Goal: Answer question/provide support: Answer question/provide support

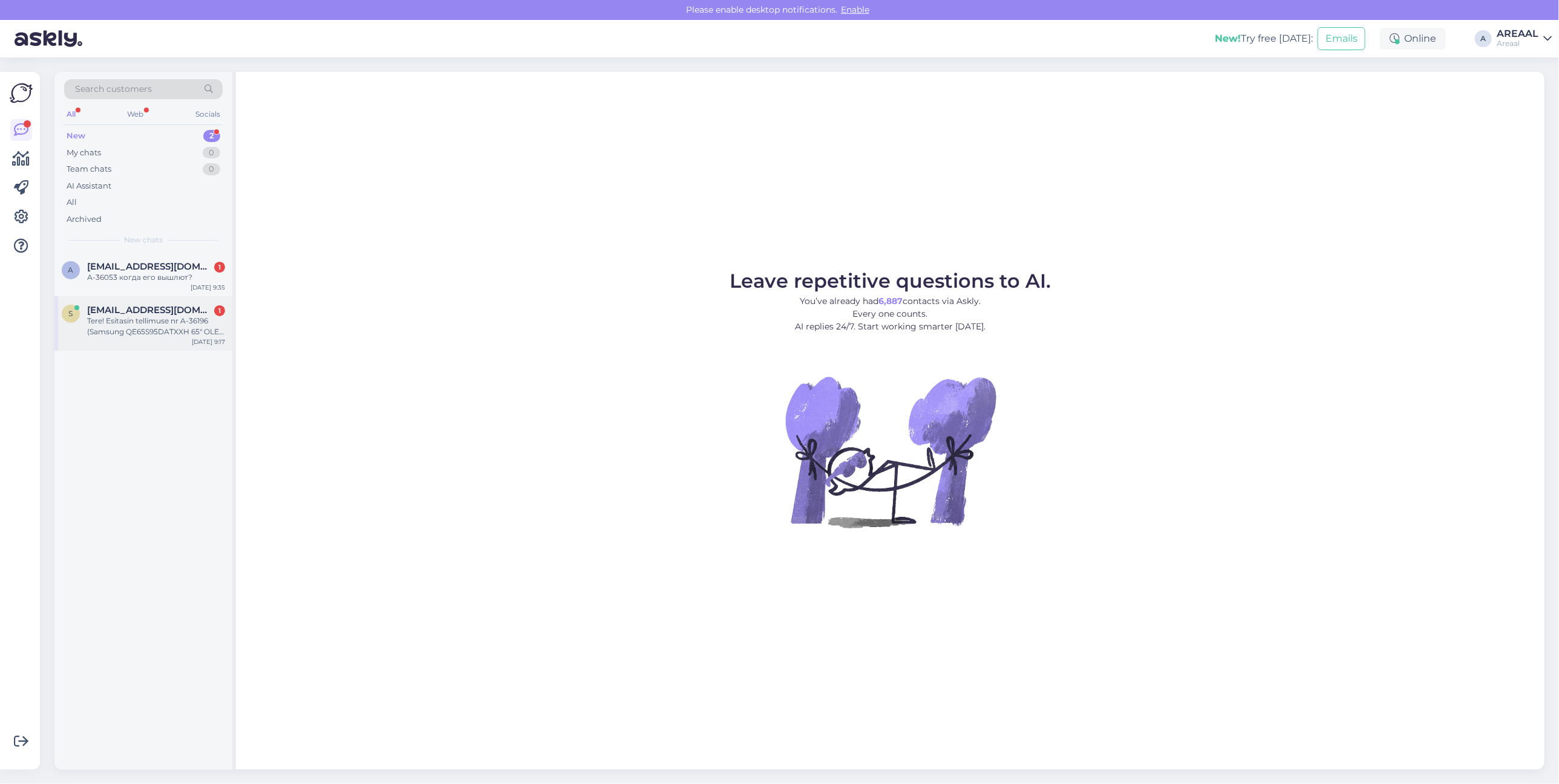
click at [196, 336] on div "Tere! Esitasin tellimuse nr A-36196 (Samsung QE65S95DATXXH 65" OLED teler) kuup…" at bounding box center [156, 326] width 138 height 22
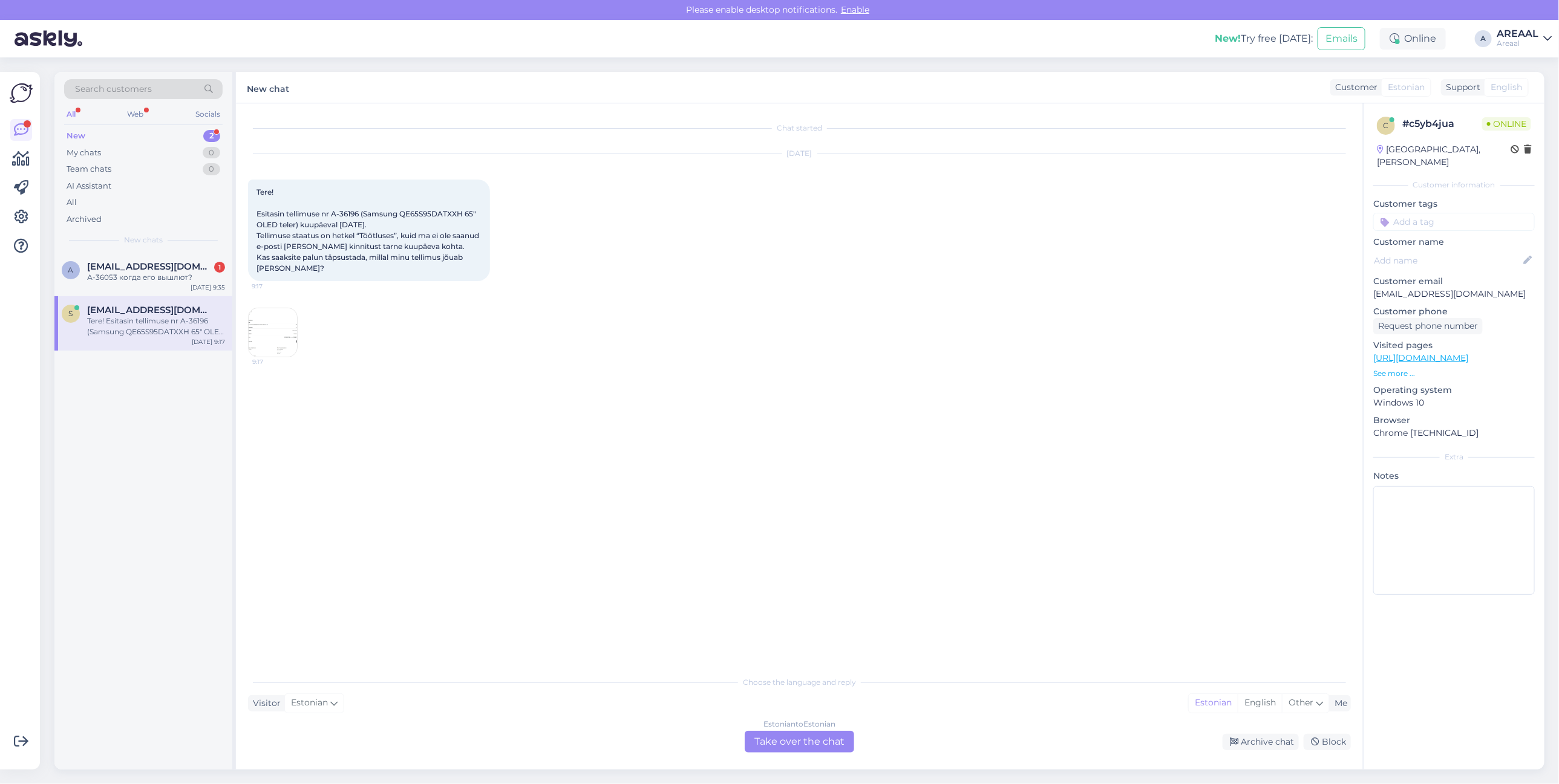
click at [395, 295] on div "Aug 25 2025 Tere! Esitasin tellimuse nr A-36196 (Samsung QE65S95DATXXH 65" OLED…" at bounding box center [799, 255] width 1103 height 230
click at [273, 333] on img at bounding box center [273, 333] width 48 height 48
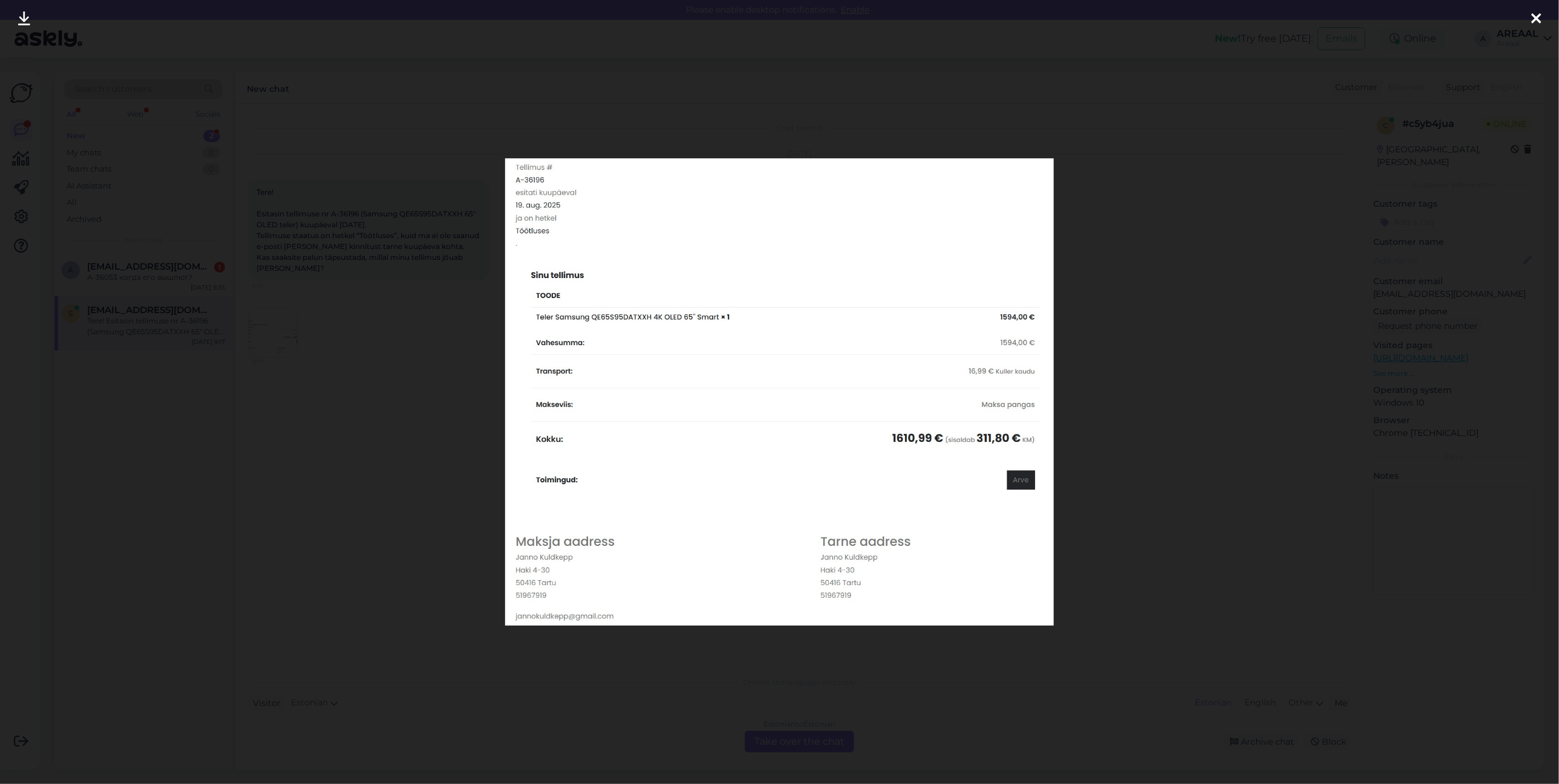
click at [383, 337] on div at bounding box center [779, 392] width 1559 height 784
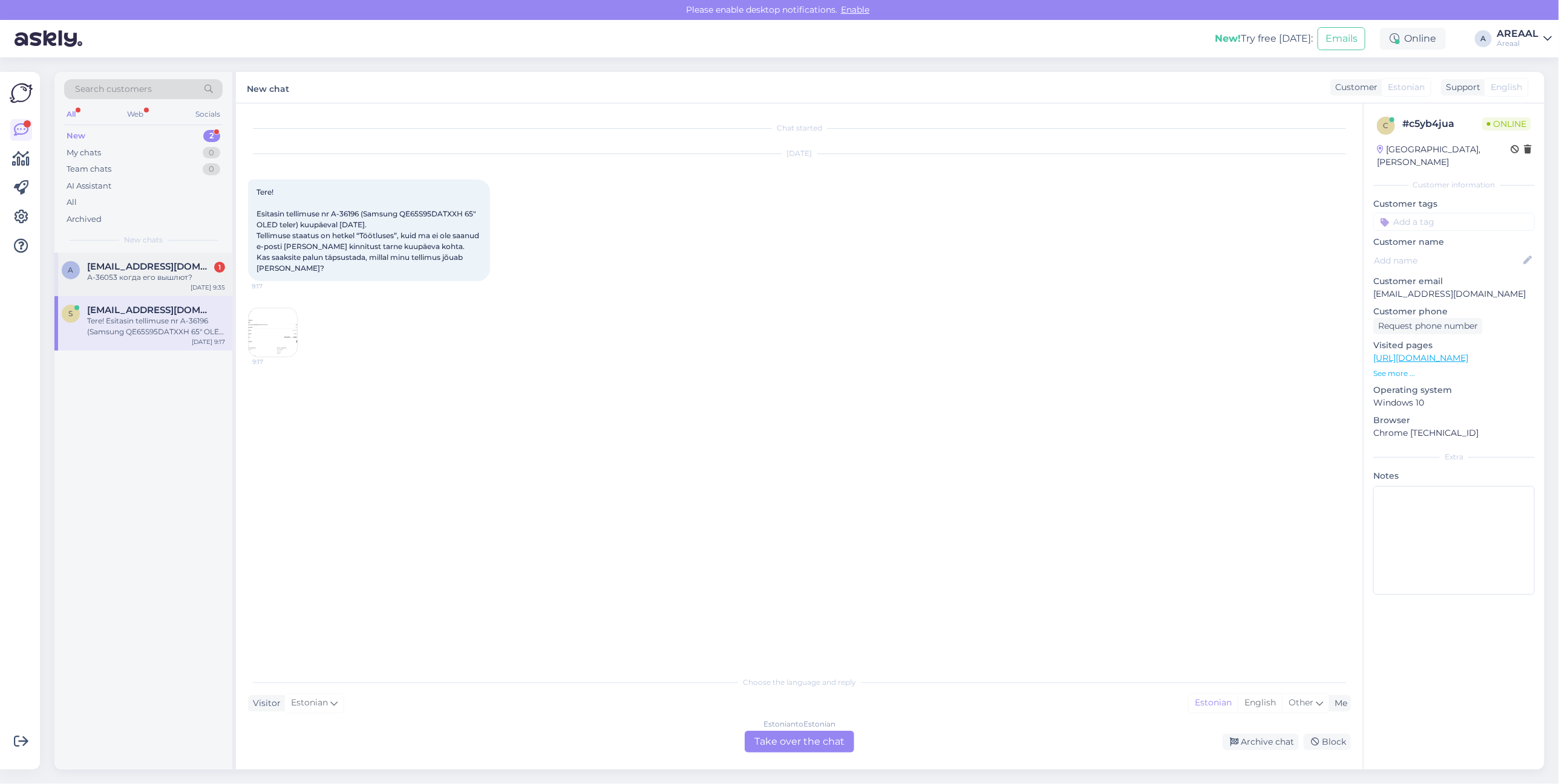
click at [169, 255] on div "a amqskin@gmail.com 1 А-36053 когда его вышлют? Aug 25 9:35" at bounding box center [143, 274] width 178 height 43
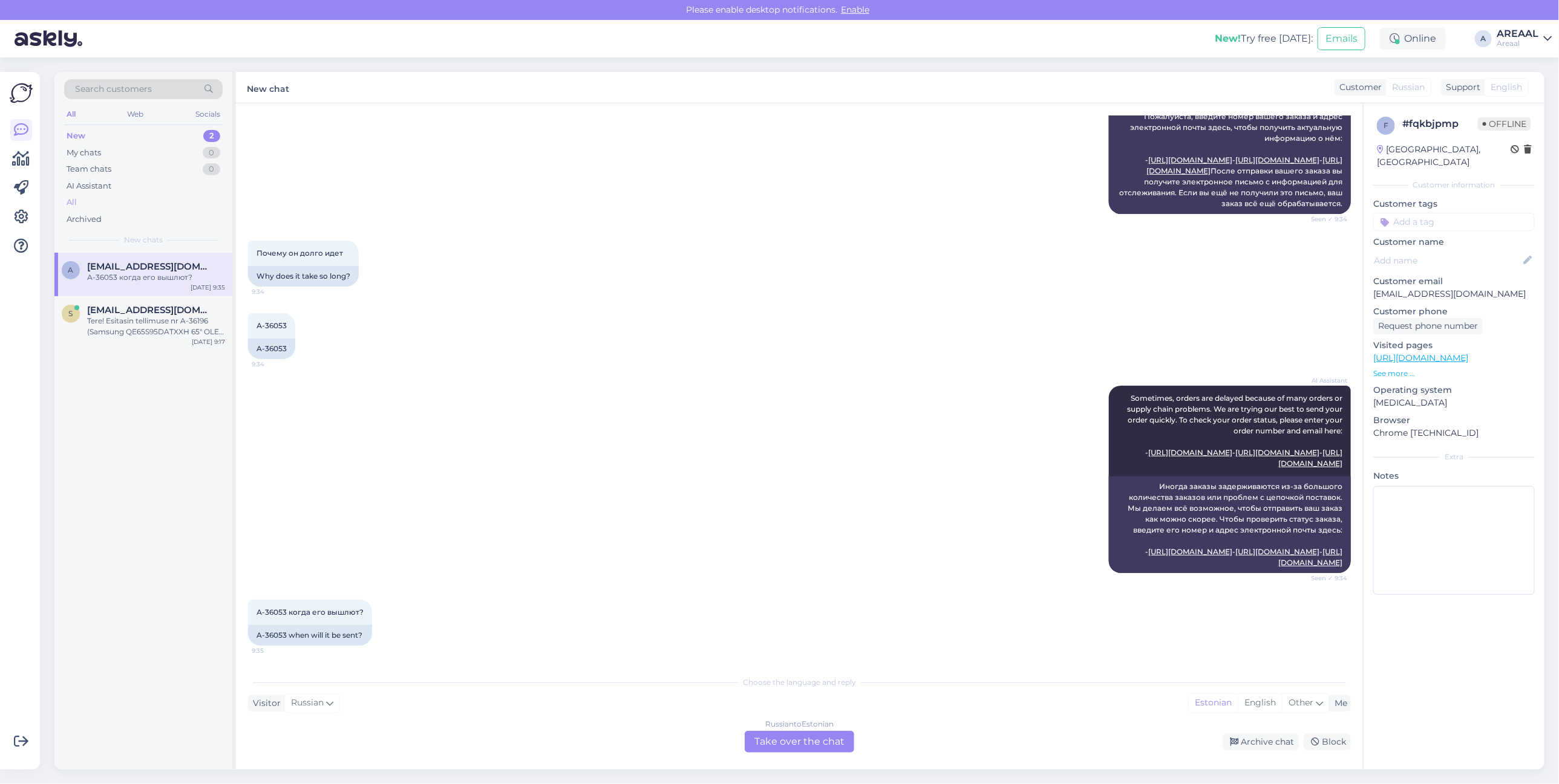
click at [154, 201] on div "All" at bounding box center [143, 202] width 159 height 17
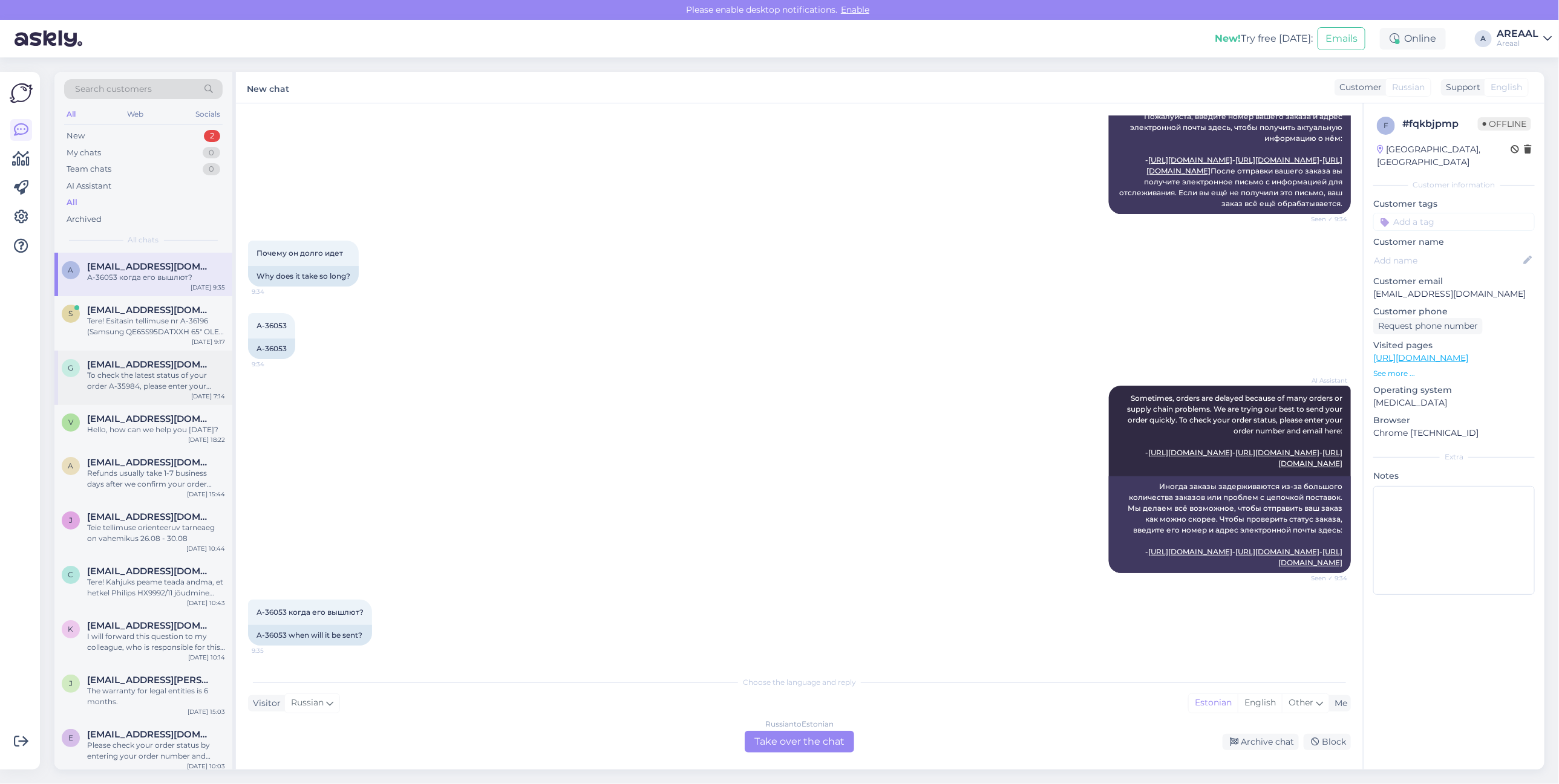
click at [177, 360] on span "guidoosak@gmail.com" at bounding box center [150, 365] width 126 height 11
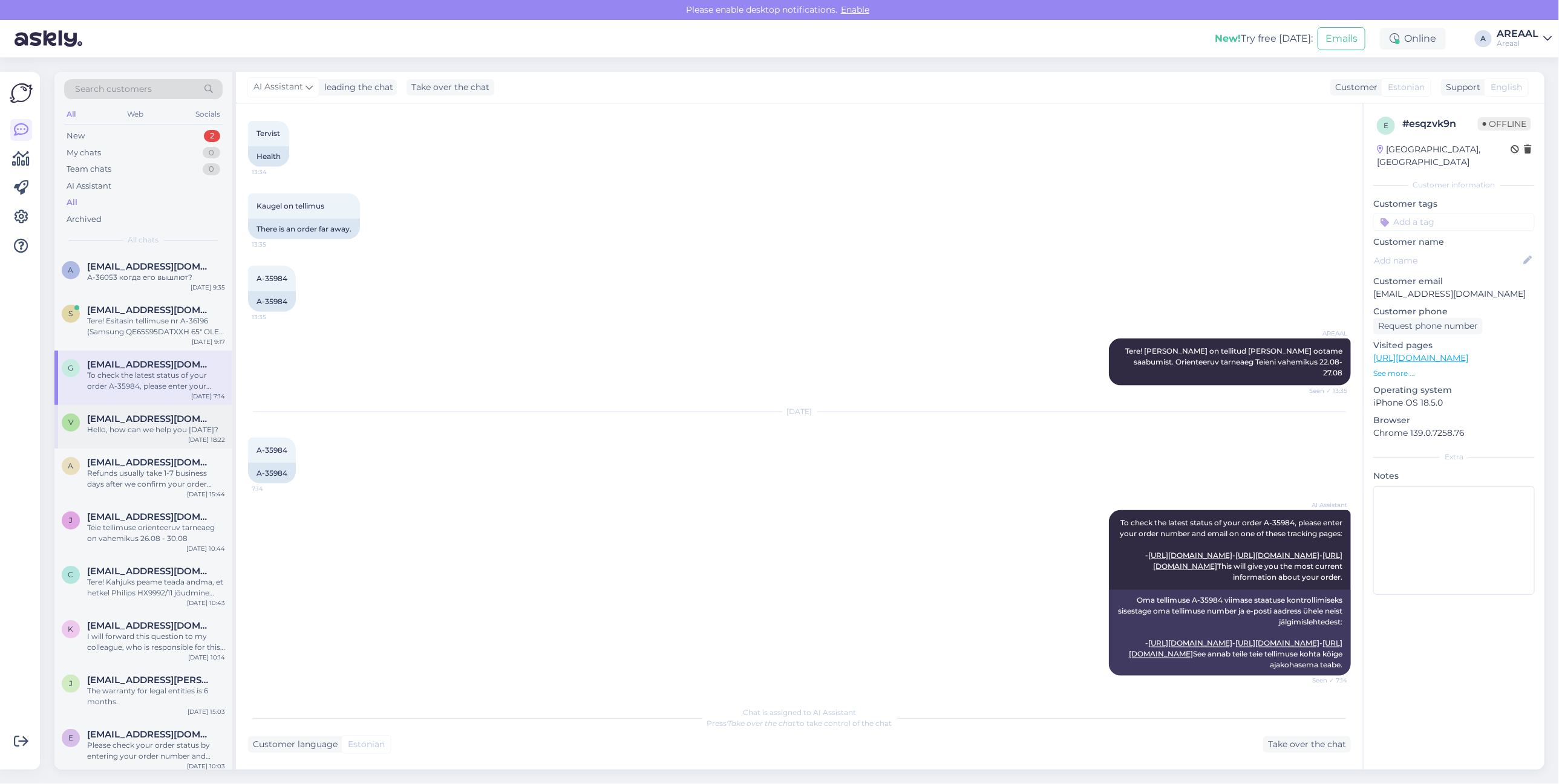
click at [161, 437] on div "v veste4@inbox.lv Hello, how can we help you today? Aug 24 18:22" at bounding box center [143, 427] width 178 height 43
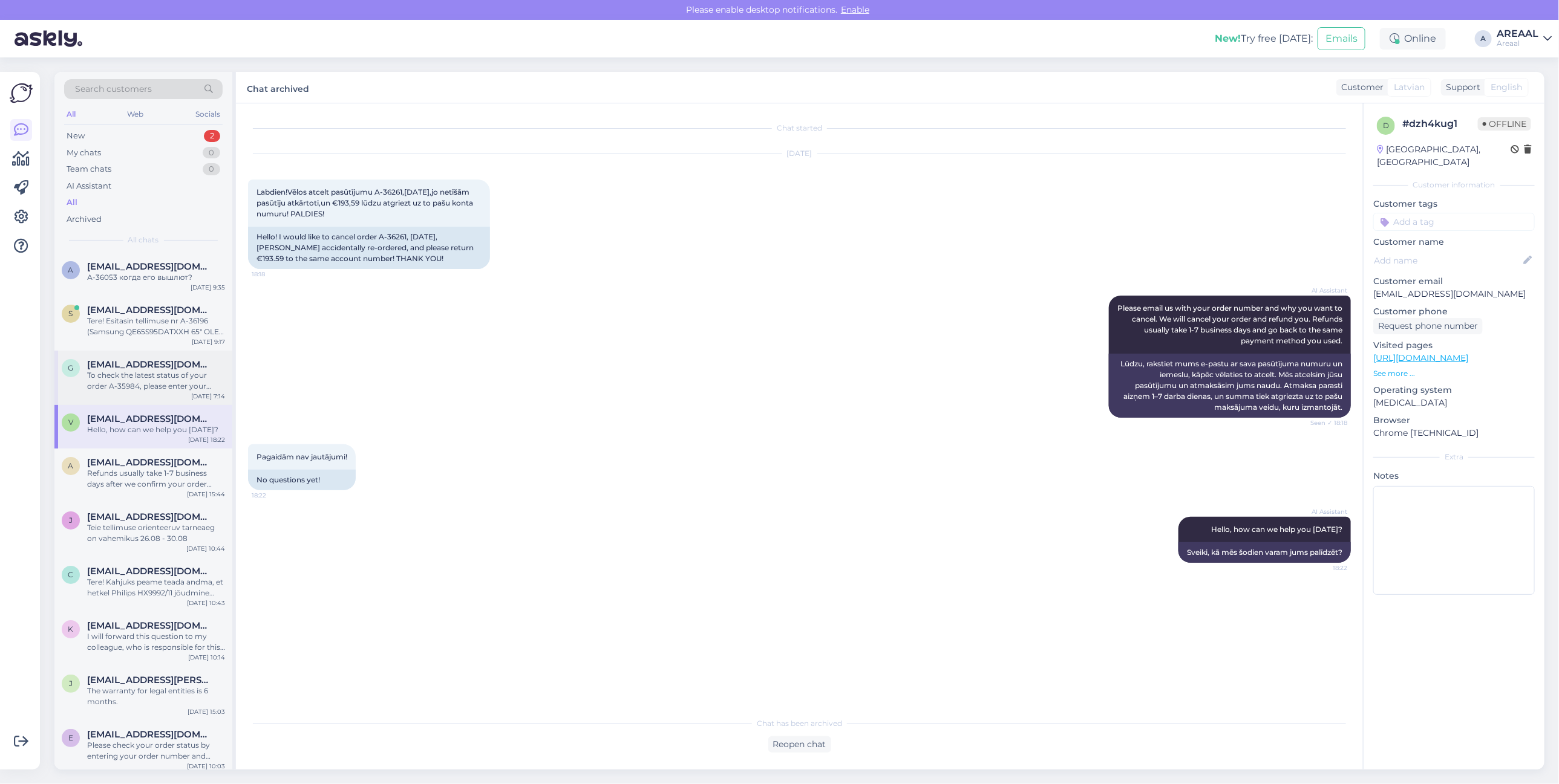
click at [160, 370] on div "To check the latest status of your order A-35984, please enter your order numbe…" at bounding box center [156, 381] width 138 height 22
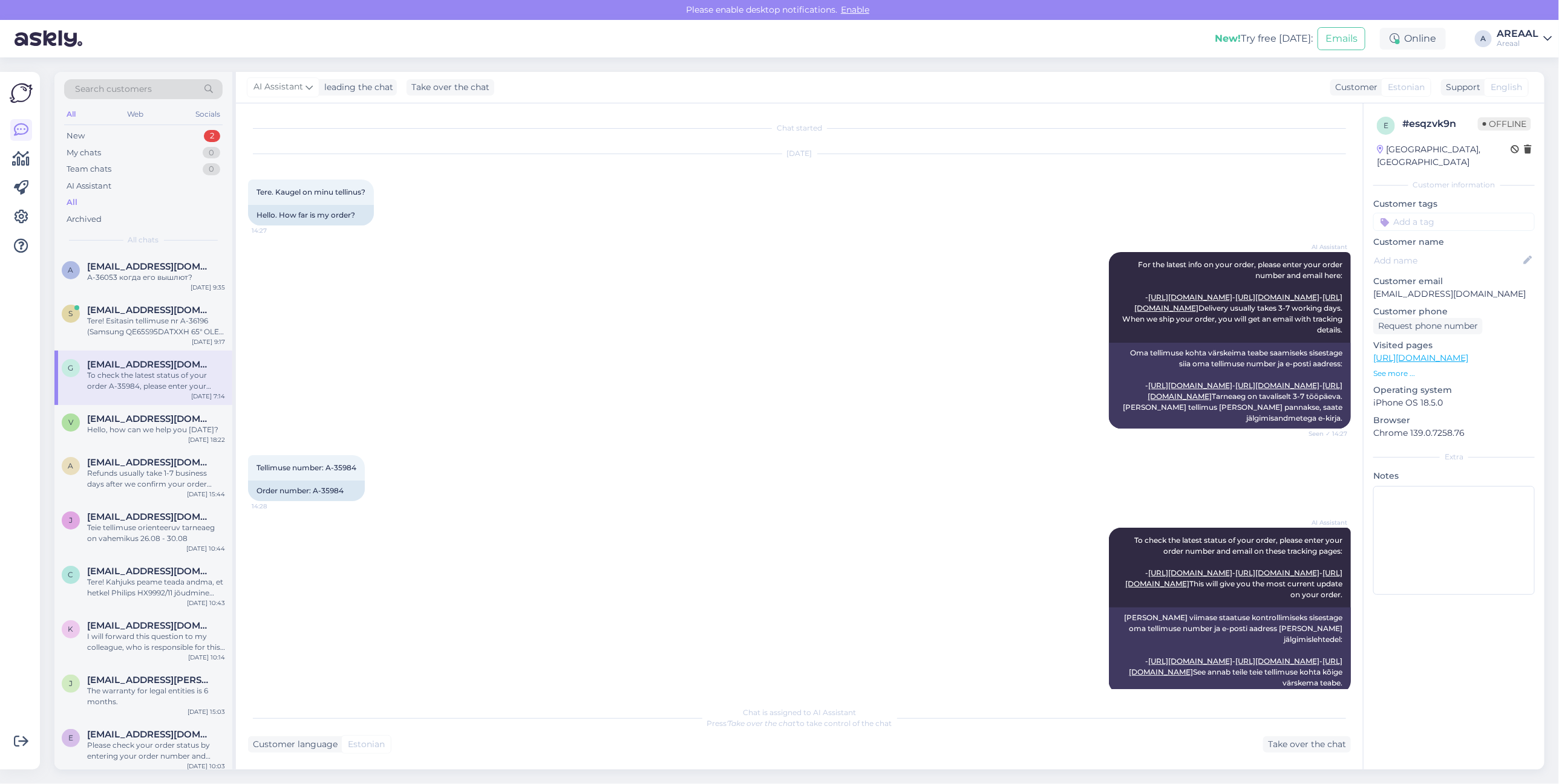
scroll to position [1261, 0]
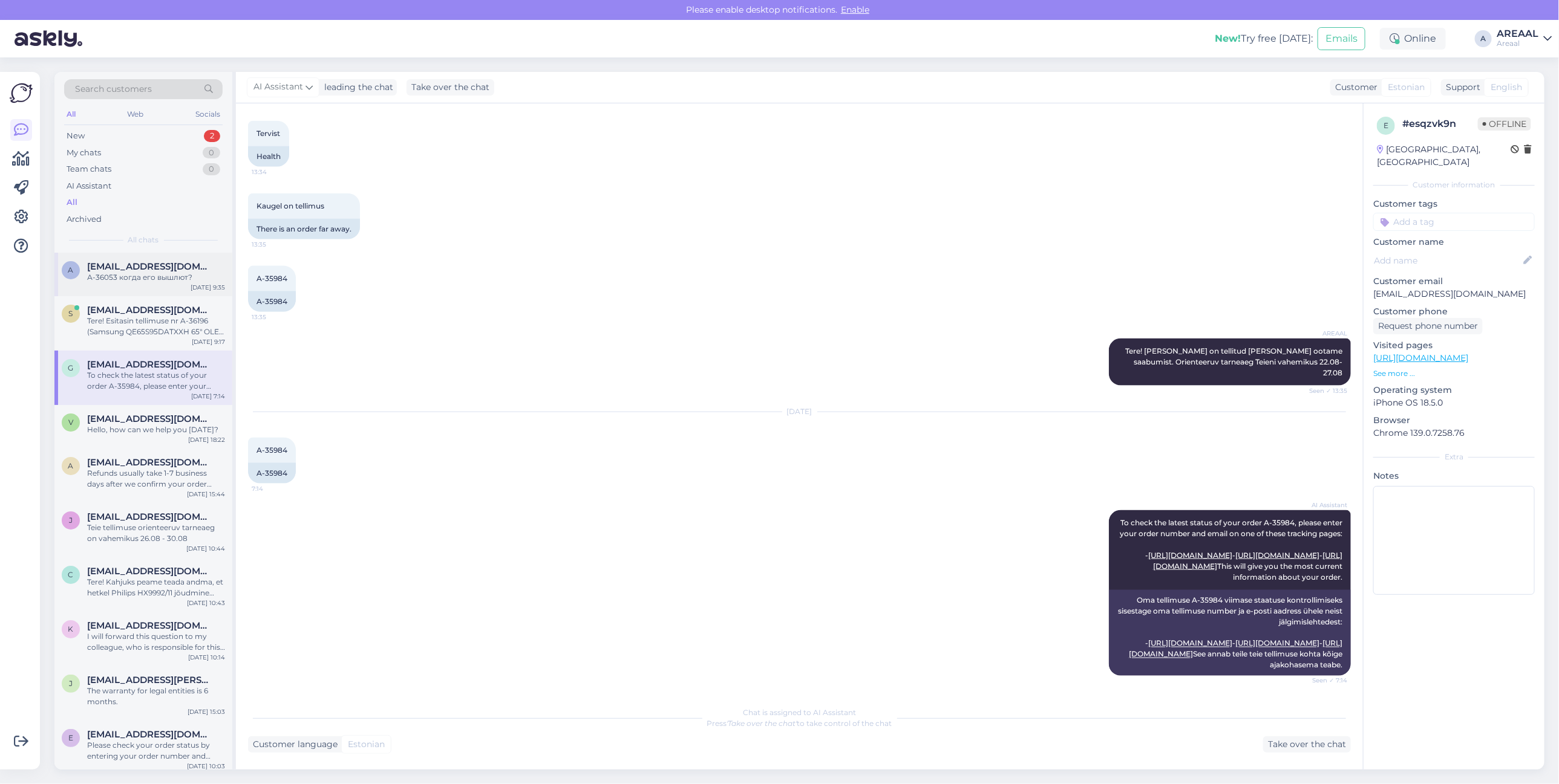
click at [156, 280] on div "А-36053 когда его вышлют?" at bounding box center [156, 277] width 138 height 11
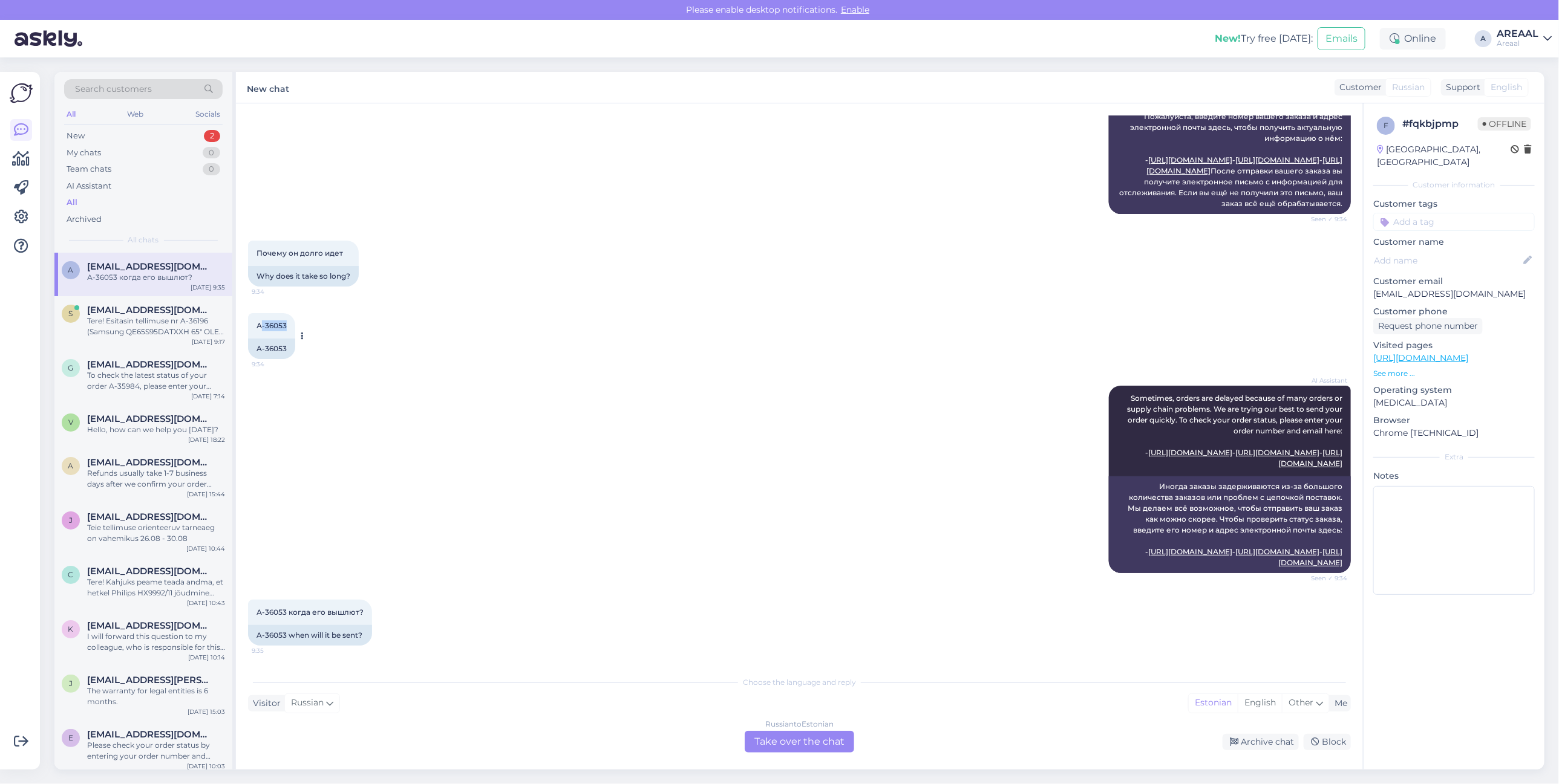
copy span "-36053"
drag, startPoint x: 285, startPoint y: 302, endPoint x: 248, endPoint y: 306, distance: 37.2
click at [248, 313] on div "А-36053 9:34" at bounding box center [271, 326] width 47 height 25
copy span "А-36053"
click at [1454, 288] on p "[EMAIL_ADDRESS][DOMAIN_NAME]" at bounding box center [1454, 294] width 162 height 13
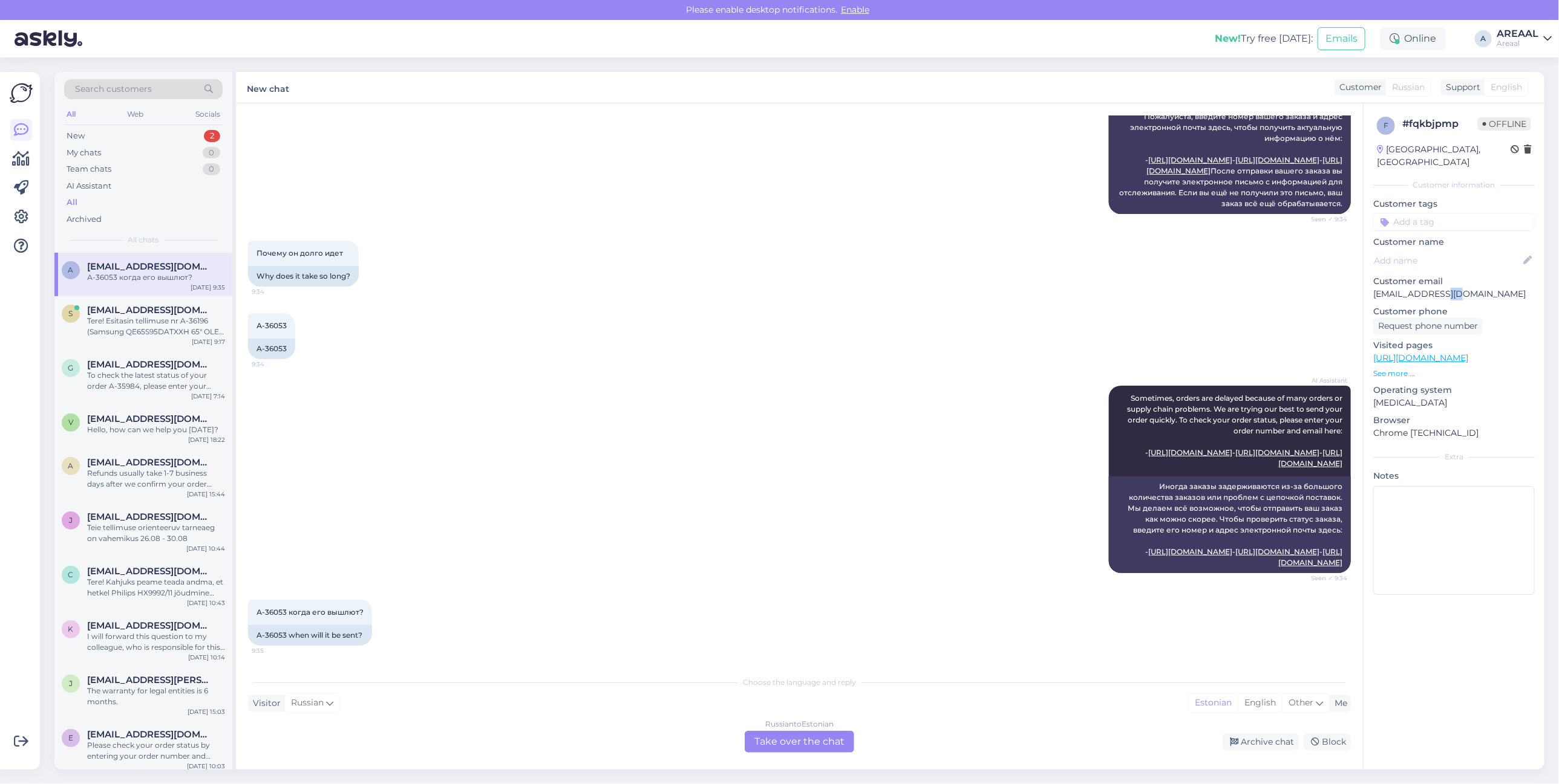
click at [1454, 288] on p "[EMAIL_ADDRESS][DOMAIN_NAME]" at bounding box center [1454, 294] width 162 height 13
copy p "[EMAIL_ADDRESS][DOMAIN_NAME]"
click at [470, 260] on div "Почему он долго идет 9:34 Why does it take so long?" at bounding box center [799, 263] width 1103 height 72
click at [817, 729] on div "Russian to Estonian" at bounding box center [799, 725] width 68 height 11
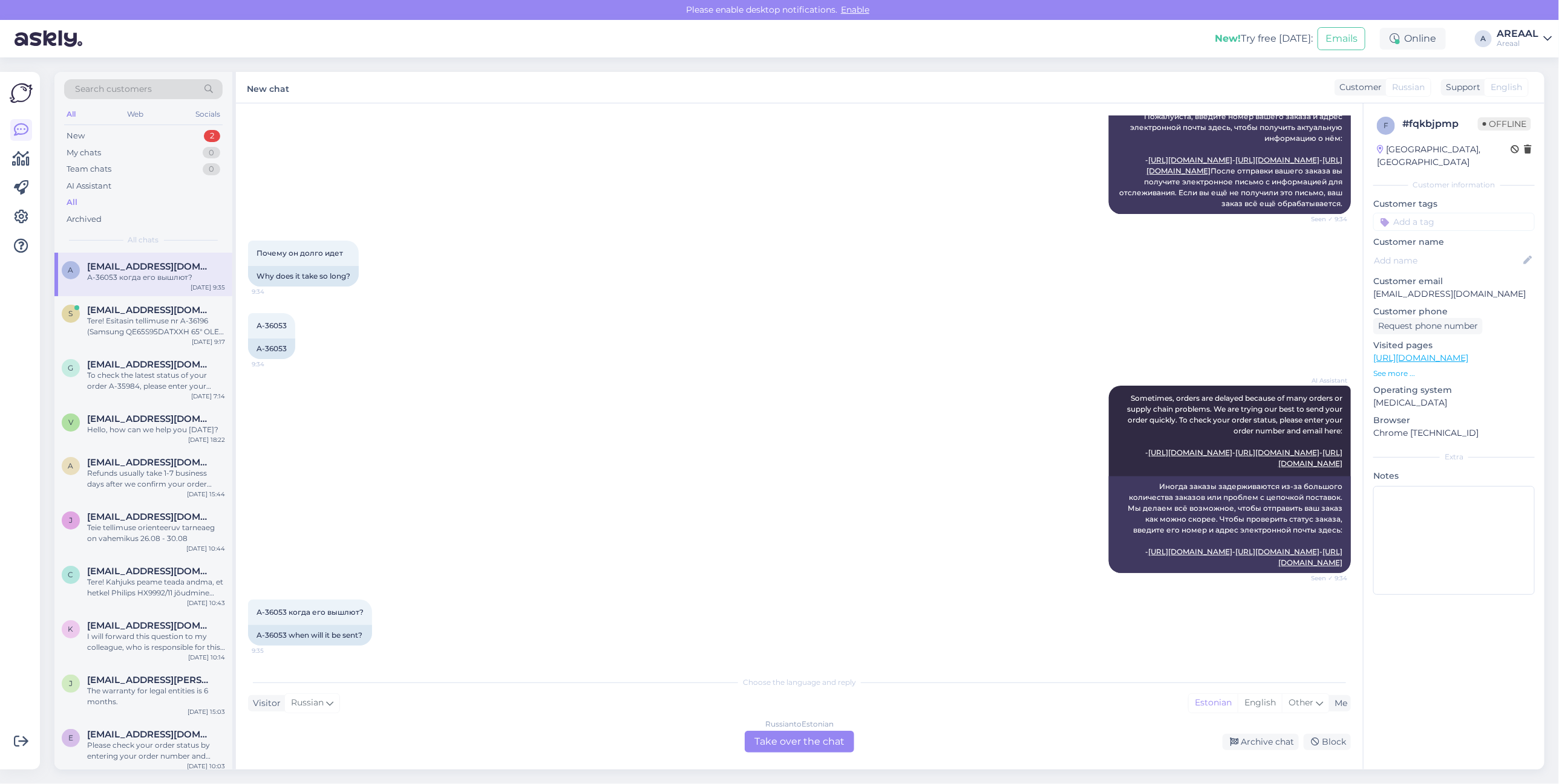
scroll to position [294, 0]
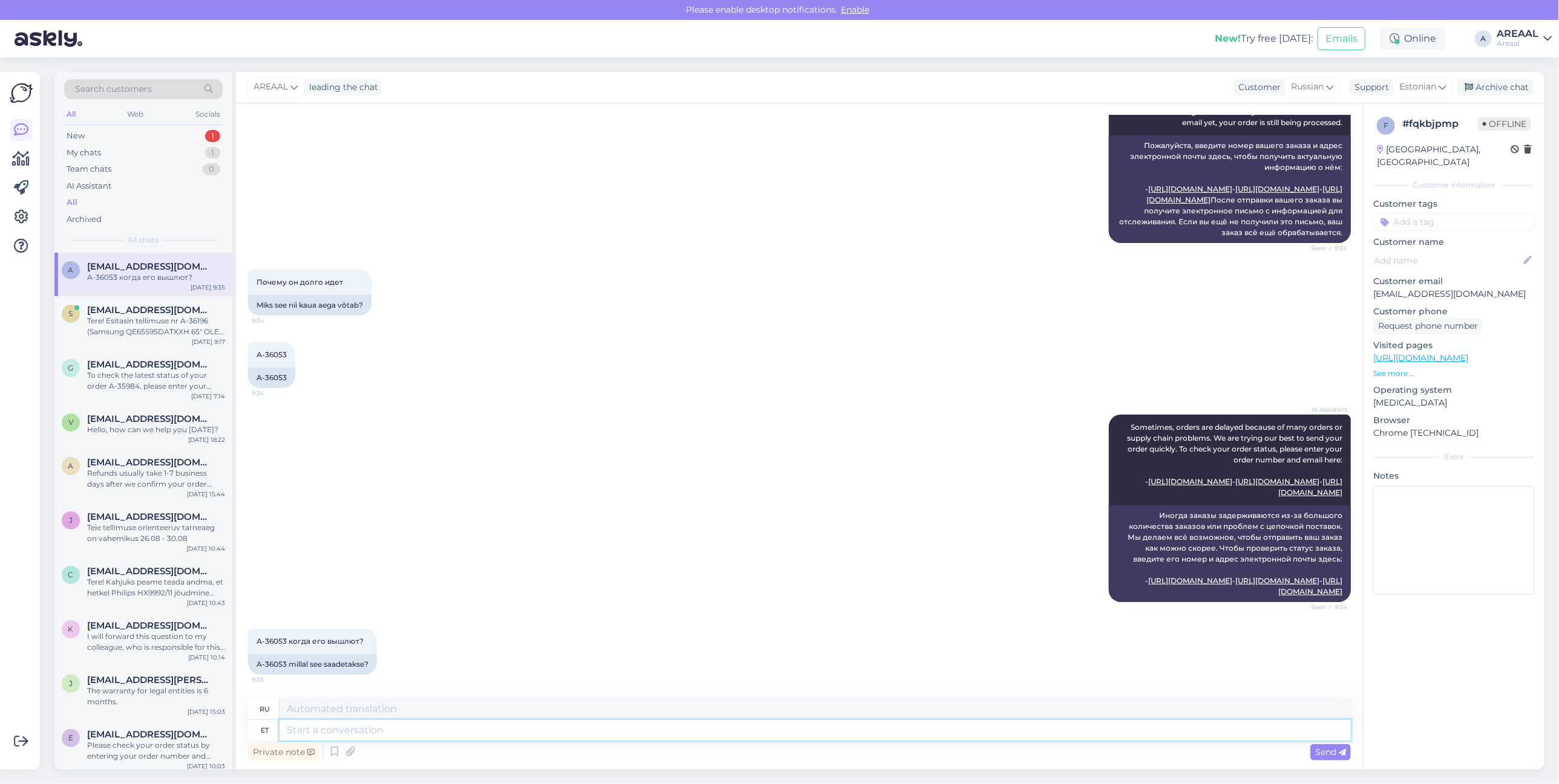
click at [793, 736] on textarea at bounding box center [815, 730] width 1071 height 20
type textarea "Delivery w"
type textarea "Доставка"
type textarea "Delivery will take"
type textarea "Доставка будет"
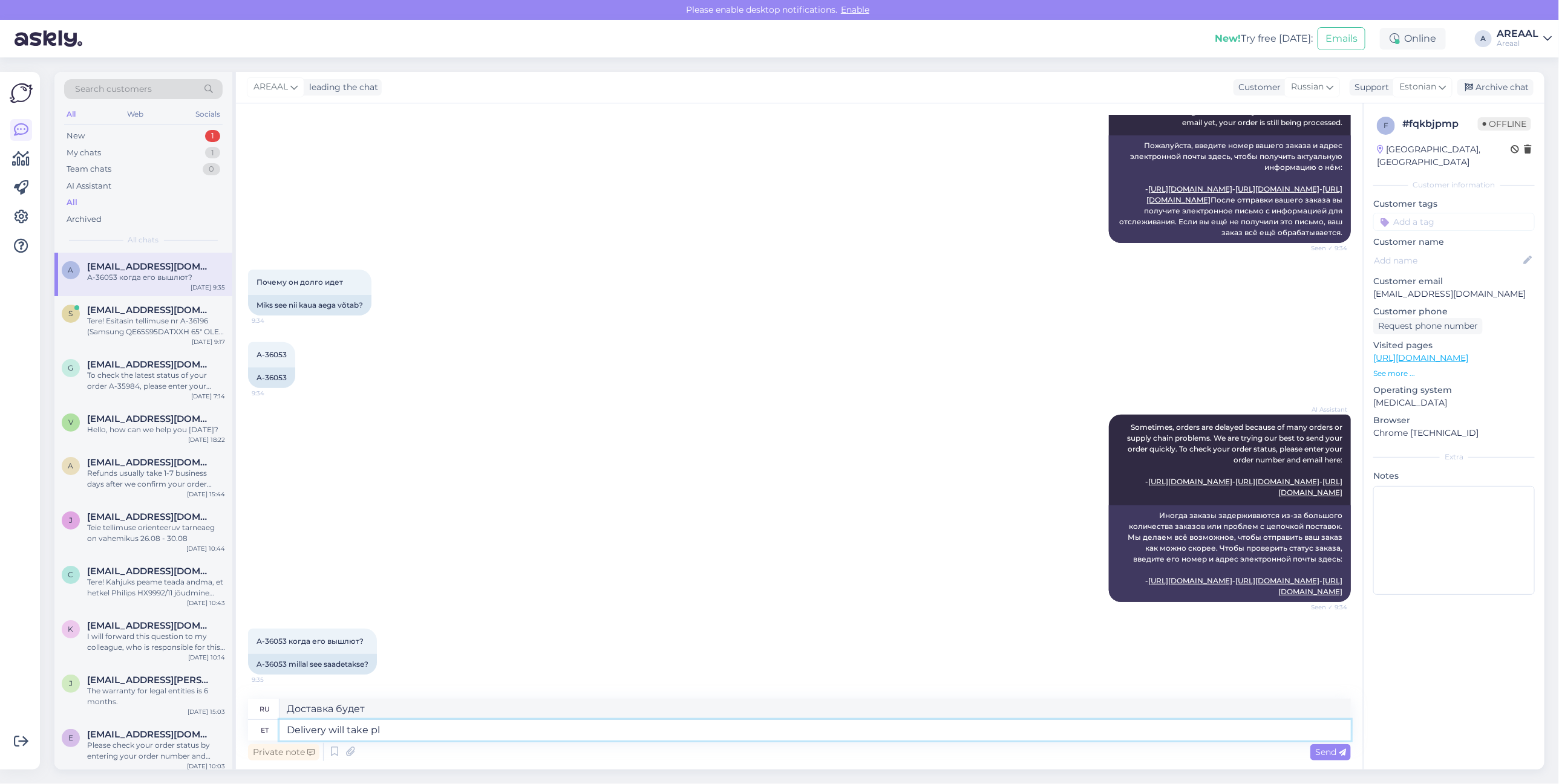
type textarea "Delivery will take pla"
type textarea "Доставка займет"
type textarea "Delivery will take place bet"
type textarea "Доставка будет осуществлена"
type textarea "Delivery will take place between 26-"
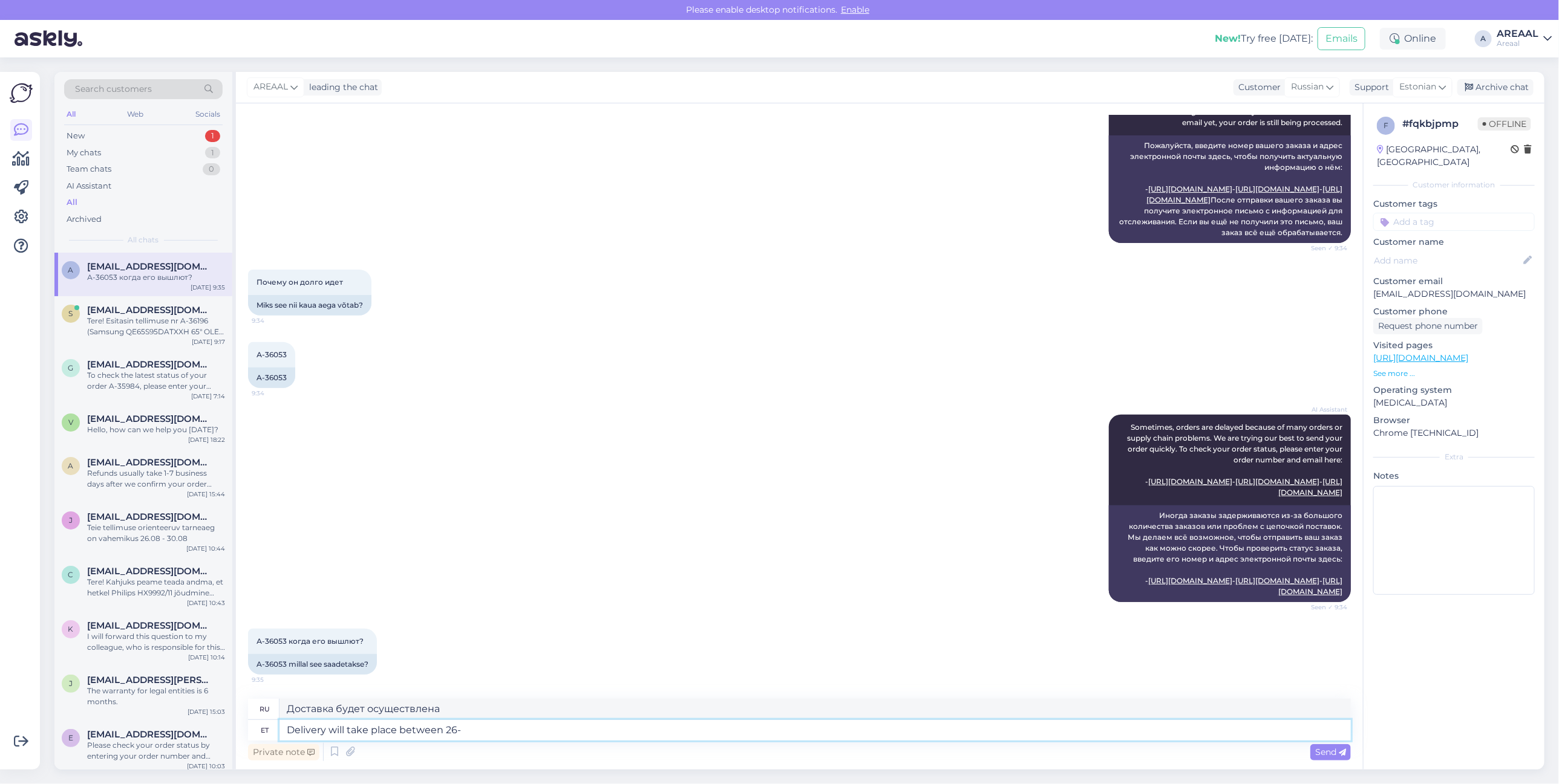
type textarea "Доставка будет осуществляться между"
type textarea "Delivery will take place between 26-28 ASug"
type textarea "Доставка будет осуществлена ​​между 26 и 28 числами."
type textarea "Delivery will take place between [DATE]-[DATE]."
type textarea "Доставка состоится в период с 26 по 28 августа."
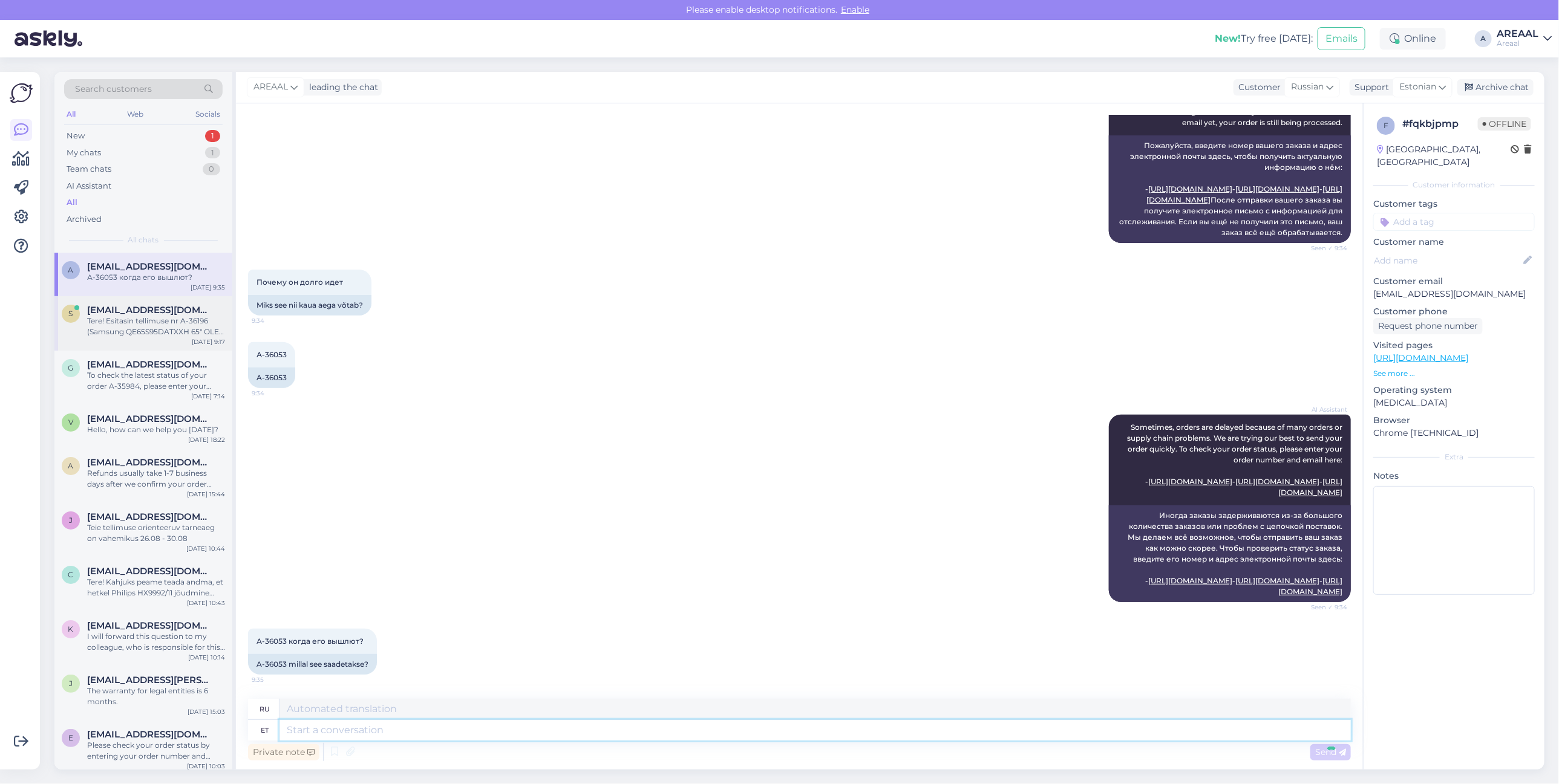
scroll to position [366, 0]
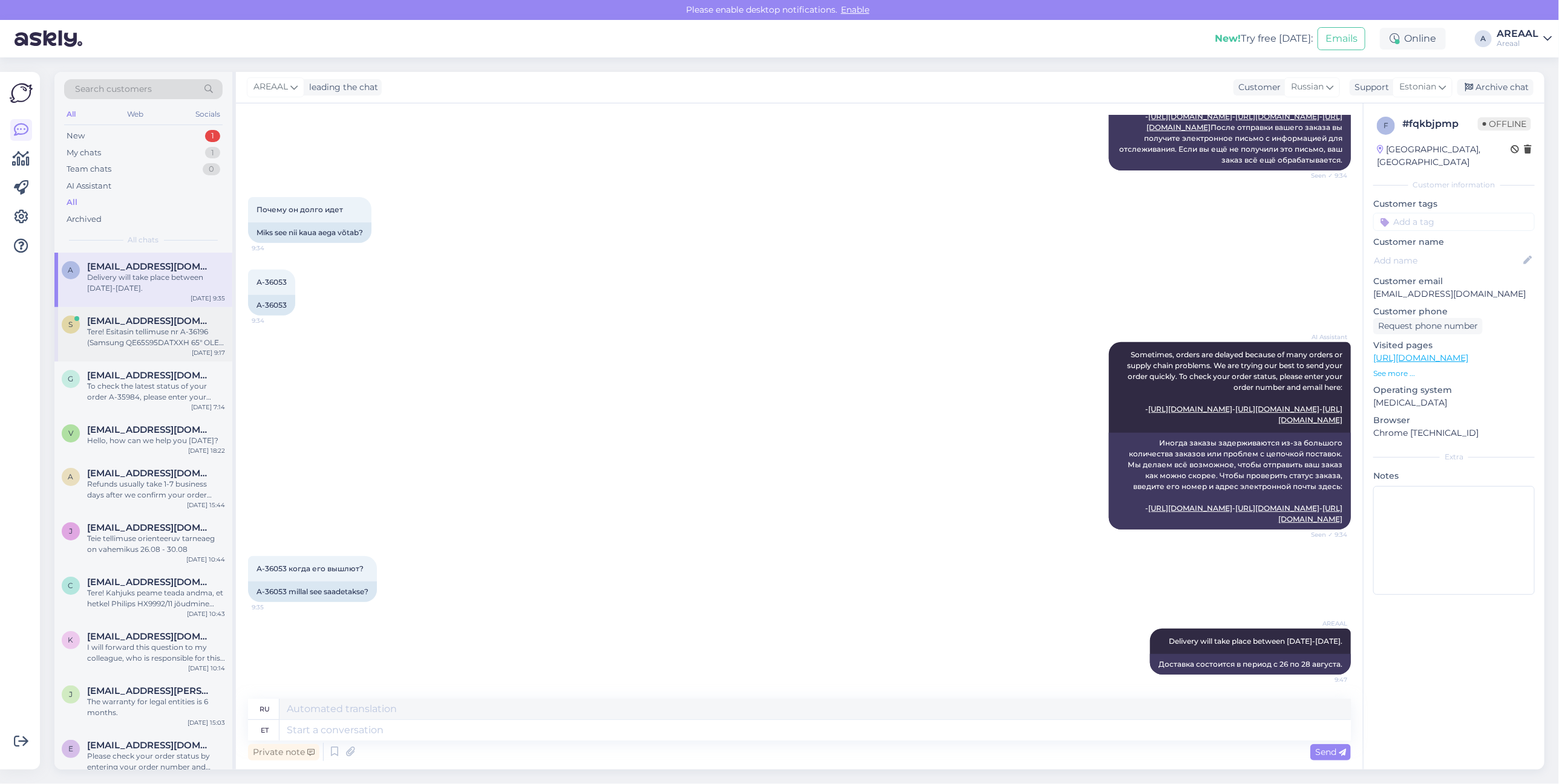
click at [161, 329] on div "Tere! Esitasin tellimuse nr A-36196 (Samsung QE65S95DATXXH 65" OLED teler) kuup…" at bounding box center [156, 337] width 138 height 22
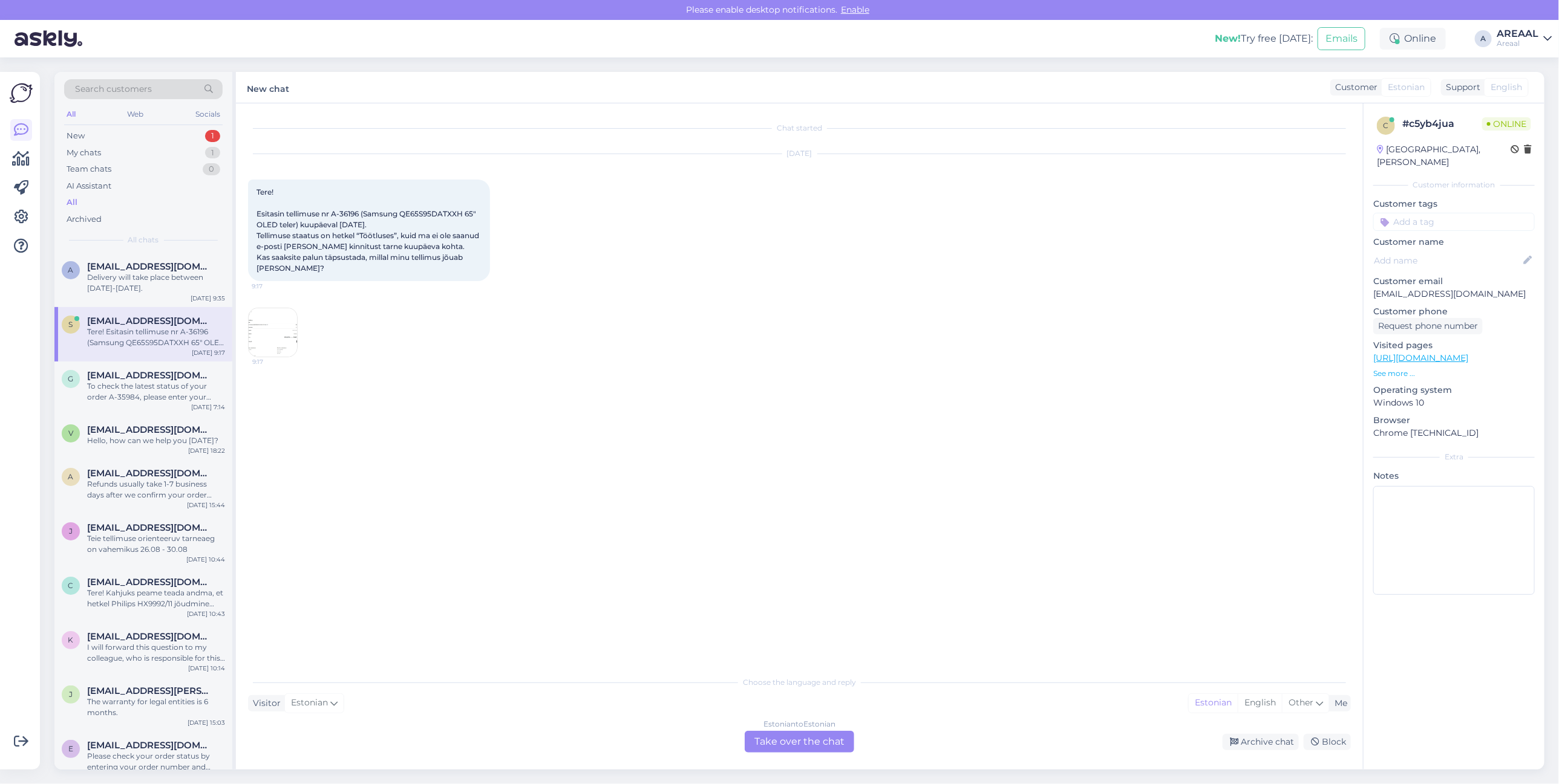
scroll to position [0, 0]
click at [750, 756] on div "Chat started Aug 25 2025 Tere! Esitasin tellimuse nr A-36196 (Samsung QE65S95DA…" at bounding box center [799, 437] width 1127 height 666
click at [784, 743] on div "Estonian to Estonian Take over the chat" at bounding box center [799, 741] width 110 height 22
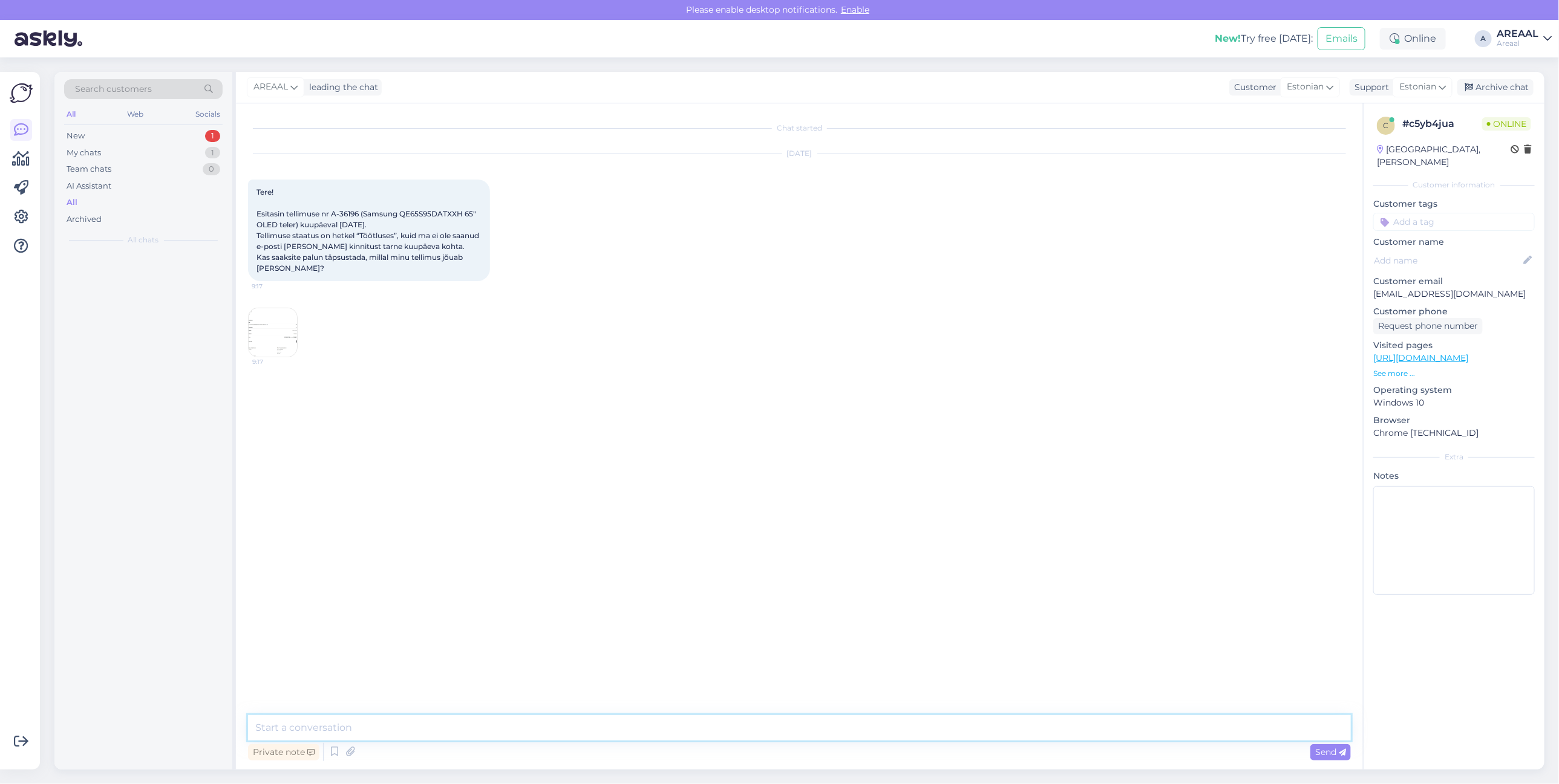
click at [779, 729] on textarea at bounding box center [799, 728] width 1103 height 25
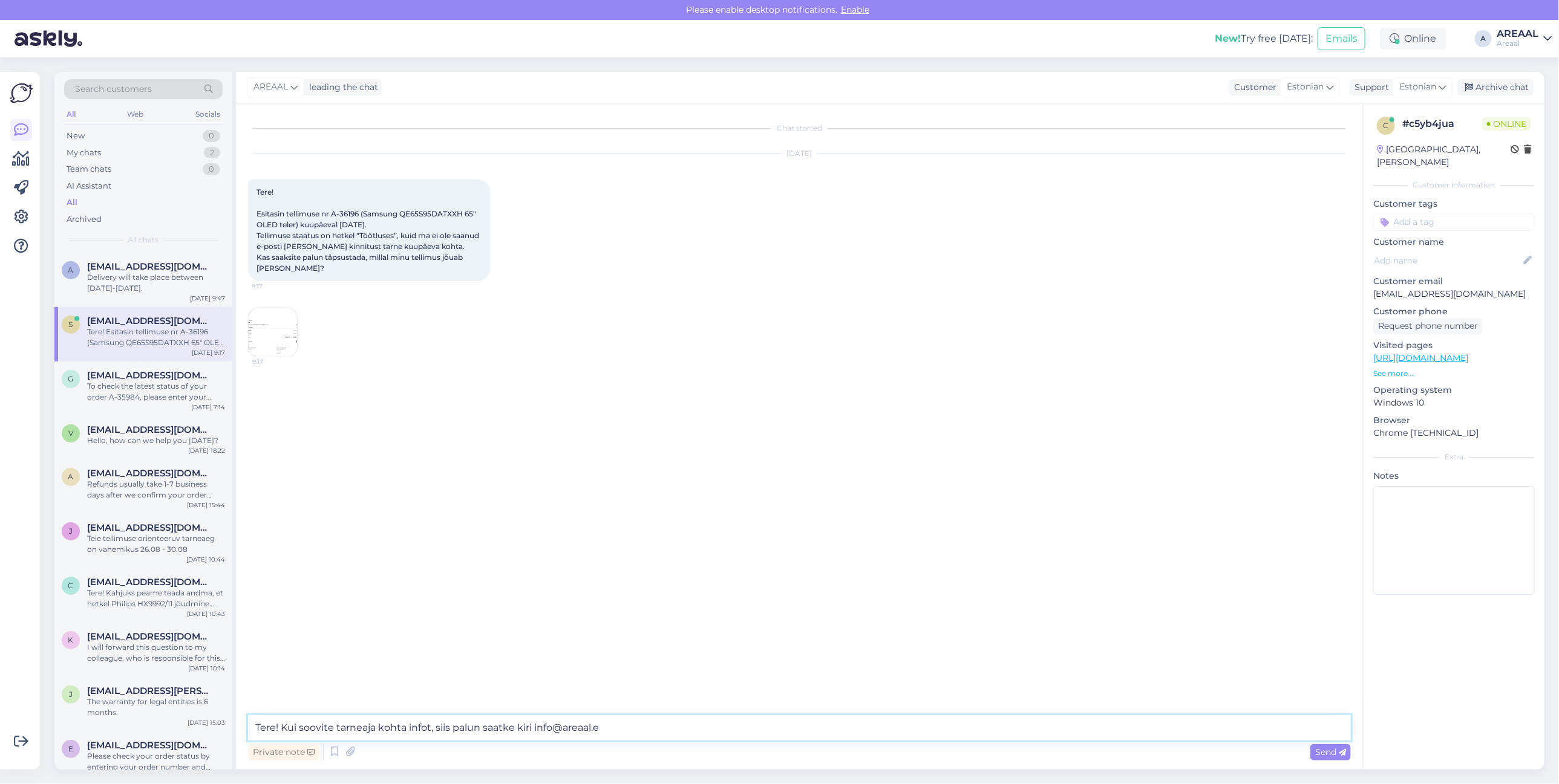
type textarea "Tere! Kui soovite tarneaja kohta infot, siis palun saatke kiri info@areaal.ee"
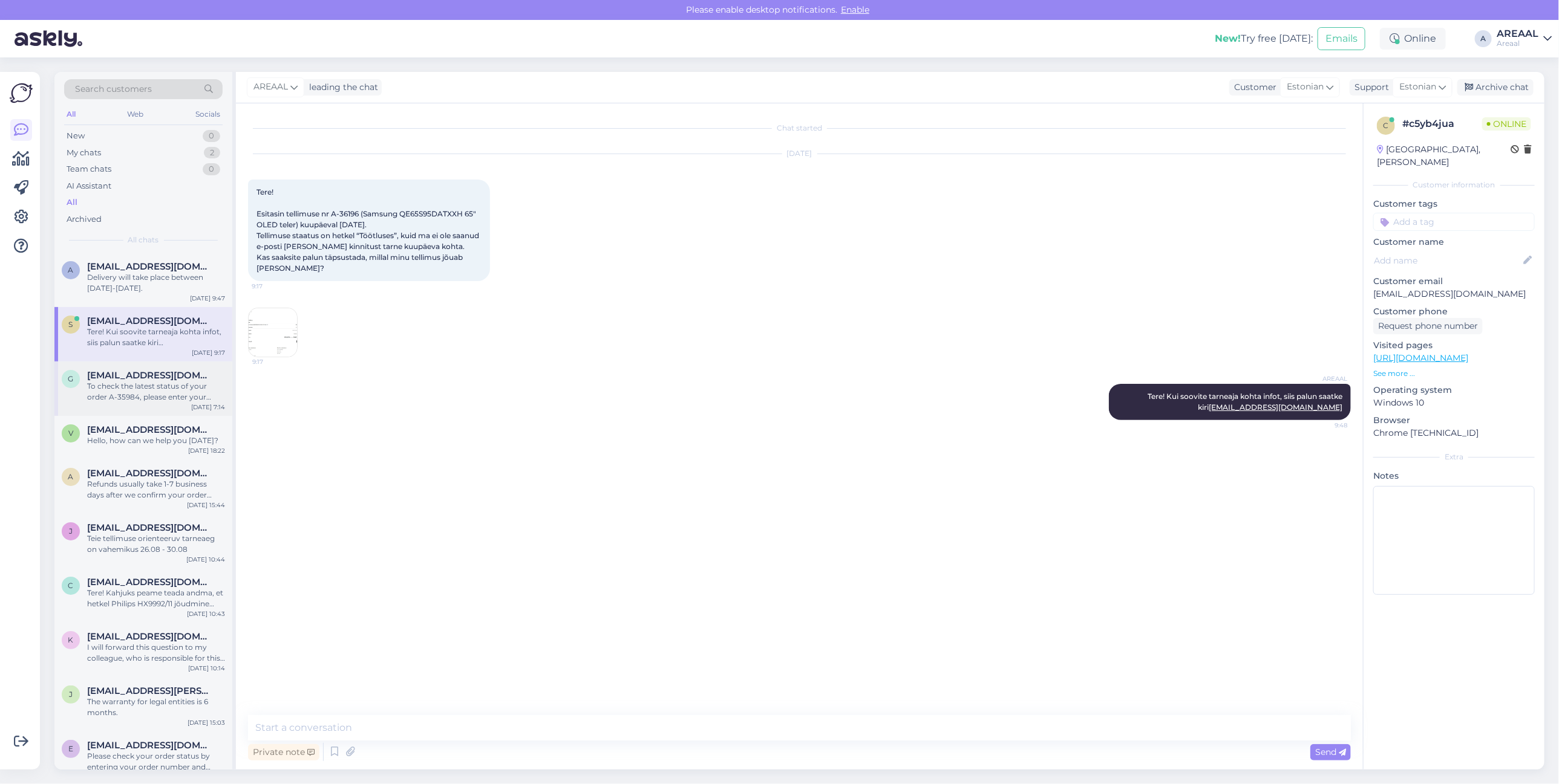
click at [92, 388] on div "To check the latest status of your order A-35984, please enter your order numbe…" at bounding box center [156, 391] width 138 height 22
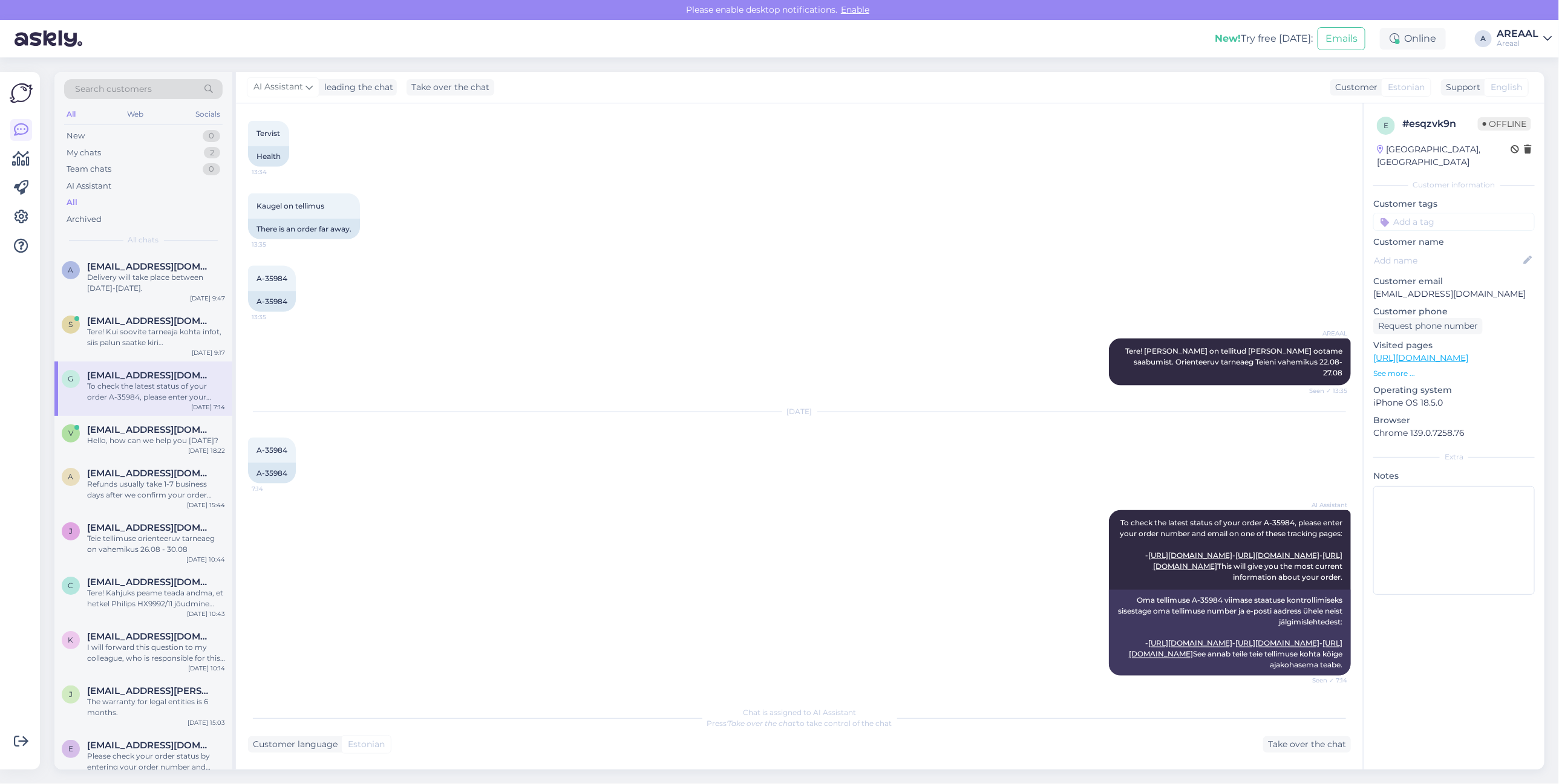
click at [1529, 40] on div "Areaal" at bounding box center [1517, 43] width 42 height 10
click at [1517, 90] on button "Open" at bounding box center [1525, 94] width 34 height 19
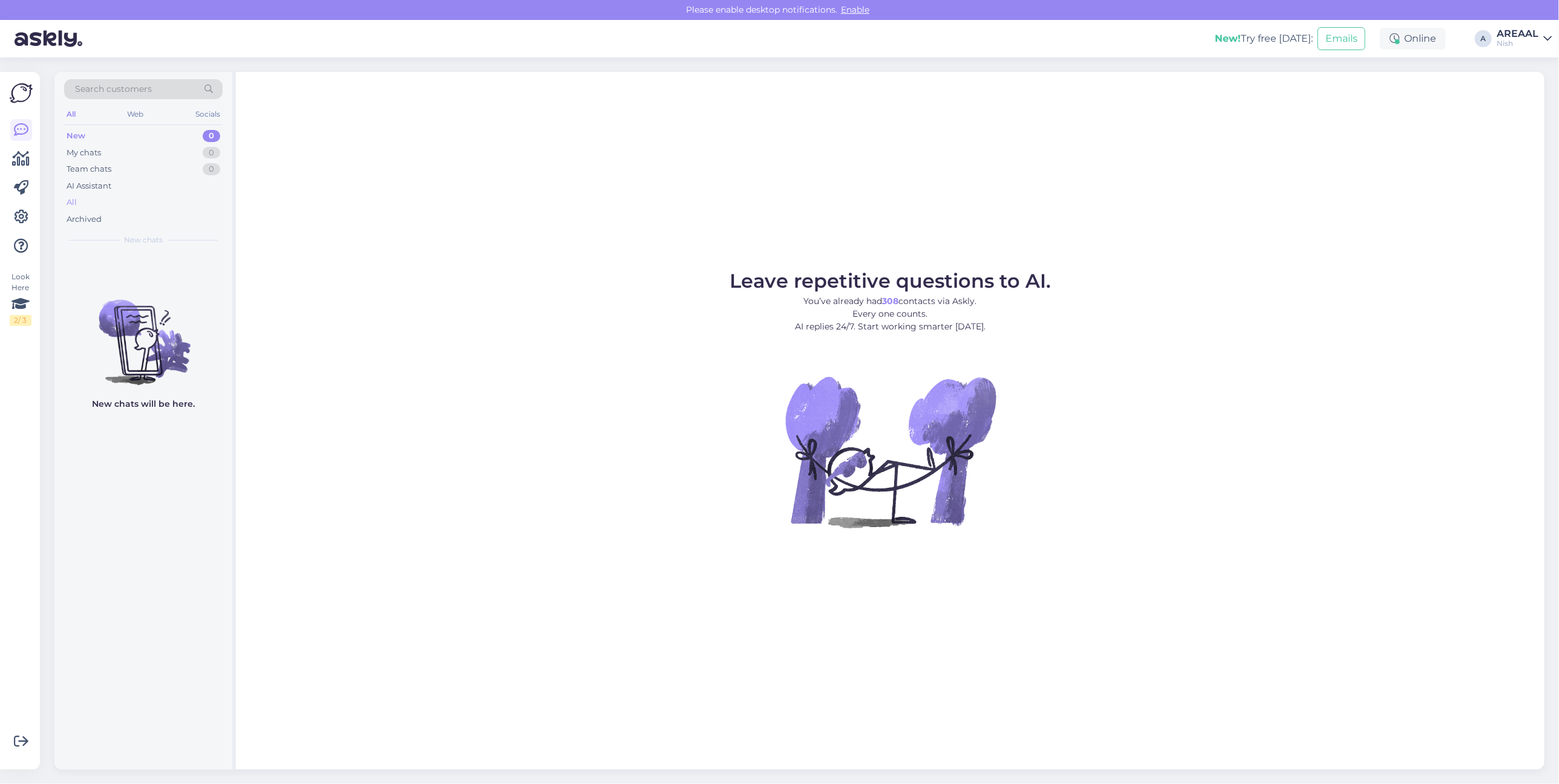
click at [141, 194] on div "All" at bounding box center [143, 202] width 159 height 17
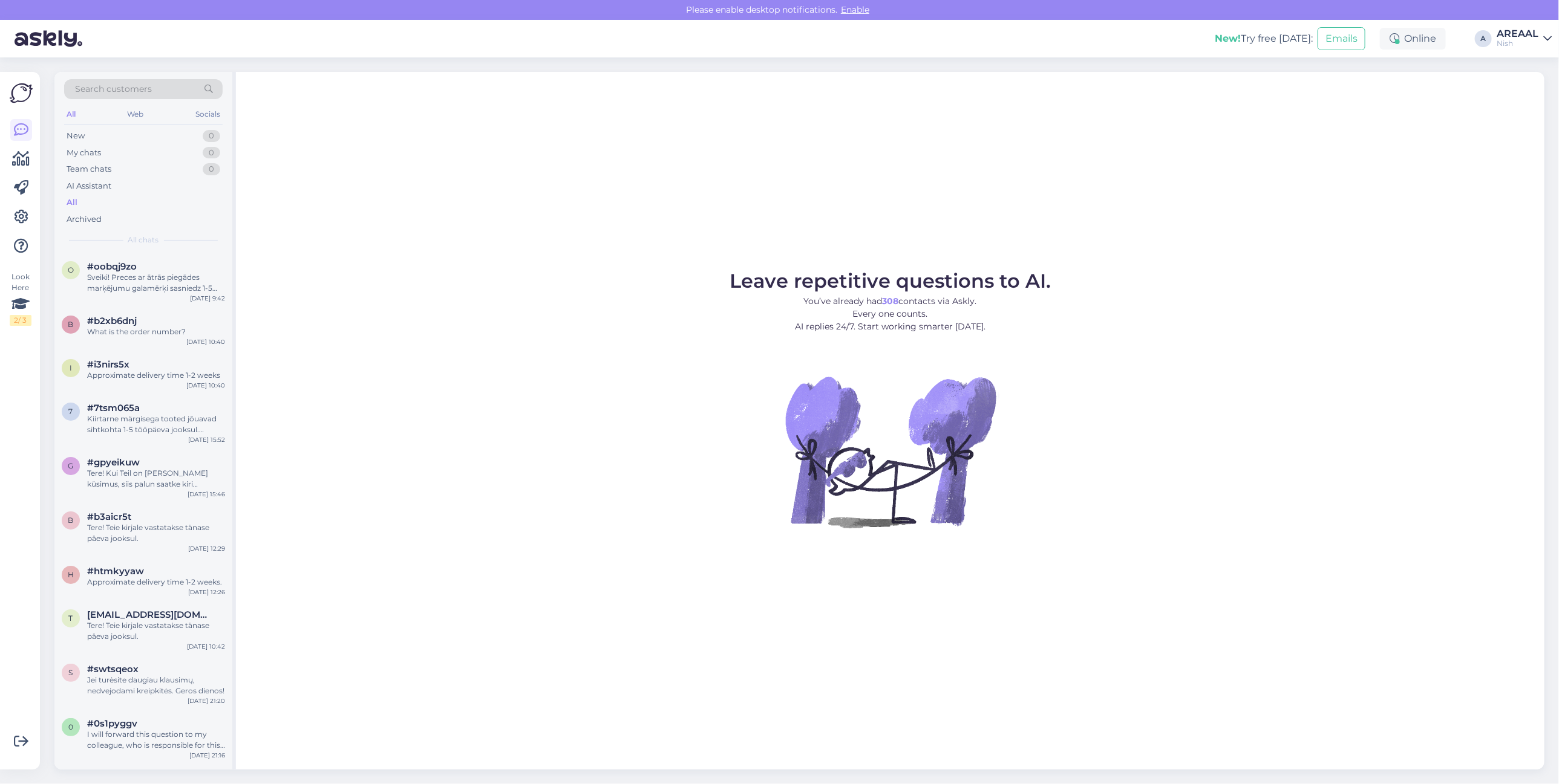
click at [139, 204] on div "All" at bounding box center [143, 202] width 159 height 17
click at [167, 286] on div "Sveiki! Preces ar ātrās piegādes marķējumu galamērķi sasniedz 1-5 darba dienu l…" at bounding box center [156, 282] width 138 height 22
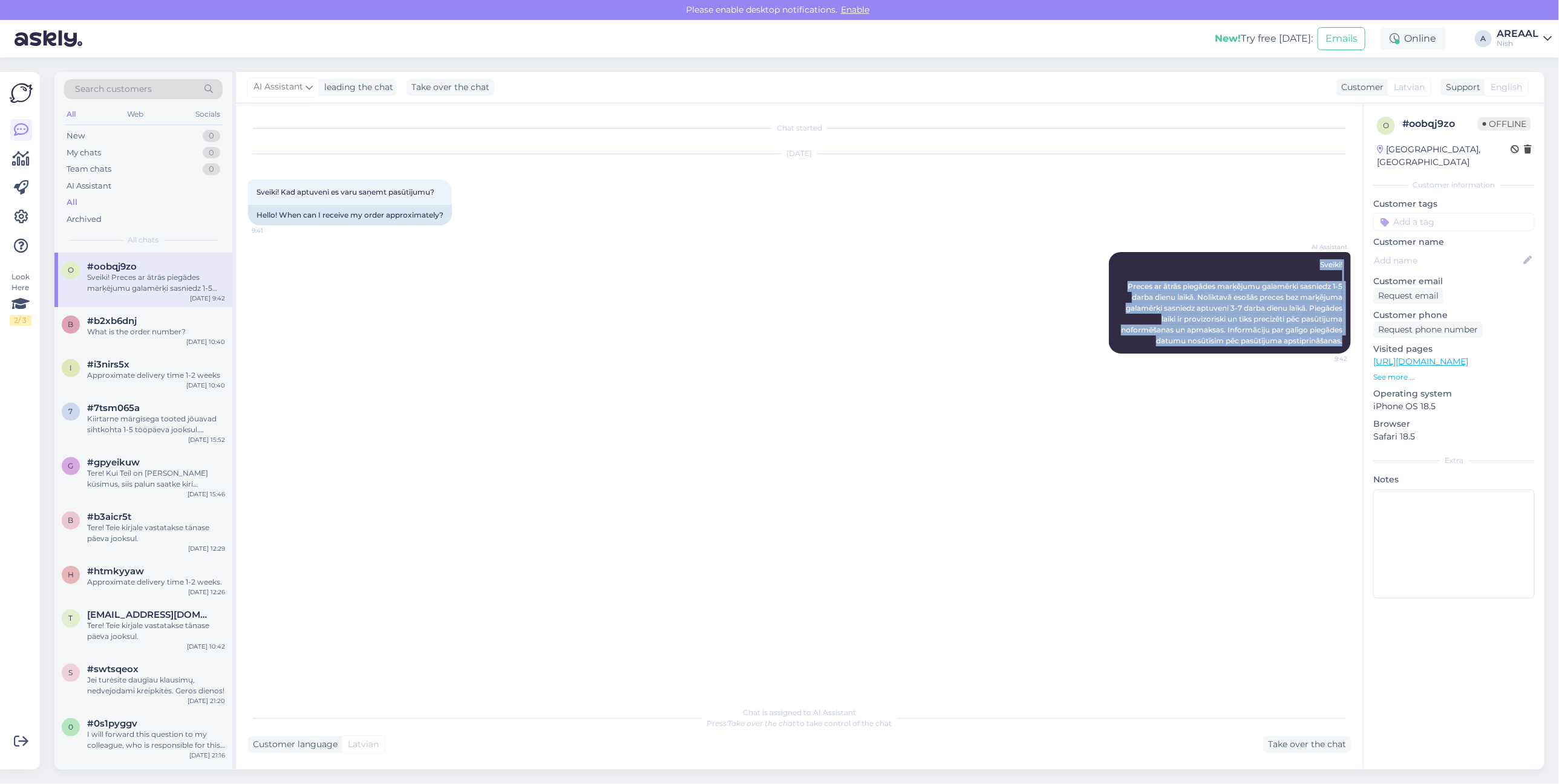
drag, startPoint x: 1274, startPoint y: 246, endPoint x: 1353, endPoint y: 341, distance: 123.6
click at [1353, 341] on div "Chat started Aug 25 2025 Sveiki! Kad aptuveni es varu saņemt pasūtījumu? 9:41 H…" at bounding box center [804, 402] width 1113 height 574
copy span "Sveiki! Preces ar ātrās piegādes marķējumu galamērķi sasniedz 1-5 darba dienu l…"
click at [1526, 29] on div "AREAAL" at bounding box center [1517, 34] width 42 height 10
click at [1523, 64] on button "Open" at bounding box center [1525, 68] width 34 height 19
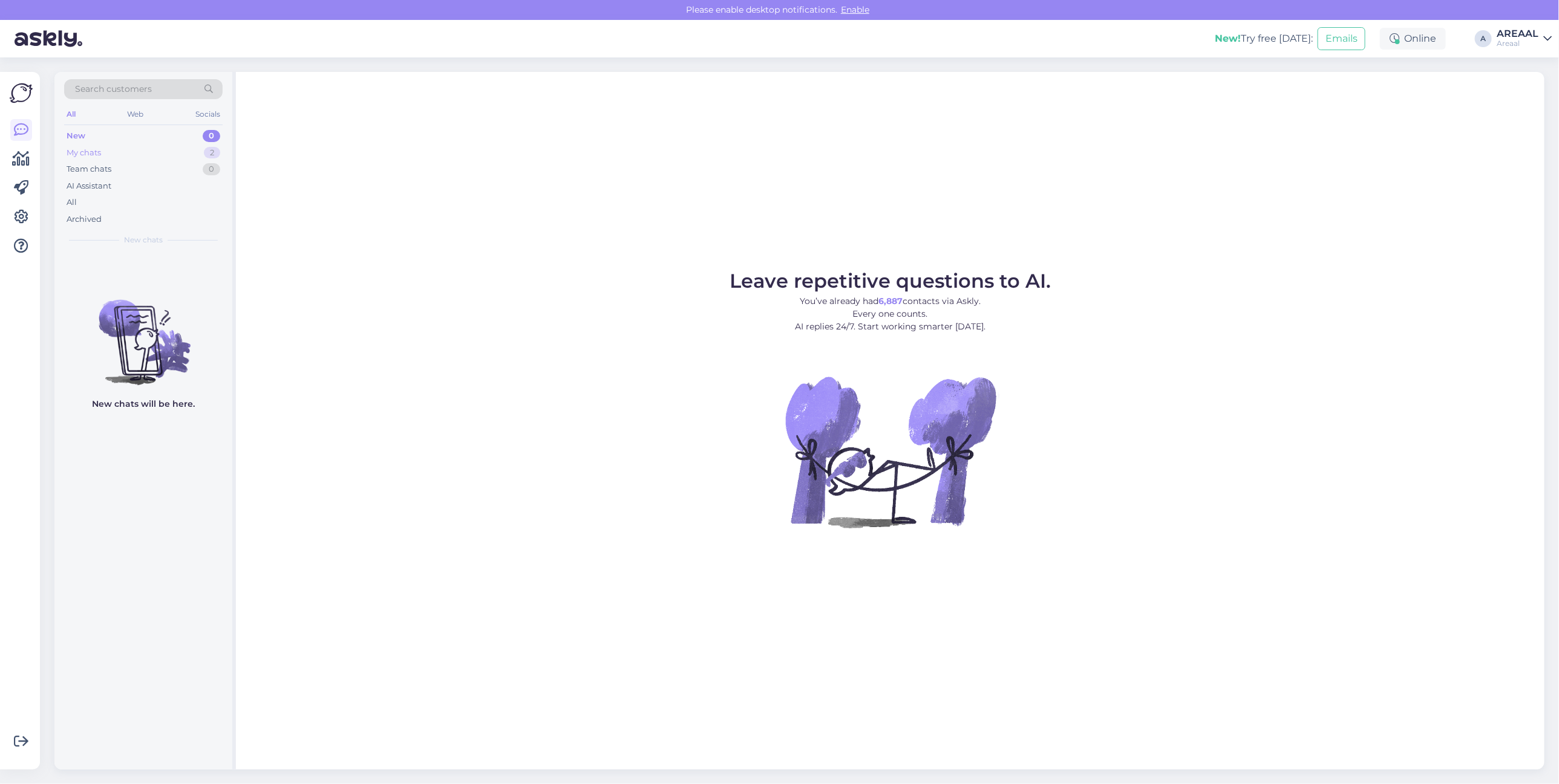
click at [195, 151] on div "My chats 2" at bounding box center [143, 152] width 159 height 17
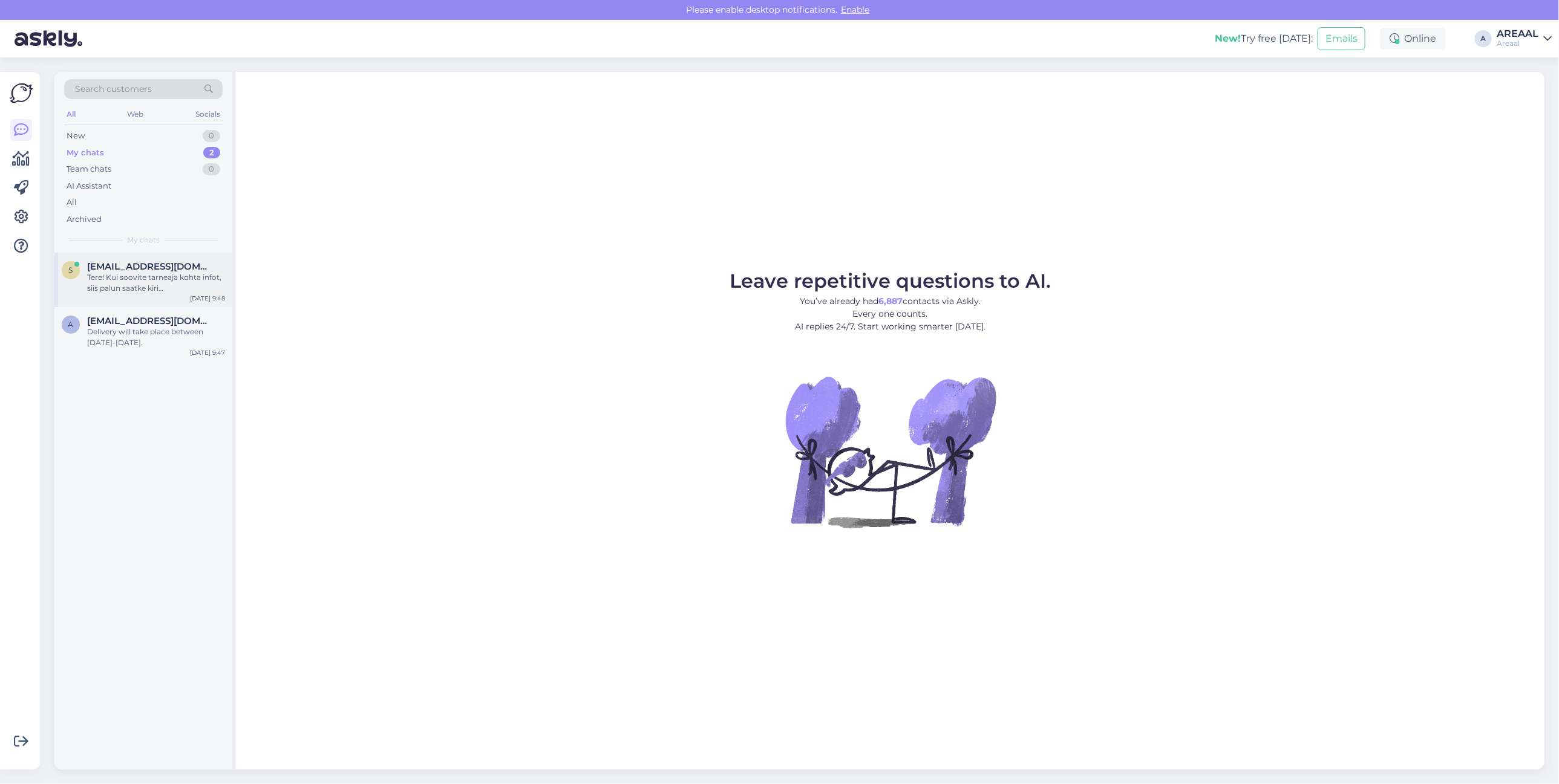
click at [183, 261] on span "[EMAIL_ADDRESS][DOMAIN_NAME]" at bounding box center [150, 267] width 126 height 11
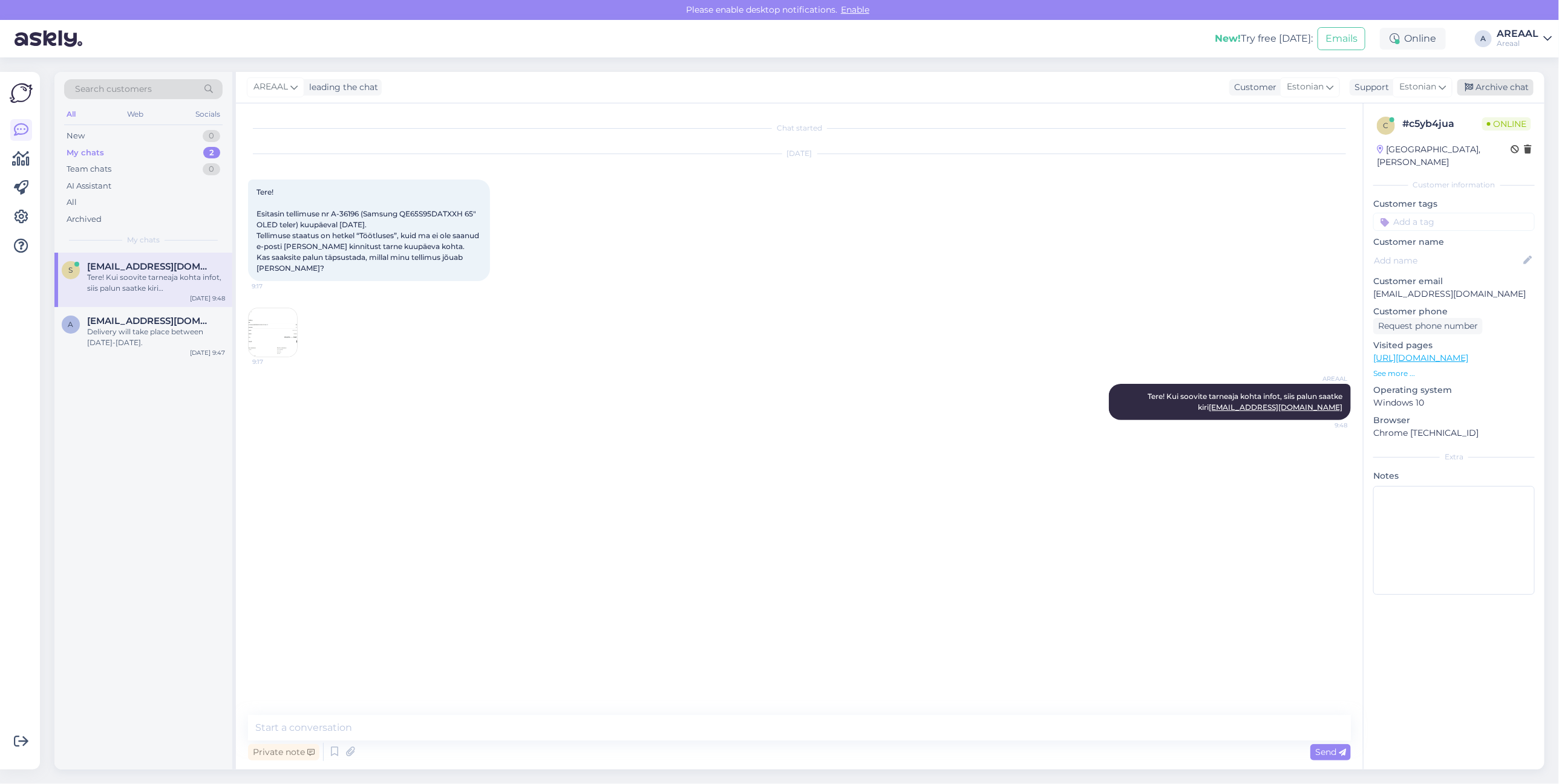
click at [1520, 91] on div "Archive chat" at bounding box center [1495, 87] width 76 height 16
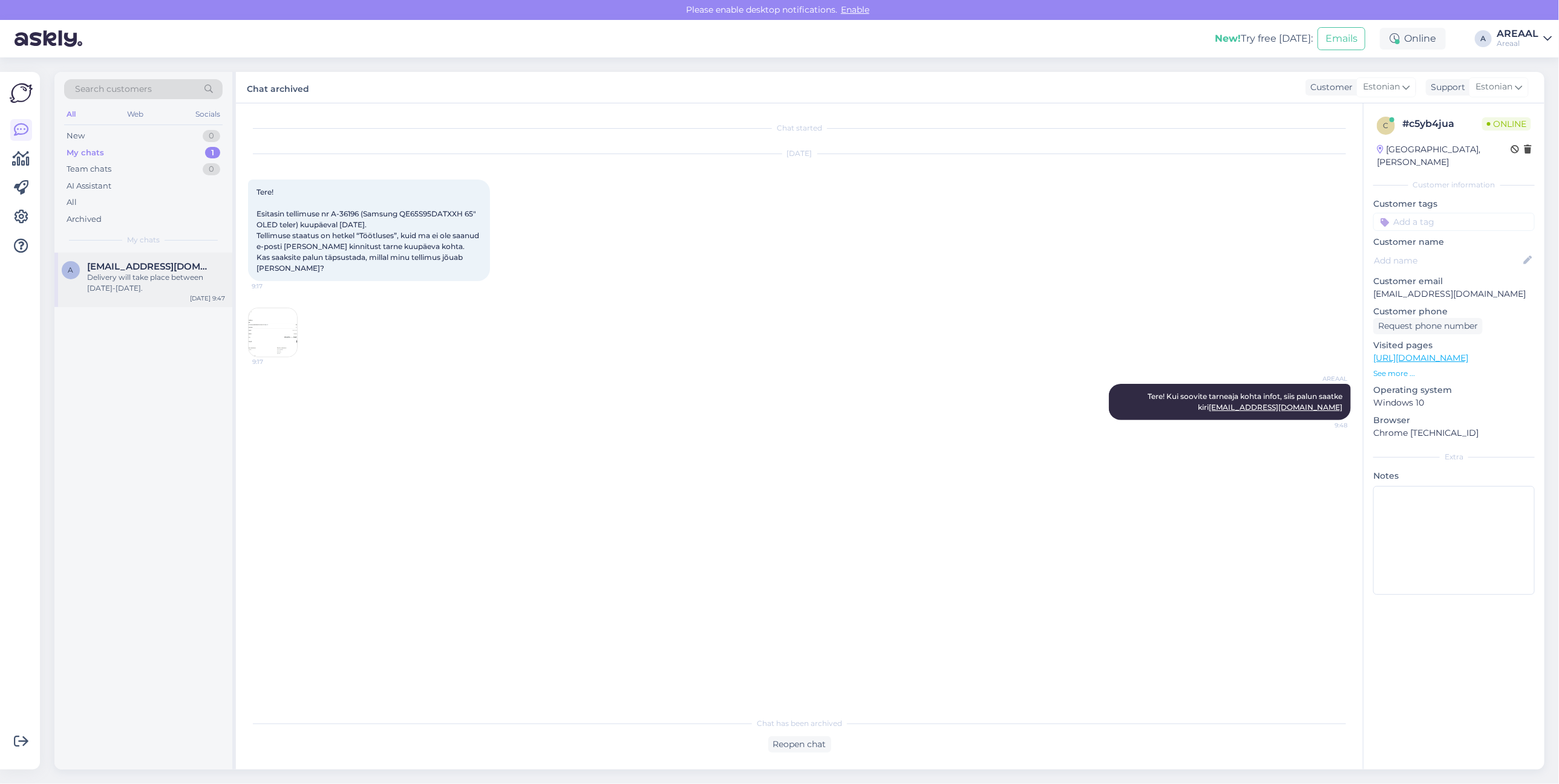
click at [128, 272] on div "Delivery will take place between [DATE]-[DATE]." at bounding box center [156, 282] width 138 height 22
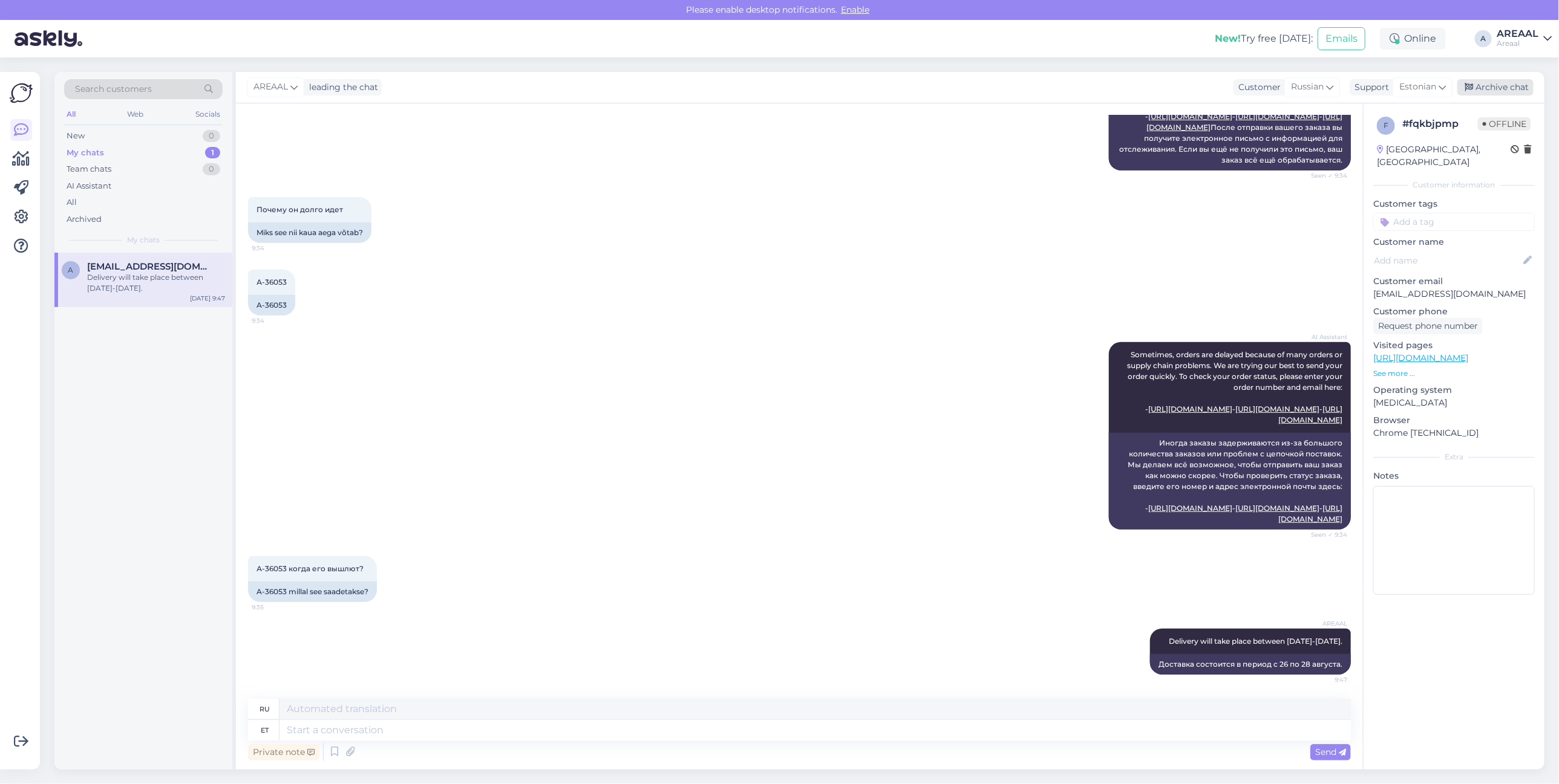
click at [1510, 82] on div "Archive chat" at bounding box center [1495, 87] width 76 height 16
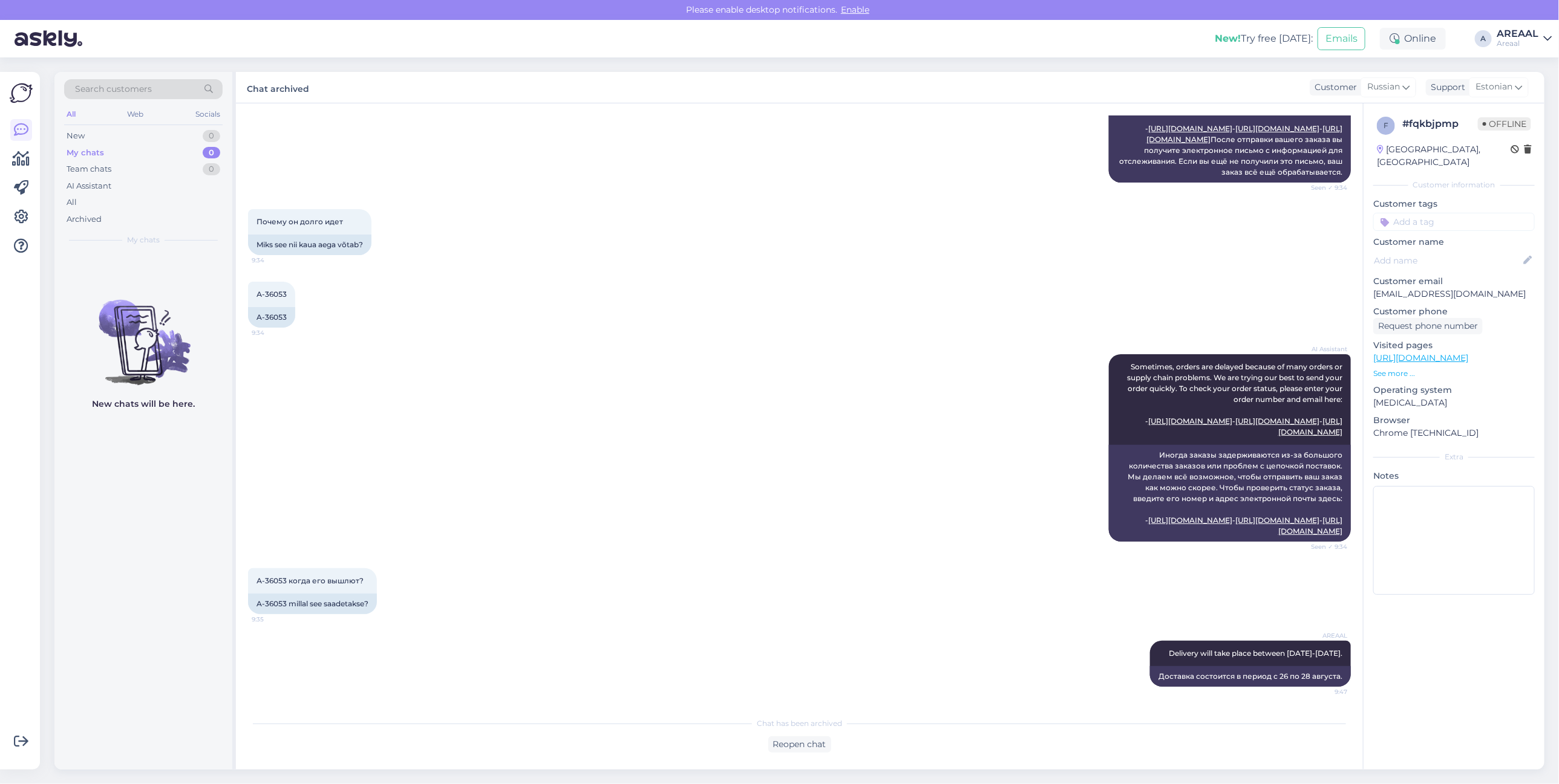
click at [578, 366] on div "AI Assistant Sometimes, orders are delayed because of many orders or supply cha…" at bounding box center [799, 448] width 1103 height 214
click at [572, 366] on div "AI Assistant Sometimes, orders are delayed because of many orders or supply cha…" at bounding box center [799, 448] width 1103 height 214
click at [628, 370] on div "AI Assistant Sometimes, orders are delayed because of many orders or supply cha…" at bounding box center [799, 448] width 1103 height 214
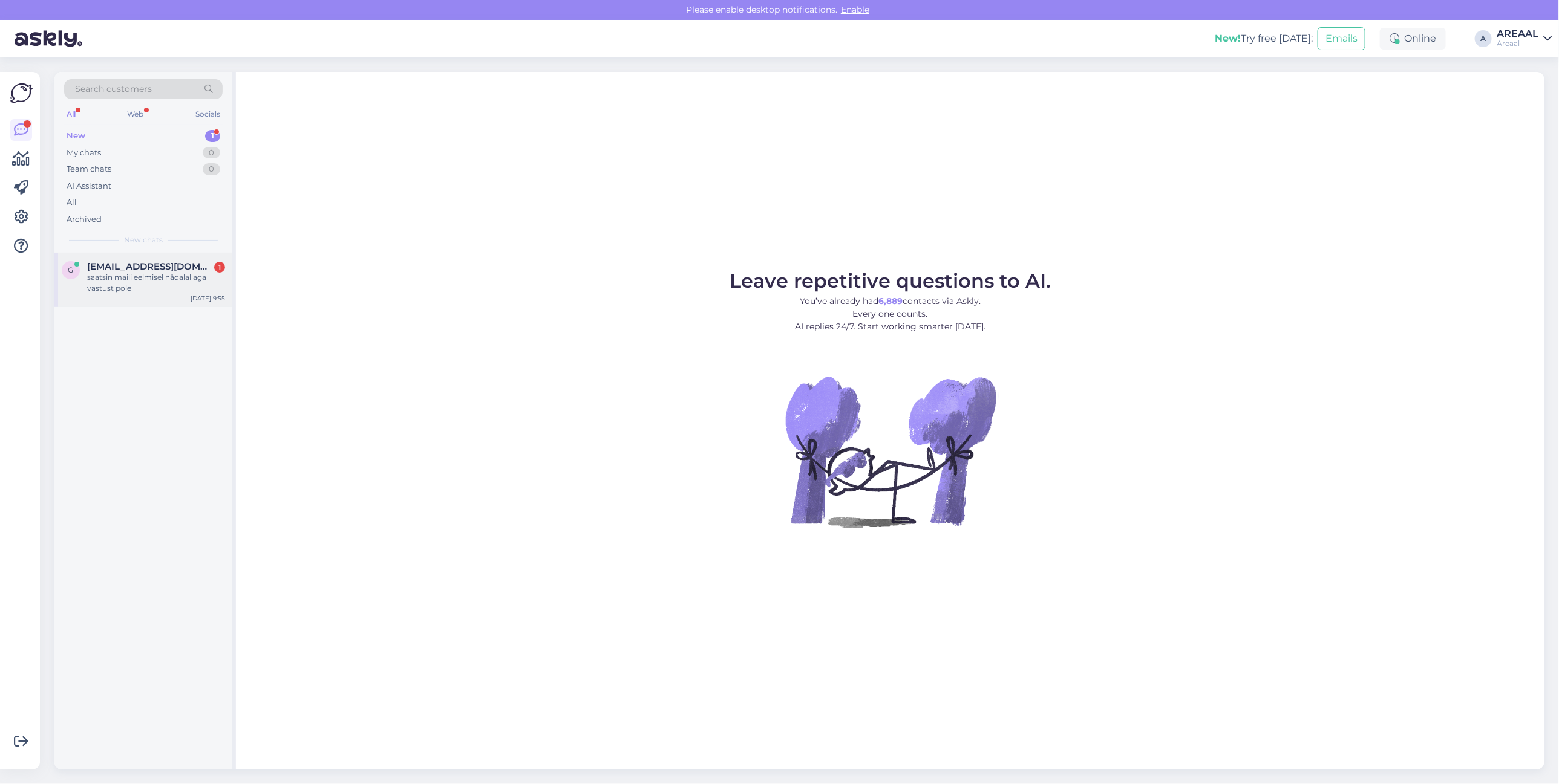
click at [154, 300] on div "g gerly@reispass.ee 1 saatsin maili eelmisel nädalal aga vastust pole Aug 25 9:…" at bounding box center [143, 280] width 178 height 54
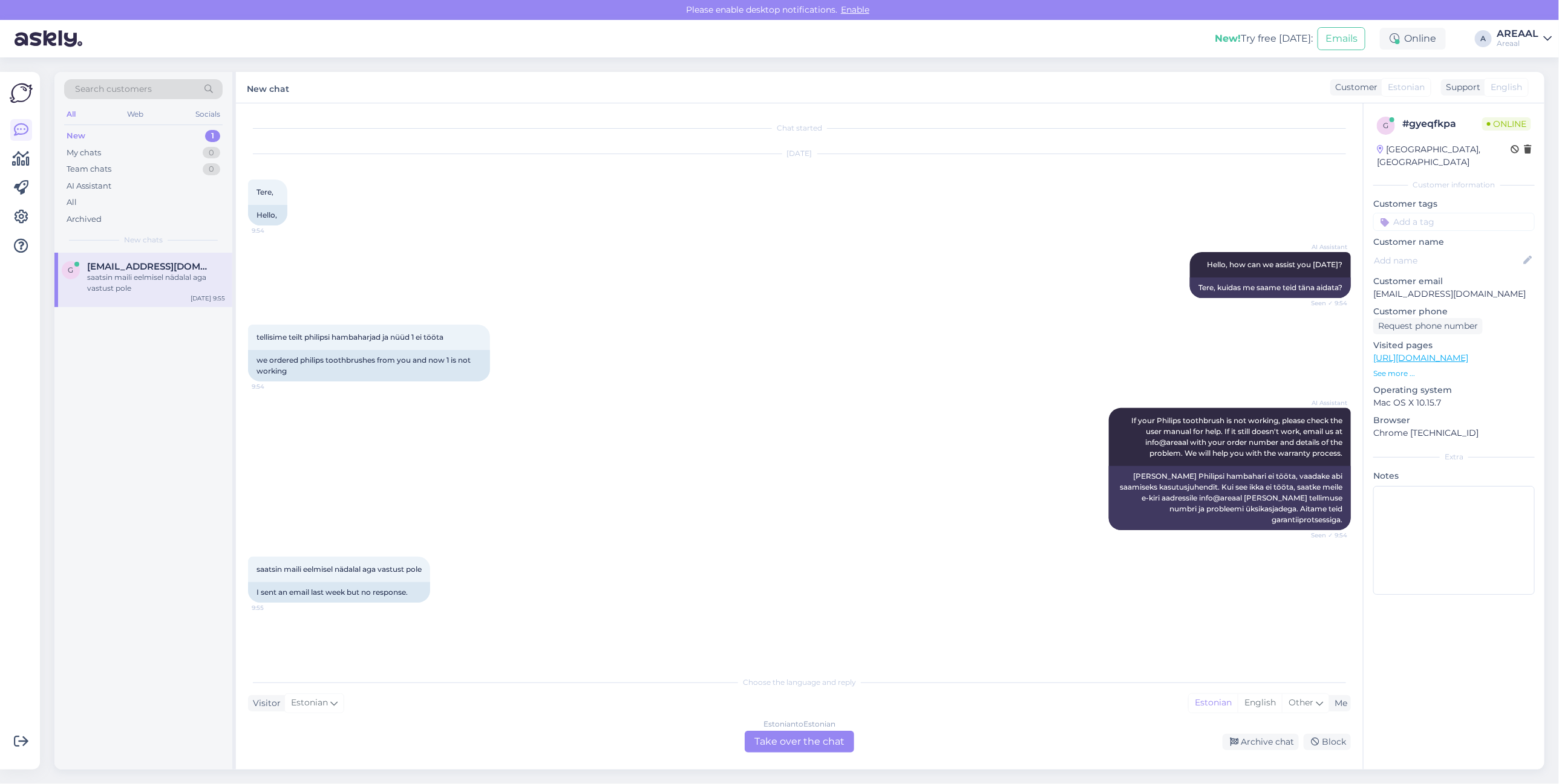
click at [424, 399] on div "AI Assistant If your Philips toothbrush is not working, please check the user m…" at bounding box center [799, 469] width 1103 height 149
click at [809, 743] on div "Estonian to Estonian Take over the chat" at bounding box center [799, 741] width 110 height 22
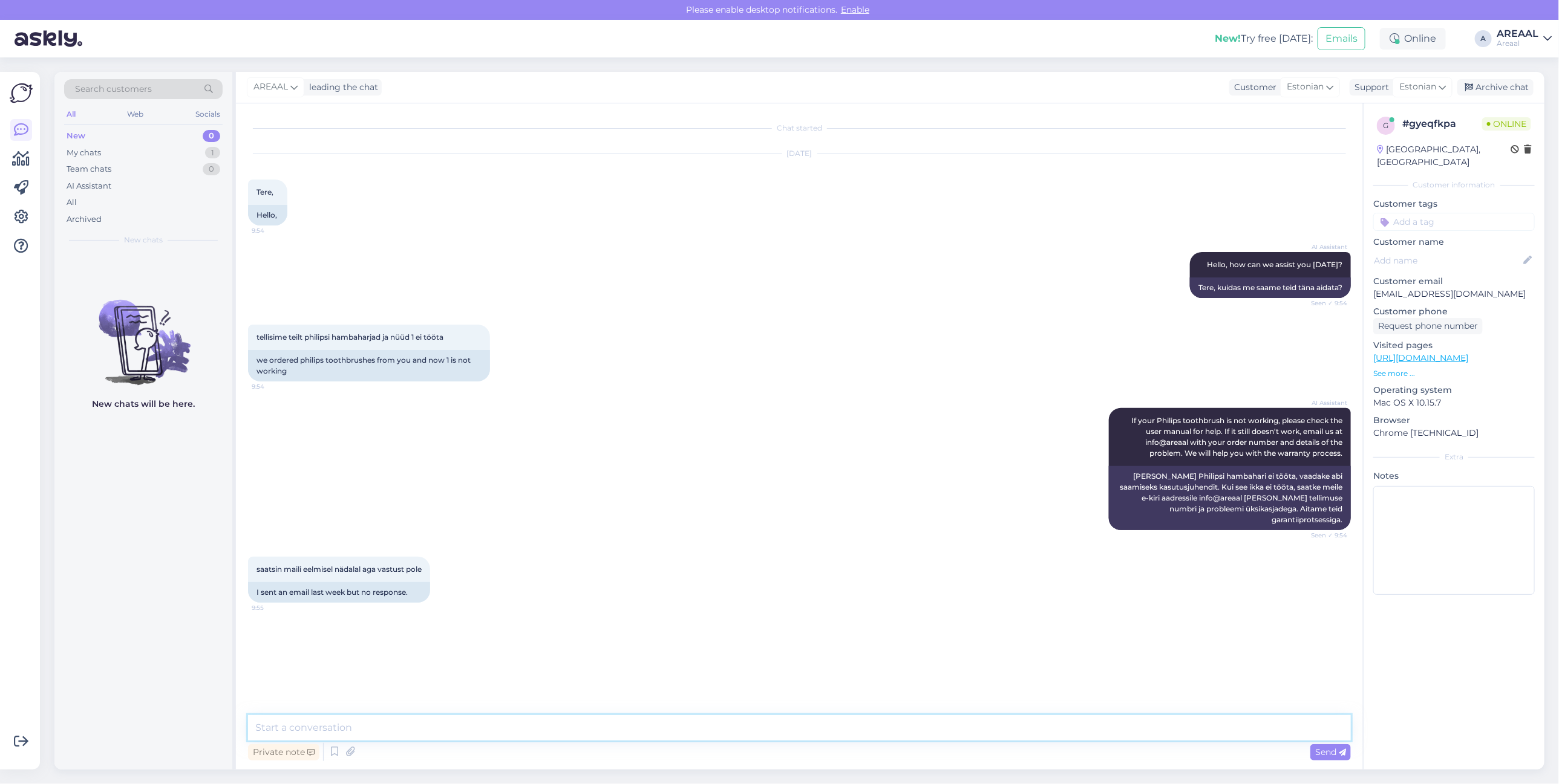
click at [806, 729] on textarea at bounding box center [799, 728] width 1103 height 25
type textarea "Teie kirjale vastatakse tänase või homse tööpäeva jooksul."
click at [1514, 79] on div "Archive chat" at bounding box center [1495, 87] width 76 height 16
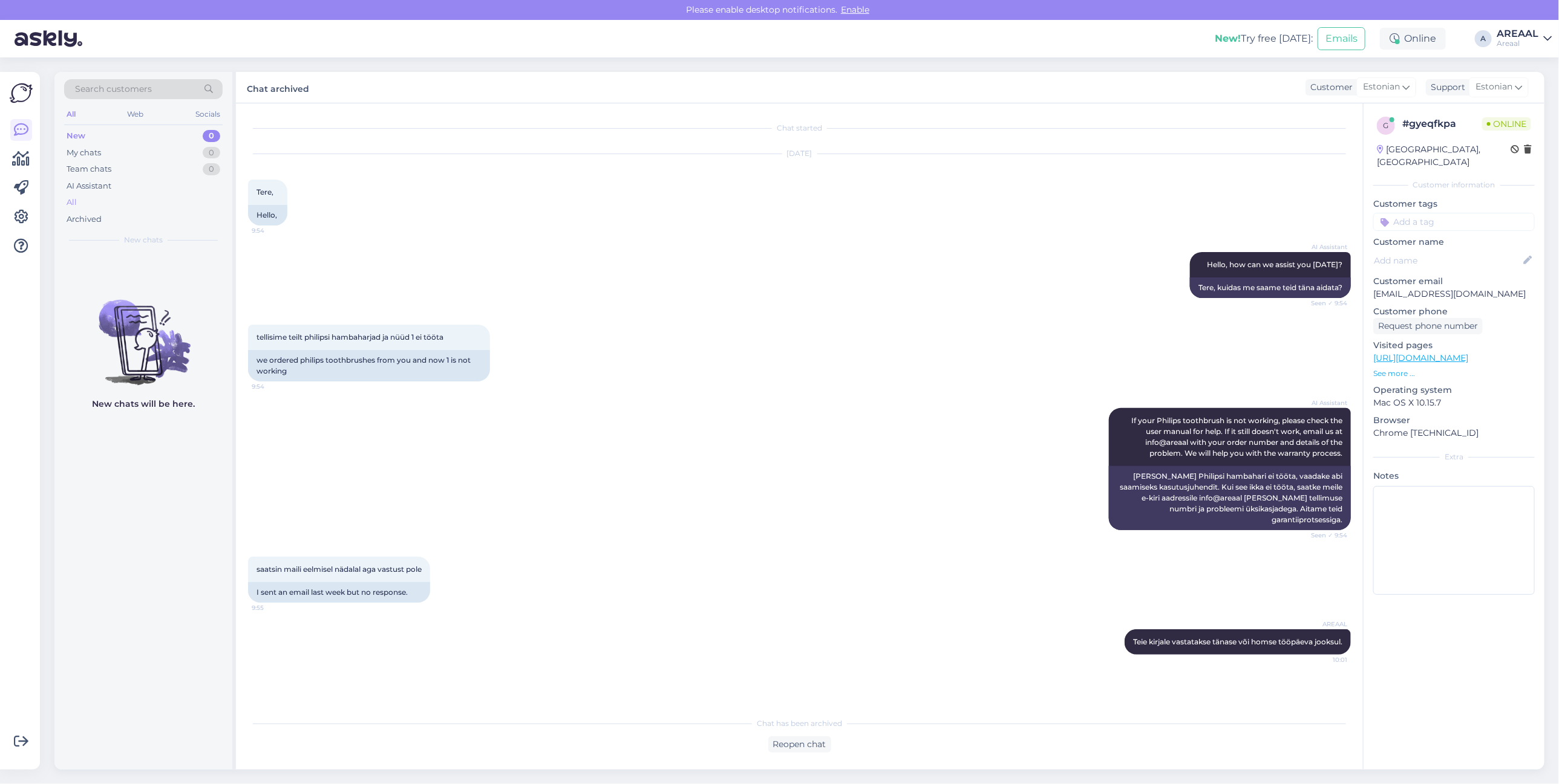
click at [140, 195] on div "All" at bounding box center [143, 202] width 159 height 17
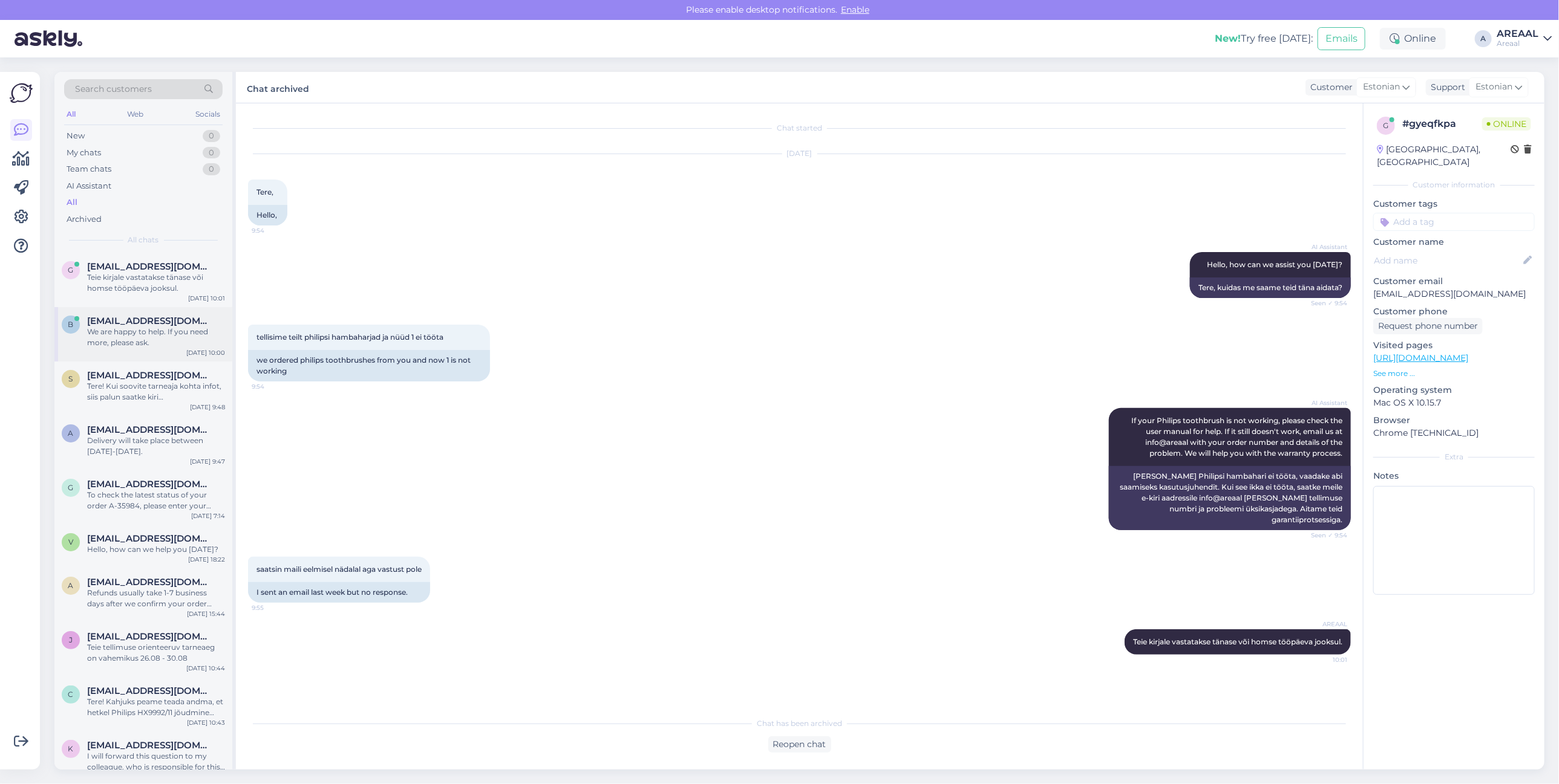
click at [154, 309] on div "b baiba.mileiko@gmail.com We are happy to help. If you need more, please ask. A…" at bounding box center [143, 334] width 178 height 54
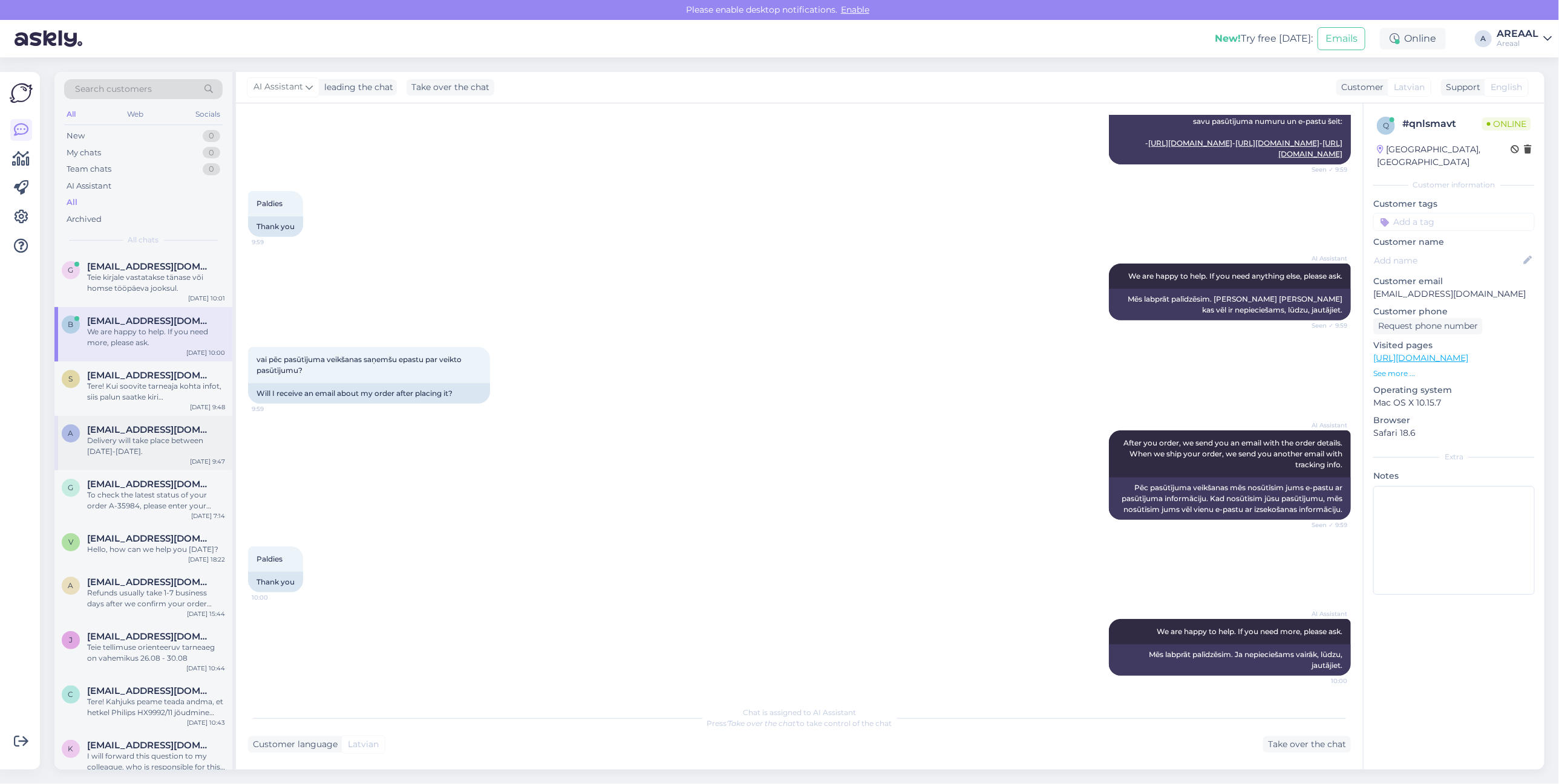
click at [127, 418] on div "a amqskin@gmail.com Delivery will take place between 26-28 August. Aug 25 9:47" at bounding box center [143, 443] width 178 height 54
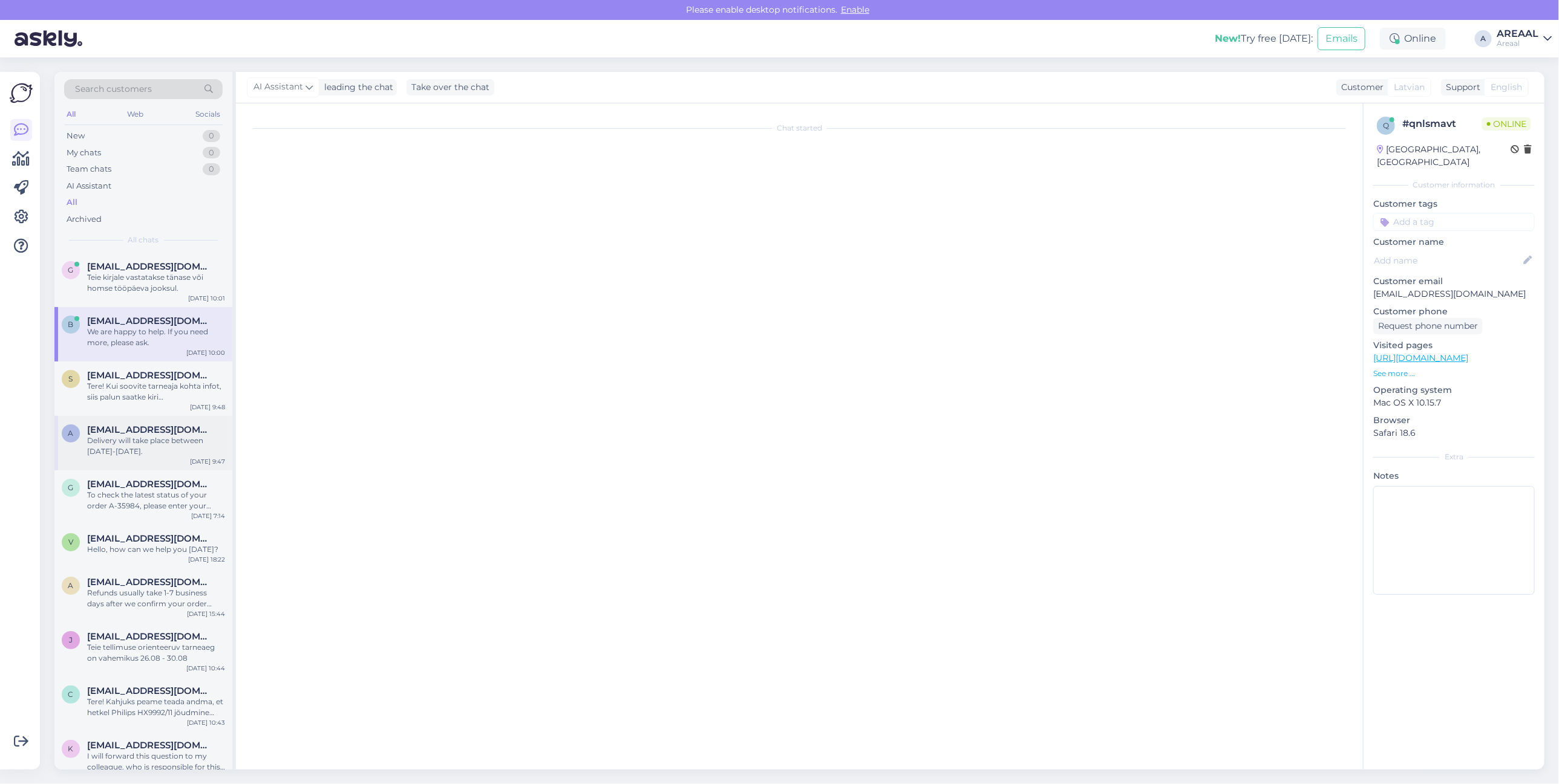
scroll to position [354, 0]
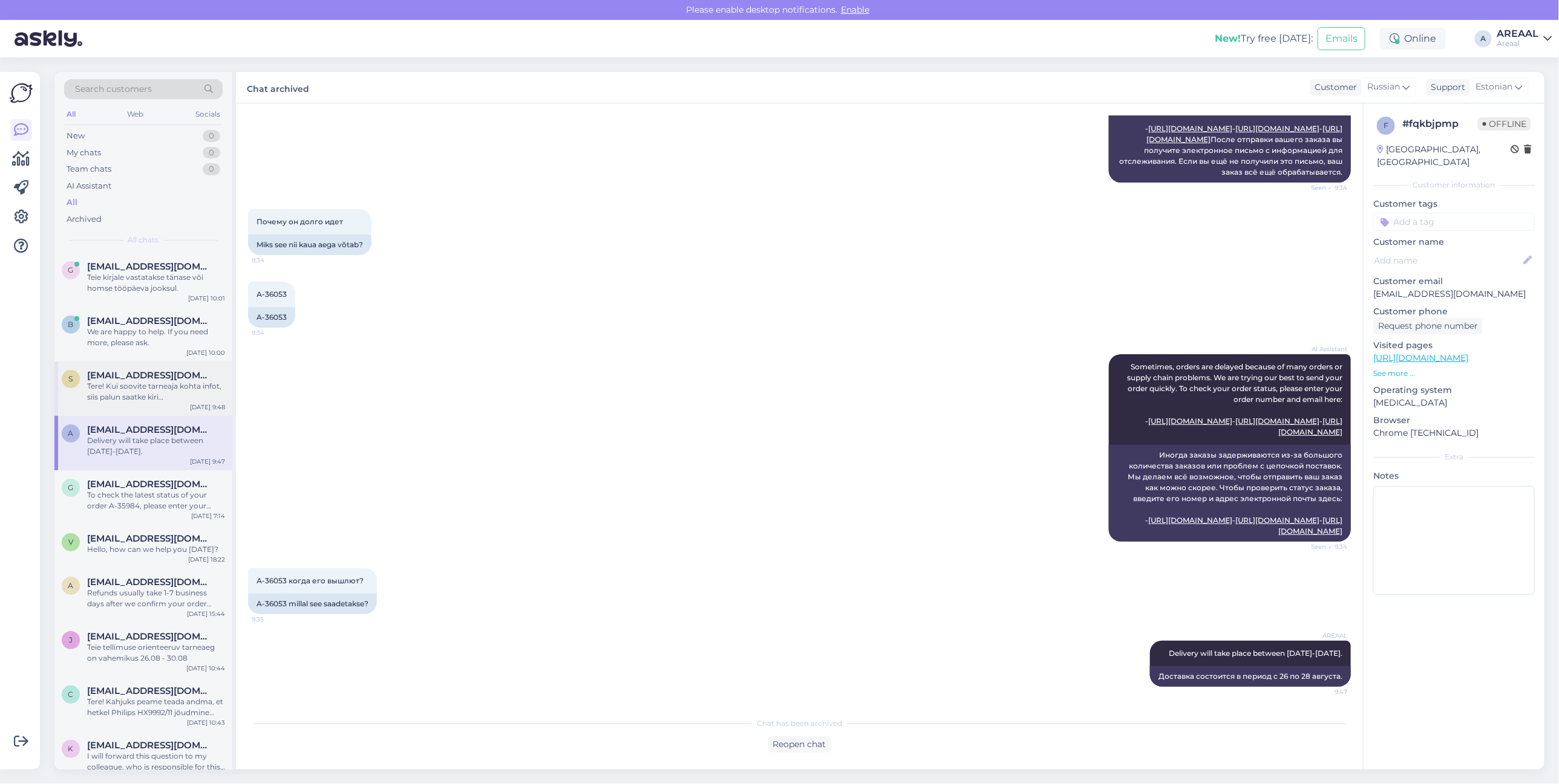
click at [137, 402] on div "Tere! Kui soovite tarneaja kohta infot, siis palun saatke kiri [EMAIL_ADDRESS][…" at bounding box center [156, 391] width 138 height 22
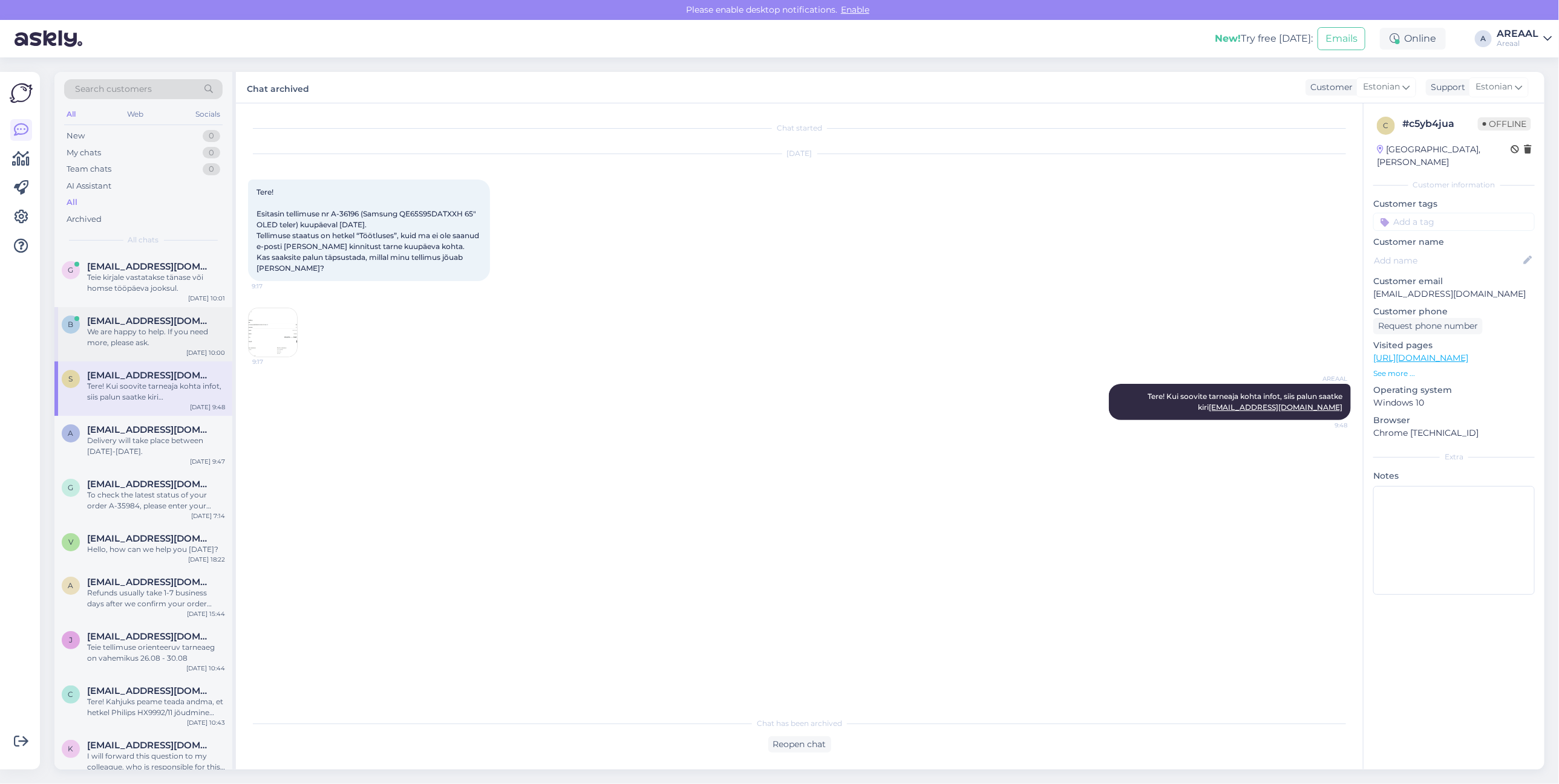
click at [152, 334] on div "We are happy to help. If you need more, please ask." at bounding box center [156, 337] width 138 height 22
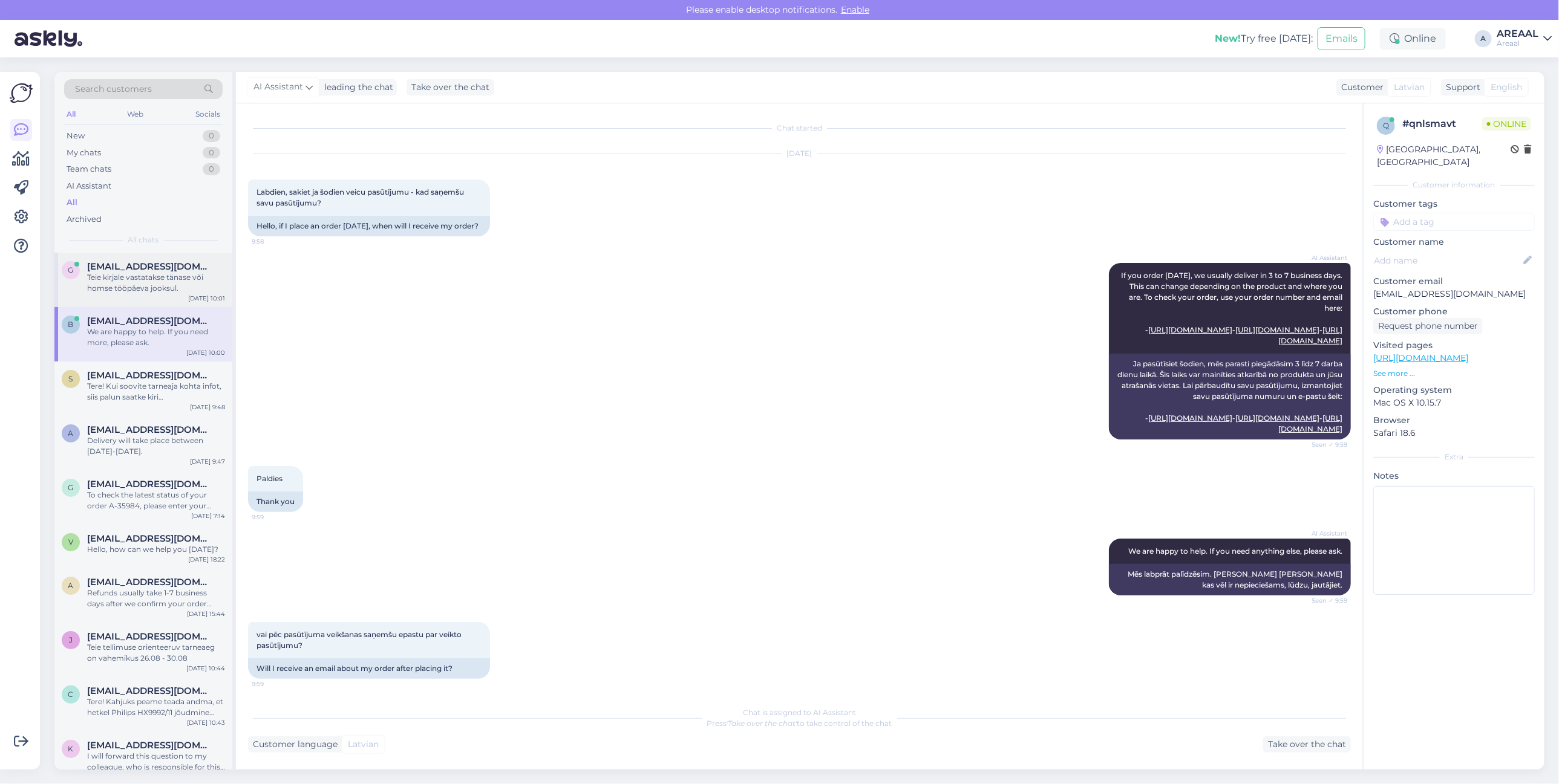
scroll to position [295, 0]
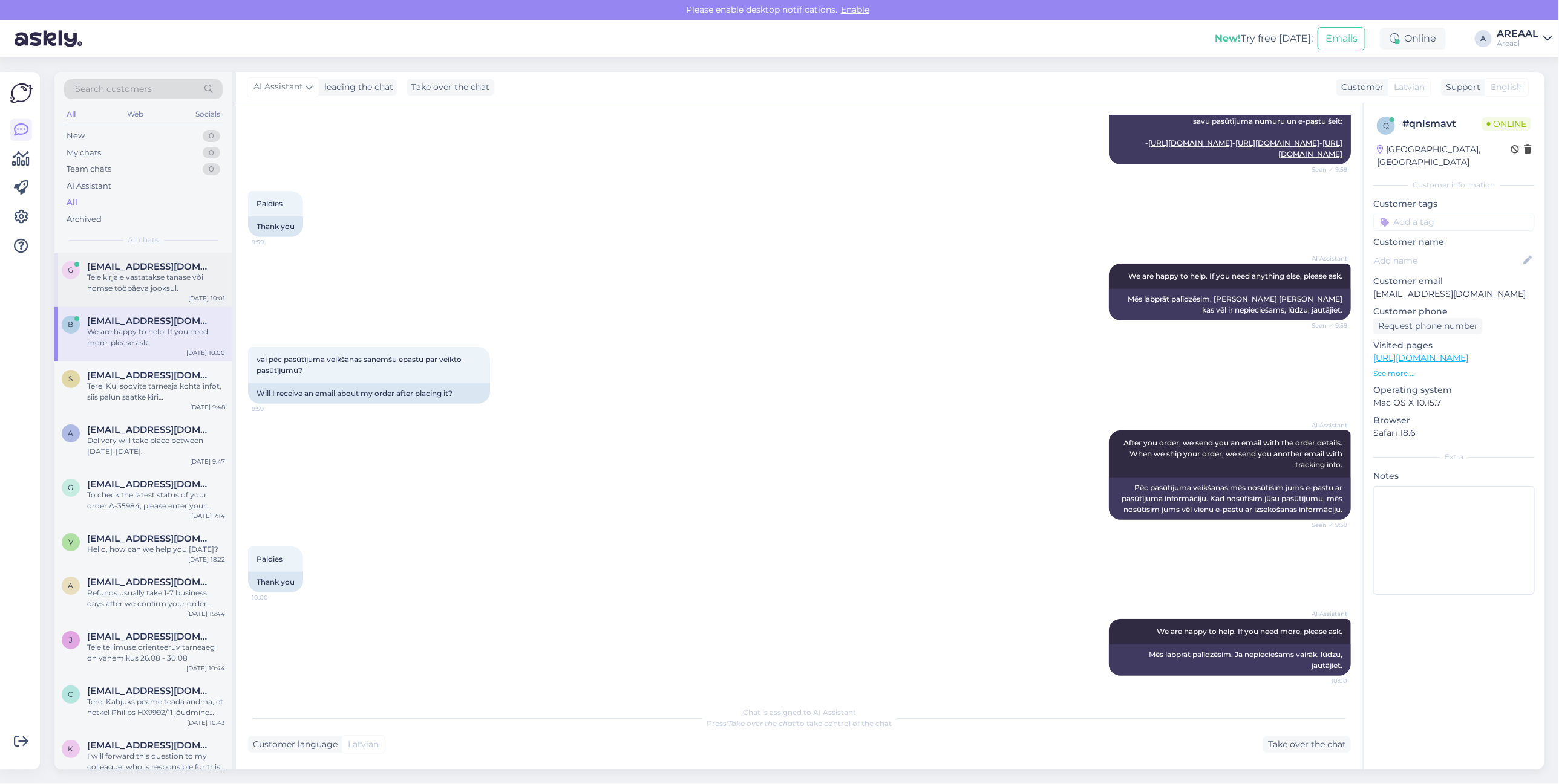
click at [148, 263] on span "[EMAIL_ADDRESS][DOMAIN_NAME]" at bounding box center [150, 267] width 126 height 11
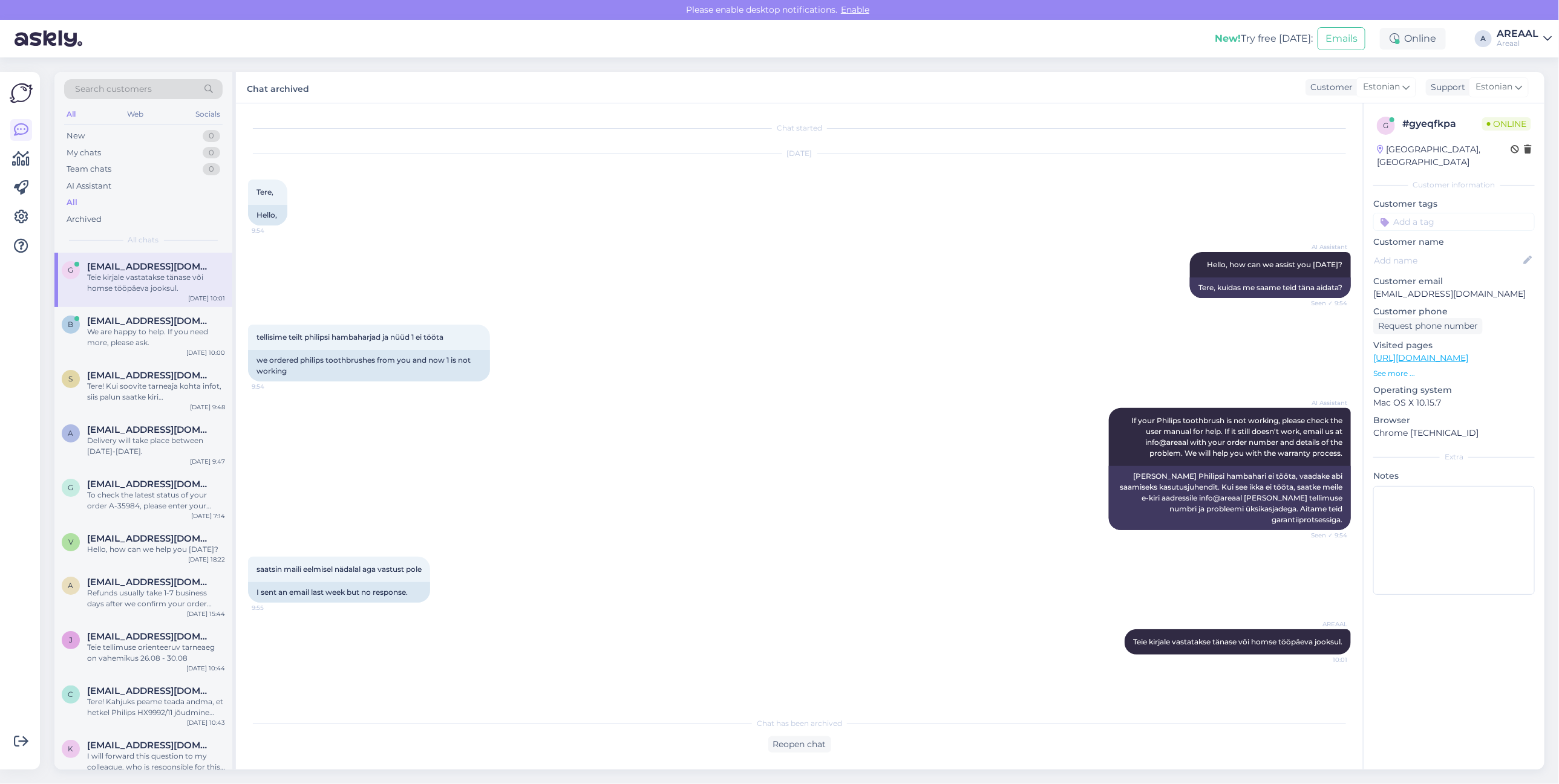
click at [725, 294] on div "AI Assistant Hello, how can we assist you today? Seen ✓ 9:54 Tere, kuidas me sa…" at bounding box center [799, 275] width 1103 height 72
click at [746, 277] on div "AI Assistant Hello, how can we assist you today? Seen ✓ 9:54 Tere, kuidas me sa…" at bounding box center [799, 275] width 1103 height 72
click at [1531, 95] on div "Chat archived Customer Estonian Support Estonian" at bounding box center [890, 87] width 1309 height 32
click at [1526, 46] on div "Areaal" at bounding box center [1517, 43] width 42 height 10
click at [1523, 89] on button "Open" at bounding box center [1525, 94] width 34 height 19
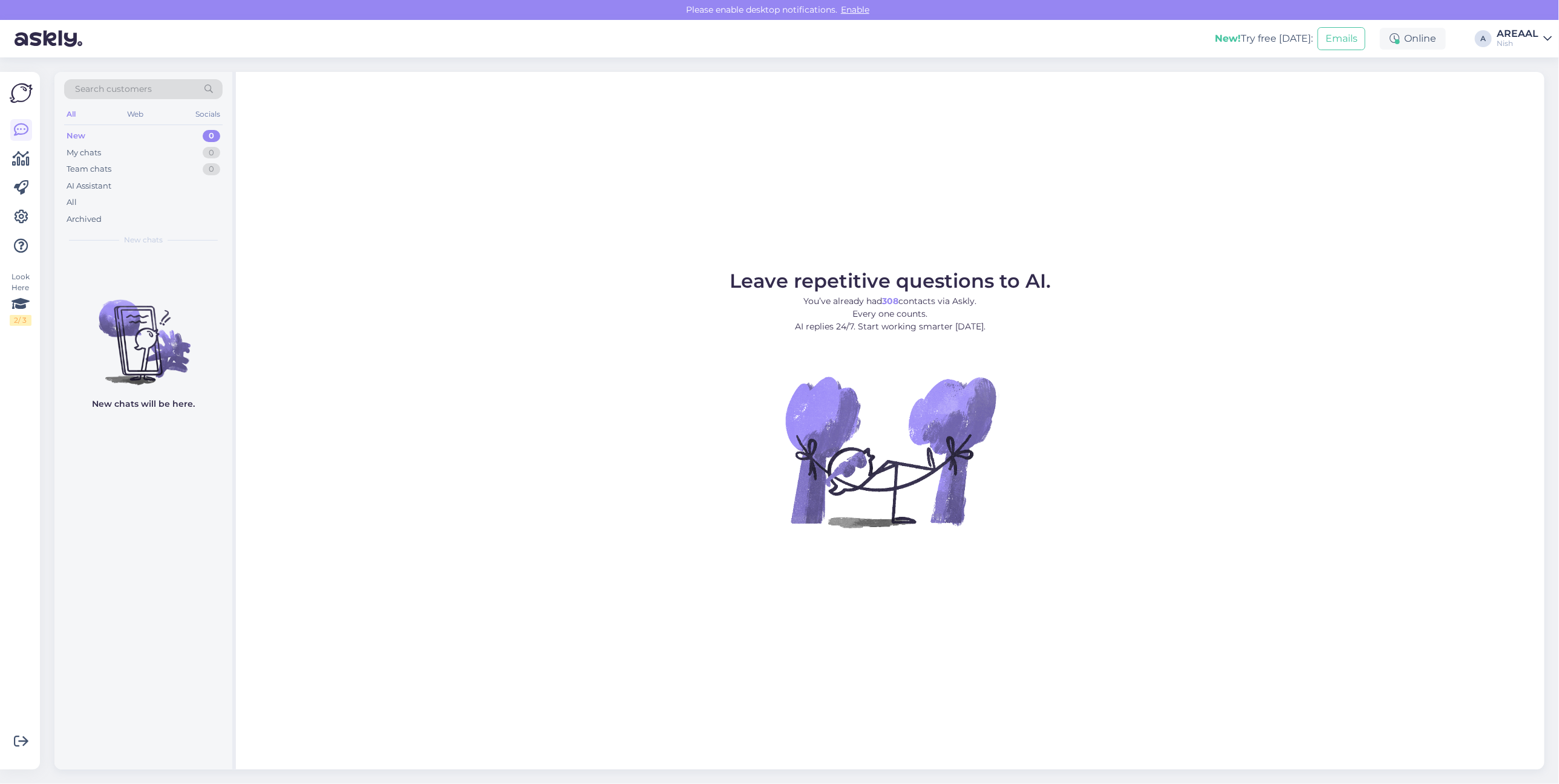
click at [1522, 42] on div "Nish" at bounding box center [1517, 43] width 42 height 10
click at [1525, 81] on div "Nish Opened" at bounding box center [1477, 94] width 148 height 26
click at [1548, 66] on div "Areaal Open" at bounding box center [1477, 68] width 148 height 26
click at [1527, 64] on button "Open" at bounding box center [1525, 68] width 34 height 19
click at [66, 207] on div "All" at bounding box center [71, 203] width 11 height 12
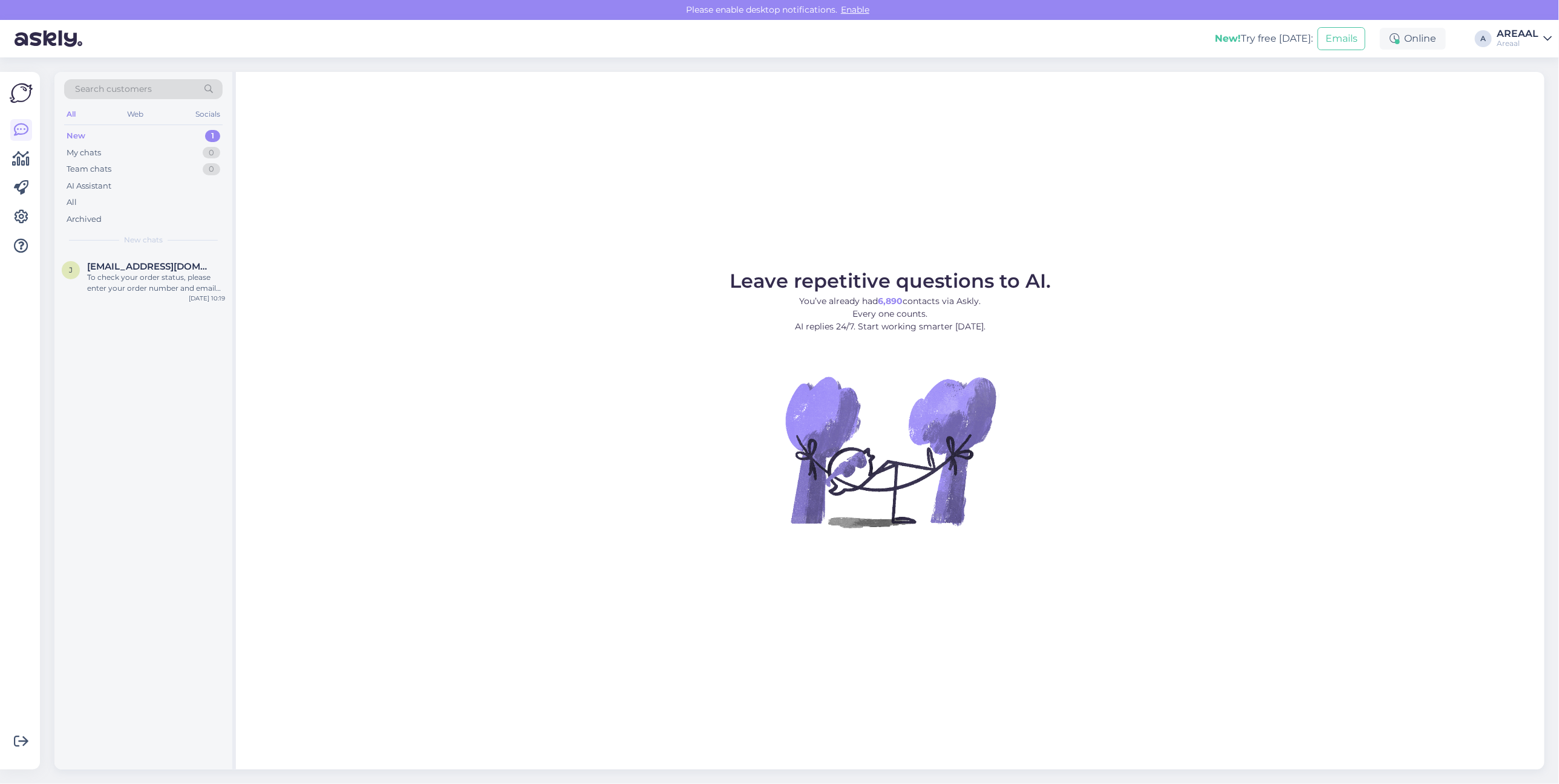
click at [415, 227] on div "Leave repetitive questions to AI. You’ve already had 6,890 contacts via Askly. …" at bounding box center [890, 420] width 1309 height 698
click at [570, 261] on div "Leave repetitive questions to AI. You’ve already had 6,890 contacts via Askly. …" at bounding box center [890, 420] width 1309 height 698
click at [141, 297] on div "s shukurovumid859@gmail.com Hello, I am routing this question to the colleague …" at bounding box center [143, 280] width 178 height 54
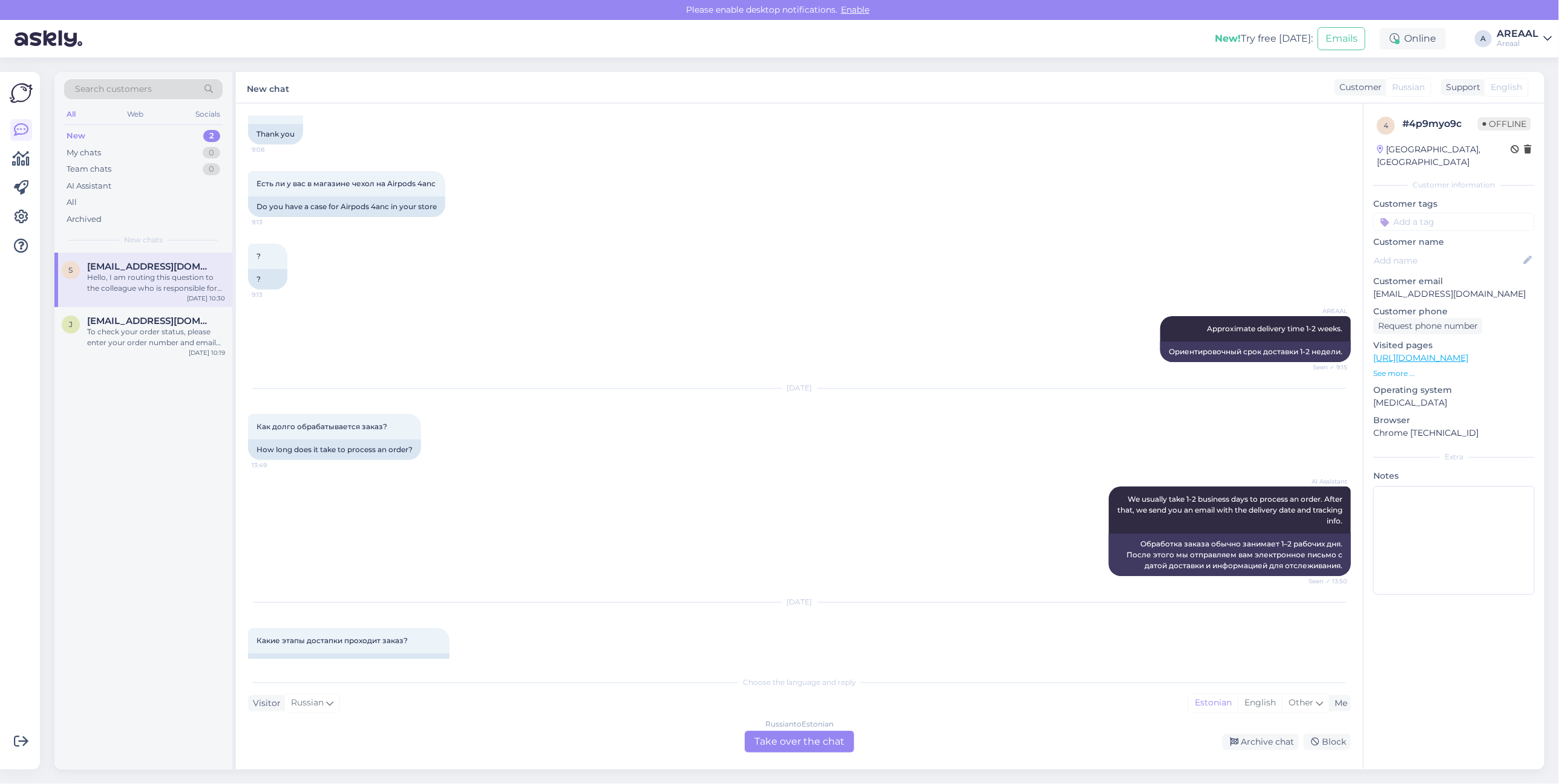
scroll to position [993, 0]
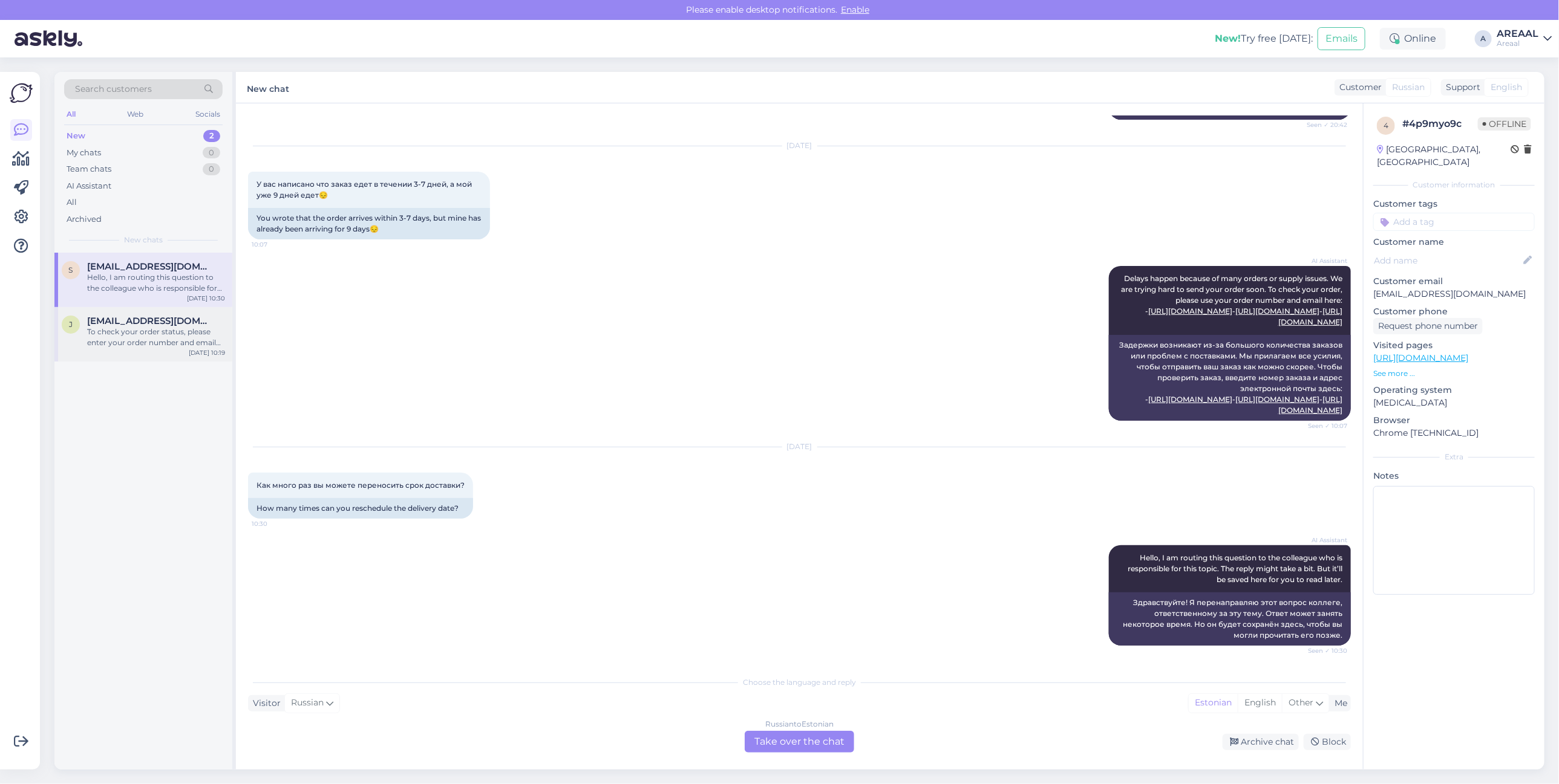
drag, startPoint x: 114, startPoint y: 379, endPoint x: 121, endPoint y: 357, distance: 23.1
click at [113, 379] on div "s shukurovumid859@gmail.com Hello, I am routing this question to the colleague …" at bounding box center [143, 511] width 178 height 517
click at [138, 321] on span "[EMAIL_ADDRESS][DOMAIN_NAME]" at bounding box center [150, 321] width 126 height 11
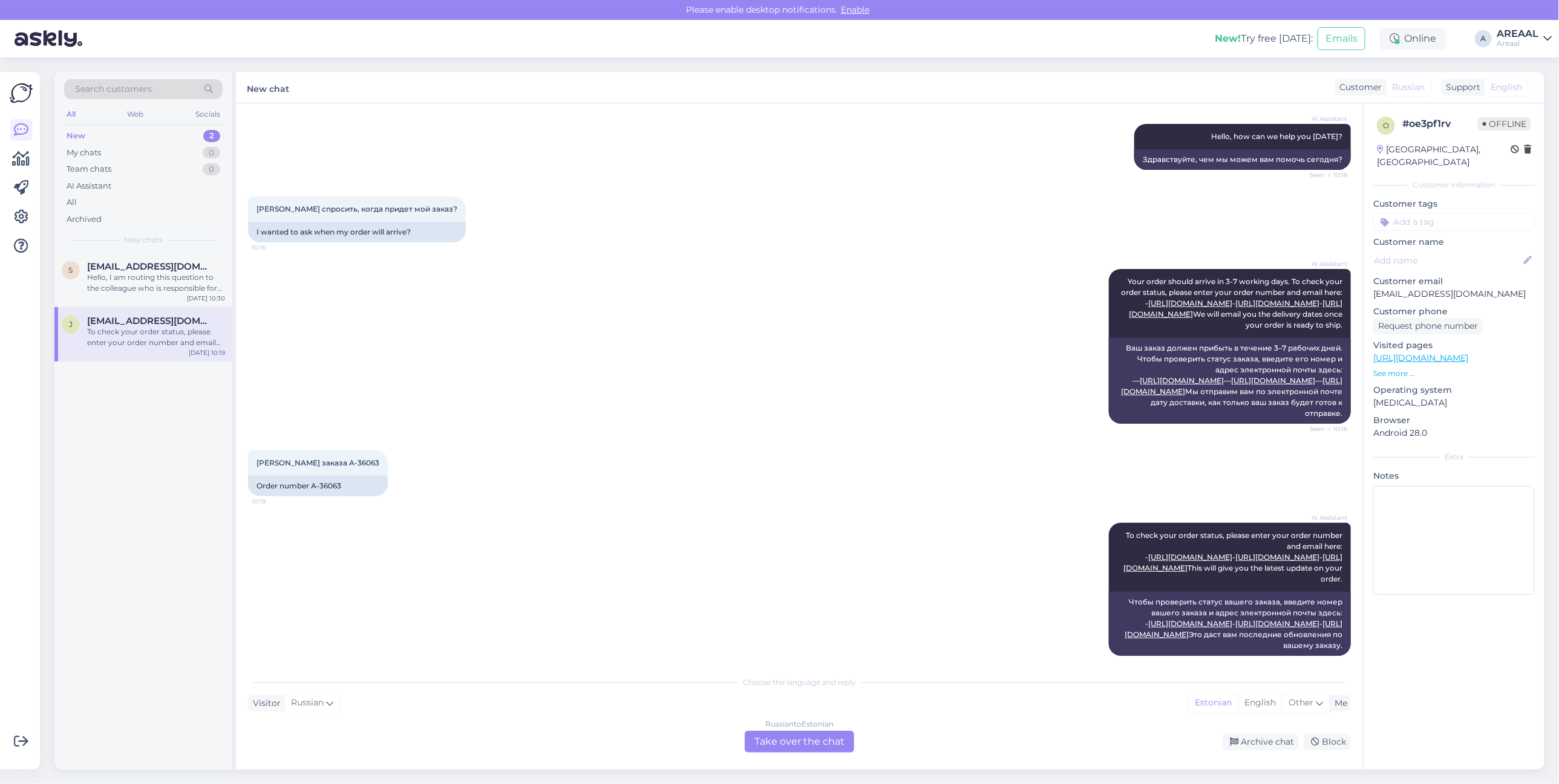
scroll to position [235, 0]
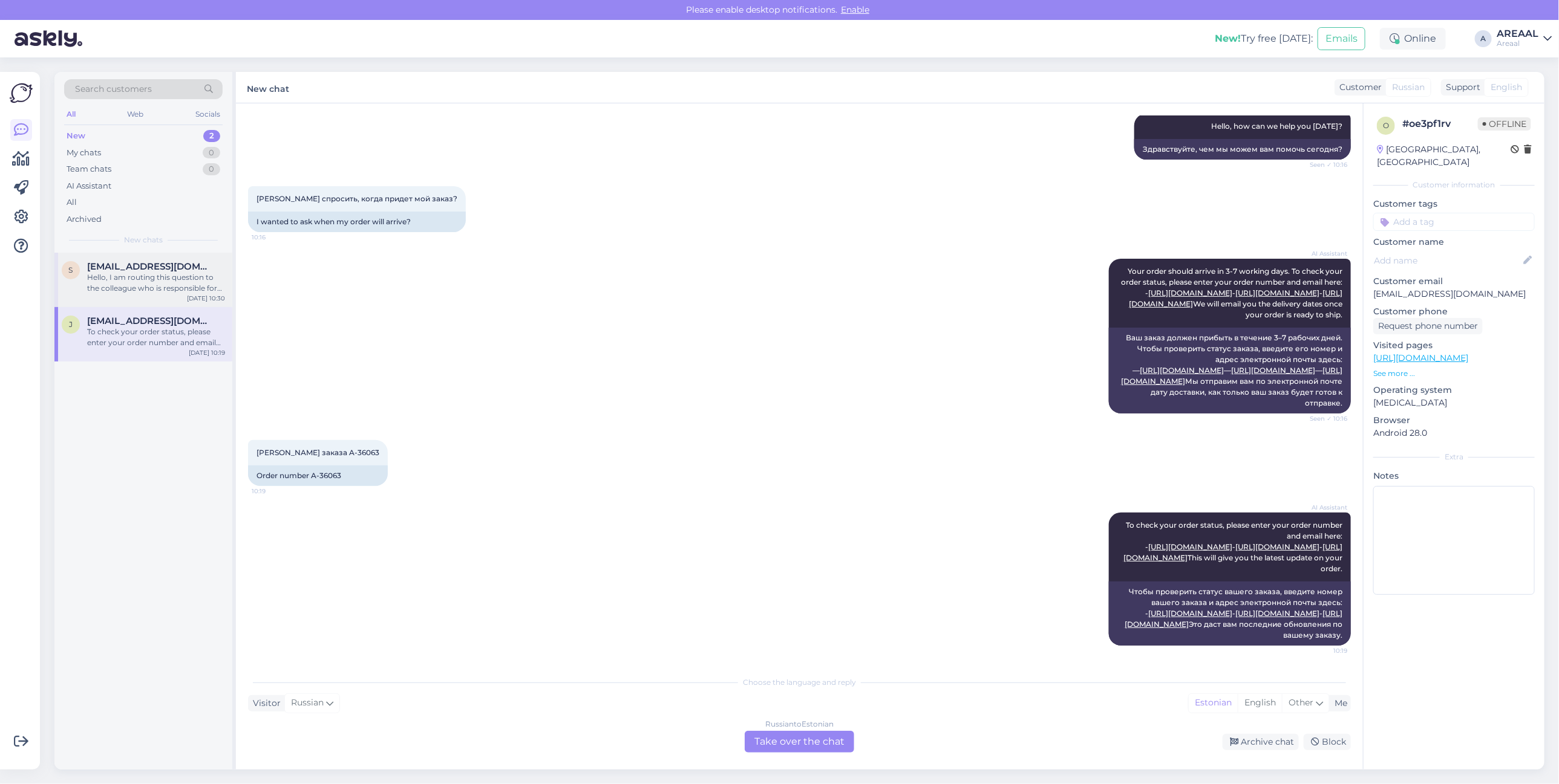
click at [167, 284] on div "Hello, I am routing this question to the colleague who is responsible for this …" at bounding box center [156, 282] width 138 height 22
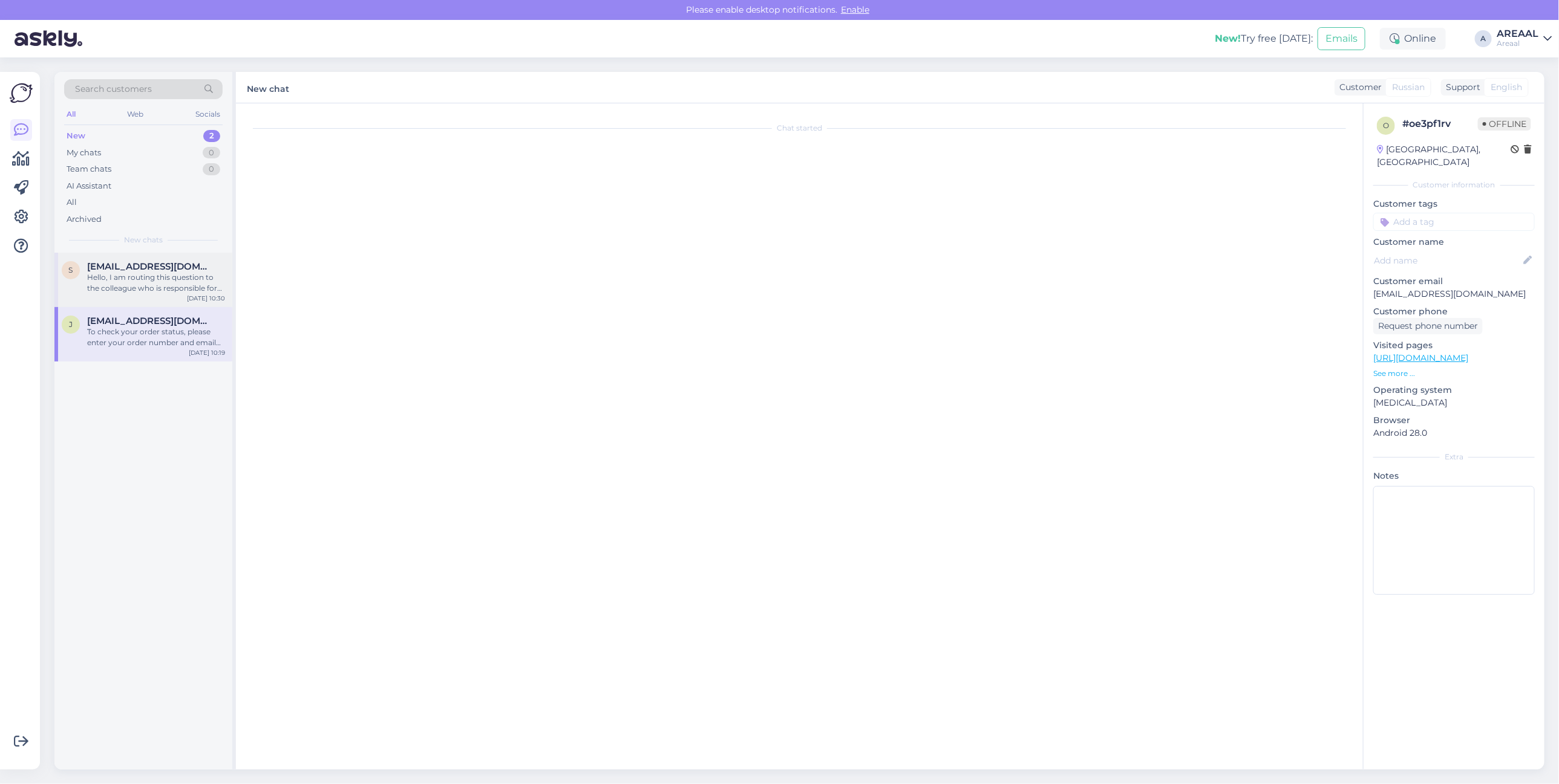
scroll to position [993, 0]
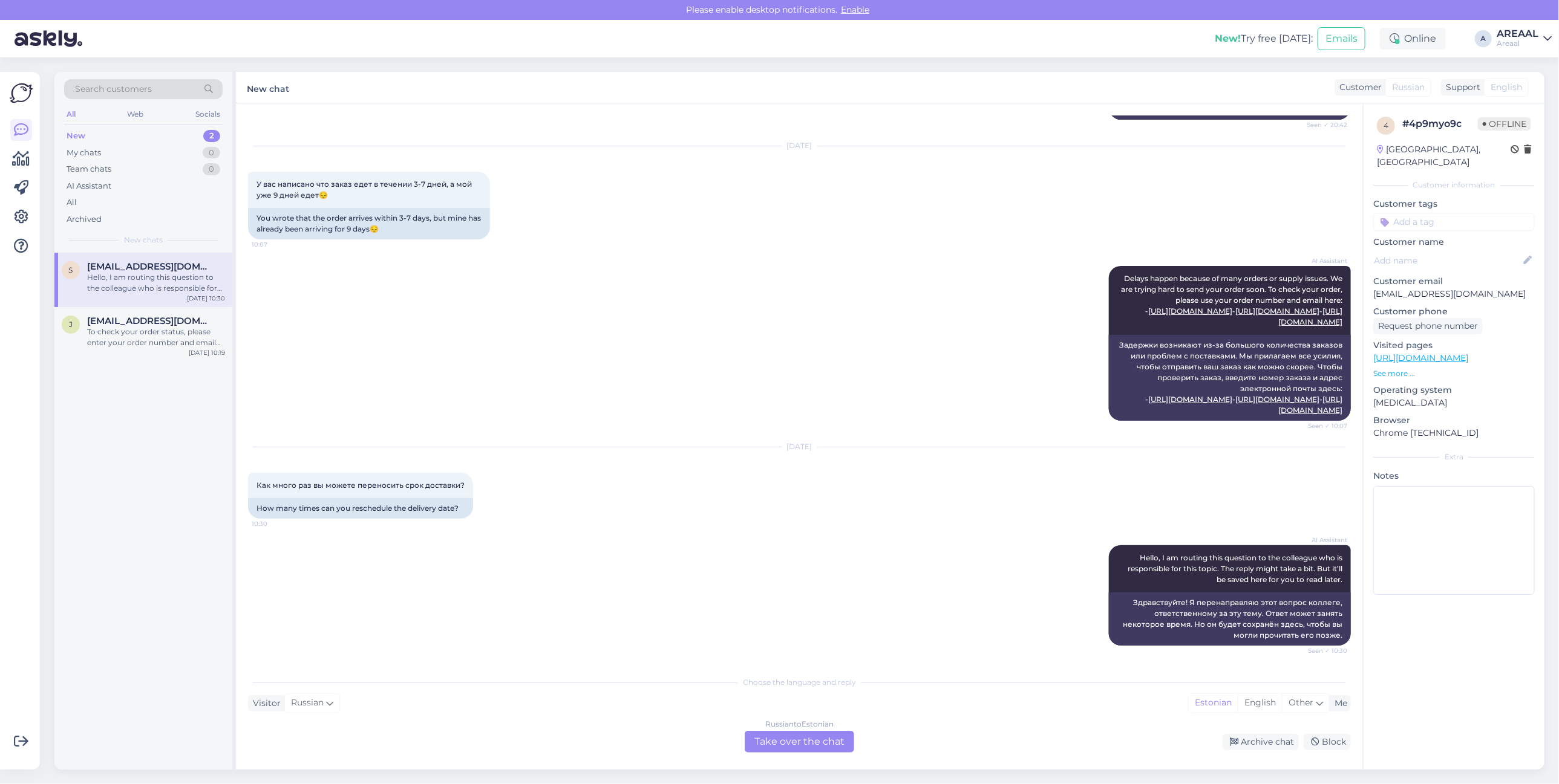
click at [682, 363] on div "AI Assistant Delays happen because of many orders or supply issues. We are tryi…" at bounding box center [799, 343] width 1103 height 181
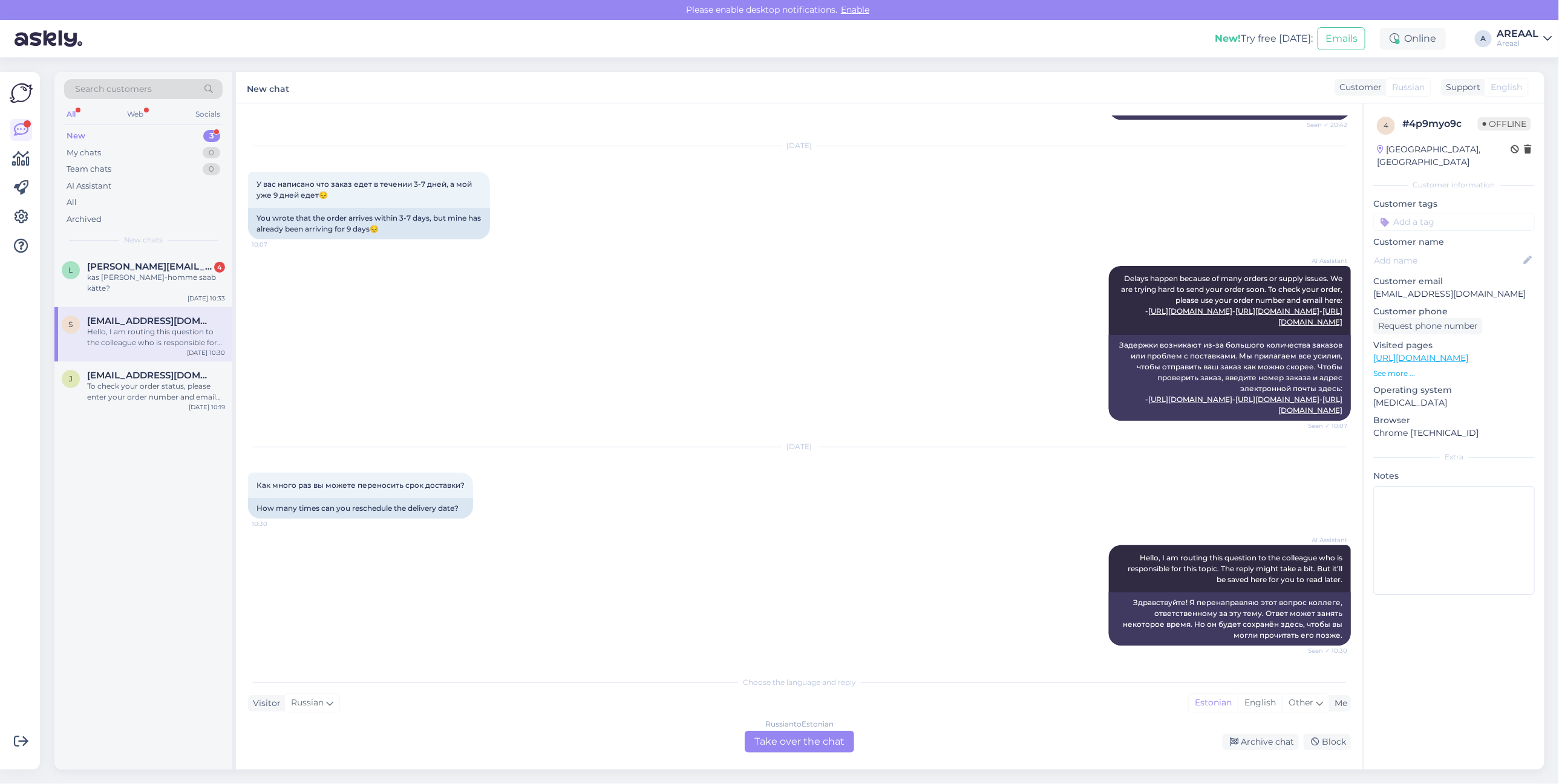
click at [1555, 256] on div "Search customers All Web Socials New 3 My chats 0 Team chats 0 AI Assistant All…" at bounding box center [803, 421] width 1512 height 727
click at [903, 352] on div "AI Assistant Delays happen because of many orders or supply issues. We are tryi…" at bounding box center [799, 343] width 1103 height 181
click at [537, 300] on div "AI Assistant Delays happen because of many orders or supply issues. We are tryi…" at bounding box center [799, 343] width 1103 height 181
click at [224, 262] on div "lauri.kristiina@gmail.com 4" at bounding box center [156, 267] width 138 height 11
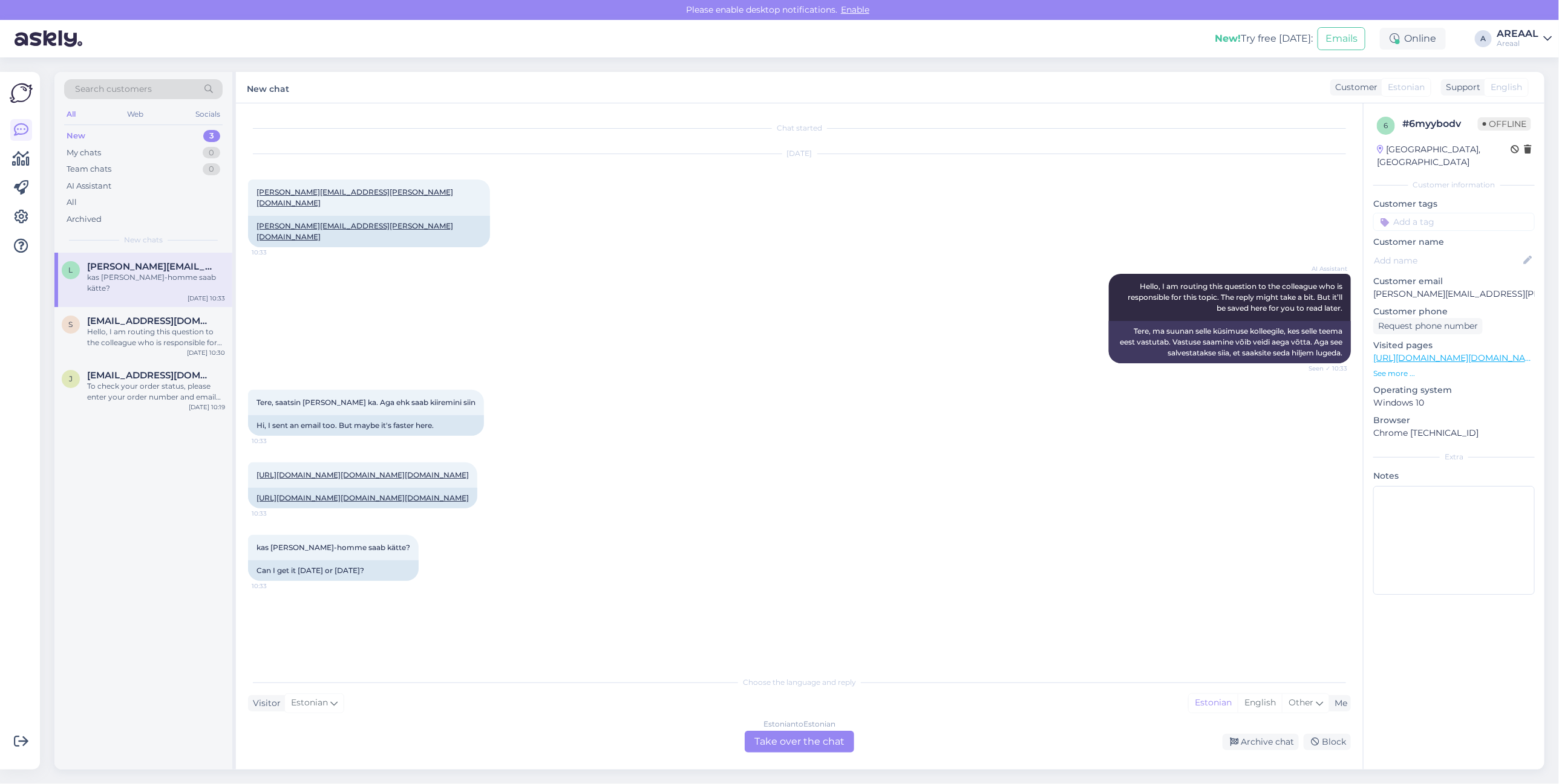
click at [815, 736] on div "Estonian to Estonian Take over the chat" at bounding box center [799, 741] width 110 height 22
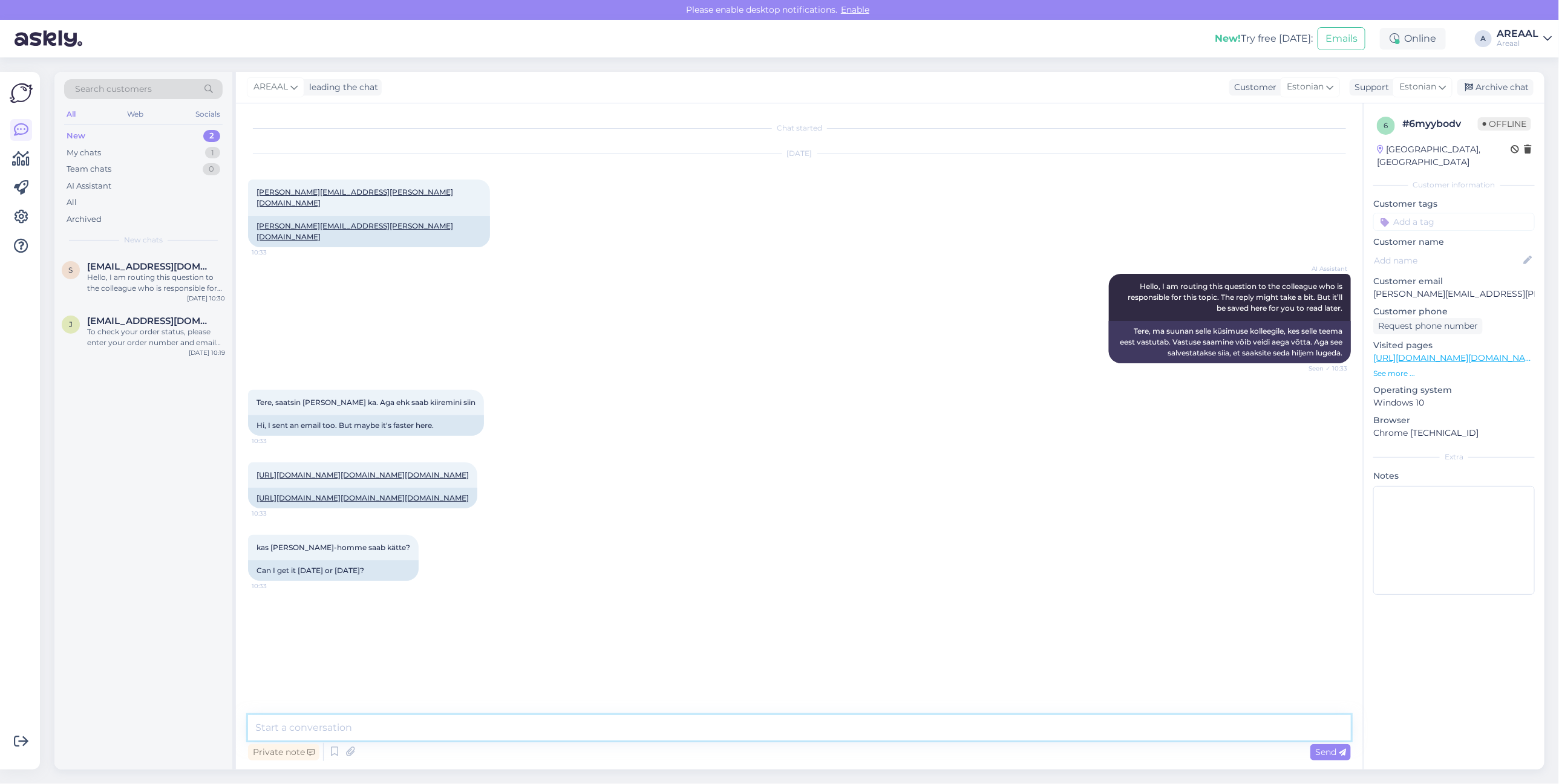
click at [815, 736] on textarea at bounding box center [799, 728] width 1103 height 25
type textarea "Tere! Teie kirjale vastatakse 1-2 tunni jooksul."
click at [1513, 85] on div "Archive chat" at bounding box center [1495, 87] width 76 height 16
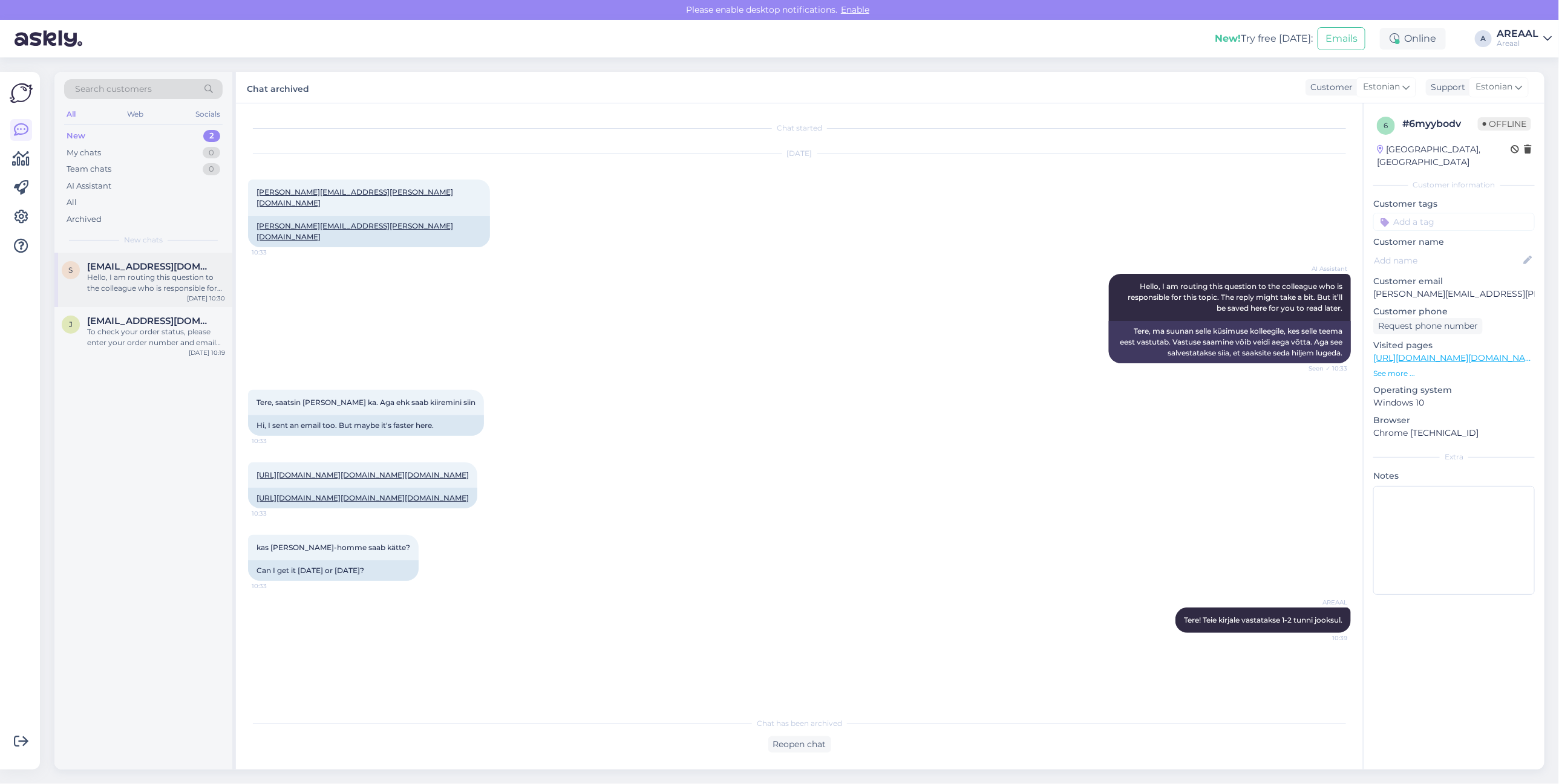
click at [165, 255] on div "s [EMAIL_ADDRESS][DOMAIN_NAME] Hello, I am routing this question to the colleag…" at bounding box center [143, 280] width 178 height 54
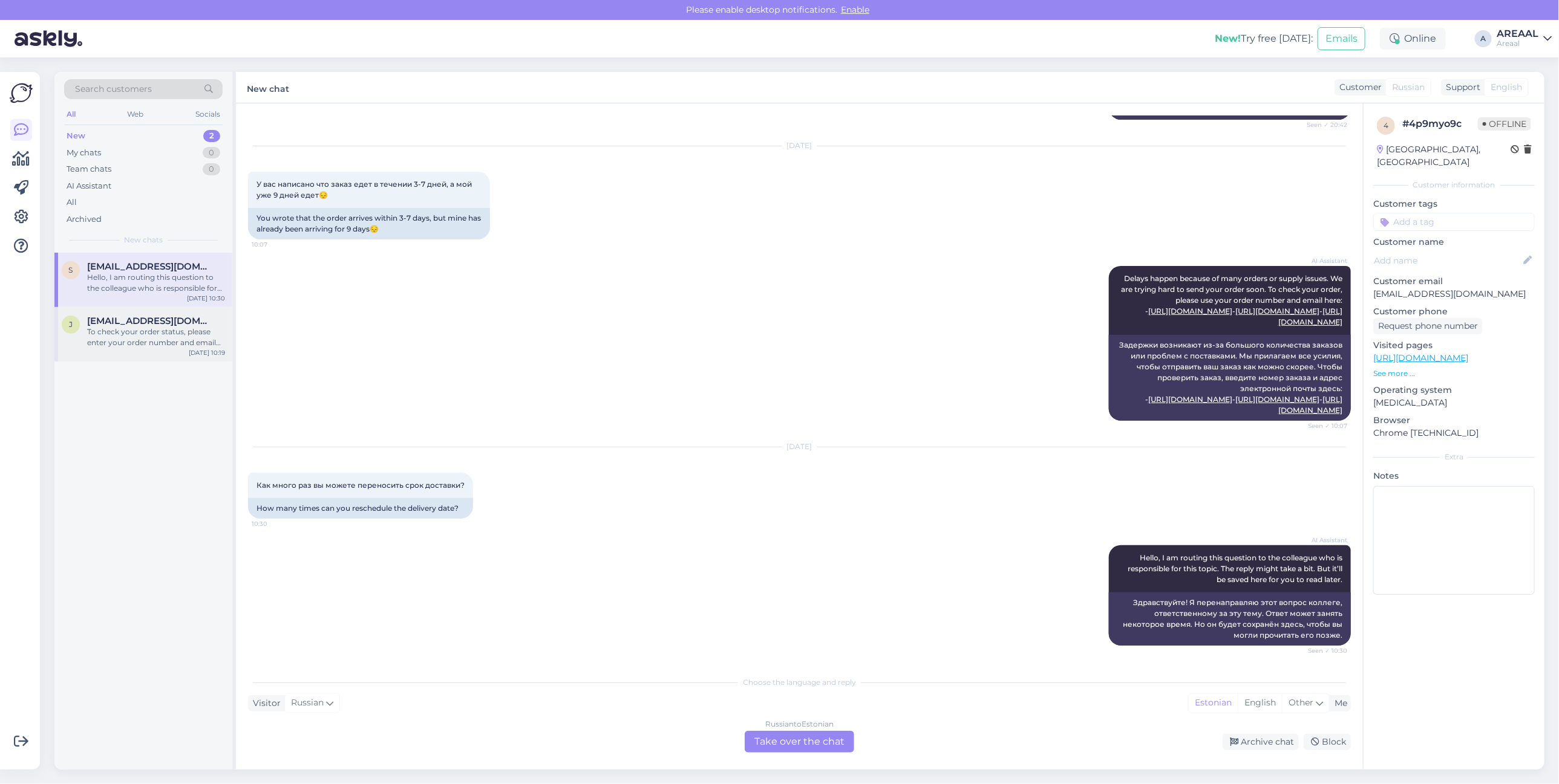
click at [165, 329] on div "To check your order status, please enter your order number and email here: - [U…" at bounding box center [156, 337] width 138 height 22
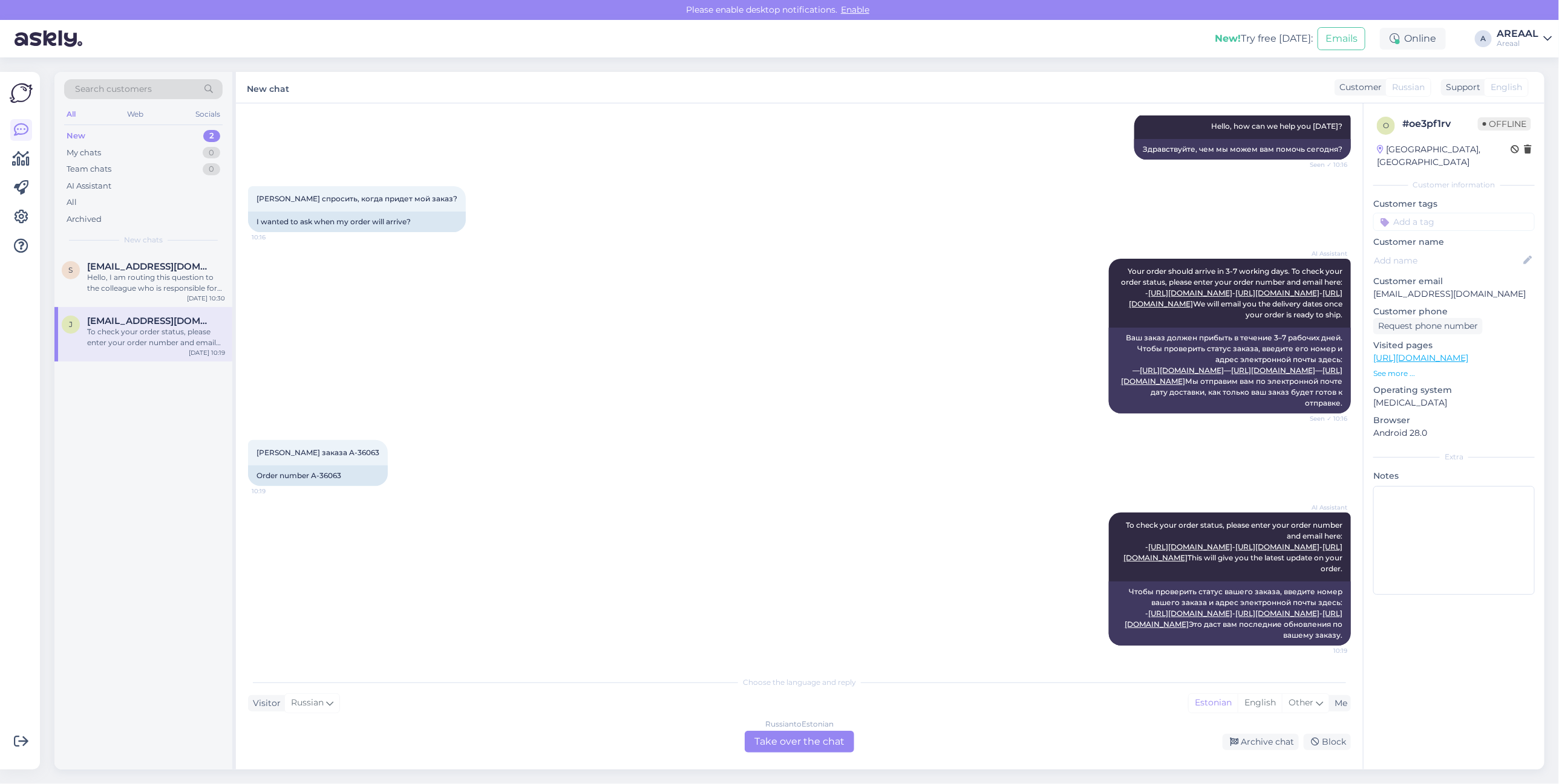
click at [797, 427] on div "Номер заказа A-36063 10:19 Order number A-36063" at bounding box center [799, 463] width 1103 height 72
click at [516, 245] on div "AI Assistant Your order should arrive in 3-7 working days. To check your order …" at bounding box center [799, 336] width 1103 height 181
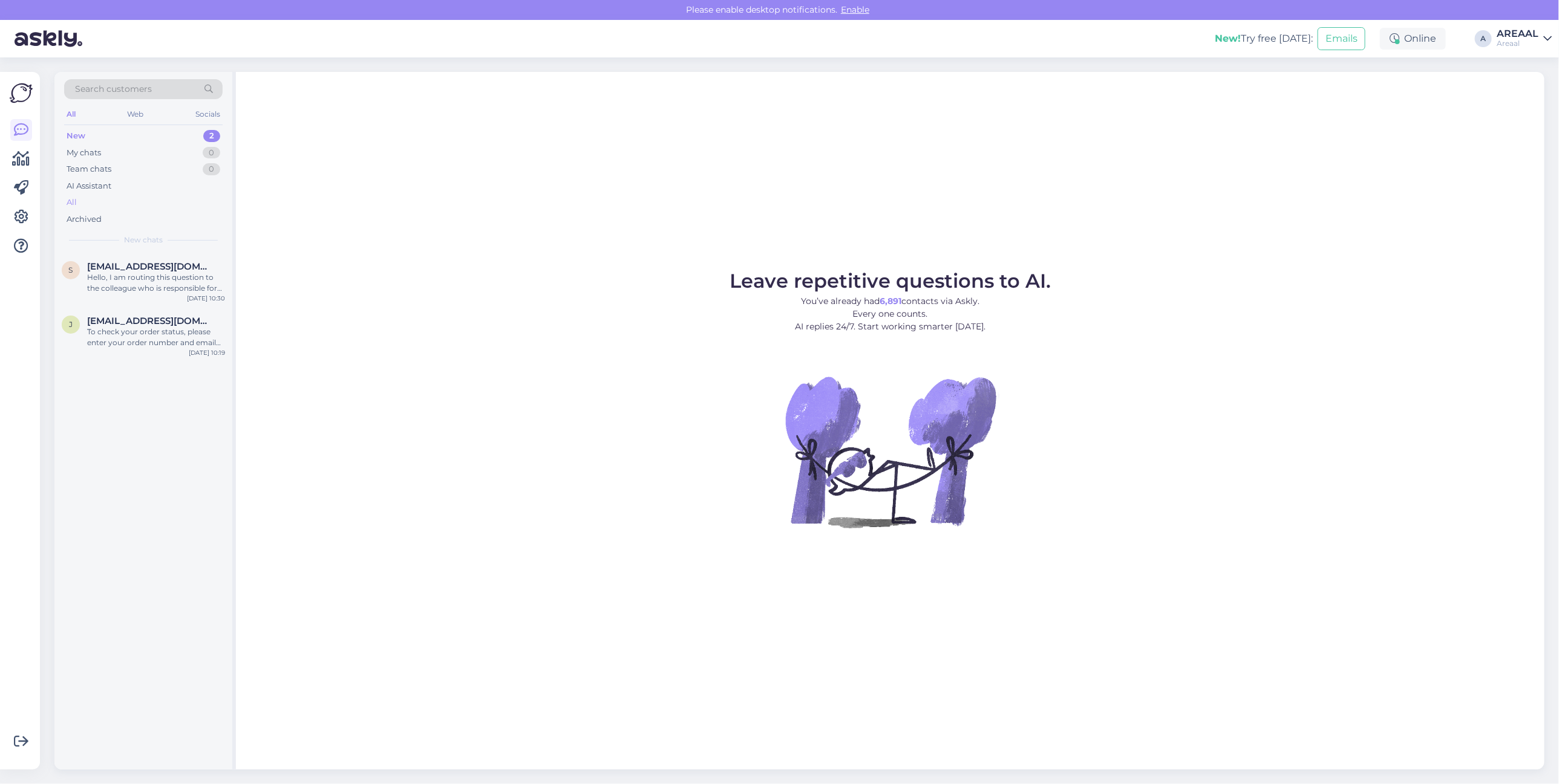
click at [208, 199] on div "All" at bounding box center [143, 202] width 159 height 17
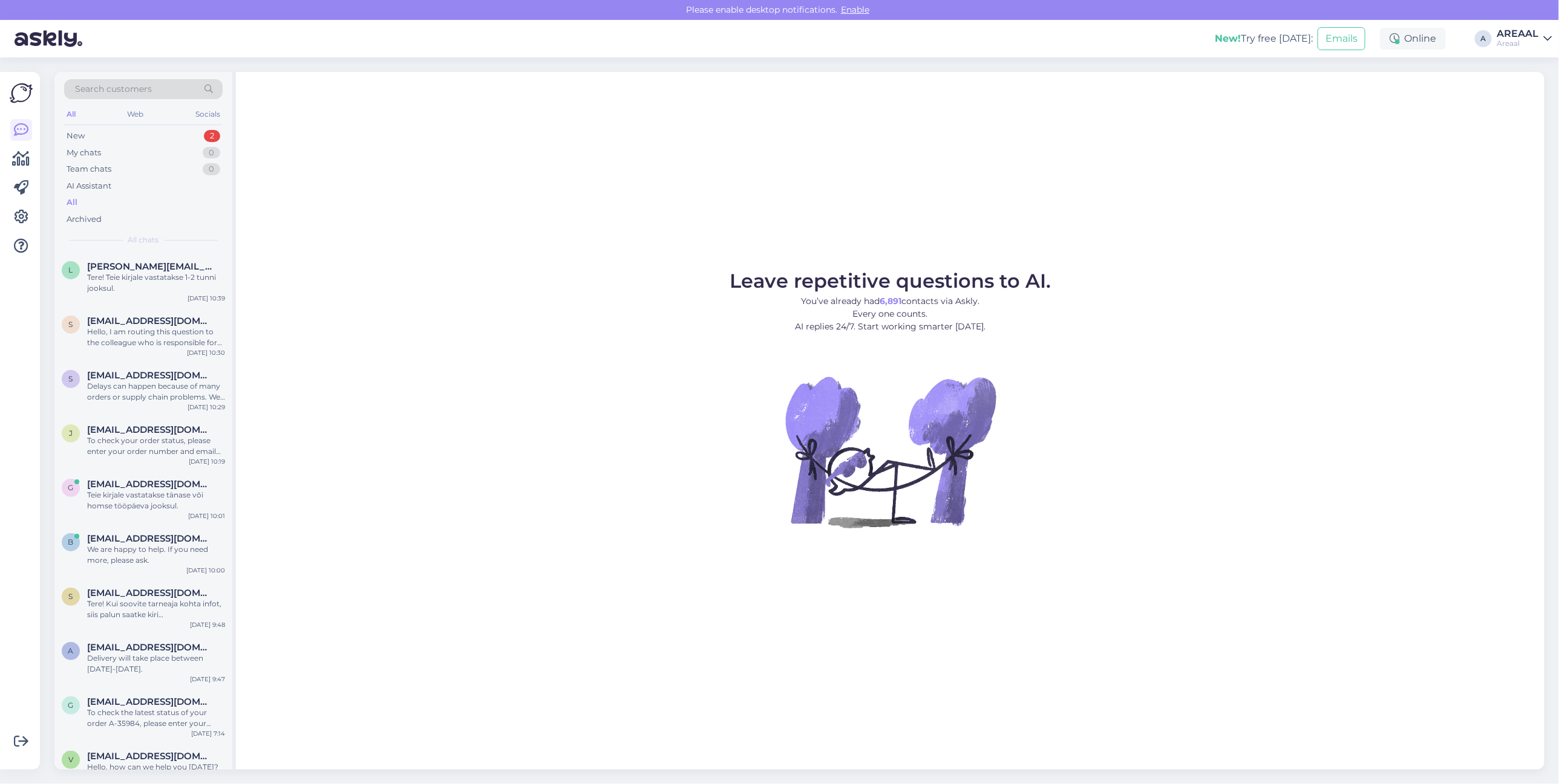
click at [1361, 174] on div "Leave repetitive questions to AI. You’ve already had 6,891 contacts via Askly. …" at bounding box center [890, 420] width 1309 height 698
click at [539, 204] on div "Leave repetitive questions to AI. You’ve already had 6,891 contacts via Askly. …" at bounding box center [890, 420] width 1309 height 698
click at [146, 201] on div "All" at bounding box center [143, 202] width 159 height 17
click at [192, 142] on div "New 2" at bounding box center [143, 136] width 159 height 17
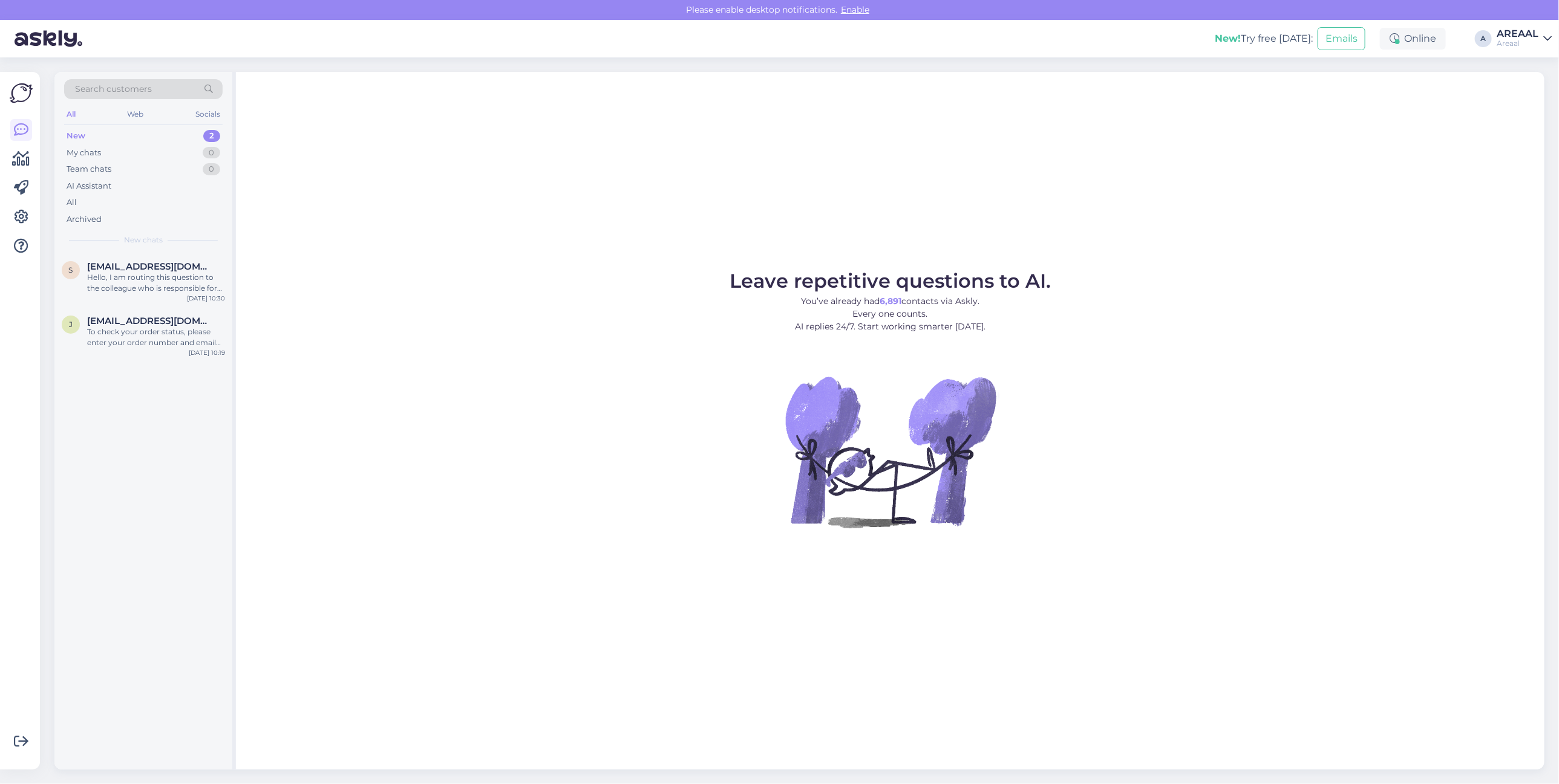
click at [192, 137] on div "New 2" at bounding box center [143, 136] width 159 height 17
click at [681, 257] on div "Leave repetitive questions to AI. You’ve already had 6,891 contacts via Askly. …" at bounding box center [890, 420] width 1309 height 698
click at [1313, 192] on div "Leave repetitive questions to AI. You’ve already had 6,891 contacts via Askly. …" at bounding box center [890, 420] width 1309 height 698
click at [1019, 169] on div "Leave repetitive questions to AI. You’ve already had 6,891 contacts via Askly. …" at bounding box center [890, 420] width 1309 height 698
click at [1071, 203] on div "Leave repetitive questions to AI. You’ve already had 6,891 contacts via Askly. …" at bounding box center [890, 420] width 1309 height 698
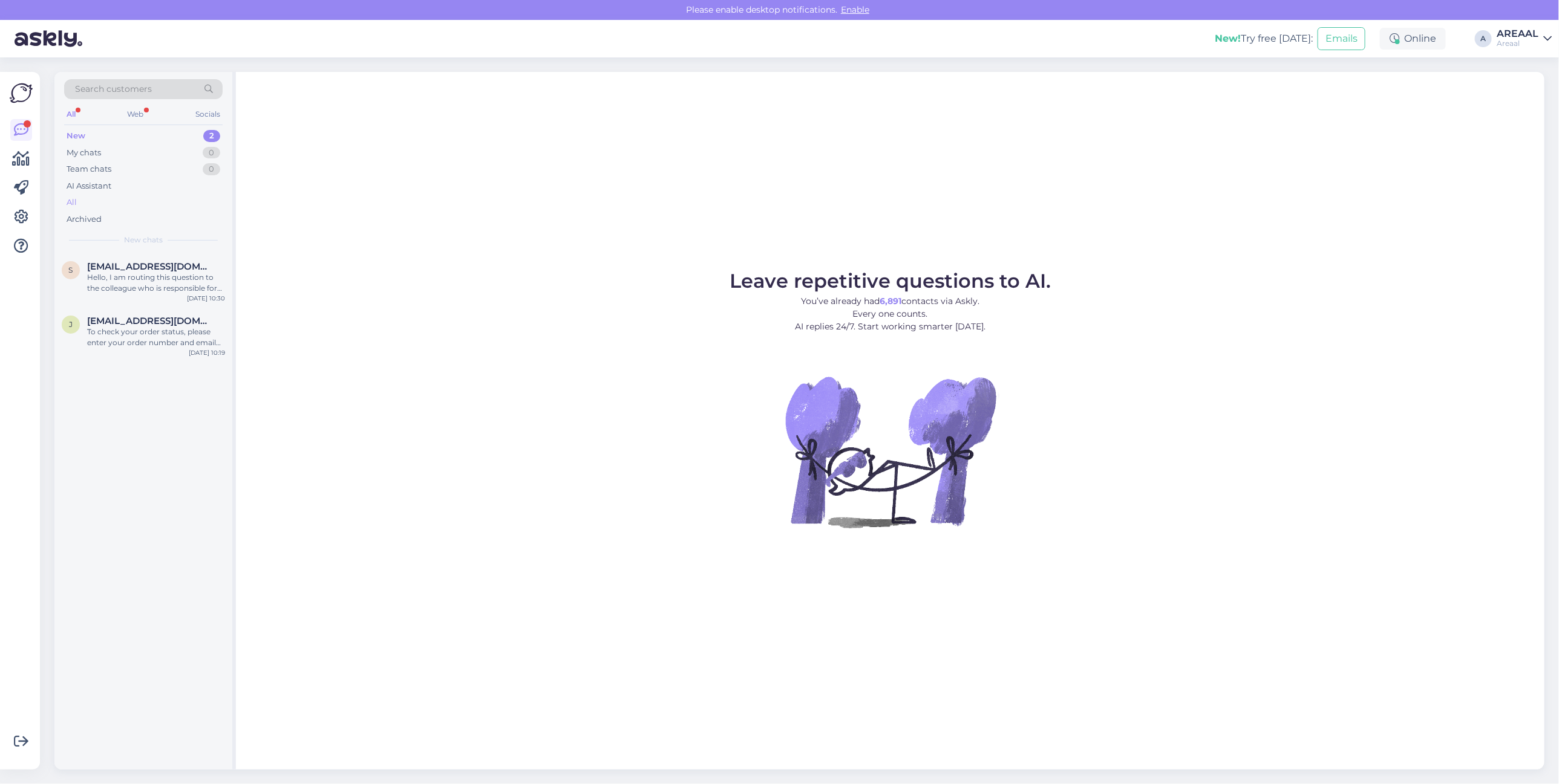
click at [159, 204] on div "All" at bounding box center [143, 202] width 159 height 17
click at [1184, 194] on div "Leave repetitive questions to AI. You’ve already had 6,891 contacts via Askly. …" at bounding box center [890, 420] width 1309 height 698
click at [1156, 279] on figure "Leave repetitive questions to AI. You’ve already had 6,891 contacts via Askly. …" at bounding box center [890, 416] width 1287 height 289
click at [877, 261] on div "Leave repetitive questions to AI. You’ve already had 6,891 contacts via Askly. …" at bounding box center [890, 420] width 1309 height 698
click at [1214, 281] on figure "Leave repetitive questions to AI. You’ve already had 6,891 contacts via Askly. …" at bounding box center [890, 416] width 1287 height 289
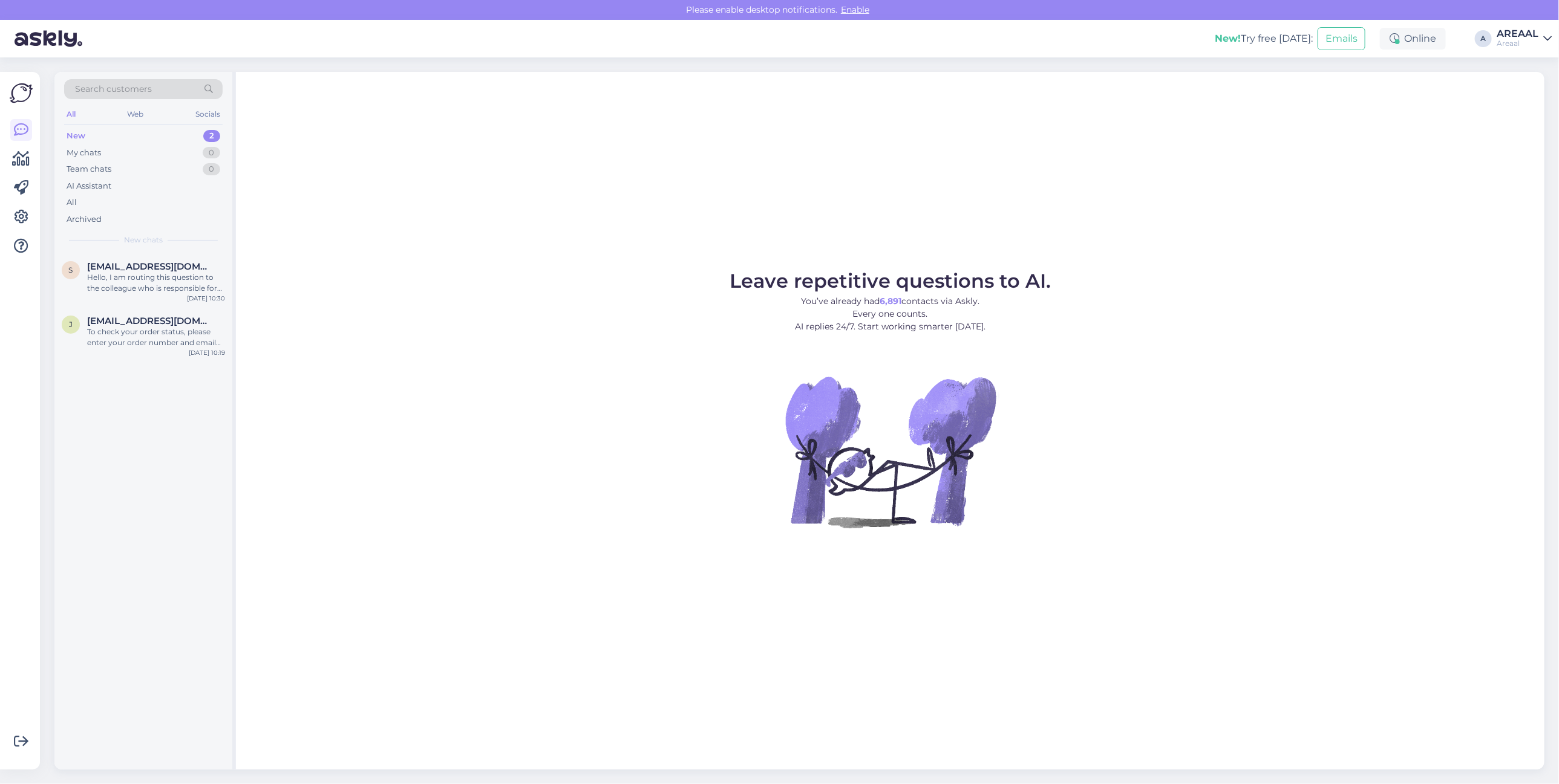
click at [980, 303] on p "You’ve already had 6,891 contacts via Askly. Every one counts. AI replies 24/7.…" at bounding box center [890, 314] width 321 height 38
click at [1105, 198] on div "Leave repetitive questions to AI. You’ve already had 6,891 contacts via Askly. …" at bounding box center [890, 420] width 1309 height 698
click at [1065, 251] on div "Leave repetitive questions to AI. You’ve already had 6,891 contacts via Askly. …" at bounding box center [890, 420] width 1309 height 698
click at [125, 338] on div "To check your order status, please enter your order number and email here: - [U…" at bounding box center [156, 337] width 138 height 22
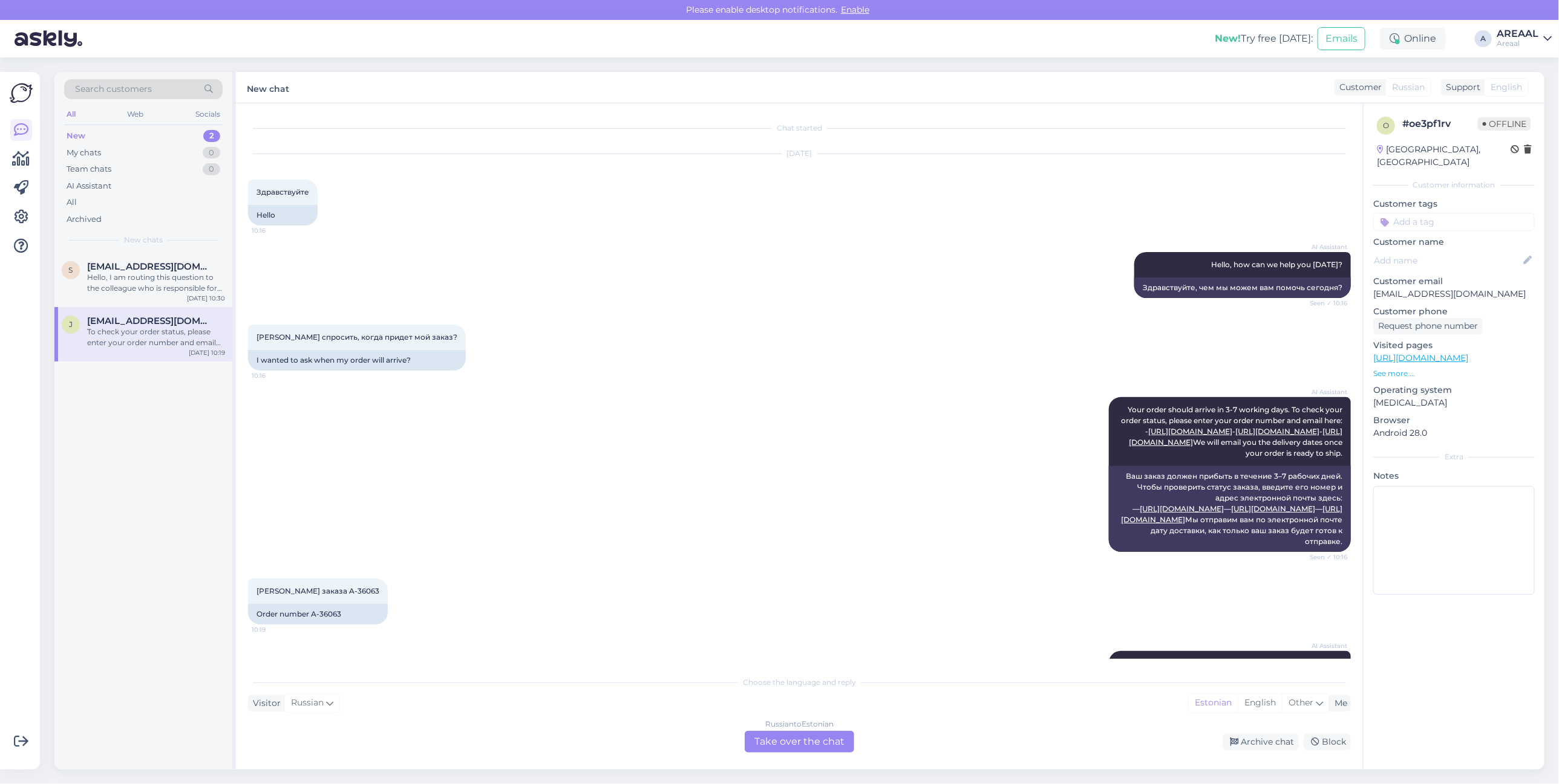
click at [588, 406] on div "AI Assistant Your order should arrive in 3-7 working days. To check your order …" at bounding box center [799, 474] width 1103 height 181
click at [136, 279] on div "Hello, I am routing this question to the colleague who is responsible for this …" at bounding box center [156, 282] width 138 height 22
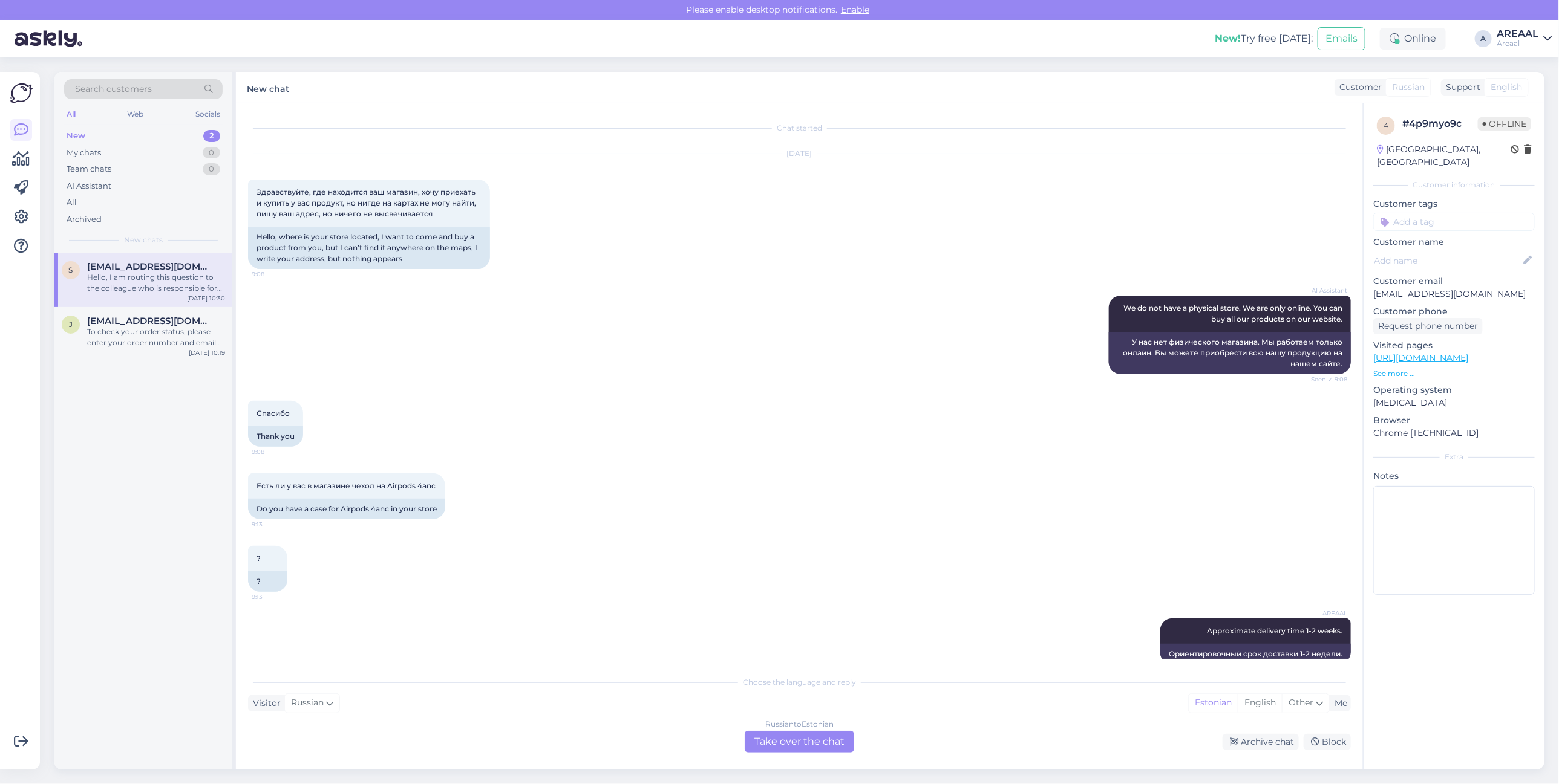
scroll to position [993, 0]
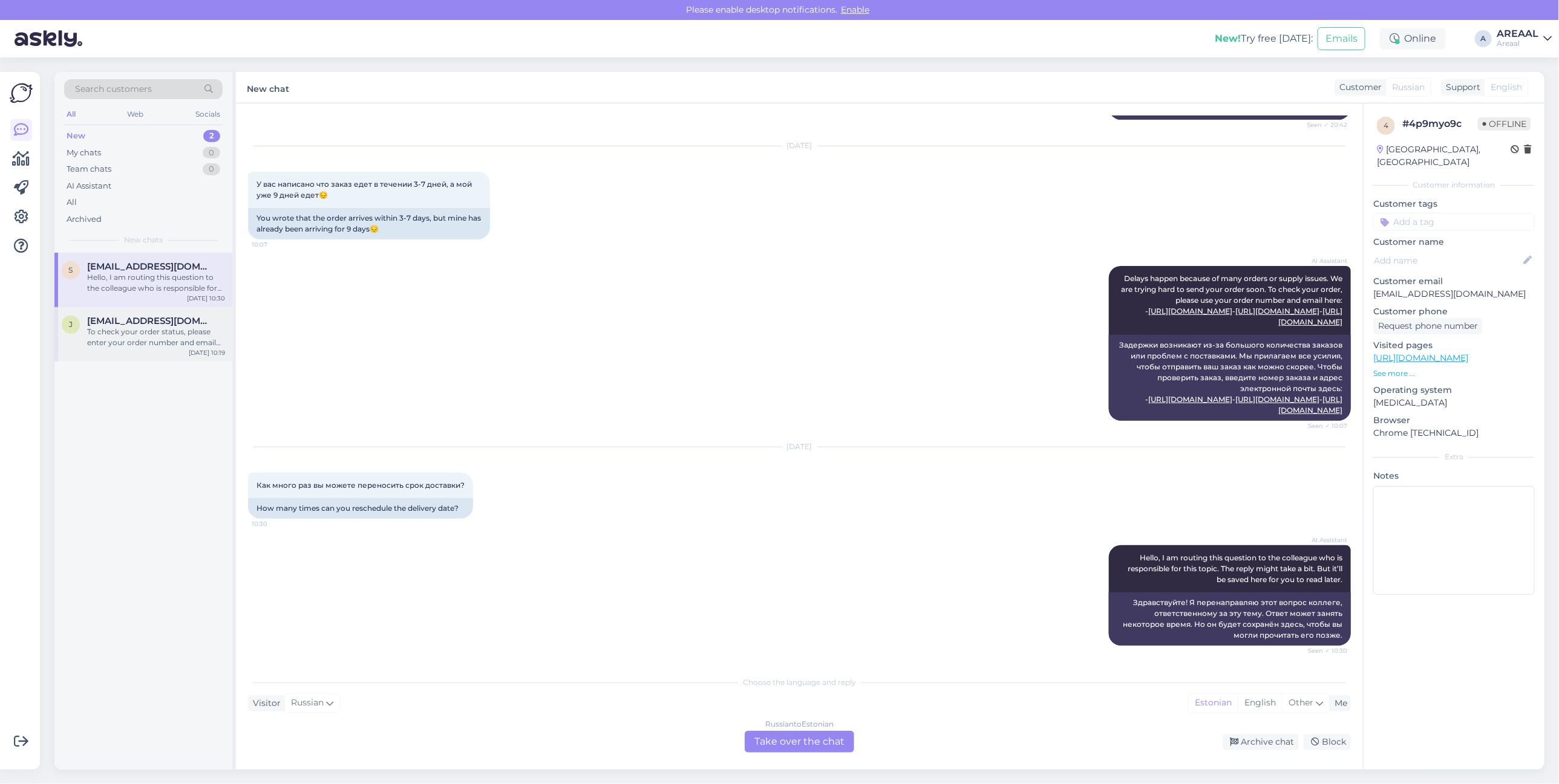
click at [168, 339] on div "To check your order status, please enter your order number and email here: - ht…" at bounding box center [156, 337] width 138 height 22
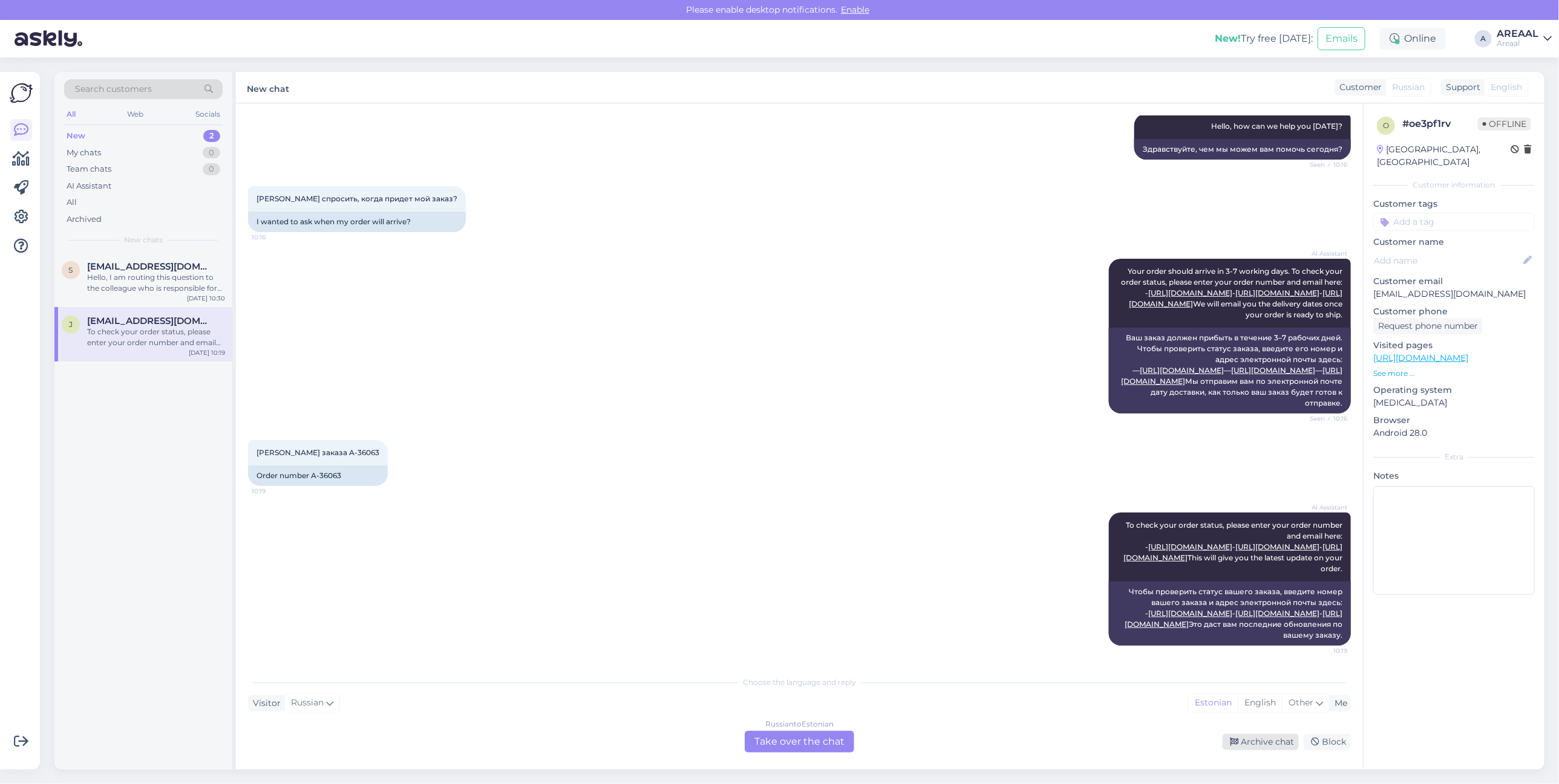
click at [1254, 749] on div "Archive chat" at bounding box center [1260, 742] width 76 height 16
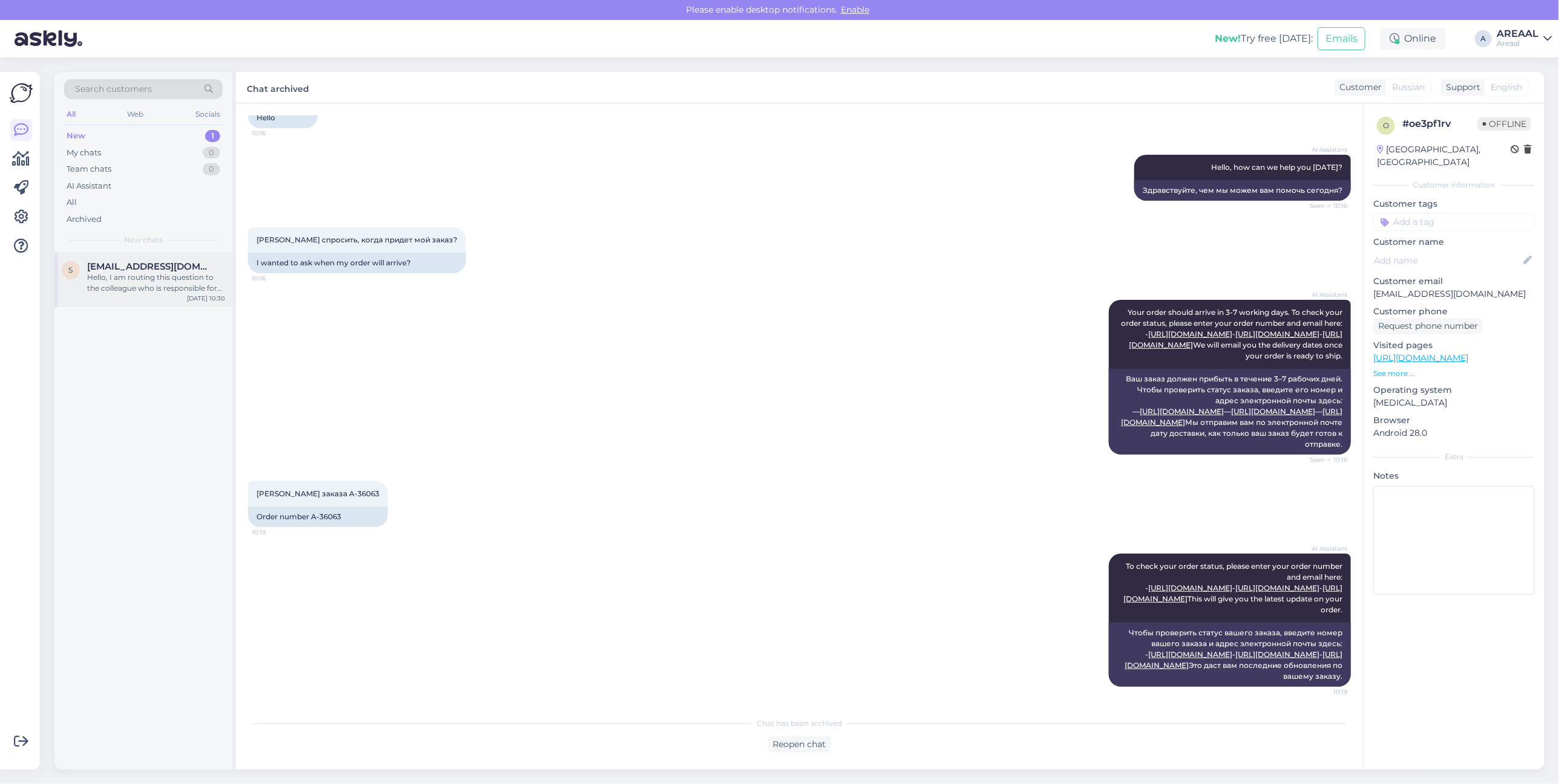
click at [165, 300] on div "s shukurovumid859@gmail.com Hello, I am routing this question to the colleague …" at bounding box center [143, 280] width 178 height 54
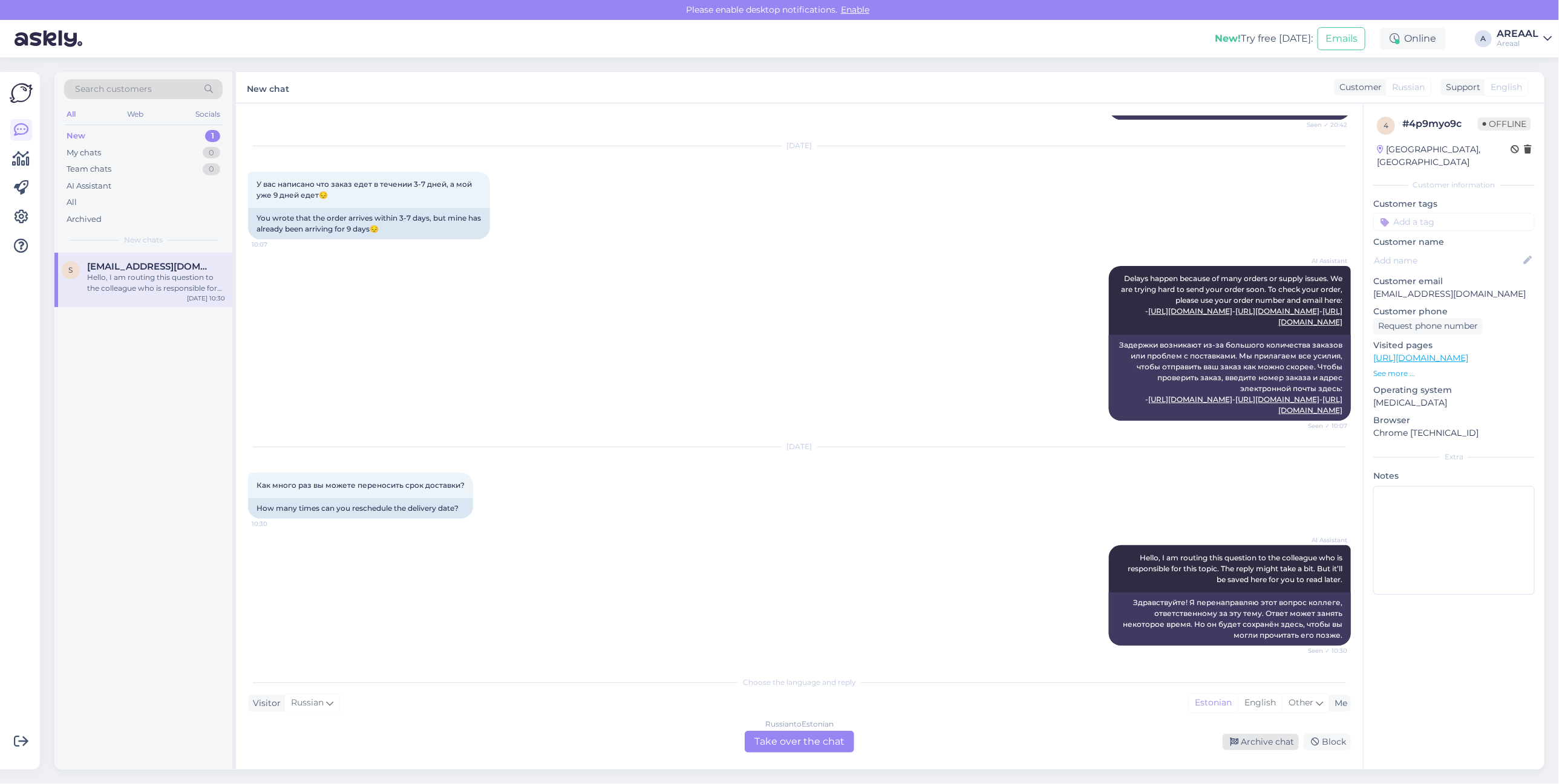
click at [1251, 748] on div "Archive chat" at bounding box center [1260, 742] width 76 height 16
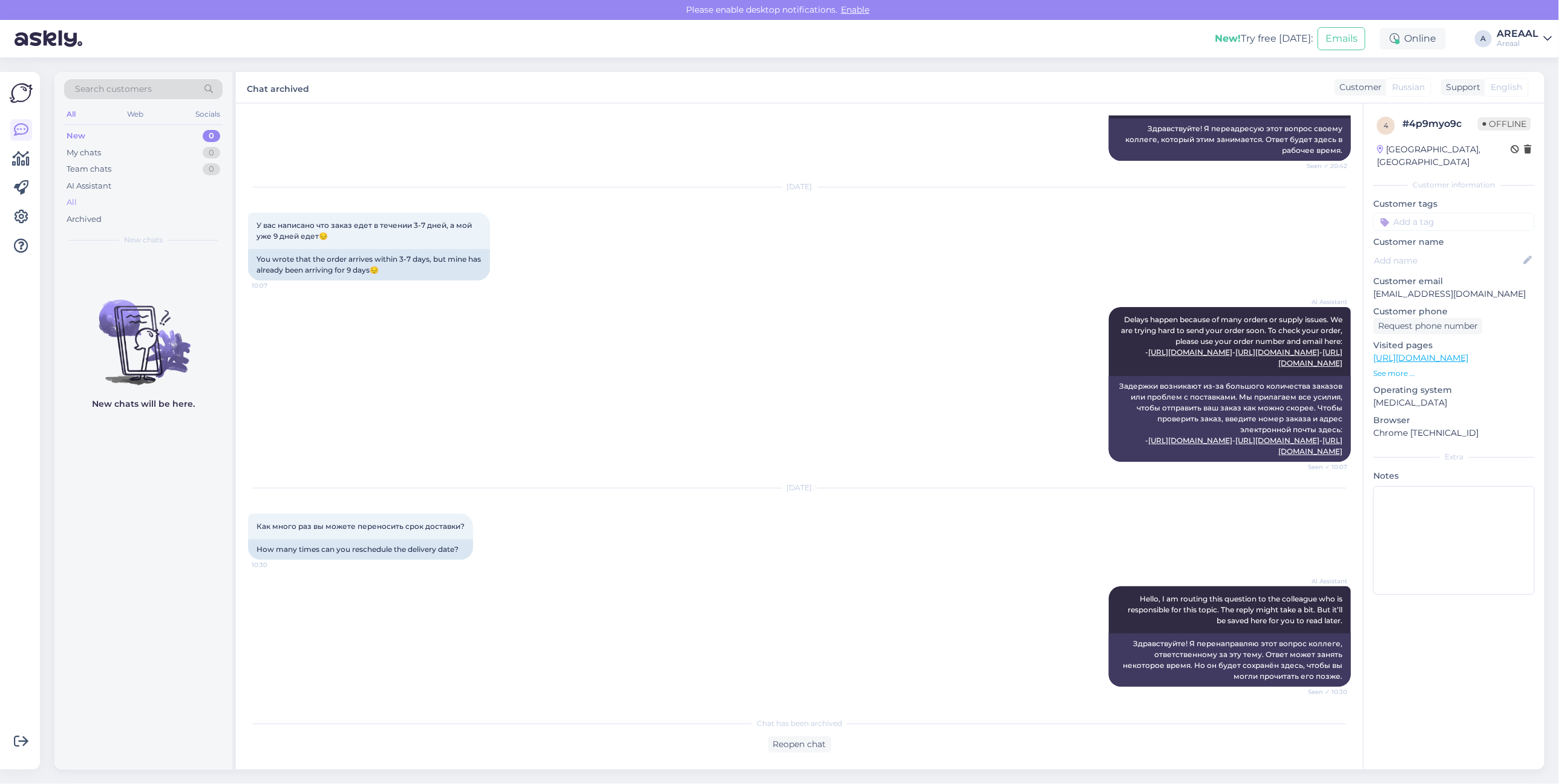
click at [132, 201] on div "All" at bounding box center [143, 202] width 159 height 17
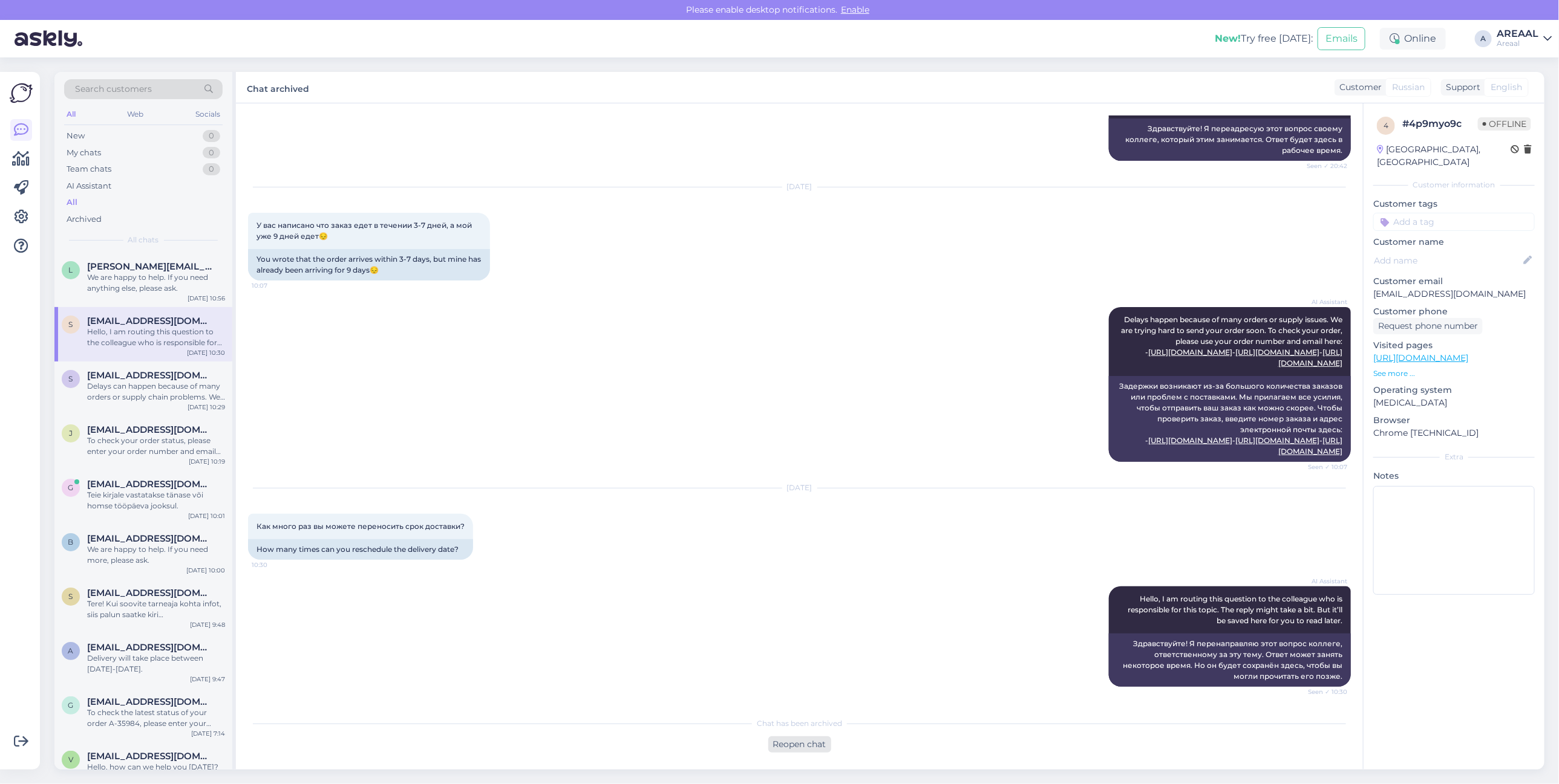
click at [817, 745] on div "Reopen chat" at bounding box center [800, 744] width 63 height 16
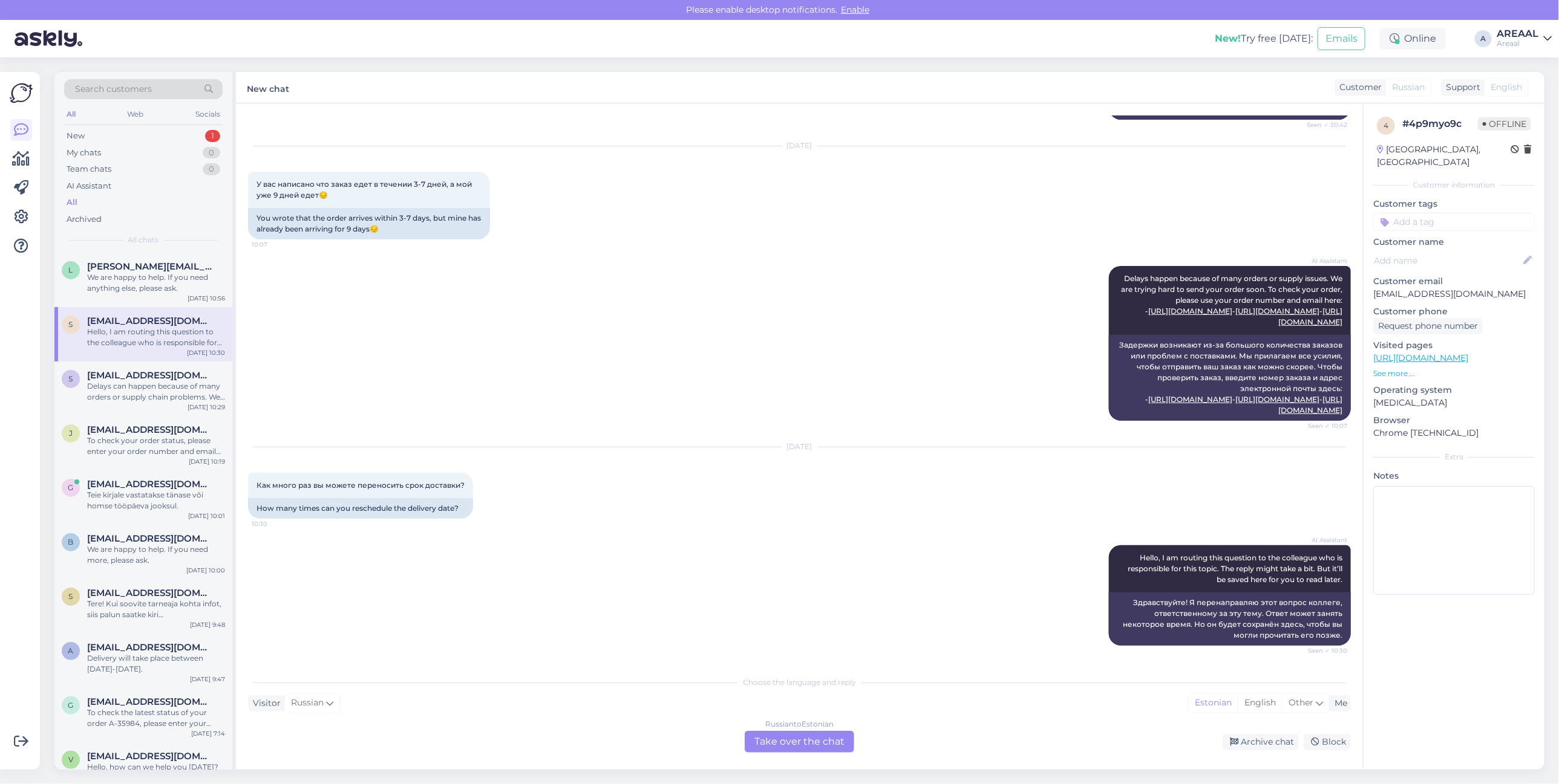
click at [799, 741] on div "Russian to Estonian Take over the chat" at bounding box center [799, 741] width 110 height 22
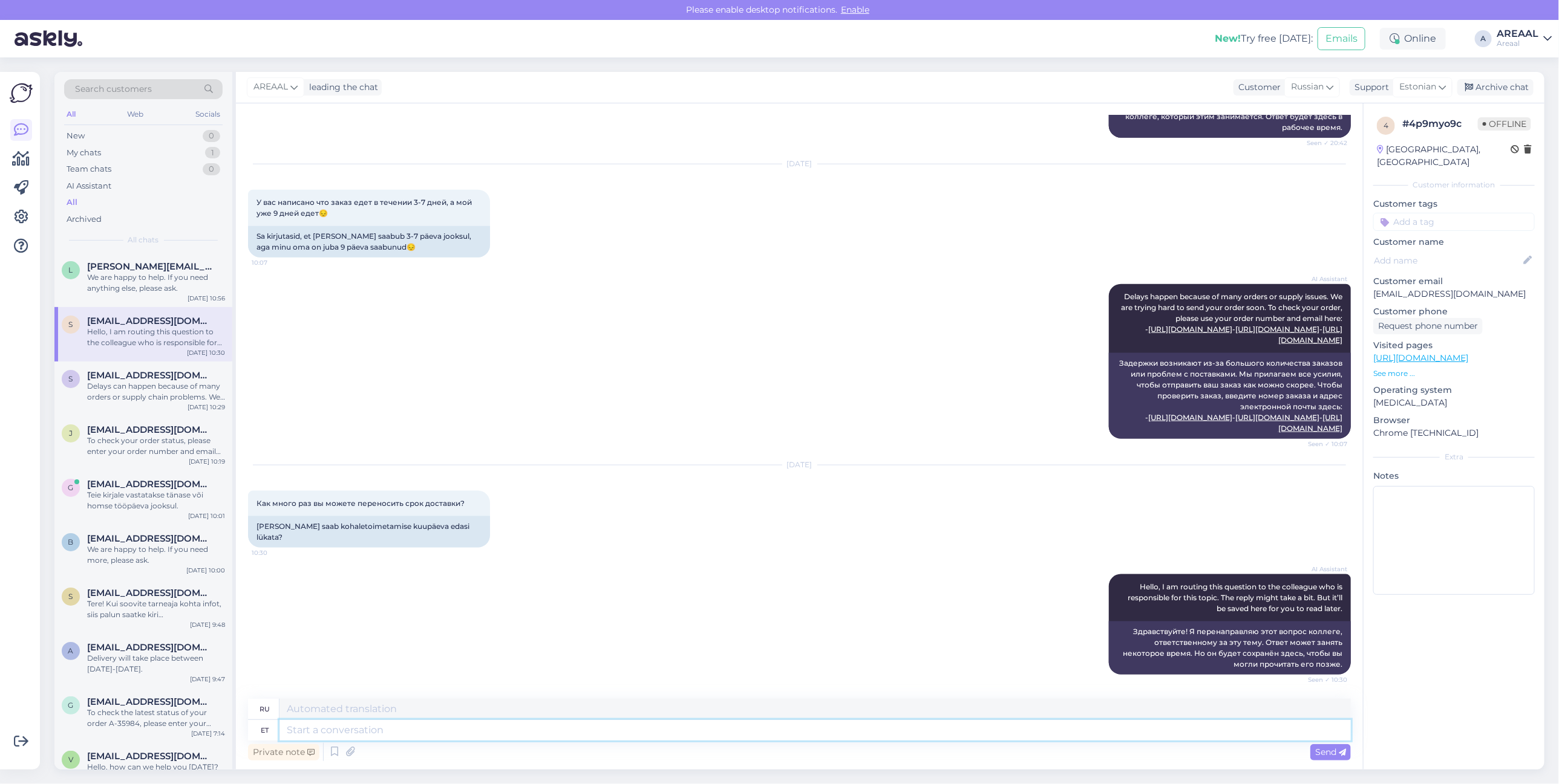
click at [766, 733] on textarea at bounding box center [815, 730] width 1071 height 20
type textarea "Approximate de"
type textarea "Приблизительный"
type textarea "Approximate delivery tim"
type textarea "Ориентировочная доставка"
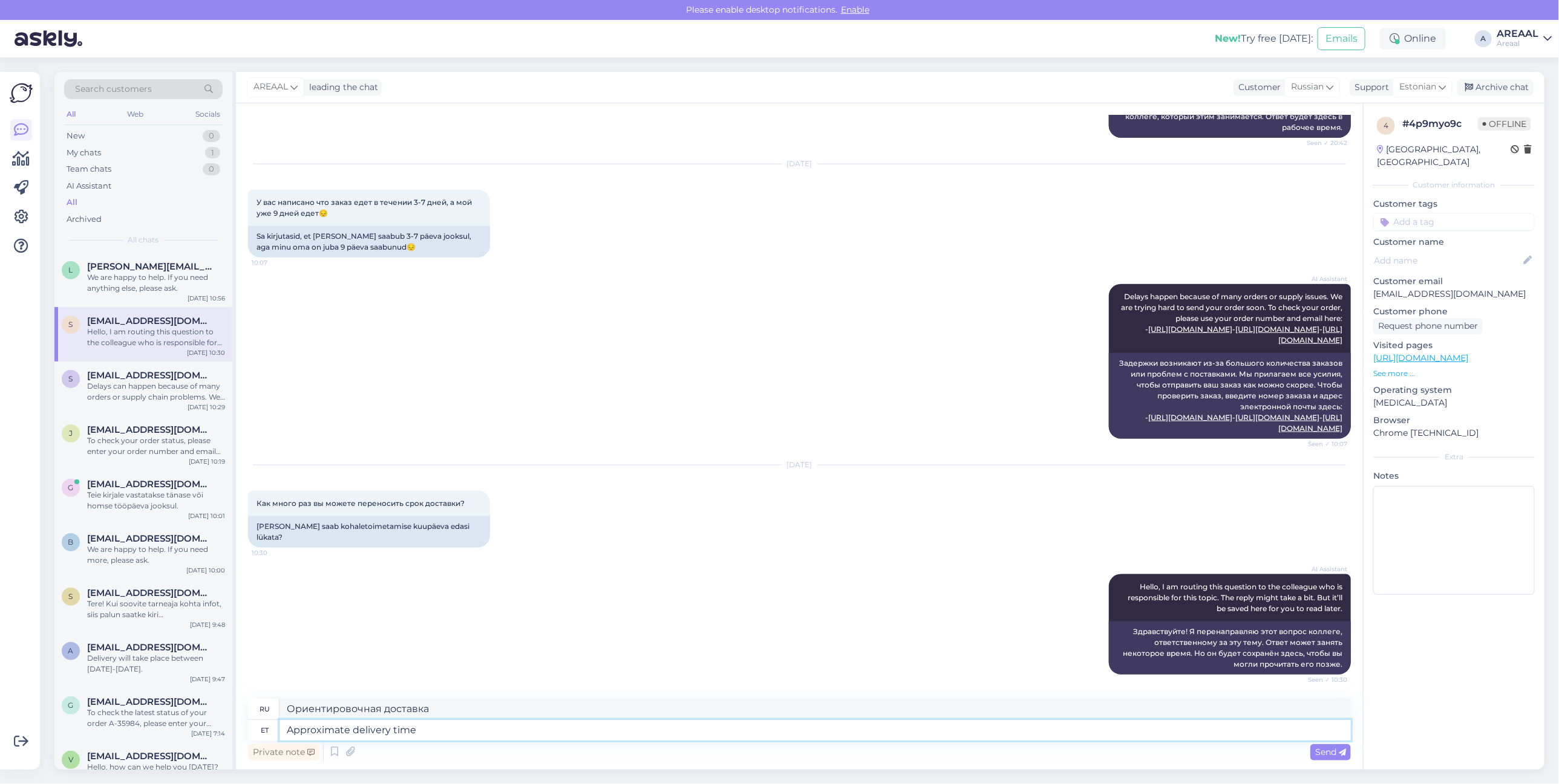
type textarea "Approximate delivery time b"
type textarea "Примерное время доставки"
type textarea "Approximate delivery time between 26-"
type textarea "Примерное время доставки между"
type textarea "Approximate delivery time between 26-30 A"
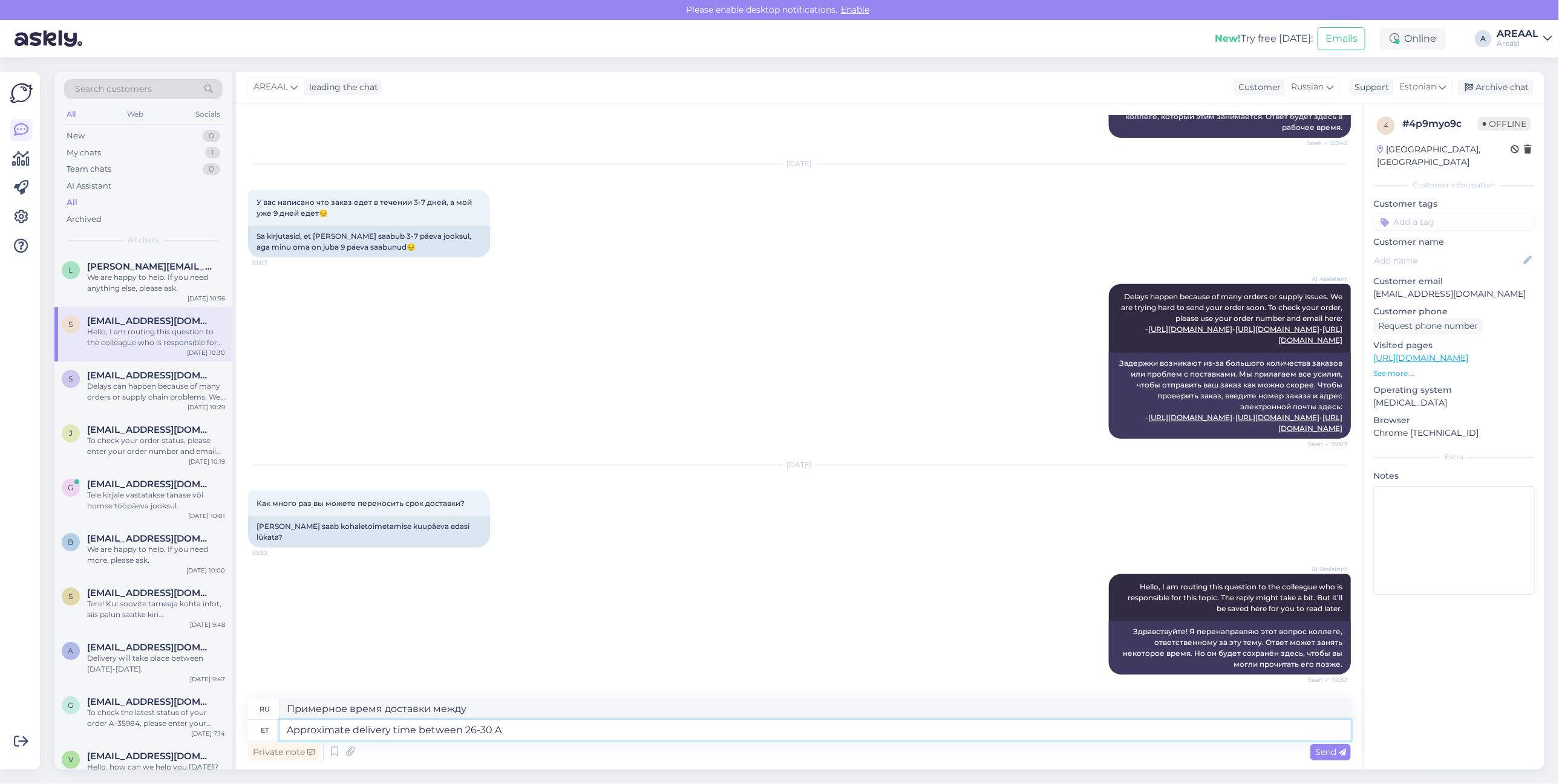
type textarea "Примерное время доставки между 26-30"
type textarea "Approximate delivery time between 26-30 August."
type textarea "Ориентировочное время доставки 26-30 августа."
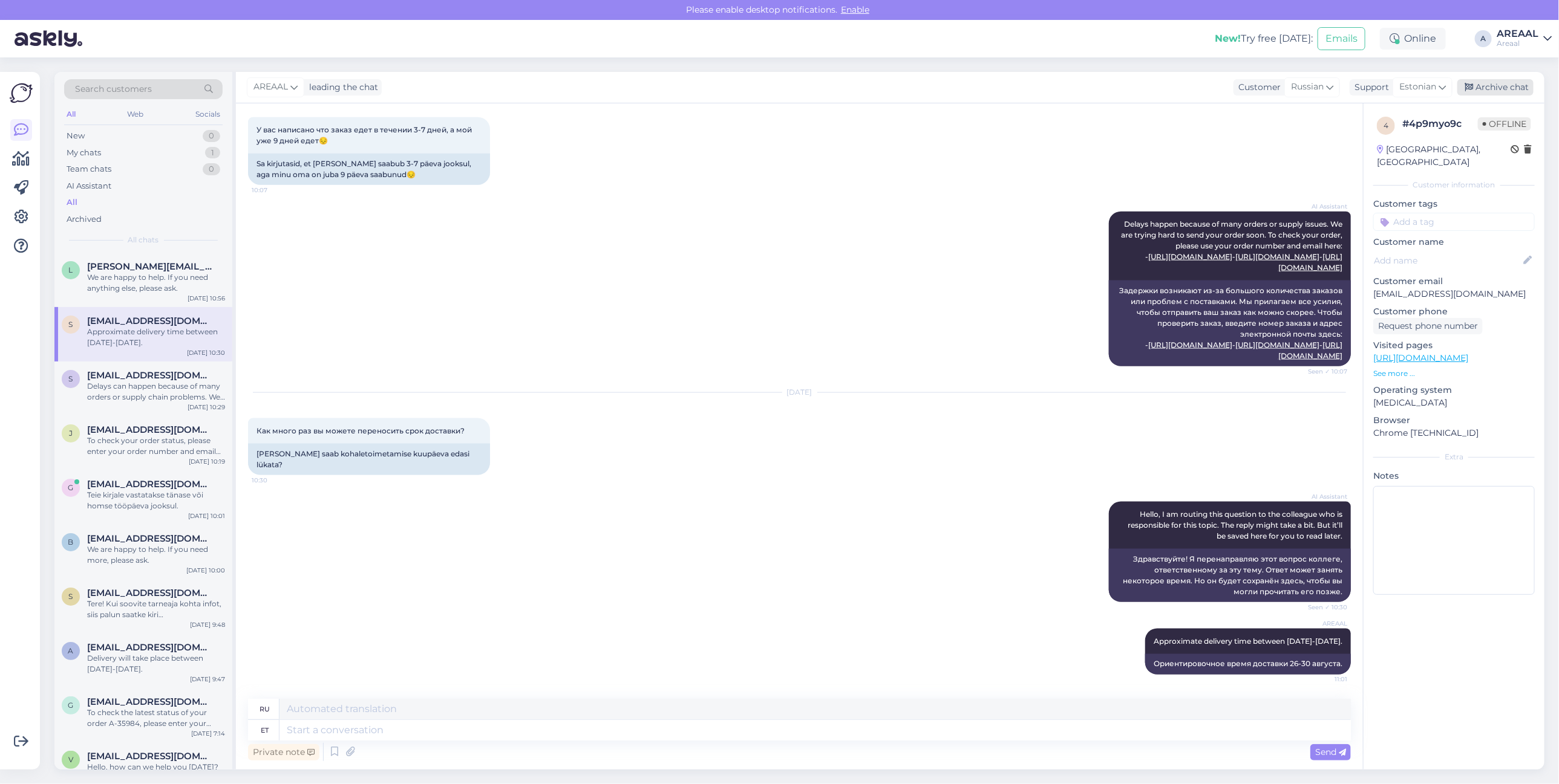
click at [1486, 90] on div "Archive chat" at bounding box center [1495, 87] width 76 height 16
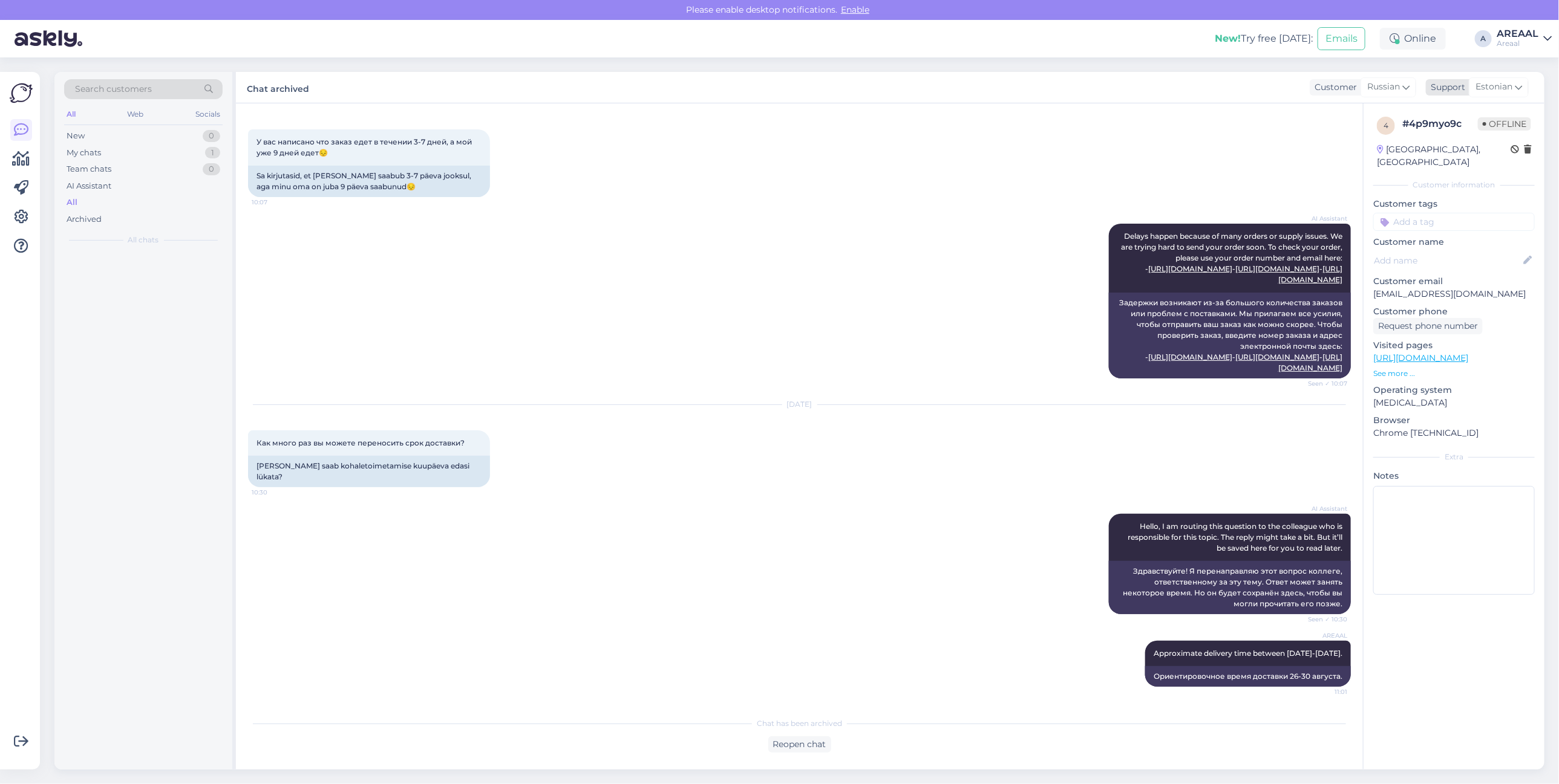
scroll to position [1025, 0]
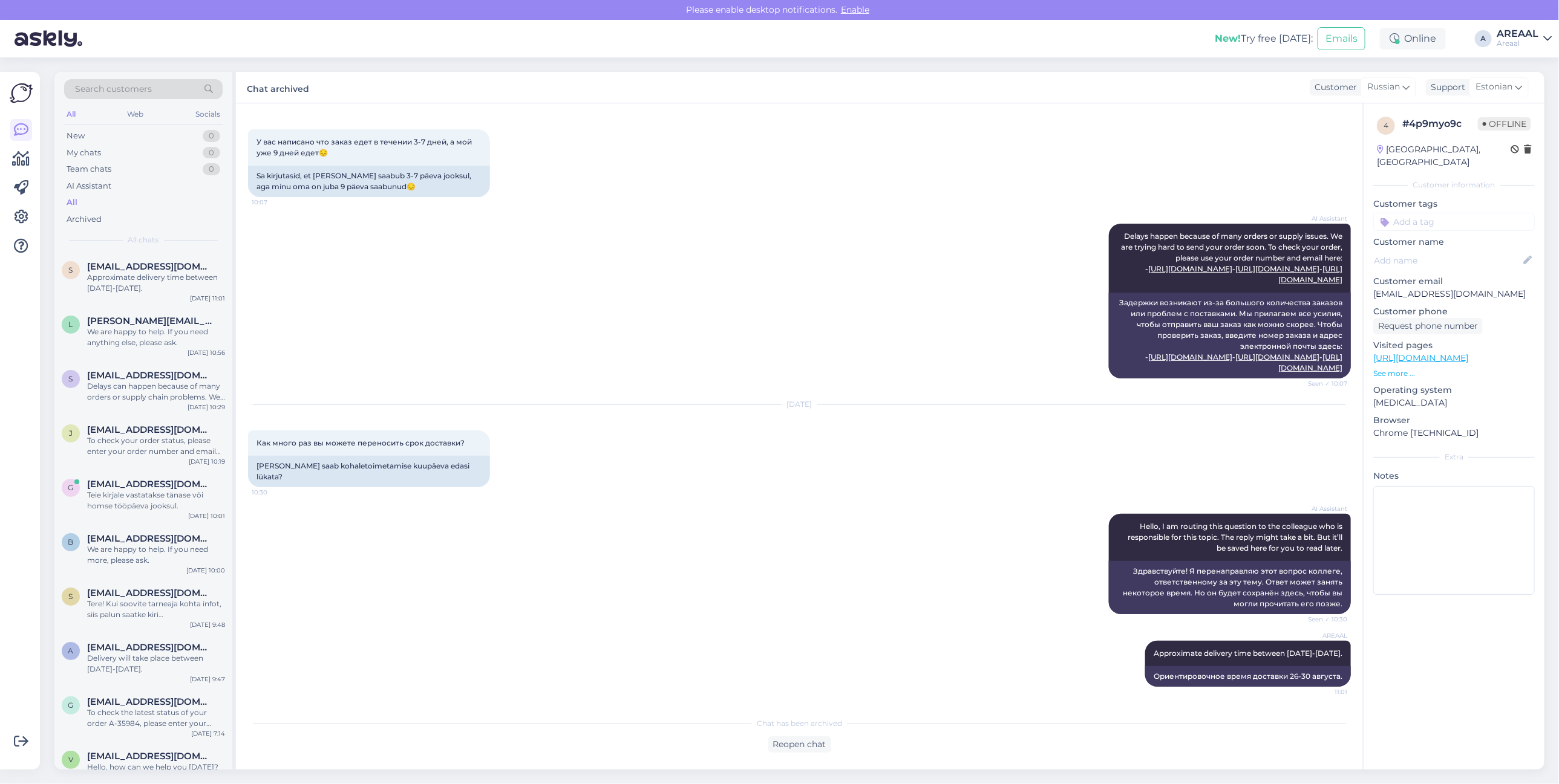
click at [773, 273] on div "AI Assistant Delays happen because of many orders or supply issues. We are tryi…" at bounding box center [799, 301] width 1103 height 181
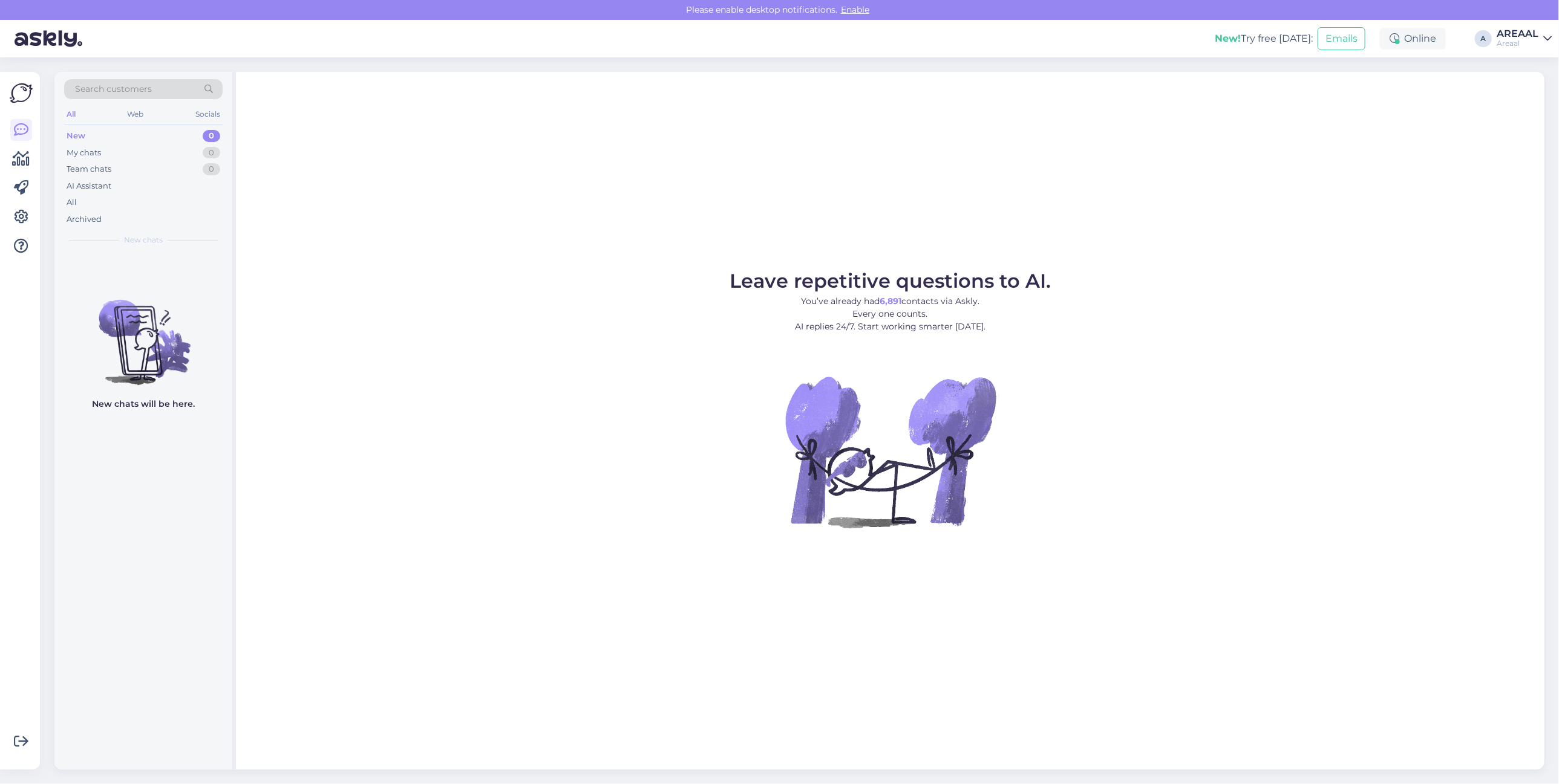
click at [1516, 35] on div "AREAAL" at bounding box center [1517, 34] width 42 height 10
click at [1529, 89] on button "Open" at bounding box center [1525, 94] width 34 height 19
click at [131, 210] on div "All" at bounding box center [143, 202] width 159 height 17
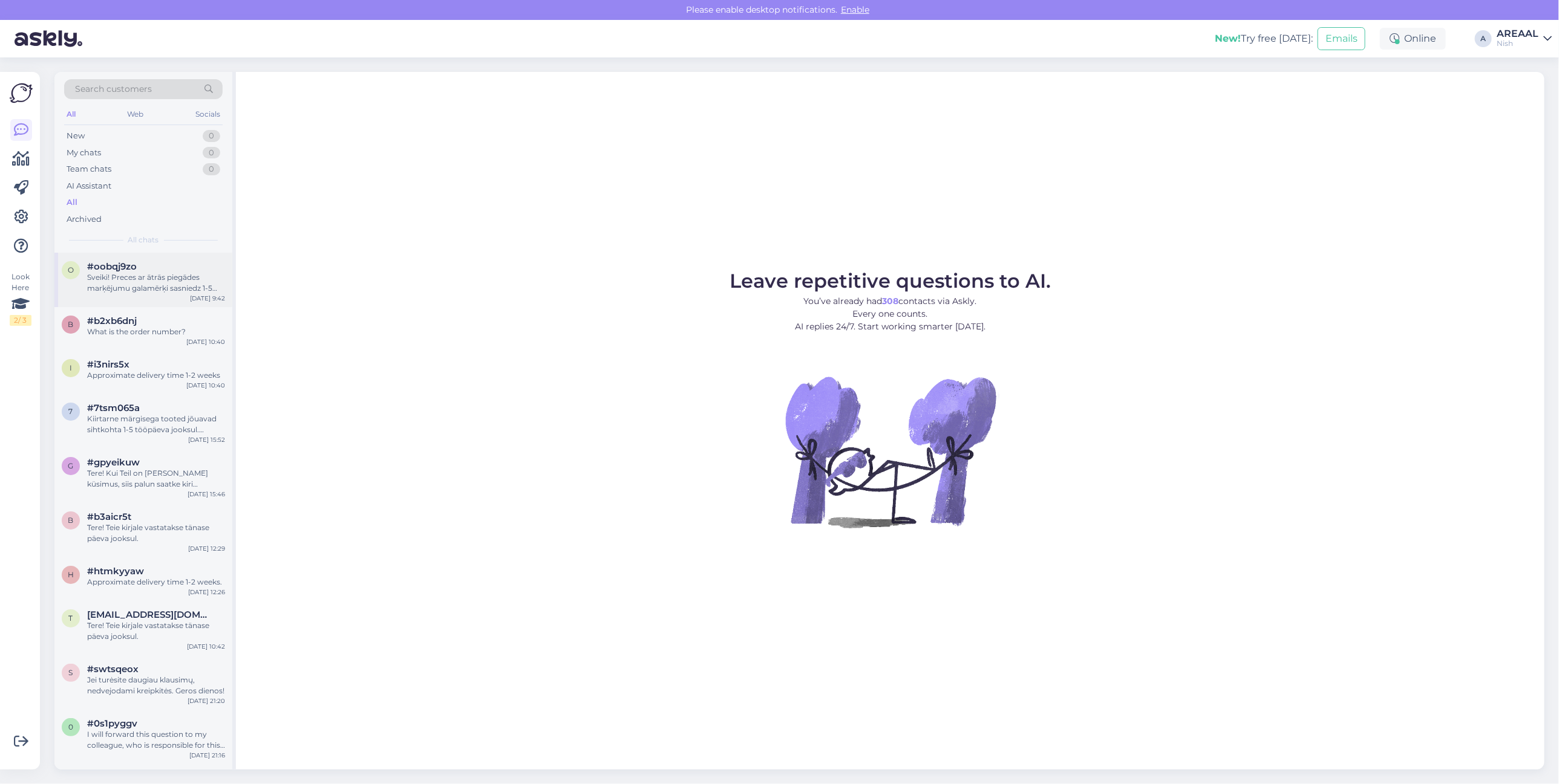
click at [171, 294] on div "Sveiki! Preces ar ātrās piegādes marķējumu galamērķi sasniedz 1-5 darba dienu l…" at bounding box center [156, 282] width 138 height 22
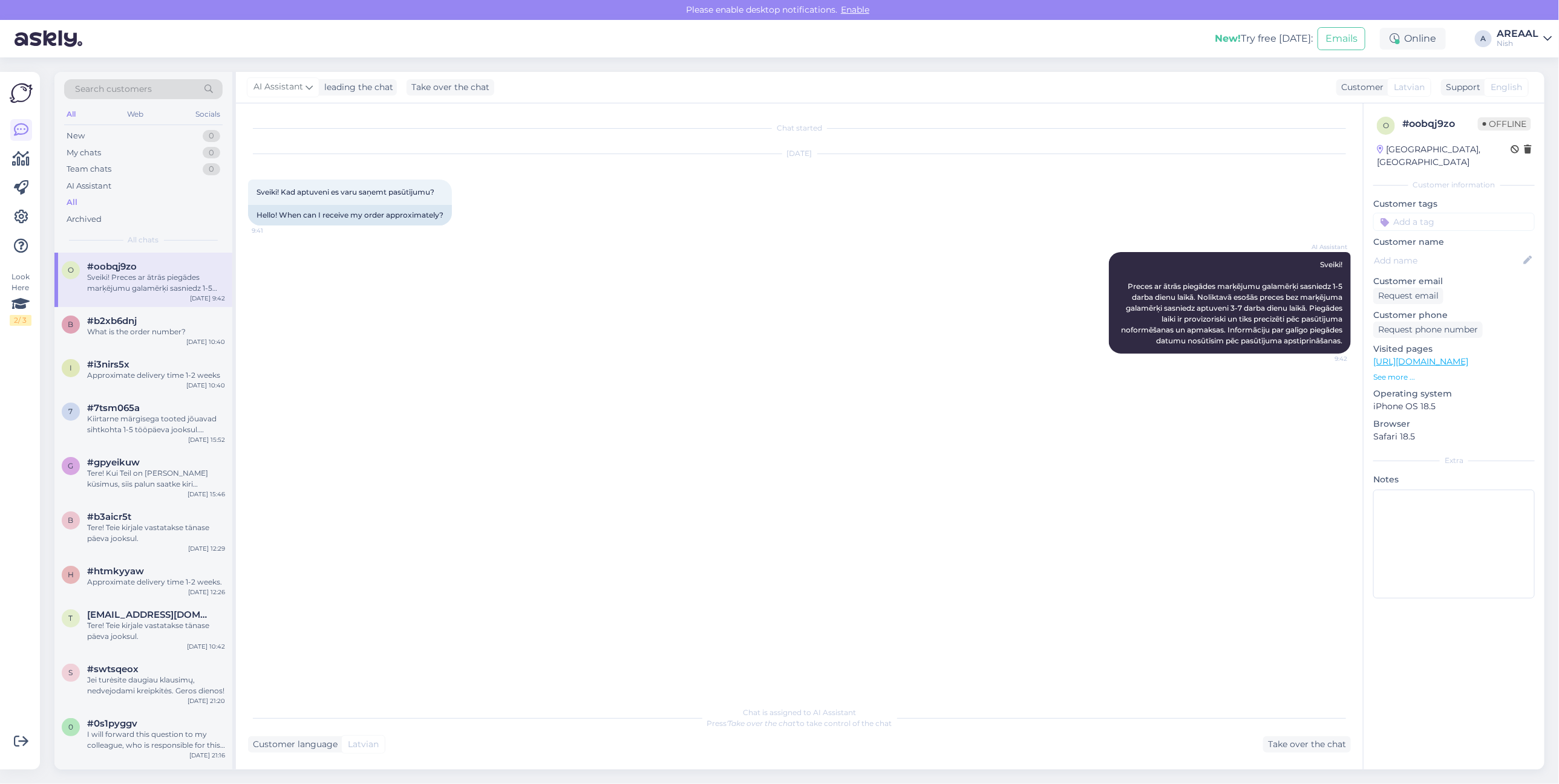
click at [1516, 33] on div "AREAAL" at bounding box center [1517, 34] width 42 height 10
click at [1516, 64] on button "Open" at bounding box center [1525, 68] width 34 height 19
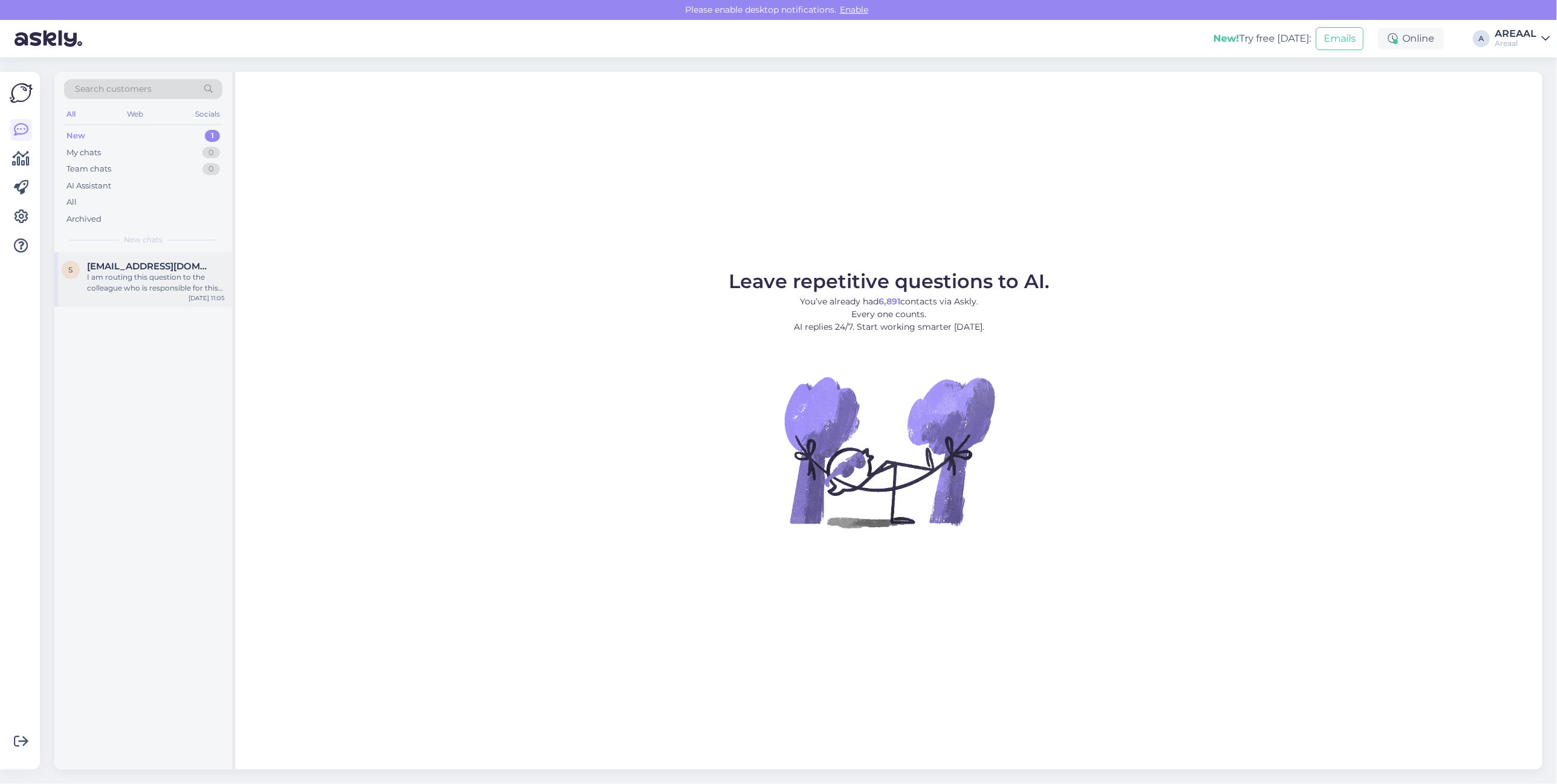
click at [200, 303] on div "[DATE] 11:05" at bounding box center [207, 298] width 37 height 9
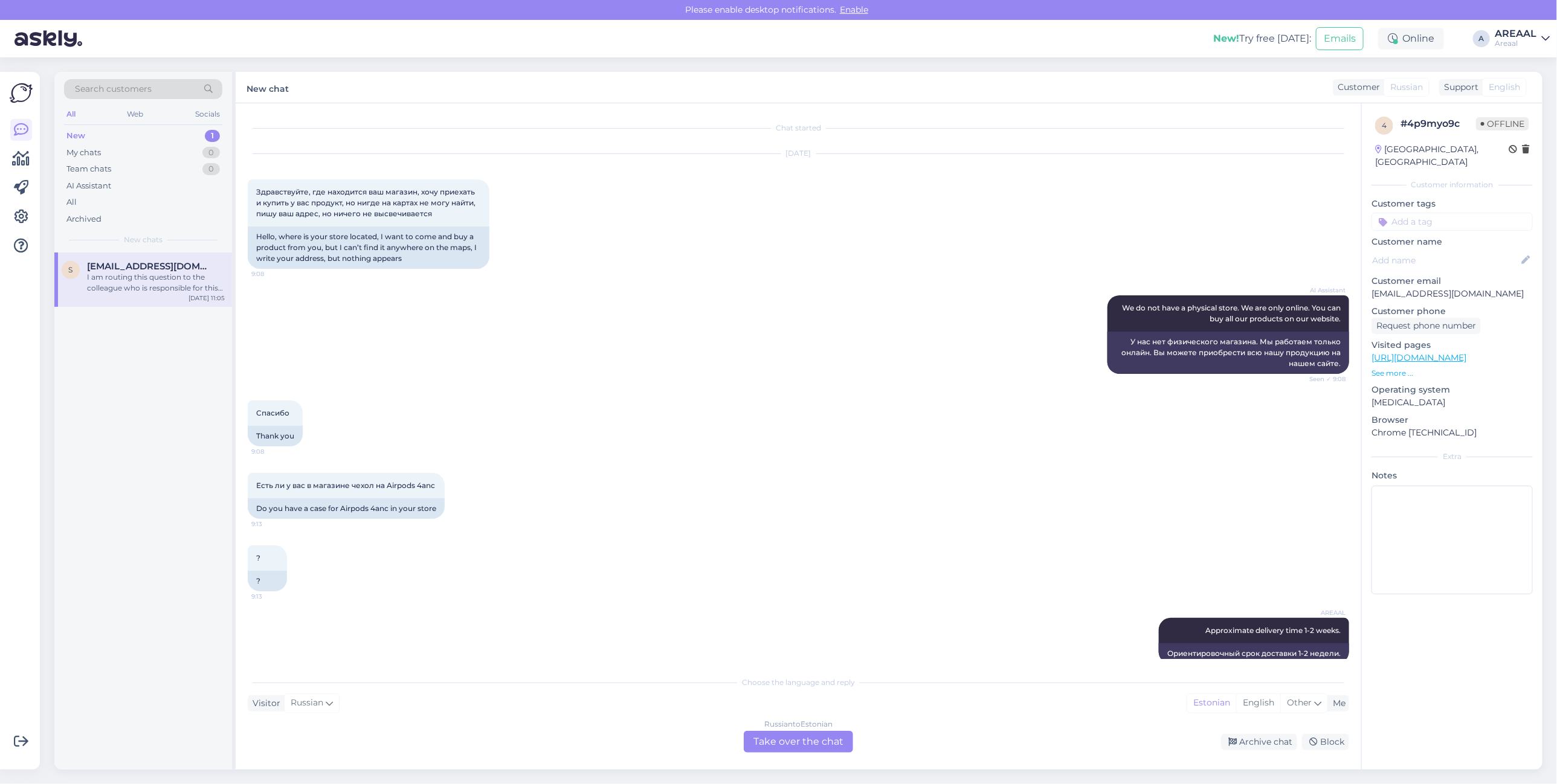
scroll to position [1240, 0]
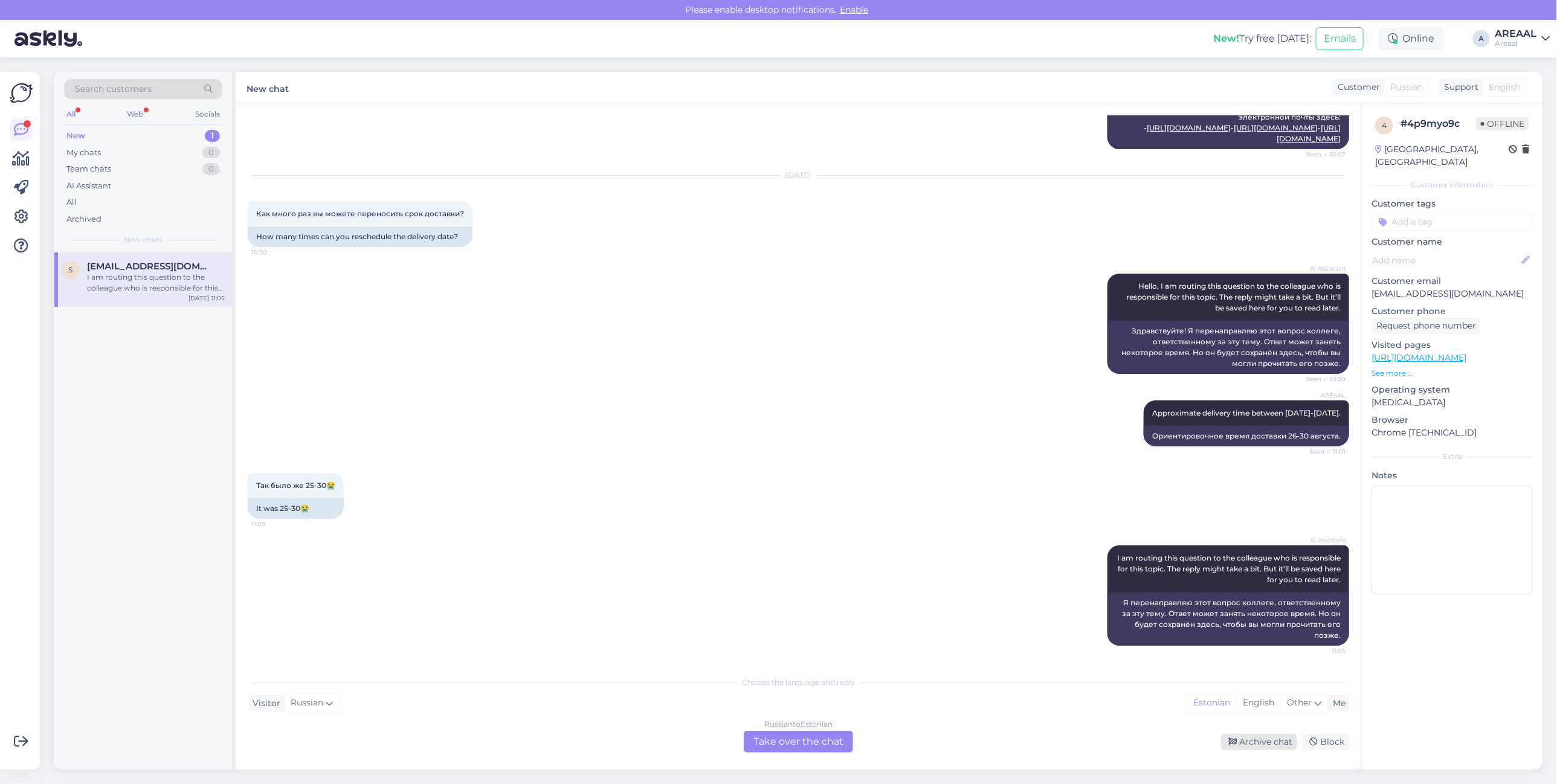
click at [1245, 741] on div "Archive chat" at bounding box center [1259, 742] width 76 height 16
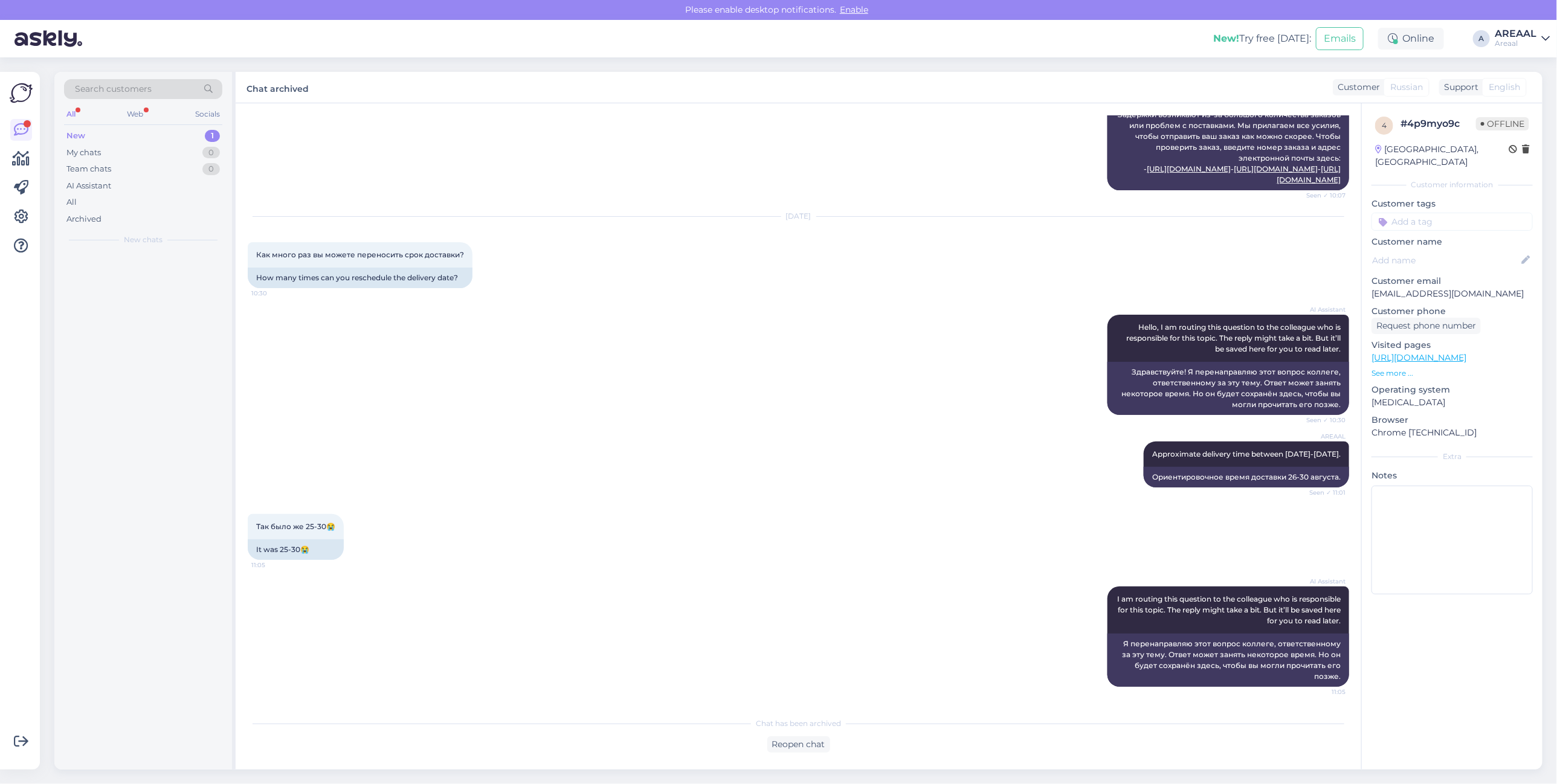
scroll to position [1222, 0]
click at [629, 294] on div "[DATE] Как много раз вы можете переносить срок доставки? 10:30 How many times c…" at bounding box center [798, 252] width 1102 height 98
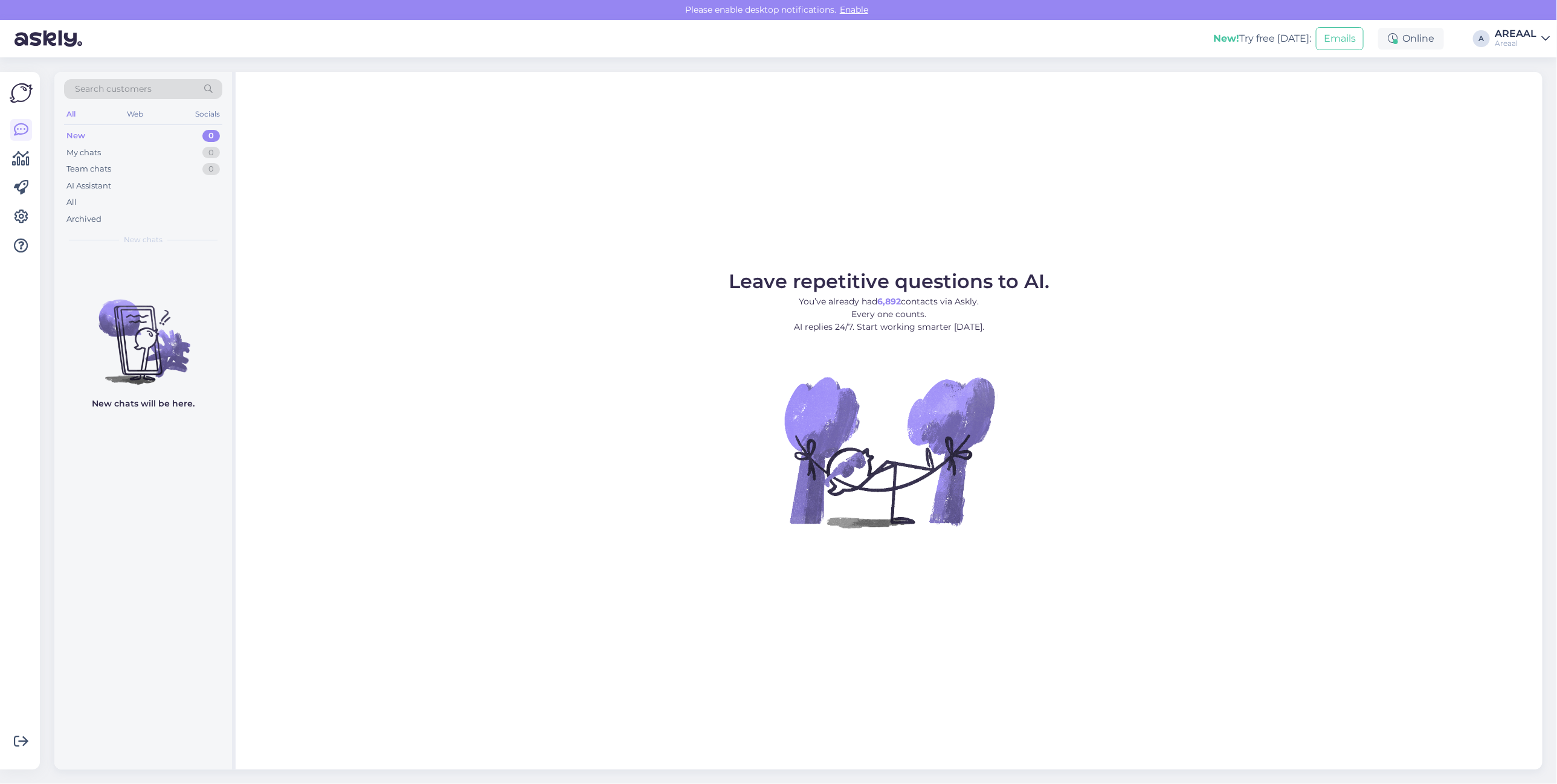
click at [149, 200] on div "All" at bounding box center [143, 202] width 158 height 17
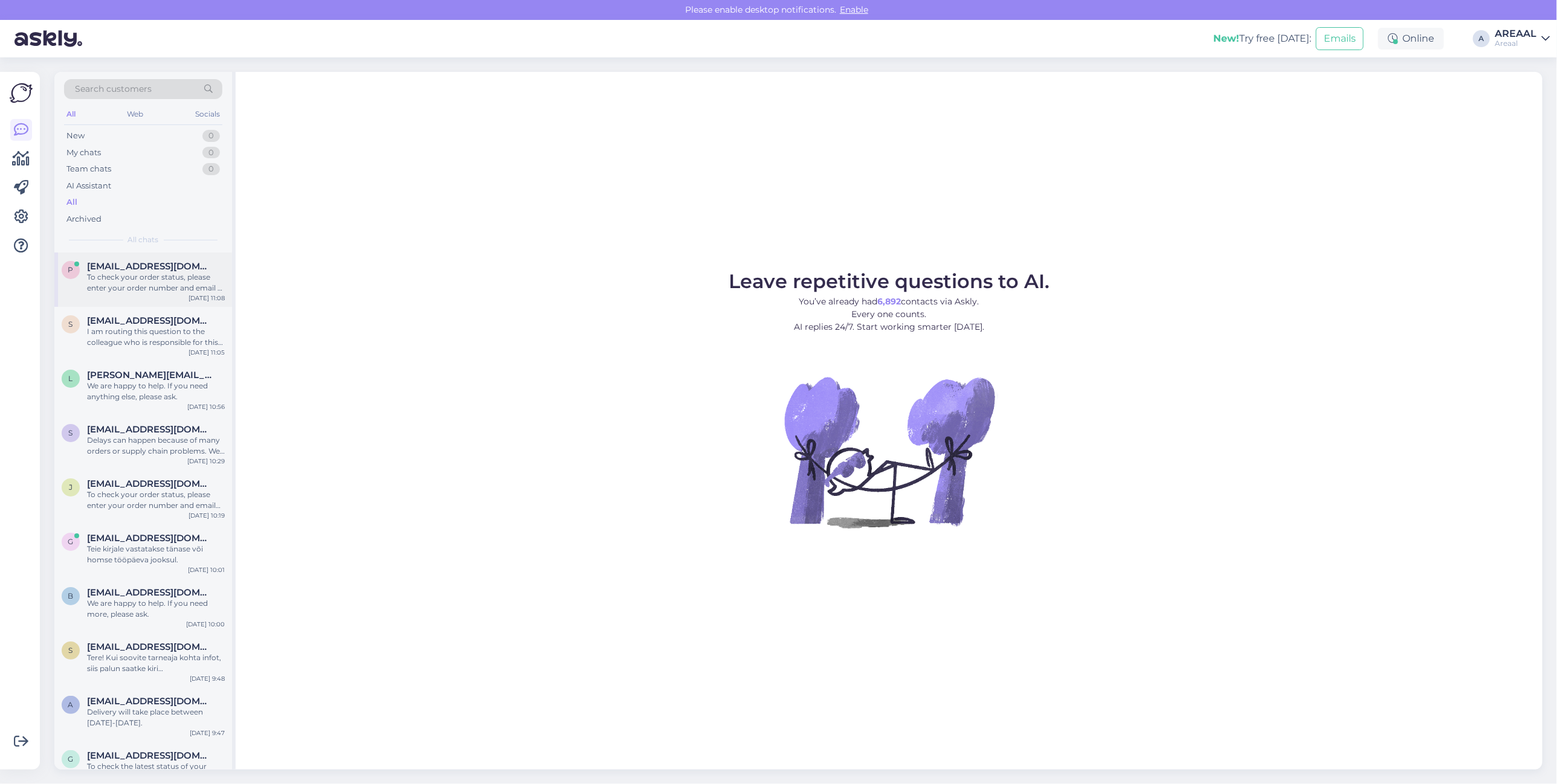
click at [179, 285] on div "To check your order status, please enter your order number and email at one of …" at bounding box center [156, 282] width 138 height 22
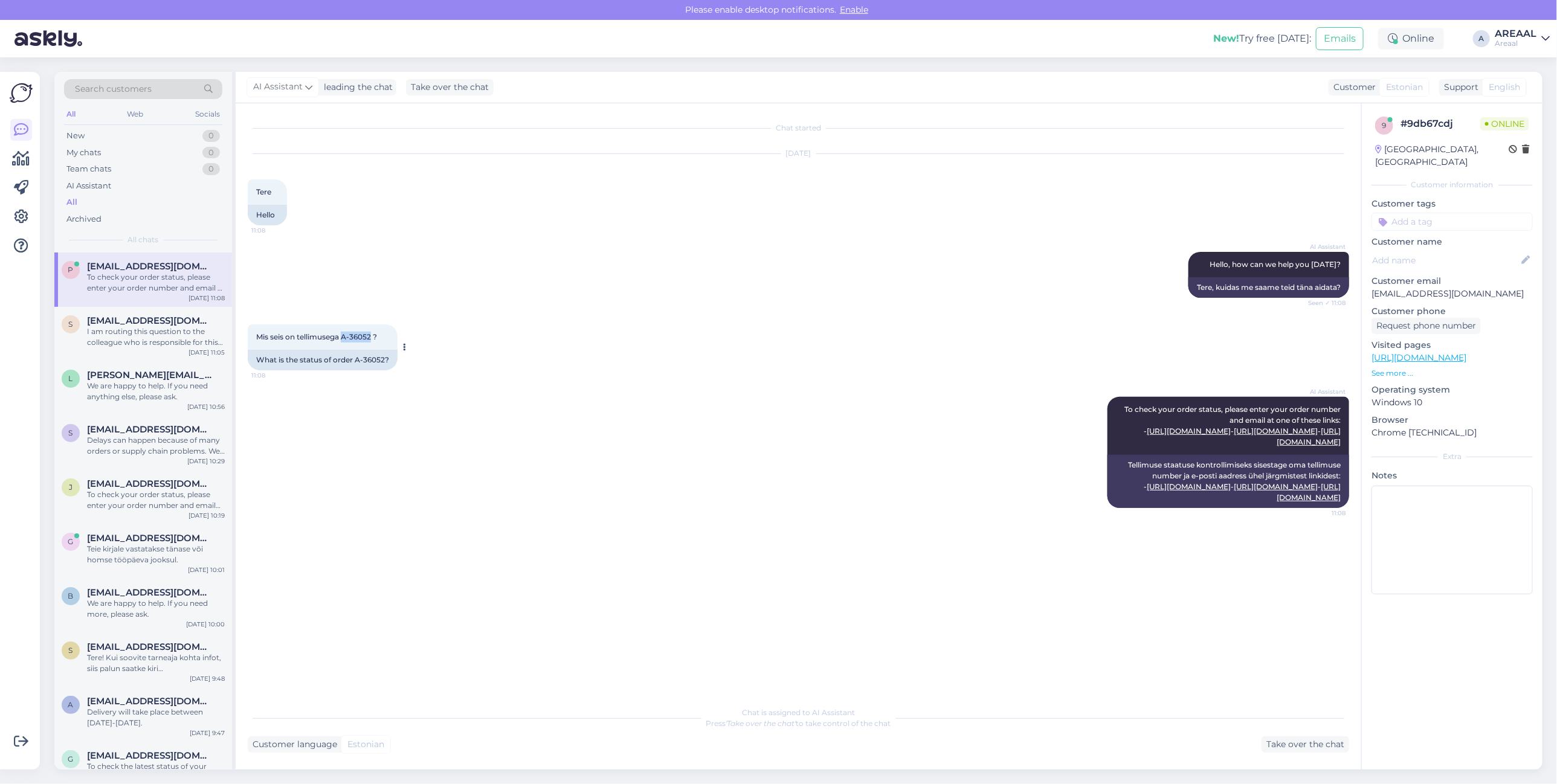
drag, startPoint x: 369, startPoint y: 337, endPoint x: 343, endPoint y: 337, distance: 26.0
click at [343, 337] on span "Mis seis on tellimusega A-36052 ?" at bounding box center [316, 337] width 121 height 9
copy span "A-36052"
click at [1303, 743] on div "Take over the chat" at bounding box center [1306, 744] width 88 height 16
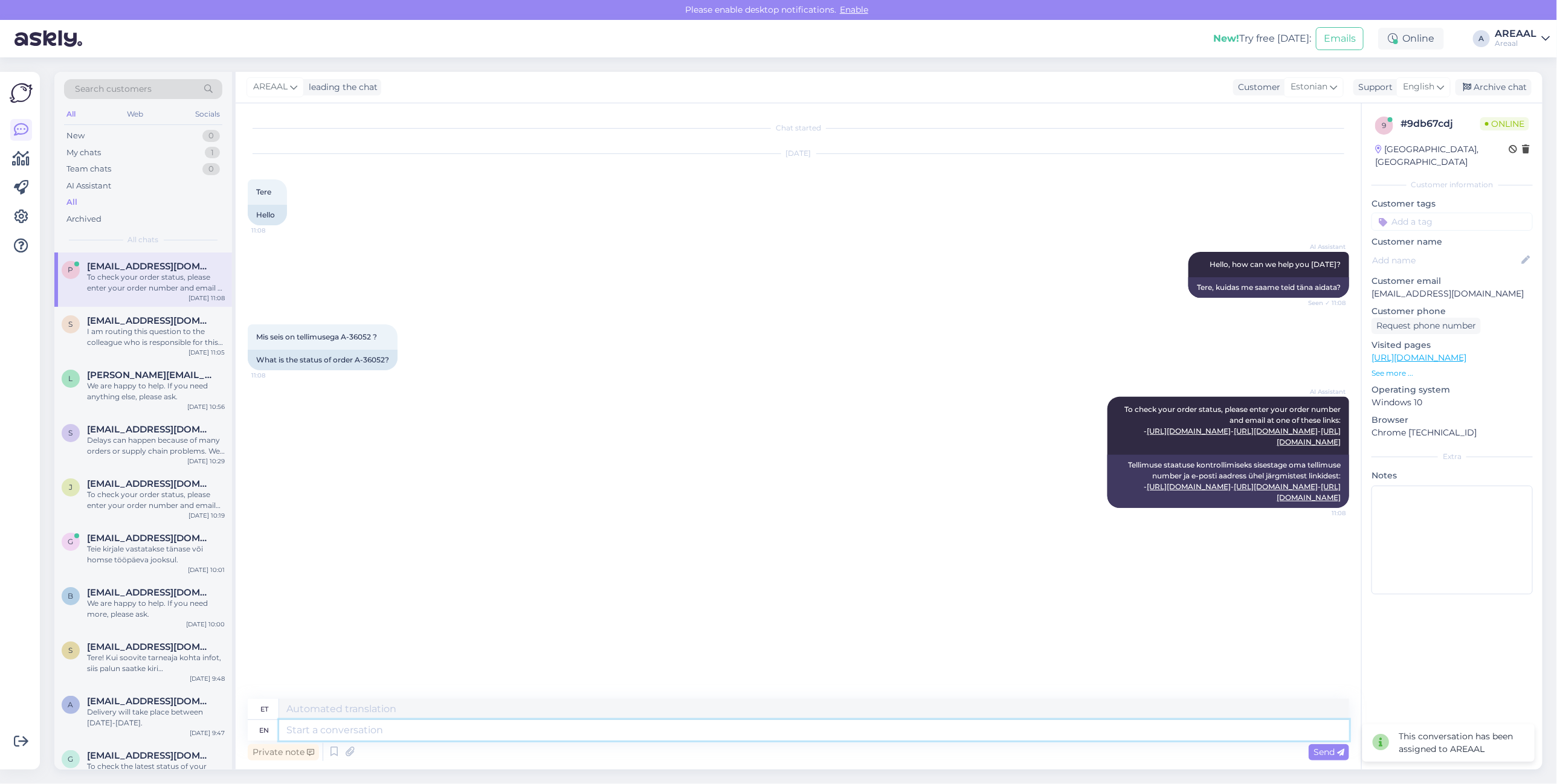
click at [920, 736] on textarea at bounding box center [814, 730] width 1070 height 20
type textarea "Antud mu"
type textarea "Antud"
type textarea "Antud mudelile ir"
type textarea "Antud mudelitele"
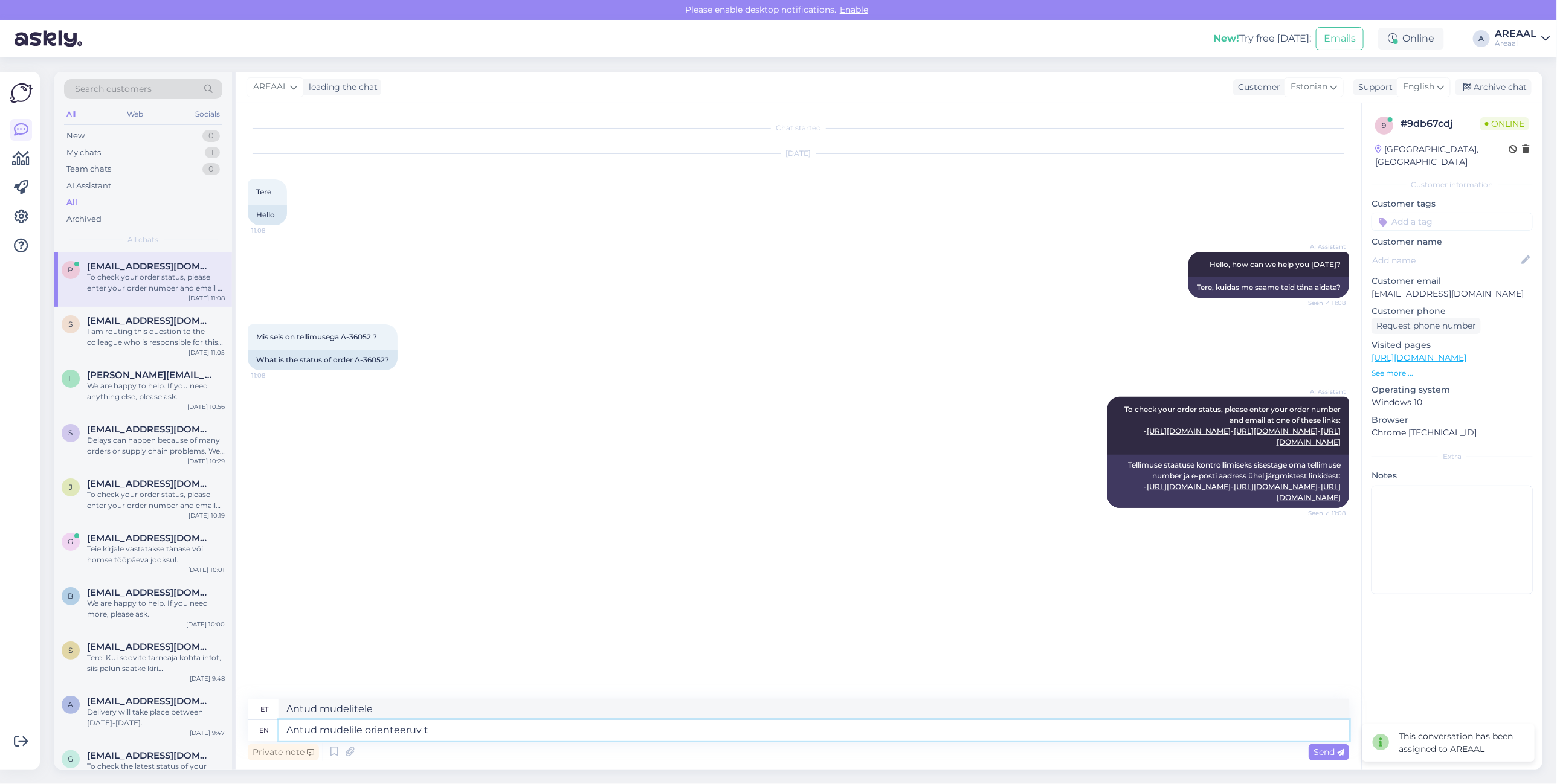
type textarea "Antud mudelile orienteeruv ta"
type textarea "Antud mudelorienteeruv"
type textarea "Antud mudelile orienteeruv tarneaeg"
type textarea "Antud mudelile orienteeruv tarneaeg 2-4 näd"
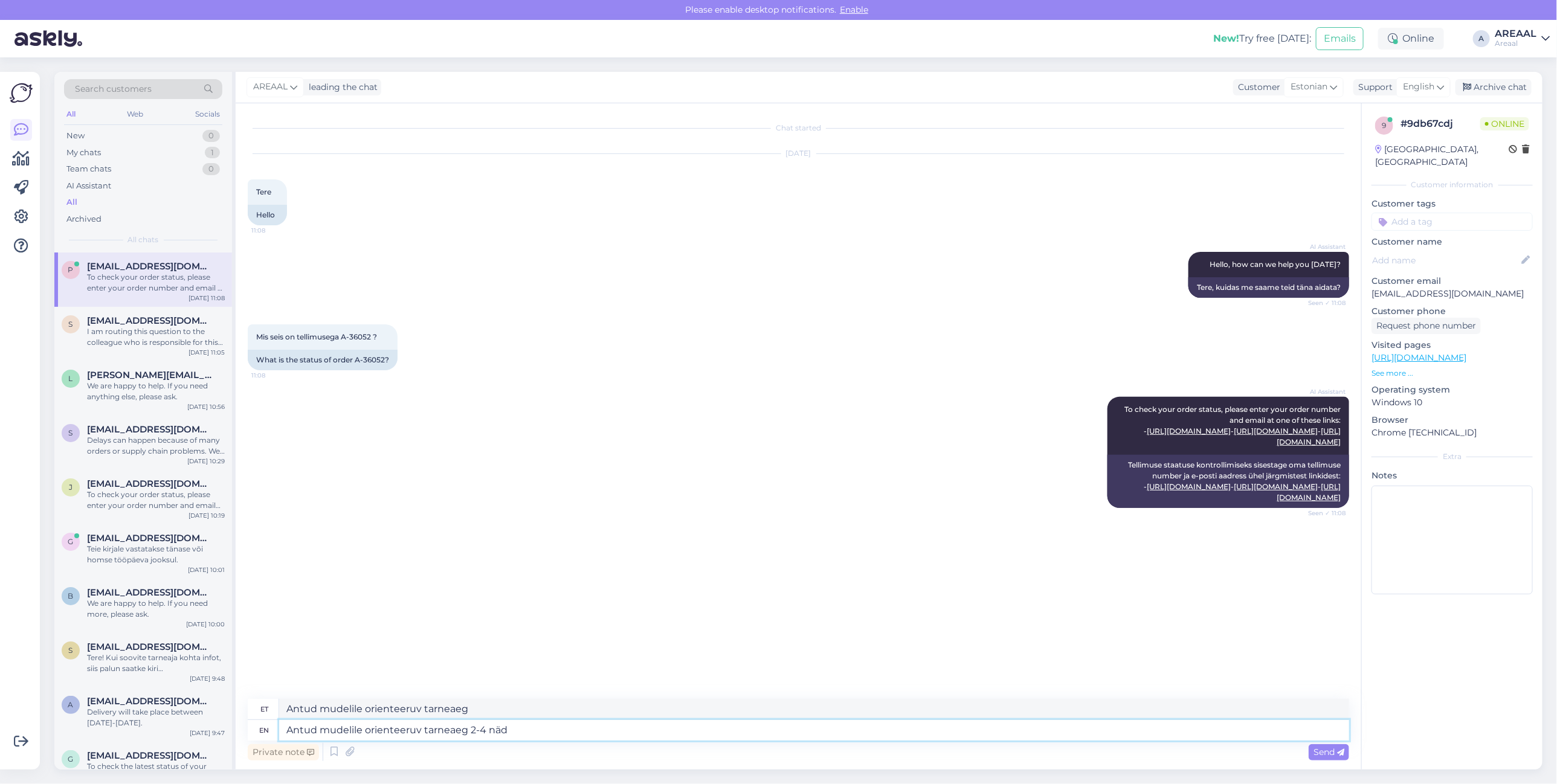
type textarea "Antud mudelile orienteeruv tarneaeg 2-4"
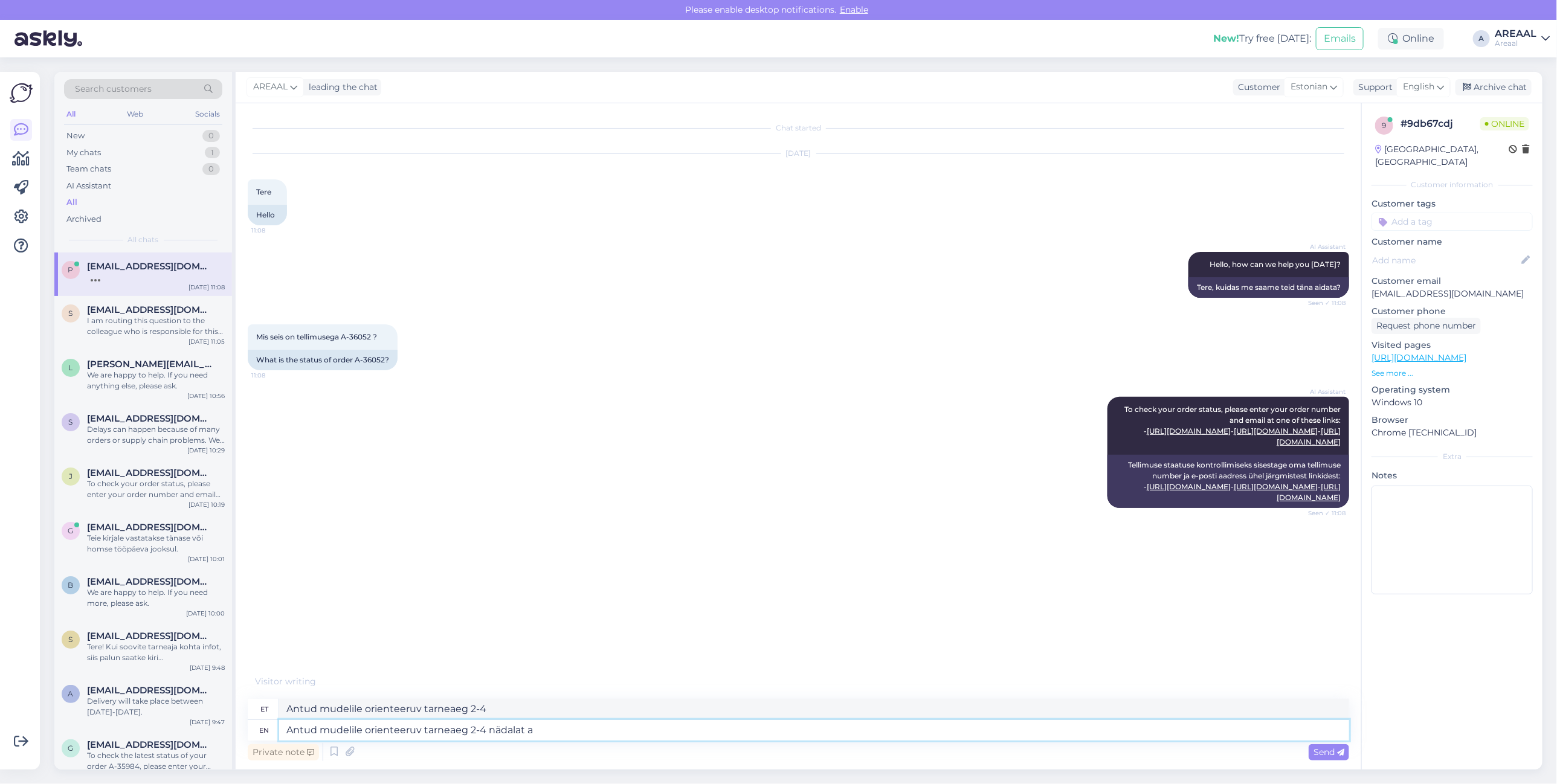
type textarea "Antud mudelile orienteeruv tarneaeg 2-4 nädalat al"
type textarea "Antud mudelile orienteeruv tarneaeg 2-4 nädalat"
type textarea "Antud mudelile orienteeruv tarneaeg 2-4 nädalat alates tel"
type textarea "Antud mudelile orienteeruv tarneaeg 2-4 nädalat alates"
type textarea "Antud mudelile orienteeruv tarneaeg 2-4 nädalat alates tellimuse vo"
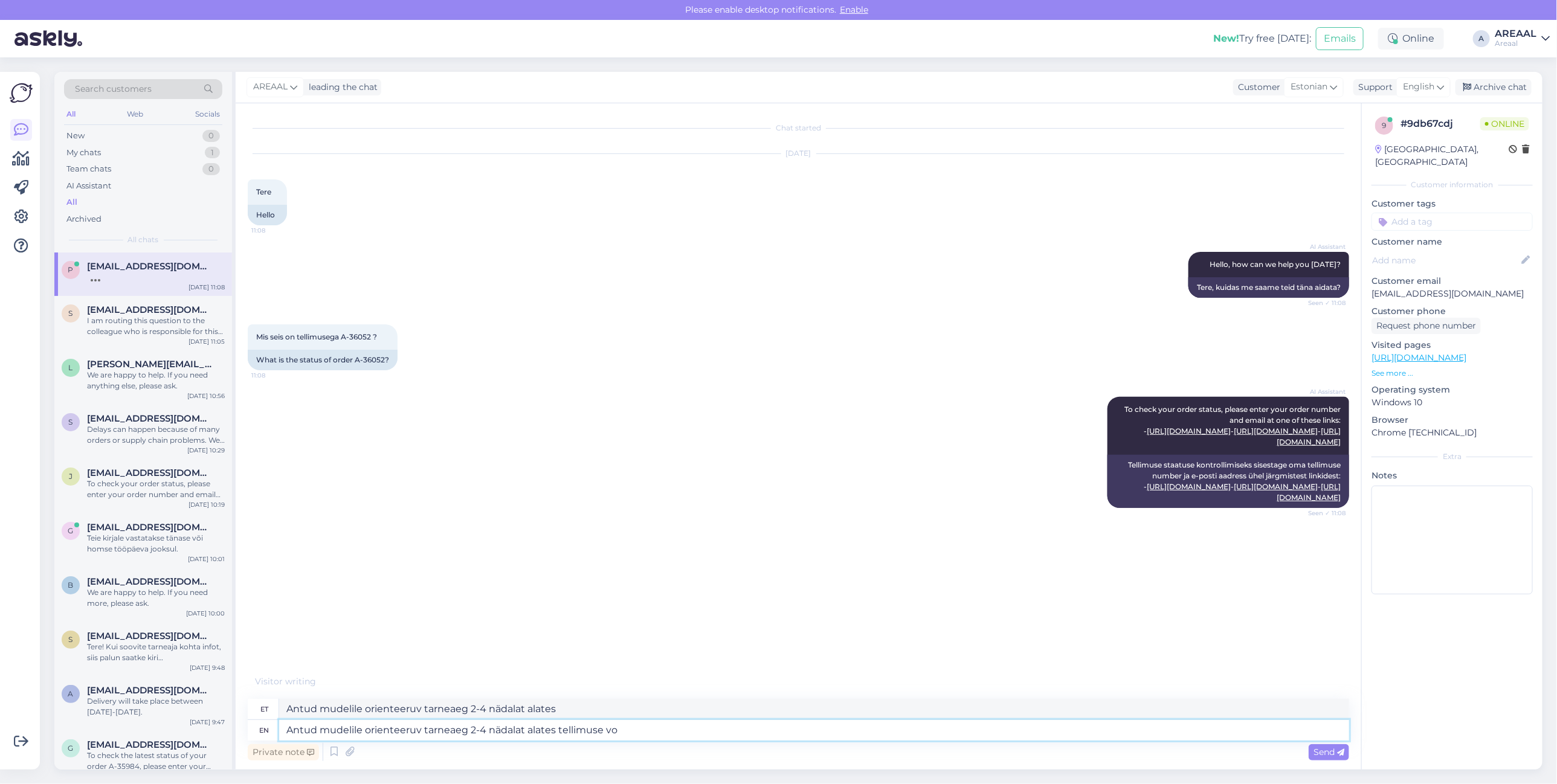
type textarea "Antud mudelile orienteeruv tarneaeg 2-4 nädalat alates tellimusest"
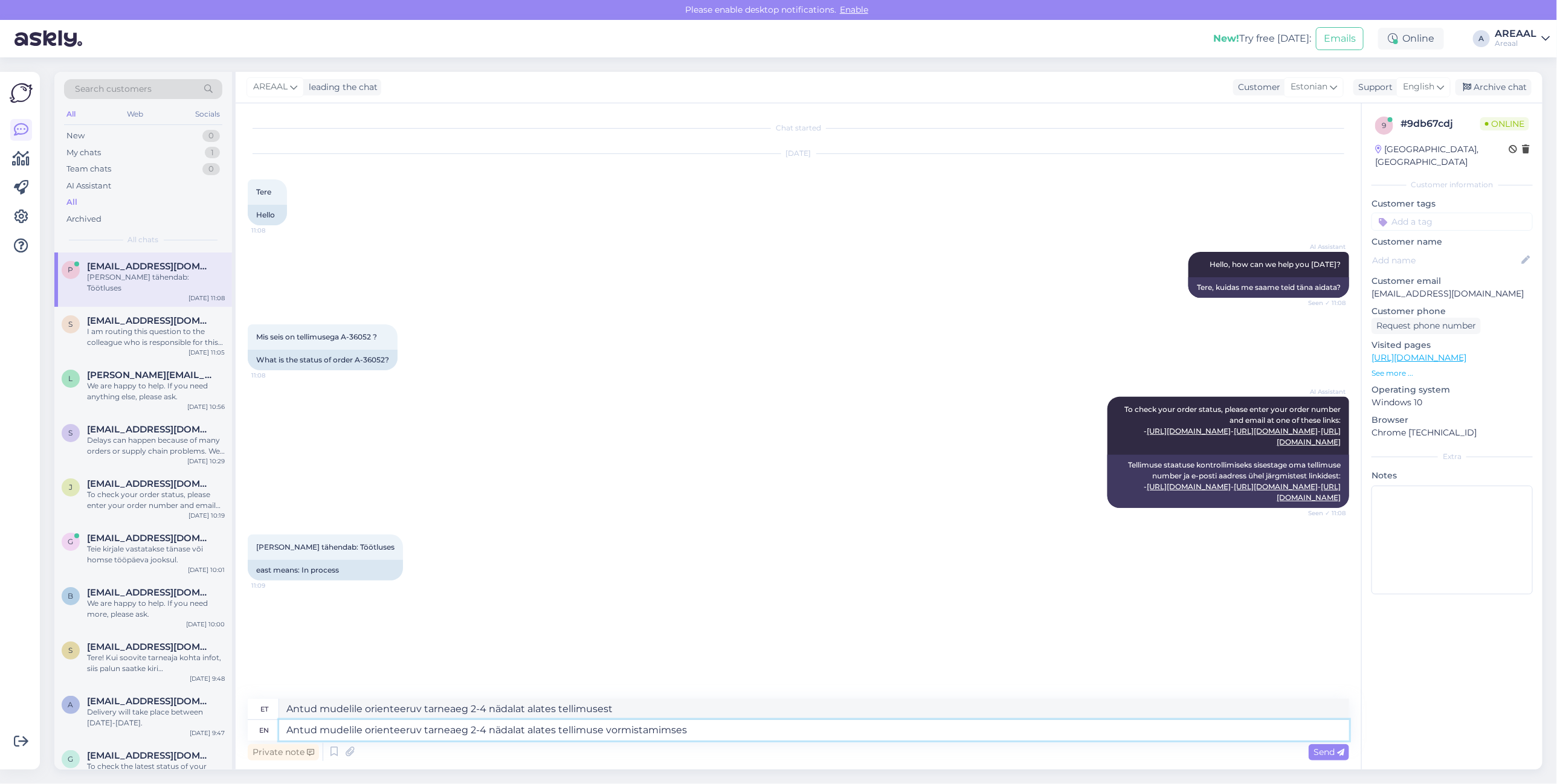
type textarea "Antud mudelile orienteeruv tarneaeg 2-4 nädalat alates tellimuse vormistamimse"
type textarea "Antud mudelile orienteeruv tarneaeg 2-4 nädalat alates tellimuse vormistamisest"
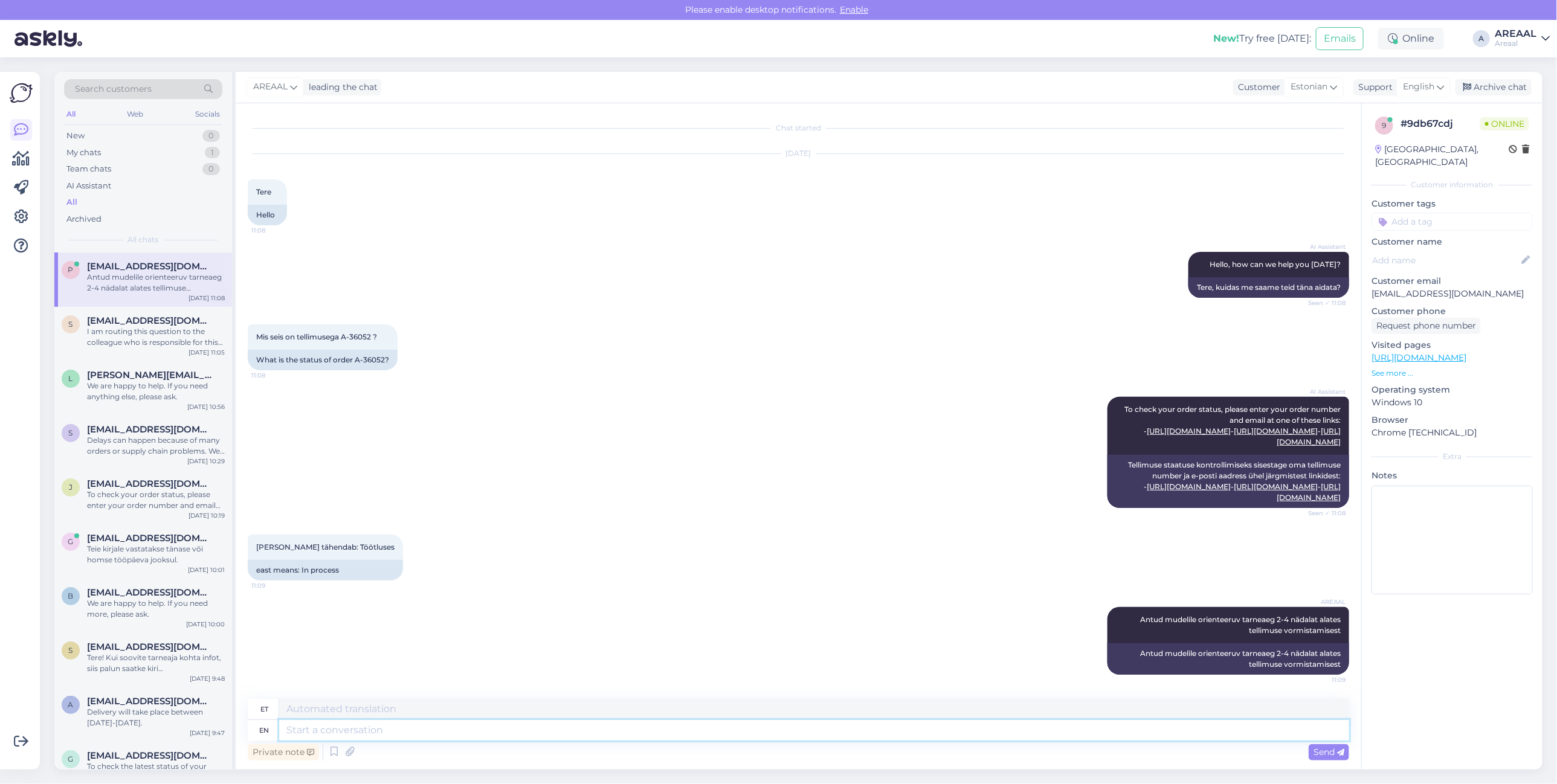
scroll to position [21, 0]
type textarea "Tuelb"
type textarea "Tueleb era"
type textarea "Tueleb"
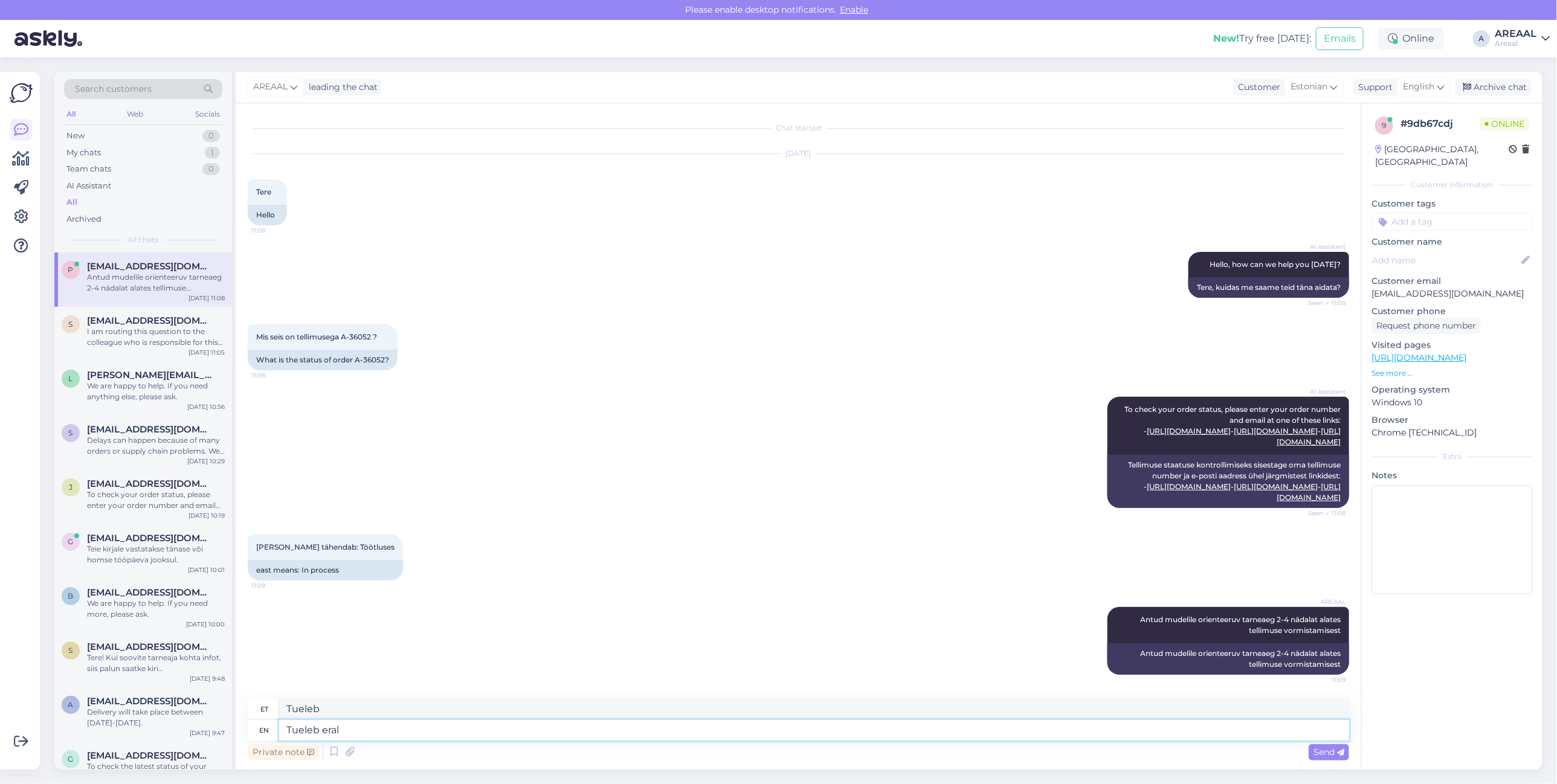
type textarea "T"
type textarea "Tellitud e"
type textarea "Tellitud"
type textarea "Tellitud eraldi to"
type textarea "Tellitud eraldi"
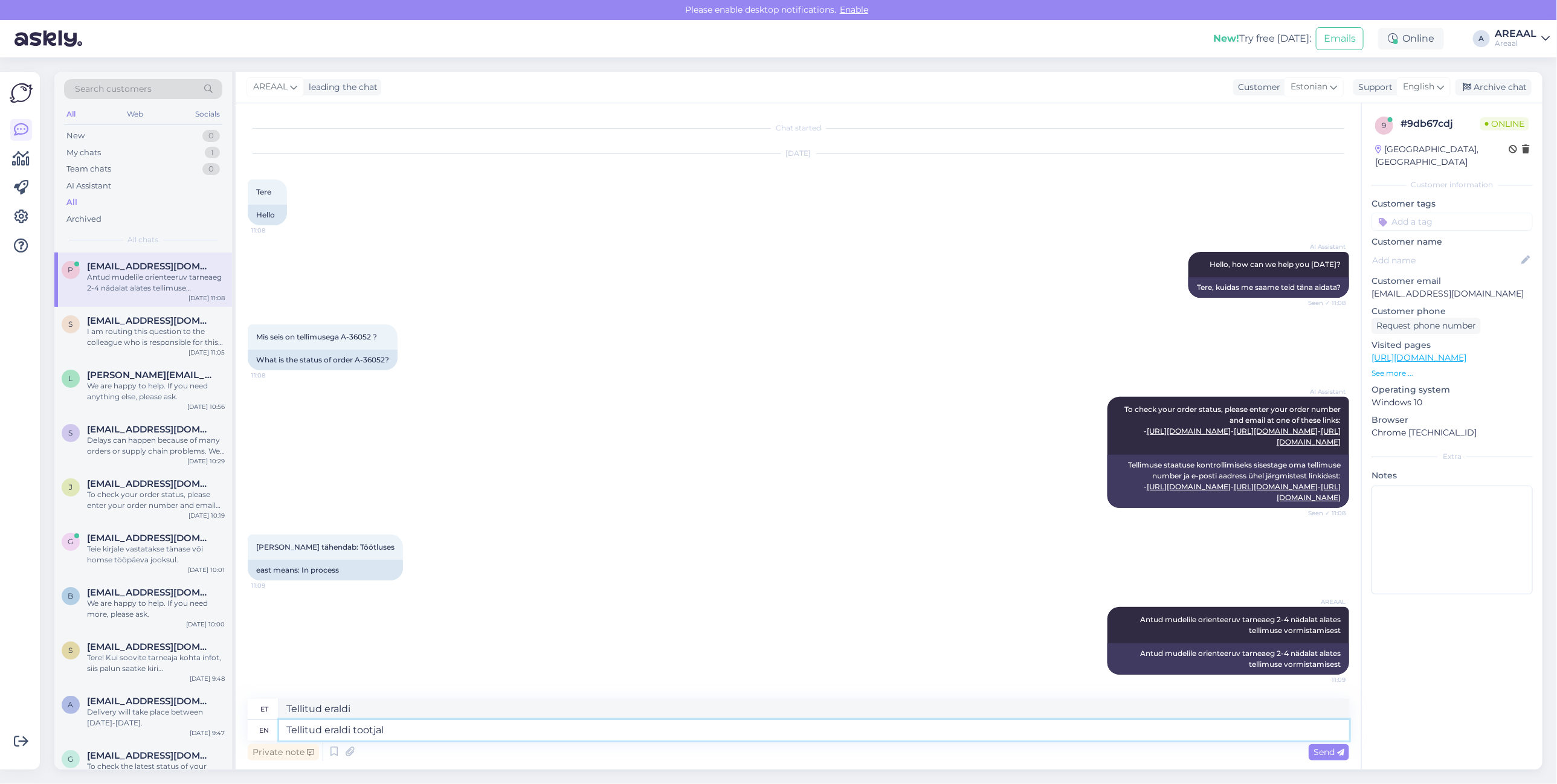
type textarea "Tellitud eraldi tootjalt"
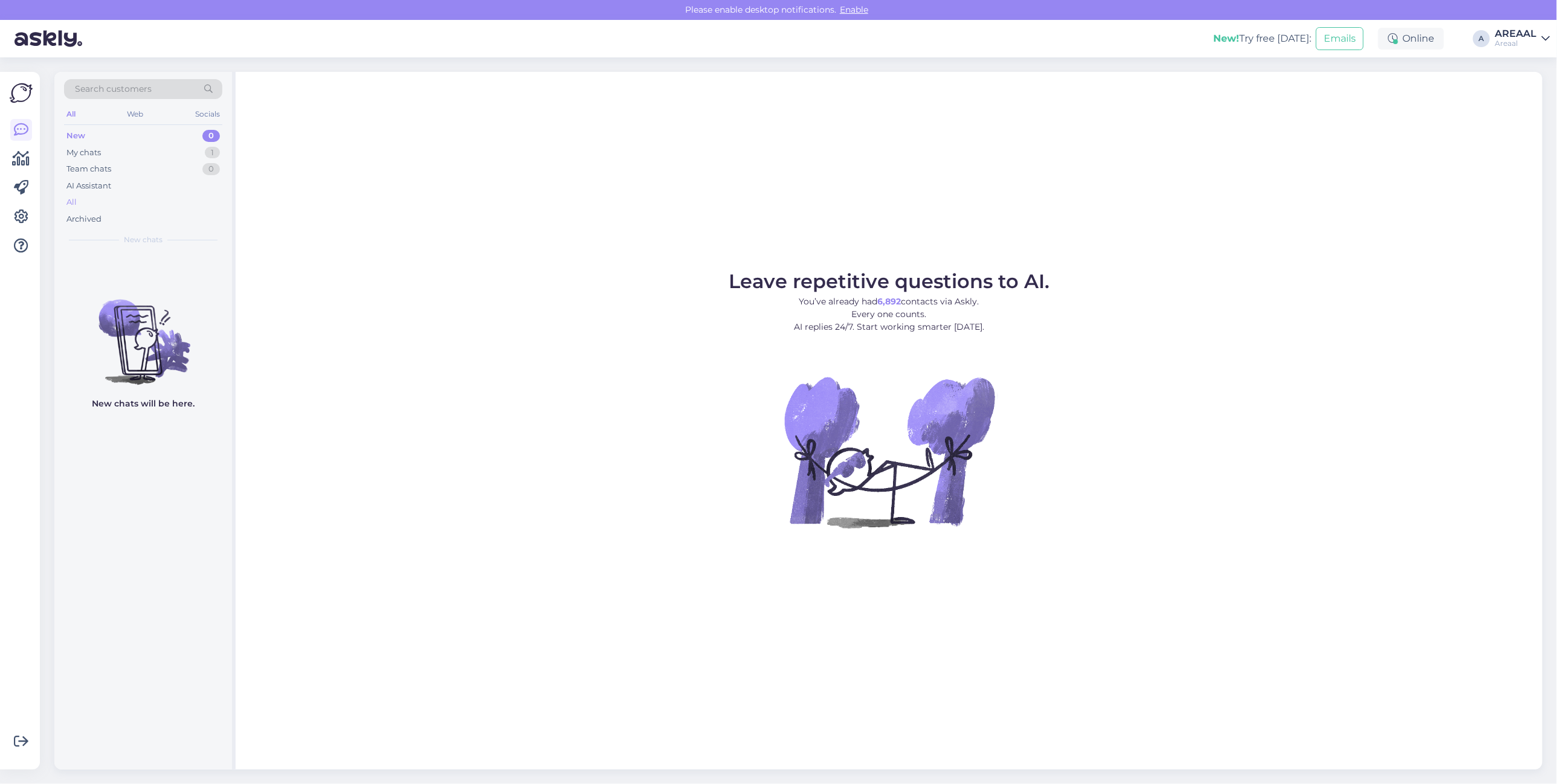
click at [137, 195] on div "All" at bounding box center [143, 202] width 158 height 17
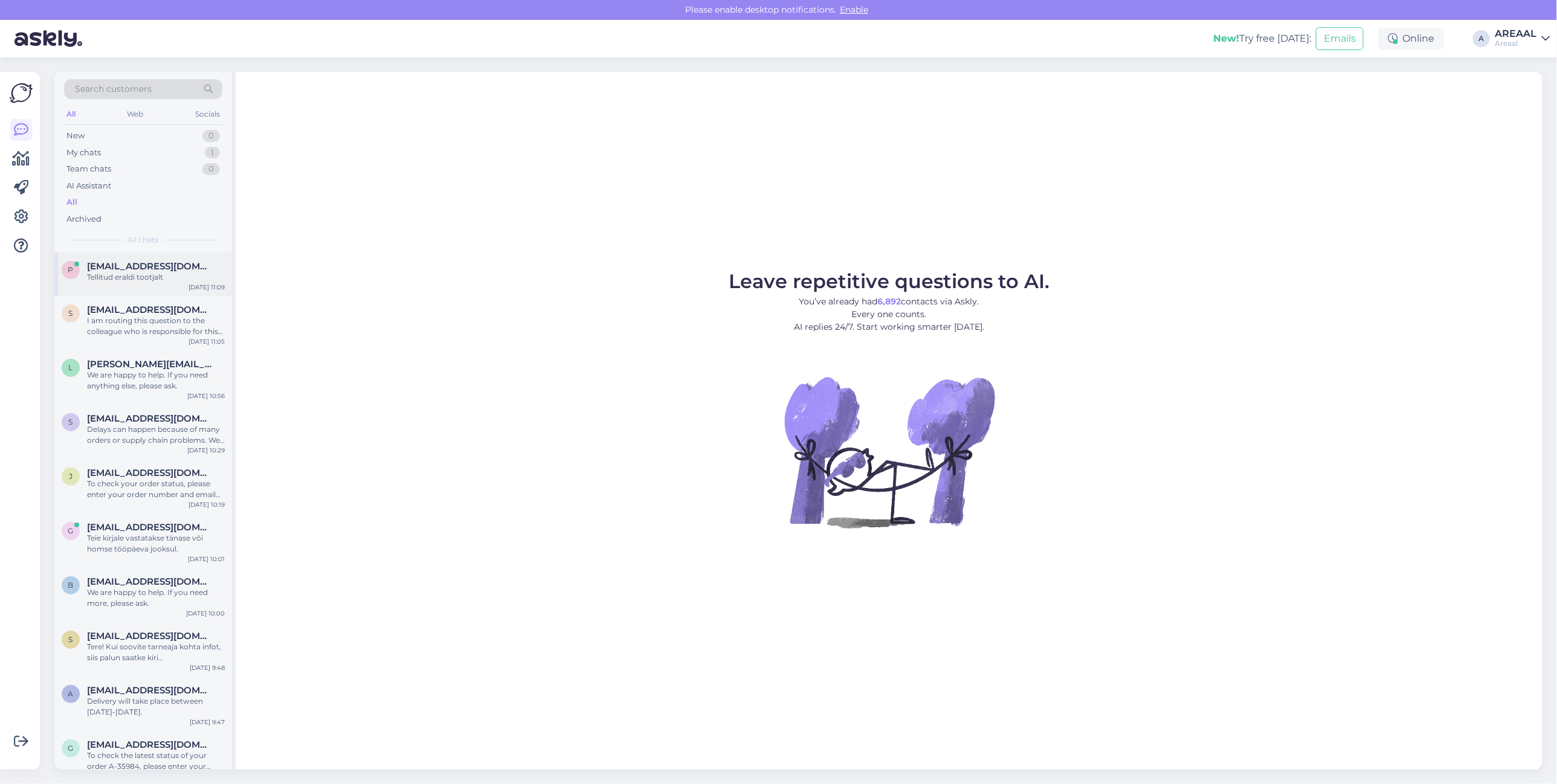
click at [152, 272] on div "Tellitud eraldi tootjalt" at bounding box center [156, 277] width 138 height 11
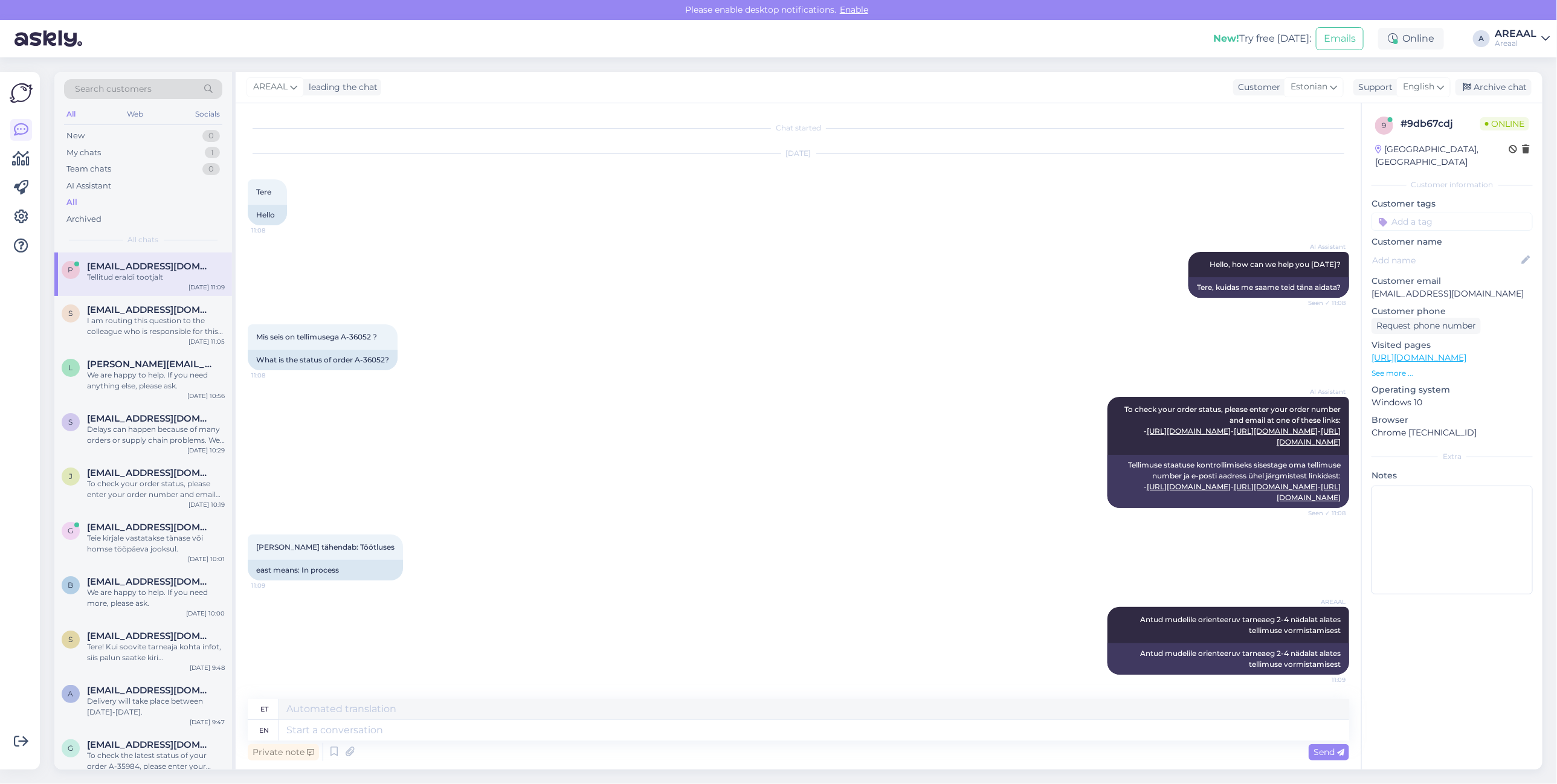
scroll to position [93, 0]
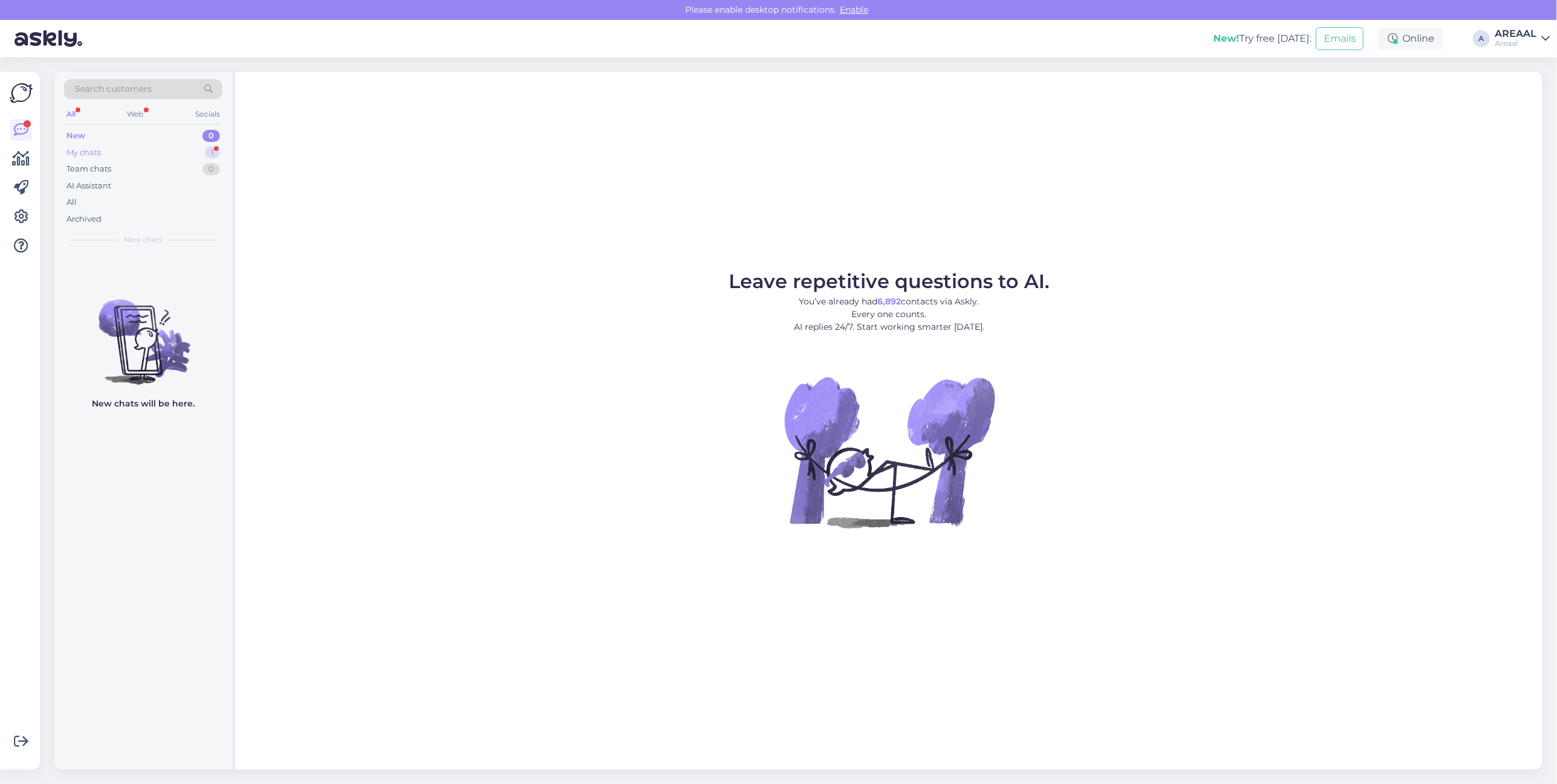
click at [199, 145] on div "My chats 1" at bounding box center [143, 152] width 158 height 17
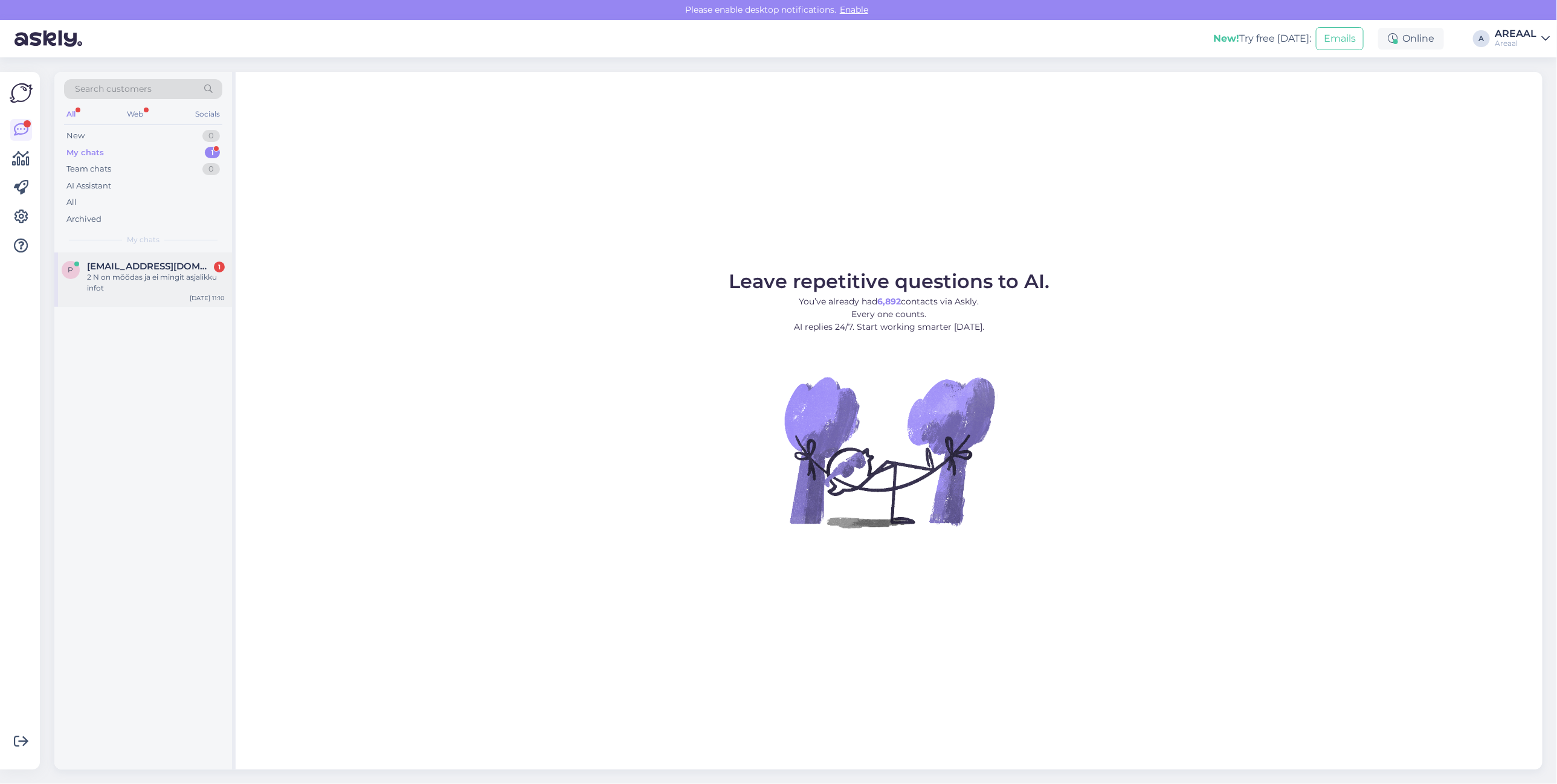
click at [149, 266] on span "[EMAIL_ADDRESS][DOMAIN_NAME]" at bounding box center [150, 267] width 126 height 11
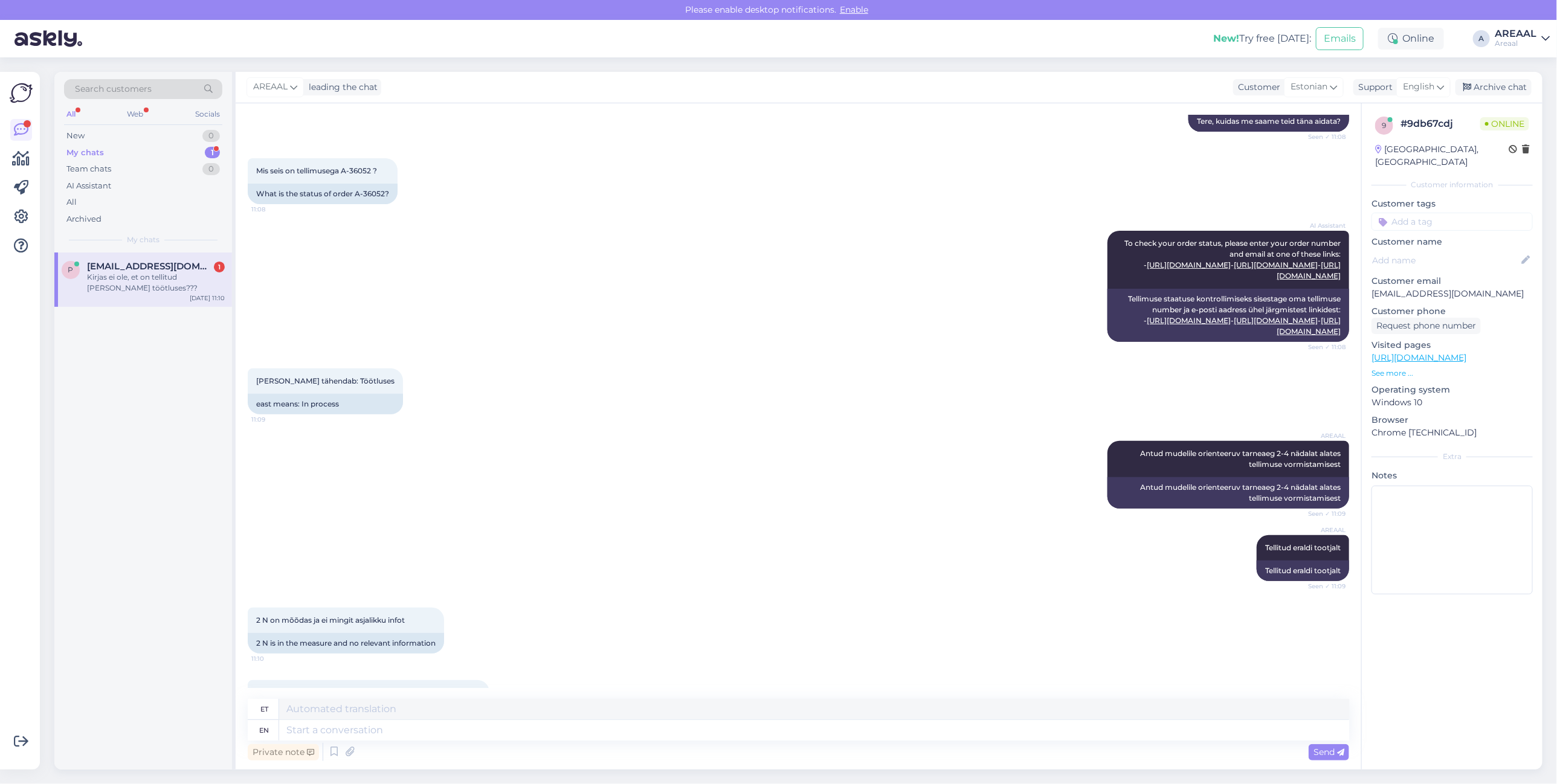
scroll to position [249, 0]
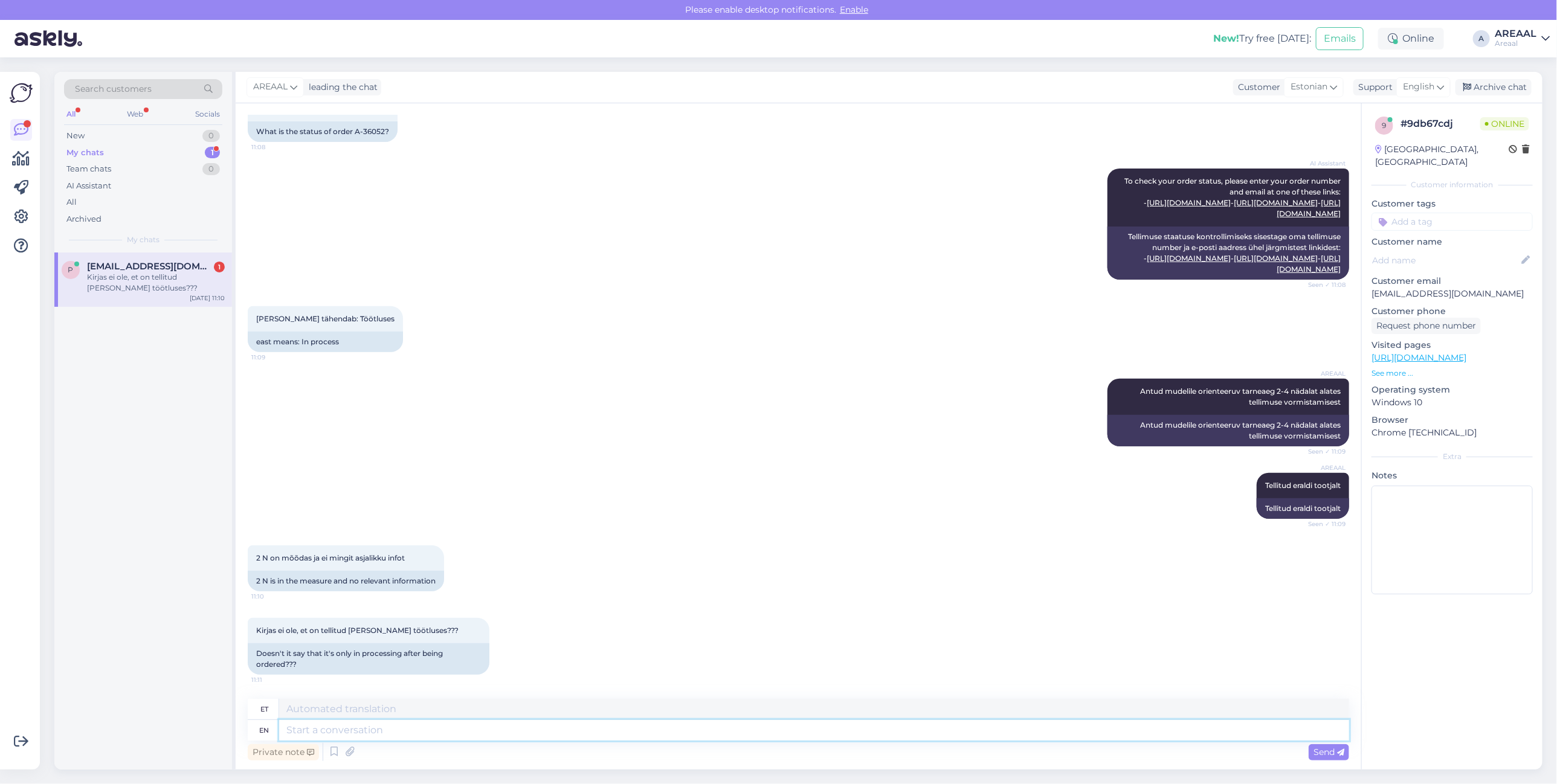
click at [572, 732] on textarea at bounding box center [814, 730] width 1070 height 20
type textarea "Peaks ole"
type textarea "Peaks"
type textarea "Peaks olema lis"
type textarea "Peaks olema"
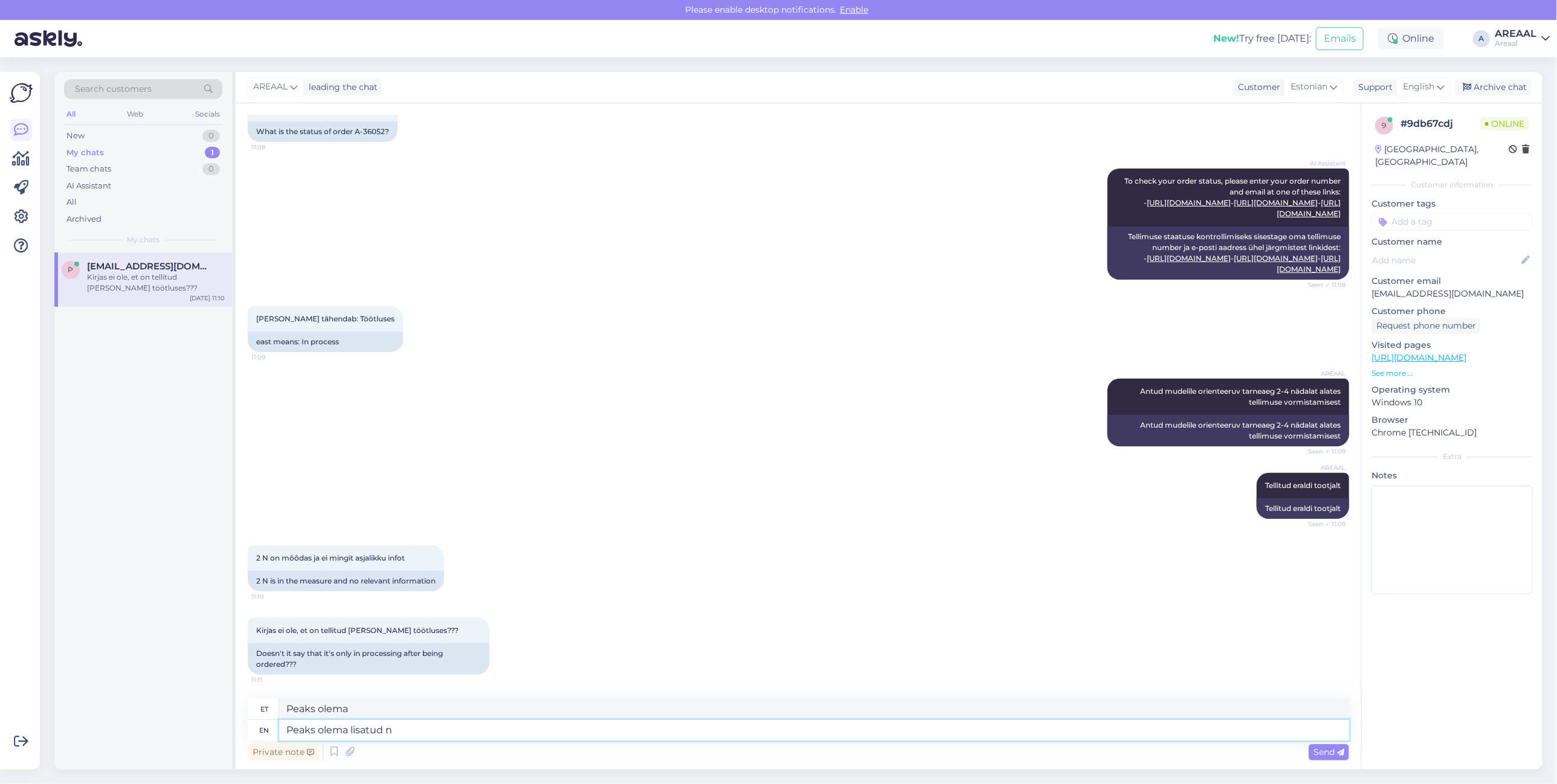
type textarea "Peaks olema lisatud nü"
type textarea "Peaks'i lisatud"
type textarea "Peaks olema lisatud nüüd ka"
type textarea "Peaks olemas lisatud nüüd"
type textarea "Peaks olema lisatud nüüd ka jälg"
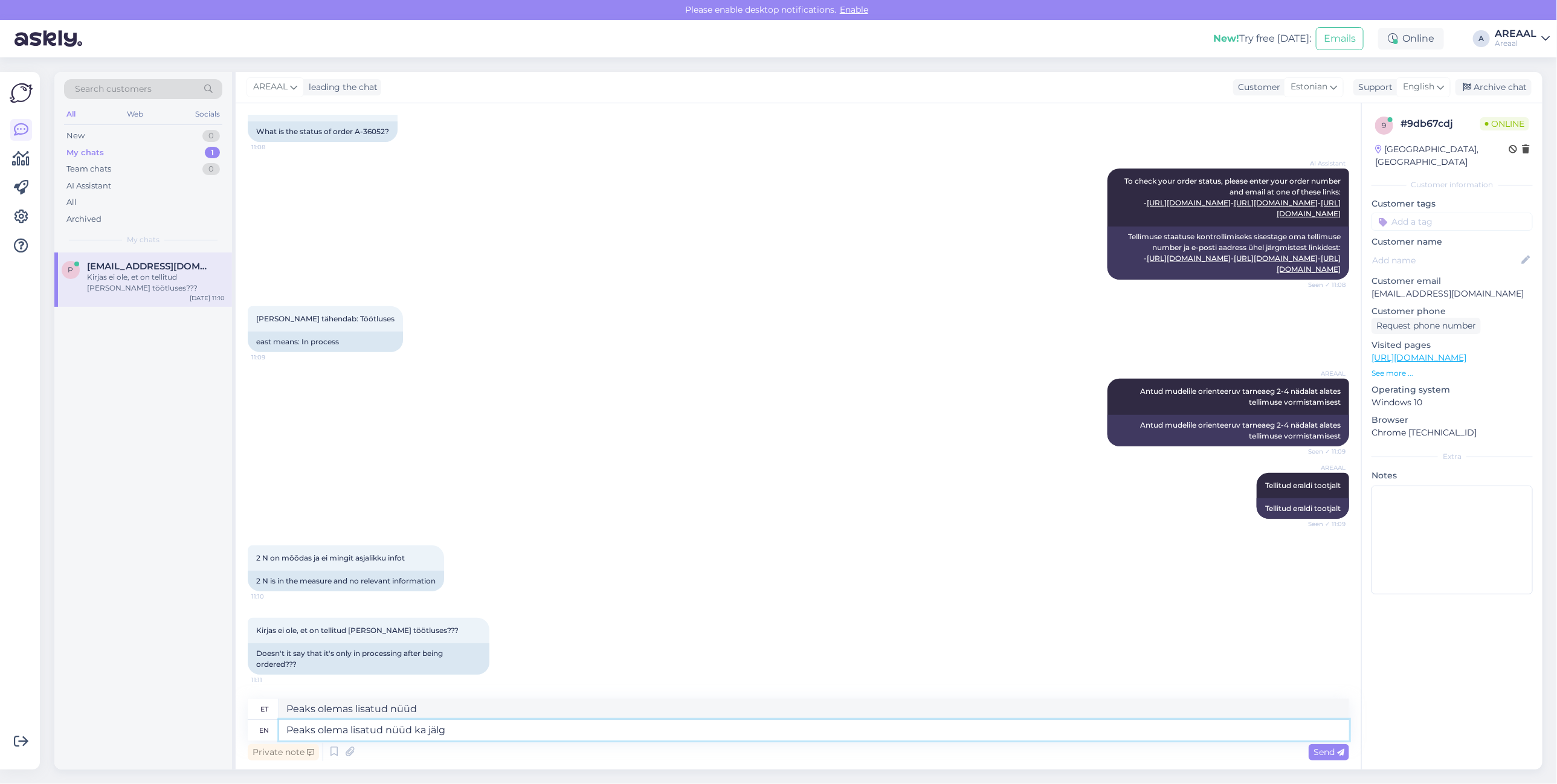
type textarea "Peaks olemas lisatud nüüd ka"
type textarea "Peaks olema lisatud nüüd ka jälgimise in"
type textarea "Peaks olema lisatud nüüd ka jälgima"
type textarea "Peaks olema lisatud nüüd ka jälgimise info a"
type textarea "Peaks olema lisatud nüüd ka jälgimise info"
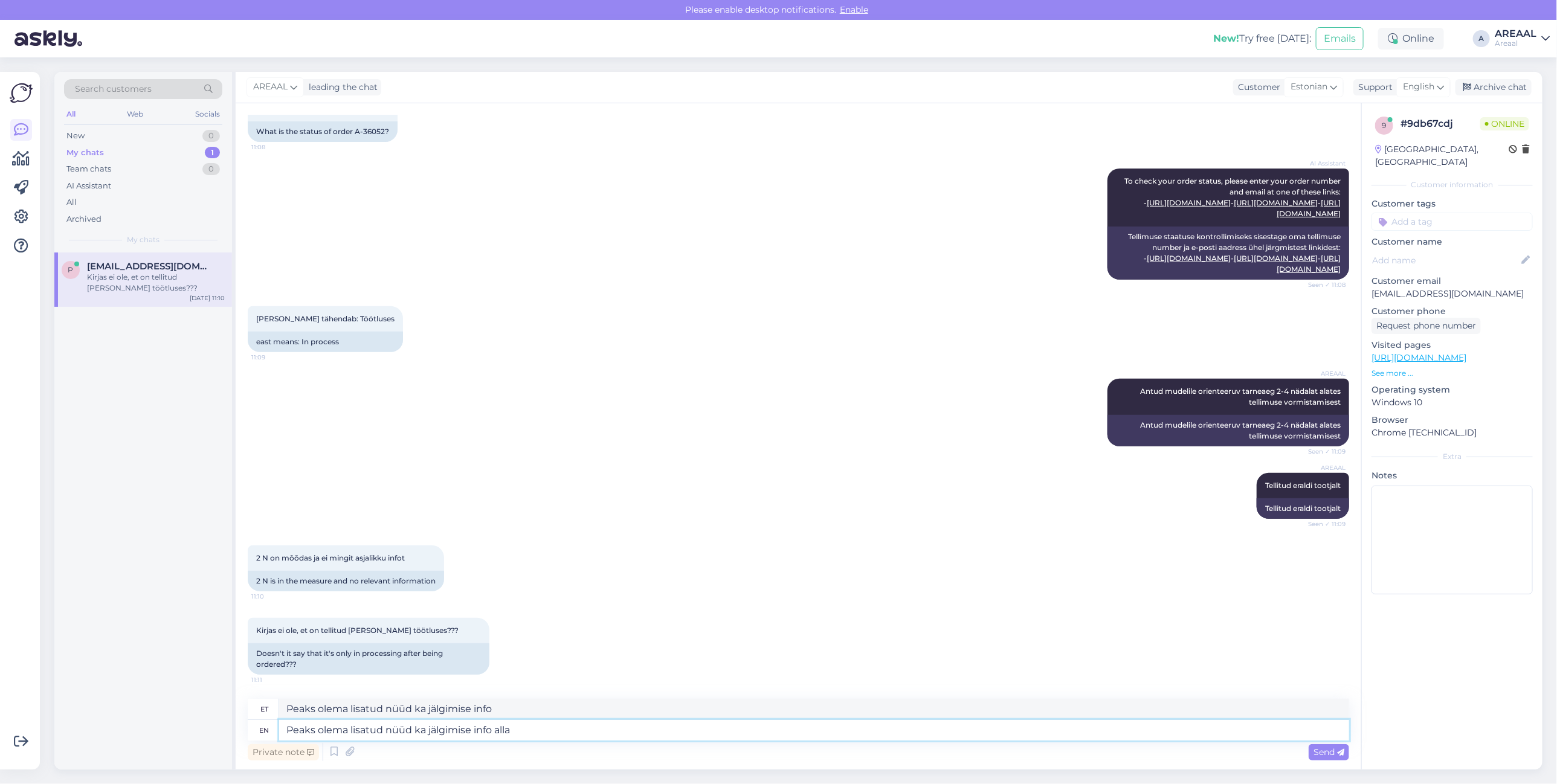
type textarea "Peaks olema lisatud nüüd ka jälgimise info alla"
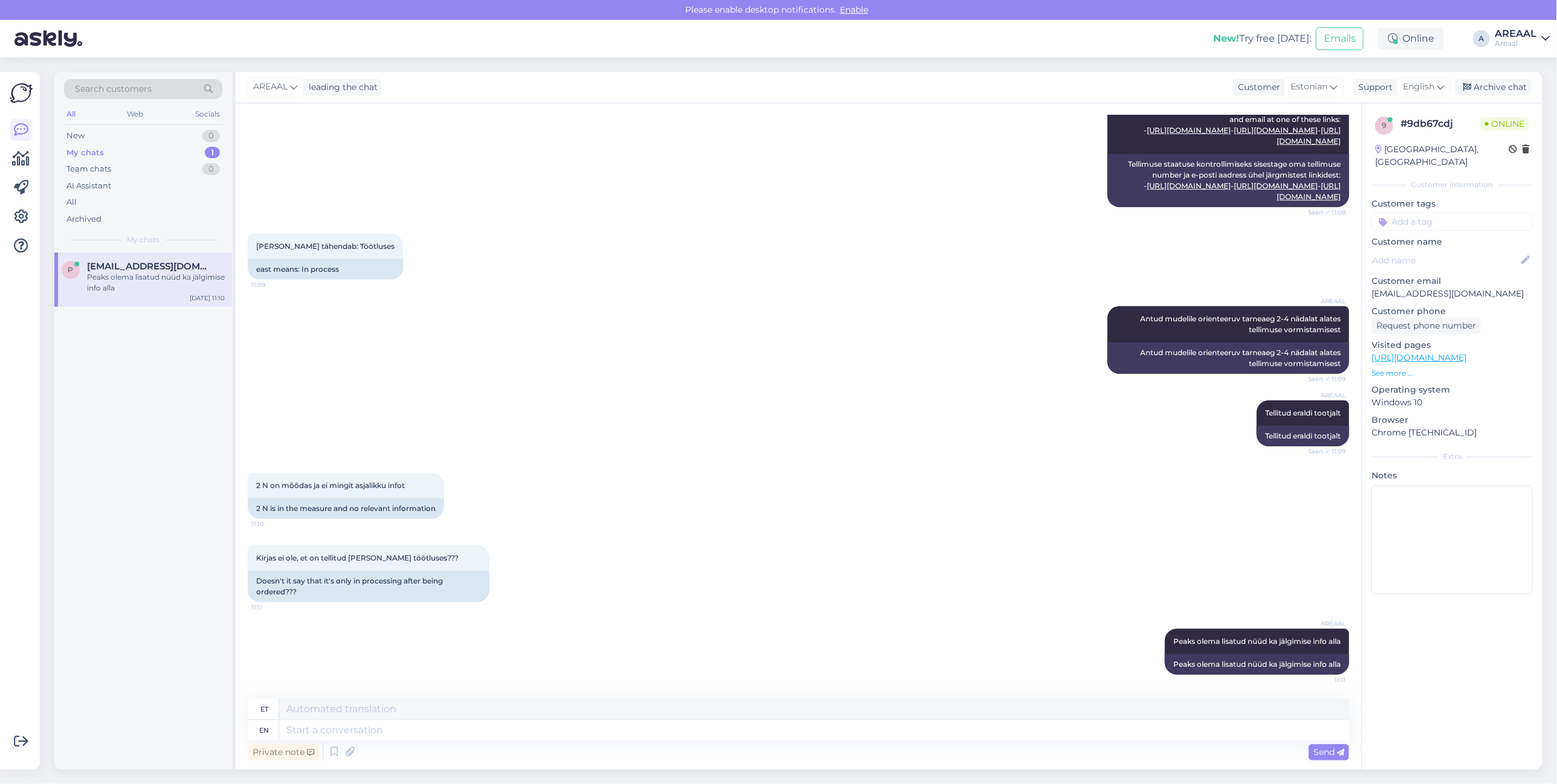
click at [644, 392] on div "AREAAL Tellitud eraldi tootjalt Seen ✓ 11:09 Tellitud eraldi tootjalt" at bounding box center [798, 423] width 1102 height 72
click at [655, 397] on div "AREAAL Tellitud eraldi tootjalt Seen ✓ 11:09 Tellitud eraldi tootjalt" at bounding box center [798, 423] width 1102 height 72
click at [657, 397] on div "AREAAL Tellitud eraldi tootjalt Seen ✓ 11:09 Tellitud eraldi tootjalt" at bounding box center [798, 423] width 1102 height 72
click at [662, 260] on div "ida tähendab: Töötluses 11:09 east means: In process" at bounding box center [798, 256] width 1102 height 72
click at [845, 287] on div "ida tähendab: Töötluses 11:09 east means: In process" at bounding box center [798, 256] width 1102 height 72
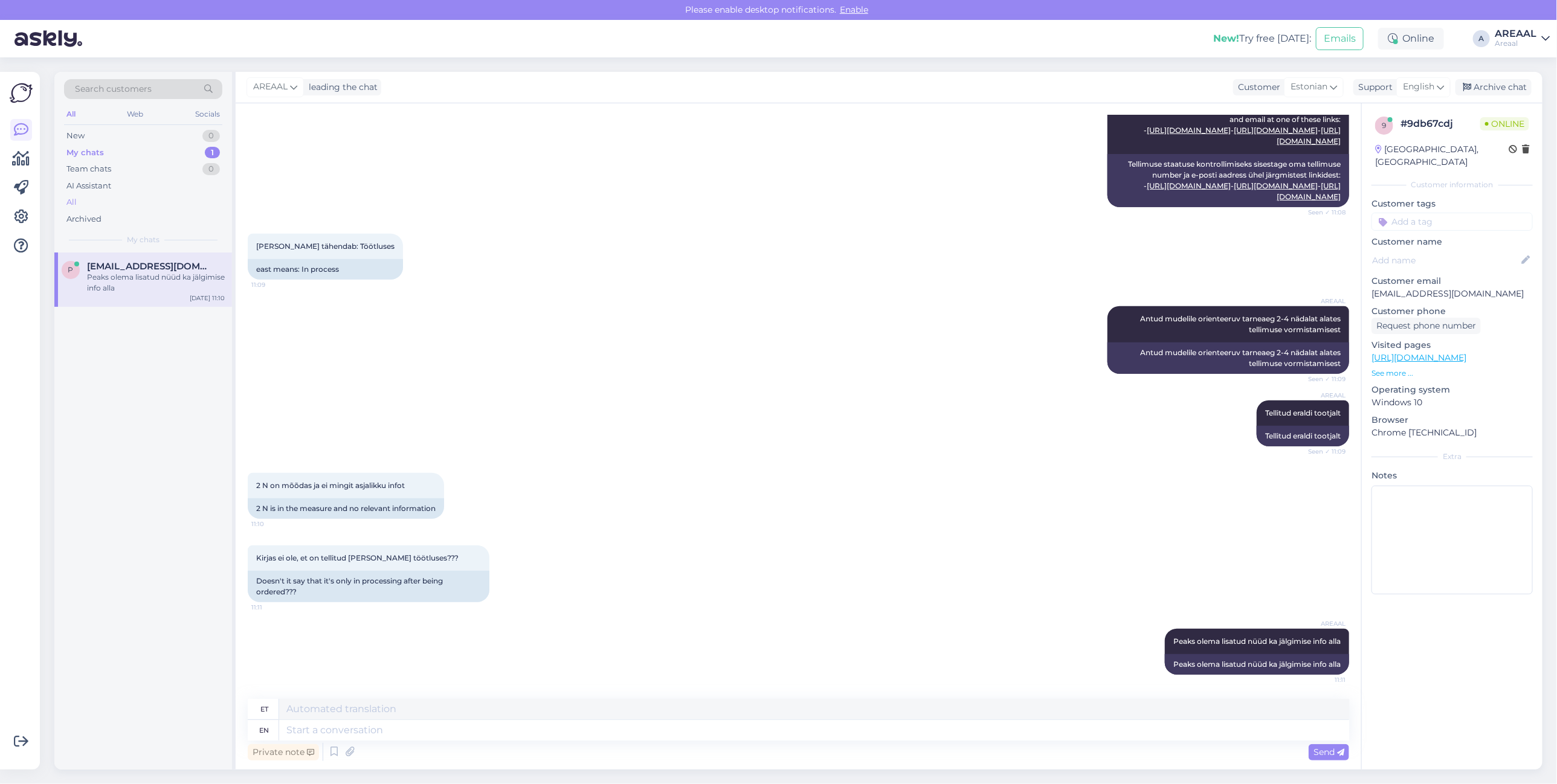
click at [130, 198] on div "All" at bounding box center [143, 202] width 158 height 17
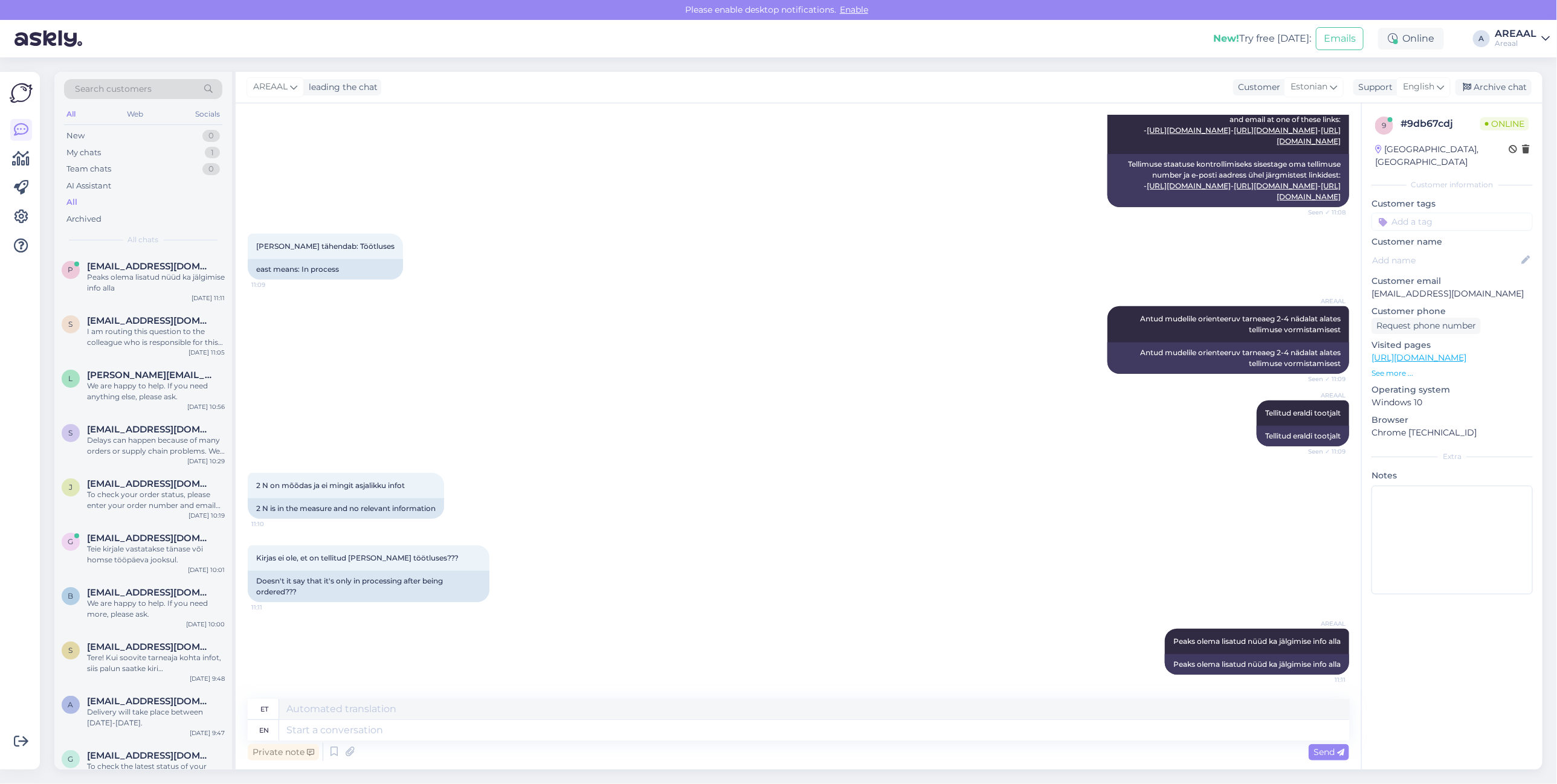
drag, startPoint x: 1516, startPoint y: 0, endPoint x: 865, endPoint y: 177, distance: 674.6
click at [888, 172] on div "AI Assistant To check your order status, please enter your order number and ema…" at bounding box center [798, 152] width 1102 height 138
click at [97, 267] on span "[EMAIL_ADDRESS][DOMAIN_NAME]" at bounding box center [150, 267] width 126 height 11
click at [595, 295] on div "AREAAL Antud mudelile orienteeruv tarneaeg 2-4 nädalat alates tellimuse vormist…" at bounding box center [798, 340] width 1102 height 94
click at [681, 358] on div "AREAAL Antud mudelile orienteeruv tarneaeg 2-4 nädalat alates tellimuse vormist…" at bounding box center [798, 340] width 1102 height 94
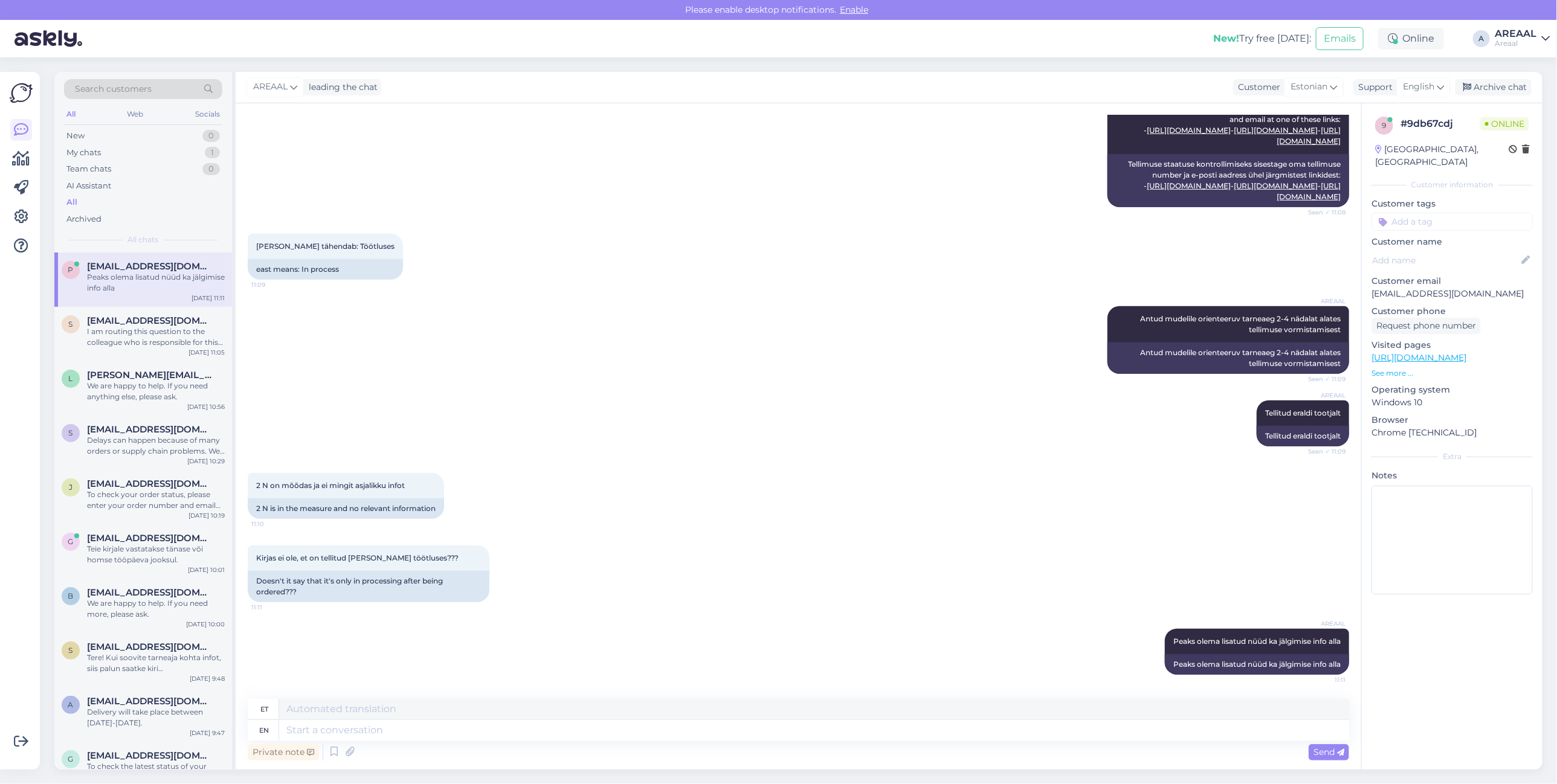
click at [692, 345] on div "AREAAL Antud mudelile orienteeruv tarneaeg 2-4 nädalat alates tellimuse vormist…" at bounding box center [798, 340] width 1102 height 94
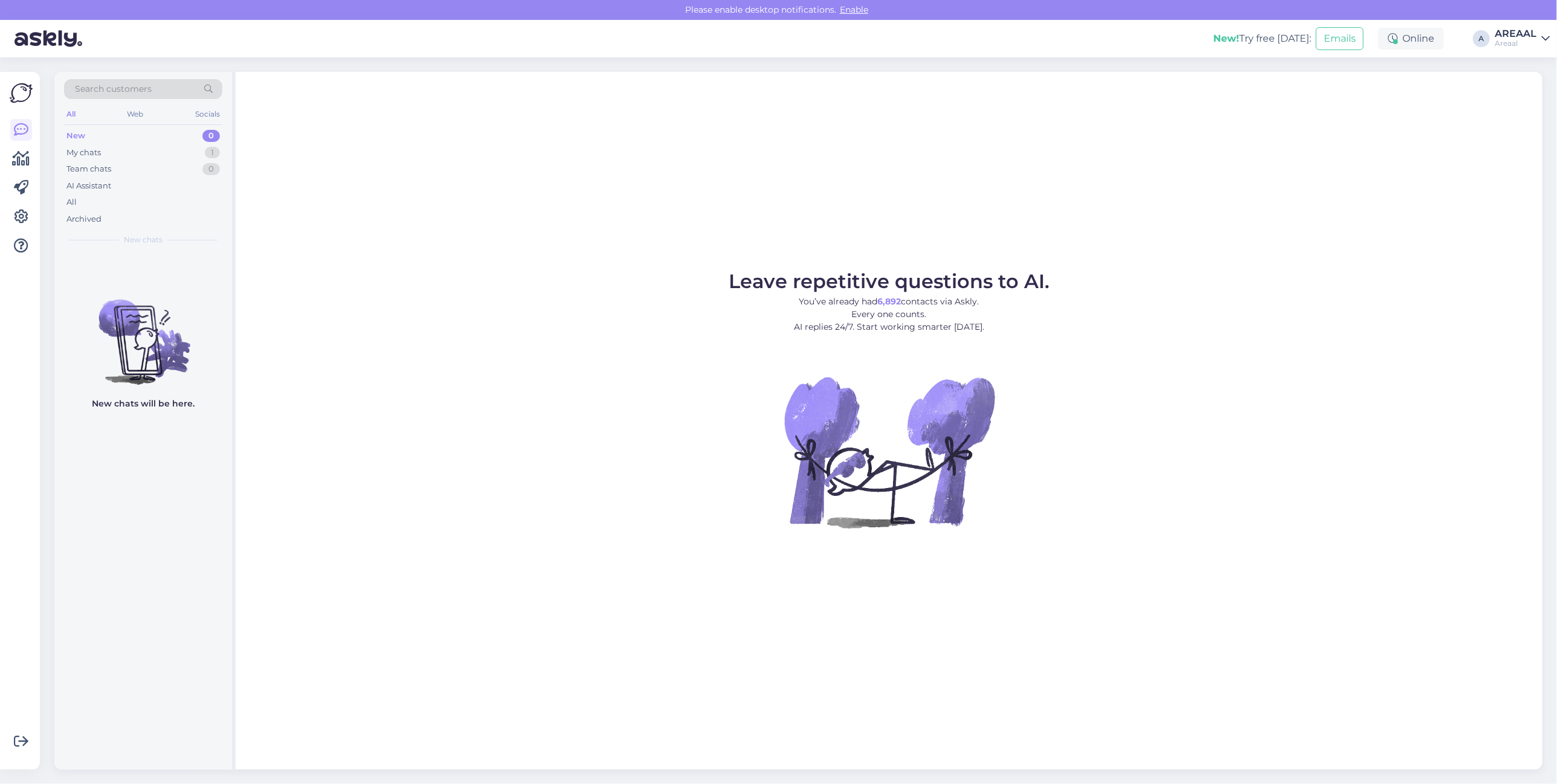
click at [224, 194] on div "Search customers All Web Socials New 0 My chats 1 Team chats 0 AI Assistant All…" at bounding box center [143, 162] width 178 height 181
click at [219, 209] on div "All" at bounding box center [143, 202] width 158 height 17
click at [225, 158] on div "Search customers All Web Socials New 0 My chats 1 Team chats 0 AI Assistant All…" at bounding box center [143, 162] width 178 height 181
click at [210, 152] on div "1" at bounding box center [212, 153] width 15 height 12
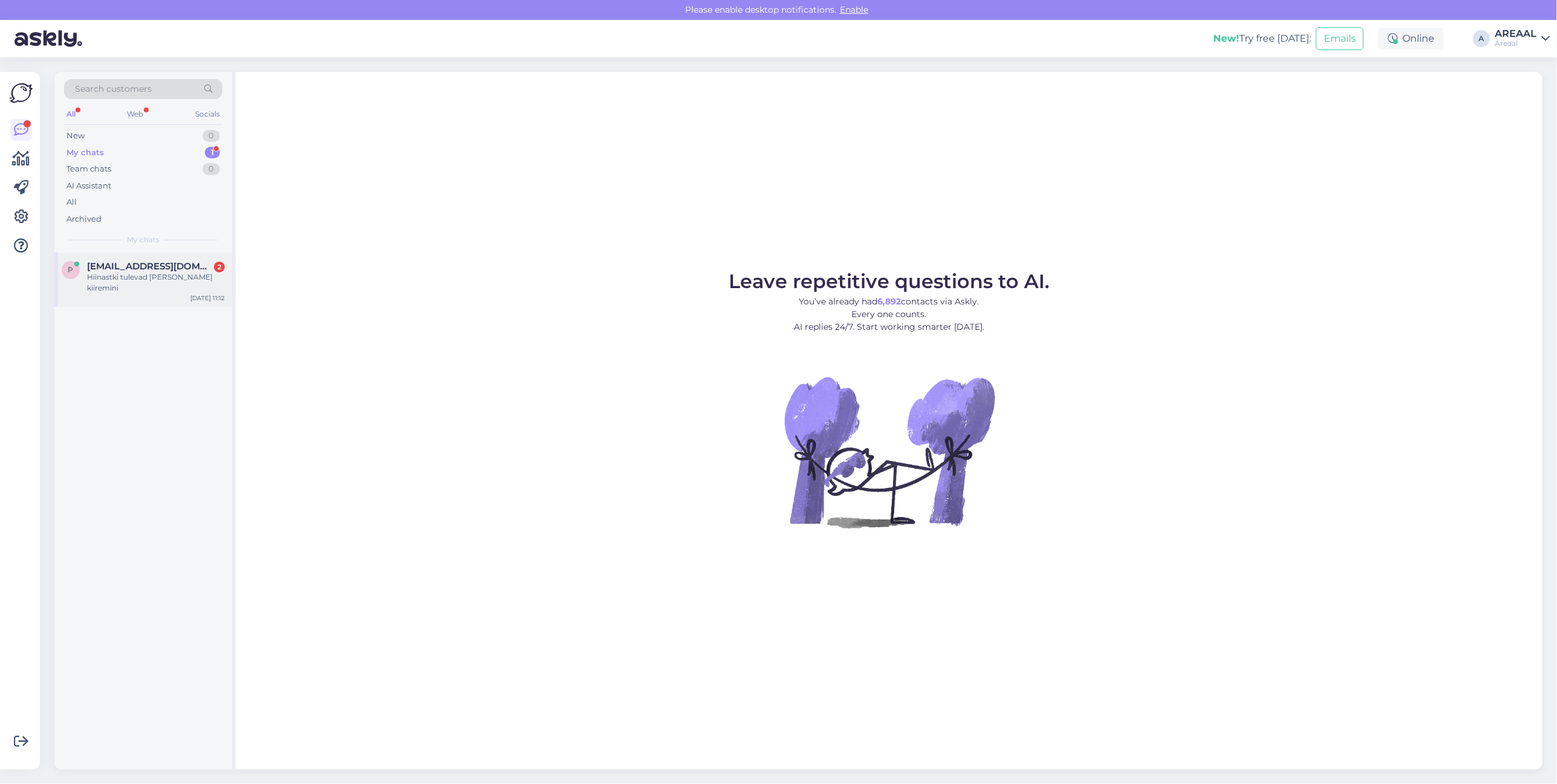
click at [169, 264] on span "[EMAIL_ADDRESS][DOMAIN_NAME]" at bounding box center [150, 267] width 126 height 11
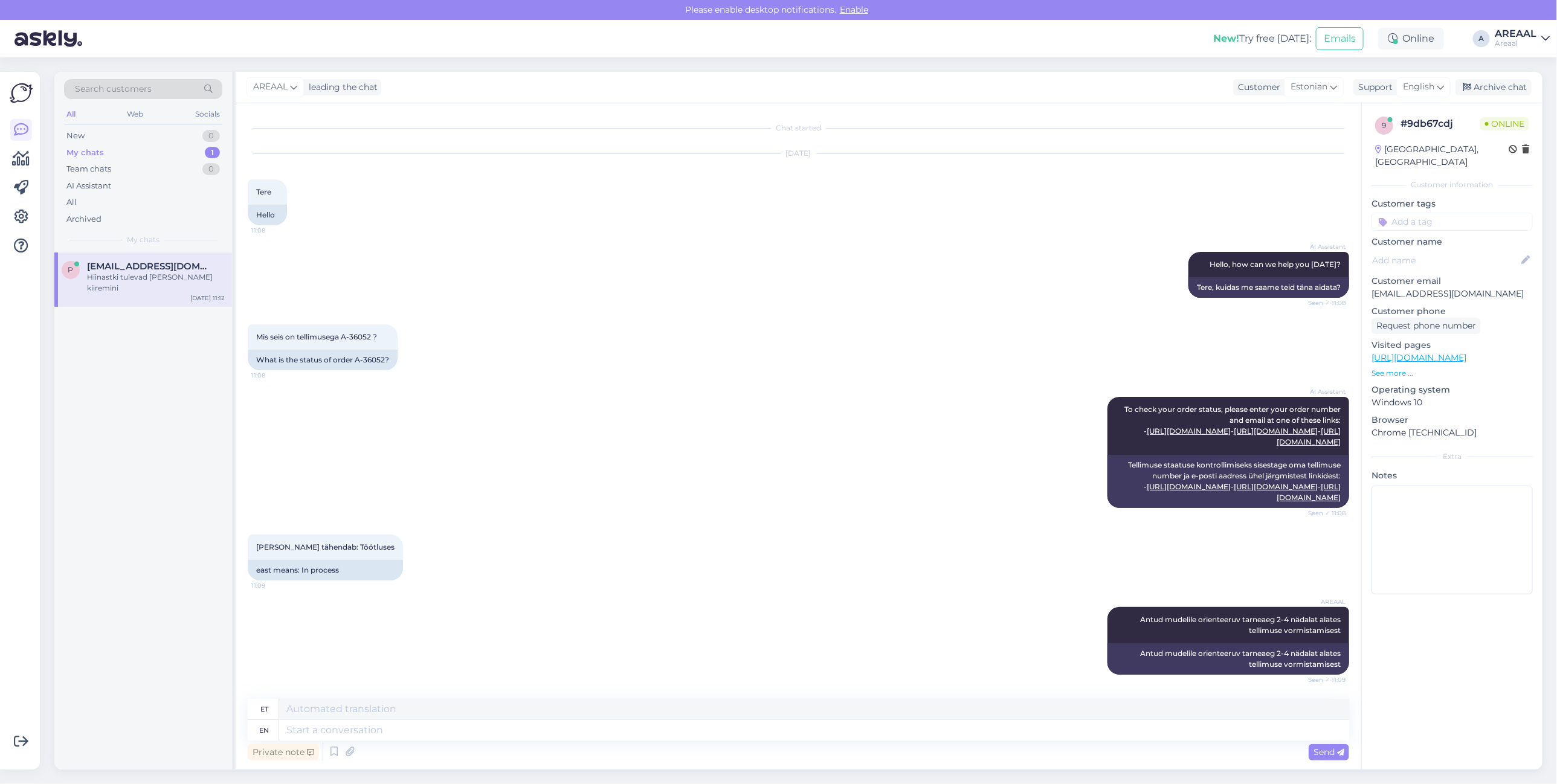
scroll to position [488, 0]
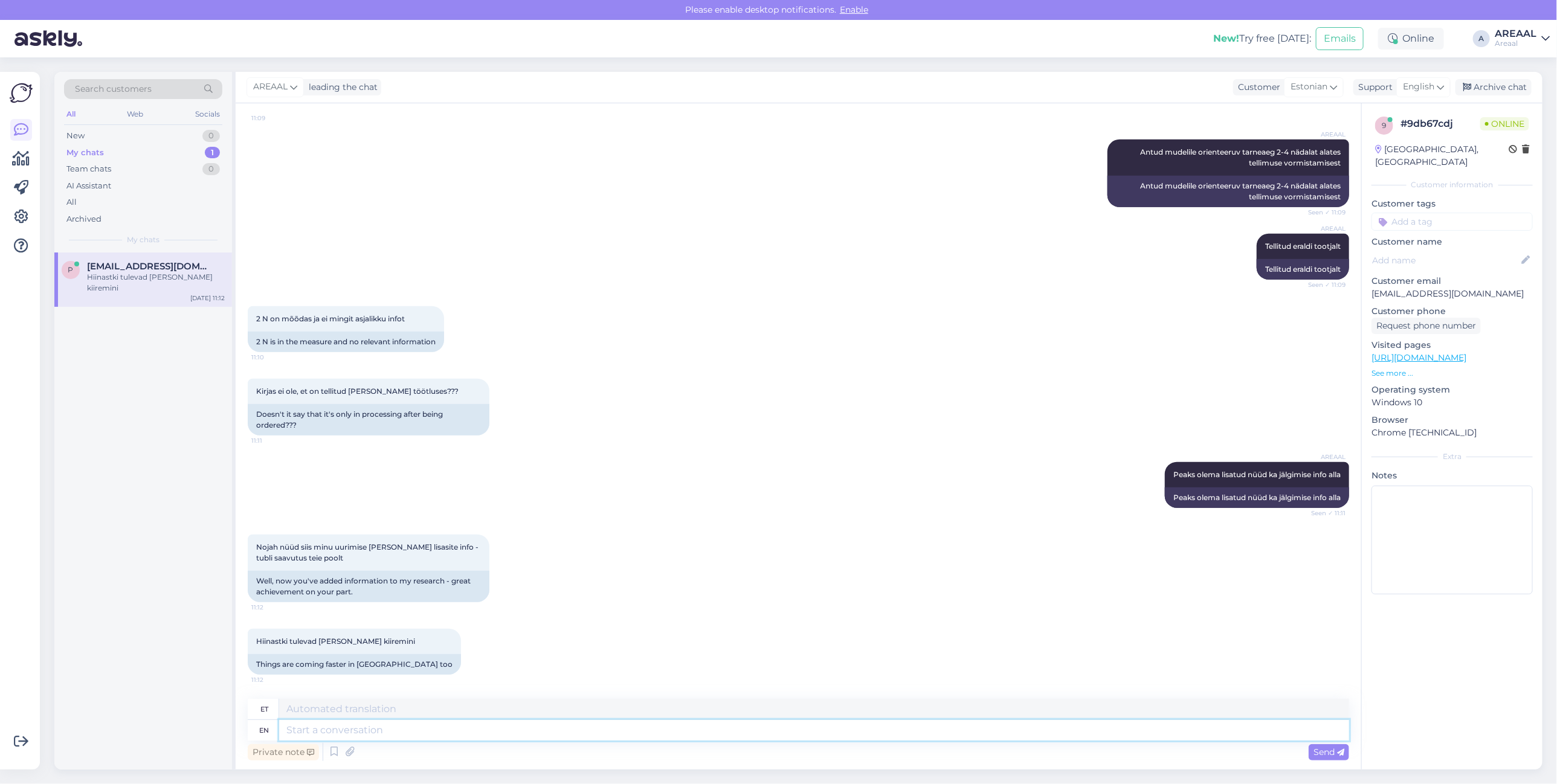
click at [472, 730] on textarea at bounding box center [814, 730] width 1070 height 20
click at [459, 738] on textarea at bounding box center [814, 730] width 1070 height 20
type textarea "Täname"
type textarea "Täname tagasiside eest"
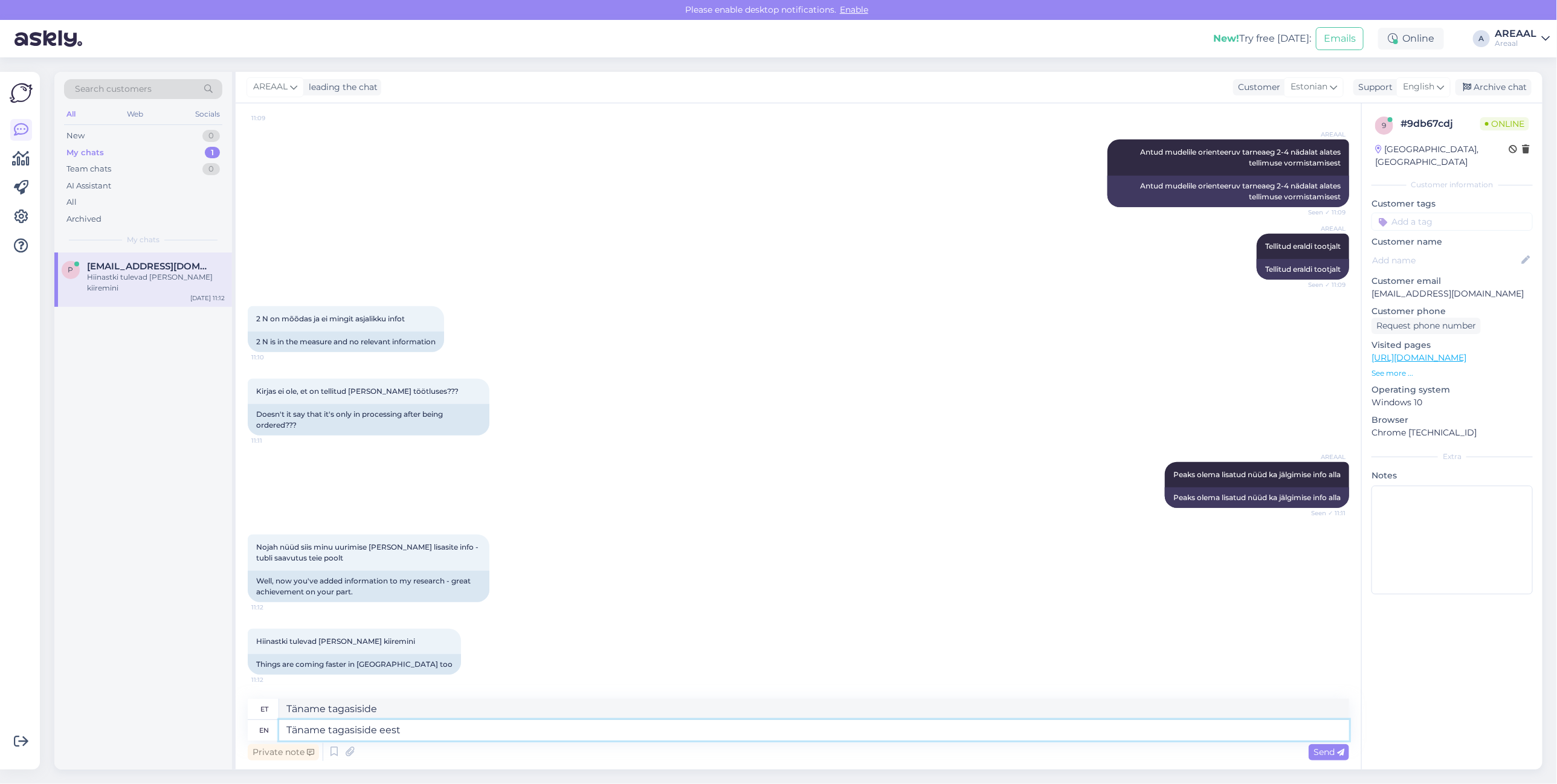
type textarea "Täname tagasiside eest"
type textarea "A"
type textarea "Jah, ant"
type textarea "Jah,"
type textarea "Jah, antud mu"
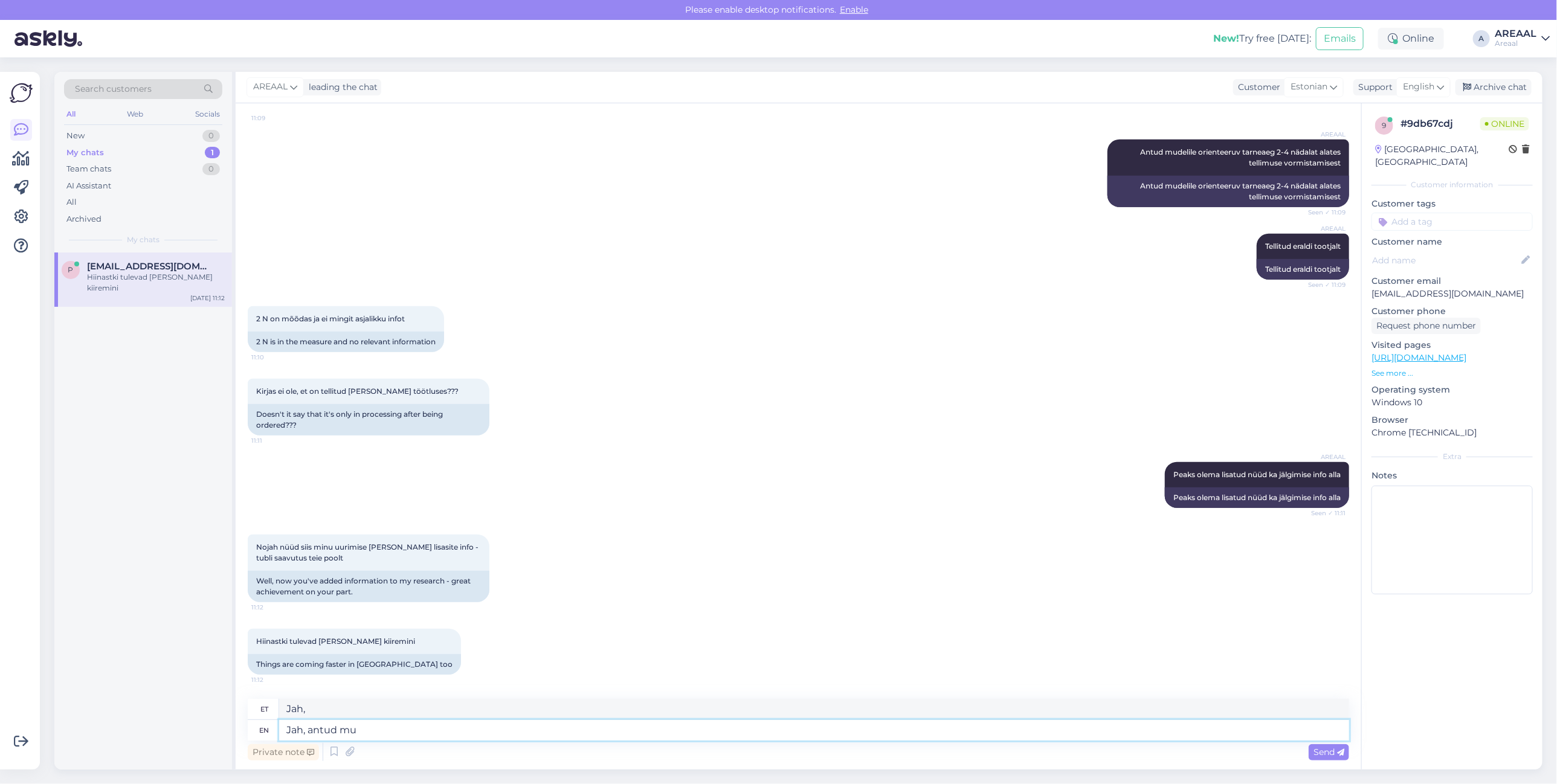
type textarea "Jah, antud"
type textarea "Jah, antud mudel tul"
type textarea "Jah, antud mudel"
type textarea "Jah, antud mudel tuleb t"
type textarea "Jah, antud mudel tuleb"
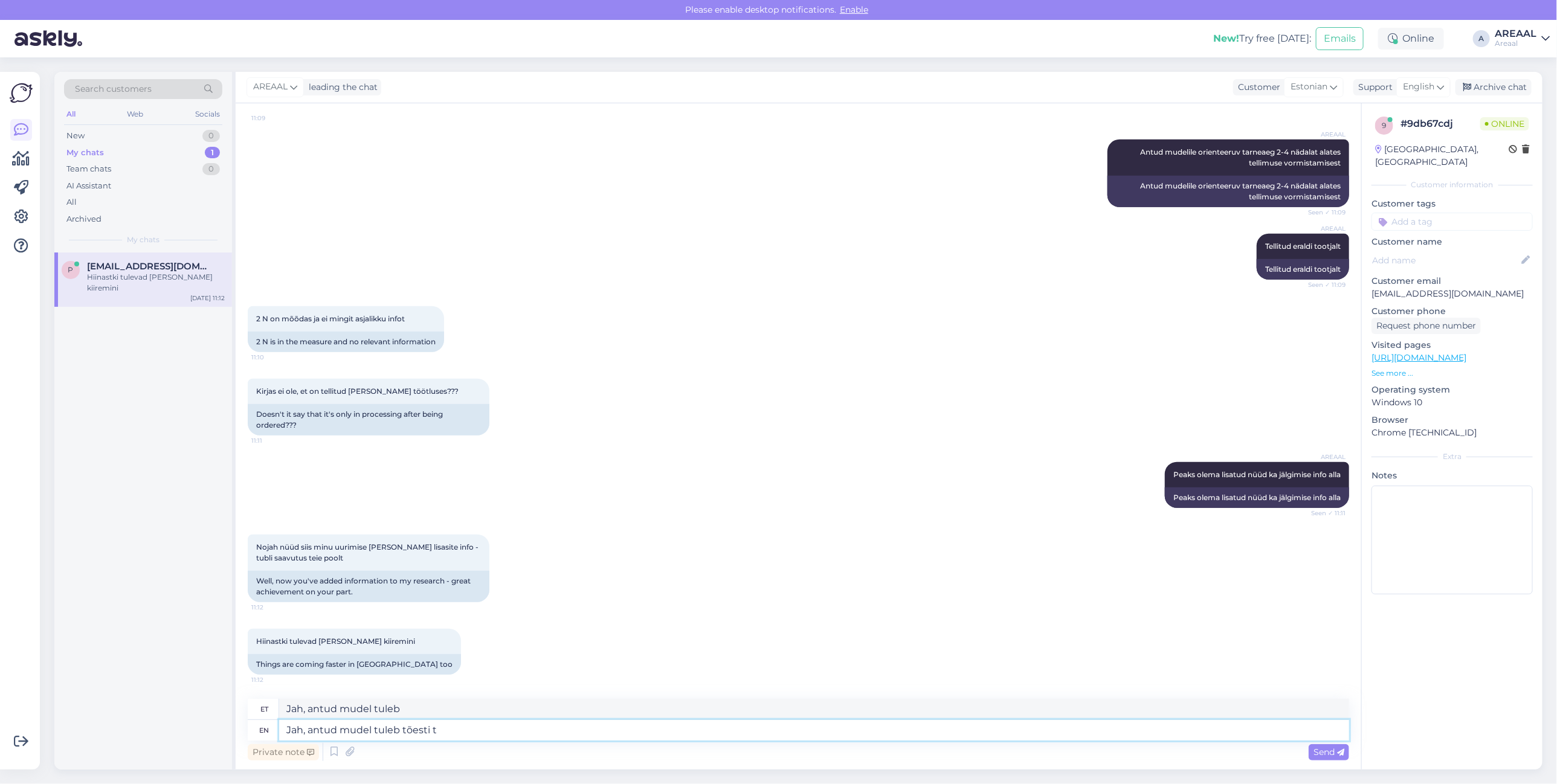
type textarea "Jah, antud mudel tuleb tõesti to"
type textarea "Jah, antud mudel tuleb tõesti"
type textarea "Jah, antud mudel tuleb tõesti tootjalt te"
type textarea "Jah, antud mudel tuleb tõesti tootjalt"
type textarea "Jah, antud mudel tuleb tõesti tootjalt tel"
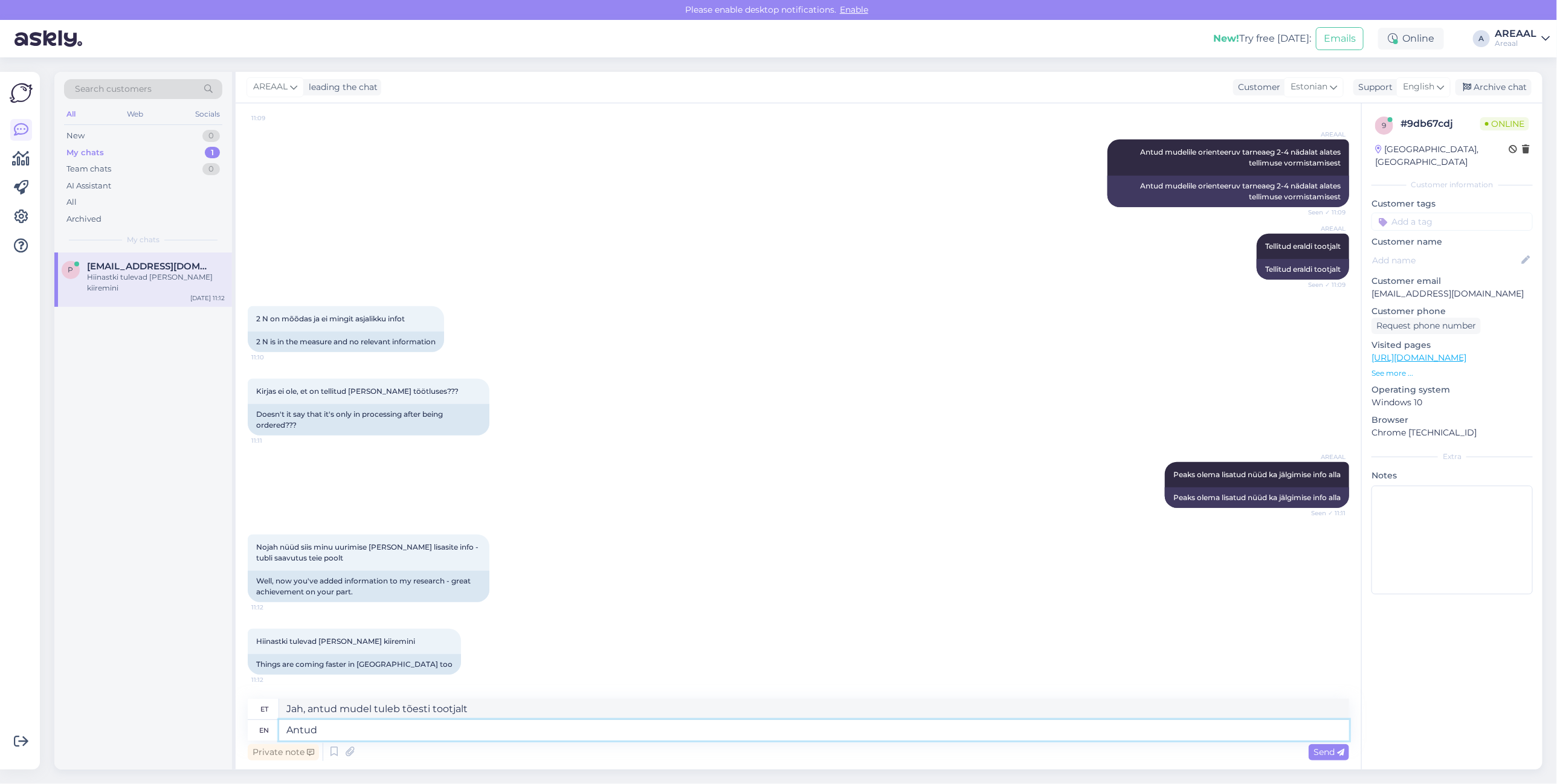
type textarea "Antud"
type textarea "Antud mudel tuleb"
type textarea "Antud mudel"
click at [532, 736] on textarea at bounding box center [814, 730] width 1070 height 20
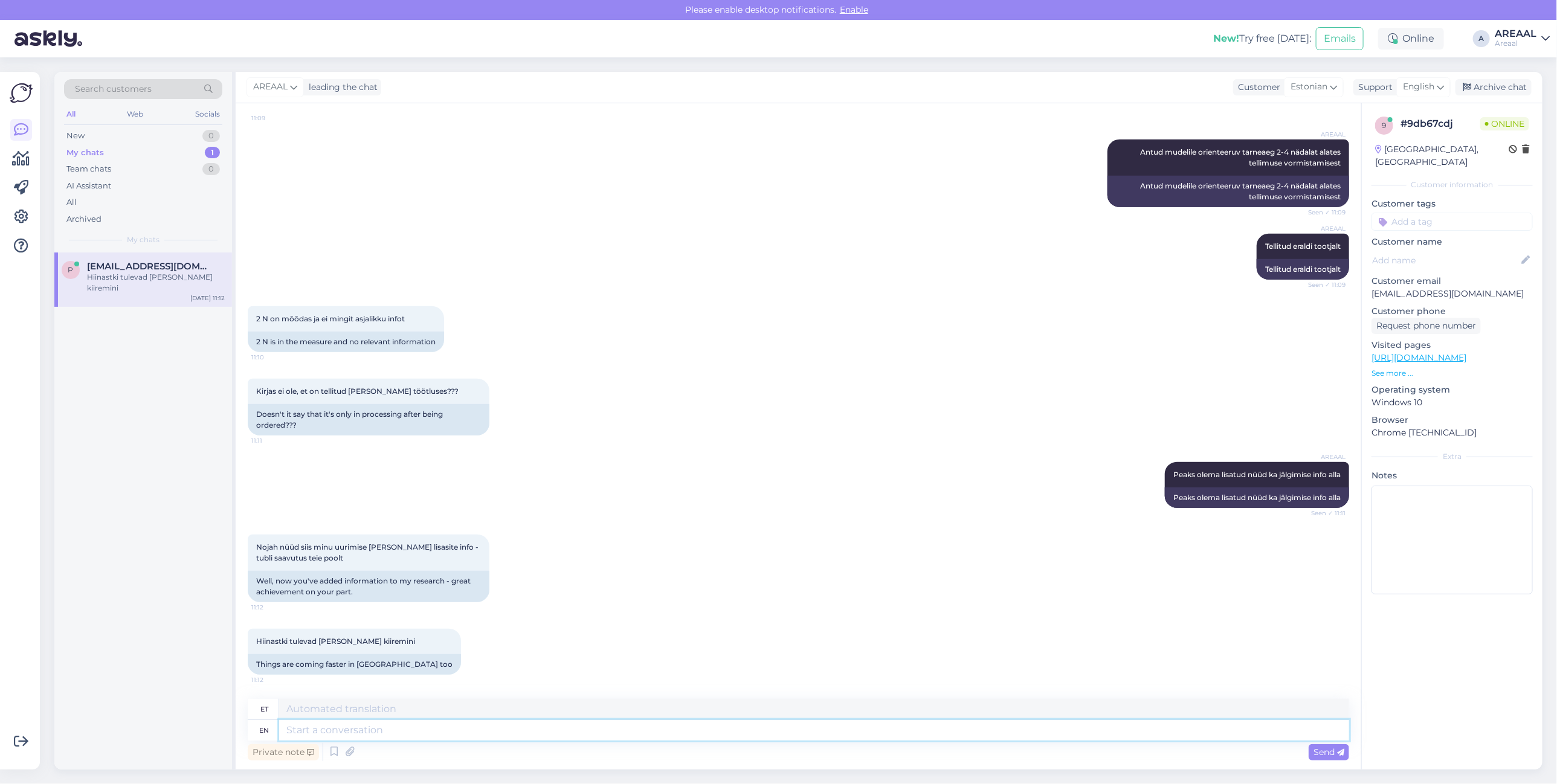
paste textarea "Täname Teid tagasiside eest! Tellimus on tootjalt eraldi sisse tellitud ning on…"
type textarea "Täname Teid tagasiside eest! Tellimus on tootjalt eraldi sisse tellitud ning on…"
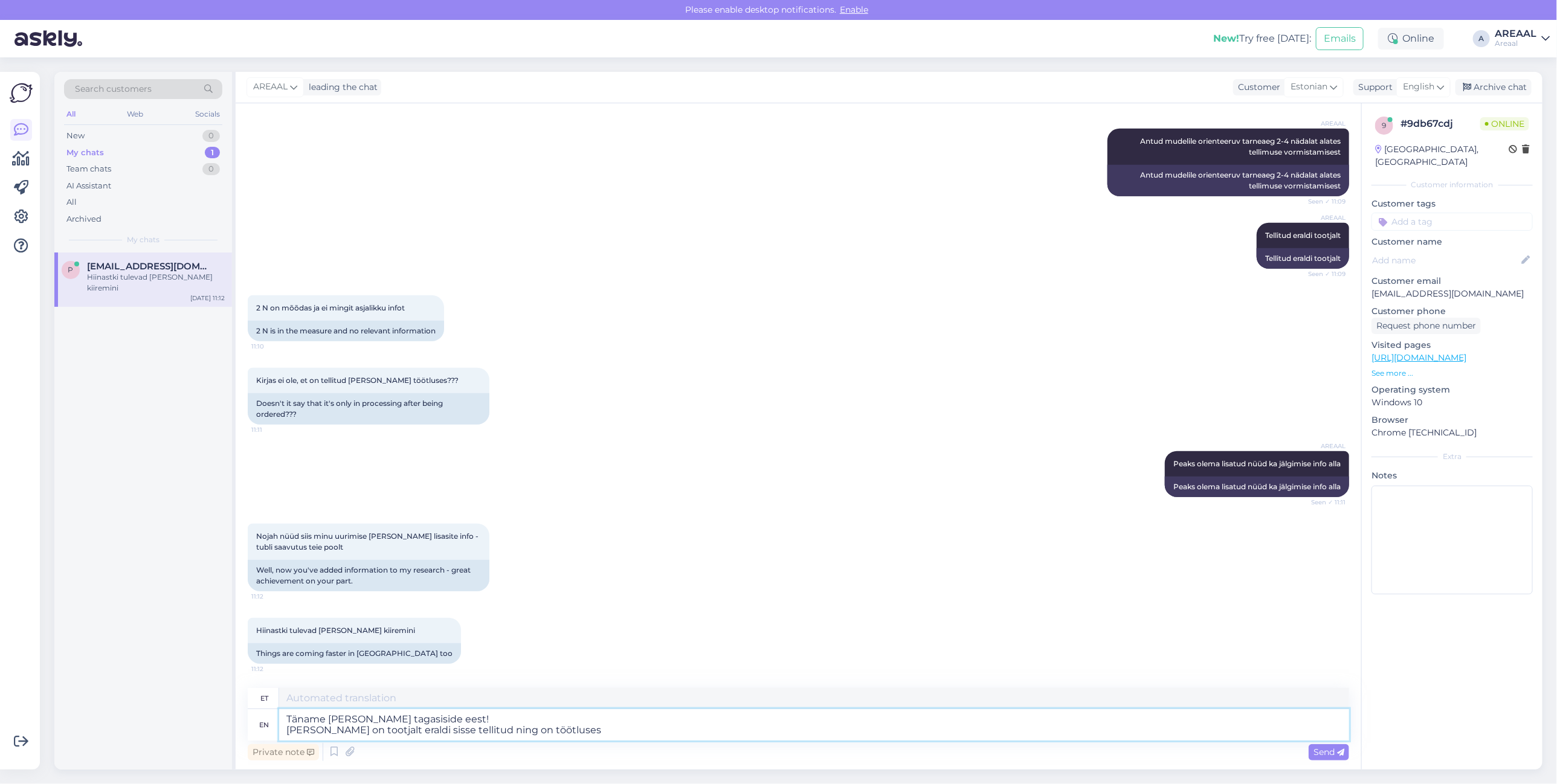
type textarea "Täname Teid tagasiside eest! Tellimus on tootjalt eraldi sisse tellitud ning on…"
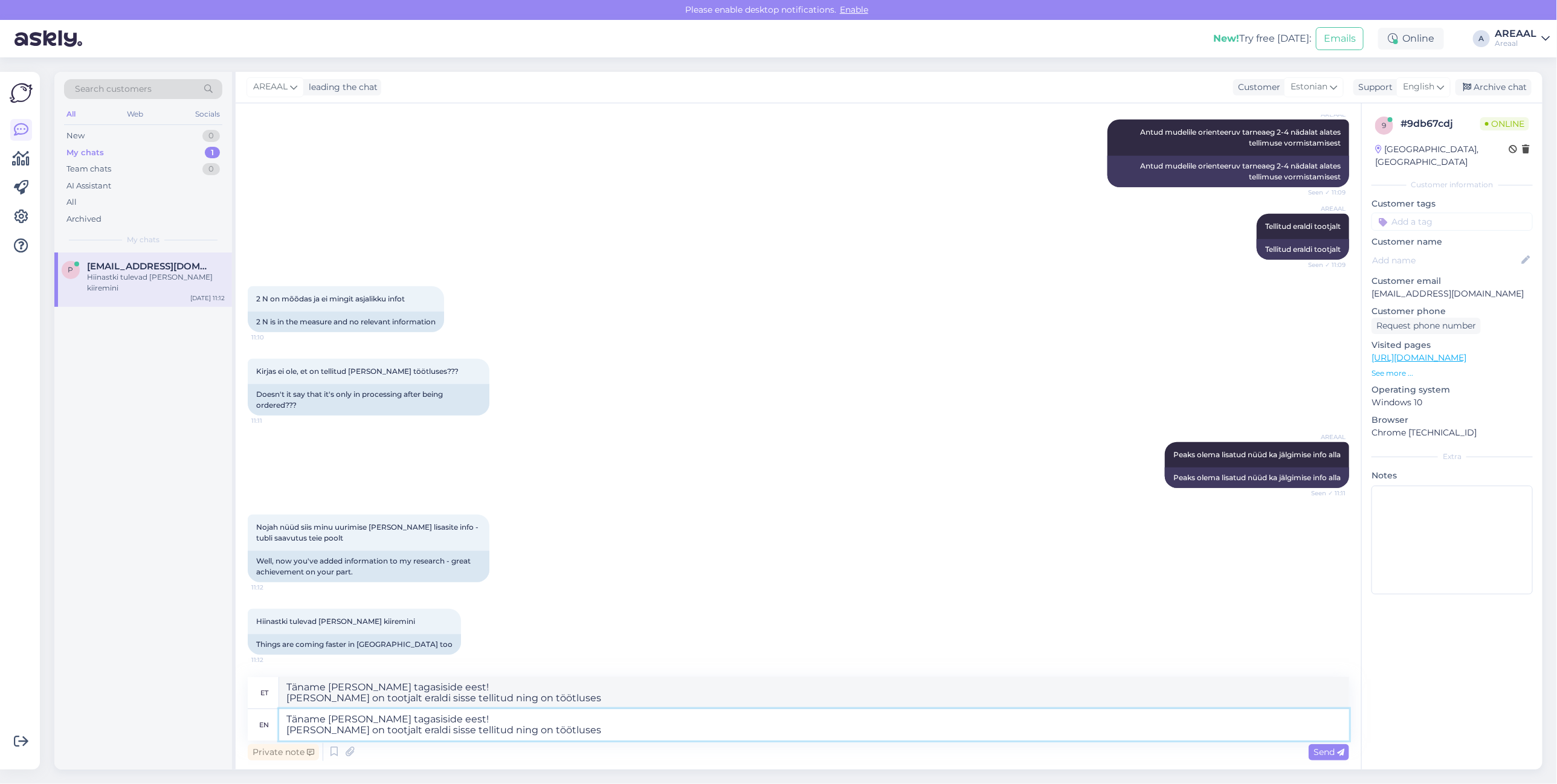
drag, startPoint x: 507, startPoint y: 728, endPoint x: 640, endPoint y: 726, distance: 133.0
click at [639, 726] on textarea "Täname Teid tagasiside eest! Tellimus on tootjalt eraldi sisse tellitud ning on…" at bounding box center [814, 725] width 1070 height 32
type textarea "Täname Teid tagasiside eest! Tellimus on tootjalt eraldi sisse tellitud ning t"
type textarea "Täname Teid tagasiside eest! Tellimus on tootjalt eraldi sisse tellitud ning"
type textarea "Täname Teid tagasiside eest! Tellimus on tootjalt eraldi sisse tellitud ning tö…"
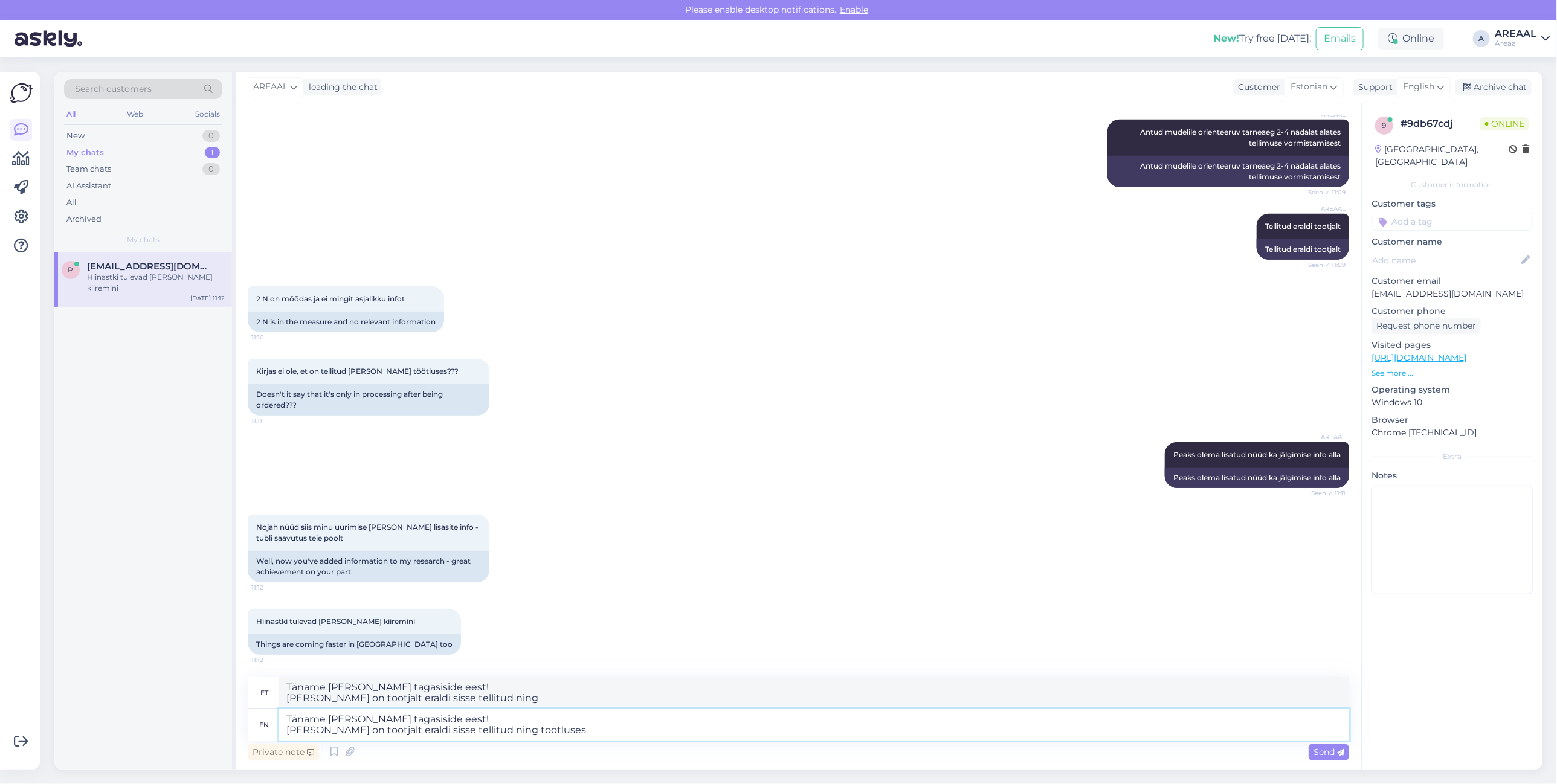
type textarea "Täname Teid tagasiside eest! Tellimus on tootjalt eraldi sisse tellitud ning tö…"
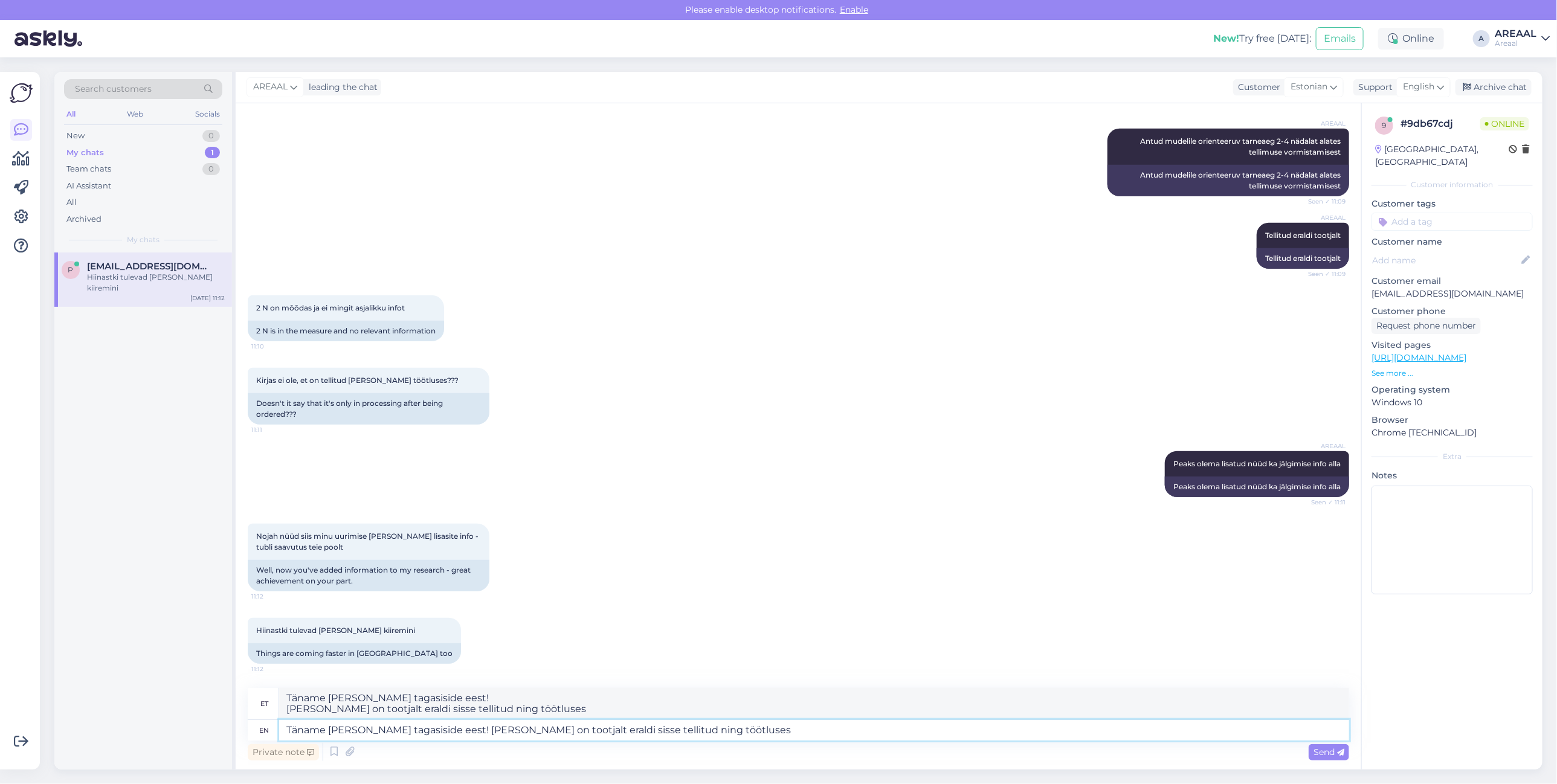
type textarea "Täname Teid tagasiside eest! Tellimus on tootjalt eraldi sisse tellitud ning tö…"
type textarea "Täname [PERSON_NAME] tagasiside eest! [PERSON_NAME] on tootjalt eraldi sisse te…"
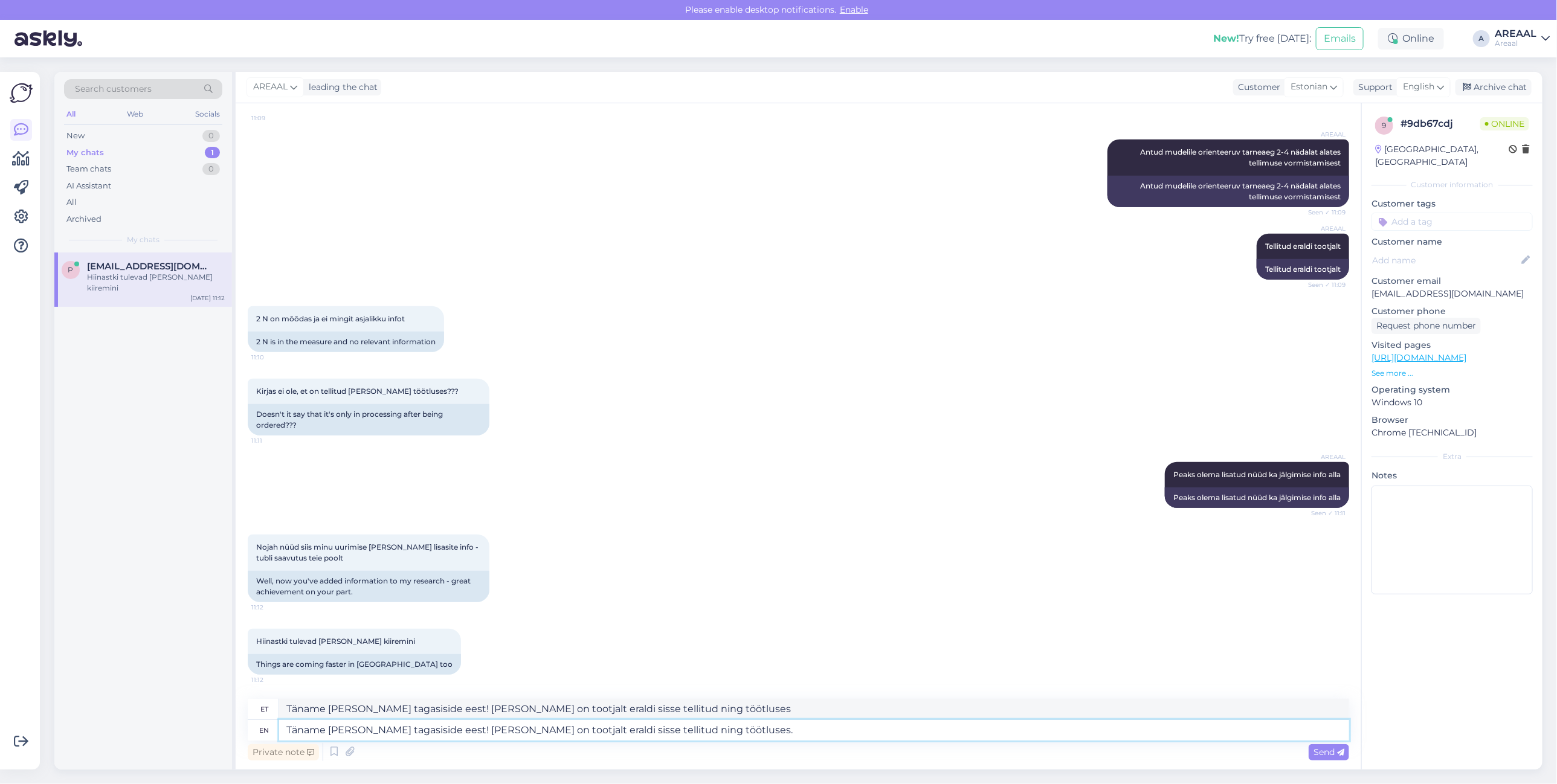
type textarea "Täname [PERSON_NAME] tagasiside eest! [PERSON_NAME] on tootjalt eraldi sisse te…"
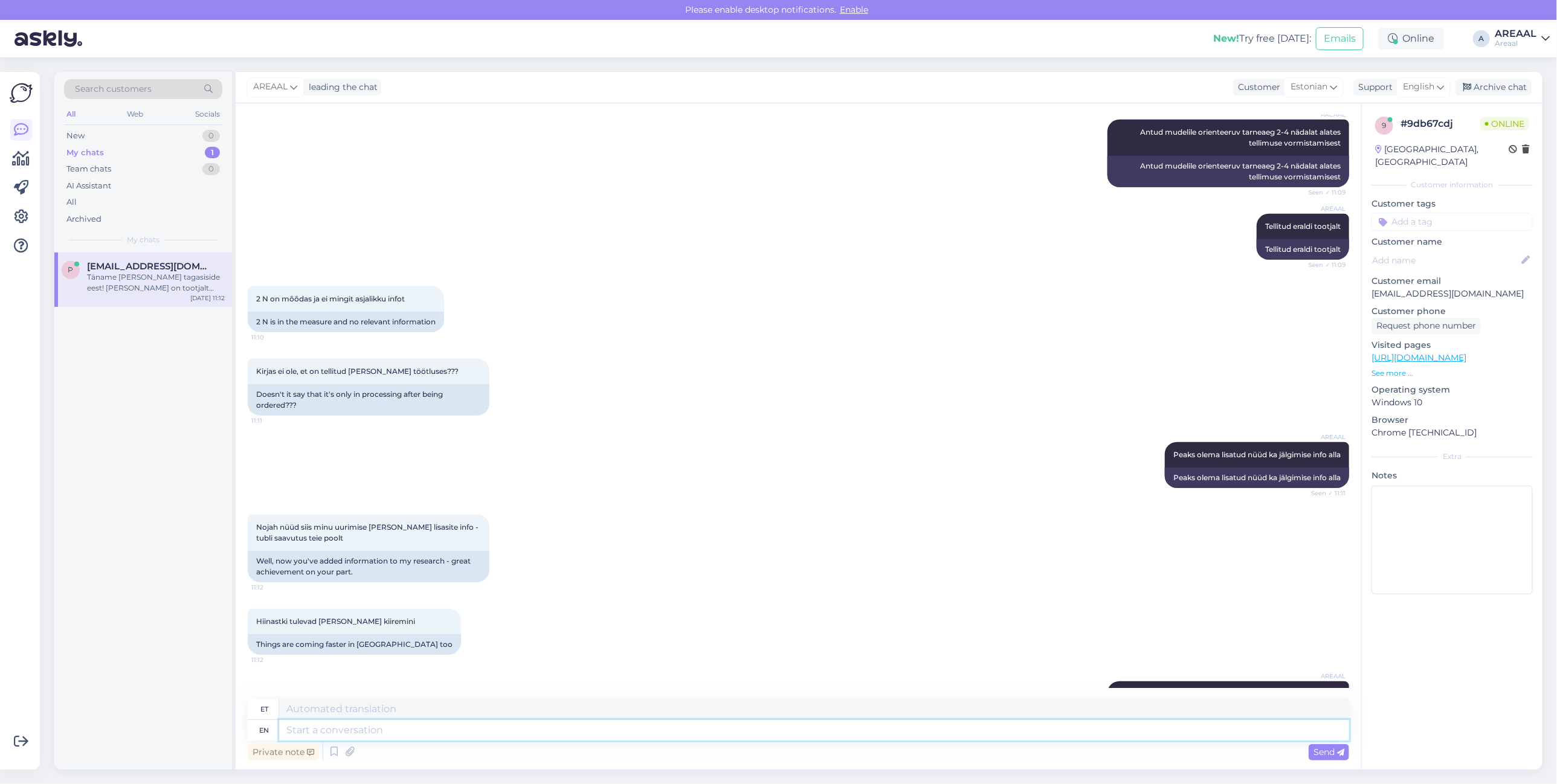
scroll to position [582, 0]
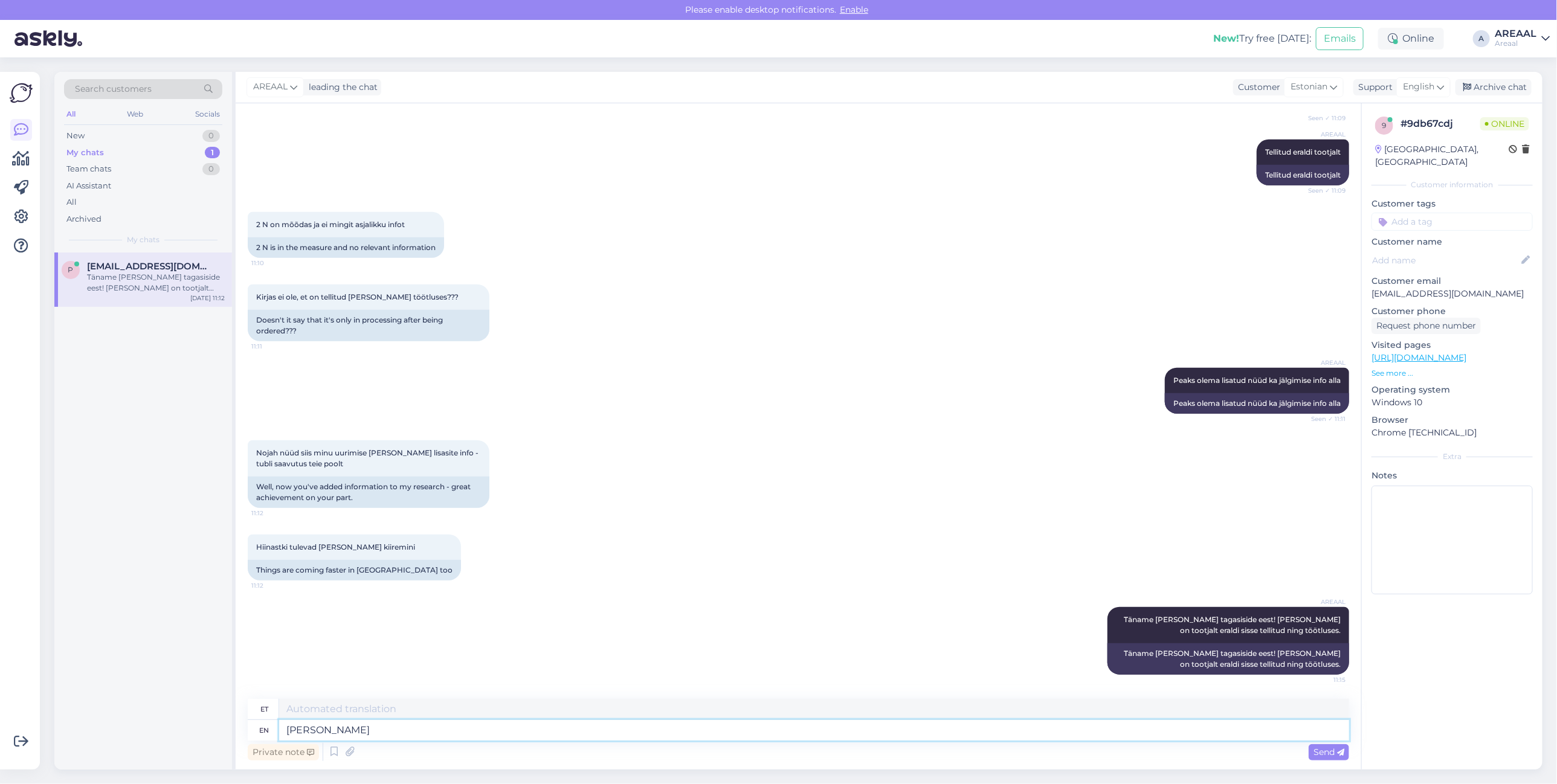
type textarea "Kui t"
type textarea "Kui"
type textarea "Kui tarneaeg ei"
type textarea "Kui tarneaeg"
type textarea "Kui tarneaeg ei"
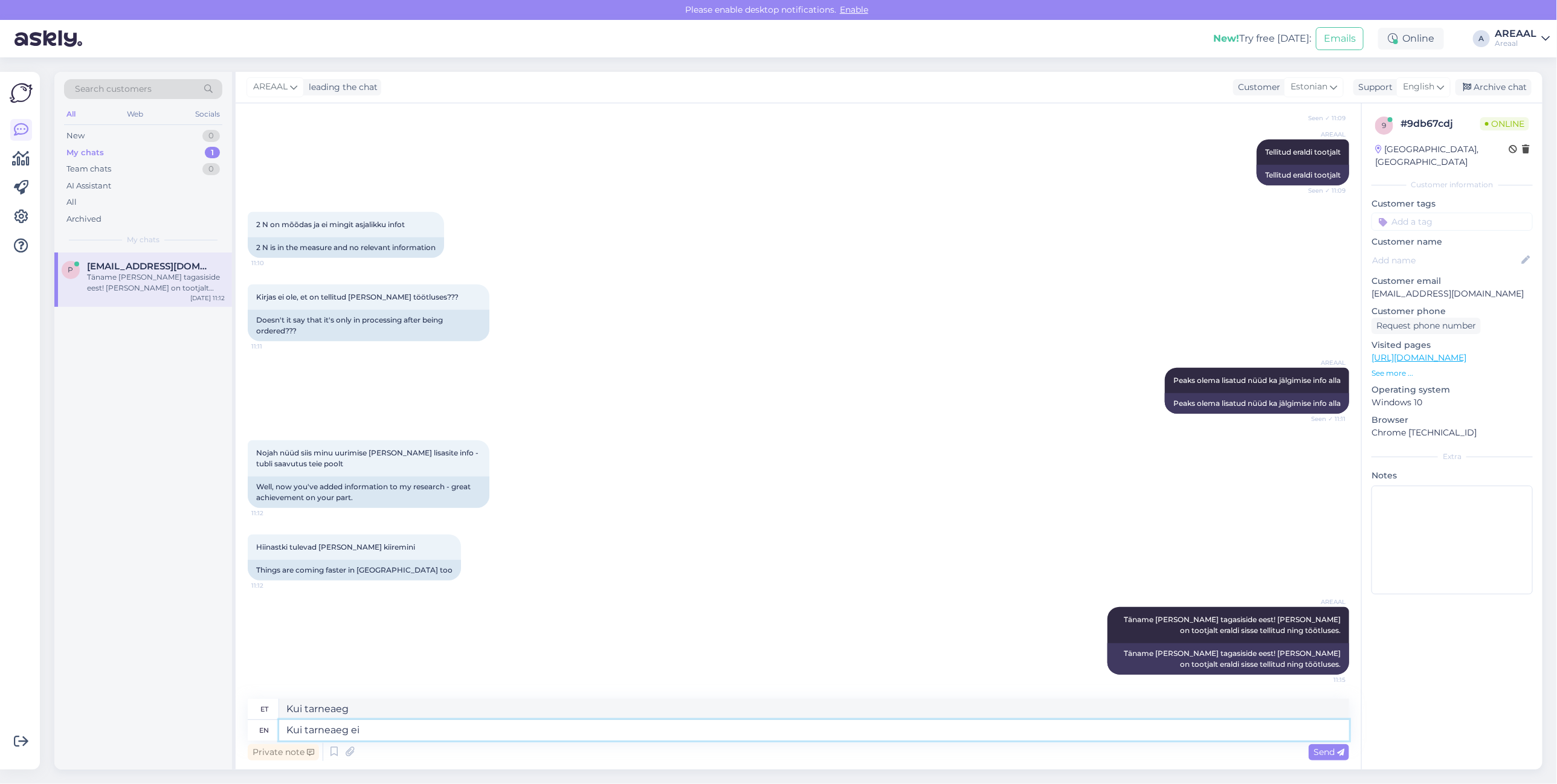
type textarea "Kui tarneaeg ei"
type textarea "Kui tarneaeg ei ole so"
type textarea "Kui tarneaeg ei ole"
type textarea "Kui tarneaeg ei ole sobilik, si"
type textarea "Kui tarneaeg ei ole sobiv,"
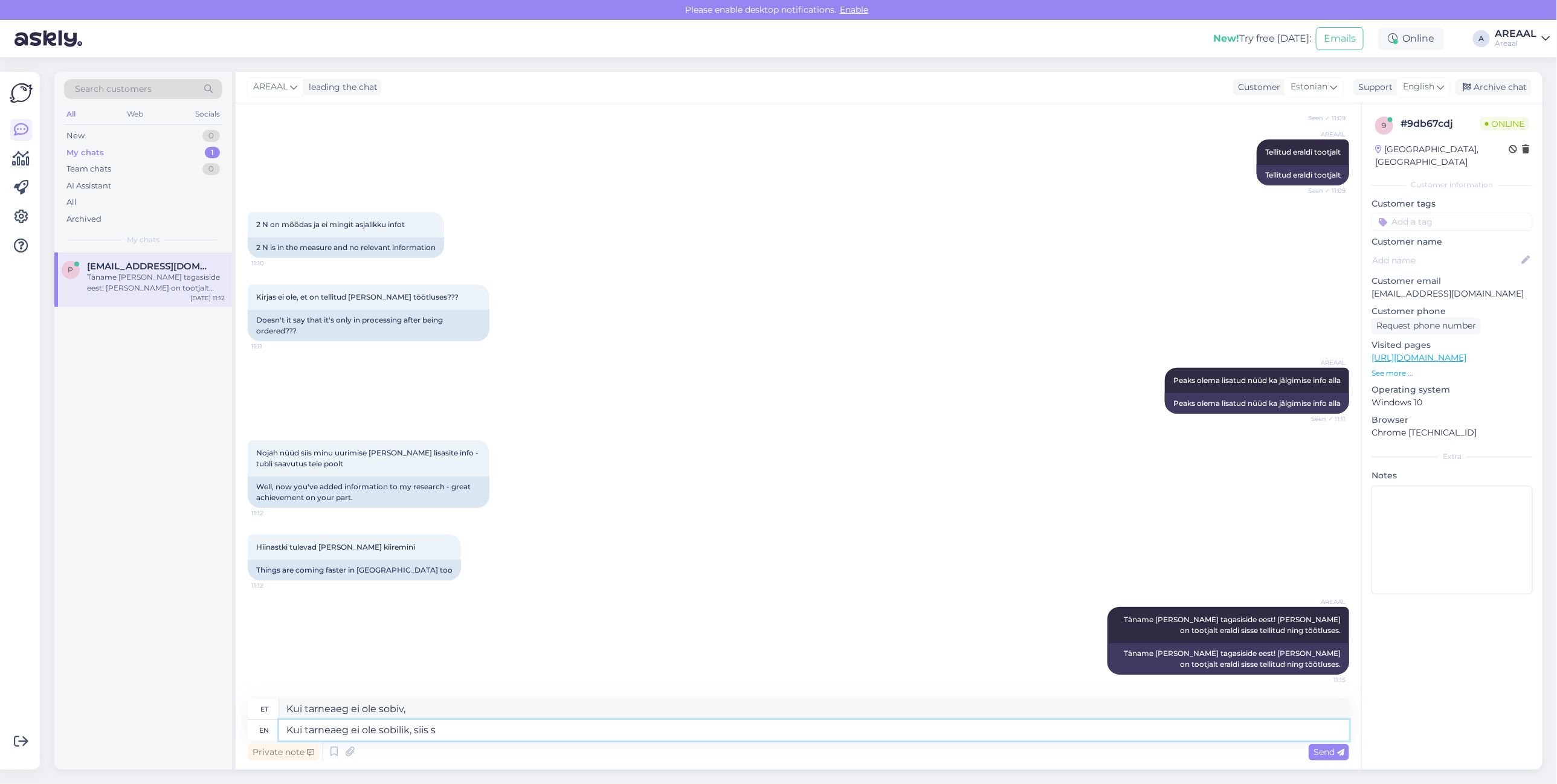
type textarea "Kui tarneaeg ei ole sobilik, siis sa"
type textarea "Kui tarneaeg ei ole sobilik, siis"
type textarea "Kui tarneaeg ei ole sobilik, siis saate k"
type textarea "Kui tarneaeg ei ole sobilik, siis saate"
type textarea "Kui tarneaeg ei ole sobilik, siis saate ka te"
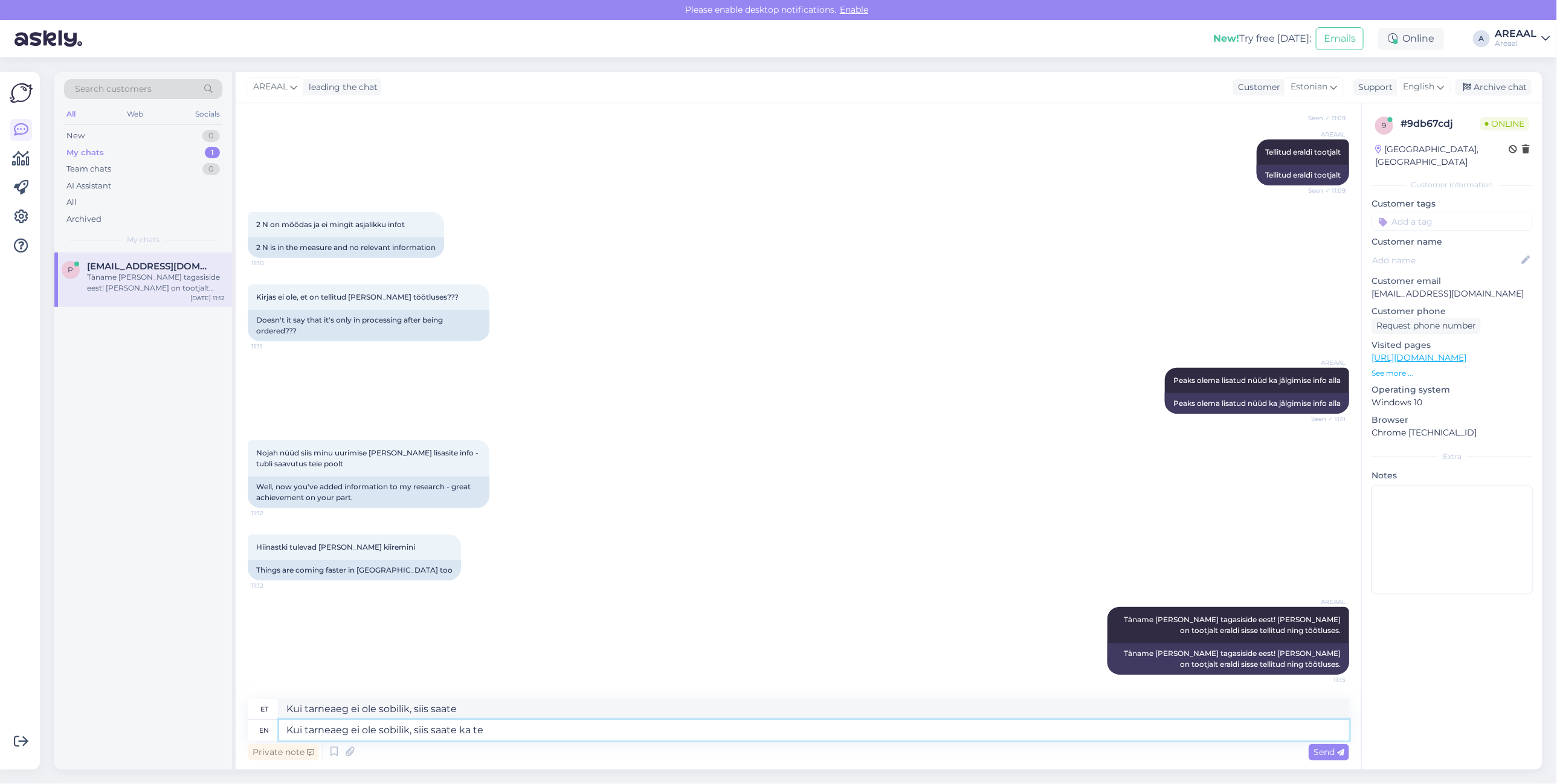
type textarea "Kui tarneaeg ei ole sobilik, siis saate ka"
type textarea "Kui tarneaeg ei ole sobilik, siis saate ka tellimuse t"
type textarea "Kui tarneaeg ei ole sobilik, siis saate ka tellimuse"
type textarea "Kui tarneaeg ei ole sobilik, siis saate ka tellimuse tühistada"
type textarea "Kui tarneaeg ei ole sobilik, siis saad ka tellimuse tühistada"
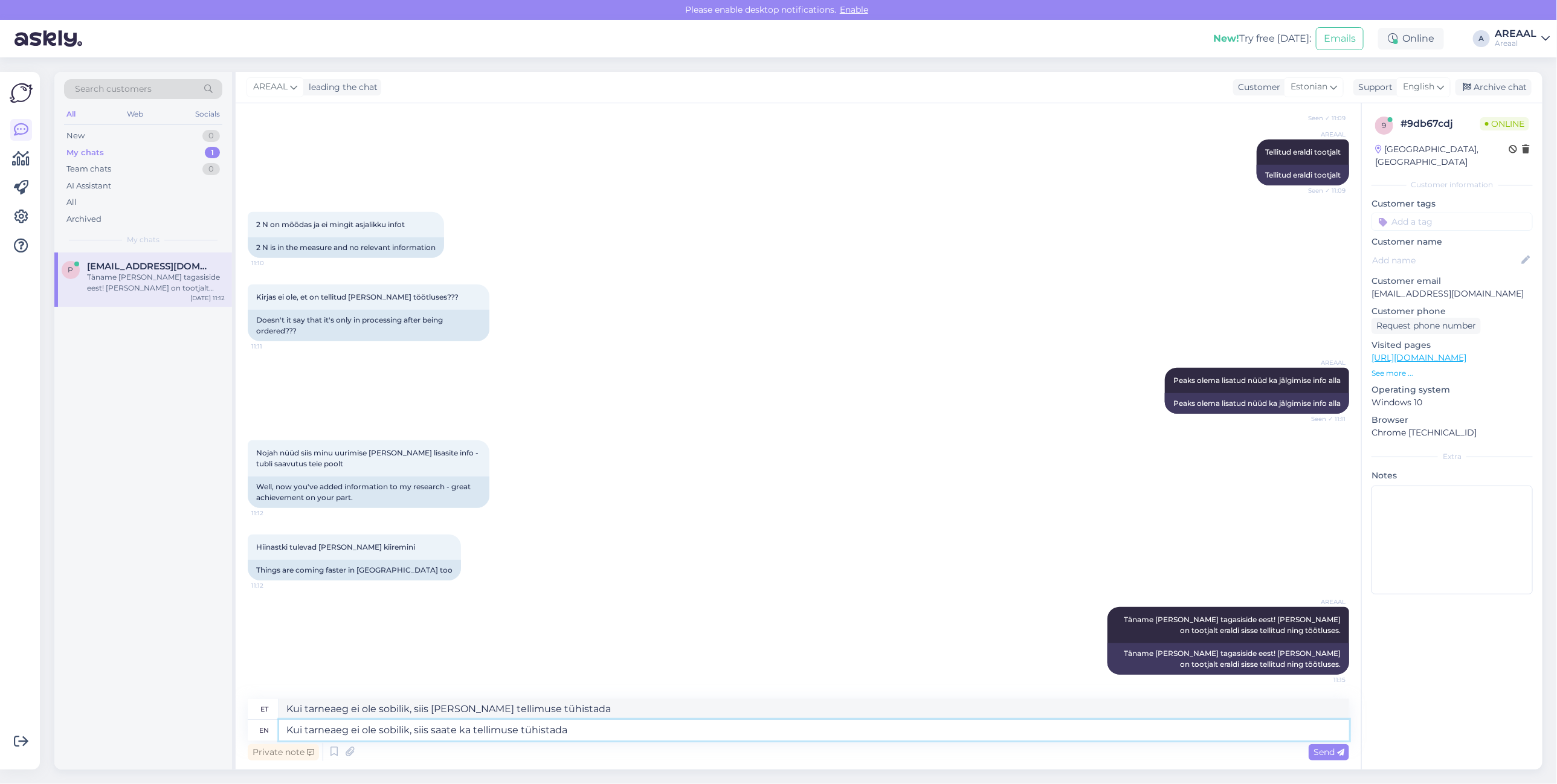
type textarea "Kui tarneaeg ei ole sobilik, siis saate ka tellimuse tühistada"
click at [580, 705] on textarea "Kui tarneaeg ei ole sobilik, siis saad ka tellimuse tühistada" at bounding box center [814, 709] width 1070 height 20
paste textarea "te"
type textarea "Kui tarneaeg ei ole sobilik, siis saate ka tellimuse tühistada"
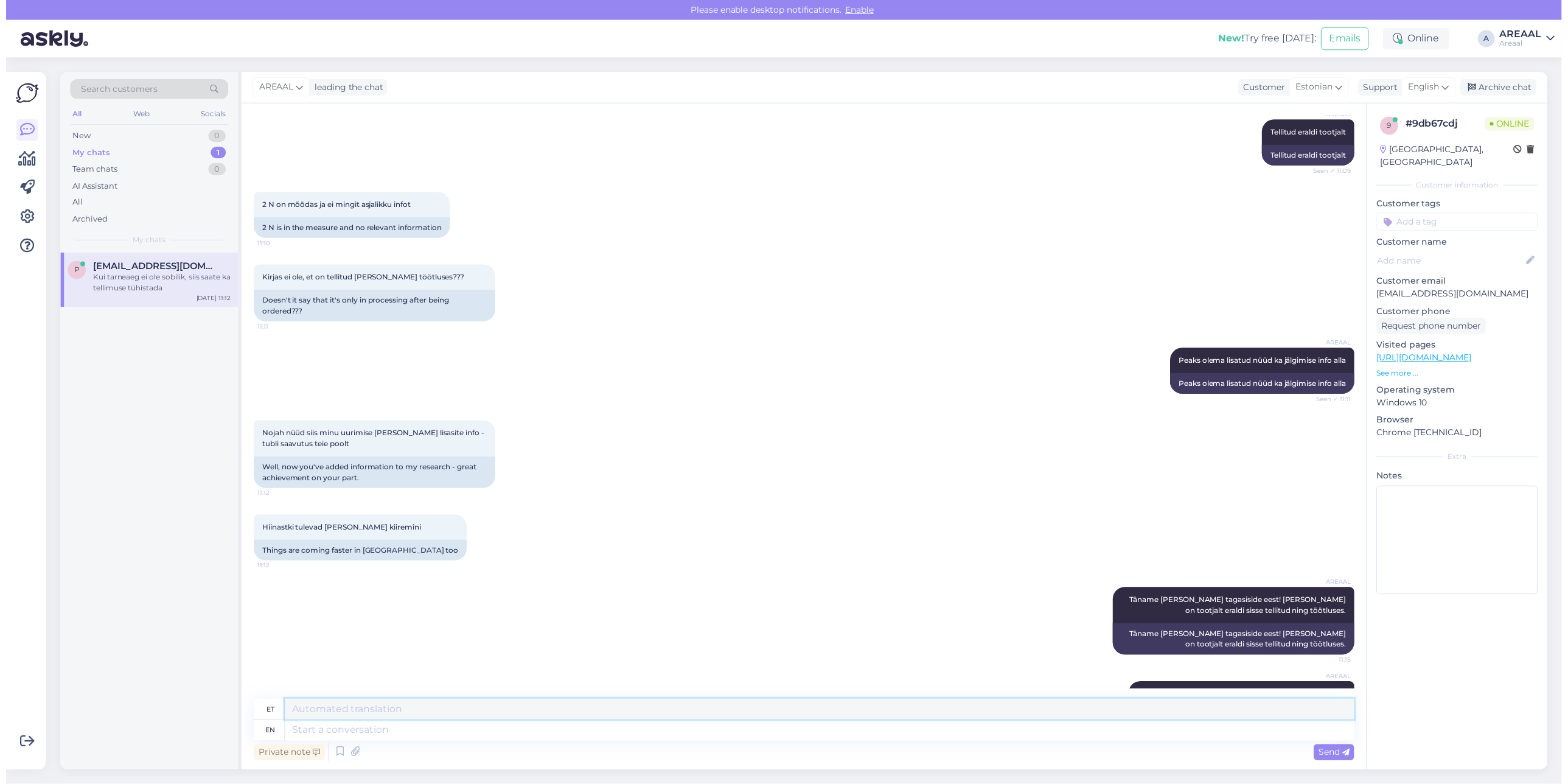
scroll to position [659, 0]
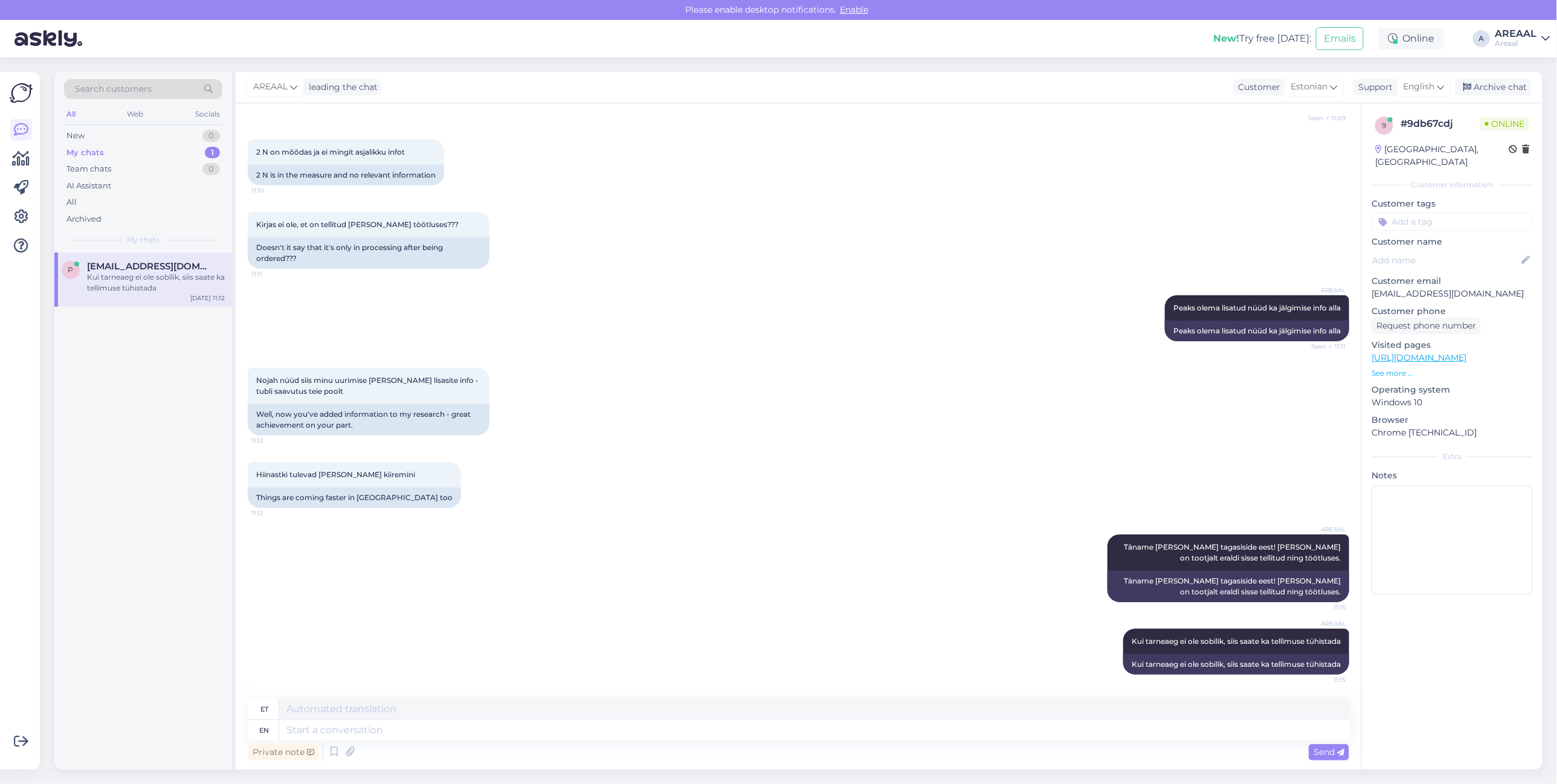
click at [872, 473] on div "Hiinastki tulevad asjad kiiremini 11:12 Things are coming faster in China too" at bounding box center [798, 485] width 1102 height 72
click at [595, 397] on div "Nojah nüüd siis minu uurimise peale lisasite info - tubli saavutus teie poolt 1…" at bounding box center [798, 402] width 1102 height 94
click at [590, 409] on div "Nojah nüüd siis minu uurimise peale lisasite info - tubli saavutus teie poolt 1…" at bounding box center [798, 402] width 1102 height 94
click at [595, 379] on div "Nojah nüüd siis minu uurimise peale lisasite info - tubli saavutus teie poolt 1…" at bounding box center [798, 402] width 1102 height 94
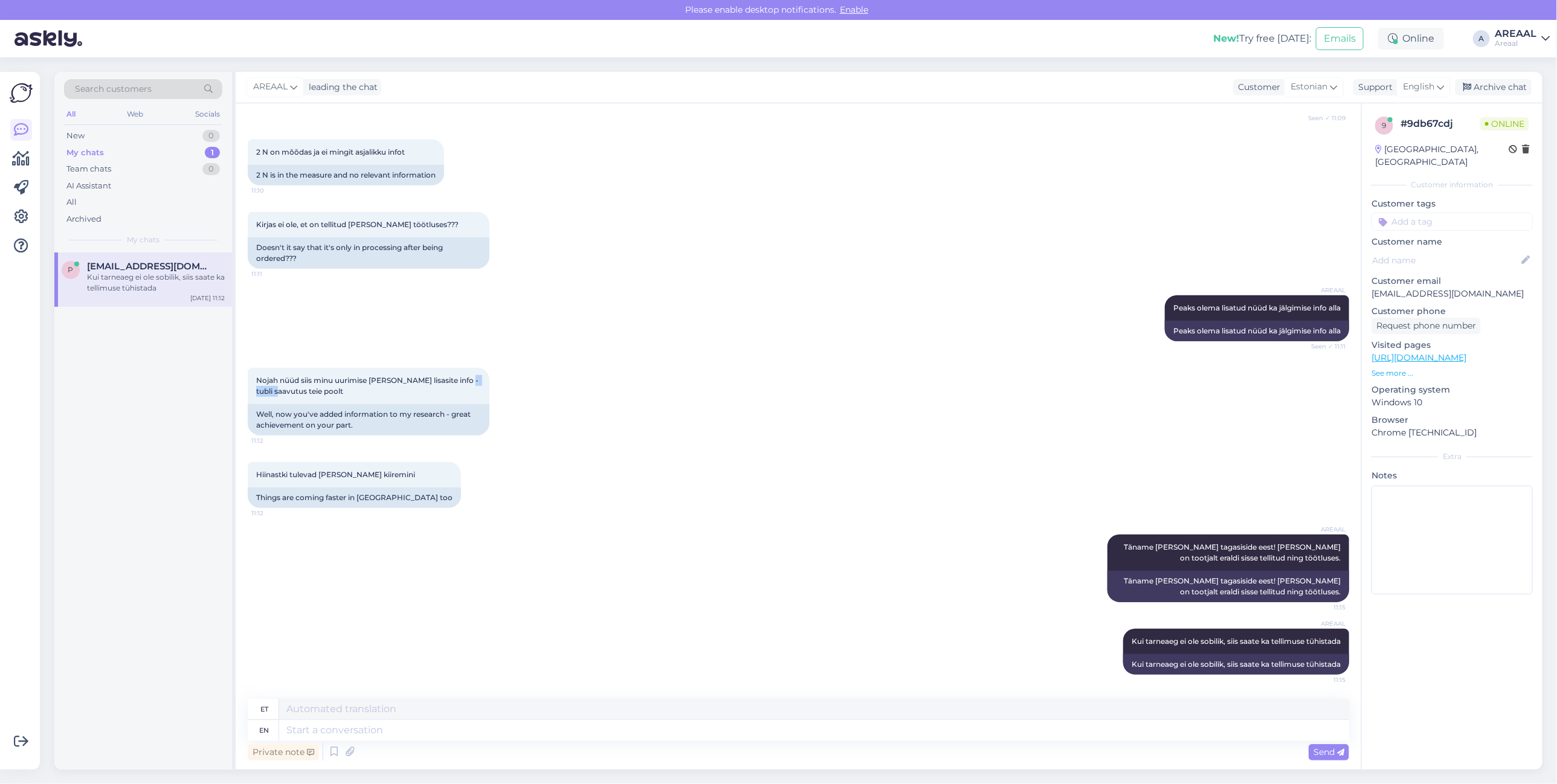
click at [595, 379] on div "Nojah nüüd siis minu uurimise peale lisasite info - tubli saavutus teie poolt 1…" at bounding box center [798, 402] width 1102 height 94
click at [744, 409] on div "Nojah nüüd siis minu uurimise peale lisasite info - tubli saavutus teie poolt 1…" at bounding box center [798, 402] width 1102 height 94
click at [764, 419] on div "Nojah nüüd siis minu uurimise peale lisasite info - tubli saavutus teie poolt 1…" at bounding box center [798, 402] width 1102 height 94
click at [658, 106] on div "Chat started Aug 25 2025 Tere 11:08 Hello AI Assistant Hello, how can we help y…" at bounding box center [798, 436] width 1126 height 666
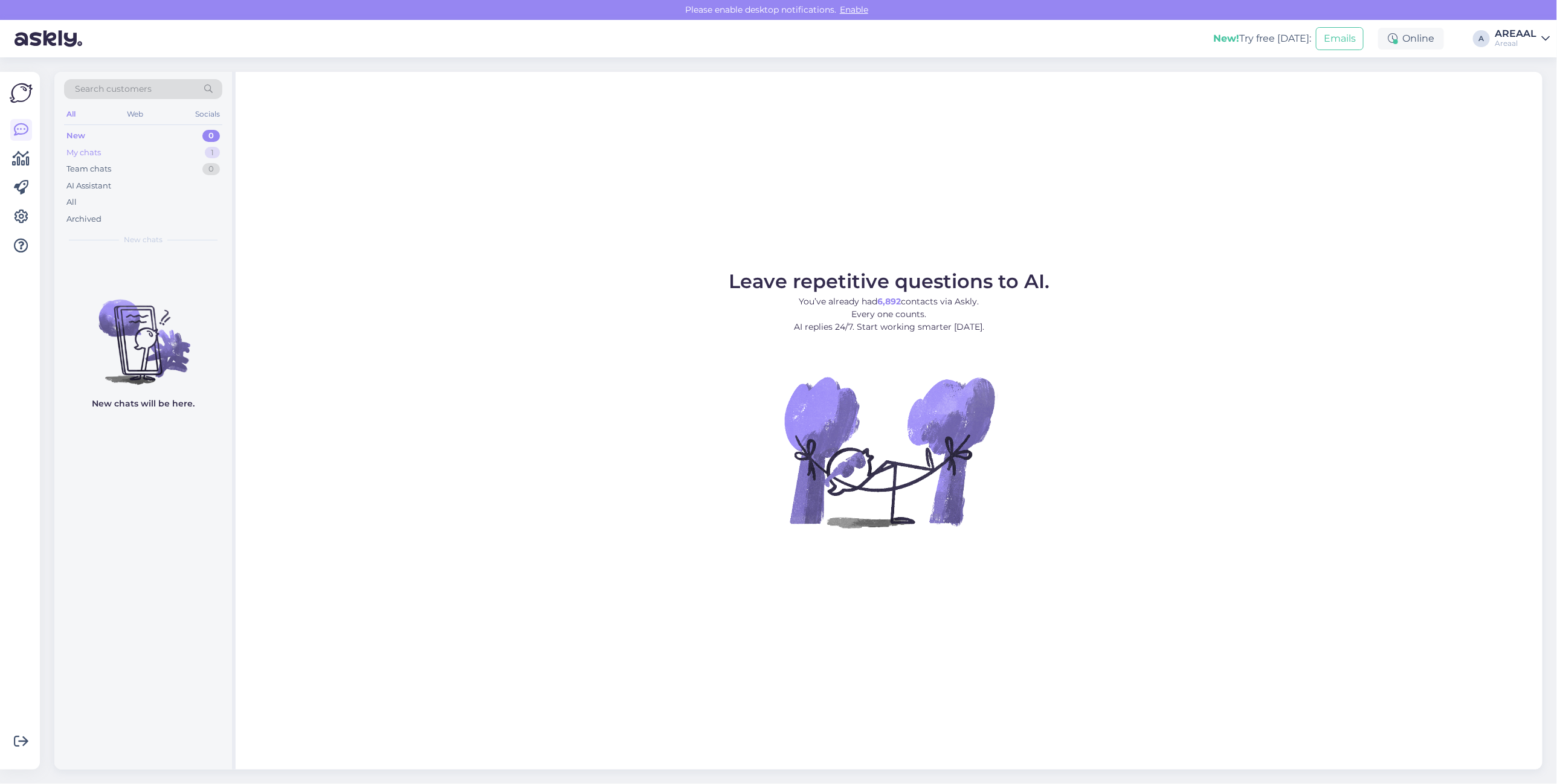
click at [175, 155] on div "My chats 1" at bounding box center [143, 152] width 158 height 17
click at [181, 258] on div "p [EMAIL_ADDRESS][DOMAIN_NAME] Kui tarneaeg ei ole sobilik, siis saate ka telli…" at bounding box center [143, 280] width 178 height 54
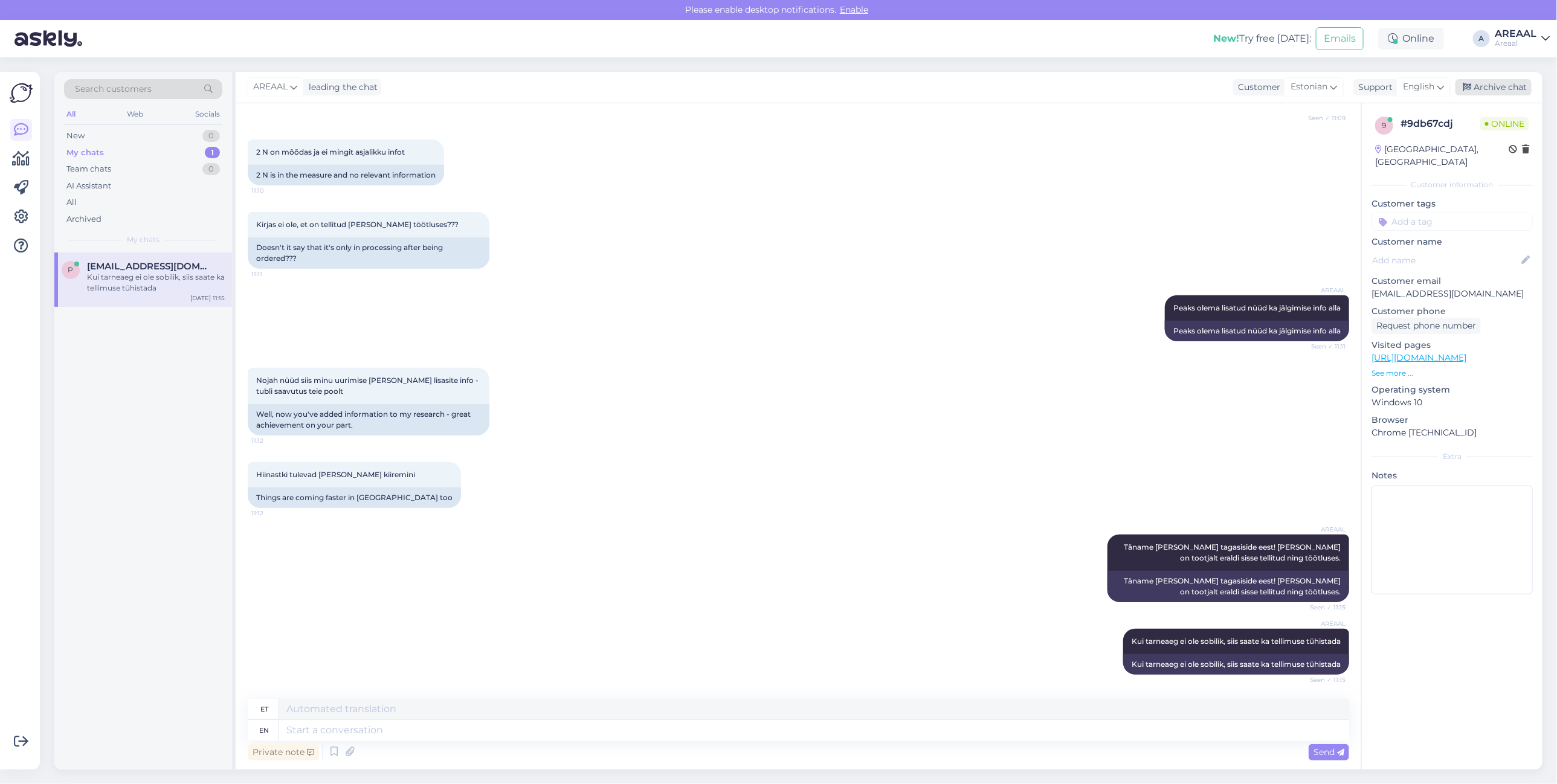
click at [1516, 85] on div "Archive chat" at bounding box center [1493, 87] width 76 height 16
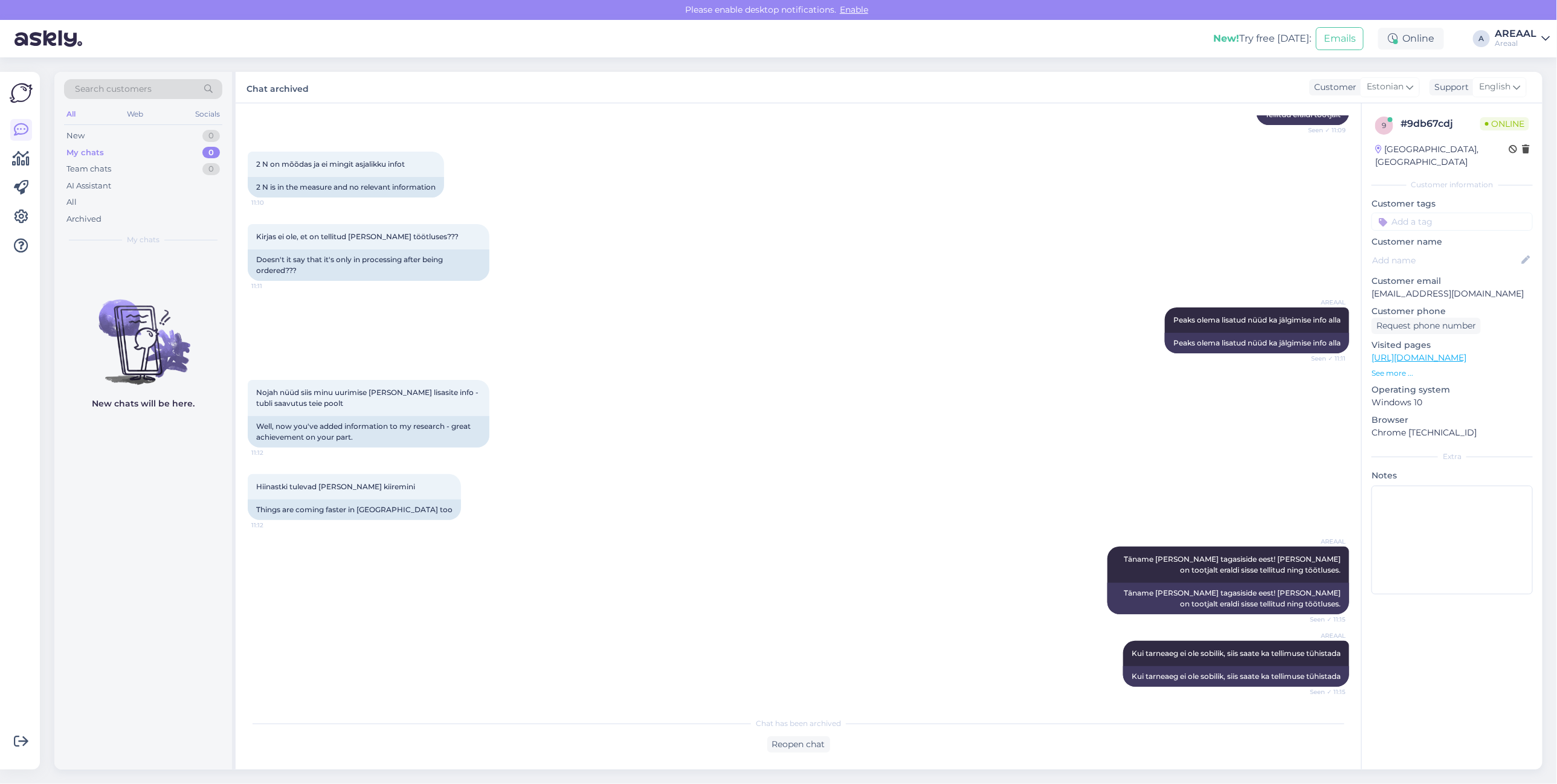
click at [856, 236] on div "Kirjas ei ole, et on tellitud [PERSON_NAME] töötluses??? 11:11 Doesn't it say t…" at bounding box center [798, 252] width 1102 height 84
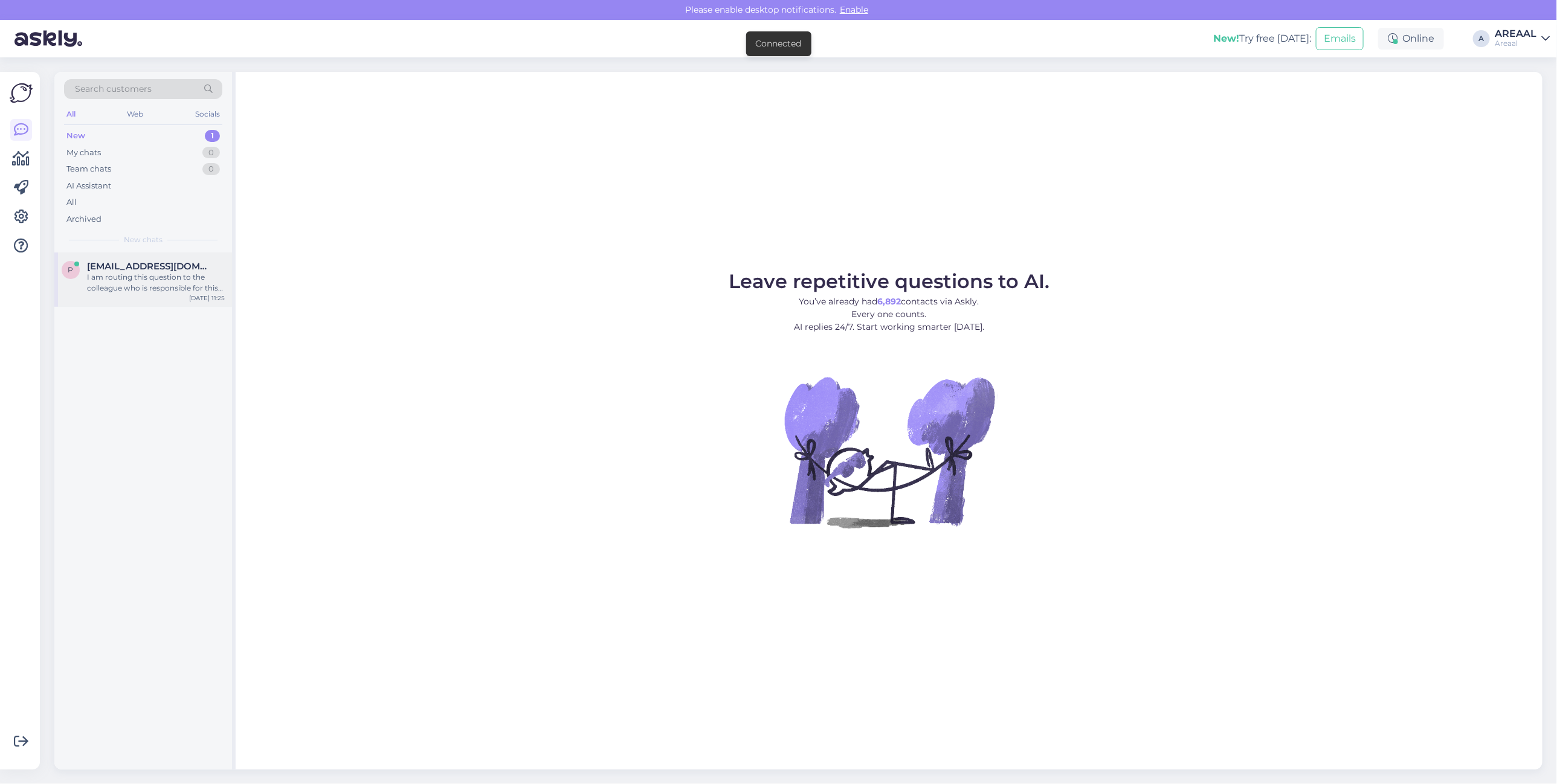
click at [182, 288] on div "I am routing this question to the colleague who is responsible for this topic. …" at bounding box center [156, 282] width 138 height 22
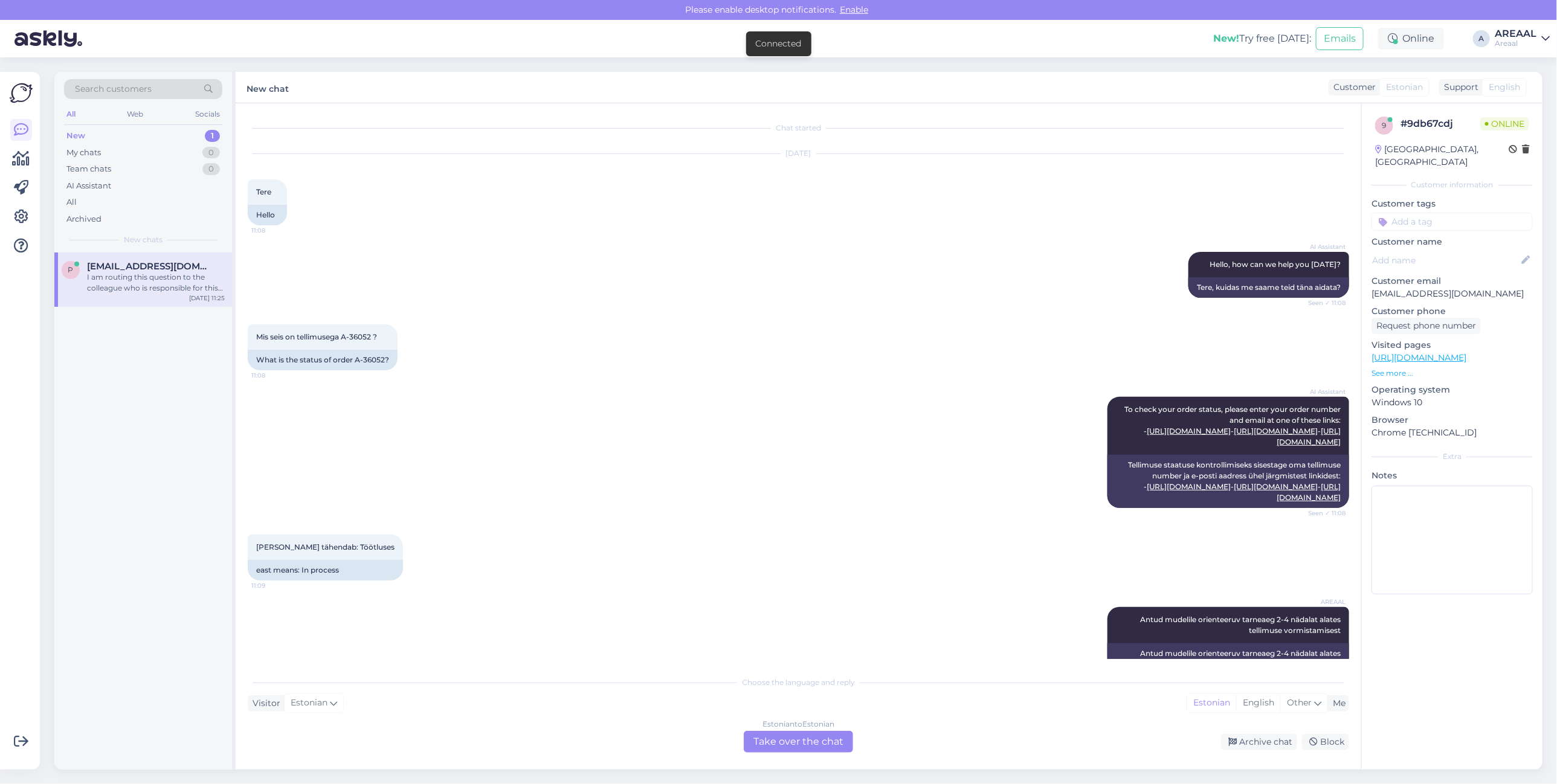
scroll to position [947, 0]
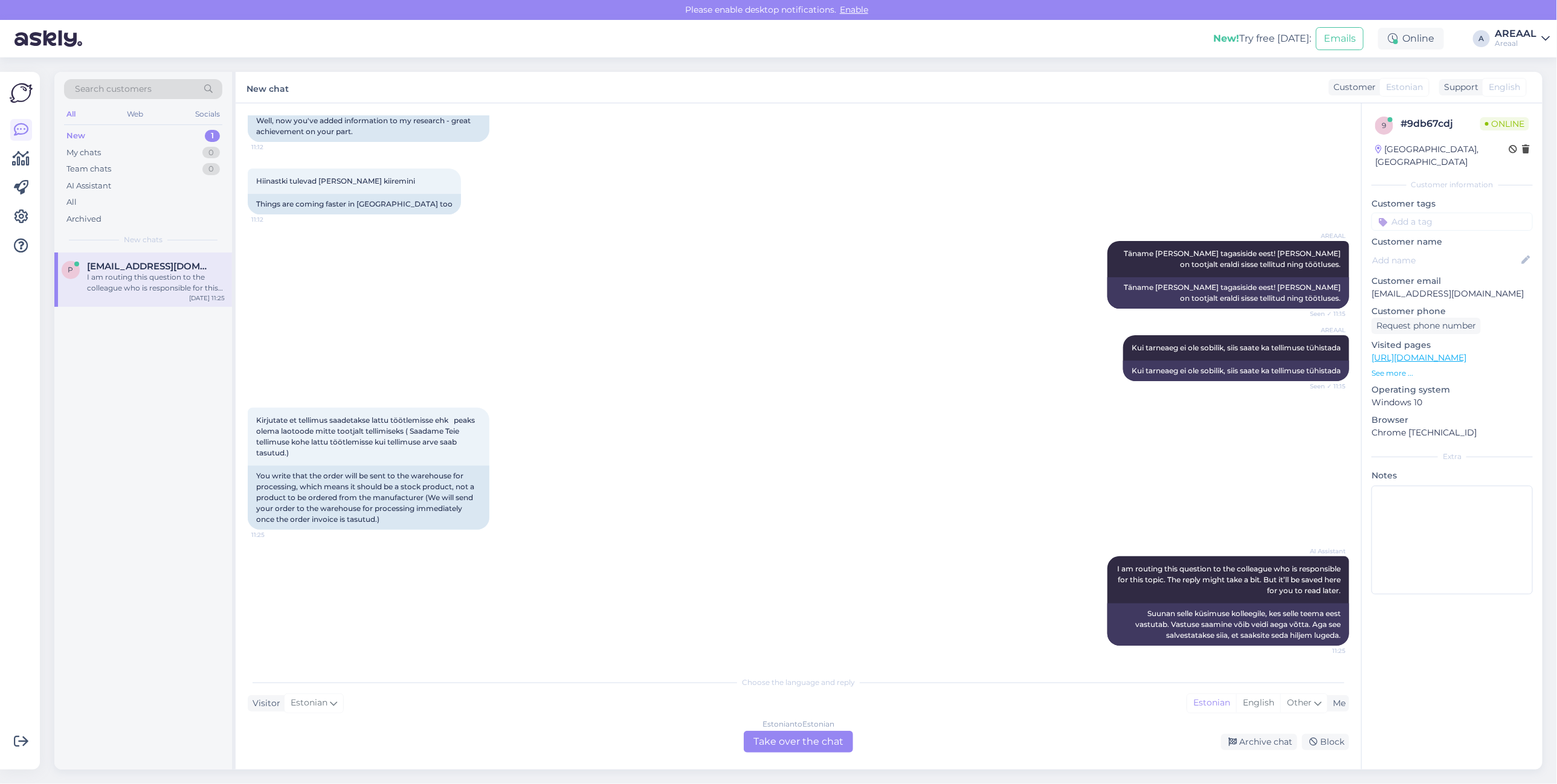
click at [805, 738] on div "Estonian to Estonian Take over the chat" at bounding box center [798, 741] width 110 height 22
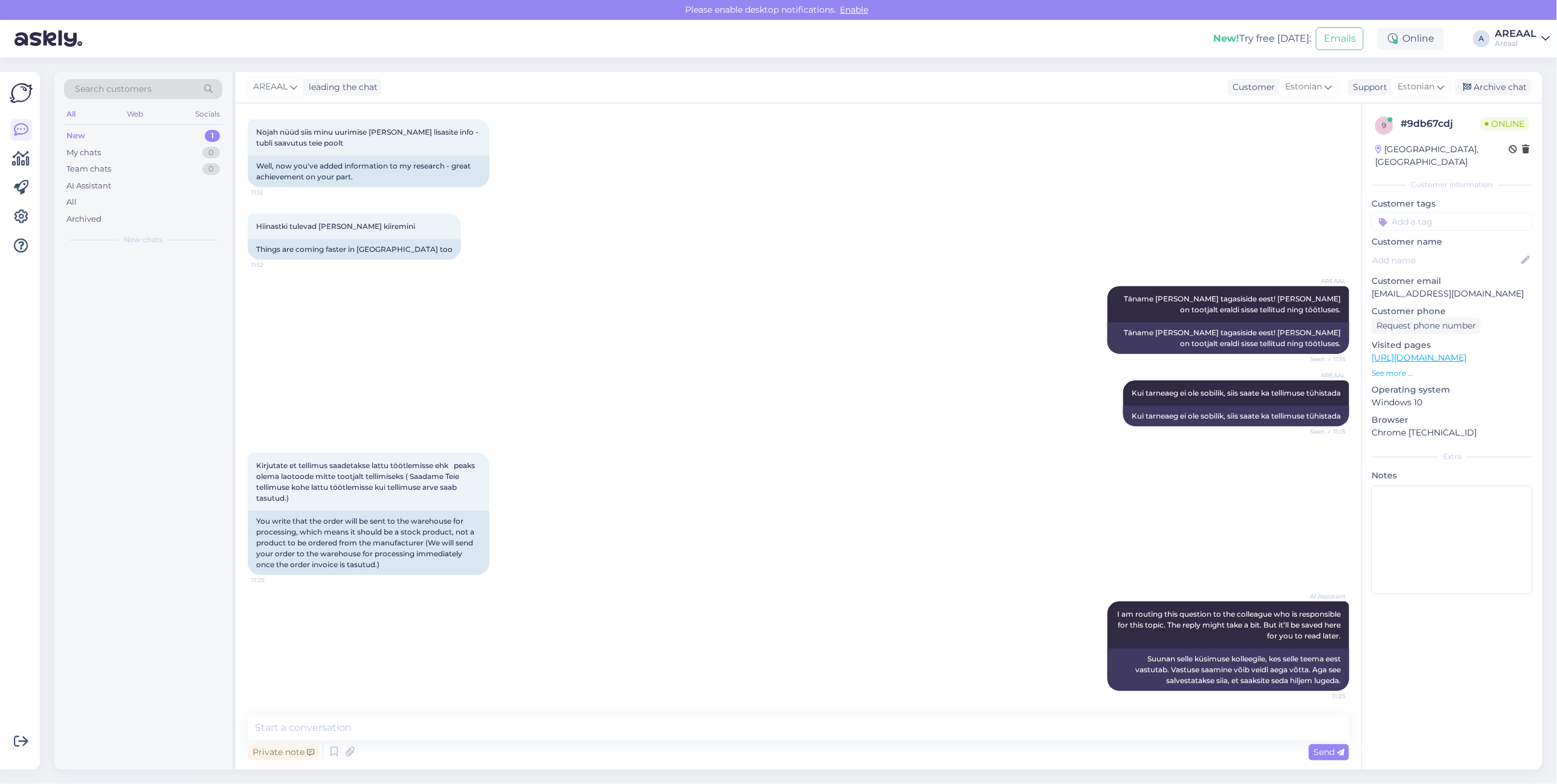
scroll to position [902, 0]
click at [805, 738] on textarea at bounding box center [798, 728] width 1102 height 25
click at [571, 732] on textarea at bounding box center [798, 728] width 1102 height 25
click at [571, 728] on textarea at bounding box center [798, 728] width 1102 height 25
click at [889, 711] on div "Chat started Aug 25 2025 Tere 11:08 Hello AI Assistant Hello, how can we help y…" at bounding box center [798, 436] width 1126 height 666
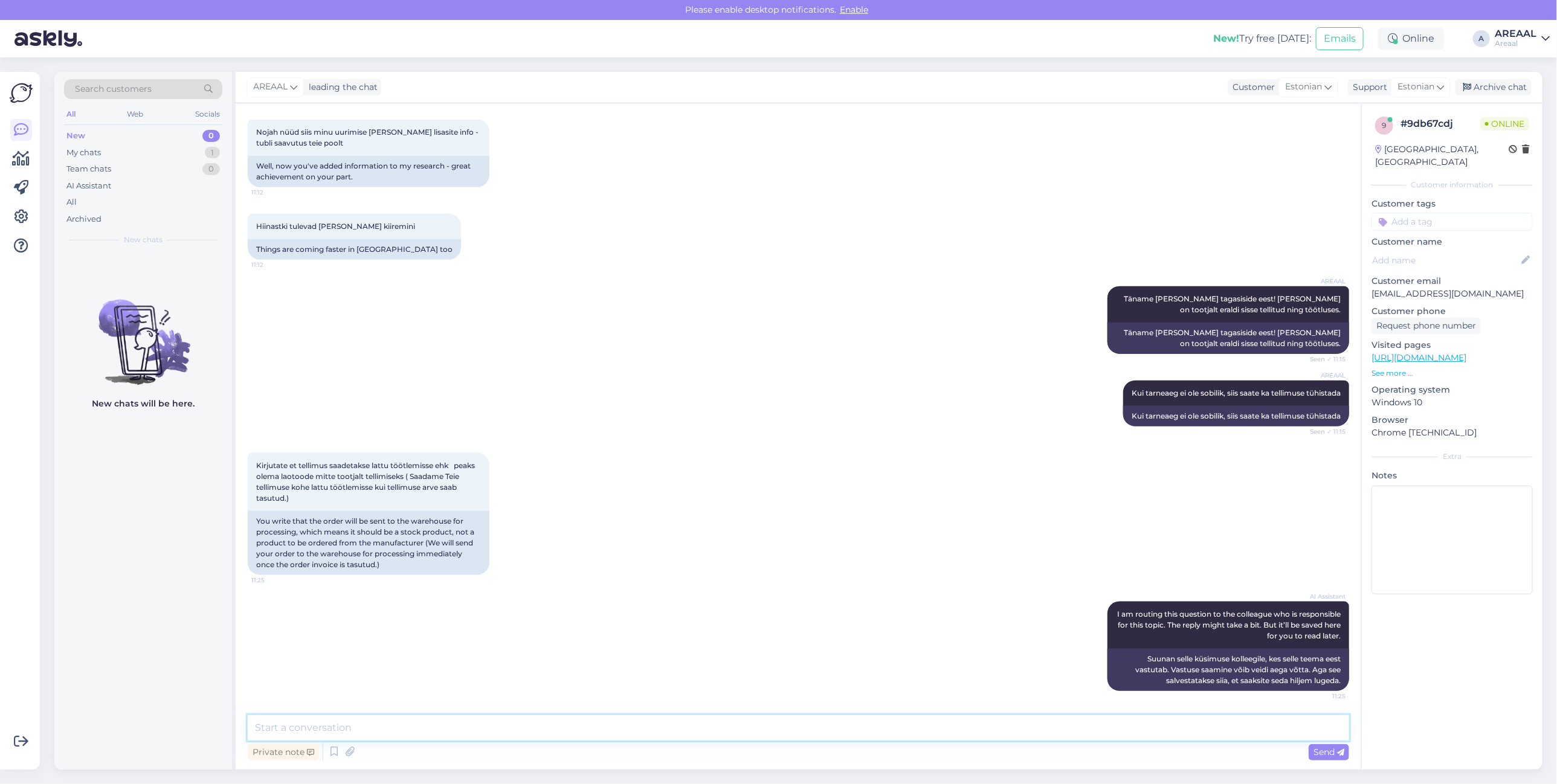
click at [892, 724] on textarea at bounding box center [798, 728] width 1102 height 25
paste textarea "Antud toode ei ole meie laos koheselt saadaval ning tellimus edastatakse tootja…"
click at [608, 728] on textarea "Antud toode ei ole meie laos koheselt saadaval ning tellimus edastatakse tootja…" at bounding box center [798, 728] width 1102 height 25
type textarea "Antud toode ei ole meie laos koheselt saadaval ning tellimus edastatakse laost …"
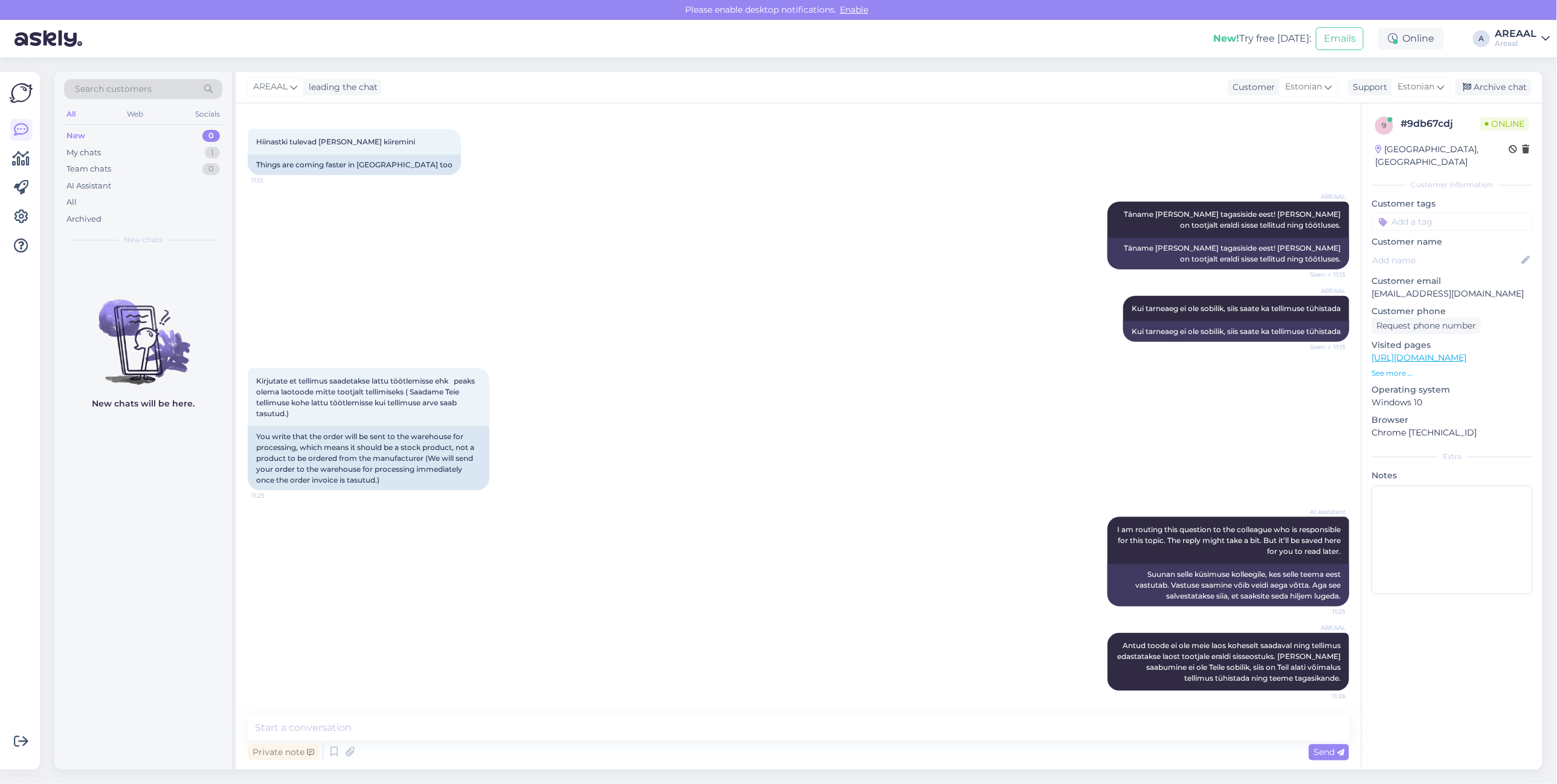
click at [831, 433] on div "Kirjutate et tellimus saadetakse lattu töötlemisse ehk peaks olema laotoode mit…" at bounding box center [798, 429] width 1102 height 149
click at [829, 436] on div "Kirjutate et tellimus saadetakse lattu töötlemisse ehk peaks olema laotoode mit…" at bounding box center [798, 429] width 1102 height 149
click at [804, 408] on div "Kirjutate et tellimus saadetakse lattu töötlemisse ehk peaks olema laotoode mit…" at bounding box center [798, 429] width 1102 height 149
click at [801, 402] on div "Kirjutate et tellimus saadetakse lattu töötlemisse ehk peaks olema laotoode mit…" at bounding box center [798, 429] width 1102 height 149
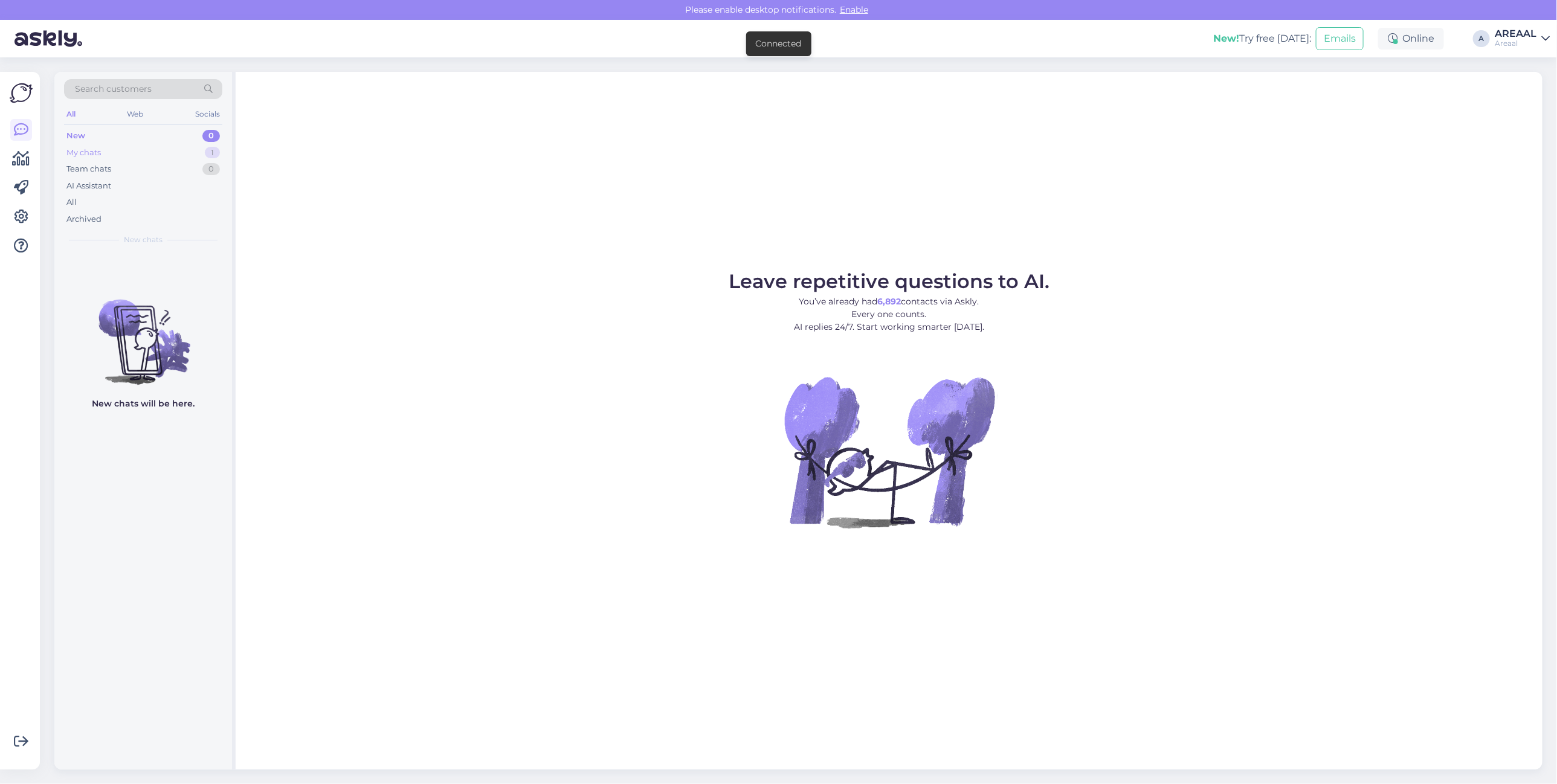
click at [196, 160] on div "My chats 1" at bounding box center [143, 152] width 158 height 17
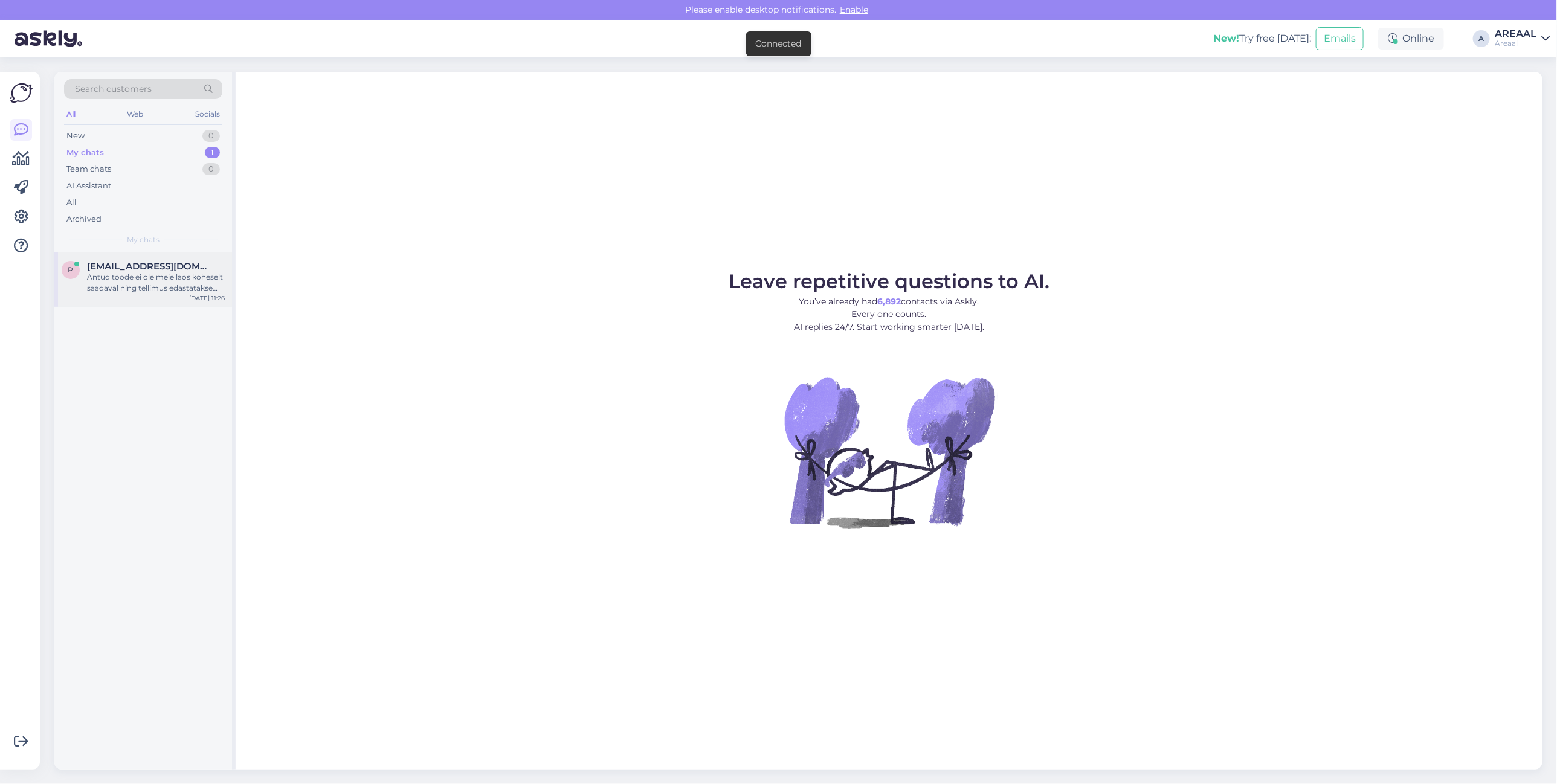
click at [164, 266] on span "[EMAIL_ADDRESS][DOMAIN_NAME]" at bounding box center [150, 267] width 126 height 11
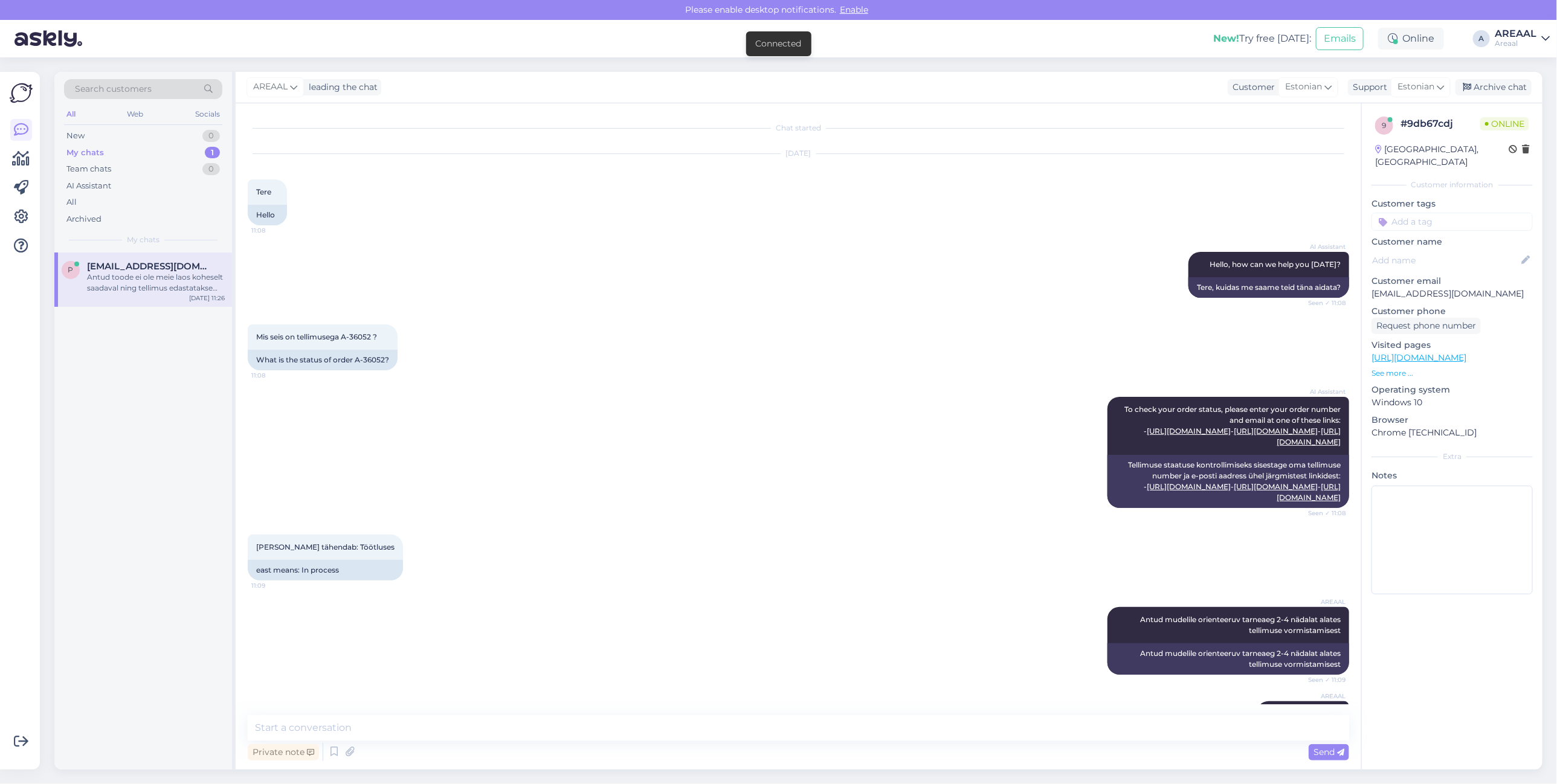
scroll to position [986, 0]
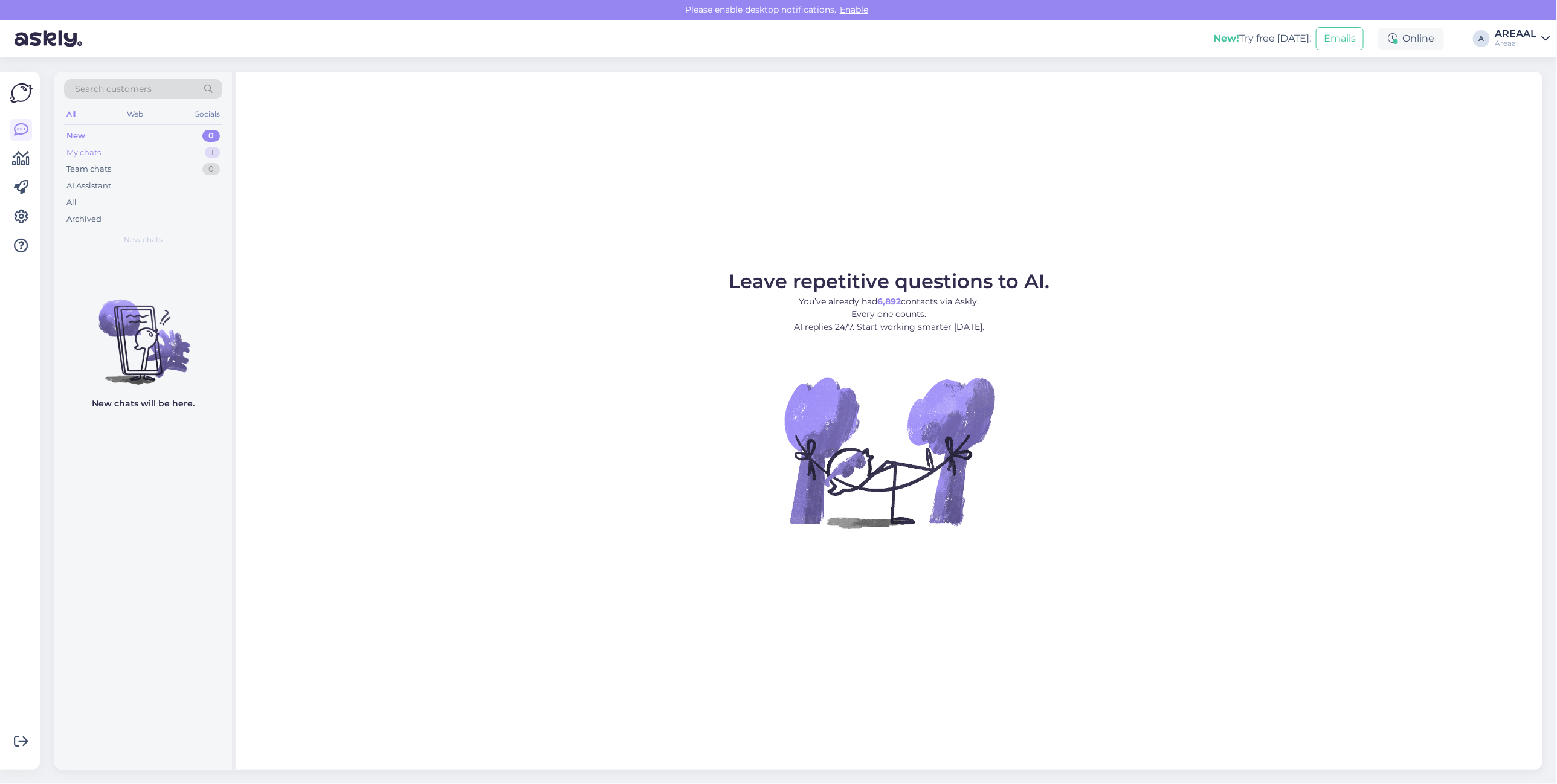
click at [171, 150] on div "My chats 1" at bounding box center [143, 152] width 158 height 17
click at [152, 201] on div "All" at bounding box center [143, 202] width 158 height 17
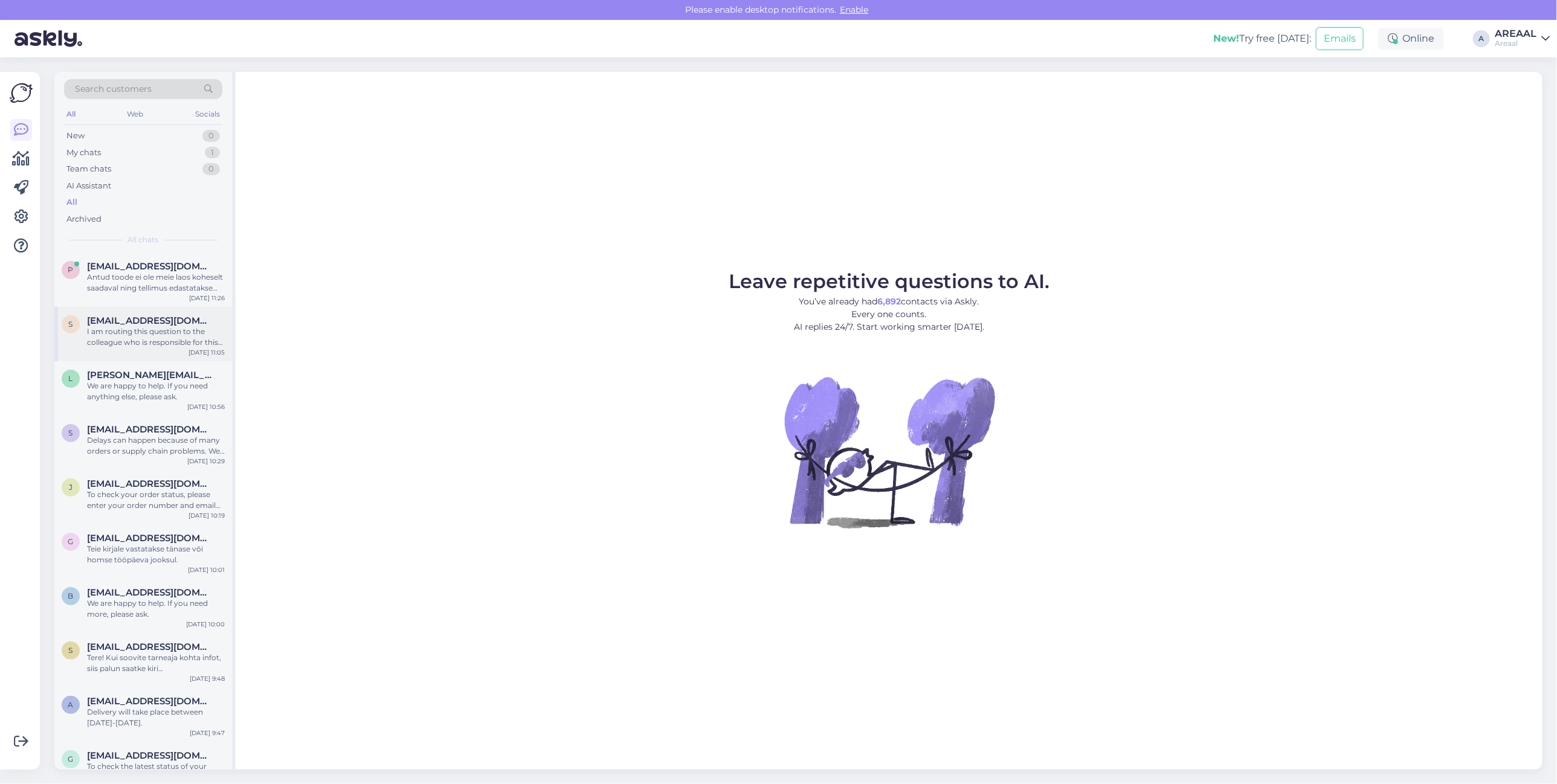
click at [173, 310] on div "s [EMAIL_ADDRESS][DOMAIN_NAME] I am routing this question to the colleague who …" at bounding box center [143, 334] width 178 height 54
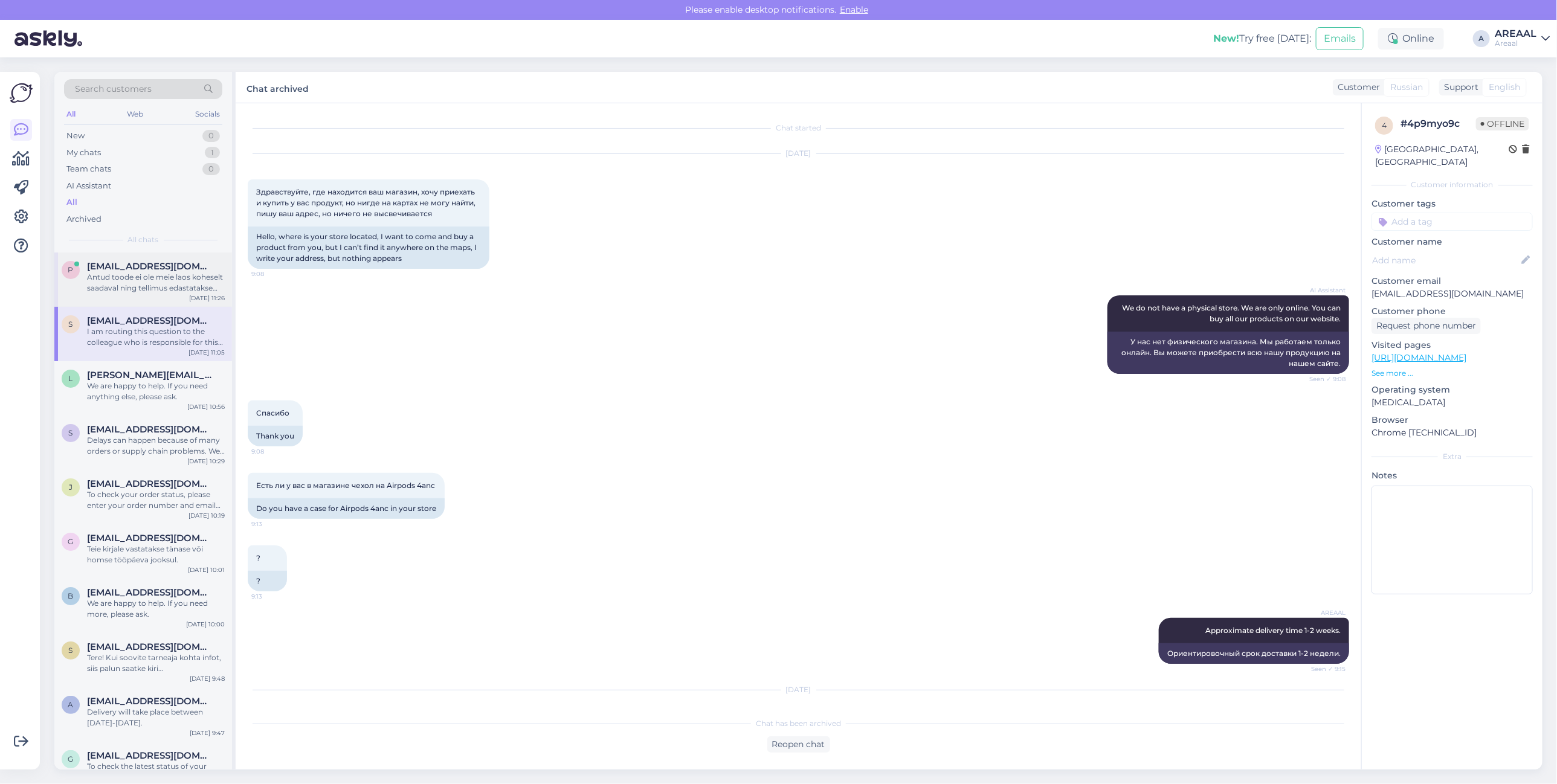
click at [170, 285] on div "Antud toode ei ole meie laos koheselt saadaval ning tellimus edastatakse laost …" at bounding box center [156, 282] width 138 height 22
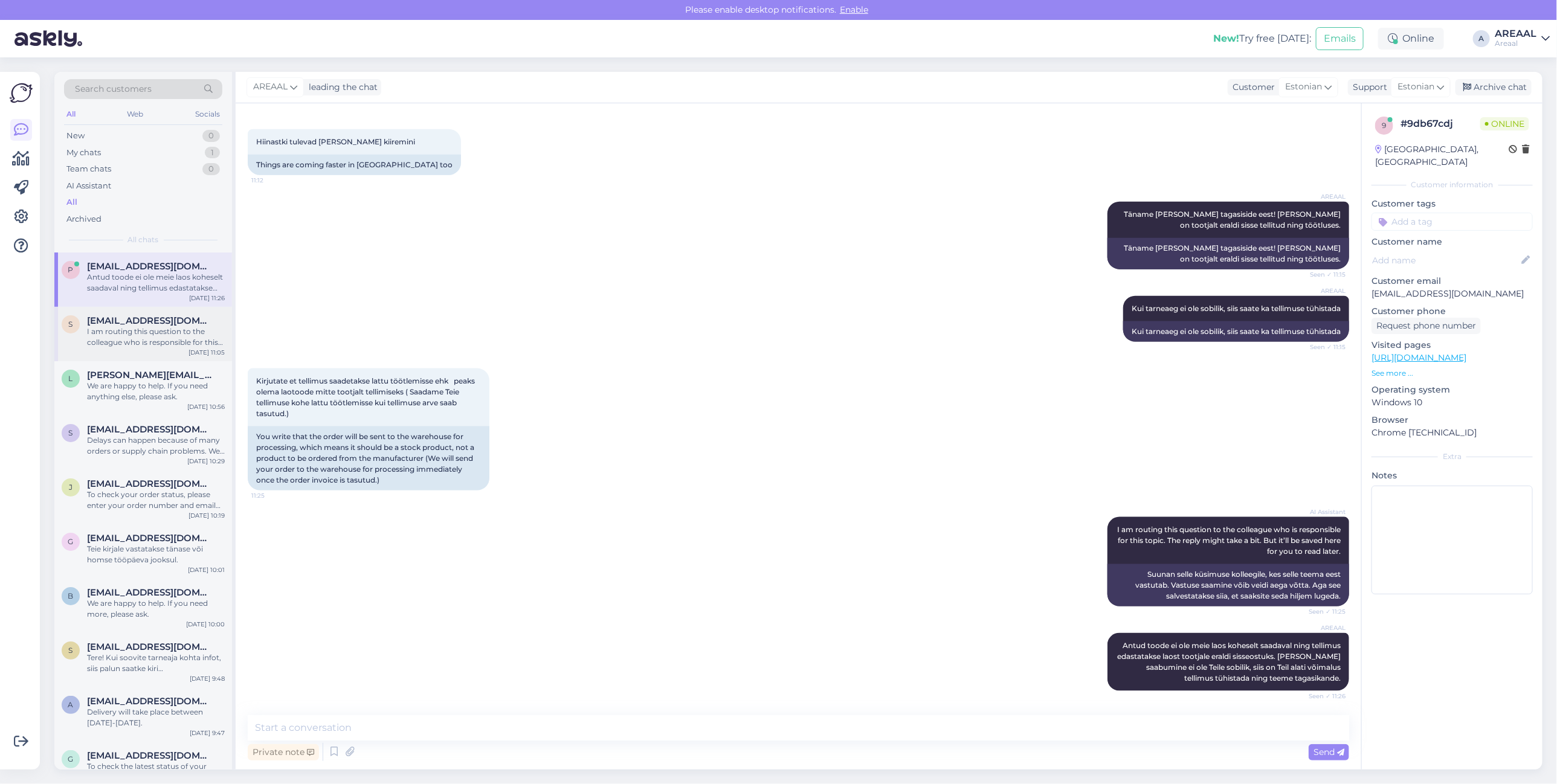
click at [158, 353] on div "s shukurovumid859@gmail.com I am routing this question to the colleague who is …" at bounding box center [143, 334] width 178 height 54
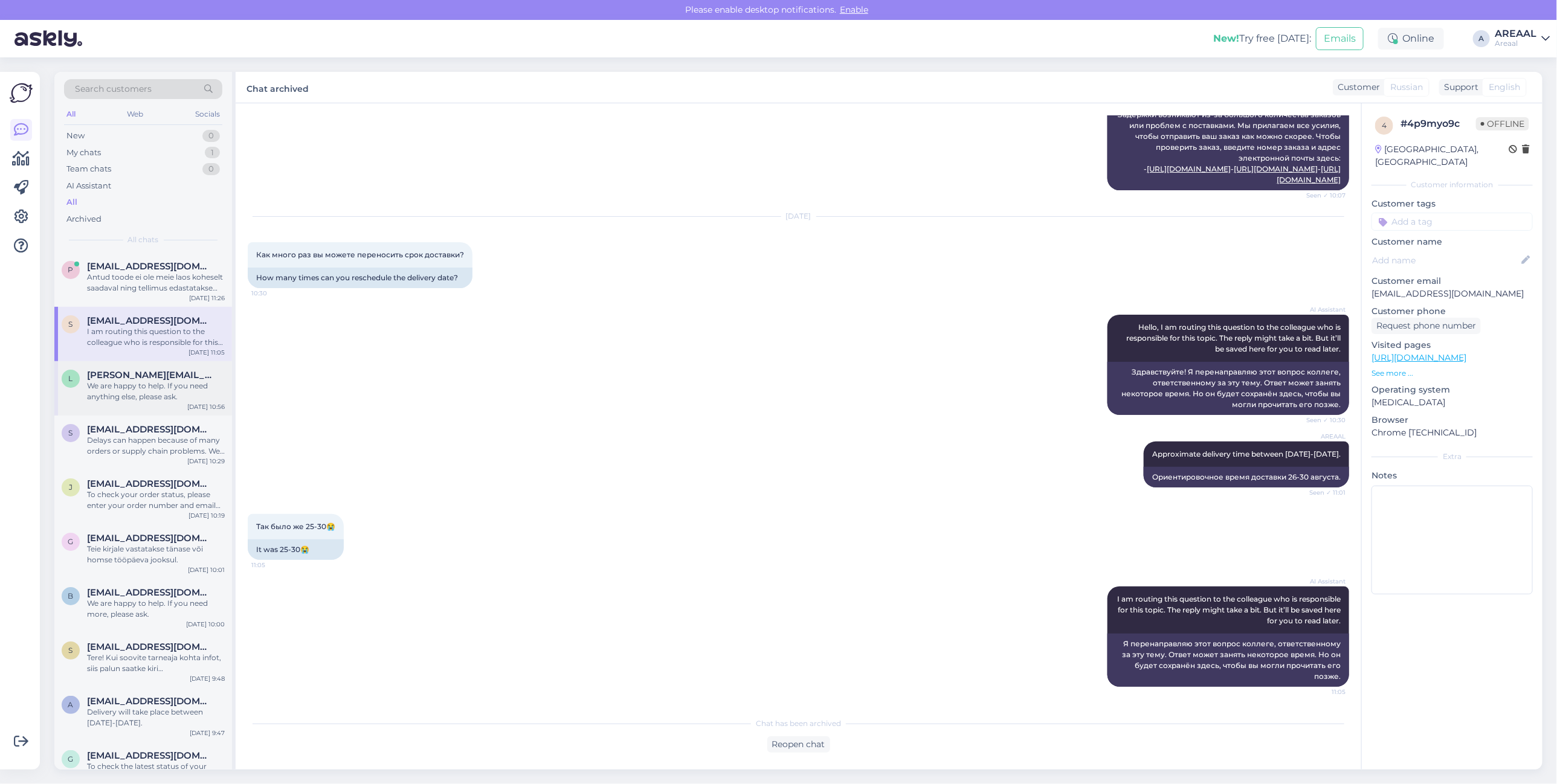
click at [152, 376] on span "[PERSON_NAME][EMAIL_ADDRESS][PERSON_NAME][DOMAIN_NAME]" at bounding box center [150, 376] width 126 height 11
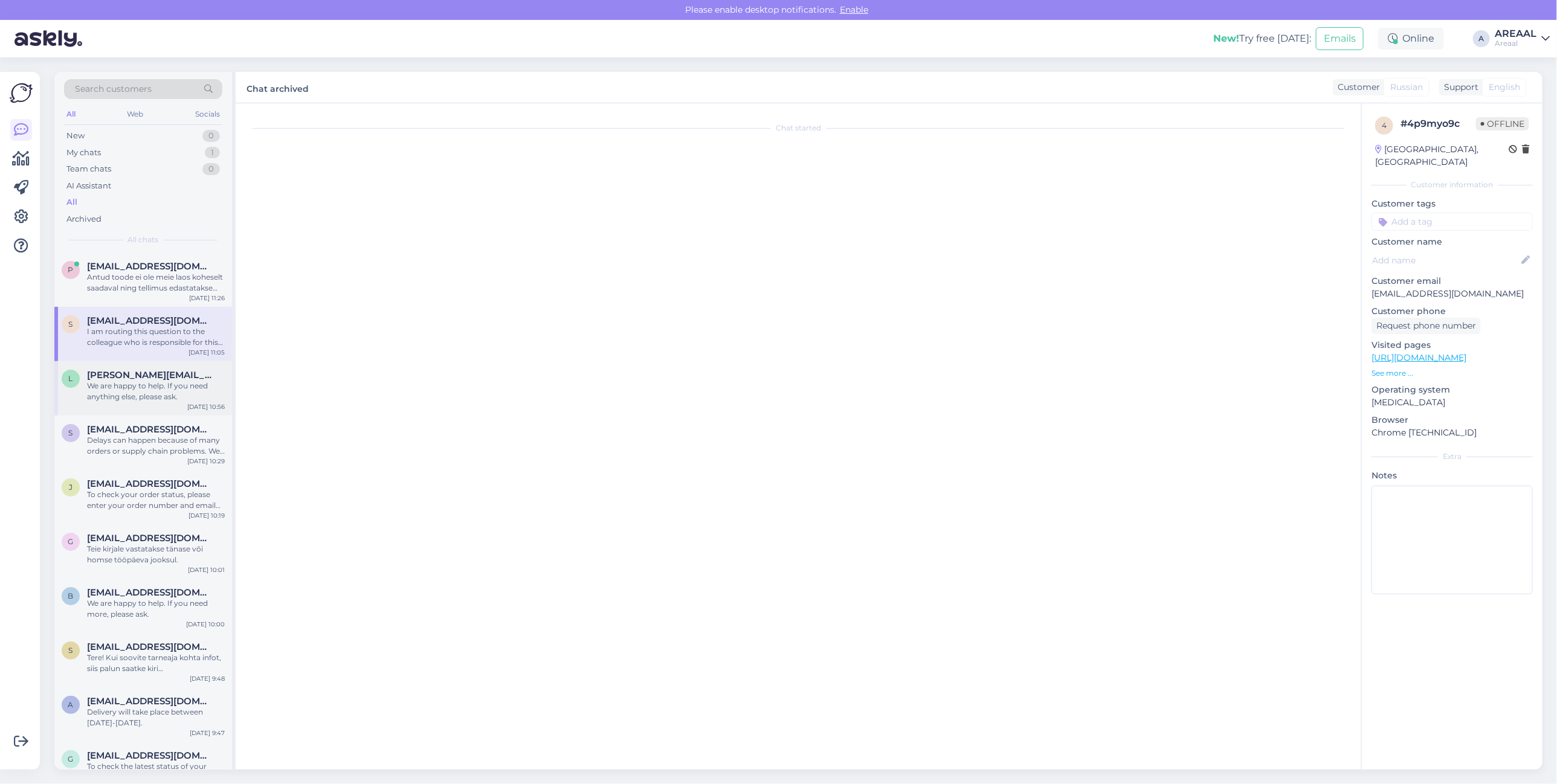
scroll to position [133, 0]
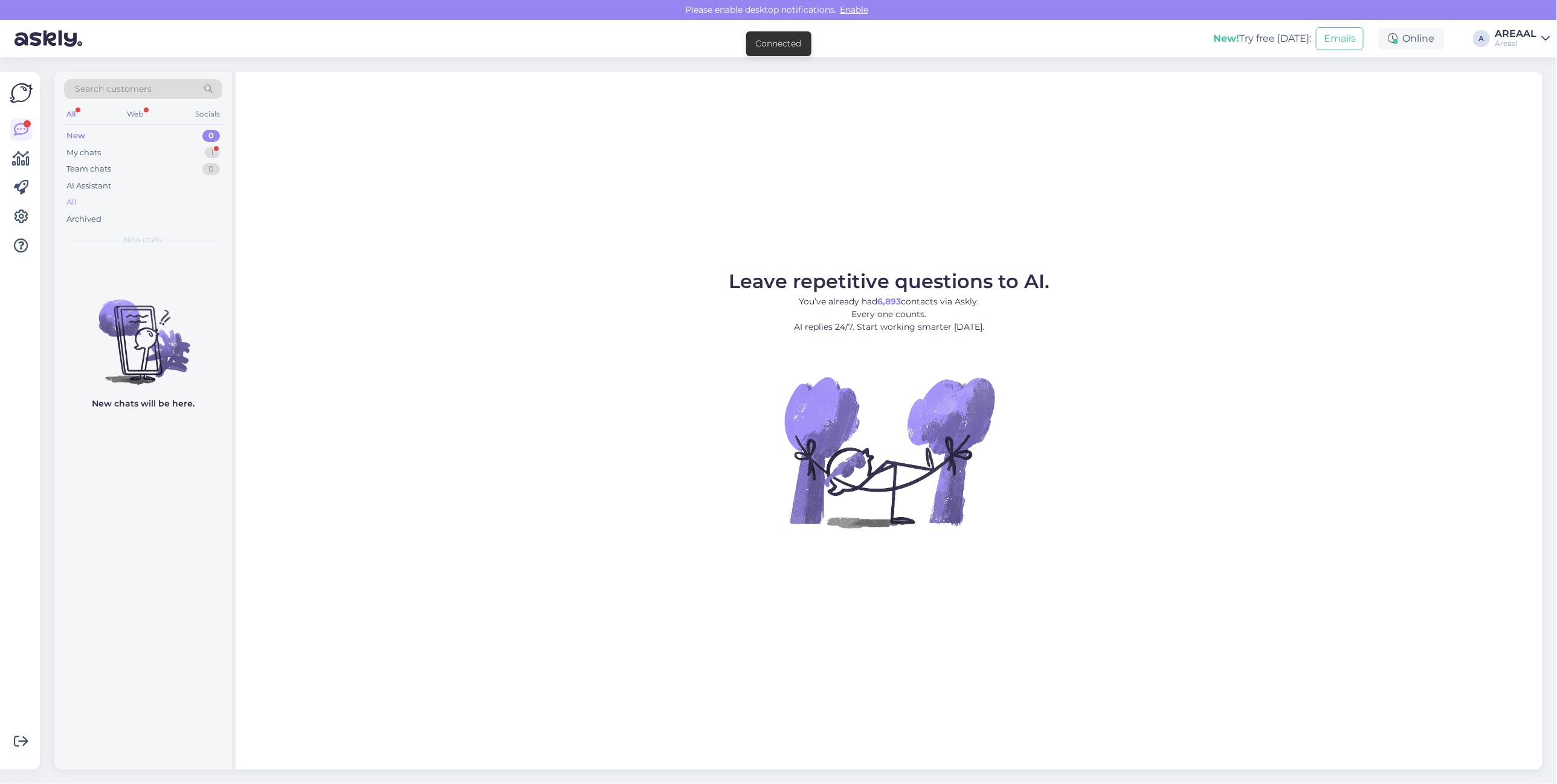
click at [154, 203] on div "All" at bounding box center [143, 202] width 158 height 17
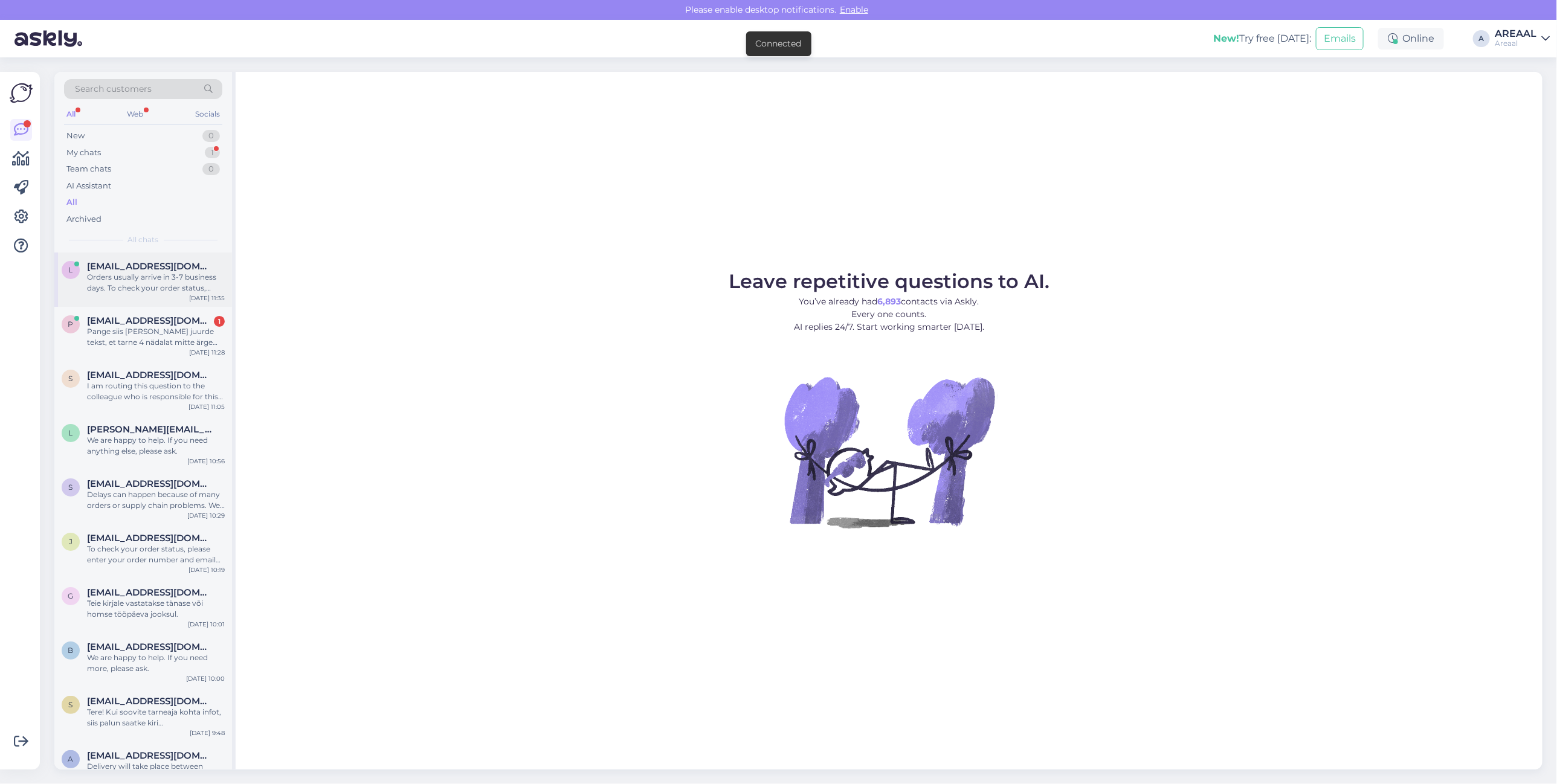
click at [166, 266] on span "liza.lapitsheva@gmail.com" at bounding box center [150, 267] width 126 height 11
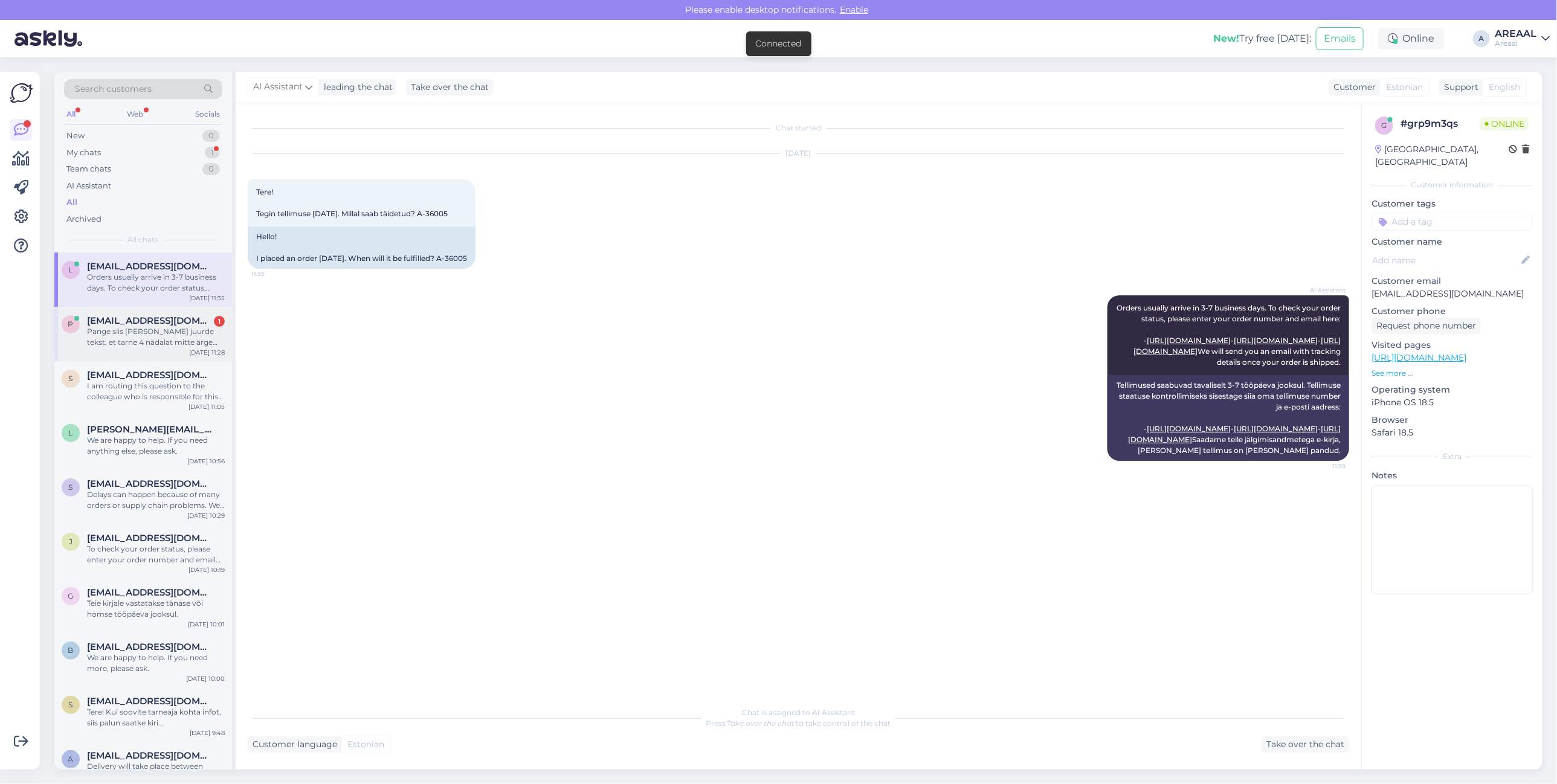
click at [185, 351] on div "p paigaldus4you@gmail.com 1 Pange siis ka toote juurde tekst, et tarne 4 nädala…" at bounding box center [143, 334] width 178 height 54
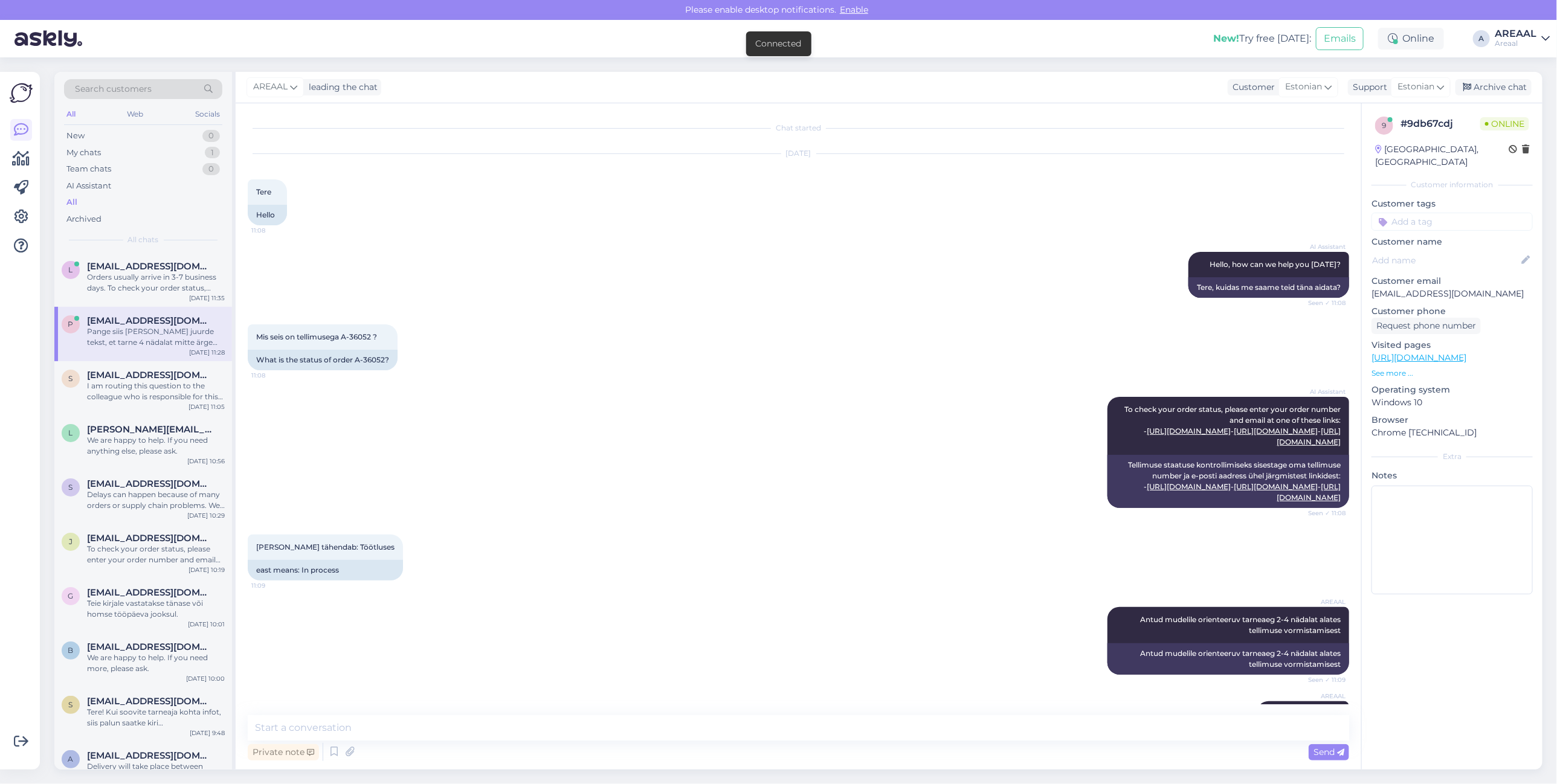
scroll to position [1061, 0]
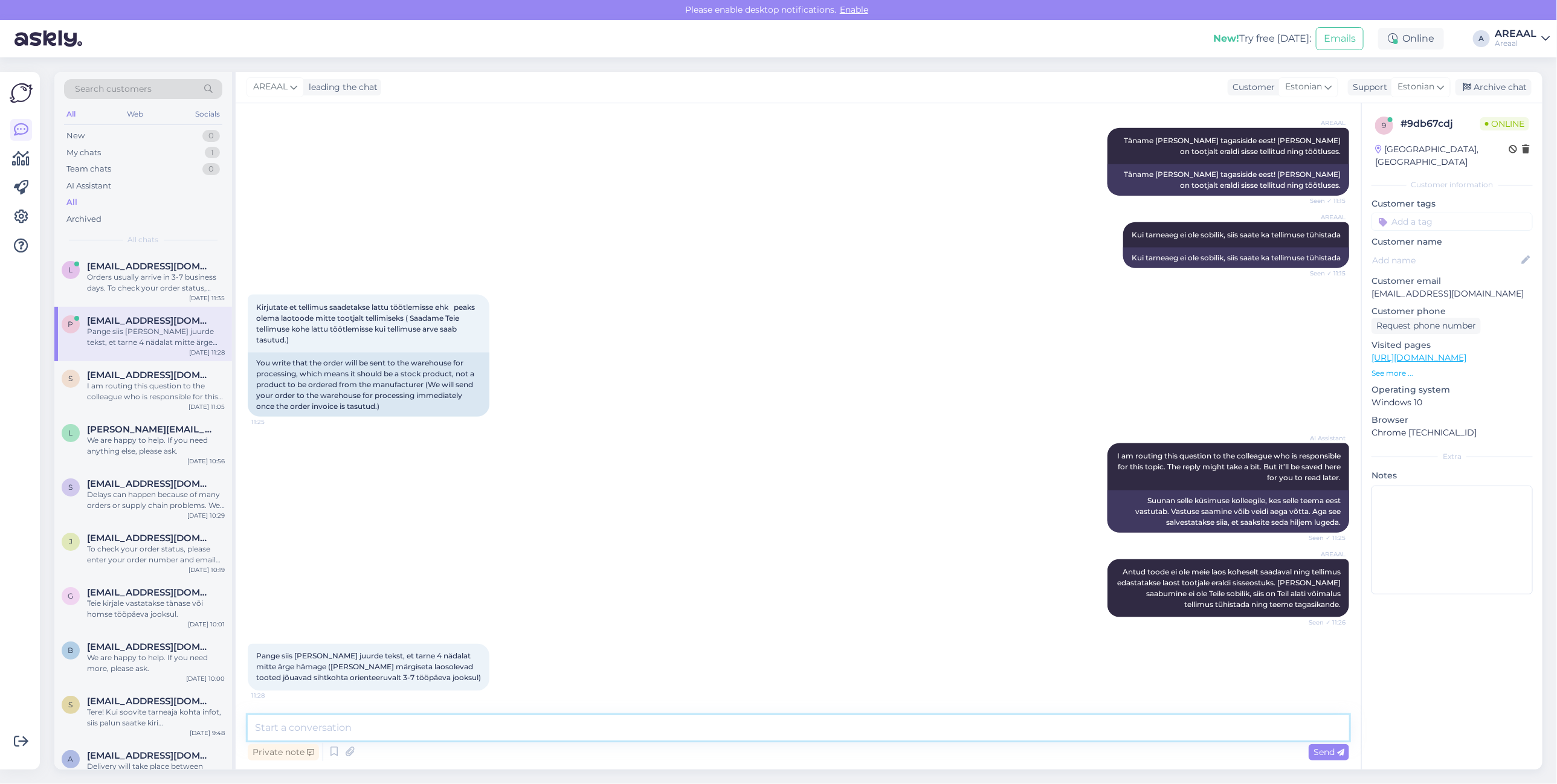
click at [460, 731] on textarea at bounding box center [798, 728] width 1102 height 25
click at [472, 730] on textarea at bounding box center [798, 728] width 1102 height 25
drag, startPoint x: 538, startPoint y: 728, endPoint x: 556, endPoint y: 729, distance: 18.0
click at [544, 728] on textarea "Kodulehele kohaletoimetamise alla ongi lisatud:" at bounding box center [798, 728] width 1102 height 25
click at [742, 743] on div "Private note Send" at bounding box center [798, 752] width 1102 height 23
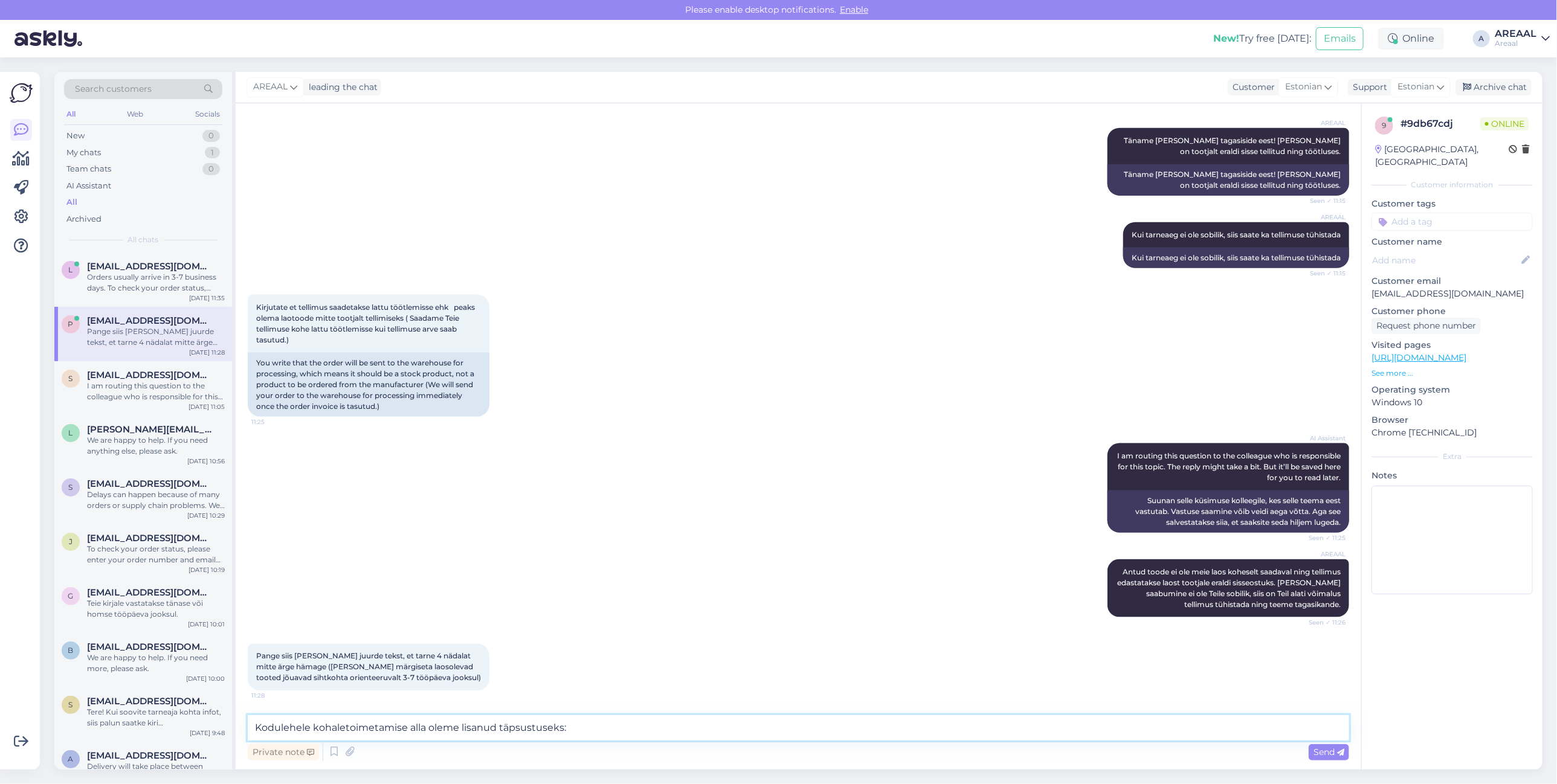
click at [756, 729] on textarea "Kodulehele kohaletoimetamise alla oleme lisanud täpsustuseks:" at bounding box center [798, 728] width 1102 height 25
paste textarea "Tarneajad on esialgsed ning selguvad pärast tellimuse vormistamist ja tasumise …"
type textarea "Kodulehele kohaletoimetamise alla oleme lisanud täpsustuseks: [PERSON_NAME] on …"
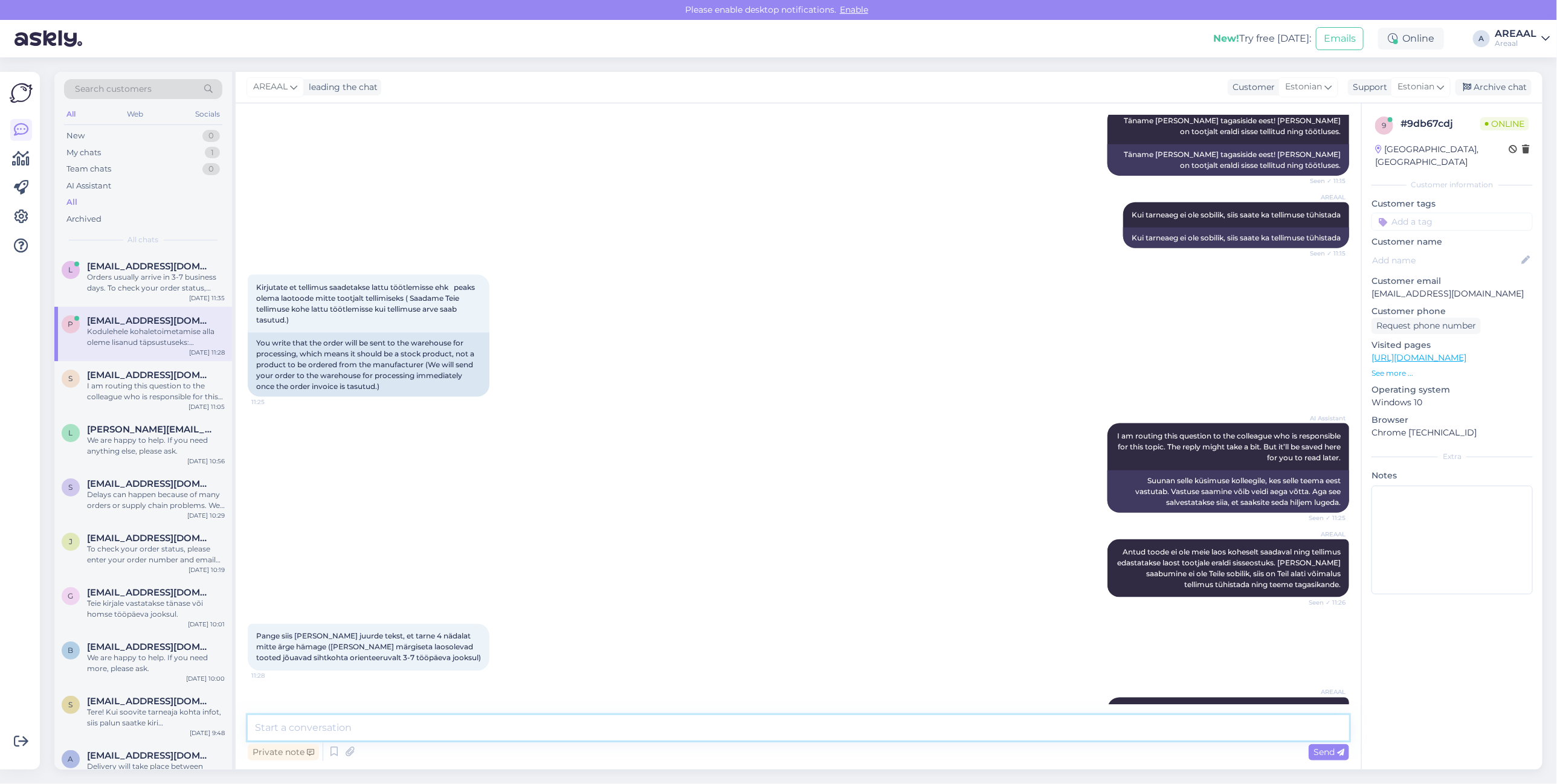
scroll to position [1156, 0]
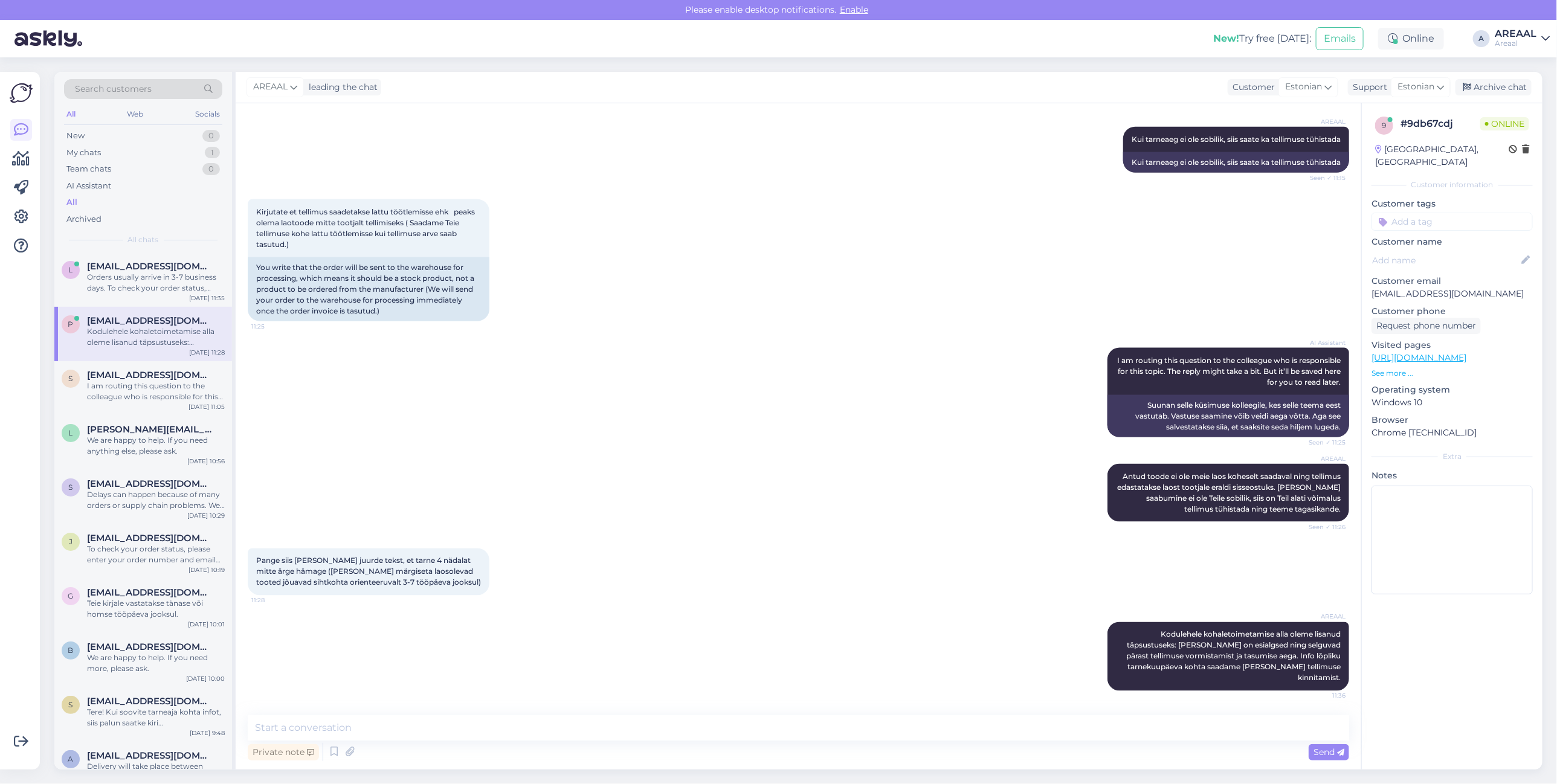
click at [845, 411] on div "AI Assistant I am routing this question to the colleague who is responsible for…" at bounding box center [798, 392] width 1102 height 116
click at [830, 416] on div "AI Assistant I am routing this question to the colleague who is responsible for…" at bounding box center [798, 392] width 1102 height 116
click at [830, 415] on div "AI Assistant I am routing this question to the colleague who is responsible for…" at bounding box center [798, 392] width 1102 height 116
click at [796, 395] on div "AI Assistant I am routing this question to the colleague who is responsible for…" at bounding box center [798, 392] width 1102 height 116
click at [899, 754] on div "Private note Send" at bounding box center [798, 752] width 1102 height 23
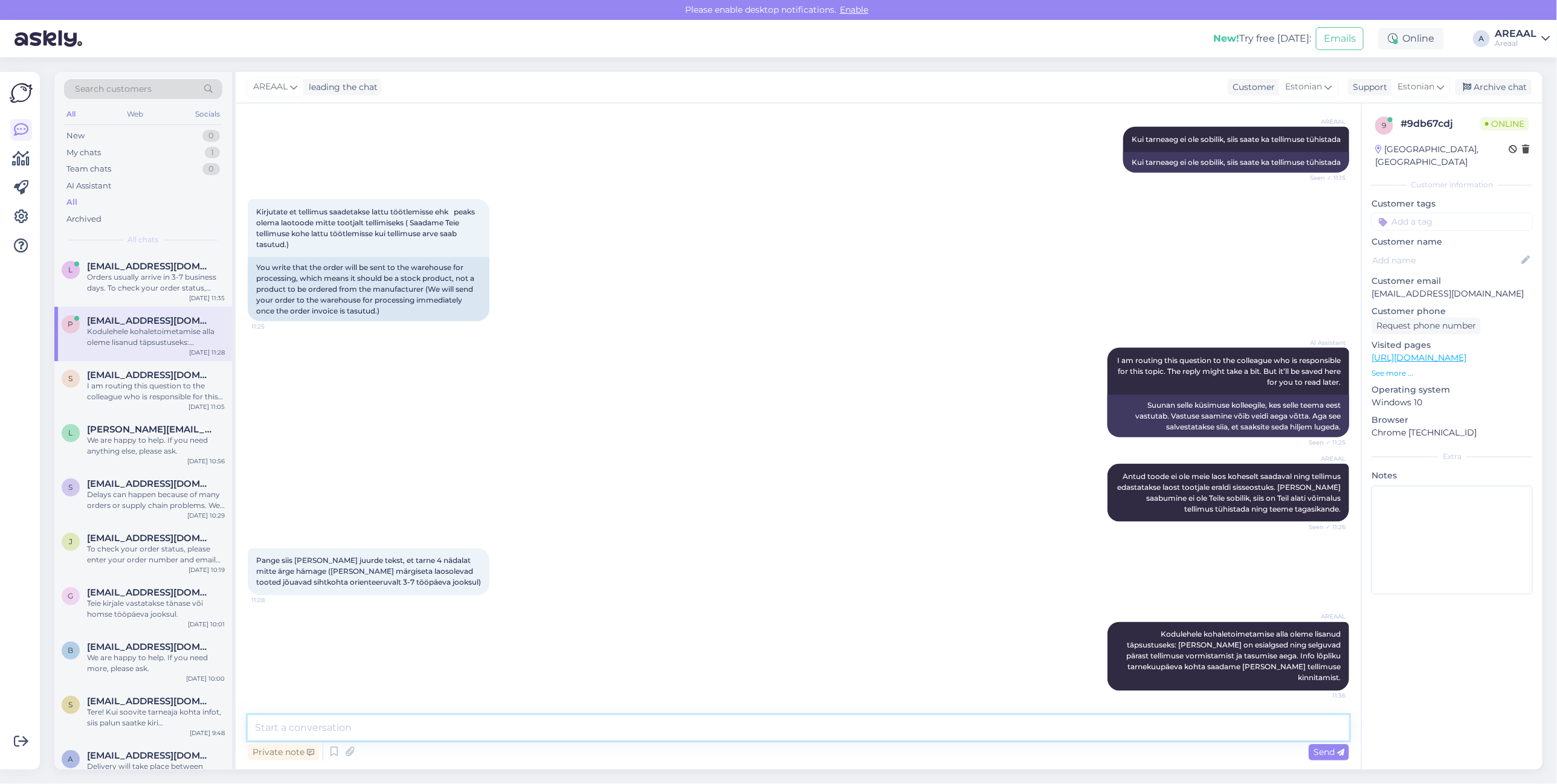
click at [907, 728] on textarea at bounding box center [798, 728] width 1102 height 25
click at [1053, 522] on div "AREAAL Antud toode ei ole meie laos koheselt saadaval ning tellimus edastatakse…" at bounding box center [798, 493] width 1102 height 85
click at [1046, 515] on div "AREAAL Antud toode ei ole meie laos koheselt saadaval ning tellimus edastatakse…" at bounding box center [798, 493] width 1102 height 85
click at [973, 538] on div "Pange siis ka toote juurde tekst, et tarne 4 nädalat mitte ärge hämage (Ilma mä…" at bounding box center [798, 572] width 1102 height 74
click at [972, 535] on div "AREAAL Antud toode ei ole meie laos koheselt saadaval ning tellimus edastatakse…" at bounding box center [798, 493] width 1102 height 85
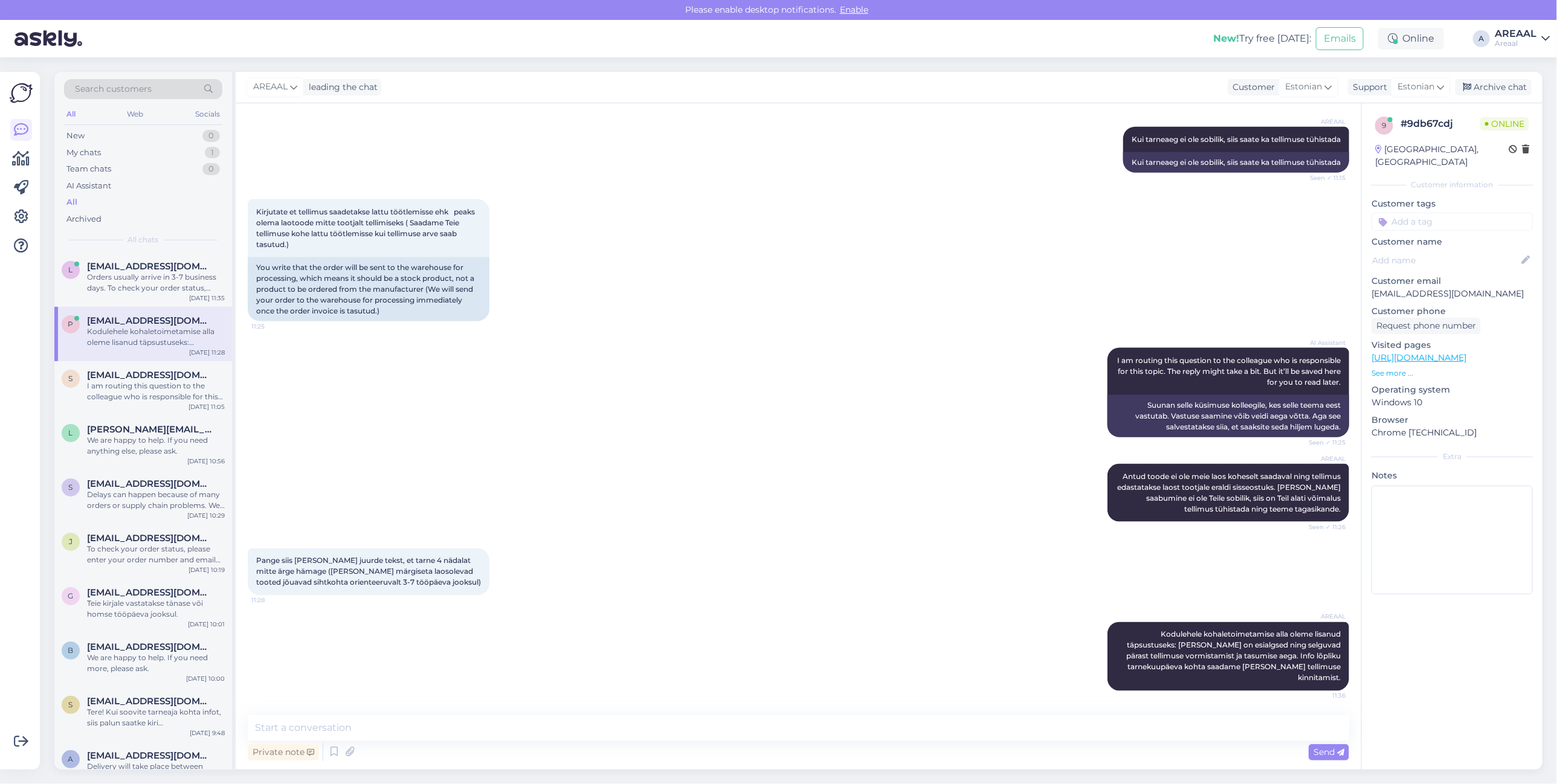
click at [747, 524] on div "AREAAL Antud toode ei ole meie laos koheselt saadaval ning tellimus edastatakse…" at bounding box center [798, 493] width 1102 height 85
click at [100, 276] on div "Orders usually arrive in 3-7 business days. To check your order status, please …" at bounding box center [156, 282] width 138 height 22
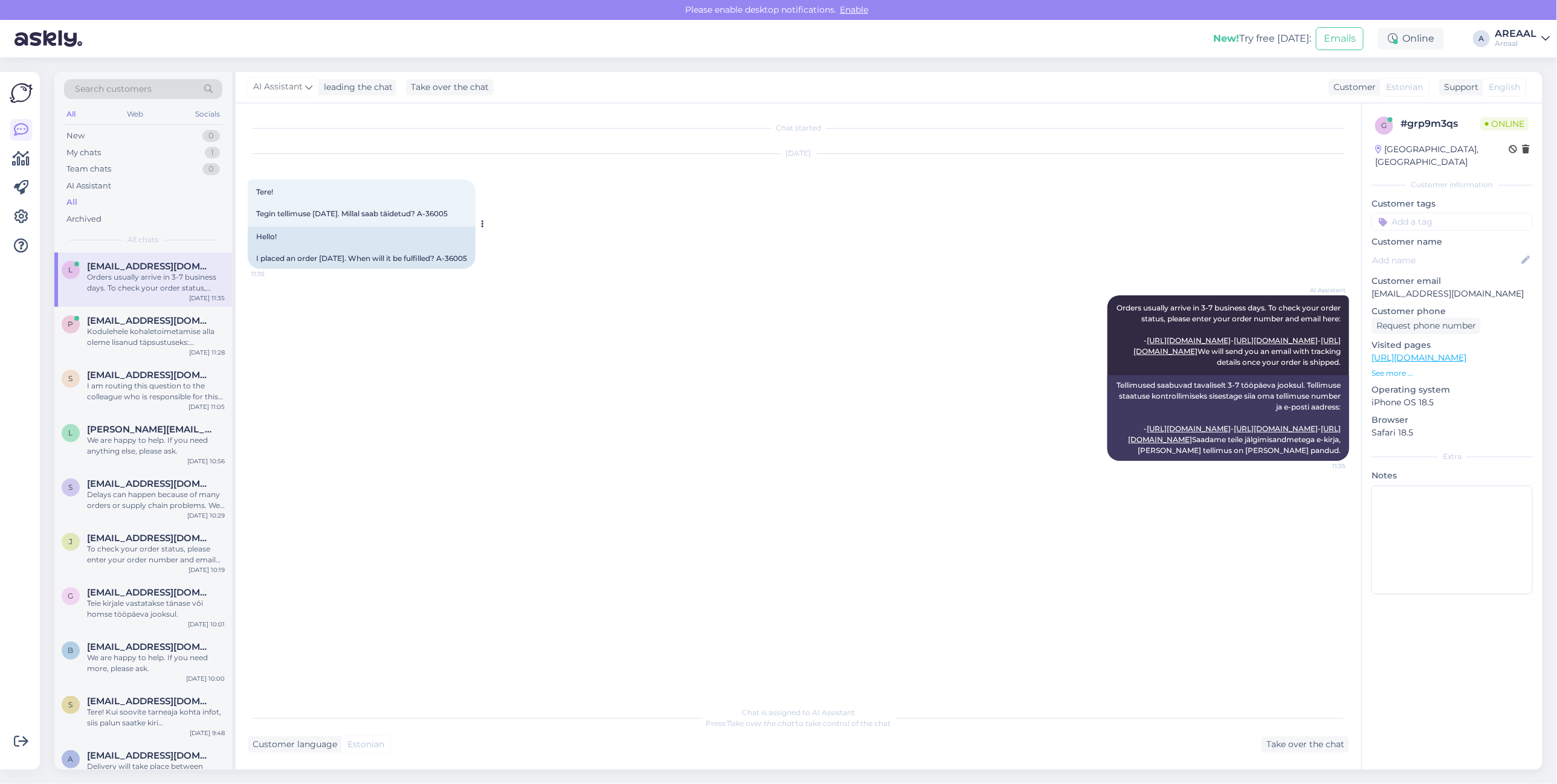
copy span "36005"
copy span "-36005"
copy span "A-36005"
drag, startPoint x: 474, startPoint y: 212, endPoint x: 431, endPoint y: 217, distance: 43.3
click at [431, 217] on div "Tere! Tegin tellimuse 9.augustil. Millal saab täidetud? A-36005 11:35" at bounding box center [361, 203] width 228 height 47
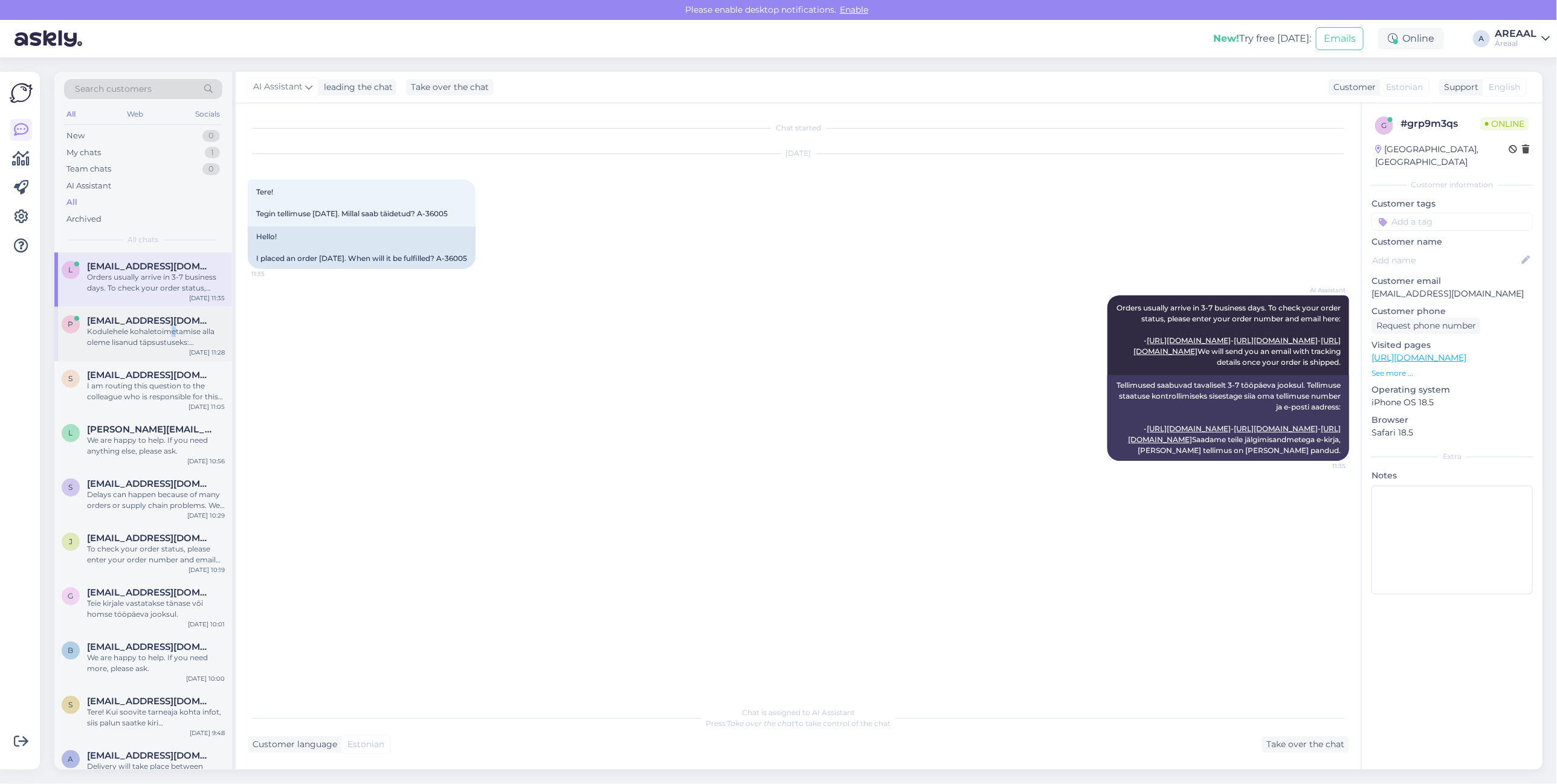
click at [173, 327] on div "Kodulehele kohaletoimetamise alla oleme lisanud täpsustuseks: [PERSON_NAME] on …" at bounding box center [156, 337] width 138 height 22
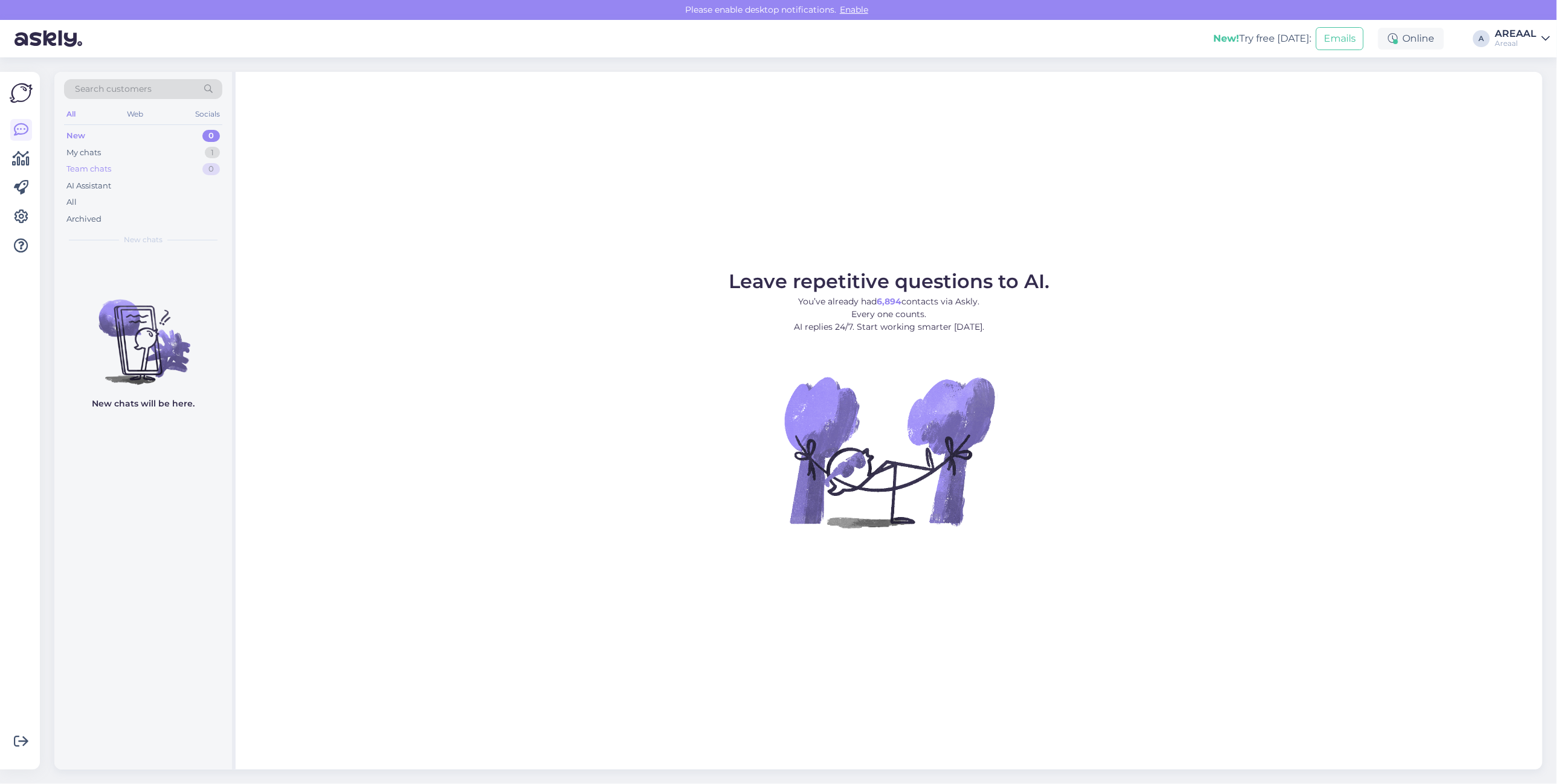
click at [169, 165] on div "Team chats 0" at bounding box center [143, 169] width 158 height 17
click at [178, 158] on div "My chats 1" at bounding box center [143, 152] width 158 height 17
click at [144, 287] on div "Kodulehele kohaletoimetamise alla oleme lisanud täpsustuseks: [PERSON_NAME] on …" at bounding box center [156, 282] width 138 height 22
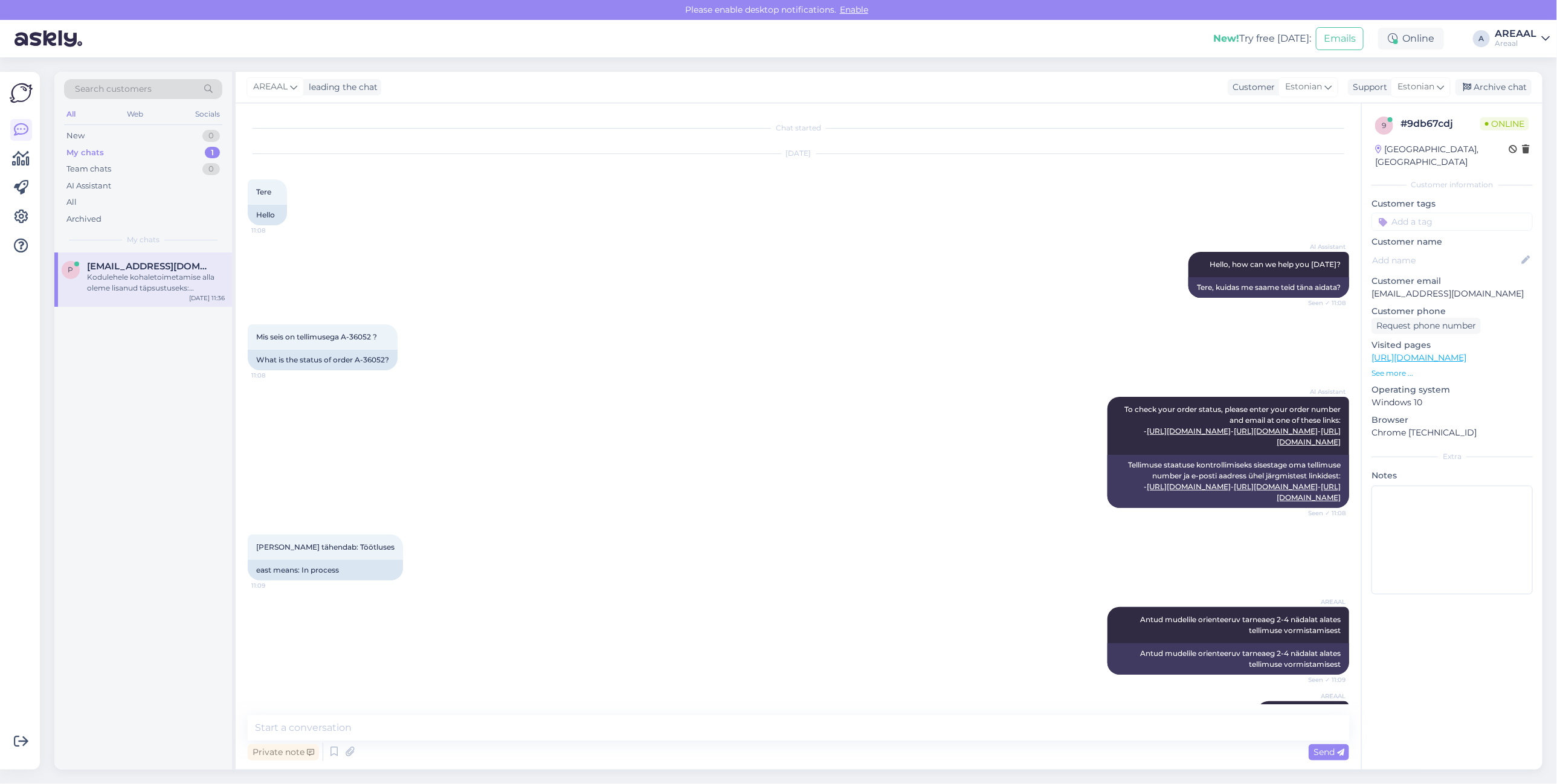
scroll to position [1156, 0]
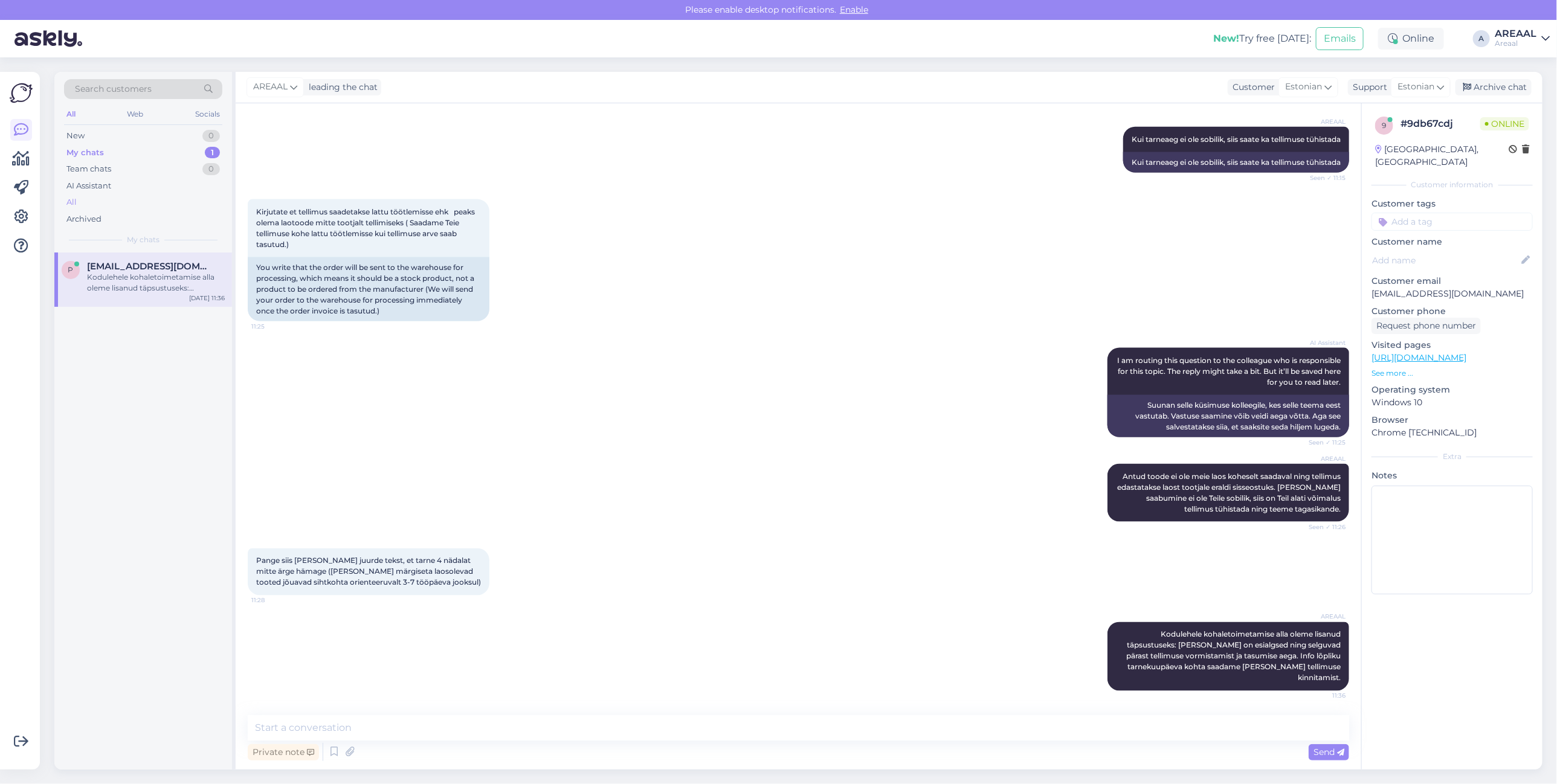
click at [138, 194] on div "All" at bounding box center [143, 202] width 158 height 17
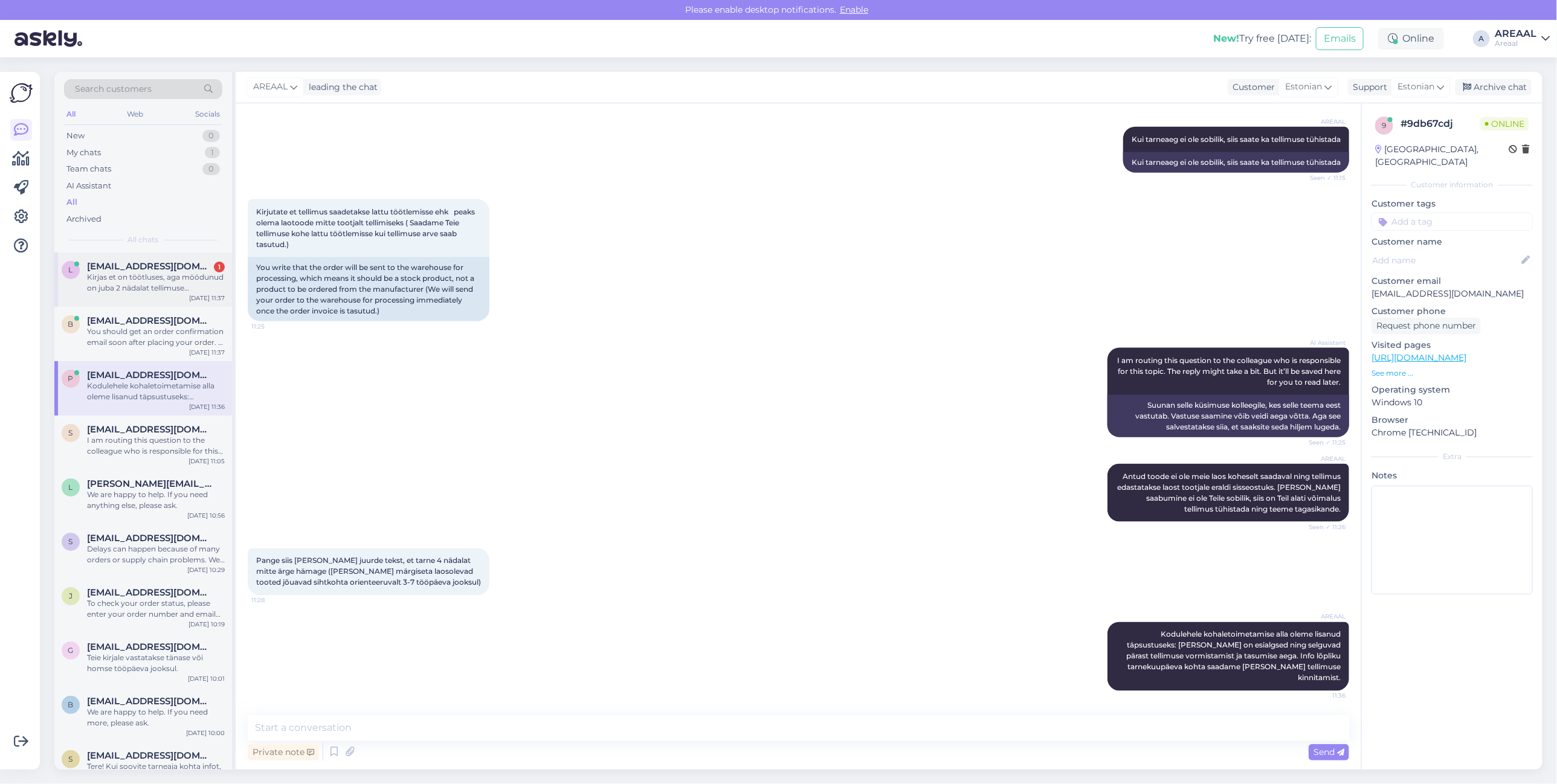
click at [213, 287] on div "Kirjas et on töötluses, aga möödunud on juba 2 nädalat tellimuse esitamisest" at bounding box center [156, 282] width 138 height 22
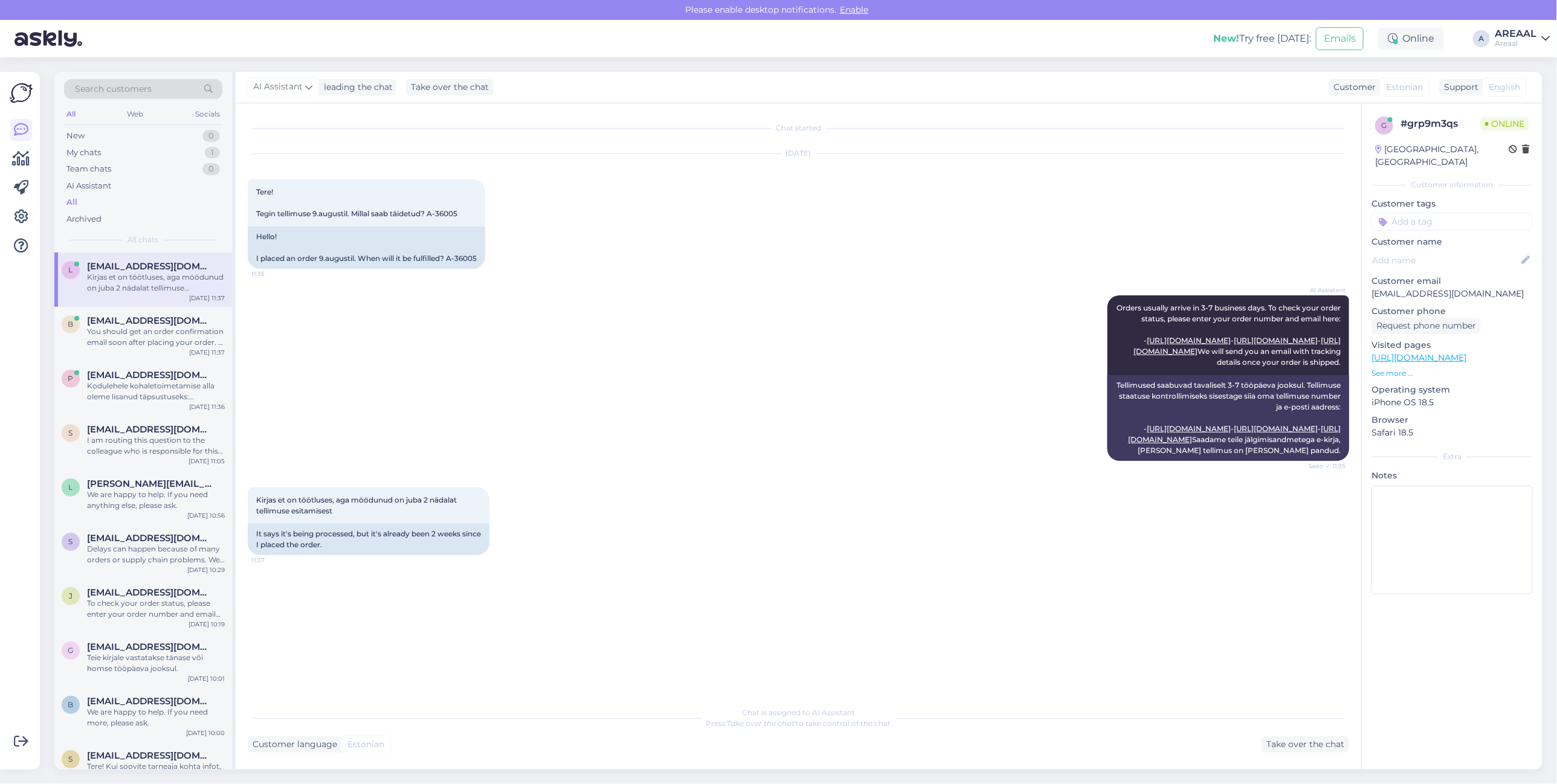
click at [1284, 756] on div "Chat started Aug 25 2025 Tere! Tegin tellimuse 9.augustil. Millal saab täidetud…" at bounding box center [798, 436] width 1126 height 666
click at [1288, 750] on div "Take over the chat" at bounding box center [1306, 744] width 88 height 16
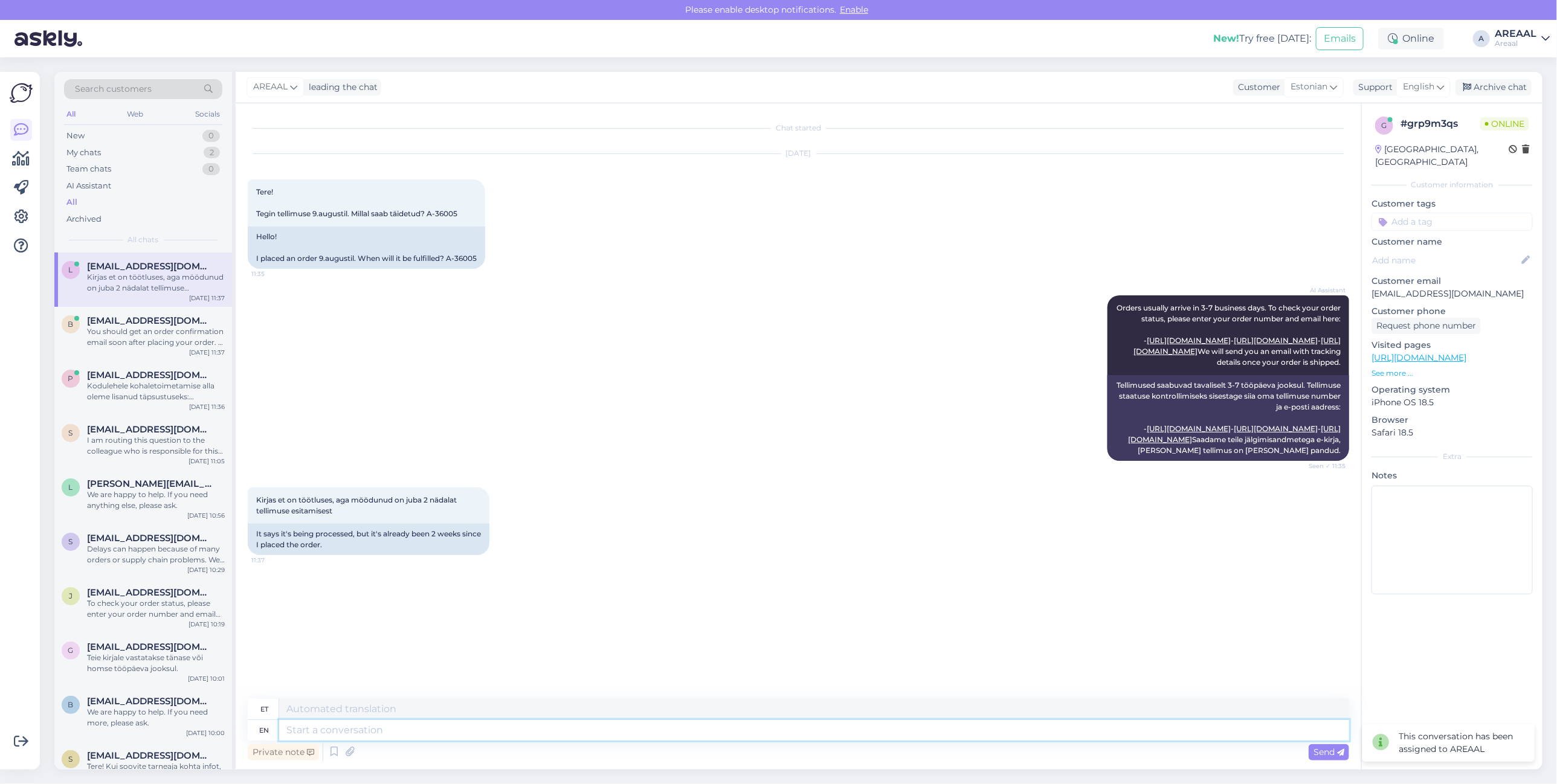
click at [800, 724] on textarea at bounding box center [814, 730] width 1070 height 20
click at [788, 702] on textarea at bounding box center [814, 709] width 1070 height 20
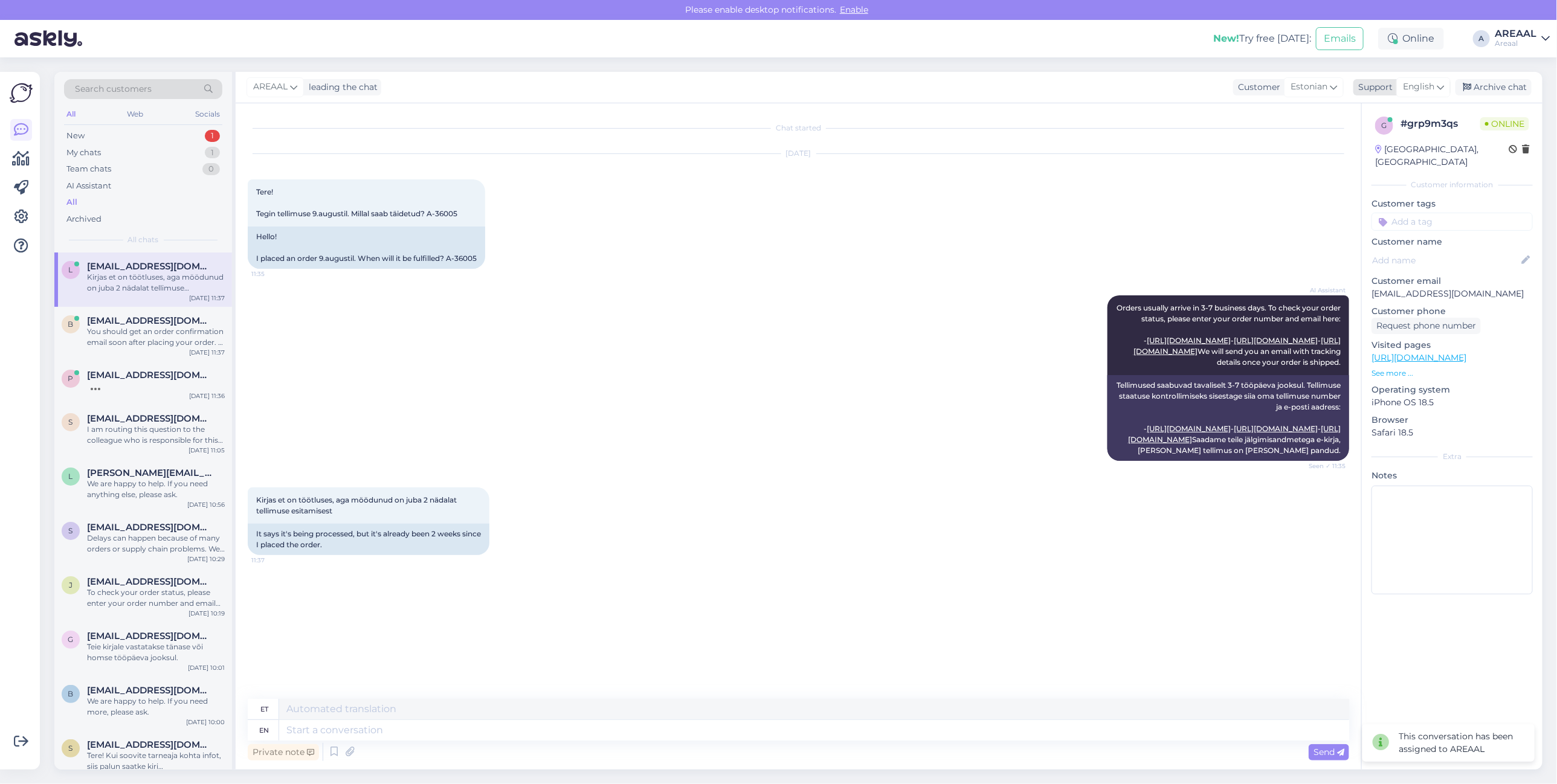
click at [1399, 82] on div "English" at bounding box center [1423, 87] width 54 height 19
type input "est"
click at [1399, 132] on link "Estonian" at bounding box center [1402, 140] width 133 height 19
click at [546, 723] on textarea at bounding box center [798, 728] width 1102 height 25
paste textarea "Tellimus töötlemises. Orienteeruv tarneaeg 29.08-30.08"
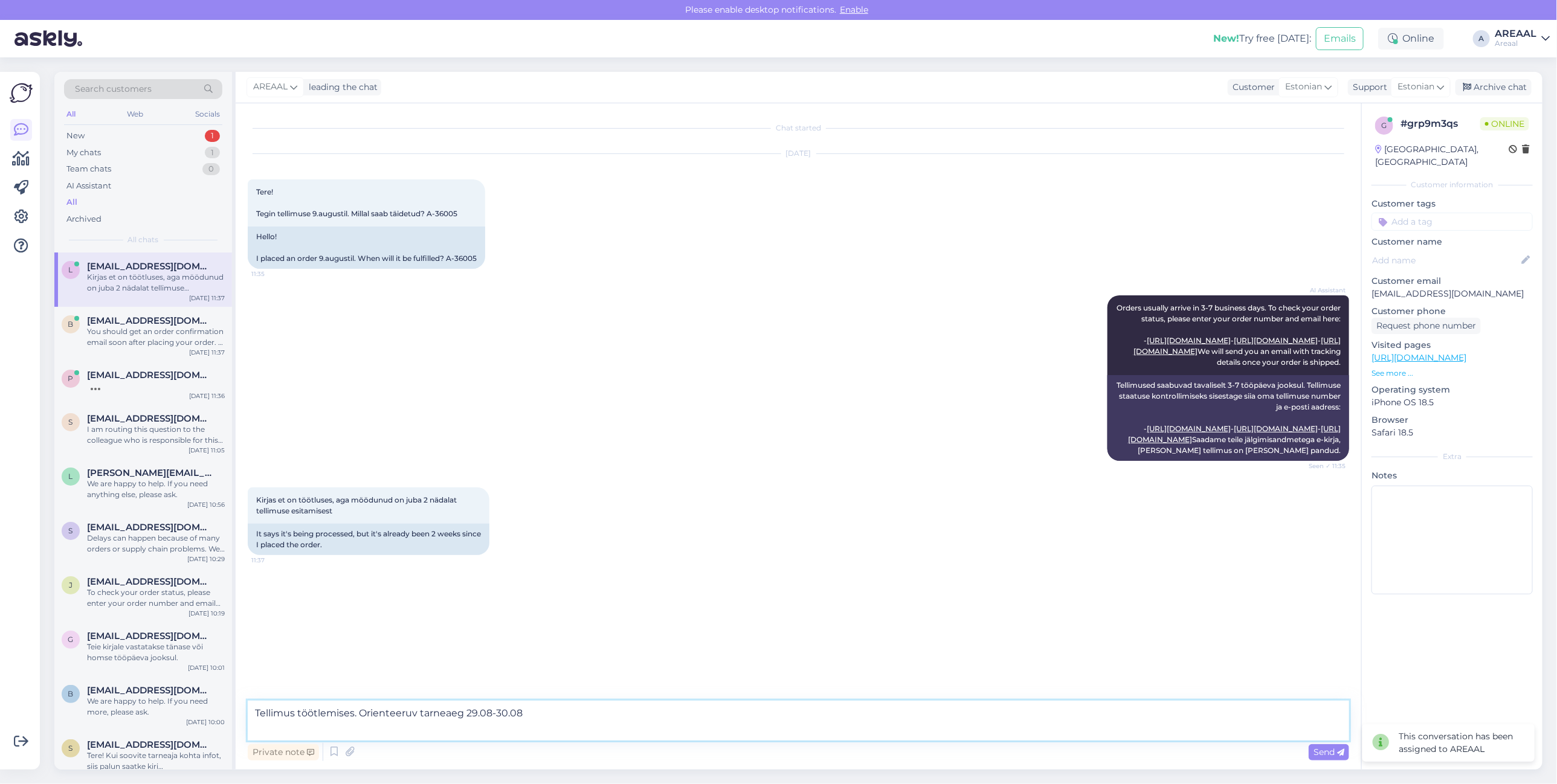
type textarea "Tellimus töötlemises. Orienteeruv tarneaeg 29.08-30.08"
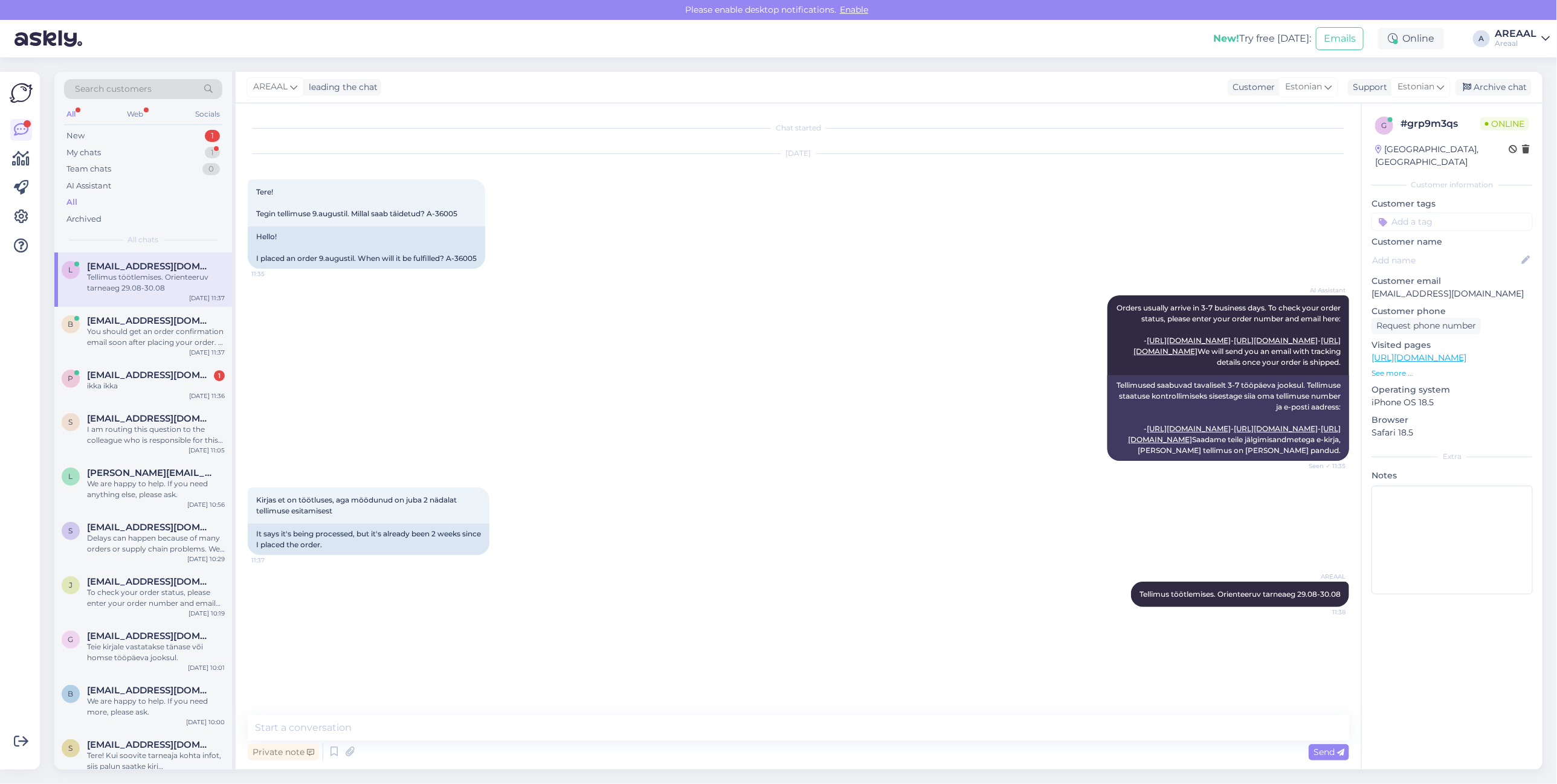
click at [787, 426] on div "AI Assistant Orders usually arrive in 3-7 business days. To check your order st…" at bounding box center [798, 378] width 1102 height 192
click at [649, 391] on div "AI Assistant Orders usually arrive in 3-7 business days. To check your order st…" at bounding box center [798, 378] width 1102 height 192
click at [158, 379] on span "[EMAIL_ADDRESS][DOMAIN_NAME]" at bounding box center [150, 376] width 126 height 11
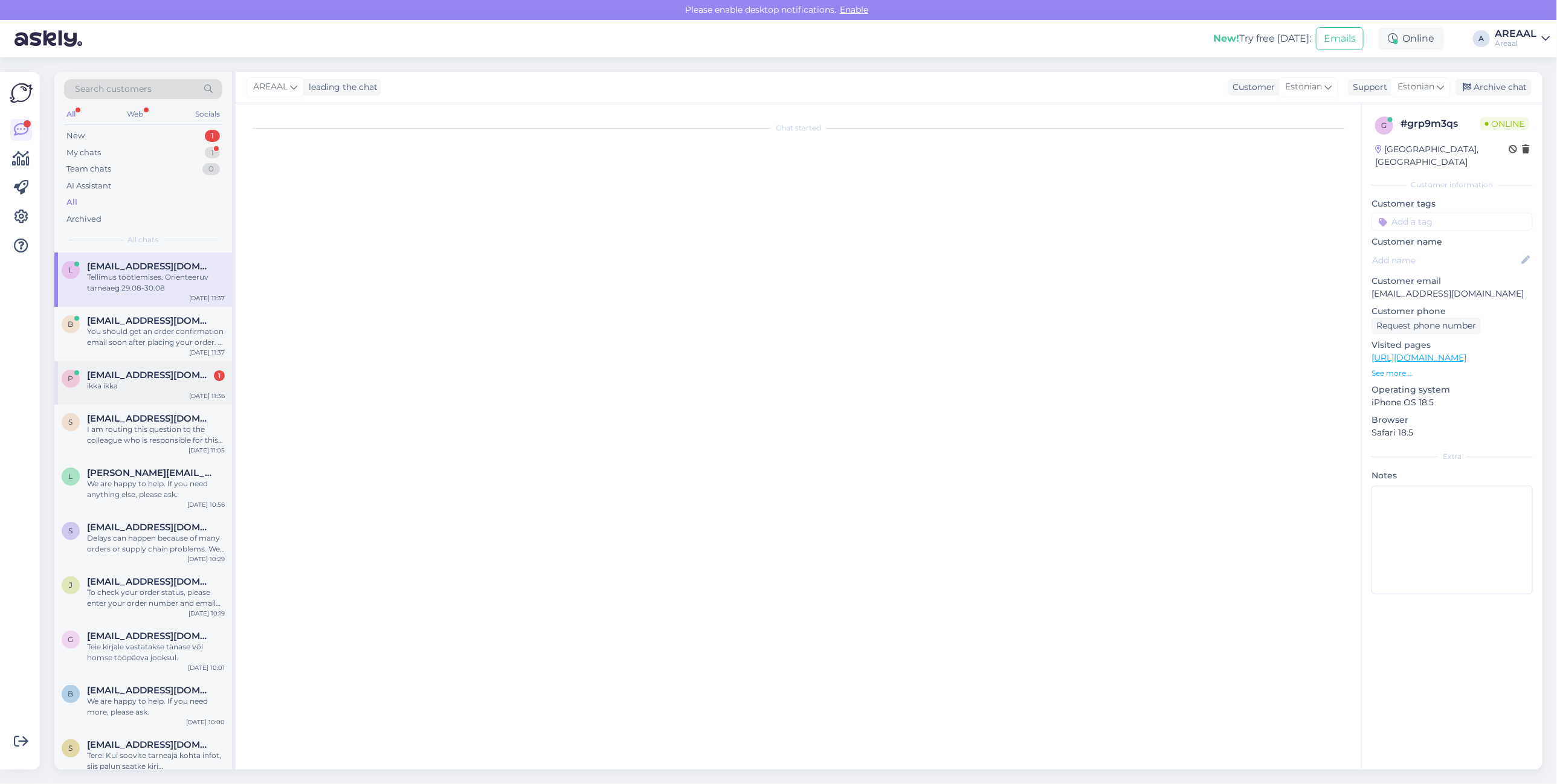
scroll to position [1208, 0]
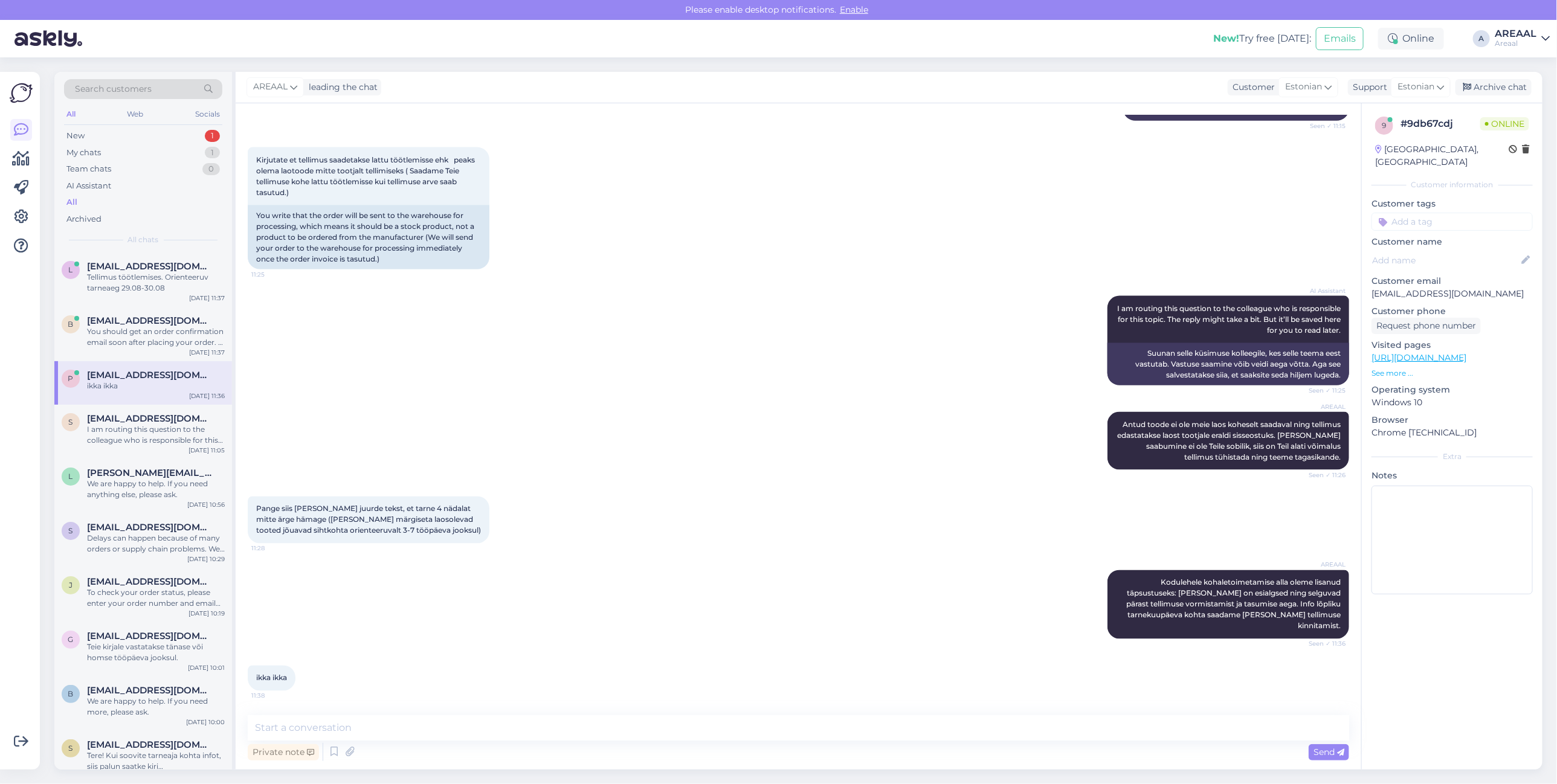
click at [1467, 352] on link "https://areaal.ee/garmin-fenix-7-pro-solar-47-mm-hall-spordikell/" at bounding box center [1418, 358] width 95 height 11
click at [523, 529] on div "Pange siis ka toote juurde tekst, et tarne 4 nädalat mitte ärge hämage (Ilma mä…" at bounding box center [798, 520] width 1102 height 74
click at [1481, 288] on p "[EMAIL_ADDRESS][DOMAIN_NAME]" at bounding box center [1452, 294] width 162 height 13
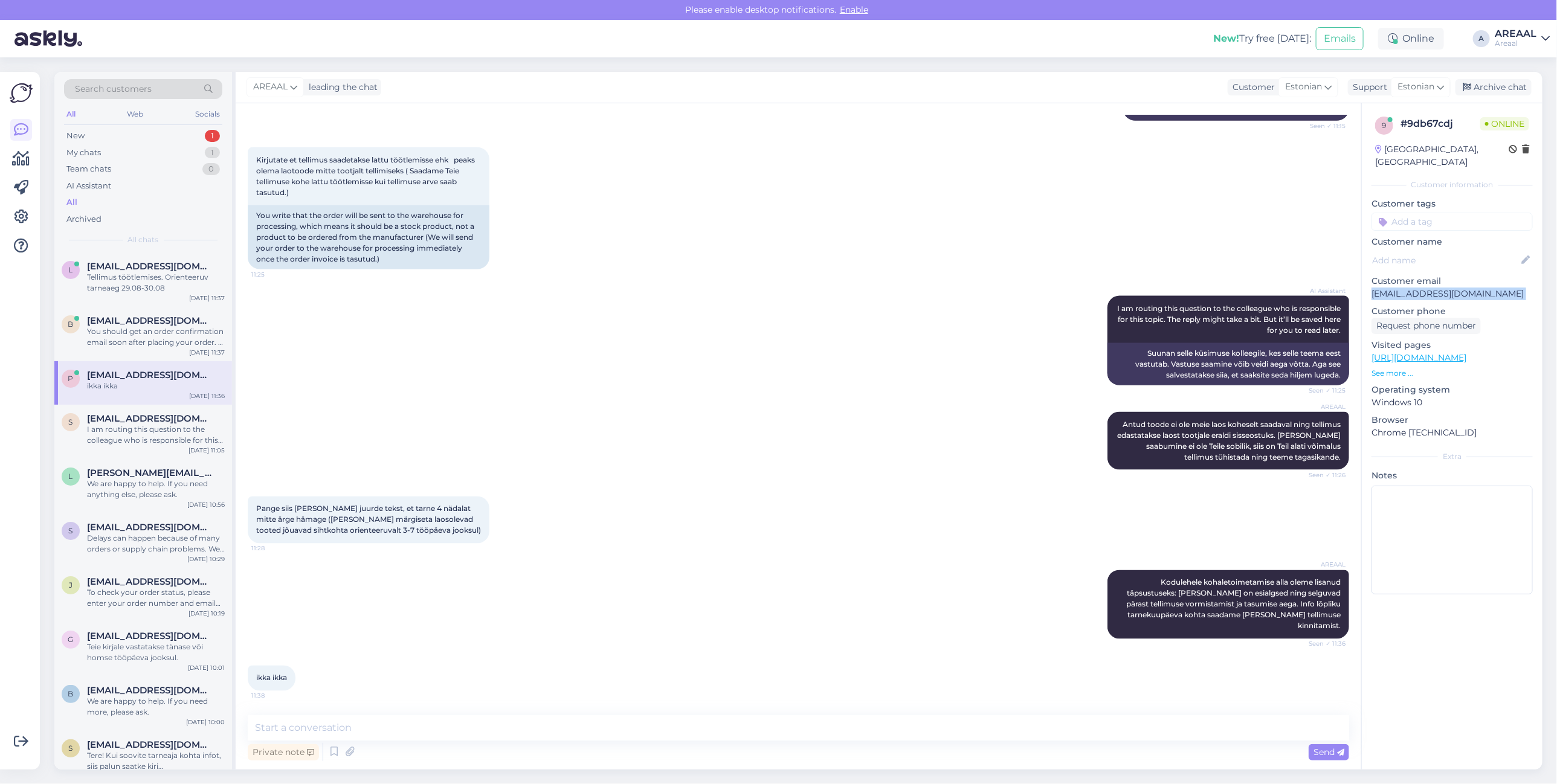
copy p "[EMAIL_ADDRESS][DOMAIN_NAME]"
click at [850, 470] on div "AREAAL Antud toode ei ole meie laos koheselt saadaval ning tellimus edastatakse…" at bounding box center [798, 441] width 1102 height 85
click at [204, 156] on div "My chats 1" at bounding box center [143, 152] width 158 height 17
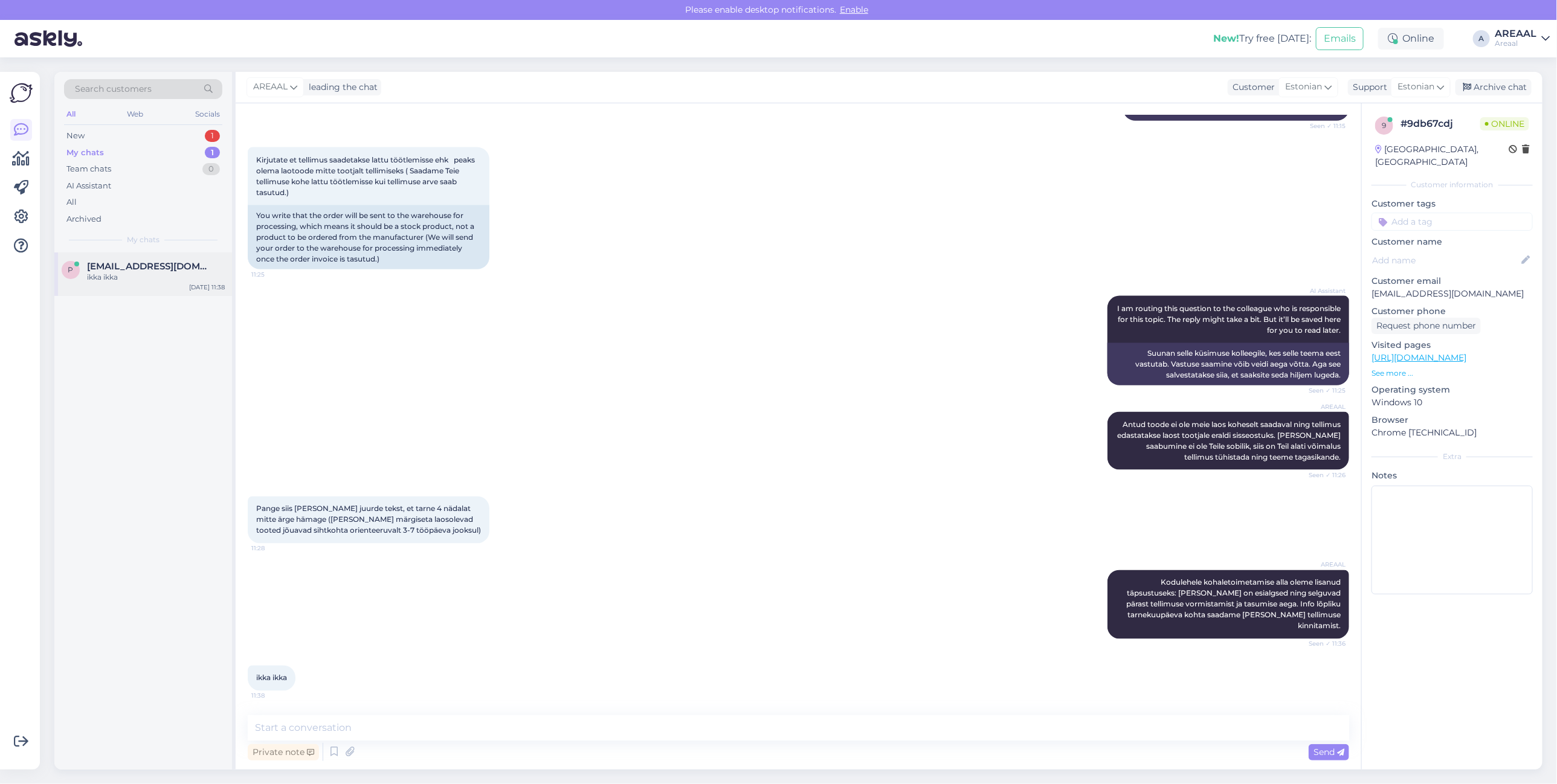
click at [152, 291] on div "p paigaldus4you@gmail.com ikka ikka Aug 25 11:38" at bounding box center [143, 274] width 178 height 43
click at [1521, 75] on div "AREAAL leading the chat Customer Estonian Support Estonian est Estonian Archive…" at bounding box center [889, 87] width 1307 height 32
click at [1494, 85] on div "Archive chat" at bounding box center [1493, 87] width 76 height 16
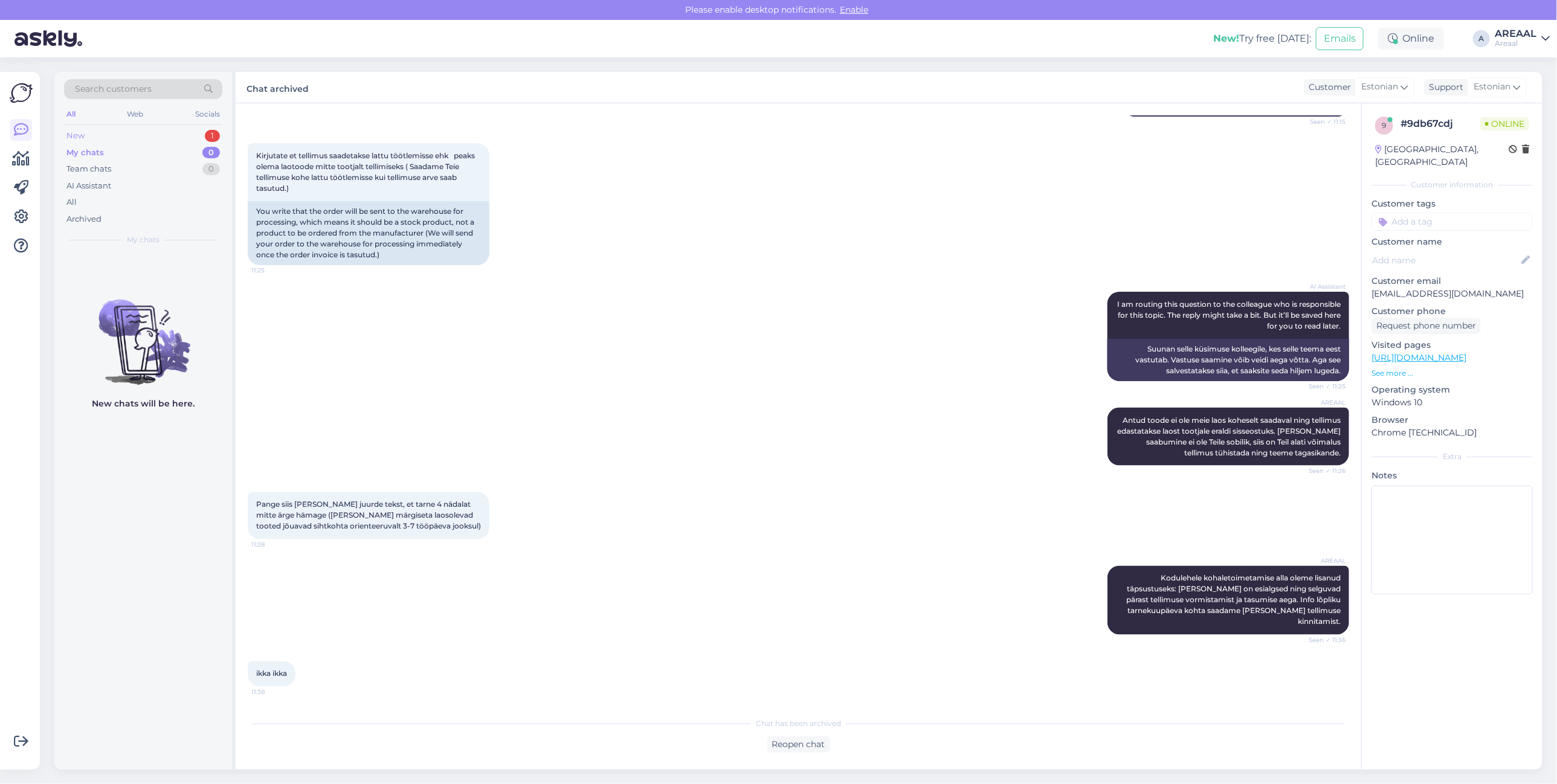
click at [209, 134] on div "1" at bounding box center [212, 136] width 15 height 12
click at [150, 248] on div "Search customers All Web Socials New 1 My chats 0 Team chats 0 AI Assistant All…" at bounding box center [143, 162] width 178 height 181
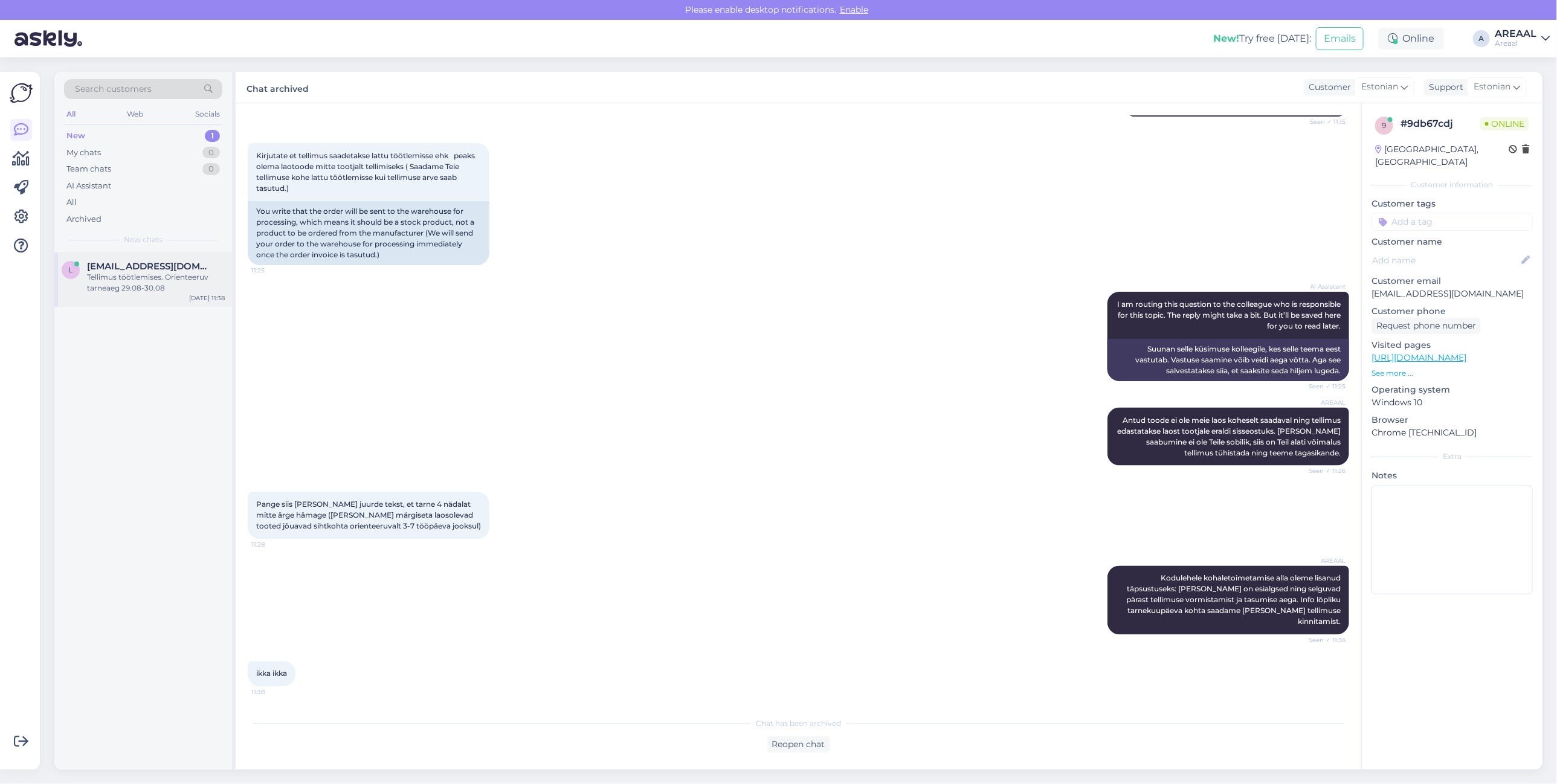
click at [149, 277] on div "Tellimus töötlemises. Orienteeruv tarneaeg 29.08-30.08" at bounding box center [156, 282] width 138 height 22
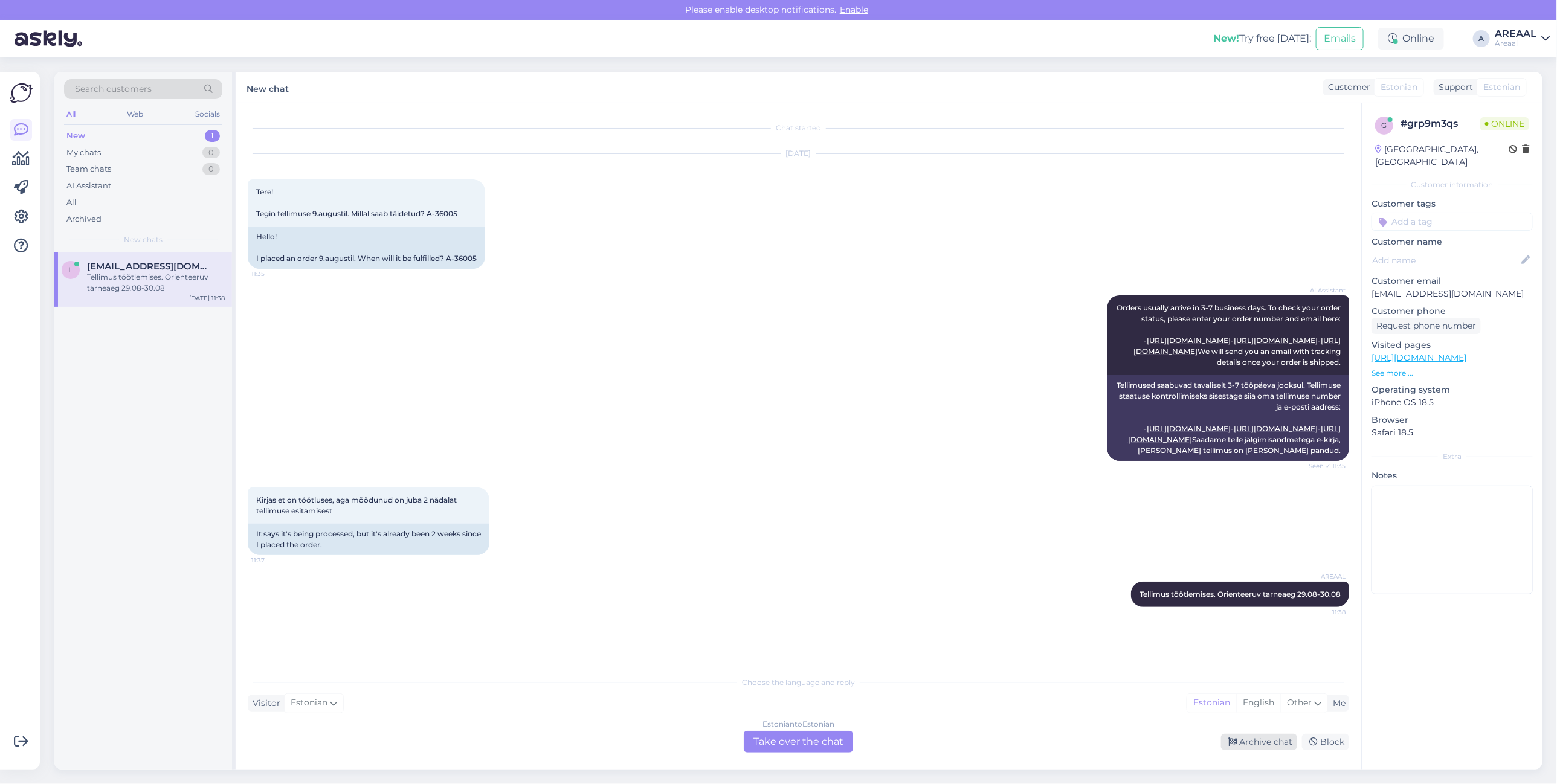
click at [1257, 748] on div "Archive chat" at bounding box center [1259, 742] width 76 height 16
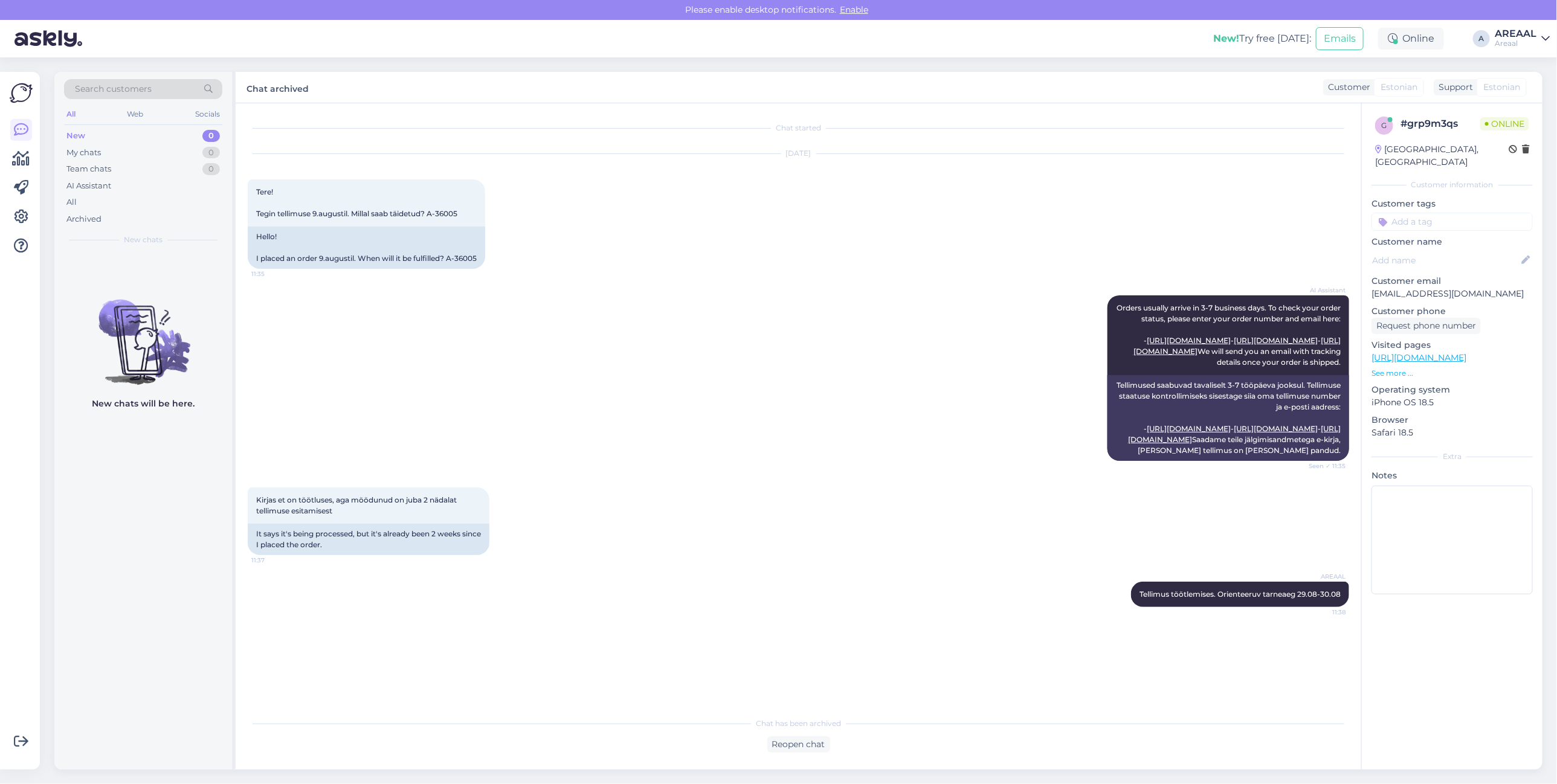
click at [420, 379] on div "AI Assistant Orders usually arrive in 3-7 business days. To check your order st…" at bounding box center [798, 378] width 1102 height 192
click at [104, 196] on div "All" at bounding box center [143, 202] width 158 height 17
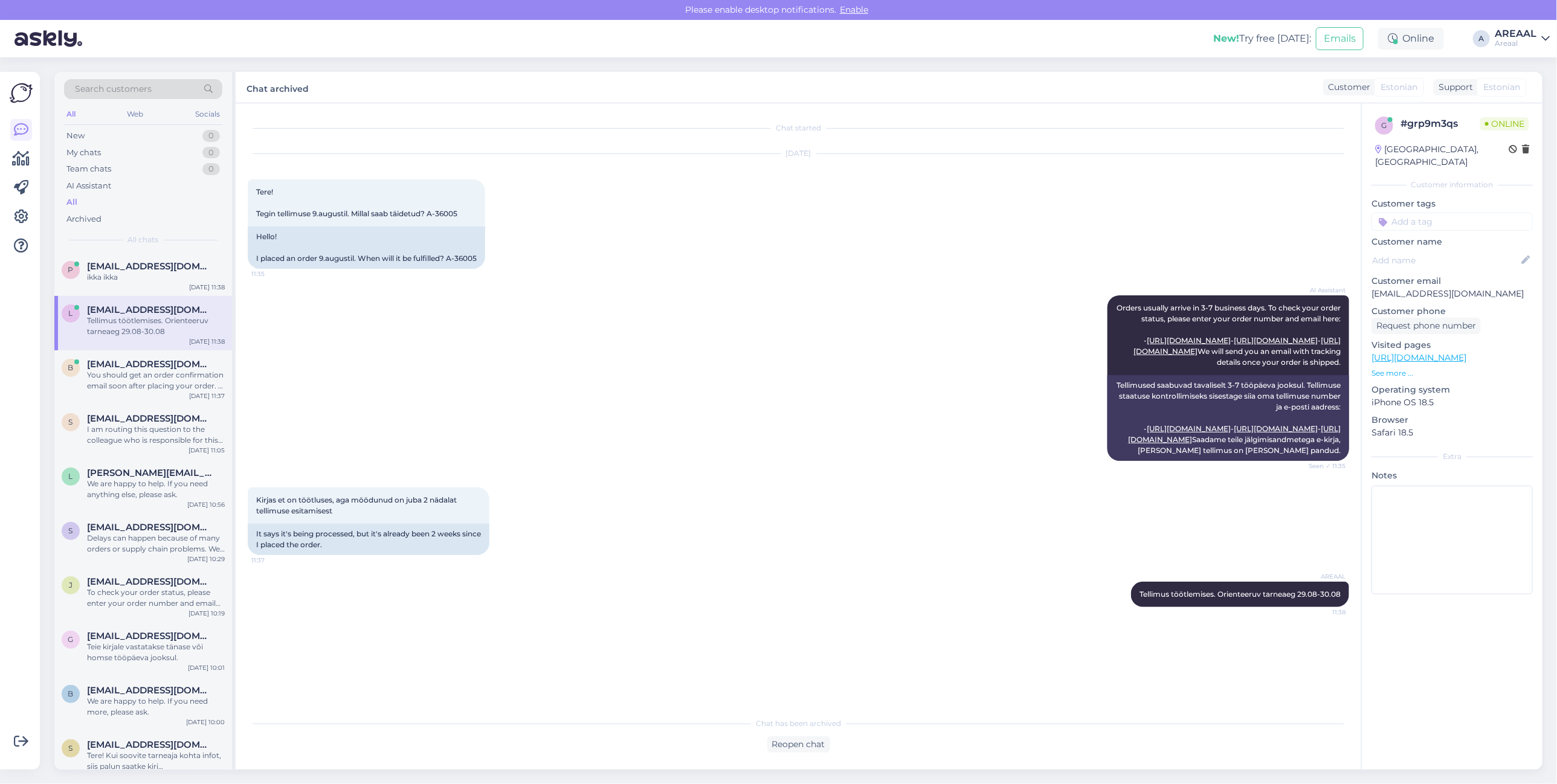
click at [619, 474] on div "AI Assistant Orders usually arrive in 3-7 business days. To check your order st…" at bounding box center [798, 378] width 1102 height 192
click at [116, 257] on div "p paigaldus4you@gmail.com ikka ikka Aug 25 11:38" at bounding box center [143, 274] width 178 height 43
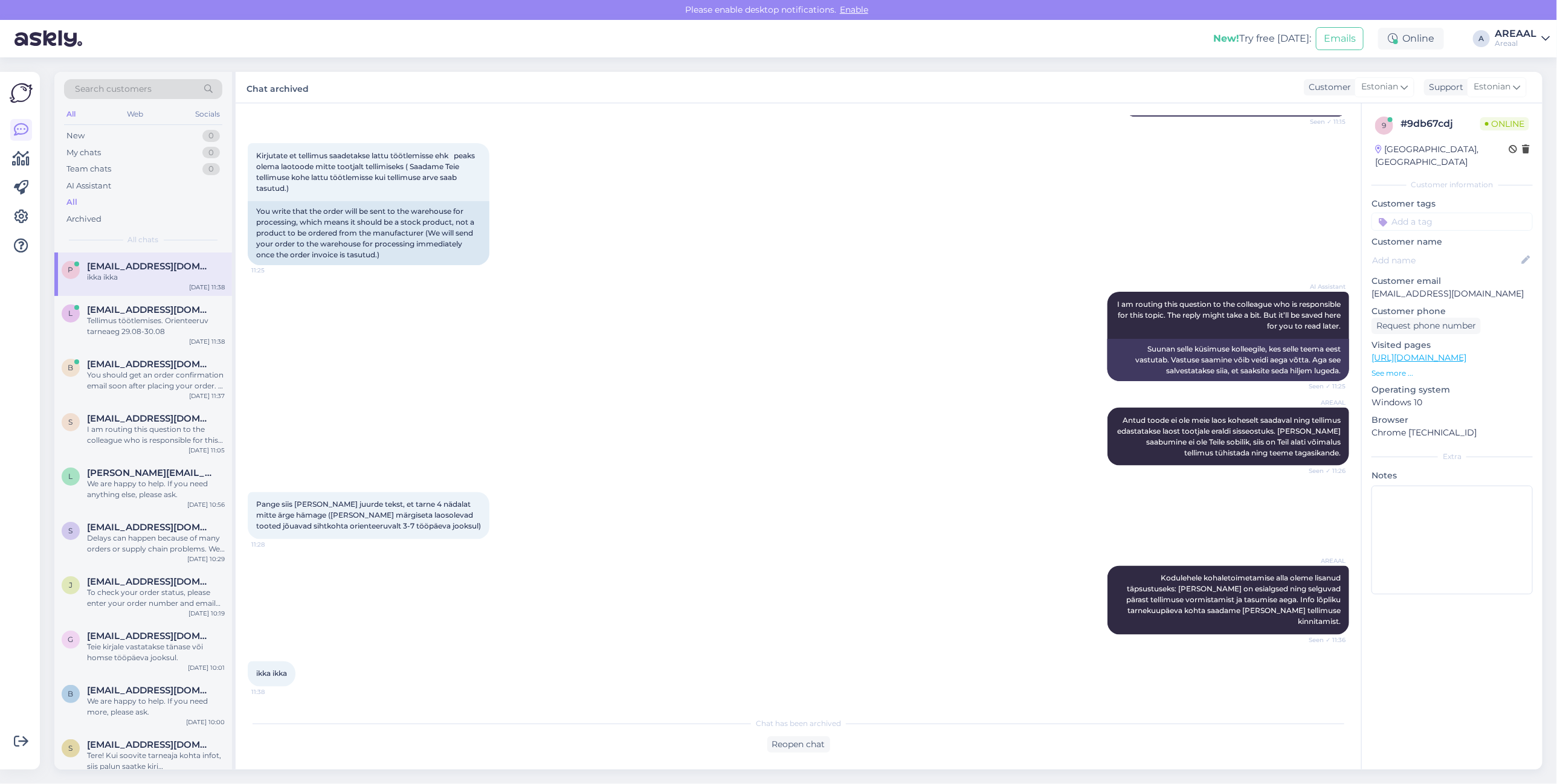
click at [588, 345] on div "AI Assistant I am routing this question to the colleague who is responsible for…" at bounding box center [798, 336] width 1102 height 116
click at [588, 337] on div "AI Assistant I am routing this question to the colleague who is responsible for…" at bounding box center [798, 336] width 1102 height 116
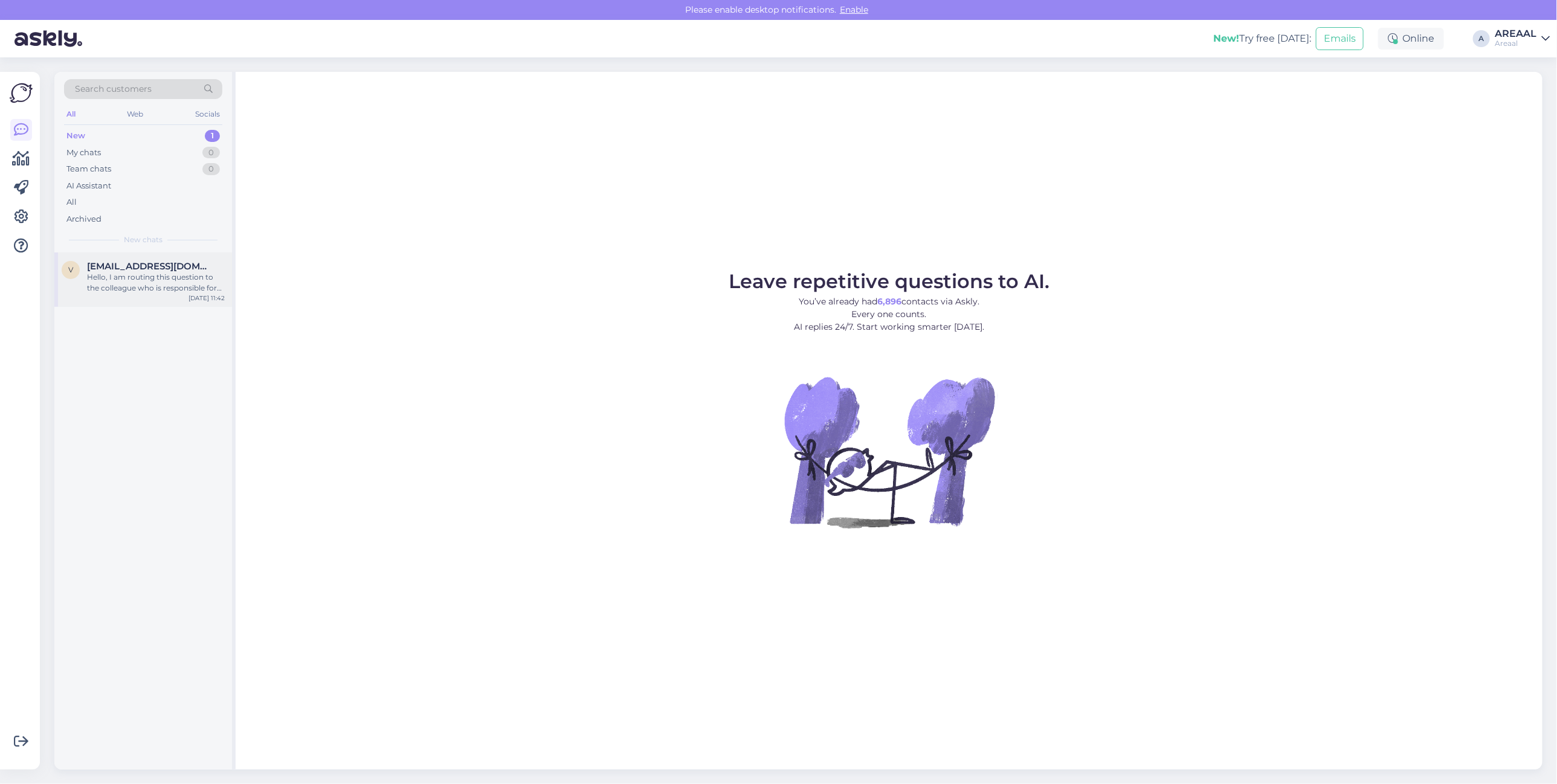
click at [198, 263] on div "[EMAIL_ADDRESS][DOMAIN_NAME]" at bounding box center [156, 267] width 138 height 11
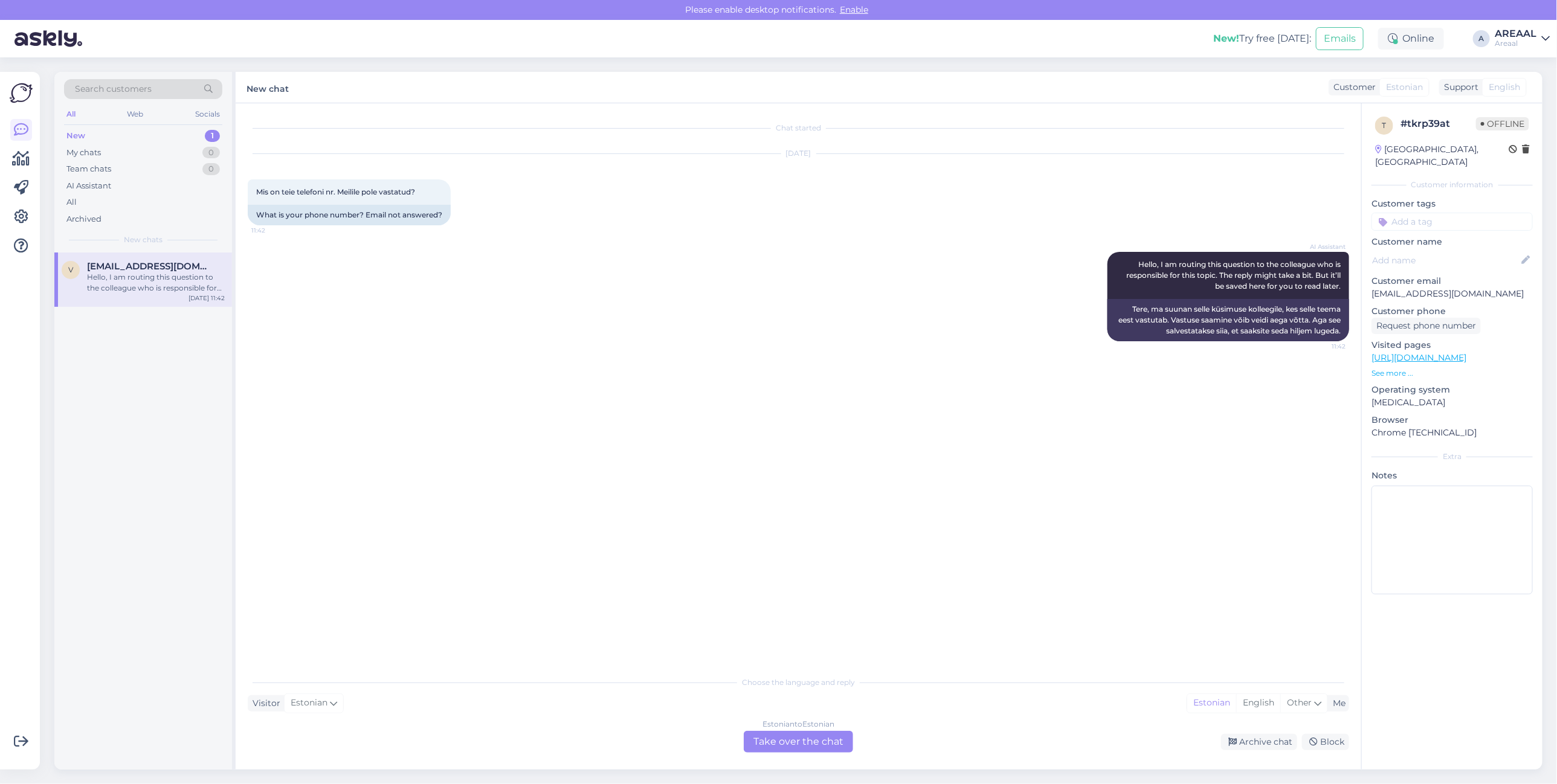
click at [1387, 291] on div "t # tkrp39at Offline [GEOGRAPHIC_DATA], [GEOGRAPHIC_DATA] Customer information …" at bounding box center [1452, 358] width 181 height 509
click at [1389, 288] on p "[EMAIL_ADDRESS][DOMAIN_NAME]" at bounding box center [1452, 294] width 162 height 13
copy p "[EMAIL_ADDRESS][DOMAIN_NAME]"
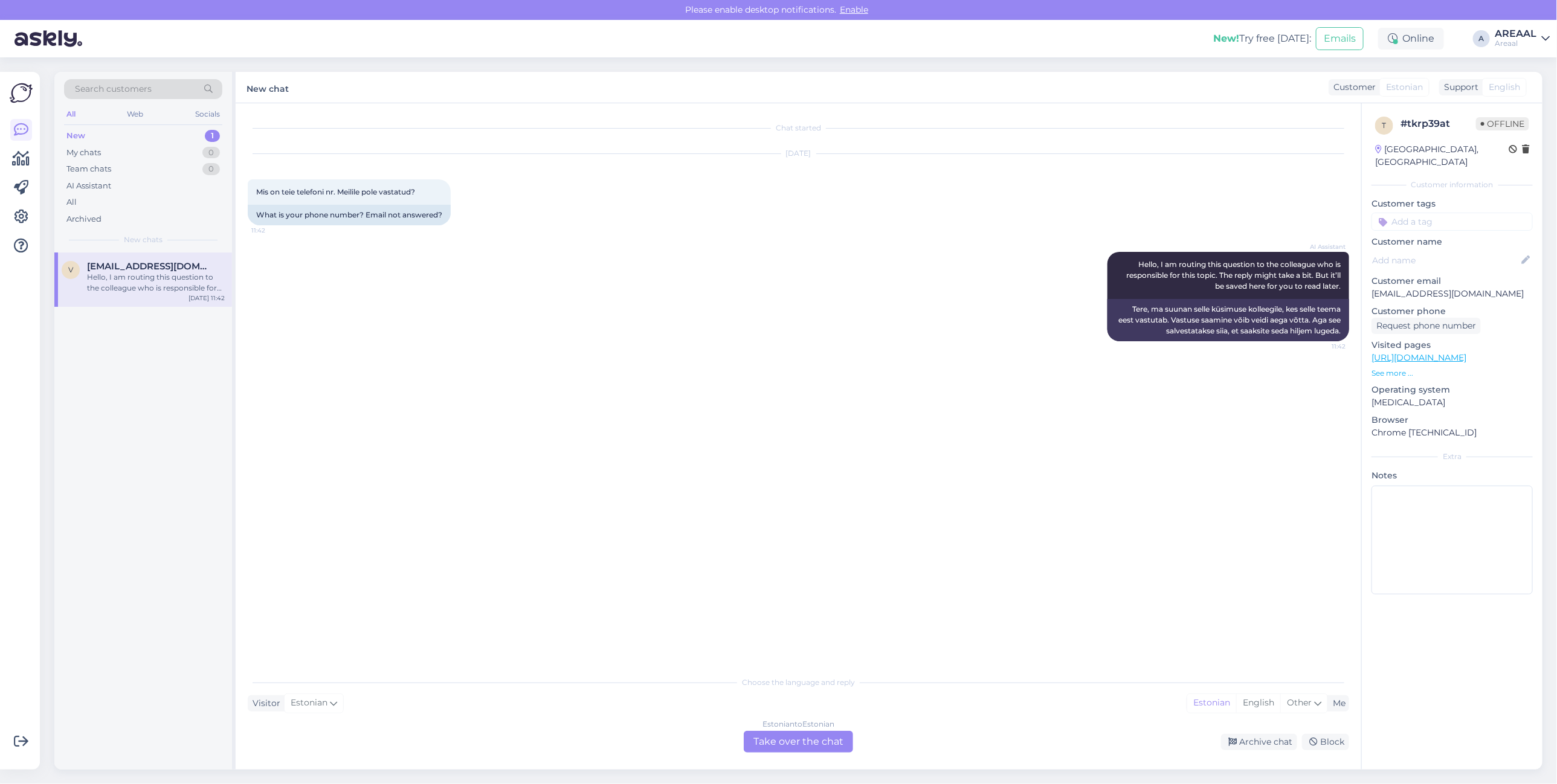
drag, startPoint x: 871, startPoint y: 722, endPoint x: 847, endPoint y: 737, distance: 28.3
click at [871, 722] on div "Choose the language and reply Visitor Estonian Me Estonian English Other Estoni…" at bounding box center [798, 712] width 1102 height 83
click at [843, 737] on div "Estonian to Estonian Take over the chat" at bounding box center [798, 741] width 110 height 22
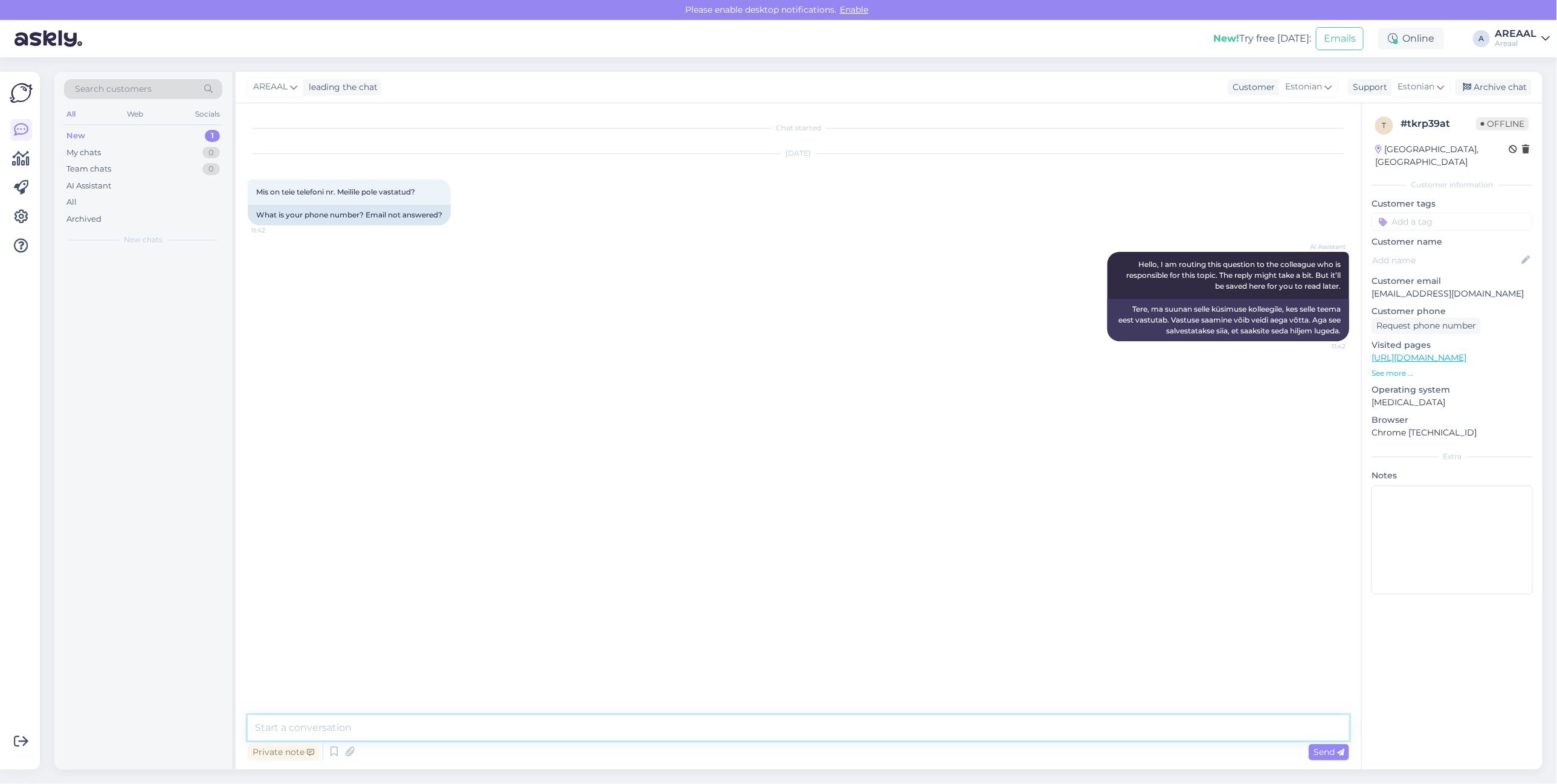
click at [838, 733] on textarea at bounding box center [798, 728] width 1102 height 25
type textarea "P"
type textarea "Telefoniteenindus on suletud alates [DATE], teenindame kirjalikult"
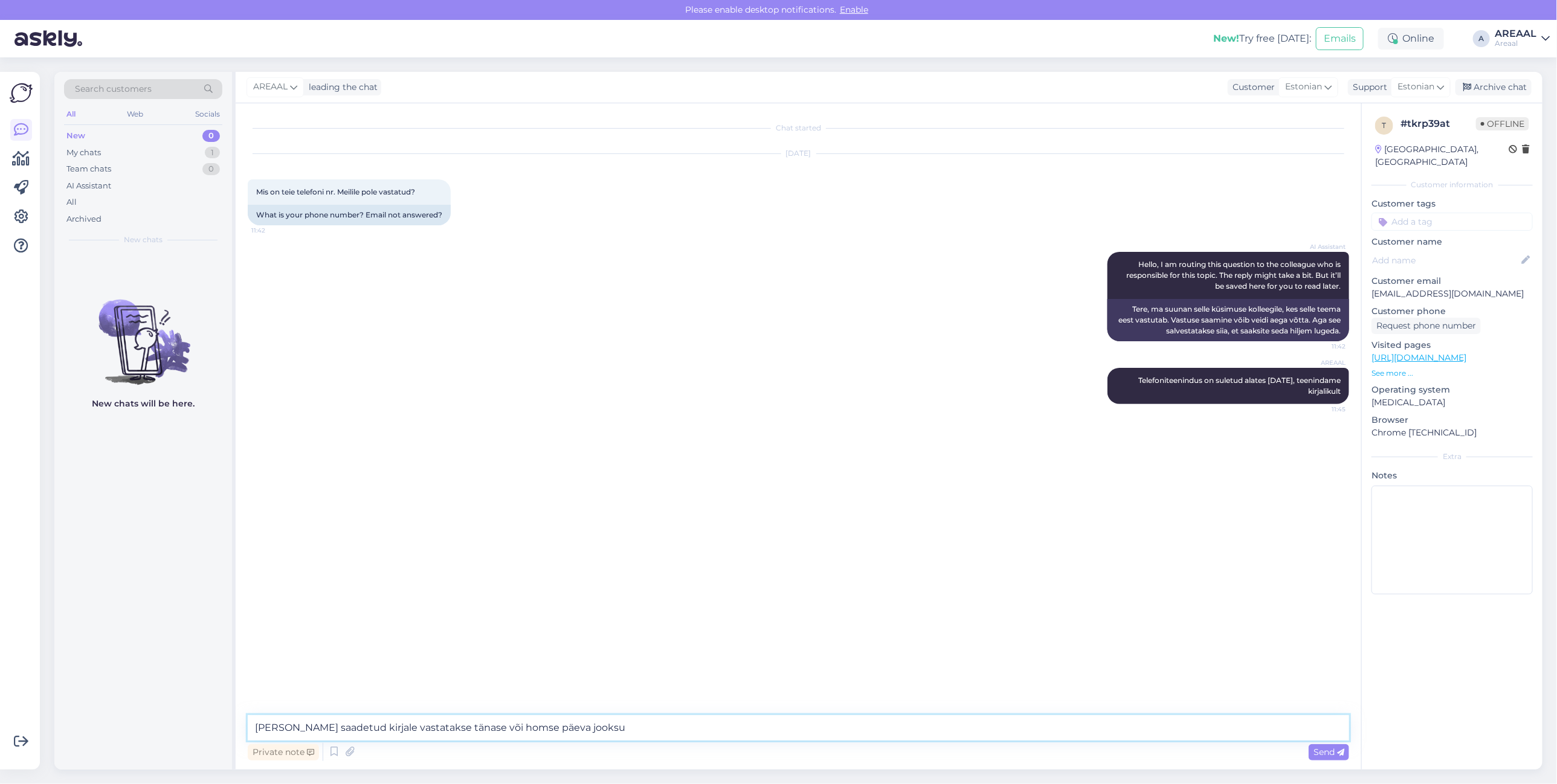
type textarea "[PERSON_NAME] saadetud kirjale vastatakse tänase või homse päeva jooksul"
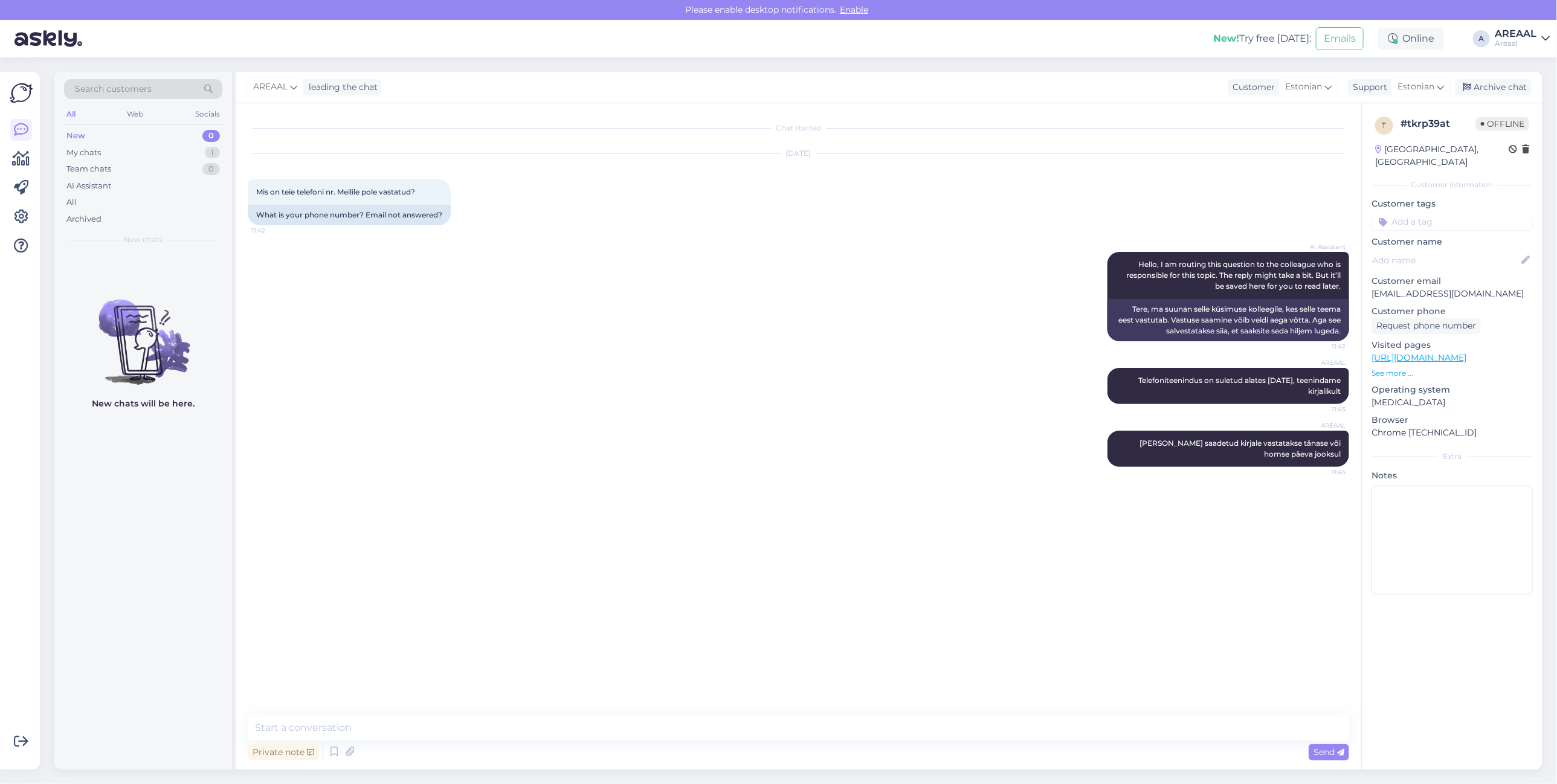
click at [618, 368] on div "AREAAL Telefoniteenindus on suletud alates [DATE], teenindame kirjalikult 11:45" at bounding box center [798, 386] width 1102 height 63
click at [577, 406] on div "AREAAL Telefoniteenindus on suletud alates [DATE], teenindame kirjalikult 11:45" at bounding box center [798, 386] width 1102 height 63
click at [751, 317] on div "AI Assistant Hello, I am routing this question to the colleague who is responsi…" at bounding box center [798, 296] width 1102 height 116
click at [1515, 88] on div "Archive chat" at bounding box center [1493, 87] width 76 height 16
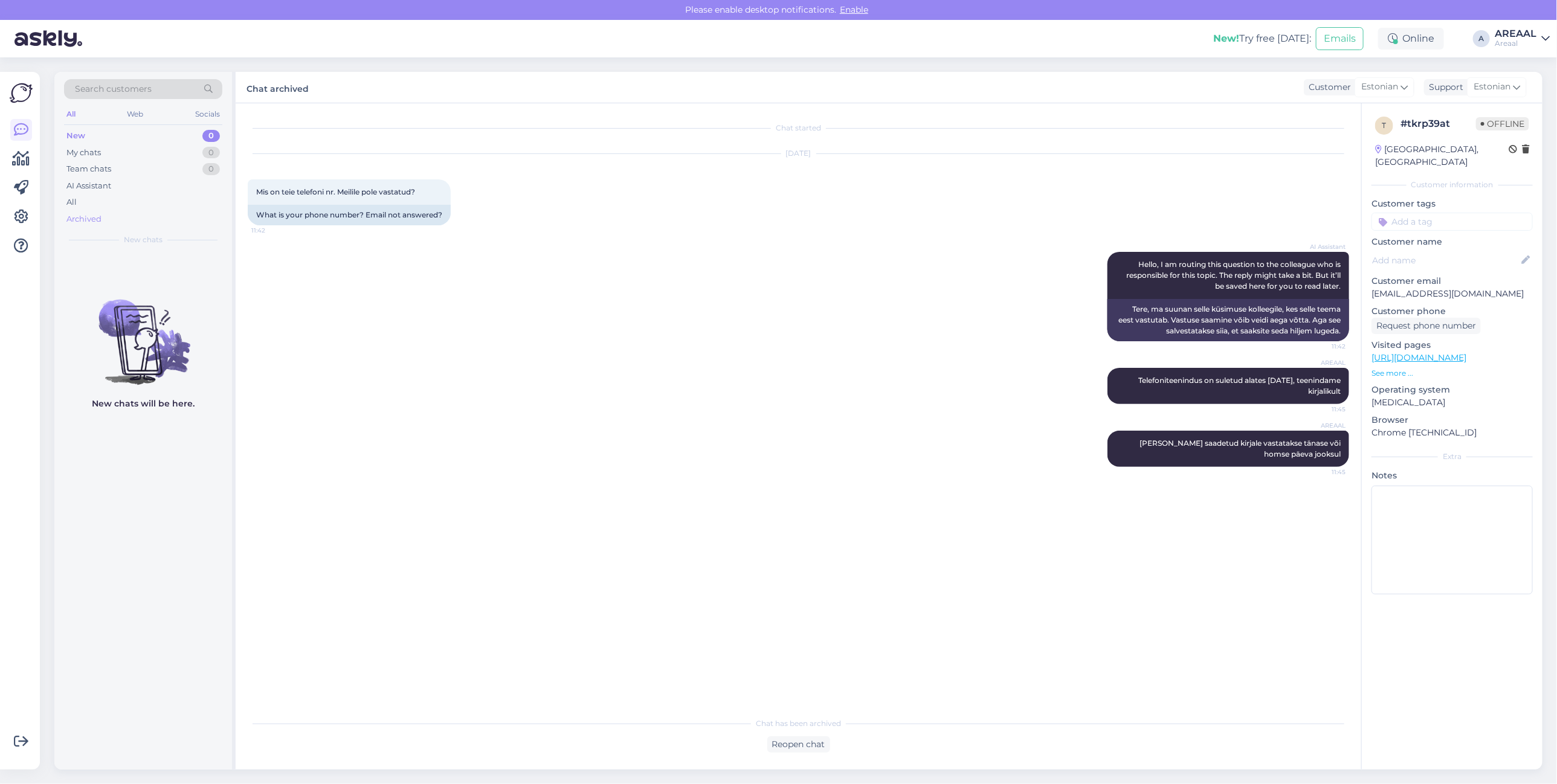
click at [128, 215] on div "Archived" at bounding box center [143, 219] width 158 height 17
click at [131, 197] on div "All" at bounding box center [143, 202] width 158 height 17
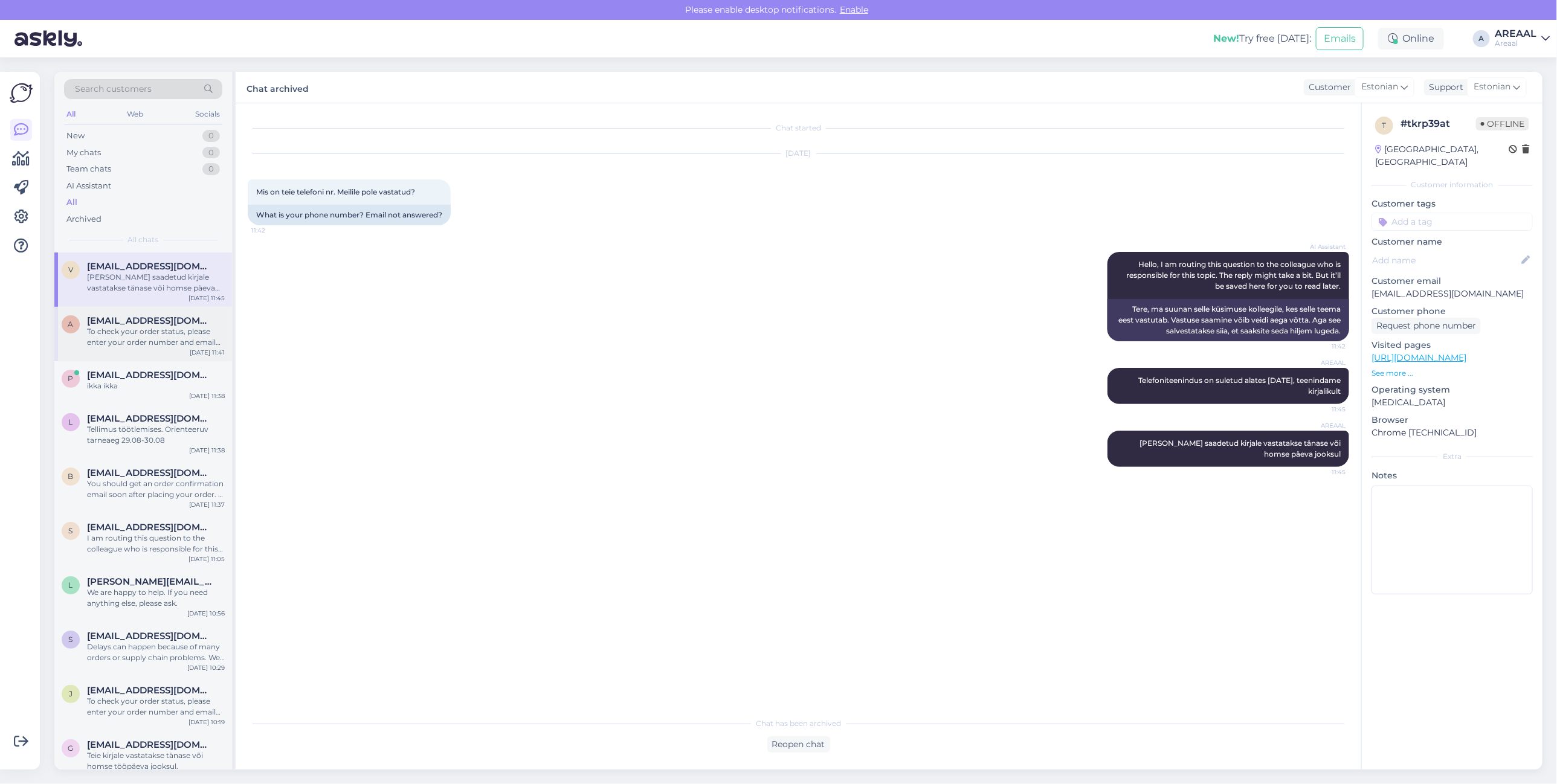
click at [140, 319] on span "[EMAIL_ADDRESS][DOMAIN_NAME]" at bounding box center [150, 321] width 126 height 11
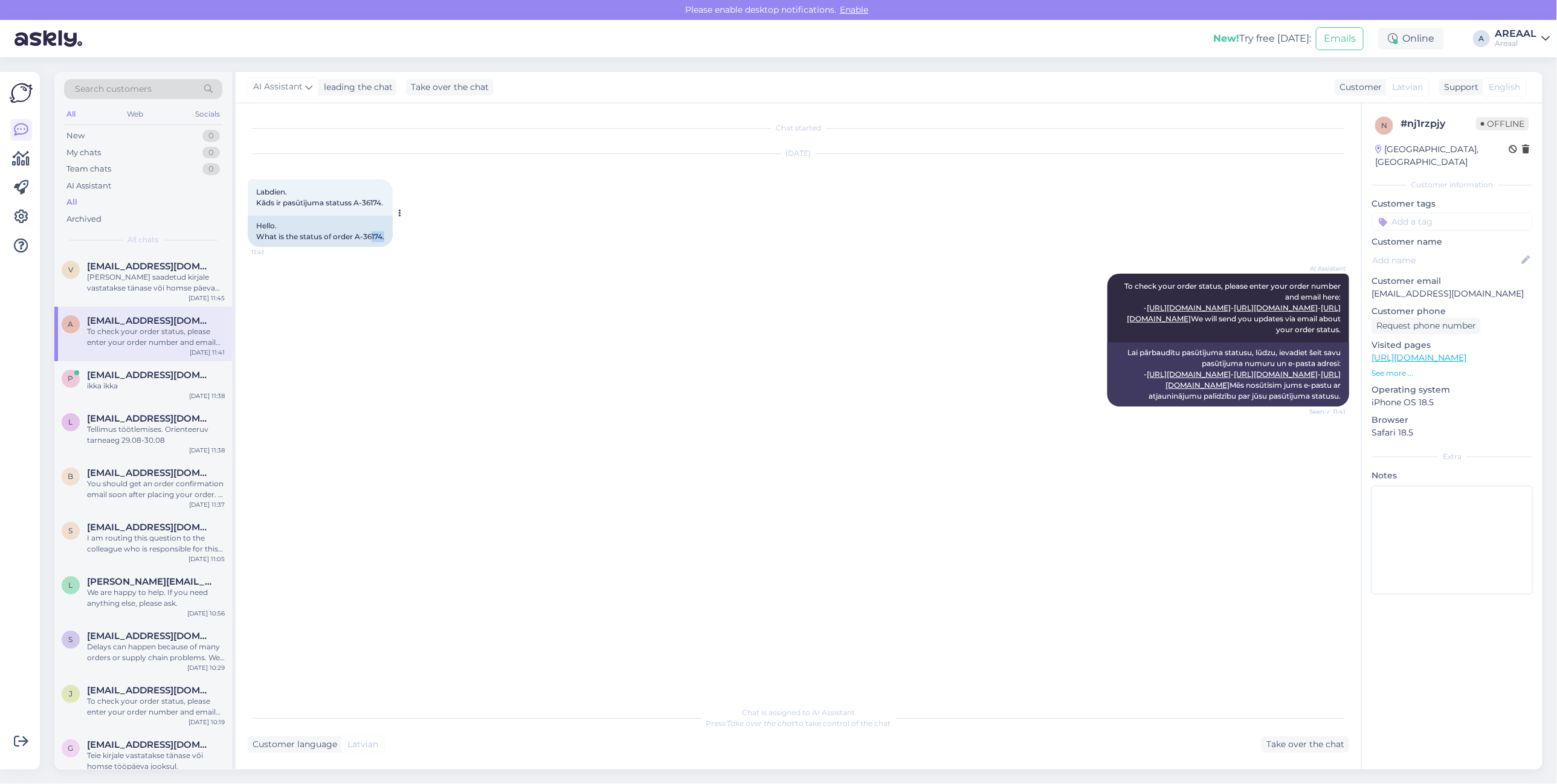
drag, startPoint x: 386, startPoint y: 238, endPoint x: 372, endPoint y: 241, distance: 14.3
click at [372, 241] on div "Hello. What is the status of order A-36174." at bounding box center [320, 231] width 145 height 32
click at [364, 241] on div "Hello. What is the status of order A-36174." at bounding box center [320, 231] width 145 height 32
copy div "A-3617"
copy div "A-36174"
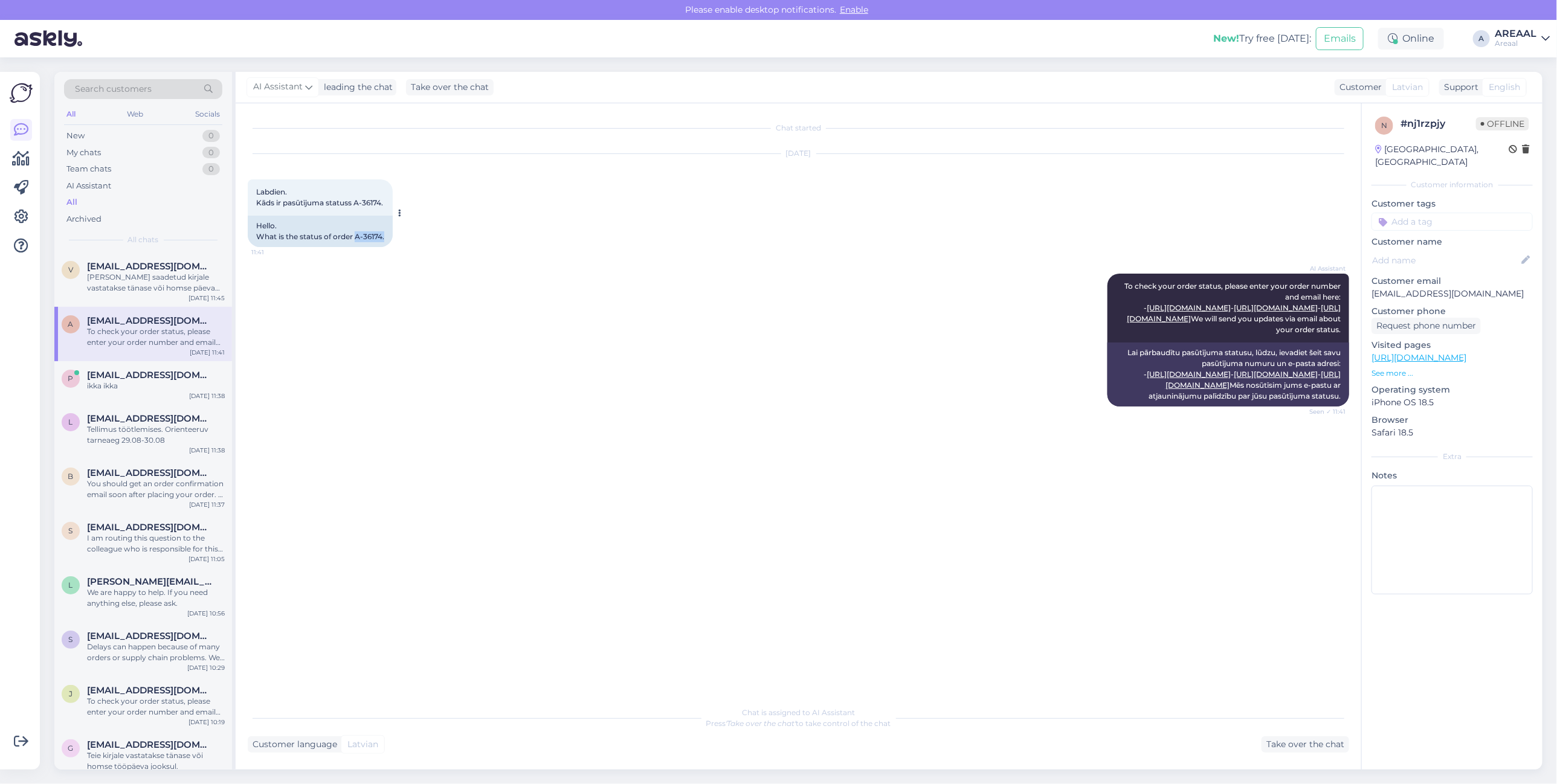
drag, startPoint x: 355, startPoint y: 236, endPoint x: 384, endPoint y: 235, distance: 29.0
click at [384, 235] on div "Hello. What is the status of order A-36174." at bounding box center [320, 231] width 145 height 32
copy div "A-36174"
click at [123, 402] on div "p paigaldus4you@gmail.com ikka ikka Aug 25 11:38" at bounding box center [143, 383] width 178 height 43
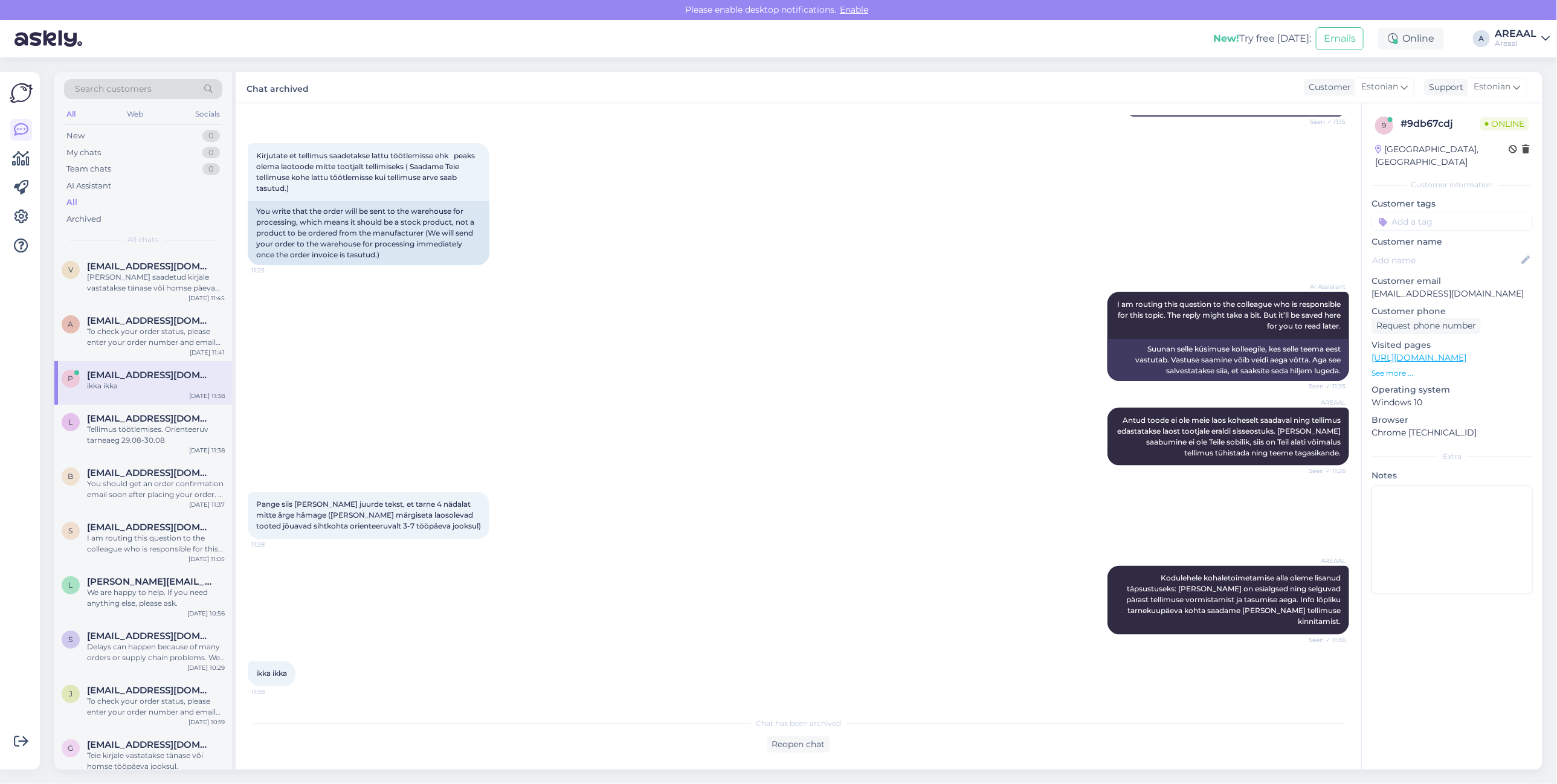
click at [130, 363] on div "p paigaldus4you@gmail.com ikka ikka Aug 25 11:38" at bounding box center [143, 383] width 178 height 43
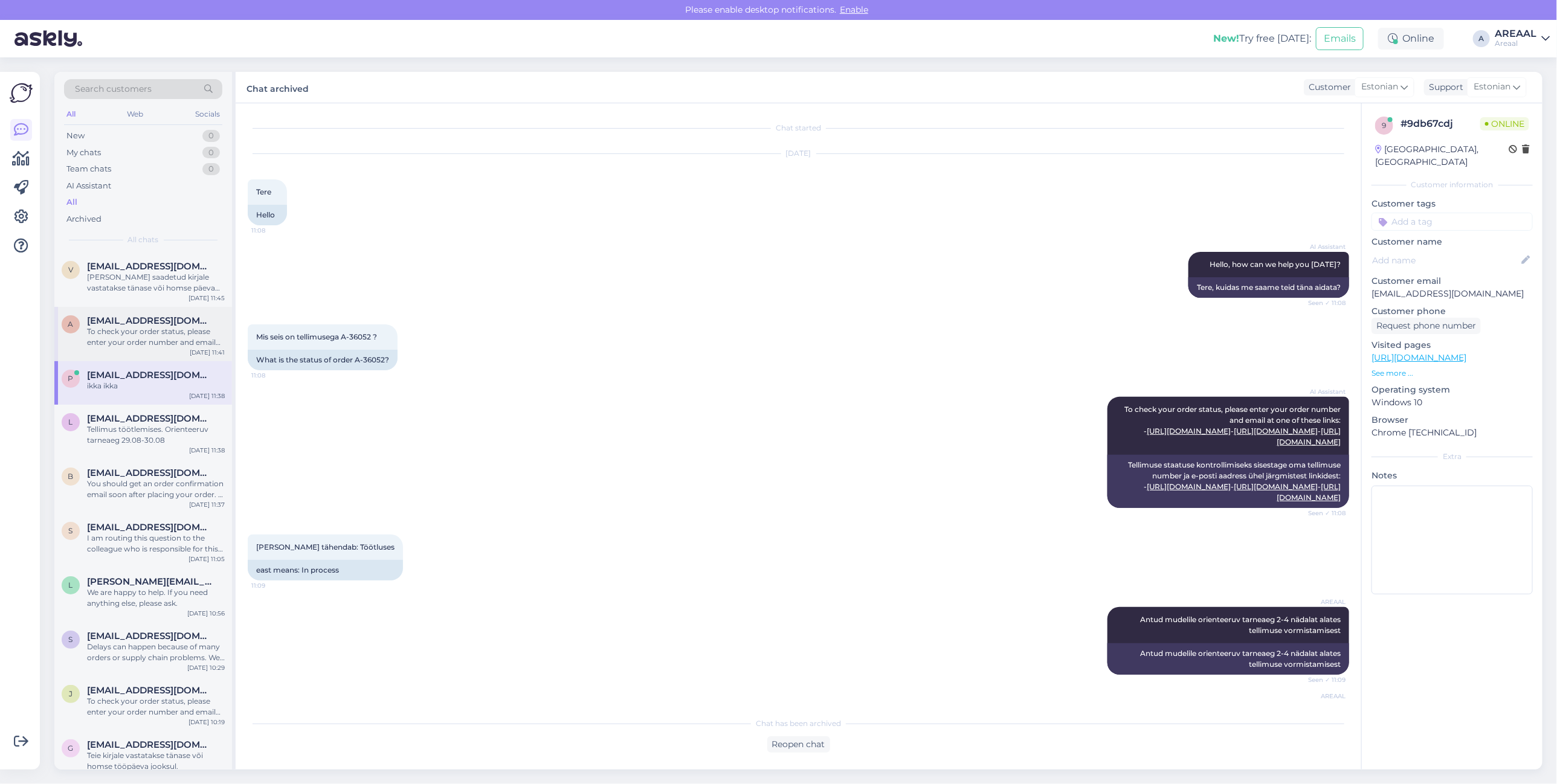
click at [136, 322] on span "[EMAIL_ADDRESS][DOMAIN_NAME]" at bounding box center [150, 321] width 126 height 11
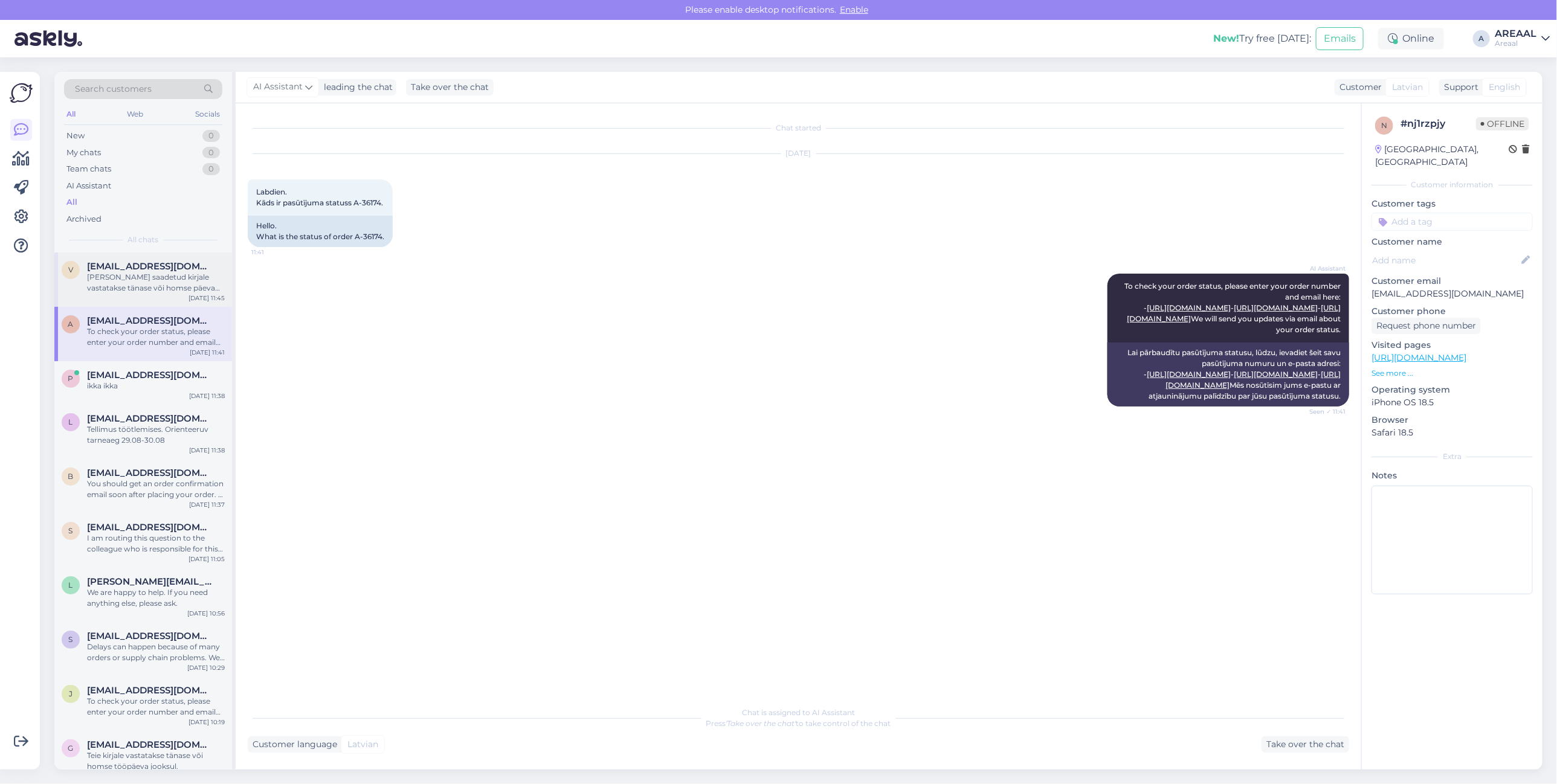
click at [138, 285] on div "[PERSON_NAME] saadetud kirjale vastatakse tänase või homse päeva jooksul" at bounding box center [156, 282] width 138 height 22
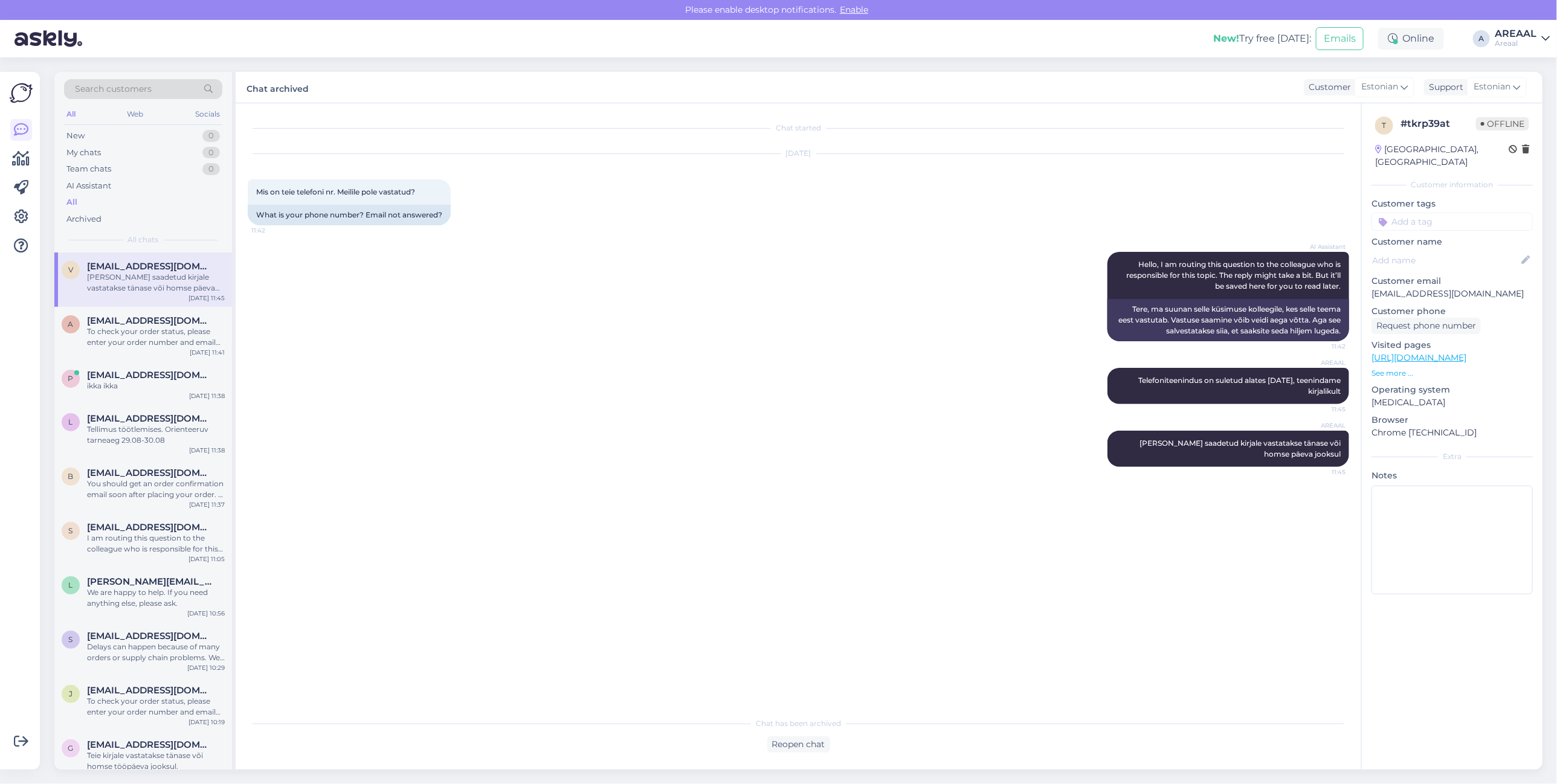
click at [647, 382] on div "AREAAL Telefoniteenindus on suletud alates 2025 jaanuarist, teenindame kirjalik…" at bounding box center [798, 386] width 1102 height 63
click at [1188, 283] on div "AI Assistant Hello, I am routing this question to the colleague who is responsi…" at bounding box center [1228, 275] width 242 height 47
click at [744, 207] on div "Aug 25 2025 Mis on teie telefoni nr. Meilile pole vastatud? 11:42 What is your …" at bounding box center [798, 189] width 1102 height 98
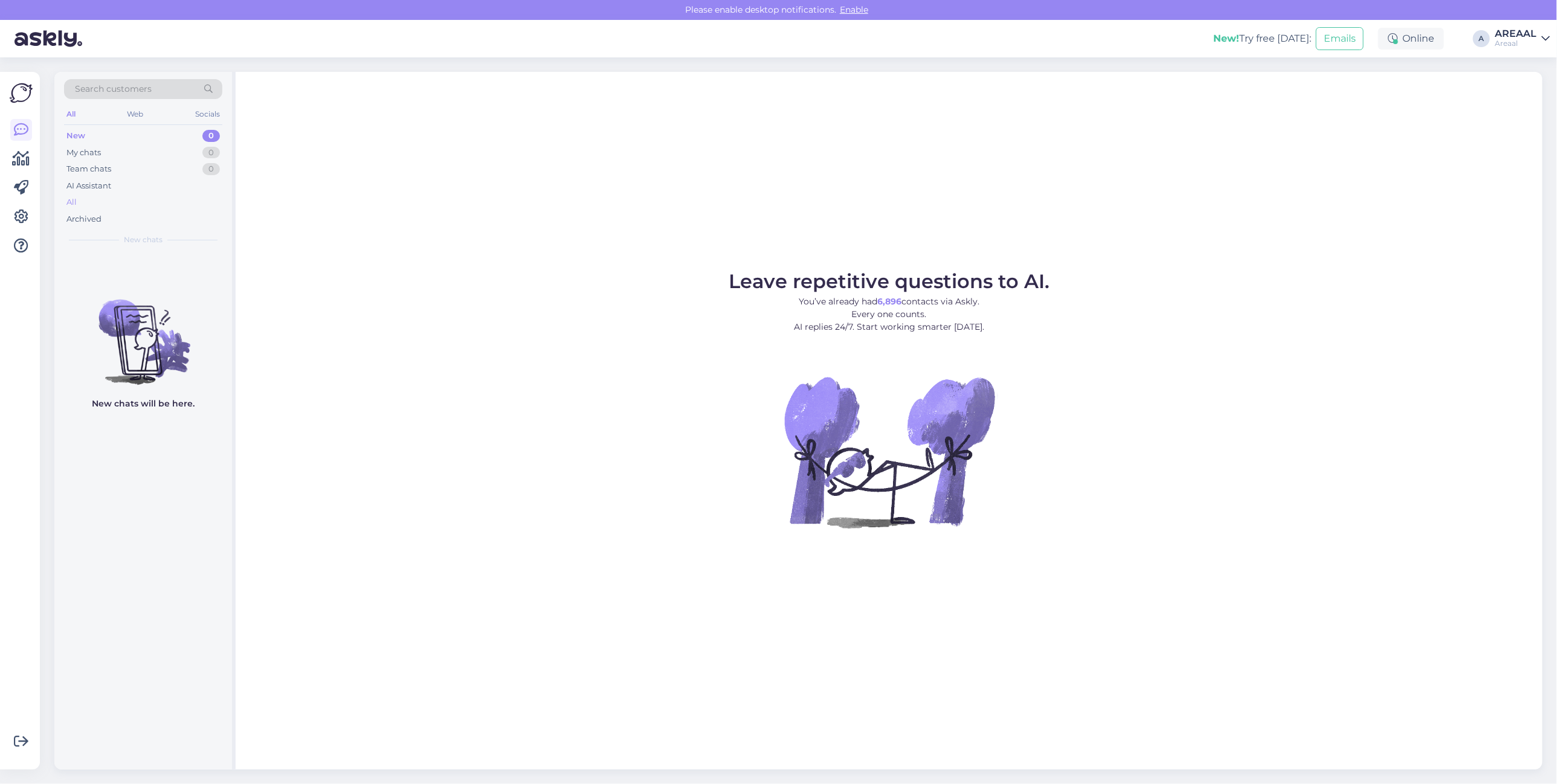
click at [143, 206] on div "All" at bounding box center [143, 202] width 158 height 17
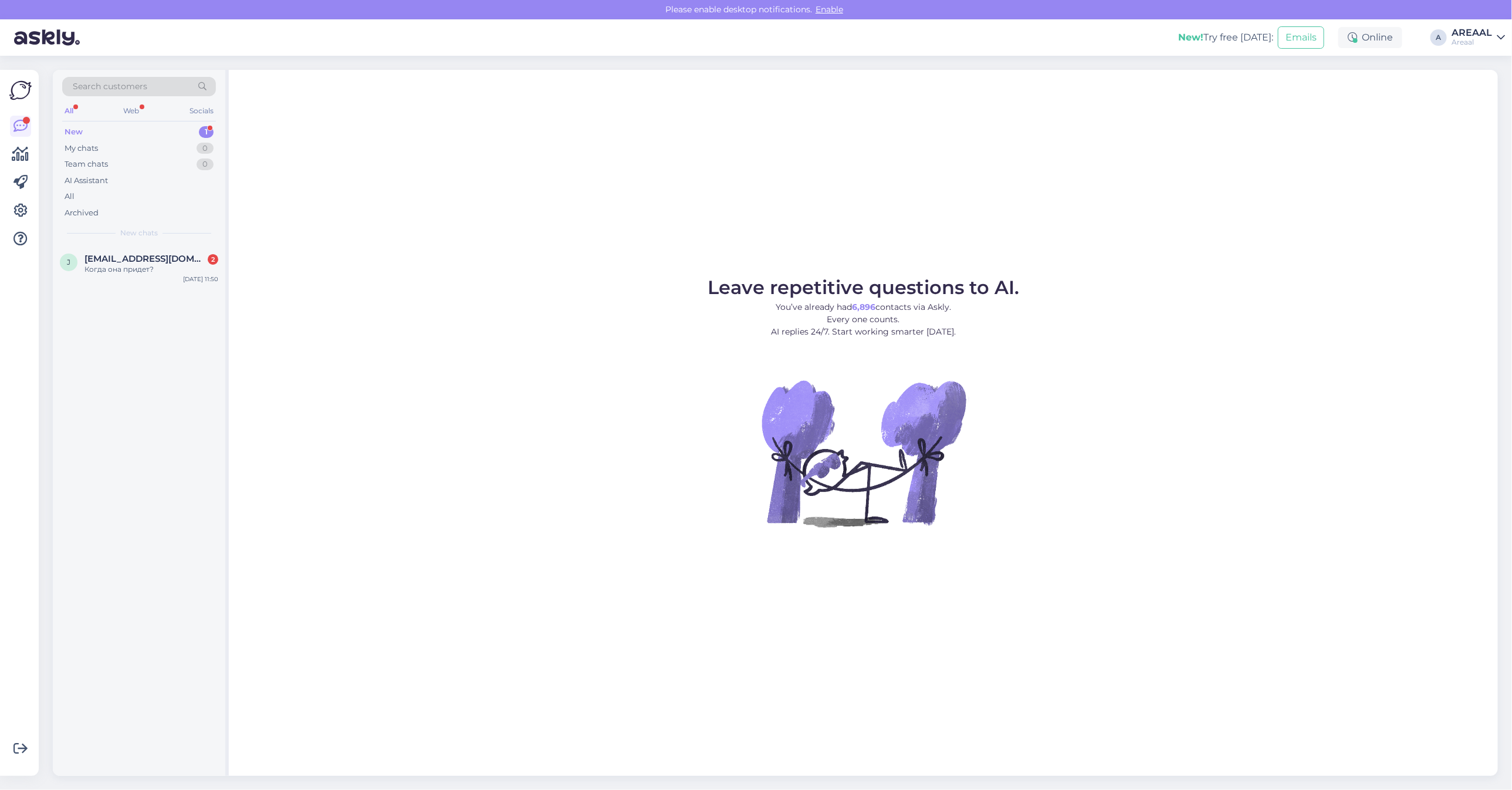
click at [367, 227] on div "Leave repetitive questions to AI. You’ve already had 6,896 contacts via Askly. …" at bounding box center [864, 423] width 1269 height 706
click at [163, 268] on div "Когда она придет?" at bounding box center [151, 269] width 134 height 11
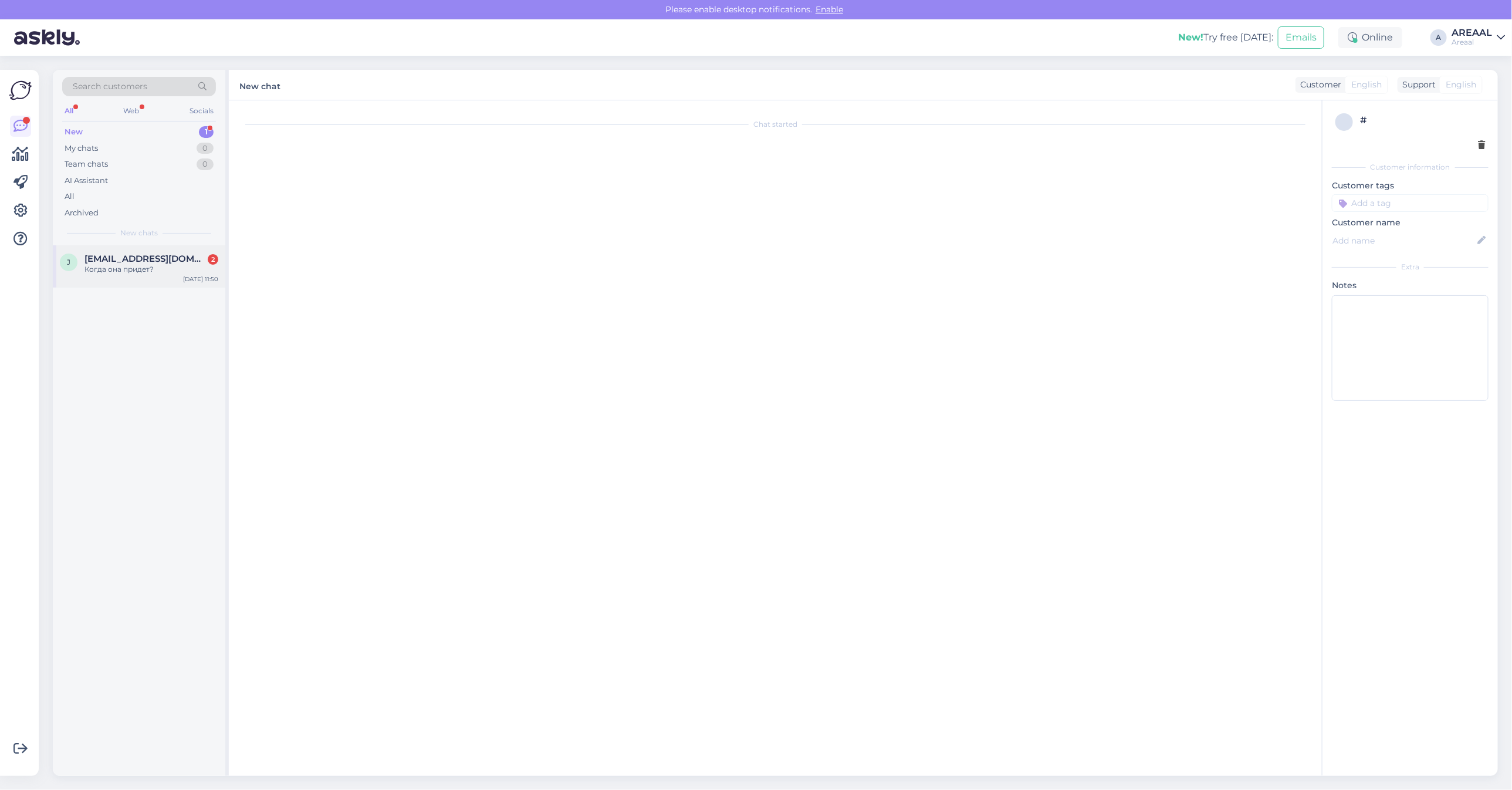
scroll to position [1273, 0]
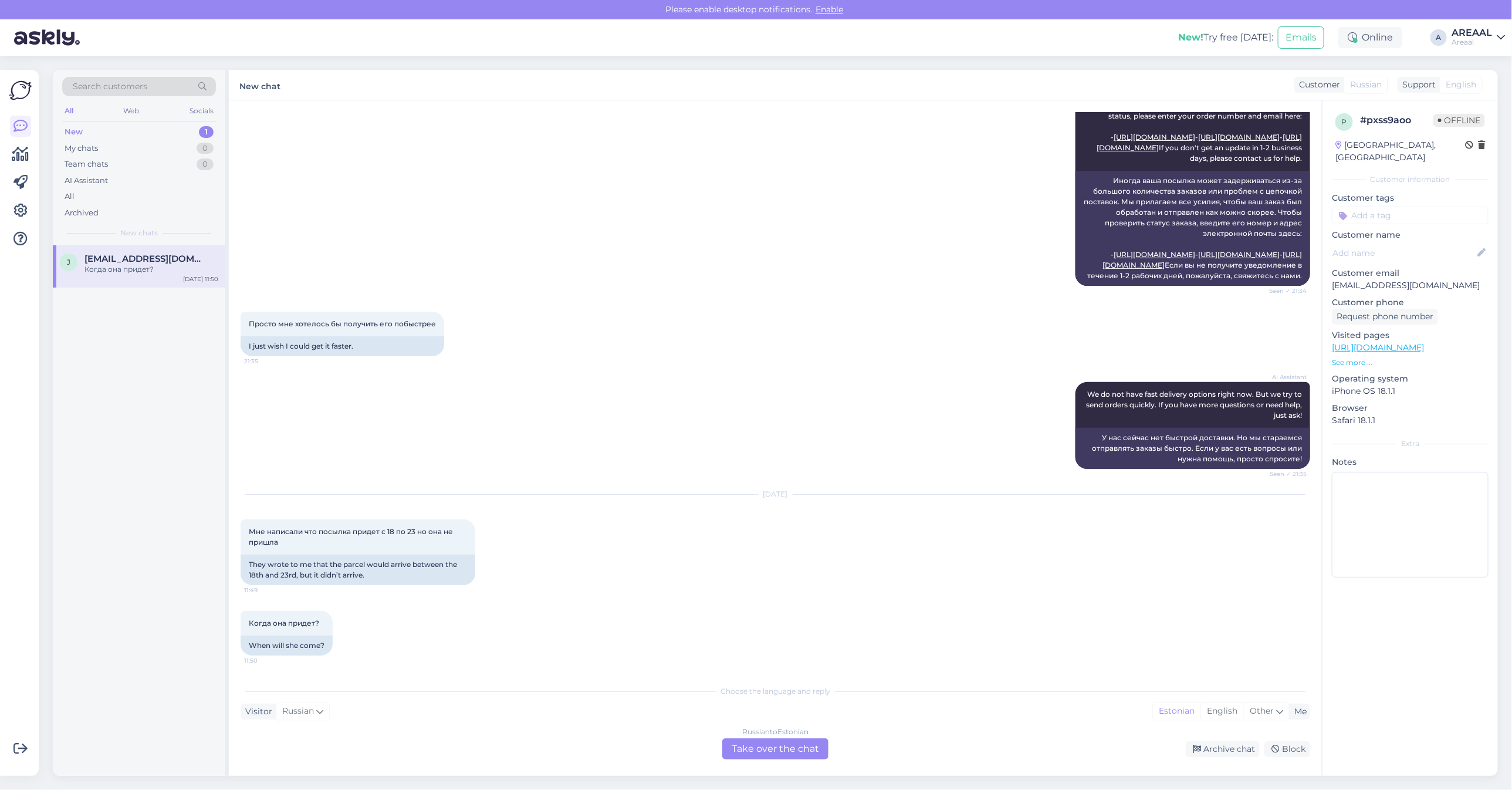
click at [807, 753] on div "Russian to Estonian Take over the chat" at bounding box center [775, 749] width 106 height 21
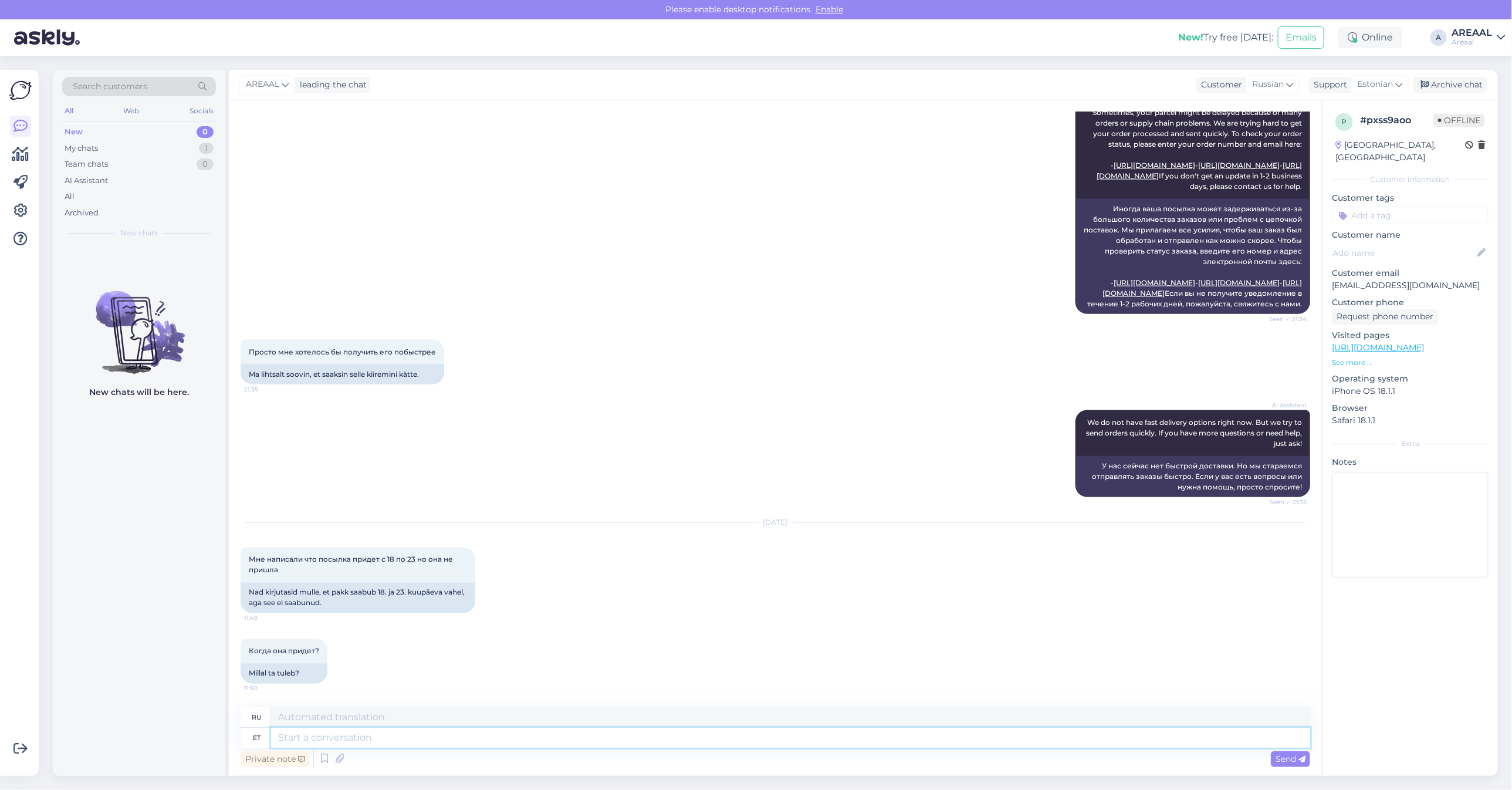
click at [793, 737] on textarea at bounding box center [790, 738] width 1039 height 20
type textarea "Teie"
type textarea "Твой"
type textarea "Teie kirjale vast"
type textarea "На ваше письмо"
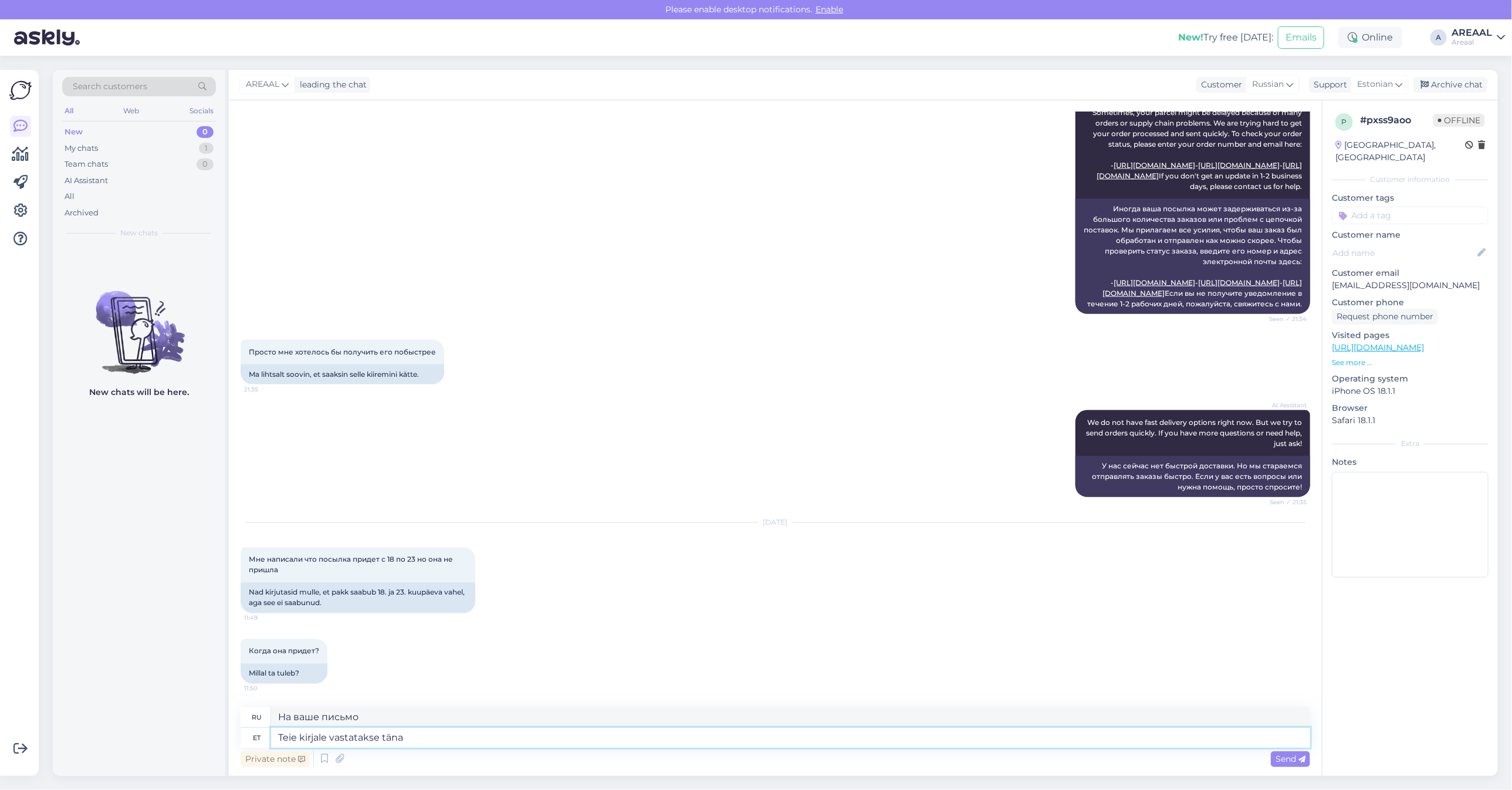
type textarea "Teie kirjale vastatakse tänas"
type textarea "На Ваше письмо будет дан ответ."
type textarea "Teie kirjale vastatakse tänase päeva"
type textarea "На Ваше письмо будет дан ответ сегодня."
type textarea "Teie kirjale vastatakse tänase päeva jooksul."
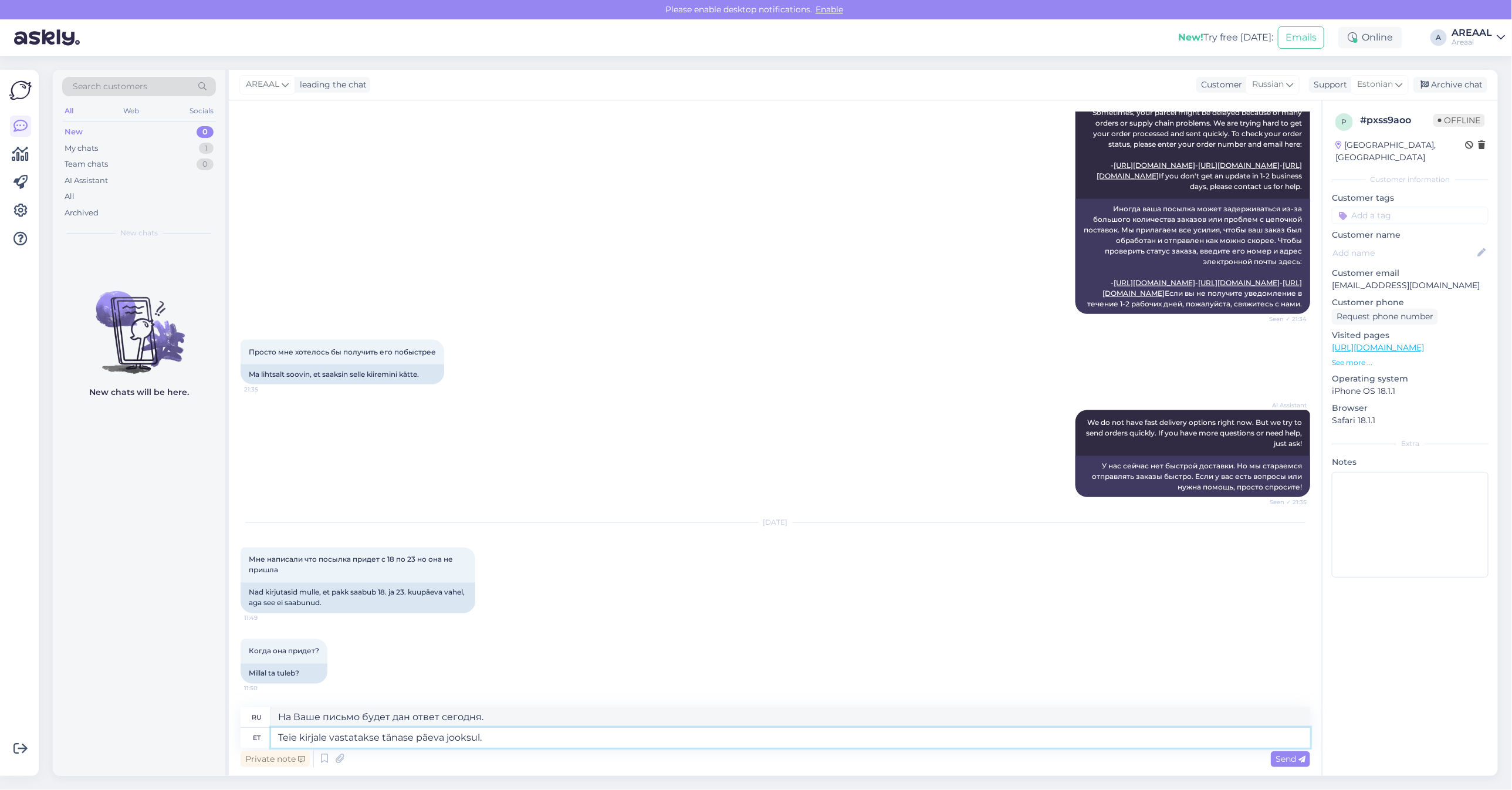
type textarea "На Ваше письмо будет дан ответ в течение дня."
type textarea "Teie saadetud e-mailile vastatakse tänase päeva jooksul."
type textarea "На отправленное вами письмо мы ответим в течение сегодняшнего дня."
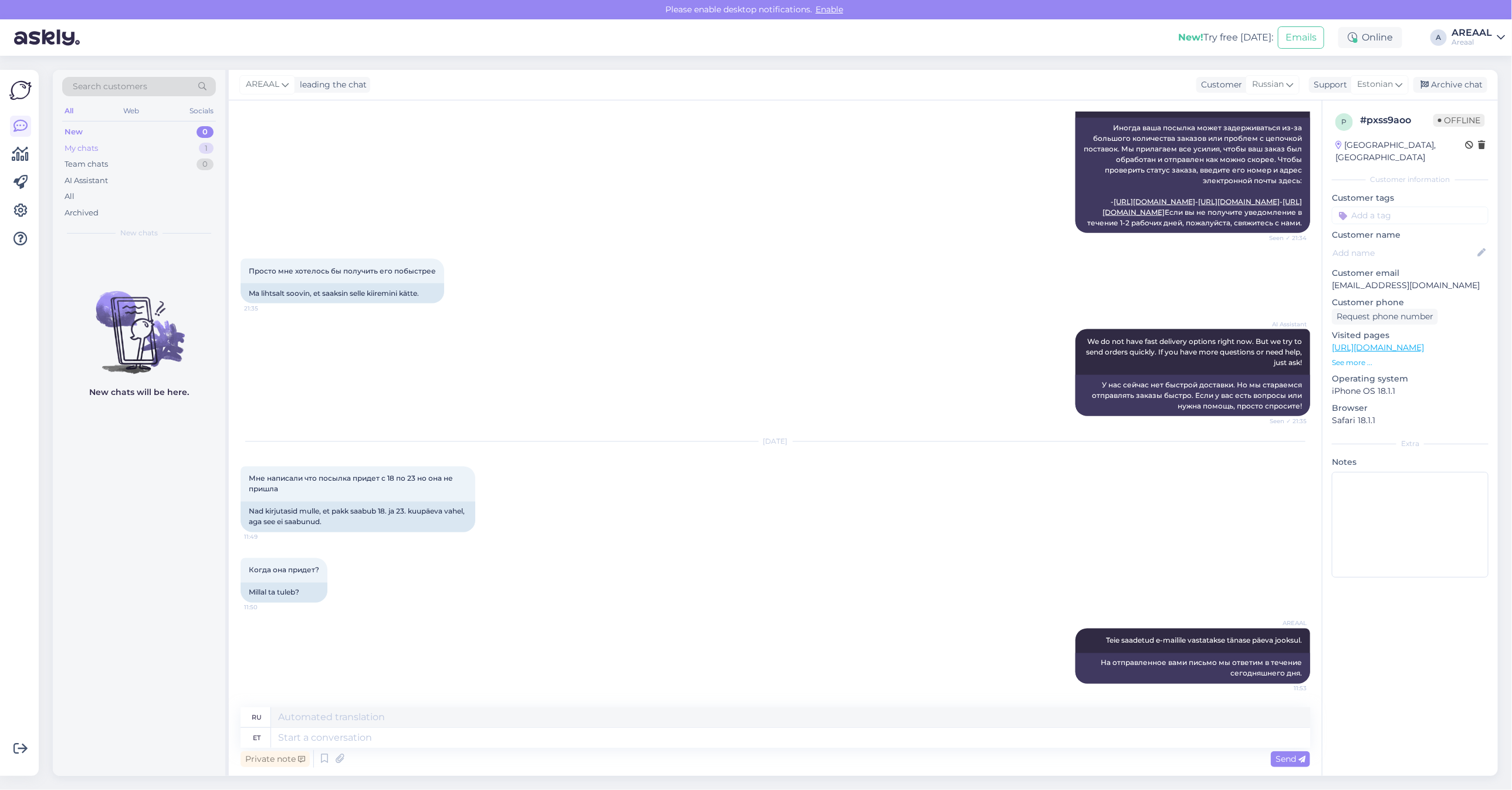
click at [200, 150] on div "1" at bounding box center [206, 149] width 14 height 12
click at [198, 264] on div "Teie saadetud e-mailile vastatakse tänase päeva jooksul." at bounding box center [151, 274] width 134 height 21
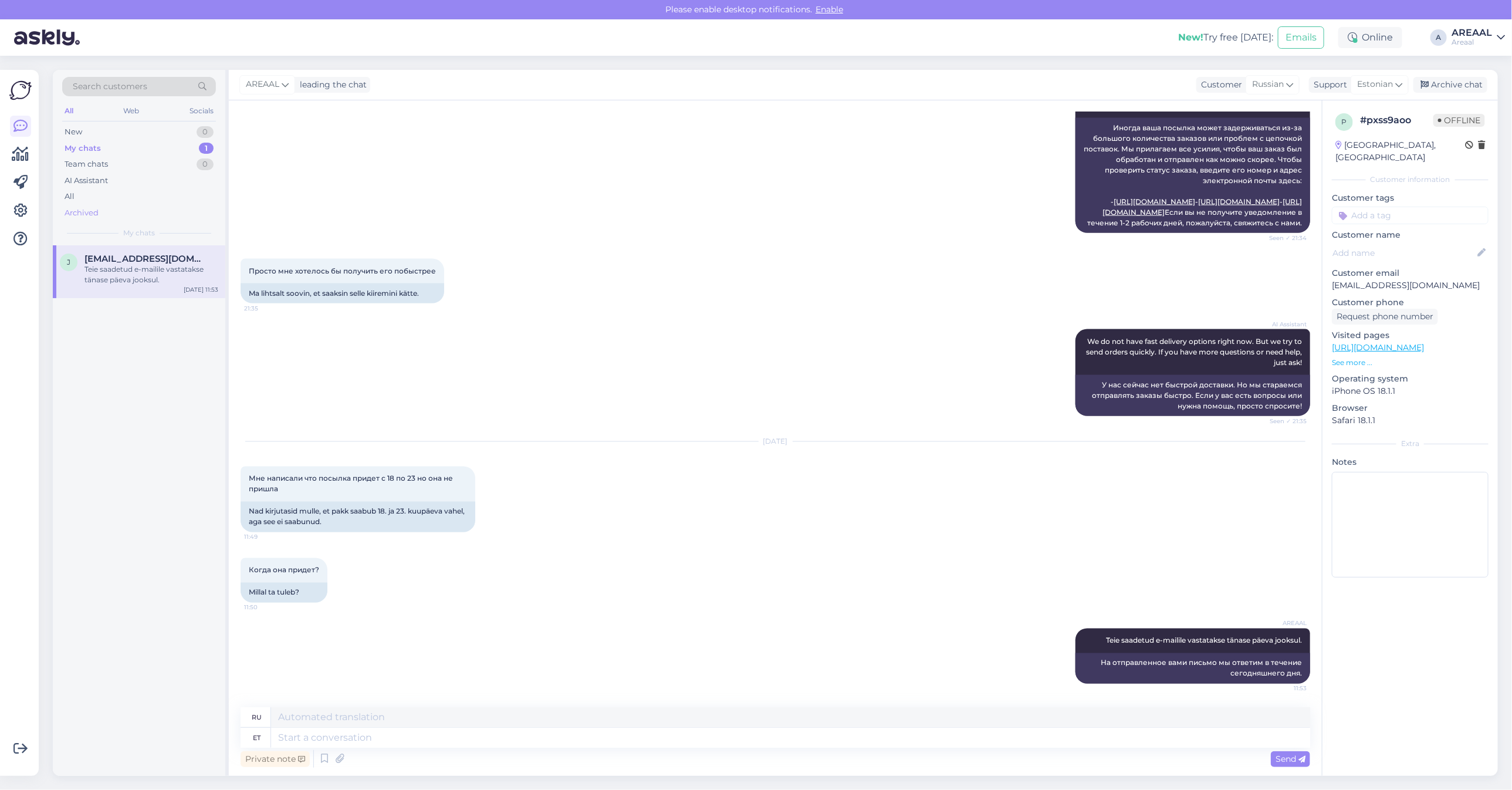
click at [156, 207] on div "Archived" at bounding box center [139, 213] width 154 height 16
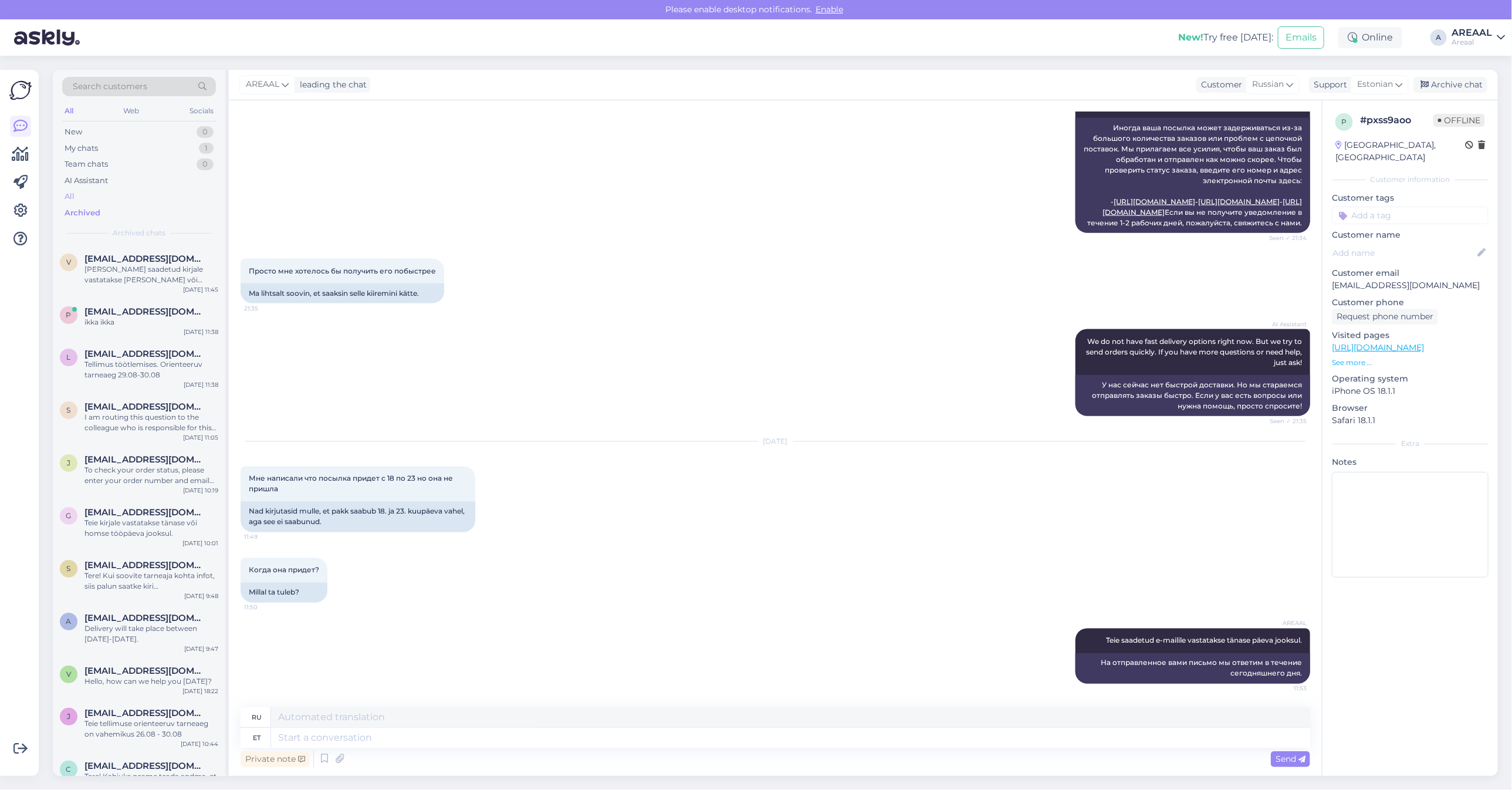
click at [153, 198] on div "All" at bounding box center [139, 196] width 154 height 16
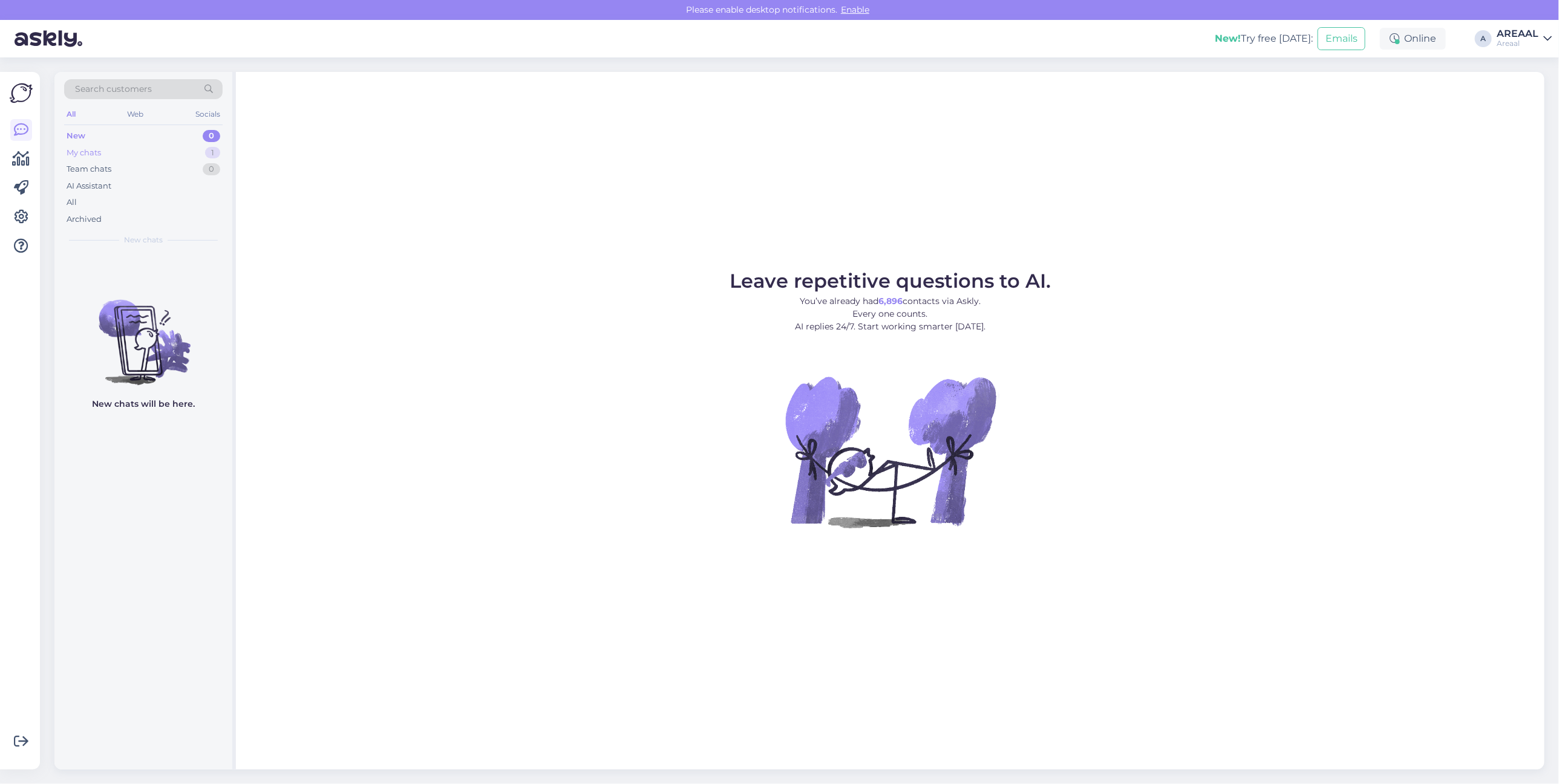
click at [187, 148] on div "My chats 1" at bounding box center [143, 152] width 159 height 17
click at [193, 288] on div "Teie saadetud e-mailile vastatakse tänase päeva jooksul." at bounding box center [156, 282] width 138 height 22
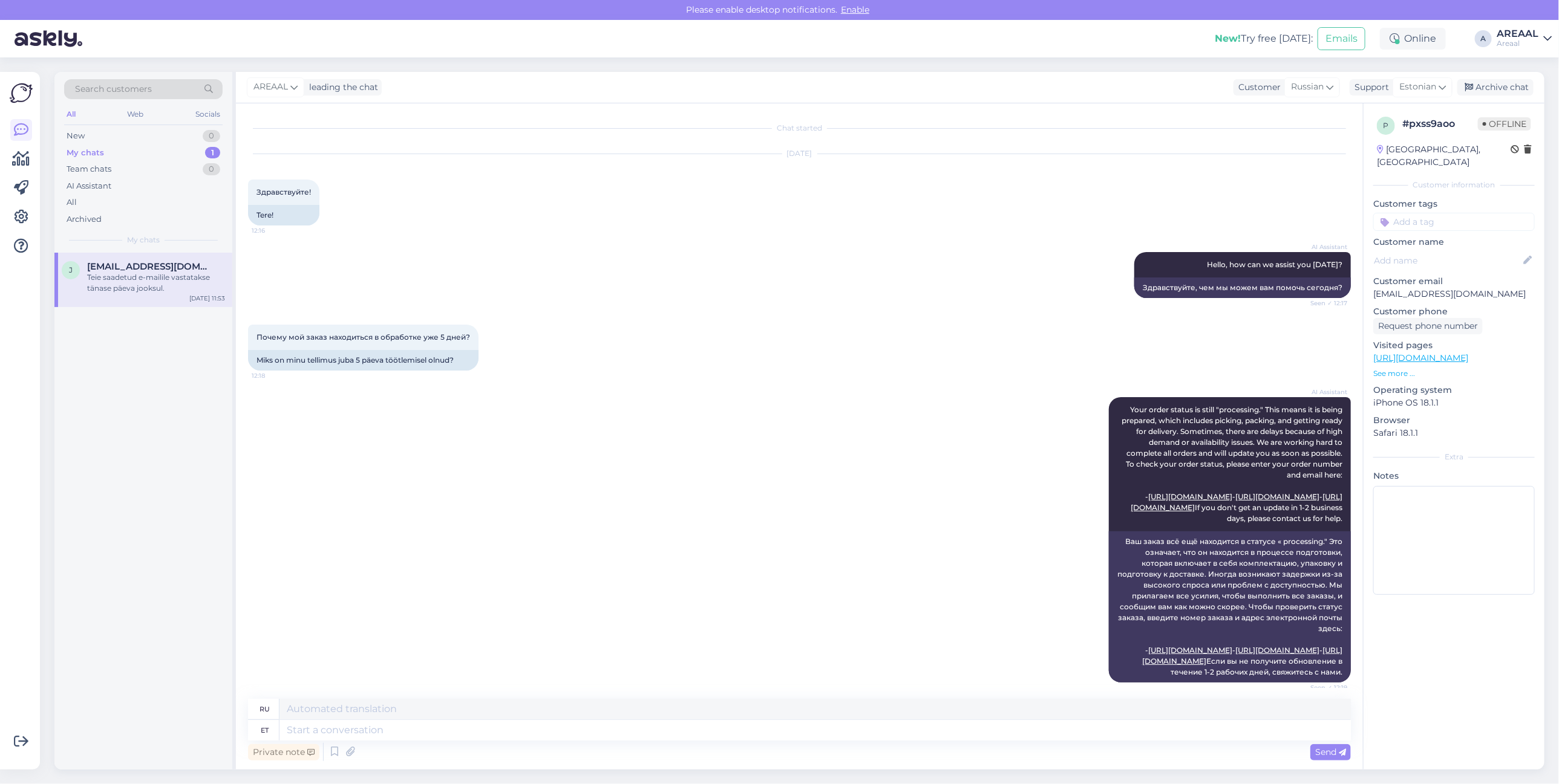
scroll to position [1374, 0]
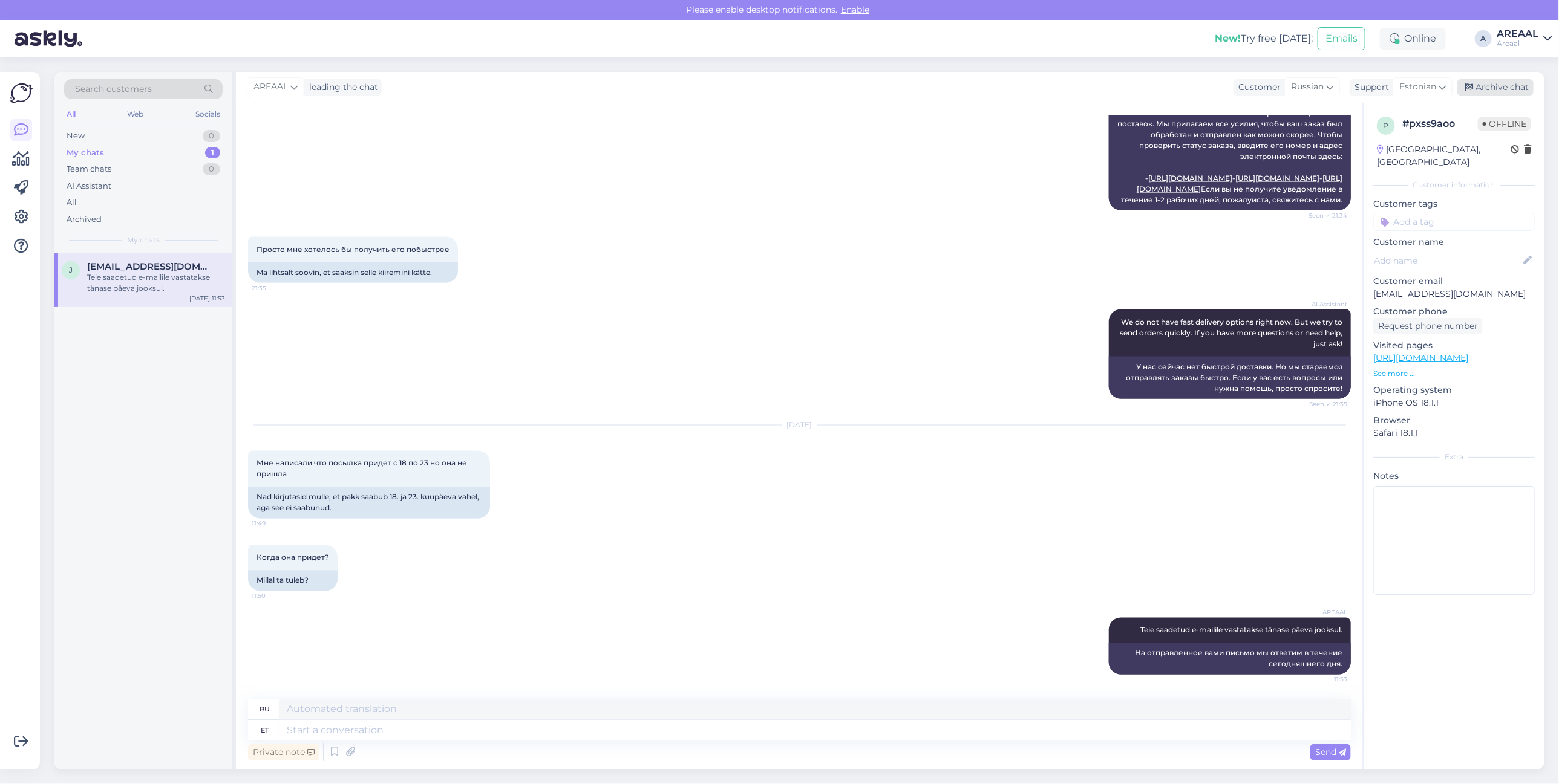
click at [1516, 90] on div "Archive chat" at bounding box center [1495, 87] width 76 height 16
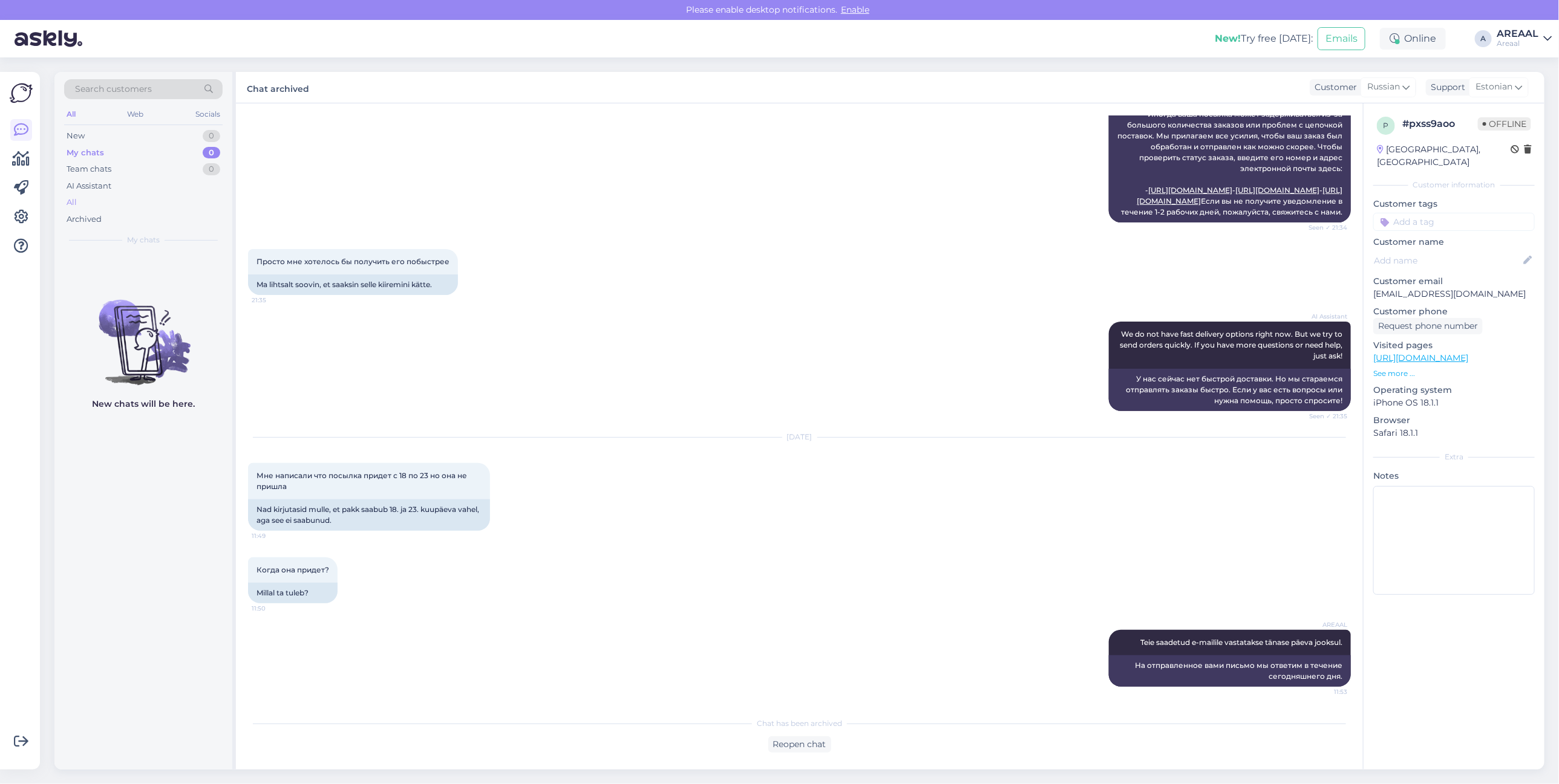
click at [115, 199] on div "All" at bounding box center [143, 202] width 159 height 17
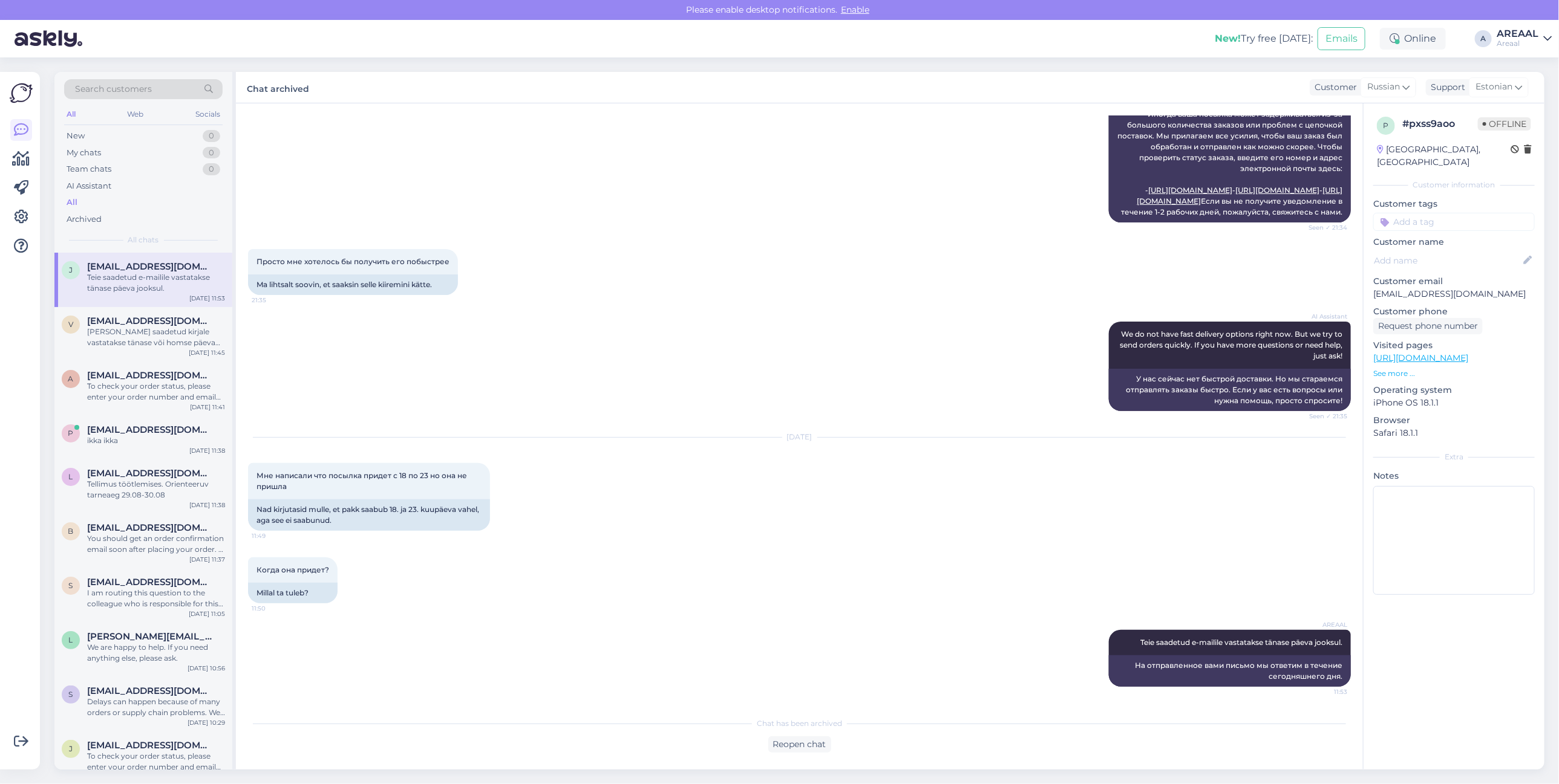
click at [723, 338] on div "AI Assistant We do not have fast delivery options right now. But we try to send…" at bounding box center [799, 366] width 1103 height 116
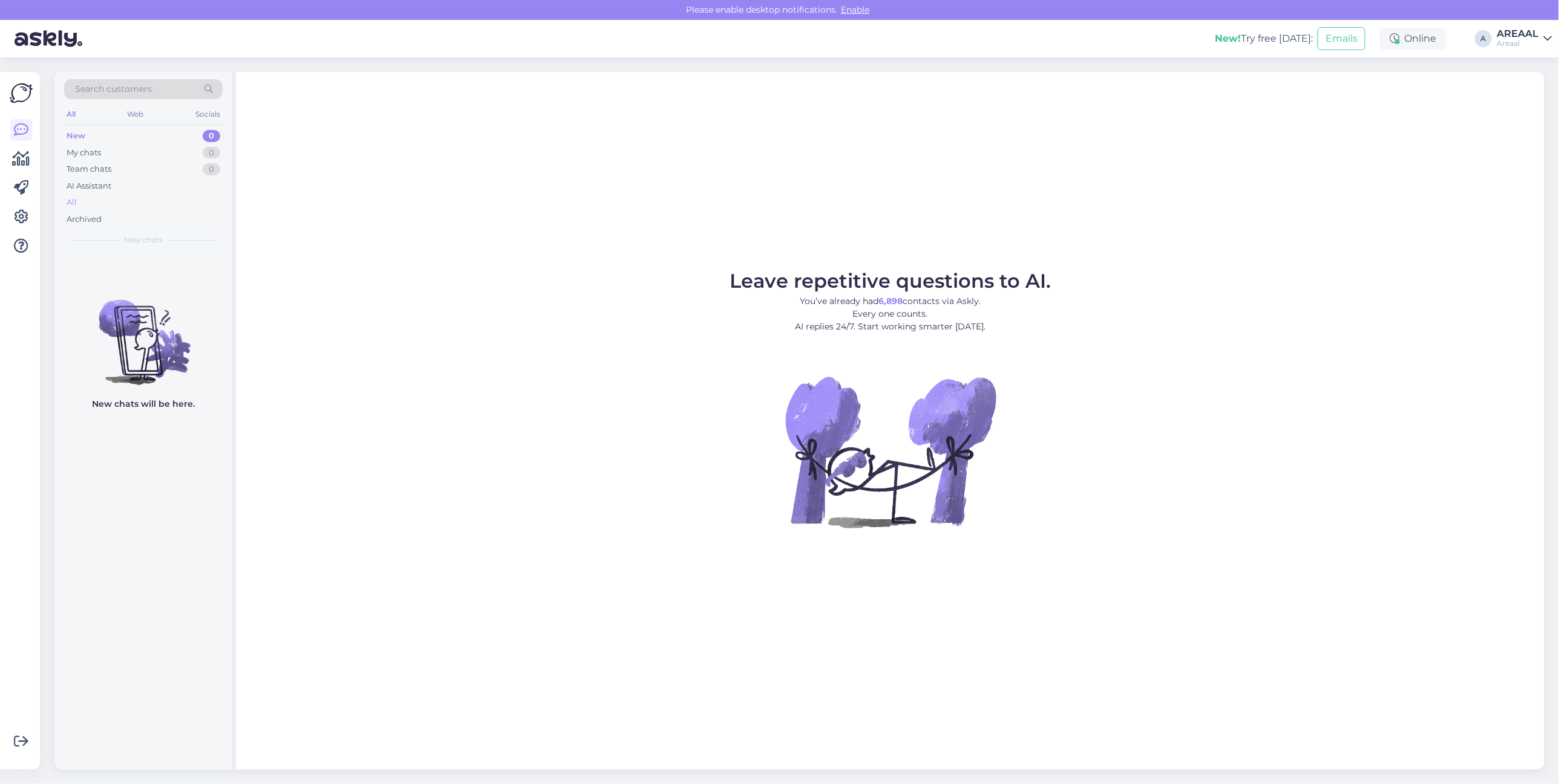
click at [165, 201] on div "All" at bounding box center [143, 202] width 159 height 17
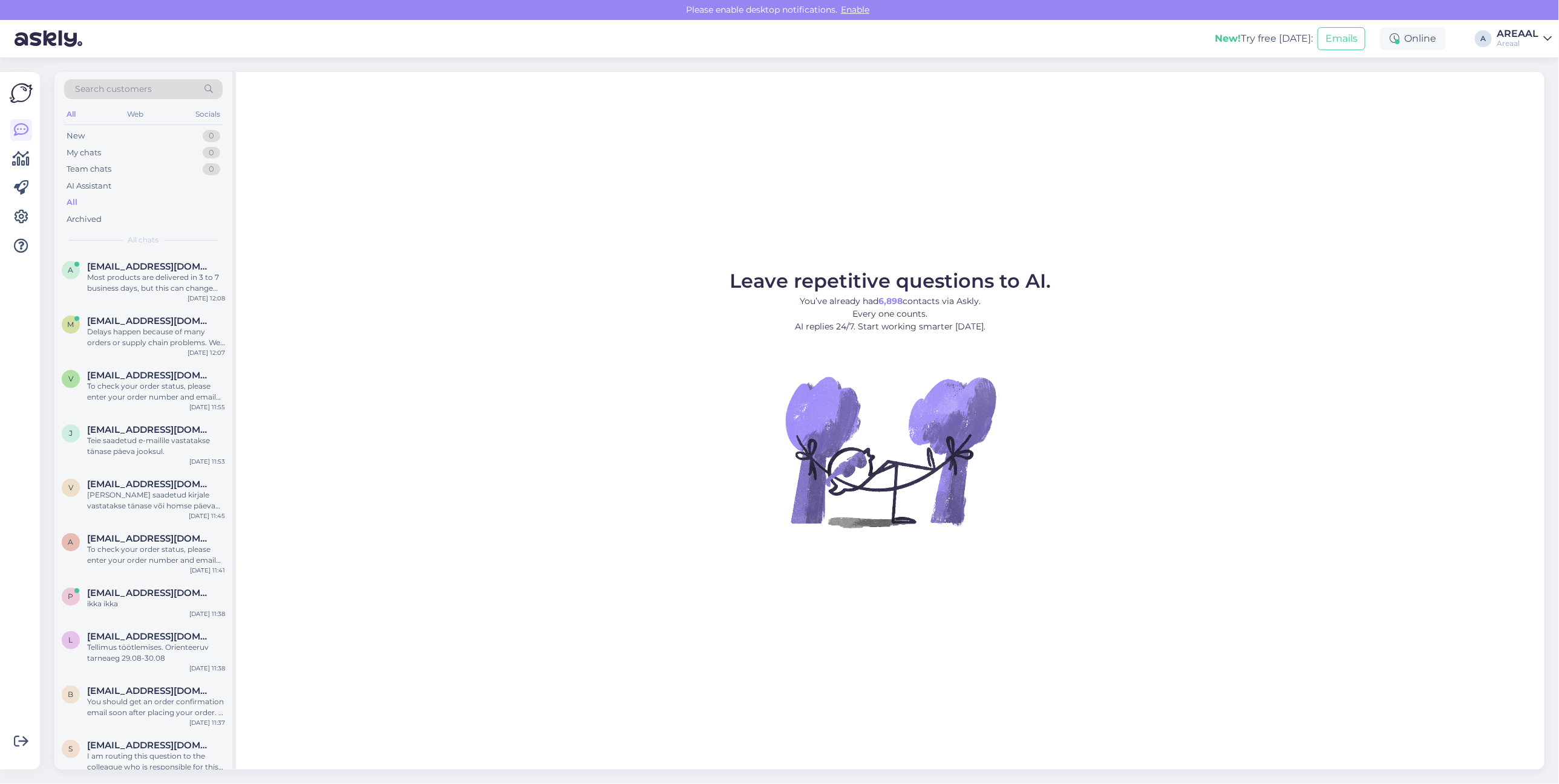
click at [182, 246] on div "Search customers All Web Socials New 0 My chats 0 Team chats 0 AI Assistant All…" at bounding box center [143, 162] width 178 height 181
click at [177, 275] on div "Most products are delivered in 3 to 7 business days, but this can change based …" at bounding box center [156, 282] width 138 height 22
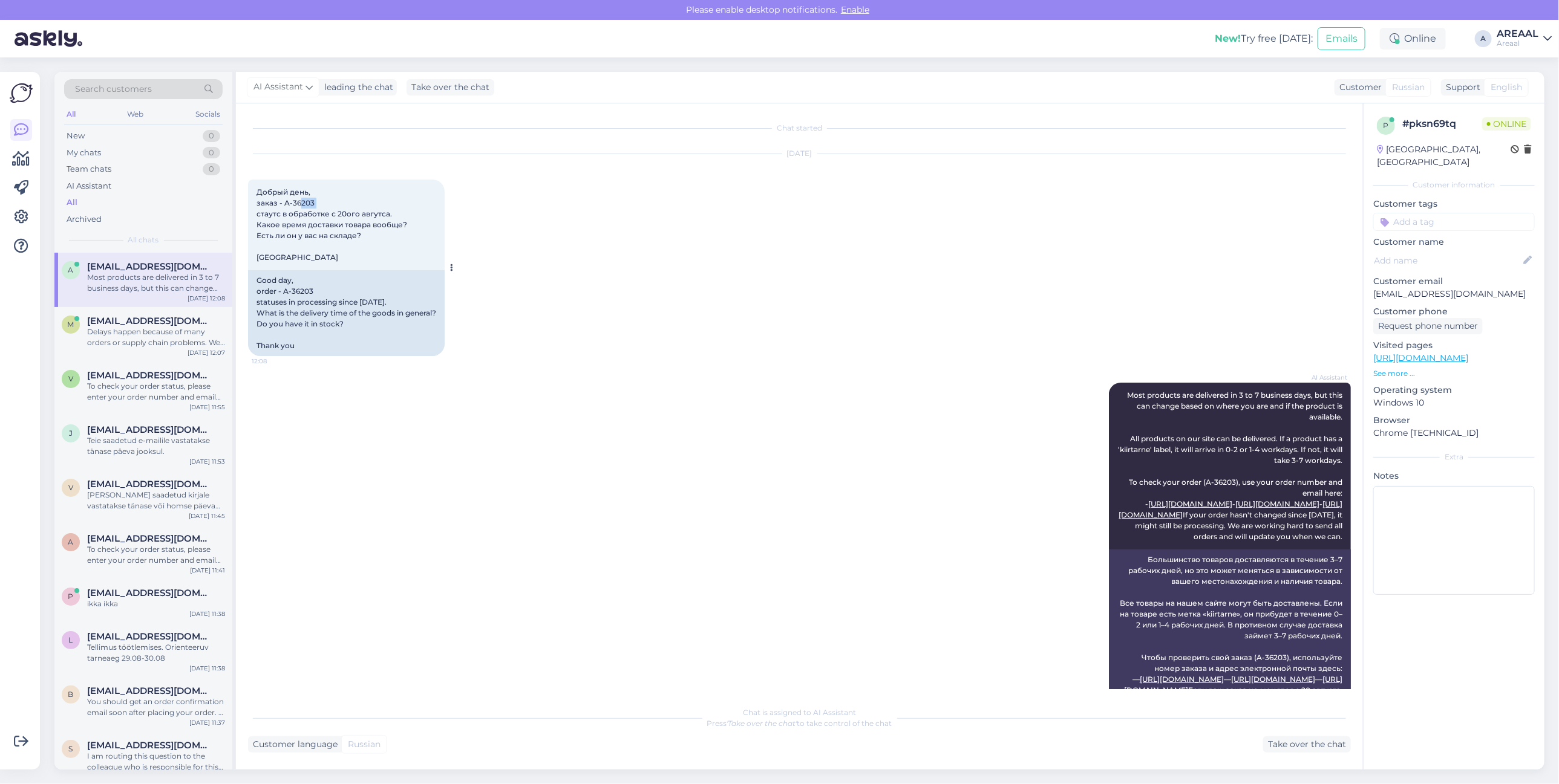
copy span "203"
copy span "A-36203"
drag, startPoint x: 322, startPoint y: 198, endPoint x: 285, endPoint y: 206, distance: 37.9
click at [285, 206] on div "Добрый день, заказ - A-36203 стаутс в обработке с 20ого авгутса. Какое время до…" at bounding box center [346, 225] width 196 height 90
click at [192, 307] on div "m margustammemaa@gmail.com Delays happen because of many orders or supply chain…" at bounding box center [143, 334] width 178 height 54
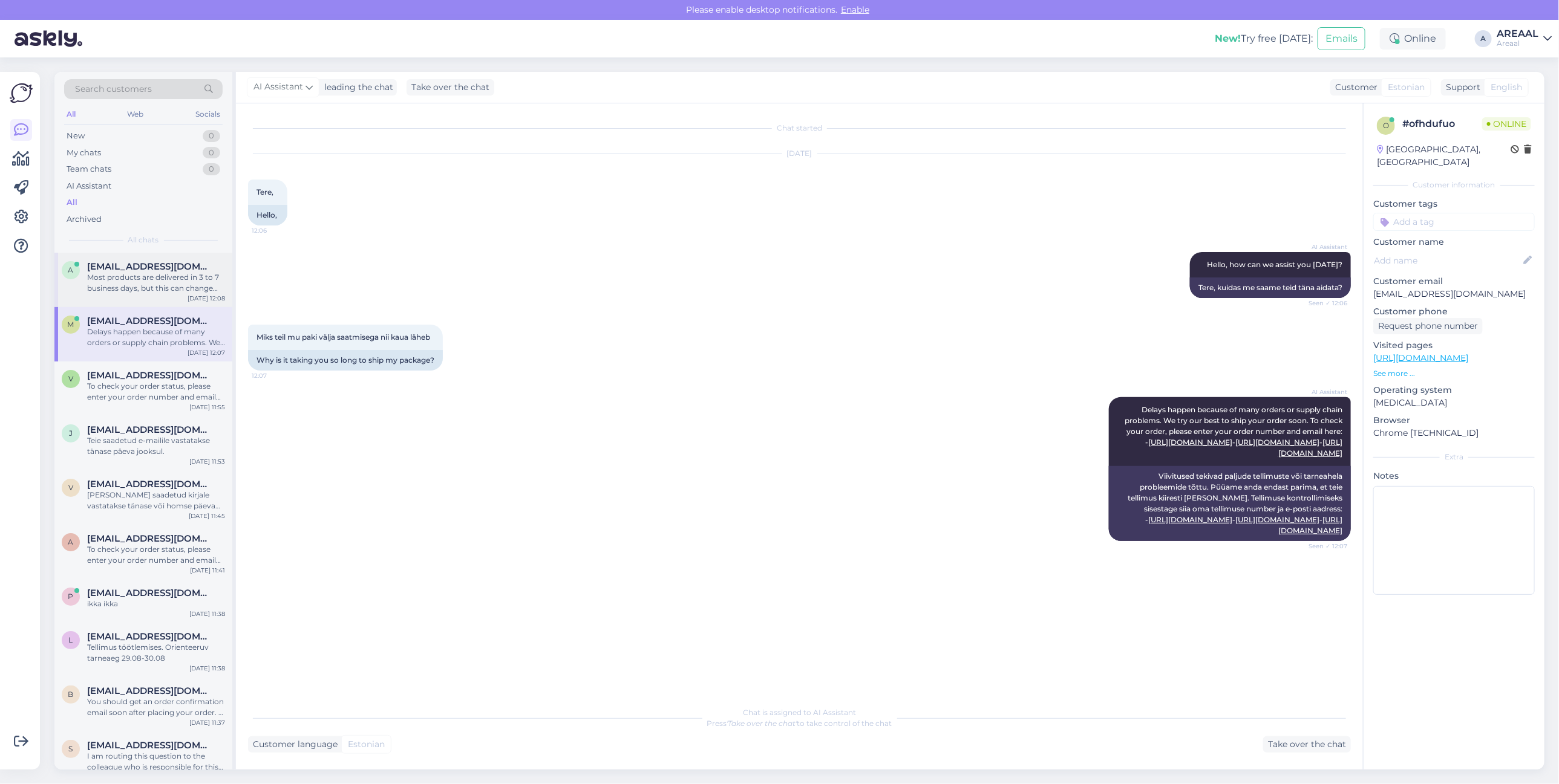
click at [154, 269] on span "alenbilde@yahoo.com" at bounding box center [150, 267] width 126 height 11
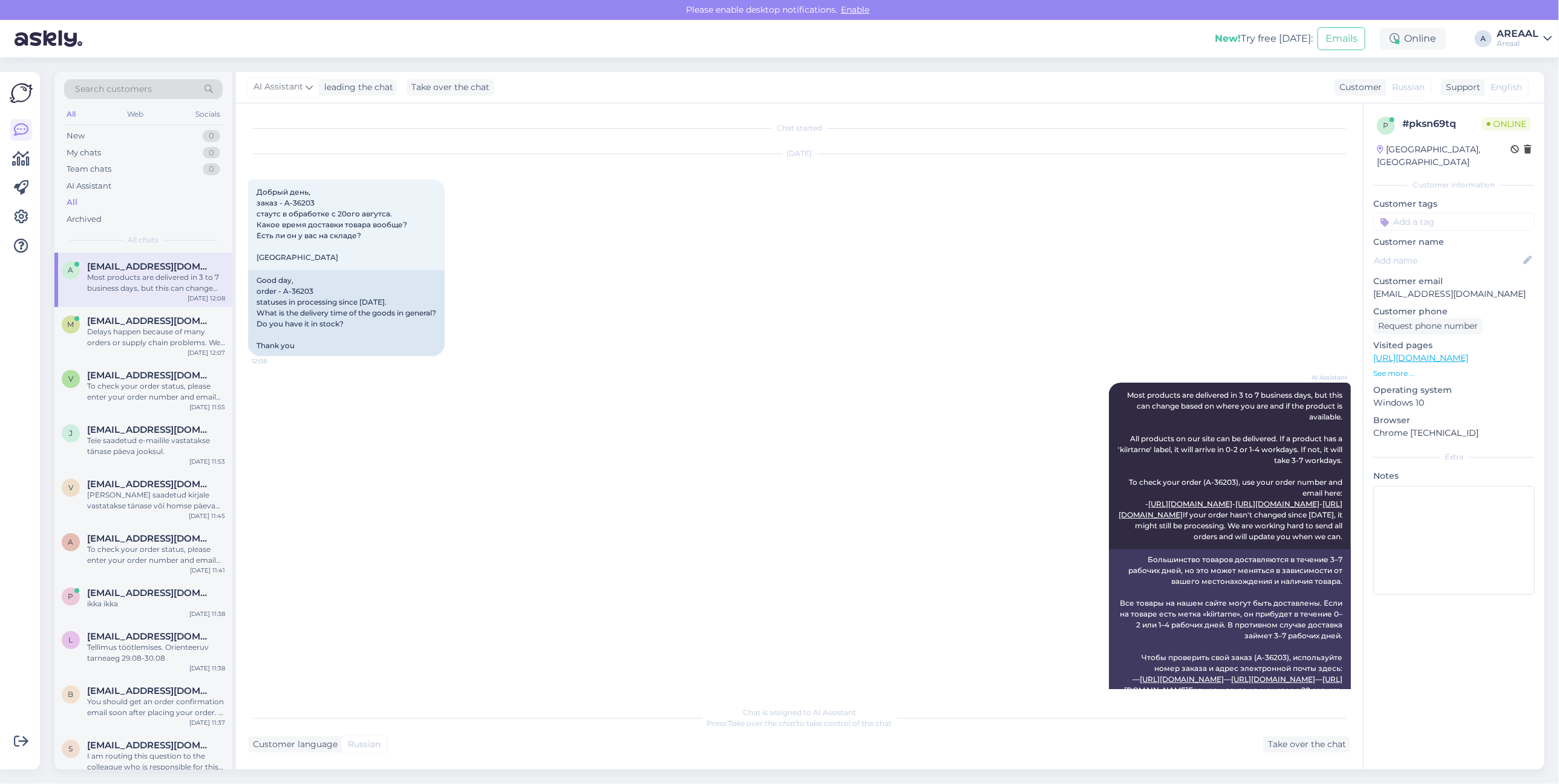
scroll to position [111, 0]
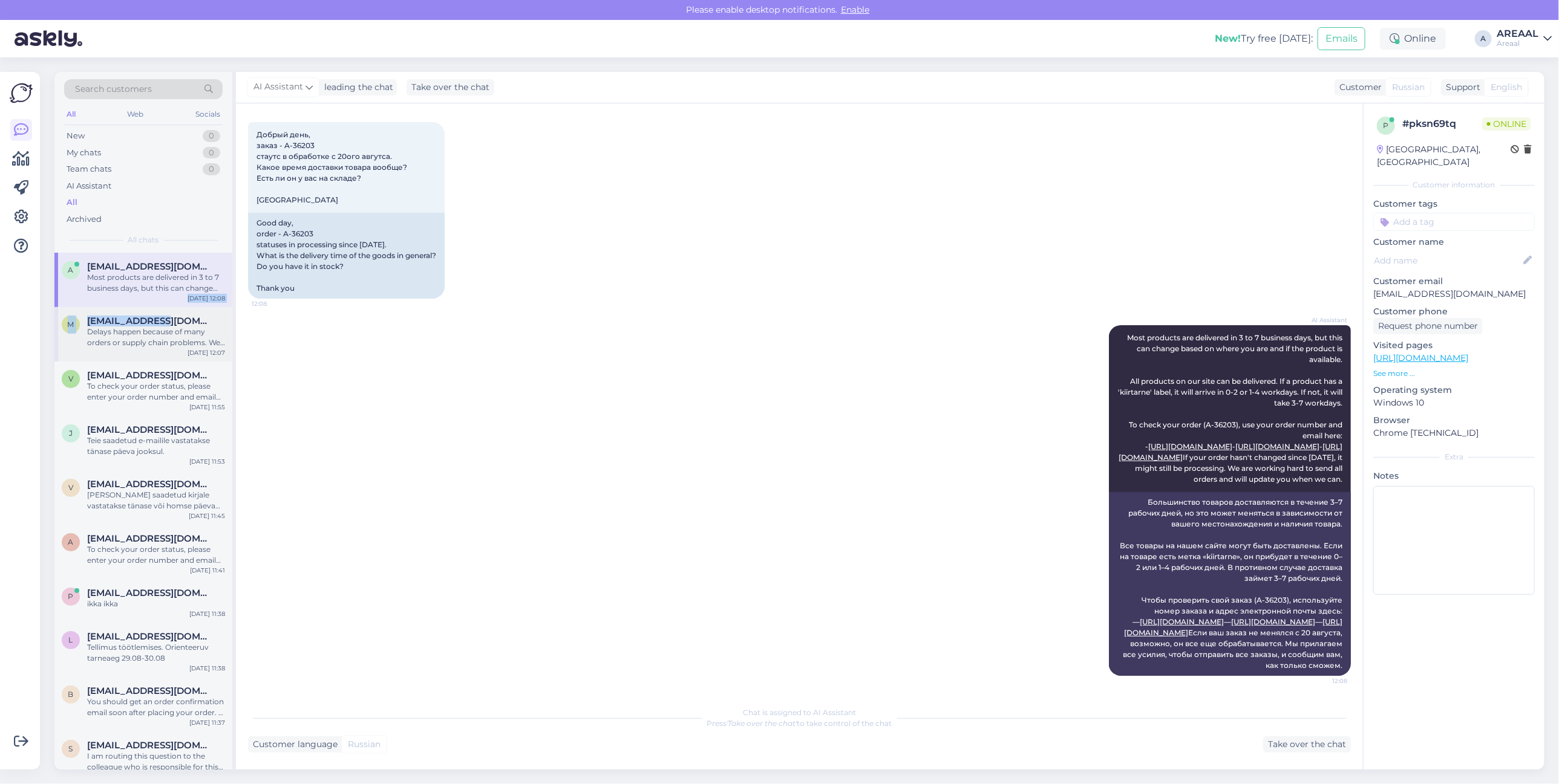
click at [182, 323] on span "[EMAIL_ADDRESS][DOMAIN_NAME]" at bounding box center [150, 321] width 126 height 11
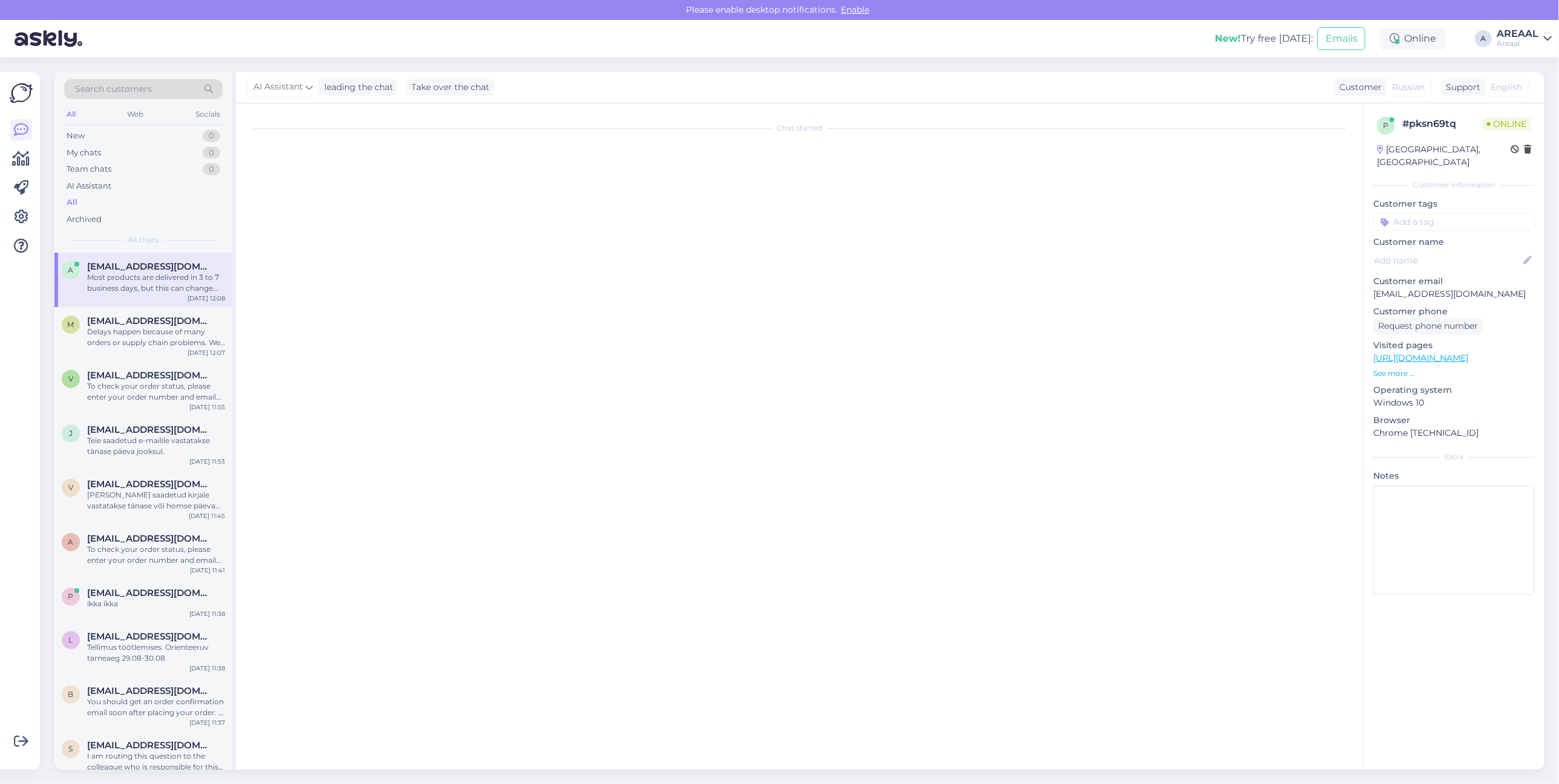
scroll to position [0, 0]
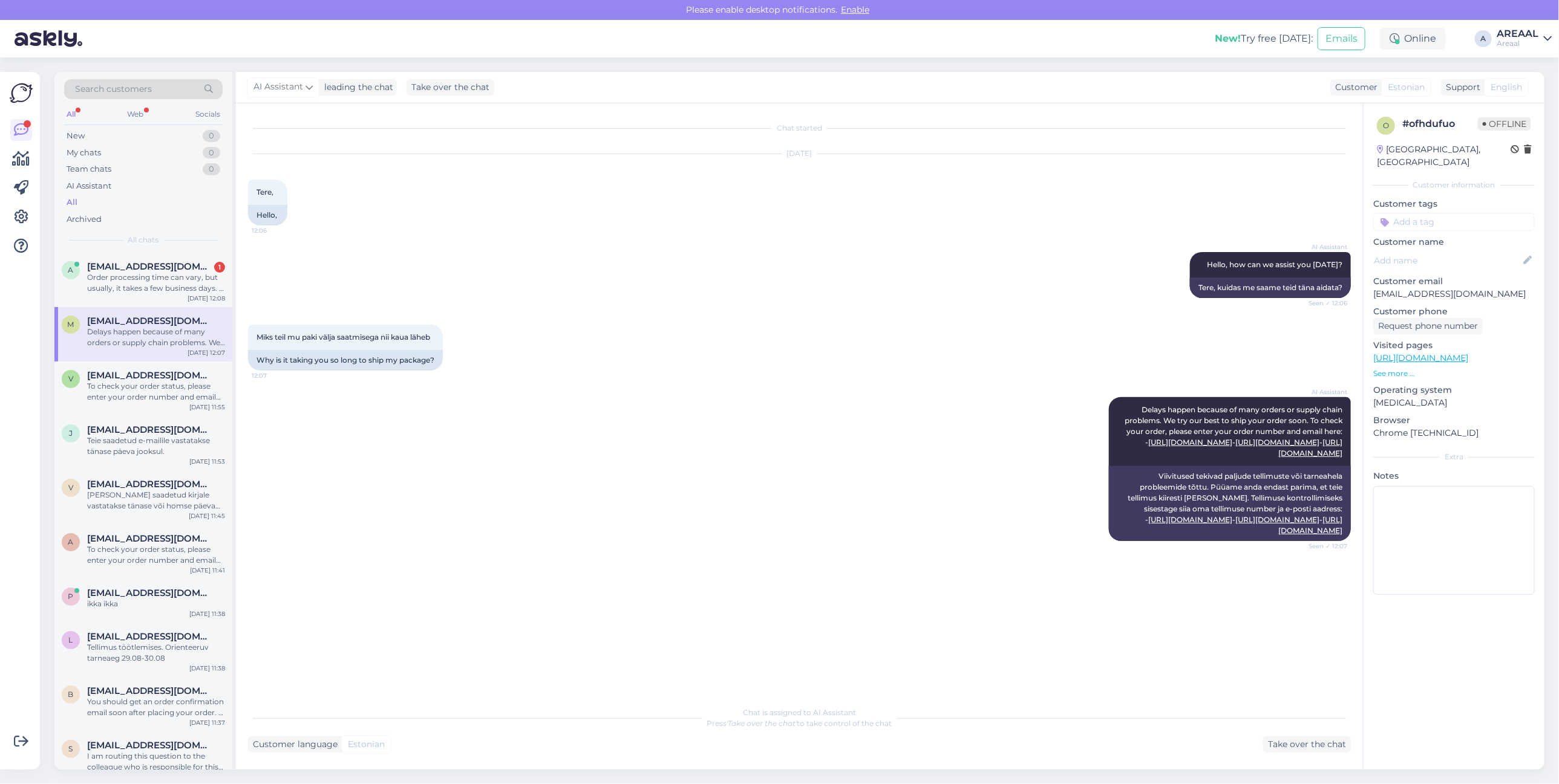
drag, startPoint x: 665, startPoint y: 232, endPoint x: 306, endPoint y: 245, distance: 359.2
click at [664, 233] on div "Aug 25 2025 Tere, 12:06 Hello," at bounding box center [799, 189] width 1103 height 98
click at [149, 289] on div "Order processing time can vary, but usually, it takes a few business days. If y…" at bounding box center [156, 282] width 138 height 22
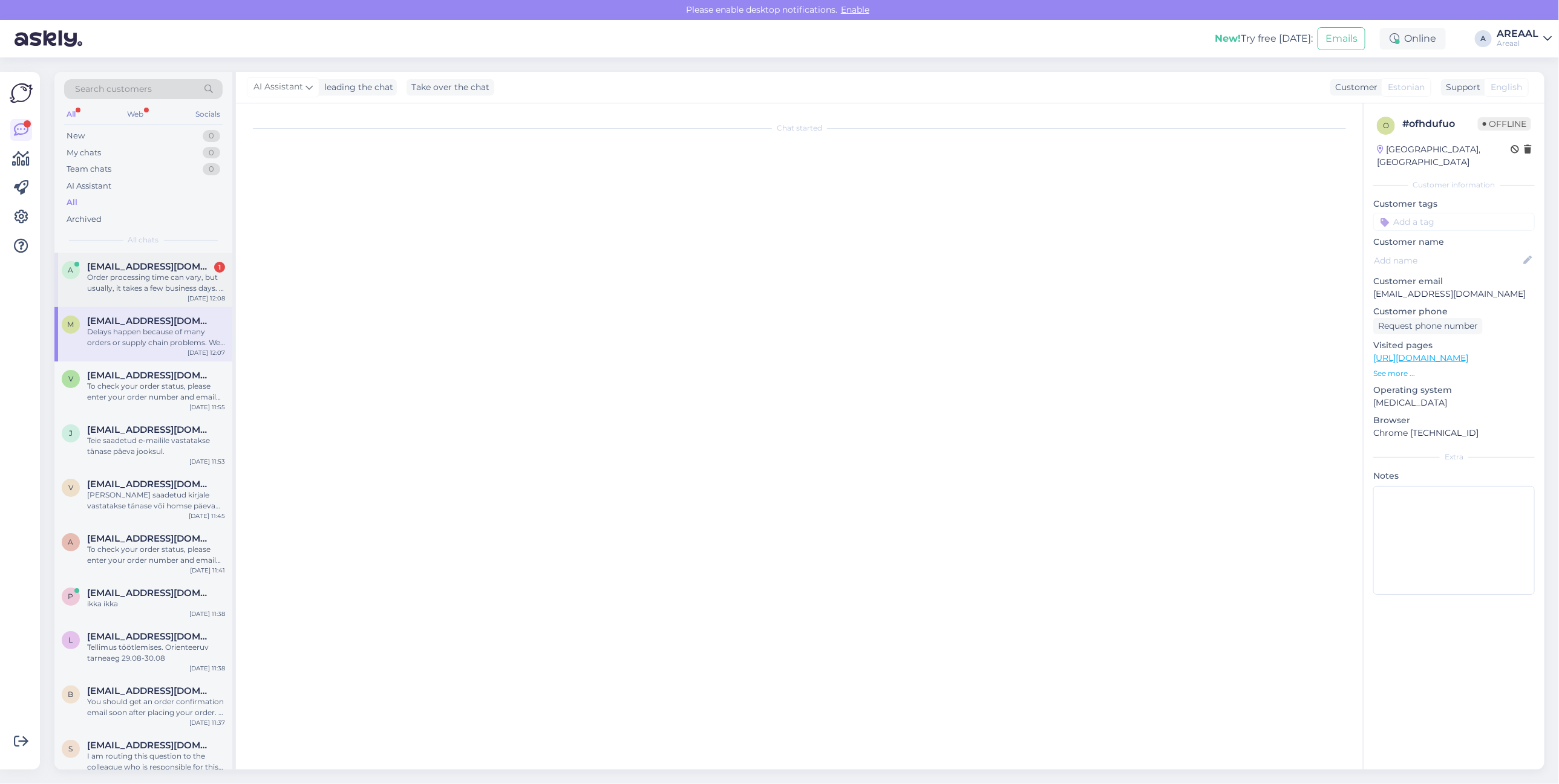
scroll to position [254, 0]
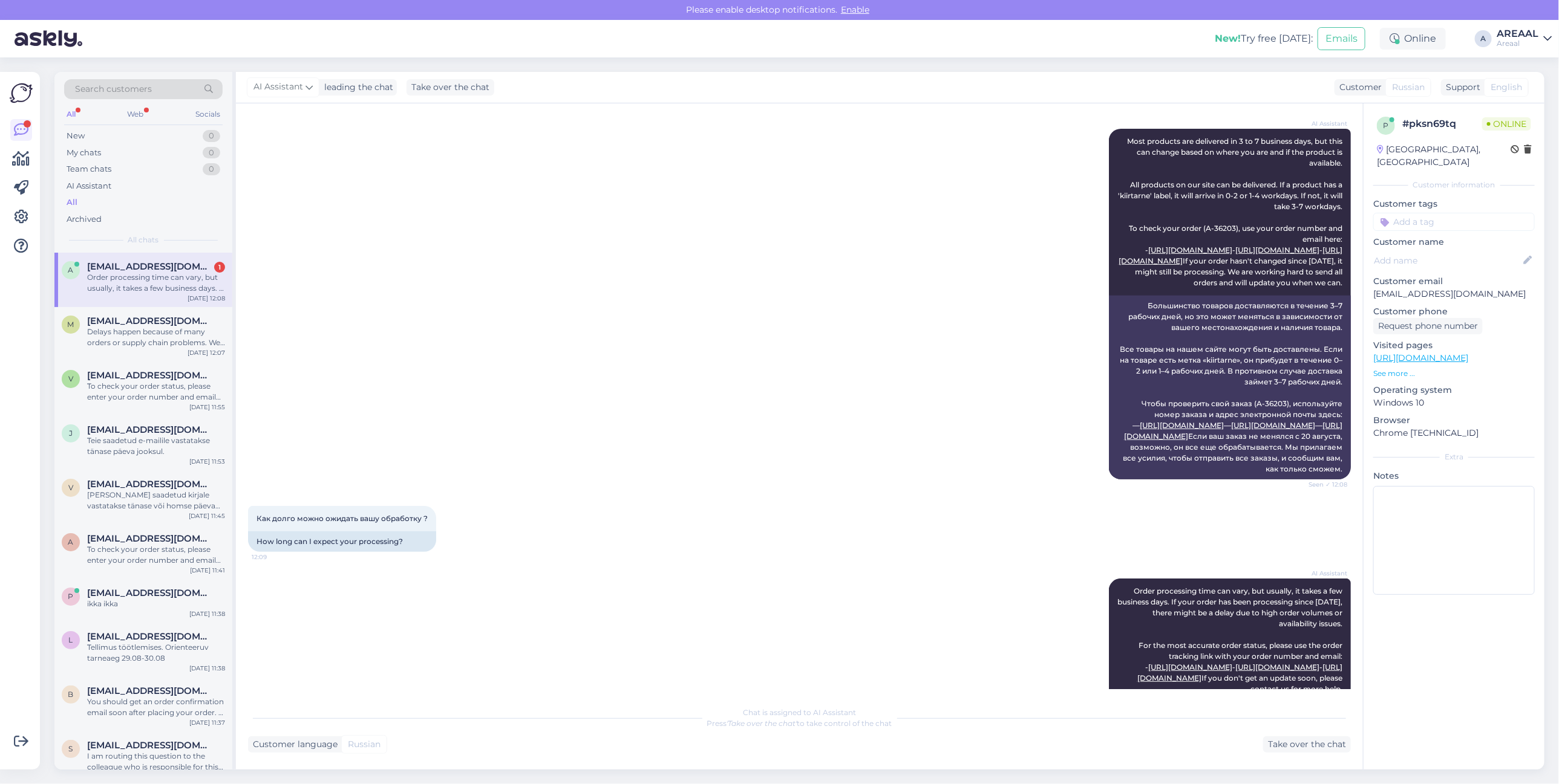
drag, startPoint x: 1252, startPoint y: 721, endPoint x: 1305, endPoint y: 754, distance: 62.4
click at [1262, 728] on div "Chat is assigned to AI Assistant Press 'Take over the chat' to take control of …" at bounding box center [799, 718] width 1103 height 22
click at [1306, 754] on div "Chat started Aug 25 2025 Добрый день, заказ - A-36203 стаутс в обработке с 20ог…" at bounding box center [799, 437] width 1127 height 666
click at [1308, 751] on div "Take over the chat" at bounding box center [1307, 744] width 88 height 16
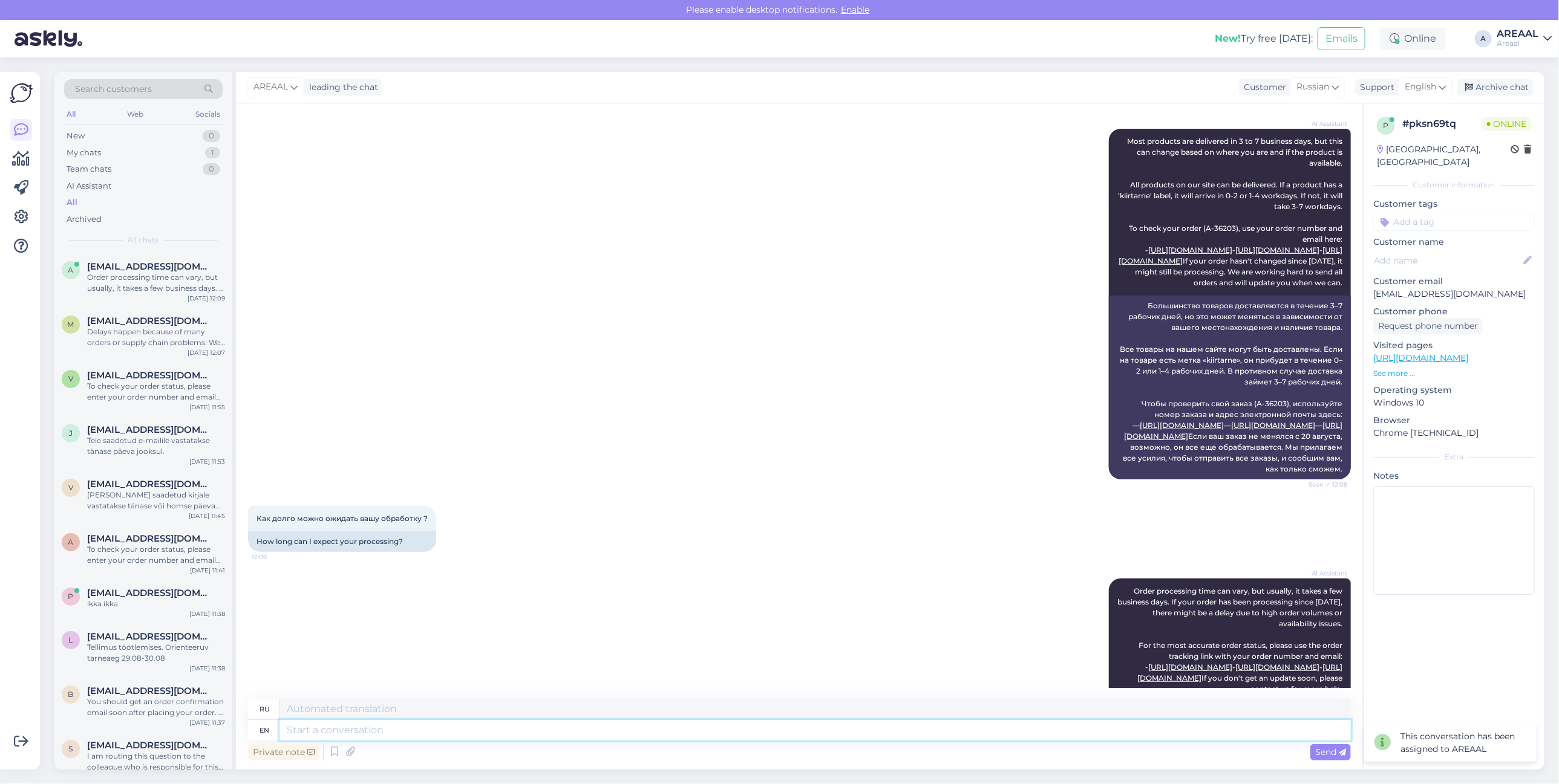
click at [954, 732] on textarea at bounding box center [815, 730] width 1071 height 20
type textarea "Approximamte deliver"
type textarea "Approximamte"
type textarea "Approximamte delivery"
type textarea "Примерный срок доставки"
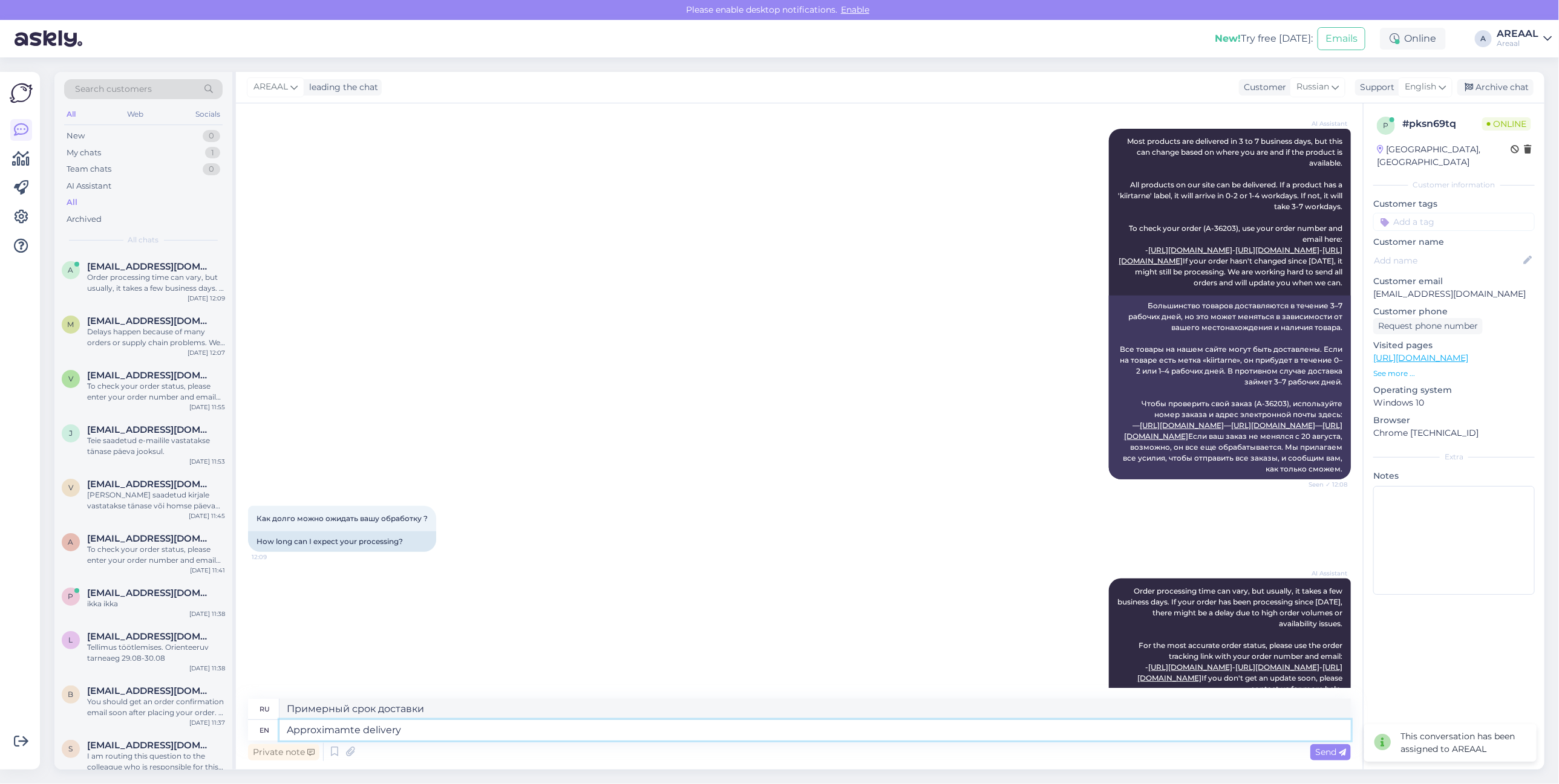
scroll to position [551, 0]
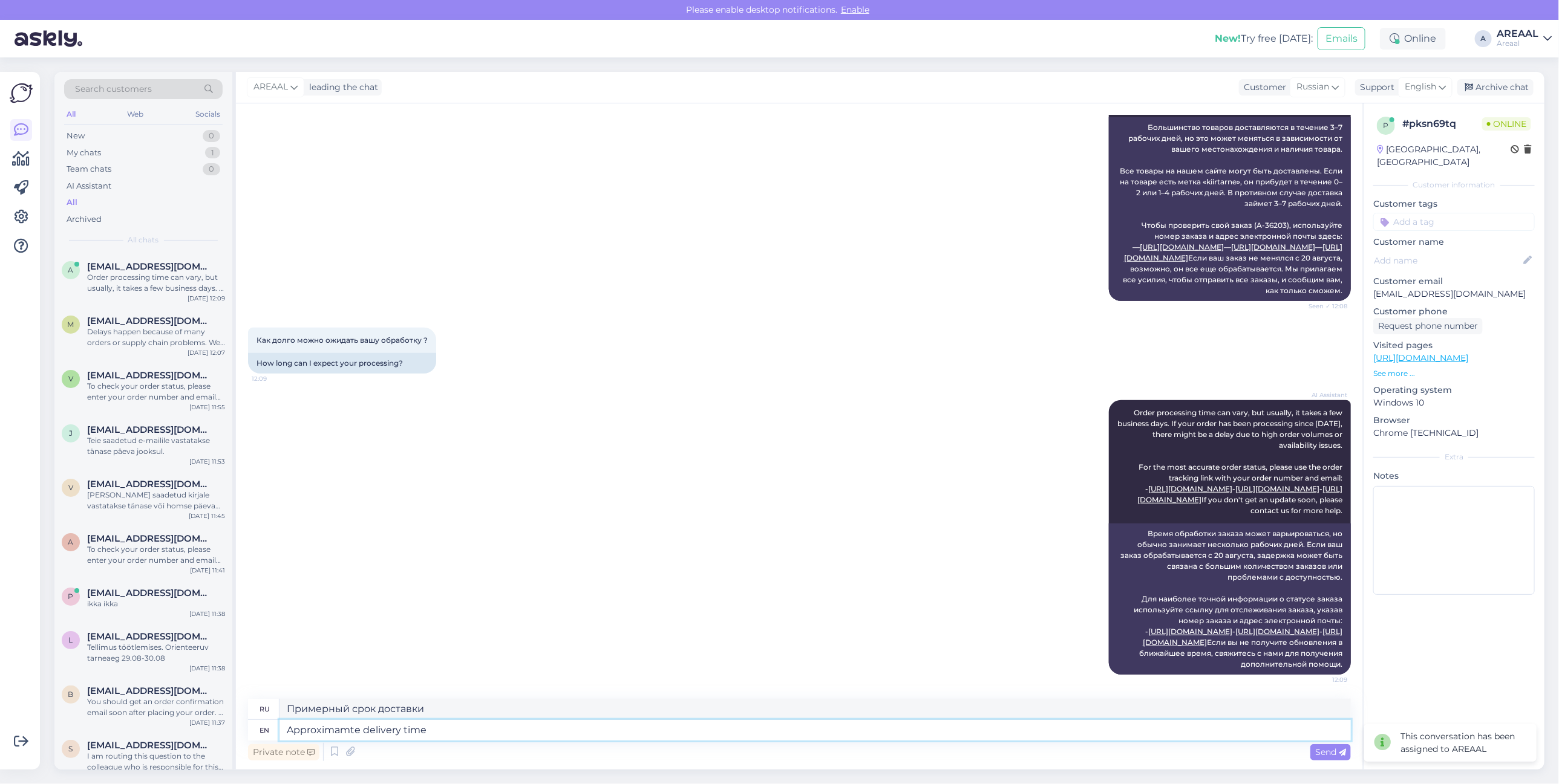
type textarea "Approximamte delivery time 2"
type textarea "Примерное время доставки"
type textarea "Approximamte delivery time 2-4"
type textarea "Примерное время доставки 2-4"
type textarea "Approximamte delivery time 2-3 we"
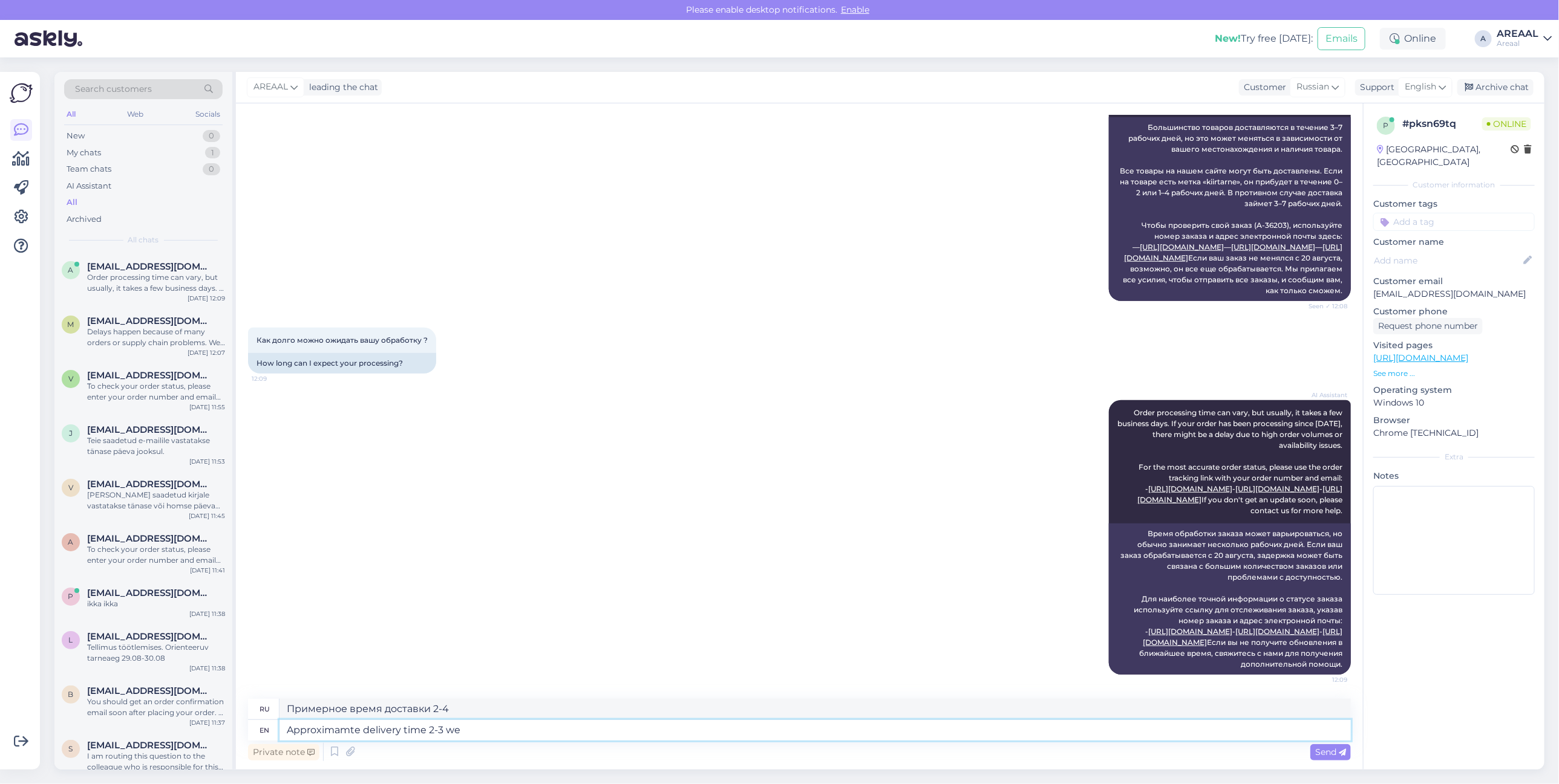
type textarea "Примерное время доставки 2-3"
type textarea "Approximamte delivery time 2-3 weeks"
type textarea "Ориентировочный срок доставки 2-3 недели."
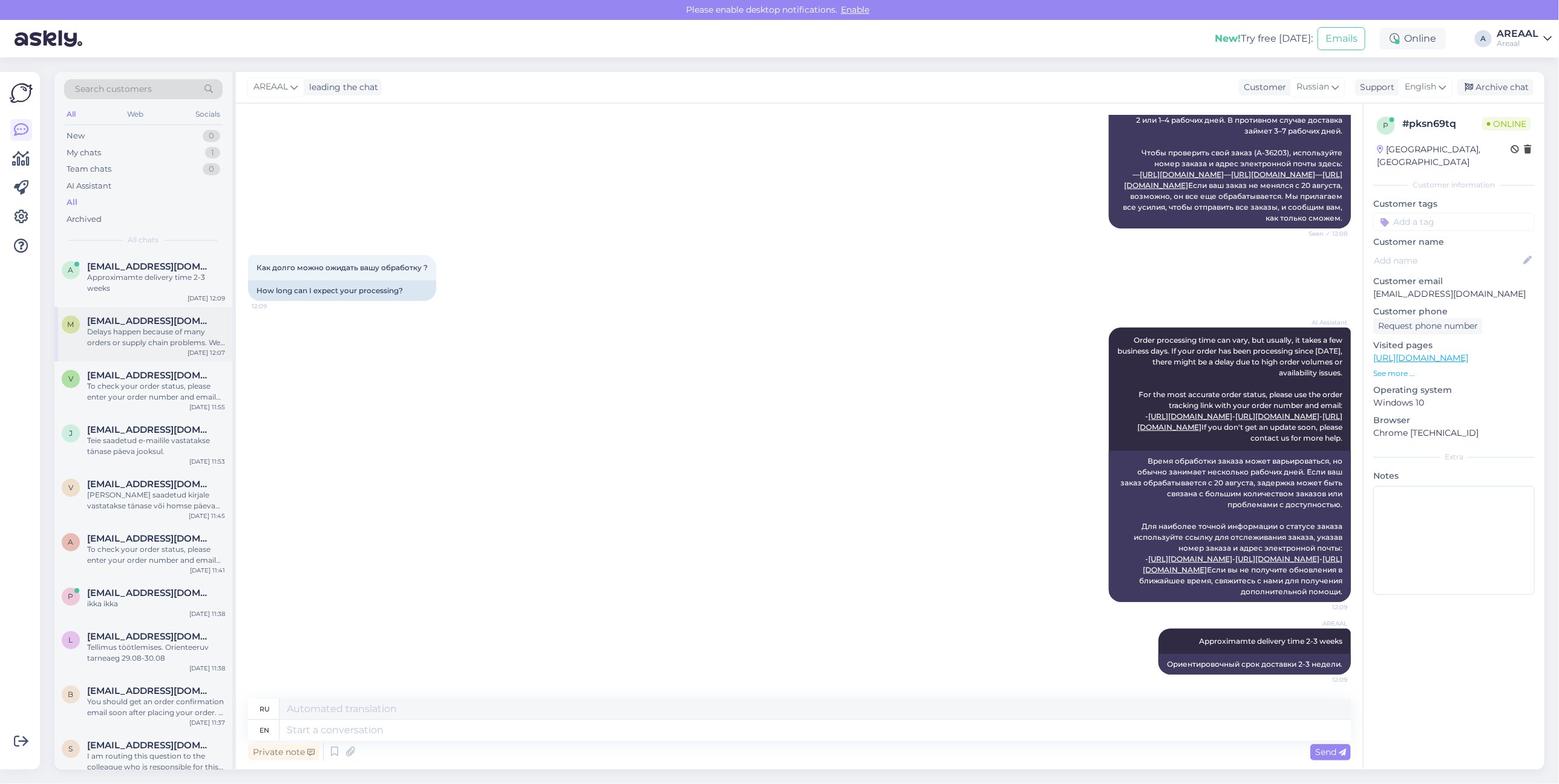
click at [170, 354] on div "m margustammemaa@gmail.com Delays happen because of many orders or supply chain…" at bounding box center [143, 334] width 178 height 54
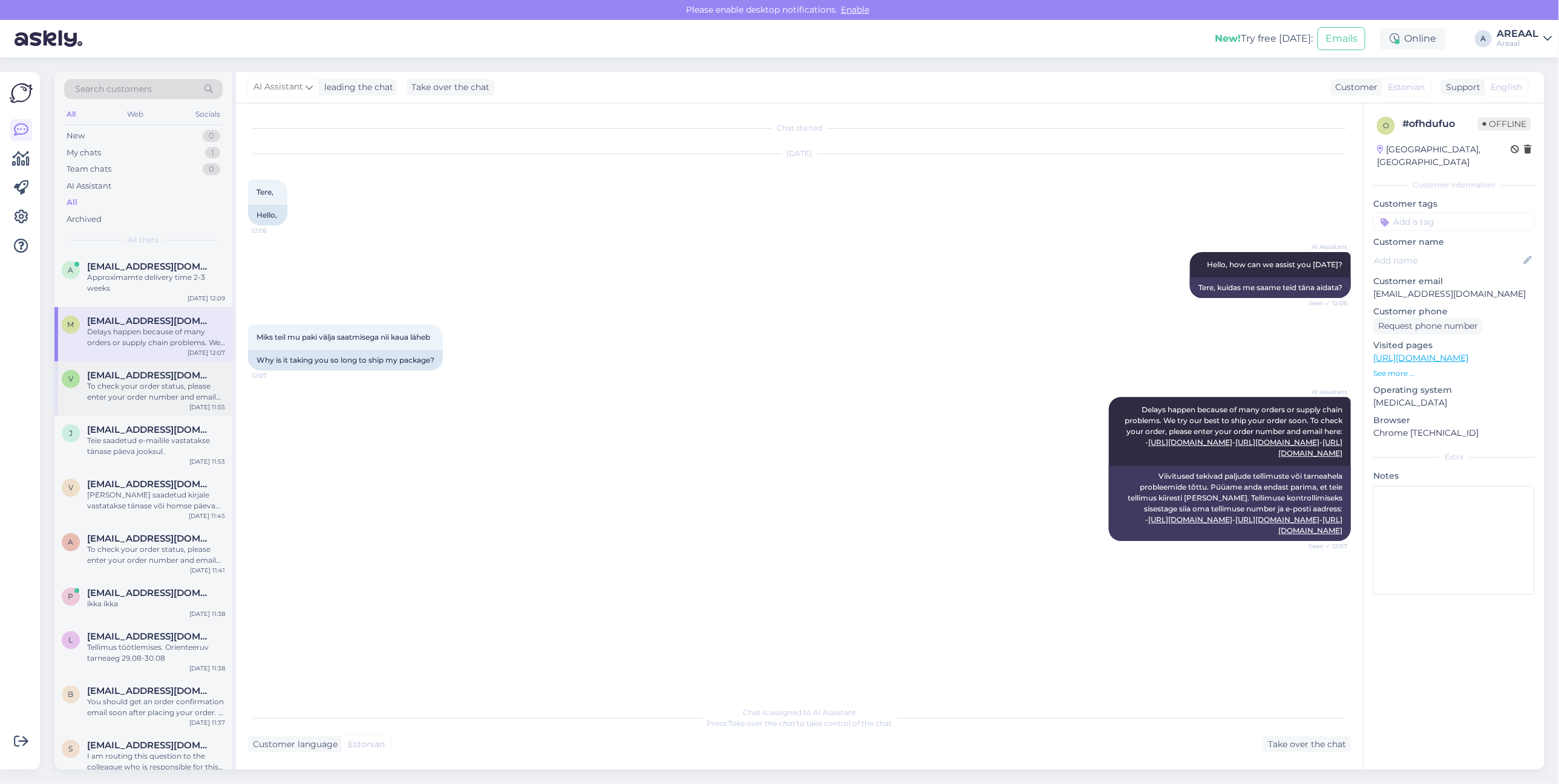
click at [168, 379] on div "veste4@inbox.lv" at bounding box center [156, 376] width 138 height 11
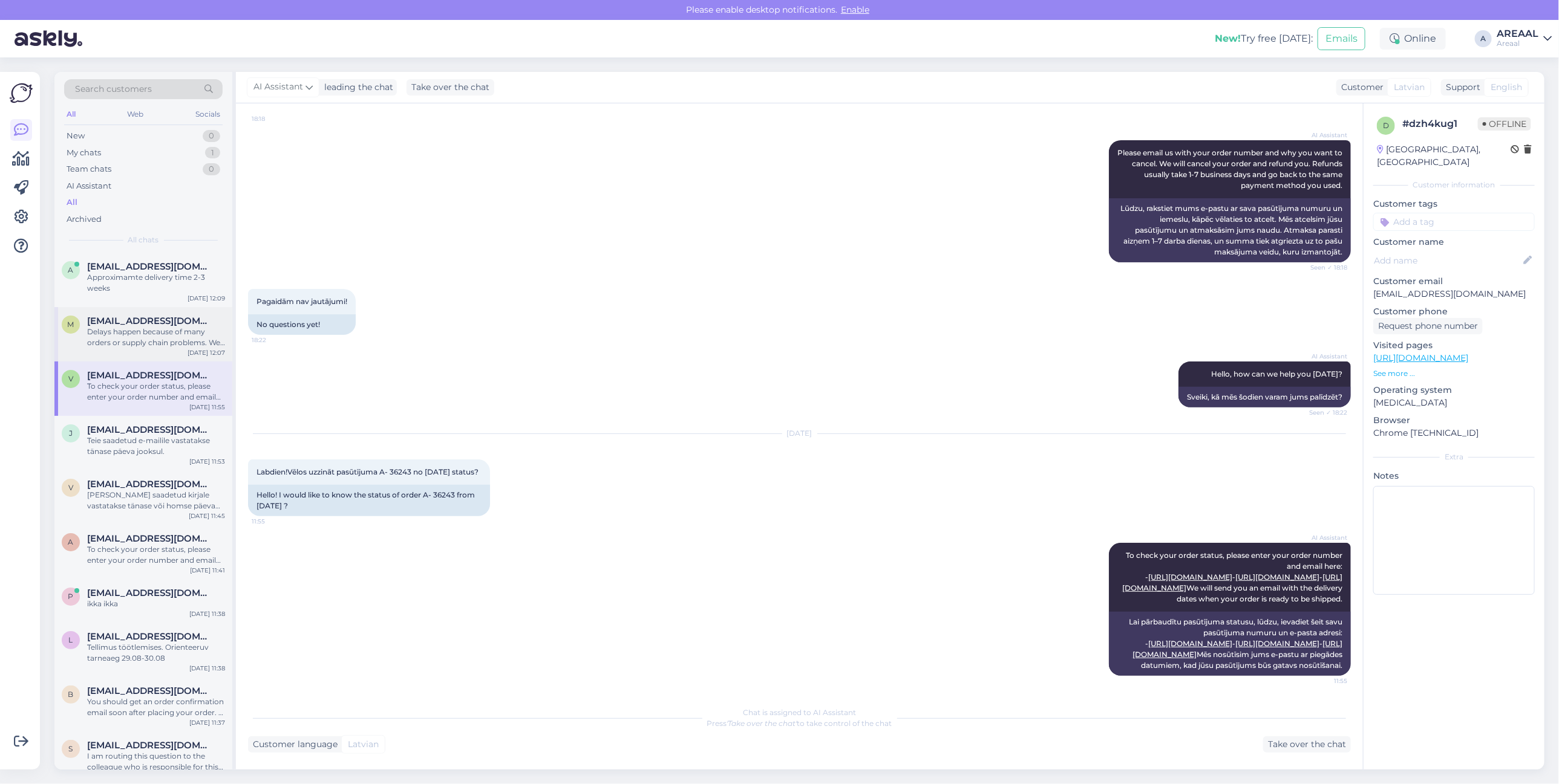
click at [165, 340] on div "Delays happen because of many orders or supply chain problems. We try our best …" at bounding box center [156, 337] width 138 height 22
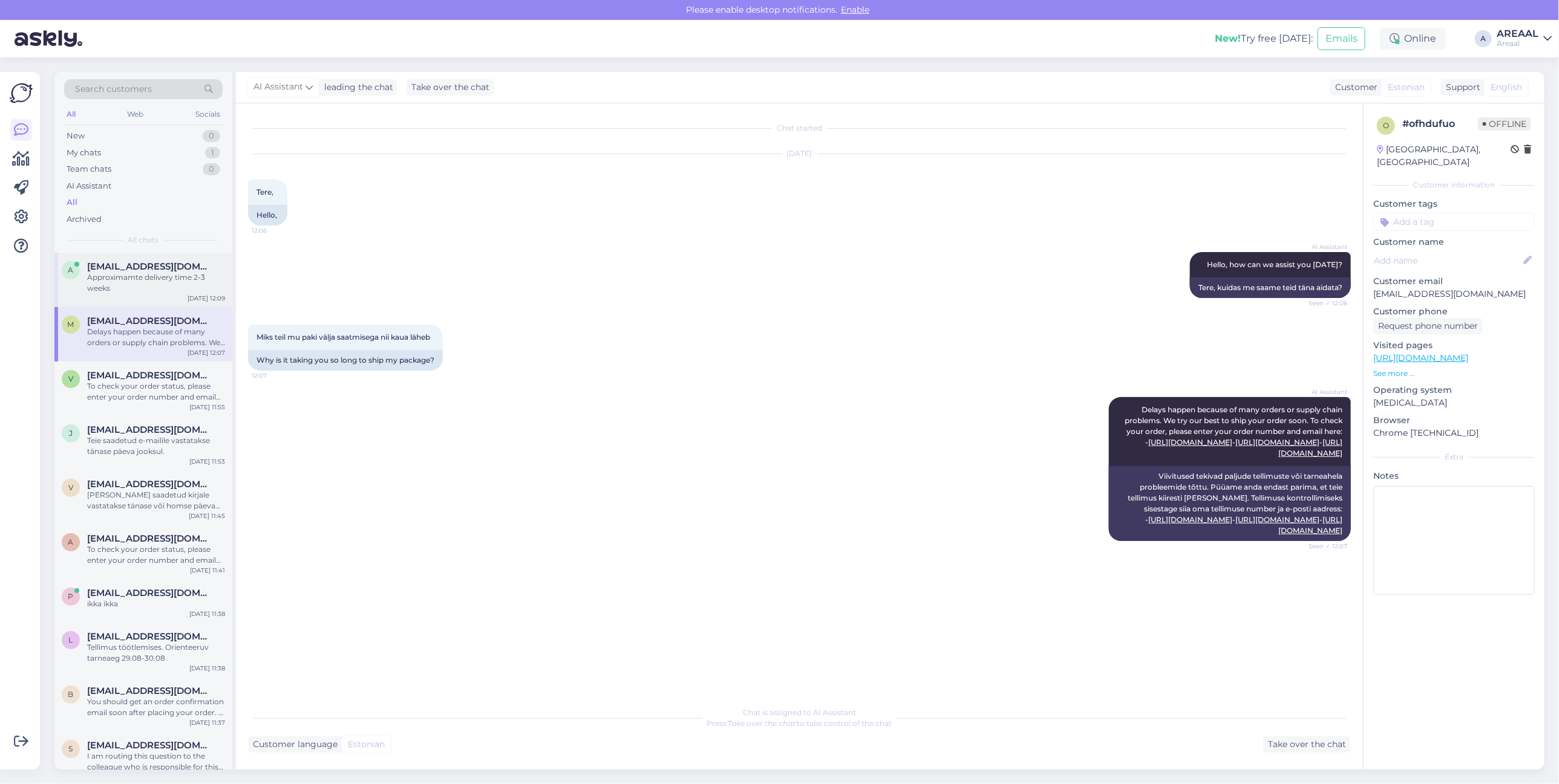
click at [152, 285] on div "Approximamte delivery time 2-3 weeks" at bounding box center [156, 282] width 138 height 22
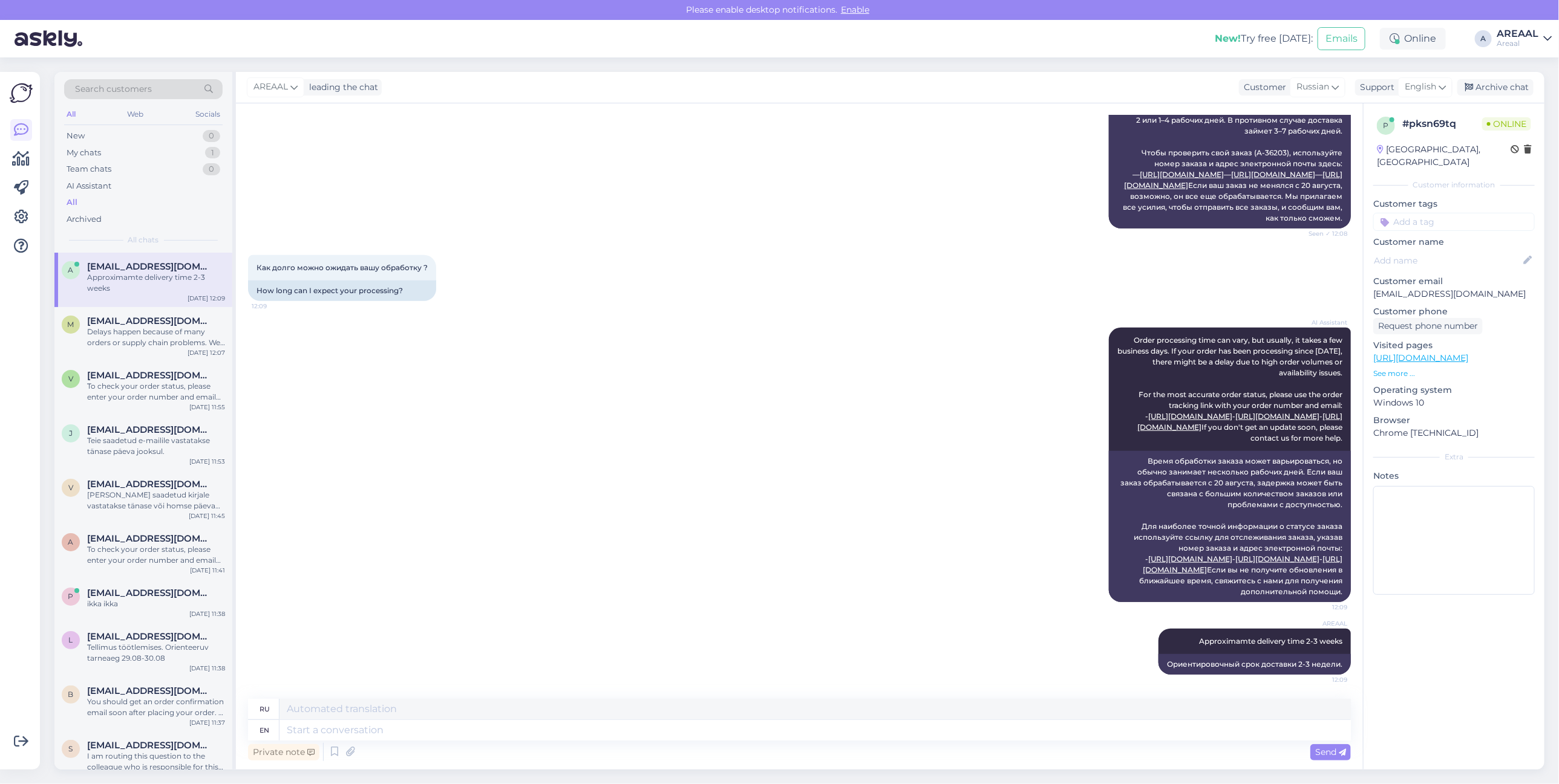
click at [639, 150] on div "AI Assistant Most products are delivered in 3 to 7 business days, but this can …" at bounding box center [799, 53] width 1103 height 377
click at [200, 159] on div "My chats 1" at bounding box center [143, 152] width 159 height 17
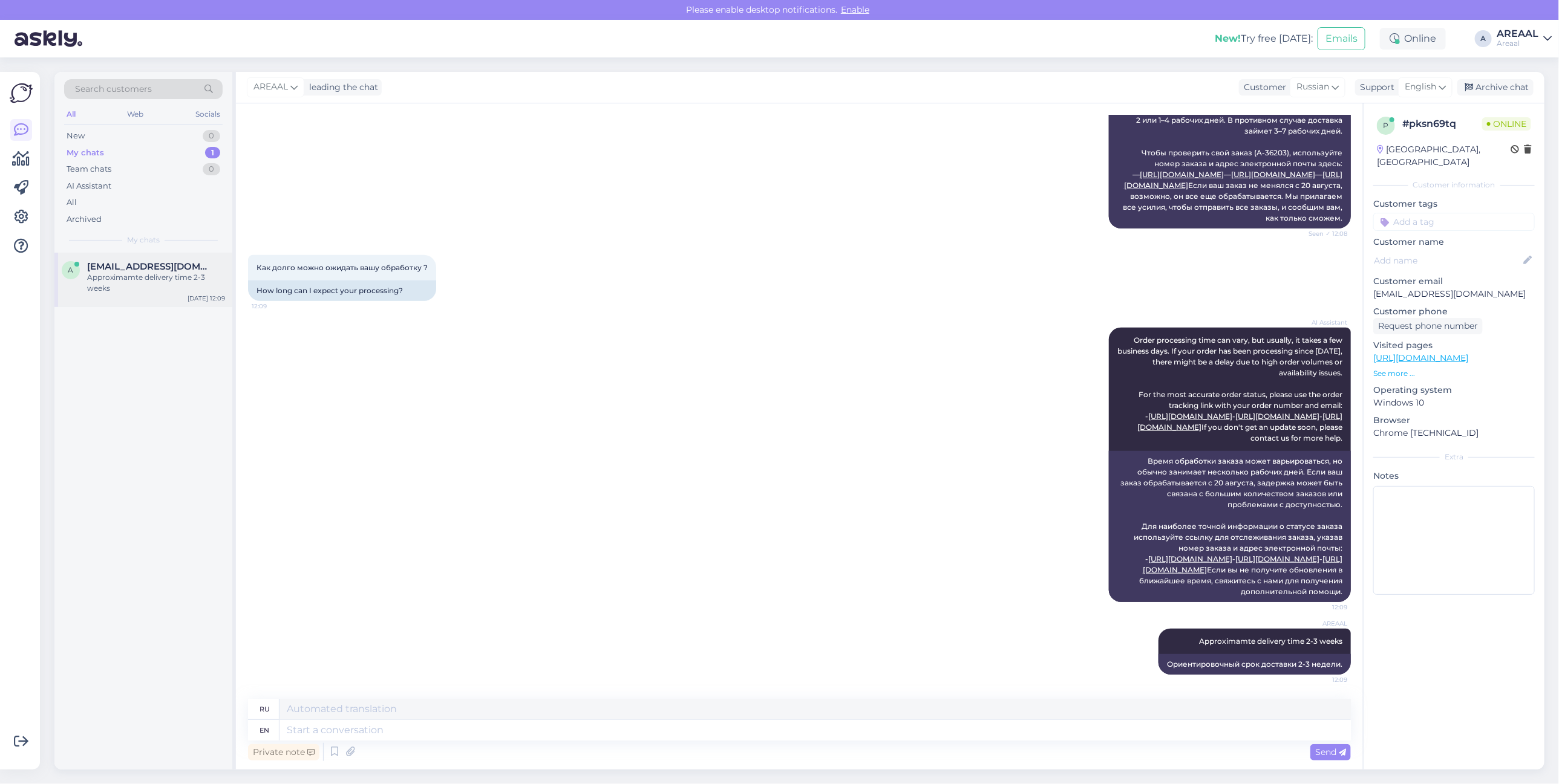
click at [189, 274] on div "Approximamte delivery time 2-3 weeks" at bounding box center [156, 282] width 138 height 22
click at [1501, 97] on div "AREAAL leading the chat Customer Russian Support English Archive chat" at bounding box center [890, 87] width 1309 height 32
click at [1498, 86] on div "Archive chat" at bounding box center [1495, 87] width 76 height 16
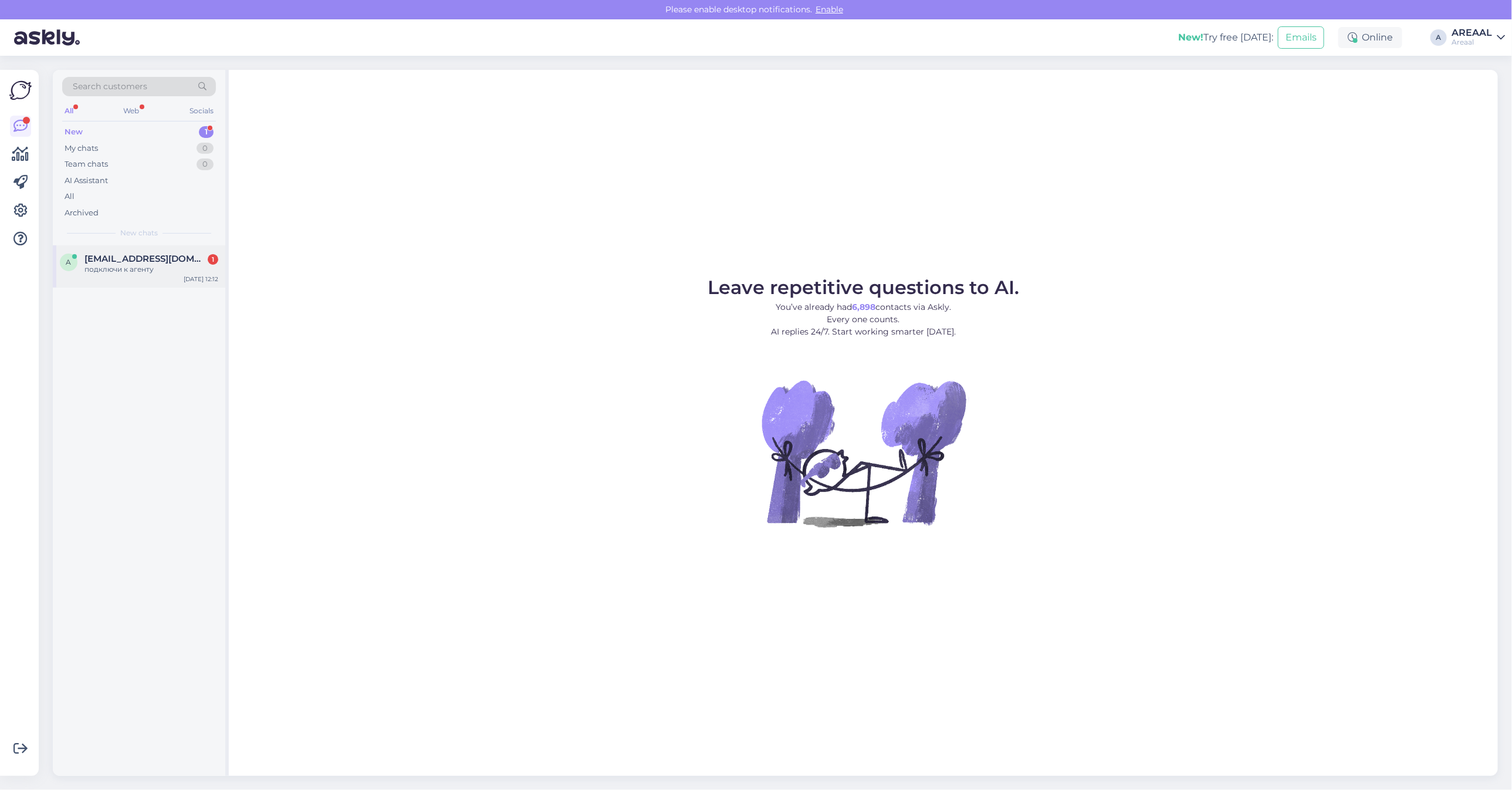
click at [188, 270] on div "подключи к агенту" at bounding box center [151, 269] width 134 height 11
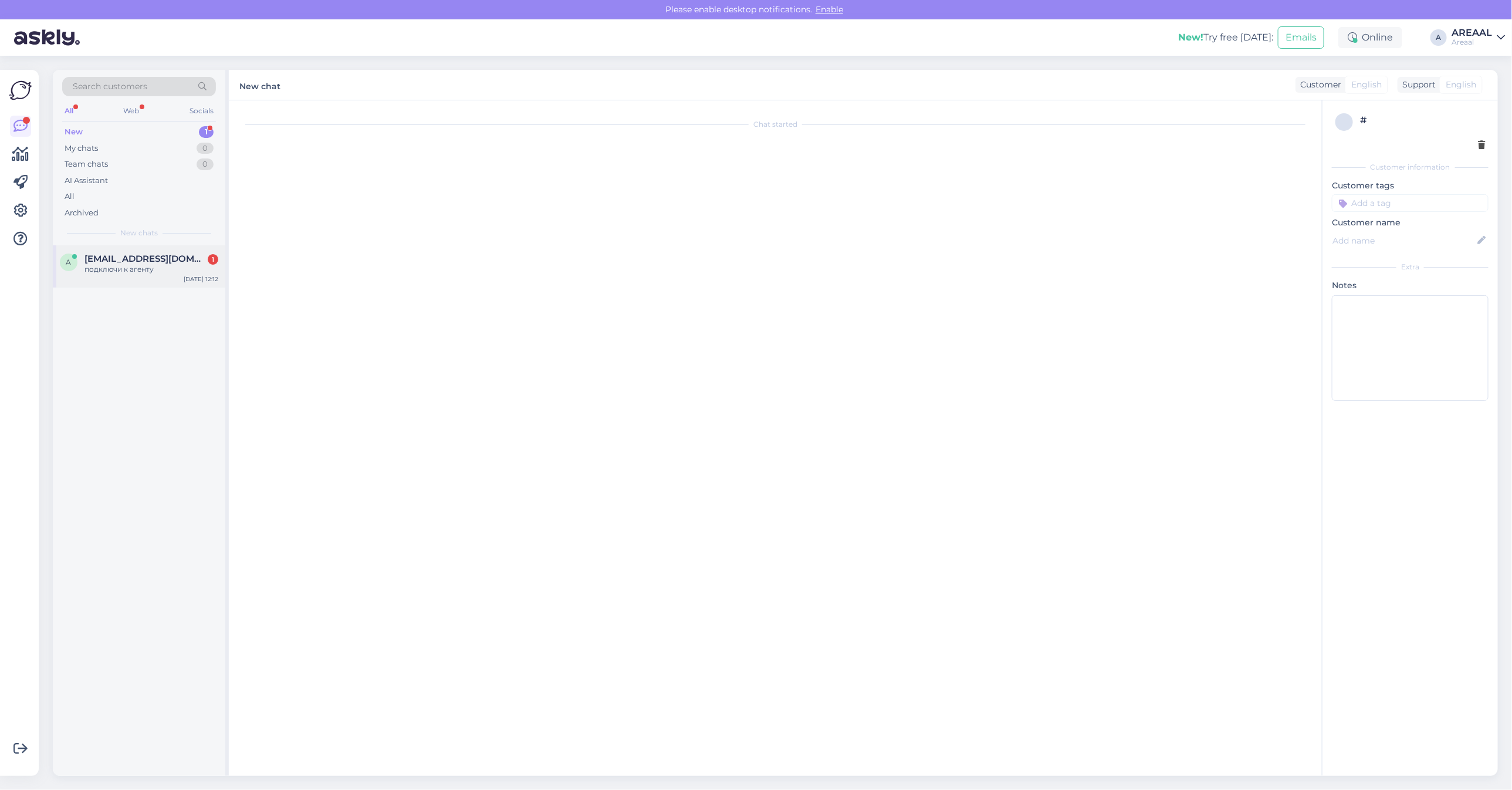
scroll to position [837, 0]
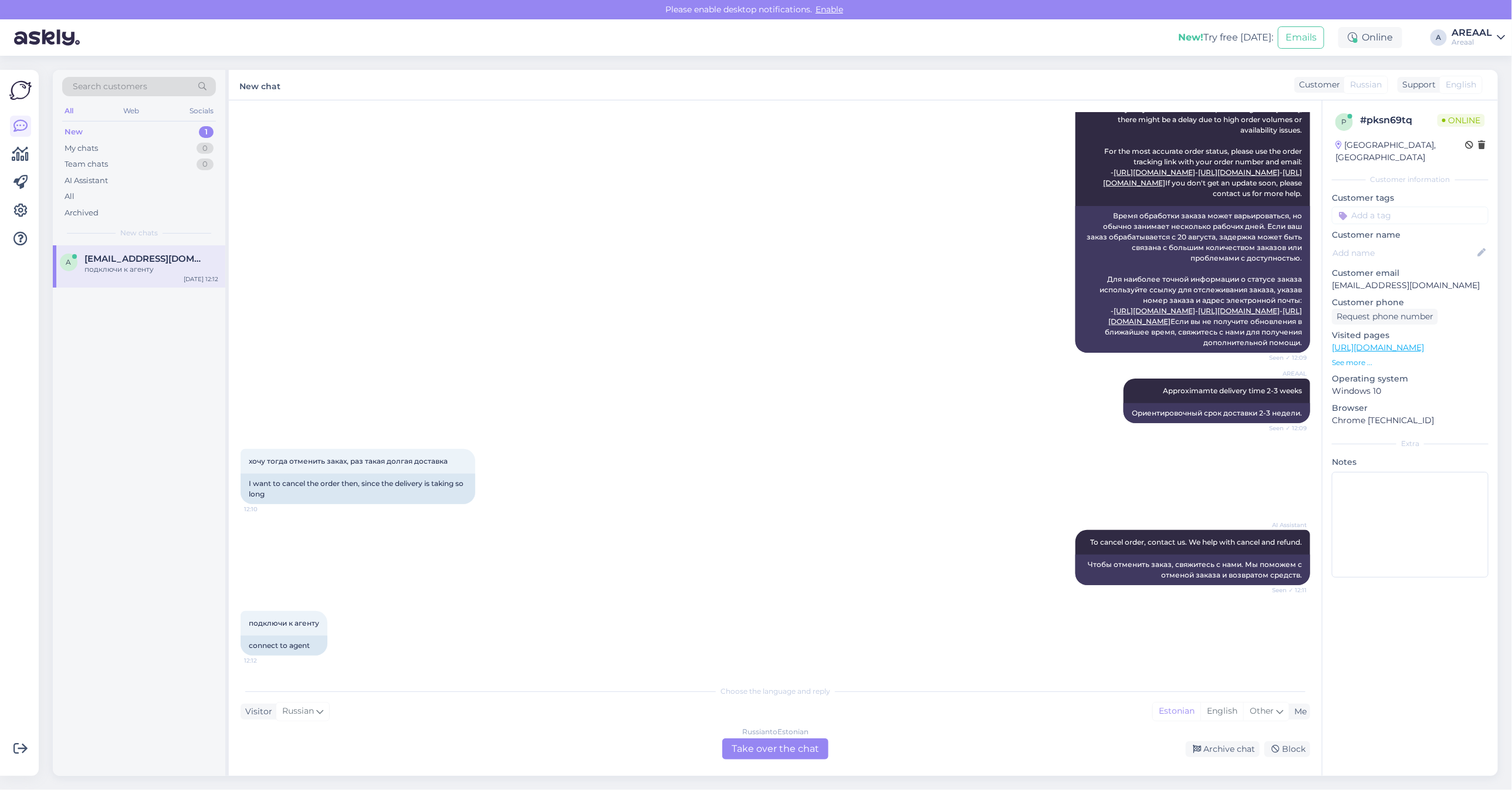
click at [757, 744] on div "Russian to Estonian Take over the chat" at bounding box center [775, 749] width 106 height 21
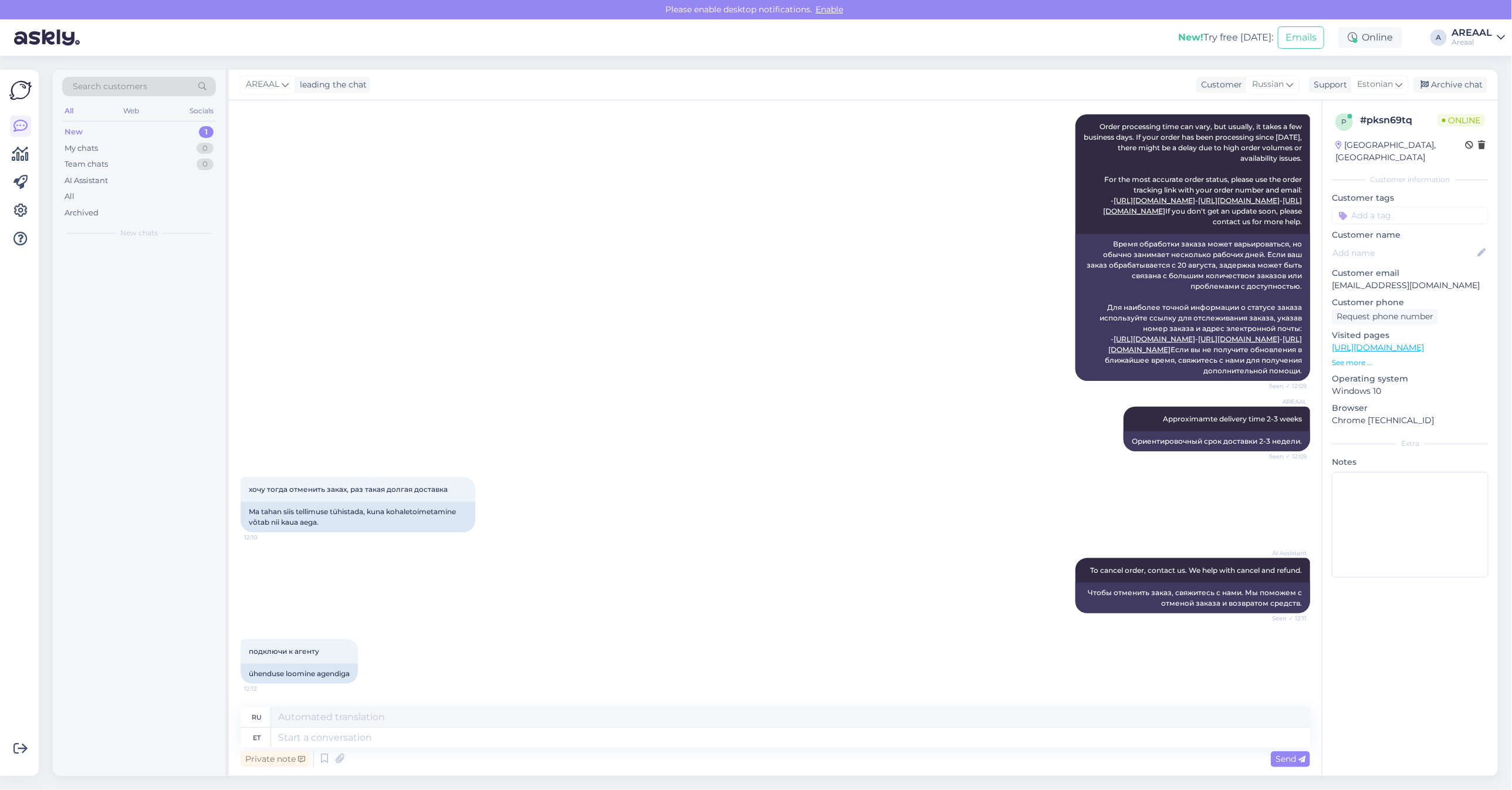
scroll to position [809, 0]
click at [761, 729] on textarea at bounding box center [790, 738] width 1039 height 20
type textarea "S"
type textarea "Please send"
type textarea "Пожалуйста"
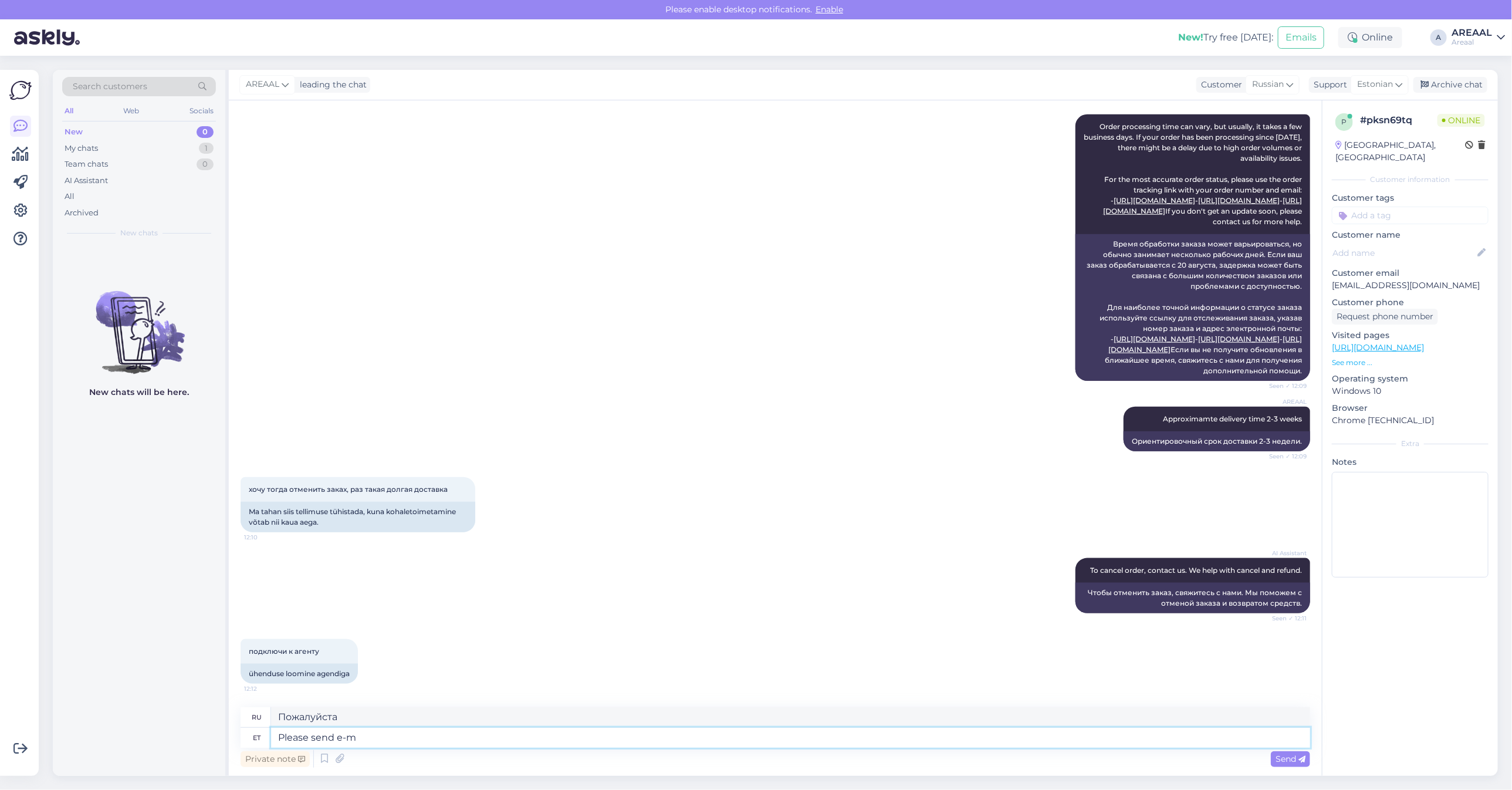
type textarea "Please send e-ma"
type textarea "Пожалуйста, отправьте"
type textarea "Please send e-mail ot"
type textarea "Пожалуйста, отправьте электронное письмо."
type textarea "Please send e-mail to inf"
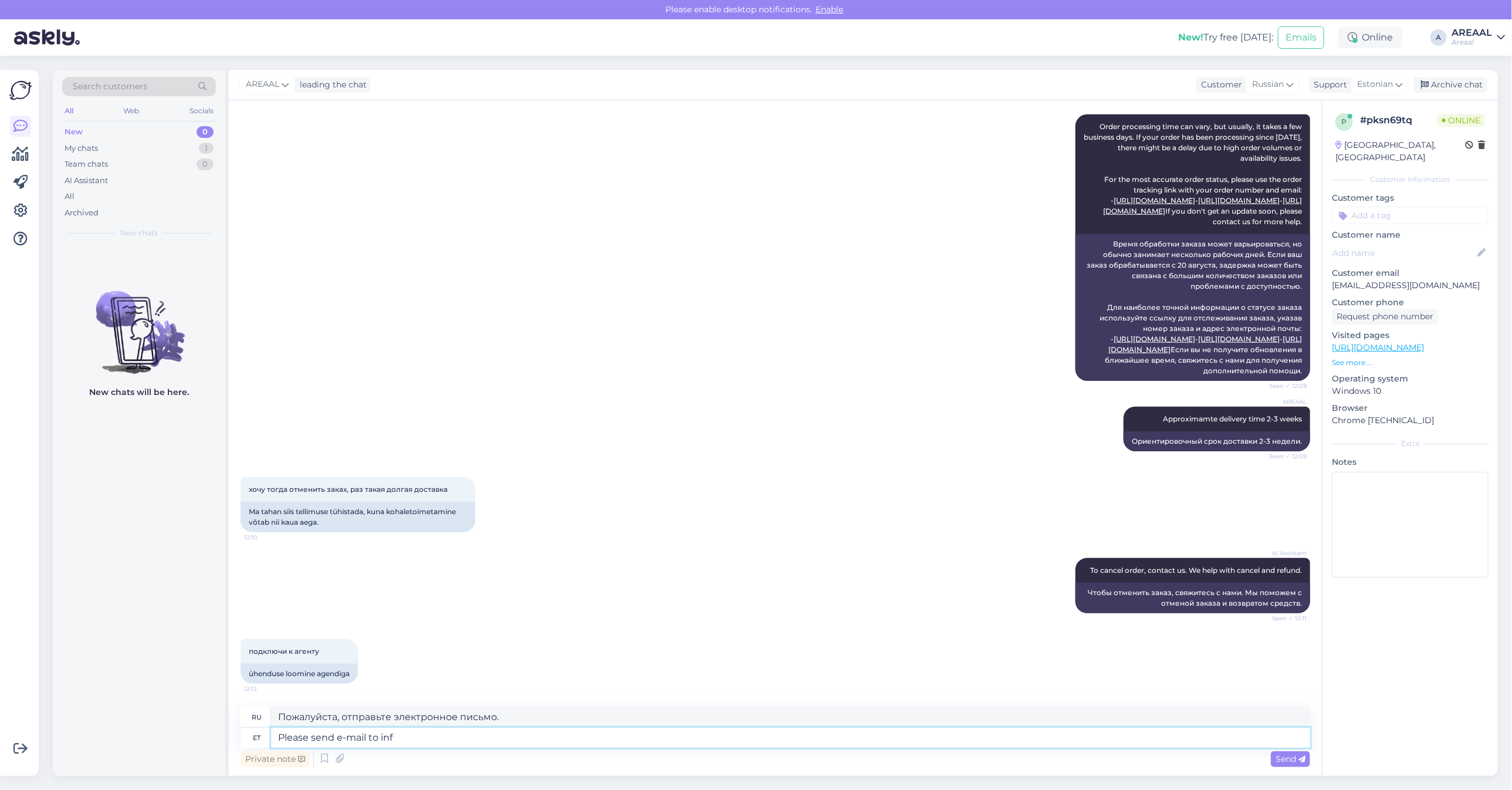
type textarea "Пожалуйста, отправьте электронное письмо по адресу"
type textarea "Please send e-mail to info@areaal.lv"
type textarea "Пожалуйста, отправьте электронное письмо на info@areaal.lv"
type textarea "Please send e-mail to info@areaal.lv to can"
type textarea "Пожалуйста, отправьте электронное письмо на info@areaal.lv , чтобы"
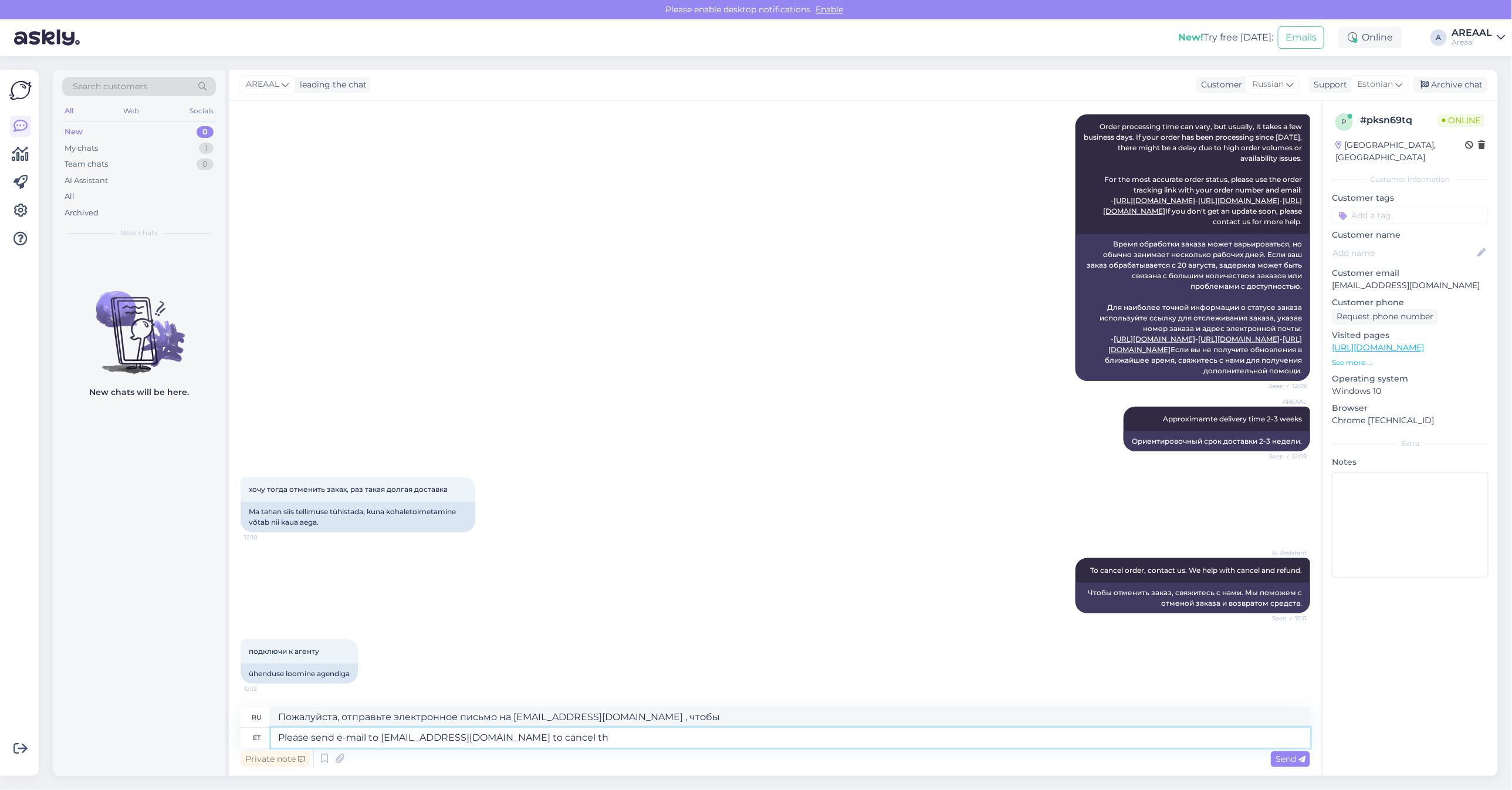
type textarea "Please send e-mail to info@areaal.lv to cancel the"
type textarea "Для отмены отправьте электронное письмо на info@areaal.lv"
type textarea "Please send e-mail to info@areaal.lv to cancel the ord"
type textarea "Пожалуйста, отправьте электронное письмо на info@areaal.lv , чтобы отменить"
type textarea "Please send e-mail to info@areaal.lv to cancel the order."
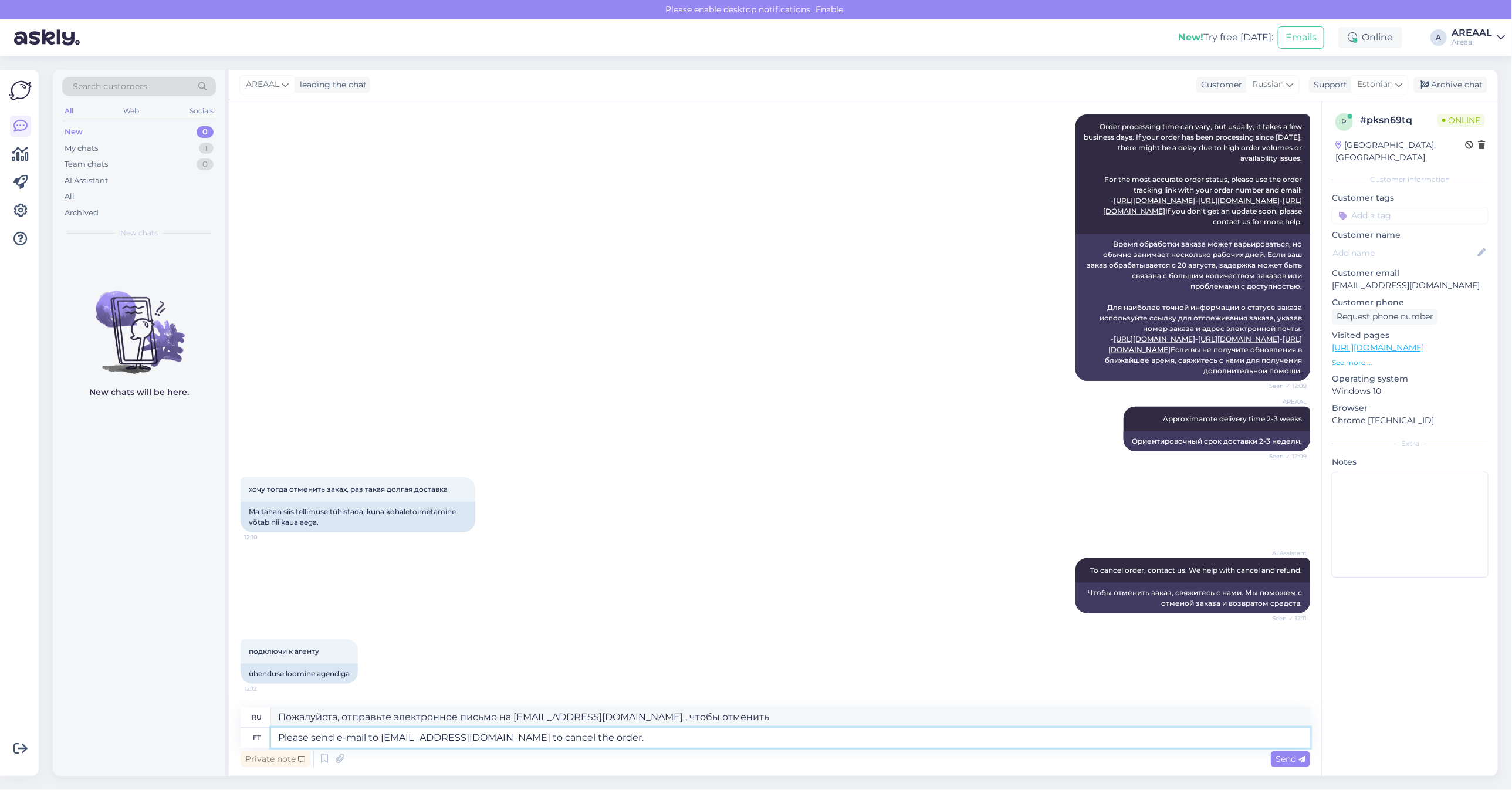
type textarea "Чтобы отменить заказ, отправьте электронное письмо на info@areaal.lv ."
type textarea "Please send e-mail to info@areaal.lv to cancel the order."
click at [625, 720] on textarea "Чтобы отменить заказ, отправьте электронное письмо на info@areaal.lv ." at bounding box center [790, 717] width 1039 height 20
type textarea "Чтобы отменить заказ, отправьте электронное письмо на info@areaal.lv."
click at [562, 741] on textarea "Please send e-mail to info@areaal.lv to cancel the order." at bounding box center [790, 738] width 1039 height 20
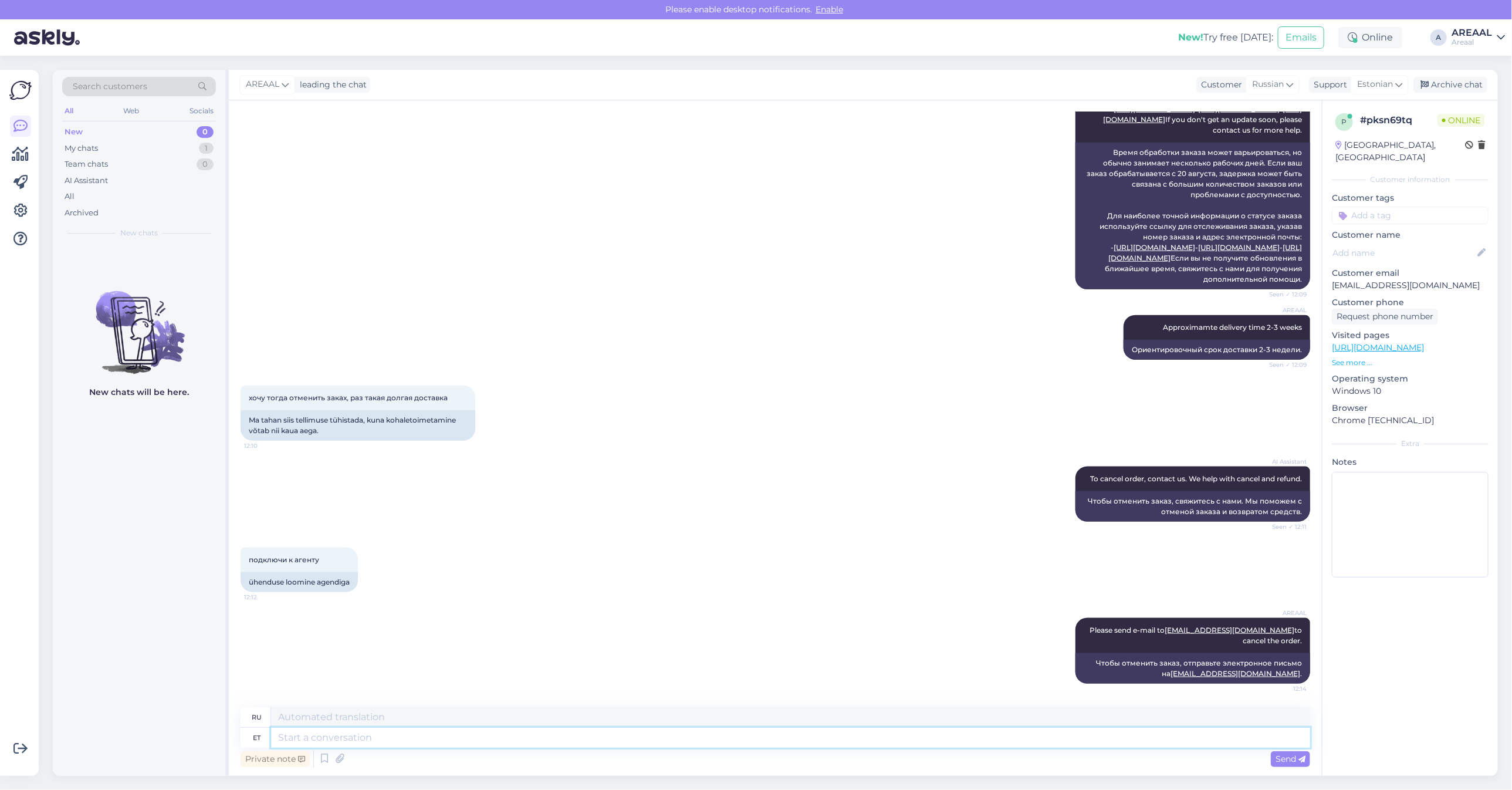
scroll to position [890, 0]
click at [408, 369] on div "AREAAL Approximamte delivery time 2-3 weeks Seen ✓ 12:09 Ориентировочный срок д…" at bounding box center [775, 337] width 1070 height 70
click at [843, 165] on div "AI Assistant Order processing time can vary, but usually, it takes a few busine…" at bounding box center [775, 156] width 1070 height 292
click at [127, 186] on div "AI Assistant" at bounding box center [139, 180] width 154 height 16
click at [125, 198] on div "All" at bounding box center [139, 196] width 154 height 16
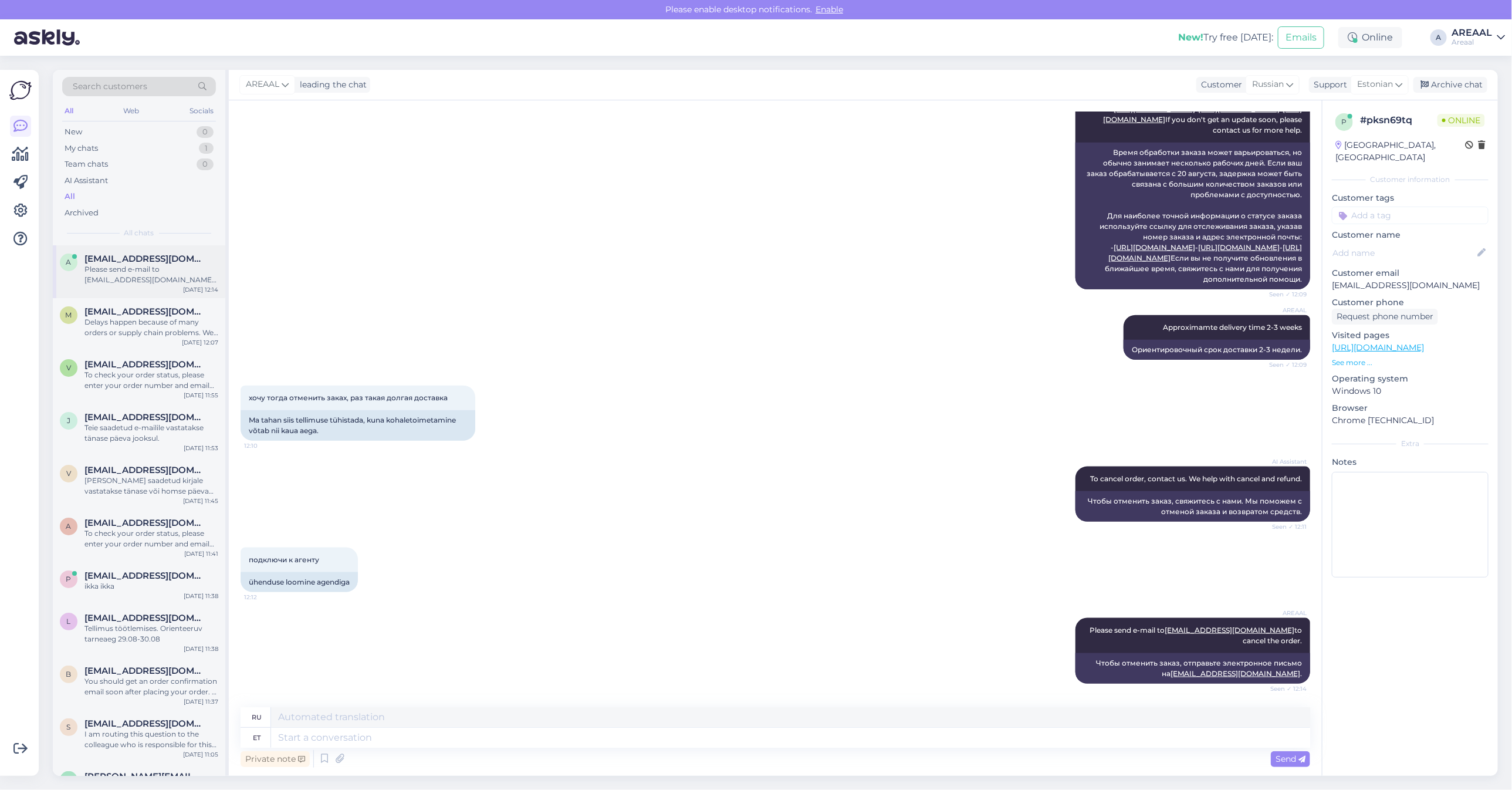
click at [126, 295] on div "a alenbilde@yahoo.com Please send e-mail to info@areaal.lv to cancel the order.…" at bounding box center [139, 272] width 172 height 53
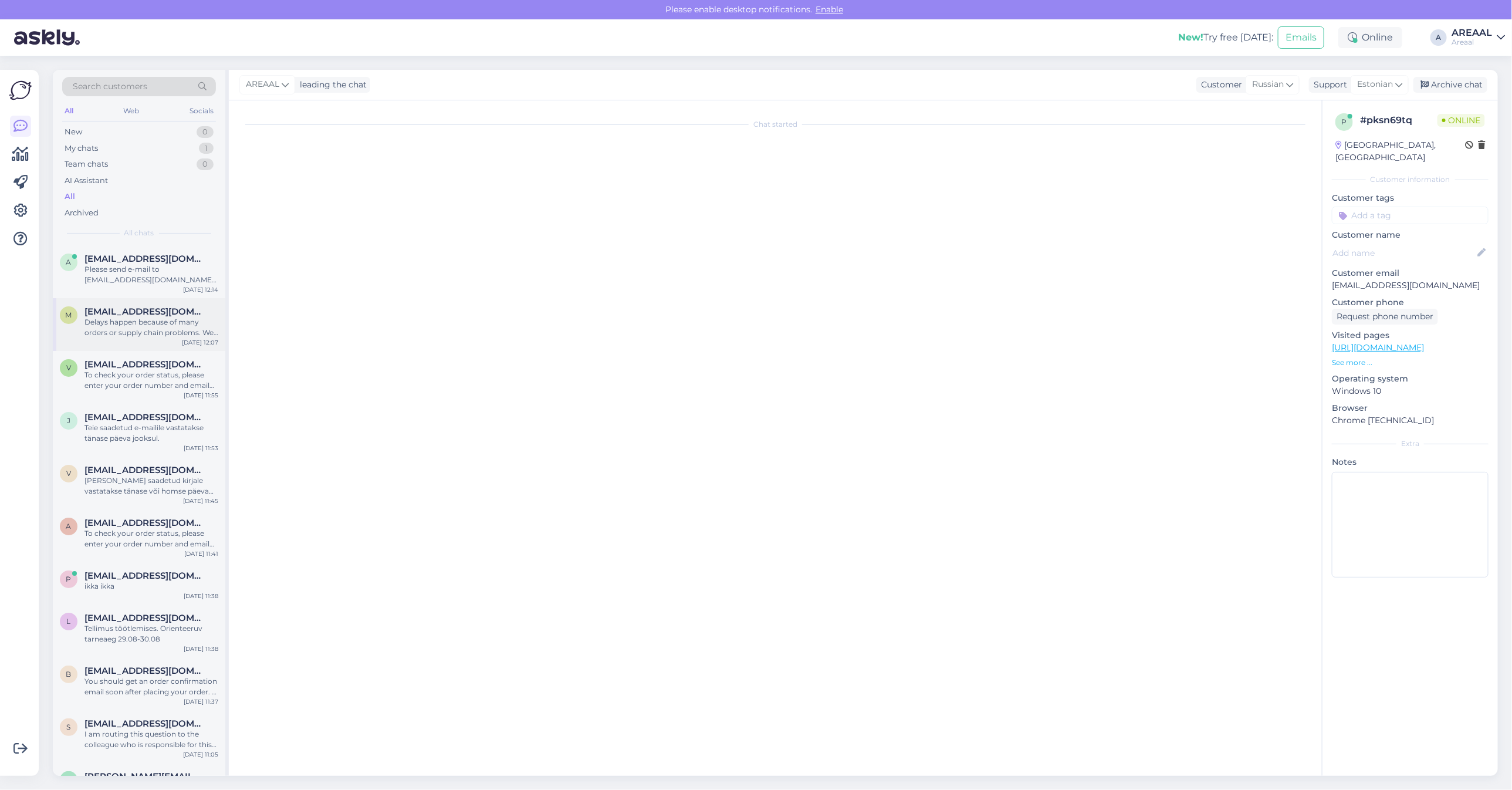
click at [132, 330] on div "Delays happen because of many orders or supply chain problems. We try our best …" at bounding box center [151, 327] width 134 height 21
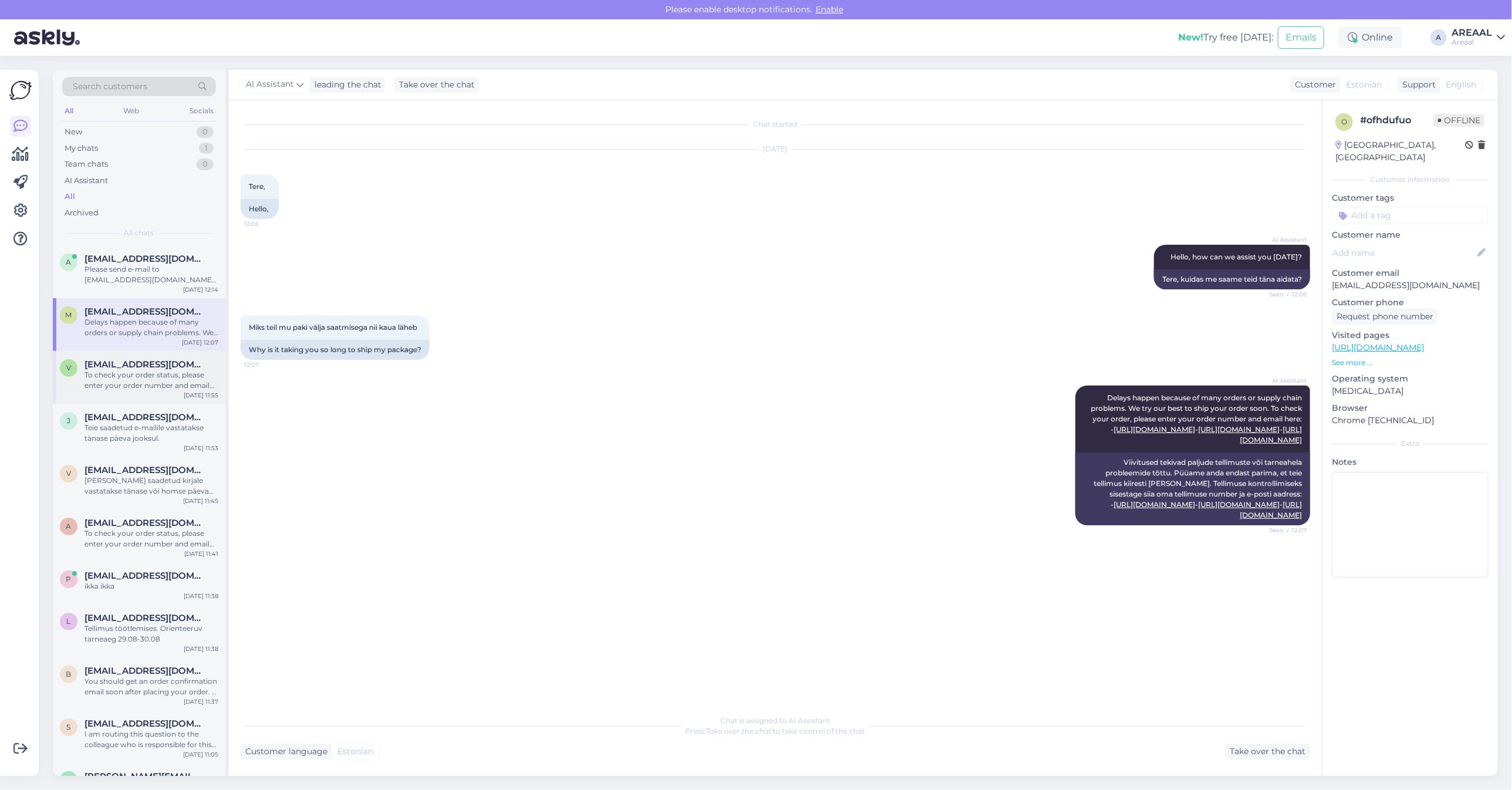
click at [141, 366] on span "veste4@inbox.lv" at bounding box center [145, 365] width 122 height 11
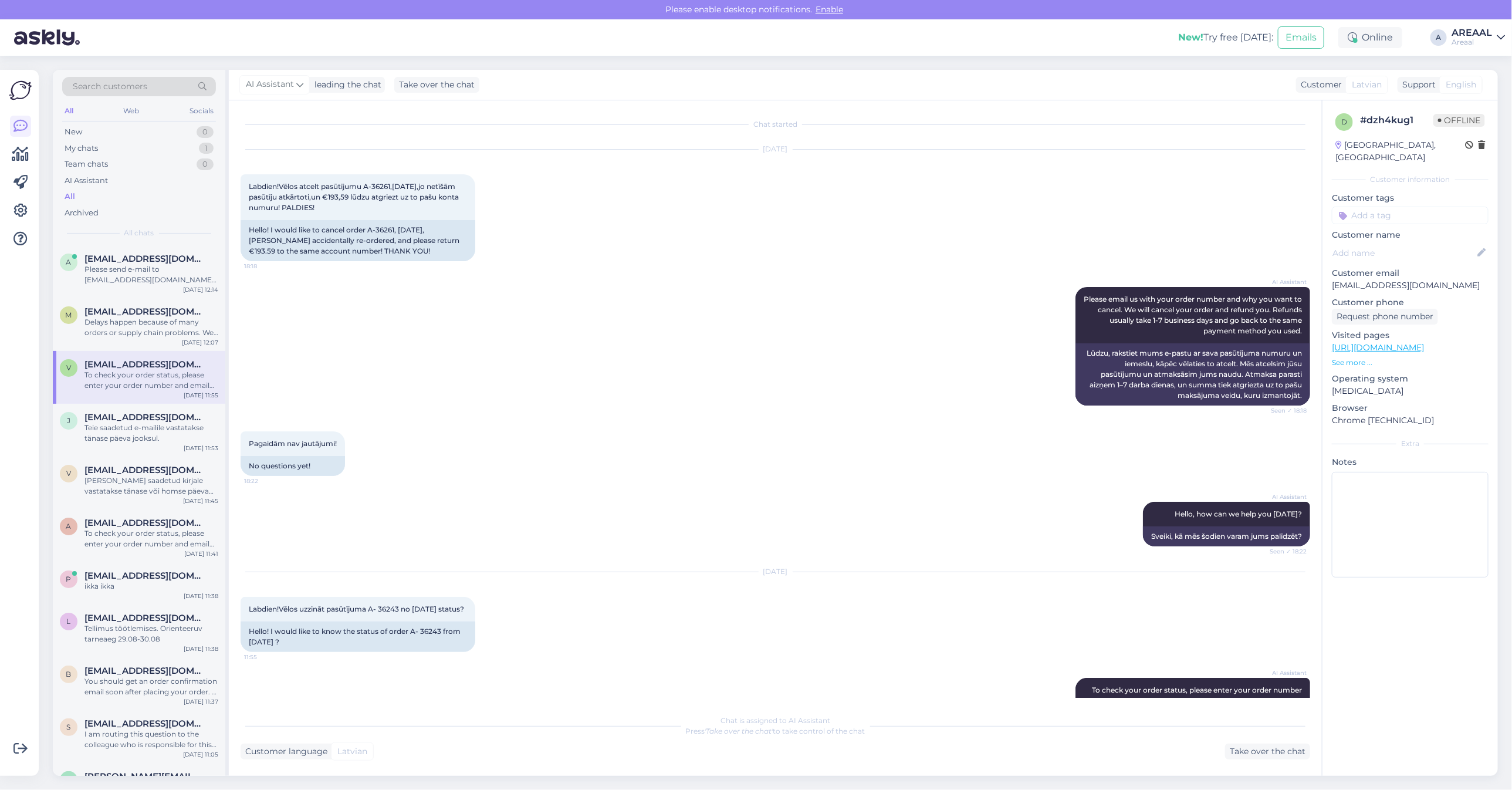
scroll to position [195, 0]
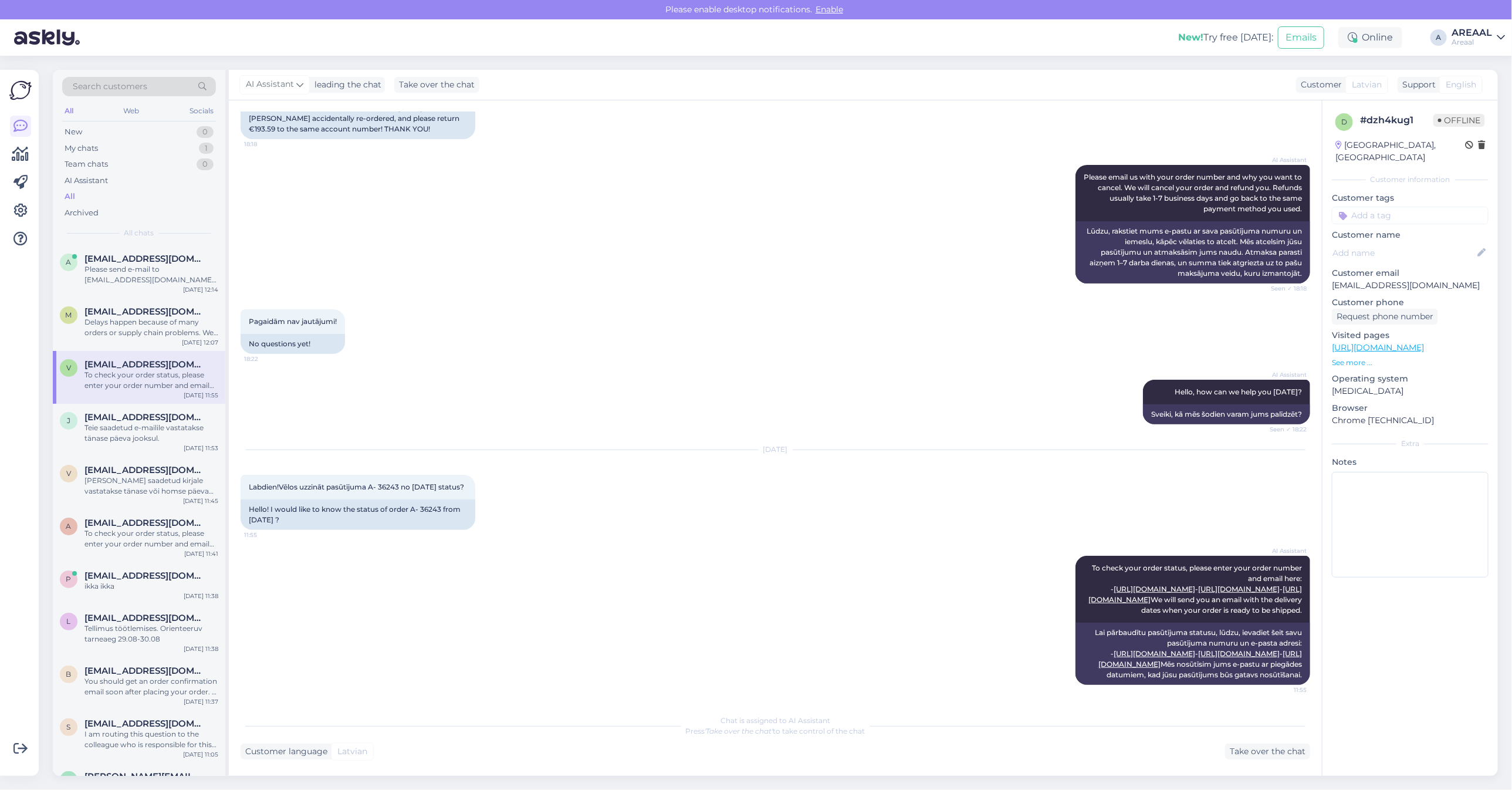
click at [517, 296] on div "Pagaidām nav jautājumi! 18:22 No questions yet!" at bounding box center [775, 331] width 1070 height 70
click at [610, 206] on div "AI Assistant Please email us with your order number and why you want to cancel.…" at bounding box center [775, 224] width 1070 height 144
click at [713, 191] on div "AI Assistant Please email us with your order number and why you want to cancel.…" at bounding box center [775, 224] width 1070 height 144
click at [171, 274] on div "Please send e-mail to info@areaal.lv to cancel the order." at bounding box center [151, 274] width 134 height 21
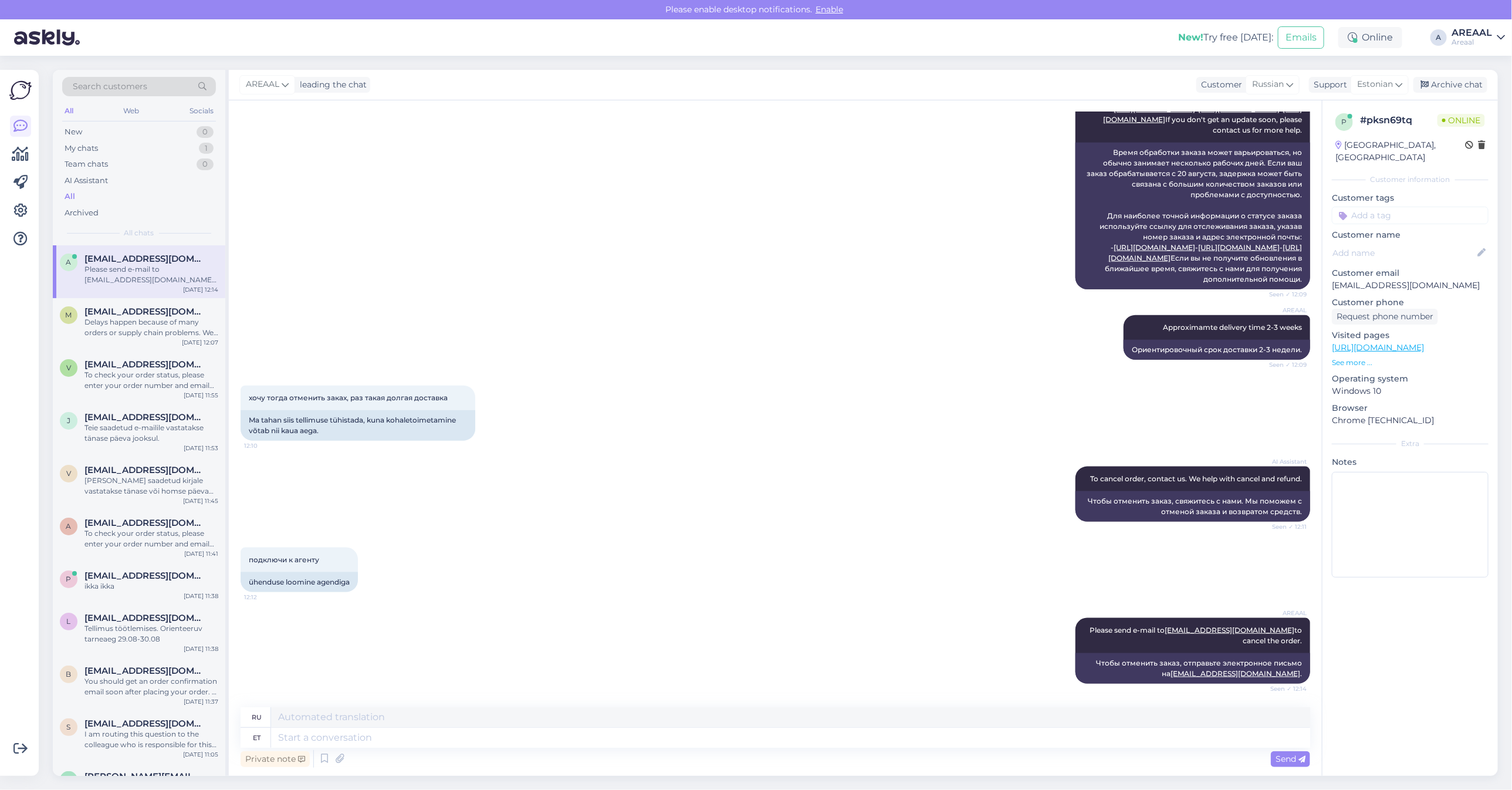
click at [1492, 89] on div "AREAAL leading the chat Customer Russian Support Estonian Archive chat" at bounding box center [864, 85] width 1269 height 31
click at [1472, 84] on div "Archive chat" at bounding box center [1450, 85] width 74 height 16
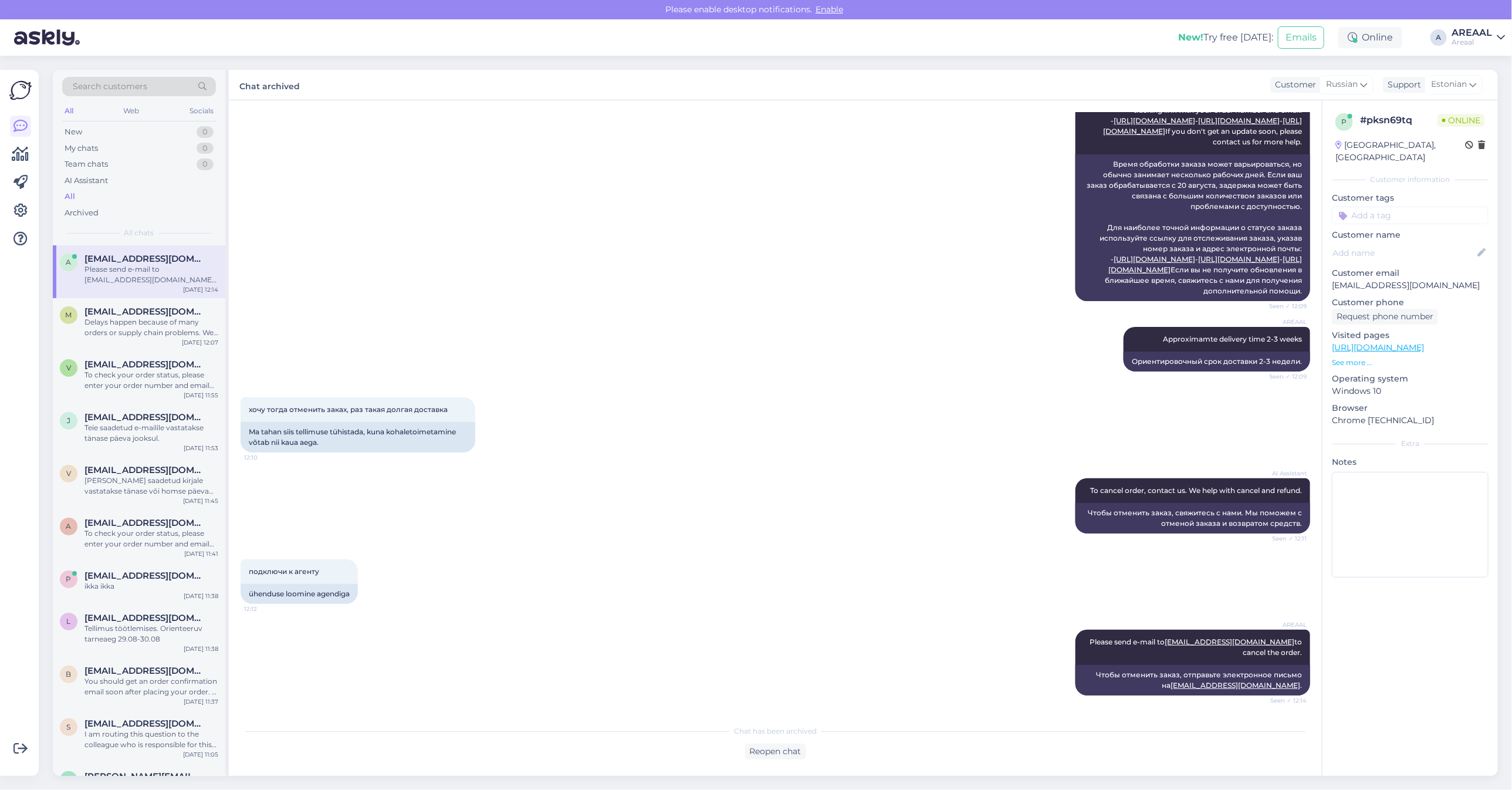
click at [767, 297] on div "AI Assistant Order processing time can vary, but usually, it takes a few busine…" at bounding box center [775, 168] width 1070 height 292
click at [784, 351] on div "AREAAL Approximamte delivery time 2-3 weeks Seen ✓ 12:09 Ориентировочный срок д…" at bounding box center [775, 349] width 1070 height 70
click at [168, 340] on div "m margustammemaa@gmail.com Delays happen because of many orders or supply chain…" at bounding box center [139, 325] width 172 height 53
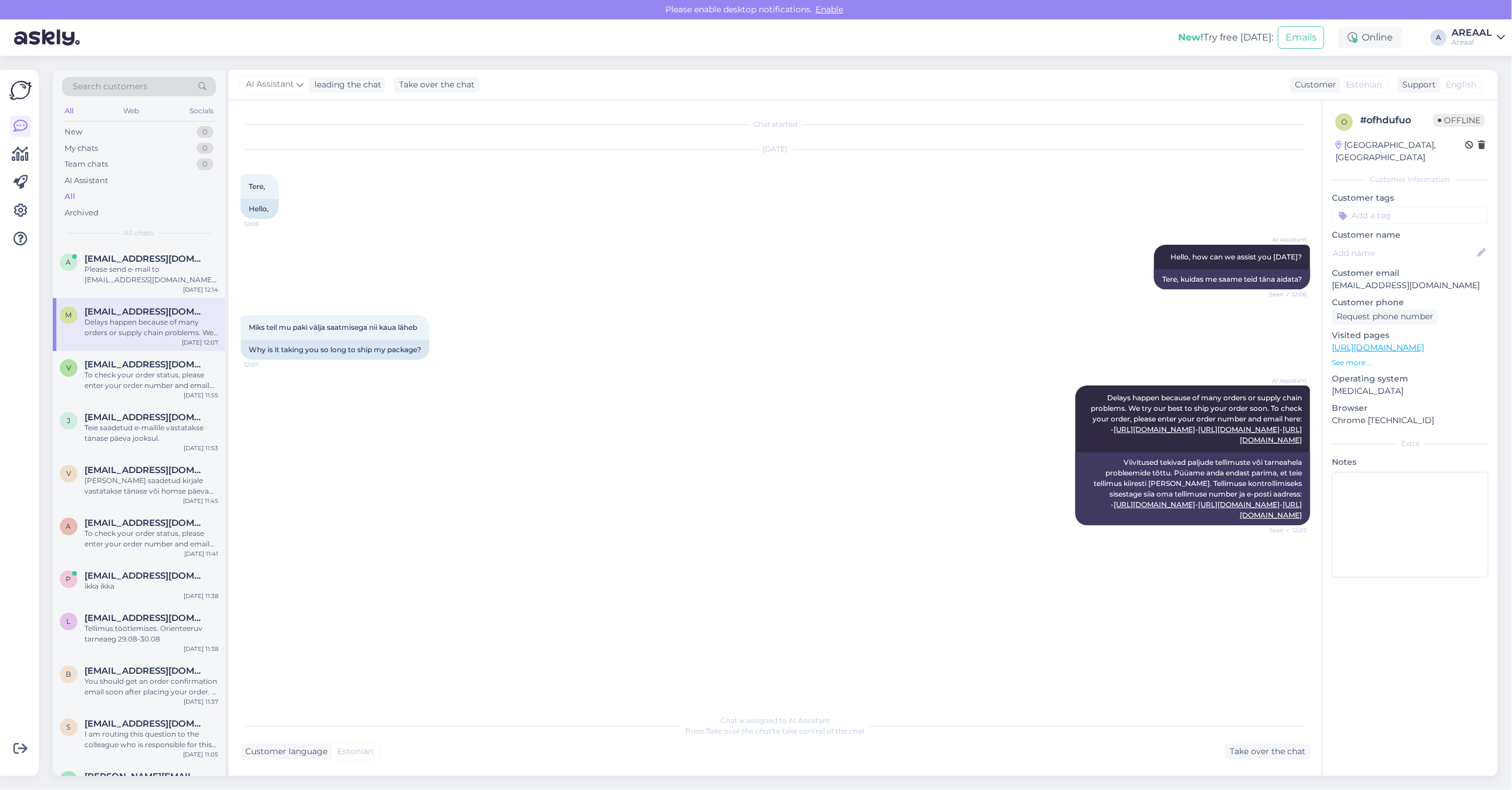
scroll to position [0, 0]
click at [174, 268] on div "Please send e-mail to info@areaal.lv to cancel the order." at bounding box center [151, 274] width 134 height 21
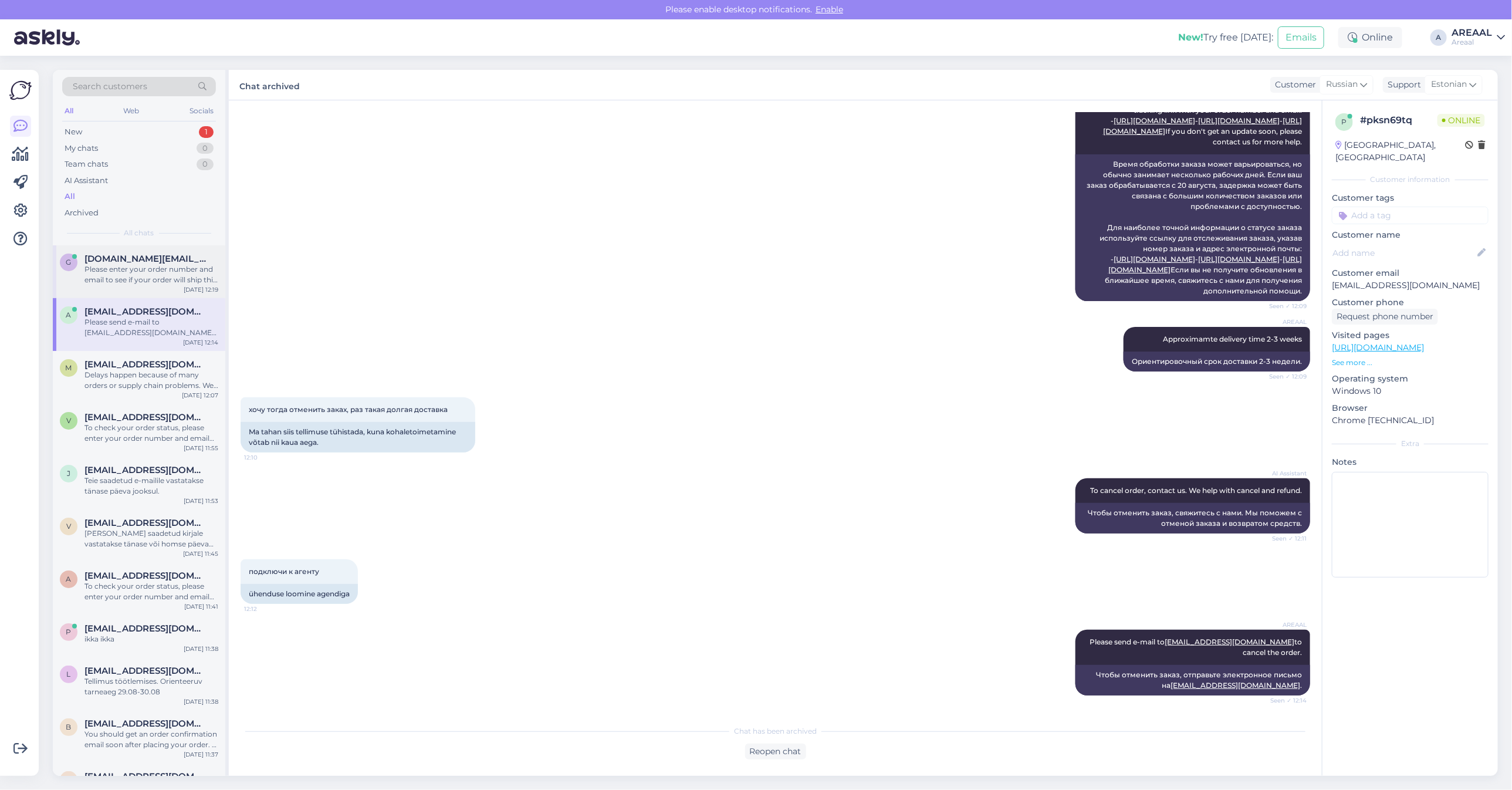
click at [194, 256] on div "[DOMAIN_NAME][EMAIL_ADDRESS][DOMAIN_NAME]" at bounding box center [151, 259] width 134 height 11
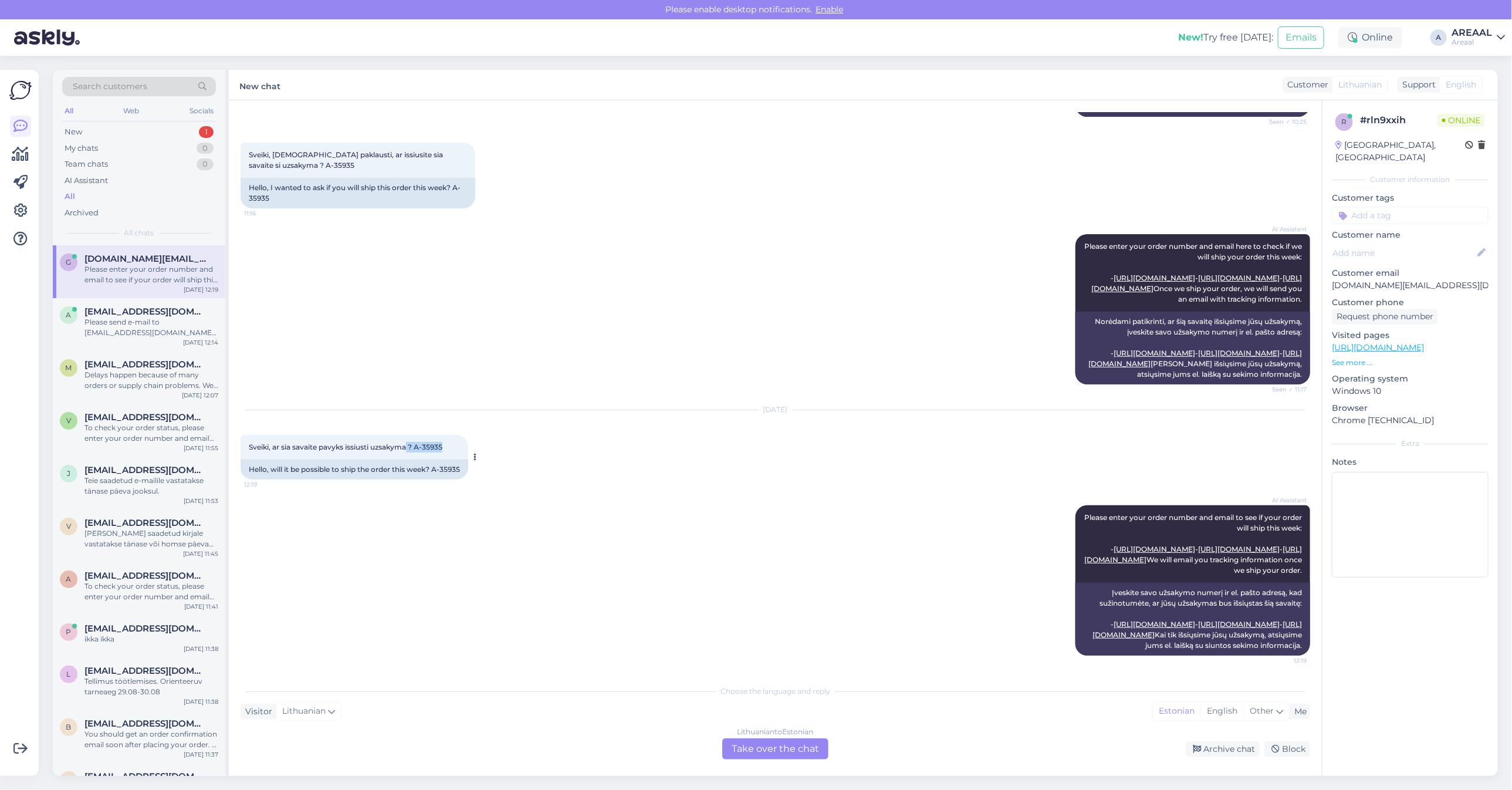
copy span "? A-35935"
copy span "A-35935"
click at [418, 435] on div "Sveiki, ar sia savaite pavyks issiusti uzsakyma ? A-35935 12:19" at bounding box center [354, 447] width 228 height 25
click at [775, 743] on div "Lithuanian to Estonian Take over the chat" at bounding box center [775, 749] width 106 height 21
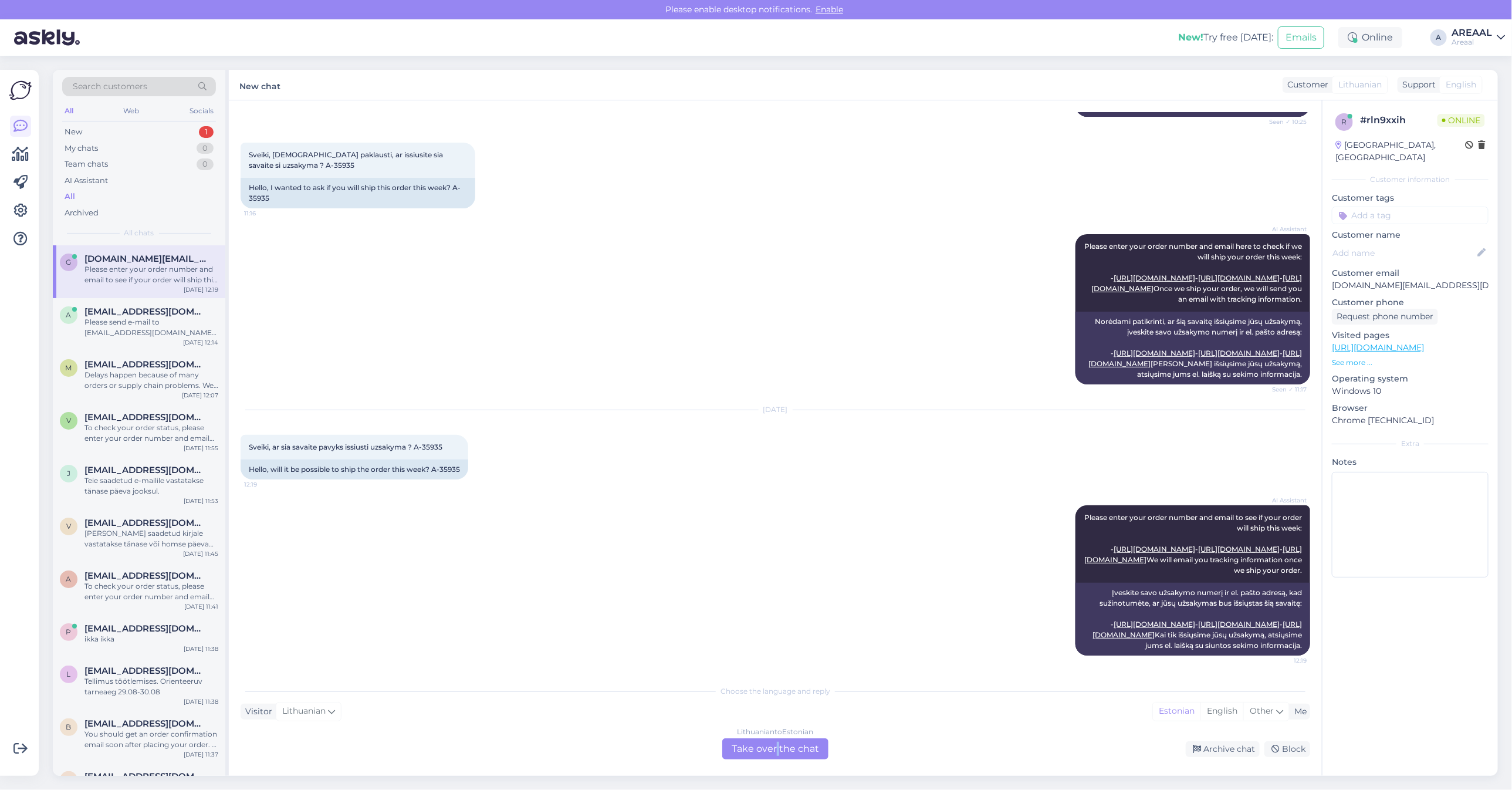
click at [775, 743] on div "Lithuanian to Estonian Take over the chat" at bounding box center [775, 749] width 106 height 21
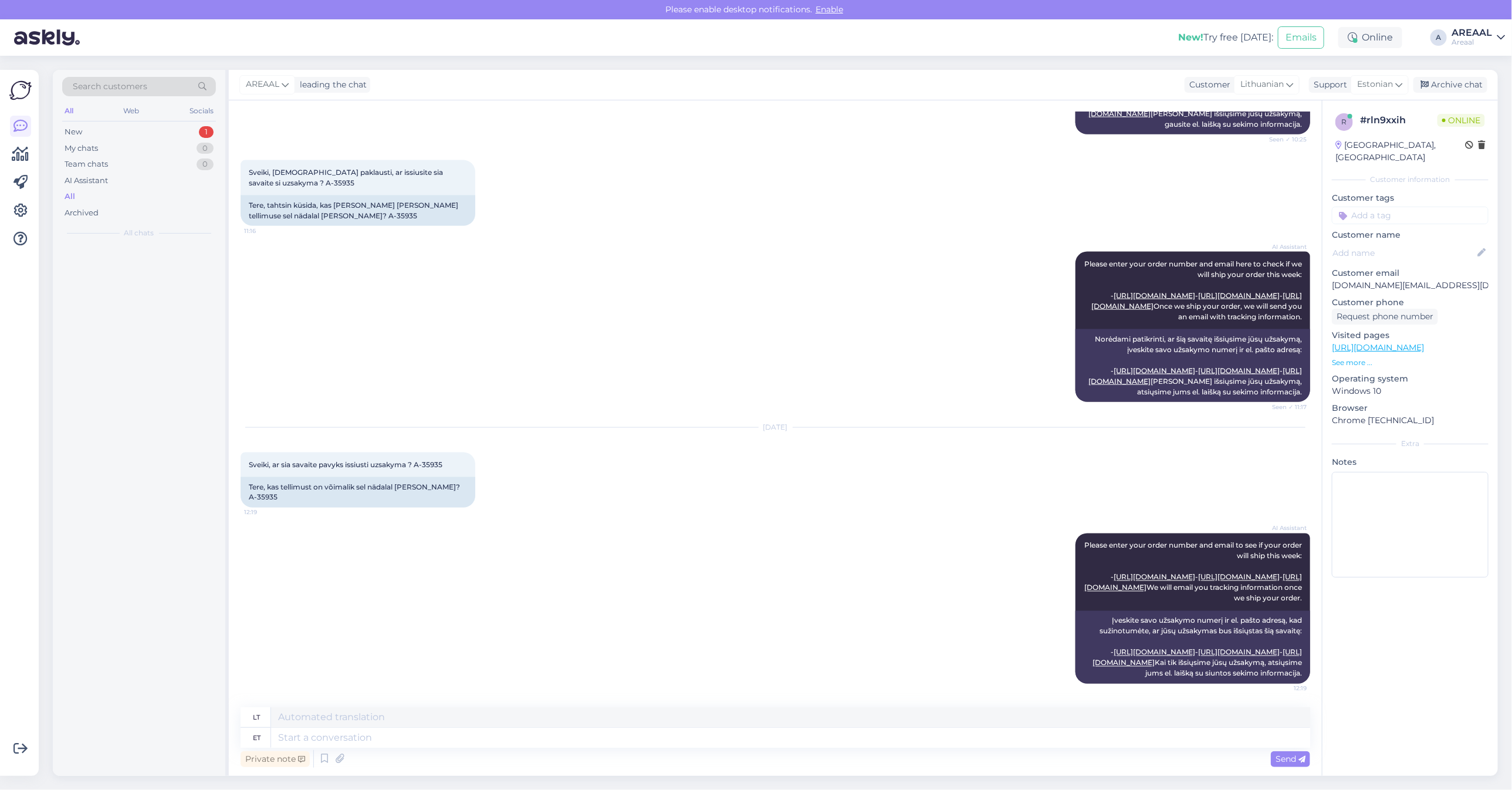
scroll to position [1430, 0]
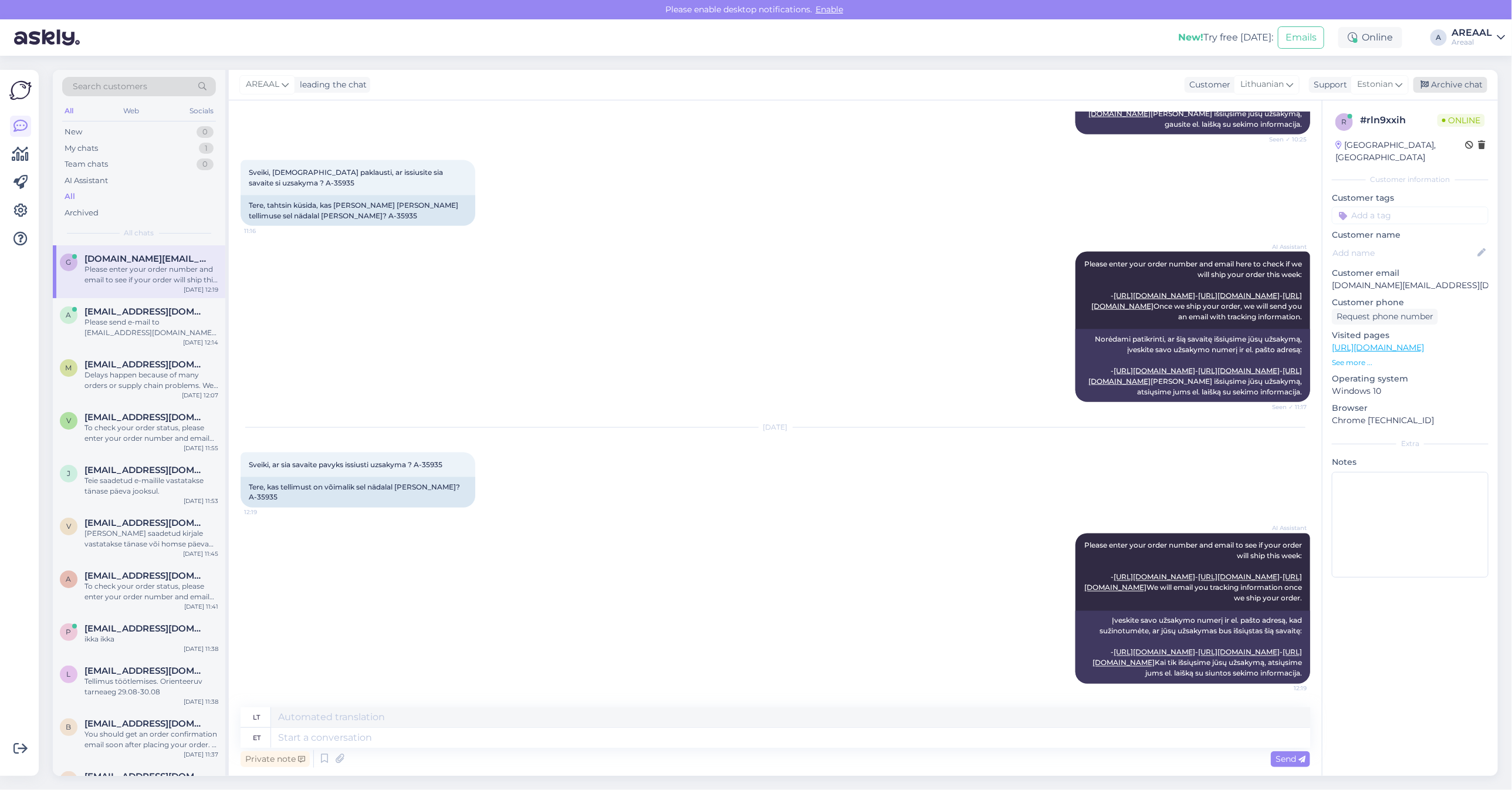
drag, startPoint x: 1451, startPoint y: 69, endPoint x: 1451, endPoint y: 84, distance: 15.0
click at [1451, 74] on div "AREAAL leading the chat Customer Lithuanian Support Estonian Archive chat" at bounding box center [864, 85] width 1269 height 31
click at [1451, 84] on div "Archive chat" at bounding box center [1450, 85] width 74 height 16
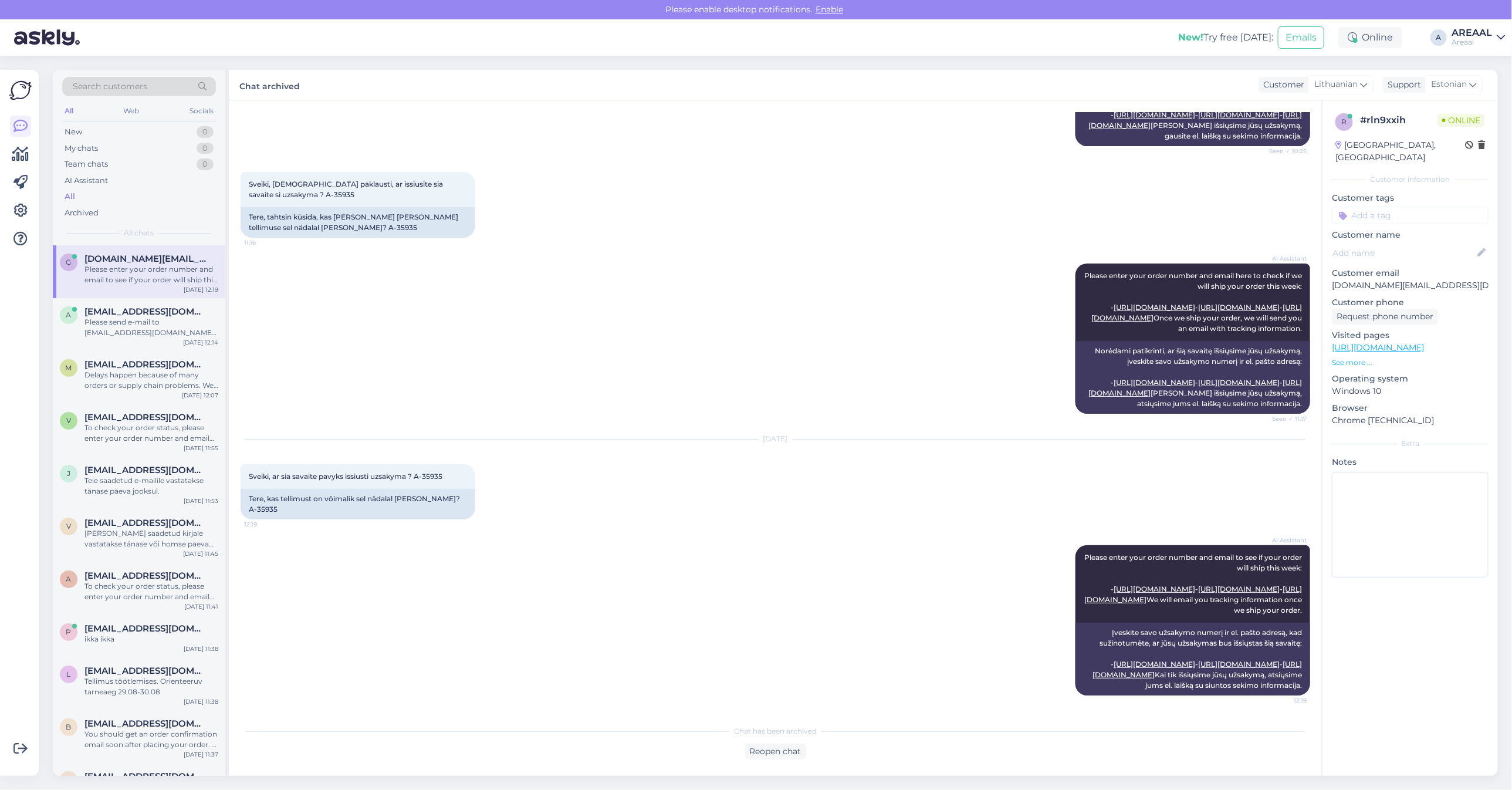
click at [529, 344] on div "AI Assistant Please enter your order number and email here to check if we will …" at bounding box center [775, 338] width 1070 height 176
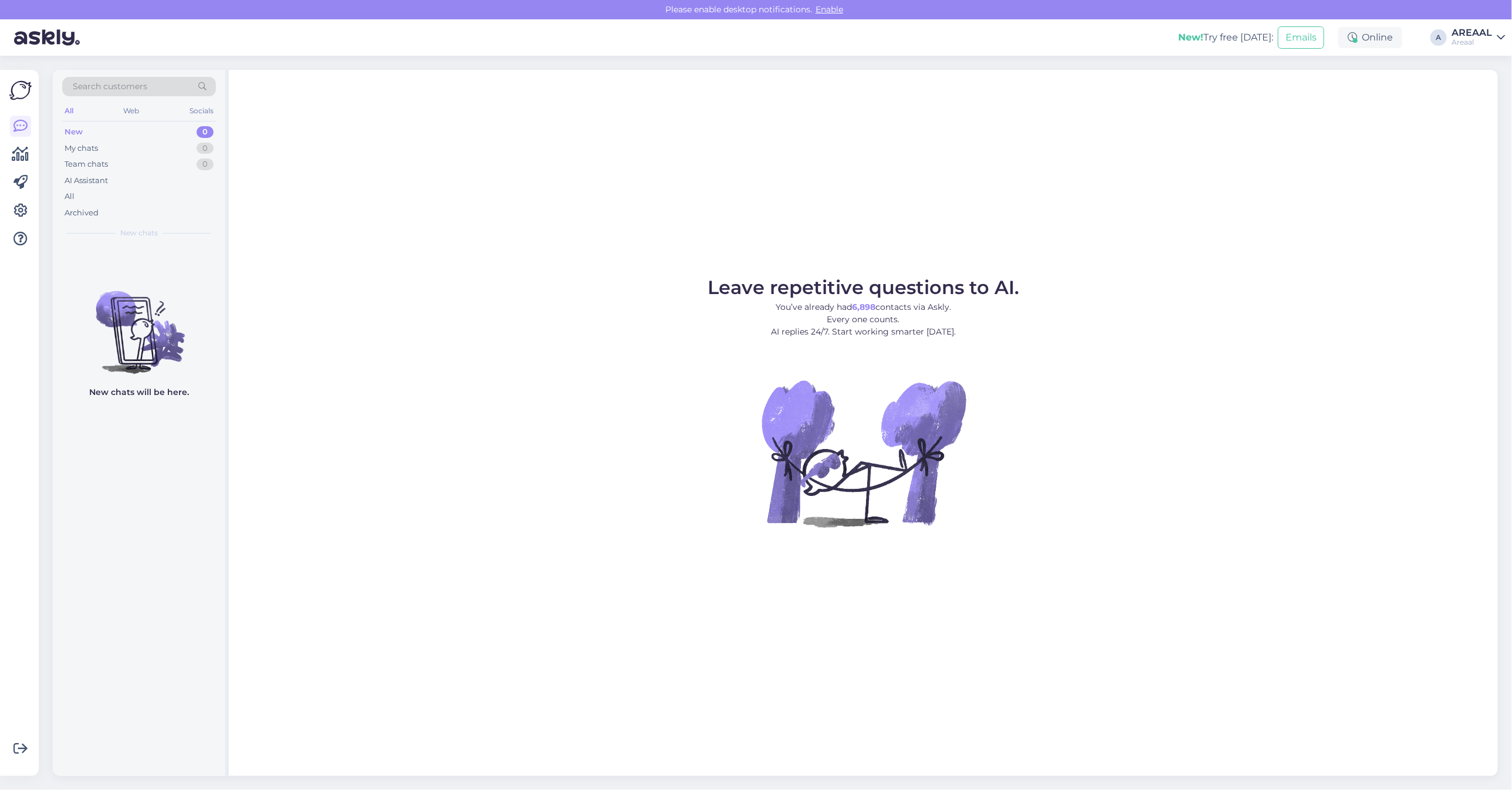
click at [1157, 345] on figure "Leave repetitive questions to AI. You’ve already had 6,898 contacts via Askly. …" at bounding box center [863, 418] width 1248 height 281
click at [118, 191] on div "All" at bounding box center [139, 196] width 154 height 16
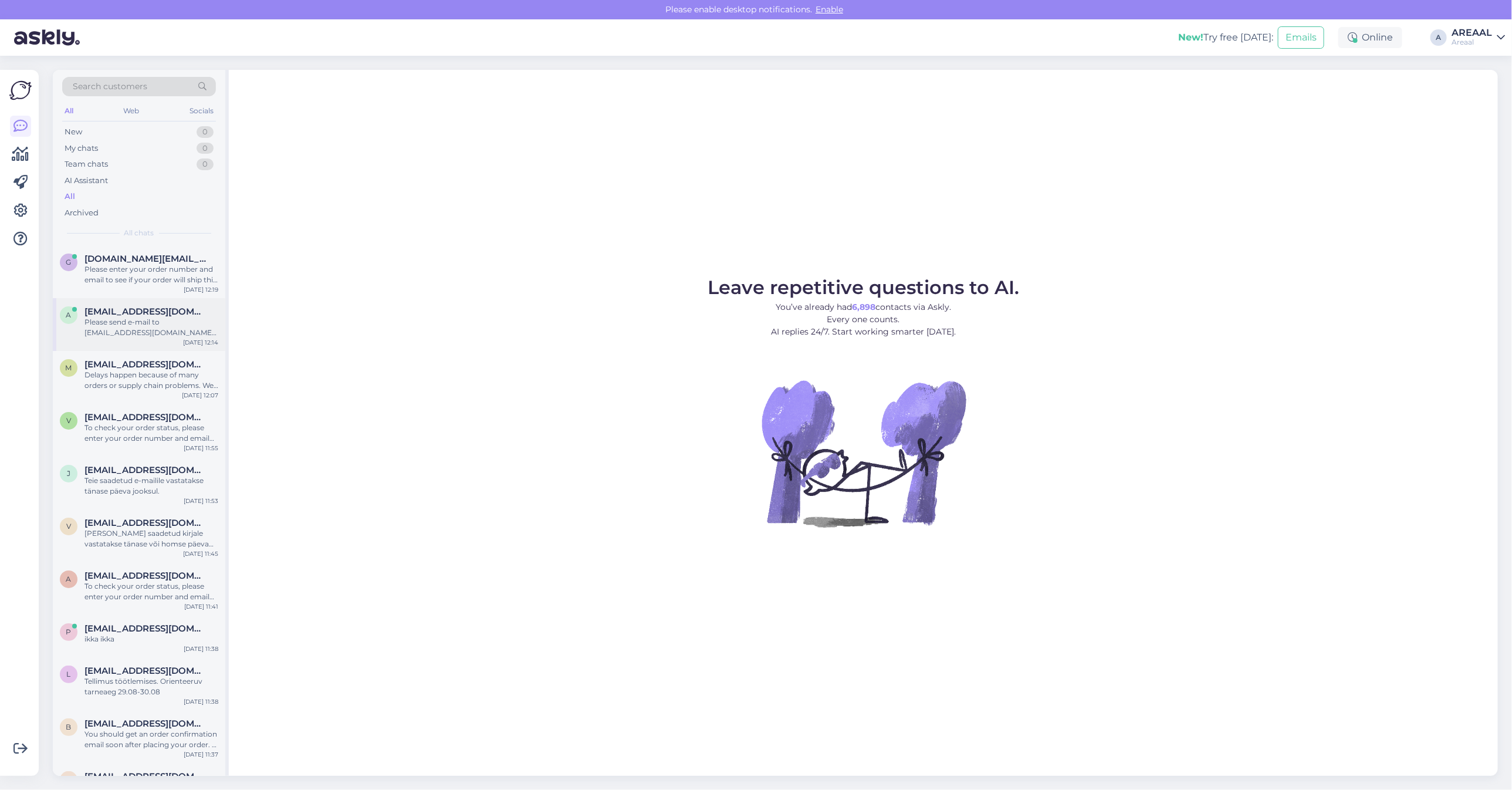
click at [127, 303] on div "a [EMAIL_ADDRESS][DOMAIN_NAME] Please send e-mail to [EMAIL_ADDRESS][DOMAIN_NAM…" at bounding box center [139, 325] width 172 height 53
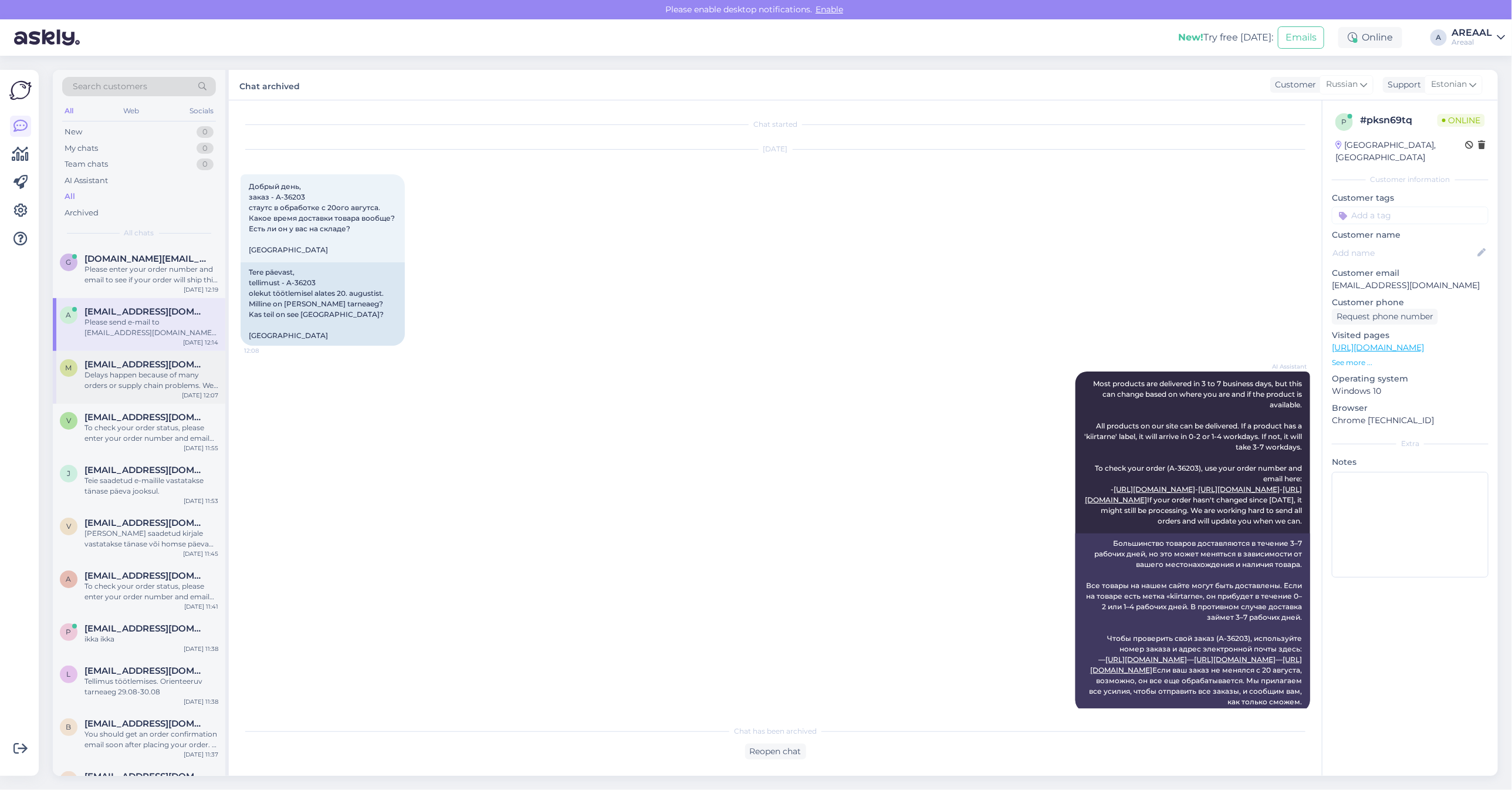
scroll to position [868, 0]
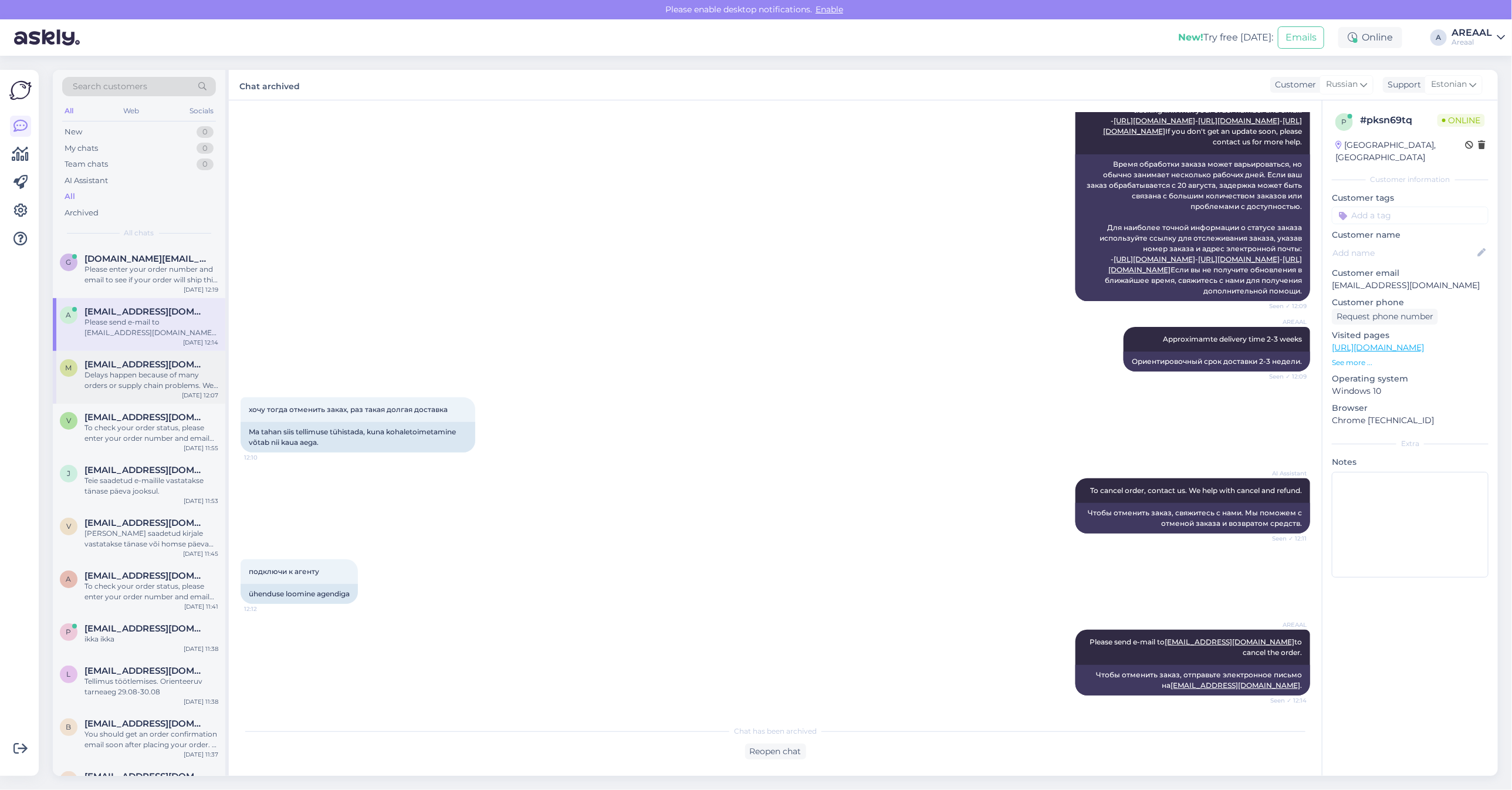
click at [134, 380] on div "Delays happen because of many orders or supply chain problems. We try our best …" at bounding box center [151, 380] width 134 height 21
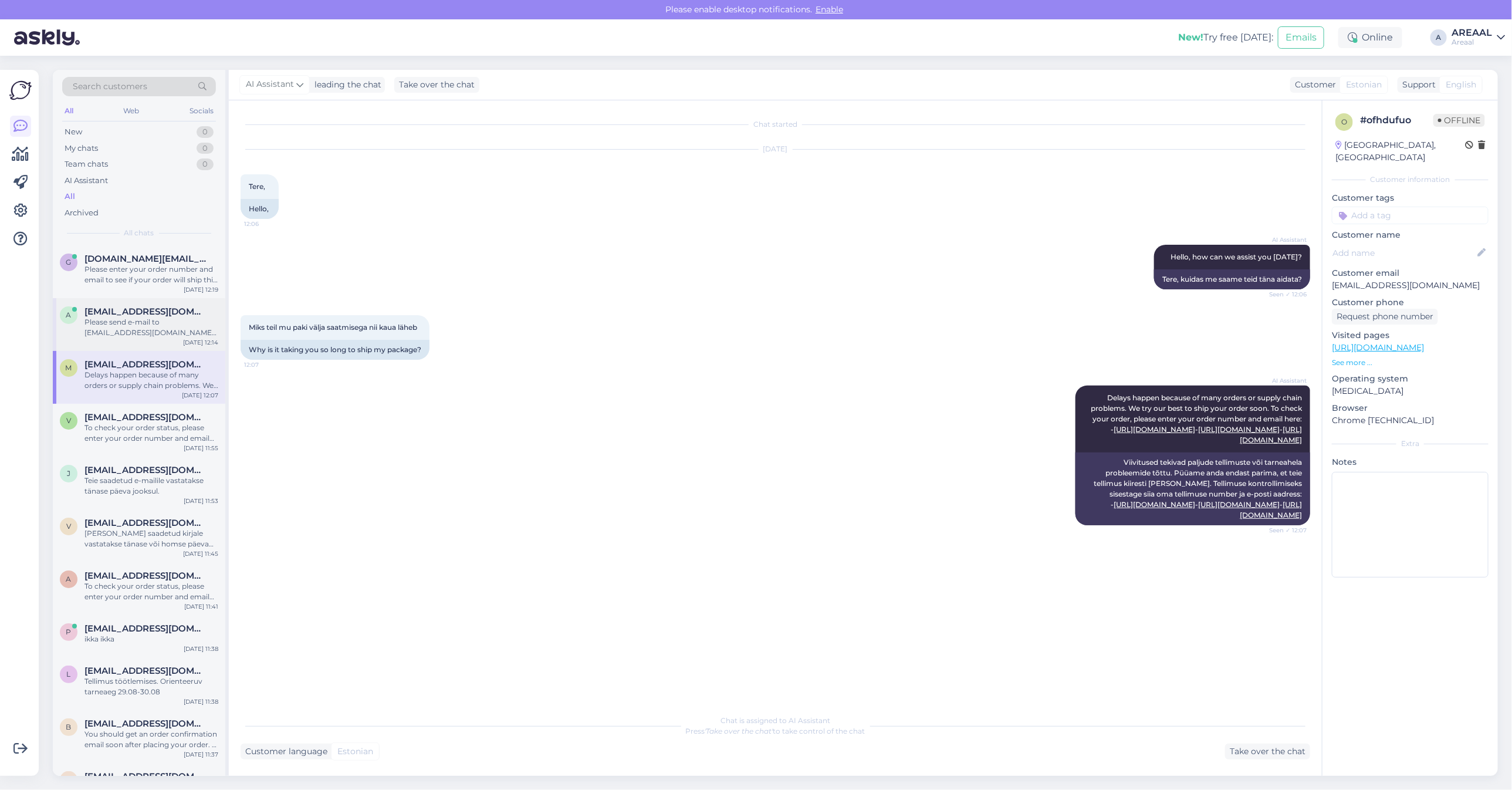
click at [131, 321] on div "Please send e-mail to info@areaal.lv to cancel the order." at bounding box center [151, 327] width 134 height 21
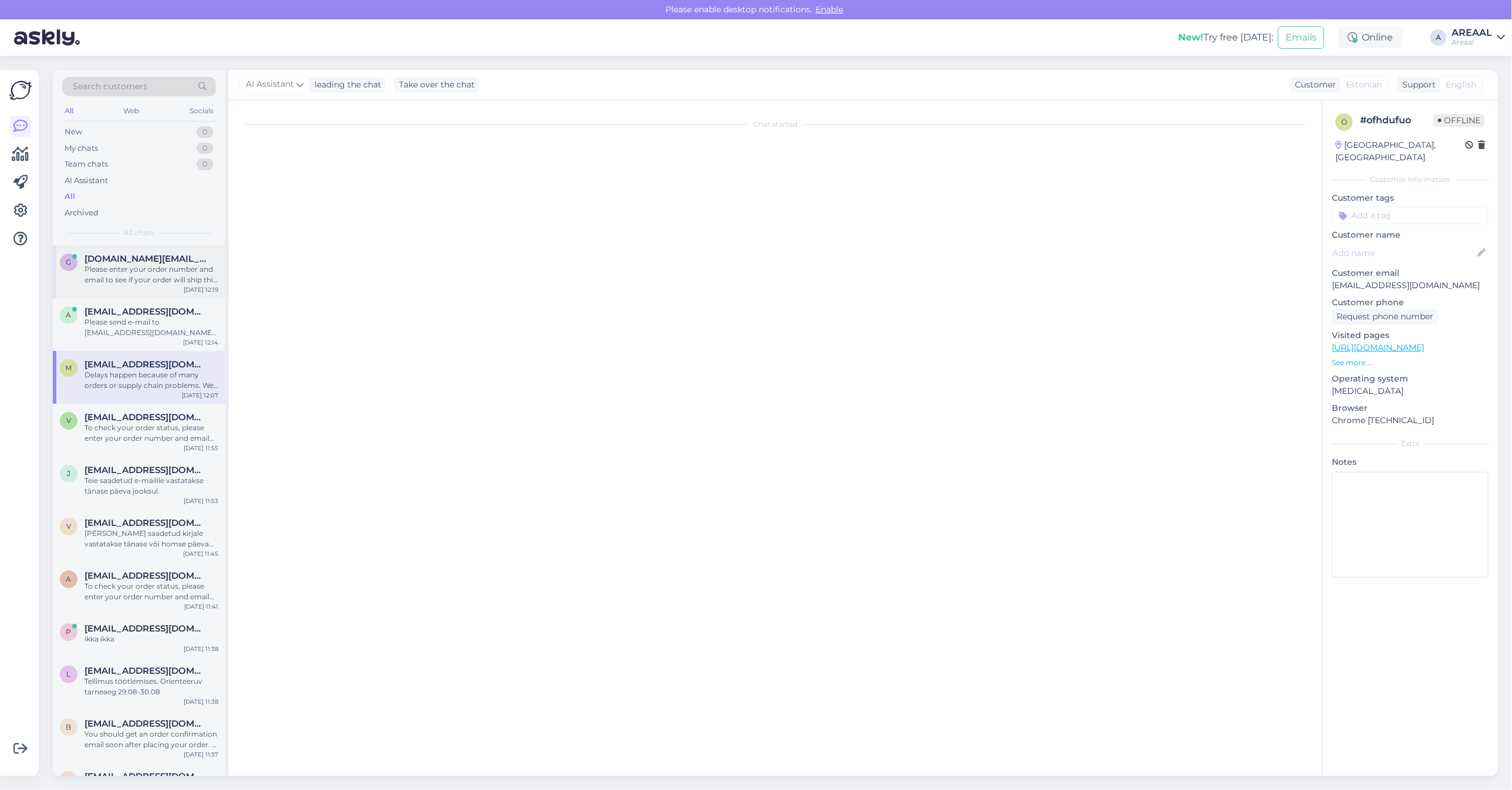
click at [132, 283] on div "Please enter your order number and email to see if your order will ship this we…" at bounding box center [151, 274] width 134 height 21
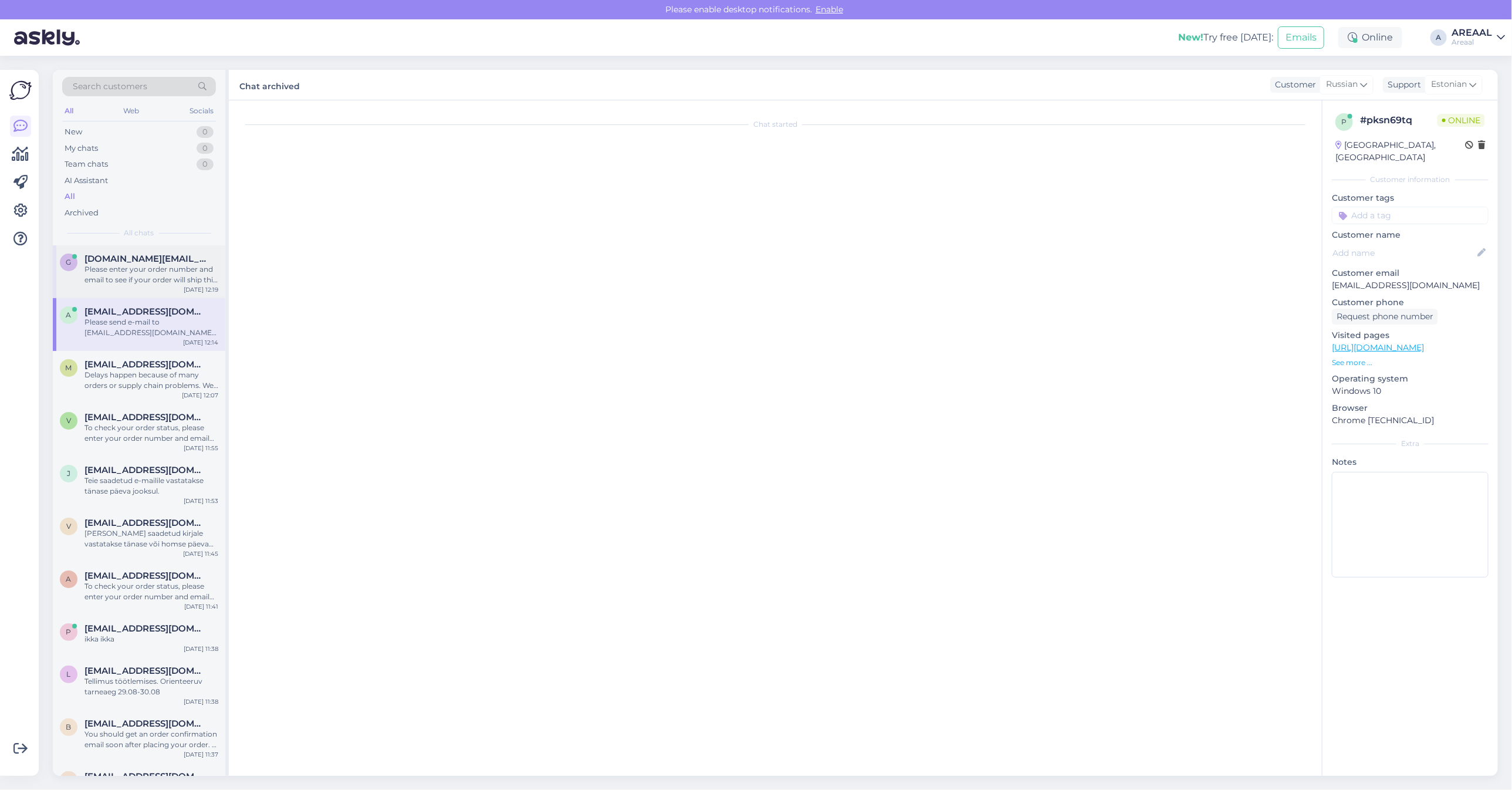
scroll to position [1418, 0]
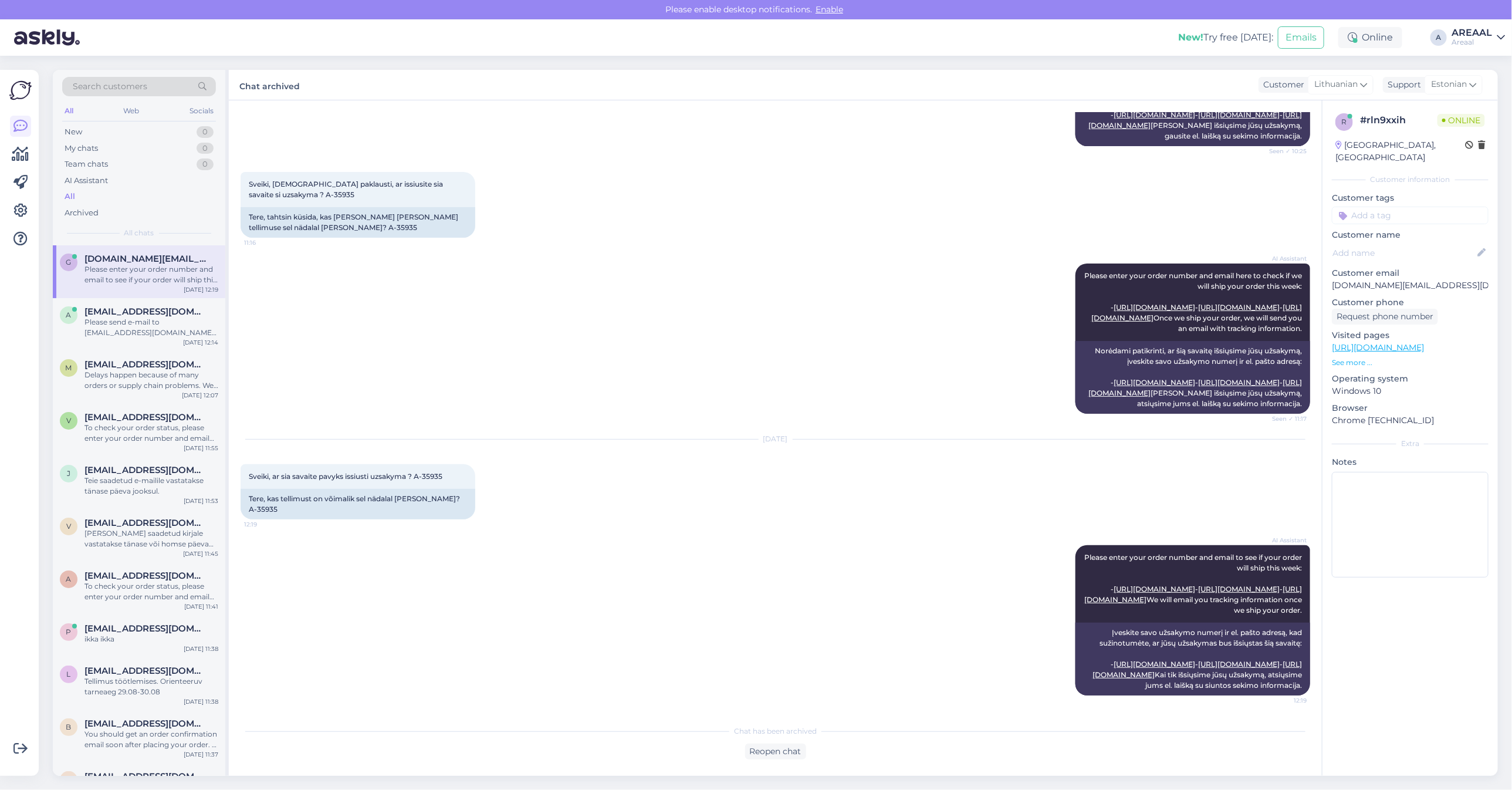
click at [793, 307] on div "AI Assistant Please enter your order number and email here to check if we will …" at bounding box center [775, 338] width 1070 height 176
click at [828, 307] on div "AI Assistant Please enter your order number and email here to check if we will …" at bounding box center [775, 338] width 1070 height 176
click at [853, 251] on div "AI Assistant Please enter your order number and email here to check if we will …" at bounding box center [775, 338] width 1070 height 176
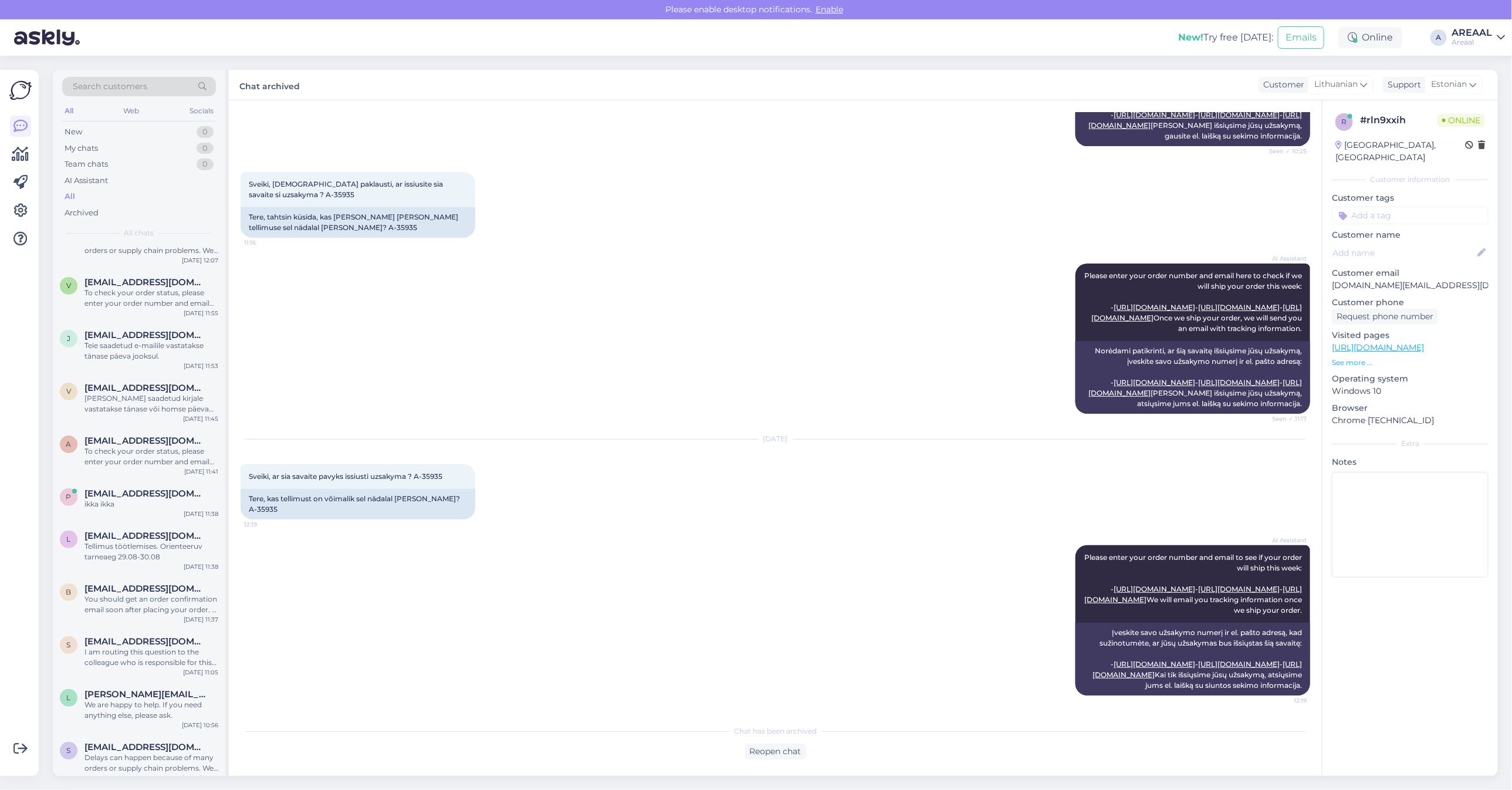
scroll to position [0, 0]
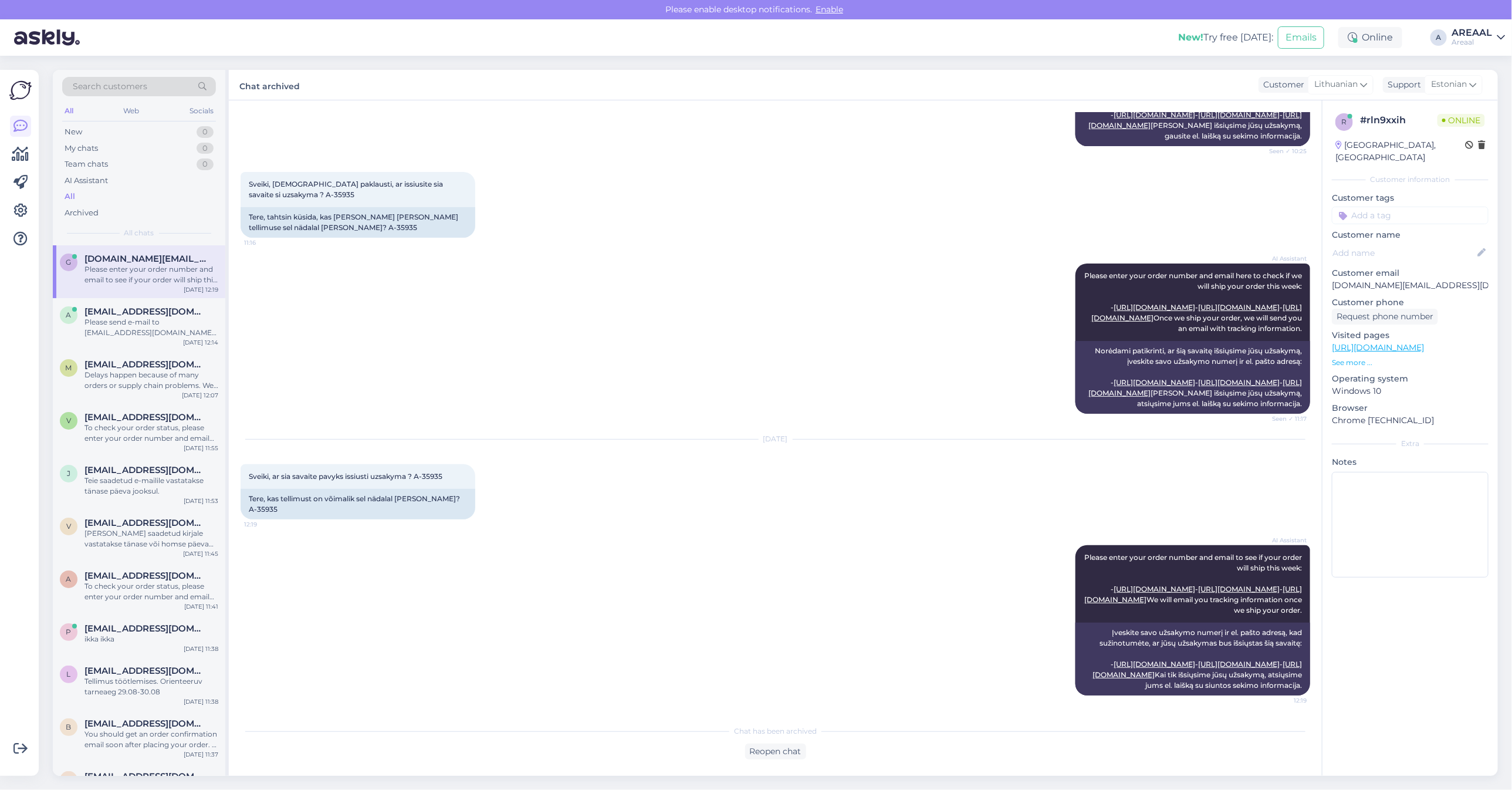
click at [737, 251] on div "AI Assistant Please enter your order number and email here to check if we will …" at bounding box center [775, 338] width 1070 height 176
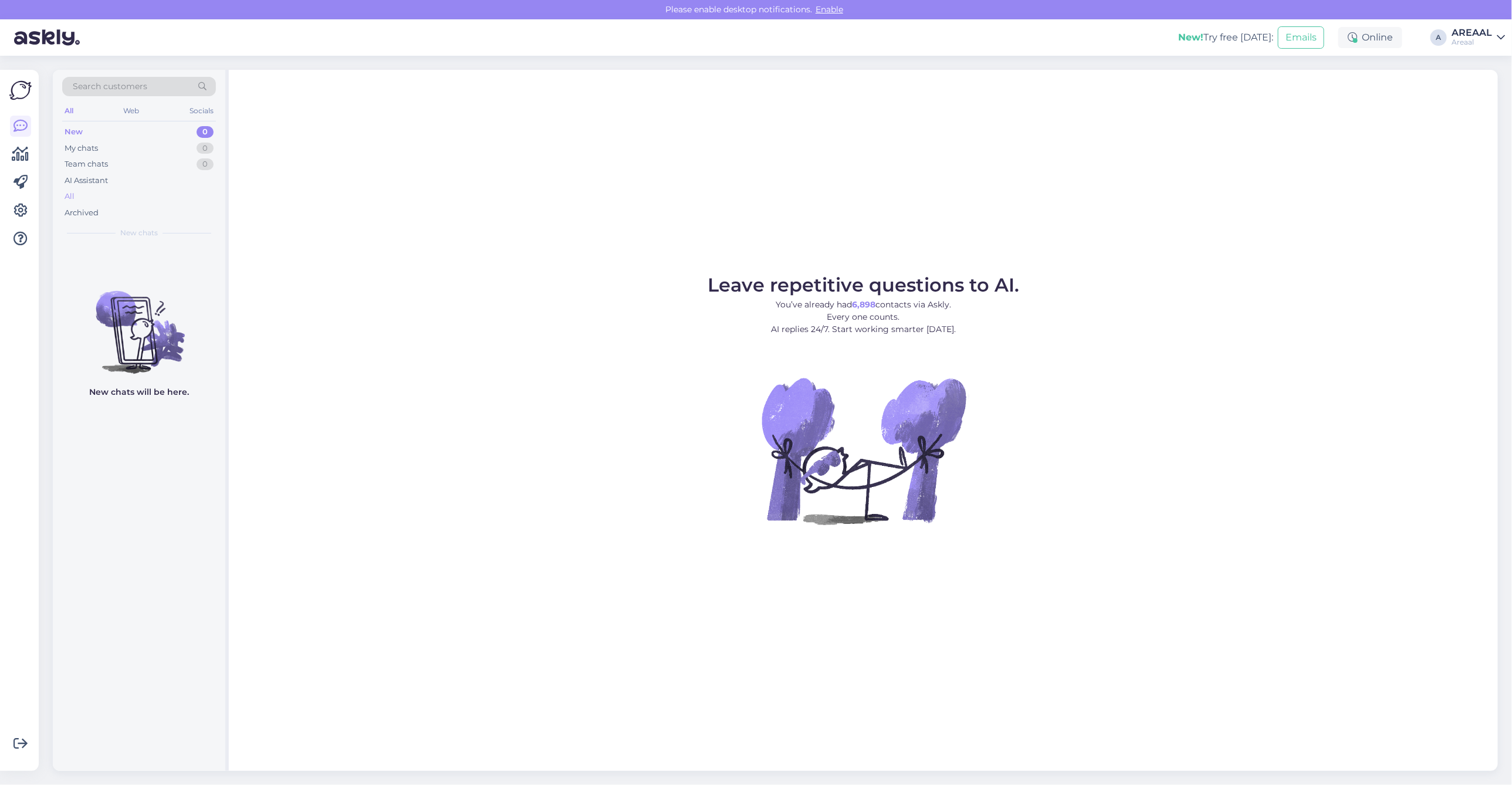
click at [121, 191] on div "All" at bounding box center [139, 196] width 154 height 16
click at [112, 201] on div "All" at bounding box center [139, 196] width 154 height 16
click at [106, 188] on div "New 0 My chats 0 Team chats 0 AI Assistant All Archived" at bounding box center [139, 172] width 154 height 97
click at [108, 192] on div "All" at bounding box center [139, 196] width 154 height 16
click at [145, 191] on div "All" at bounding box center [139, 196] width 154 height 16
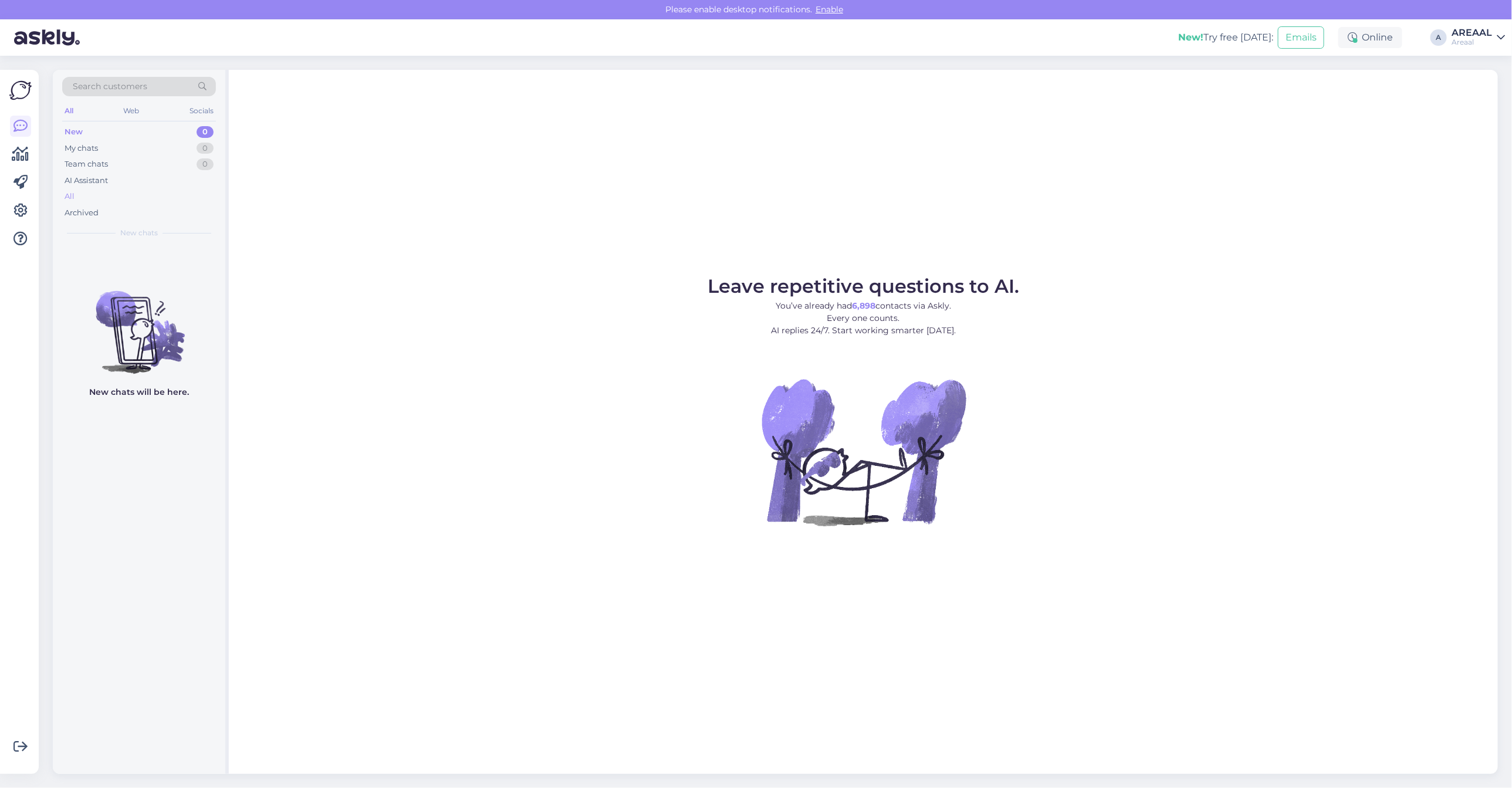
click at [179, 197] on div "All" at bounding box center [139, 196] width 154 height 16
click at [219, 186] on div "Search customers All Web Socials New 0 My chats 0 Team chats 0 AI Assistant All…" at bounding box center [139, 157] width 172 height 176
click at [183, 191] on div "All" at bounding box center [139, 196] width 154 height 16
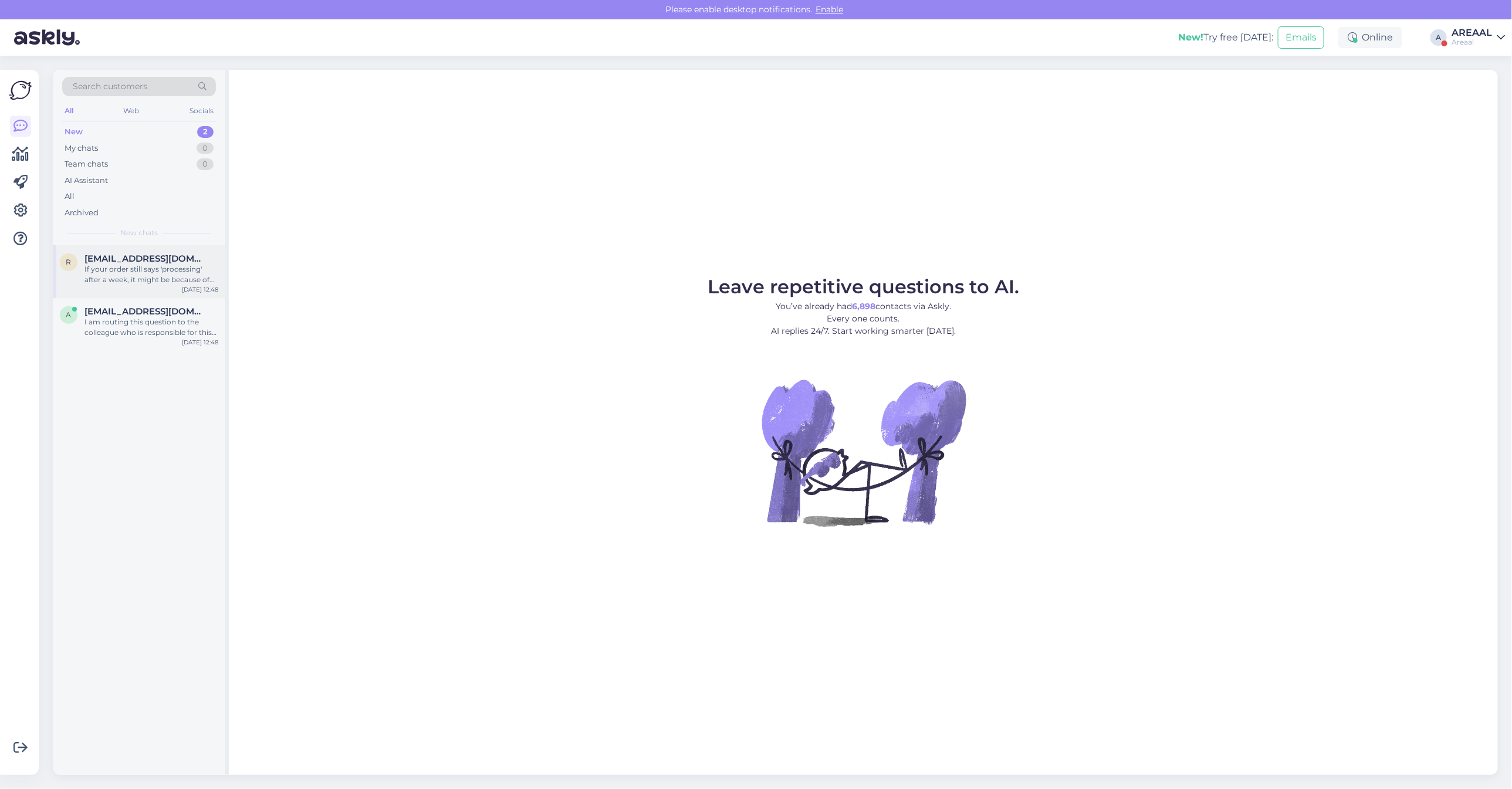
click at [191, 280] on div "If your order still says 'processing' after a week, it might be because of dela…" at bounding box center [151, 274] width 134 height 21
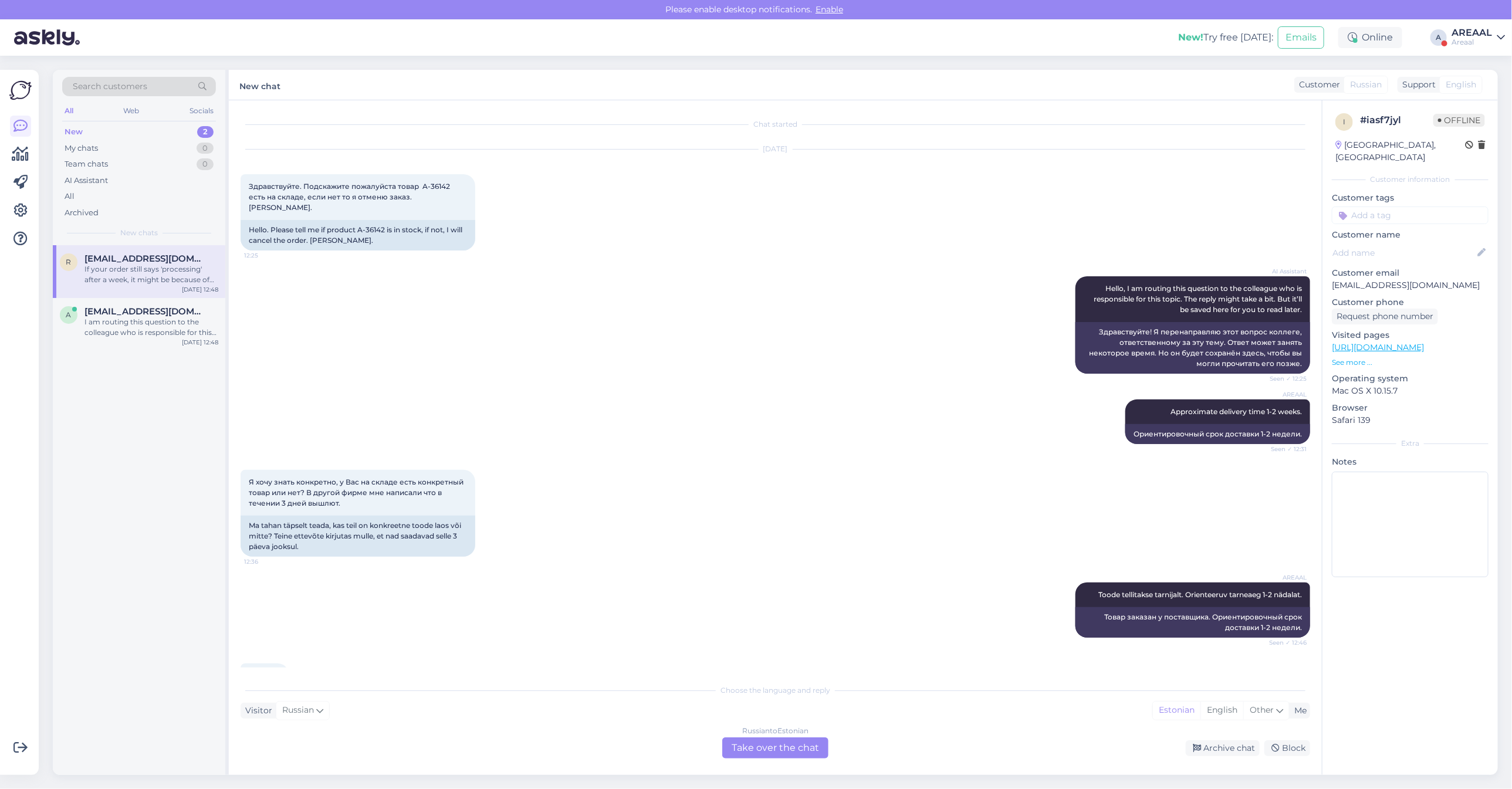
scroll to position [335, 0]
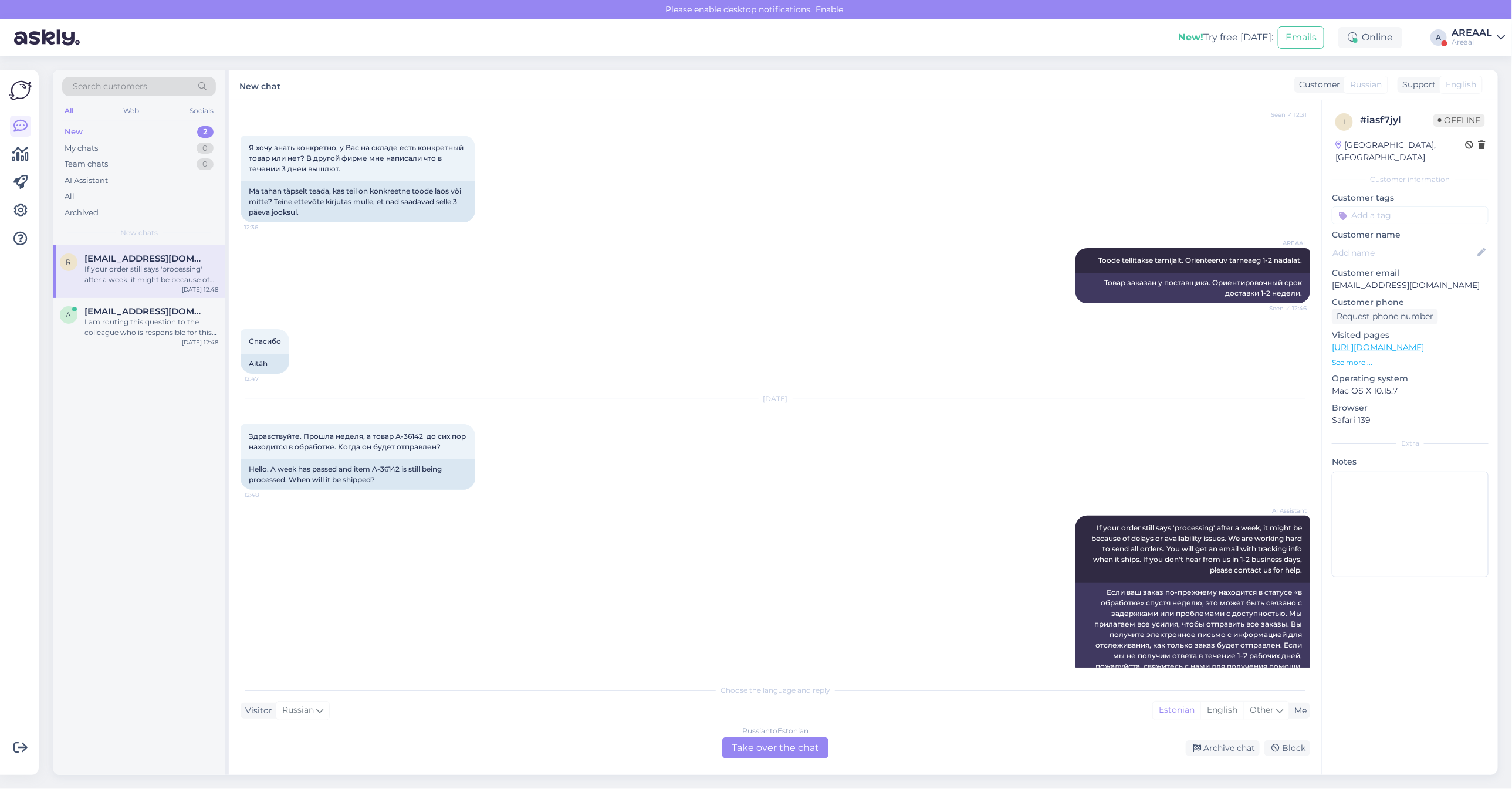
click at [806, 248] on div "AREAAL Toode tellitakse tarnijalt. Orienteeruv tarneaeg 1-2 nädalat. Seen ✓ 12:…" at bounding box center [775, 276] width 1070 height 81
click at [584, 242] on div "AREAAL Toode tellitakse tarnijalt. Orienteeruv tarneaeg 1-2 nädalat. Seen ✓ 12:…" at bounding box center [775, 276] width 1070 height 81
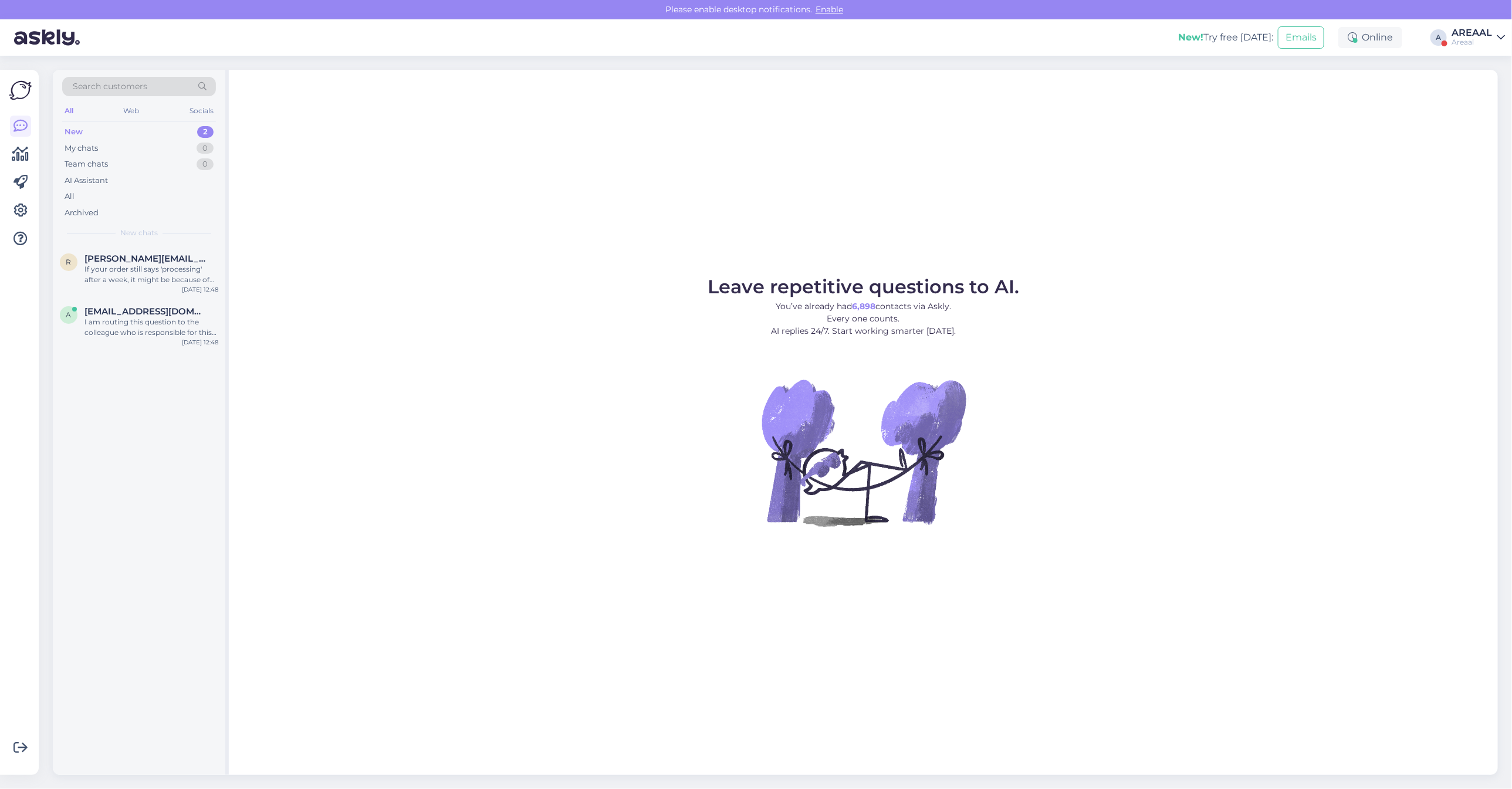
click at [124, 230] on span "New chats" at bounding box center [139, 233] width 37 height 11
click at [150, 307] on span "[EMAIL_ADDRESS][DOMAIN_NAME]" at bounding box center [145, 312] width 122 height 11
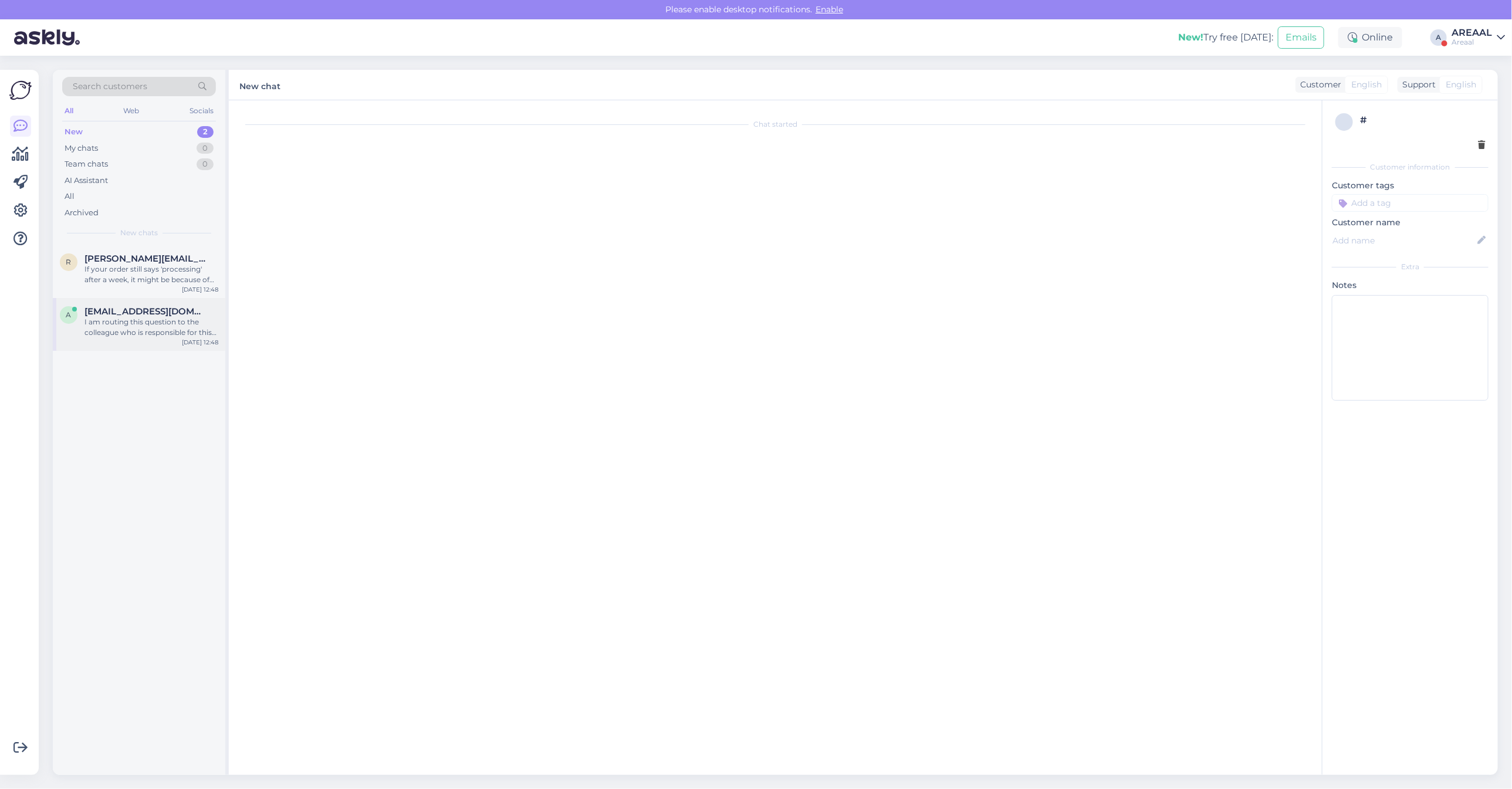
scroll to position [1101, 0]
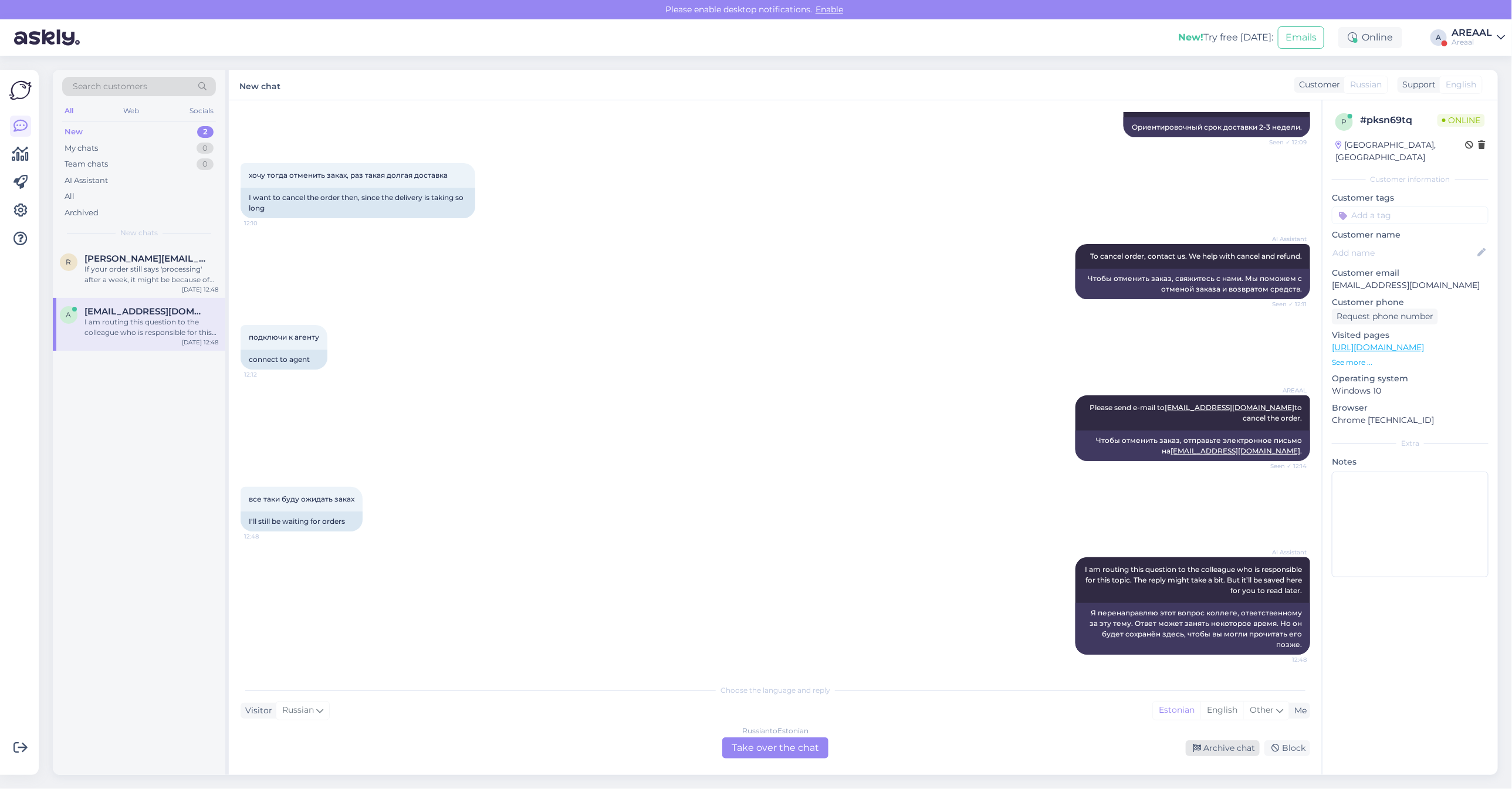
click at [1222, 749] on div "Archive chat" at bounding box center [1222, 748] width 74 height 16
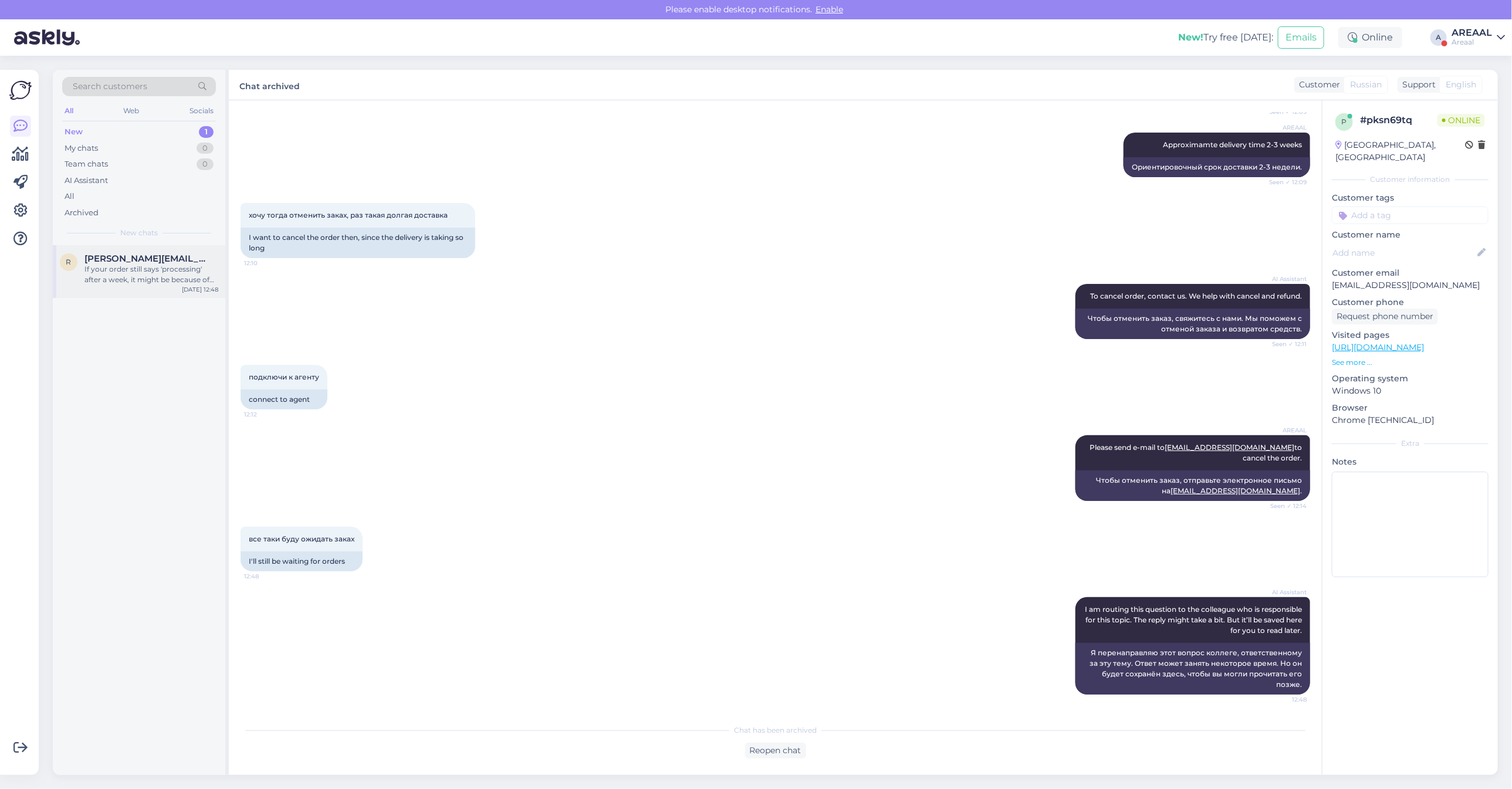
click at [170, 273] on div "If your order still says 'processing' after a week, it might be because of dela…" at bounding box center [151, 274] width 134 height 21
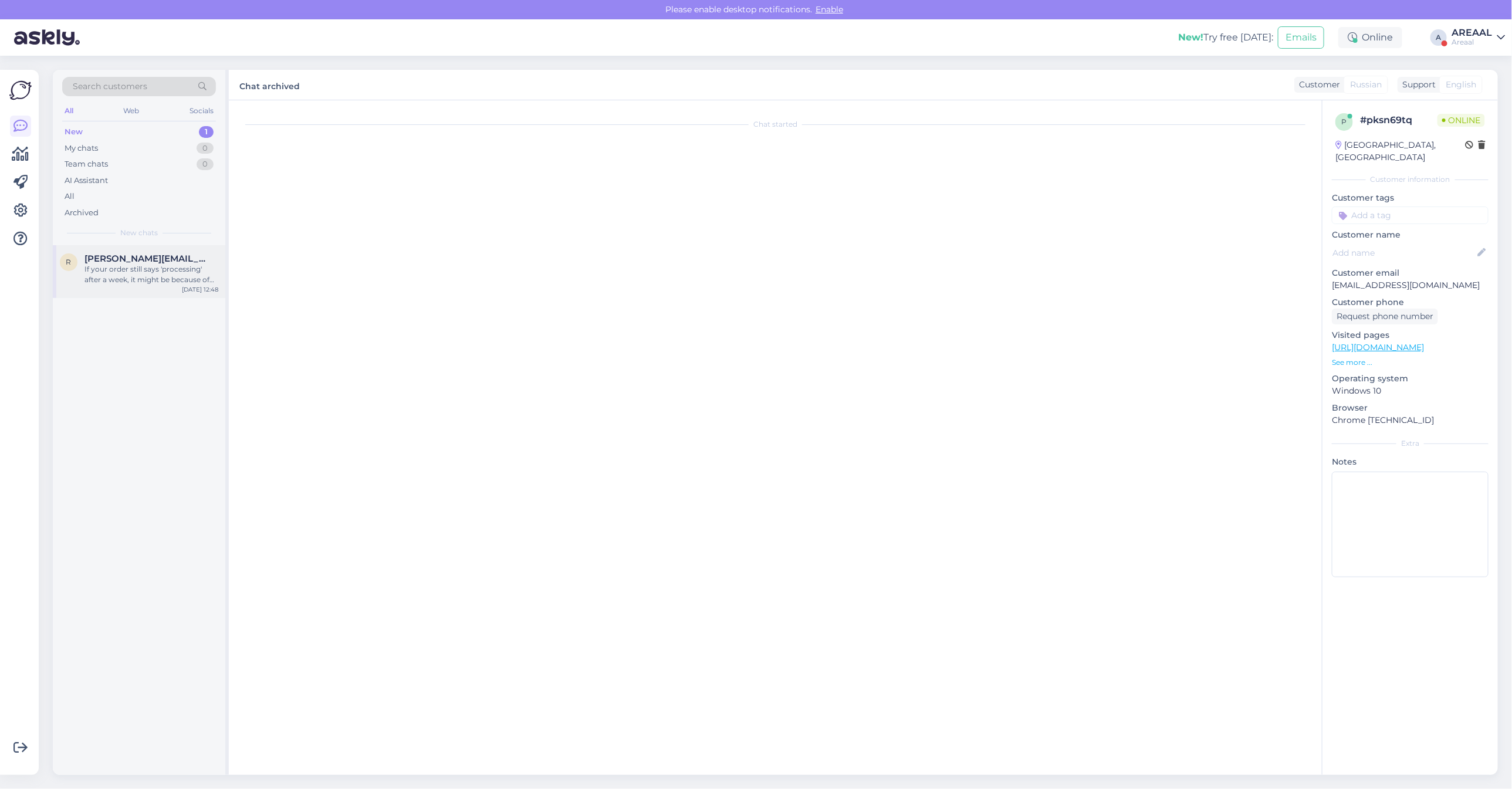
scroll to position [344, 0]
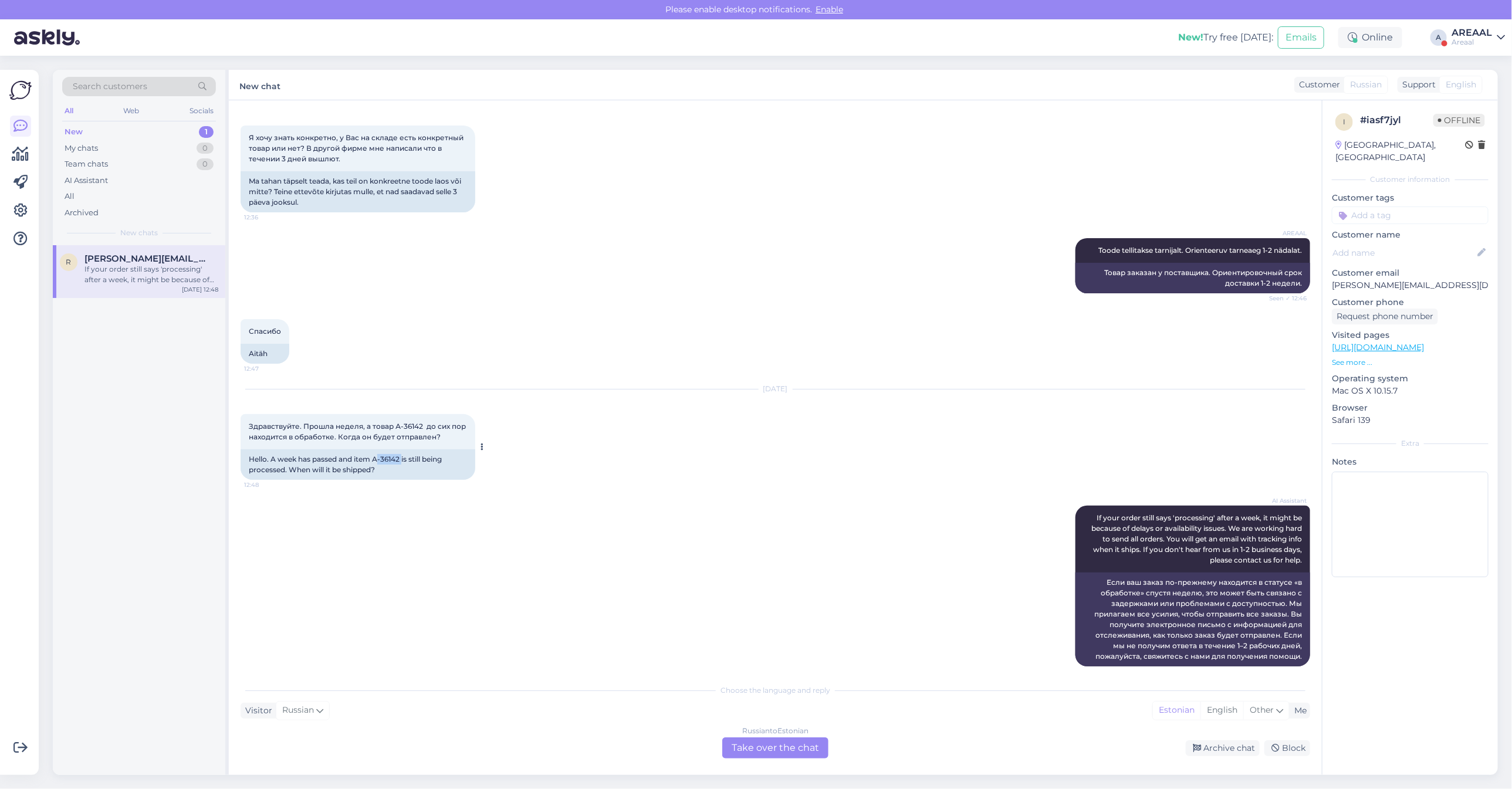
copy div "-36142"
copy div "A-36142"
drag, startPoint x: 403, startPoint y: 447, endPoint x: 374, endPoint y: 450, distance: 29.2
click at [374, 450] on div "Hello. A week has passed and item A-36142 is still being processed. When will i…" at bounding box center [358, 465] width 235 height 31
click at [779, 728] on div "Russian to Estonian" at bounding box center [775, 731] width 66 height 11
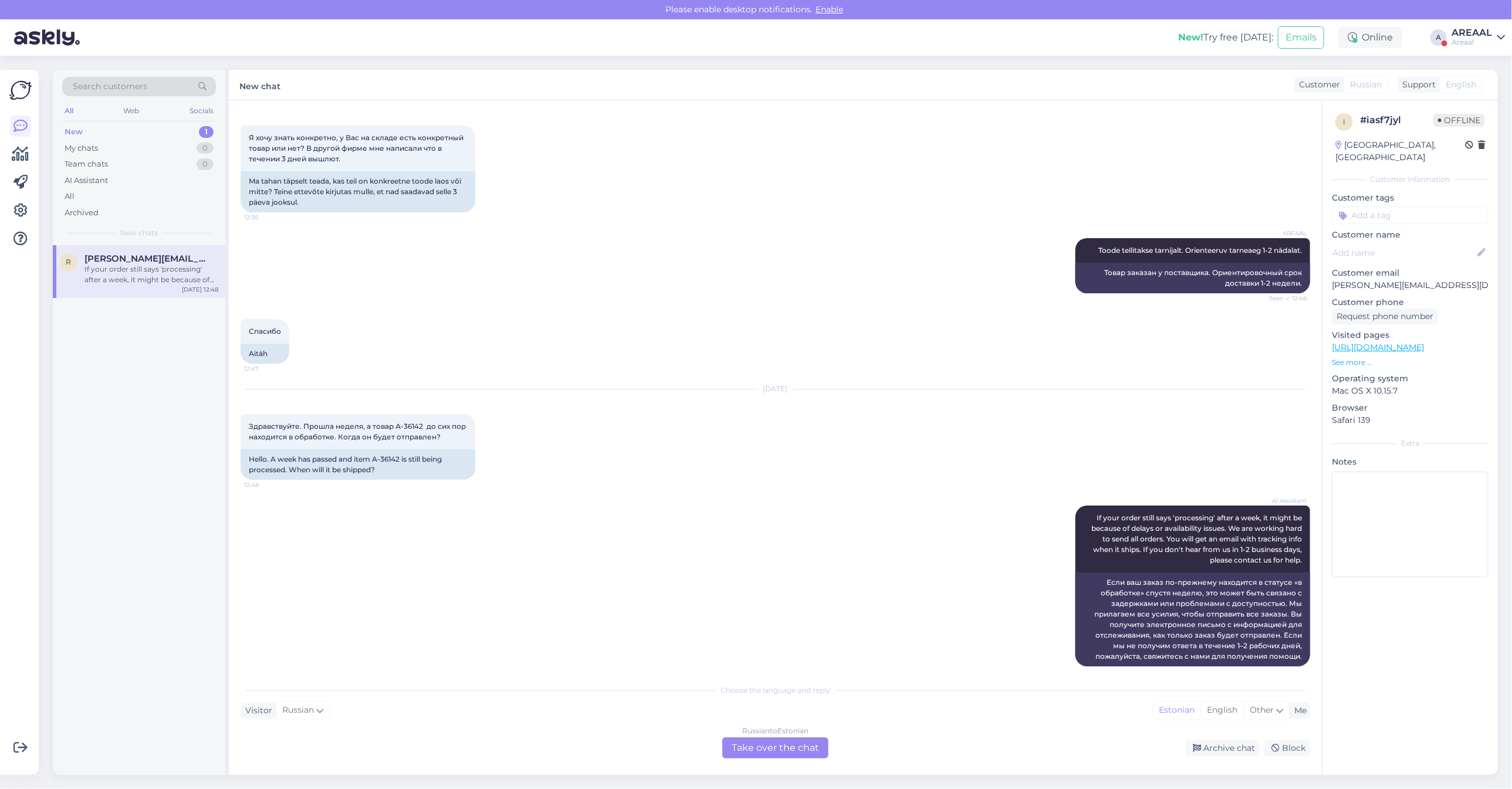
click at [791, 747] on div "Russian to Estonian Take over the chat" at bounding box center [775, 748] width 106 height 21
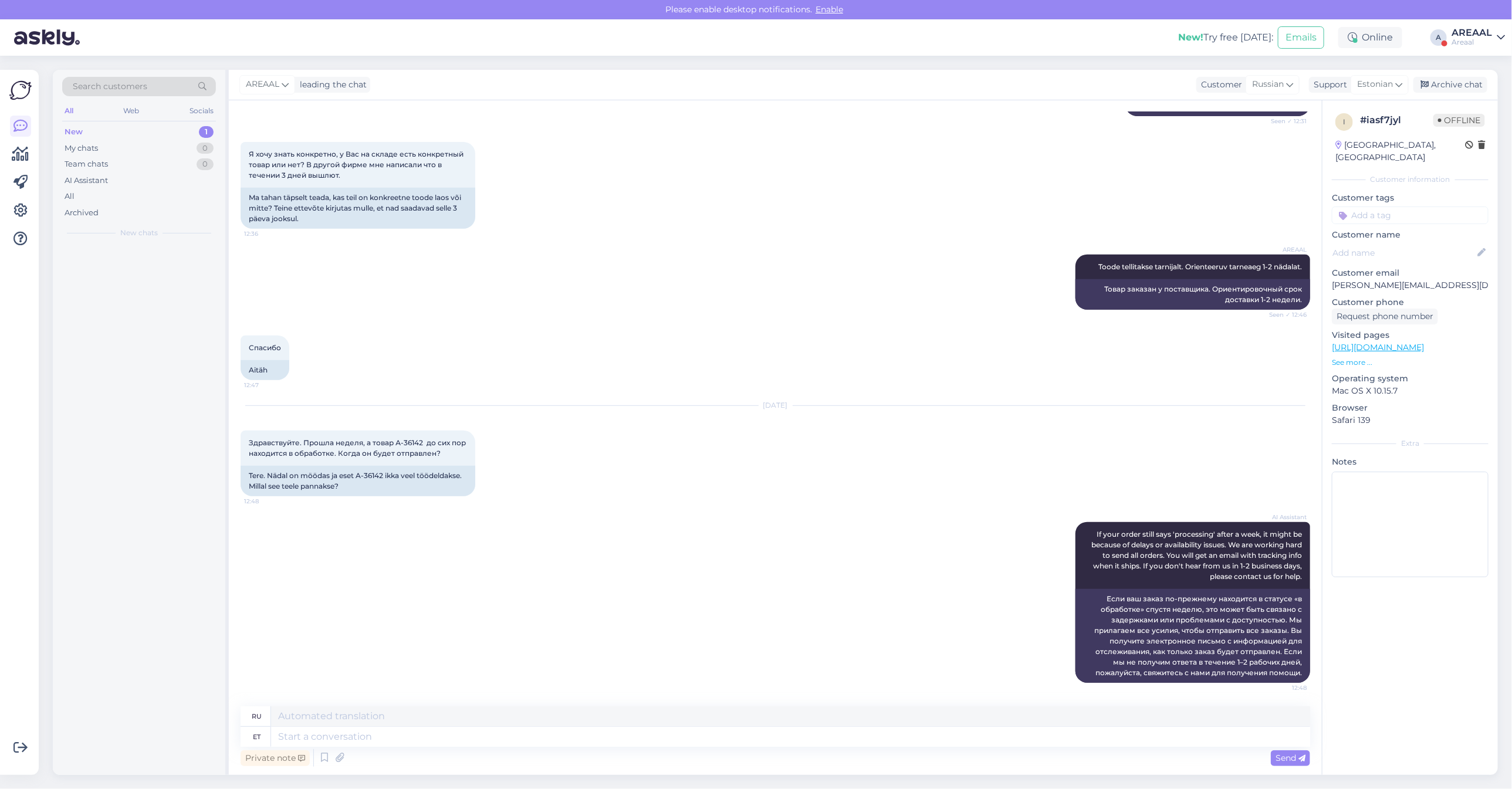
scroll to position [317, 0]
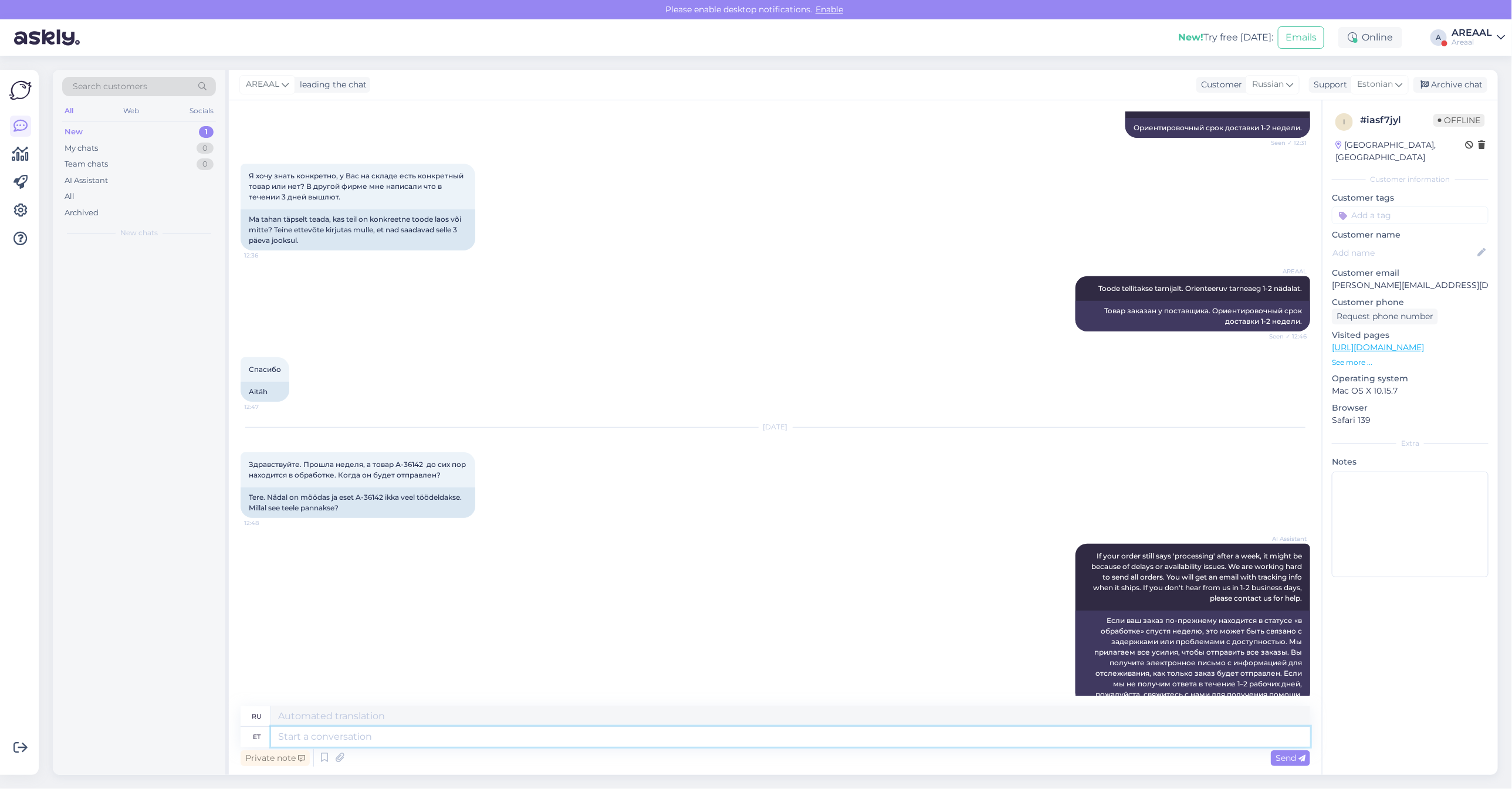
click at [788, 737] on textarea at bounding box center [790, 737] width 1039 height 20
type textarea "Approximate de"
type textarea "Приблизительный"
type textarea "Approximate delivery tim"
type textarea "Ориентировочная доставка"
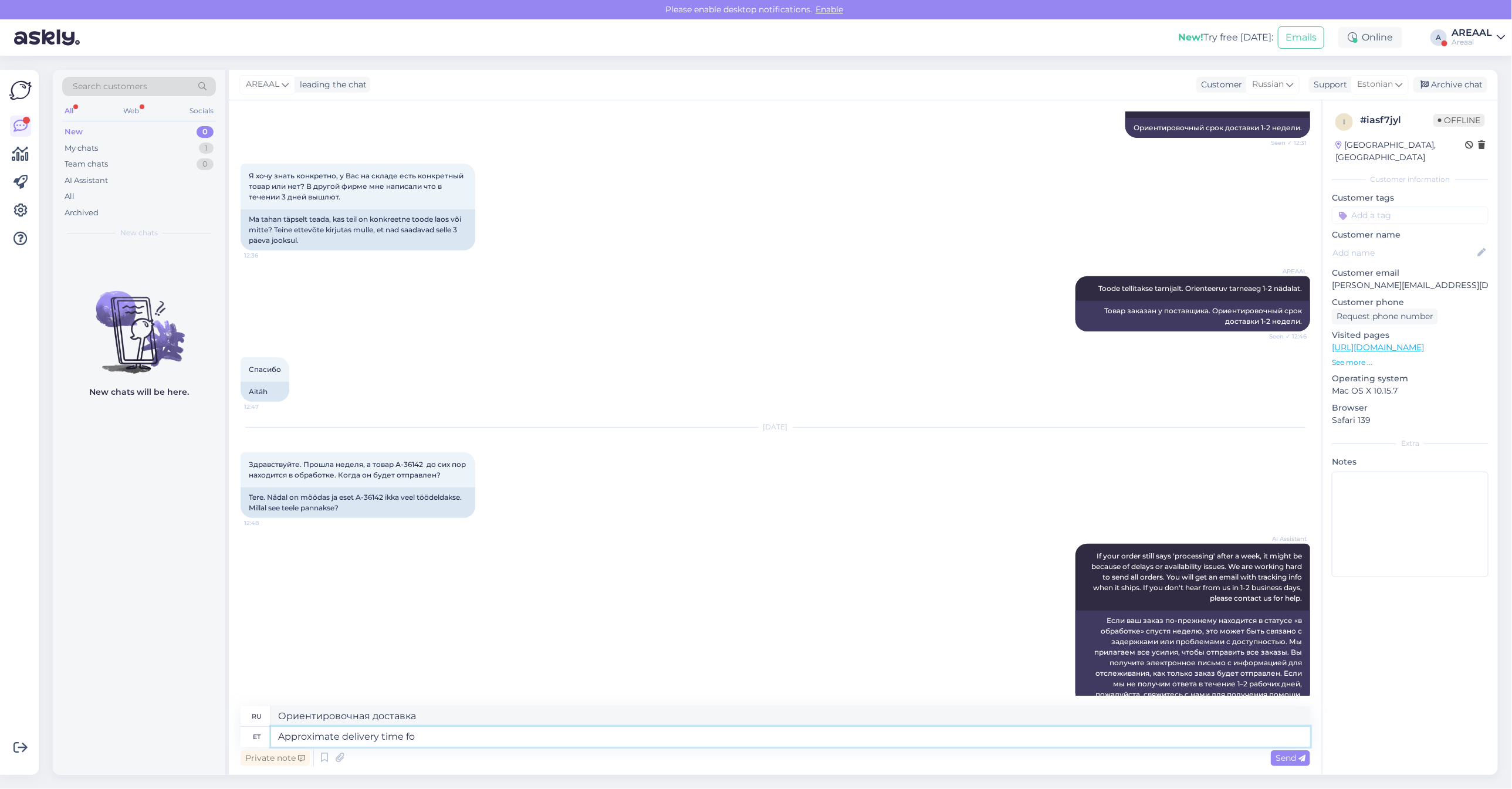
type textarea "Approximate delivery time for"
type textarea "Примерное время доставки"
type textarea "Approximate delivery time for this"
type textarea "Ориентировочное время доставки"
type textarea "Approximate delivery time for this ord"
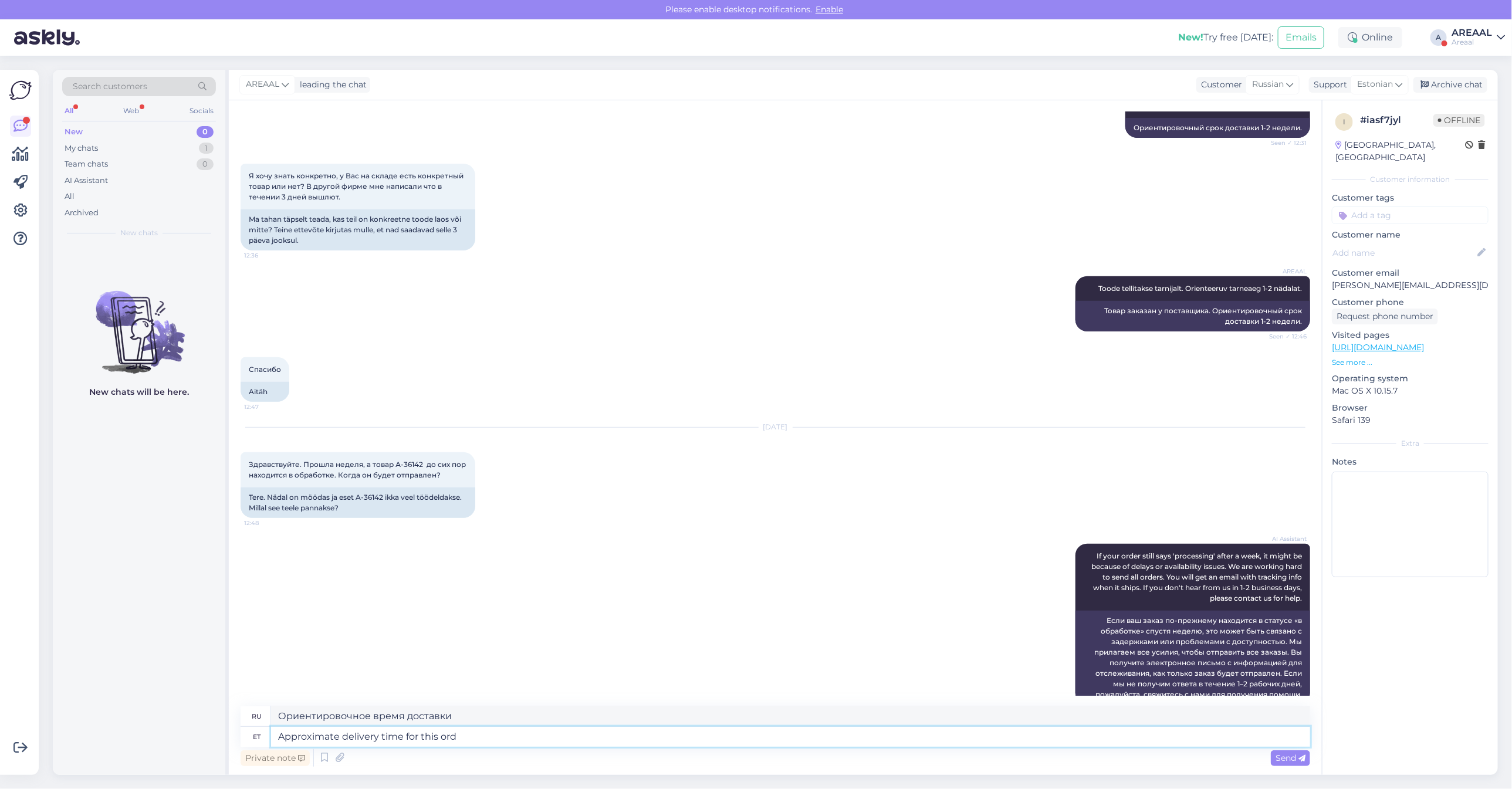
type textarea "Примерное время доставки для этого"
type textarea "Approximate delivery time for this product is"
type textarea "Ориентировочный срок доставки этого товара составляет"
type textarea "Approximate delivery time for this product is 2 we"
type textarea "Ориентировочный срок доставки этого товара — 2"
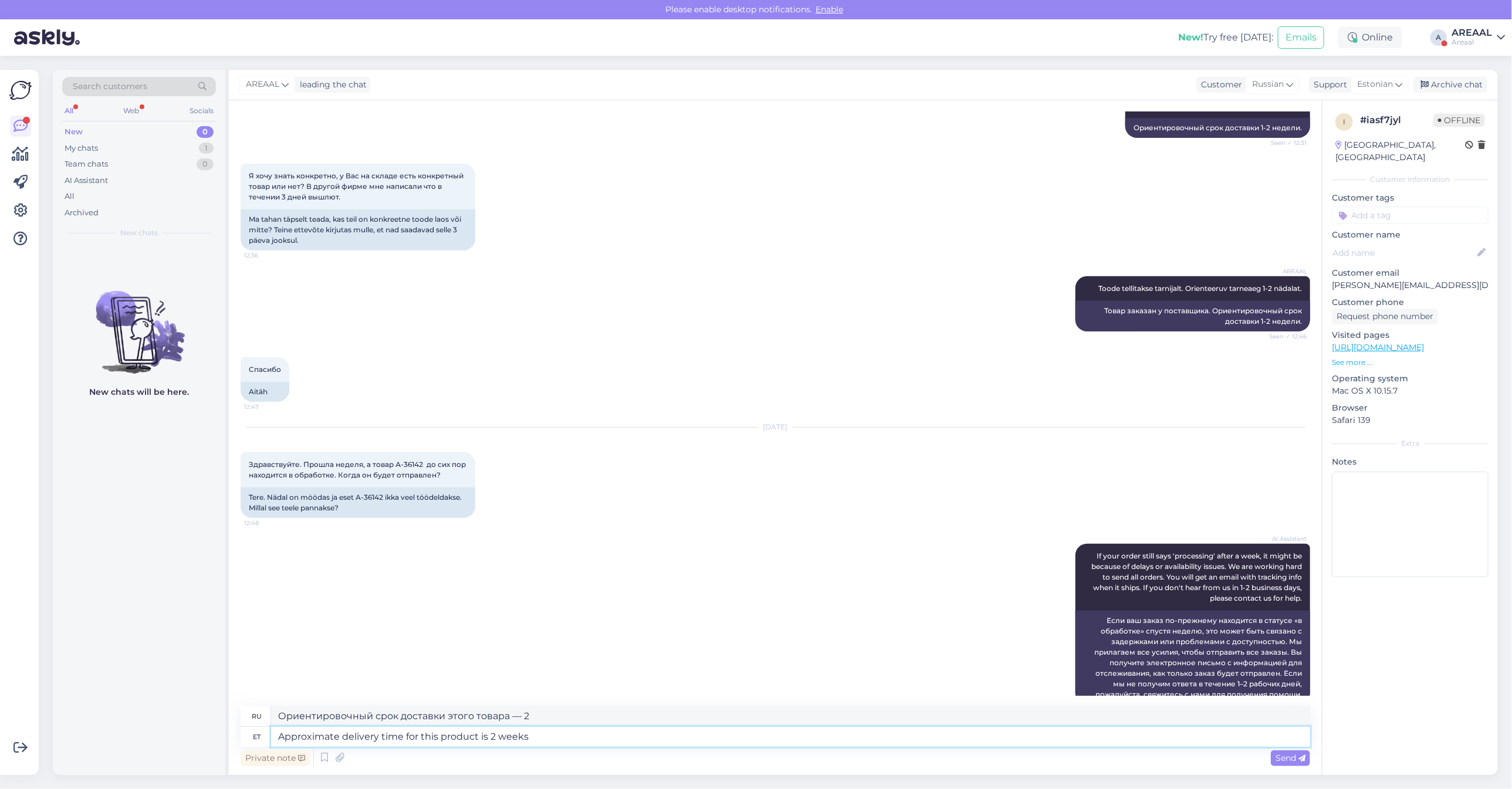
type textarea "Approximate delivery time for this product is 2 weeks."
type textarea "Ориентировочный срок доставки данного товара — 2 недели."
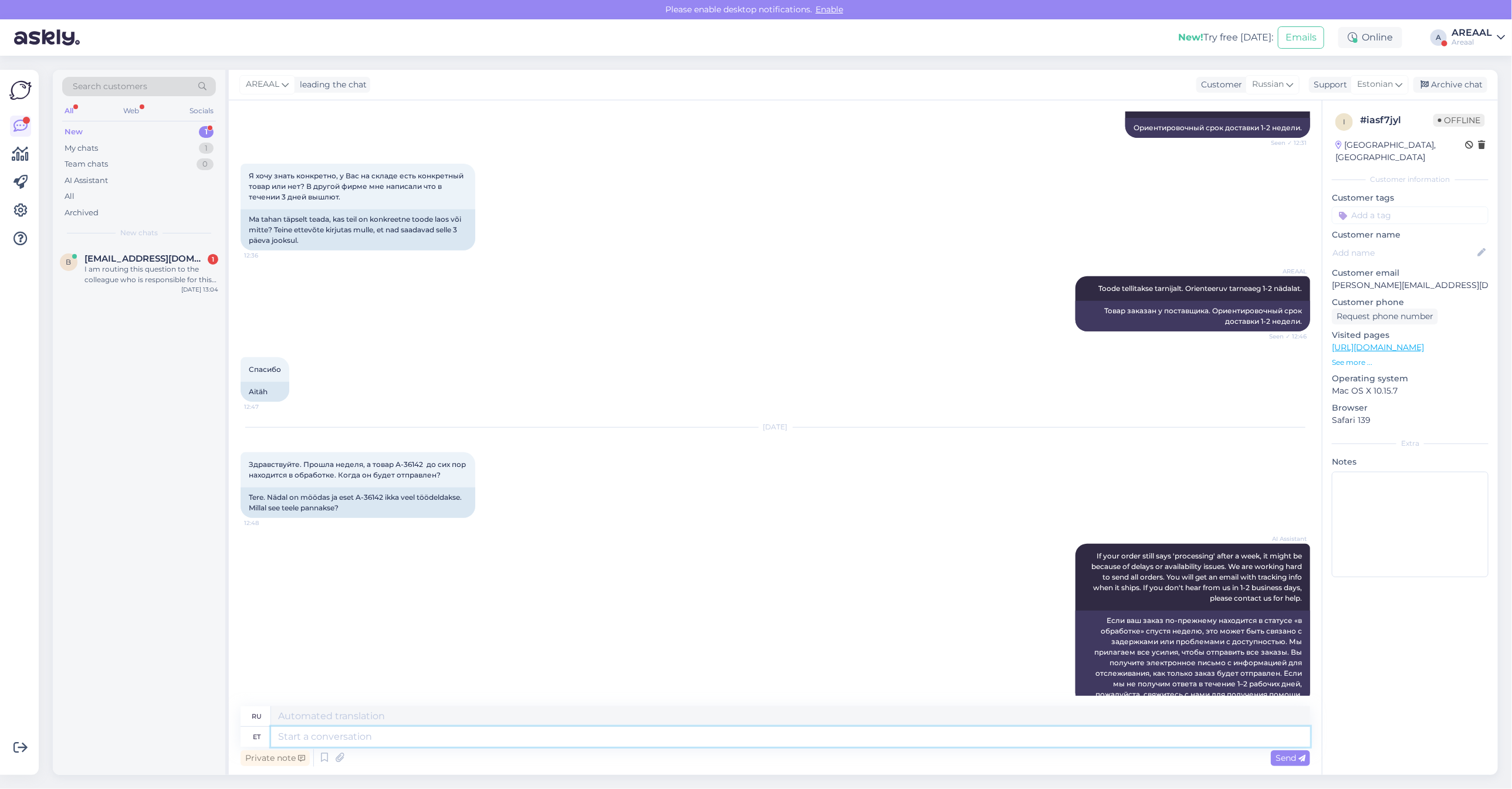
scroll to position [397, 0]
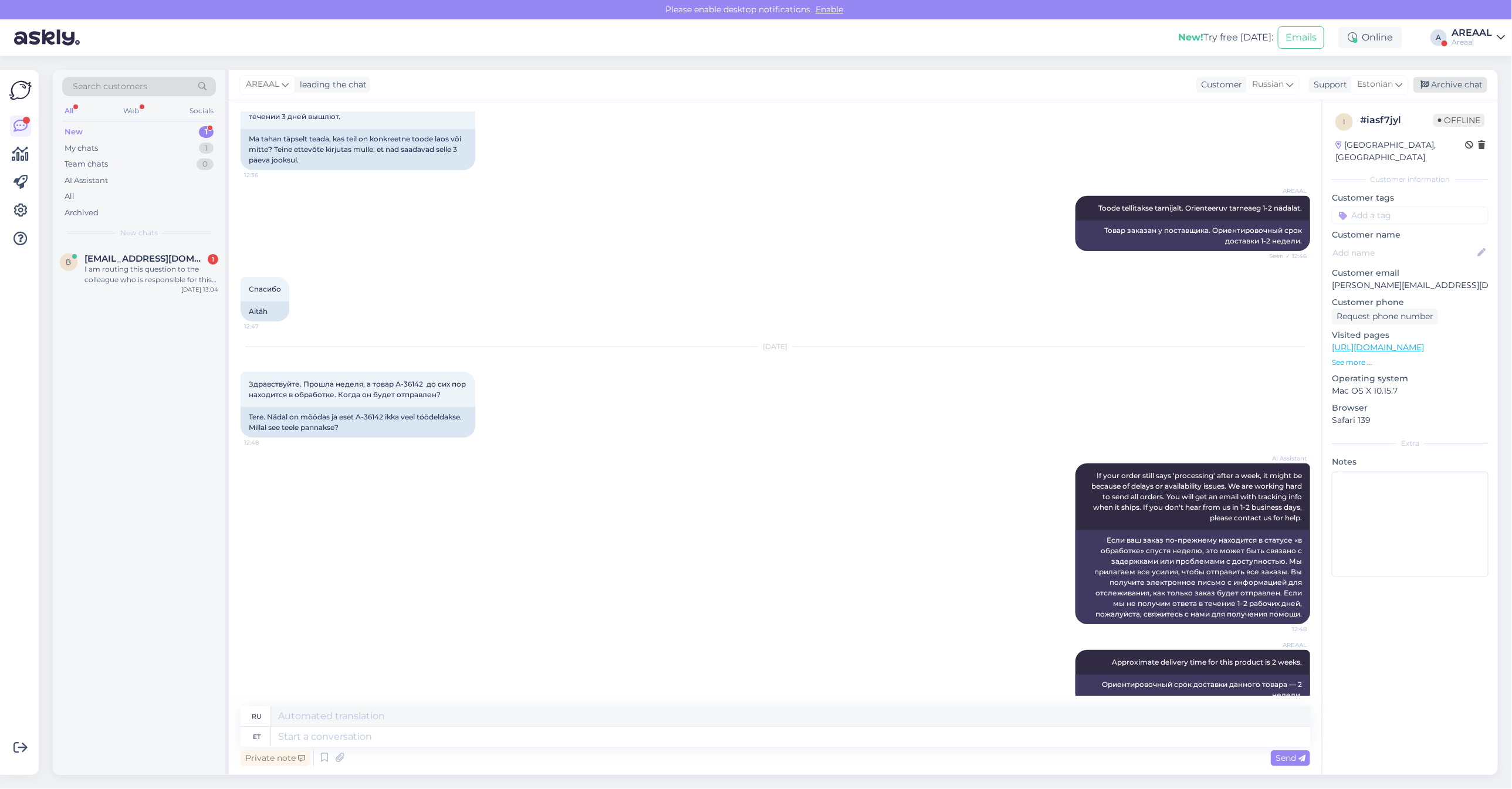
click at [1459, 85] on div "Archive chat" at bounding box center [1450, 85] width 74 height 16
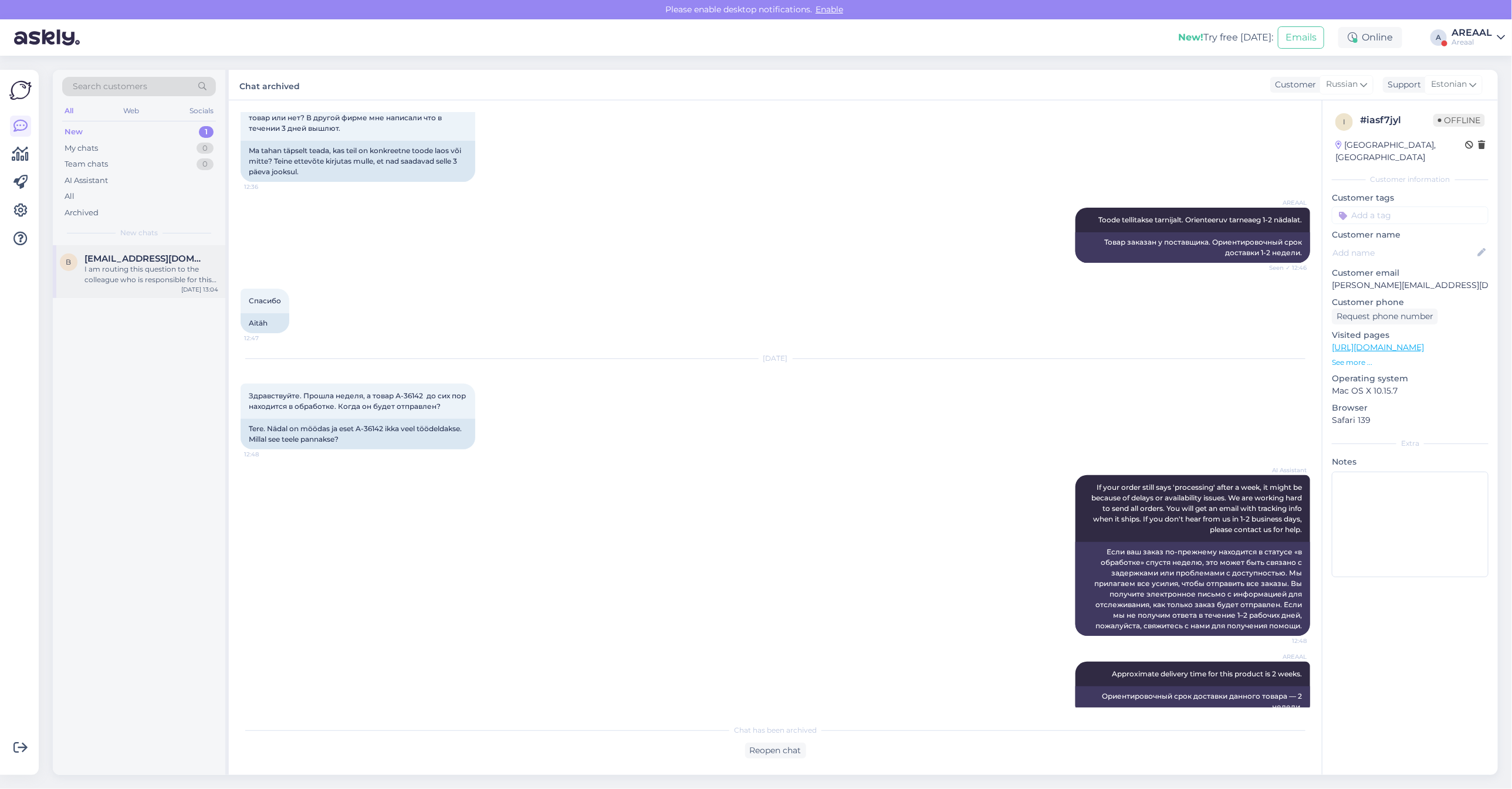
click at [163, 287] on div "b baiba.mileiko@gmail.com I am routing this question to the colleague who is re…" at bounding box center [139, 272] width 172 height 53
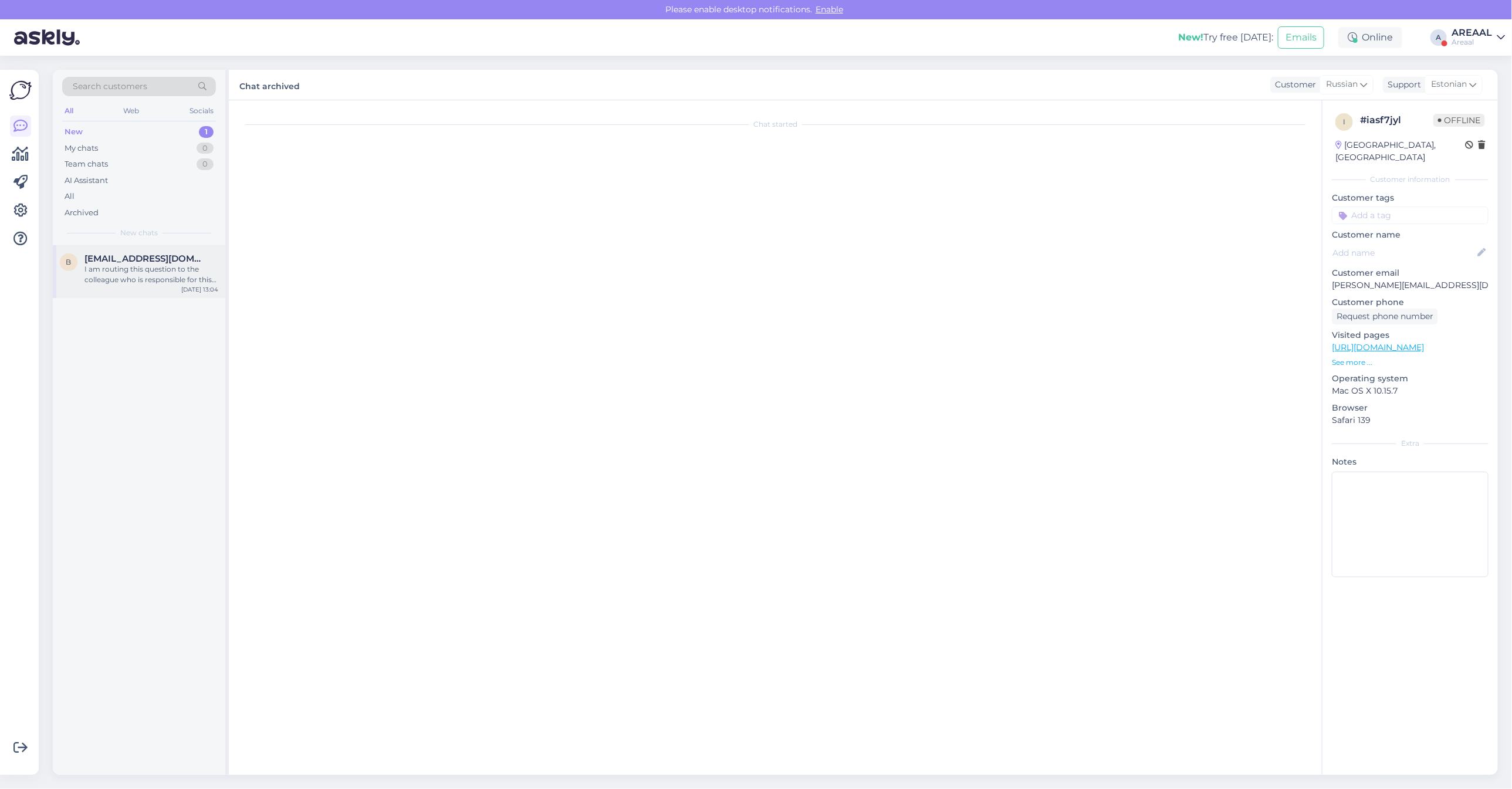
scroll to position [0, 0]
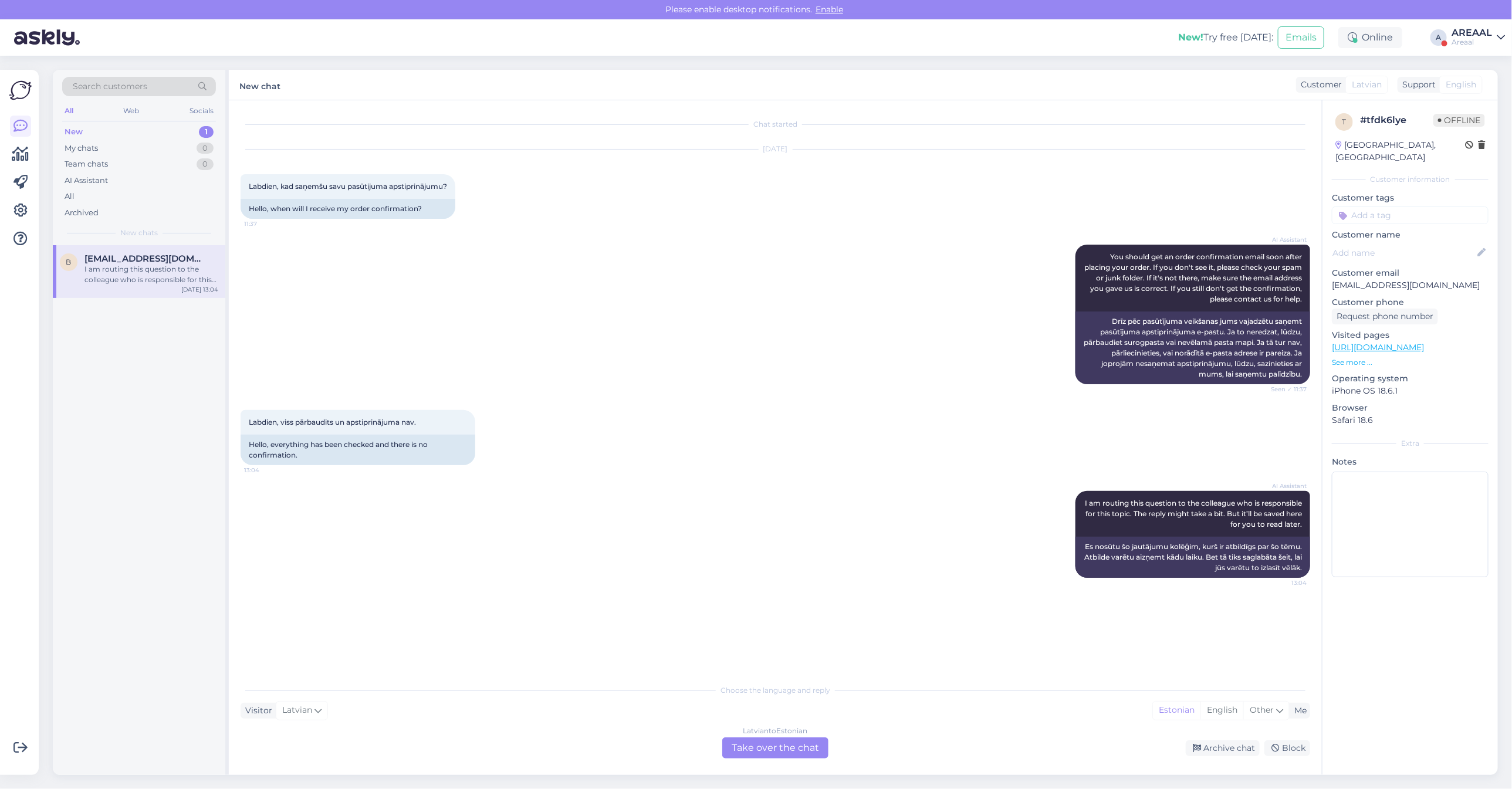
click at [728, 752] on div "Latvian to Estonian Take over the chat" at bounding box center [775, 748] width 106 height 21
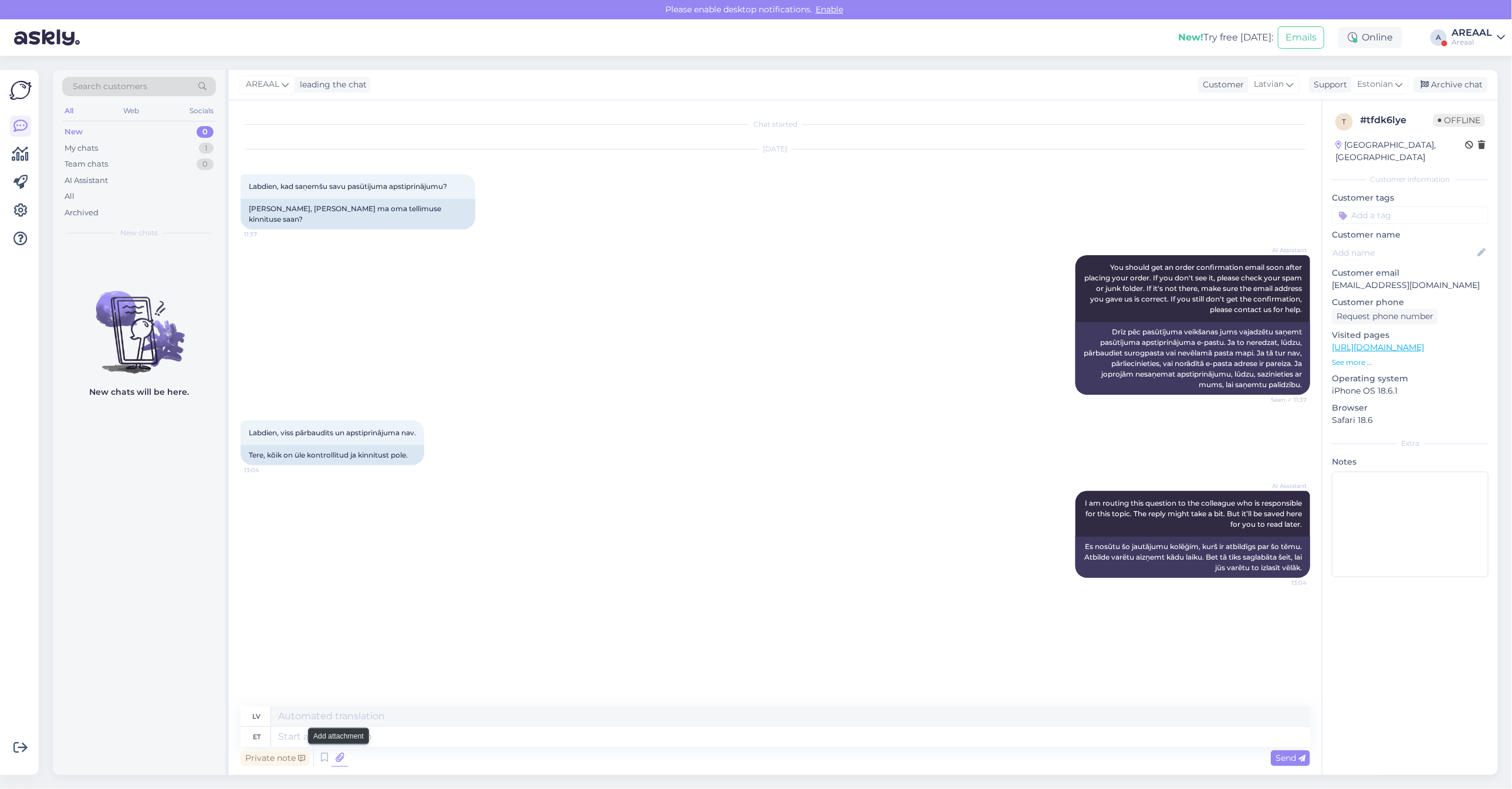
click at [344, 760] on icon at bounding box center [340, 758] width 16 height 17
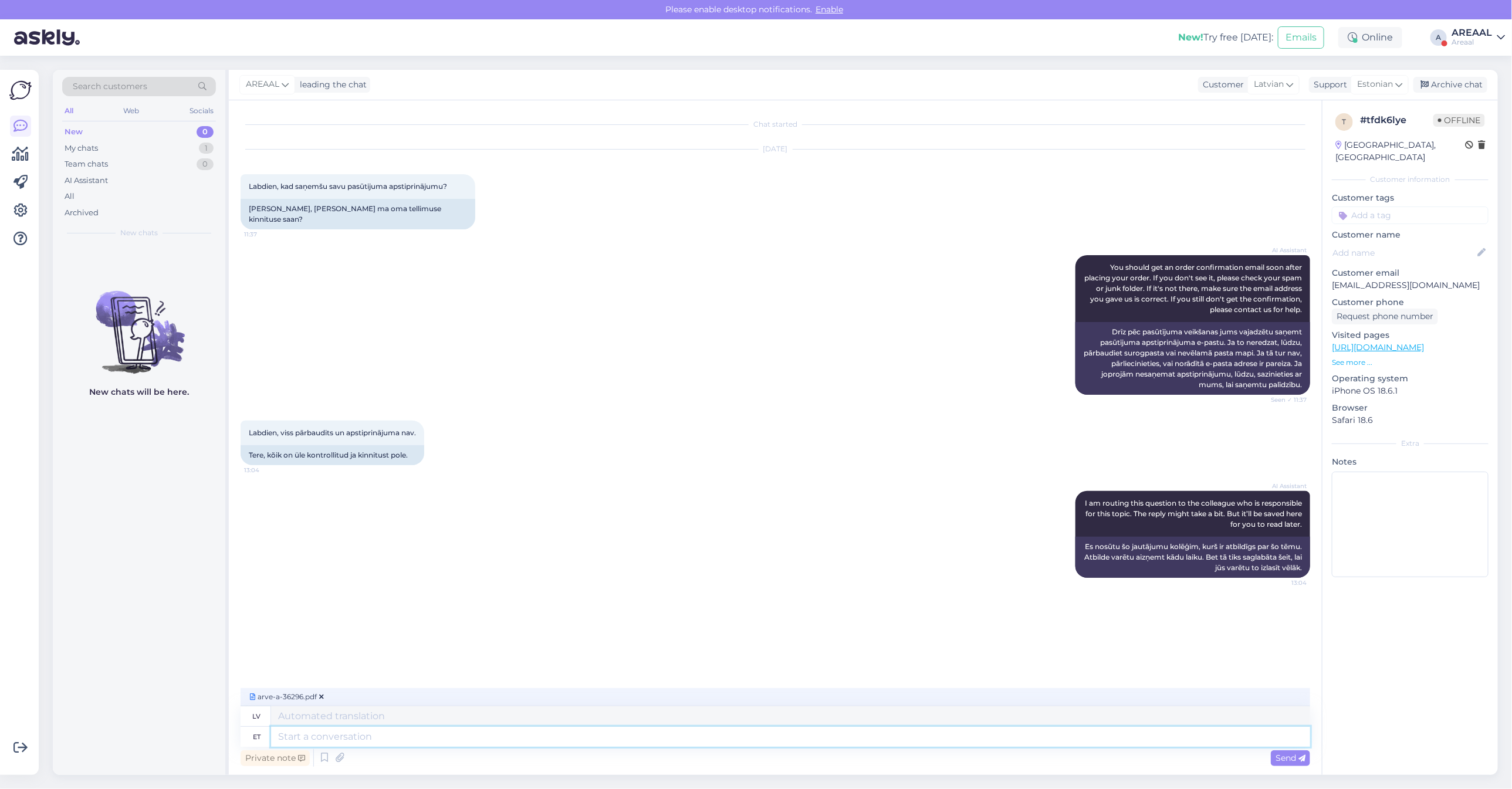
click at [402, 738] on textarea at bounding box center [790, 737] width 1039 height 20
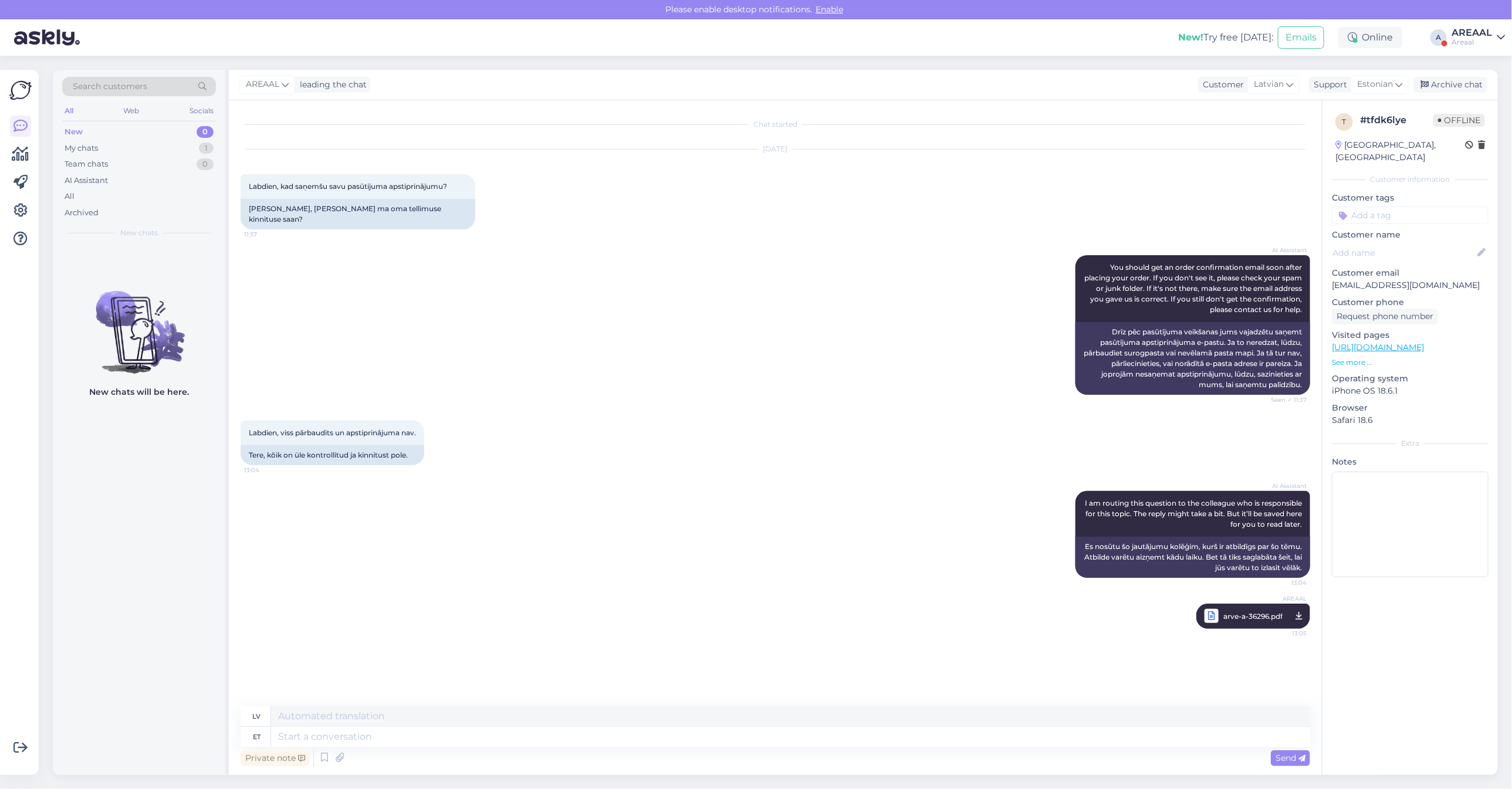
click at [746, 508] on div "AI Assistant I am routing this question to the colleague who is responsible for…" at bounding box center [775, 534] width 1070 height 112
click at [1463, 84] on div "Archive chat" at bounding box center [1450, 85] width 74 height 16
click at [166, 206] on div "Archived" at bounding box center [139, 213] width 154 height 16
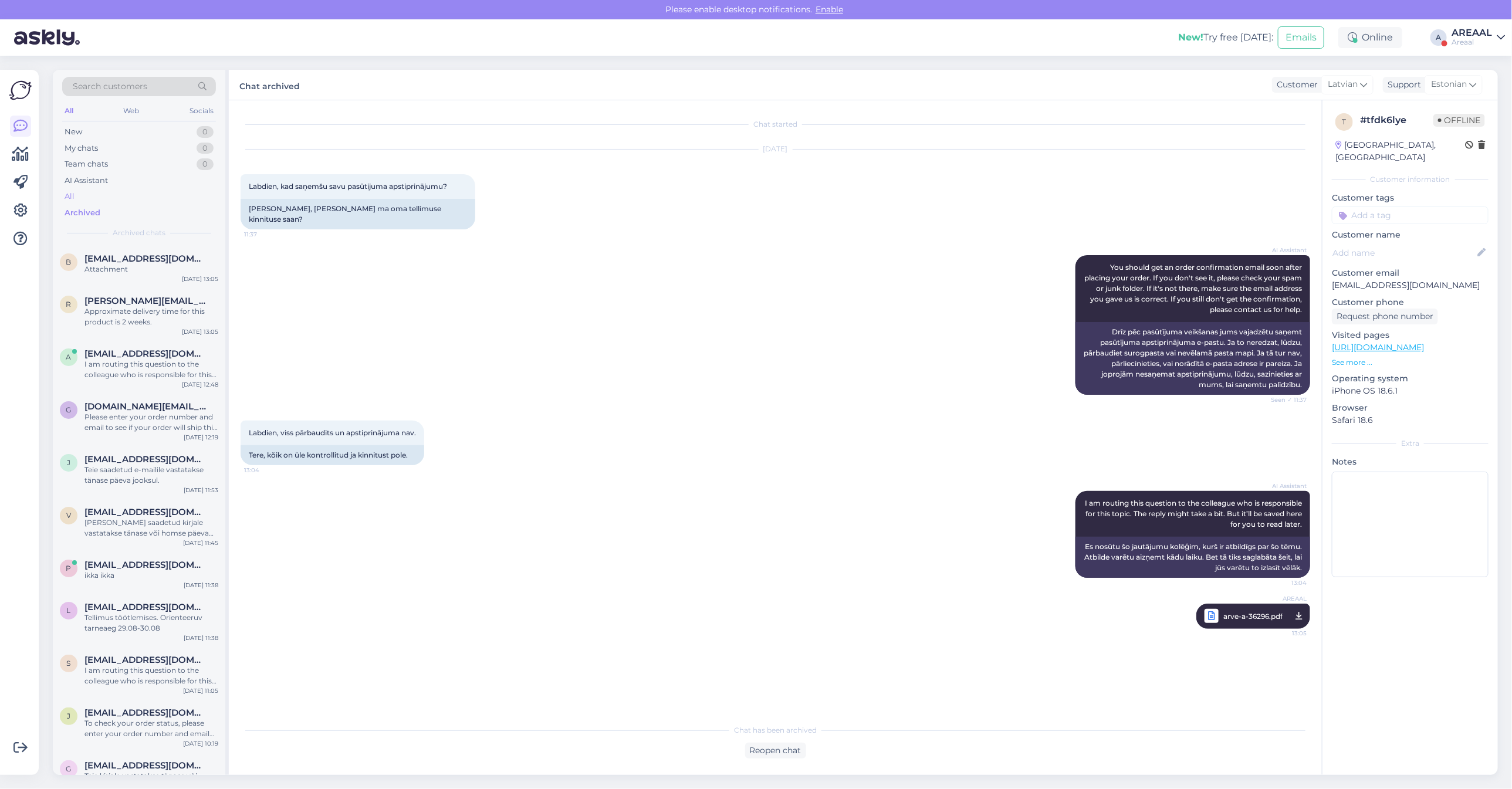
click at [162, 195] on div "All" at bounding box center [139, 196] width 154 height 16
click at [145, 305] on span "[PERSON_NAME][EMAIL_ADDRESS][DOMAIN_NAME]" at bounding box center [145, 301] width 122 height 11
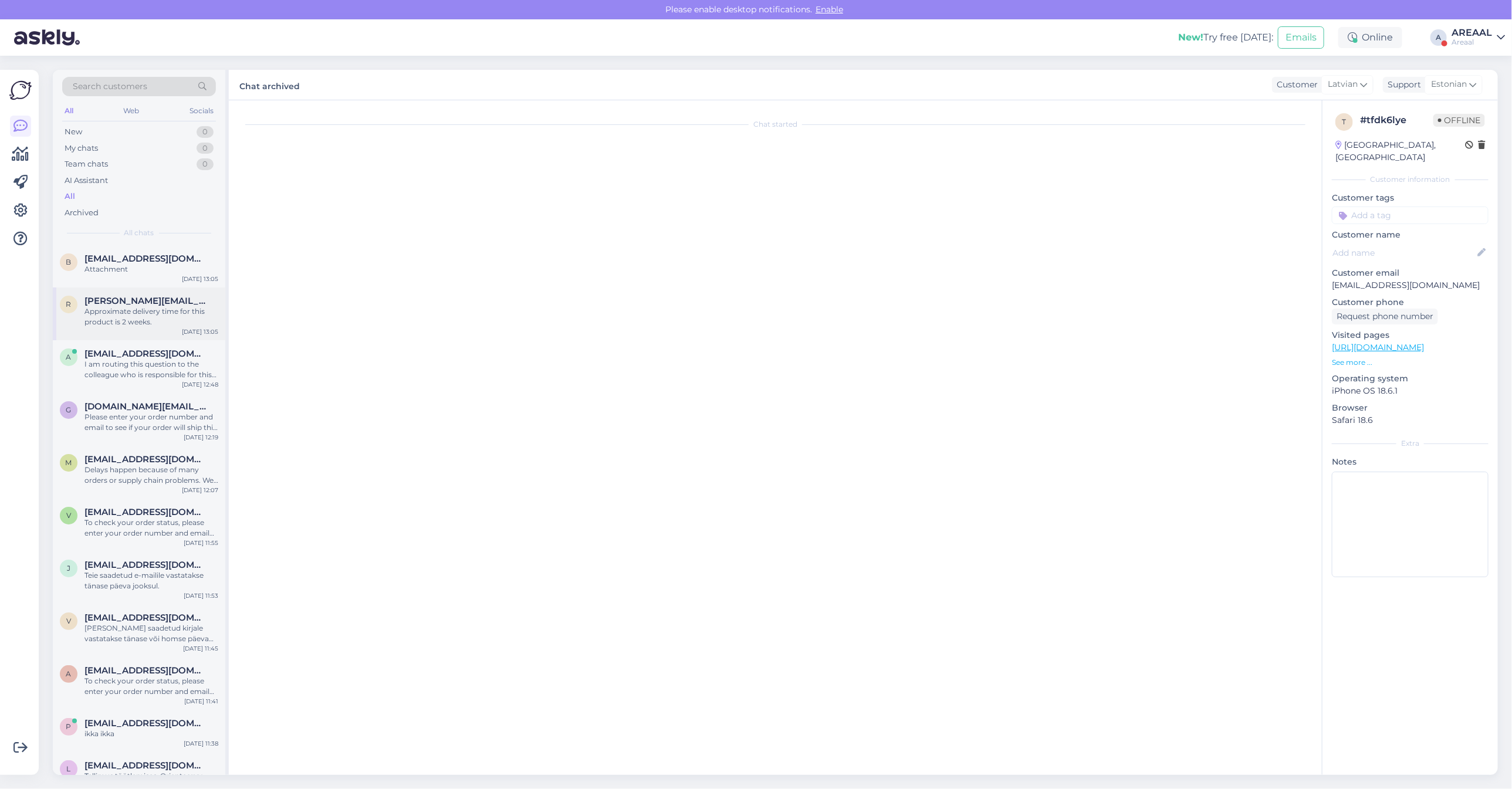
scroll to position [385, 0]
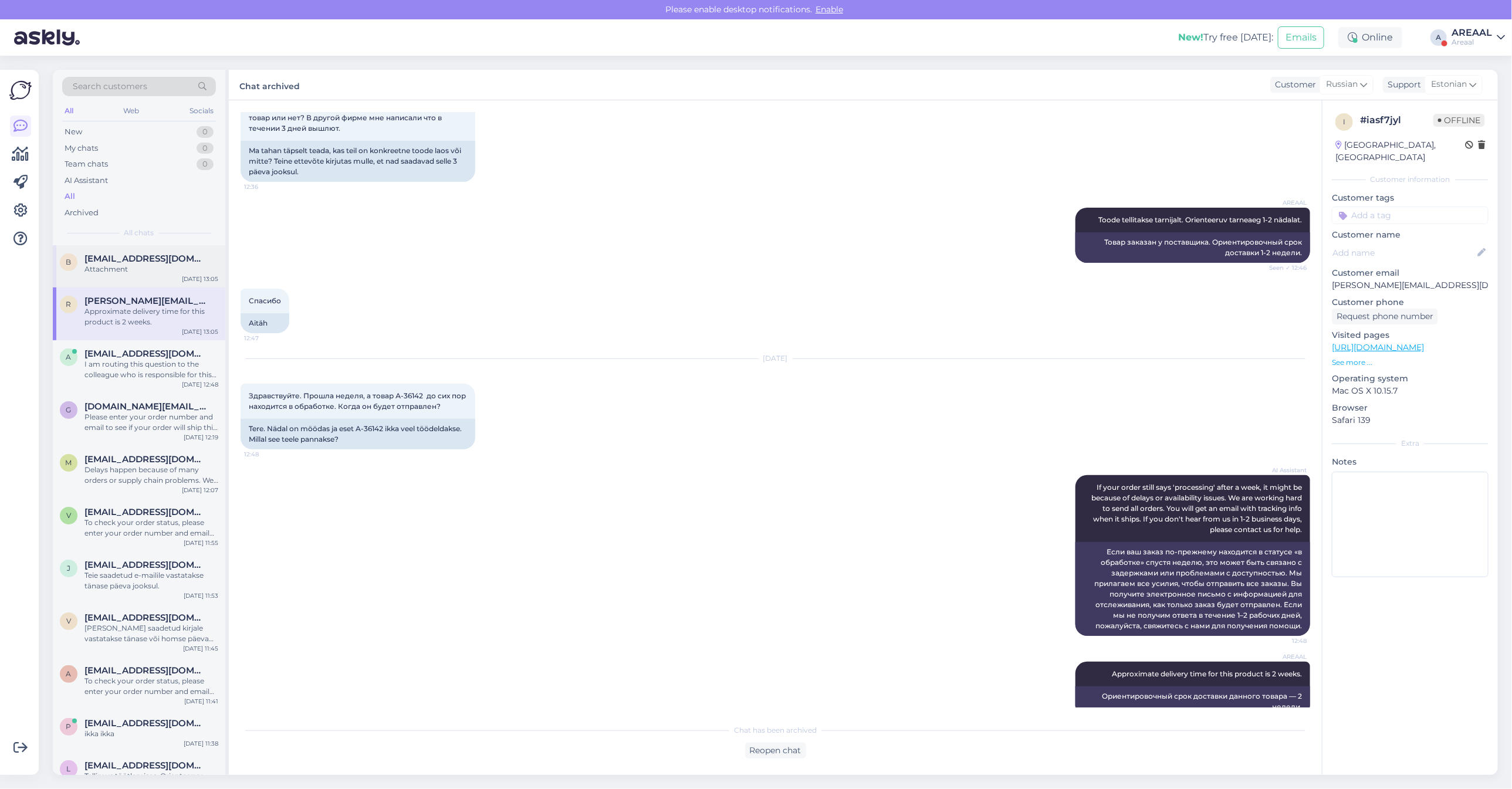
click at [139, 245] on div "b baiba.mileiko@gmail.com Attachment Aug 25 13:05" at bounding box center [139, 266] width 172 height 42
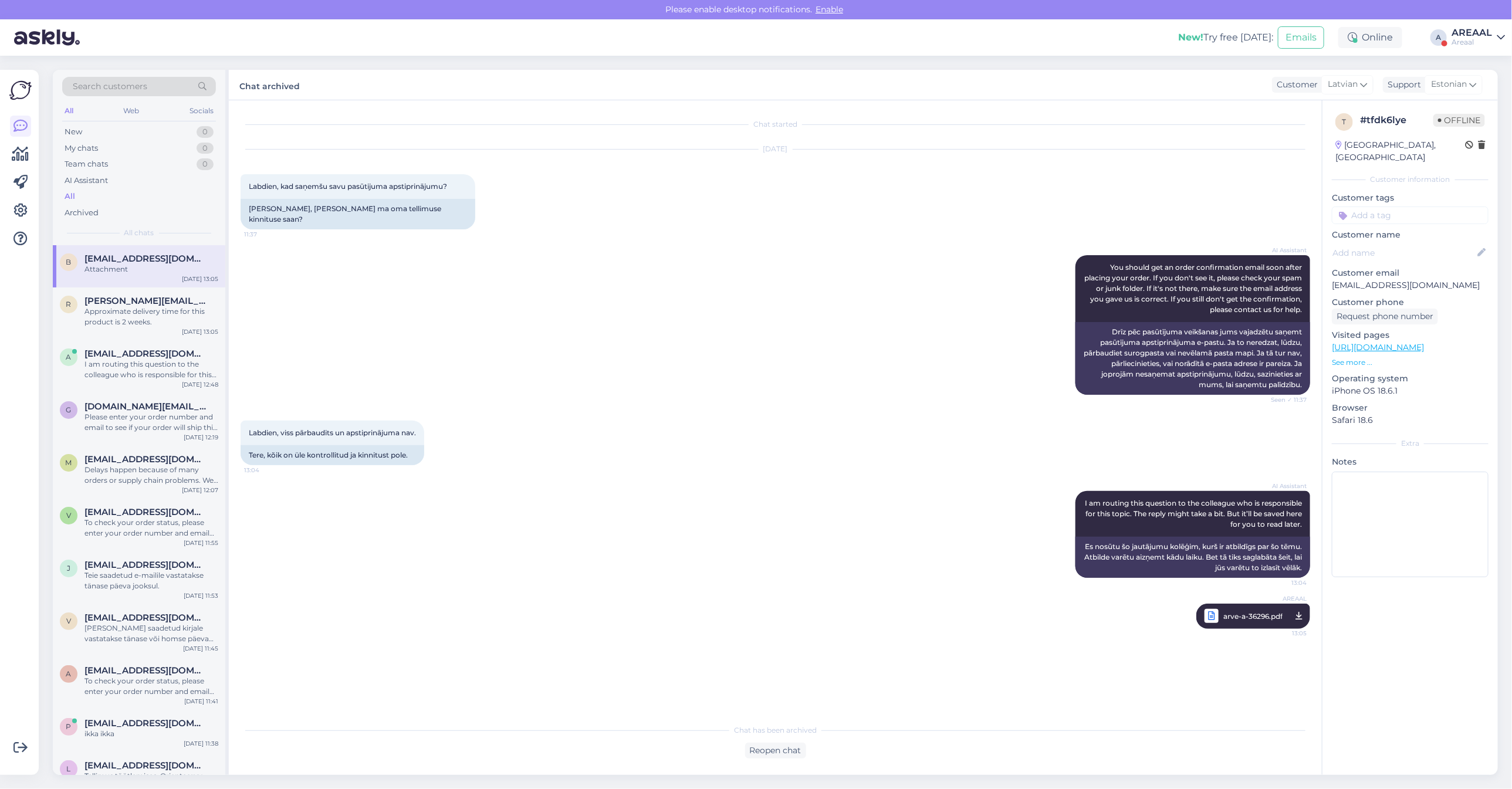
click at [1442, 38] on div "A" at bounding box center [1438, 37] width 16 height 16
click at [1480, 42] on div "Areaal" at bounding box center [1472, 42] width 40 height 10
click at [1487, 90] on button "Open" at bounding box center [1479, 91] width 33 height 18
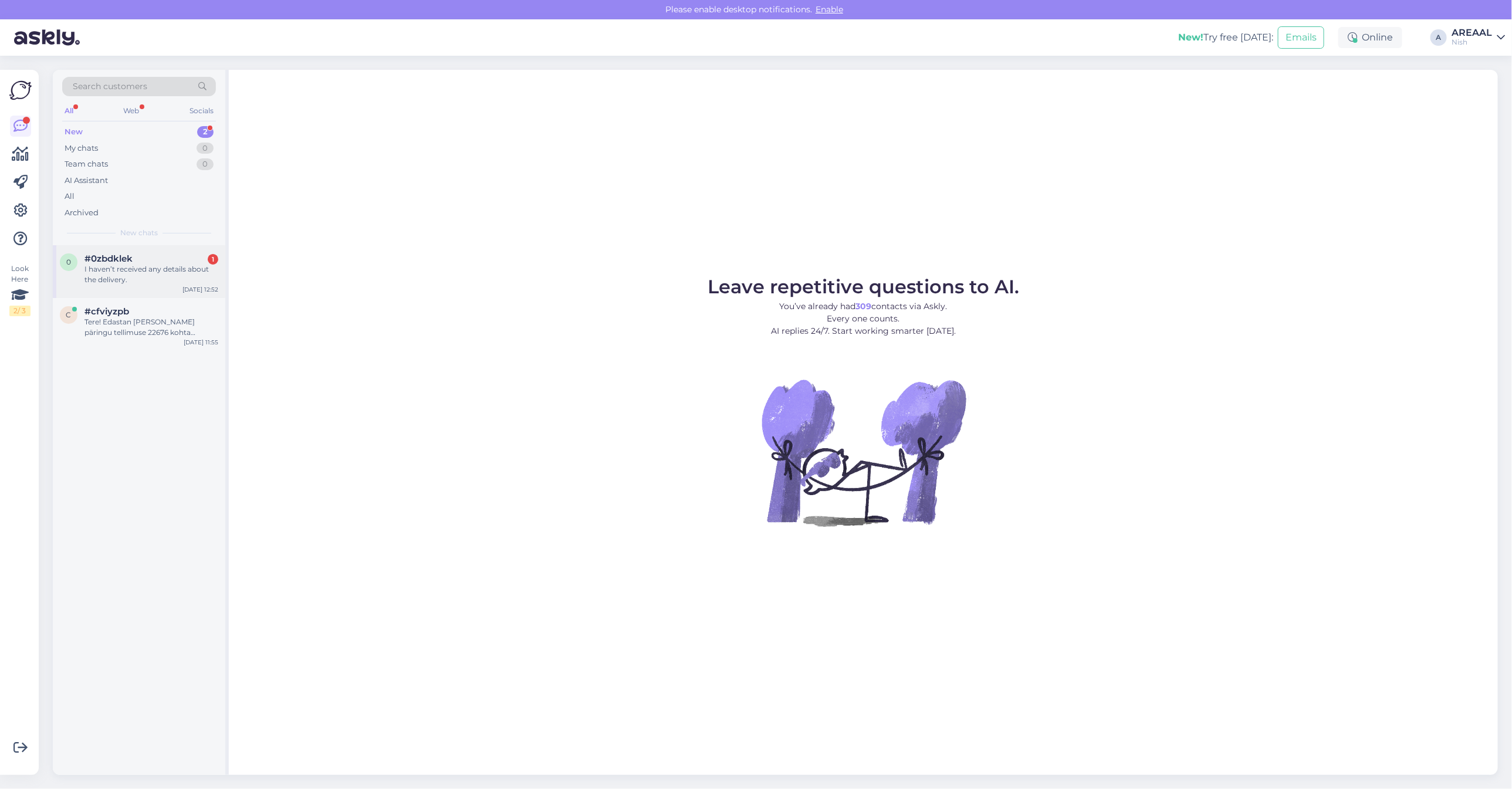
click at [156, 266] on div "I haven’t received any details about the delivery." at bounding box center [151, 274] width 134 height 21
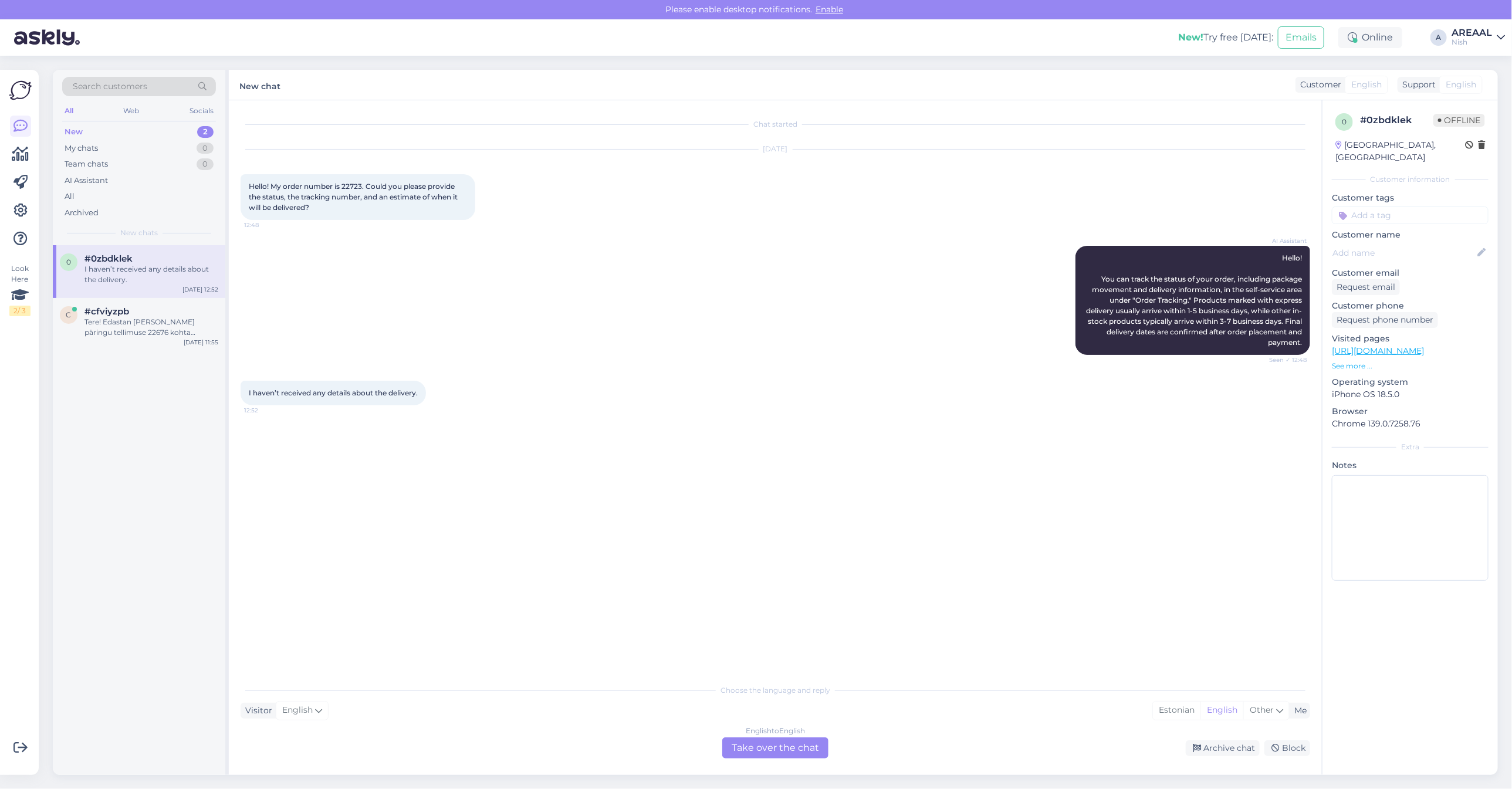
click at [358, 185] on span "Hello! My order number is 22723. Could you please provide the status, the track…" at bounding box center [354, 197] width 211 height 30
copy span "22723"
drag, startPoint x: 497, startPoint y: 282, endPoint x: 477, endPoint y: 238, distance: 48.3
click at [494, 284] on div "AI Assistant Hello! You can track the status of your order, including package m…" at bounding box center [775, 300] width 1070 height 135
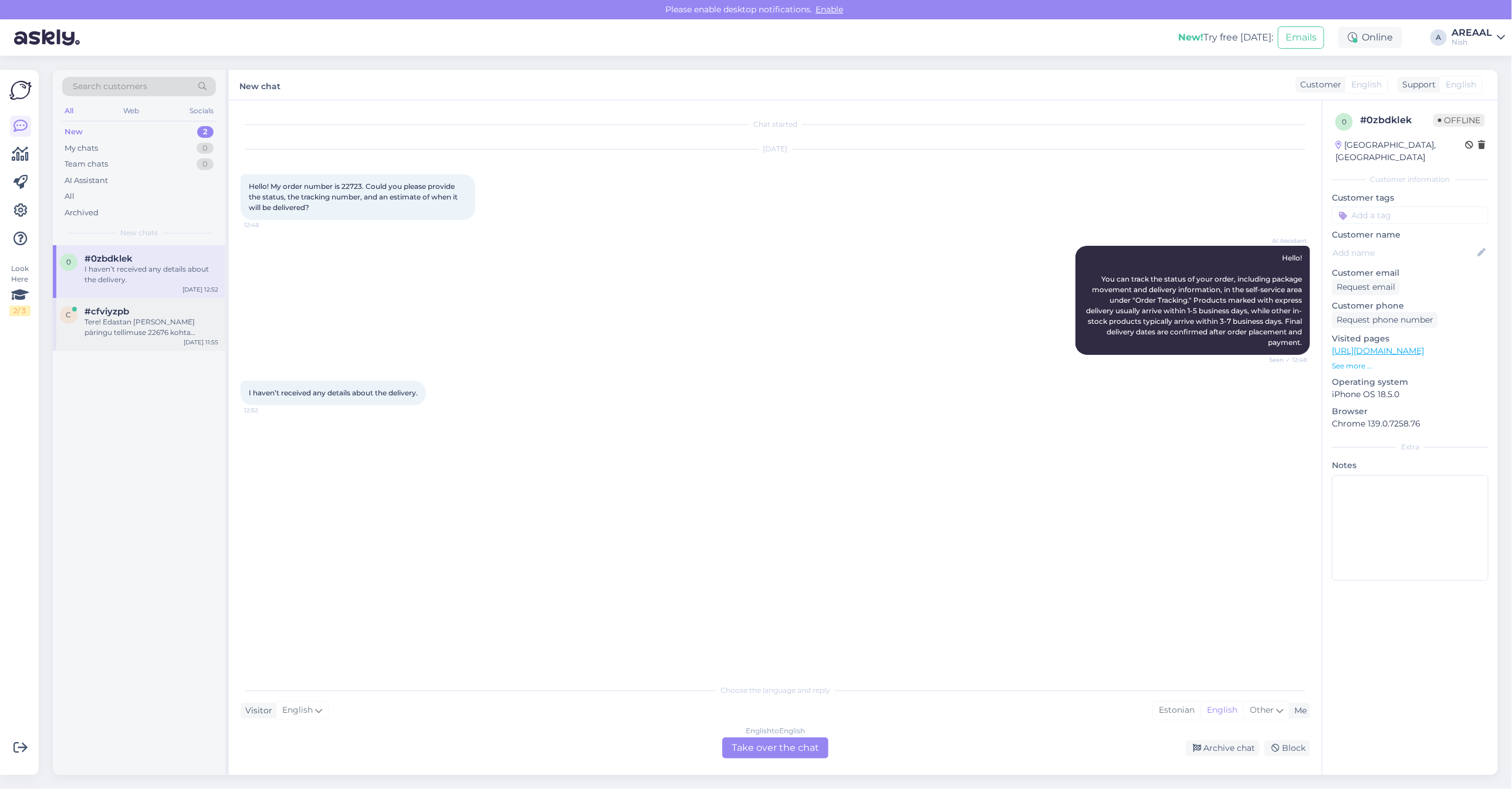
click at [151, 334] on div "Tere! Edastan [PERSON_NAME] päringu tellimuse 22676 kohta kolleegile, kes saab …" at bounding box center [151, 327] width 134 height 21
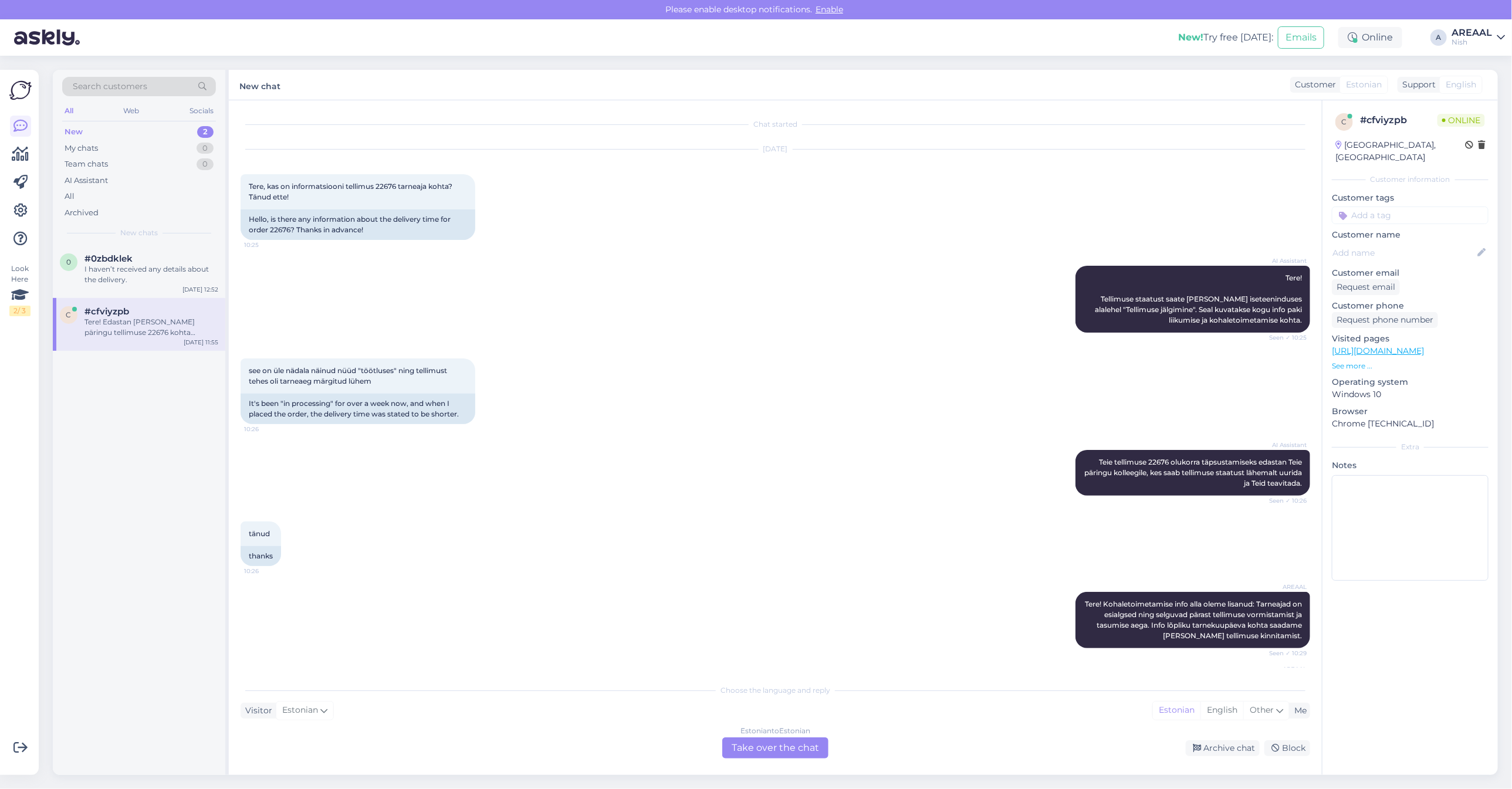
scroll to position [558, 0]
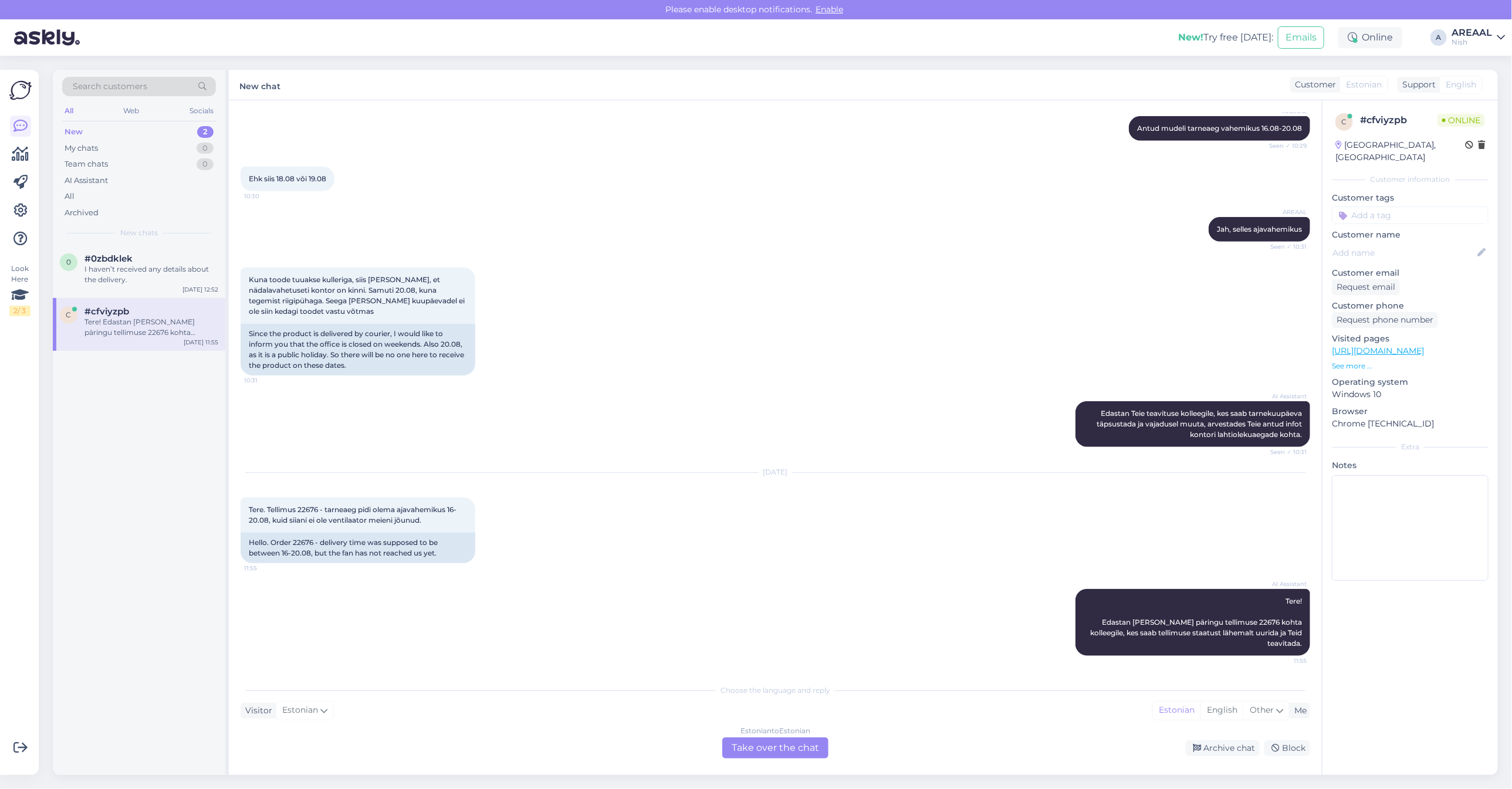
click at [605, 186] on div "Ehk siis 18.08 või 19.08 10:30" at bounding box center [775, 179] width 1070 height 50
drag, startPoint x: 400, startPoint y: 274, endPoint x: 382, endPoint y: 267, distance: 19.3
click at [400, 274] on div "Kuna toode tuuakse kulleriga, siis annan teada, et nädalavahetuseti kontor on k…" at bounding box center [775, 321] width 1070 height 134
click at [150, 275] on div "I haven’t received any details about the delivery." at bounding box center [151, 274] width 134 height 21
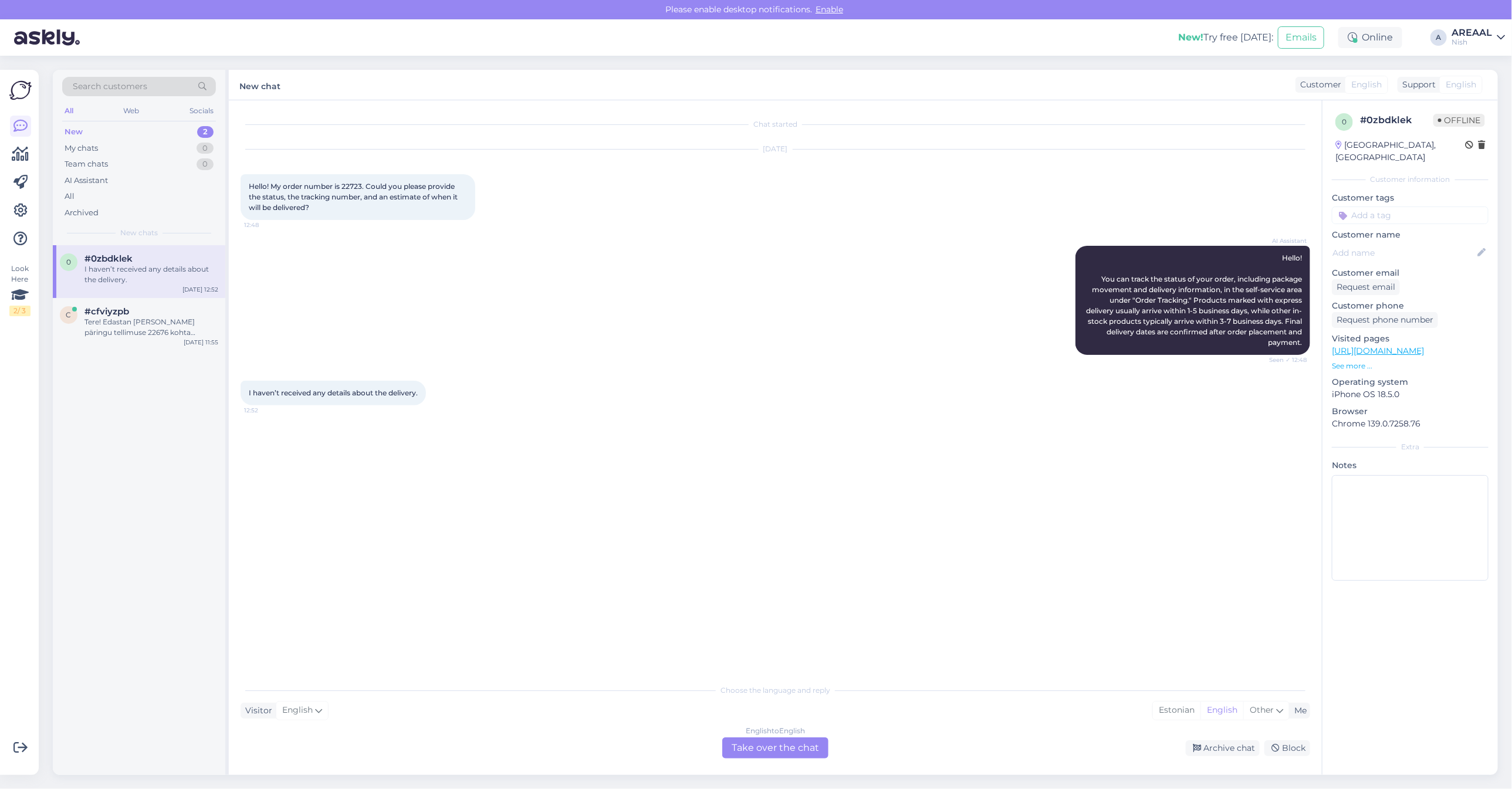
click at [733, 747] on div "English to English Take over the chat" at bounding box center [775, 748] width 106 height 21
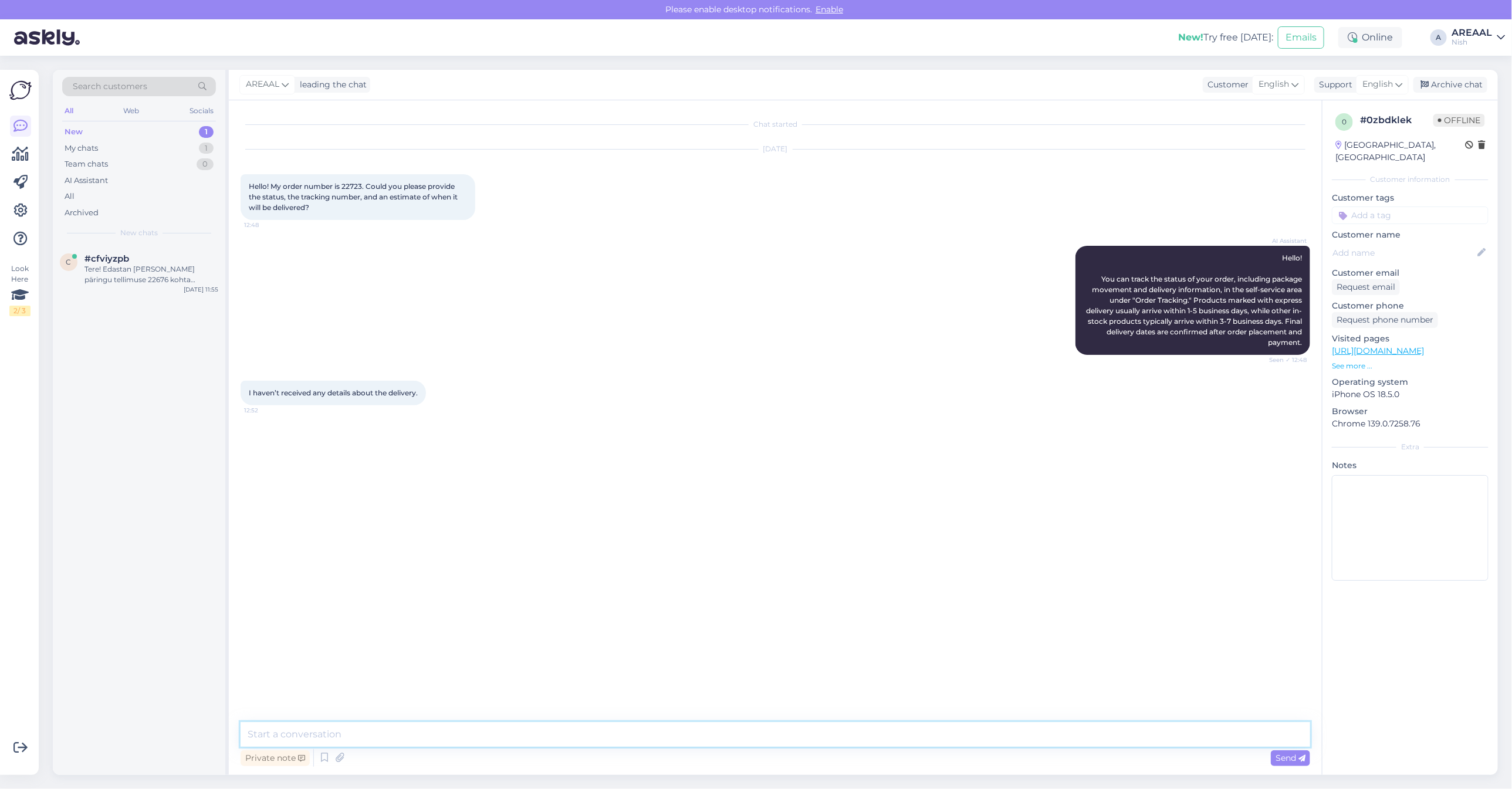
click at [733, 740] on textarea at bounding box center [775, 734] width 1070 height 25
click at [527, 279] on div "AI Assistant Hello! You can track the status of your order, including package m…" at bounding box center [775, 300] width 1070 height 135
click at [1485, 32] on div "AREAAL" at bounding box center [1472, 33] width 40 height 10
click at [1494, 67] on button "Open" at bounding box center [1479, 65] width 33 height 18
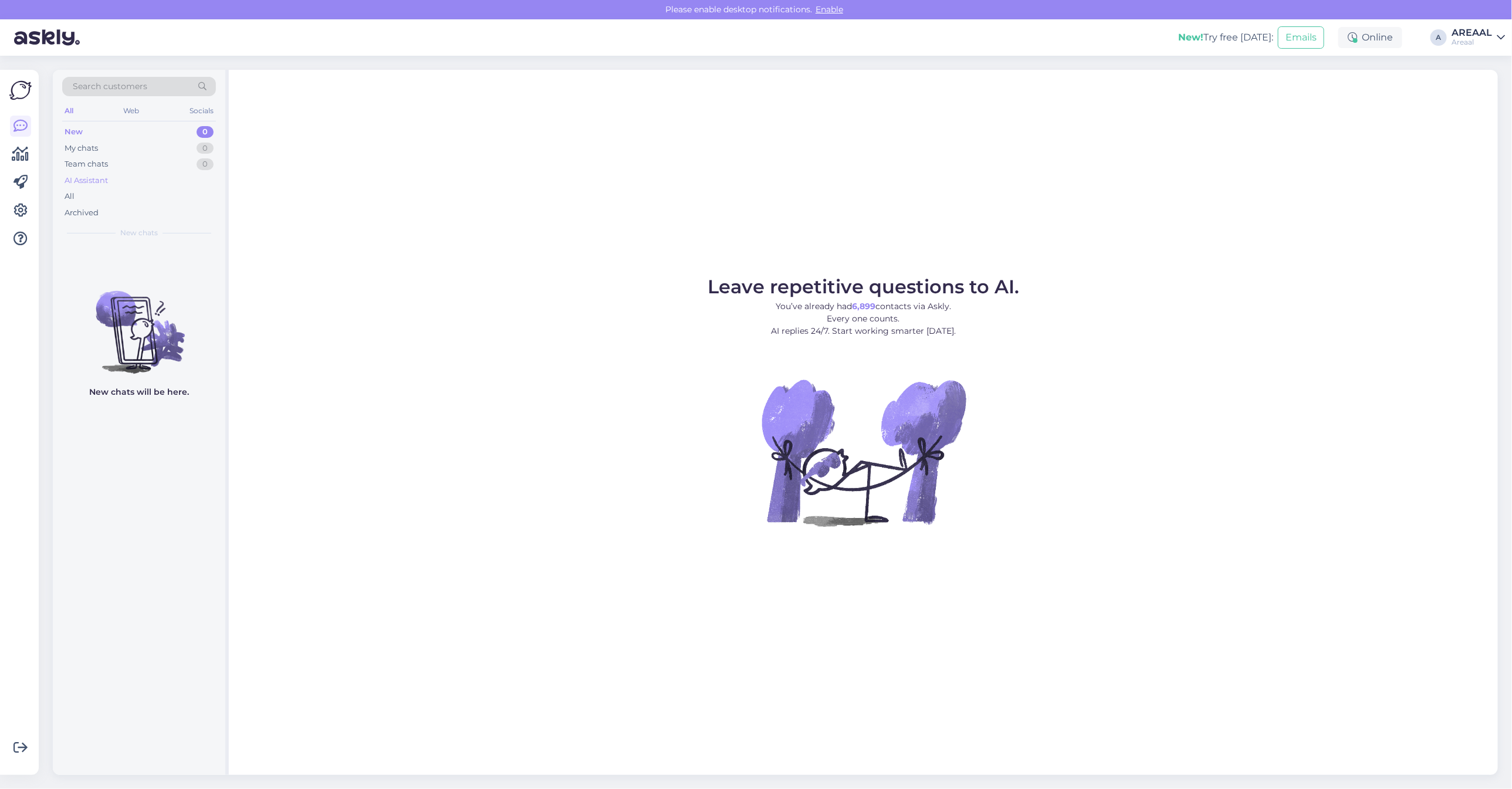
click at [174, 183] on div "AI Assistant" at bounding box center [139, 180] width 154 height 16
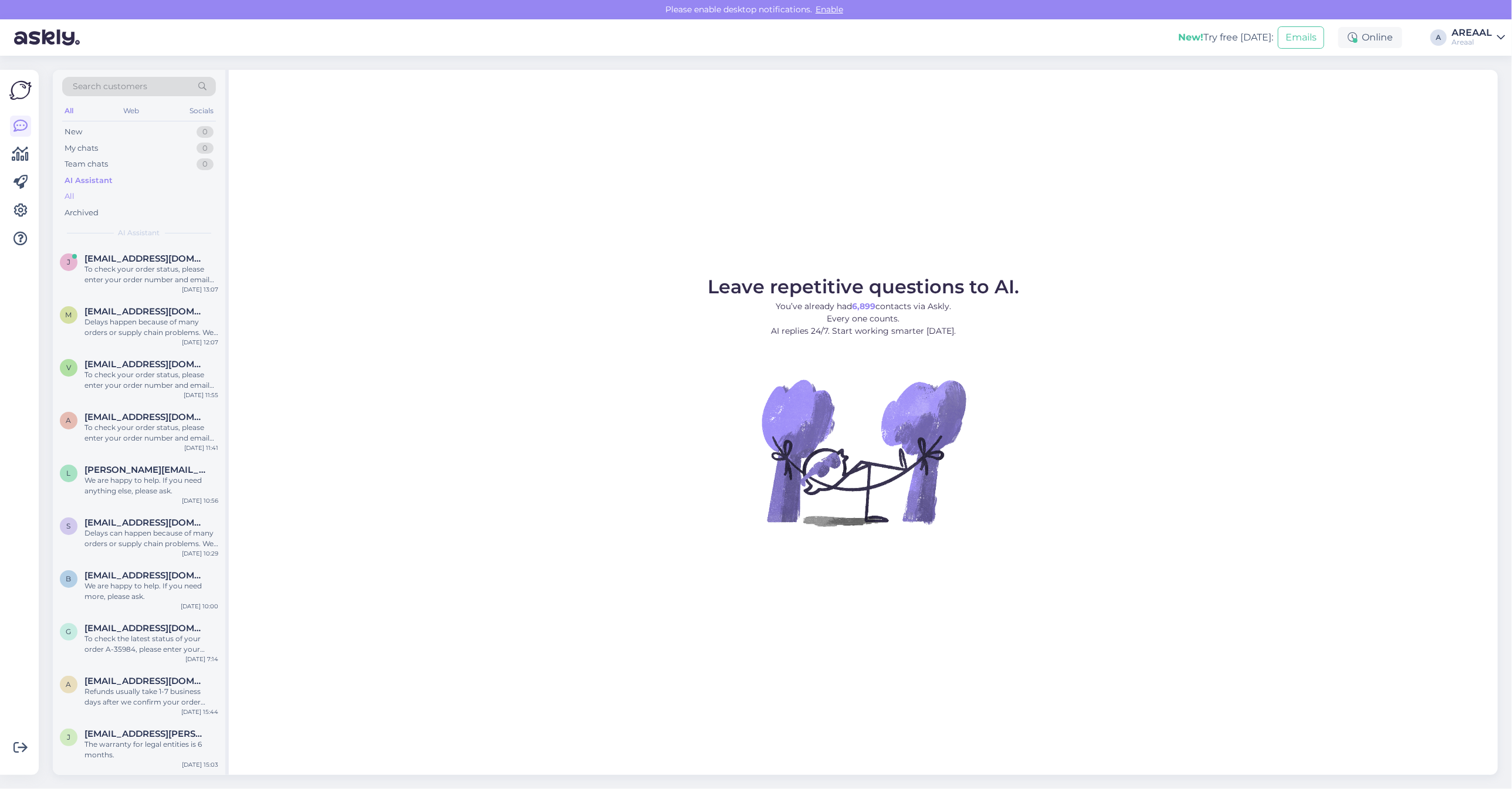
click at [168, 195] on div "All" at bounding box center [139, 196] width 154 height 16
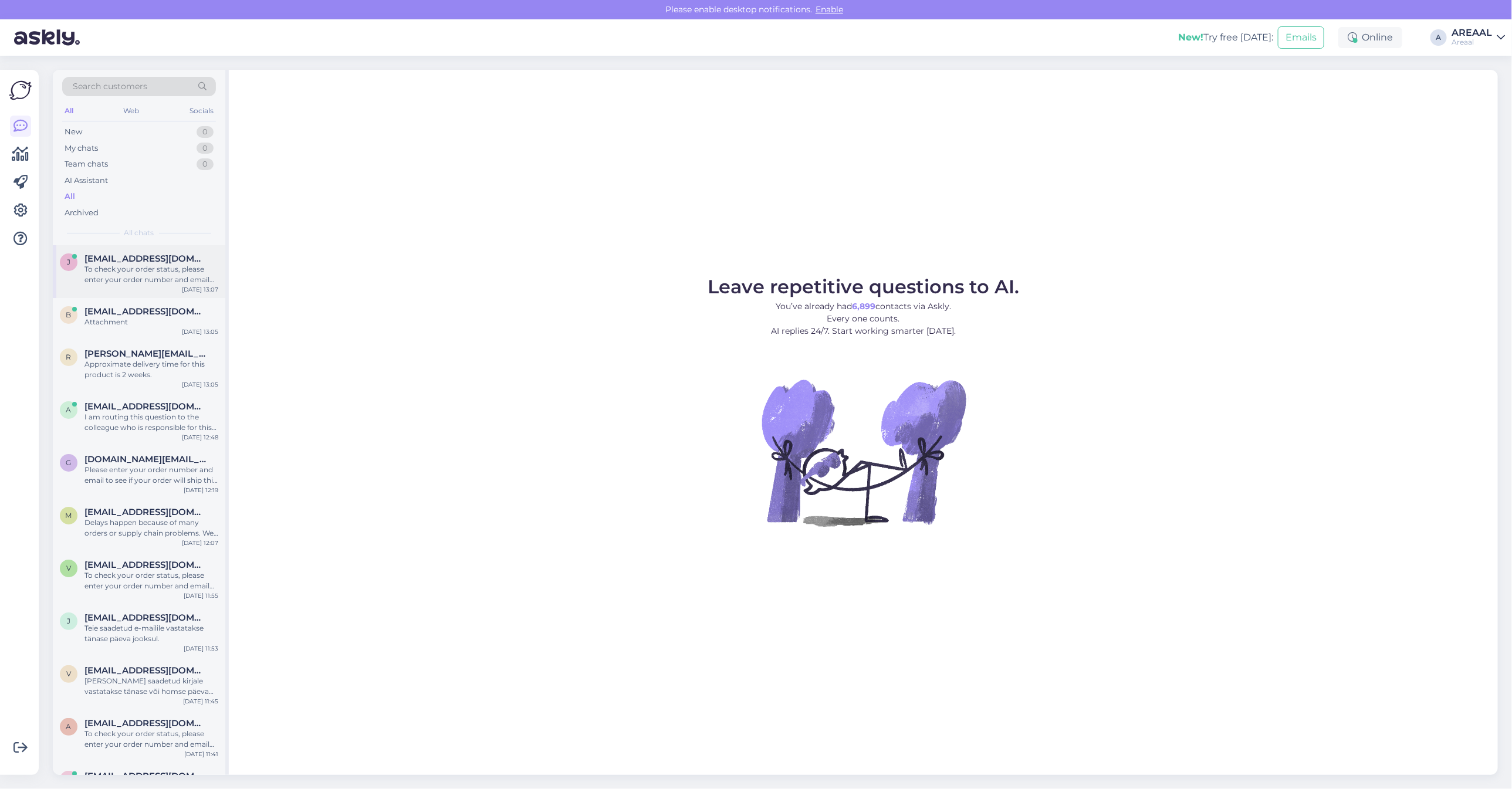
click at [178, 254] on div "[EMAIL_ADDRESS][DOMAIN_NAME]" at bounding box center [151, 259] width 134 height 11
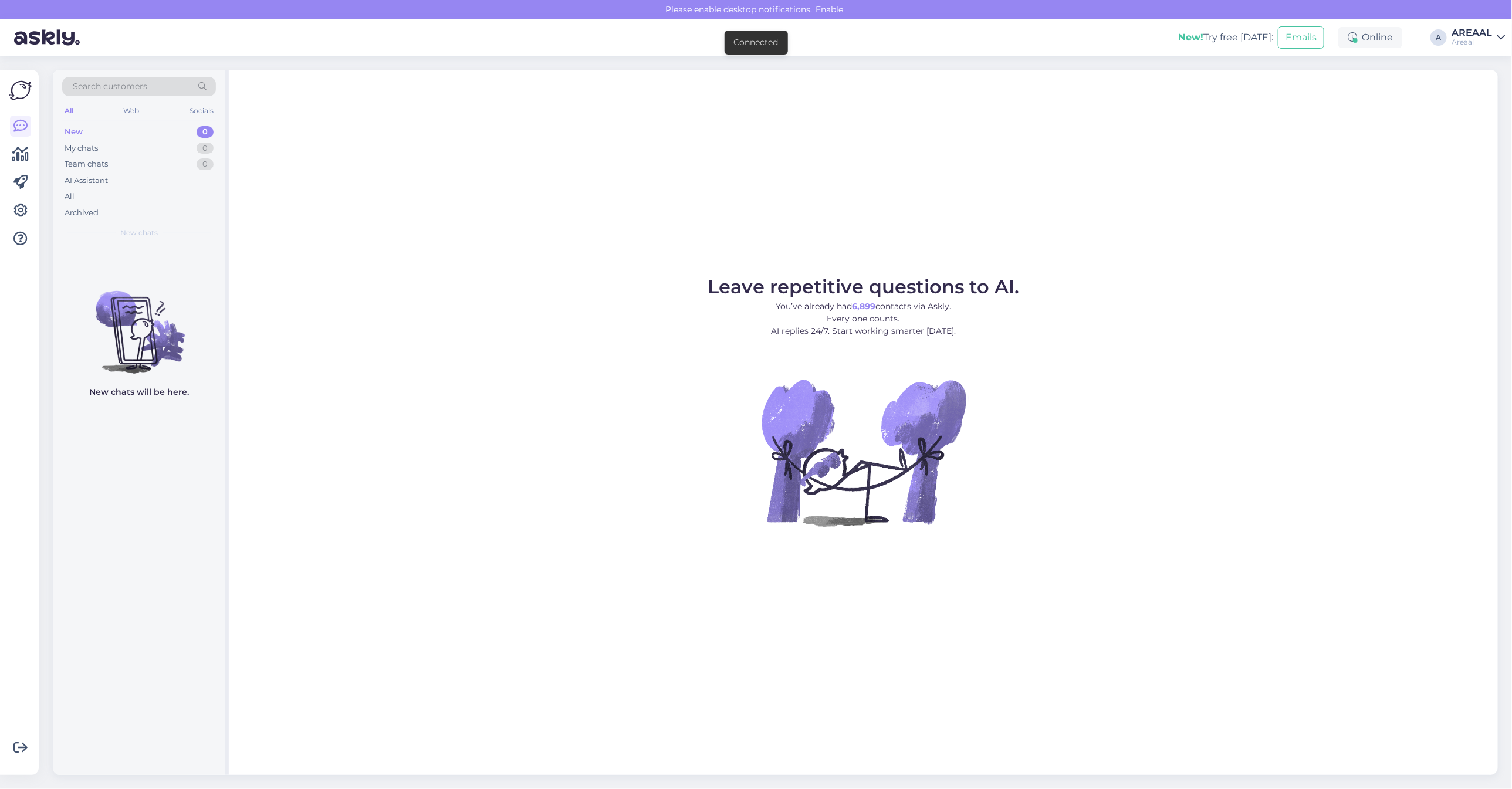
click at [1496, 37] on link "AREAAL Areaal" at bounding box center [1478, 37] width 53 height 19
click at [1483, 94] on button "Open" at bounding box center [1479, 91] width 33 height 18
click at [132, 203] on div "All" at bounding box center [139, 196] width 154 height 16
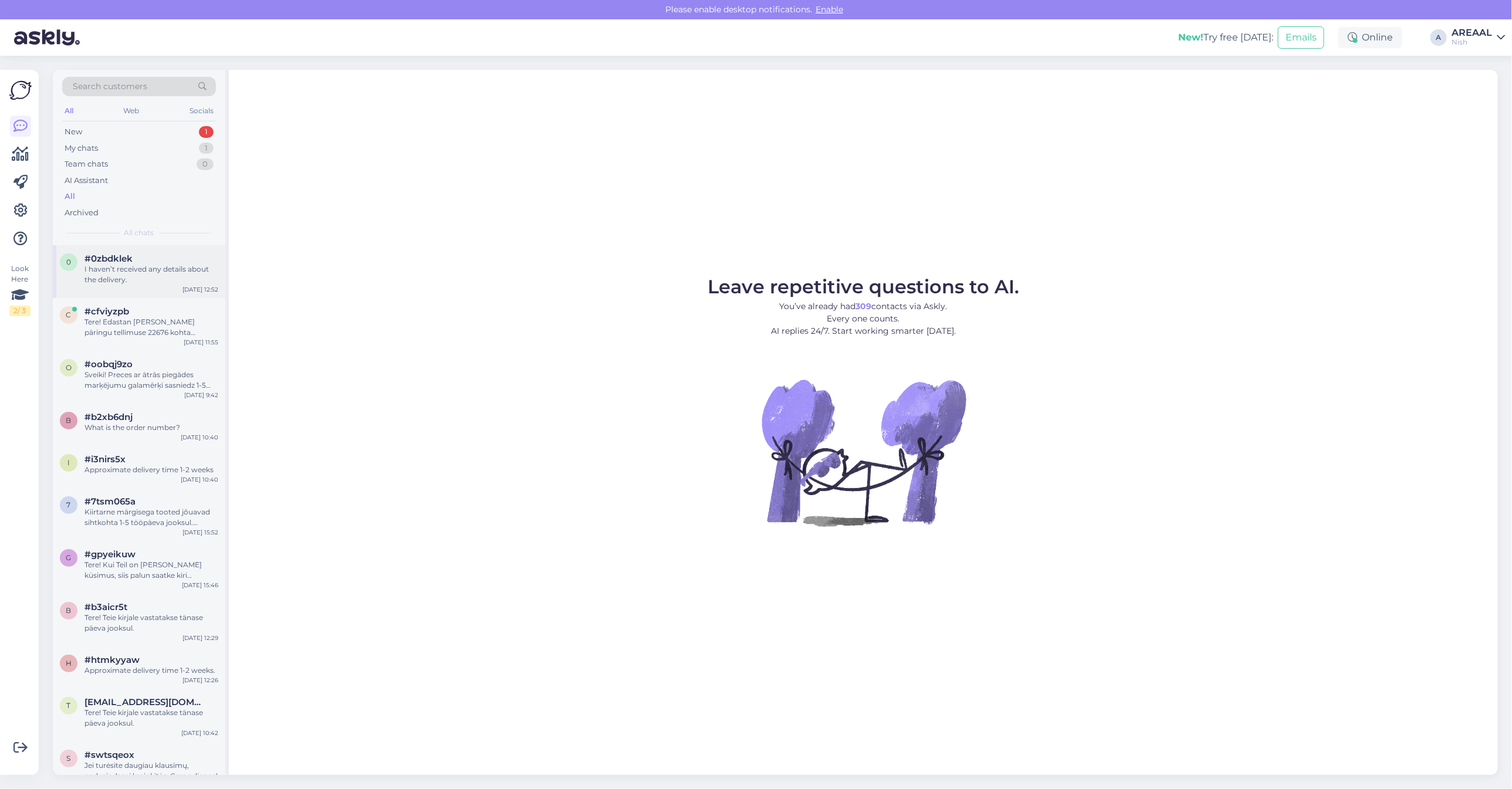
click at [150, 294] on div "0 #0zbdklek I haven’t received any details about the delivery. [DATE] 12:52" at bounding box center [139, 272] width 172 height 53
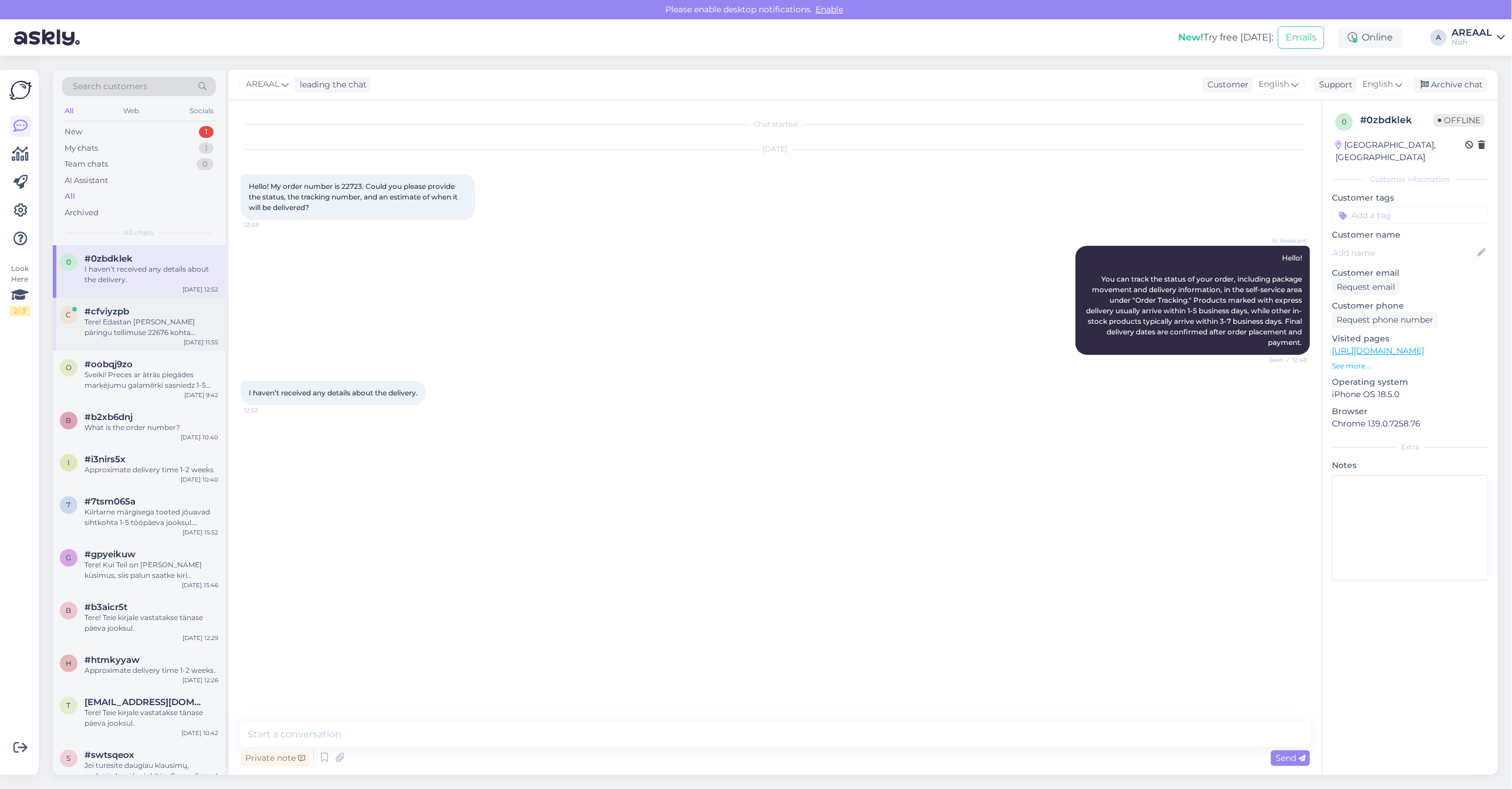
click at [148, 321] on div "Tere! Edastan [PERSON_NAME] päringu tellimuse 22676 kohta kolleegile, kes saab …" at bounding box center [151, 327] width 134 height 21
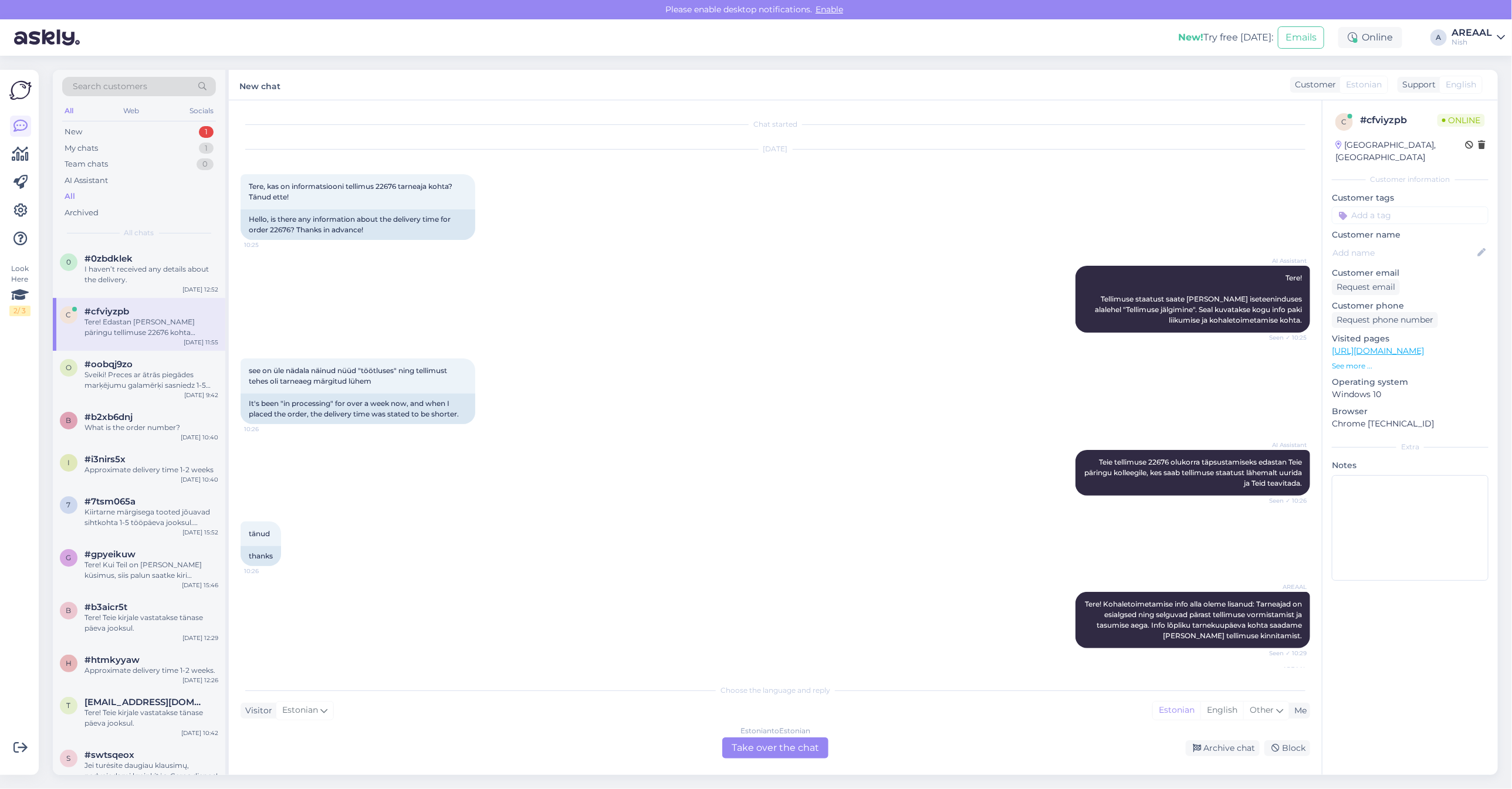
scroll to position [558, 0]
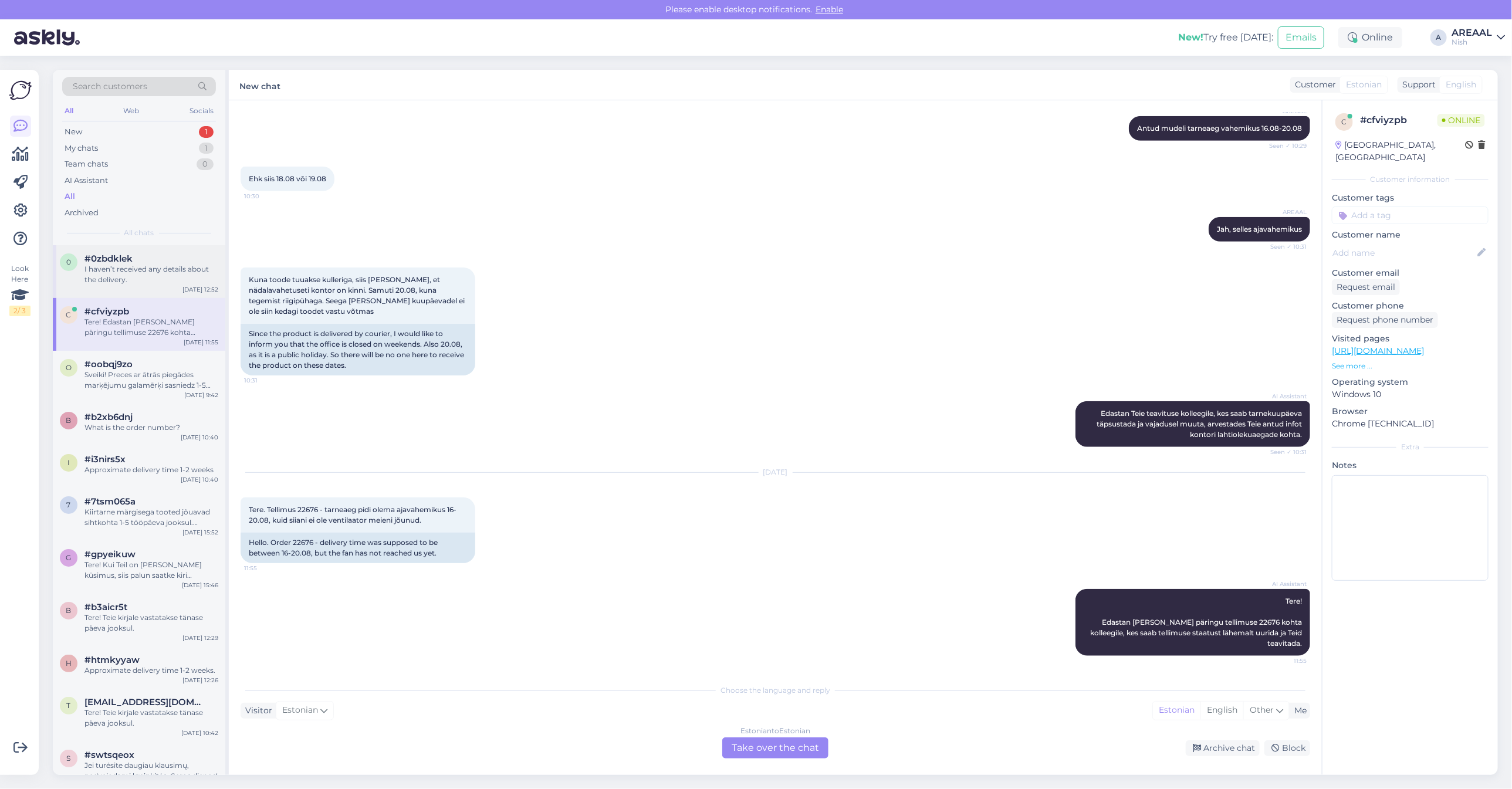
click at [138, 261] on div "#0zbdklek" at bounding box center [151, 259] width 134 height 11
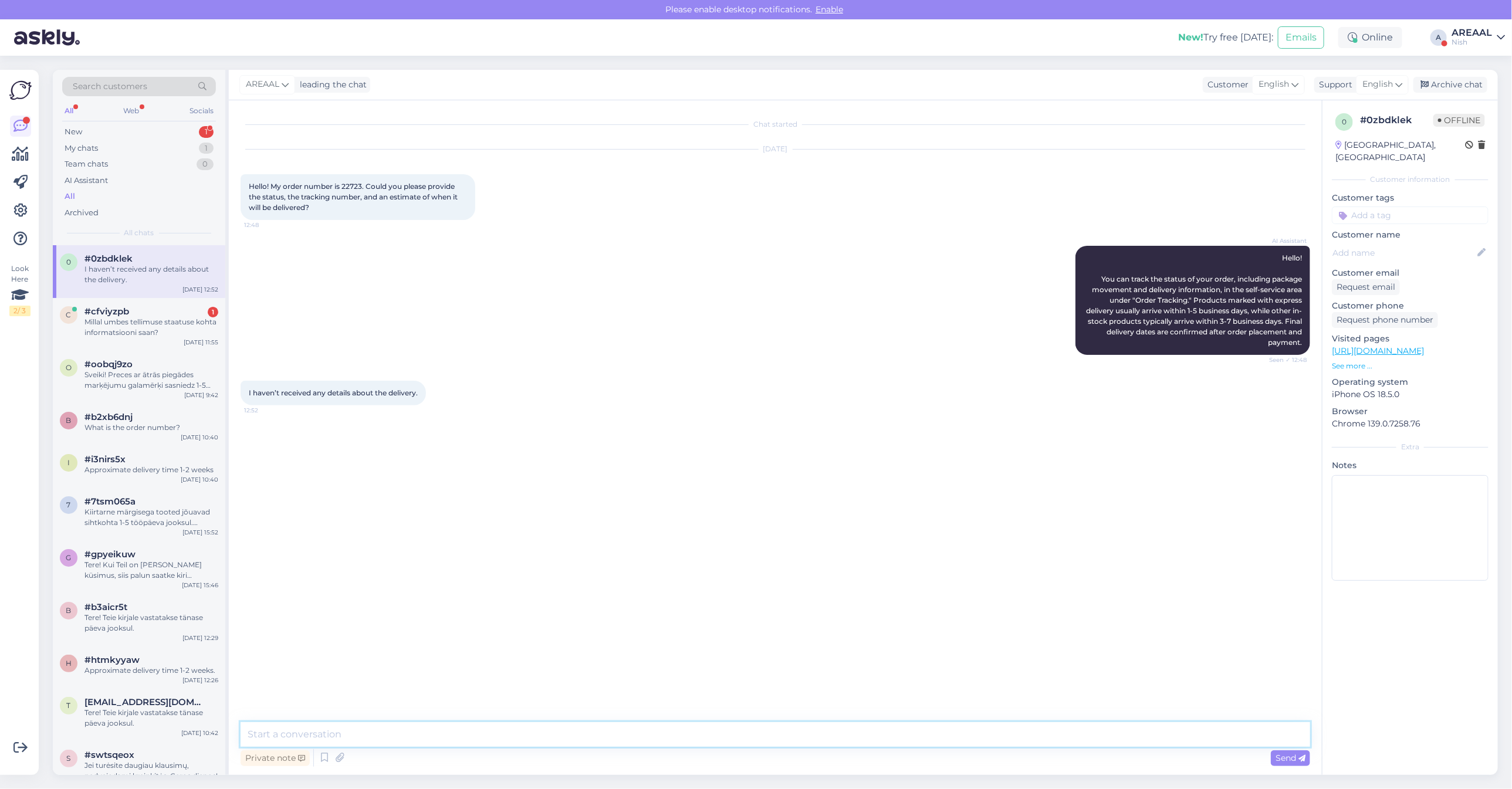
click at [682, 737] on textarea at bounding box center [775, 734] width 1070 height 25
click at [541, 735] on textarea "Approximate delivery time between" at bounding box center [775, 734] width 1070 height 25
type textarea "Approximate delivery time between [DATE] to [DATE]."
click at [417, 537] on div "Chat started [DATE] Hello! My order number is 22723. Could you please provide t…" at bounding box center [780, 412] width 1080 height 600
click at [172, 312] on div "#cfviyzpb 1" at bounding box center [151, 312] width 134 height 11
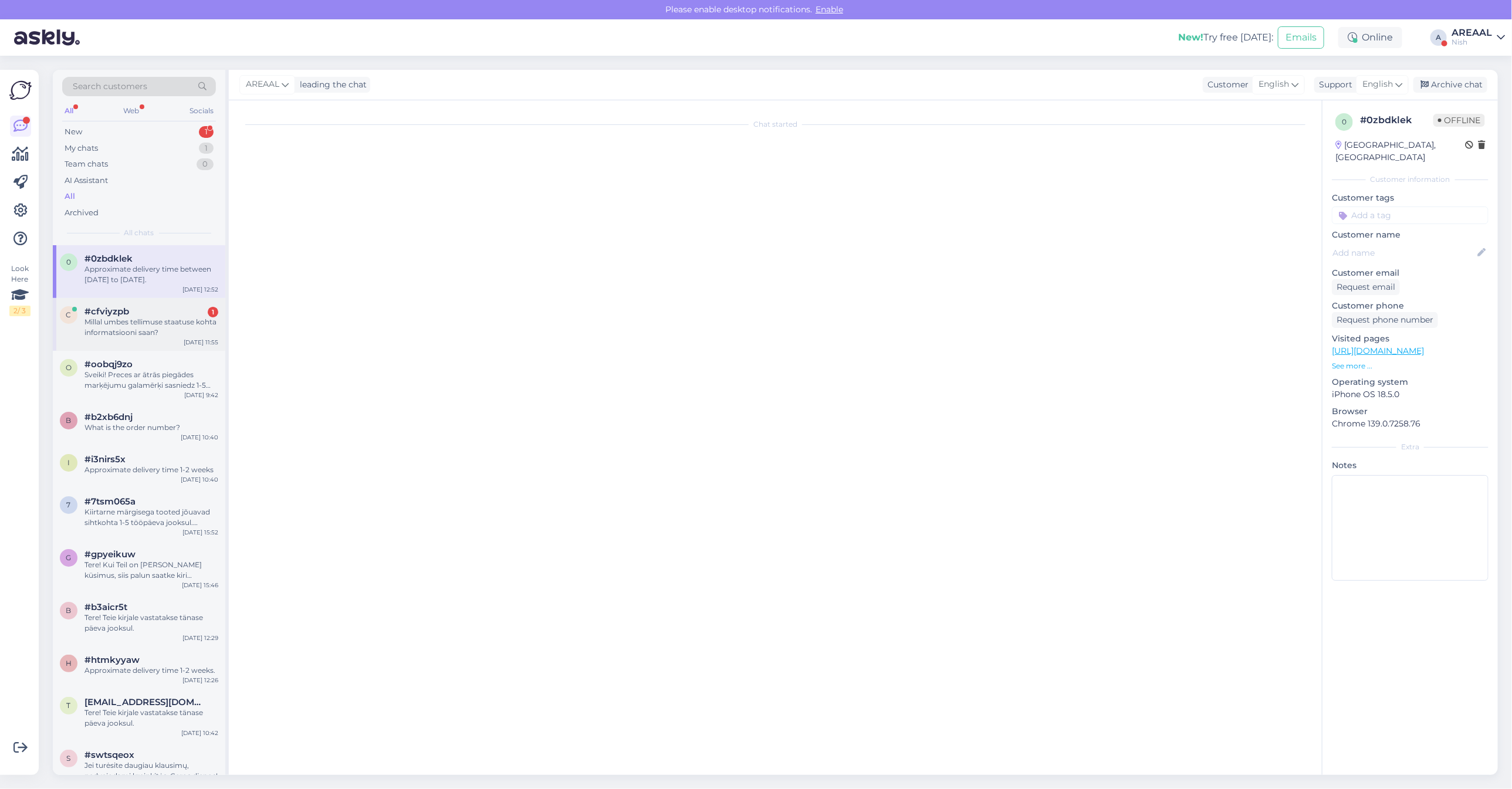
scroll to position [638, 0]
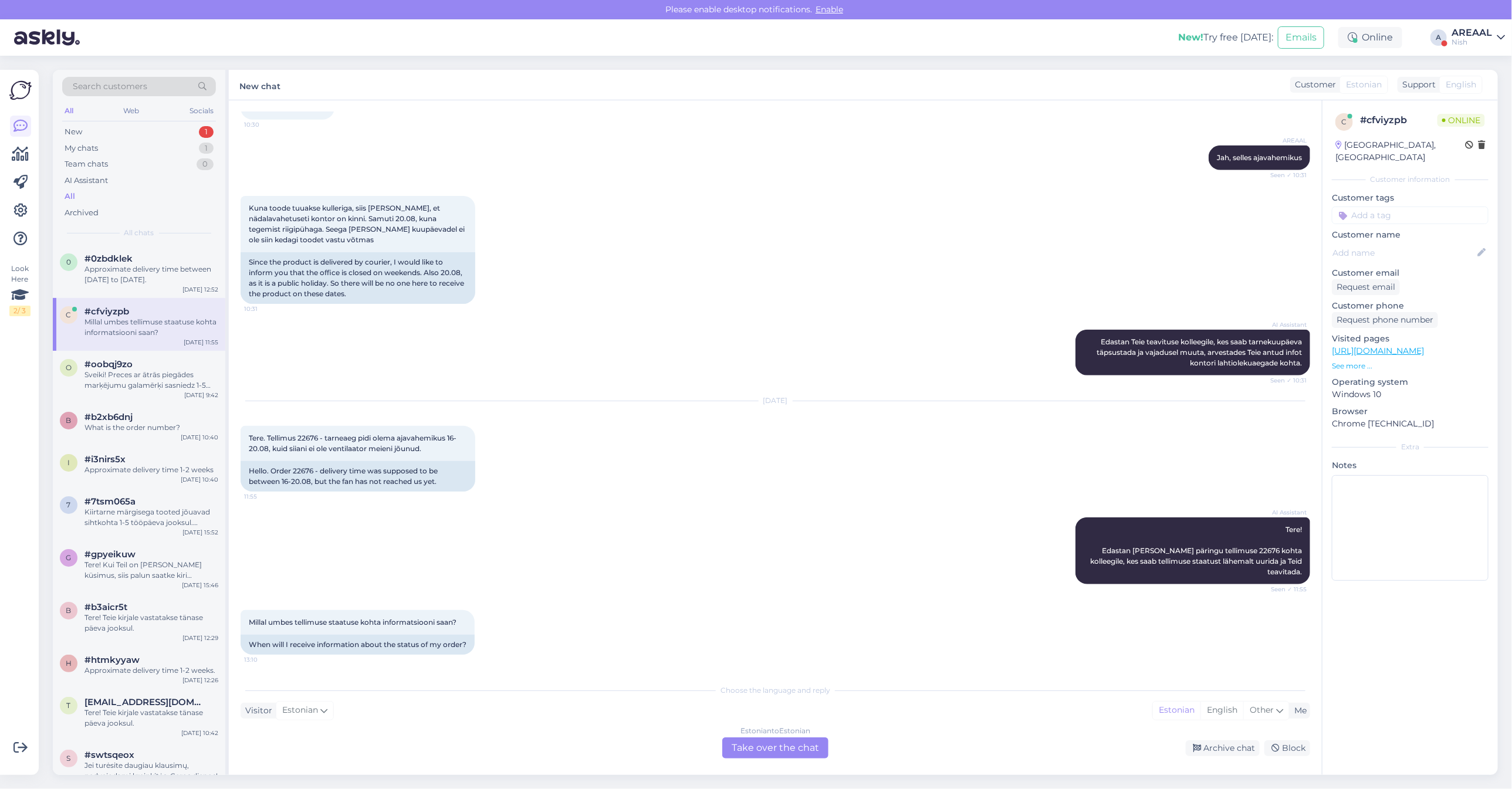
click at [1460, 643] on div "c # cfviyzpb Online [GEOGRAPHIC_DATA], [GEOGRAPHIC_DATA] Customer information C…" at bounding box center [1410, 437] width 176 height 675
click at [755, 766] on div "Chat started [DATE] Tere, kas on informatsiooni tellimus 22676 tarneaja kohta? …" at bounding box center [775, 437] width 1093 height 675
click at [761, 744] on div "Estonian to Estonian Take over the chat" at bounding box center [775, 748] width 106 height 21
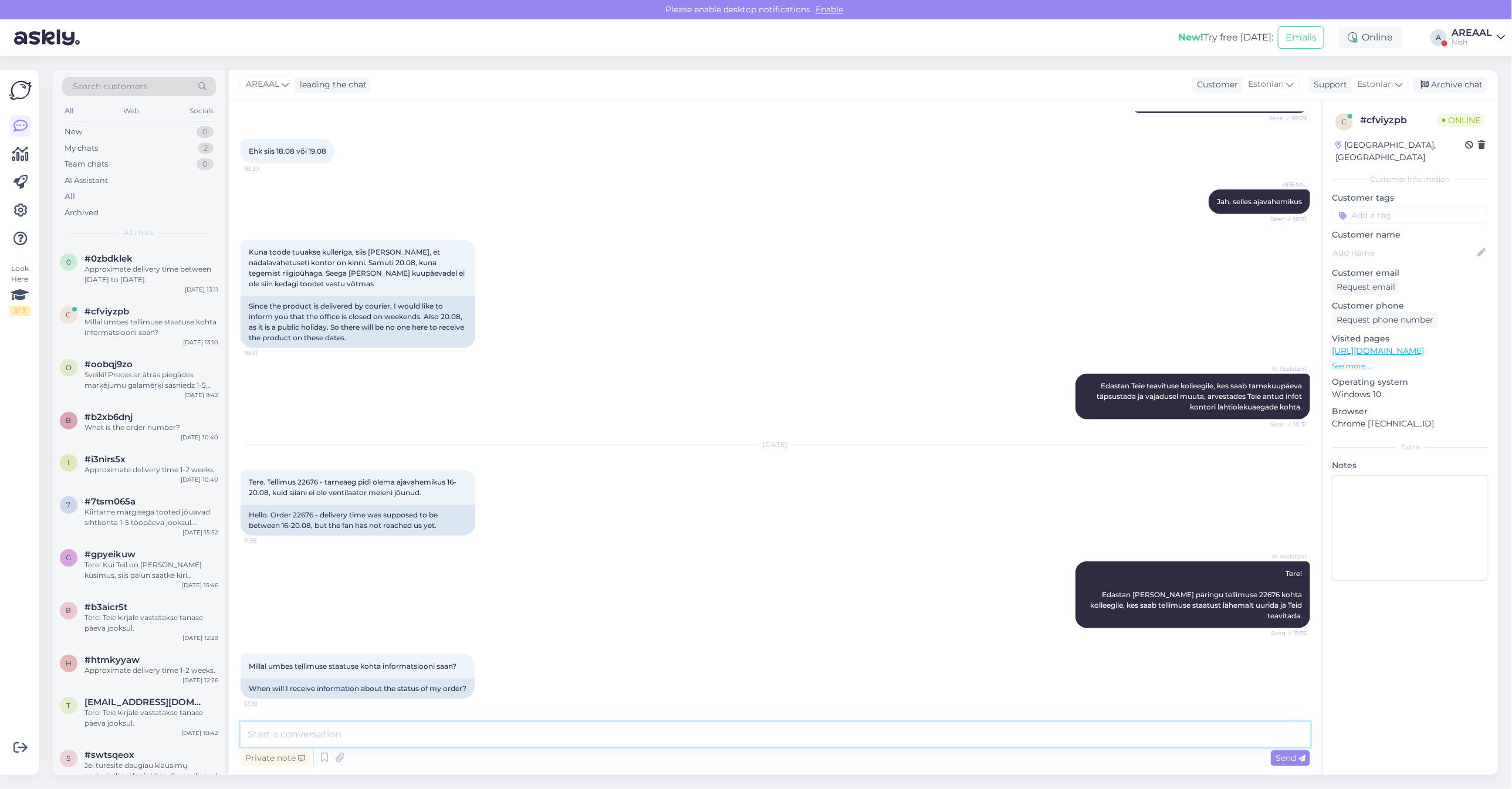
click at [401, 729] on textarea at bounding box center [775, 734] width 1070 height 25
paste textarea "Kahjuks peame teada andma, et hetkel X jõudmine meie lattu on hilinenud. Tarnea…"
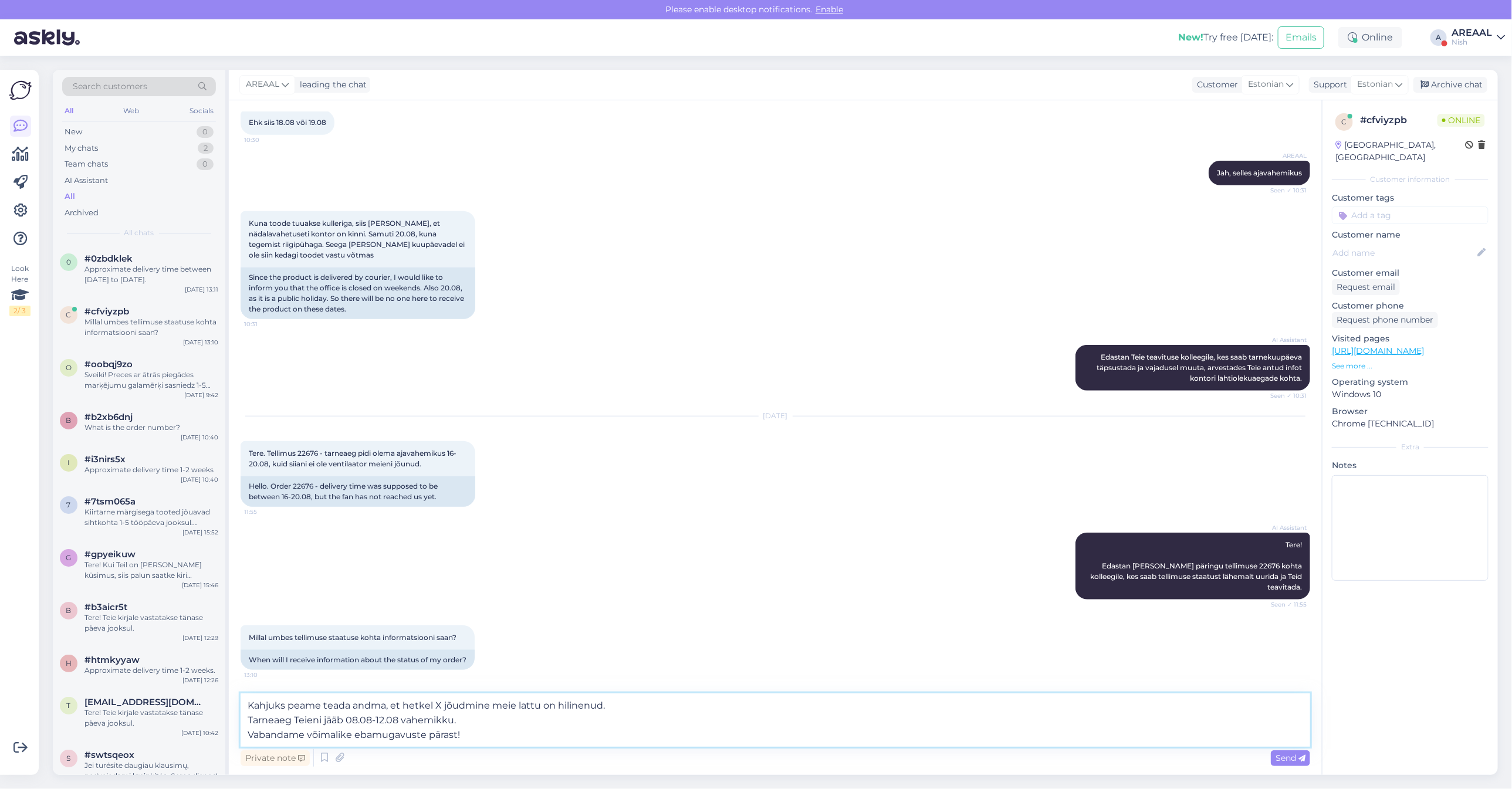
click at [436, 705] on textarea "Kahjuks peame teada andma, et hetkel X jõudmine meie lattu on hilinenud. Tarnea…" at bounding box center [775, 720] width 1070 height 53
click at [776, 713] on textarea "Kahjuks peame teada andma, et hetkel [PERSON_NAME] Form [PERSON_NAME], P-012 jõ…" at bounding box center [775, 720] width 1070 height 53
click at [766, 705] on textarea "Kahjuks peame teada andma, et hetkel [PERSON_NAME] Form [PERSON_NAME], P-012 jõ…" at bounding box center [775, 720] width 1070 height 53
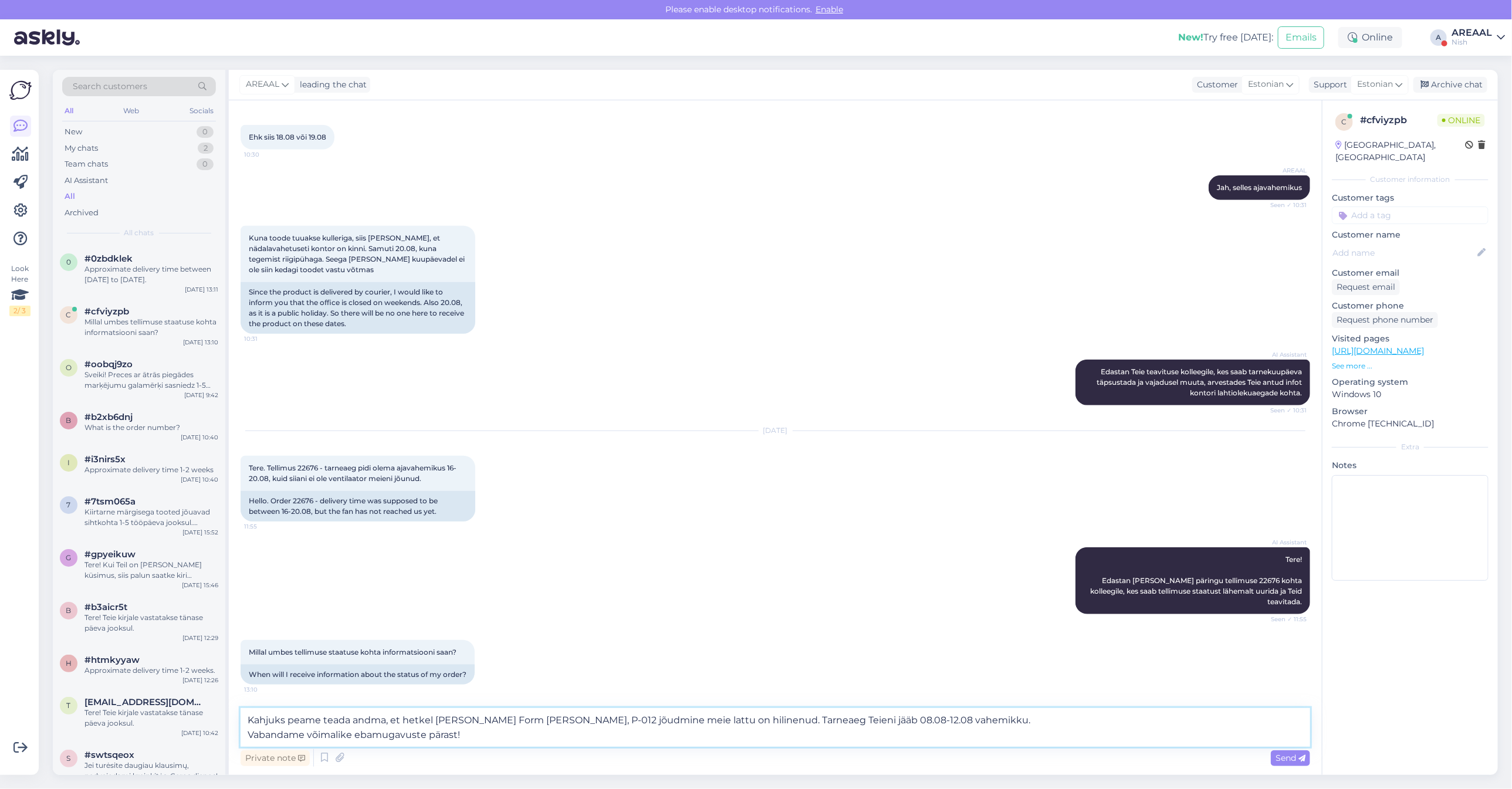
drag, startPoint x: 819, startPoint y: 717, endPoint x: 867, endPoint y: 720, distance: 48.1
click at [867, 720] on textarea "Kahjuks peame teada andma, et hetkel [PERSON_NAME] Form [PERSON_NAME], P-012 jõ…" at bounding box center [775, 727] width 1070 height 38
click at [959, 717] on textarea "Kahjuks peame teada andma, et hetkel [PERSON_NAME] Form [PERSON_NAME], P-012 jõ…" at bounding box center [775, 727] width 1070 height 38
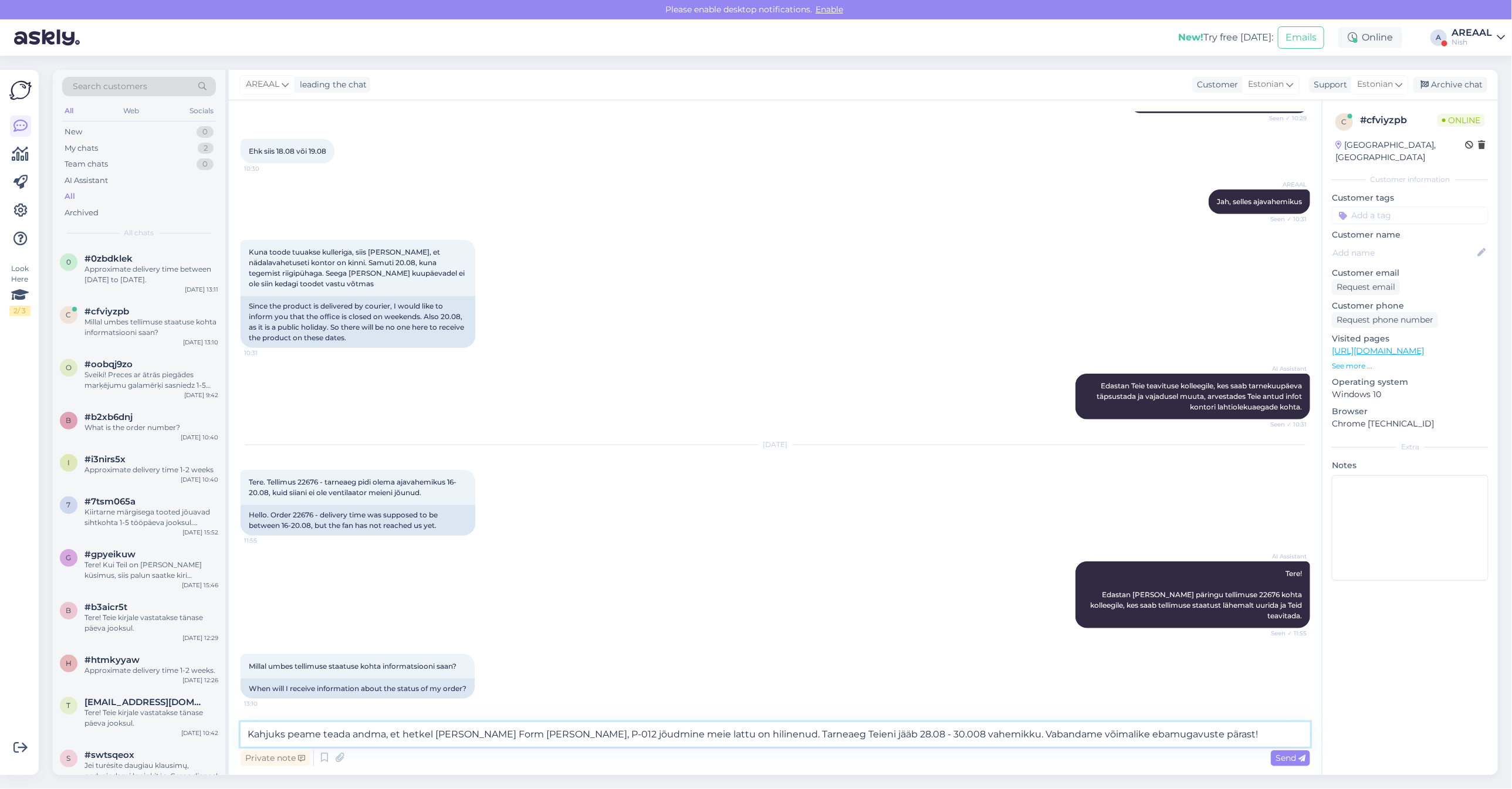
click at [886, 734] on textarea "Kahjuks peame teada andma, et hetkel [PERSON_NAME] Form [PERSON_NAME], P-012 jõ…" at bounding box center [775, 734] width 1070 height 25
click at [868, 732] on textarea "Kahjuks peame teada andma, et hetkel [PERSON_NAME] Form [PERSON_NAME], P-012 jõ…" at bounding box center [775, 734] width 1070 height 25
type textarea "Kahjuks peame teada andma, et hetkel [PERSON_NAME] Form [PERSON_NAME], P-012 jõ…"
click at [629, 725] on textarea "Kahjuks peame teada andma, et hetkel [PERSON_NAME] Form [PERSON_NAME], P-012 jõ…" at bounding box center [775, 734] width 1070 height 25
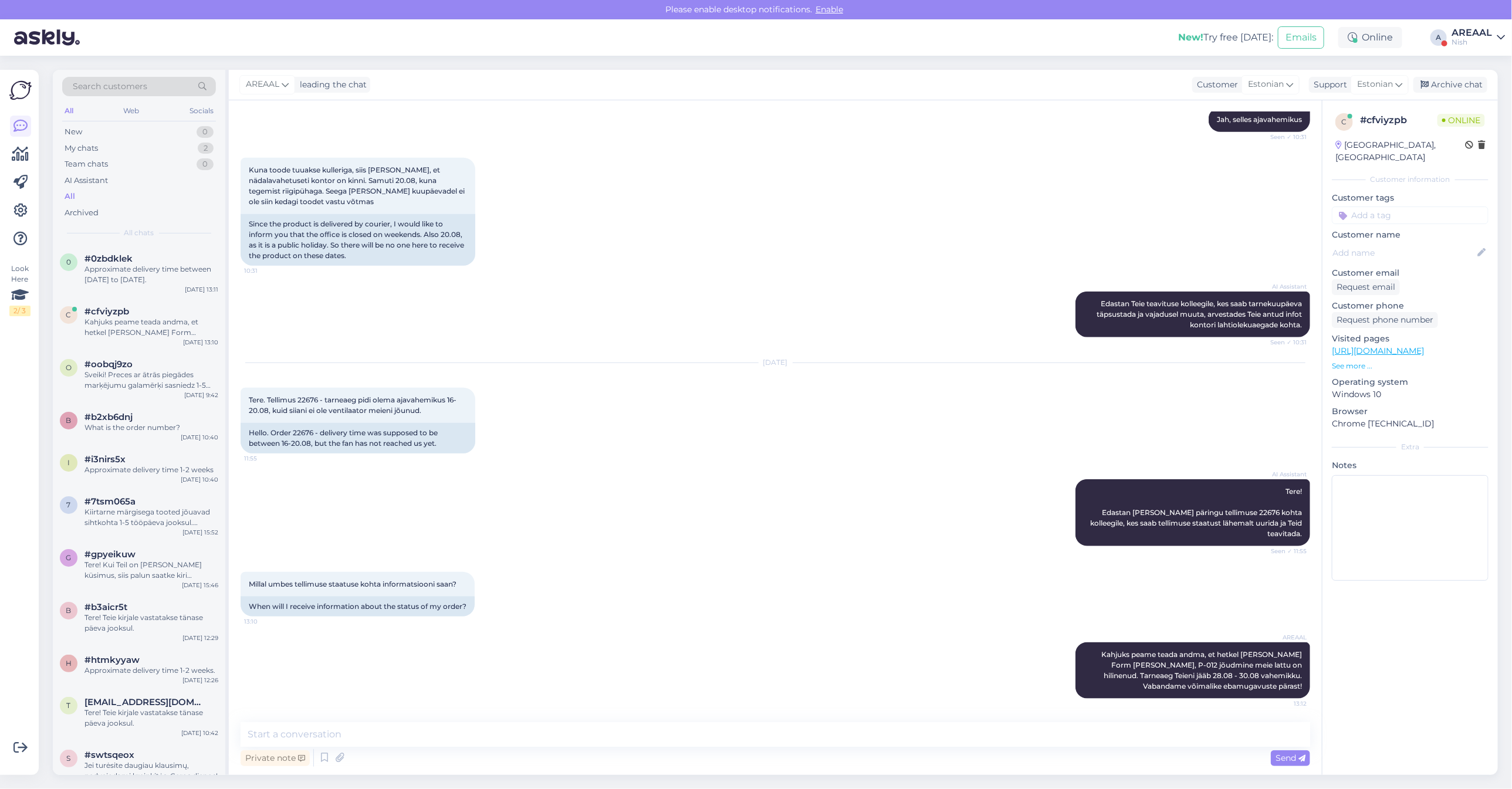
click at [683, 421] on div "[DATE] Tere. Tellimus 22676 - tarneaeg pidi olema ajavahemikus 16-20.08, kuid s…" at bounding box center [775, 408] width 1070 height 116
click at [1445, 91] on div "Archive chat" at bounding box center [1450, 85] width 74 height 16
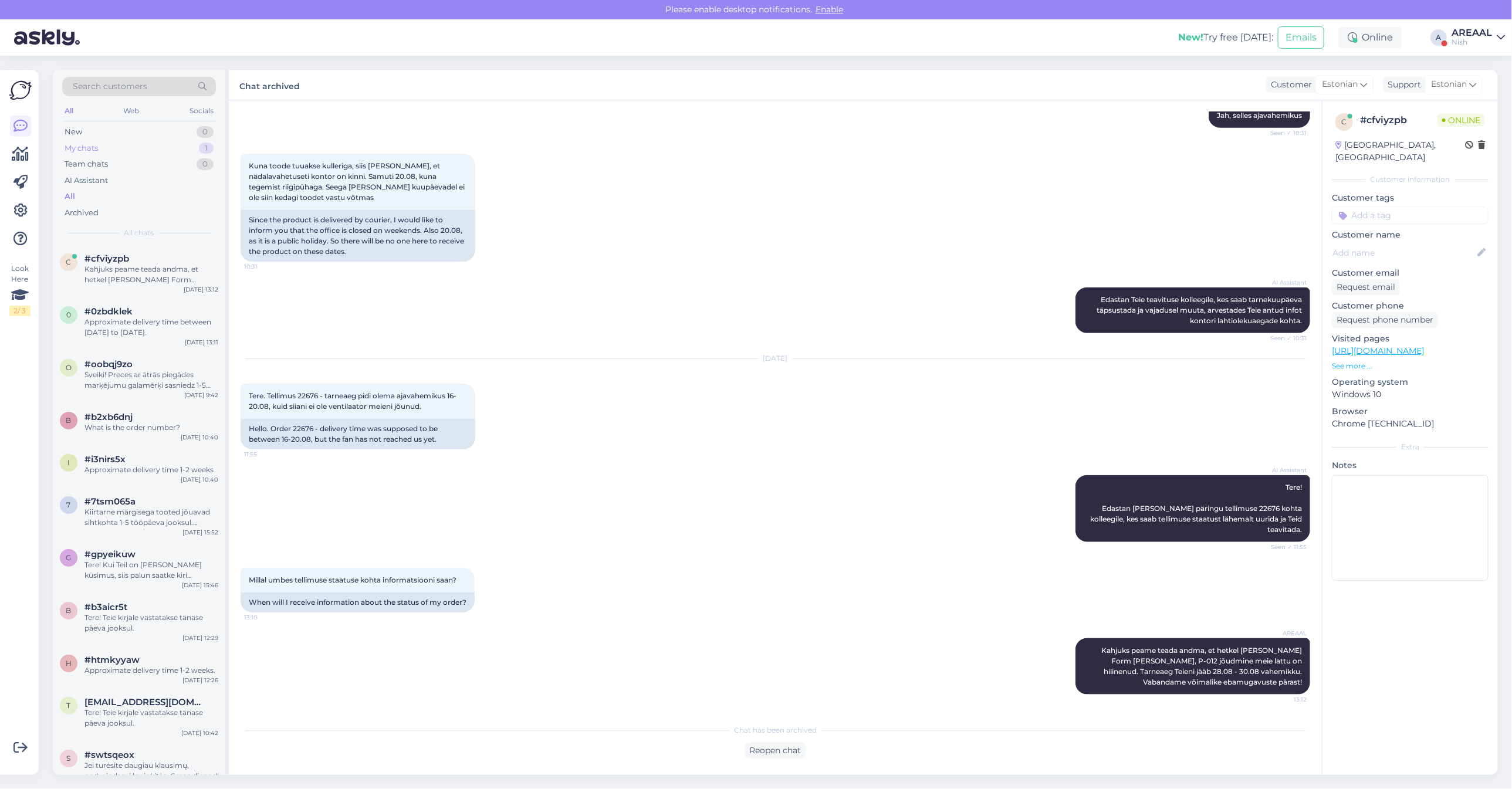
click at [194, 150] on div "My chats 1" at bounding box center [139, 148] width 154 height 16
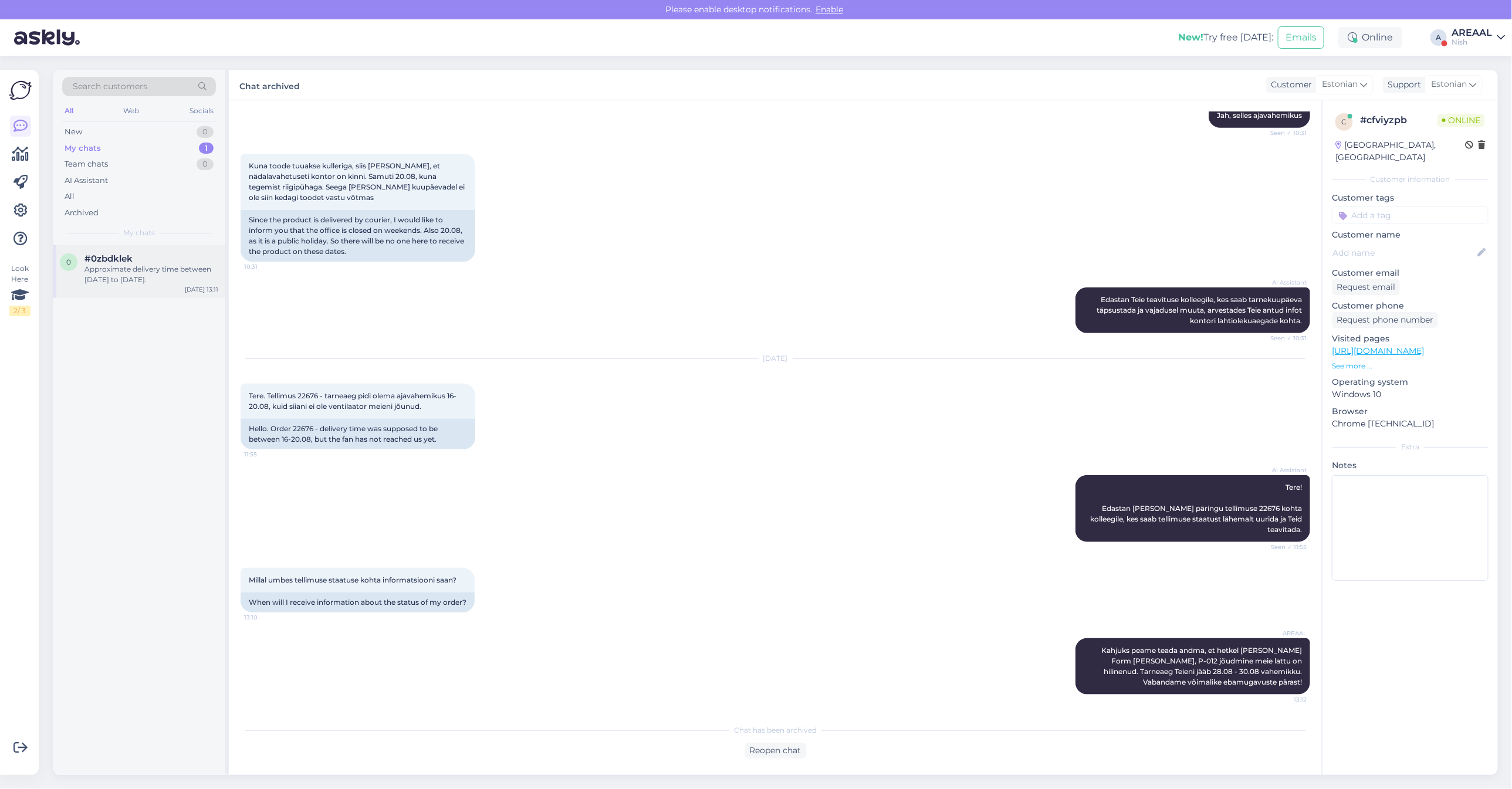
click at [162, 278] on div "Approximate delivery time between [DATE] to [DATE]." at bounding box center [151, 274] width 134 height 21
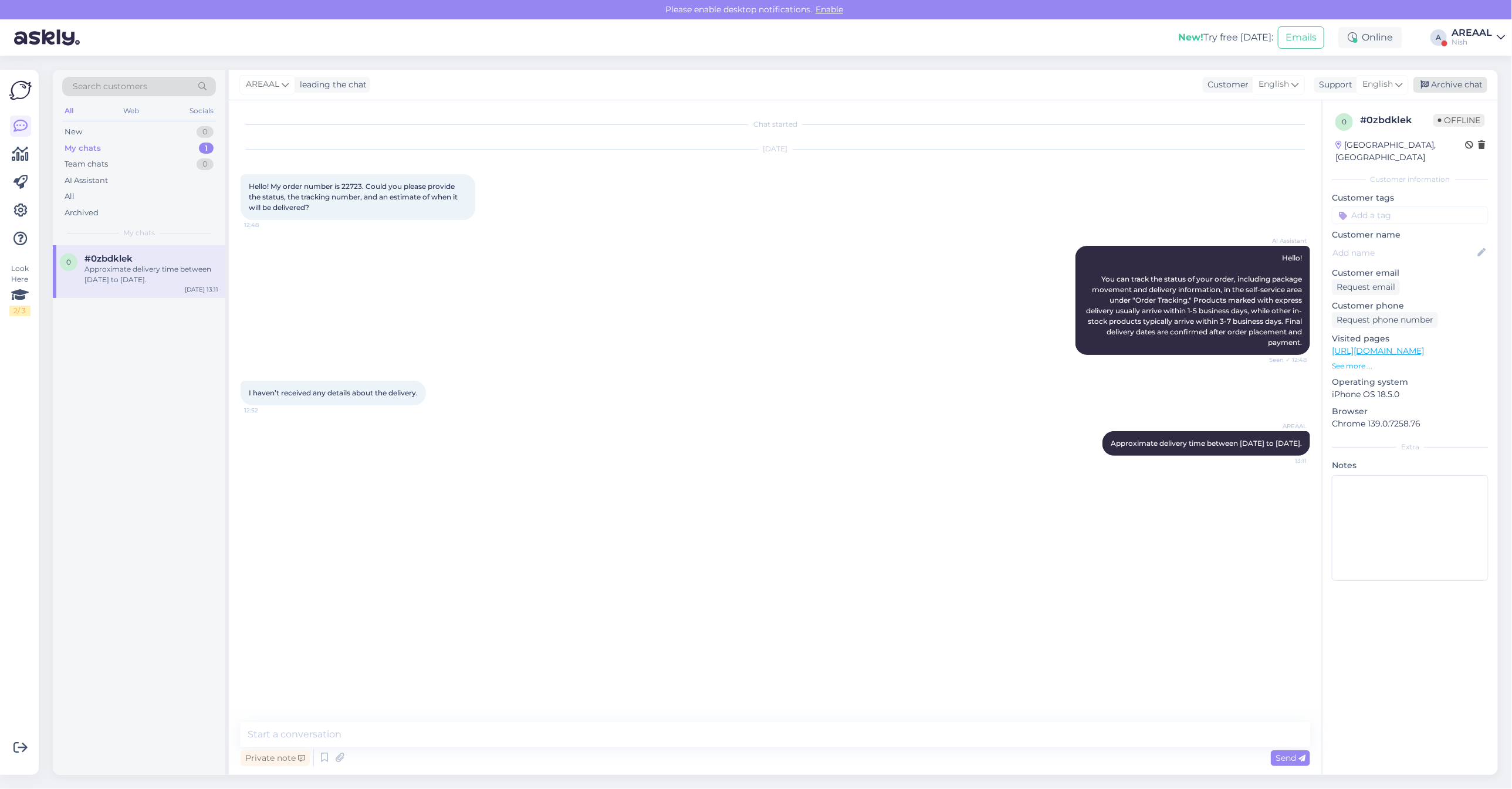
click at [1456, 77] on div "Archive chat" at bounding box center [1450, 85] width 74 height 16
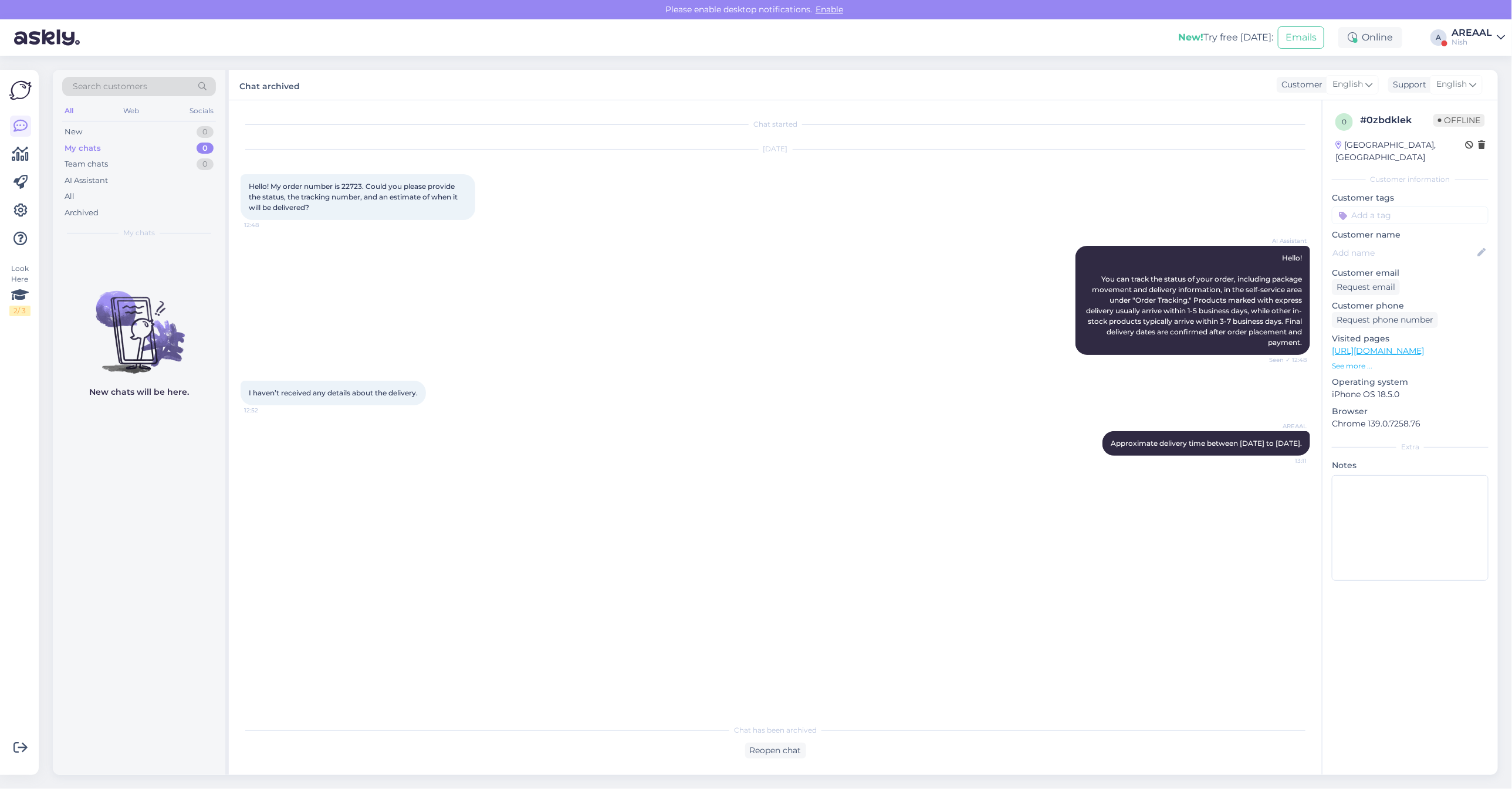
click at [1479, 38] on div "Nish" at bounding box center [1472, 42] width 40 height 10
click at [1473, 65] on button "Open" at bounding box center [1479, 65] width 33 height 18
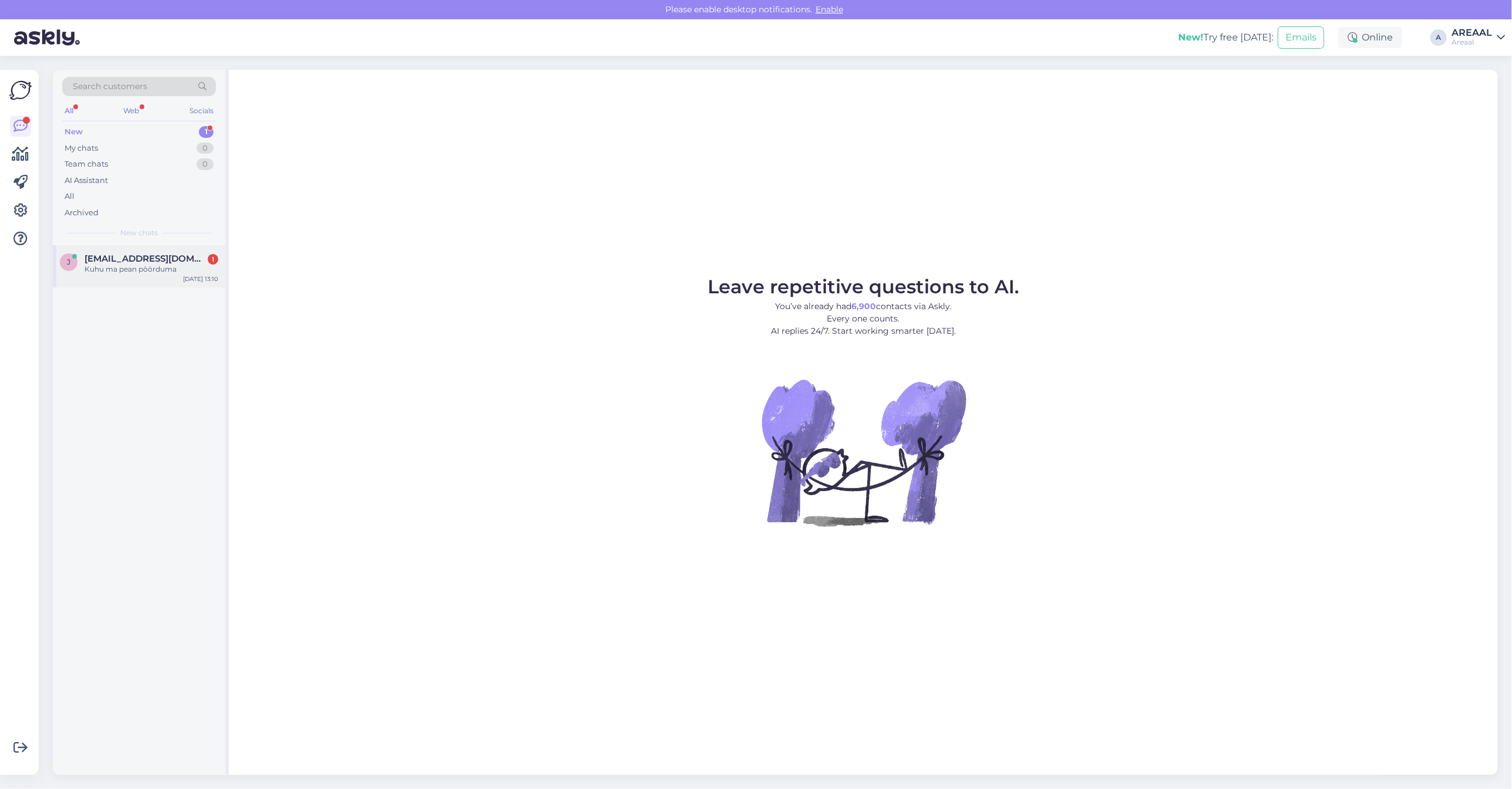
click at [179, 267] on div "Kuhu ma pean pöörduma" at bounding box center [151, 269] width 134 height 11
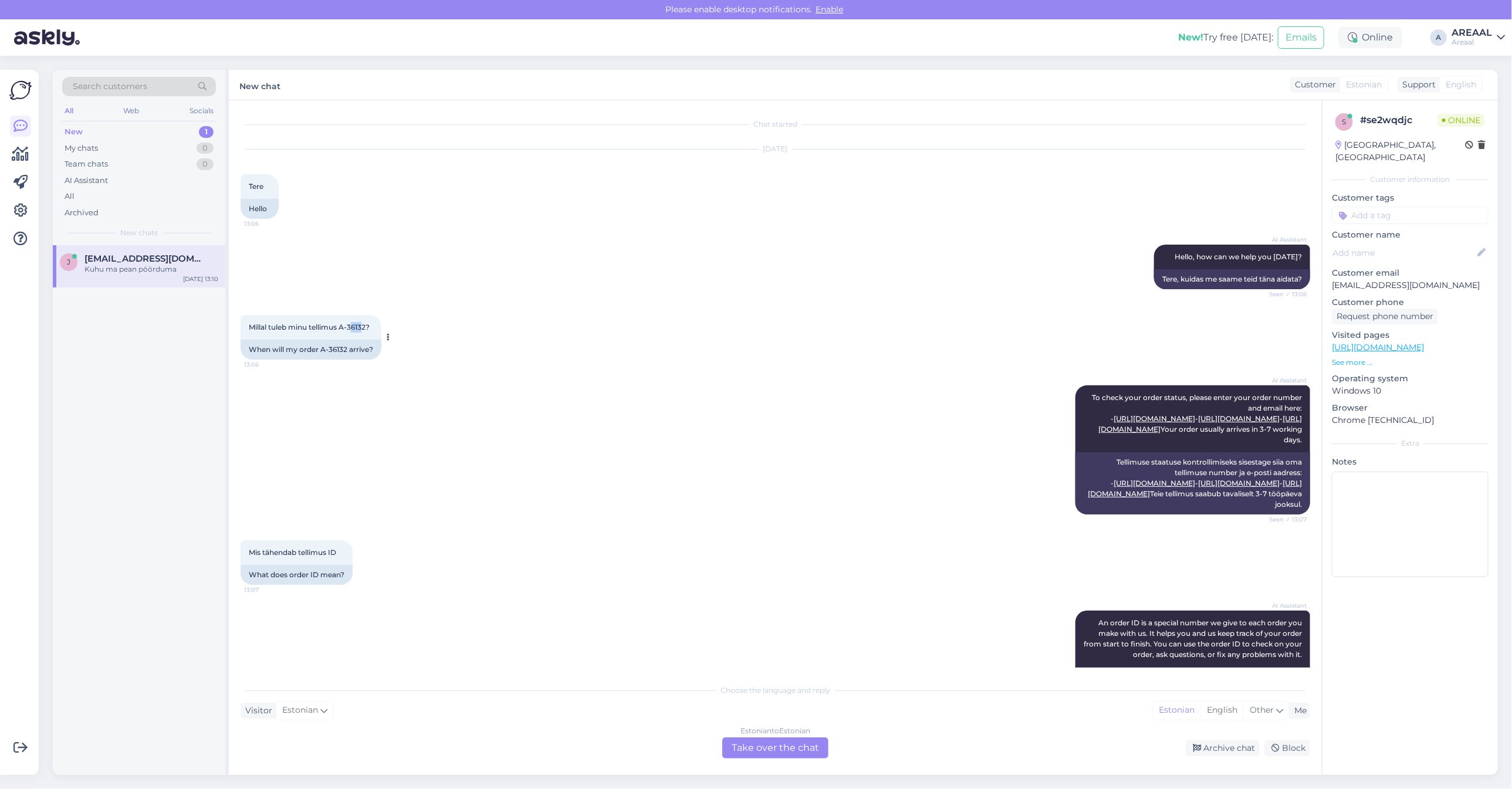
copy span "613"
copy span "A-3613"
drag, startPoint x: 365, startPoint y: 324, endPoint x: 341, endPoint y: 324, distance: 24.0
click at [341, 324] on span "Millal tuleb minu tellimus A-36132?" at bounding box center [309, 327] width 121 height 9
click at [587, 307] on div "Millal tuleb minu tellimus A-36132? 13:06 When will my order A-36132 arrive?" at bounding box center [775, 337] width 1070 height 70
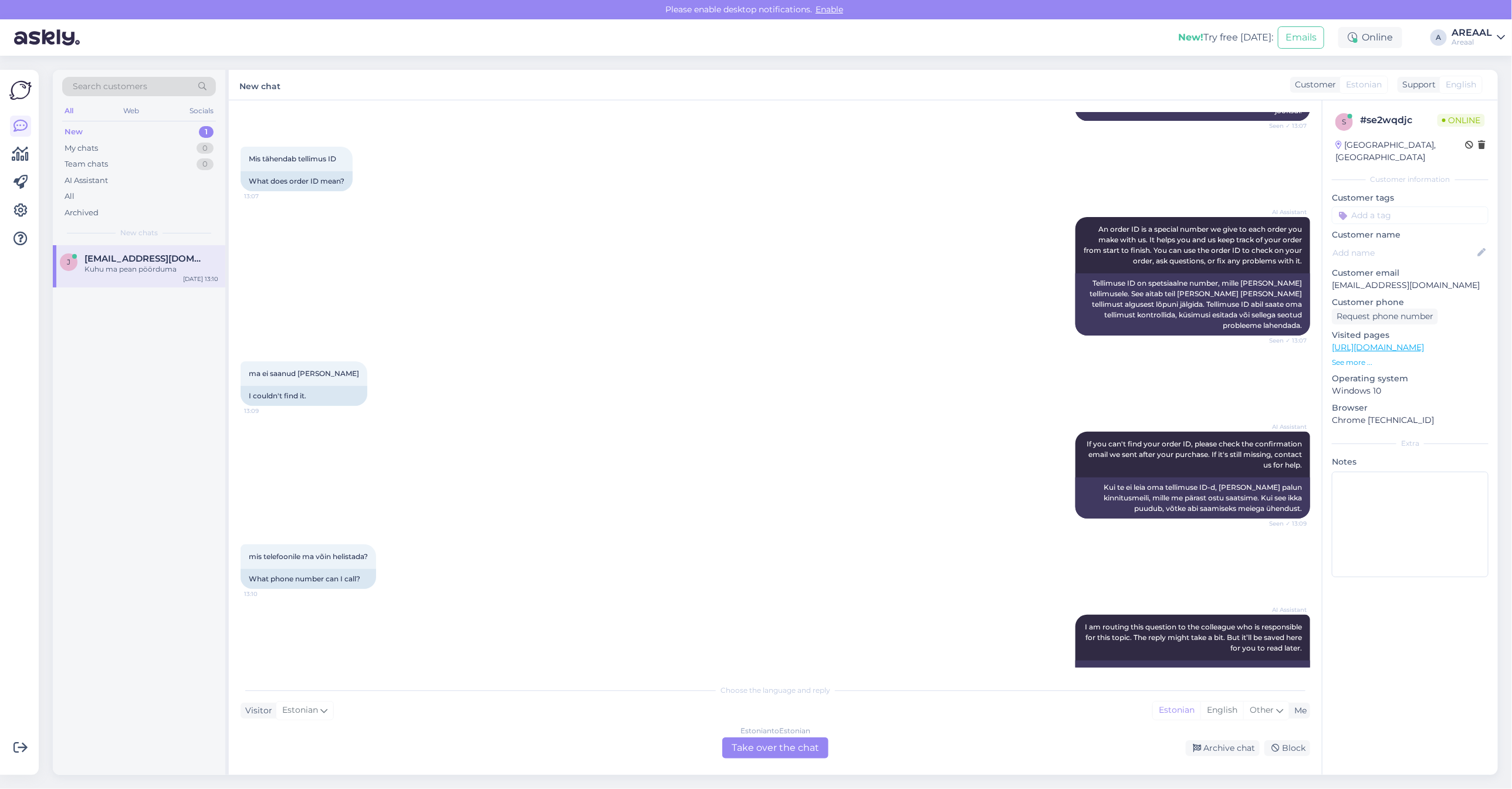
scroll to position [552, 0]
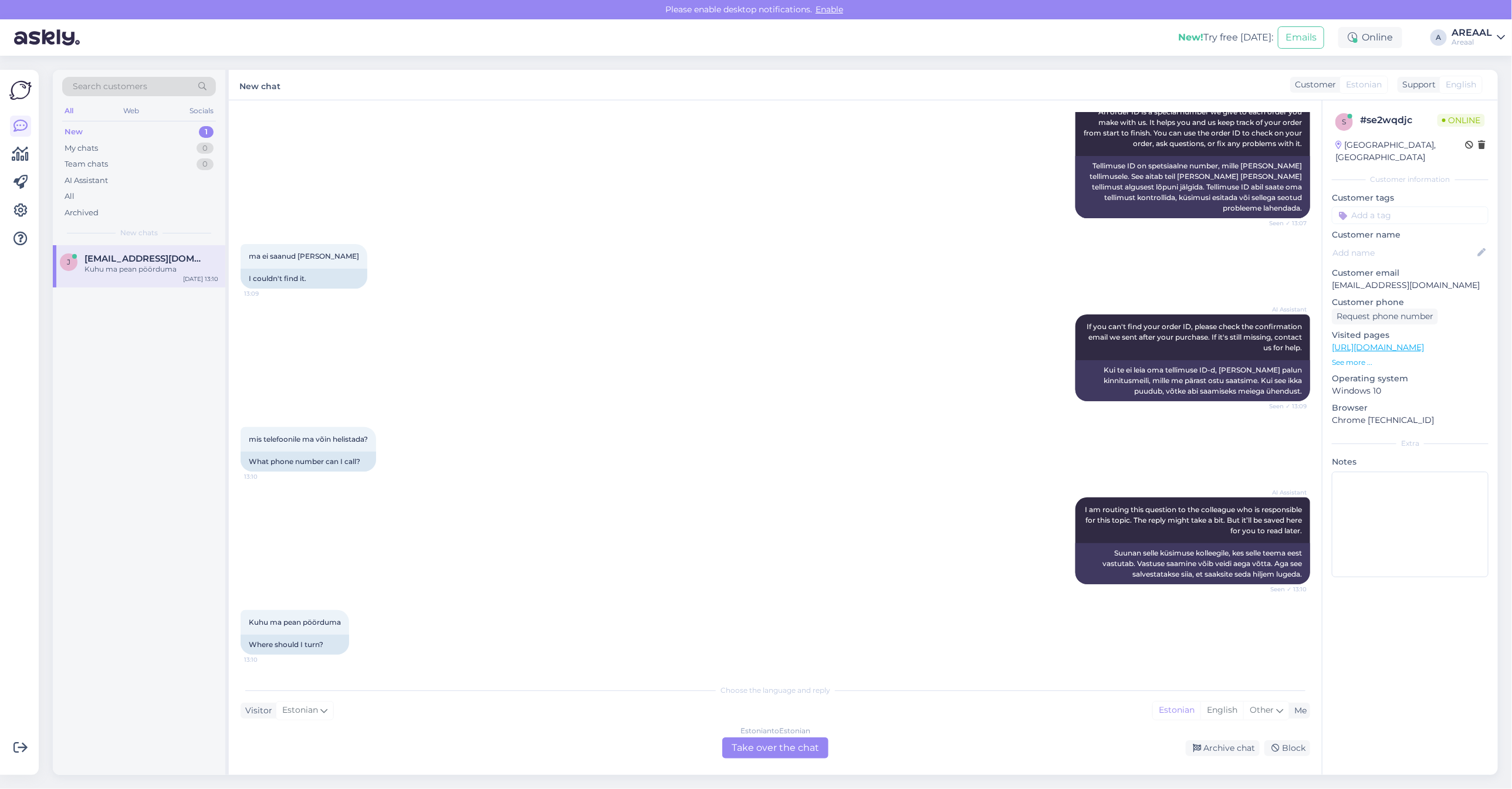
click at [776, 746] on div "Estonian to Estonian Take over the chat" at bounding box center [775, 748] width 106 height 21
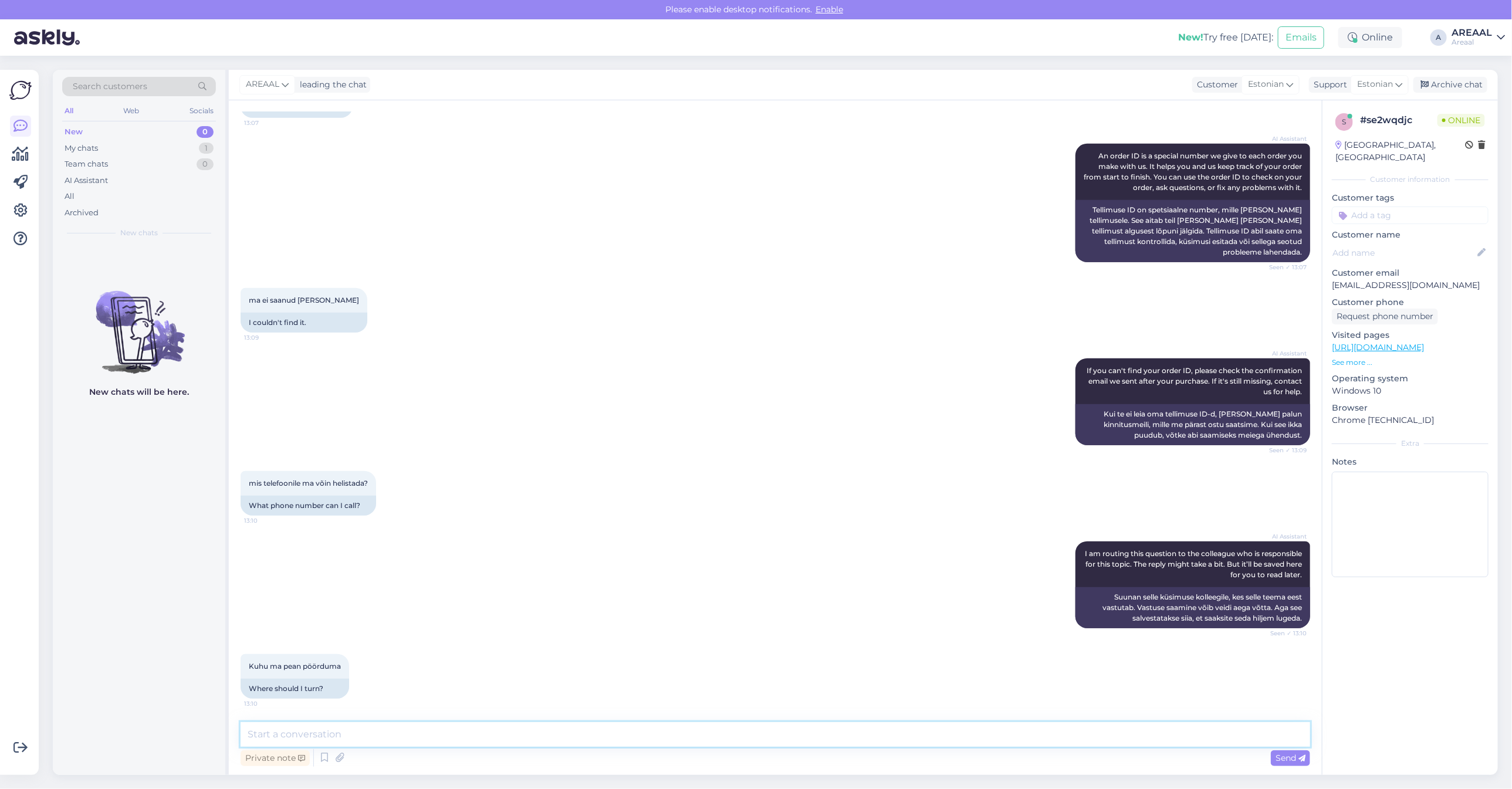
click at [764, 731] on textarea at bounding box center [775, 734] width 1070 height 25
type textarea "A"
type textarea "O"
type textarea "A"
type textarea "Tellimuse orienteeruv tarneaeg vahemikus [DATE] kuni [DATE]."
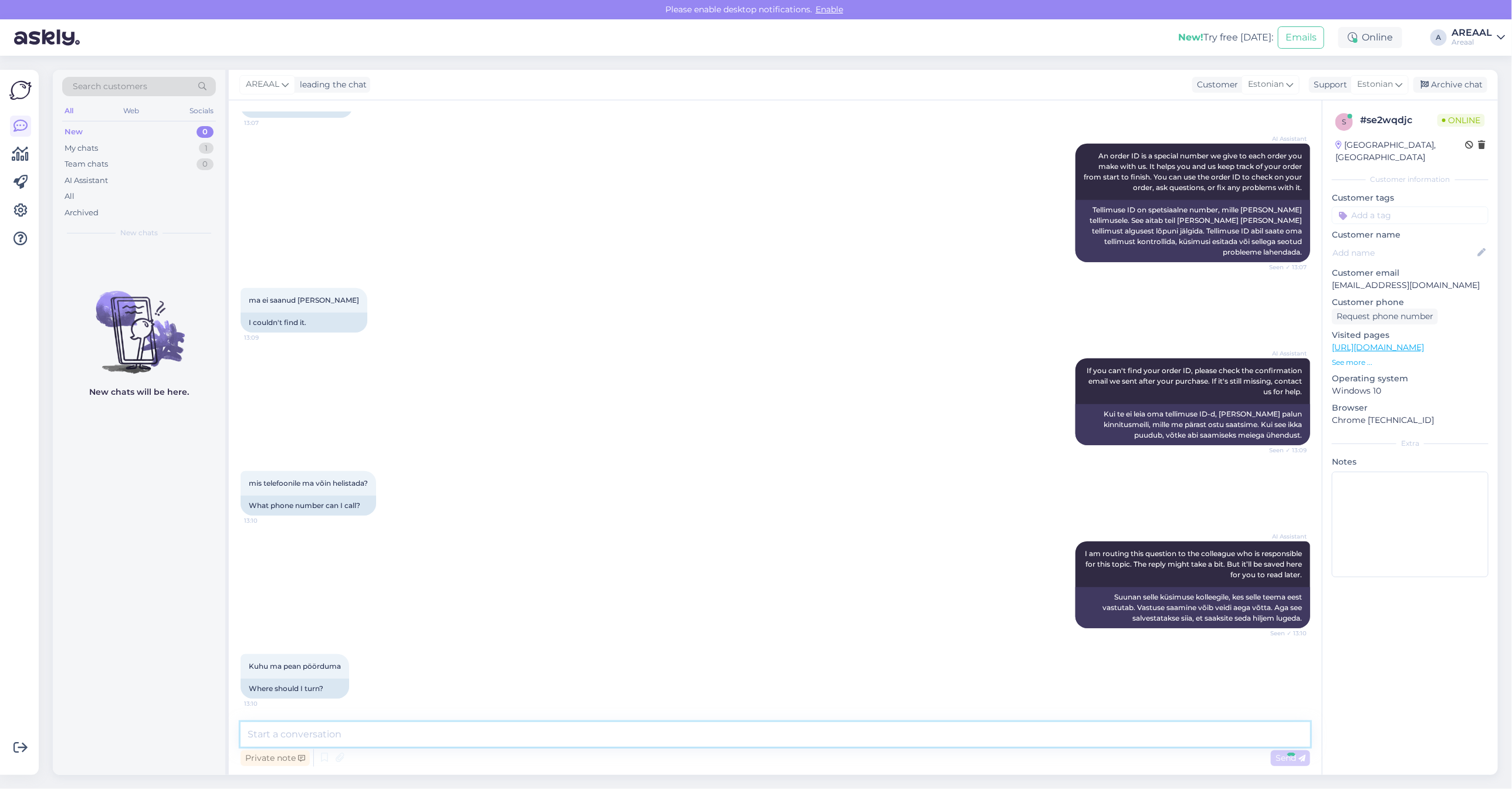
scroll to position [569, 0]
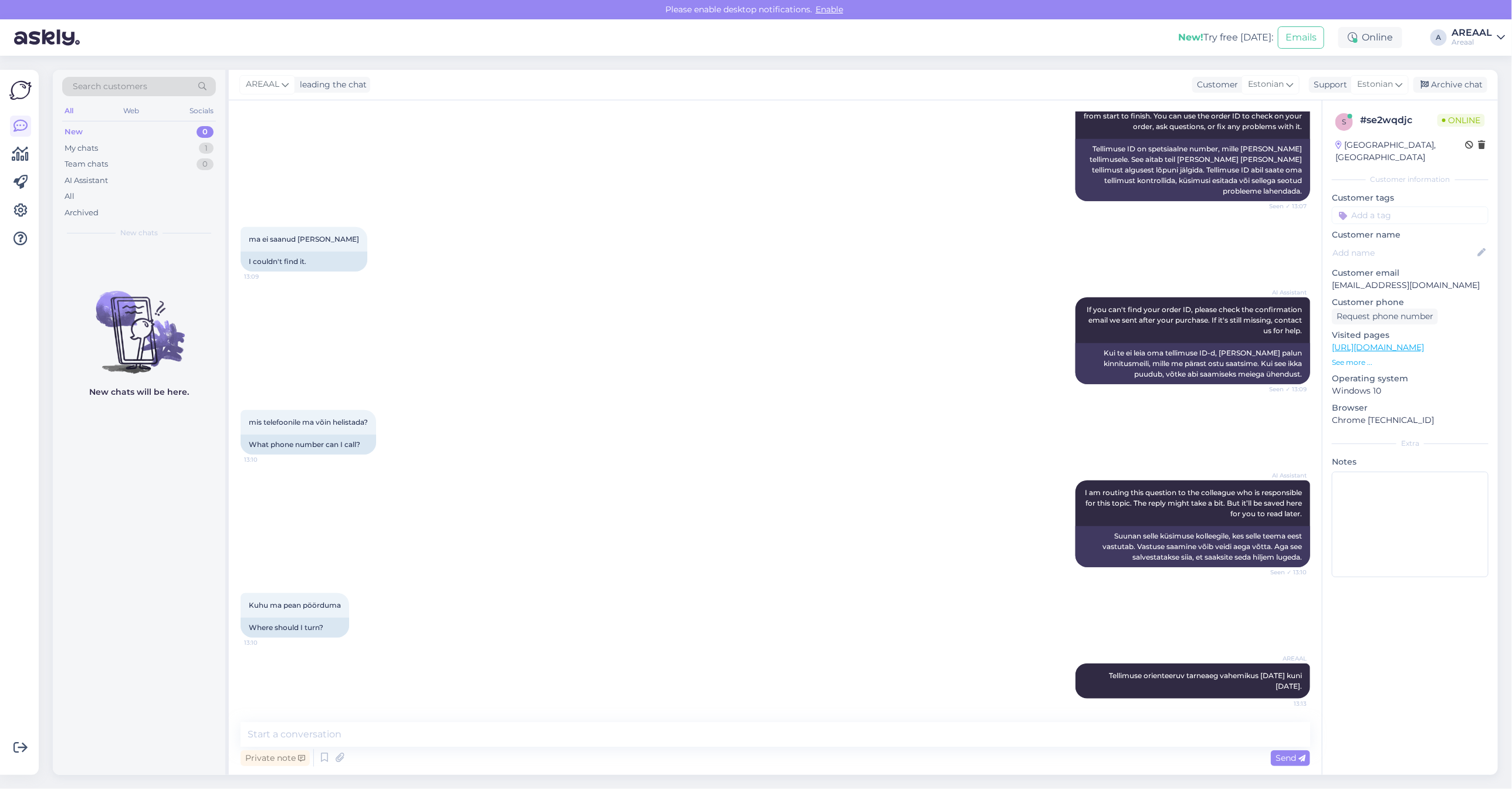
click at [627, 371] on div "AI Assistant If you can't find your order ID, please check the confirmation ema…" at bounding box center [775, 341] width 1070 height 112
click at [540, 225] on div "ma ei saanud leida 13:09 I couldn't find it." at bounding box center [775, 249] width 1070 height 70
click at [192, 142] on div "My chats 1" at bounding box center [139, 148] width 154 height 16
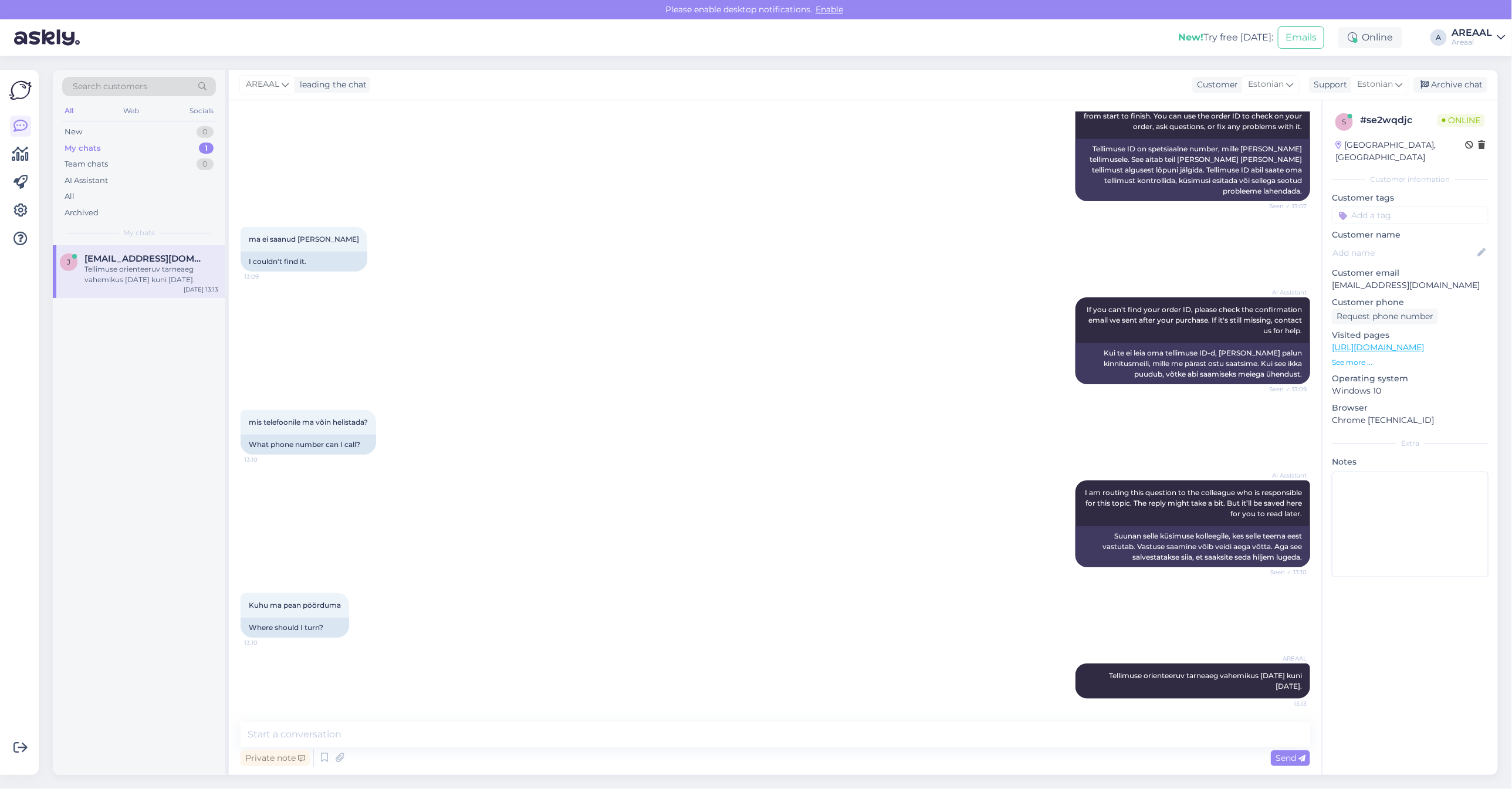
click at [790, 281] on div "ma ei saanud leida 13:09 I couldn't find it." at bounding box center [775, 249] width 1070 height 70
click at [147, 192] on div "All" at bounding box center [139, 196] width 154 height 16
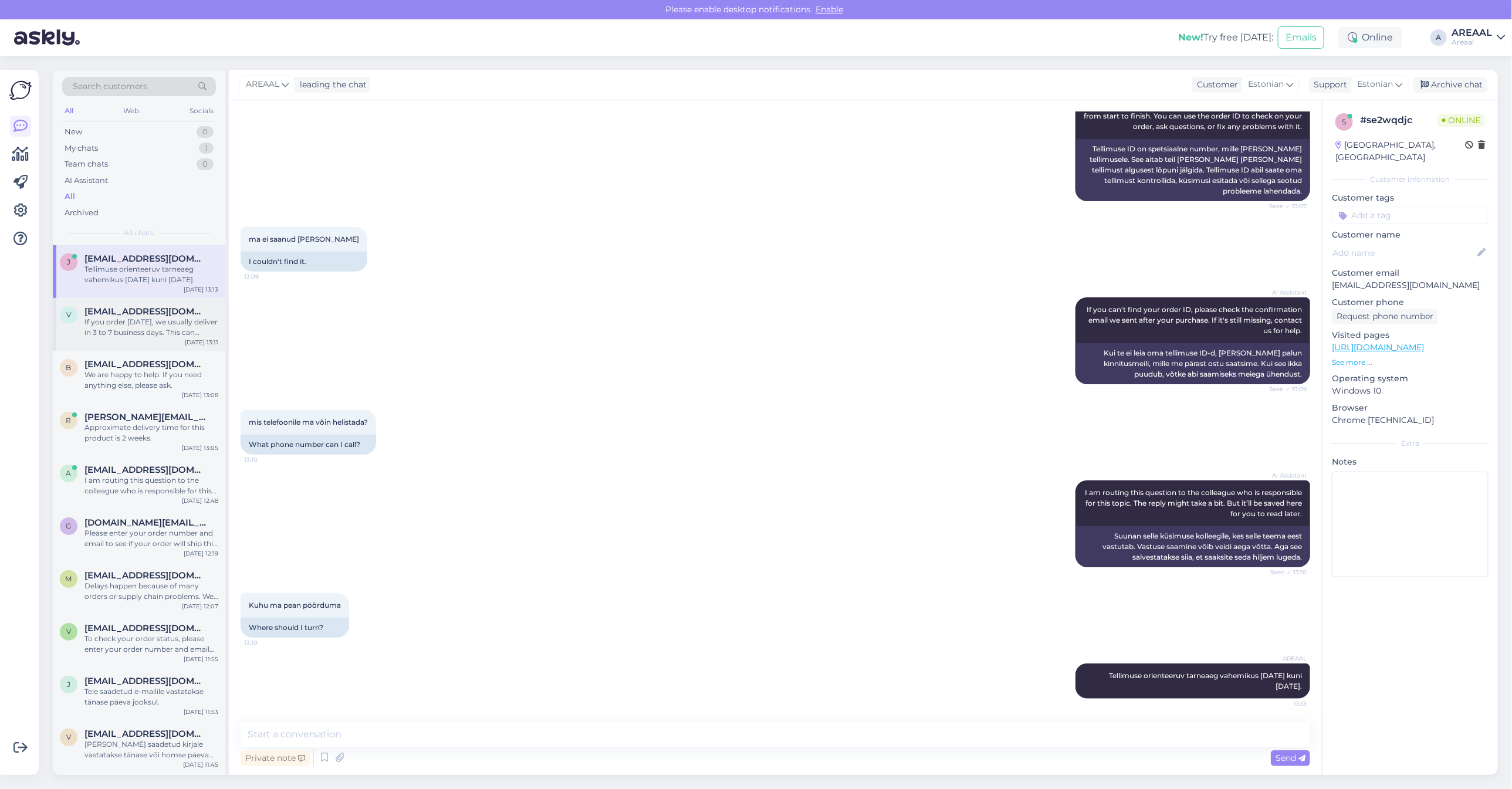
click at [150, 327] on div "If you order [DATE], we usually deliver in 3 to 7 business days. This can chang…" at bounding box center [151, 327] width 134 height 21
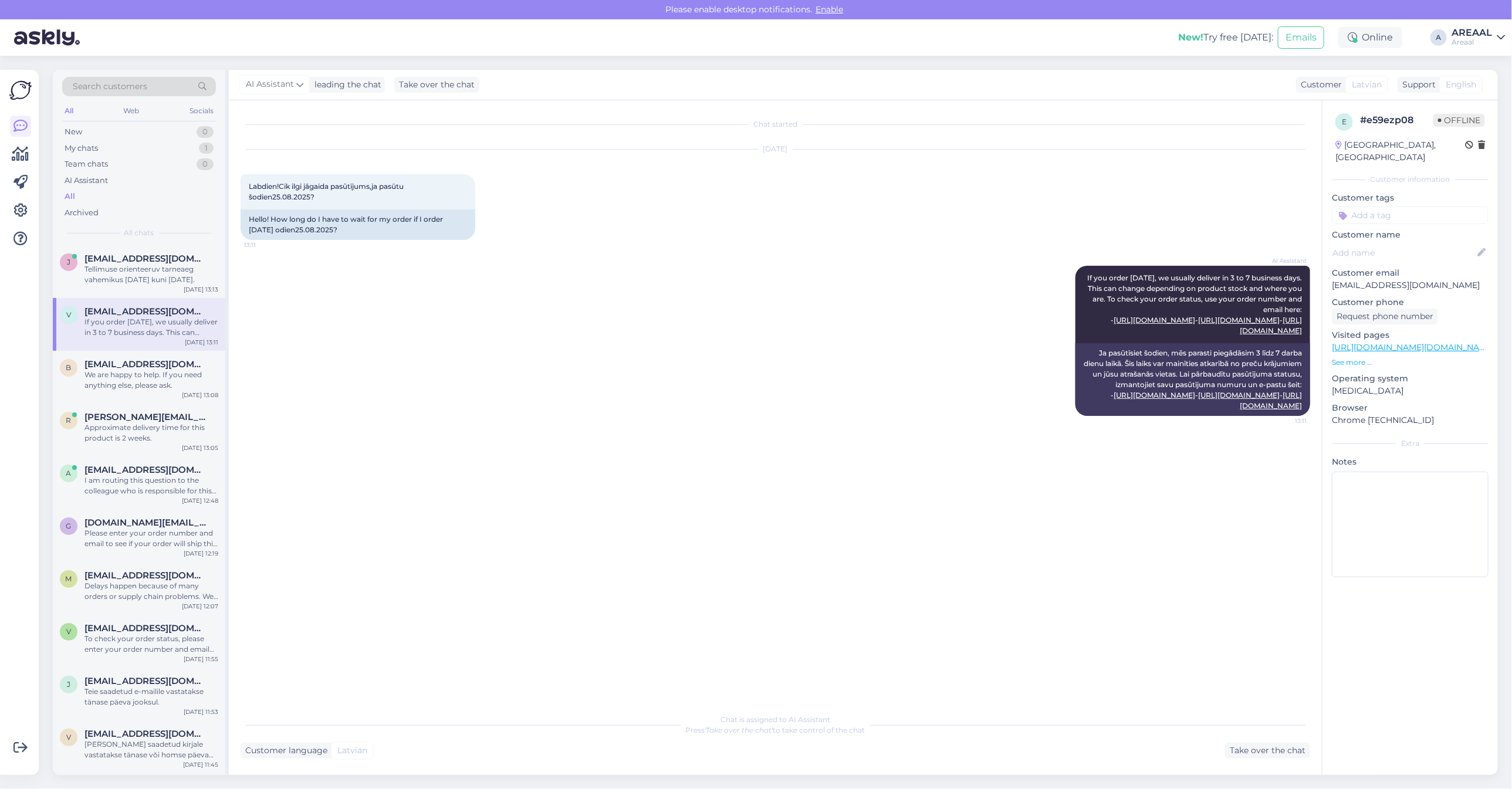
click at [410, 266] on div "AI Assistant If you order today, we usually deliver in 3 to 7 business days. Th…" at bounding box center [775, 341] width 1070 height 176
click at [130, 352] on div "b baiba.mileiko@gmail.com We are happy to help. If you need anything else, plea…" at bounding box center [139, 377] width 172 height 53
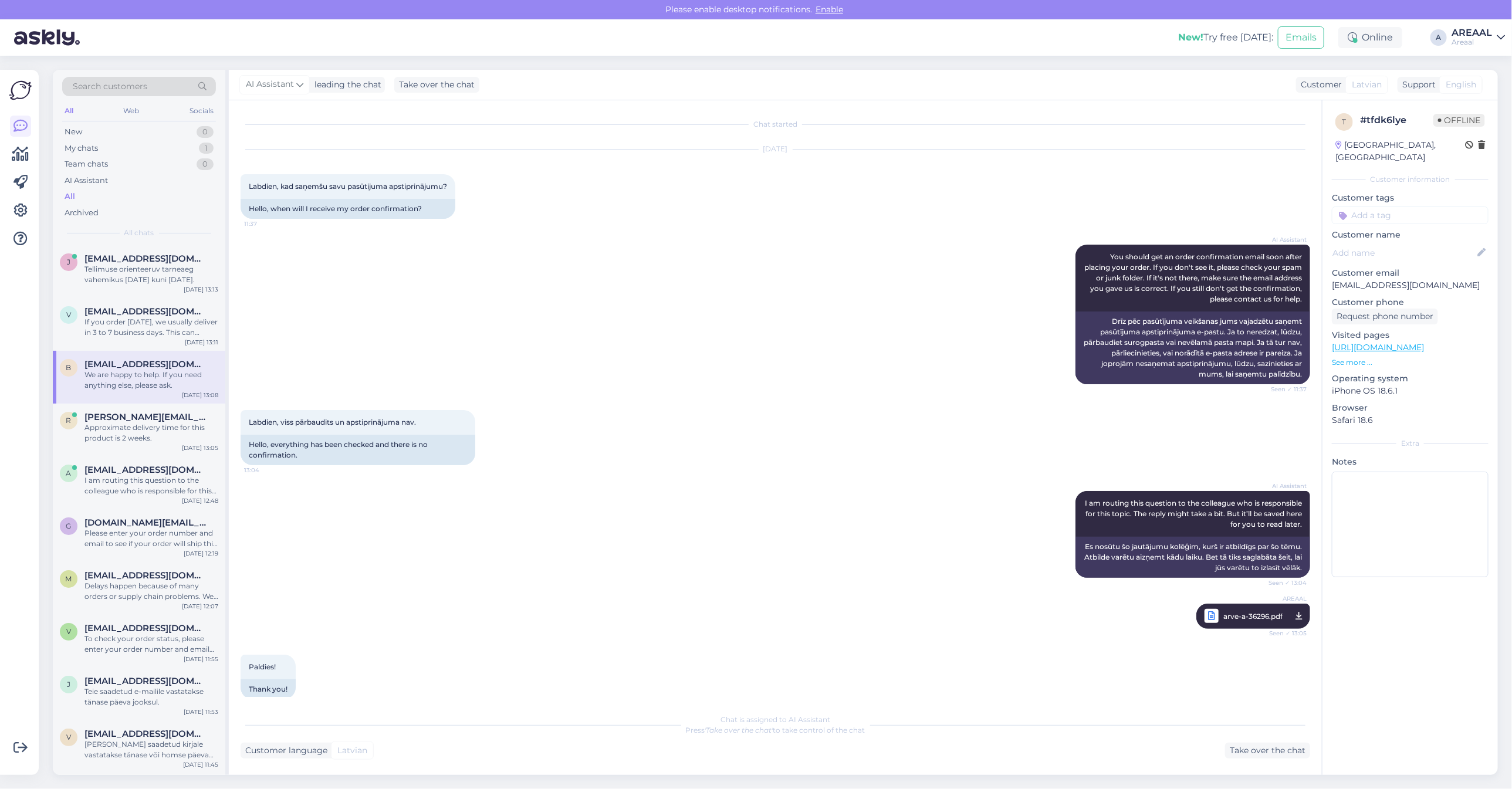
scroll to position [246, 0]
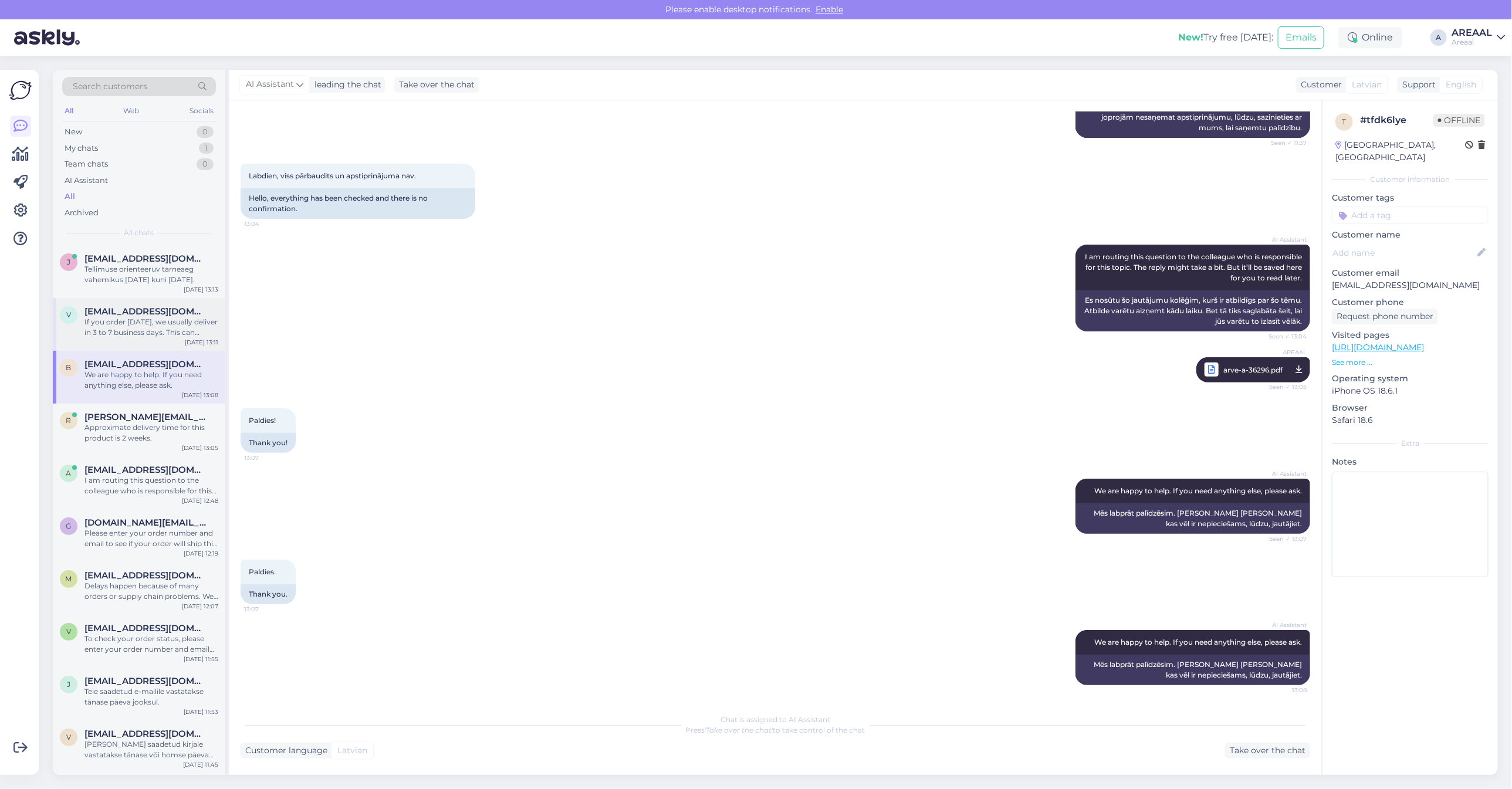
click at [130, 312] on span "[EMAIL_ADDRESS][DOMAIN_NAME]" at bounding box center [145, 312] width 122 height 11
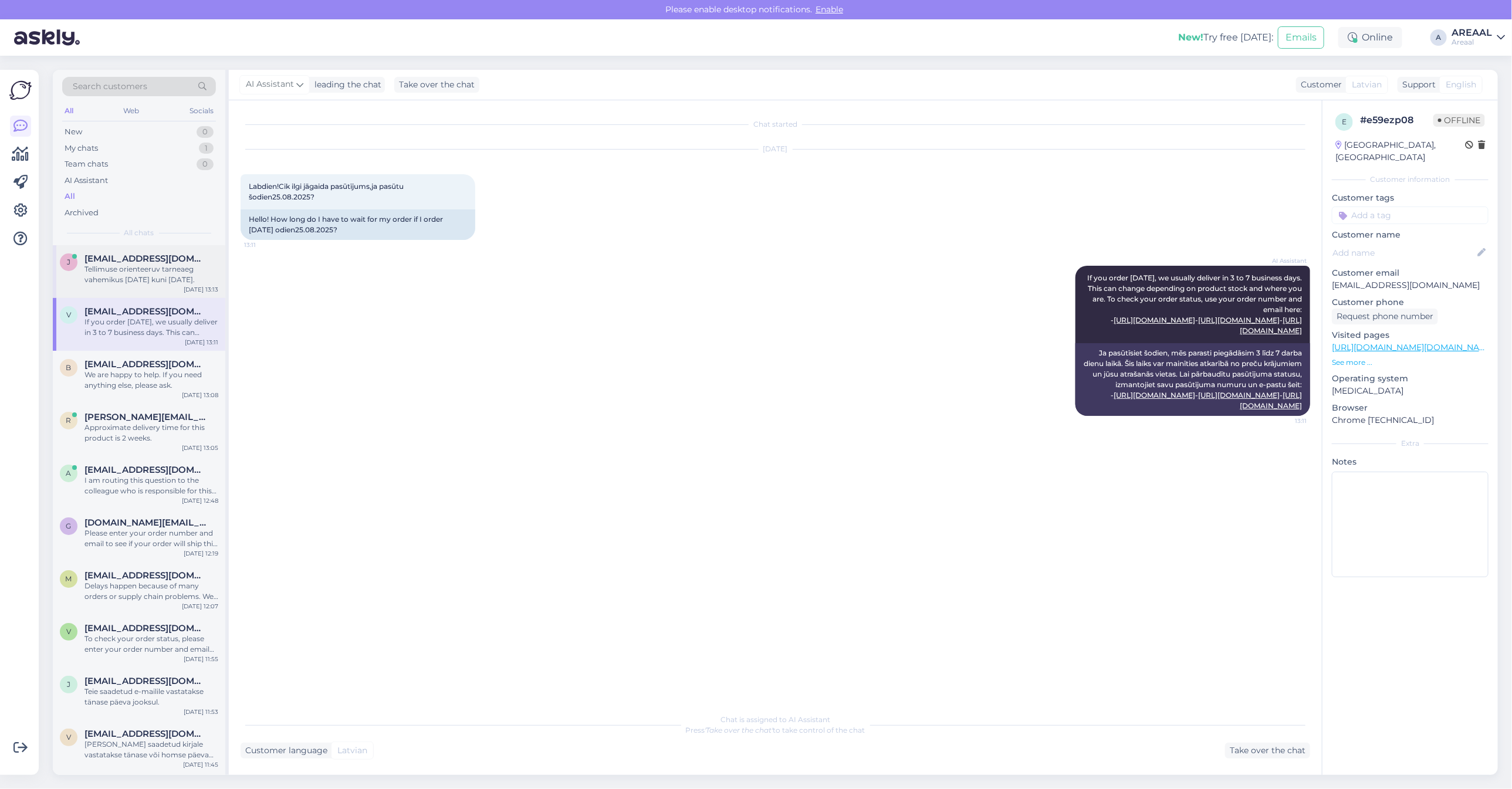
click at [127, 264] on div "Tellimuse orienteeruv tarneaeg vahemikus [DATE] kuni [DATE]." at bounding box center [151, 274] width 134 height 21
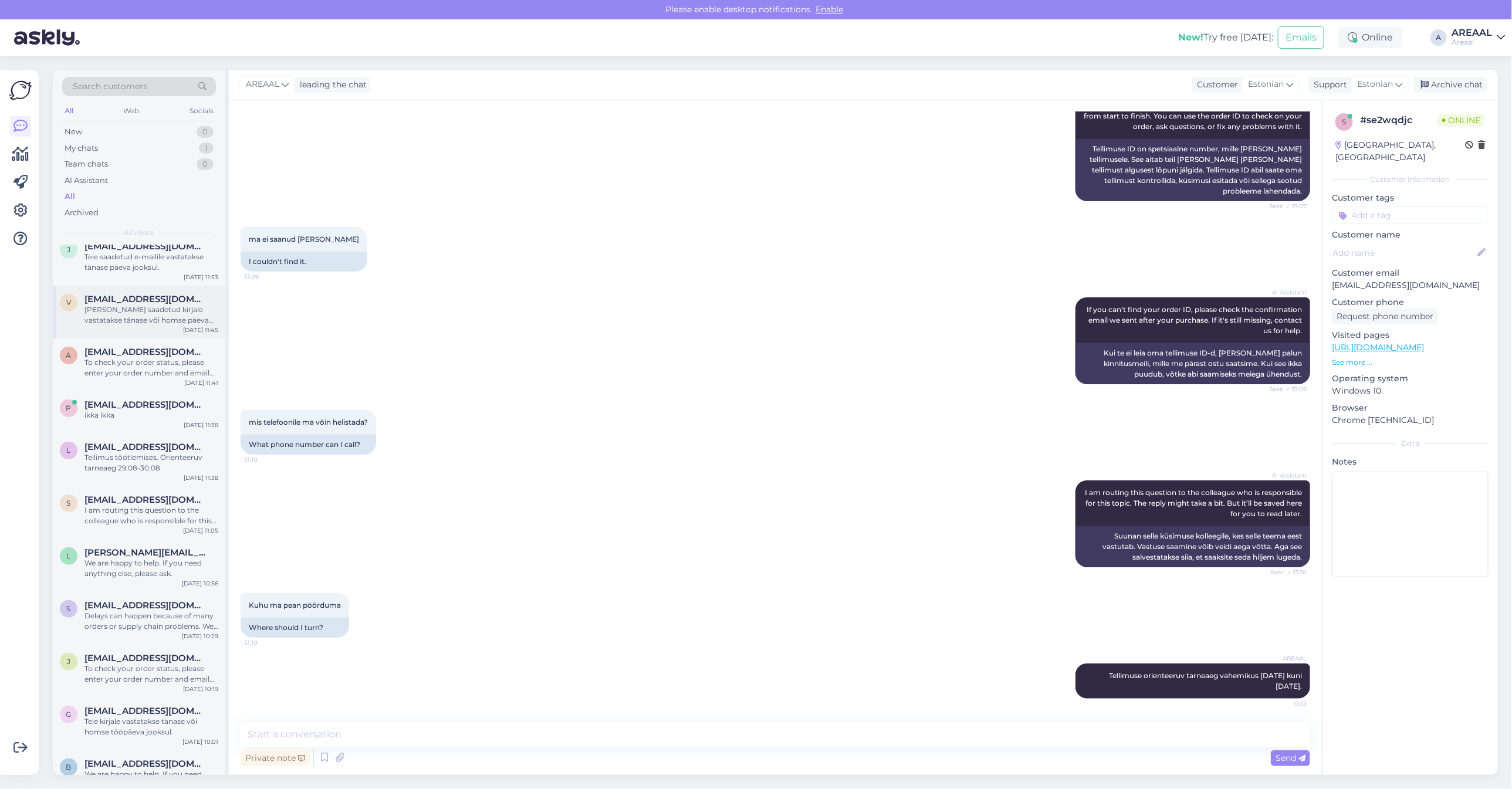
scroll to position [440, 0]
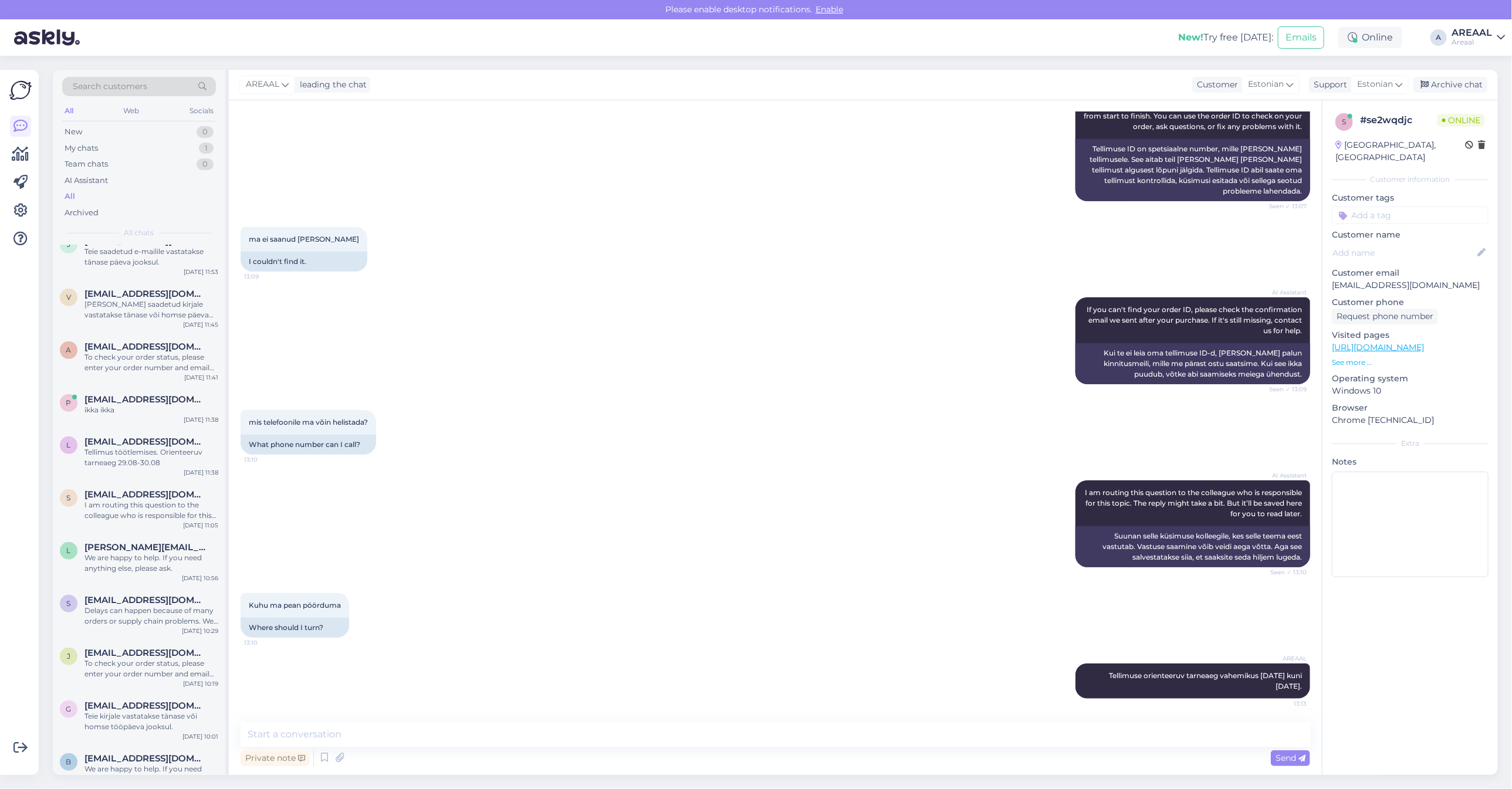
click at [552, 360] on div "AI Assistant If you can't find your order ID, please check the confirmation ema…" at bounding box center [775, 341] width 1070 height 112
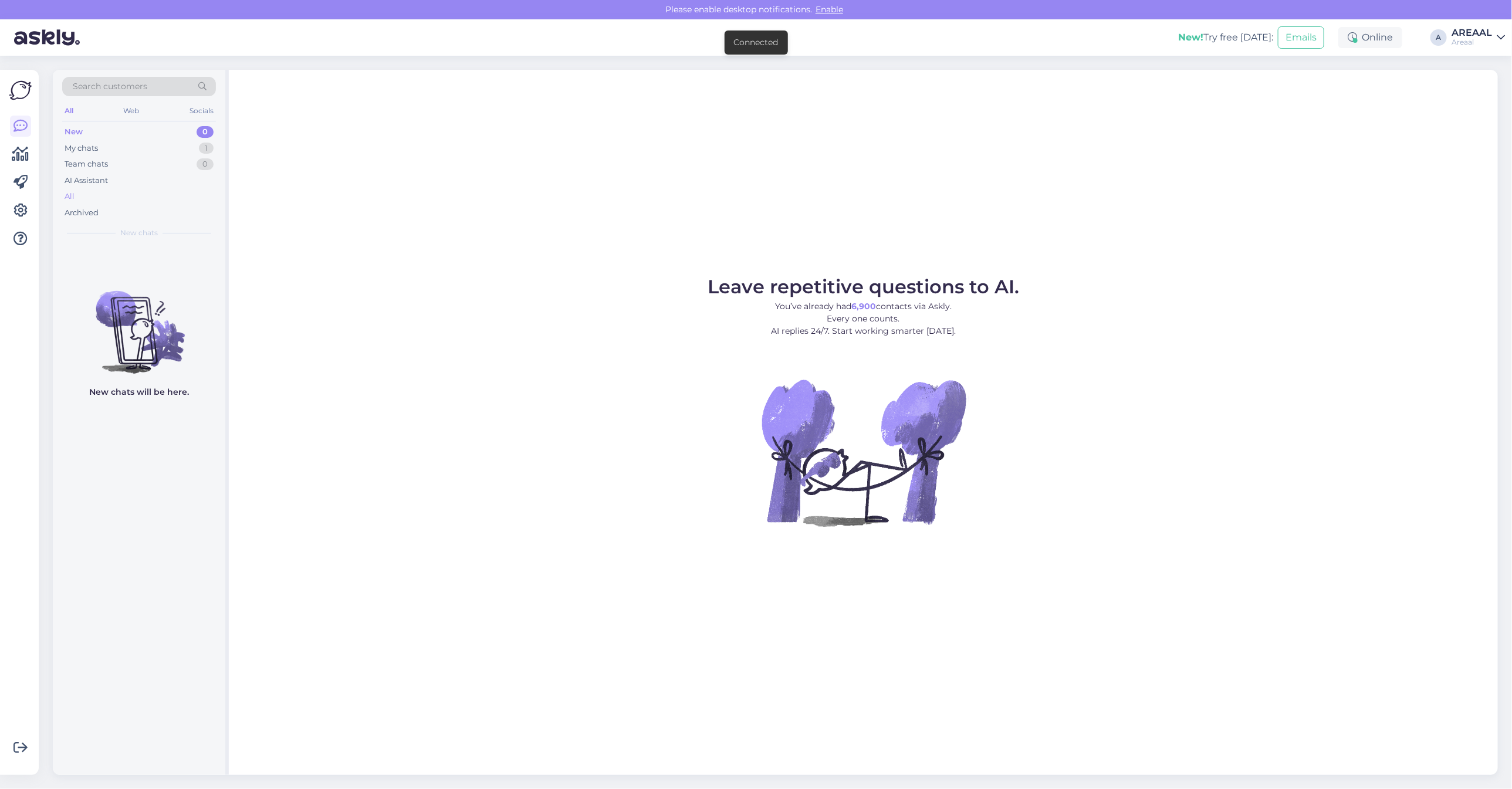
click at [168, 189] on div "All" at bounding box center [139, 196] width 154 height 16
click at [145, 197] on div "All" at bounding box center [139, 196] width 154 height 16
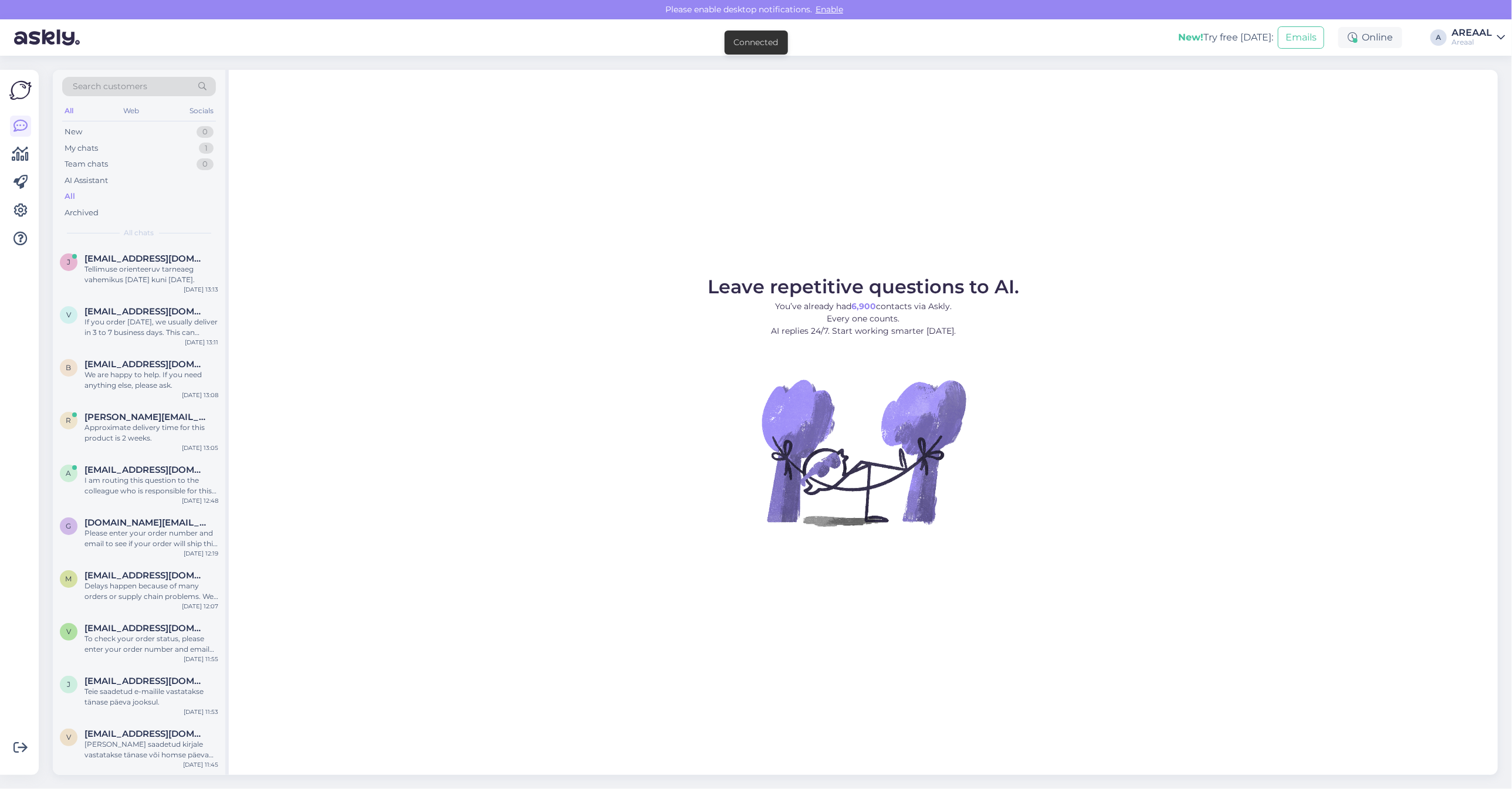
click at [703, 285] on figure "Leave repetitive questions to AI. You’ve already had 6,900 contacts via Askly. …" at bounding box center [863, 418] width 1248 height 281
click at [806, 323] on p "You’ve already had 6,900 contacts via Askly. Every one counts. AI replies 24/7.…" at bounding box center [863, 319] width 311 height 37
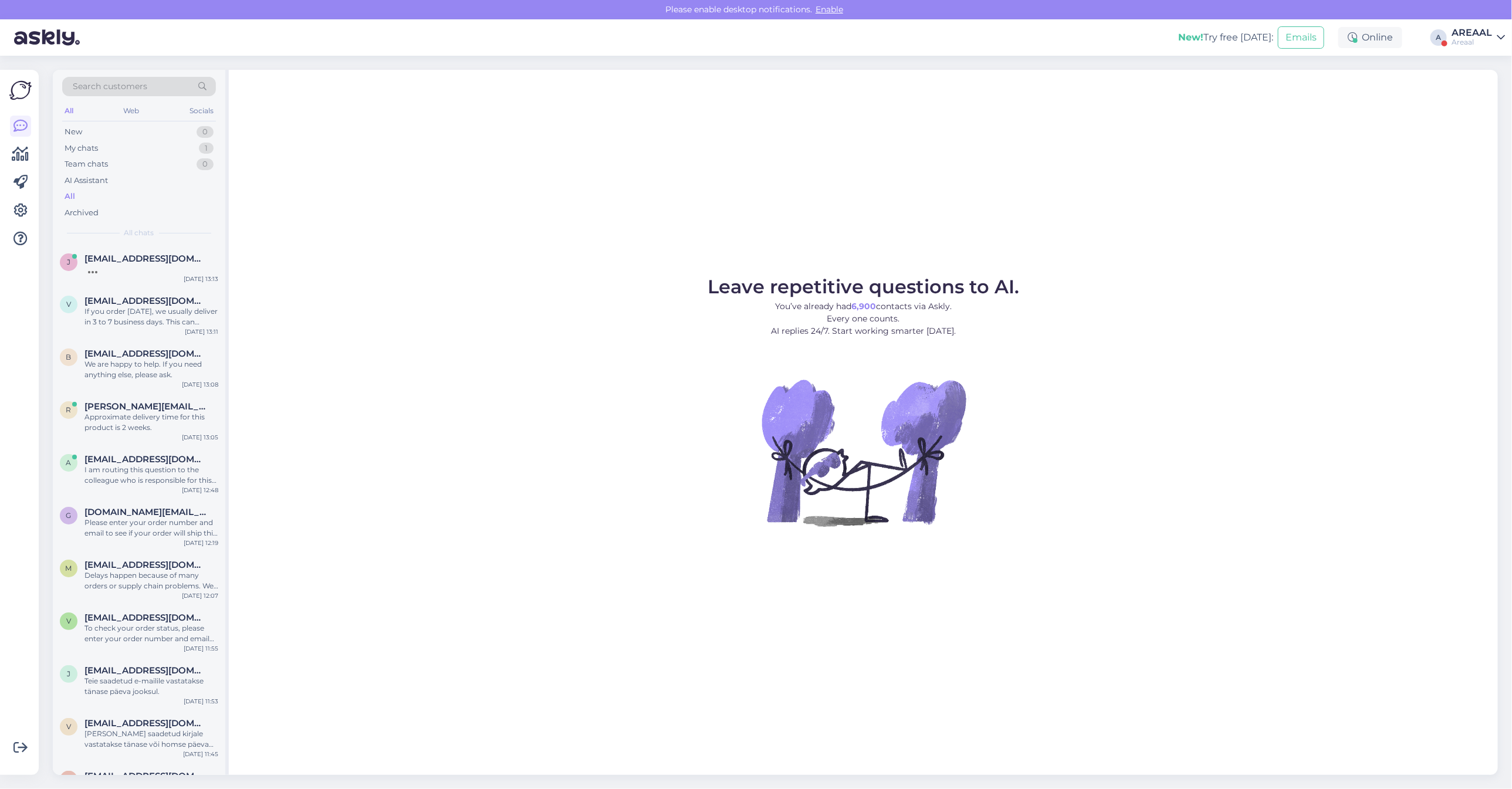
click at [1227, 409] on figure "Leave repetitive questions to AI. You’ve already had 6,900 contacts via Askly. …" at bounding box center [863, 418] width 1248 height 281
click at [1477, 38] on div "Areaal" at bounding box center [1472, 42] width 40 height 10
click at [1486, 97] on button "Open" at bounding box center [1479, 91] width 33 height 18
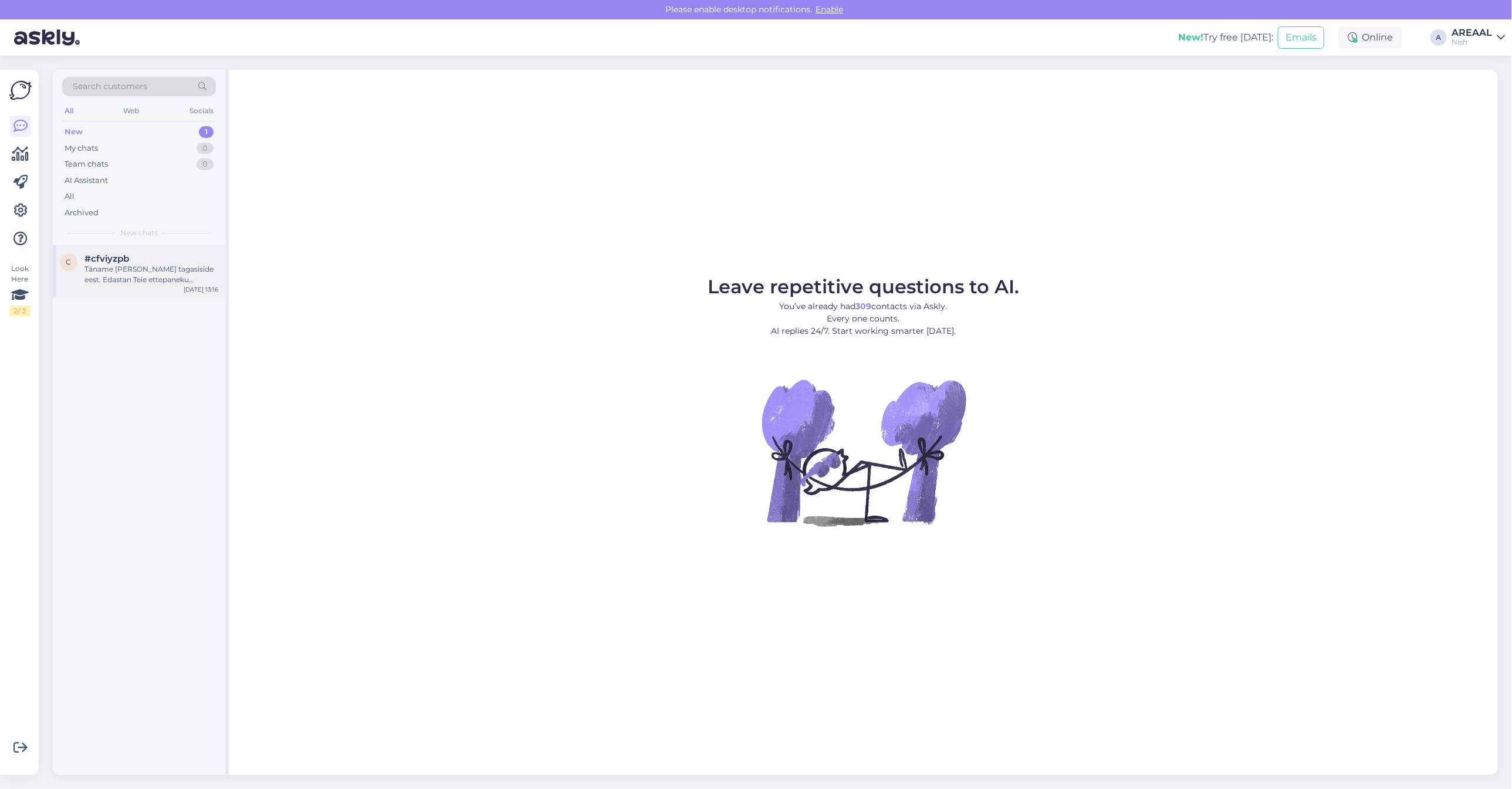
click at [162, 270] on div "Täname [PERSON_NAME] tagasiside eest. Edastan Teie ettepaneku kliendikommunikat…" at bounding box center [151, 274] width 134 height 21
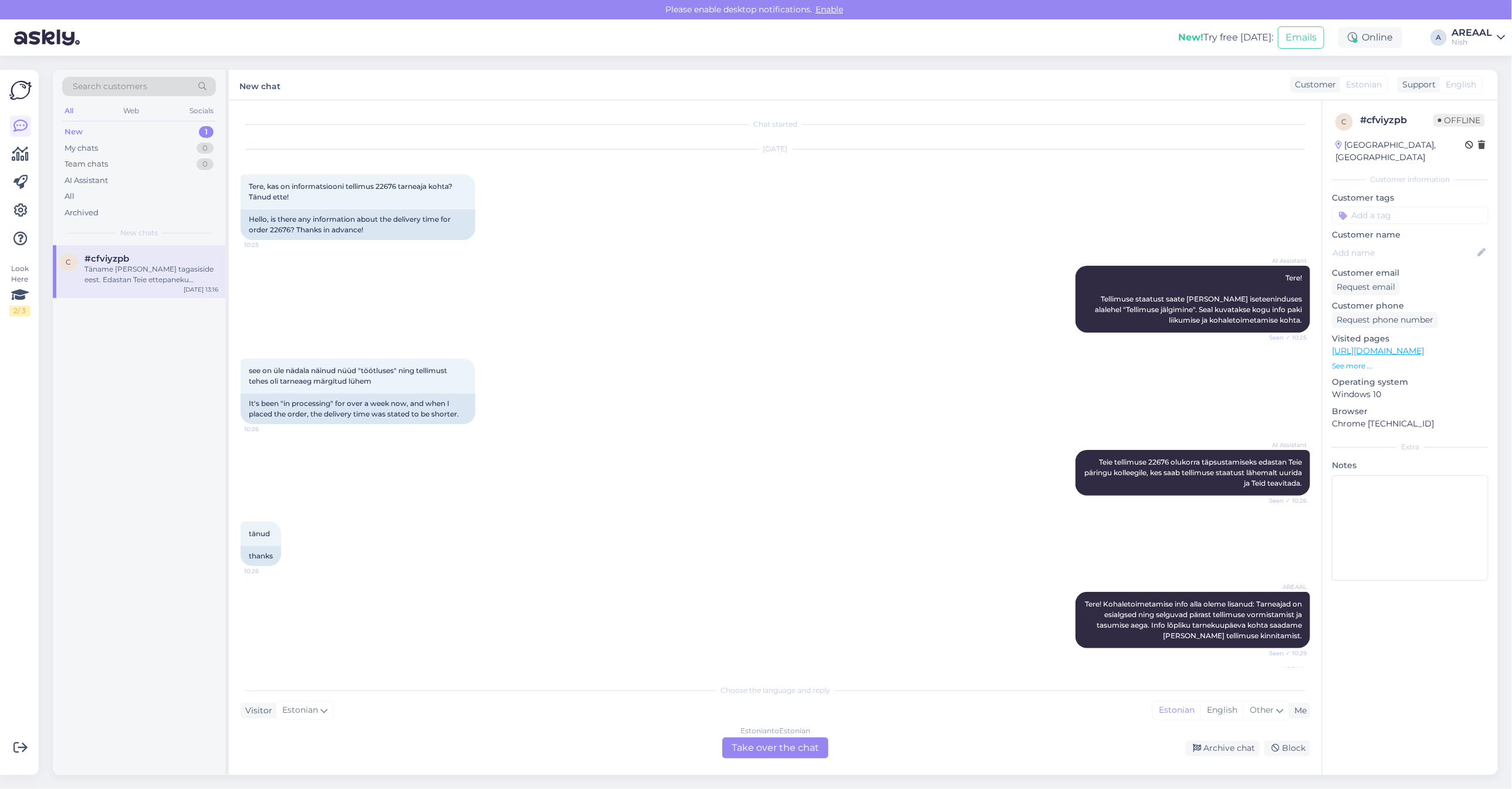
scroll to position [1022, 0]
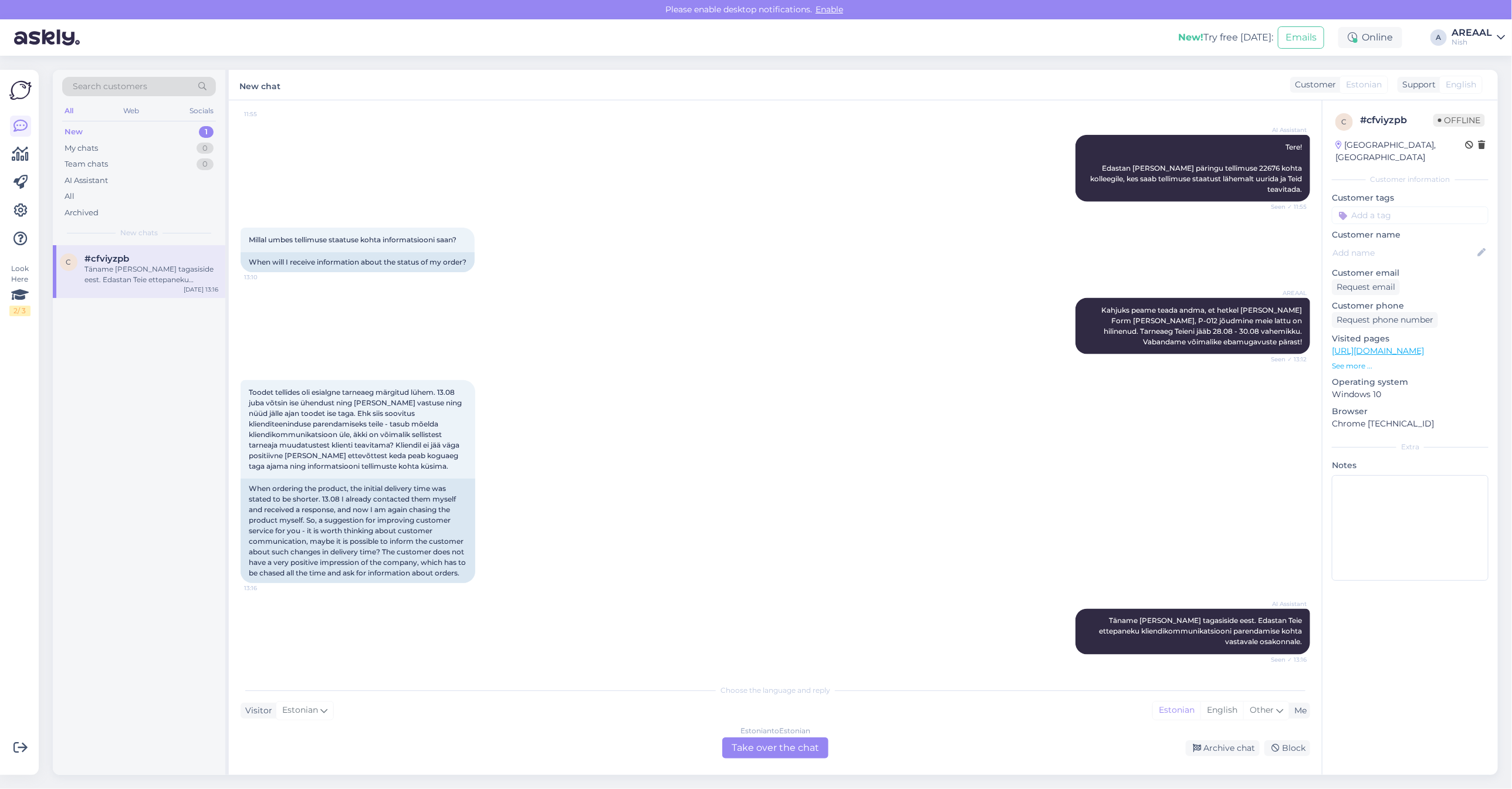
click at [640, 349] on div "AREAAL Kahjuks peame teada andma, et hetkel [PERSON_NAME] Form [PERSON_NAME], P…" at bounding box center [775, 326] width 1070 height 82
click at [614, 335] on div "AREAAL Kahjuks peame teada andma, et hetkel [PERSON_NAME] Form [PERSON_NAME], P…" at bounding box center [775, 326] width 1070 height 82
click at [611, 324] on div "AREAAL Kahjuks peame teada andma, et hetkel [PERSON_NAME] Form [PERSON_NAME], P…" at bounding box center [775, 326] width 1070 height 82
click at [1042, 354] on div "AREAAL Kahjuks peame teada andma, et hetkel [PERSON_NAME] Form [PERSON_NAME], P…" at bounding box center [775, 326] width 1070 height 82
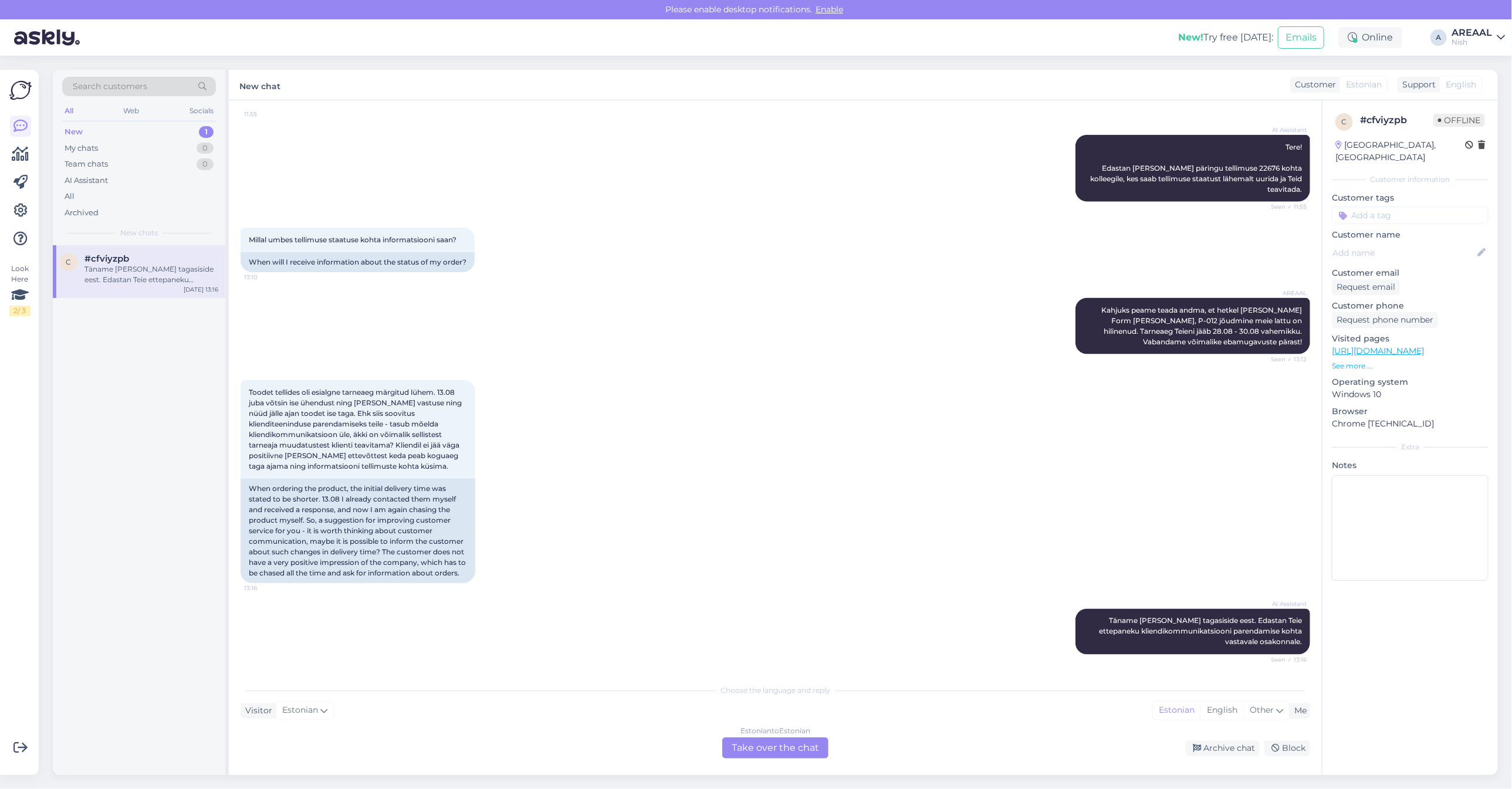
click at [1044, 353] on div "AREAAL Kahjuks peame teada andma, et hetkel [PERSON_NAME] Form [PERSON_NAME], P…" at bounding box center [775, 326] width 1070 height 82
click at [1041, 358] on div "AREAAL Kahjuks peame teada andma, et hetkel Stadler Form Peter, P-012 jõudmine …" at bounding box center [775, 326] width 1070 height 82
click at [1041, 359] on div "AREAAL Kahjuks peame teada andma, et hetkel Stadler Form Peter, P-012 jõudmine …" at bounding box center [775, 326] width 1070 height 82
click at [1005, 358] on div "AREAAL Kahjuks peame teada andma, et hetkel Stadler Form Peter, P-012 jõudmine …" at bounding box center [775, 326] width 1070 height 82
click at [1224, 746] on div "Archive chat" at bounding box center [1222, 748] width 74 height 16
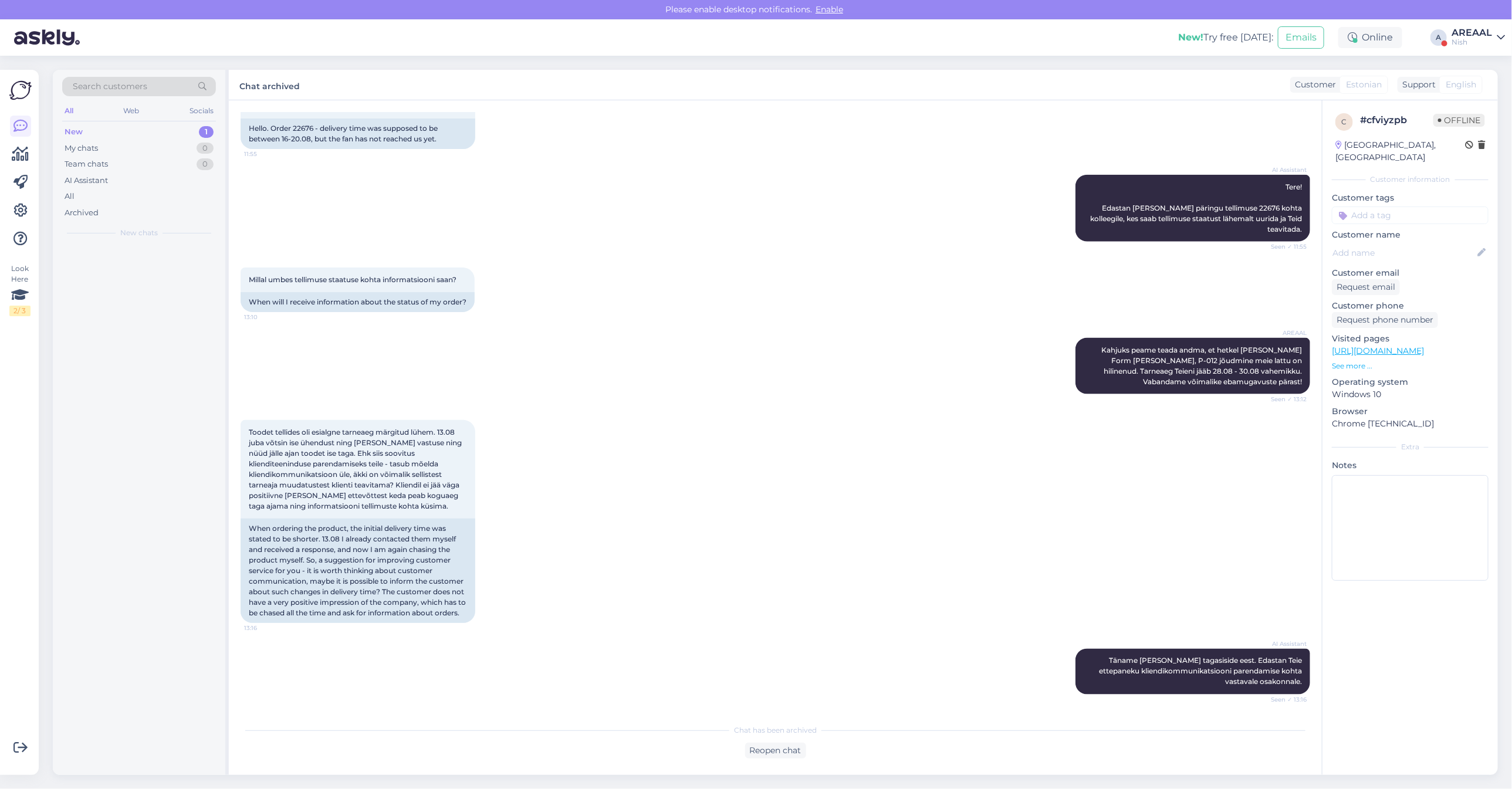
scroll to position [981, 0]
drag, startPoint x: 817, startPoint y: 335, endPoint x: 822, endPoint y: 330, distance: 7.1
click at [817, 334] on div "AREAAL Kahjuks peame teada andma, et hetkel Stadler Form Peter, P-012 jõudmine …" at bounding box center [775, 366] width 1070 height 82
click at [1480, 36] on div "AREAAL" at bounding box center [1472, 33] width 40 height 10
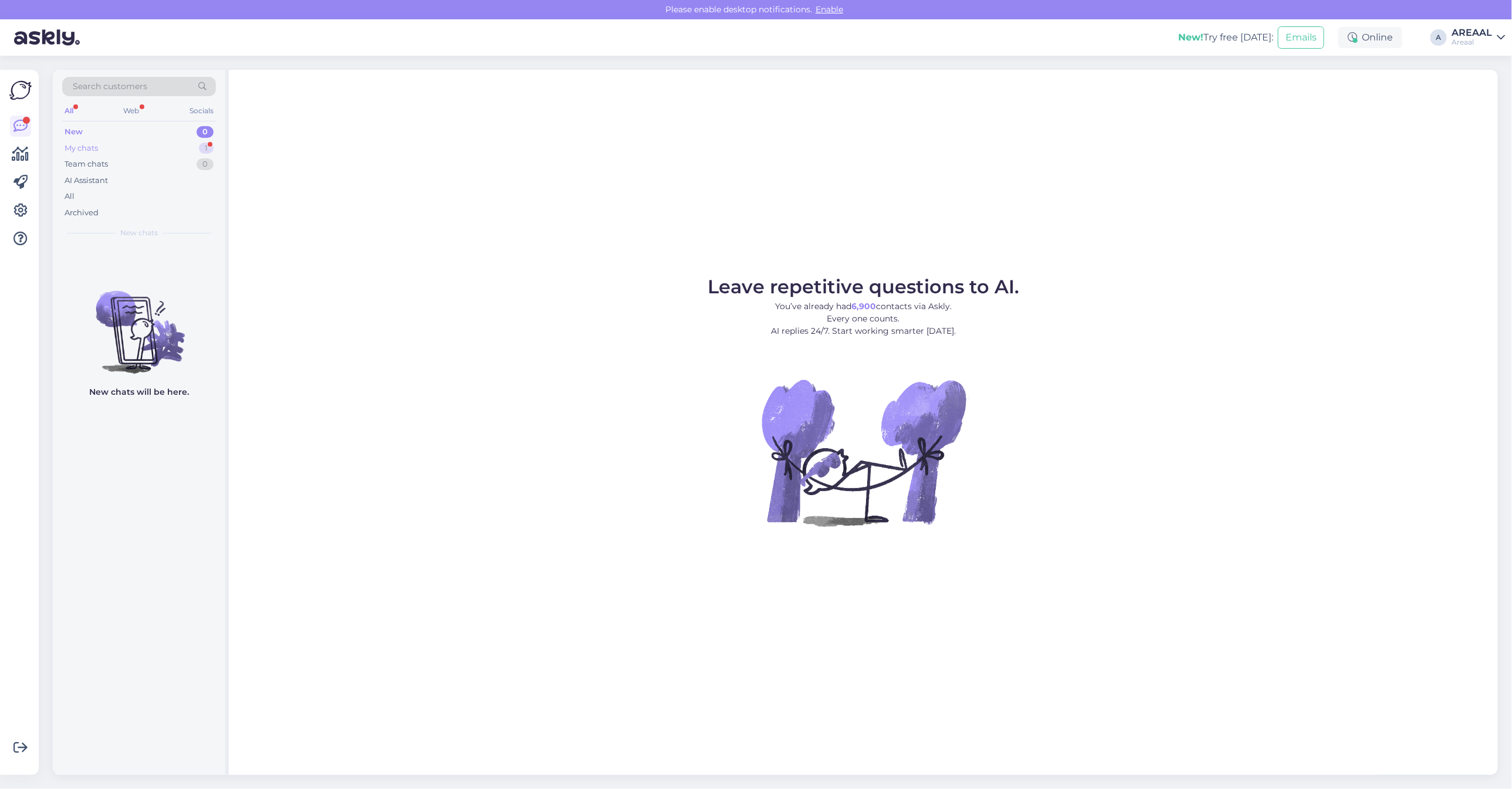
click at [192, 144] on div "My chats 1" at bounding box center [139, 148] width 154 height 16
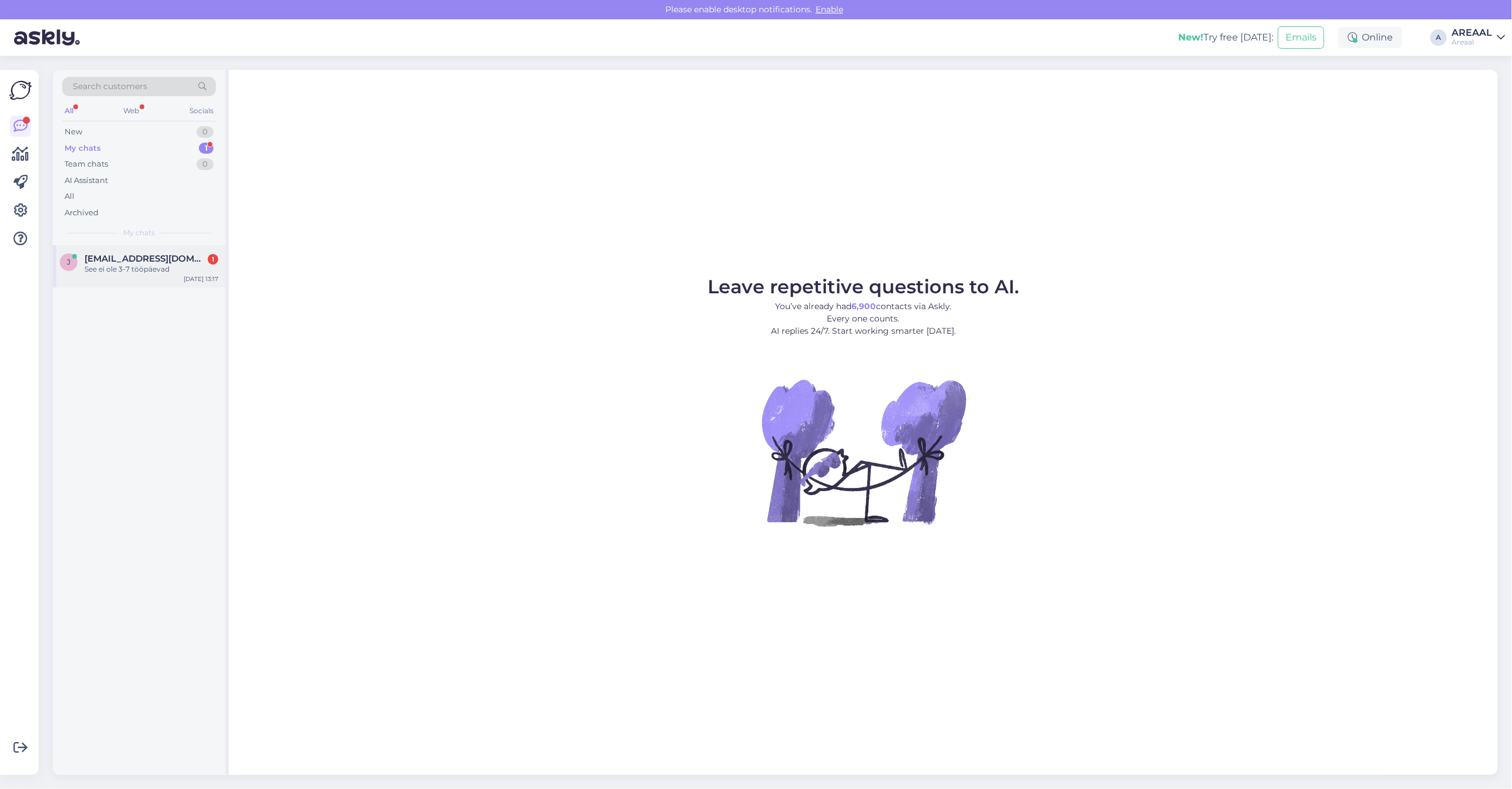
click at [171, 251] on div "j jelenakli@mail.ru 1 See ei ole 3-7 tööpäevad Aug 25 13:17" at bounding box center [139, 266] width 172 height 42
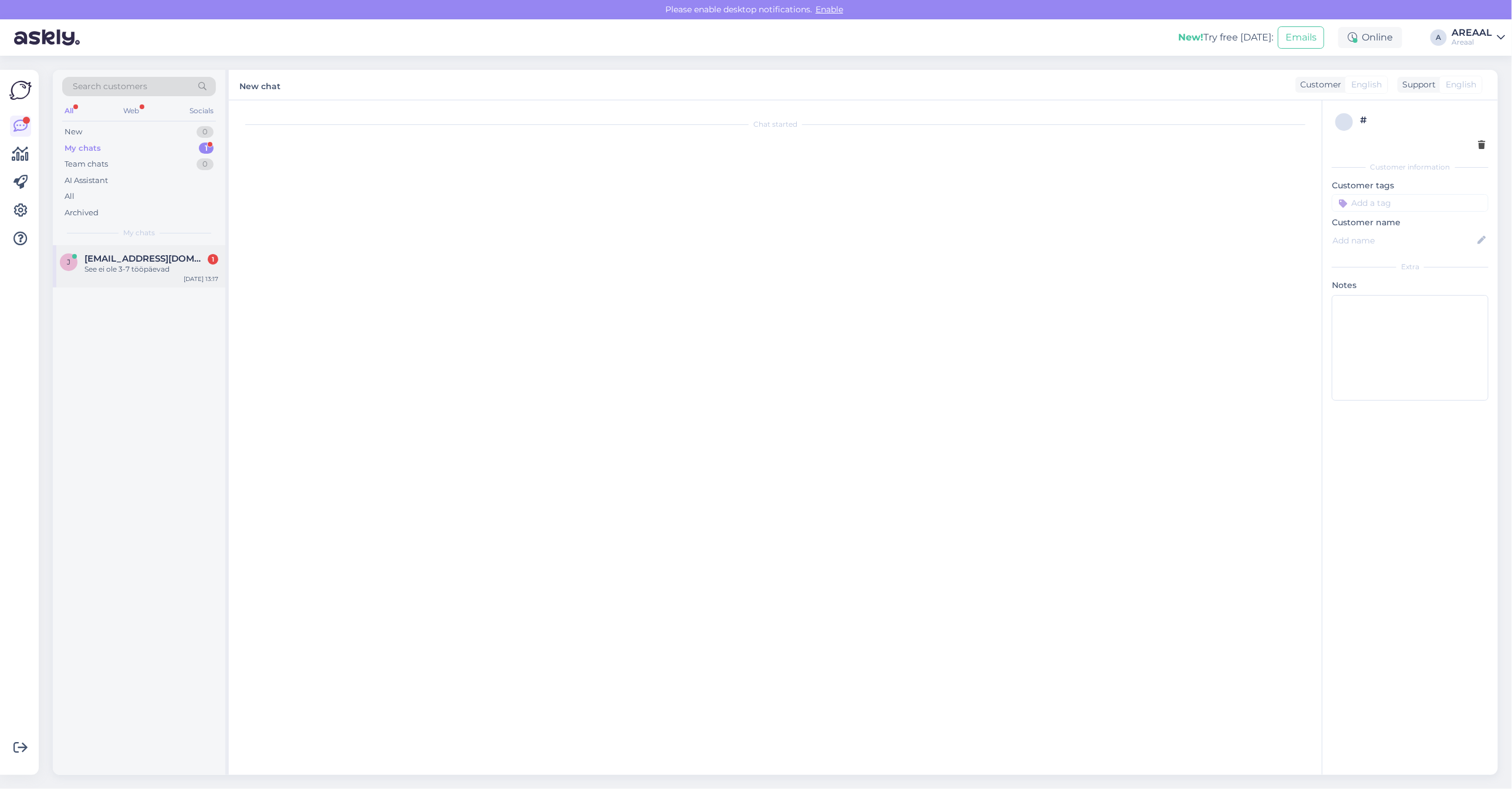
scroll to position [620, 0]
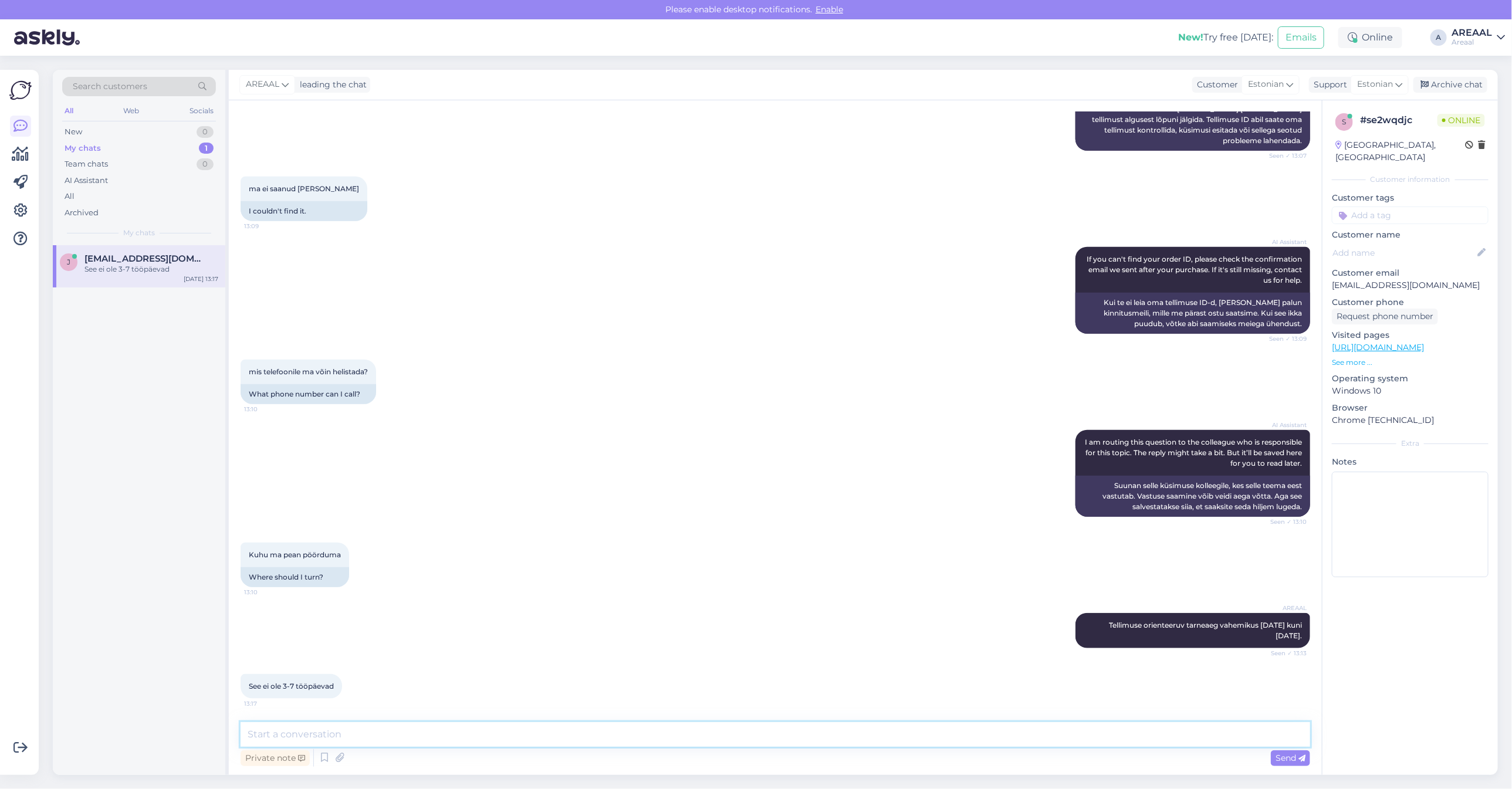
click at [1100, 730] on textarea at bounding box center [775, 734] width 1070 height 25
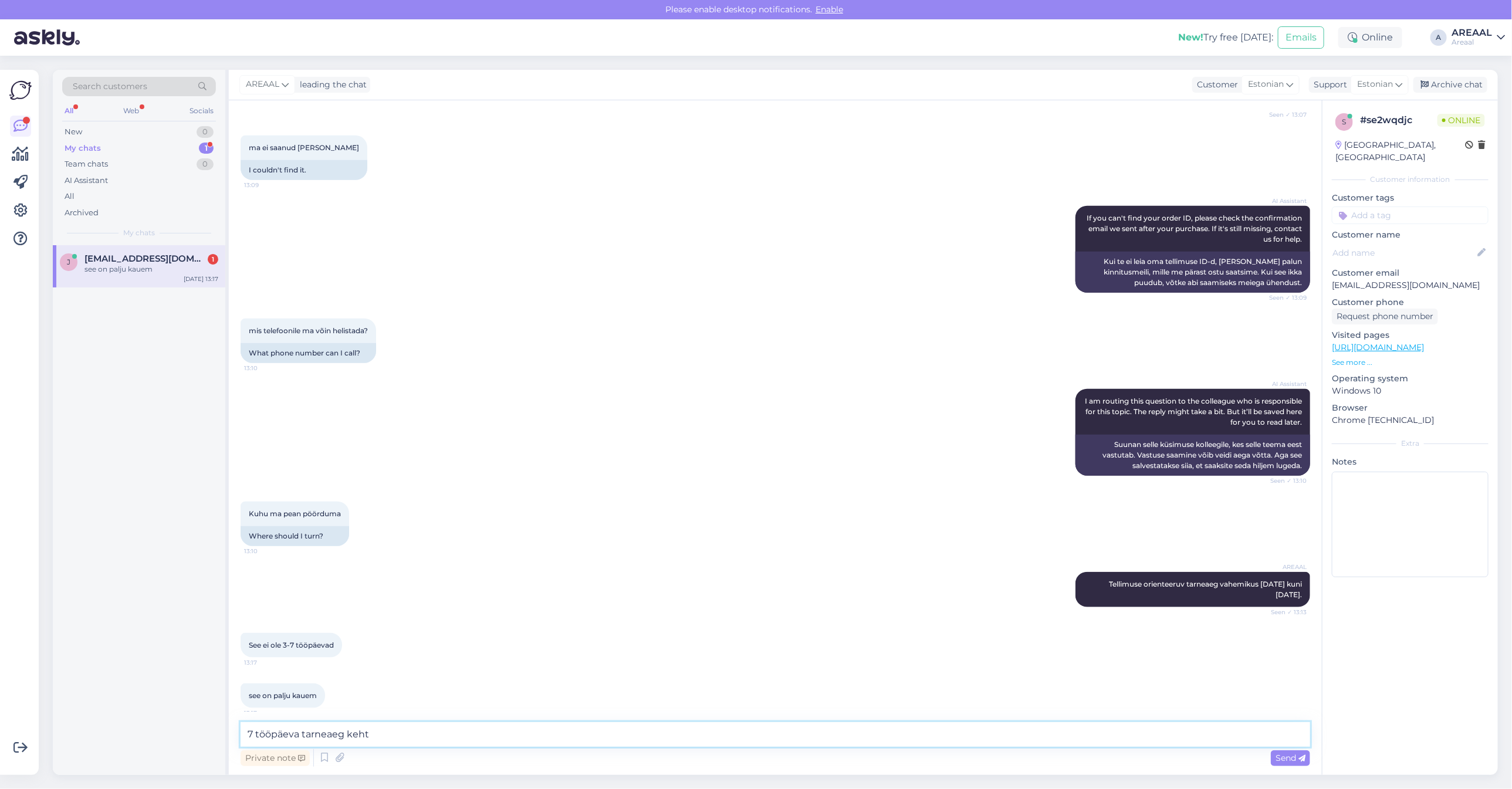
scroll to position [670, 0]
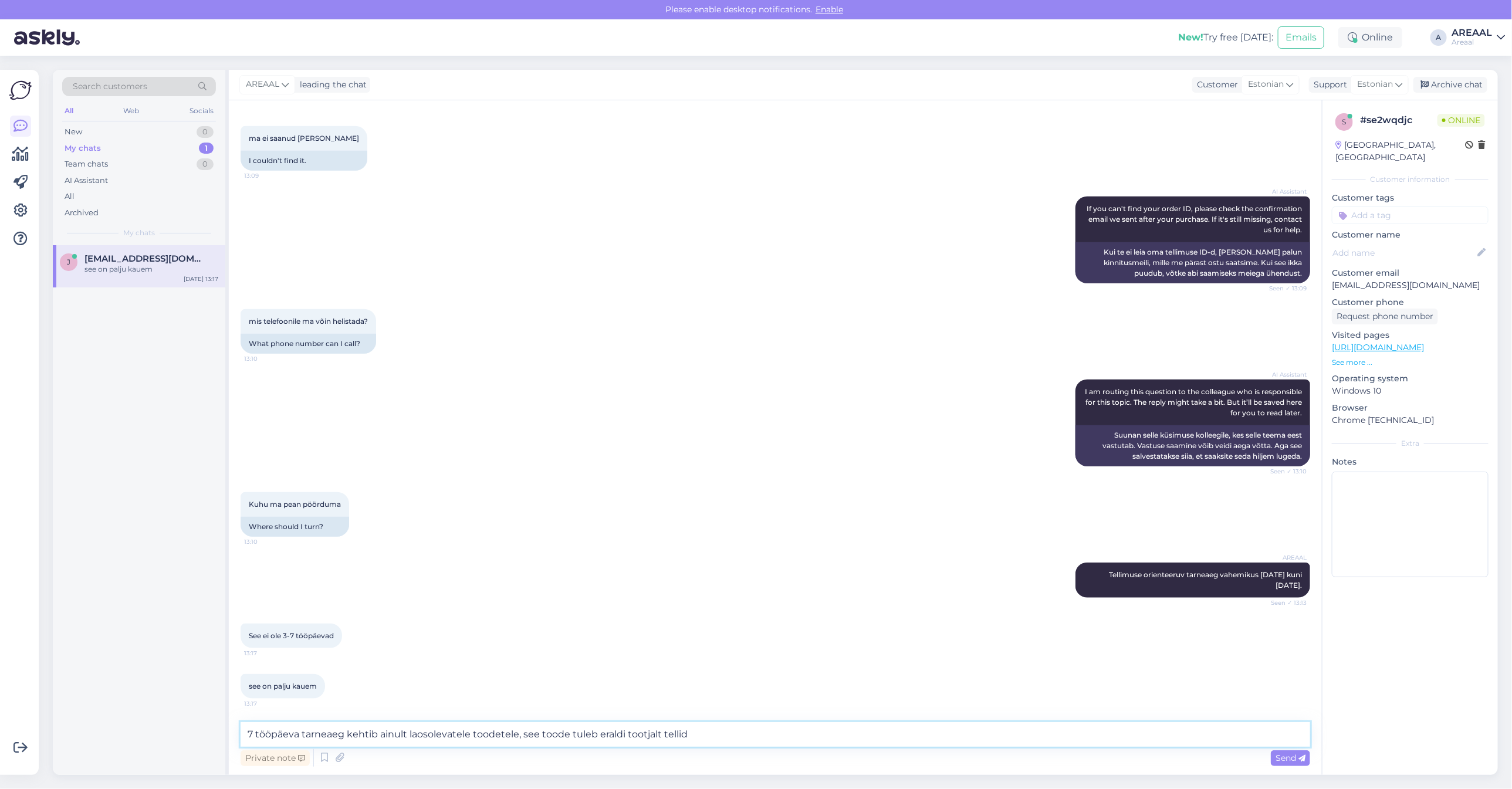
type textarea "7 tööpäeva tarneaeg kehtib ainult laosolevatele toodetele, see toode tuleb eral…"
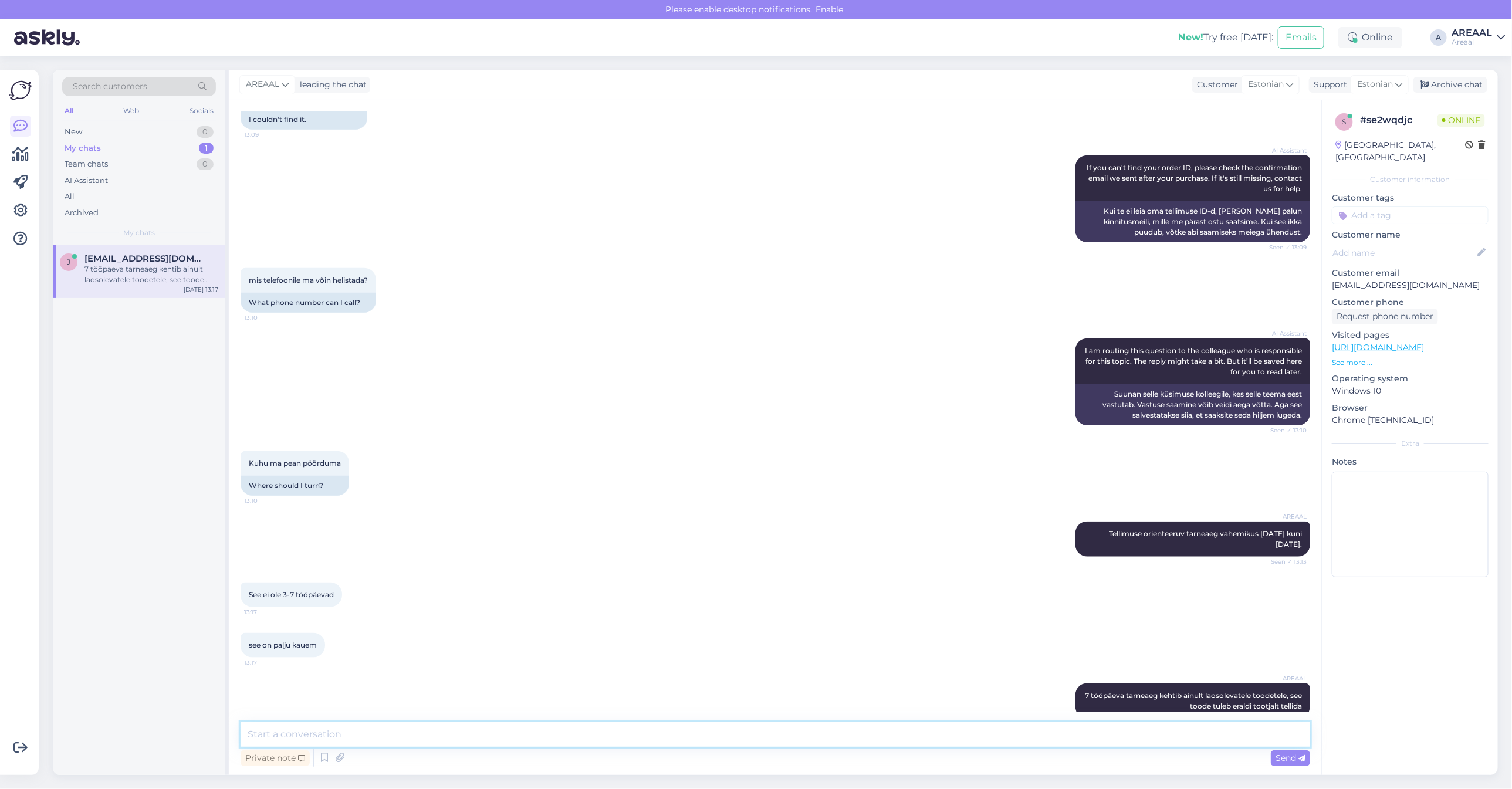
scroll to position [731, 0]
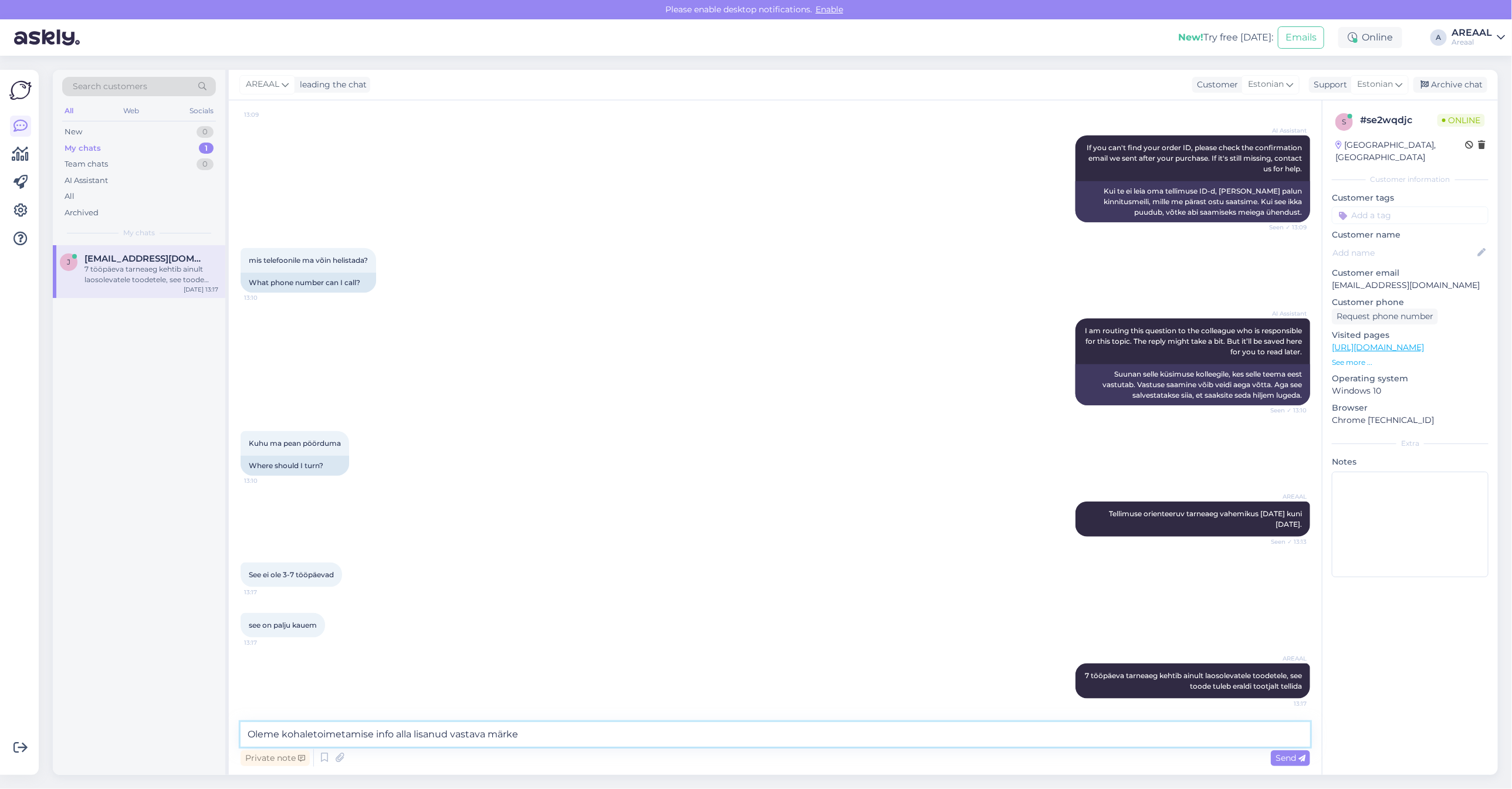
type textarea "Oleme kohaletoimetamise info alla lisanud vastava märke:"
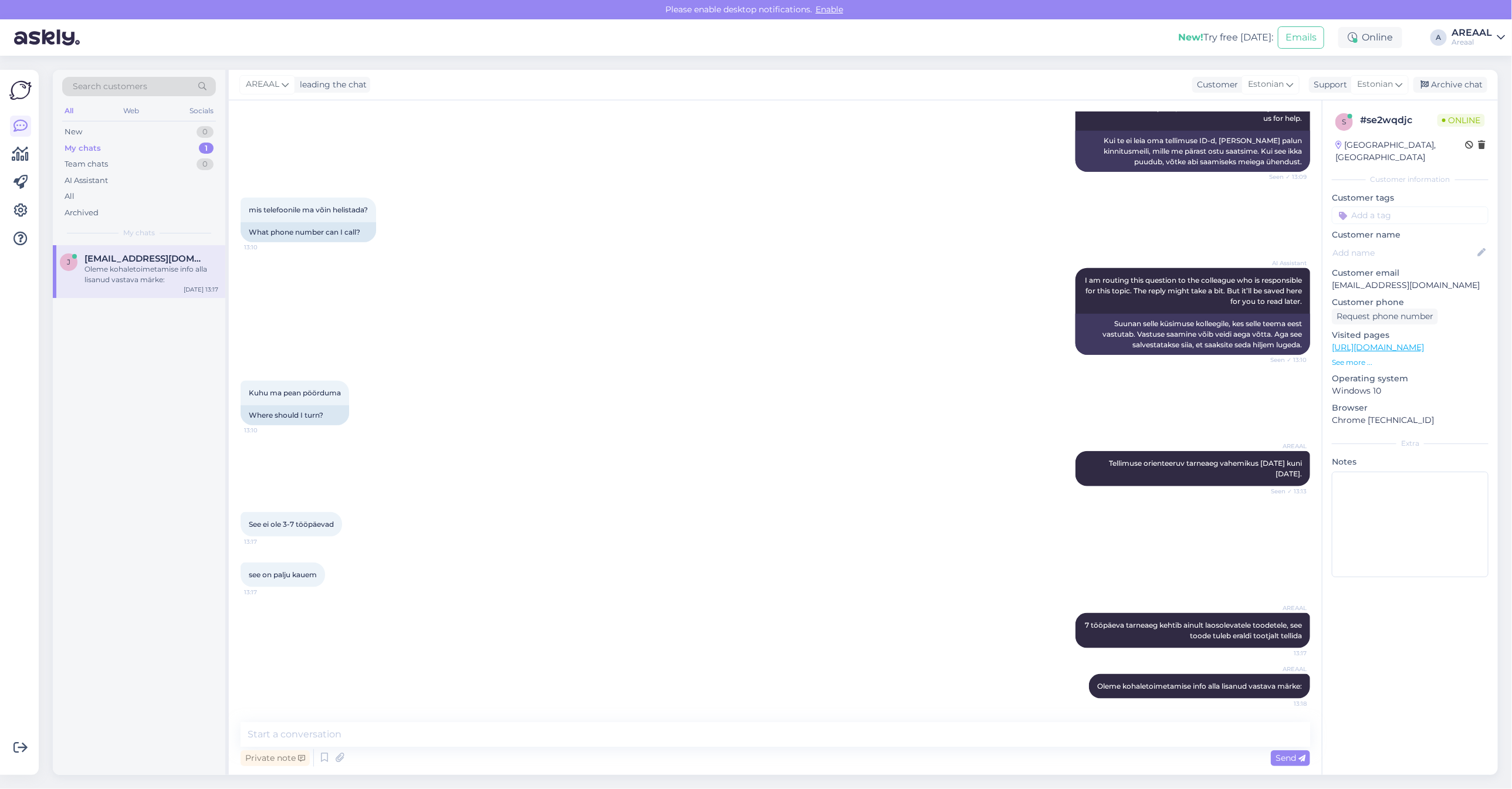
click at [1198, 723] on div "Chat started Aug 25 2025 Tere 13:06 Hello AI Assistant Hello, how can we help y…" at bounding box center [775, 437] width 1093 height 675
click at [1204, 733] on textarea at bounding box center [775, 734] width 1070 height 25
paste textarea "Tarneajad on esialgsed ning selguvad pärast tellimuse vormistamist ja tasumise …"
type textarea "Tarneajad on esialgsed ning selguvad pärast tellimuse vormistamist ja tasumise …"
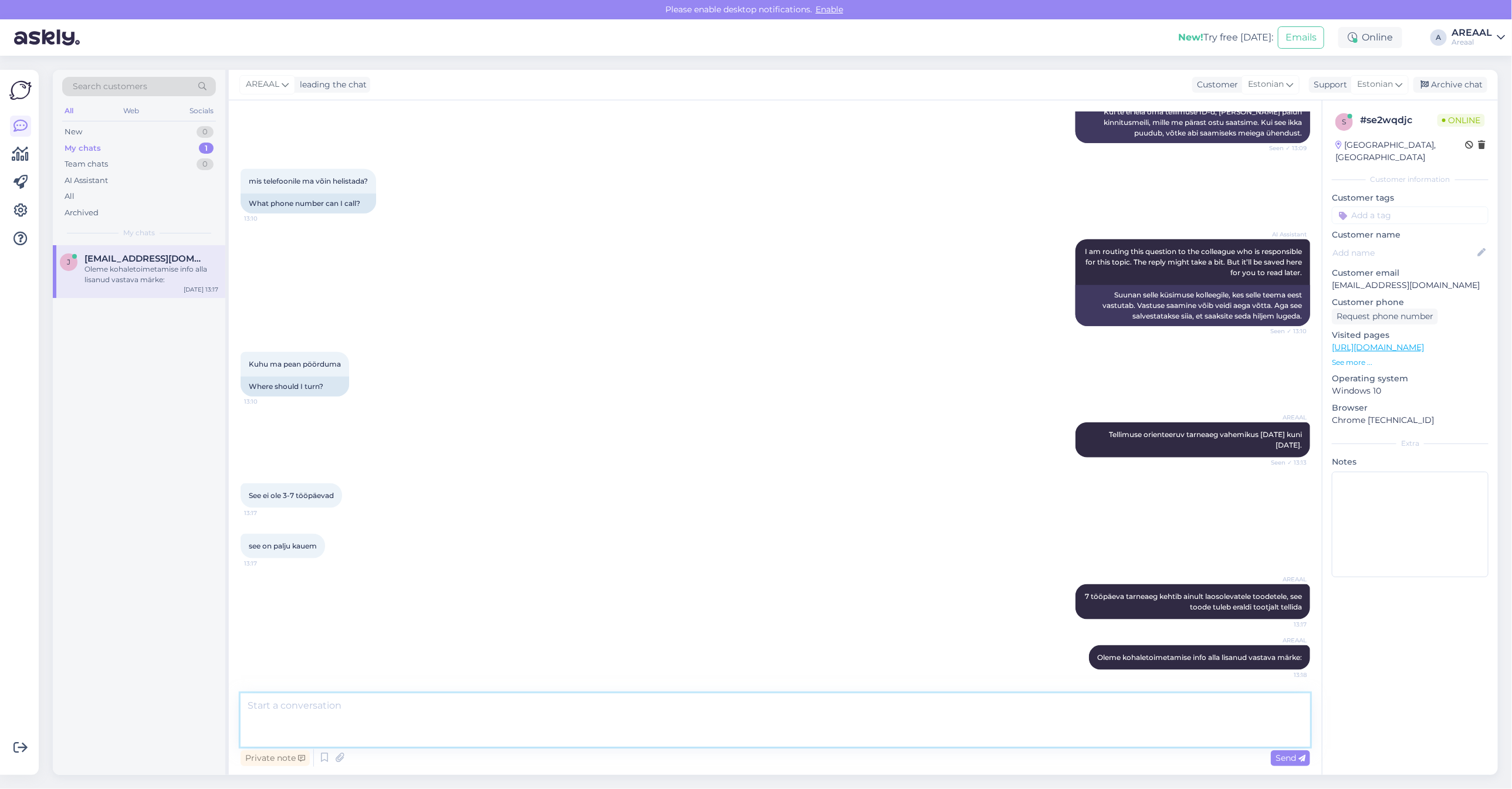
scroll to position [864, 0]
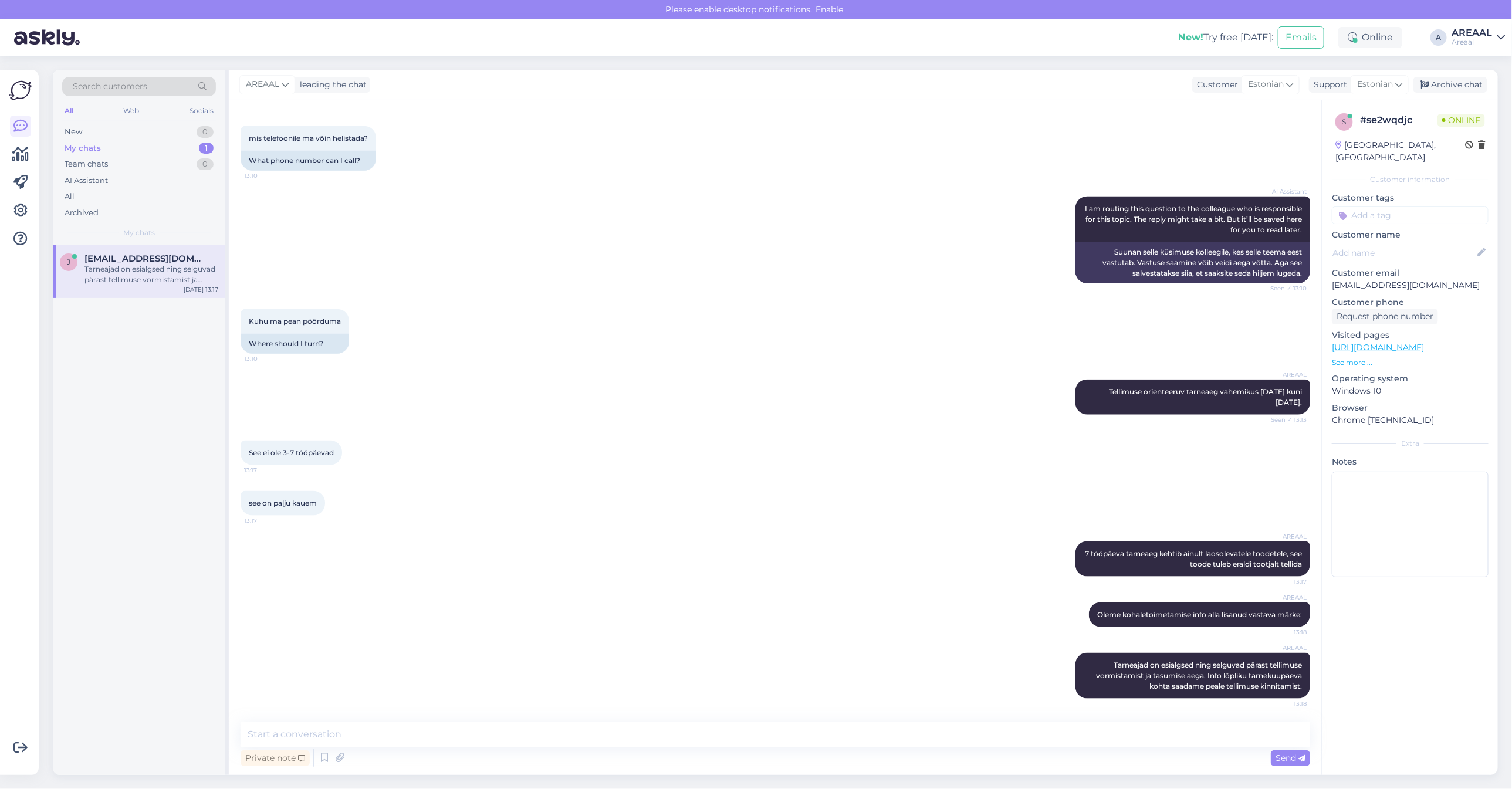
click at [793, 382] on div "AREAAL Tellimuse orienteeruv tarneaeg vahemikus 29 august kuni 05 september. Se…" at bounding box center [775, 397] width 1070 height 61
click at [792, 382] on div "AREAAL Tellimuse orienteeruv tarneaeg vahemikus 29 august kuni 05 september. Se…" at bounding box center [775, 397] width 1070 height 61
click at [1456, 87] on div "Archive chat" at bounding box center [1450, 85] width 74 height 16
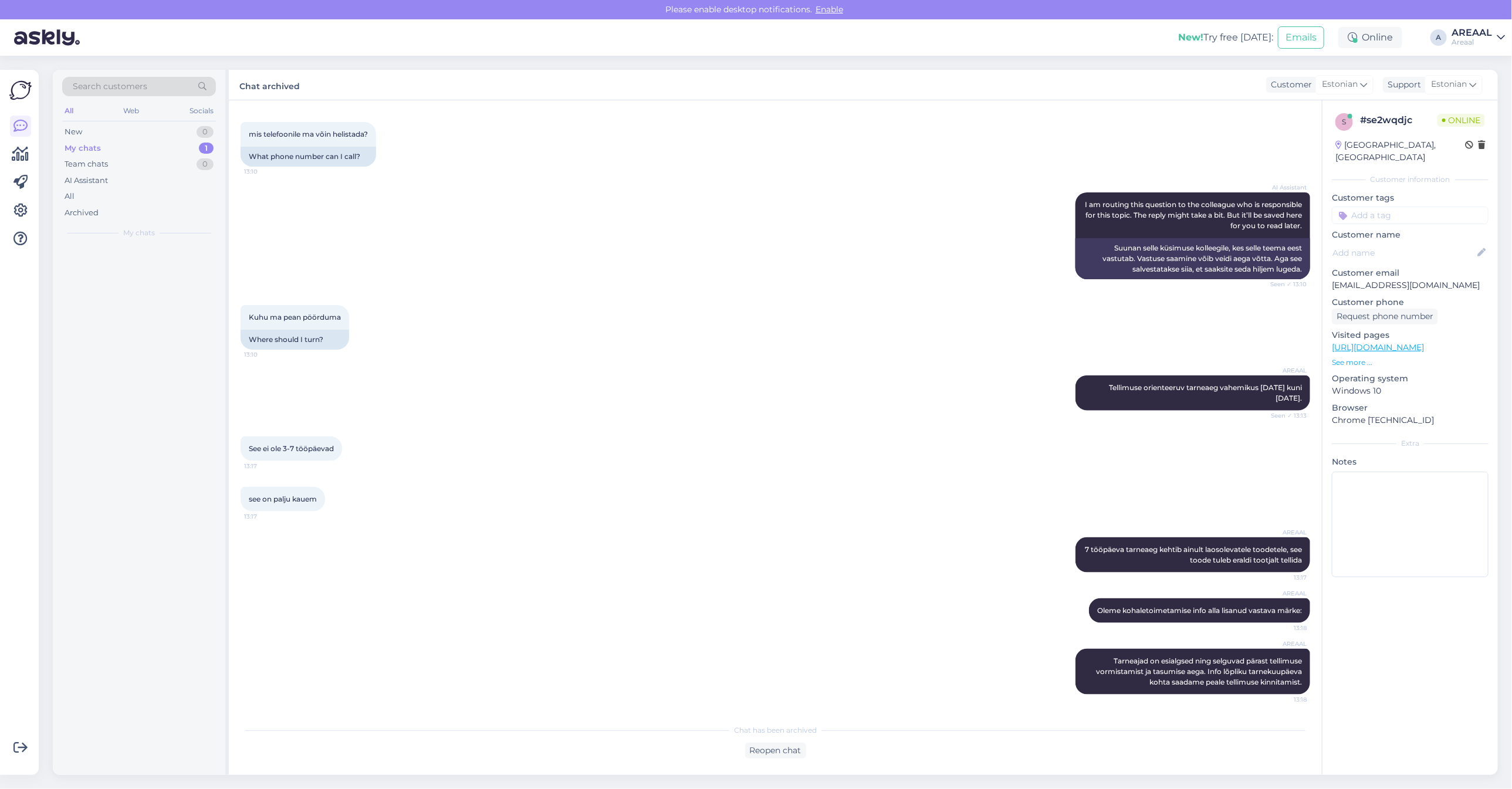
scroll to position [868, 0]
click at [181, 206] on div "Archived" at bounding box center [139, 213] width 154 height 16
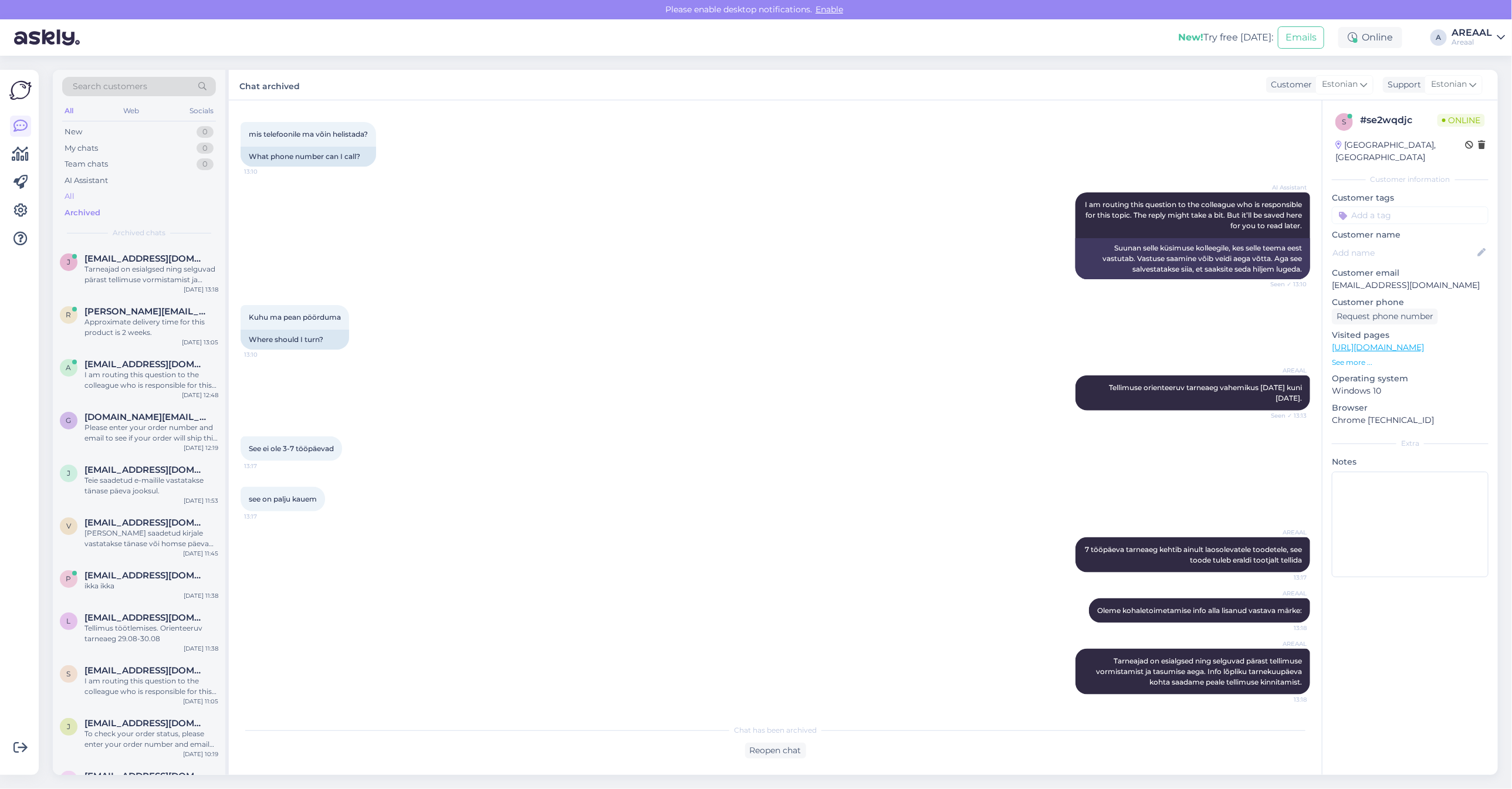
click at [178, 195] on div "All" at bounding box center [139, 196] width 154 height 16
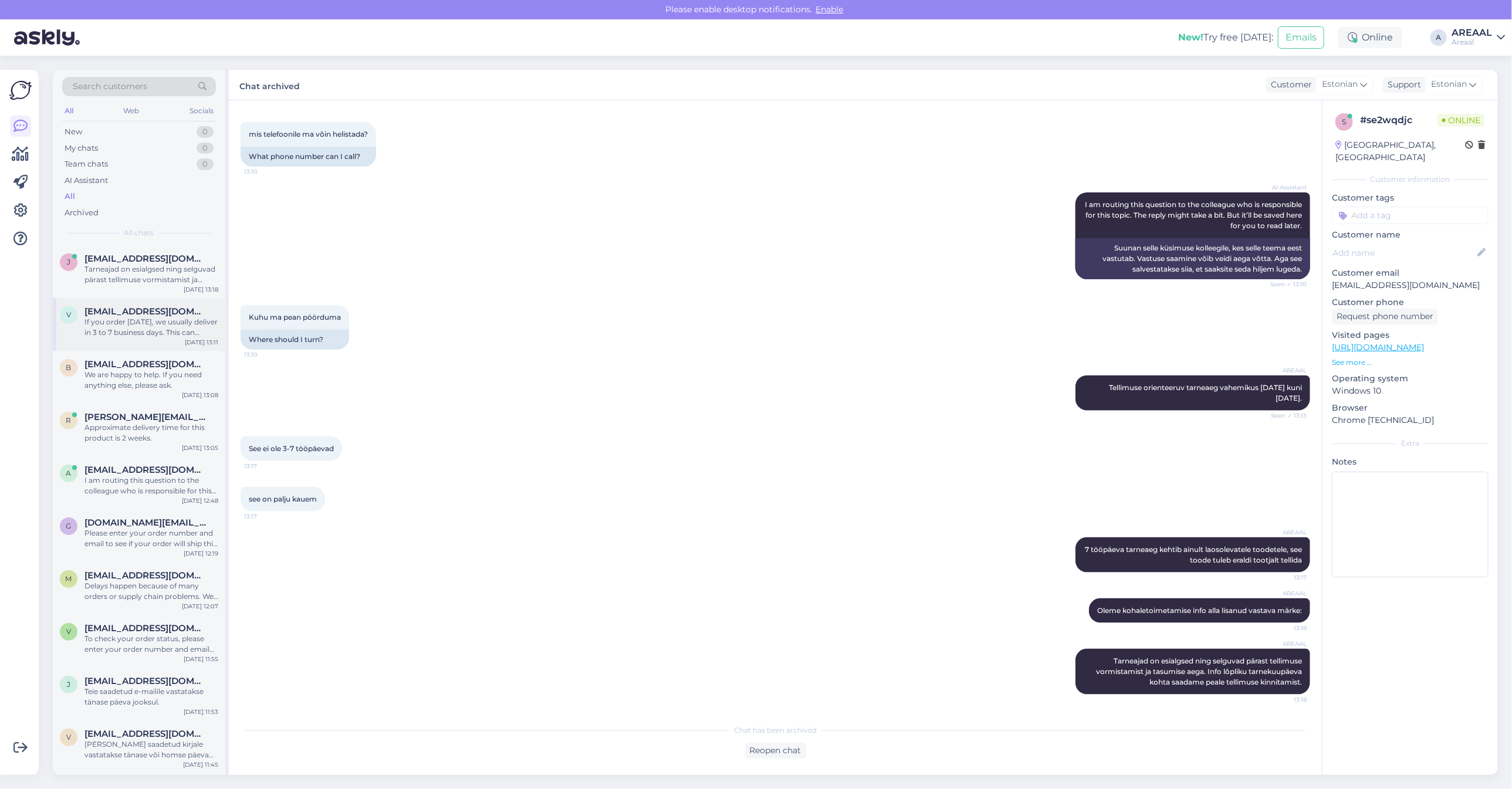
click at [175, 326] on div "If you order [DATE], we usually deliver in 3 to 7 business days. This can chang…" at bounding box center [151, 327] width 134 height 21
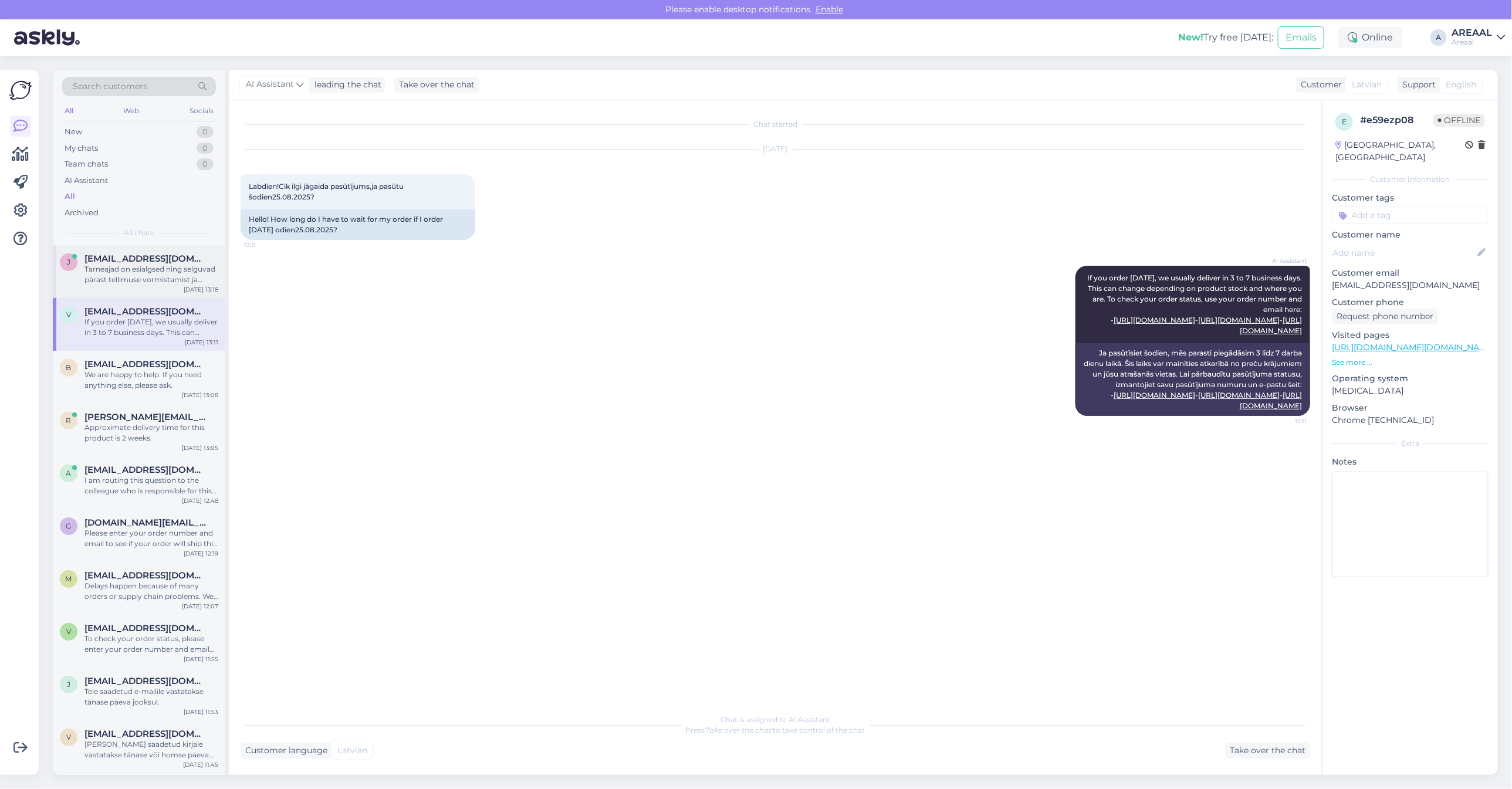
click at [168, 279] on div "Tarneajad on esialgsed ning selguvad pärast tellimuse vormistamist ja tasumise …" at bounding box center [151, 274] width 134 height 21
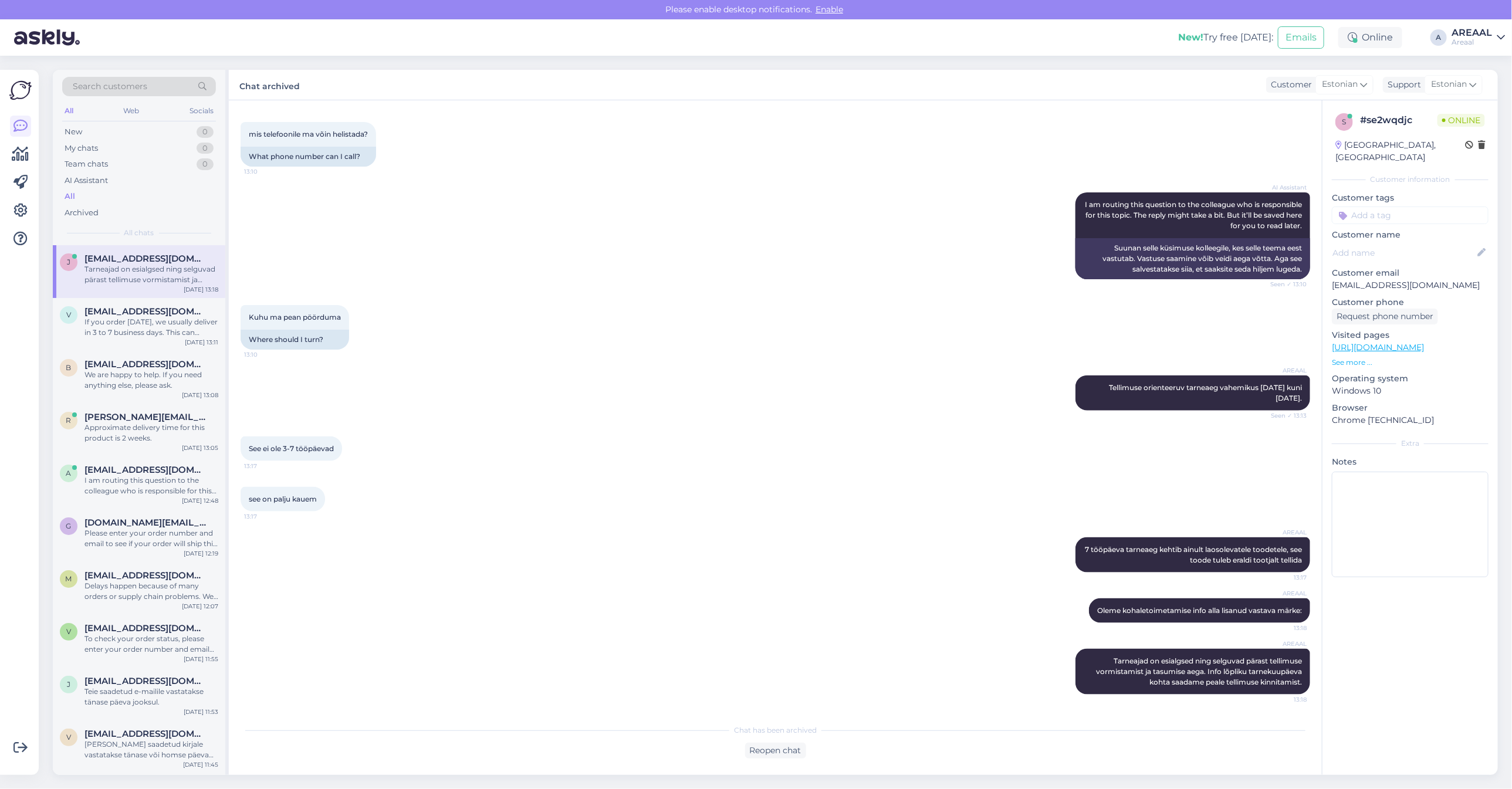
click at [1486, 28] on div "AREAAL" at bounding box center [1472, 33] width 40 height 10
click at [755, 276] on div "AI Assistant I am routing this question to the colleague who is responsible for…" at bounding box center [775, 236] width 1070 height 112
click at [1493, 39] on link "AREAAL Areaal" at bounding box center [1478, 37] width 53 height 19
click at [1493, 112] on button "Open" at bounding box center [1479, 116] width 33 height 18
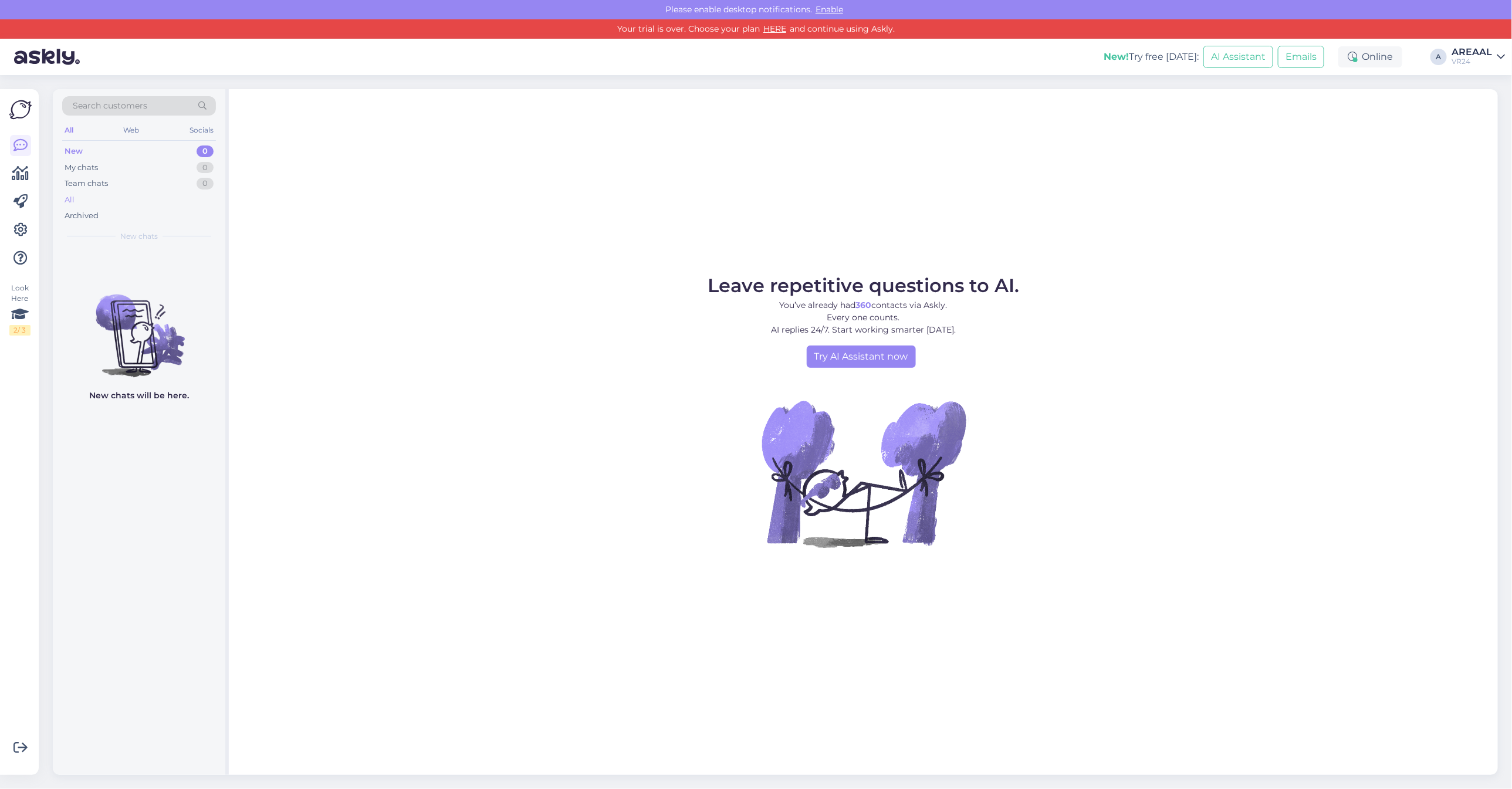
click at [165, 203] on div "All" at bounding box center [139, 200] width 154 height 16
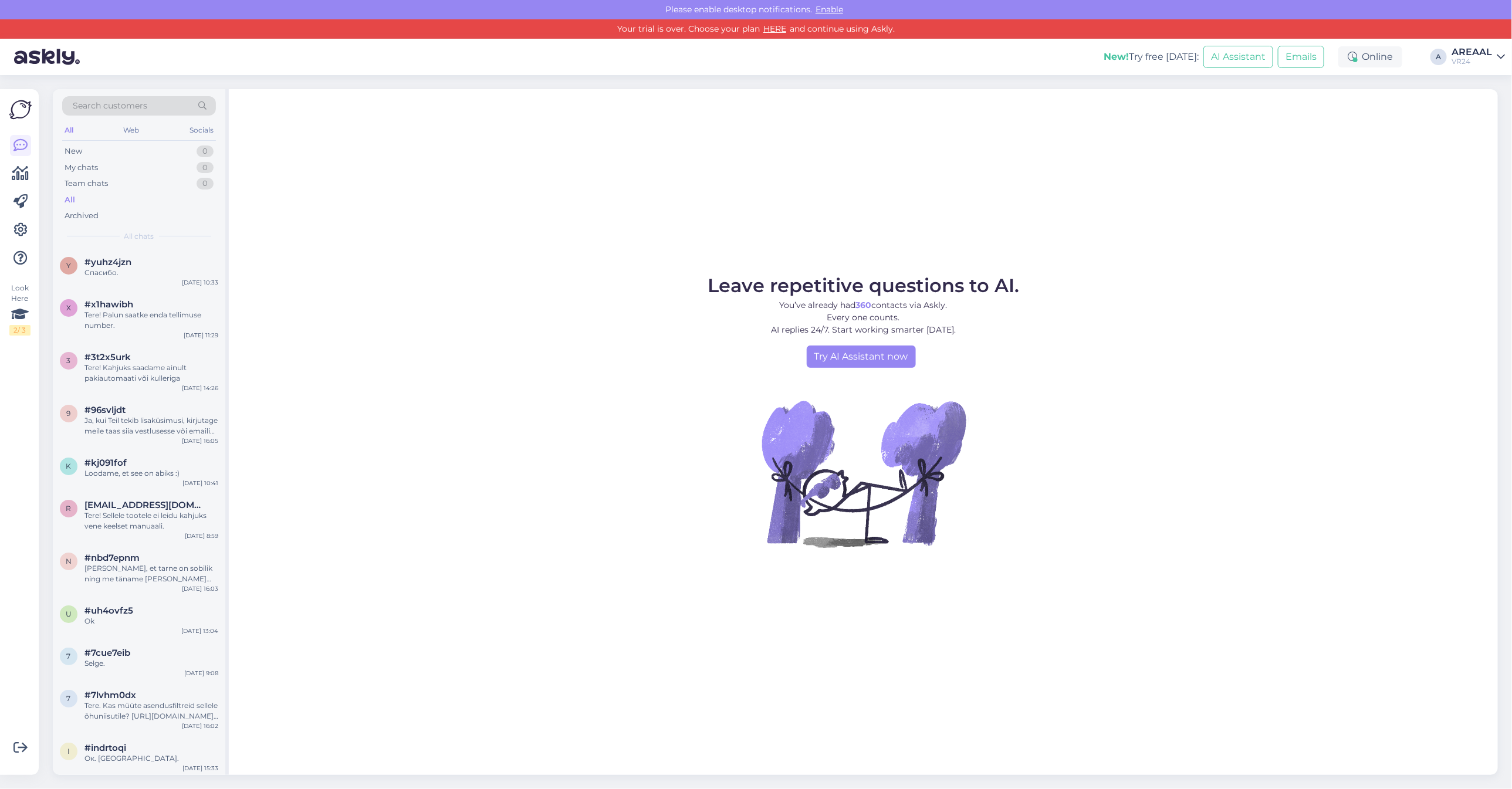
click at [1500, 53] on icon at bounding box center [1501, 57] width 8 height 10
click at [1479, 105] on button "Open" at bounding box center [1479, 110] width 33 height 18
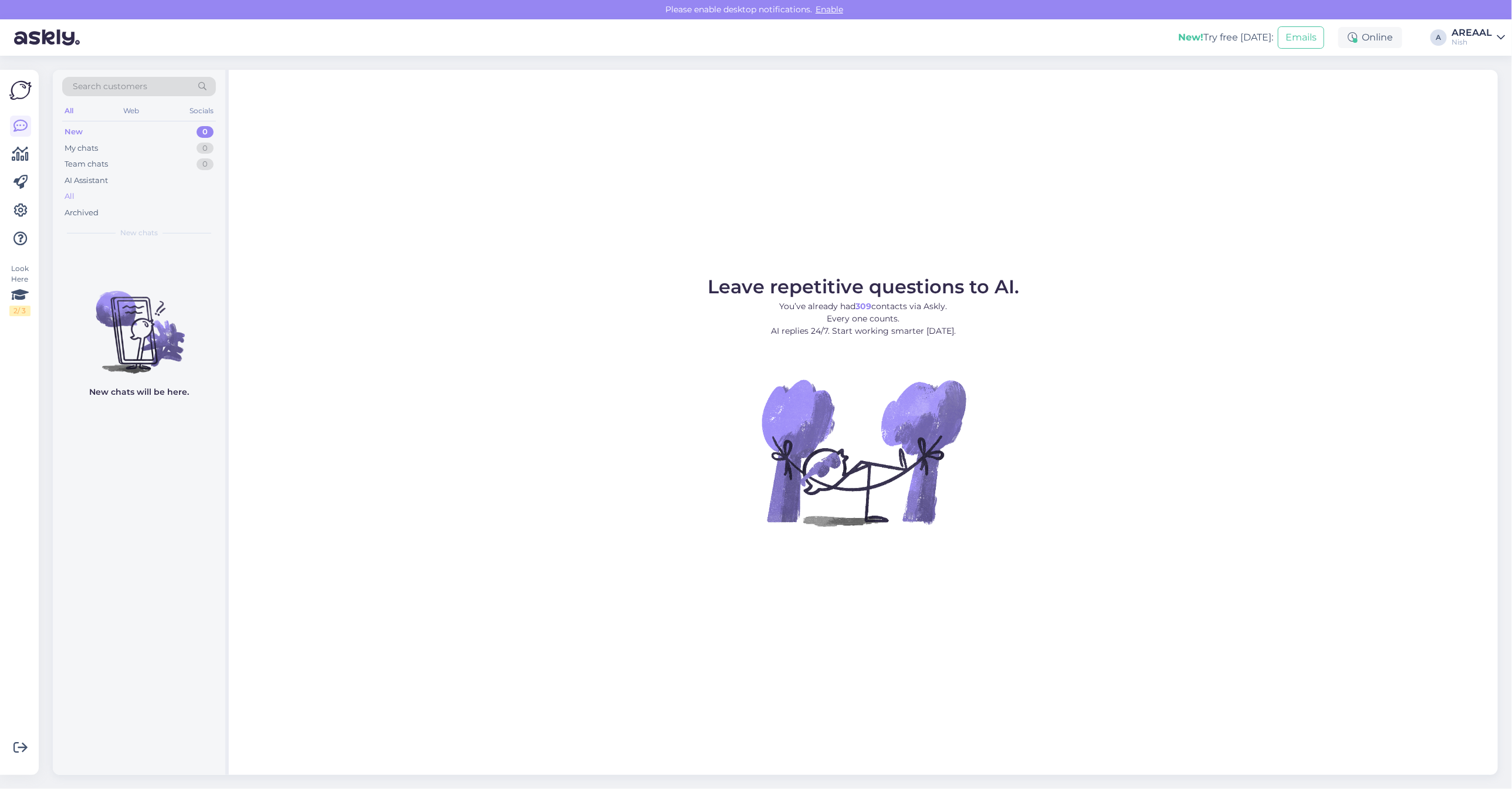
click at [142, 200] on div "All" at bounding box center [139, 196] width 154 height 16
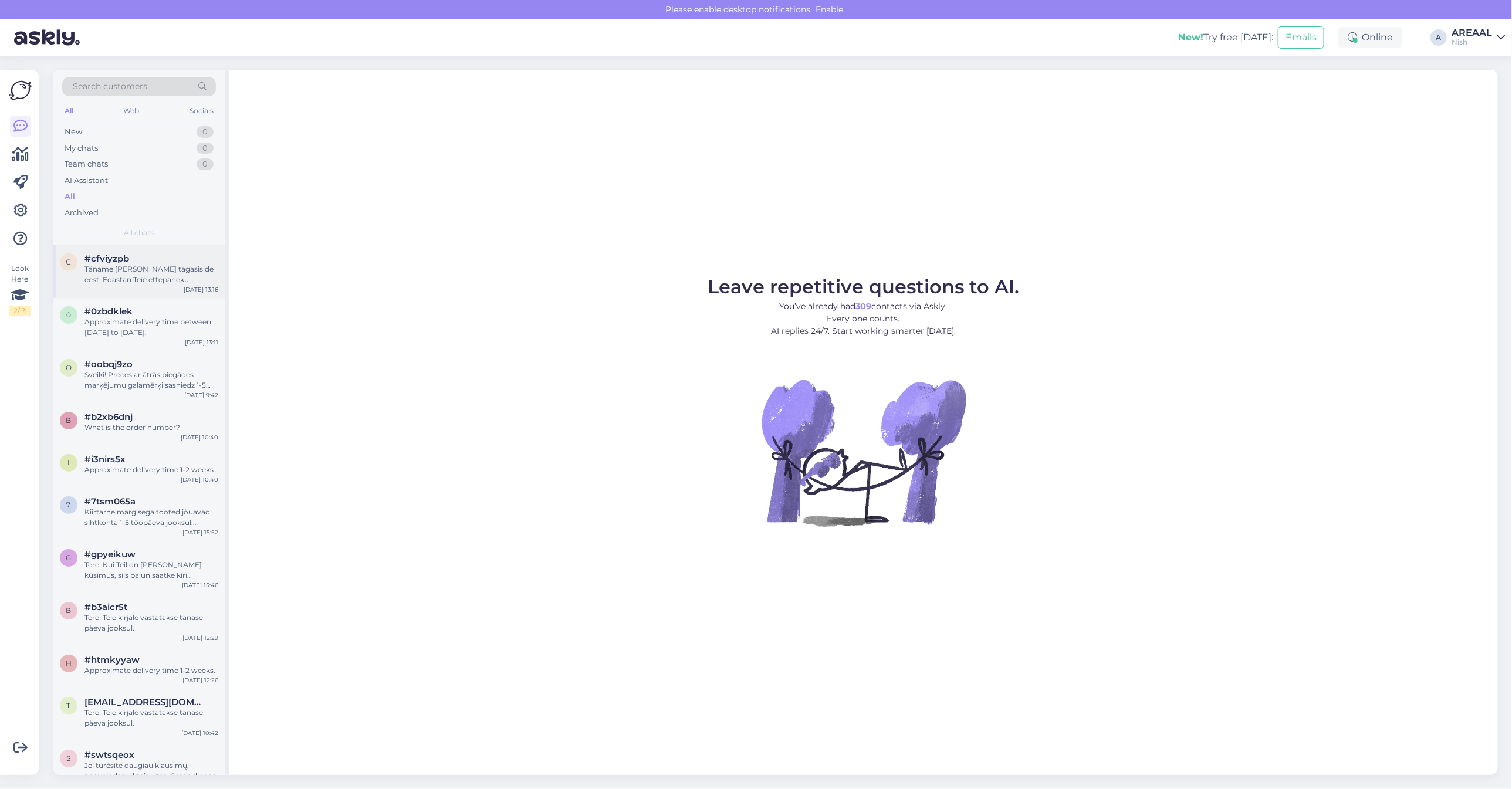
click at [160, 264] on div "Täname Teid tagasiside eest. Edastan Teie ettepaneku kliendikommunikatsiooni pa…" at bounding box center [151, 274] width 134 height 21
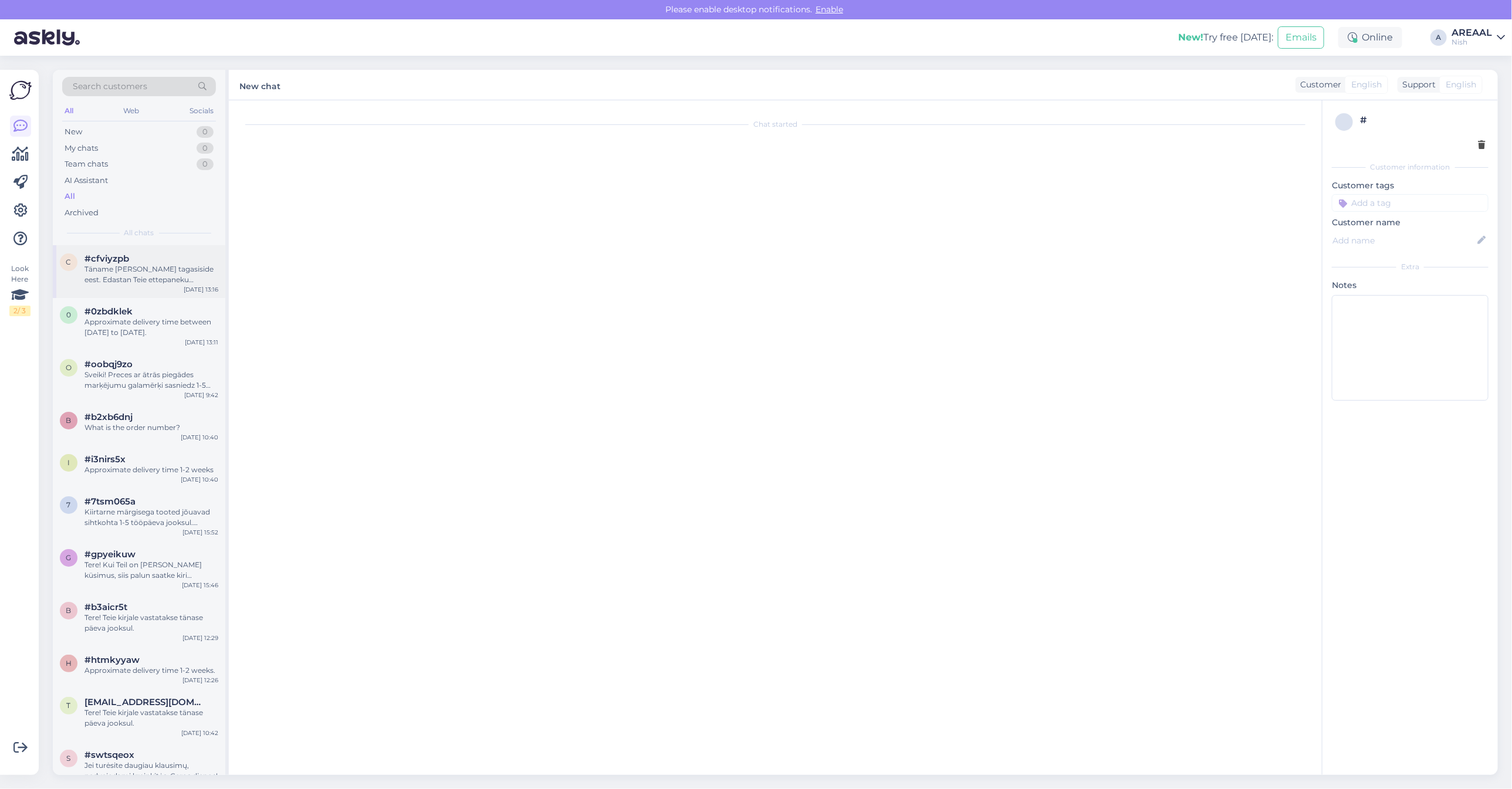
scroll to position [981, 0]
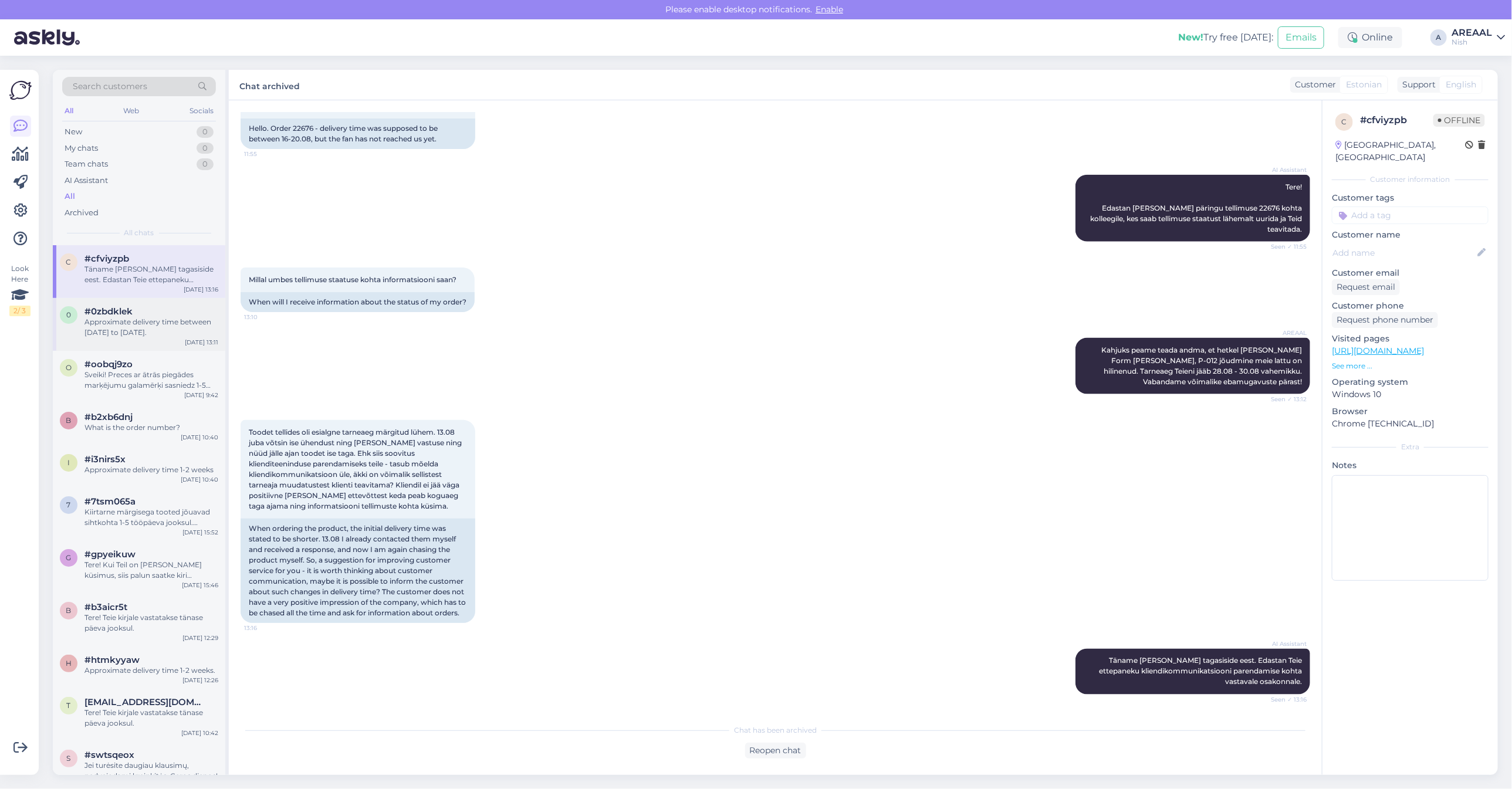
click at [164, 335] on div "Approximate delivery time between 30 august to 05 september." at bounding box center [151, 327] width 134 height 21
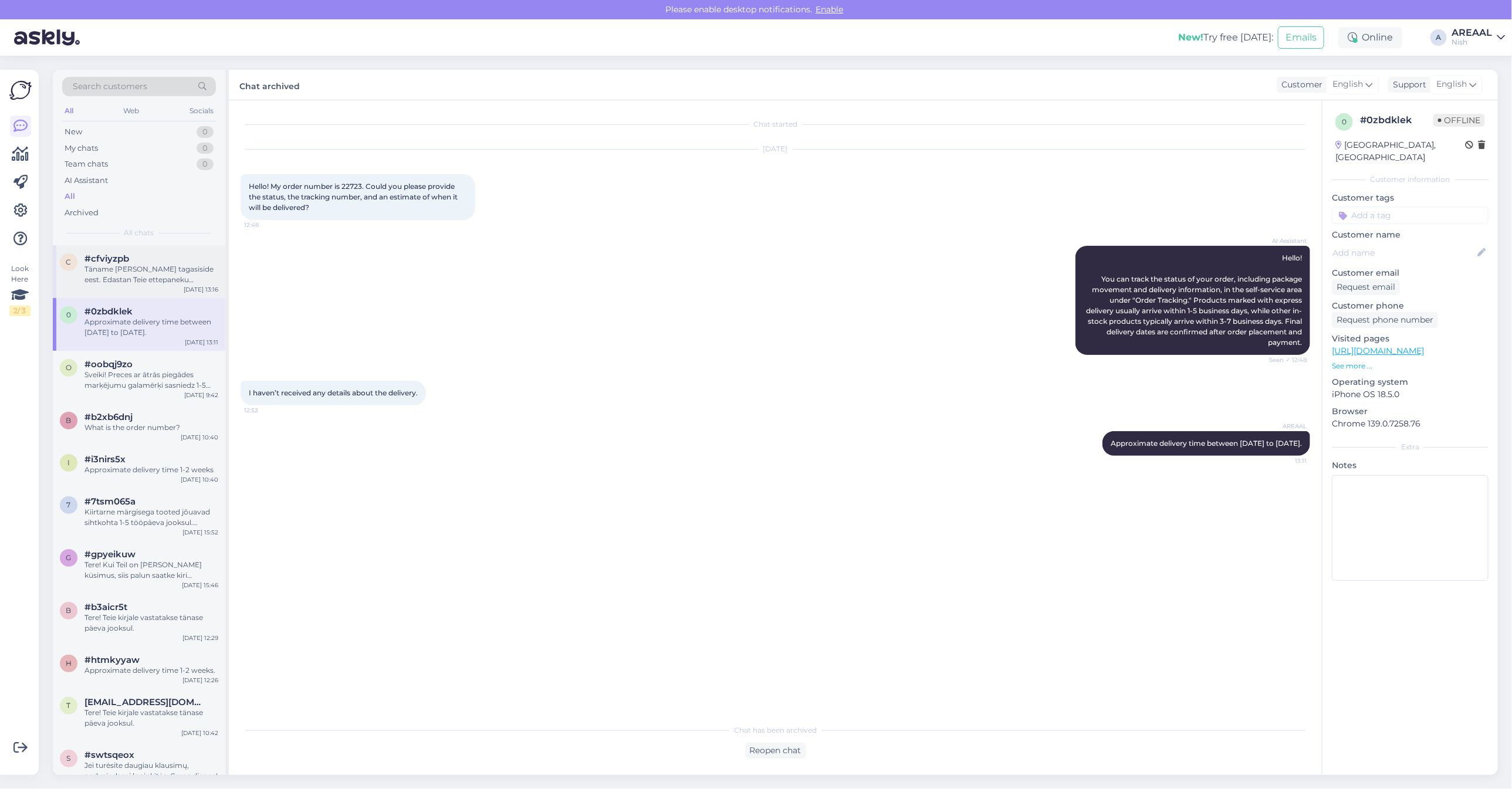
click at [153, 276] on div "Täname Teid tagasiside eest. Edastan Teie ettepaneku kliendikommunikatsiooni pa…" at bounding box center [151, 274] width 134 height 21
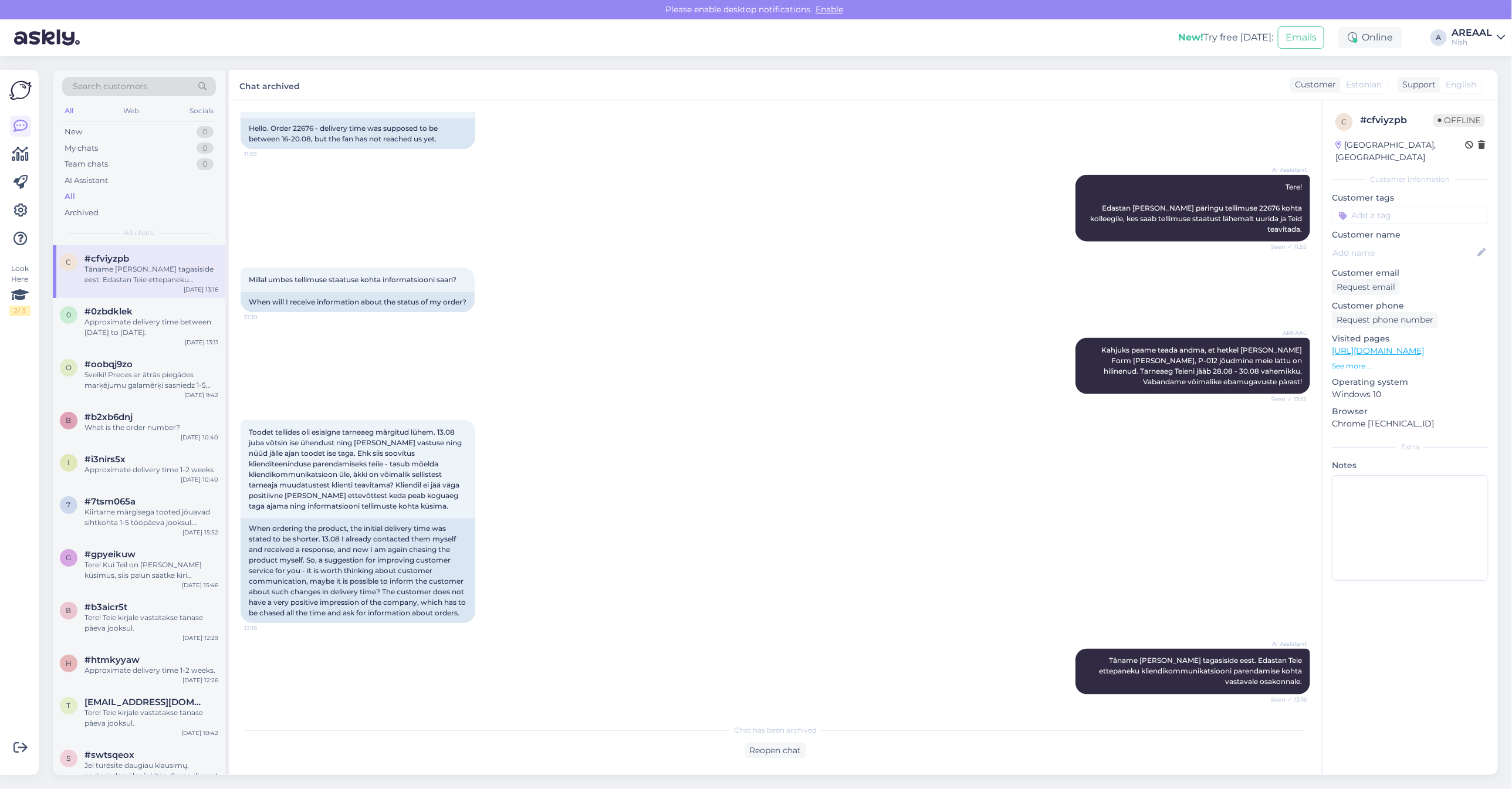
click at [1477, 42] on div "Nish" at bounding box center [1472, 42] width 40 height 10
click at [1483, 69] on button "Open" at bounding box center [1479, 65] width 33 height 18
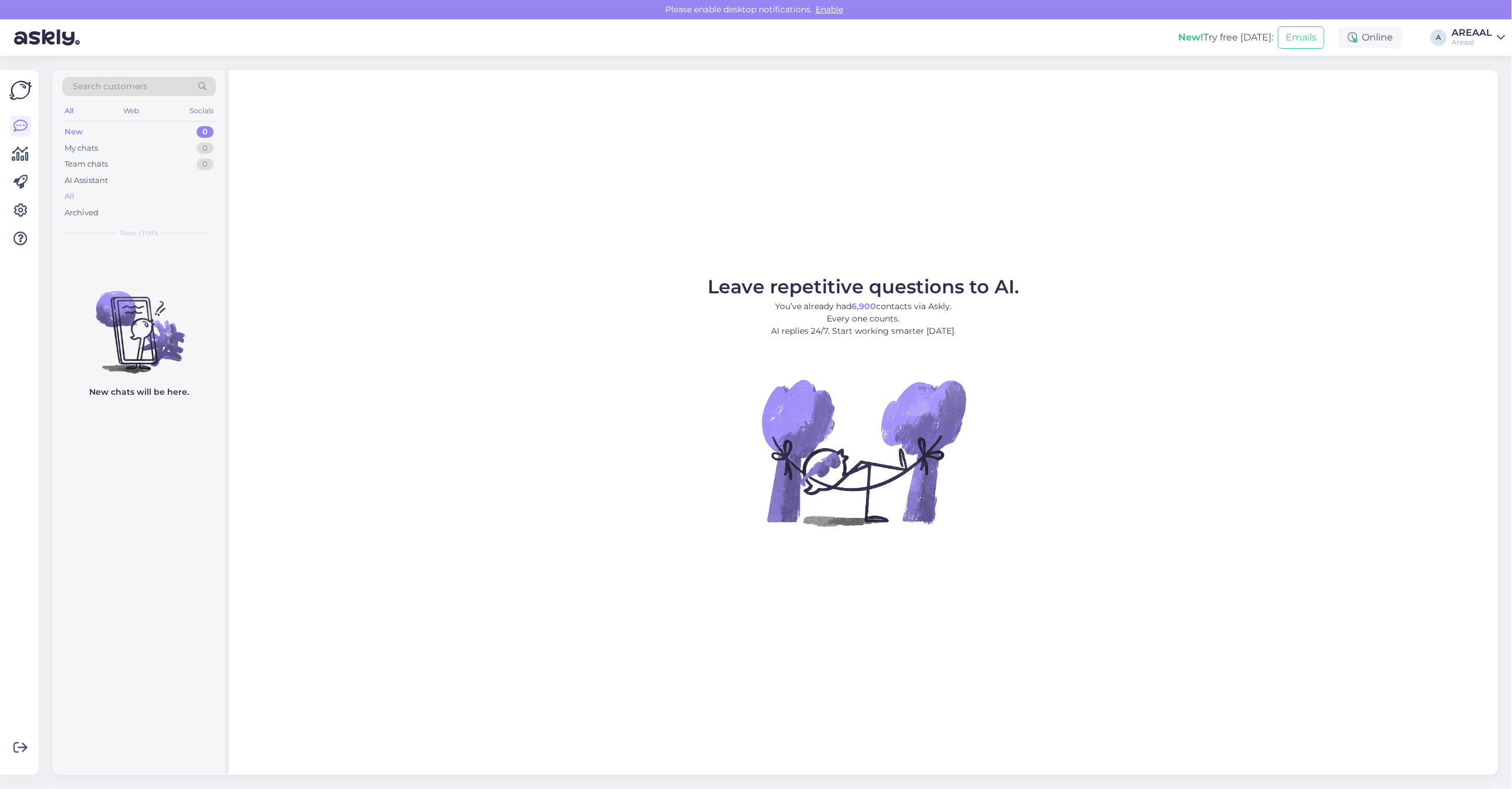
click at [207, 195] on div "All" at bounding box center [139, 196] width 154 height 16
click at [89, 206] on div "New 0 My chats 0 Team chats 0 AI Assistant All Archived" at bounding box center [139, 172] width 154 height 97
click at [92, 195] on div "All" at bounding box center [139, 196] width 154 height 16
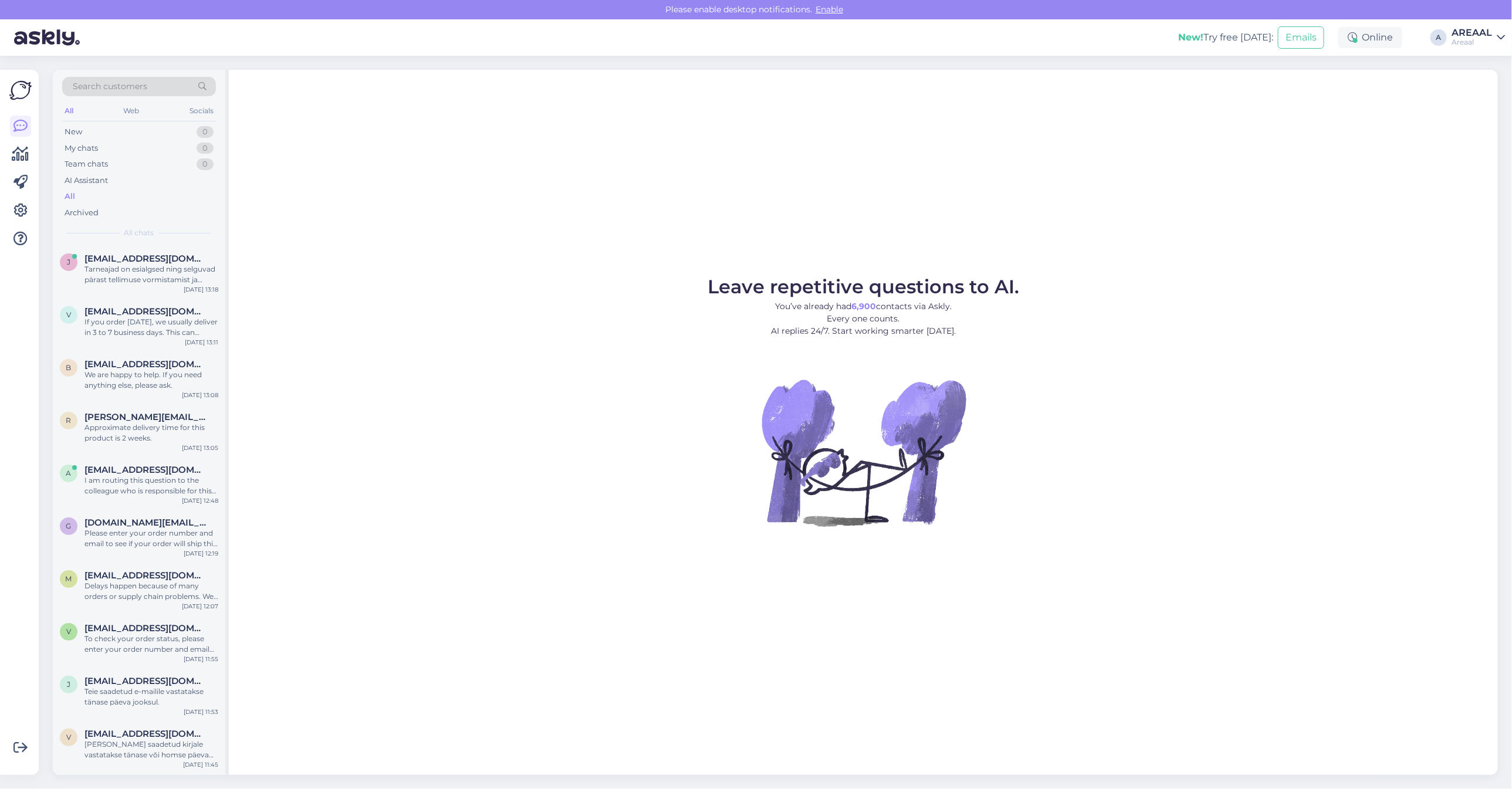
click at [624, 244] on div "Leave repetitive questions to AI. You’ve already had 6,900 contacts via Askly. …" at bounding box center [864, 422] width 1269 height 705
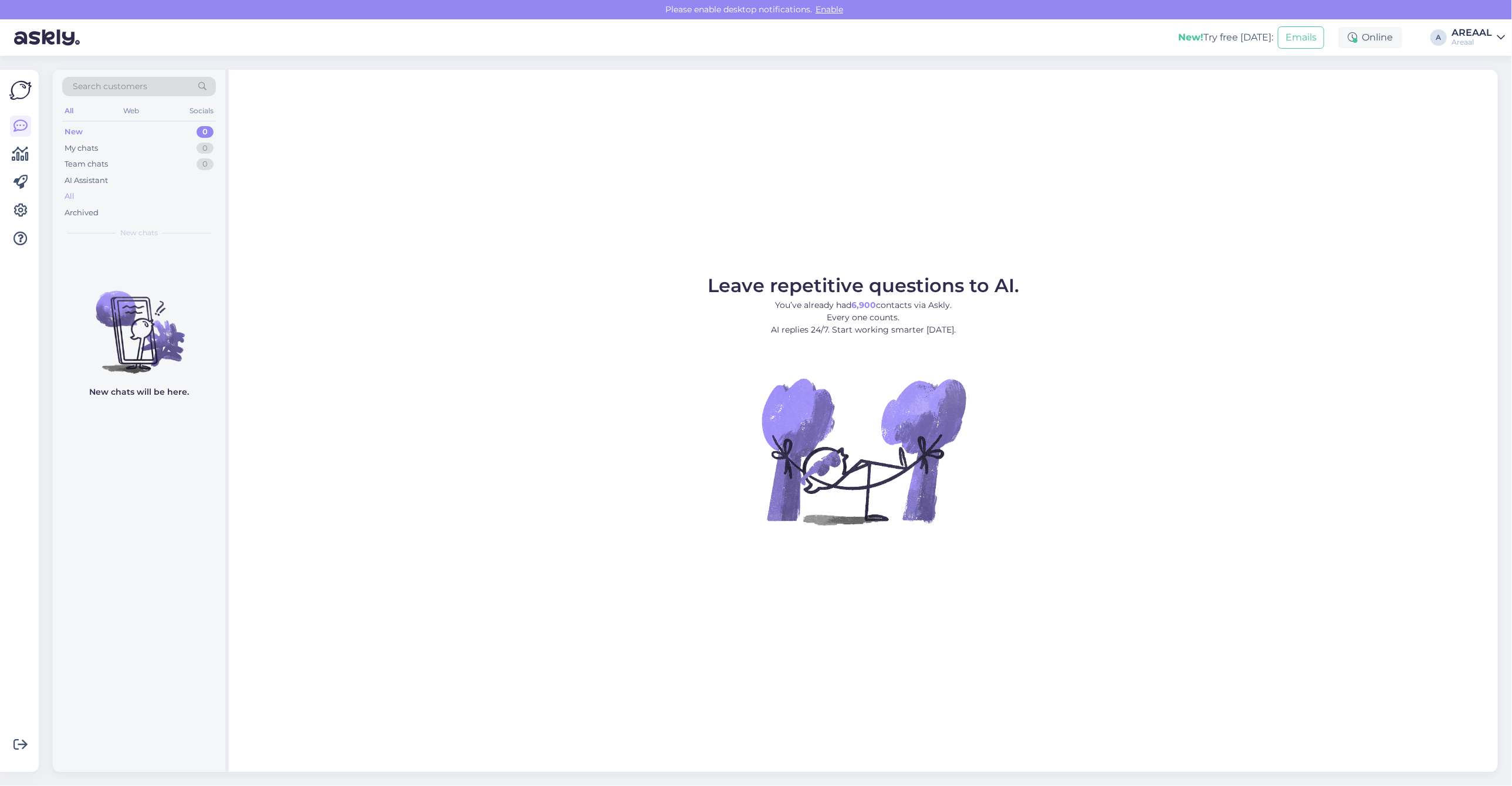
click at [157, 195] on div "All" at bounding box center [139, 196] width 154 height 16
click at [182, 186] on div "AI Assistant" at bounding box center [139, 180] width 154 height 16
click at [175, 193] on div "All" at bounding box center [139, 196] width 154 height 16
click at [134, 280] on div "Hello, I am routing this question to the colleague who is responsible for this …" at bounding box center [151, 274] width 134 height 21
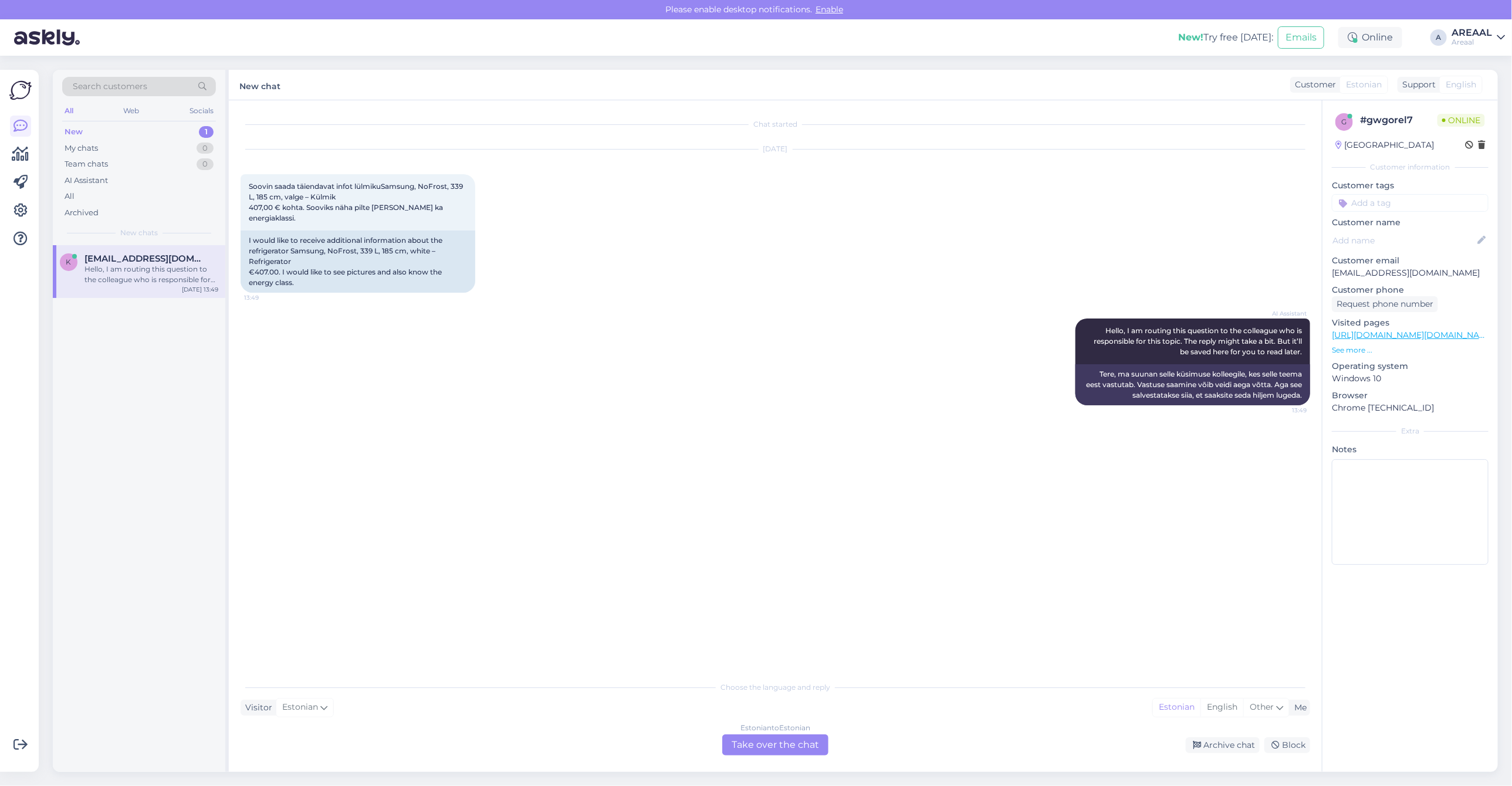
click at [722, 229] on div "[DATE] Soovin saada täiendavat infot lülmikuSamsung, NoFrost, 339 L, 185 cm, va…" at bounding box center [775, 221] width 1070 height 169
click at [1441, 334] on link "[URL][DOMAIN_NAME][DOMAIN_NAME][DOMAIN_NAME]" at bounding box center [1448, 335] width 233 height 11
click at [914, 335] on div "AI Assistant Hello, I am routing this question to the colleague who is responsi…" at bounding box center [775, 362] width 1070 height 112
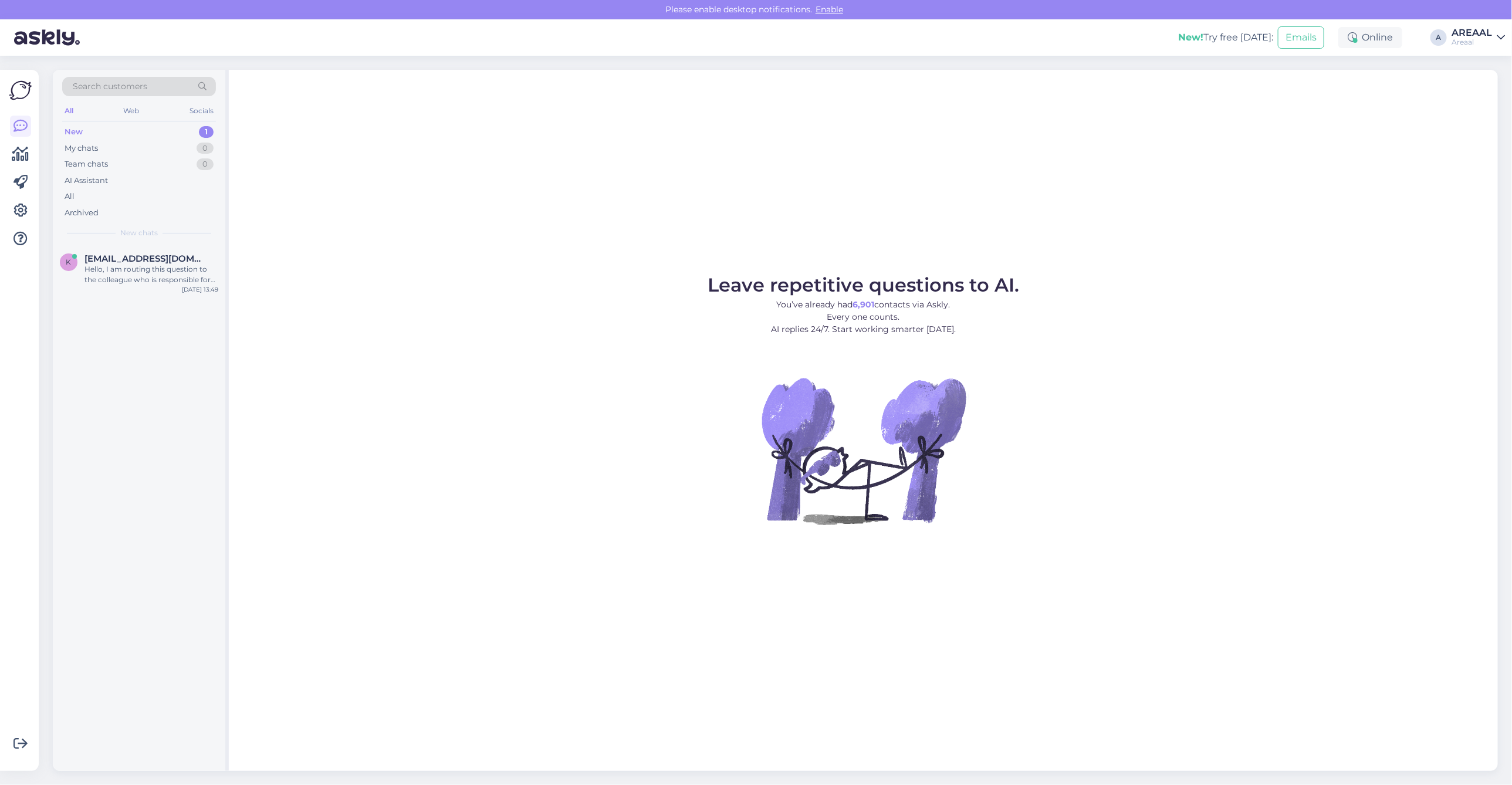
click at [174, 238] on div "New chats" at bounding box center [139, 233] width 154 height 11
click at [180, 263] on span "[EMAIL_ADDRESS][DOMAIN_NAME]" at bounding box center [145, 259] width 122 height 11
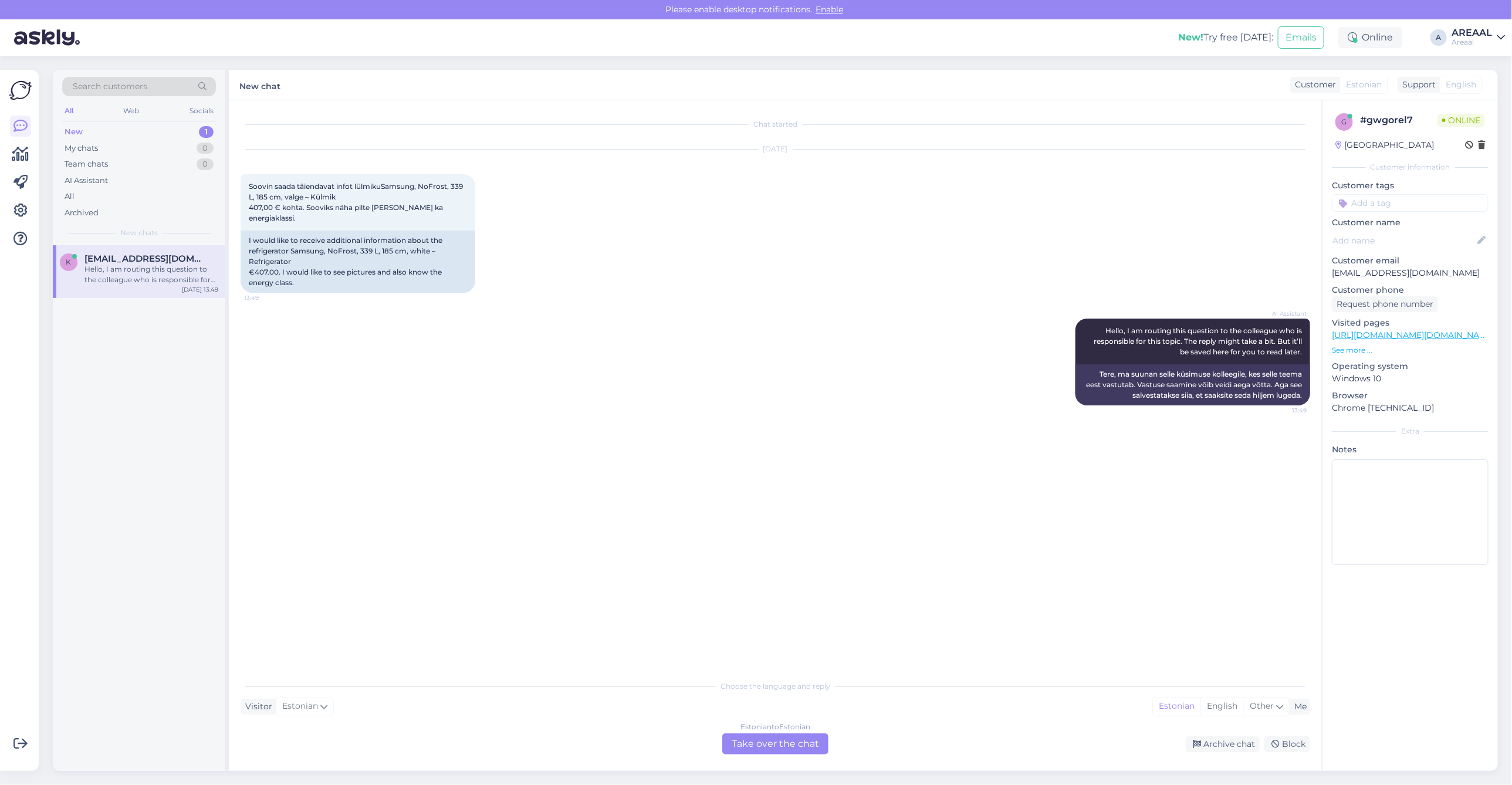
click at [831, 321] on div "AI Assistant Hello, I am routing this question to the colleague who is responsi…" at bounding box center [775, 362] width 1070 height 112
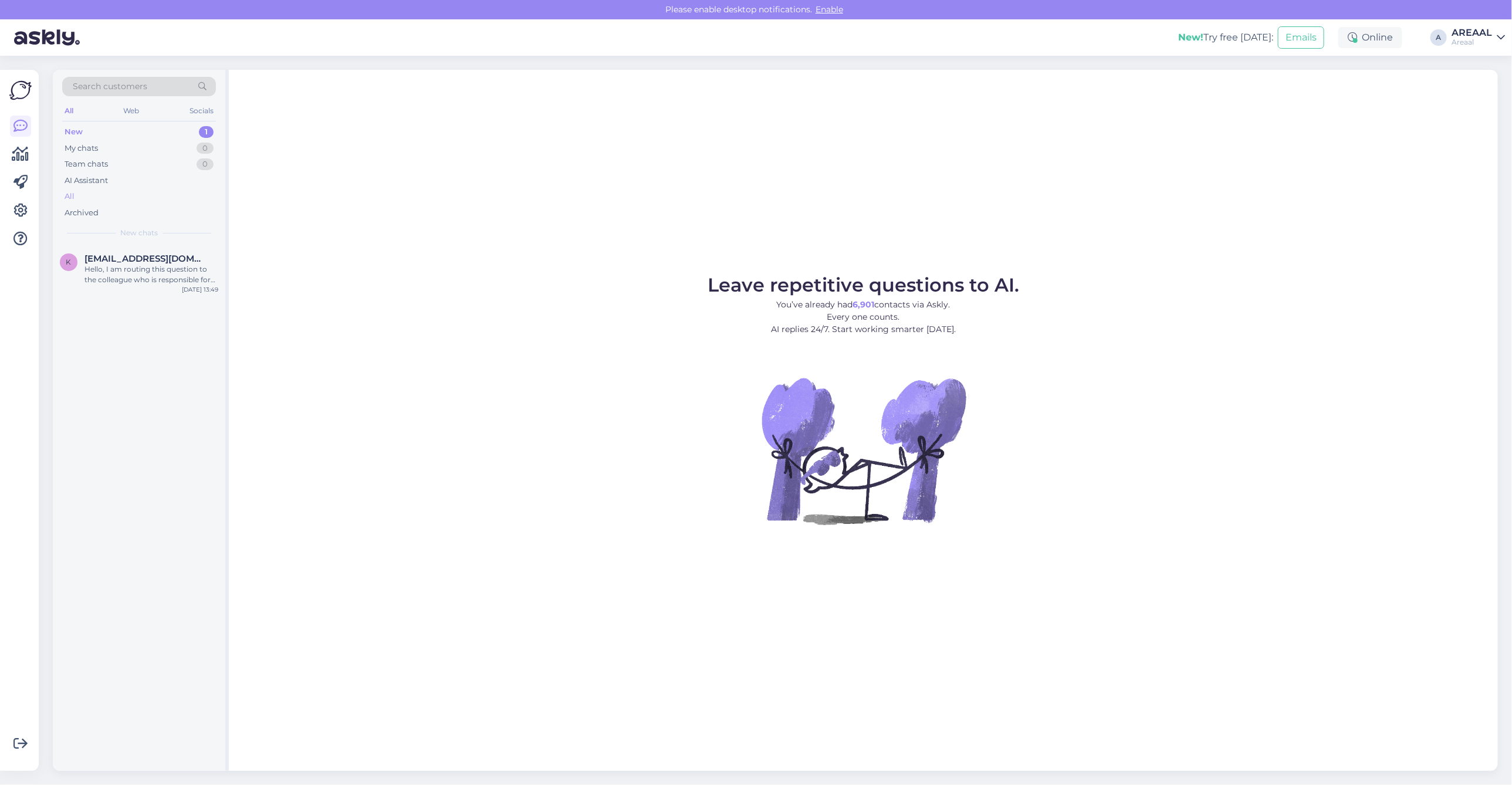
click at [168, 198] on div "All" at bounding box center [139, 196] width 154 height 16
click at [147, 264] on div "Hello, I am routing this question to the colleague who is responsible for this …" at bounding box center [151, 274] width 134 height 21
click at [121, 282] on div "Hello, I am routing this question to the colleague who is responsible for this …" at bounding box center [151, 274] width 134 height 21
click at [107, 185] on div "AI Assistant" at bounding box center [86, 181] width 43 height 12
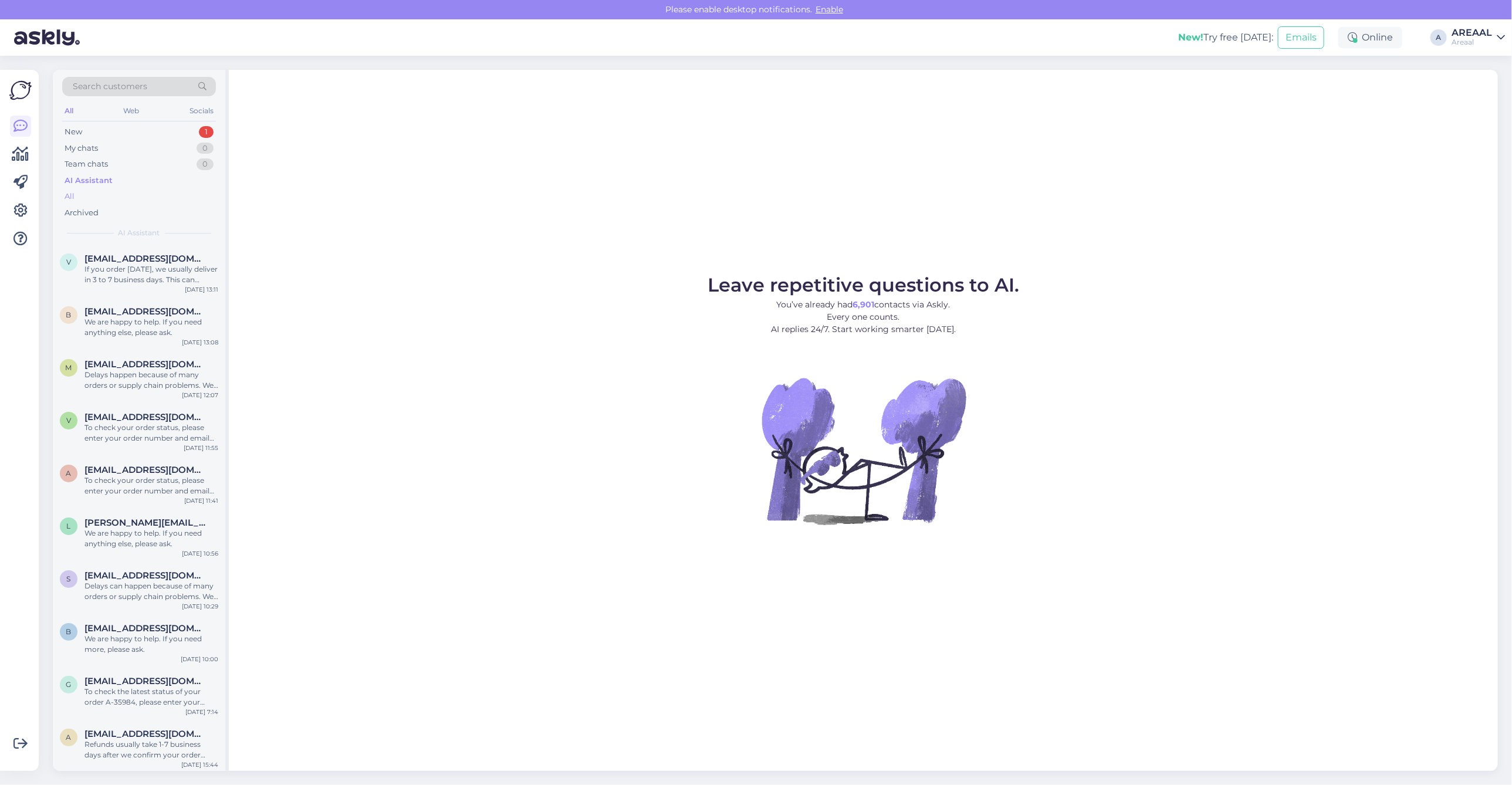
click at [104, 197] on div "All" at bounding box center [139, 196] width 154 height 16
click at [151, 144] on div "My chats 0" at bounding box center [139, 148] width 154 height 16
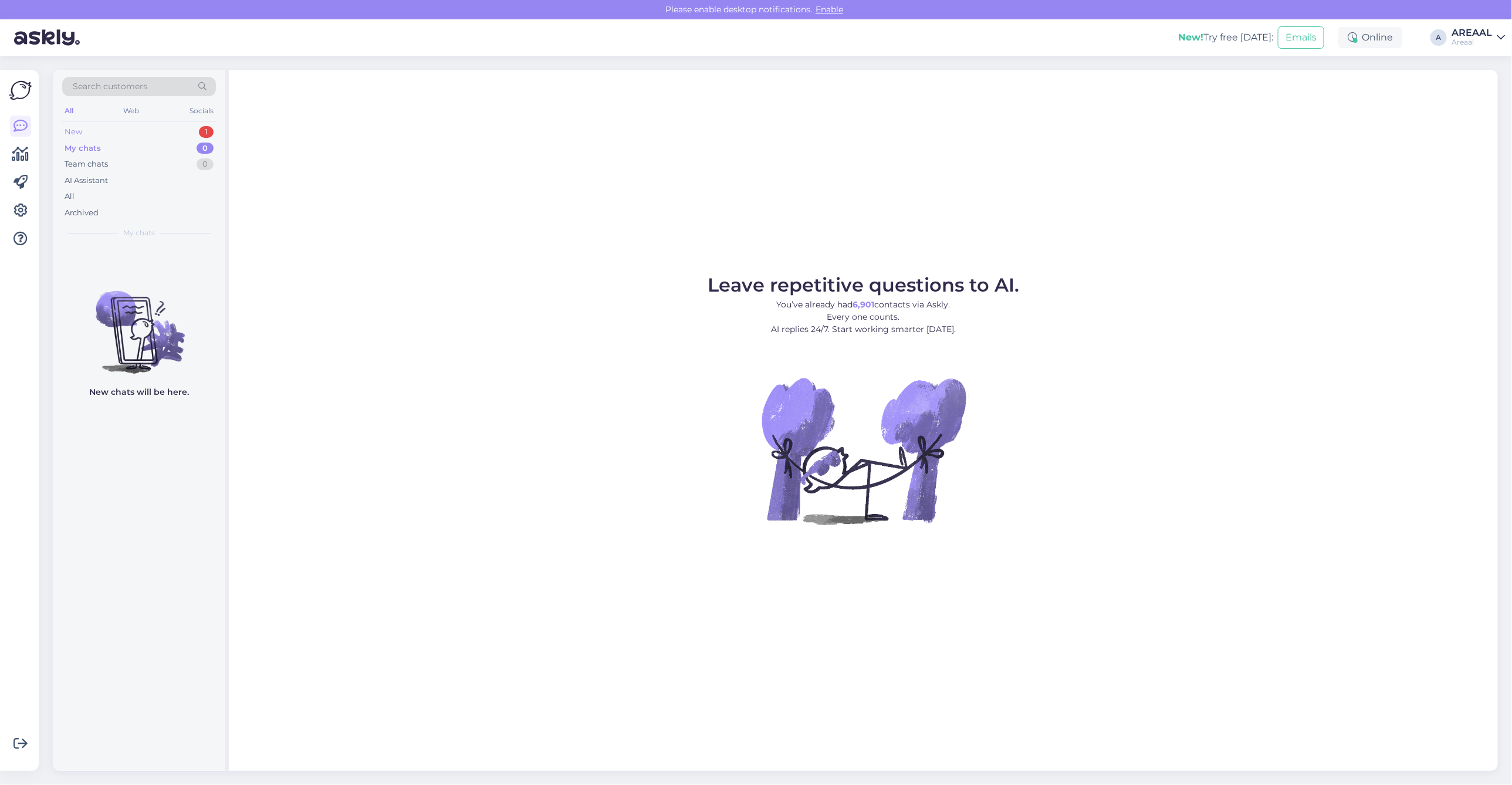
click at [162, 126] on div "New 1" at bounding box center [139, 132] width 154 height 16
click at [1023, 207] on div "Leave repetitive questions to AI. You’ve already had 6,901 contacts via Askly. …" at bounding box center [864, 420] width 1269 height 701
click at [153, 278] on div "Hello, I am routing this question to the colleague who is responsible for this …" at bounding box center [151, 274] width 134 height 21
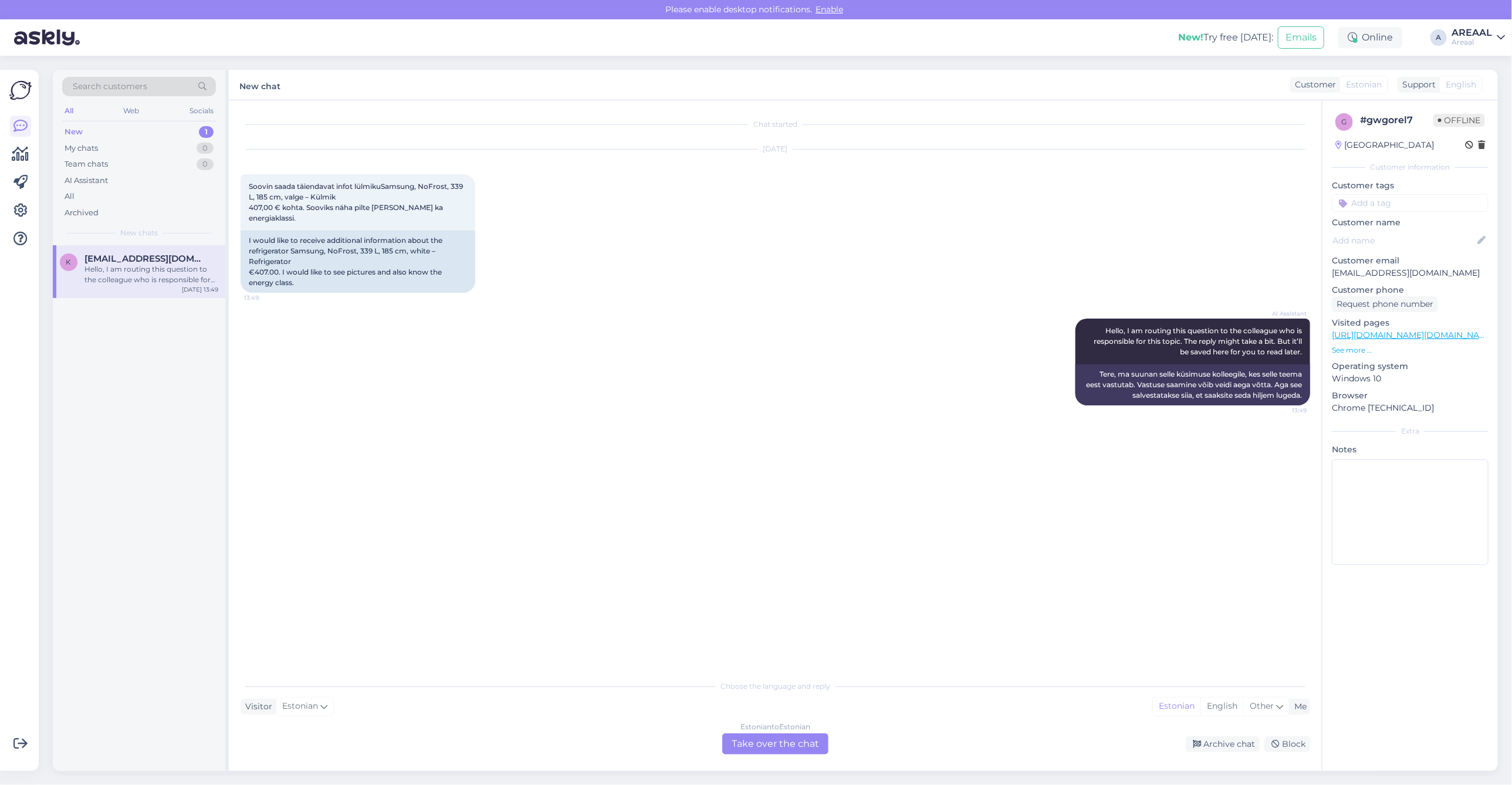
click at [1403, 330] on link "https://areaal.ee/samsung-nofrost-339-l-185-cm-valge-kulmik/?utm_source=Hind.ee…" at bounding box center [1448, 335] width 233 height 11
click at [721, 745] on div "Estonian to Estonian Take over the chat" at bounding box center [775, 744] width 115 height 21
click at [748, 741] on div "Estonian to Estonian Take over the chat" at bounding box center [775, 744] width 106 height 21
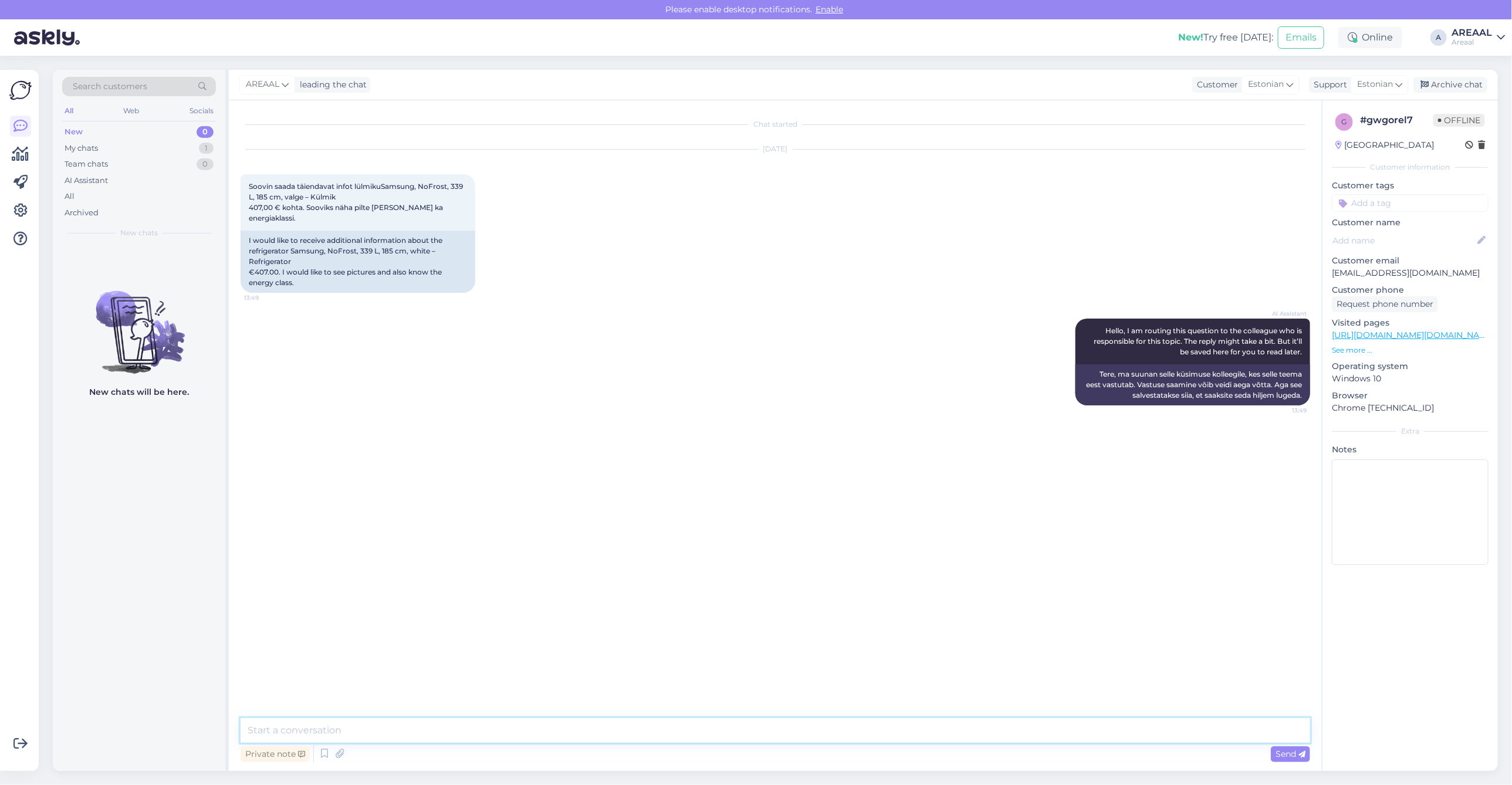
click at [748, 741] on textarea at bounding box center [775, 730] width 1070 height 25
type textarea "Toote energiaklass E. Pildid lisatud tootele juurde."
click at [758, 465] on div "Chat started Aug 25 2025 Soovin saada täiendavat infot lülmikuSamsung, NoFrost,…" at bounding box center [780, 409] width 1080 height 596
click at [121, 521] on div "New chats will be here." at bounding box center [139, 508] width 172 height 526
click at [779, 745] on div "Private note Send" at bounding box center [775, 754] width 1070 height 22
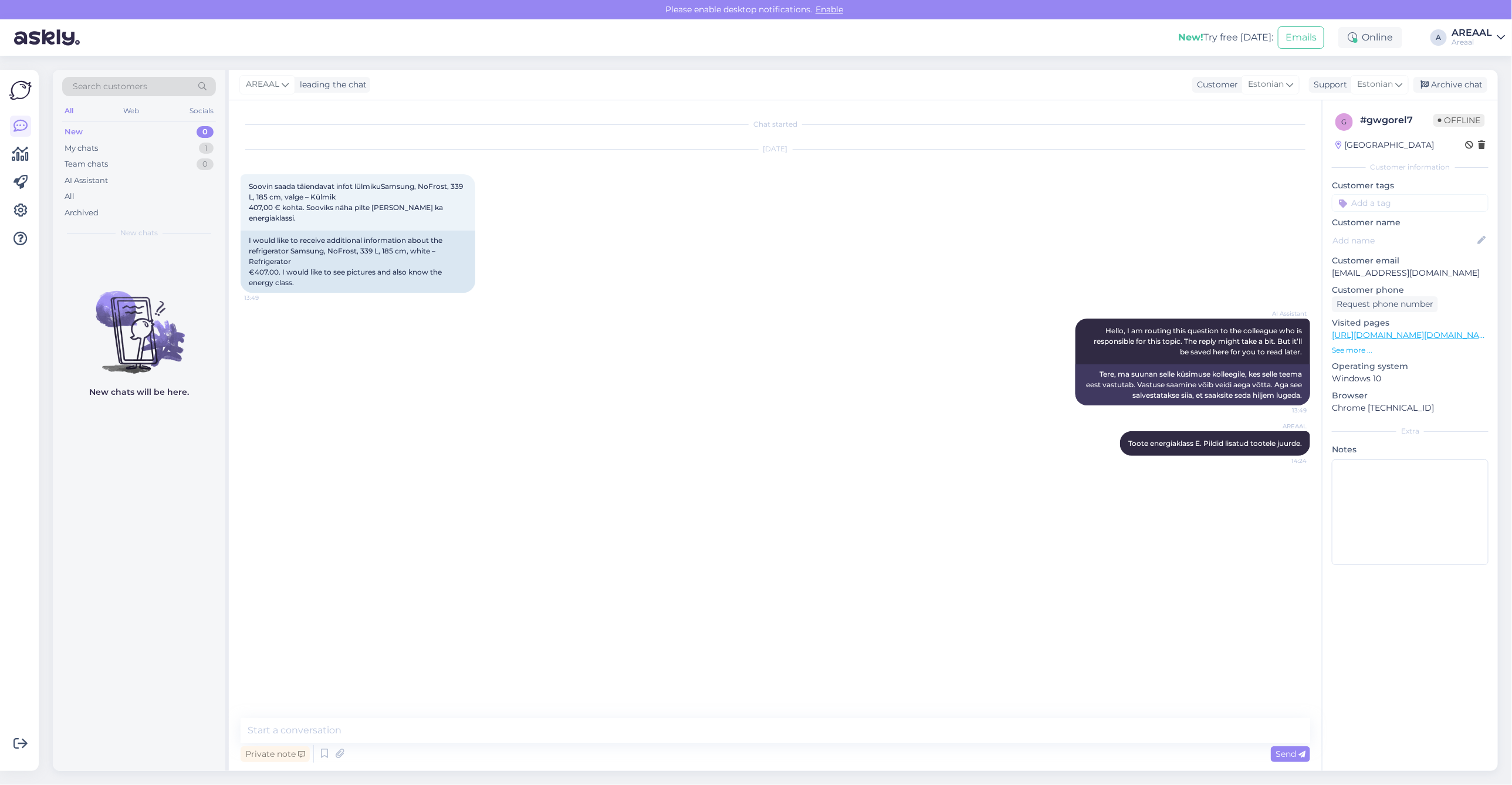
click at [485, 365] on div "AI Assistant Hello, I am routing this question to the colleague who is responsi…" at bounding box center [775, 362] width 1070 height 112
click at [490, 365] on div "AI Assistant Hello, I am routing this question to the colleague who is responsi…" at bounding box center [775, 362] width 1070 height 112
click at [1480, 82] on div "Archive chat" at bounding box center [1450, 85] width 74 height 16
click at [121, 194] on div "All" at bounding box center [139, 196] width 154 height 16
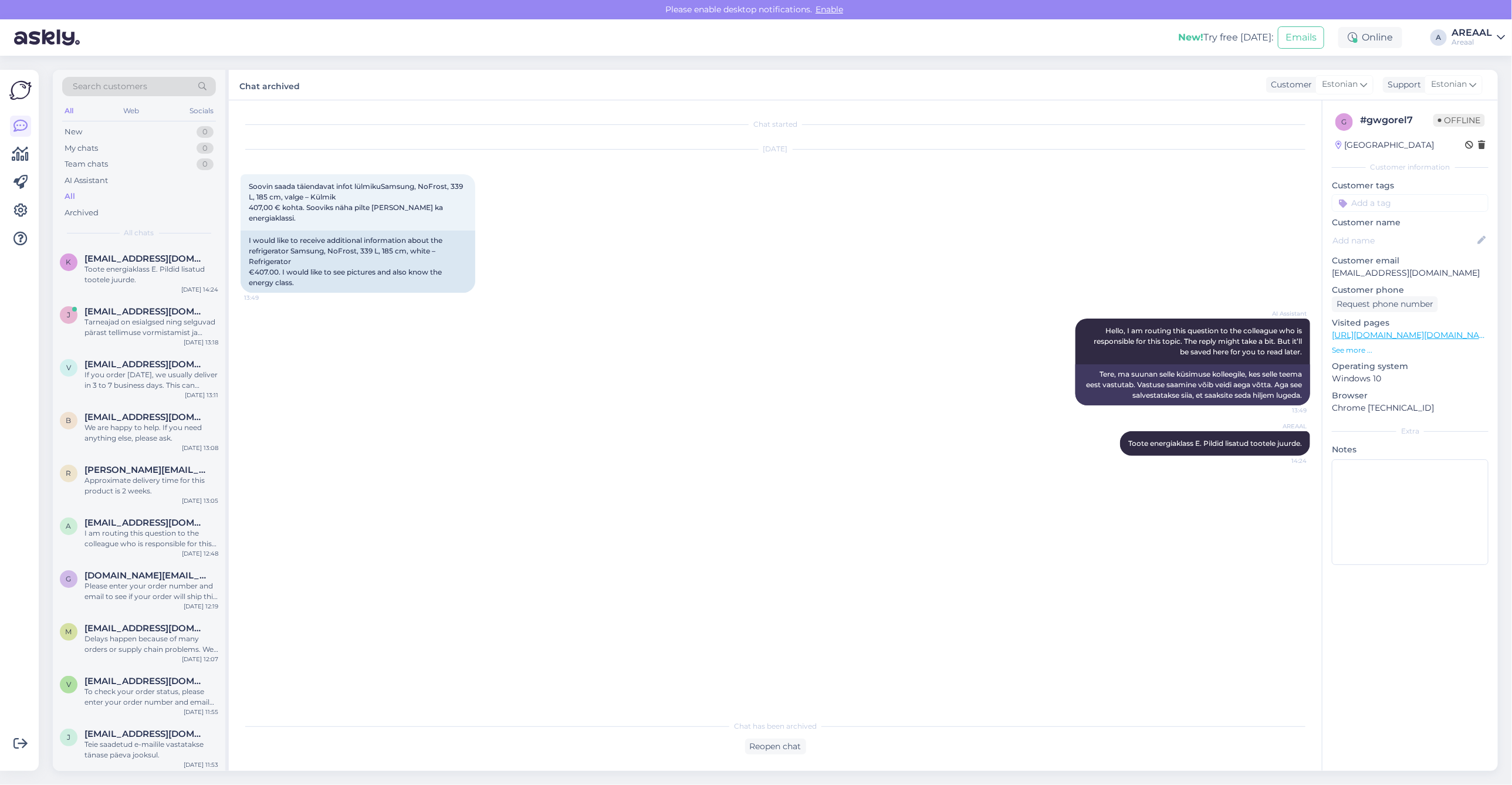
click at [533, 441] on div "AREAAL Toote energiaklass E. Pildid lisatud tootele juurde. 14:24" at bounding box center [775, 444] width 1070 height 50
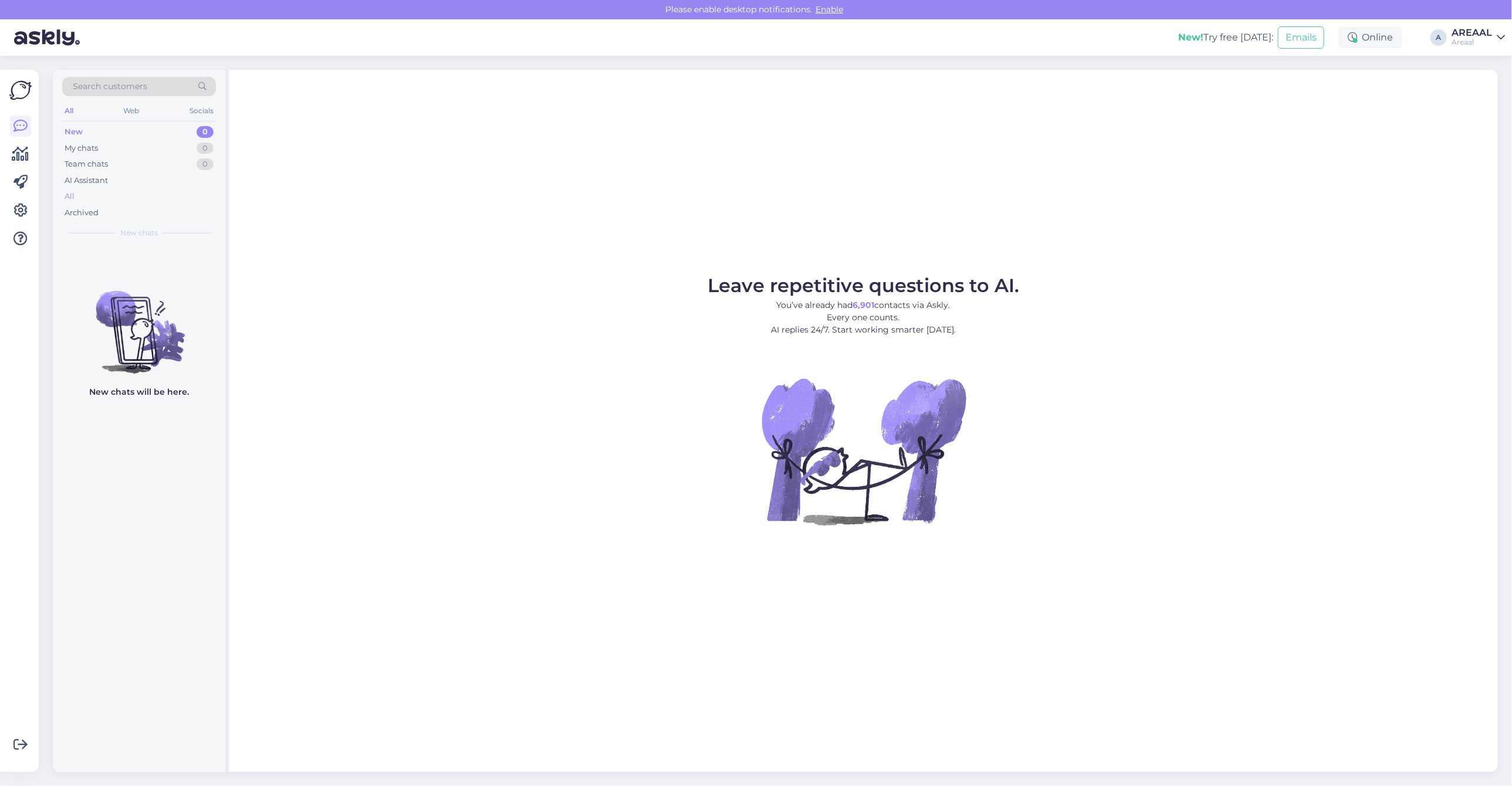
click at [101, 196] on div "All" at bounding box center [139, 196] width 154 height 16
click at [1483, 30] on div "AREAAL" at bounding box center [1472, 33] width 40 height 10
click at [1477, 95] on button "Open" at bounding box center [1479, 91] width 33 height 18
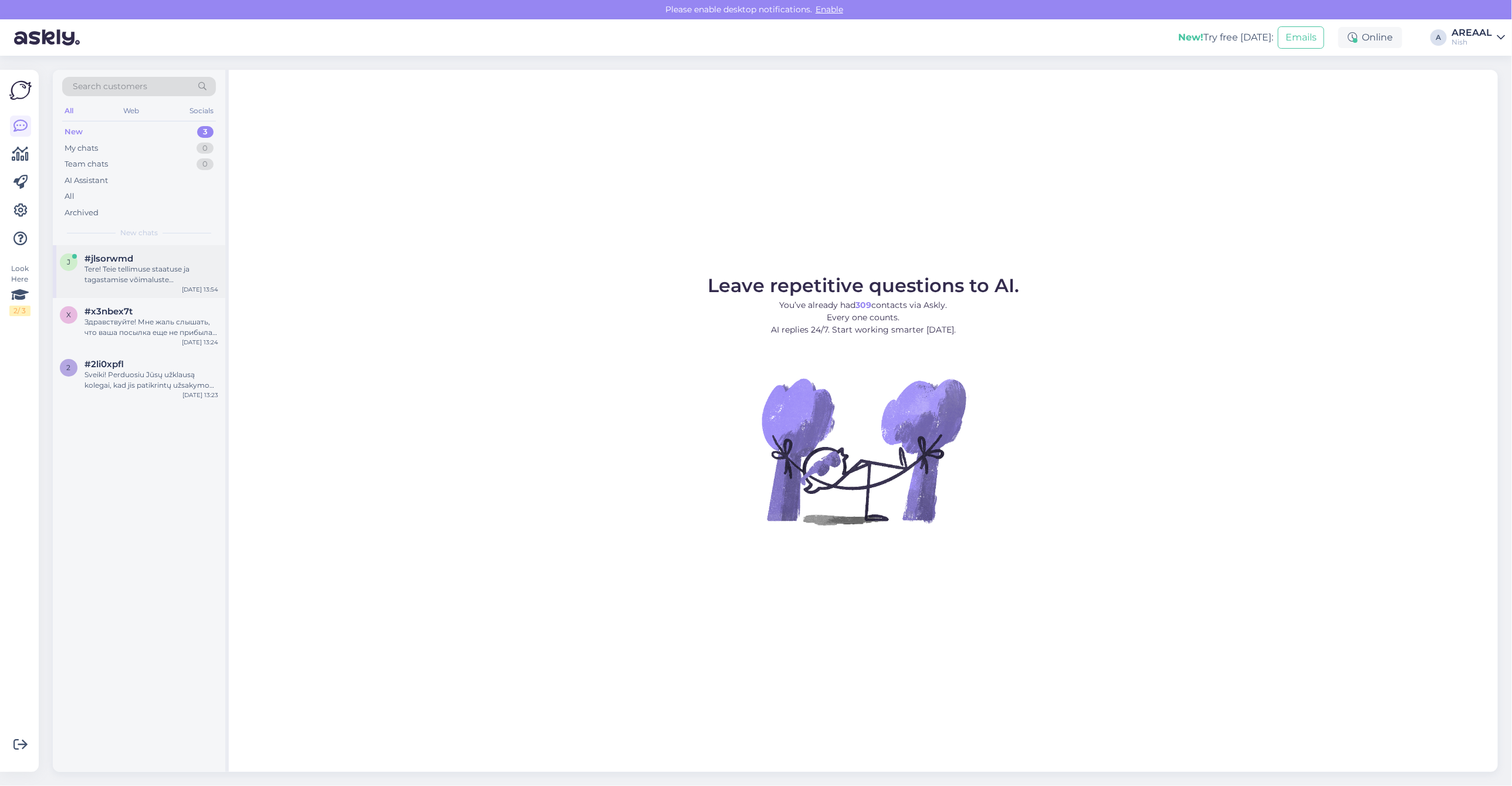
click at [141, 254] on div "#jlsorwmd" at bounding box center [151, 259] width 134 height 11
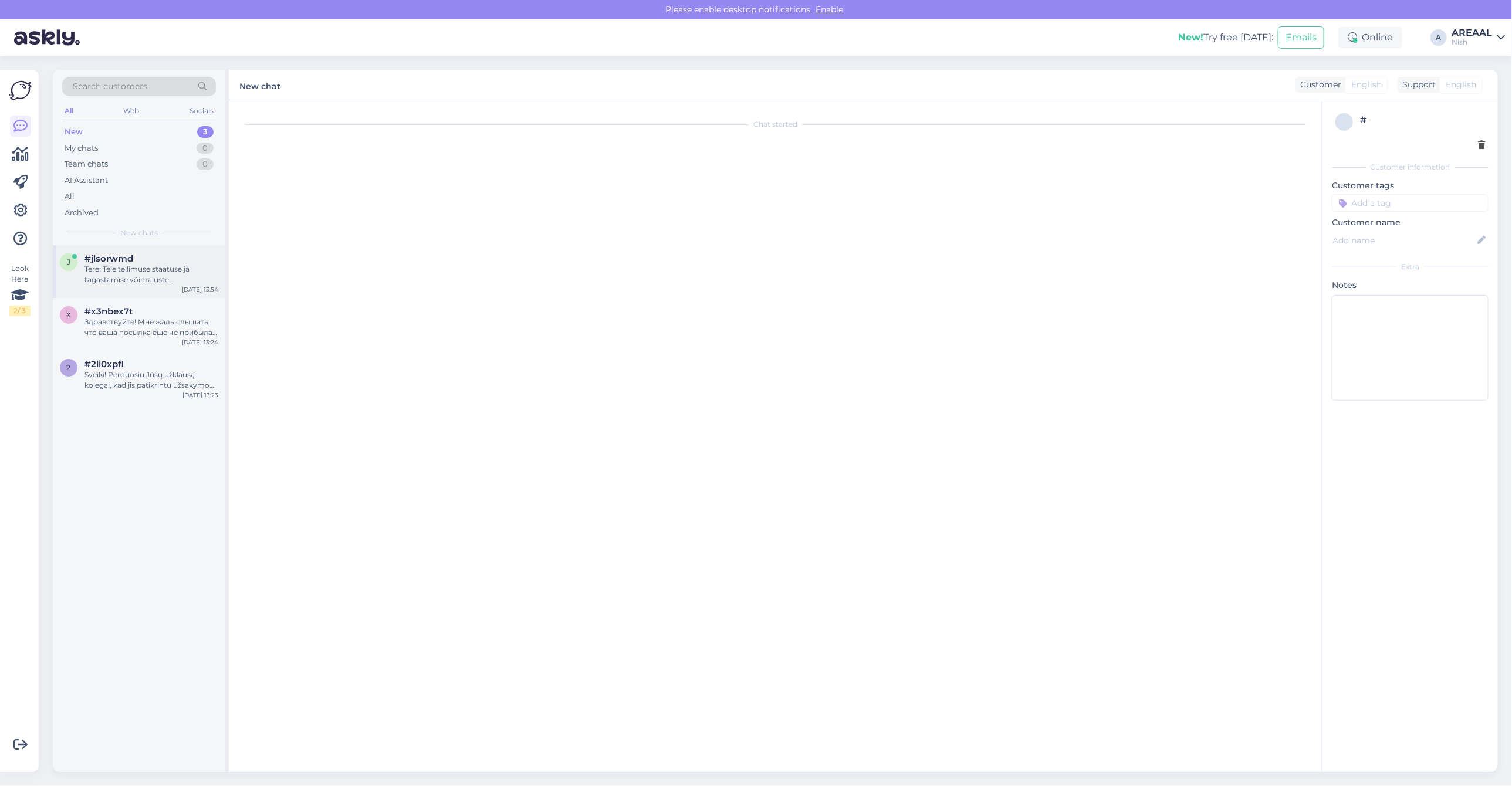
scroll to position [226, 0]
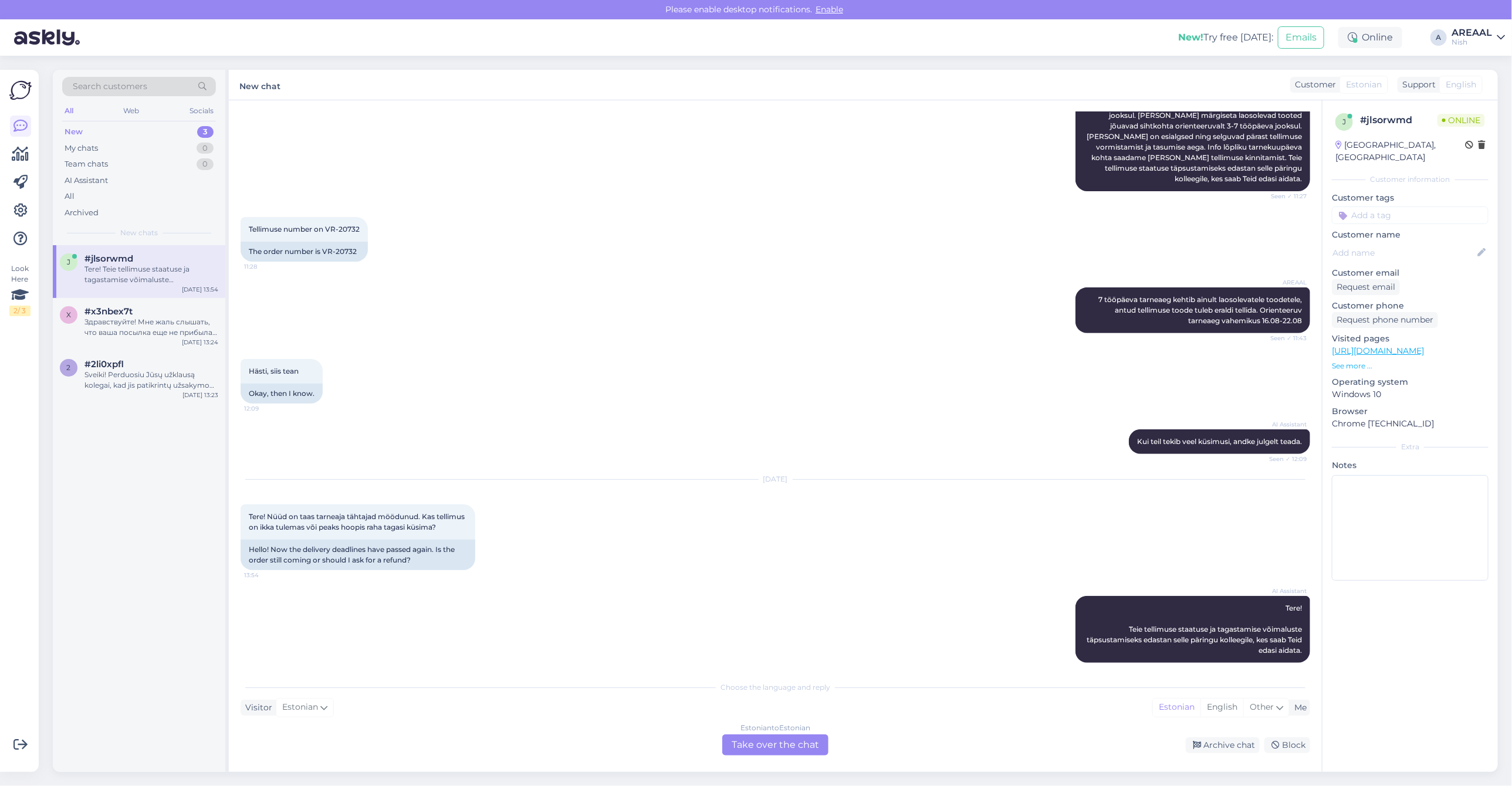
click at [538, 249] on div "Tellimuse number on VR-20732 11:28 The order number is VR-20732" at bounding box center [775, 239] width 1070 height 70
click at [136, 340] on div "x #x3nbex7t Здравствуйте! Мне жаль слышать, что ваша посылка еще не прибыла. Я …" at bounding box center [139, 324] width 172 height 53
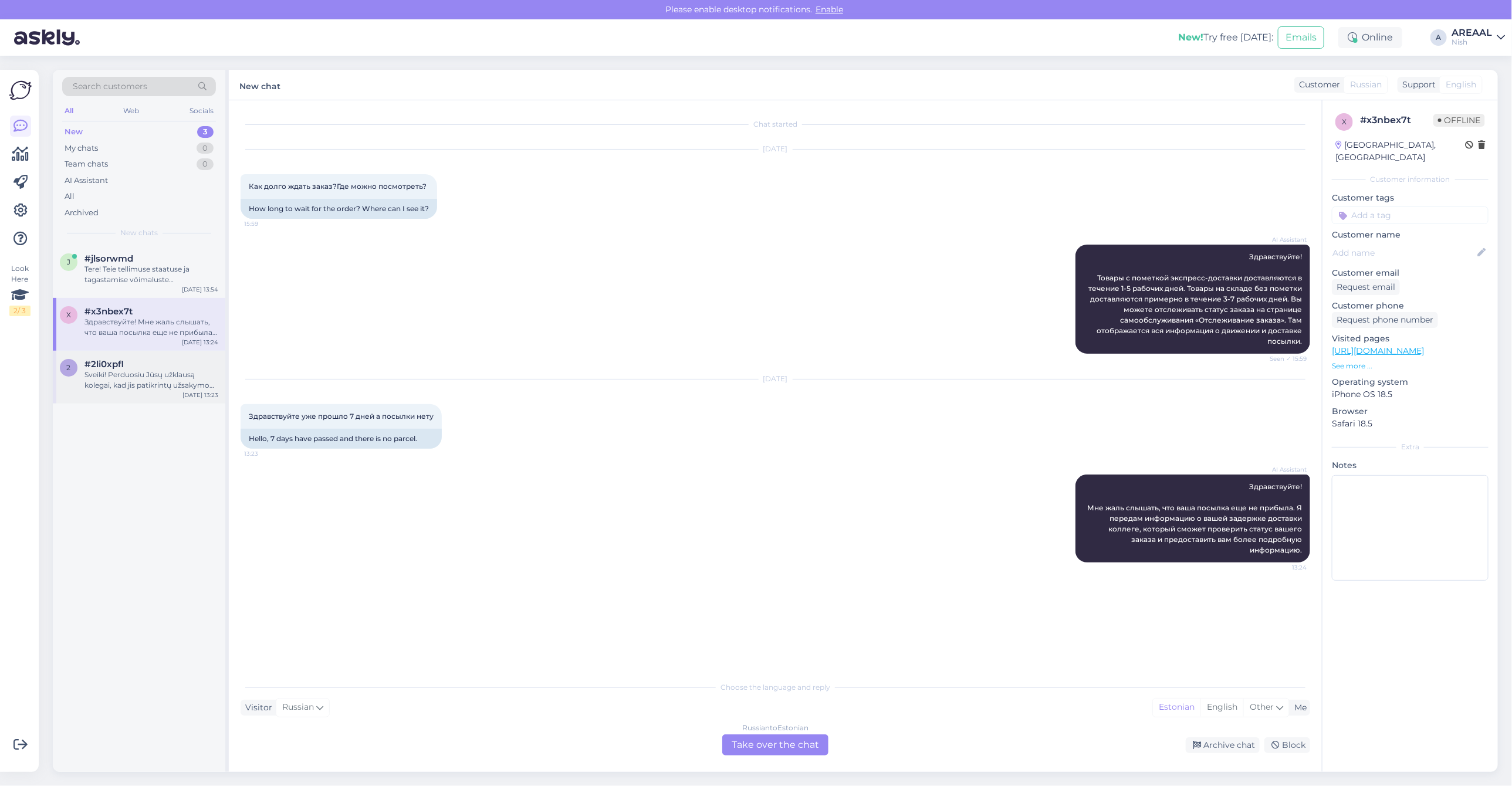
click at [98, 370] on div "Sveiki! Perduosiu Jūsų užklausą kolegai, kad jis patikrintų užsakymo NS-20391 s…" at bounding box center [151, 380] width 134 height 21
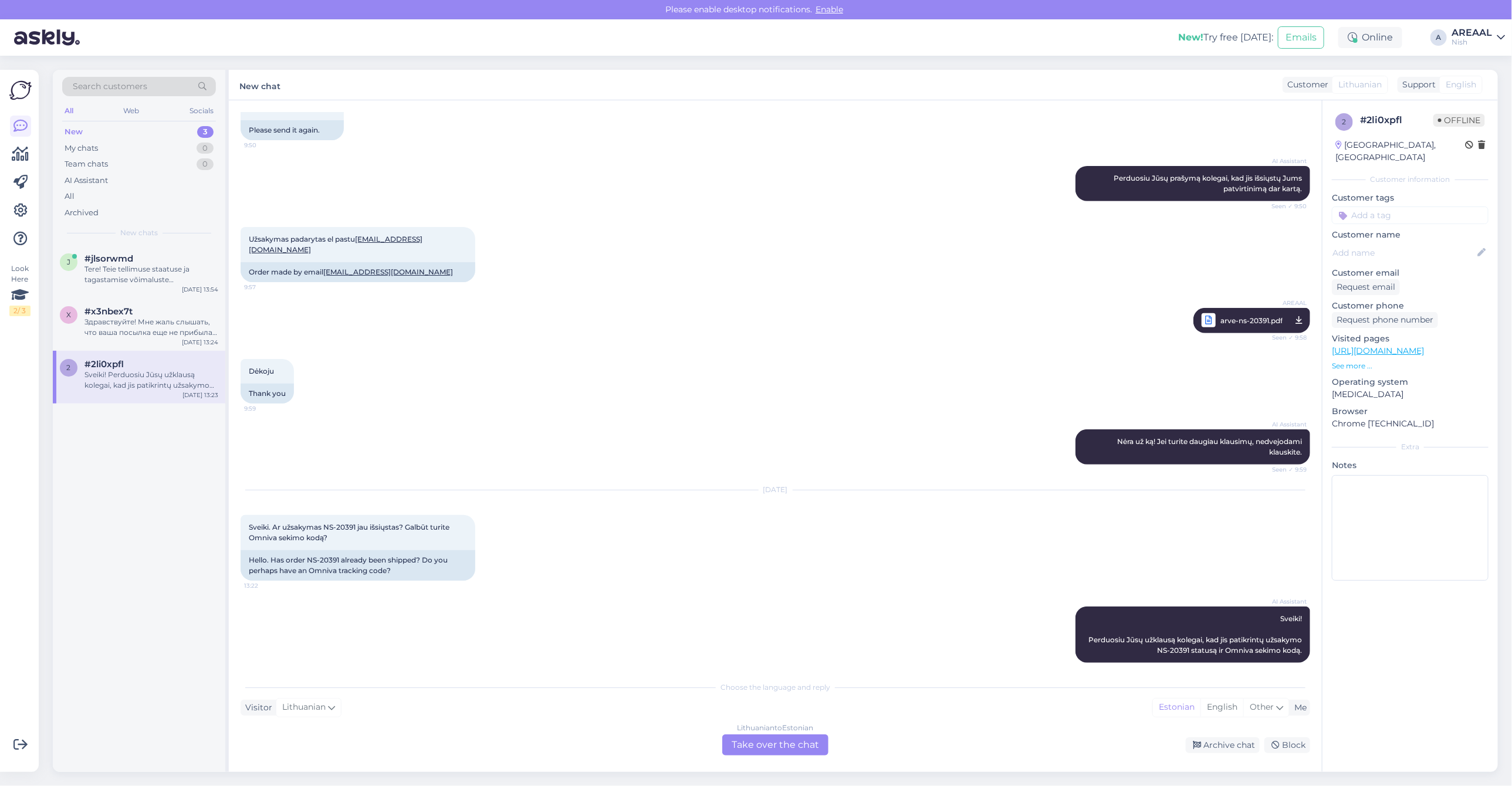
click at [766, 743] on div "Lithuanian to Estonian Take over the chat" at bounding box center [775, 745] width 106 height 21
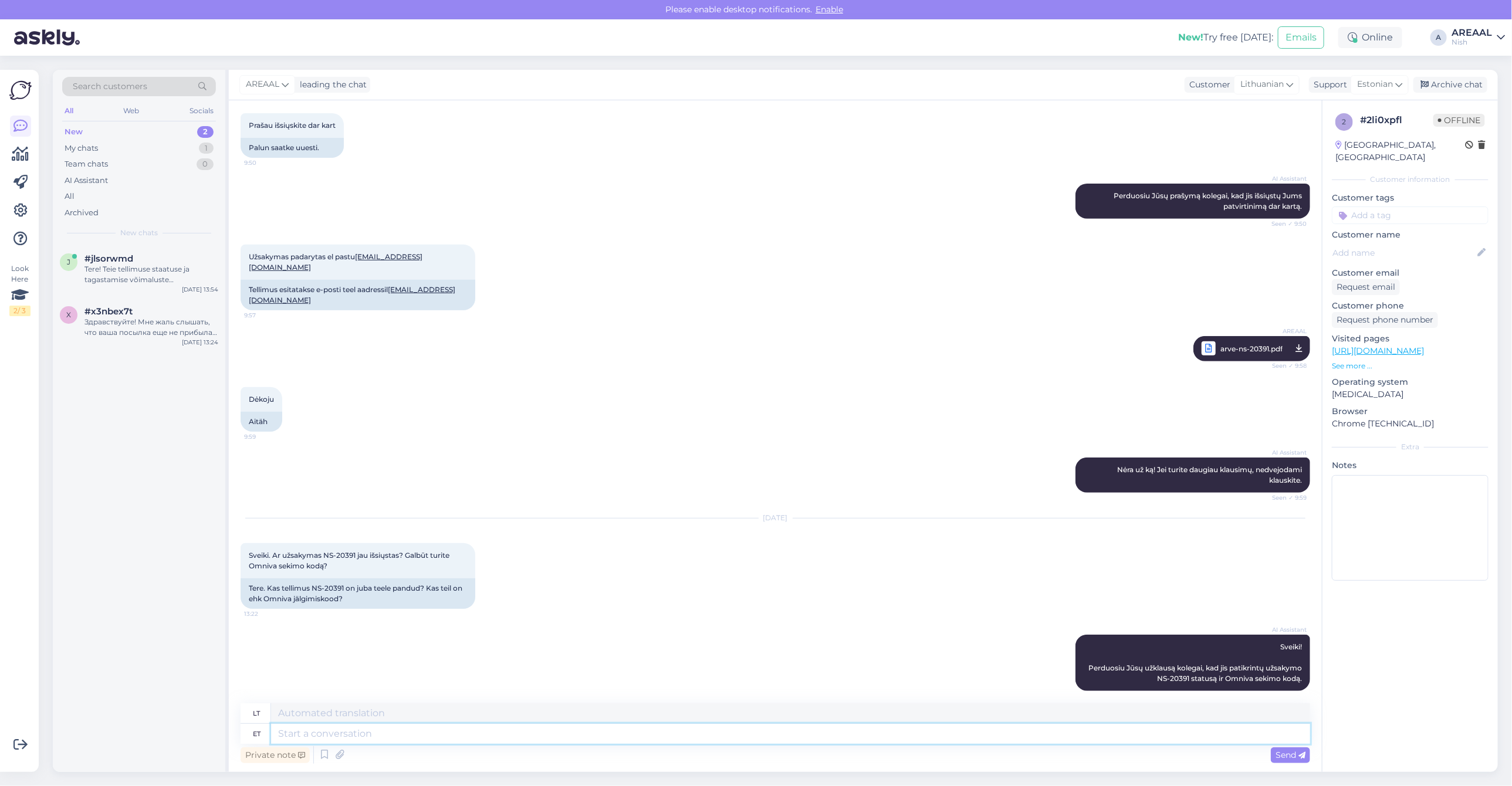
click at [738, 729] on textarea at bounding box center [790, 734] width 1039 height 20
type textarea "Product is"
type textarea "Produktas"
type textarea "Product is ar"
type textarea "Produktas yra"
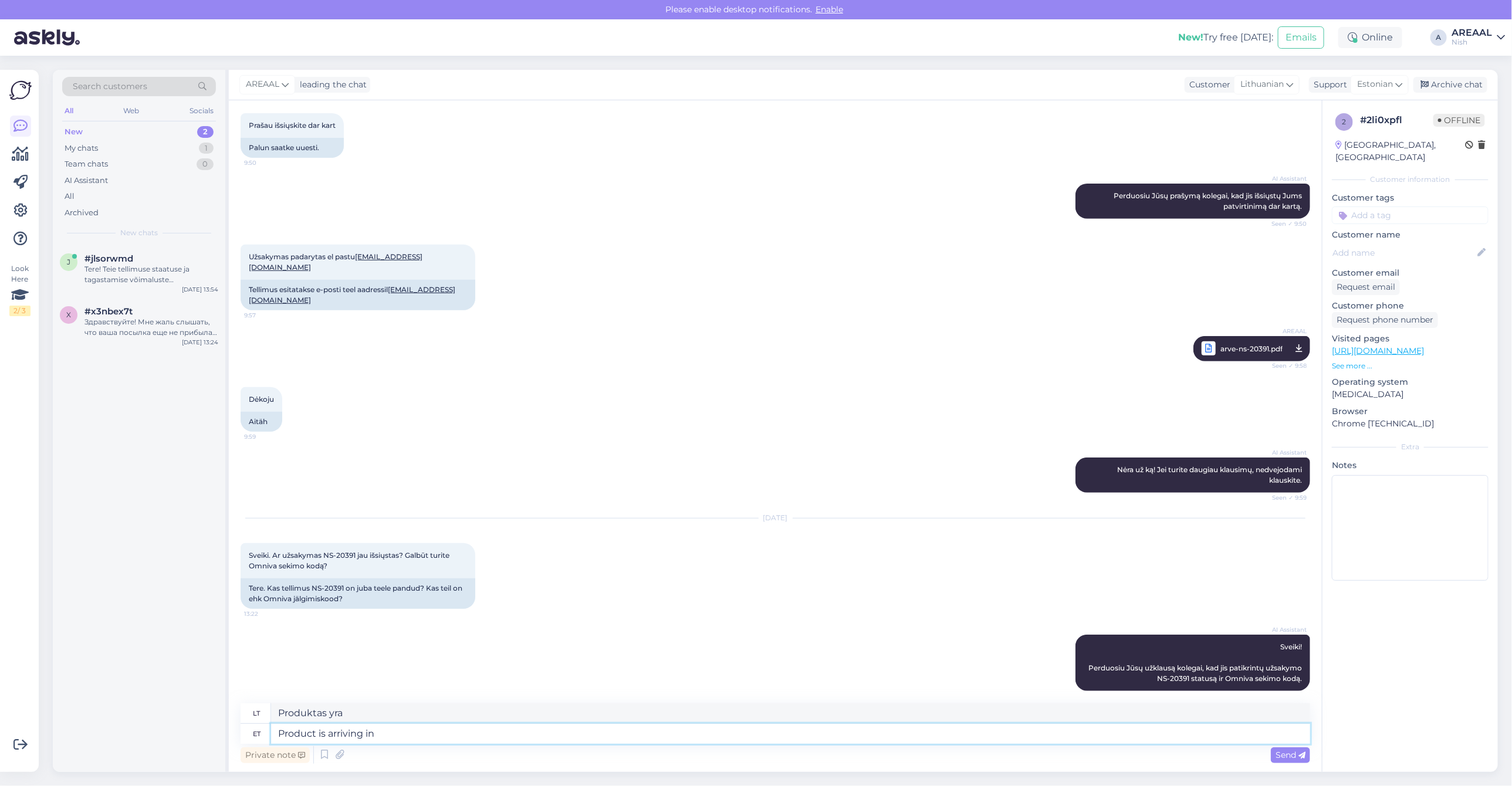
type textarea "Product is arriving in o"
type textarea "Produktas atvyksta"
type textarea "Product is arriving in our"
type textarea "Produktas atvyksta į"
type textarea "Product is arriving in our"
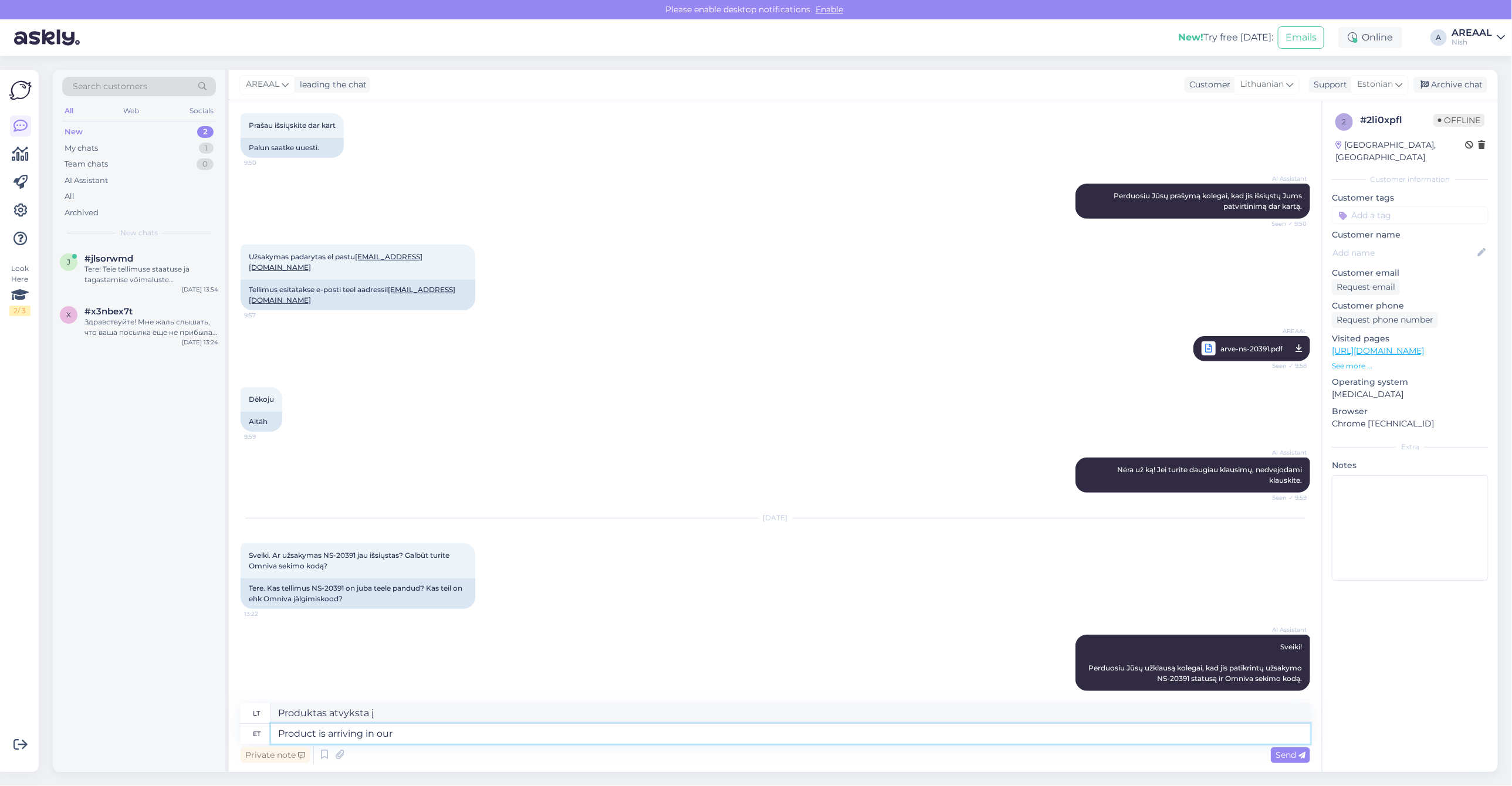
type textarea "Produktas atvyksta į [PERSON_NAME]"
type textarea "Product is arriving in our war"
type textarea "Produktas atvyksta į mūsų"
type textarea "Product is arriving in our warehouser"
type textarea "Produktas atvyksta į mūsų sandėlį"
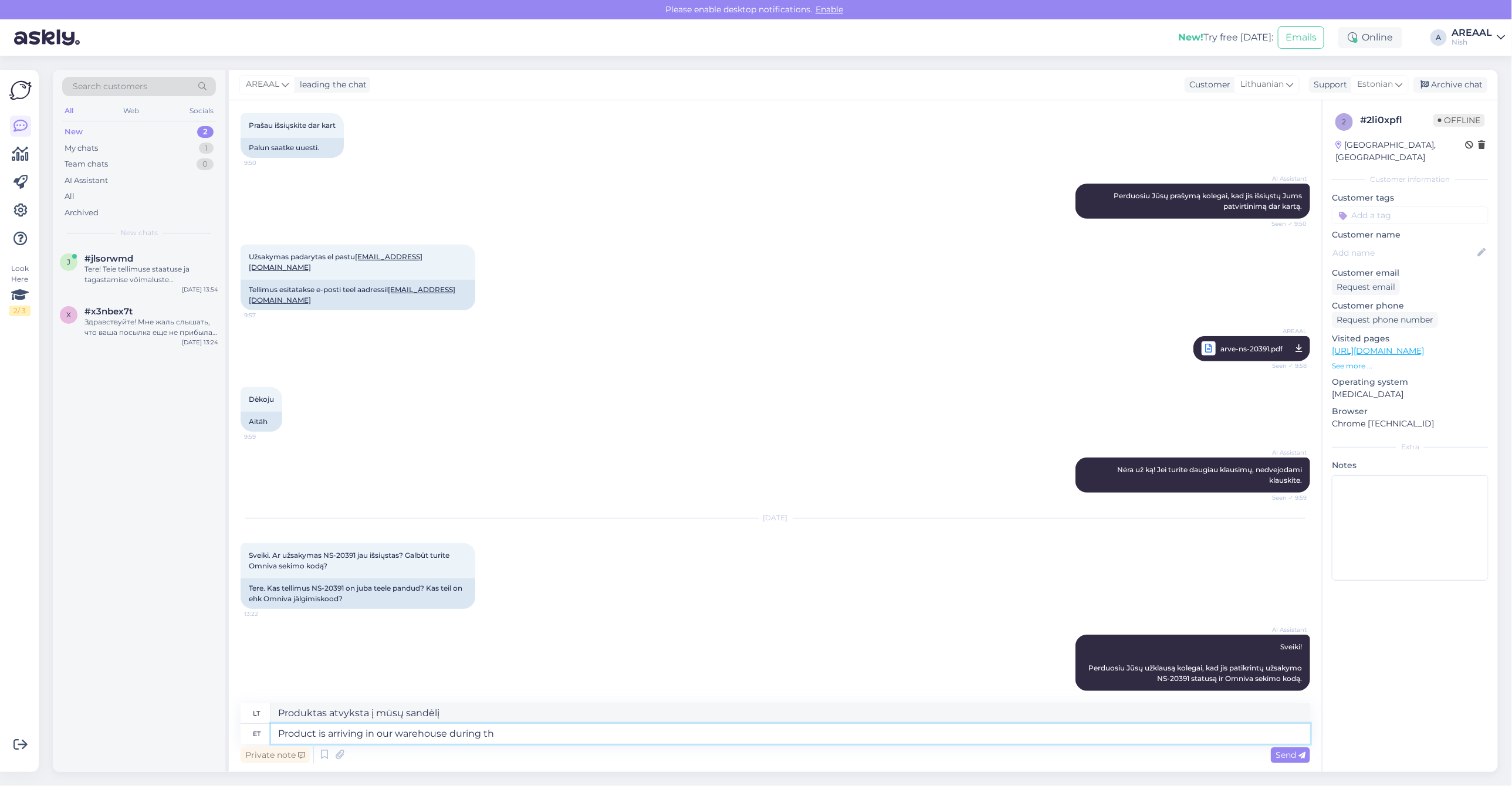
type textarea "Product is arriving in our warehouse during thi"
type textarea "Produktas į mūsų sandėlį atkeliauja per"
type textarea "Product is arriving in our warehouse during this w"
type textarea "Produktas į mūsų sandėlį atkeliauja šiuo metu"
type textarea "Product is arriving in our warehouse during this wek. A"
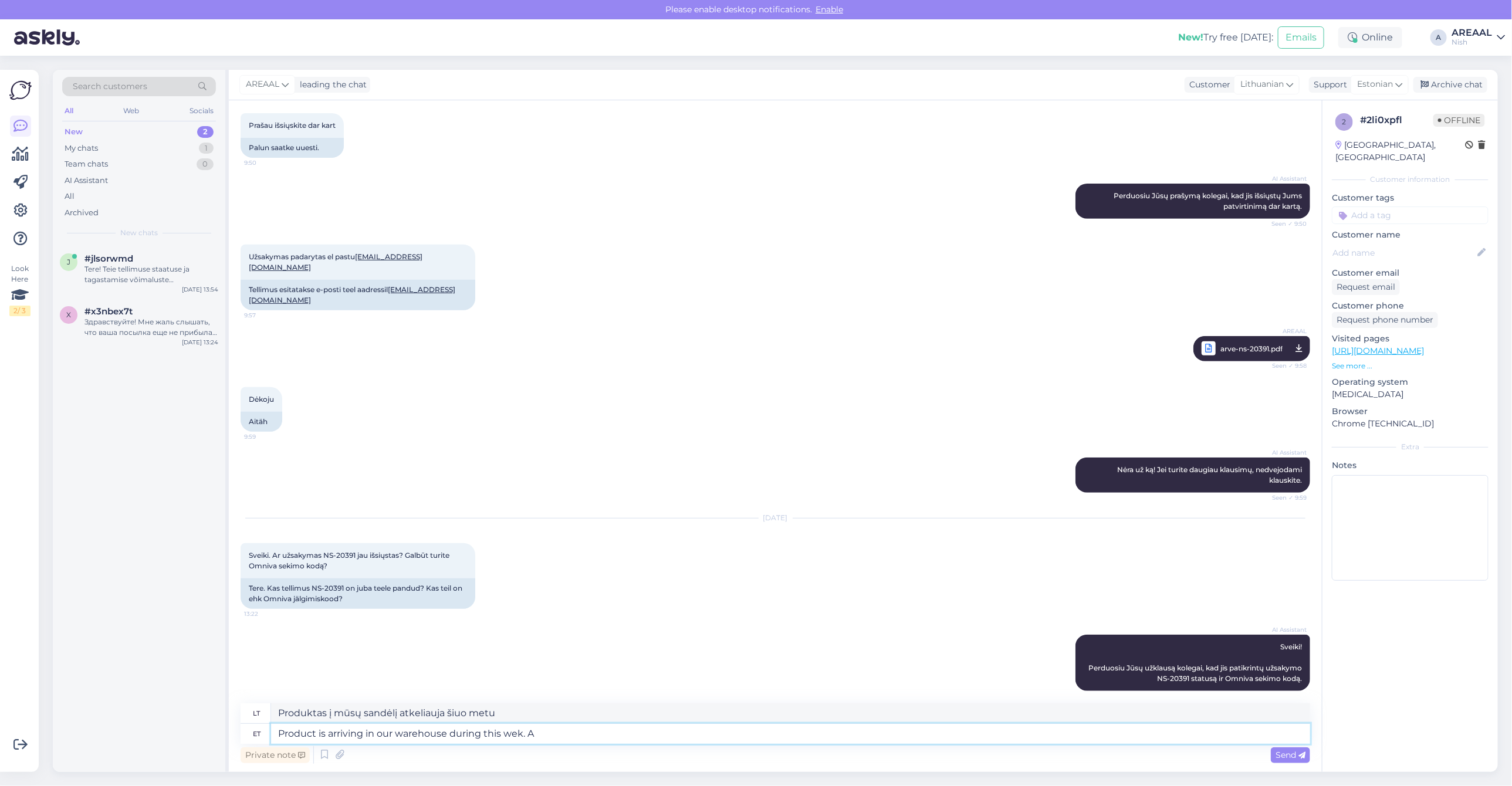
type textarea "Produktas į mūsų sandėlį atkeliaus šią savaitę."
type textarea "Product is arriving in our warehouse during this week. After thta"
type textarea "Produktas atvyks į mūsų sandėlį šią savaitę. Po to"
type textarea "Product is arriving in our warehouse during this week. After thta"
type textarea "Produktas į mūsų sandėlį atkeliaus šią savaitę. Po to"
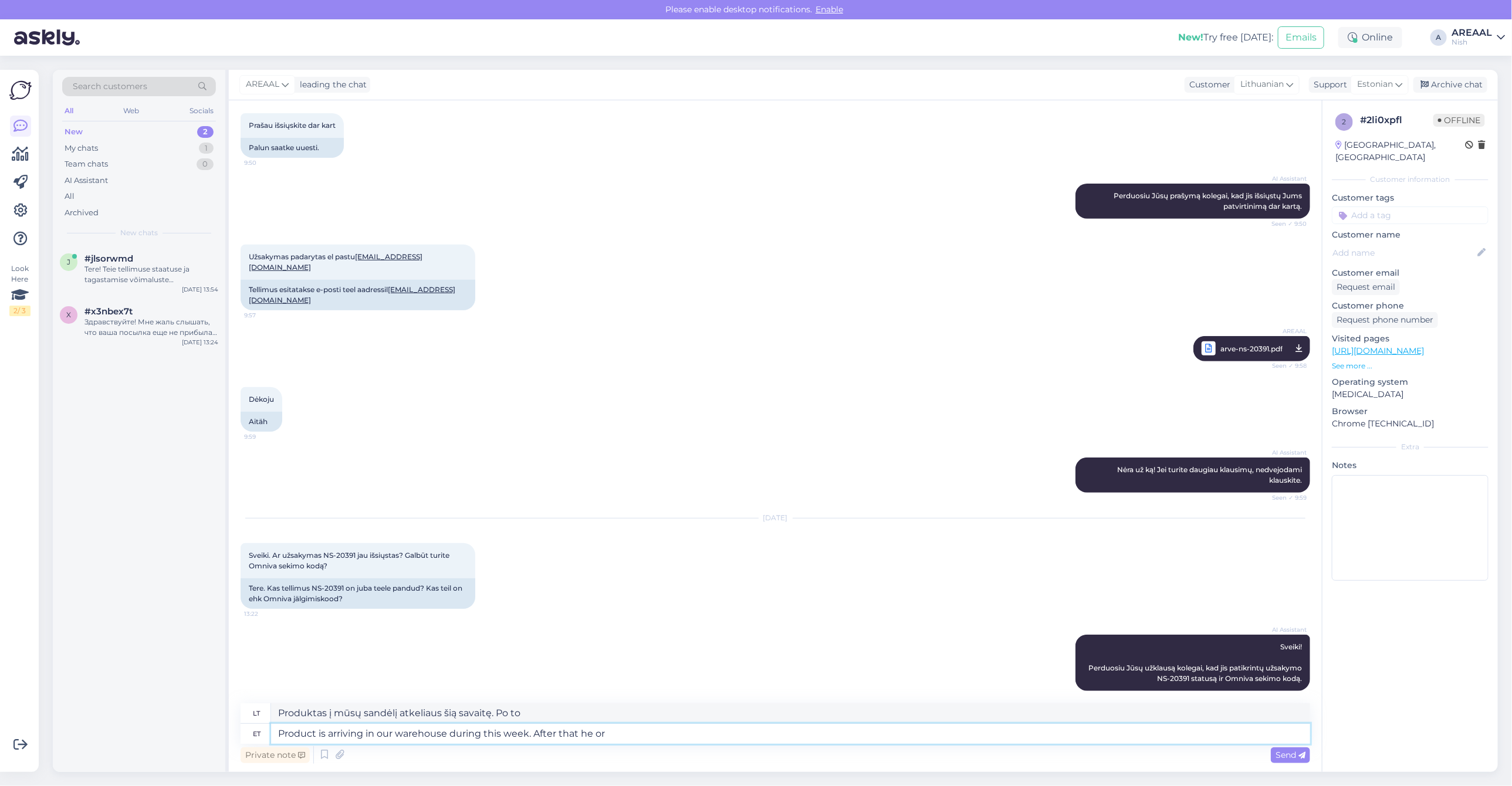
type textarea "Product is arriving in our warehouse during this week. After that he ord"
type textarea "Produktas atkeliaus į mūsų sandėlį šią savaitę. Po to jis"
type textarea "Product is arriving in our warehouse during this week. After that the"
type textarea "Produktas į mūsų sandėlį atkeliaus šią savaitę. Po to"
type textarea "Product is arriving in our warehouse during this week. After that the ord"
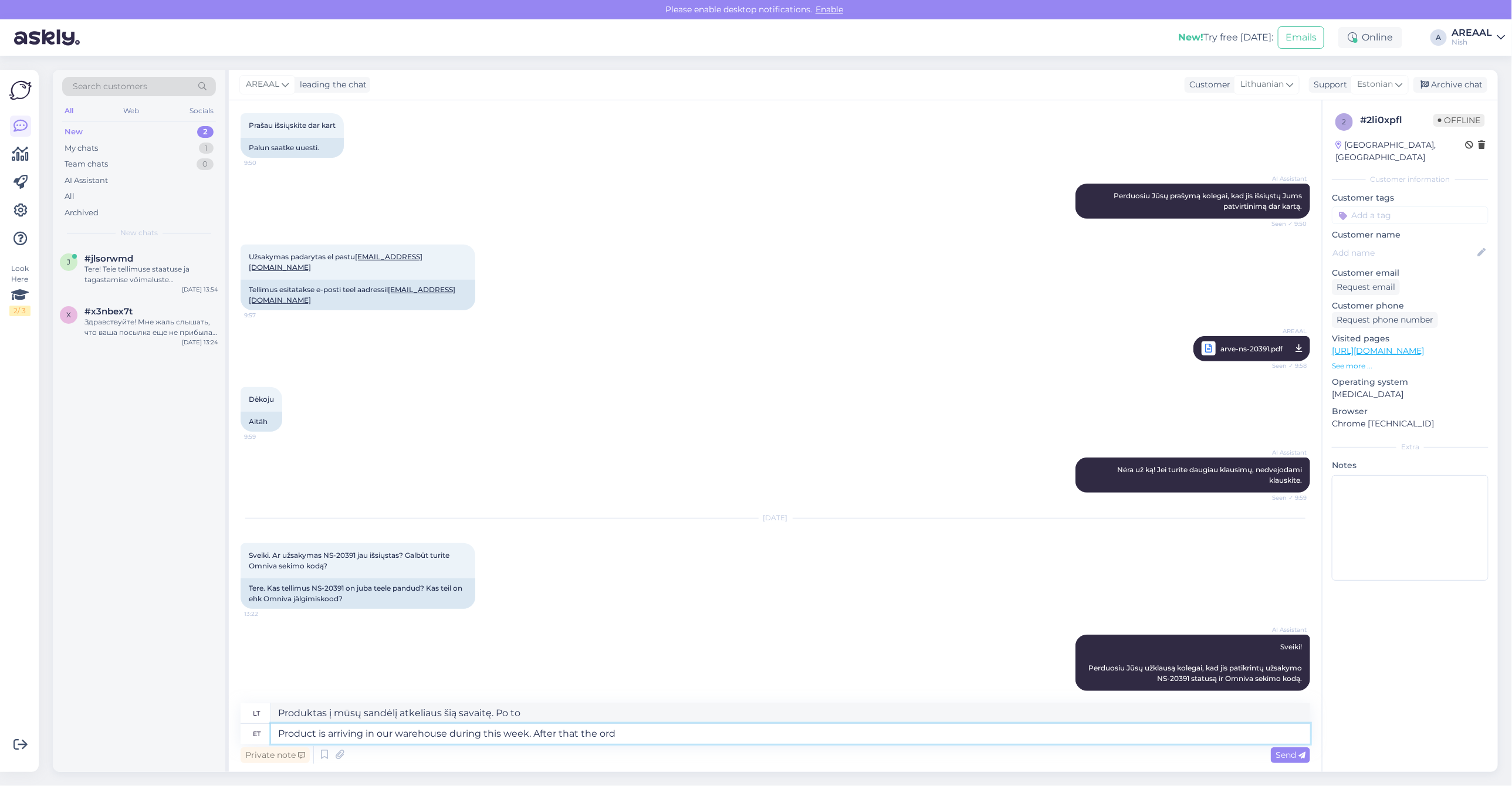
type textarea "Produktas atkeliaus į mūsų sandėlį šią savaitę. Po to"
type textarea "Product is arriving in our warehouse during this week. After that the order wil…"
type textarea "Produktas atvyks į mūsų sandėlį šią savaitę. Po to užsakymas bus priimtas."
type textarea "Product is arriving in our warehouse during this week. After that the order wil…"
type textarea "Produktas atvyks į mūsų sandėlį šią savaitę. Po to užsakymas bus pristatytas."
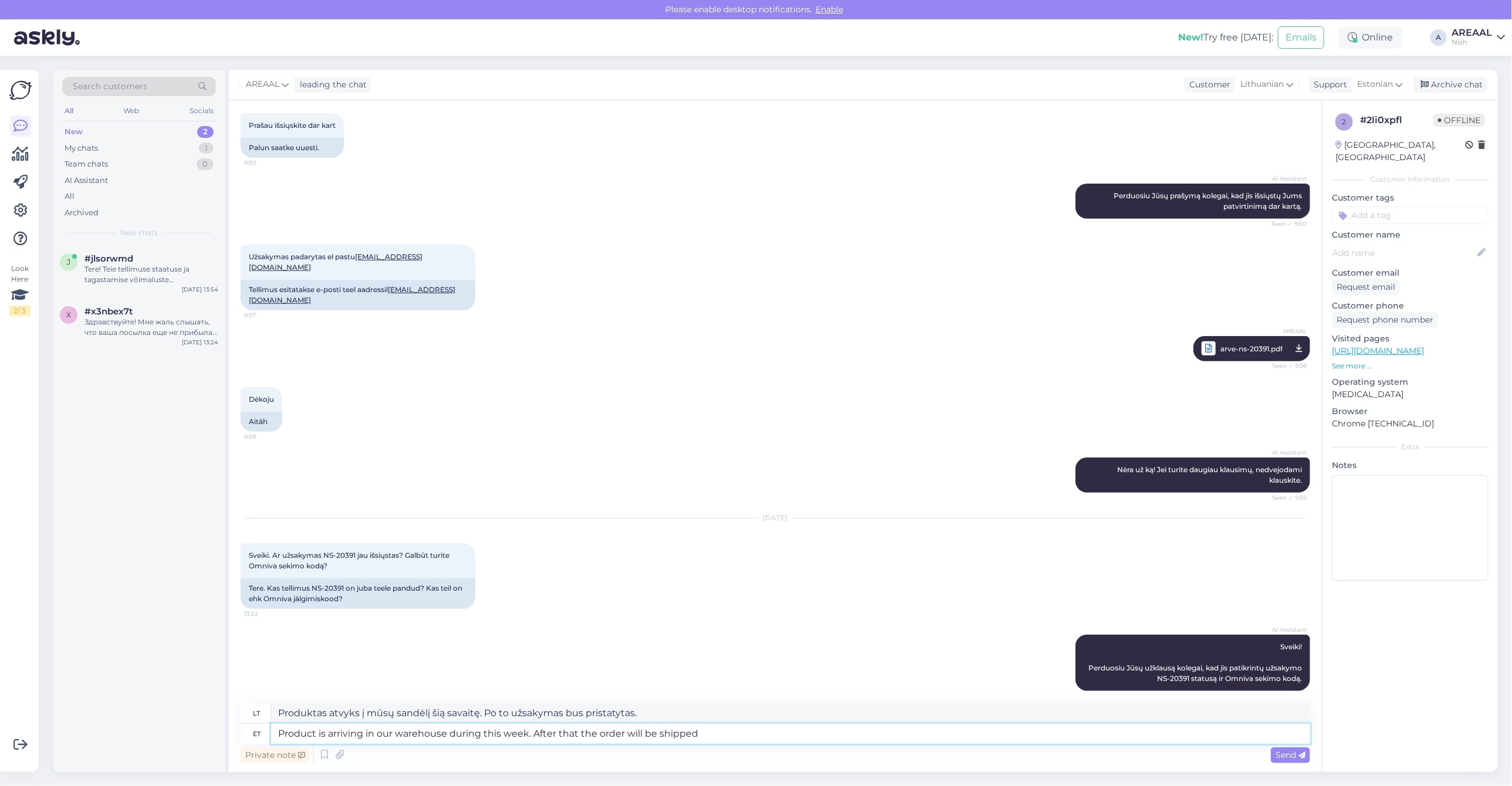
type textarea "Product is arriving in our warehouse during this week. After that the order wil…"
type textarea "Produktas atvyks į mūsų sandėlį šią savaitę. Po to užsakymas bus išsiųstas."
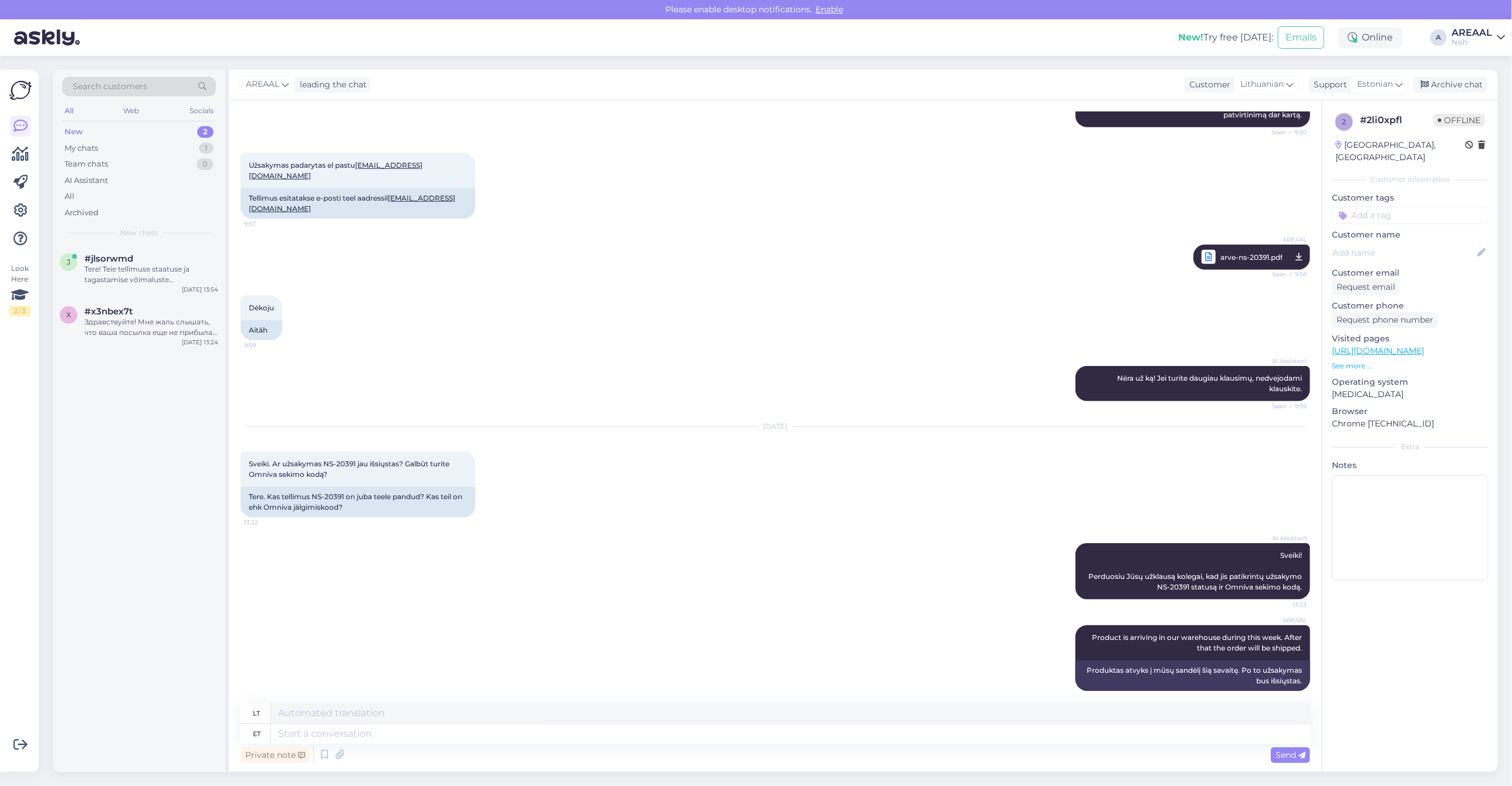
click at [1460, 74] on div "AREAAL leading the chat Customer Lithuanian Support Estonian Archive chat" at bounding box center [864, 85] width 1269 height 31
click at [1468, 84] on div "Archive chat" at bounding box center [1450, 85] width 74 height 16
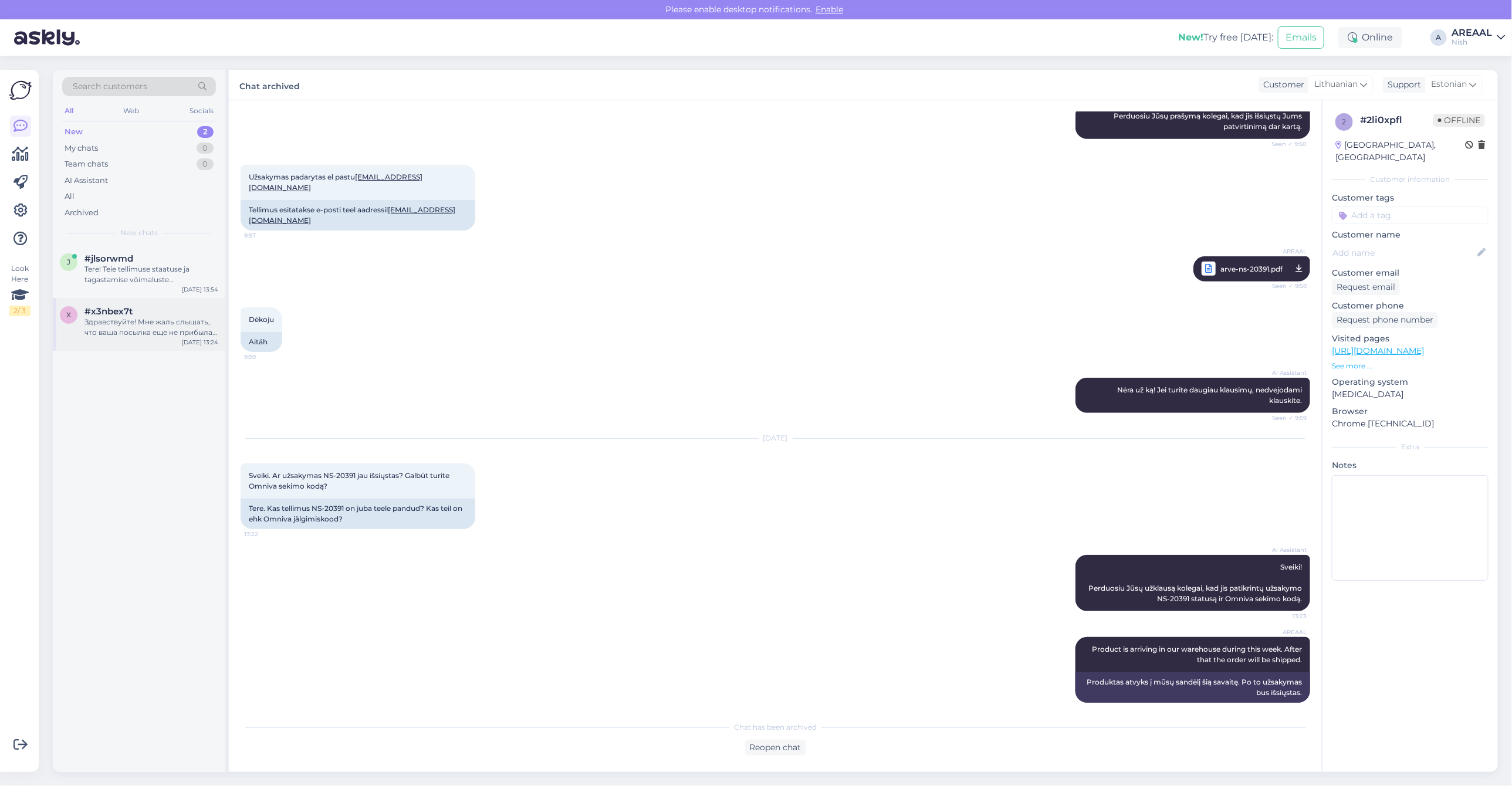
click at [166, 324] on div "Здравствуйте! Мне жаль слышать, что ваша посылка еще не прибыла. Я передам инфо…" at bounding box center [151, 327] width 134 height 21
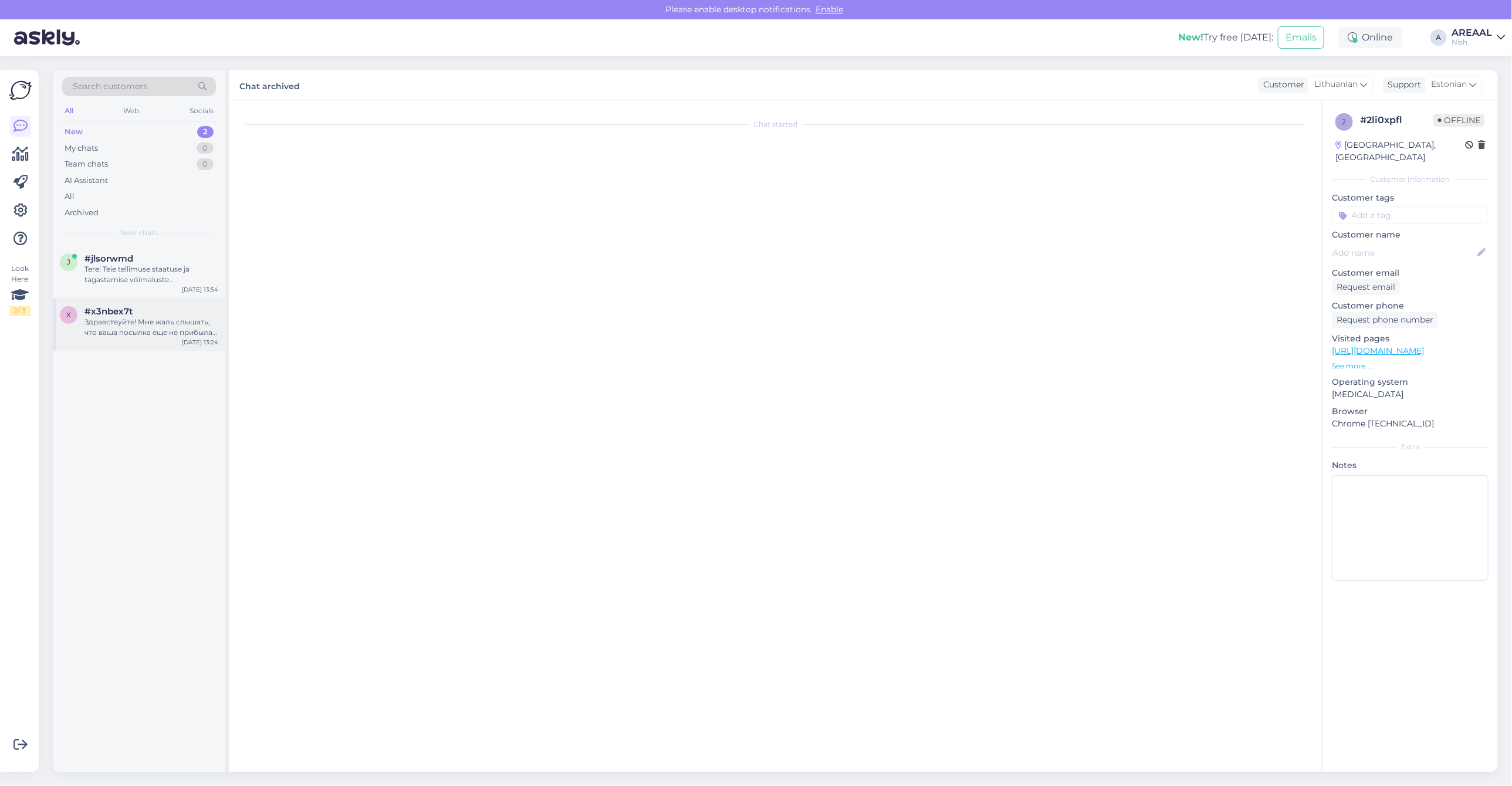
scroll to position [0, 0]
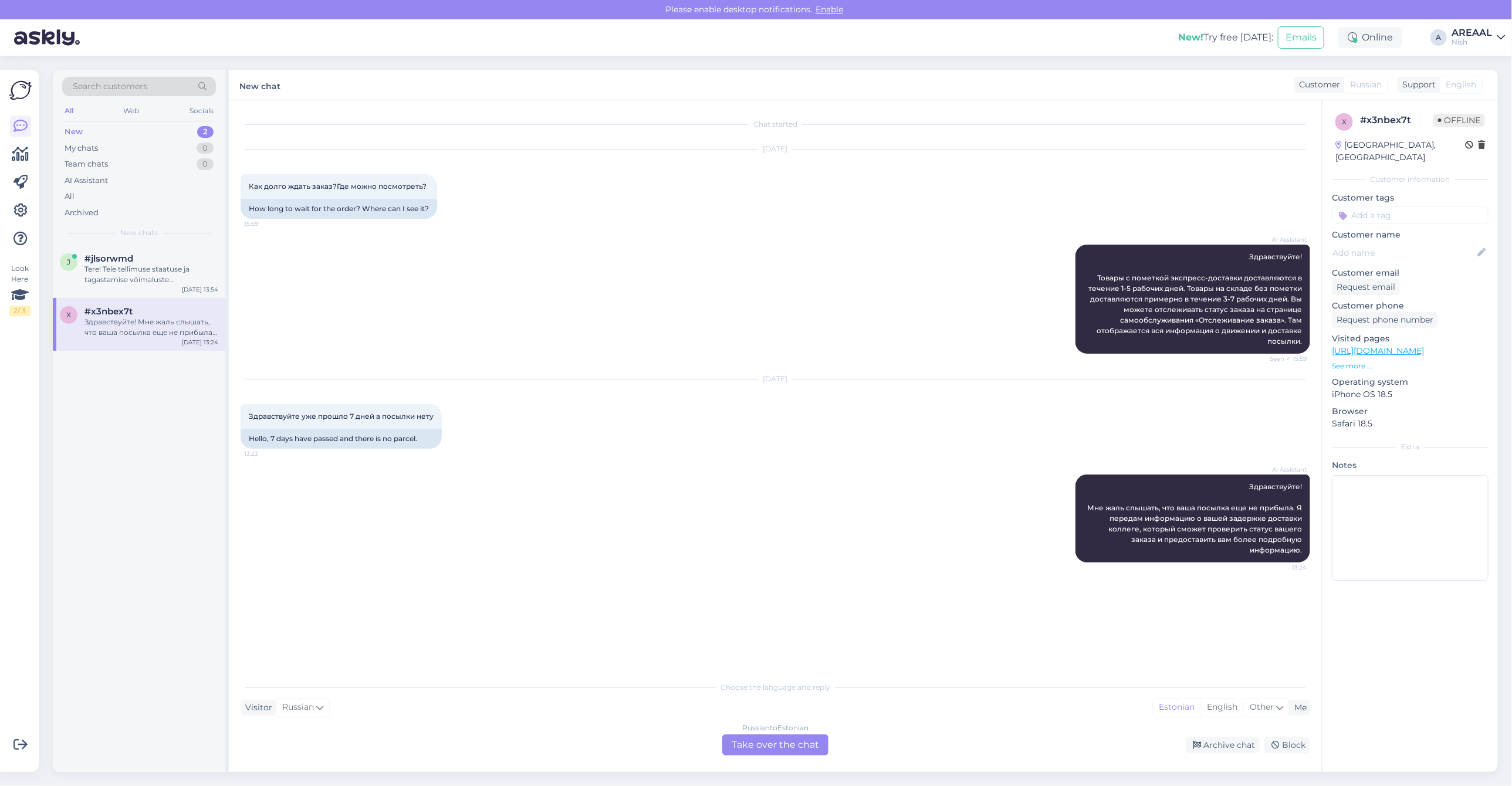
click at [731, 754] on div "Russian to Estonian Take over the chat" at bounding box center [775, 745] width 106 height 21
click at [757, 731] on div "Russian to Estonian" at bounding box center [775, 728] width 66 height 11
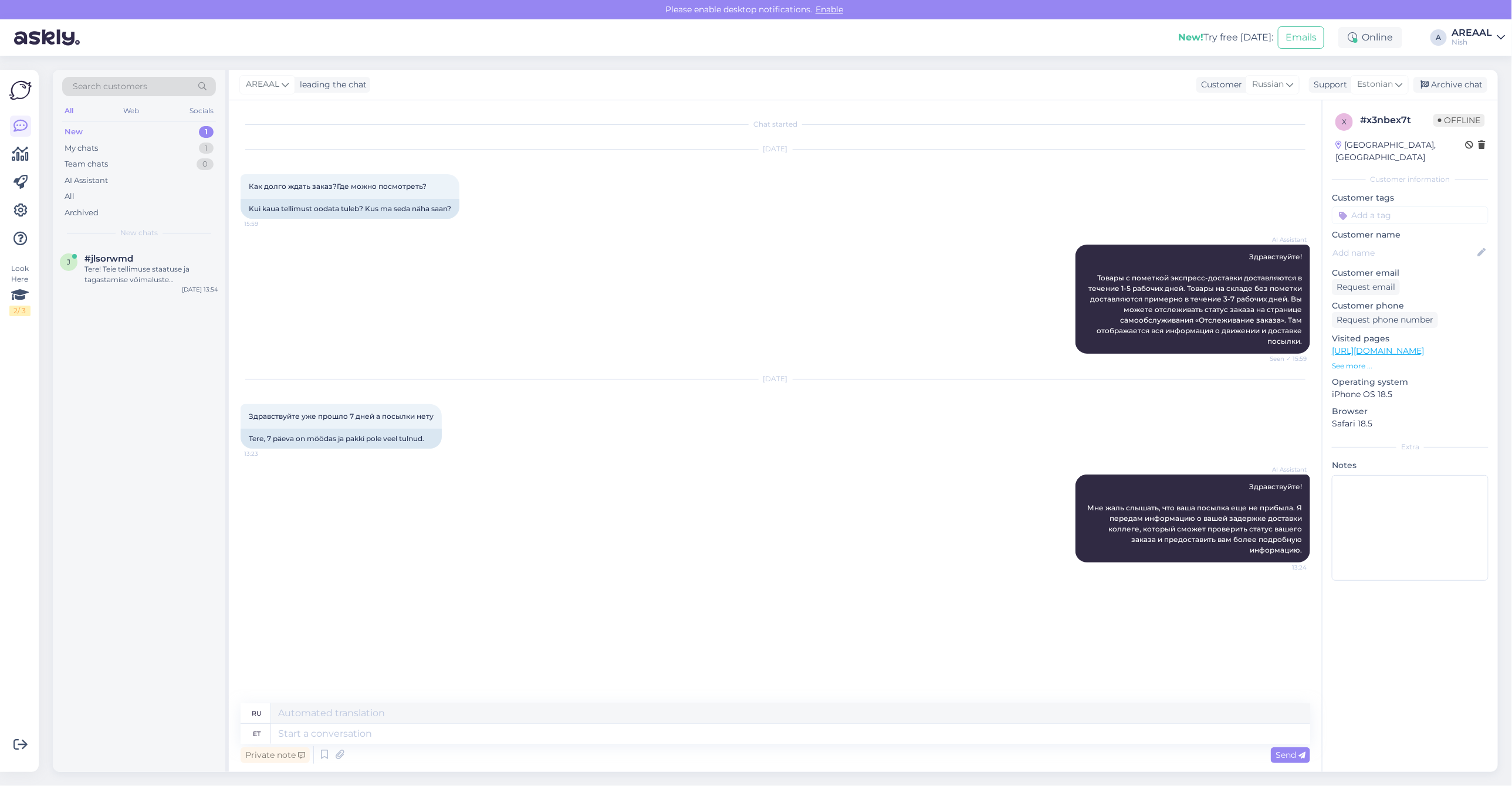
click at [760, 740] on textarea at bounding box center [790, 734] width 1039 height 20
type textarea "Mis o"
type textarea "Что"
type textarea "Mis on te"
type textarea "Что такое"
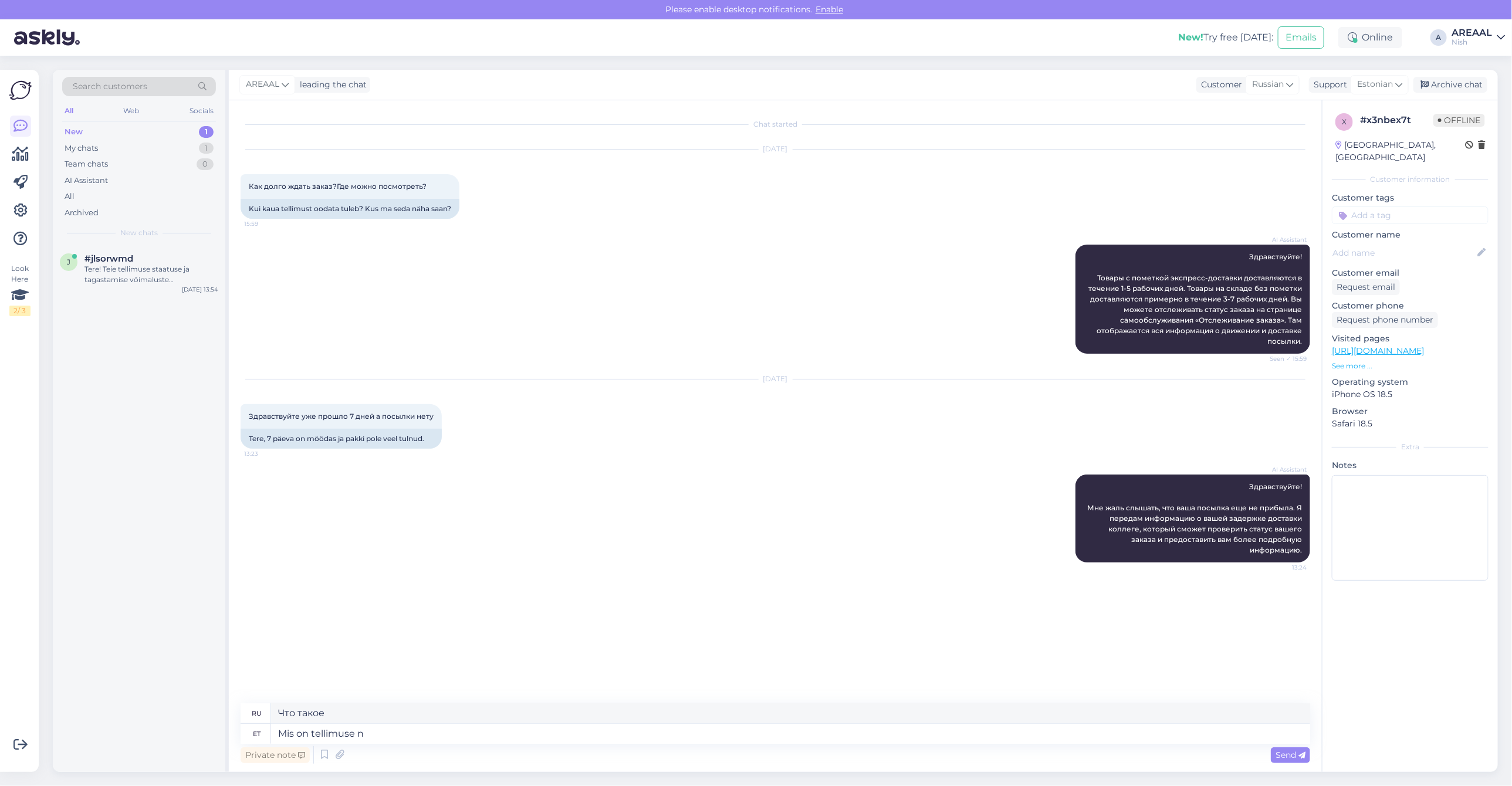
type textarea "Mis on tellimuse nu"
type textarea "Каков порядок?"
type textarea "Mis on tellimuse number?"
type textarea "Какой номер заказа?"
click at [112, 247] on div "j #jlsorwmd Tere! Teie tellimuse staatuse ja tagastamise võimaluste täpsustamis…" at bounding box center [139, 272] width 172 height 53
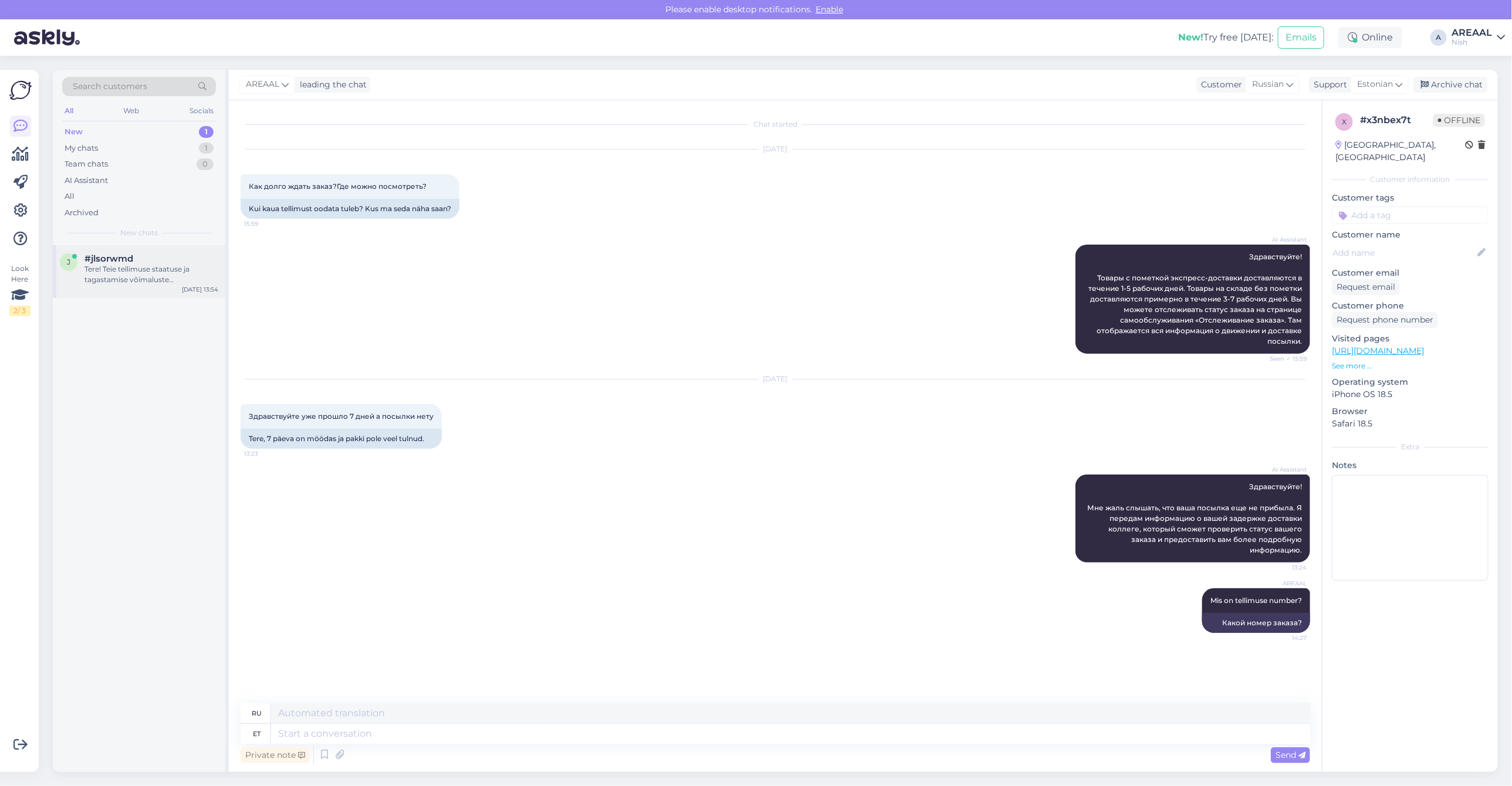
scroll to position [226, 0]
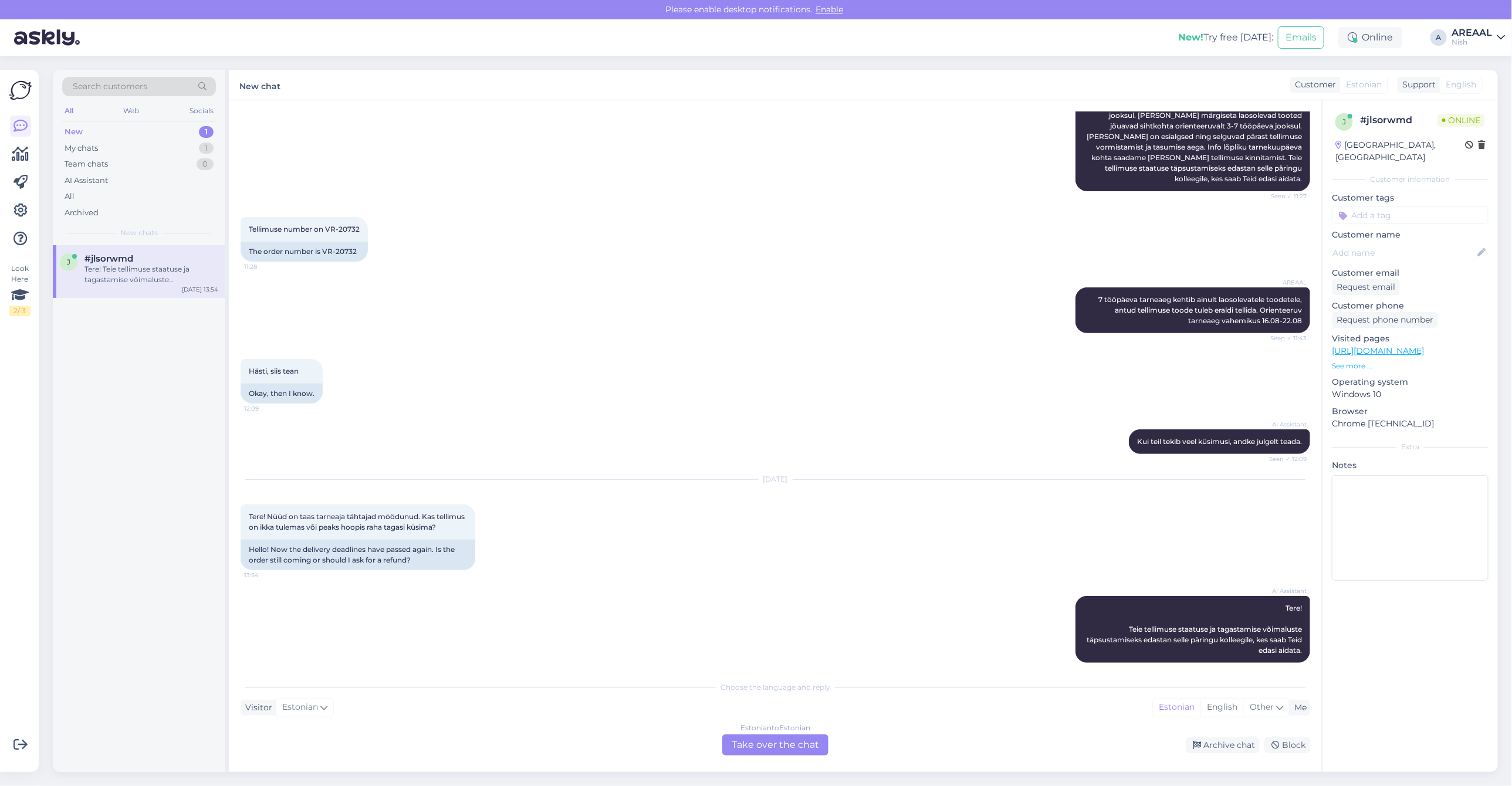
click at [1186, 693] on div "Choose the language and reply Visitor Estonian Me Estonian English Other Estoni…" at bounding box center [775, 716] width 1070 height 81
click at [790, 741] on div "Estonian to Estonian Take over the chat" at bounding box center [775, 745] width 106 height 21
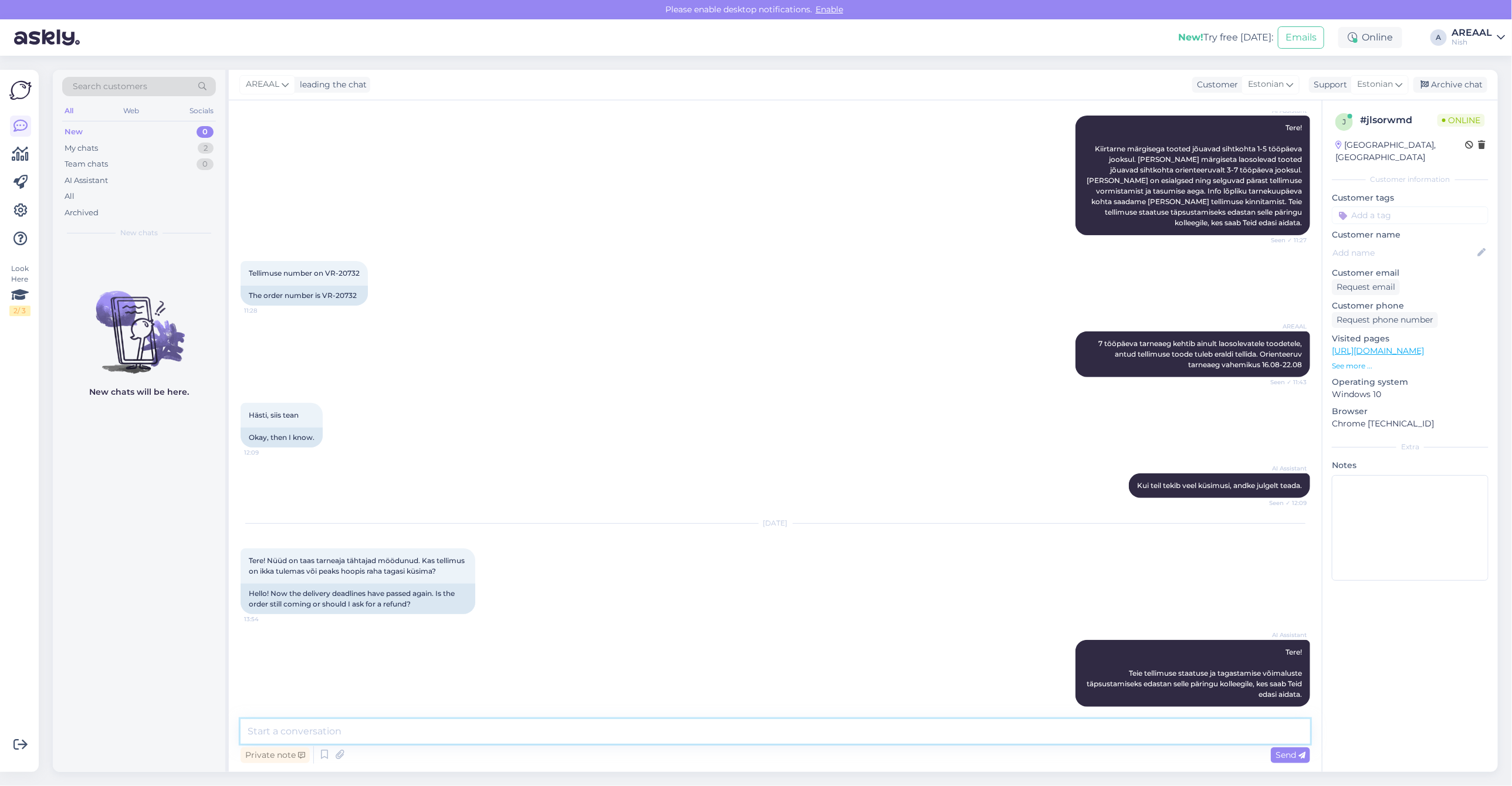
click at [775, 740] on textarea at bounding box center [775, 731] width 1070 height 25
paste textarea "Kahjuks peame teada andma, et hetkel X jõudmine meie lattu on hilinenud. Tarnea…"
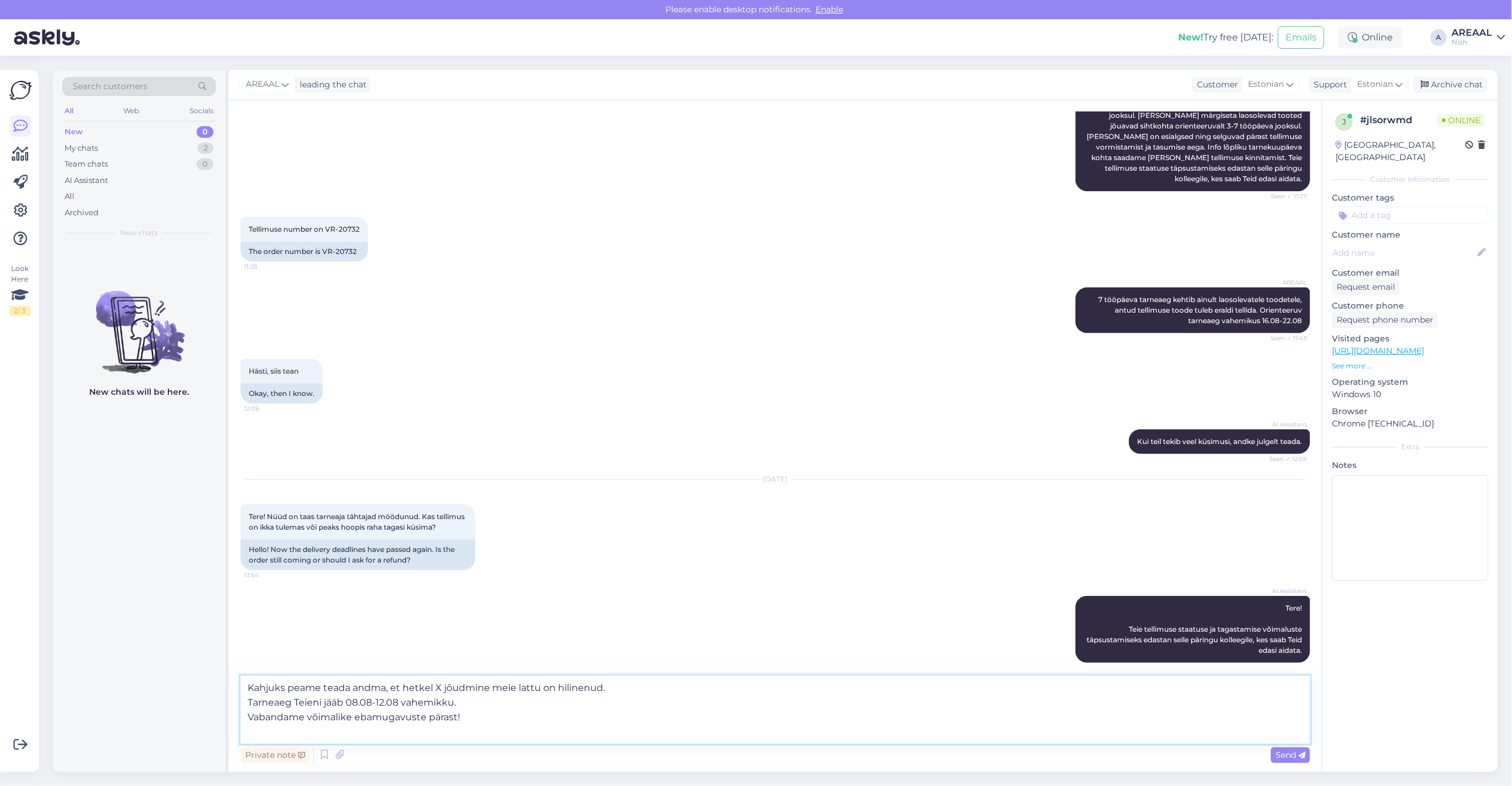
click at [437, 686] on textarea "Kahjuks peame teada andma, et hetkel X jõudmine meie lattu on hilinenud. Tarnea…" at bounding box center [775, 710] width 1070 height 68
click at [732, 690] on textarea "Kahjuks peame teada andma, et hetkel Meta Quest 3, 512 GB jõudmine meie lattu o…" at bounding box center [775, 710] width 1070 height 68
click at [705, 689] on textarea "Kahjuks peame teada andma, et hetkel Meta Quest 3, 512 GB jõudmine meie lattu o…" at bounding box center [775, 710] width 1070 height 68
drag, startPoint x: 404, startPoint y: 702, endPoint x: 347, endPoint y: 702, distance: 57.0
click at [347, 702] on textarea "Kahjuks peame teada andma, et hetkel Meta Quest 3, 512 GB jõudmine meie lattu o…" at bounding box center [775, 710] width 1070 height 68
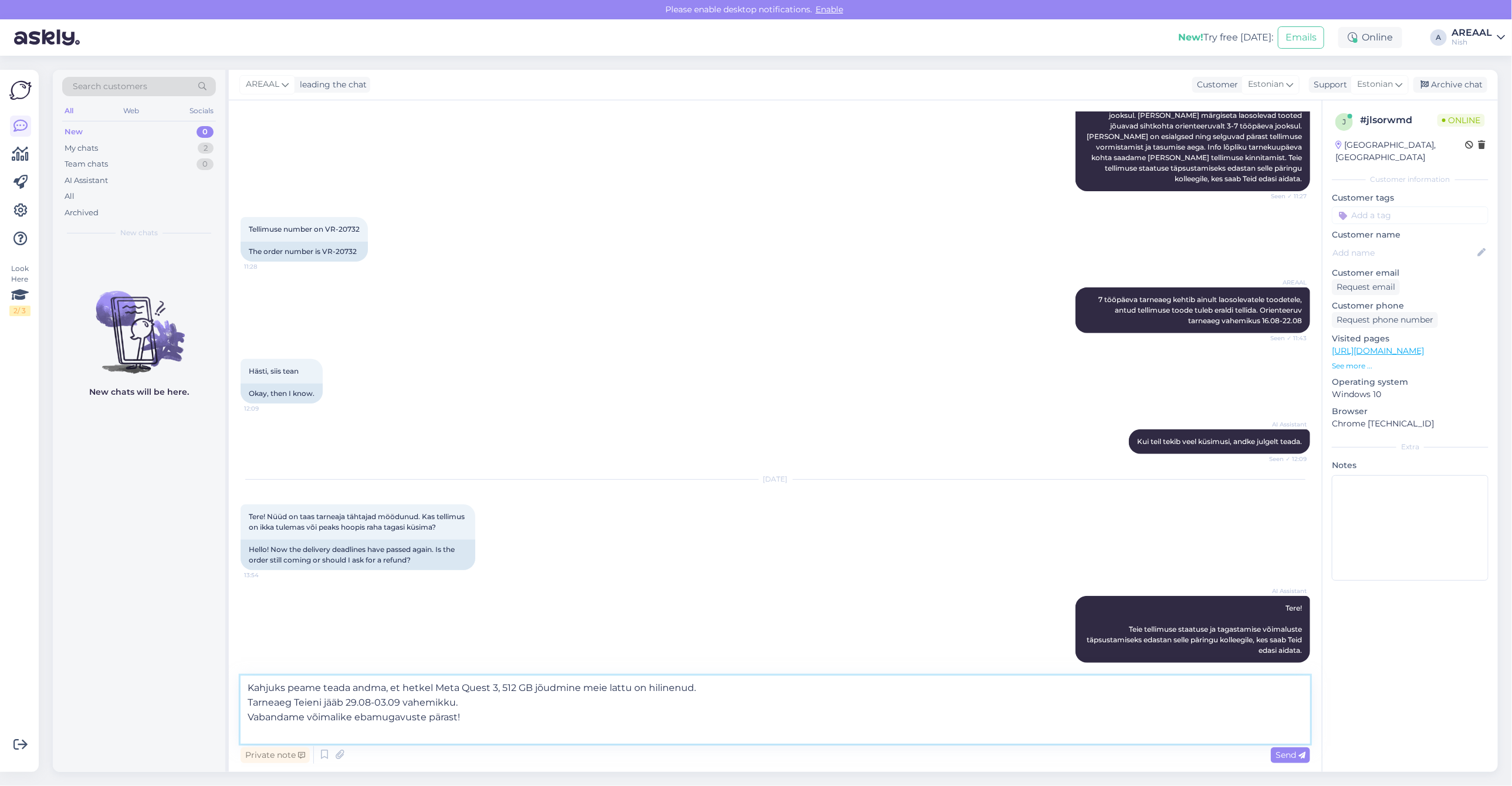
click at [755, 693] on textarea "Kahjuks peame teada andma, et hetkel Meta Quest 3, 512 GB jõudmine meie lattu o…" at bounding box center [775, 710] width 1070 height 68
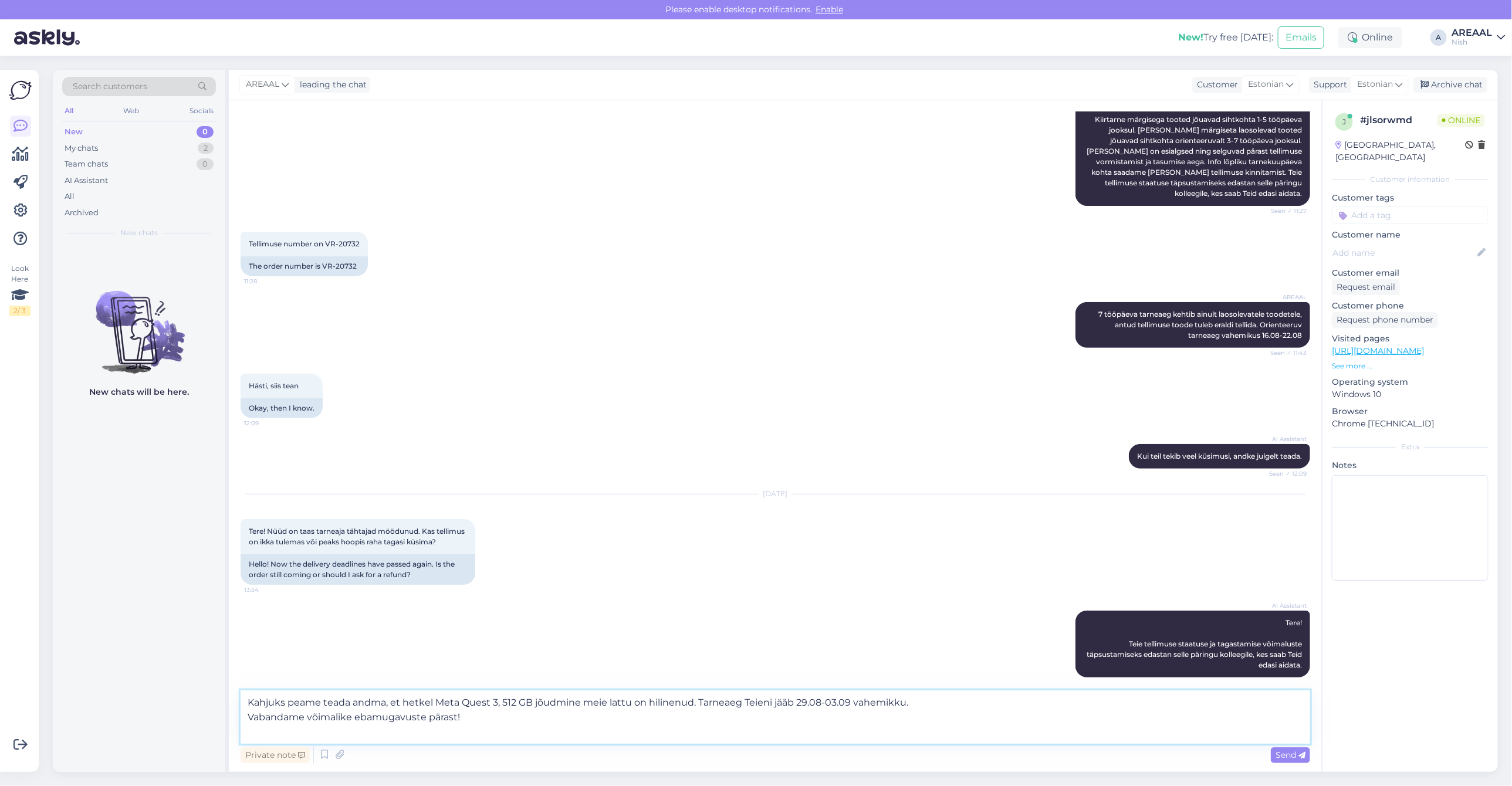
click at [996, 696] on textarea "Kahjuks peame teada andma, et hetkel Meta Quest 3, 512 GB jõudmine meie lattu o…" at bounding box center [775, 717] width 1070 height 53
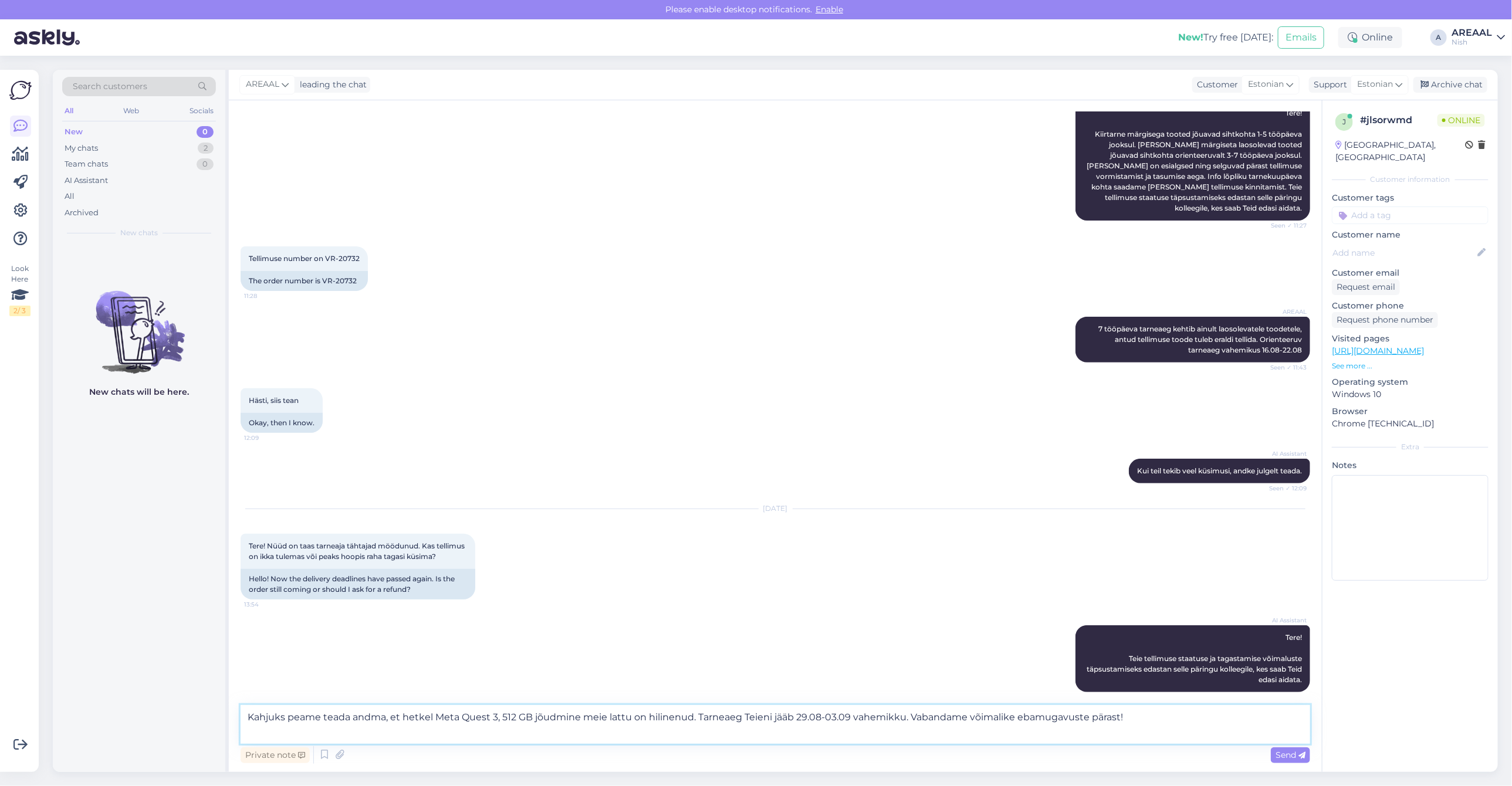
scroll to position [182, 0]
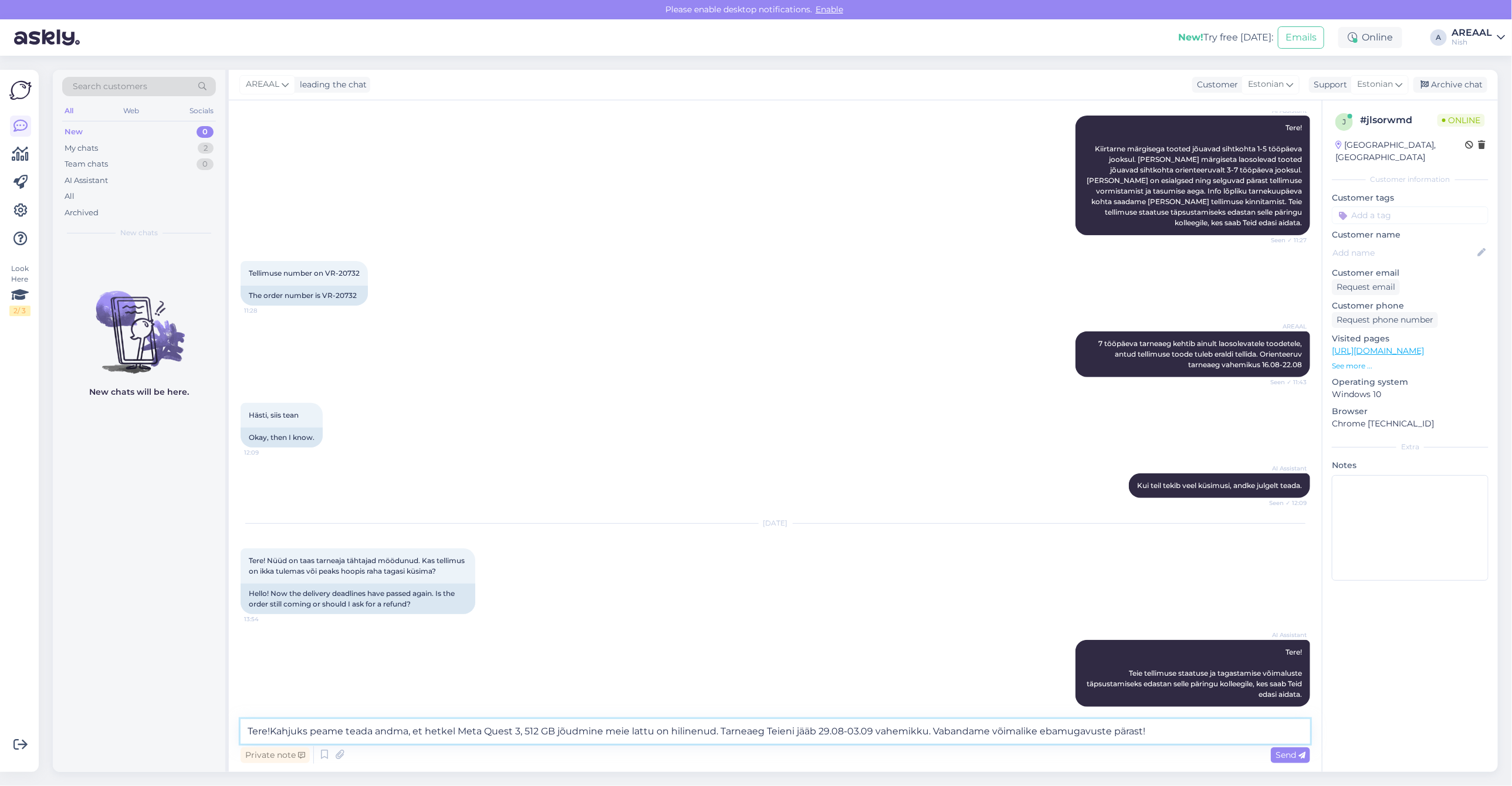
type textarea "Tere! Kahjuks peame teada andma, et hetkel Meta Quest 3, 512 GB jõudmine meie l…"
drag, startPoint x: 1130, startPoint y: 741, endPoint x: 274, endPoint y: 742, distance: 856.0
click at [274, 742] on textarea "Tere! Kahjuks peame teada andma, et hetkel Meta Quest 3, 512 GB jõudmine meie l…" at bounding box center [775, 731] width 1070 height 25
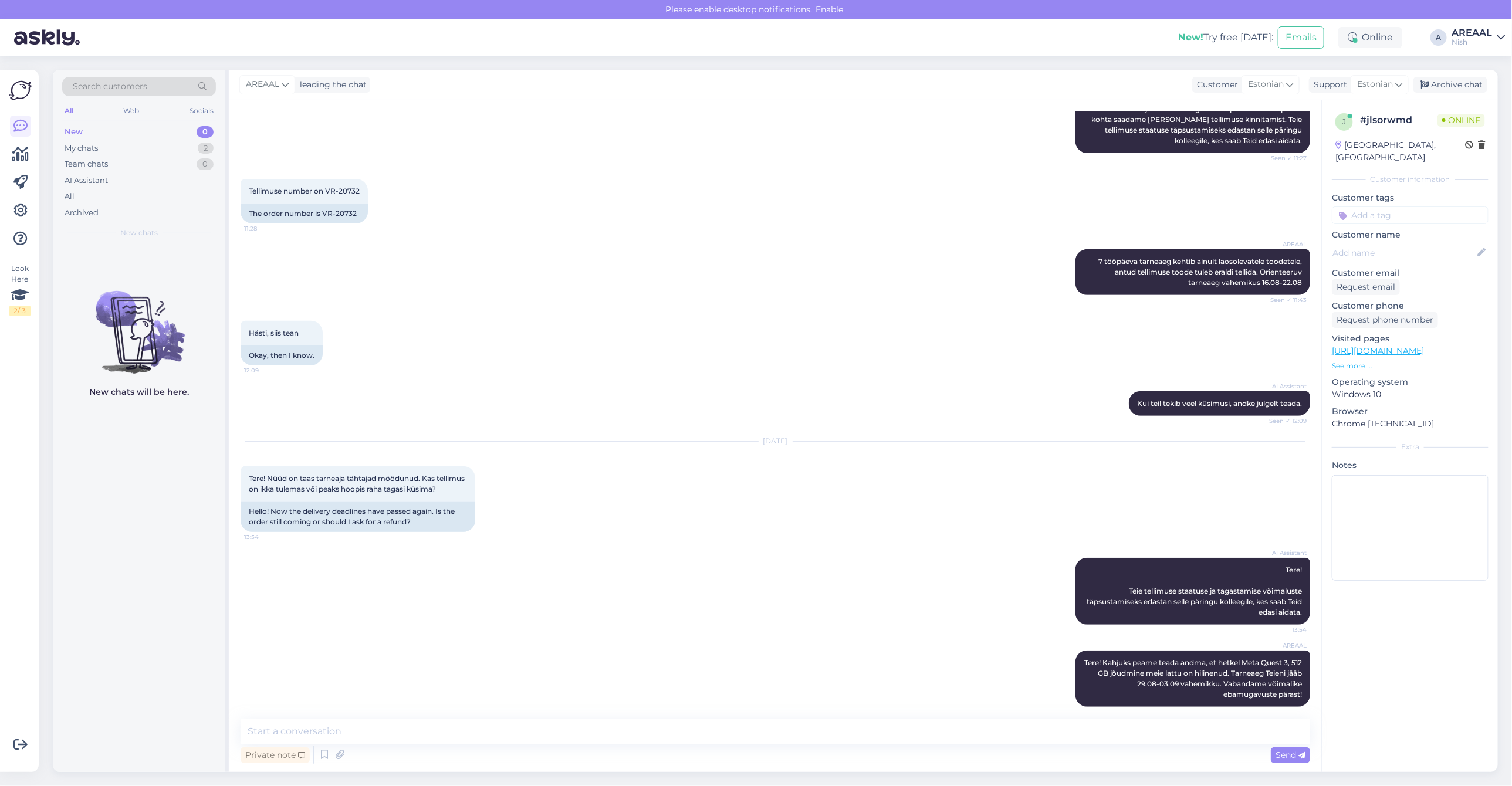
click at [851, 399] on div "AI Assistant Kui teil tekib veel küsimusi, andke julgelt teada. Seen ✓ 12:09" at bounding box center [775, 404] width 1070 height 50
click at [191, 141] on div "My chats 2" at bounding box center [139, 148] width 154 height 16
click at [148, 303] on div "x #x3nbex7t Mis on tellimuse number? Aug 25 14:27" at bounding box center [139, 319] width 172 height 42
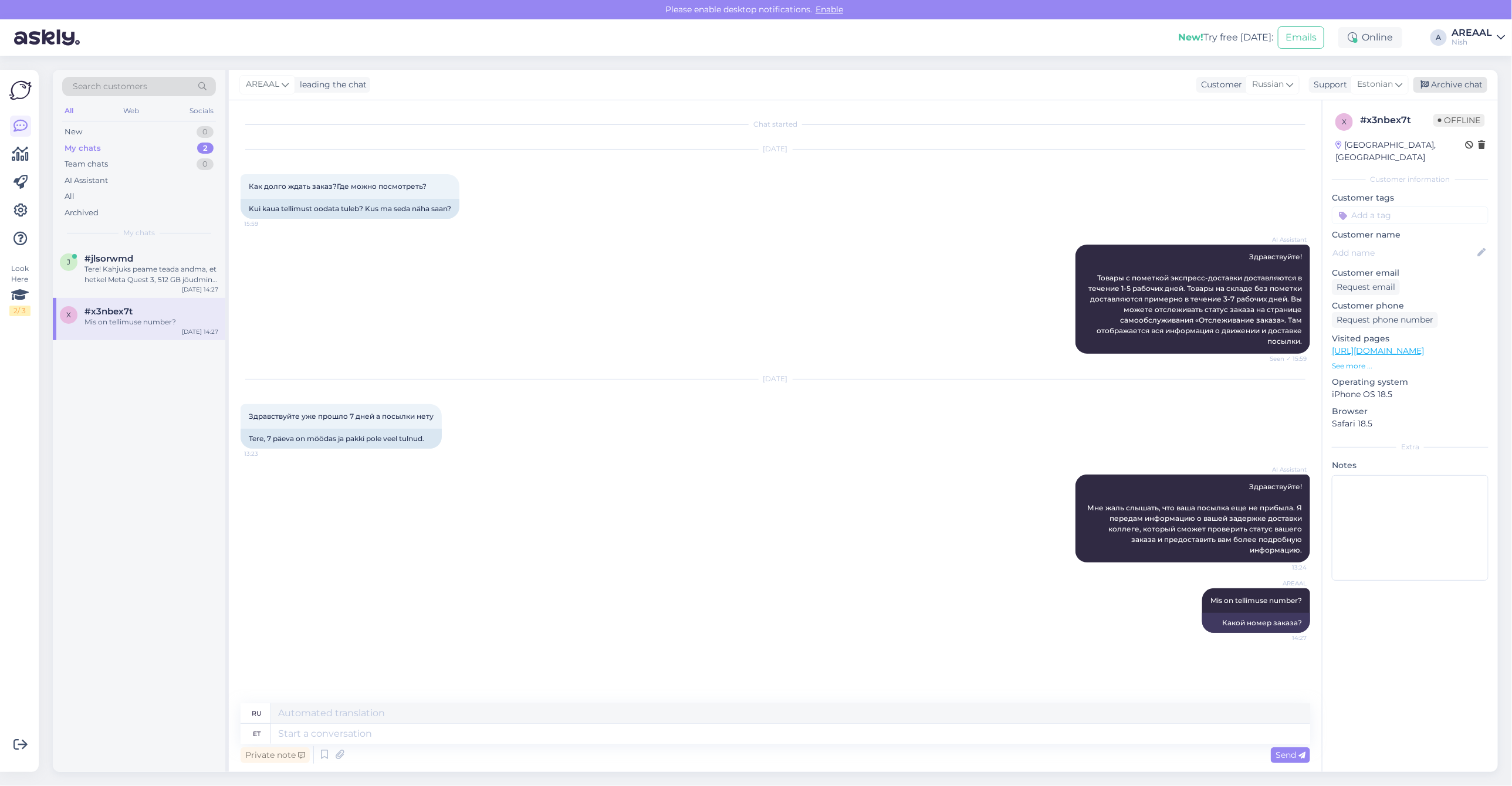
click at [1465, 81] on div "Archive chat" at bounding box center [1450, 85] width 74 height 16
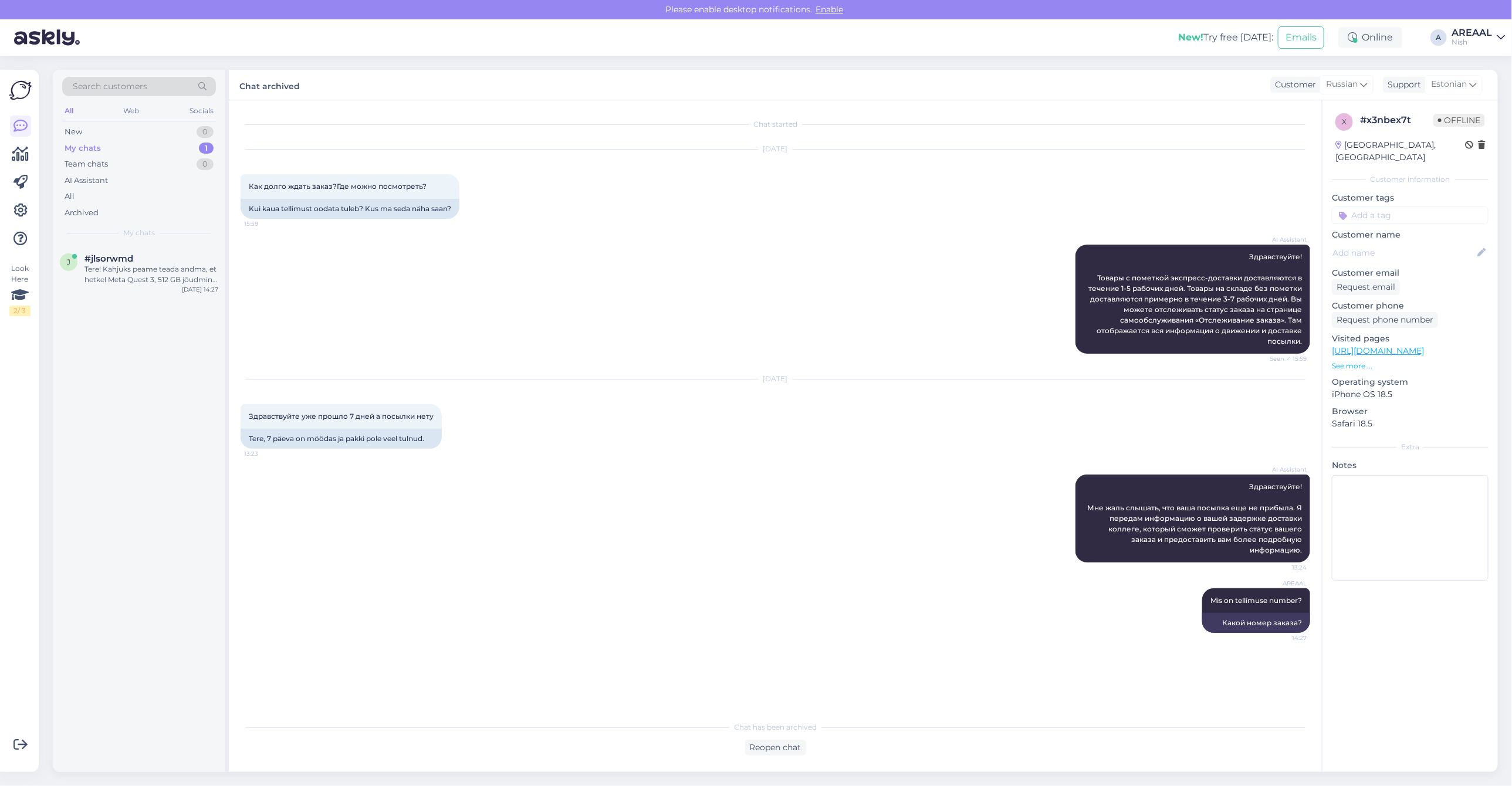
click at [120, 240] on div "Search customers All Web Socials New 0 My chats 1 Team chats 0 AI Assistant All…" at bounding box center [139, 157] width 172 height 175
click at [120, 262] on span "#jlsorwmd" at bounding box center [109, 259] width 49 height 11
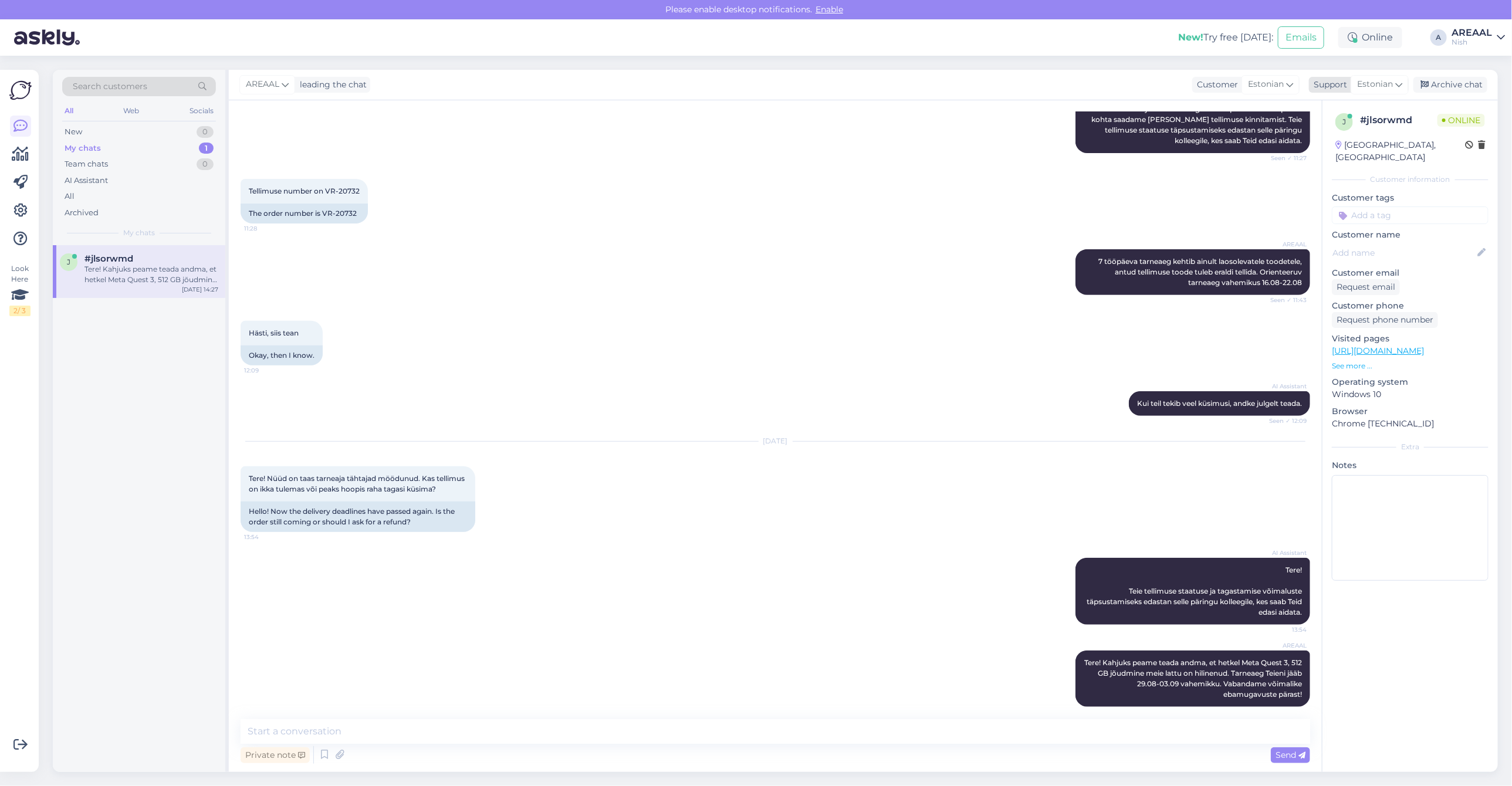
click at [1472, 79] on div "Archive chat" at bounding box center [1450, 85] width 74 height 16
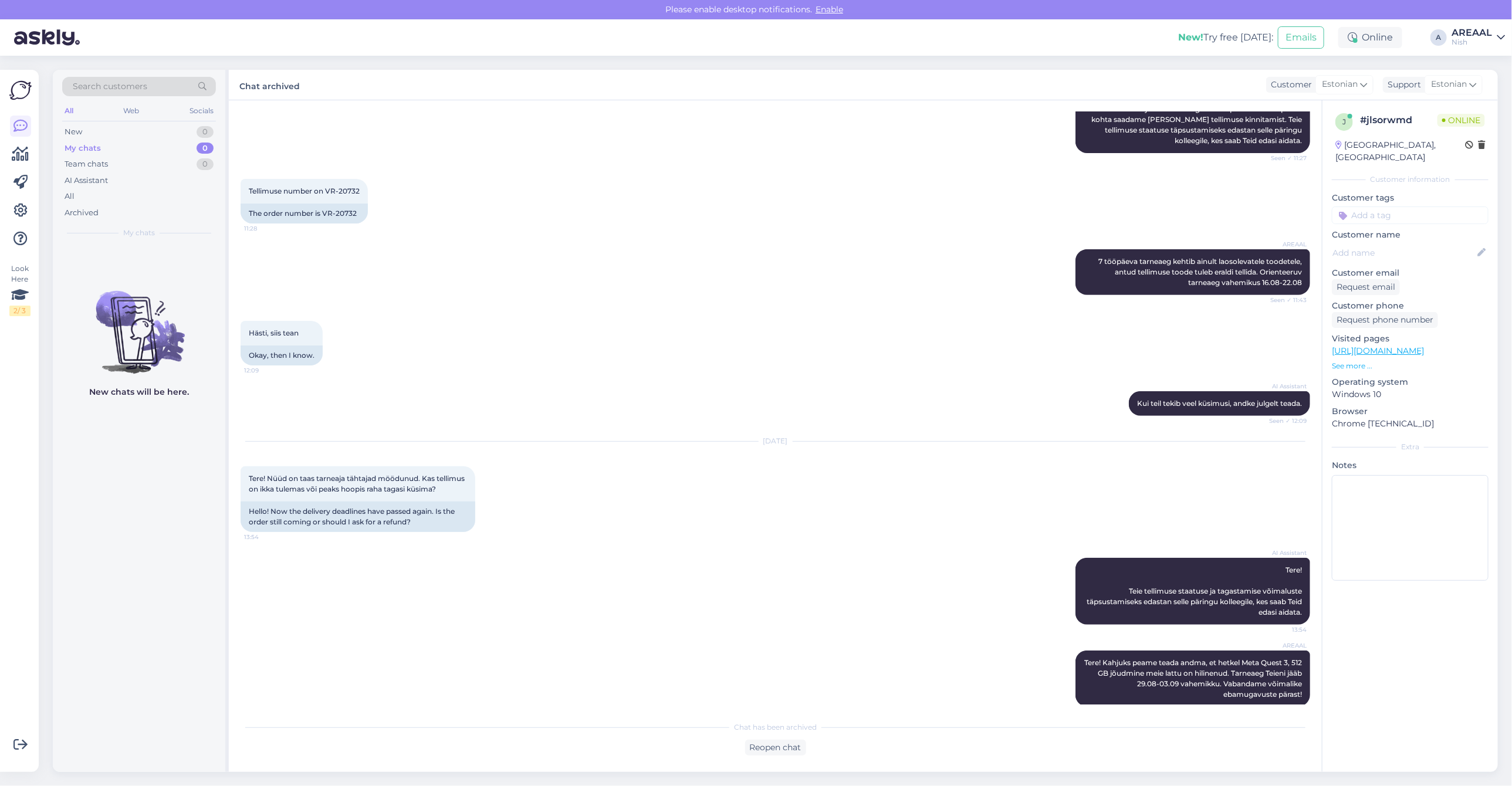
click at [1471, 32] on div "AREAAL" at bounding box center [1472, 33] width 40 height 10
click at [1480, 64] on button "Open" at bounding box center [1479, 66] width 33 height 18
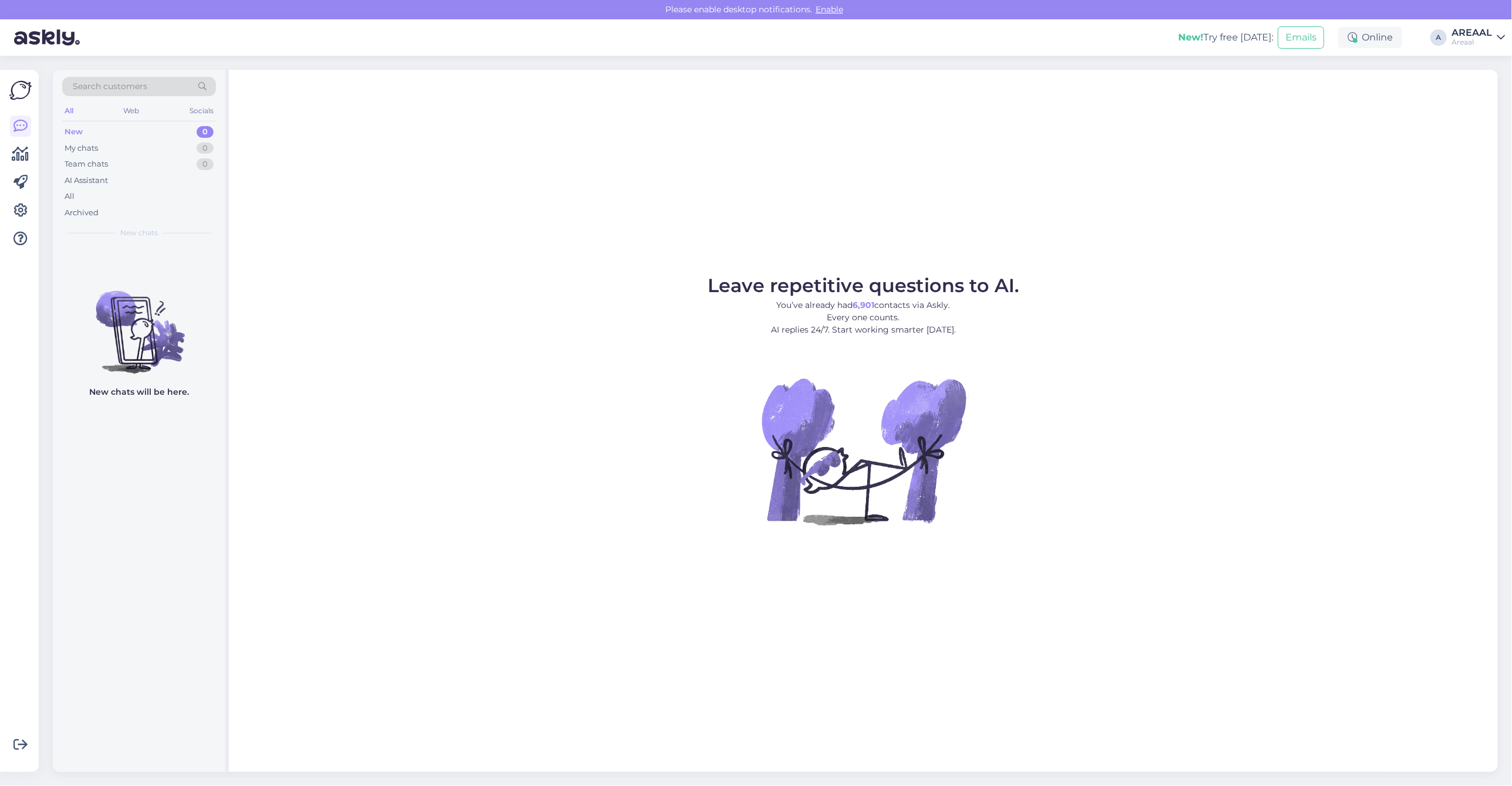
click at [145, 252] on div "New chats will be here." at bounding box center [139, 508] width 172 height 527
click at [103, 177] on div "AI Assistant" at bounding box center [86, 181] width 43 height 12
click at [104, 197] on div "All" at bounding box center [139, 196] width 154 height 16
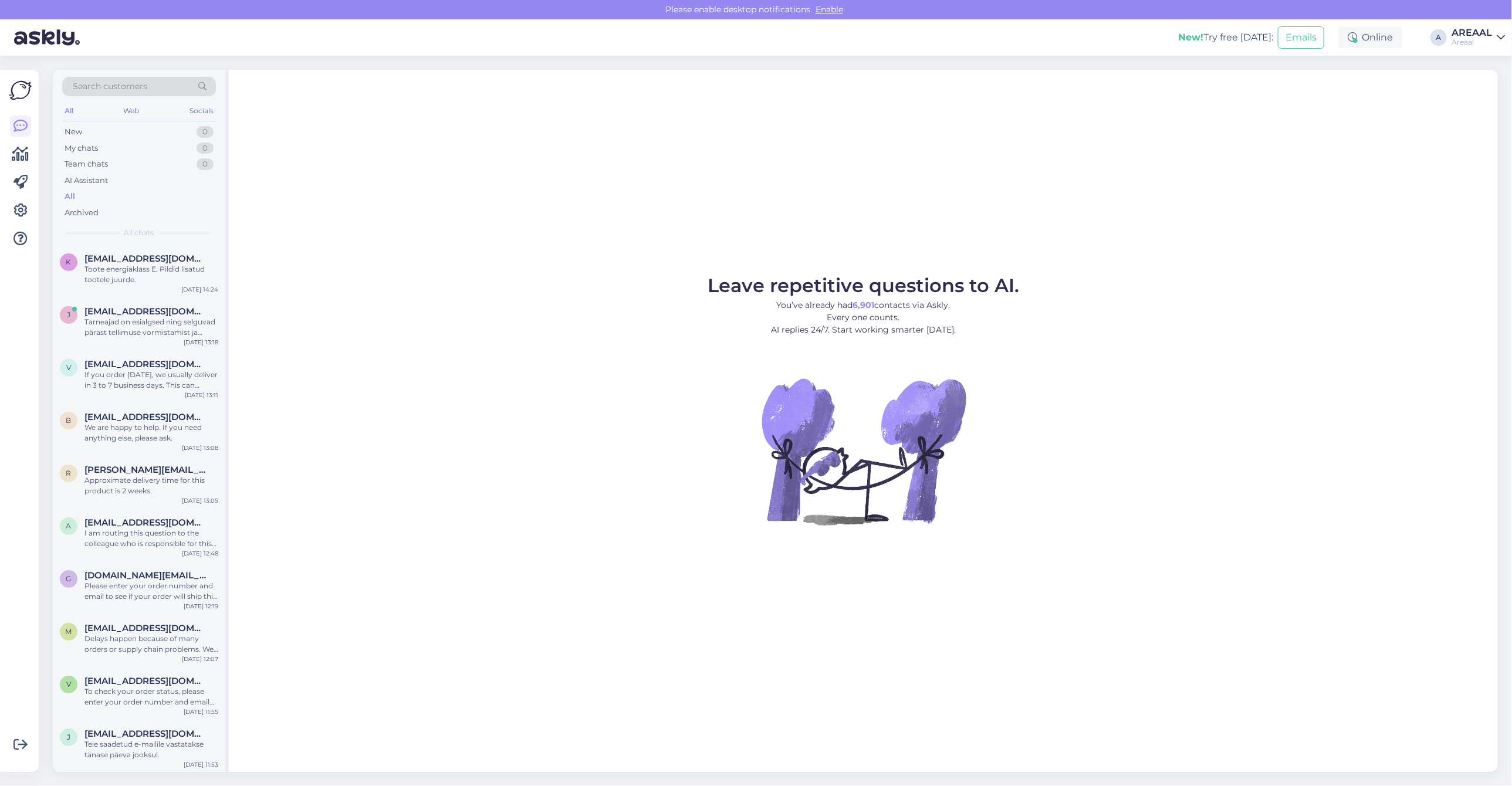
drag, startPoint x: 1492, startPoint y: 36, endPoint x: 1493, endPoint y: 42, distance: 6.1
click at [1492, 36] on div "AREAAL" at bounding box center [1472, 33] width 40 height 10
click at [1490, 53] on div "Areaal Opened" at bounding box center [1433, 66] width 144 height 25
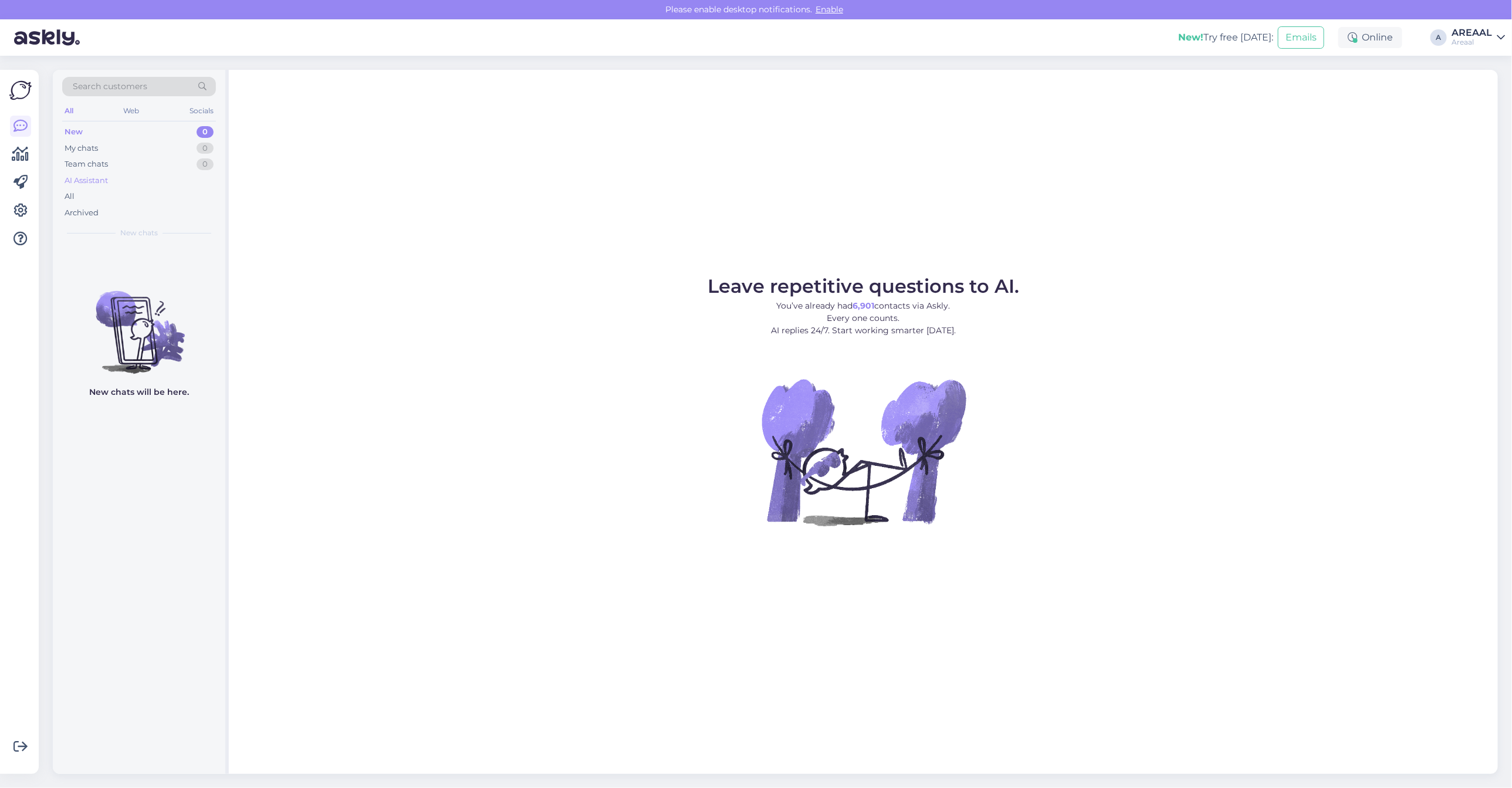
click at [179, 185] on div "AI Assistant" at bounding box center [139, 180] width 154 height 16
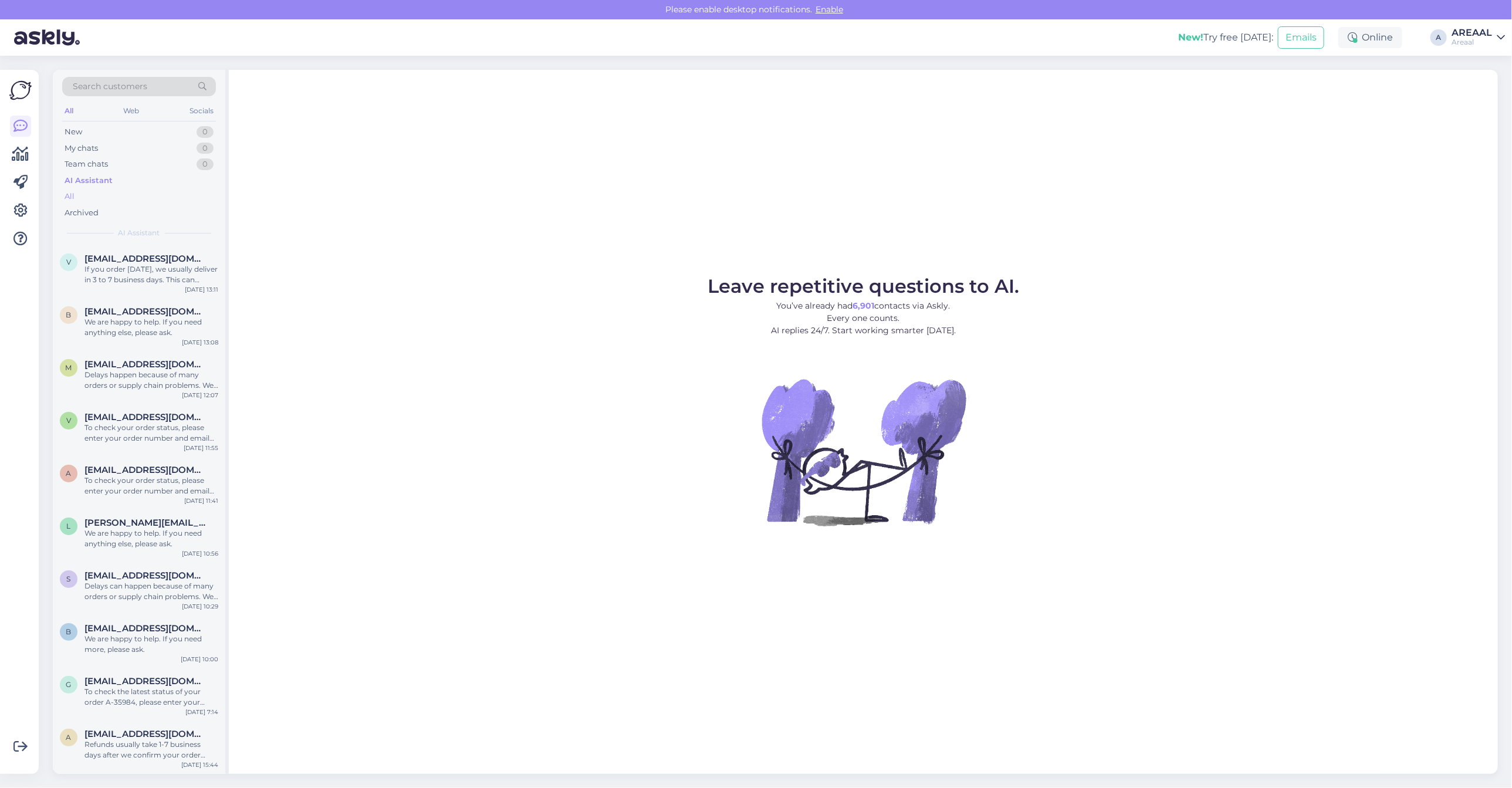
click at [172, 192] on div "All" at bounding box center [139, 196] width 154 height 16
click at [954, 284] on span "Leave repetitive questions to AI." at bounding box center [863, 286] width 311 height 23
click at [1481, 33] on div "AREAAL" at bounding box center [1472, 33] width 40 height 10
click at [1473, 87] on button "Open" at bounding box center [1479, 91] width 33 height 18
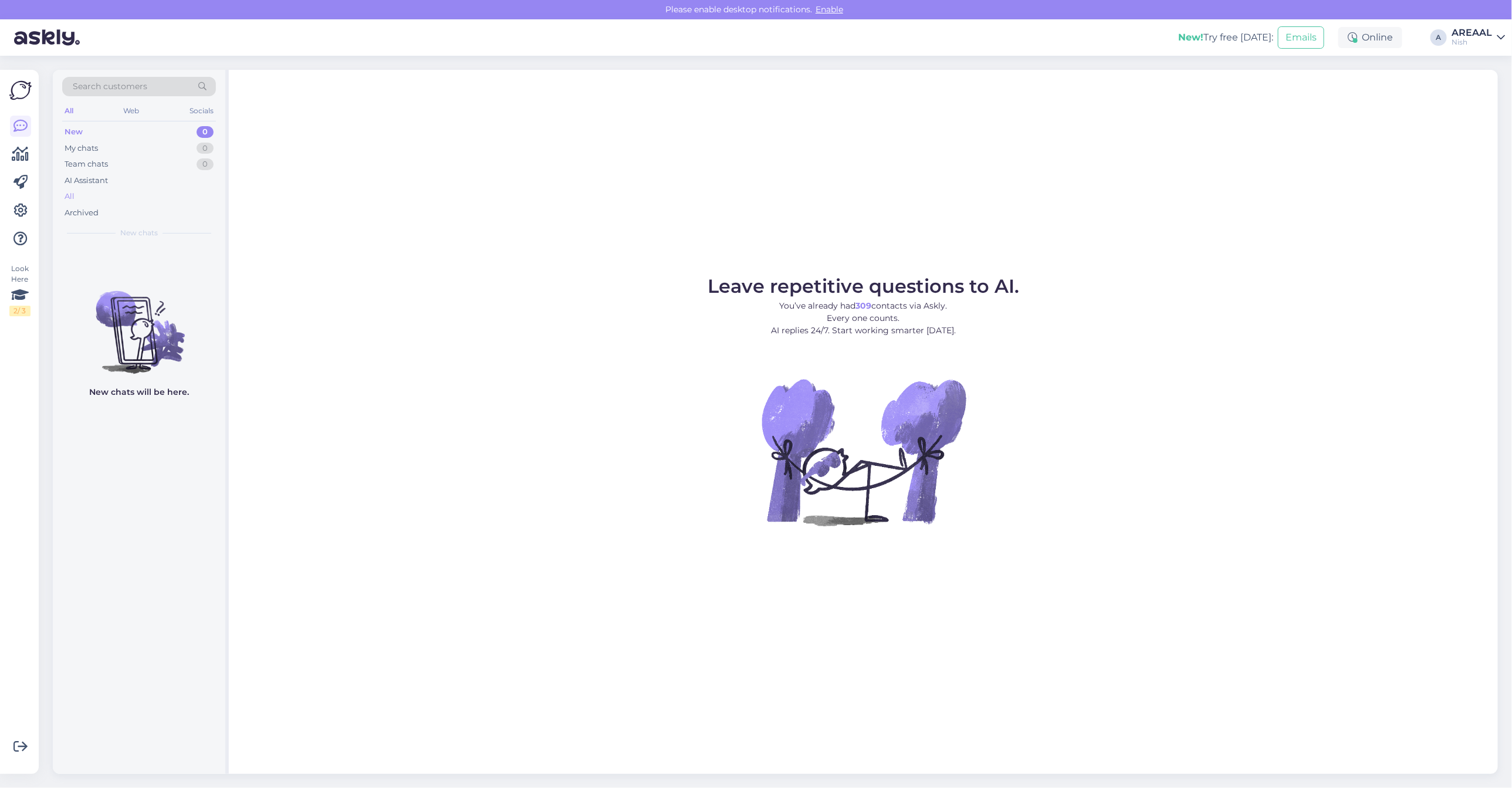
click at [100, 197] on div "All" at bounding box center [139, 196] width 154 height 16
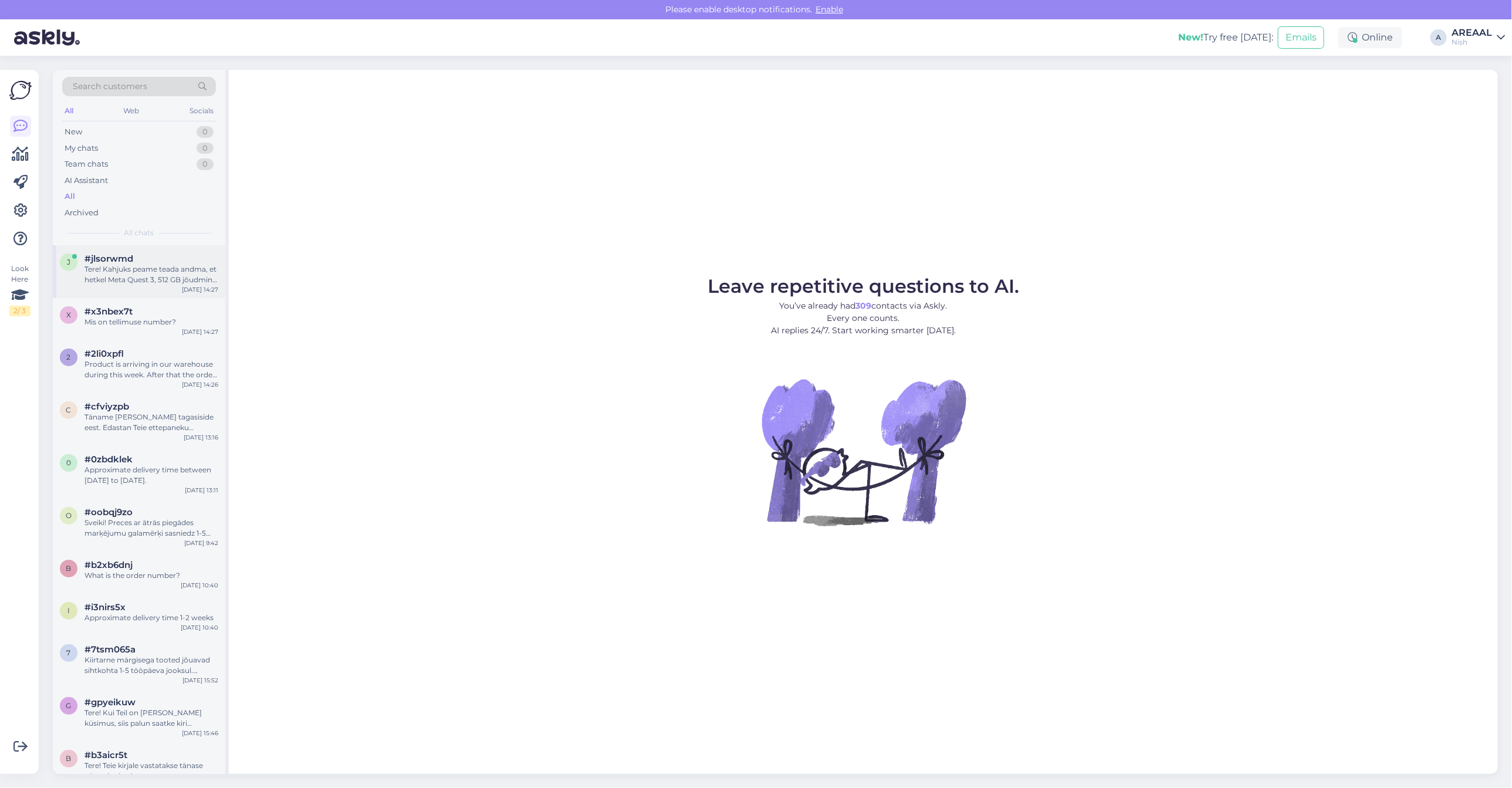
click at [151, 270] on div "Tere! Kahjuks peame teada andma, et hetkel Meta Quest 3, 512 GB jõudmine meie l…" at bounding box center [151, 274] width 134 height 21
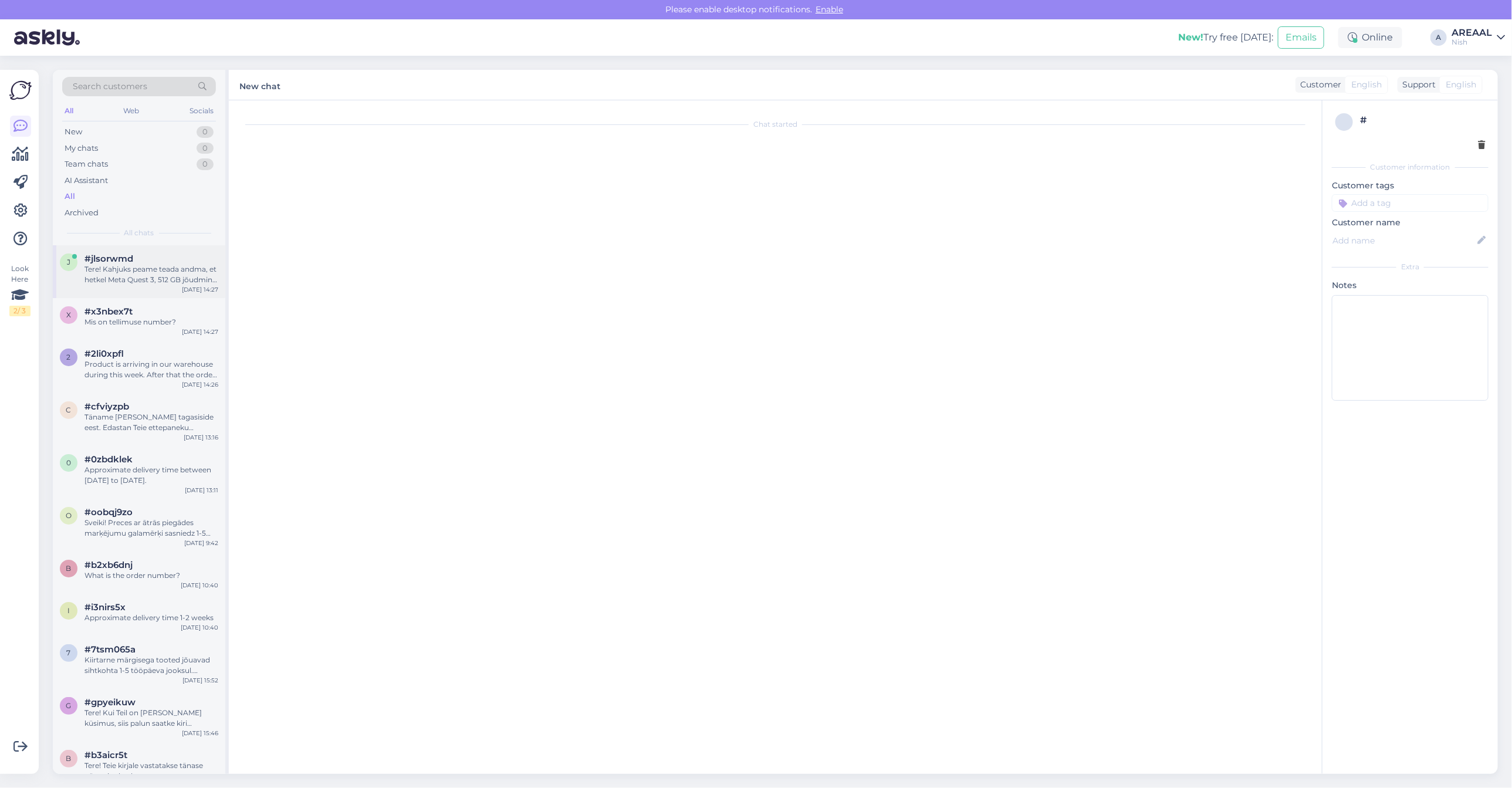
scroll to position [266, 0]
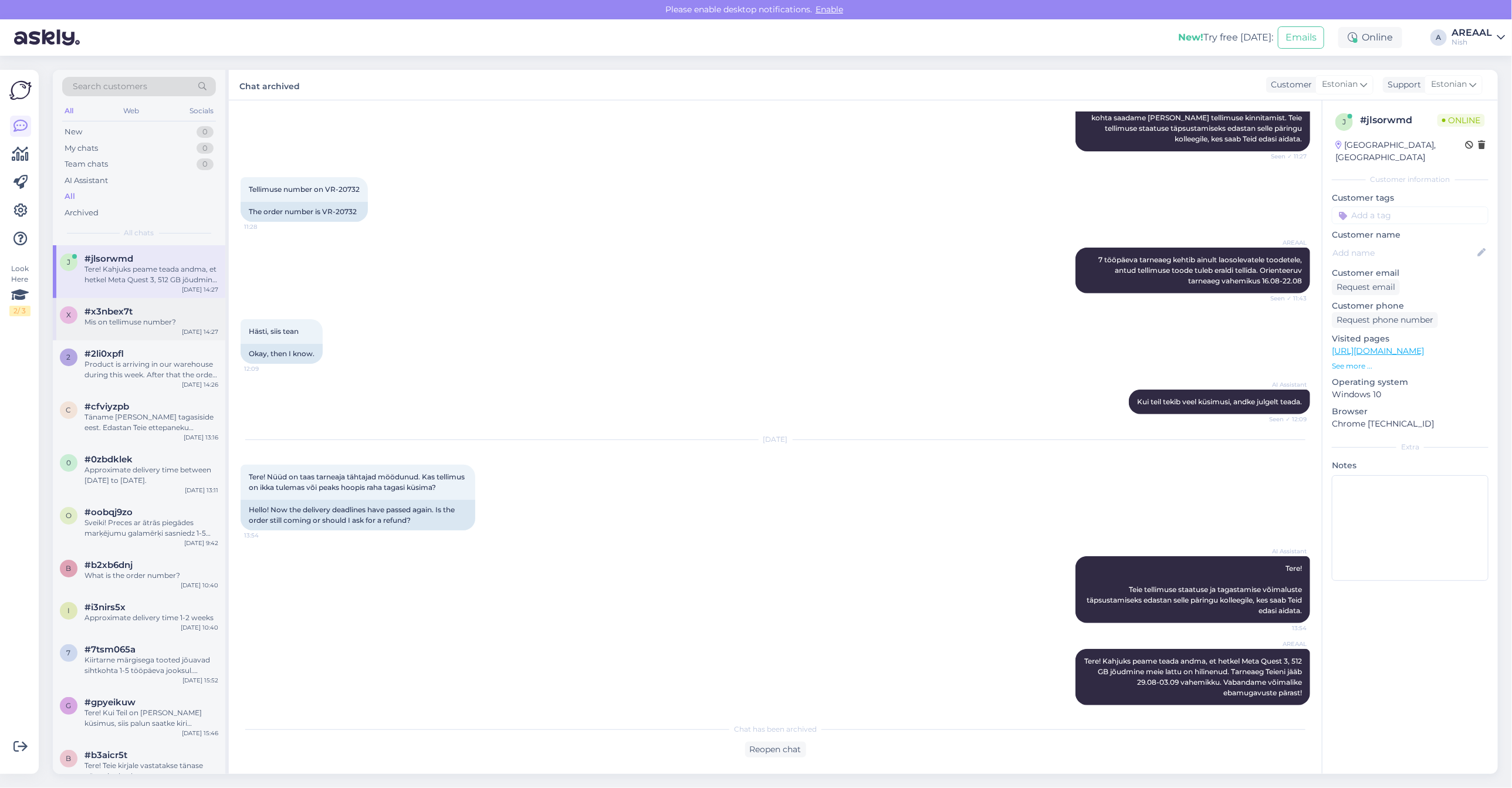
click at [183, 326] on div "Mis on tellimuse number?" at bounding box center [151, 322] width 134 height 11
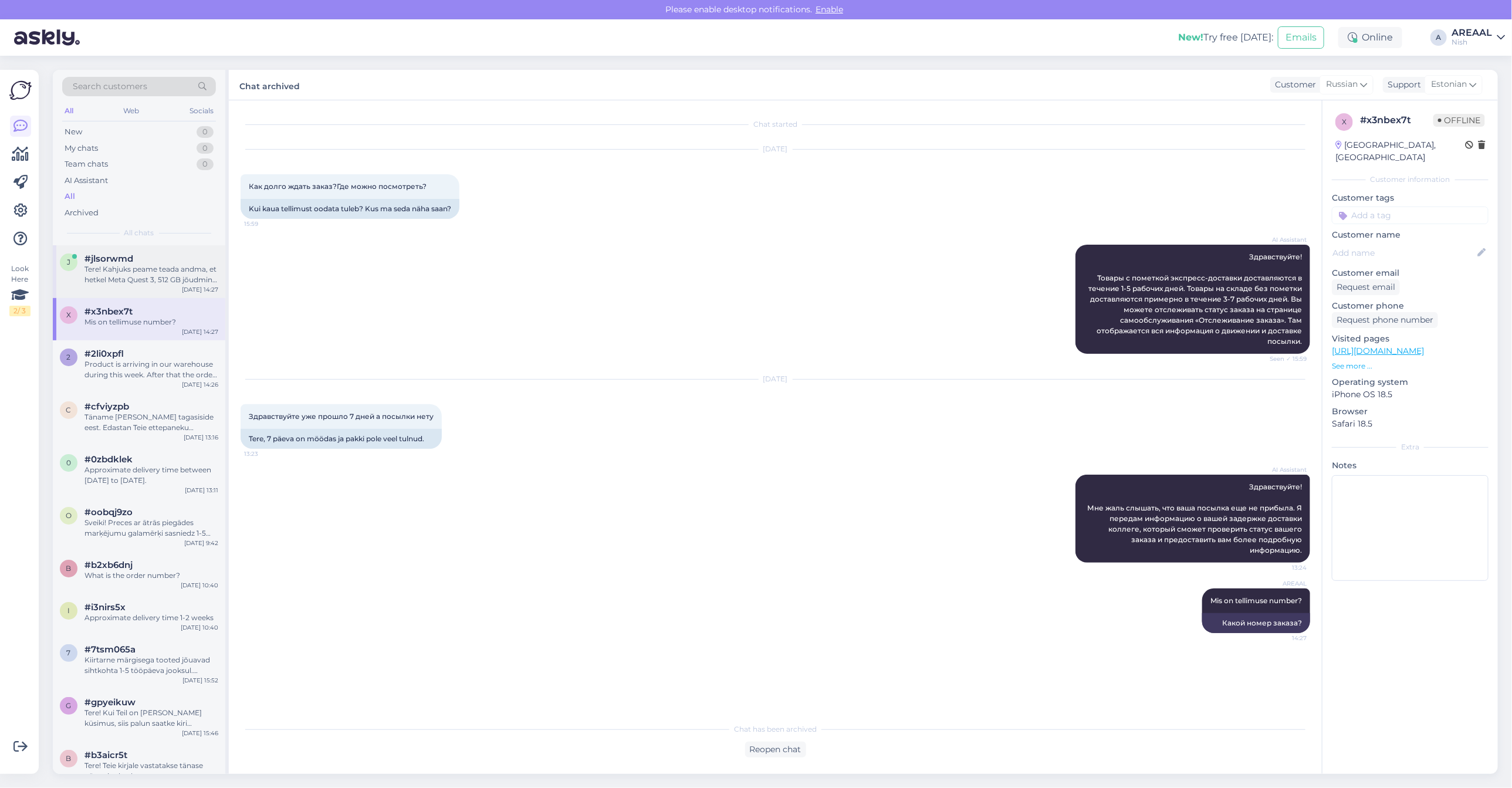
click at [133, 277] on div "Tere! Kahjuks peame teada andma, et hetkel Meta Quest 3, 512 GB jõudmine meie l…" at bounding box center [151, 274] width 134 height 21
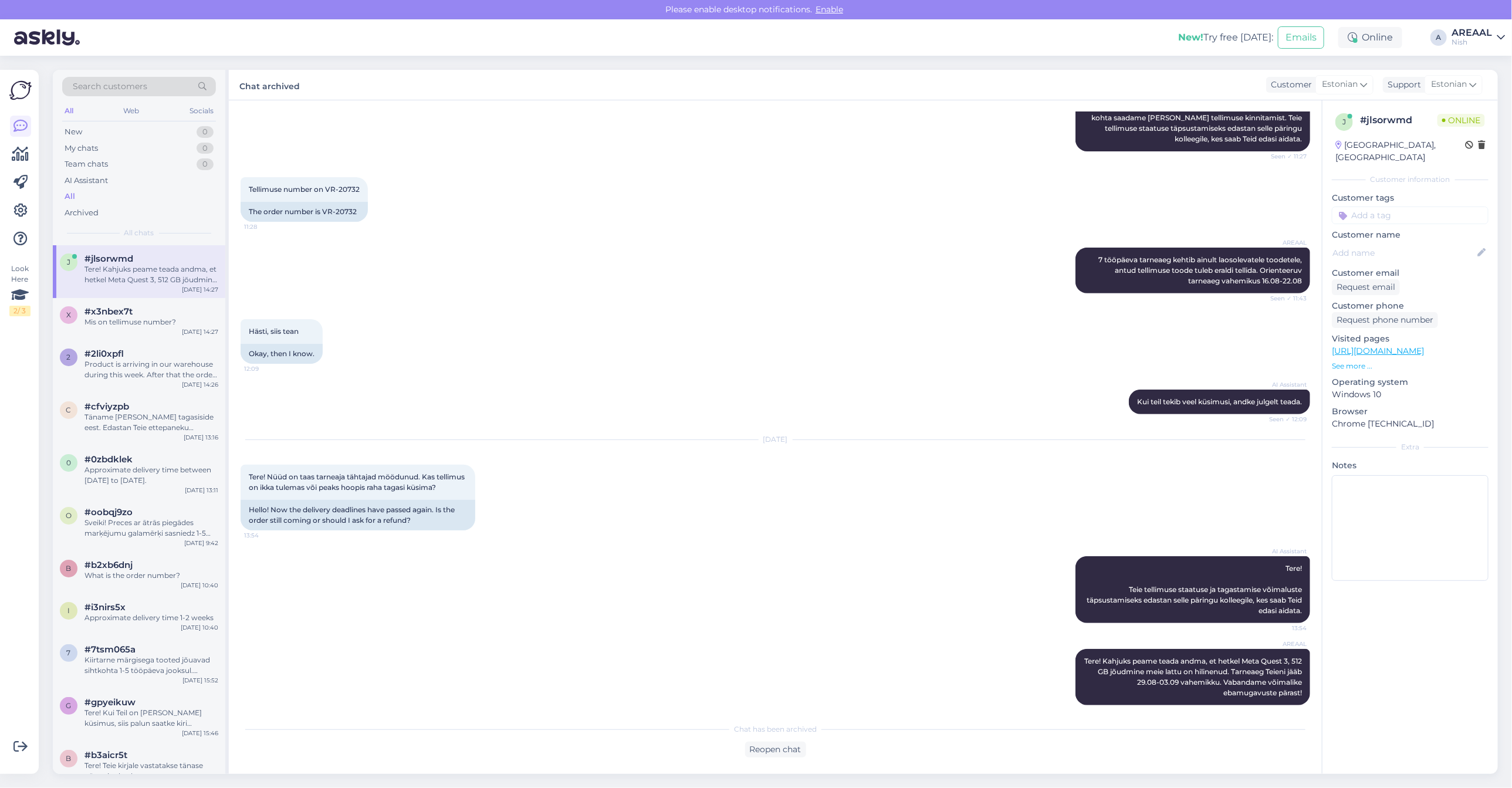
click at [1462, 29] on div "AREAAL" at bounding box center [1472, 33] width 40 height 10
click at [1477, 66] on button "Open" at bounding box center [1479, 66] width 33 height 18
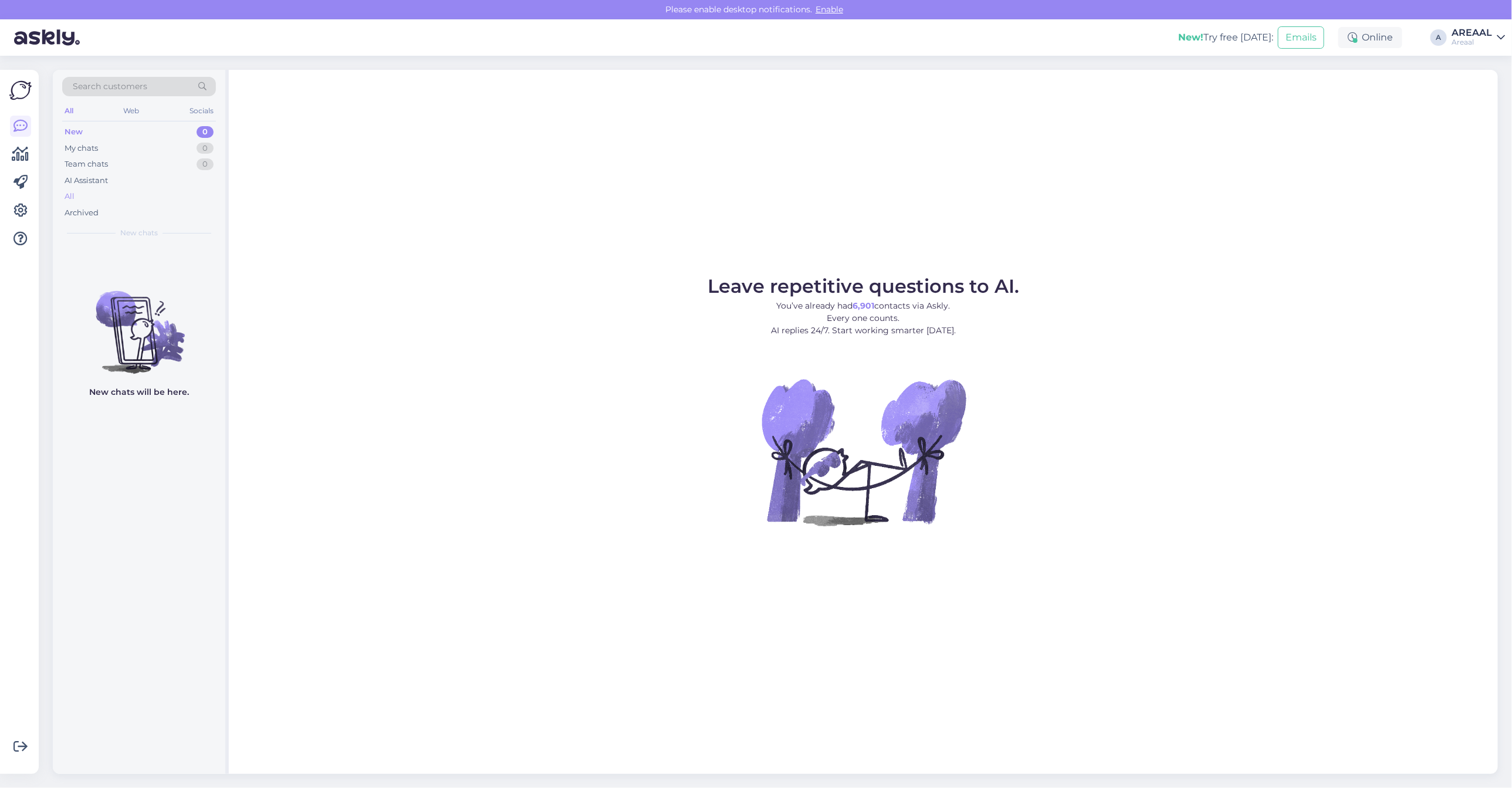
click at [174, 188] on div "All" at bounding box center [139, 196] width 154 height 16
click at [168, 192] on div "All" at bounding box center [139, 196] width 154 height 16
click at [91, 198] on div "All" at bounding box center [139, 196] width 154 height 16
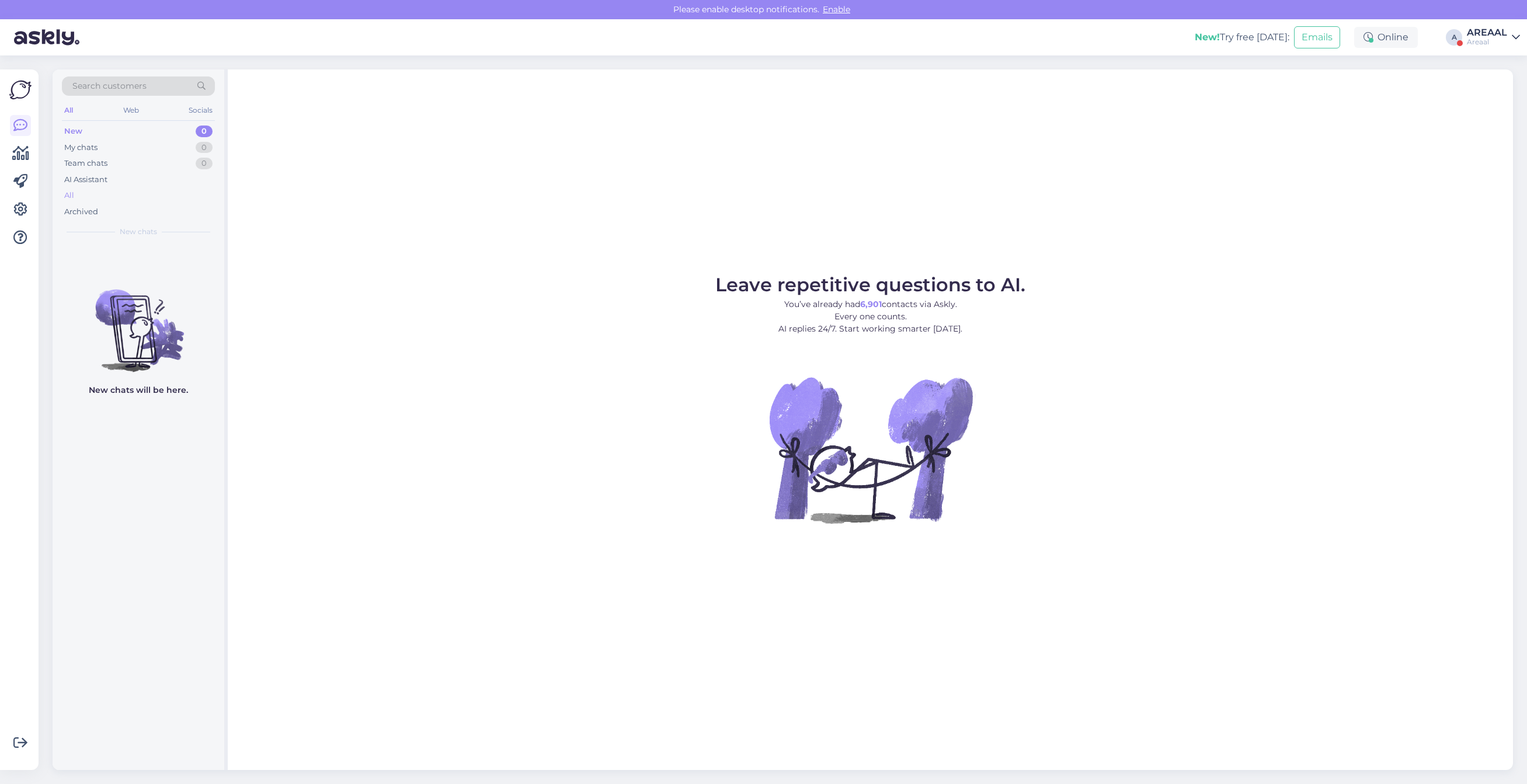
click at [97, 196] on div "All" at bounding box center [138, 195] width 153 height 16
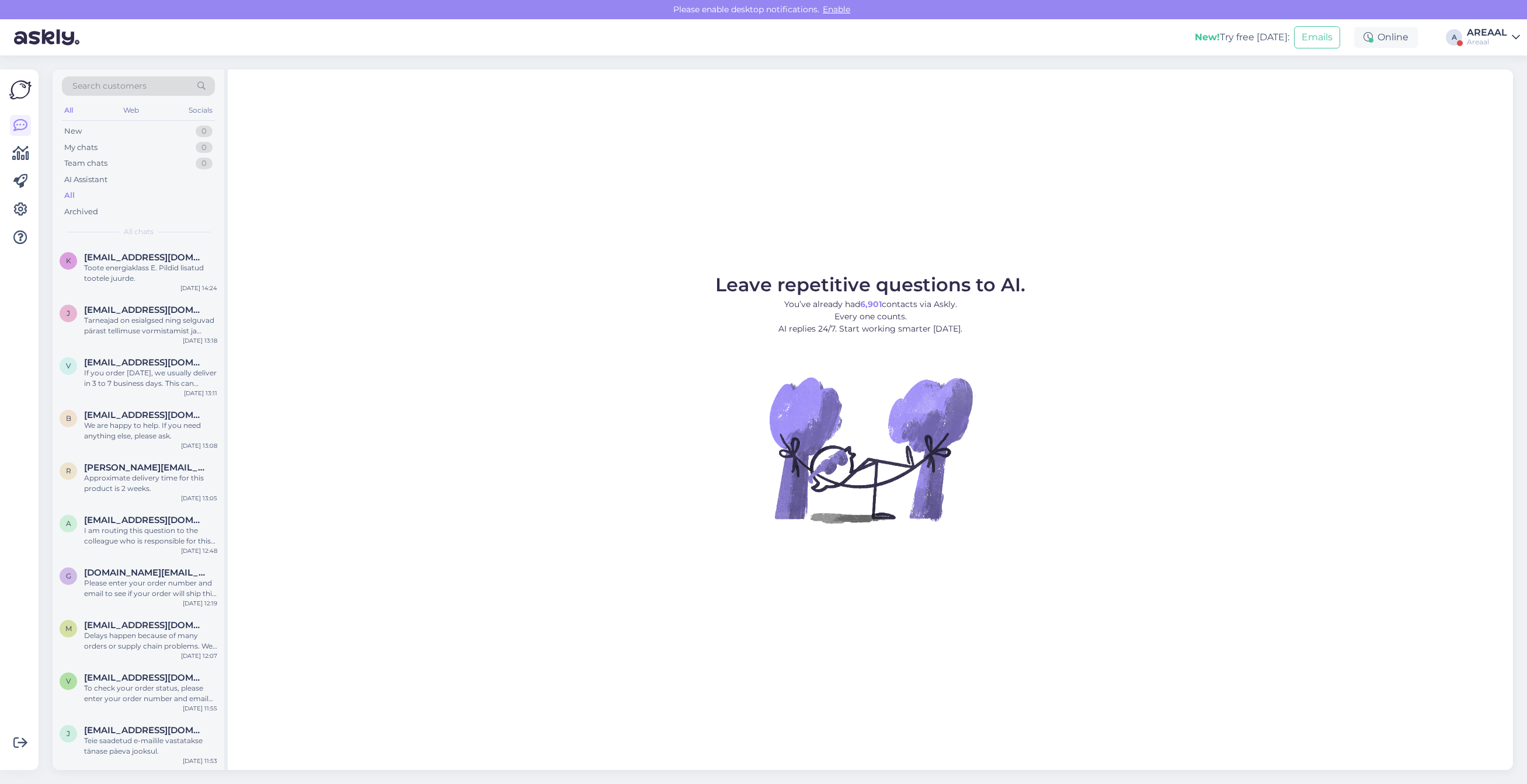
click at [1498, 34] on div "AREAAL" at bounding box center [1487, 33] width 40 height 10
click at [1495, 82] on button "Open" at bounding box center [1494, 90] width 33 height 18
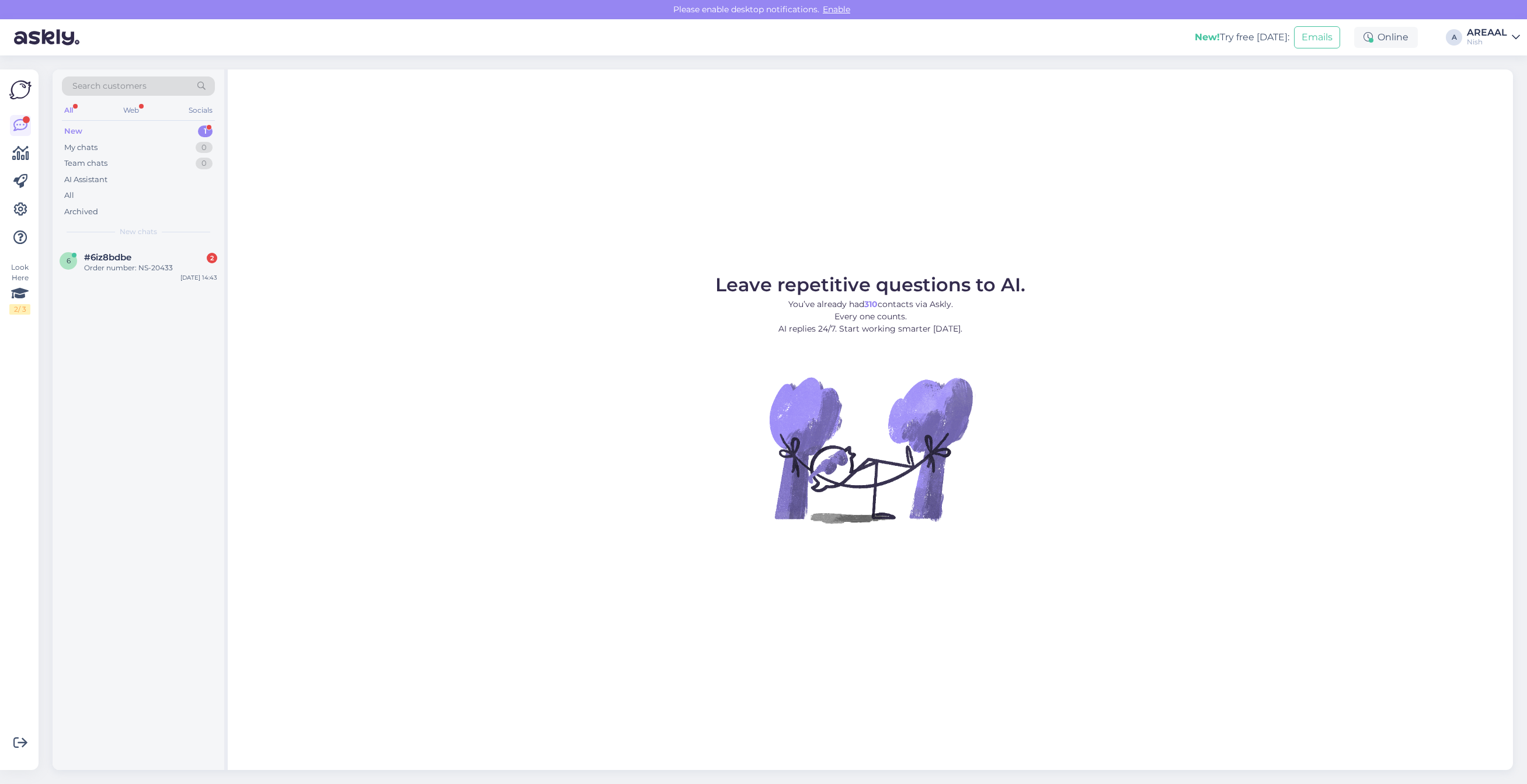
click at [399, 188] on div "Leave repetitive questions to AI. You’ve already had 310 contacts via Askly. Ev…" at bounding box center [870, 420] width 1285 height 701
click at [1306, 333] on figure "Leave repetitive questions to AI. You’ve already had 310 contacts via Askly. Ev…" at bounding box center [870, 415] width 1264 height 279
click at [546, 235] on div "Leave repetitive questions to AI. You’ve already had 310 contacts via Askly. Ev…" at bounding box center [870, 420] width 1285 height 701
click at [74, 239] on div "Search customers All Web Socials New 1 My chats 0 Team chats 0 AI Assistant All…" at bounding box center [138, 157] width 172 height 175
click at [110, 269] on div "Order number: NS-20433" at bounding box center [151, 268] width 133 height 11
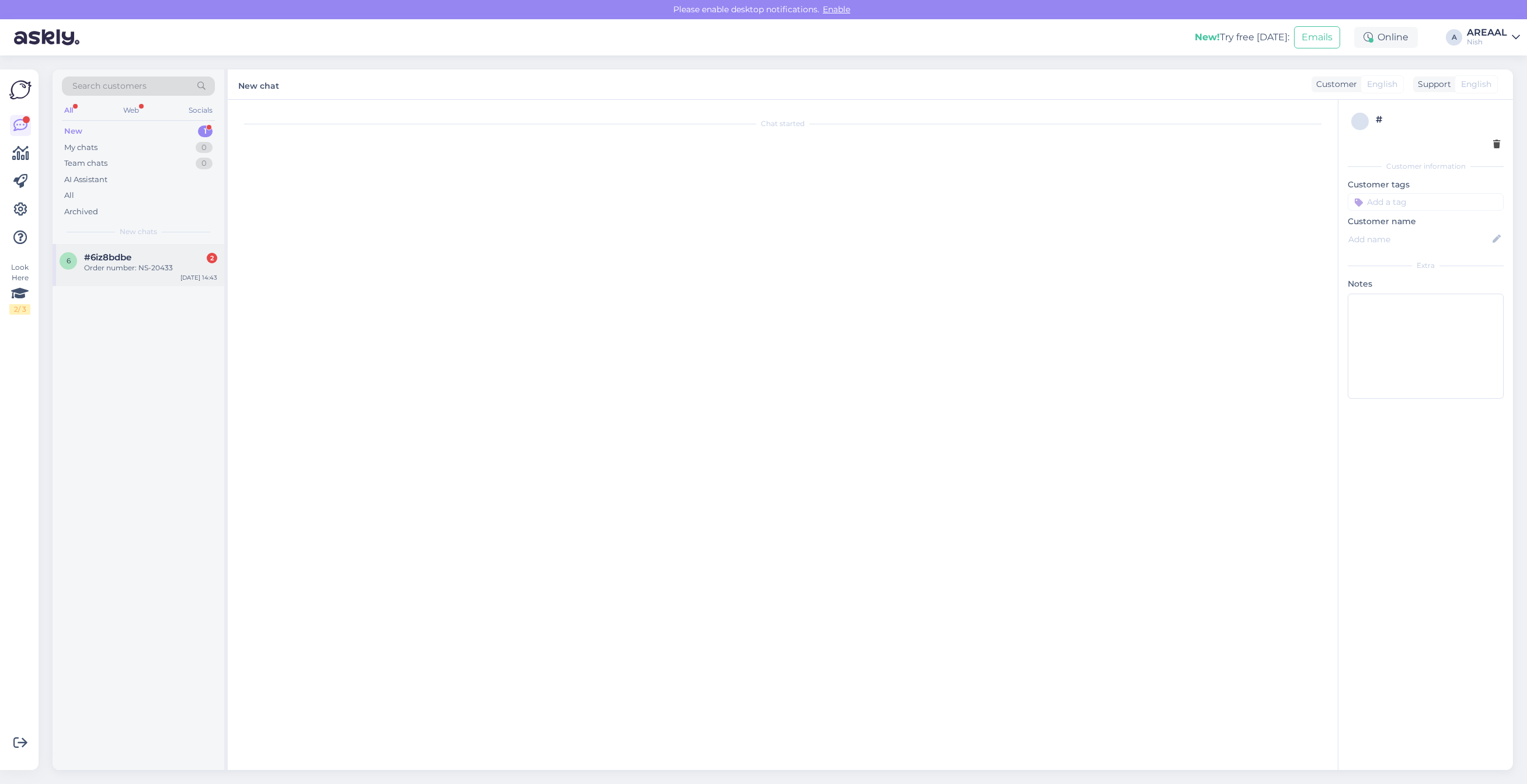
scroll to position [100, 0]
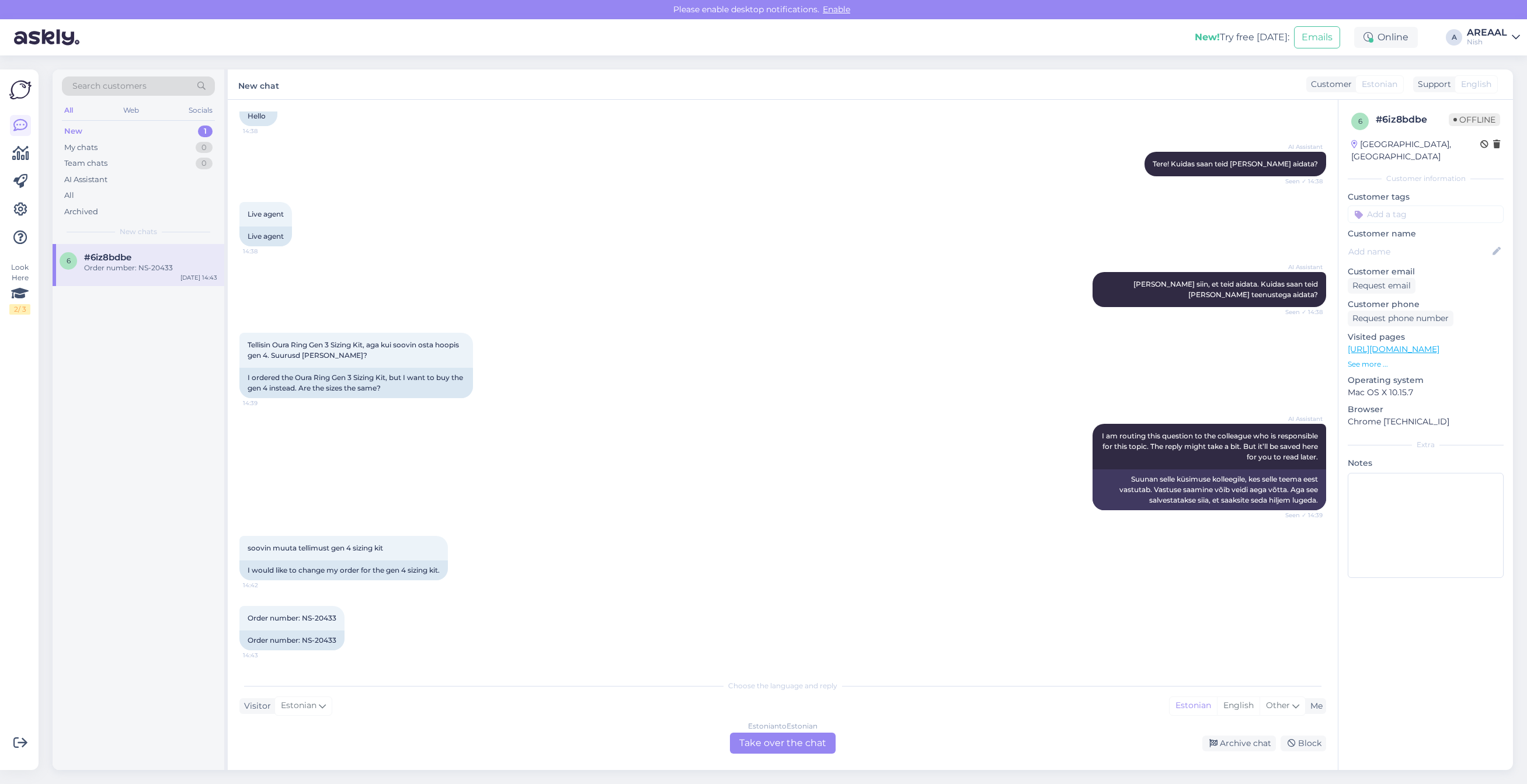
click at [668, 320] on div "Tellisin Oura Ring Gen 3 Sizing Kit, aga kui soovin osta hoopis gen 4. Suurusd …" at bounding box center [782, 365] width 1087 height 91
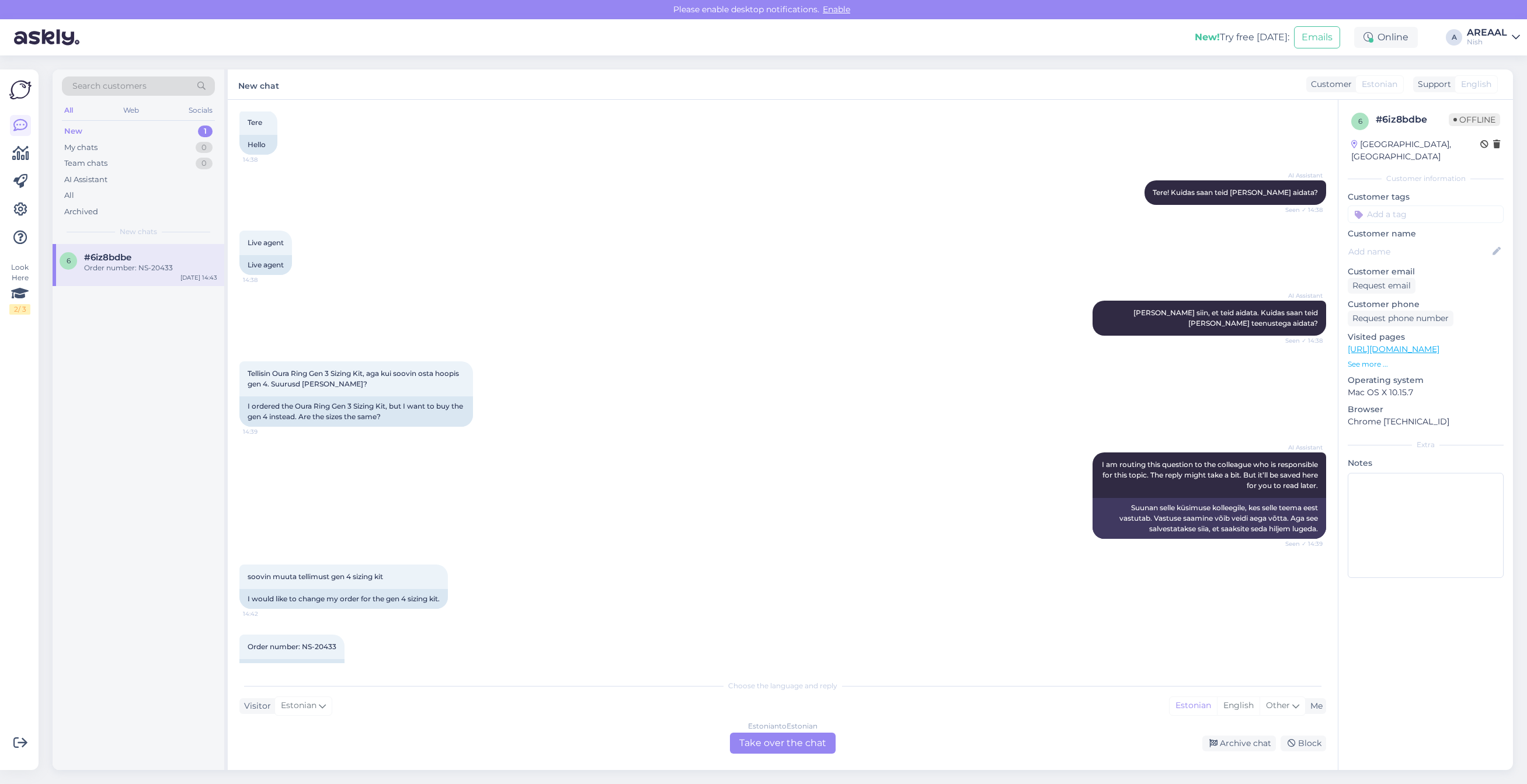
scroll to position [0, 0]
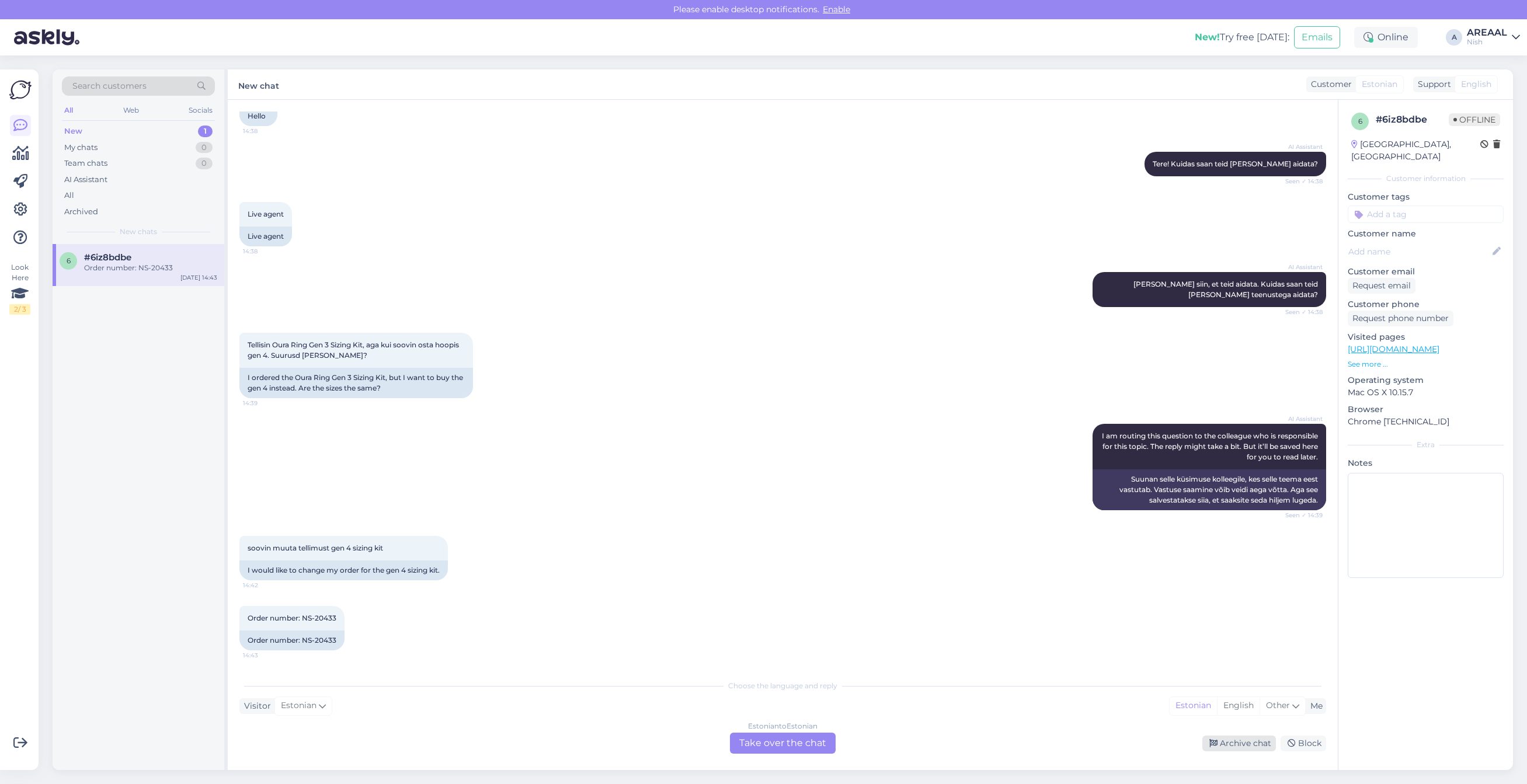
click at [1238, 746] on div "Archive chat" at bounding box center [1239, 743] width 74 height 16
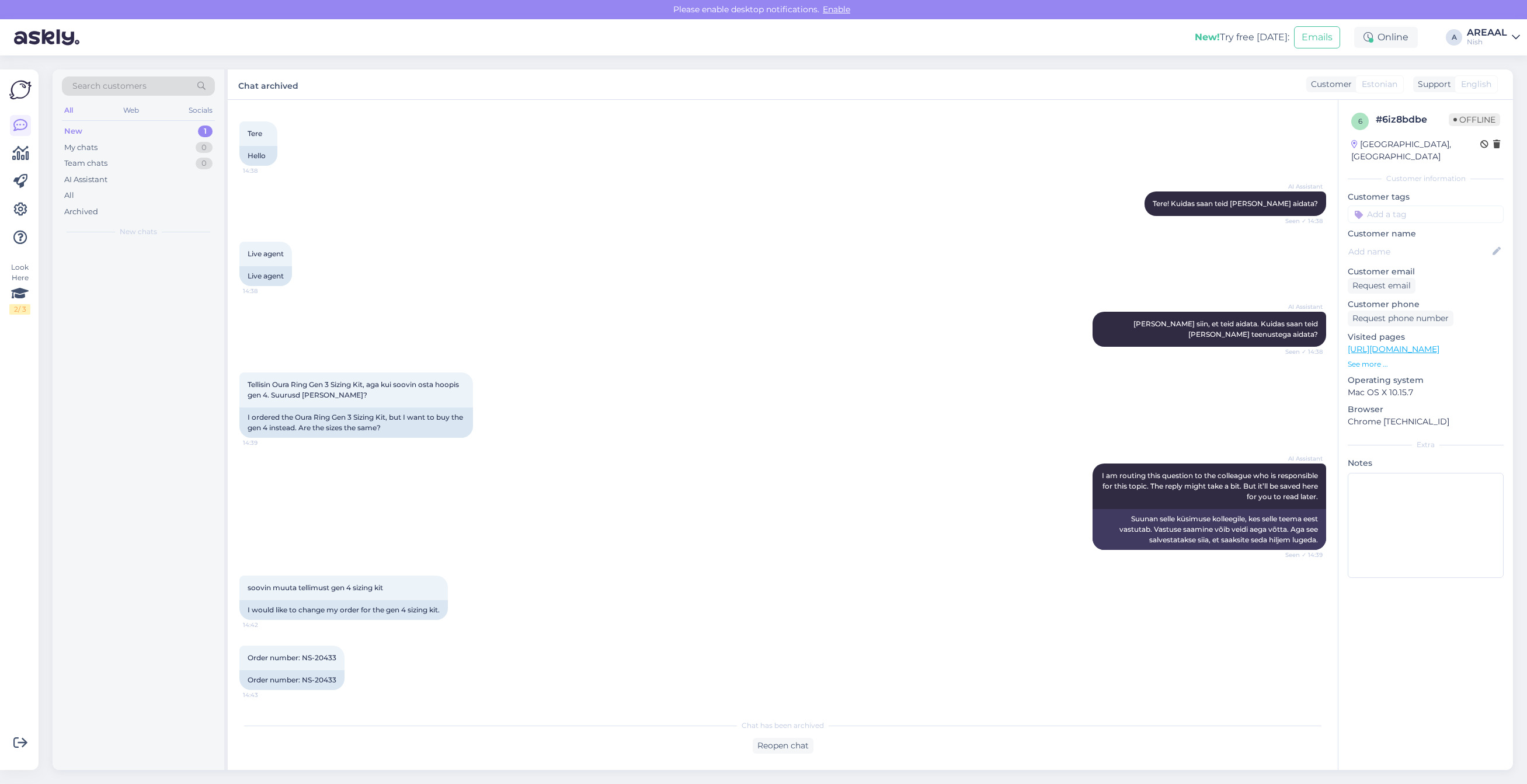
scroll to position [62, 0]
drag, startPoint x: 1482, startPoint y: 28, endPoint x: 1485, endPoint y: 36, distance: 8.5
click at [1482, 28] on div "AREAAL" at bounding box center [1487, 33] width 40 height 10
click at [1491, 59] on button "Open" at bounding box center [1494, 65] width 33 height 18
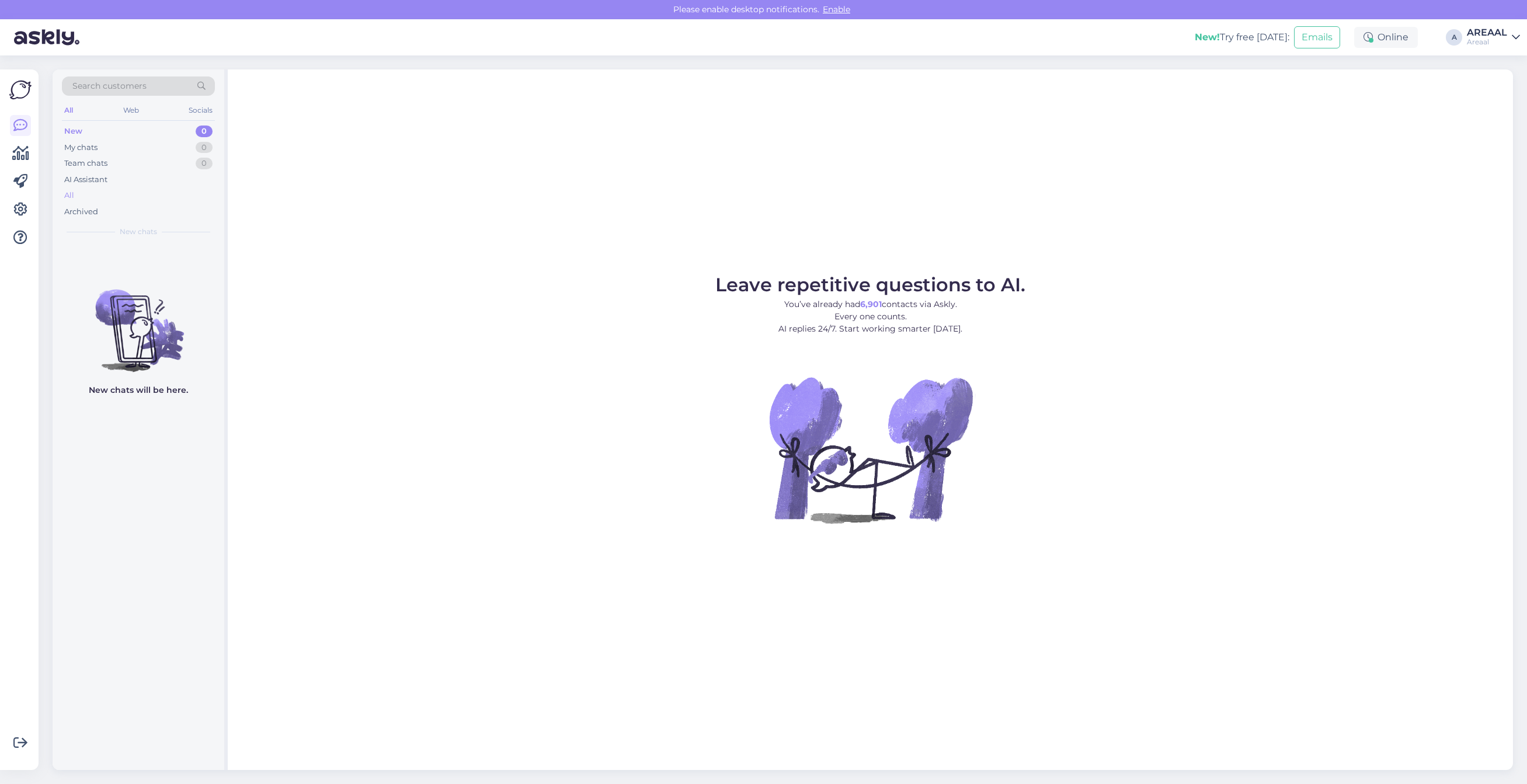
click at [118, 203] on div "All" at bounding box center [138, 195] width 153 height 16
click at [153, 191] on div "All" at bounding box center [138, 195] width 153 height 16
click at [187, 179] on div "AI Assistant" at bounding box center [138, 179] width 153 height 16
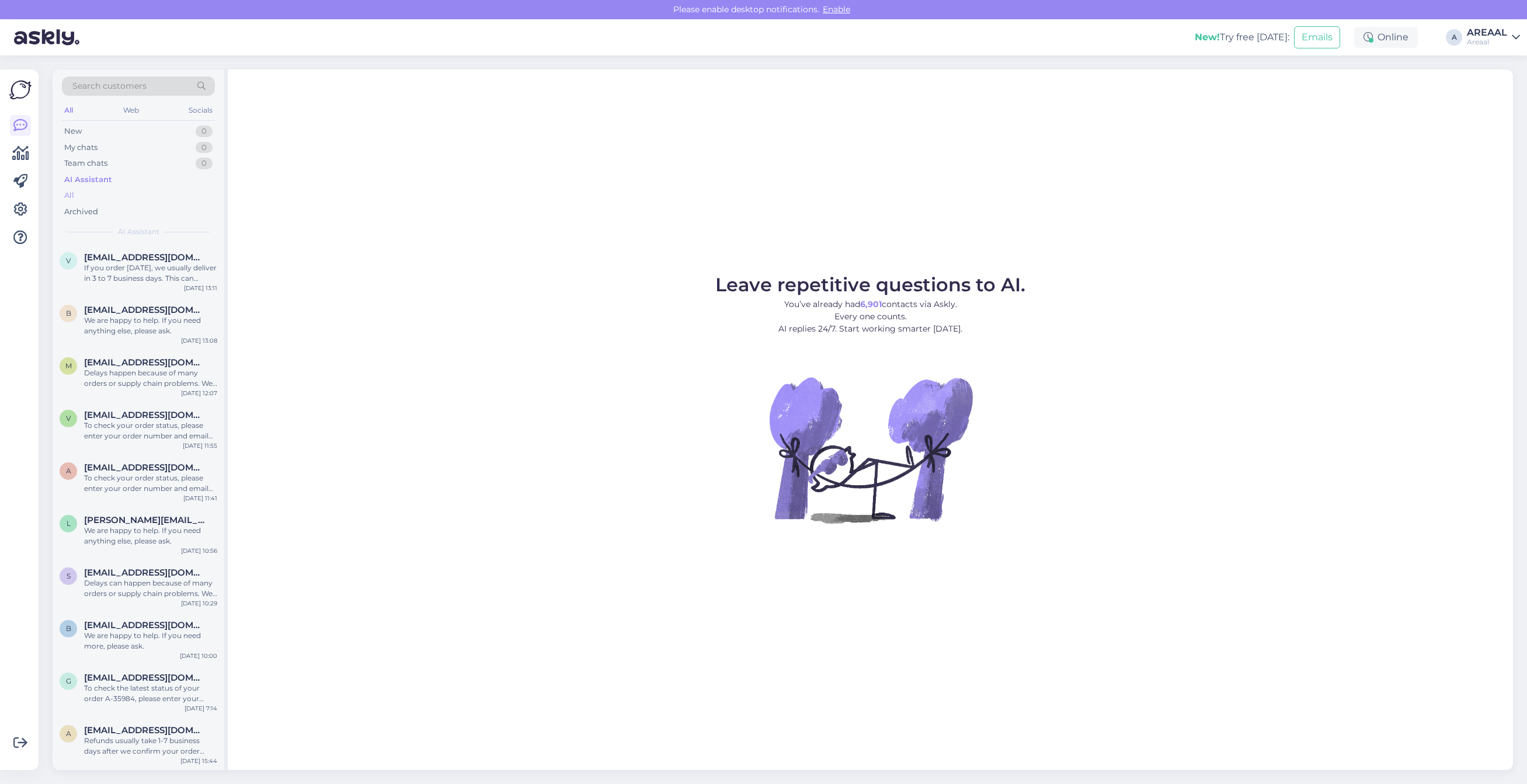
click at [176, 191] on div "All" at bounding box center [138, 195] width 153 height 16
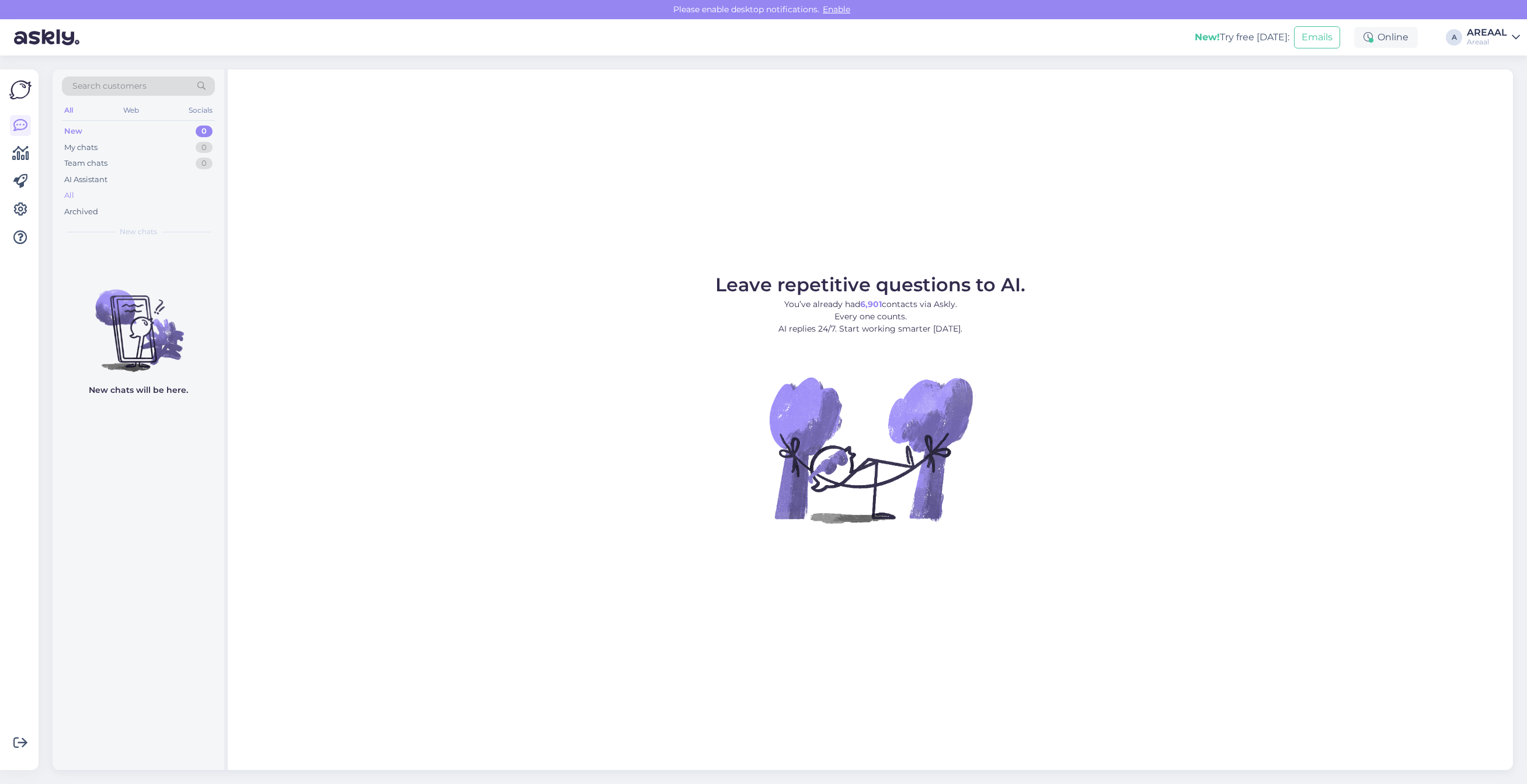
click at [101, 202] on div "All" at bounding box center [138, 195] width 153 height 16
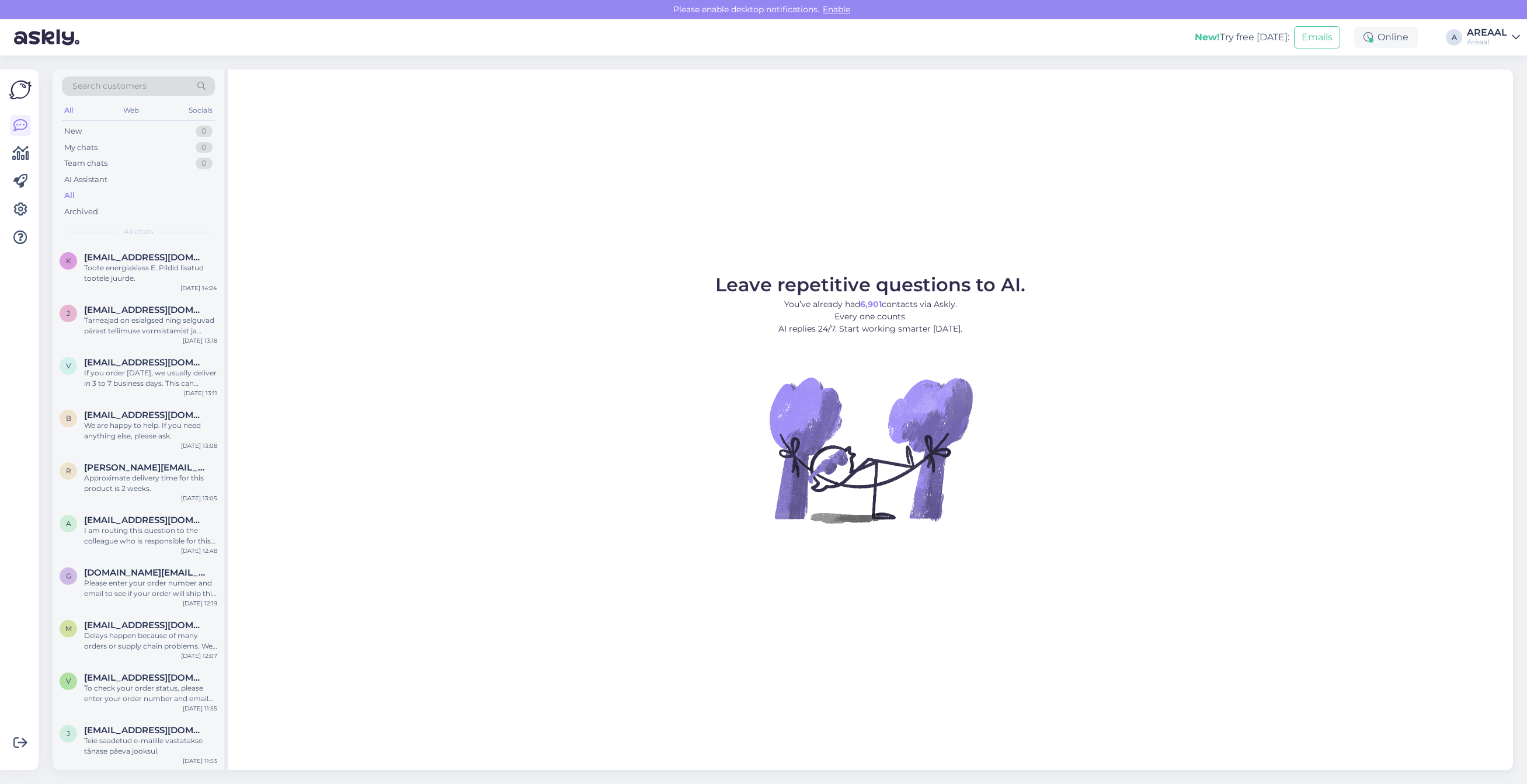
click at [98, 191] on div "All" at bounding box center [138, 195] width 153 height 16
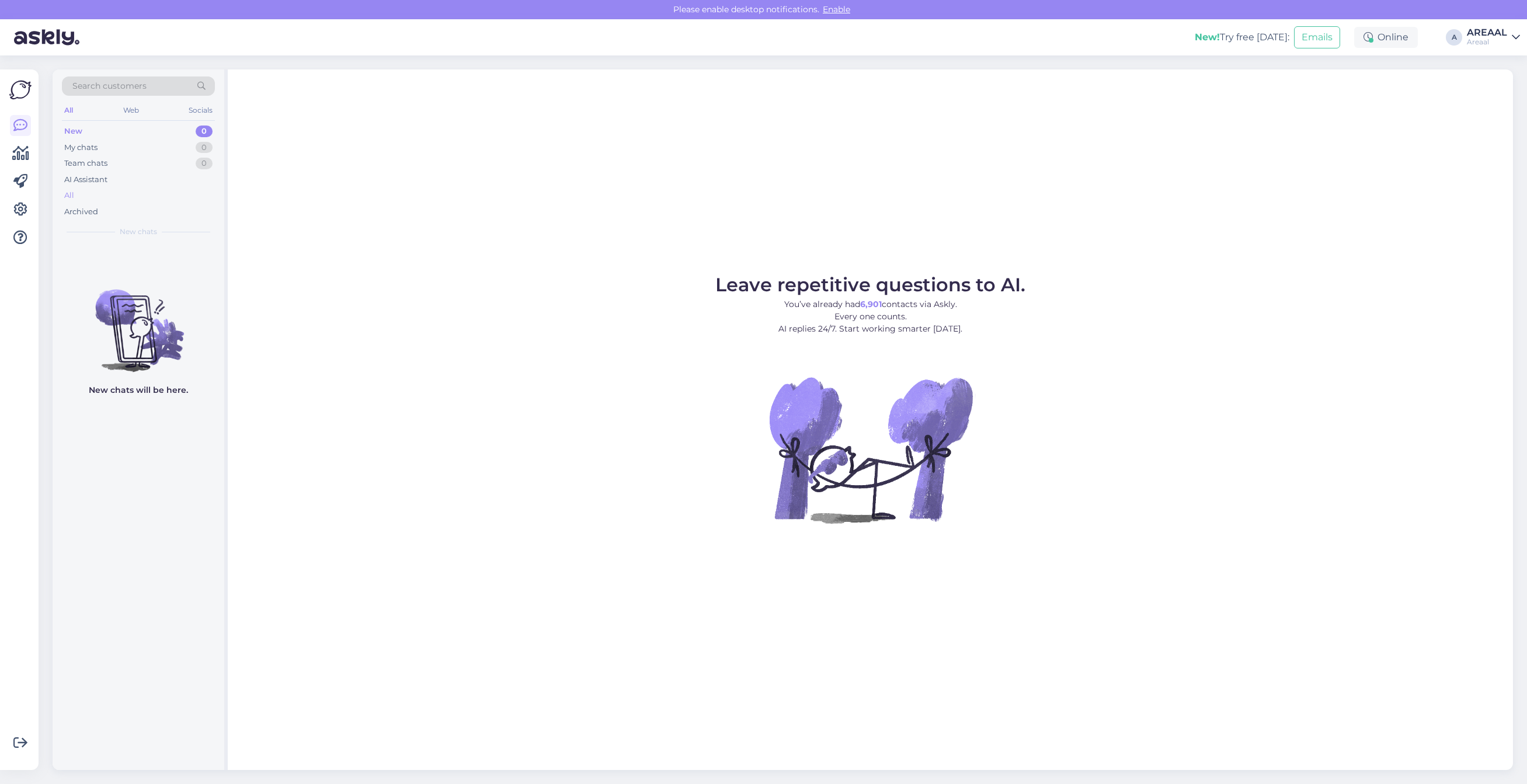
click at [114, 188] on div "All" at bounding box center [138, 195] width 153 height 16
click at [115, 187] on div "AI Assistant" at bounding box center [138, 179] width 153 height 16
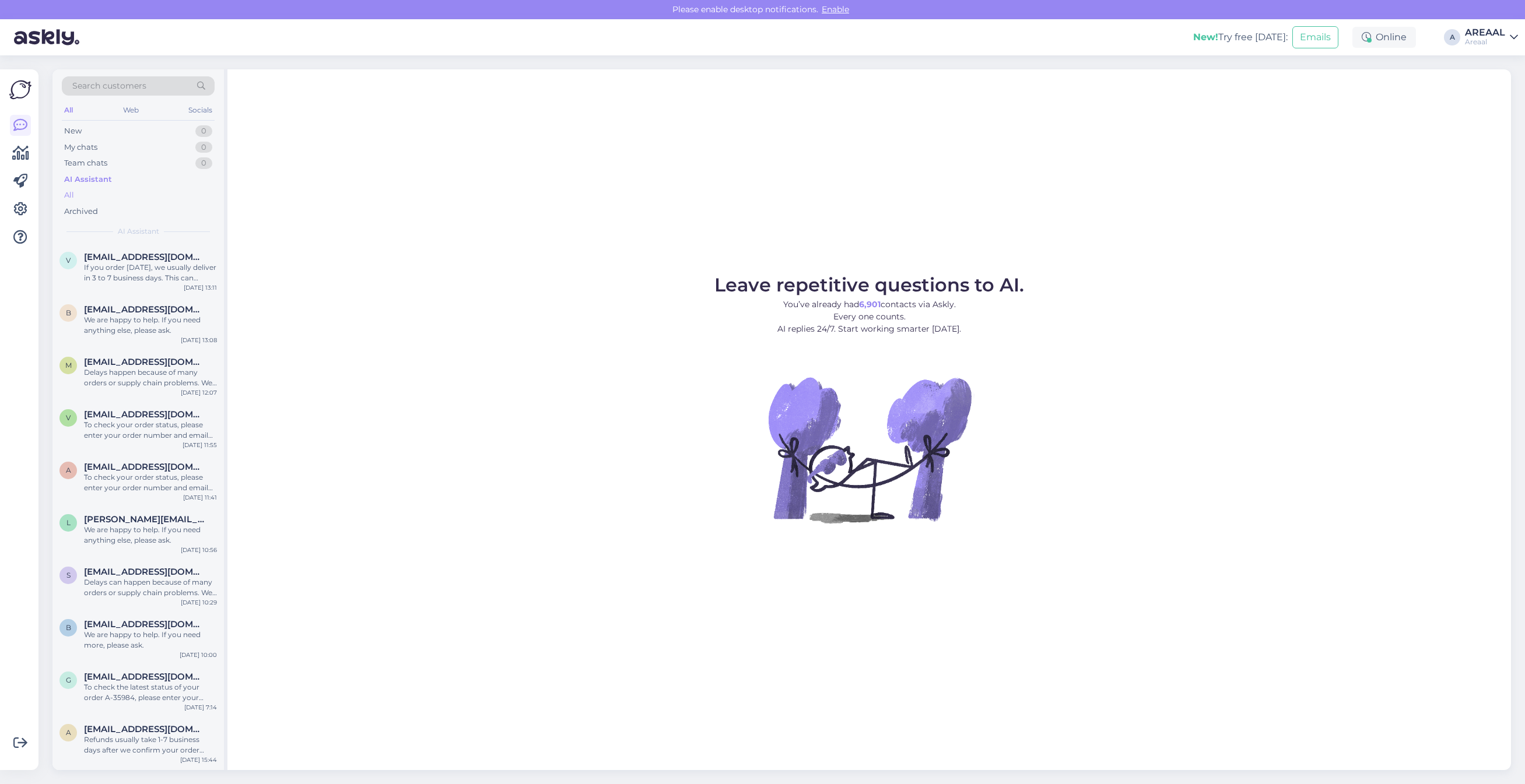
click at [111, 196] on div "All" at bounding box center [138, 195] width 153 height 16
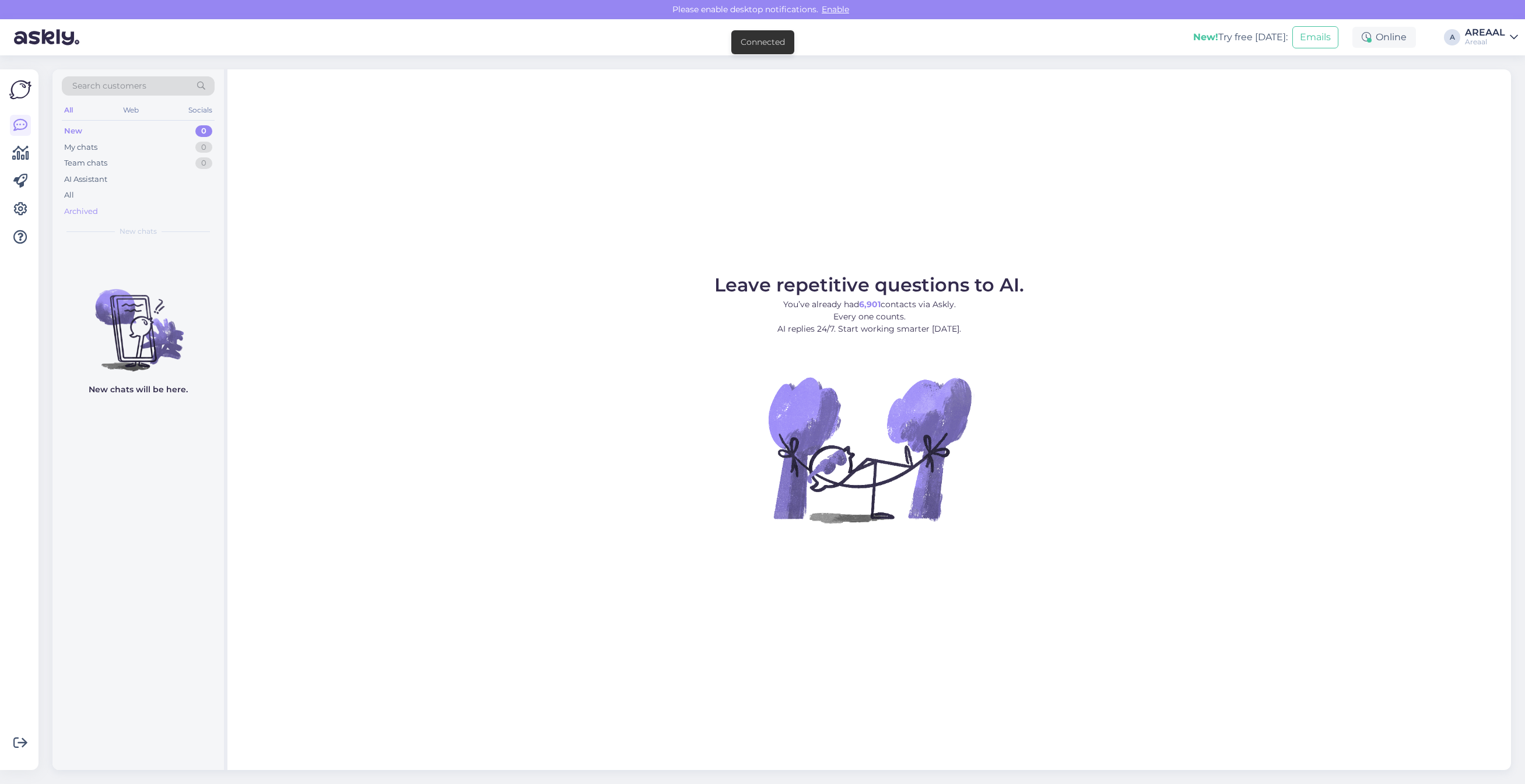
click at [118, 204] on div "Archived" at bounding box center [138, 211] width 153 height 16
click at [120, 193] on div "All" at bounding box center [138, 195] width 153 height 16
click at [136, 199] on div "All" at bounding box center [138, 195] width 153 height 16
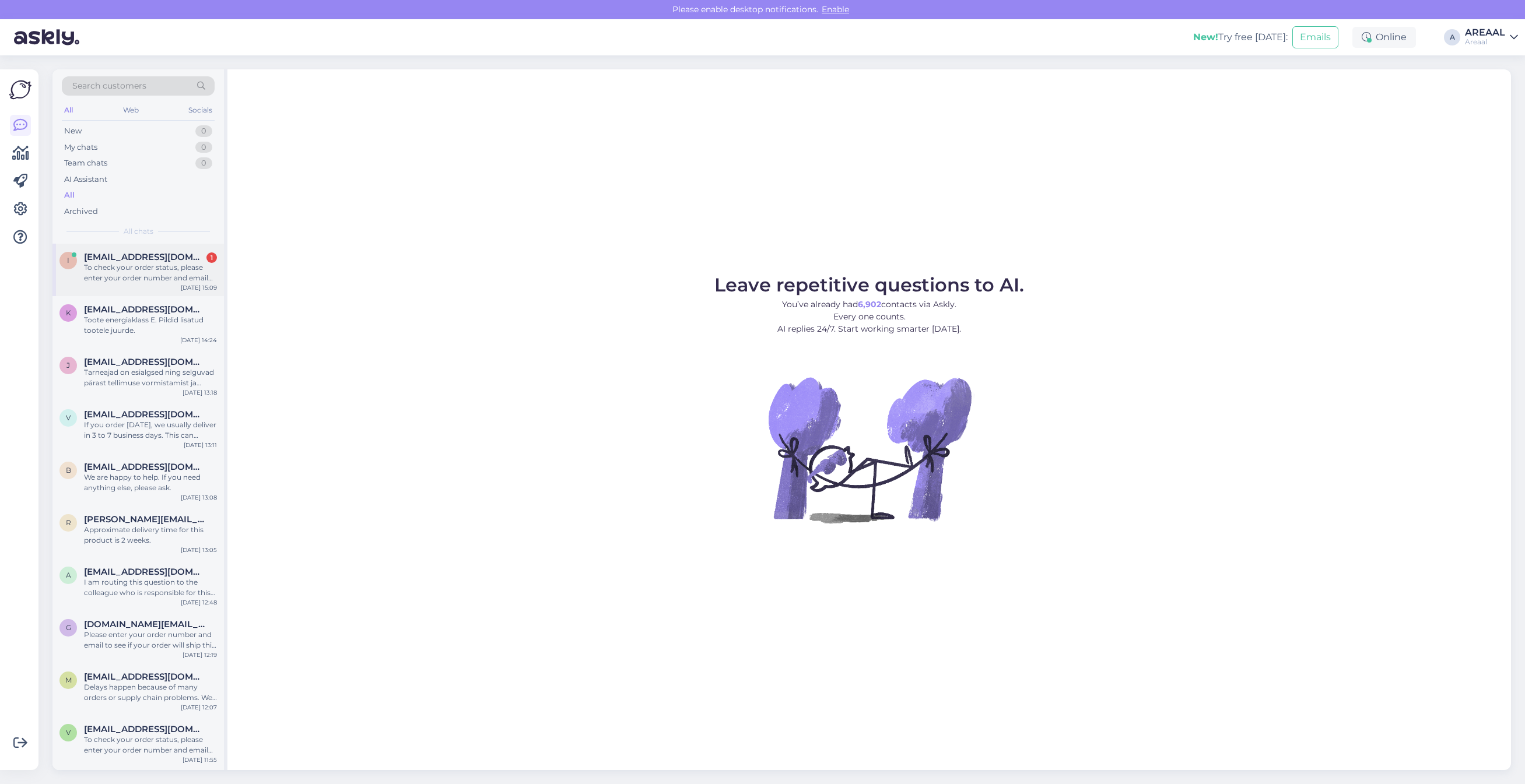
click at [163, 273] on div "To check your order status, please enter your order number and email here: - [U…" at bounding box center [151, 272] width 133 height 21
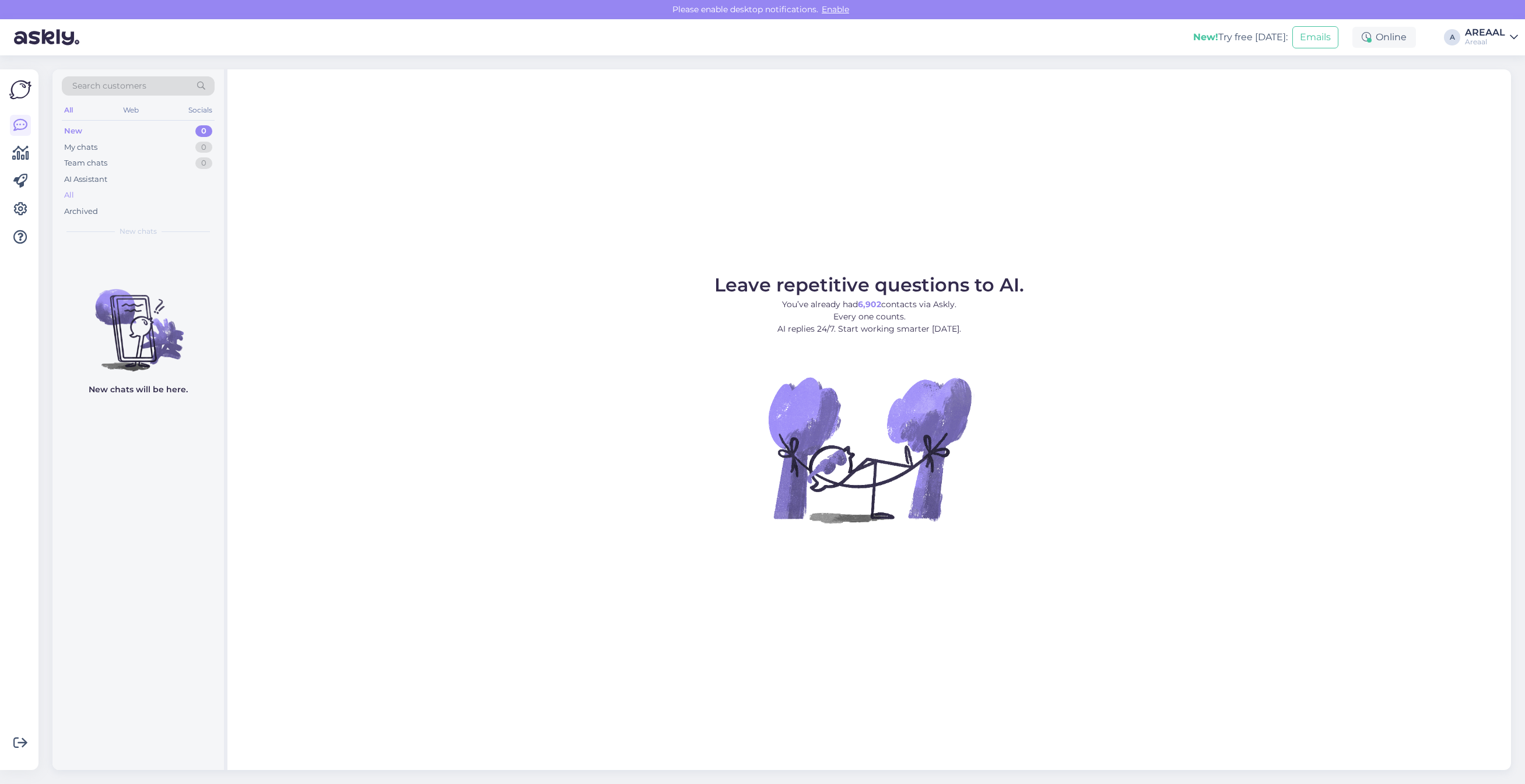
click at [147, 190] on div "All" at bounding box center [138, 195] width 153 height 16
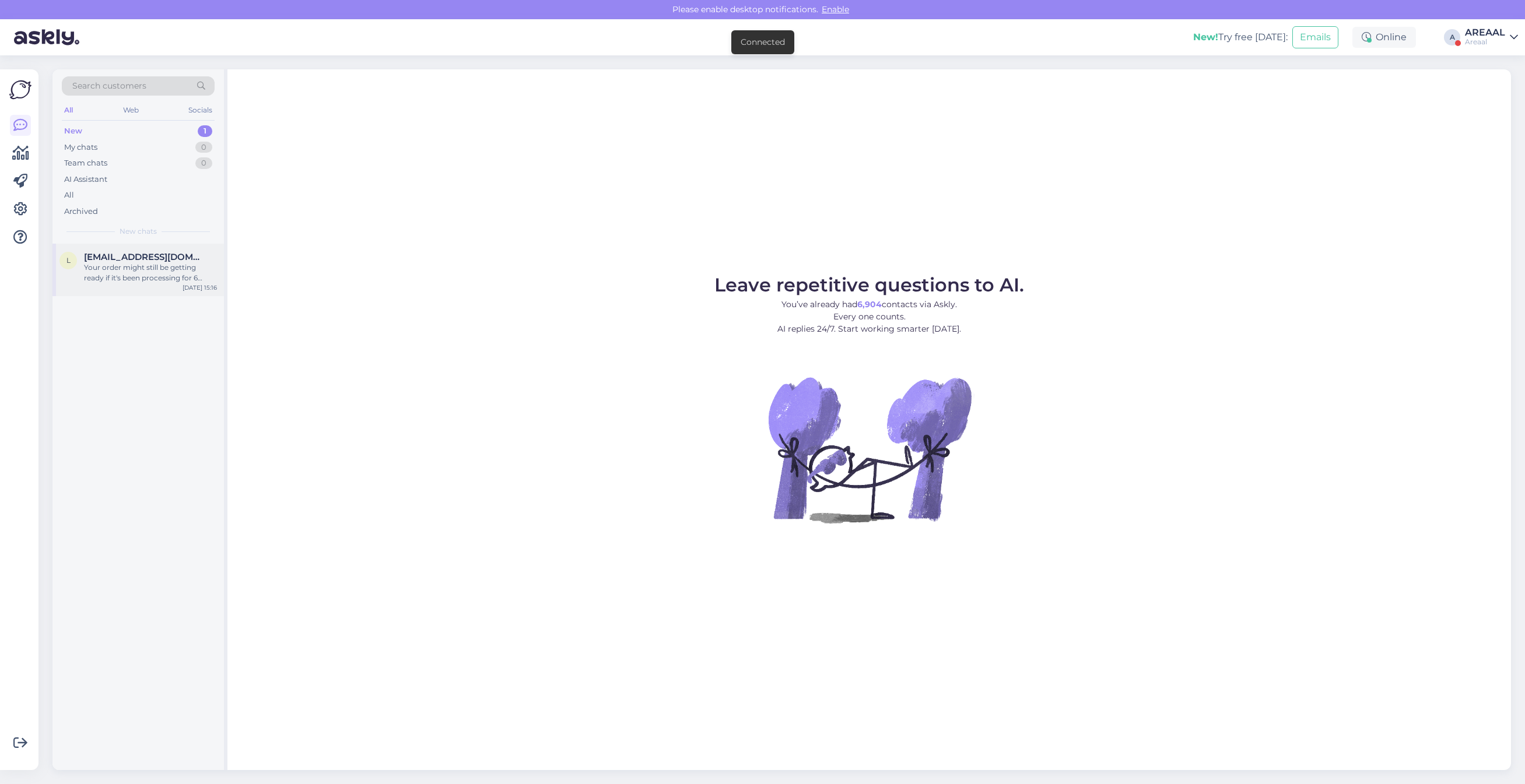
click at [164, 270] on div "Your order might still be getting ready if it's been processing for 6 days. We …" at bounding box center [151, 272] width 133 height 21
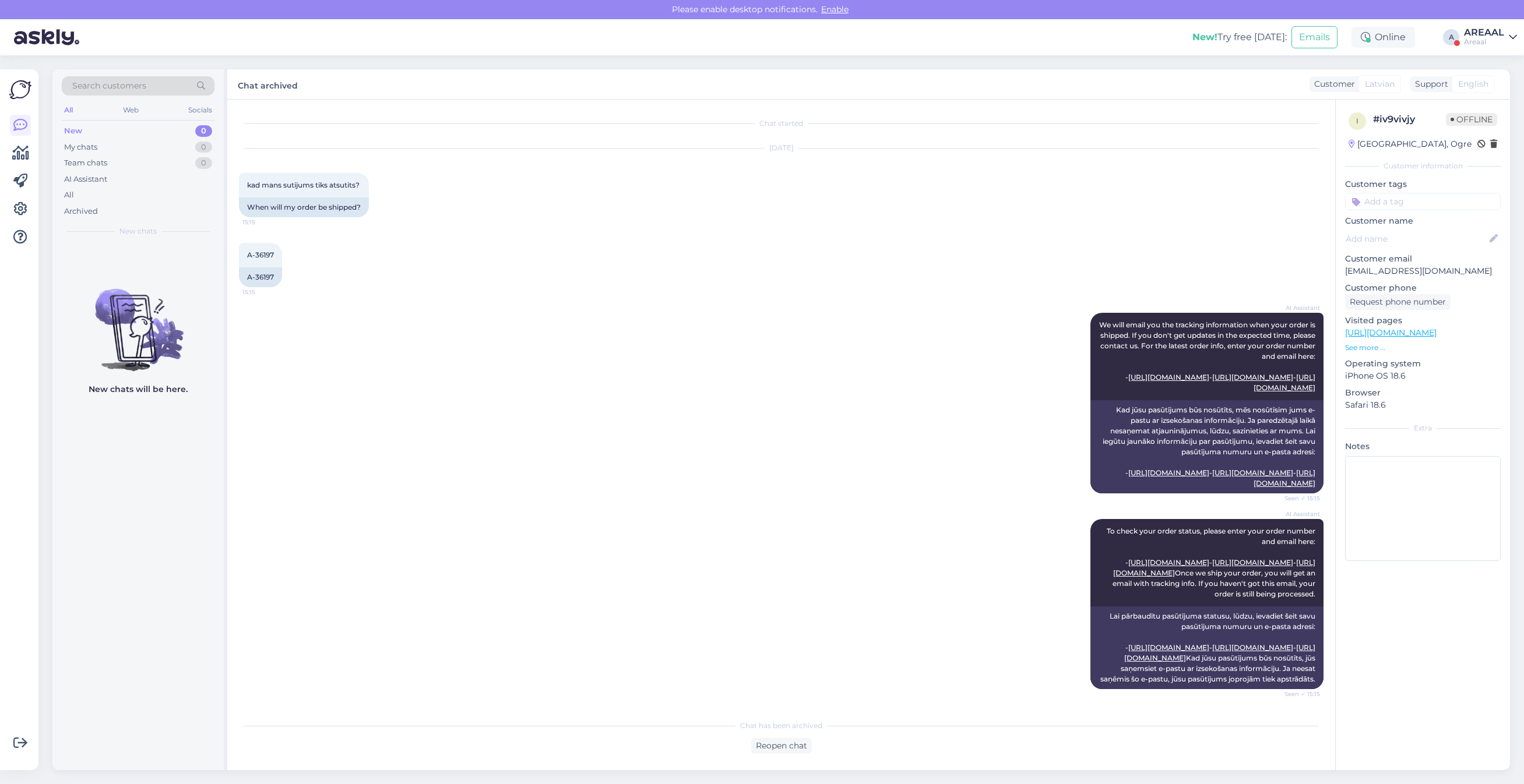
click at [1492, 38] on div "Areaal" at bounding box center [1484, 42] width 40 height 10
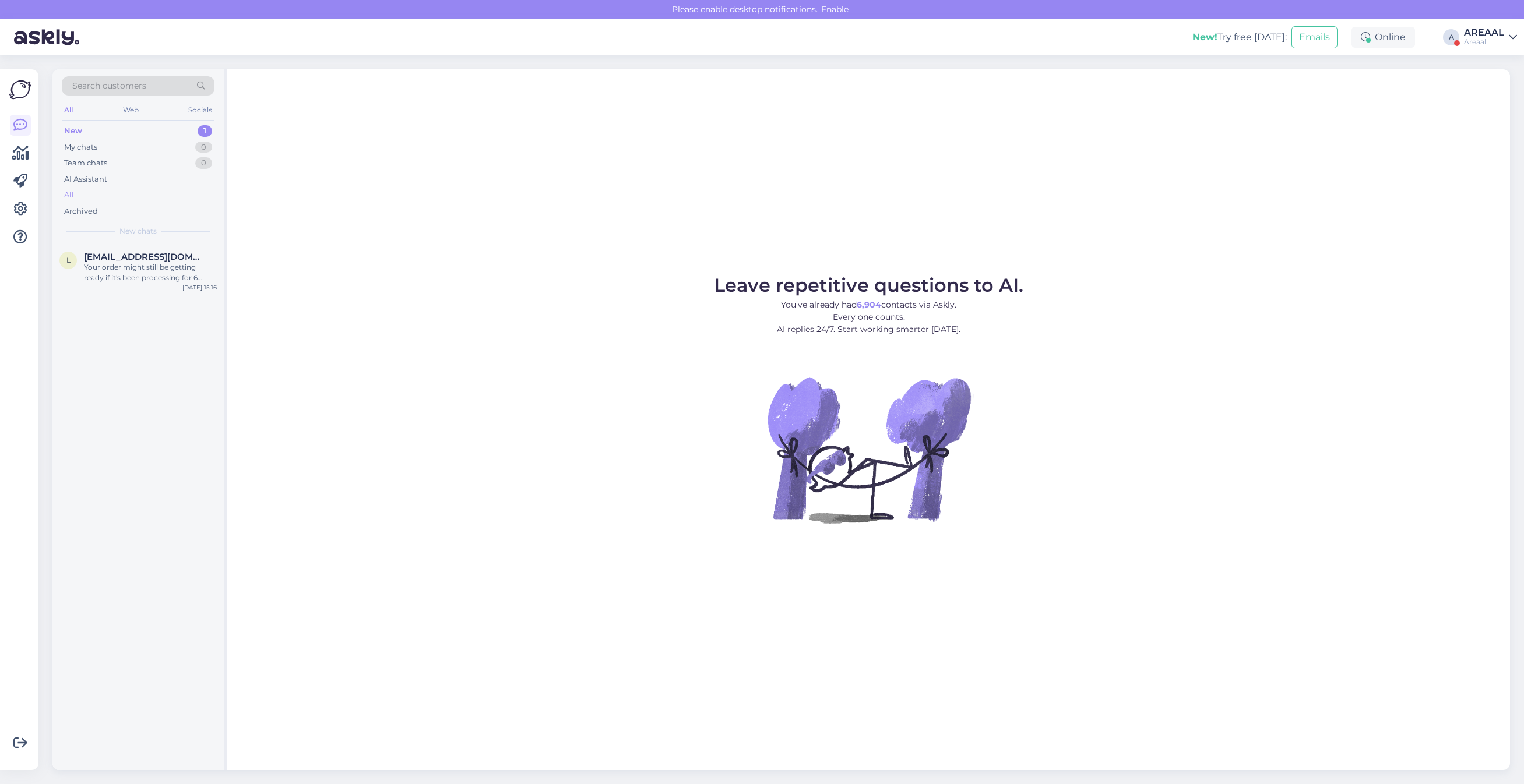
click at [159, 196] on div "All" at bounding box center [138, 195] width 153 height 16
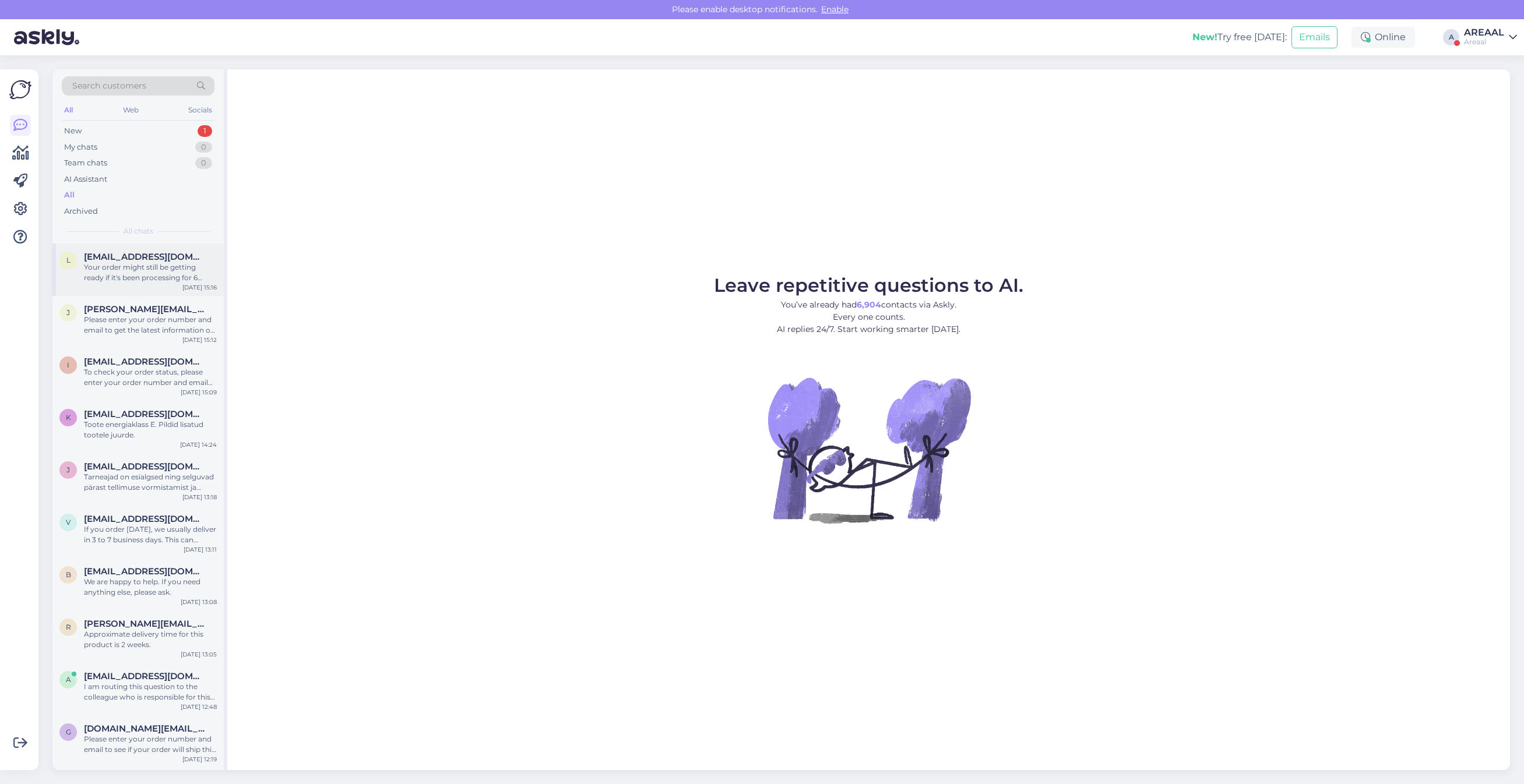
click at [185, 274] on div "Your order might still be getting ready if it's been processing for 6 days. We …" at bounding box center [150, 272] width 133 height 21
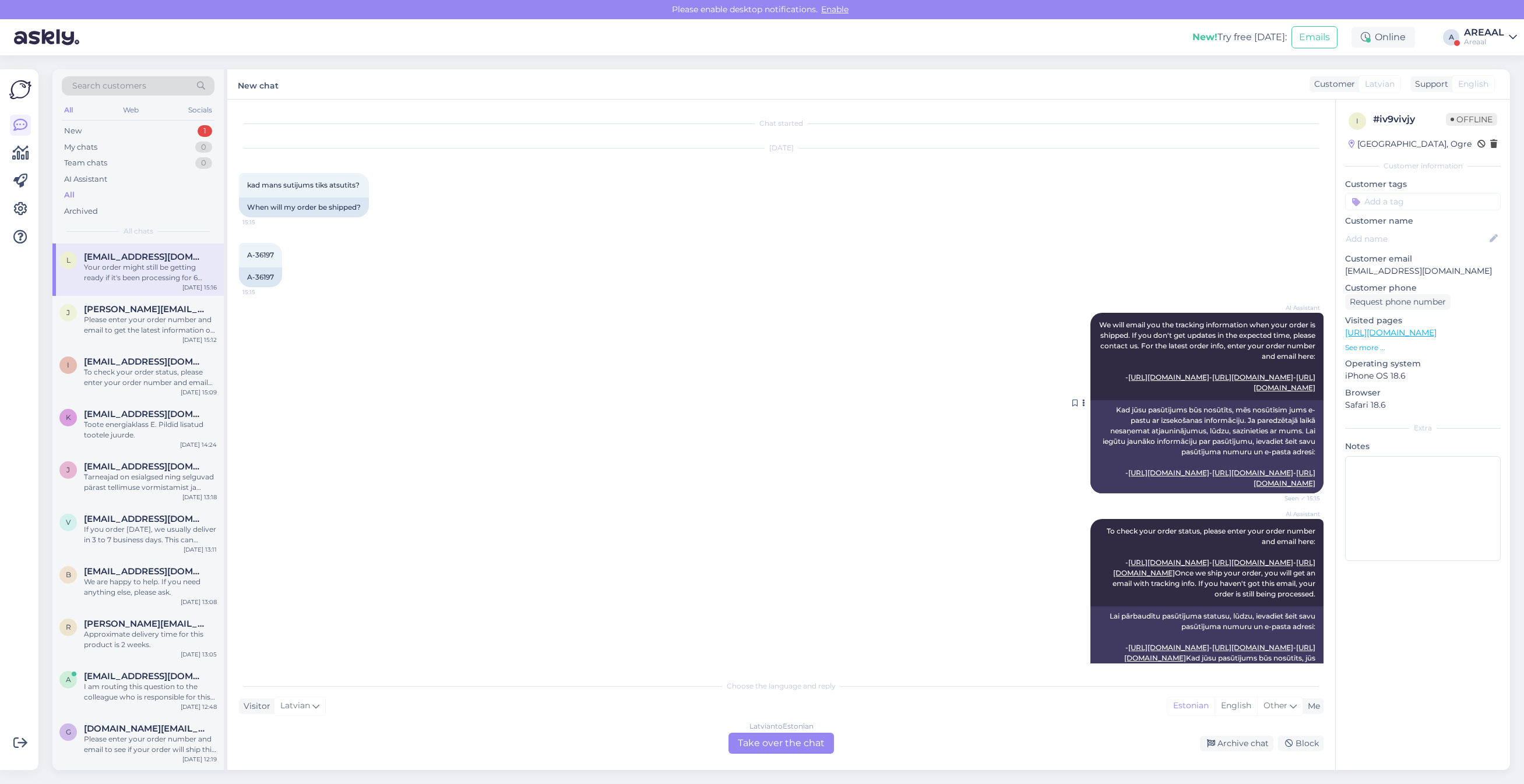
scroll to position [334, 0]
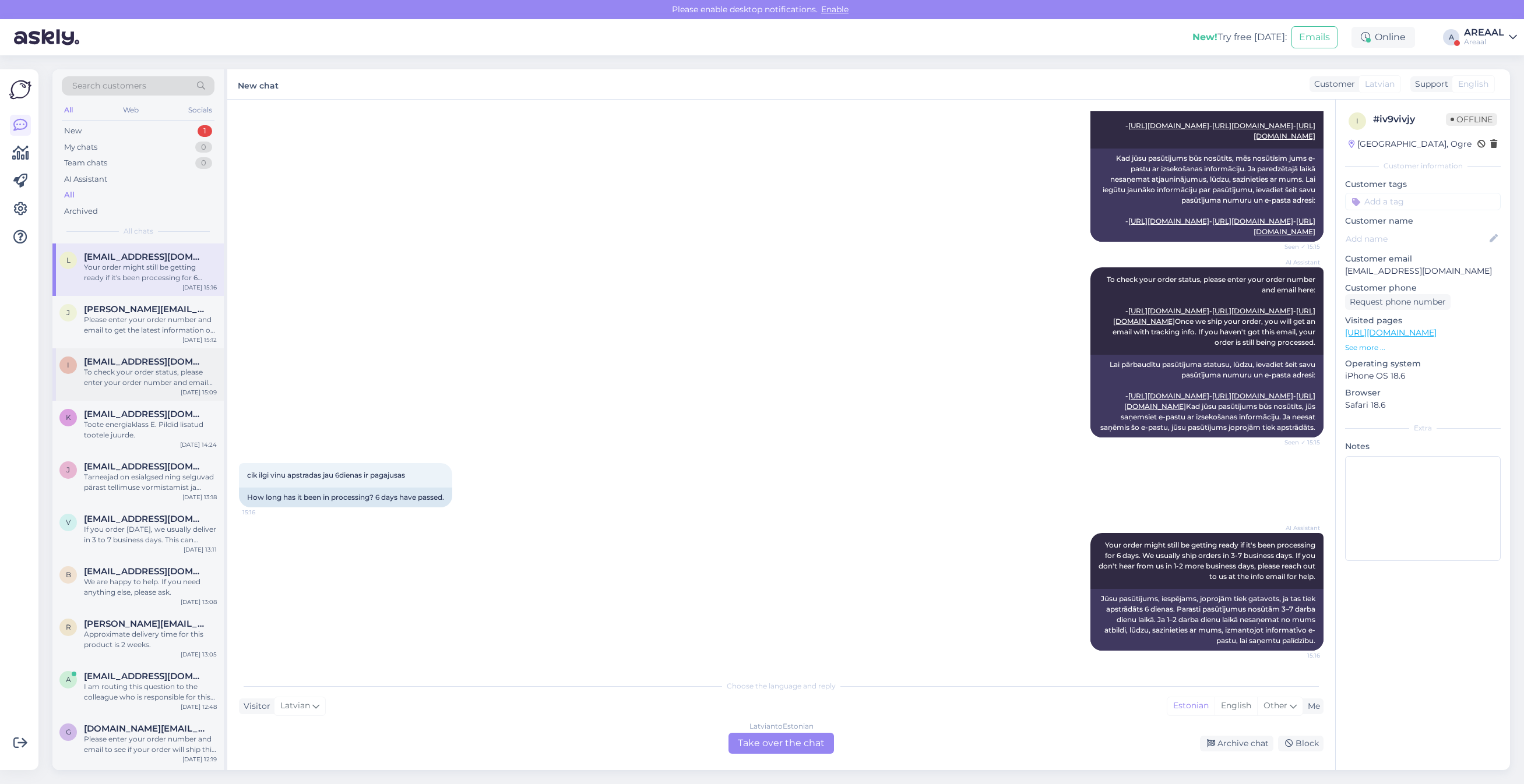
click at [193, 353] on div "i [EMAIL_ADDRESS][DOMAIN_NAME] To check your order status, please enter your or…" at bounding box center [138, 375] width 171 height 53
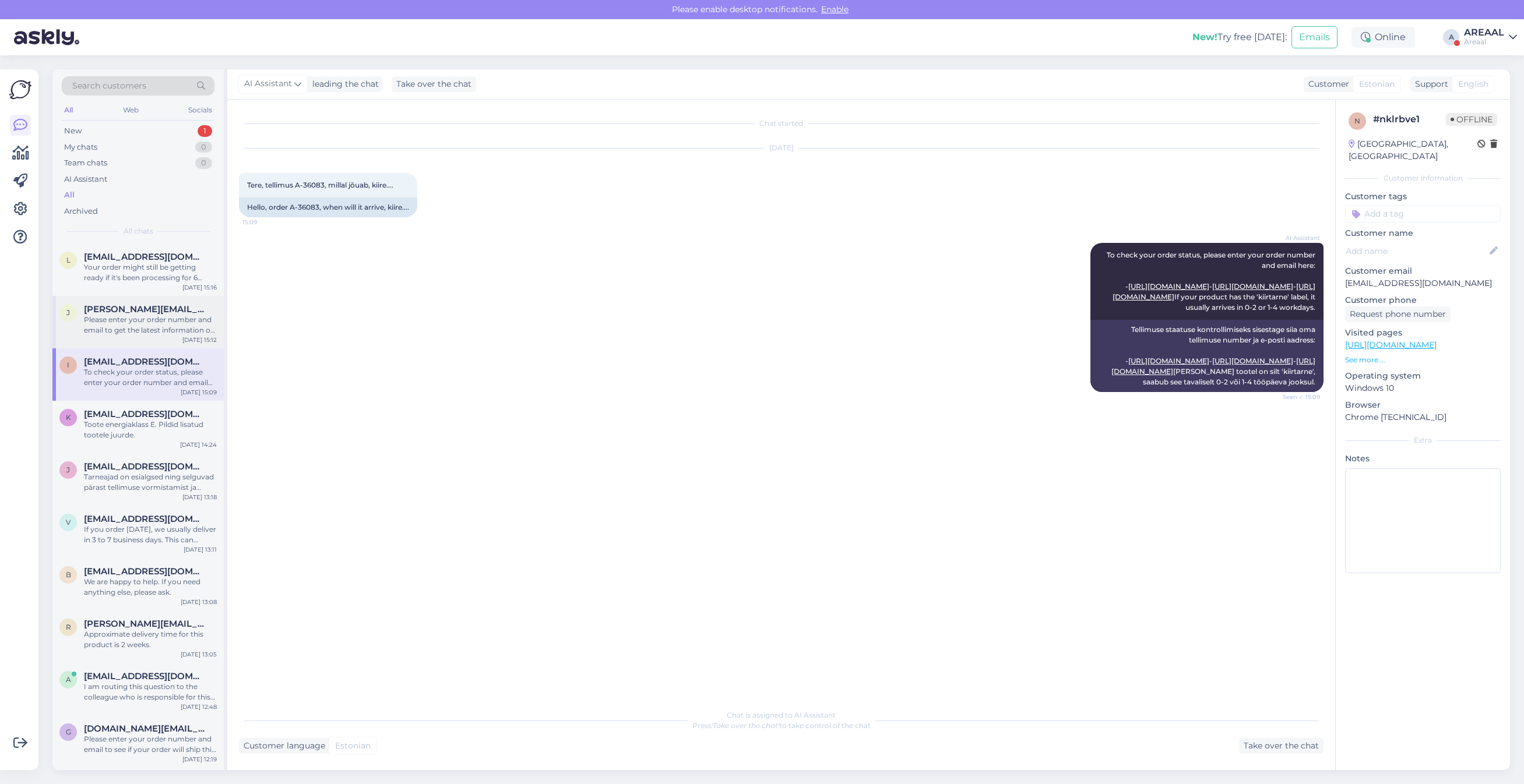
click at [196, 331] on div "Please enter your order number and email to get the latest information on your …" at bounding box center [150, 325] width 133 height 21
drag, startPoint x: 1275, startPoint y: 747, endPoint x: 1419, endPoint y: 146, distance: 618.0
click at [1314, 421] on div "Chat started Aug 25 2025 Tere, kuidas ma saaks vaadata kaugel mu pakk on ? 15:1…" at bounding box center [781, 435] width 1108 height 671
click at [143, 255] on span "linardsgrudulis2008@gmail.com" at bounding box center [144, 257] width 121 height 11
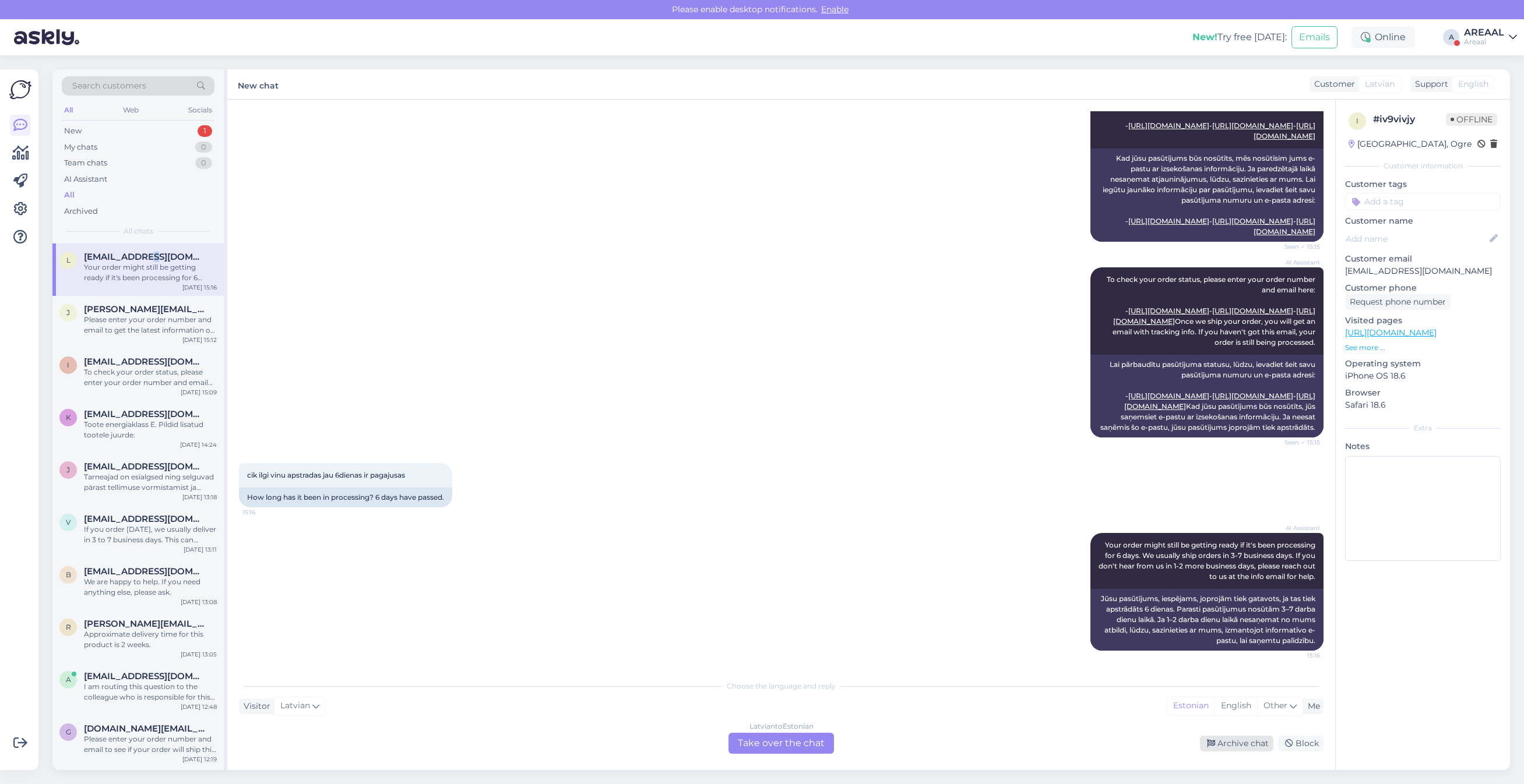
click at [1261, 749] on div "Archive chat" at bounding box center [1236, 743] width 73 height 16
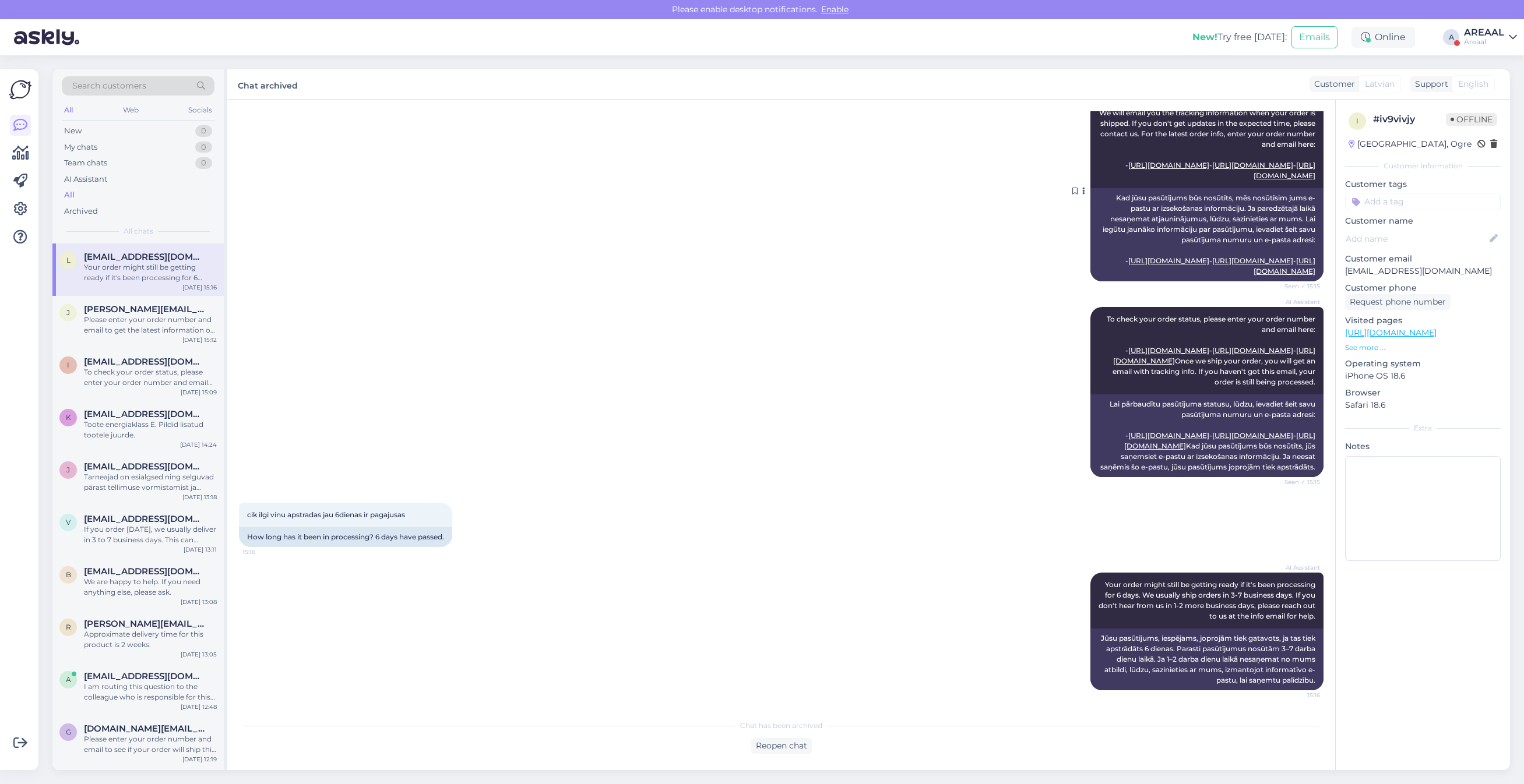
scroll to position [295, 0]
drag, startPoint x: 1470, startPoint y: 37, endPoint x: 1471, endPoint y: 44, distance: 7.1
click at [1470, 37] on div "Areaal" at bounding box center [1484, 42] width 40 height 10
click at [1488, 81] on button "Open" at bounding box center [1491, 90] width 33 height 18
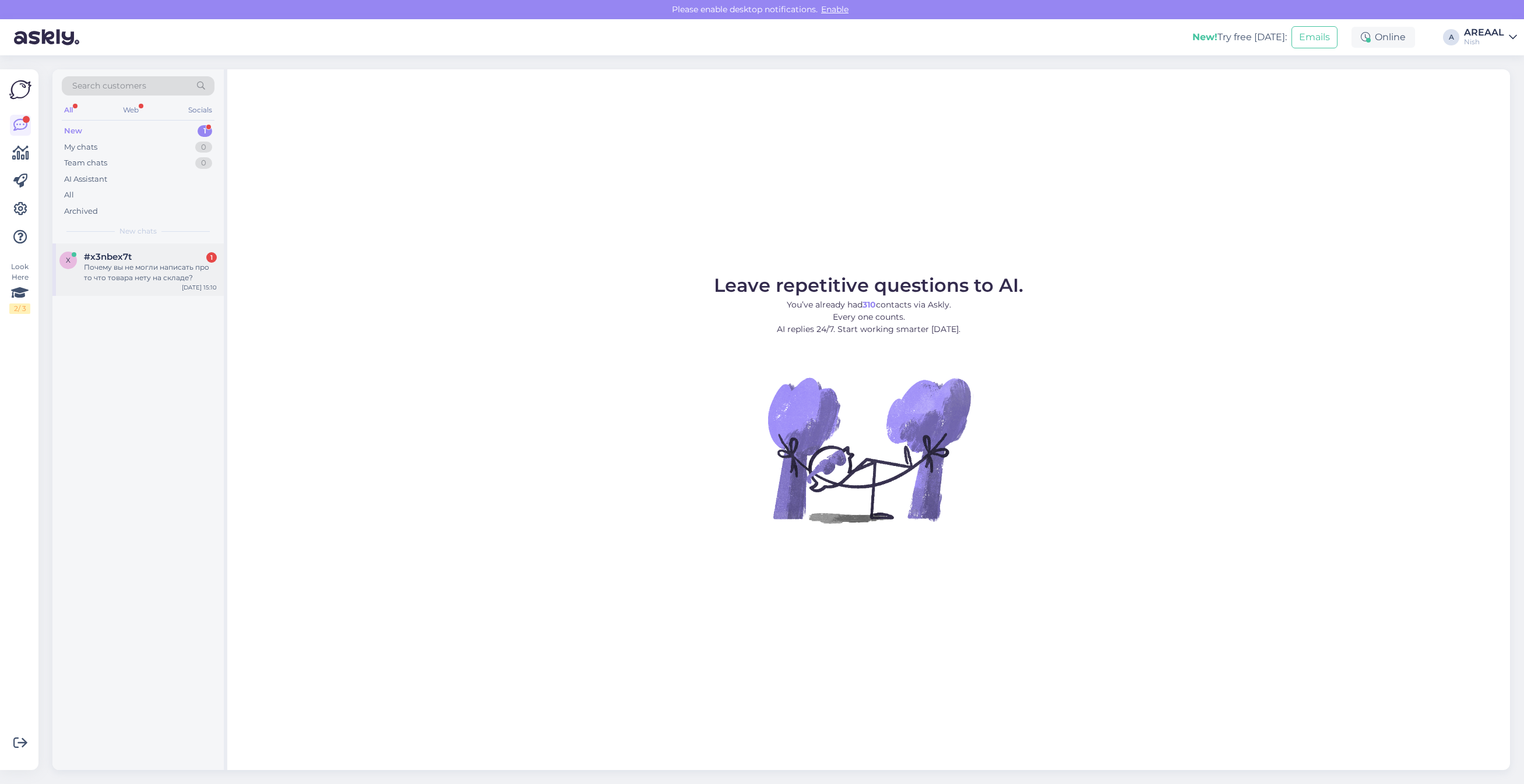
click at [176, 263] on div "Почему вы не могли написать про то что товара нету на складе?" at bounding box center [150, 272] width 133 height 21
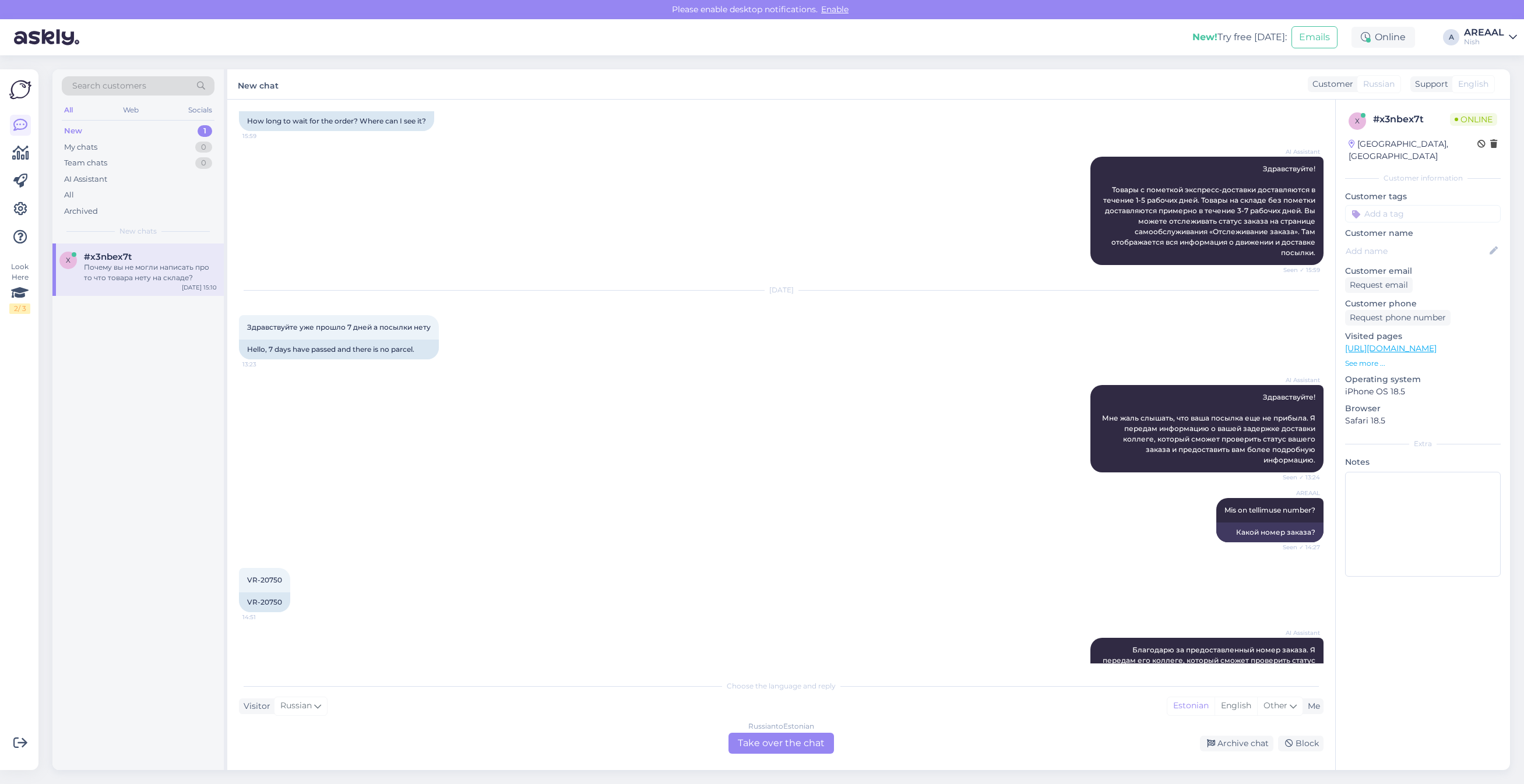
scroll to position [198, 0]
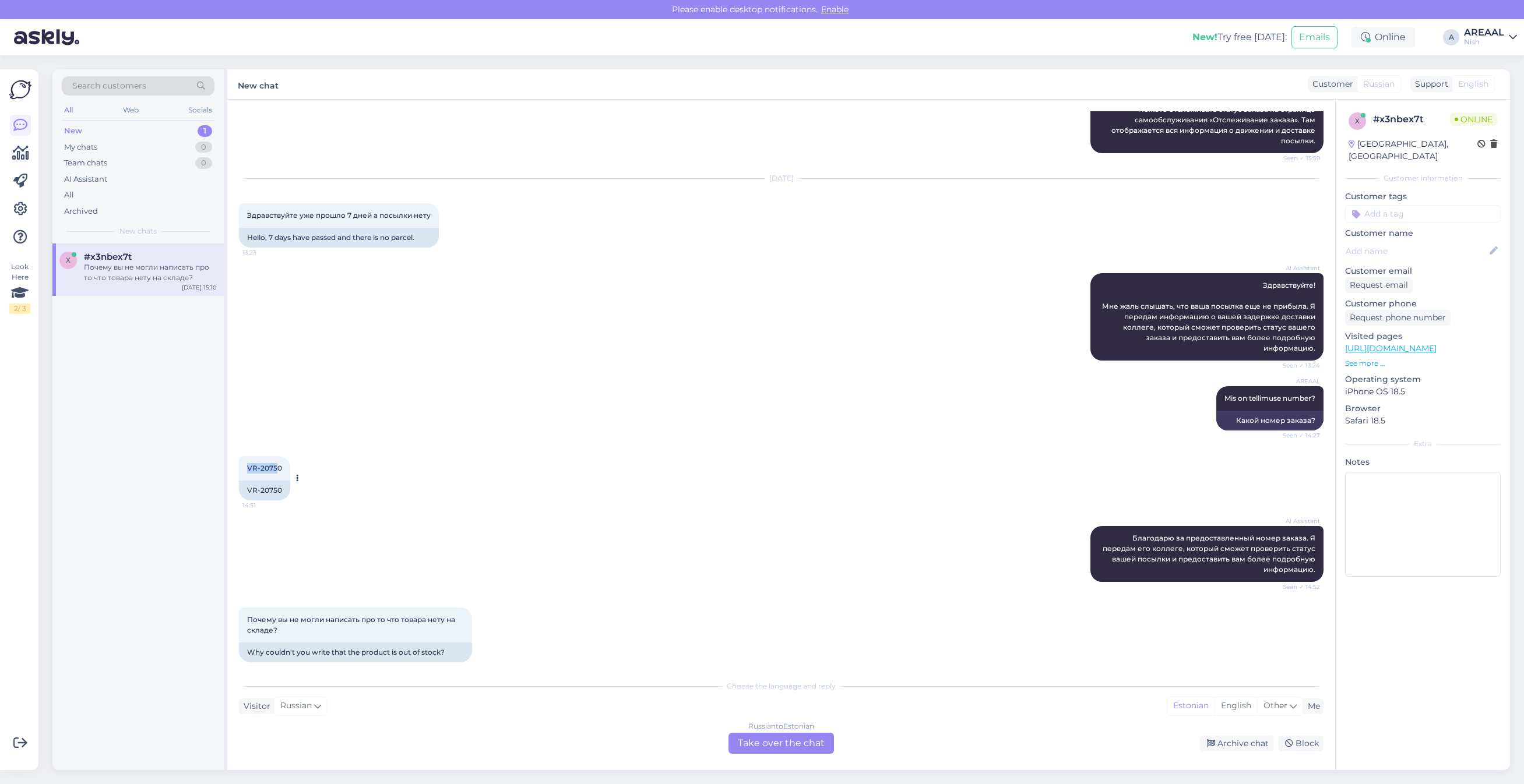
copy span "VR-2075"
drag, startPoint x: 255, startPoint y: 453, endPoint x: 281, endPoint y: 458, distance: 26.5
click at [281, 458] on div "VR-20750 14:51" at bounding box center [264, 468] width 51 height 24
copy span "VR-20750"
click at [826, 753] on div "Russian to Estonian Take over the chat" at bounding box center [781, 743] width 106 height 21
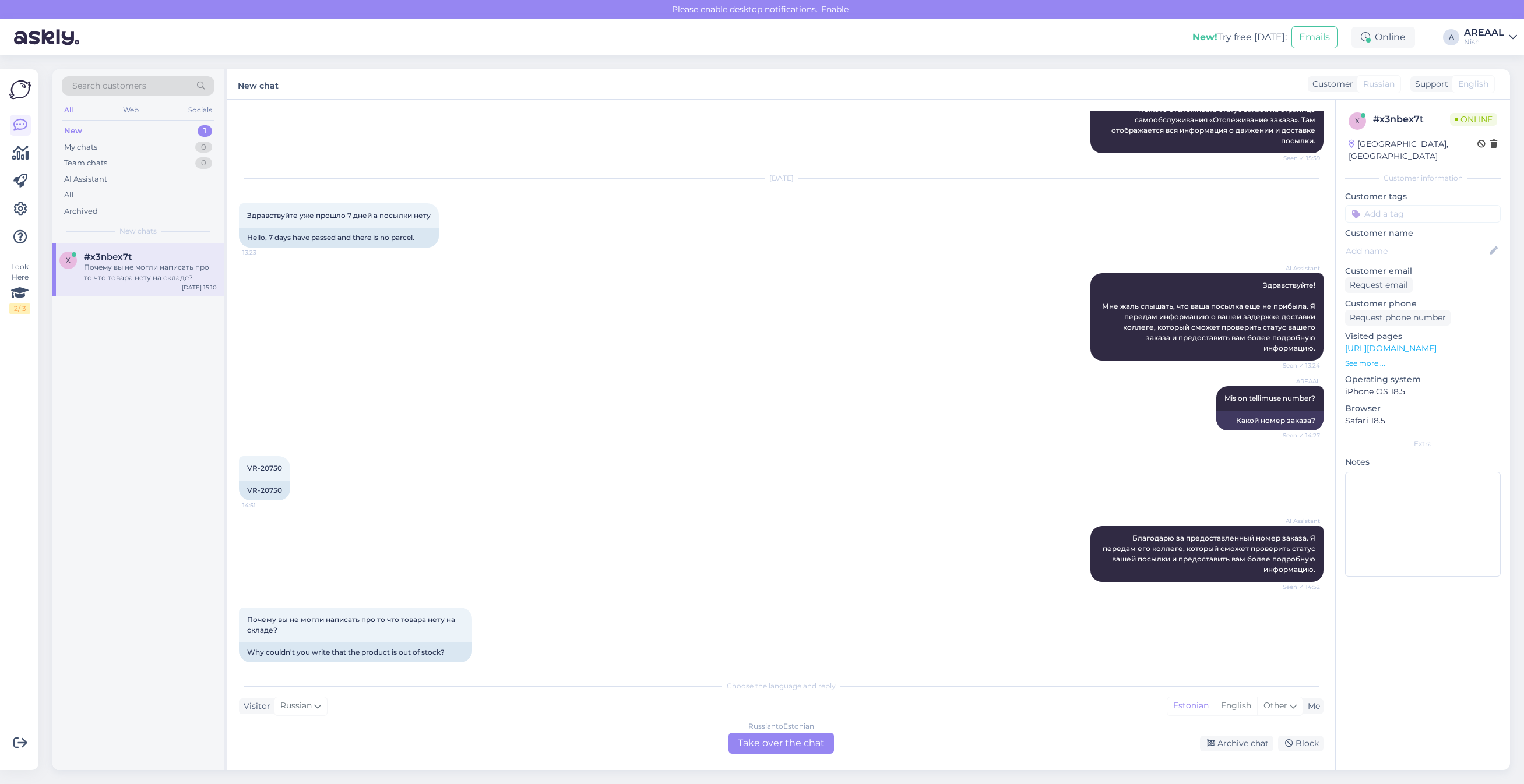
scroll to position [170, 0]
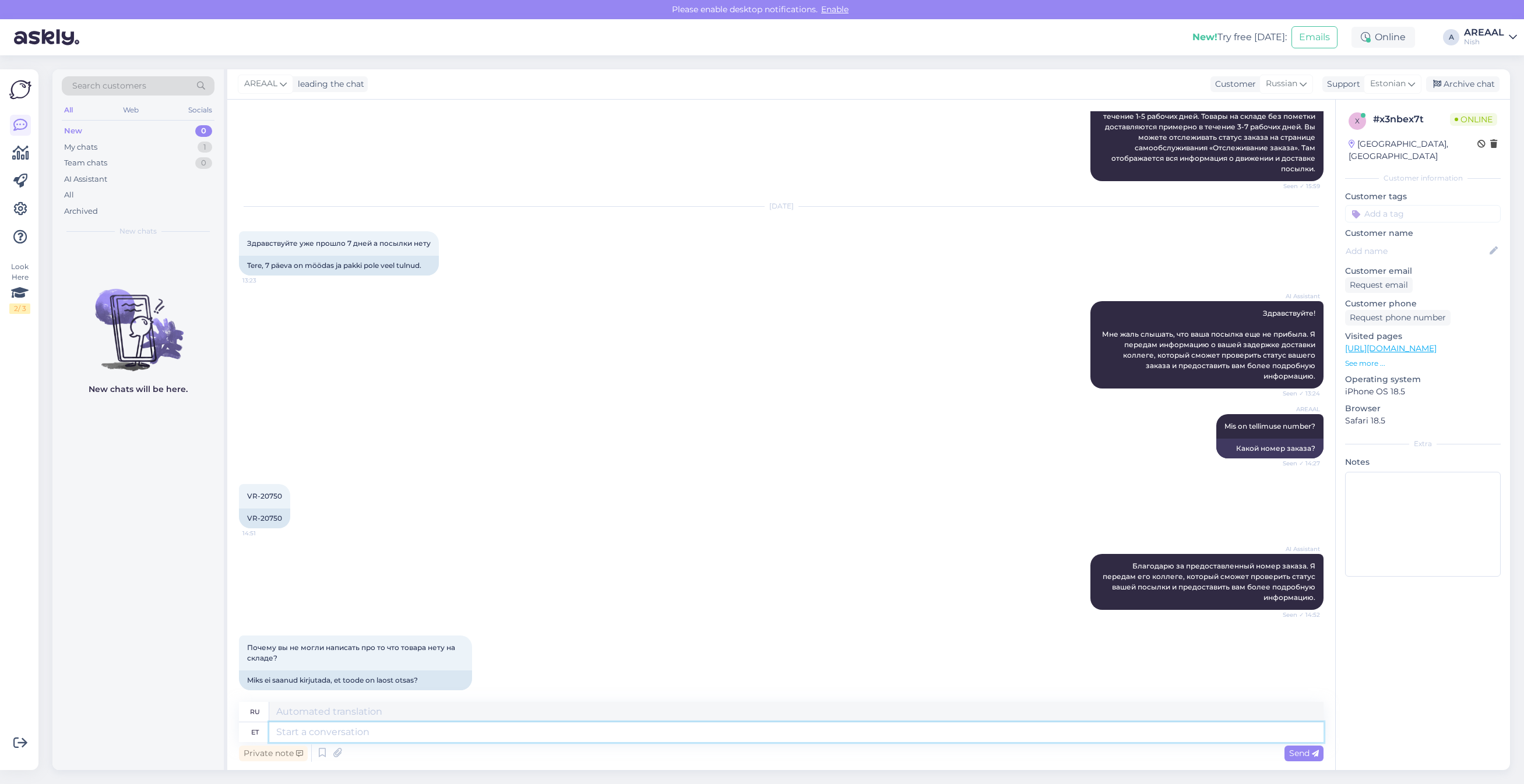
click at [802, 737] on textarea at bounding box center [796, 732] width 1054 height 20
type textarea "Tje"
type textarea "Да"
type textarea "The pr"
type textarea "The"
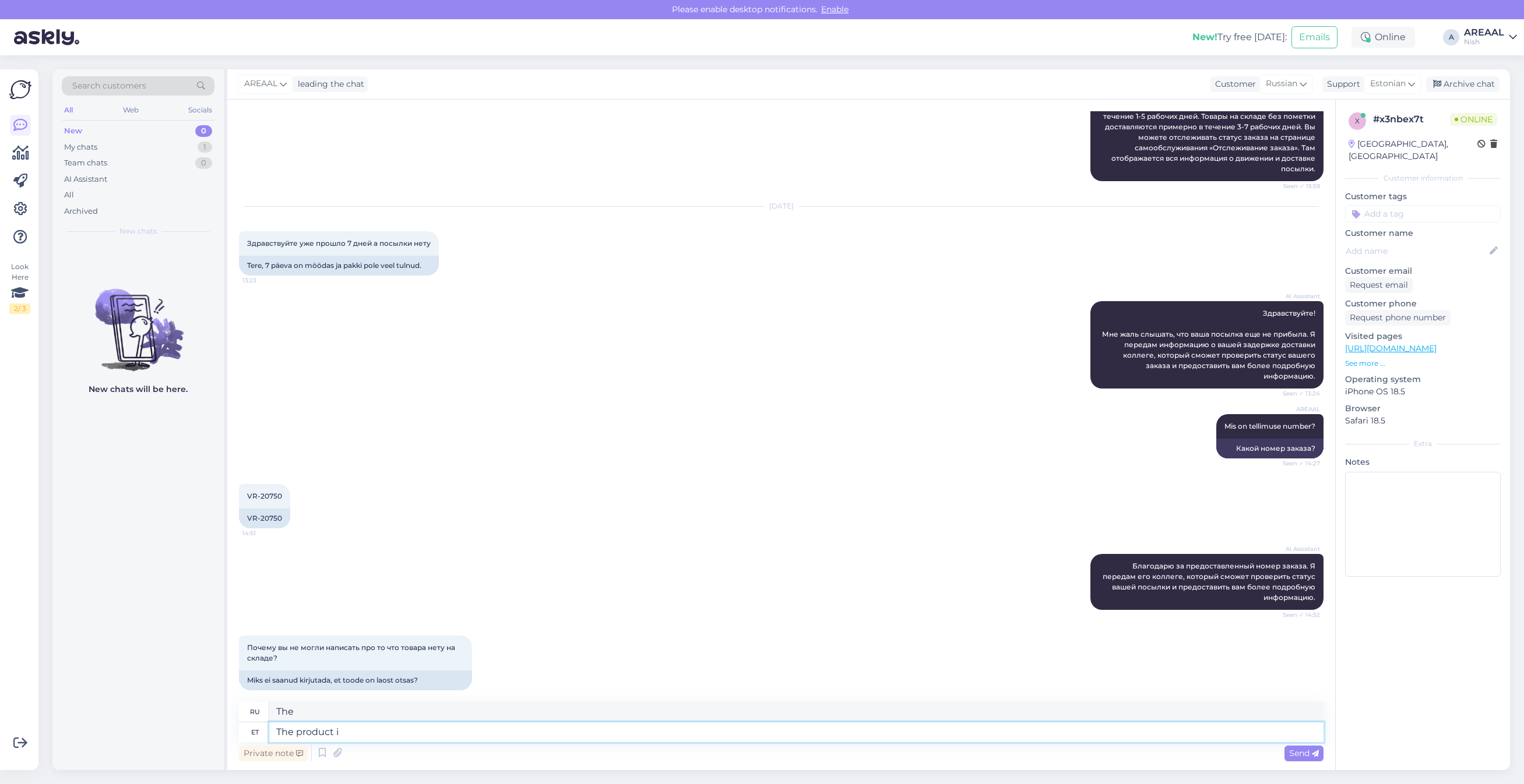
type textarea "The product is"
type textarea "Продукт"
type textarea "The product is beb"
type textarea "Продукт - это"
type textarea "The product is bebing o"
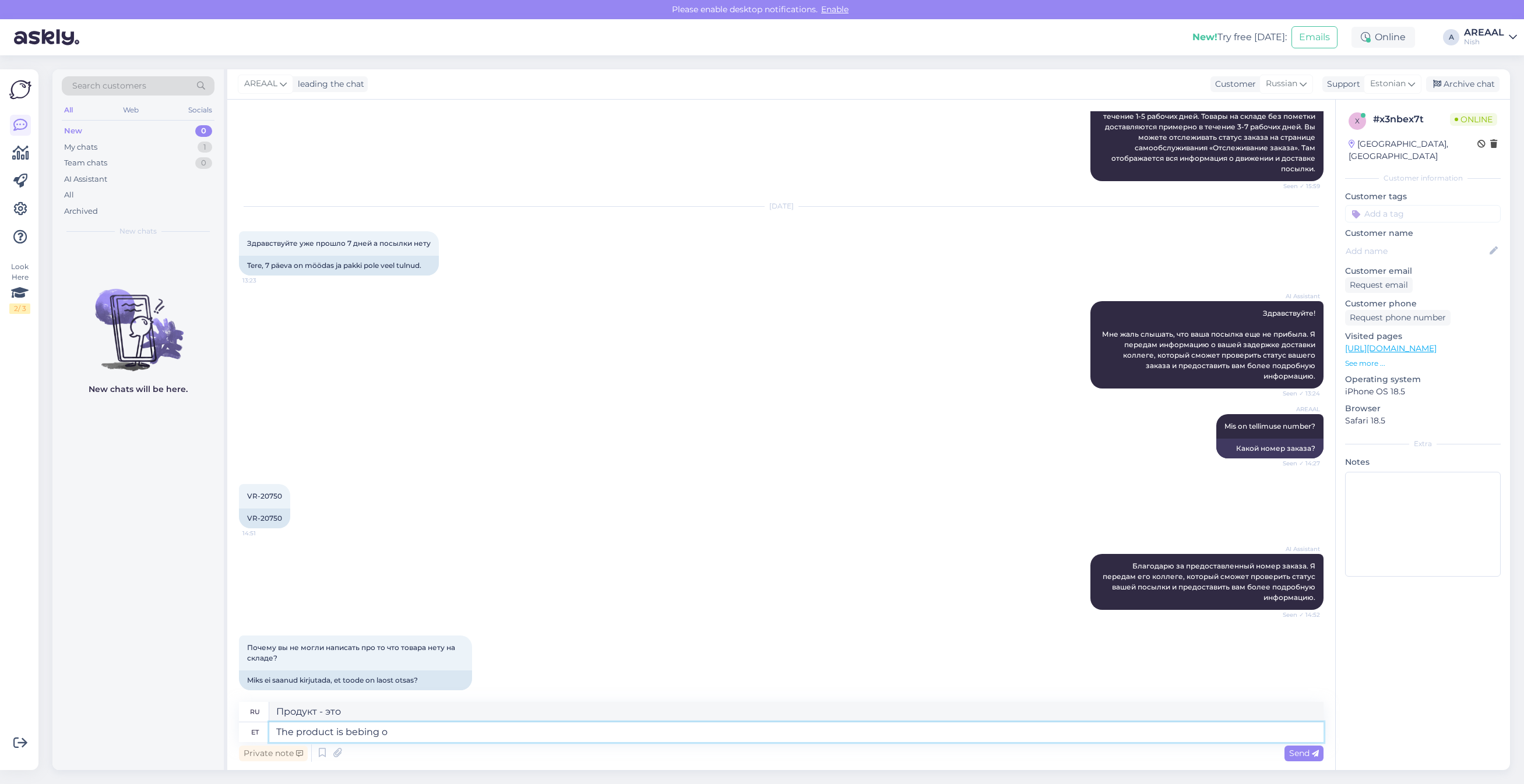
type textarea "Продукт нянчится"
type textarea "The product is being or"
type textarea "Продукт находится в стадии разработки."
type textarea "The product is being ordered fro"
type textarea "Товар находится в стадии заказа."
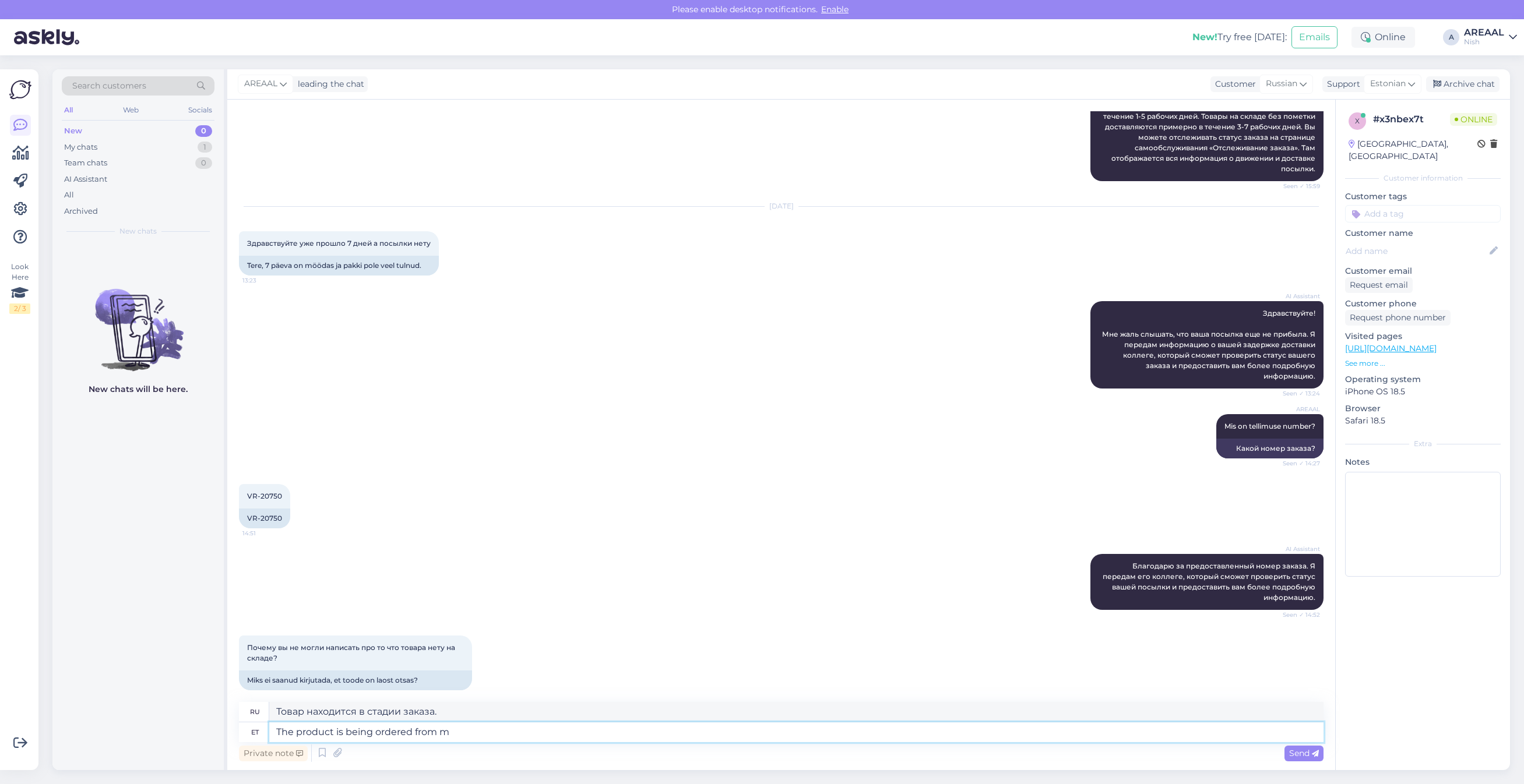
type textarea "The product is being ordered from ma"
type textarea "Товар заказывается из"
type textarea "The product is being ordered from manufacturer."
type textarea "Товар заказывается у производителя."
type textarea "The product is being ordered from manufacturer."
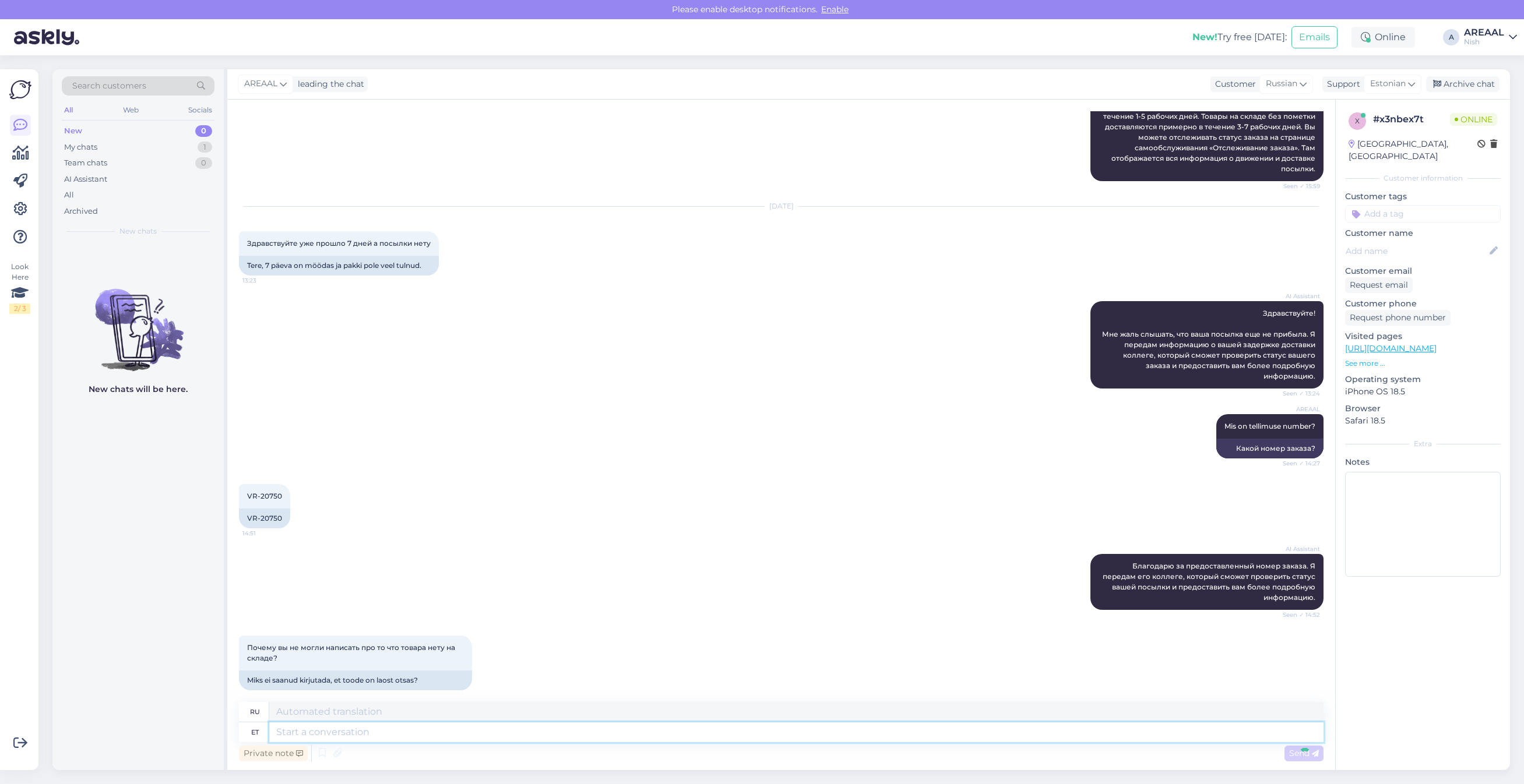
scroll to position [240, 0]
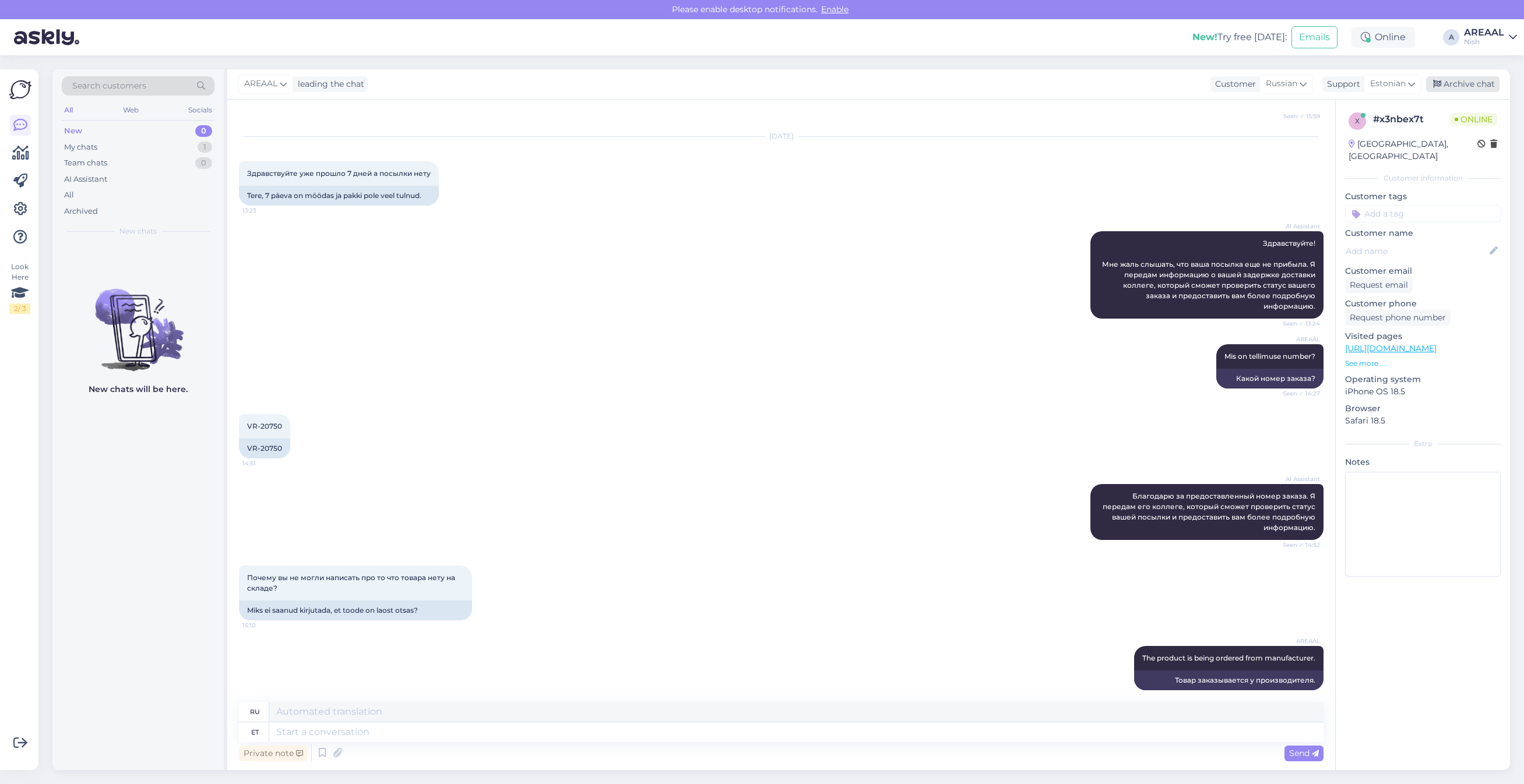
click at [1476, 85] on div "Archive chat" at bounding box center [1463, 84] width 73 height 16
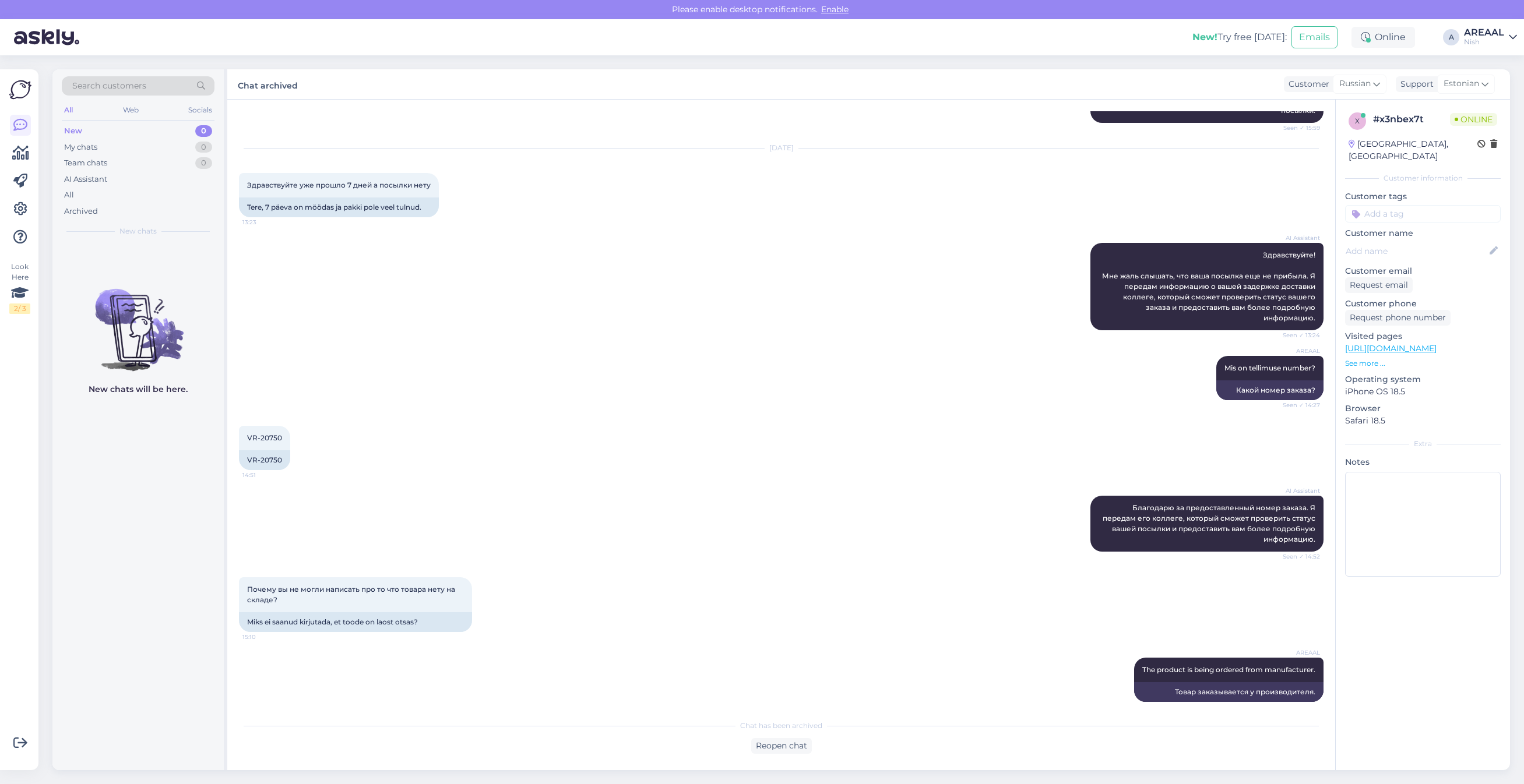
click at [1486, 36] on div "AREAAL" at bounding box center [1484, 33] width 40 height 10
click at [1499, 66] on button "Open" at bounding box center [1491, 65] width 33 height 18
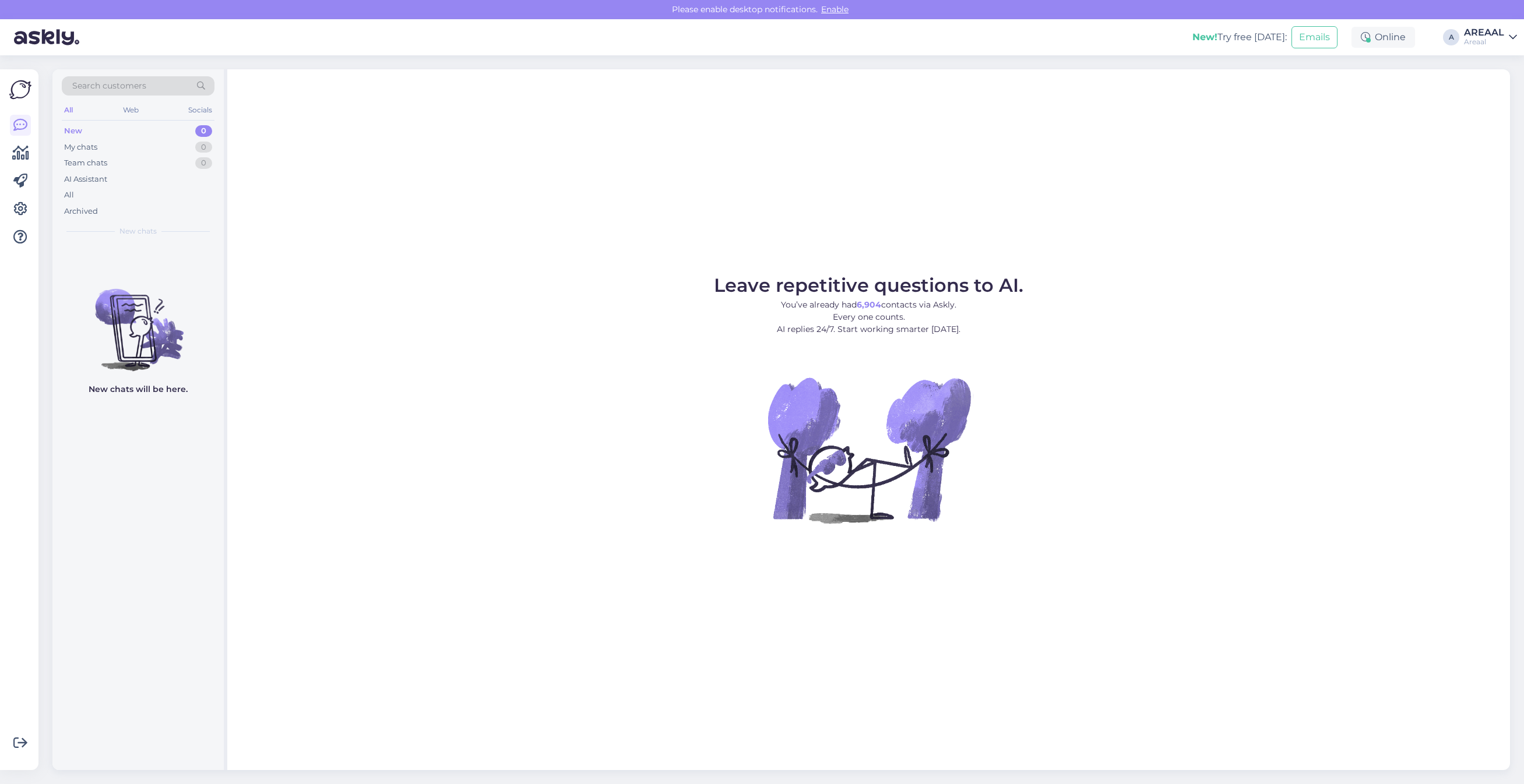
click at [1479, 39] on div "Areaal" at bounding box center [1484, 42] width 40 height 10
click at [1485, 88] on button "Open" at bounding box center [1491, 90] width 33 height 18
click at [176, 200] on div "All" at bounding box center [138, 195] width 153 height 16
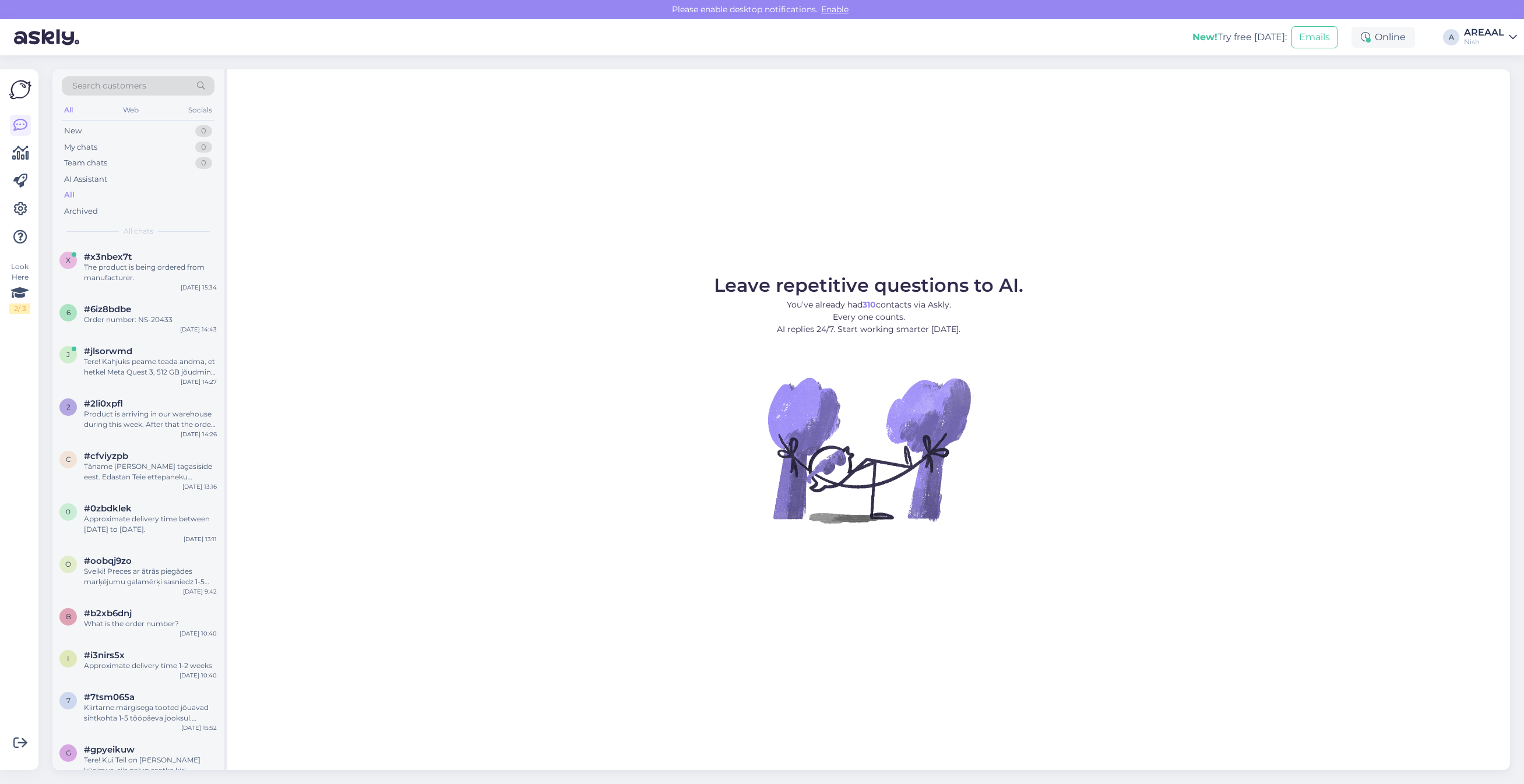
click at [1481, 38] on div "Nish" at bounding box center [1484, 42] width 40 height 10
click at [1491, 60] on button "Open" at bounding box center [1491, 65] width 33 height 18
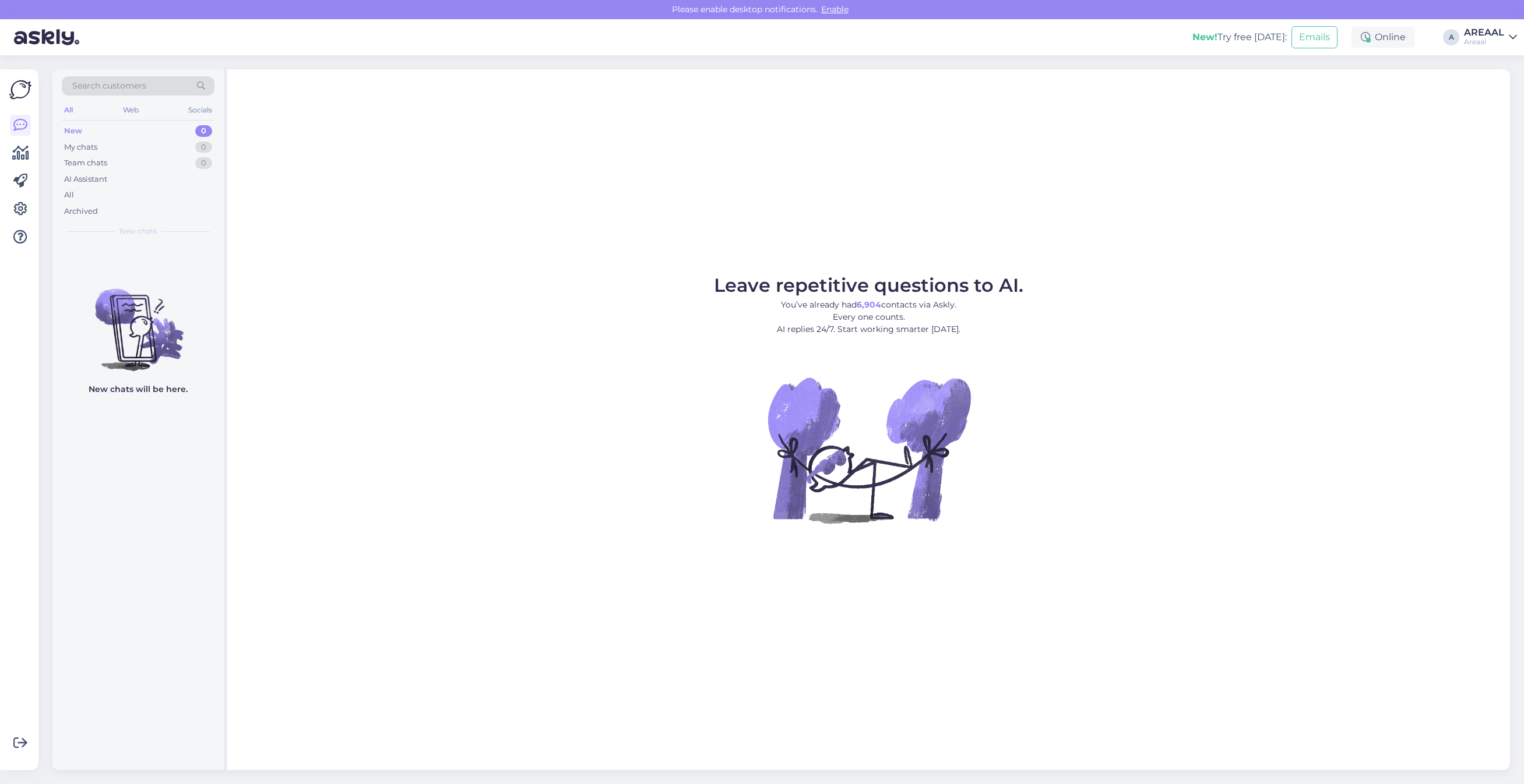
click at [1050, 240] on div "Leave repetitive questions to AI. You’ve already had 6,904 contacts via Askly. …" at bounding box center [869, 419] width 1283 height 701
click at [202, 196] on div "All" at bounding box center [138, 195] width 153 height 16
click at [176, 192] on div "All" at bounding box center [138, 195] width 153 height 16
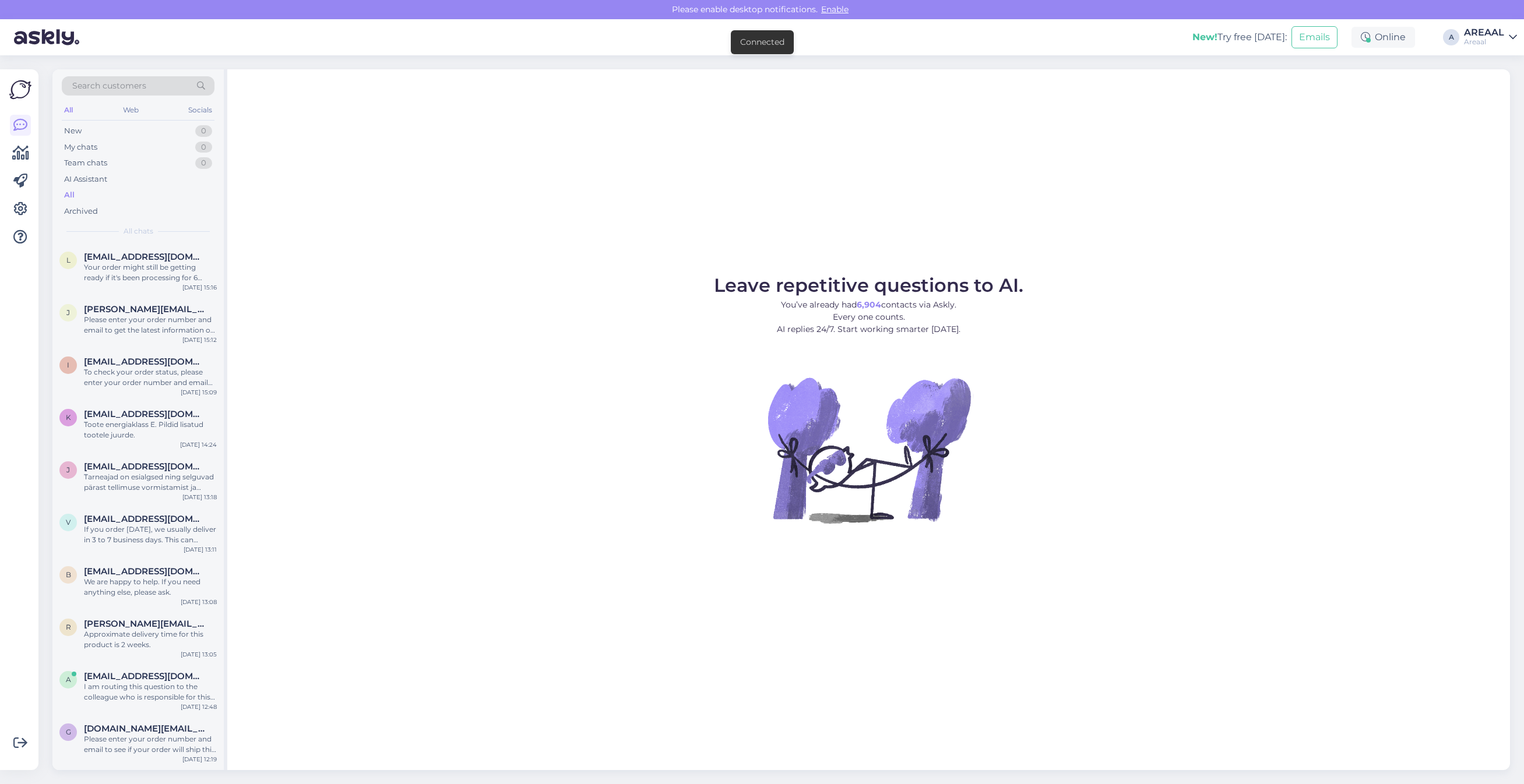
click at [738, 287] on span "Leave repetitive questions to AI." at bounding box center [869, 285] width 309 height 23
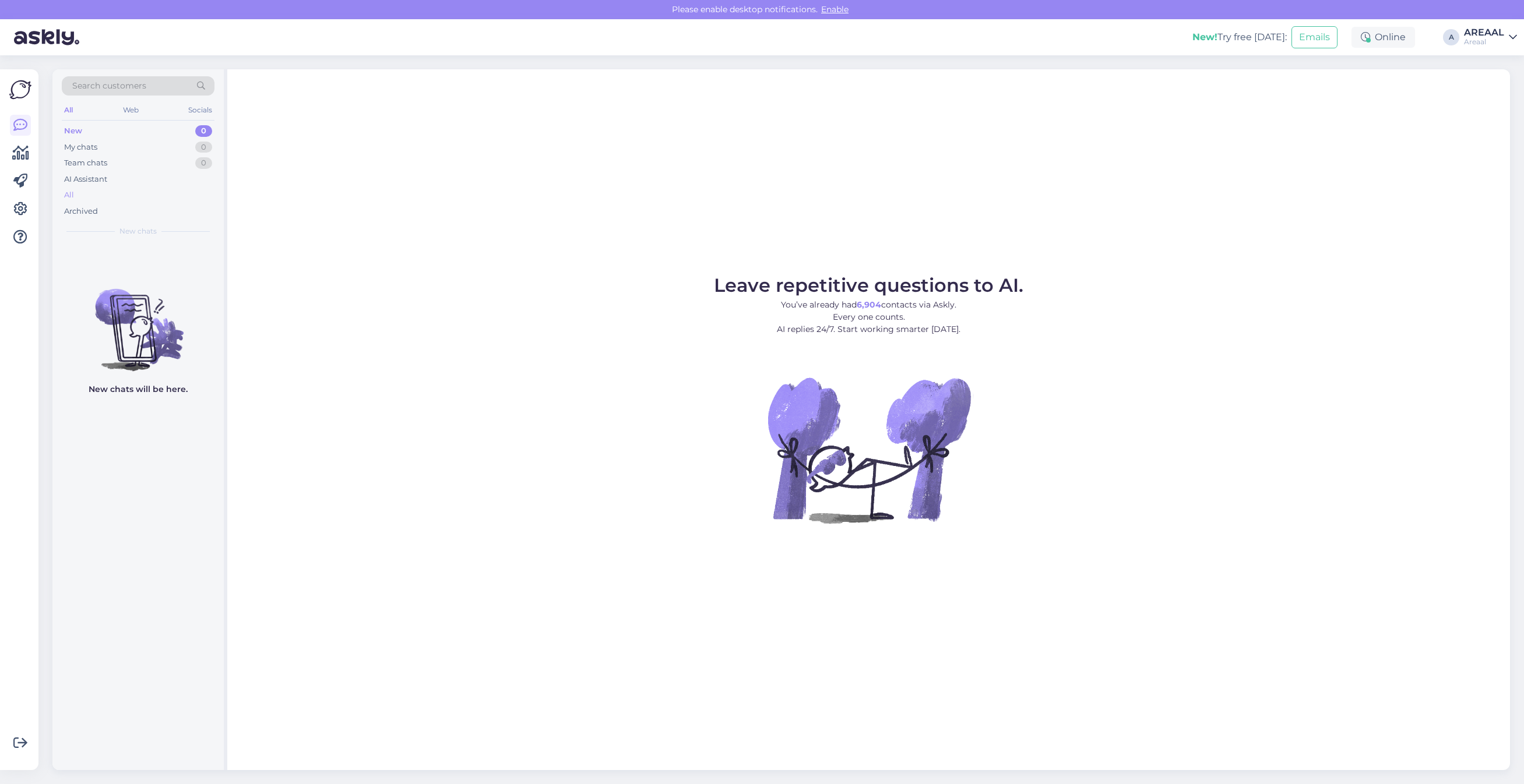
click at [204, 196] on div "All" at bounding box center [138, 195] width 153 height 16
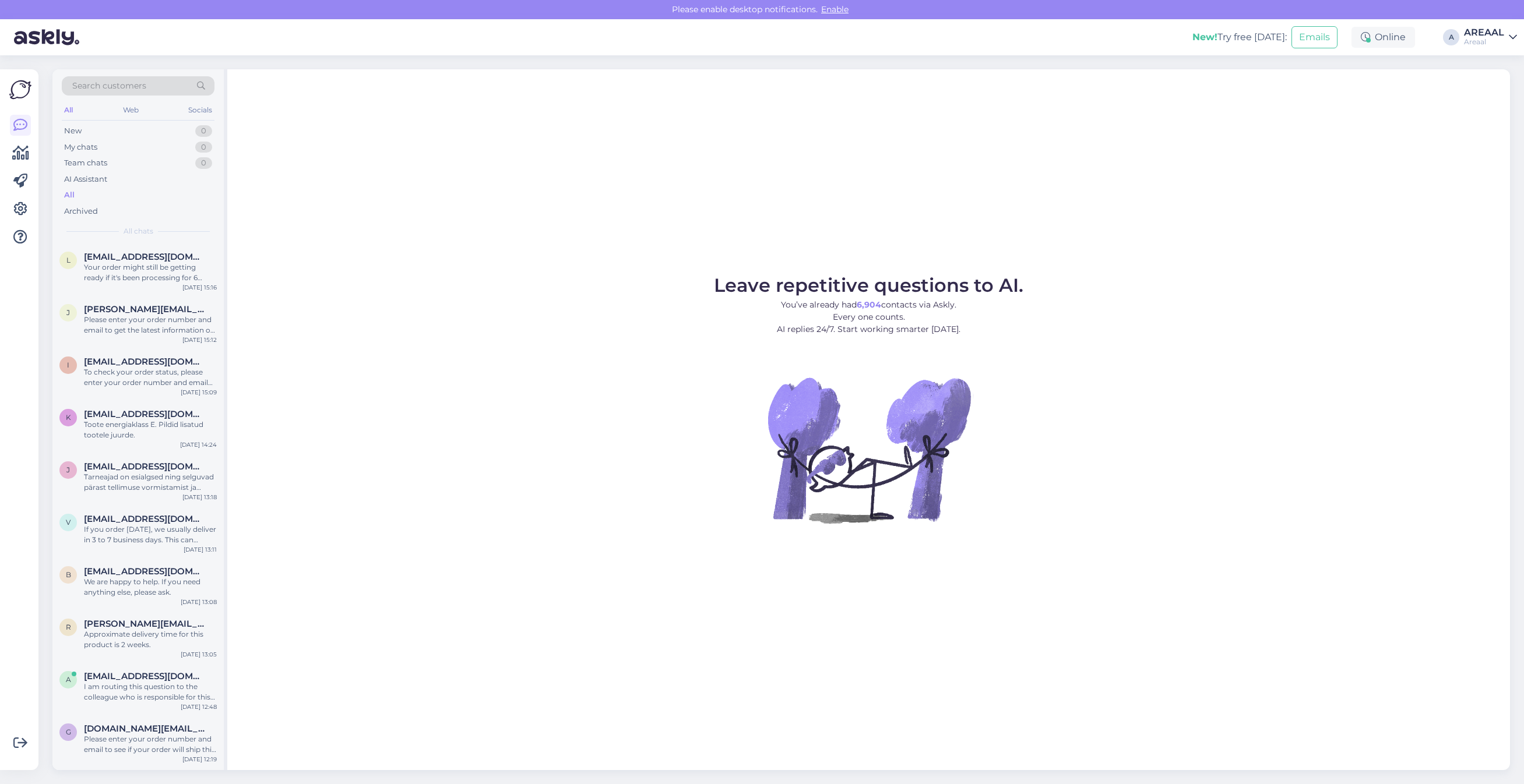
click at [432, 223] on div "Leave repetitive questions to AI. You’ve already had 6,904 contacts via Askly. …" at bounding box center [869, 419] width 1283 height 701
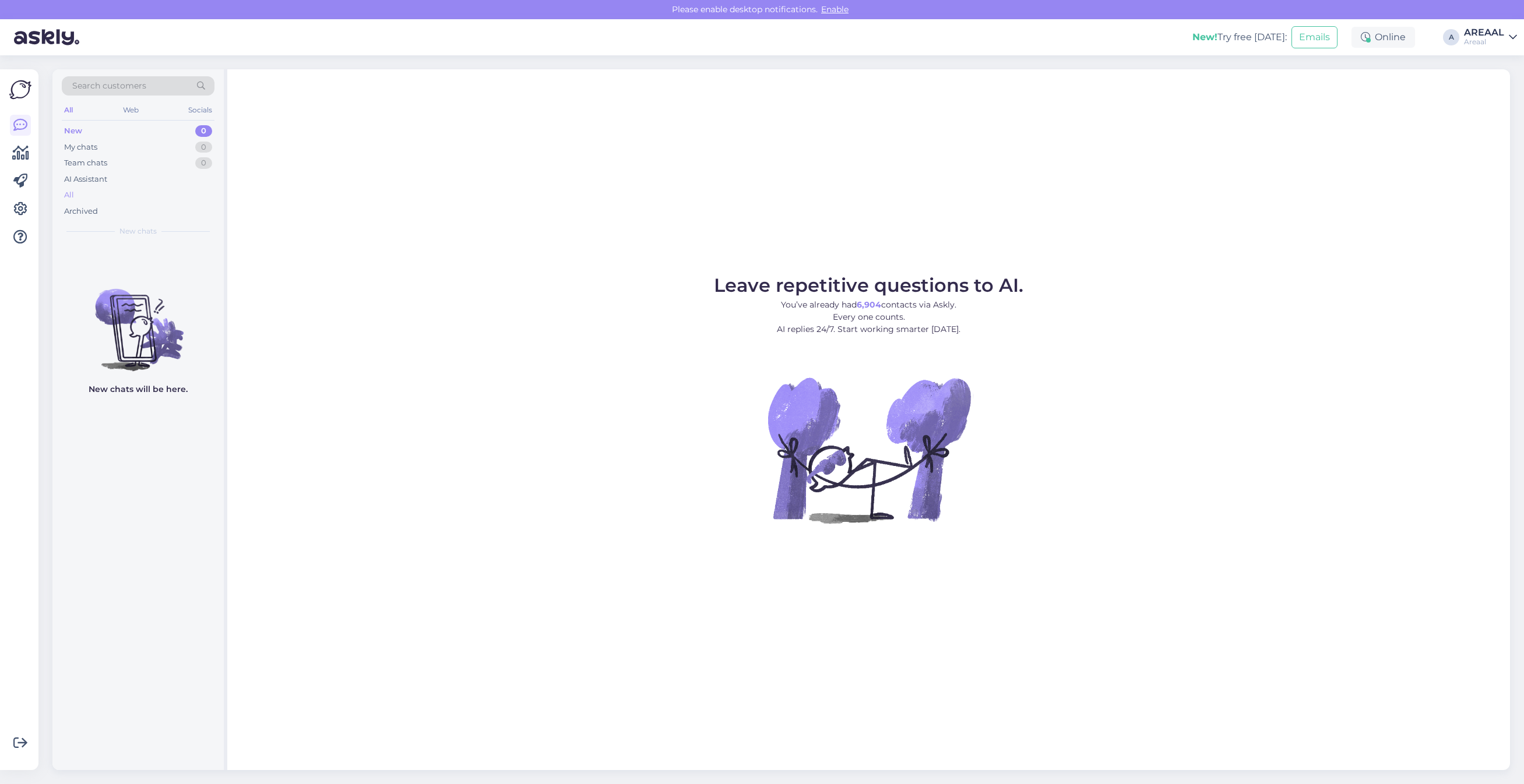
click at [162, 194] on div "All" at bounding box center [138, 195] width 153 height 16
click at [182, 190] on div "All" at bounding box center [138, 195] width 153 height 16
click at [863, 190] on div "Leave repetitive questions to AI. You’ve already had 6,904 contacts via Askly. …" at bounding box center [869, 419] width 1283 height 701
click at [807, 161] on div "Leave repetitive questions to AI. You’ve already had 6,904 contacts via Askly. …" at bounding box center [869, 419] width 1283 height 701
drag, startPoint x: 1151, startPoint y: 208, endPoint x: 1157, endPoint y: 210, distance: 6.3
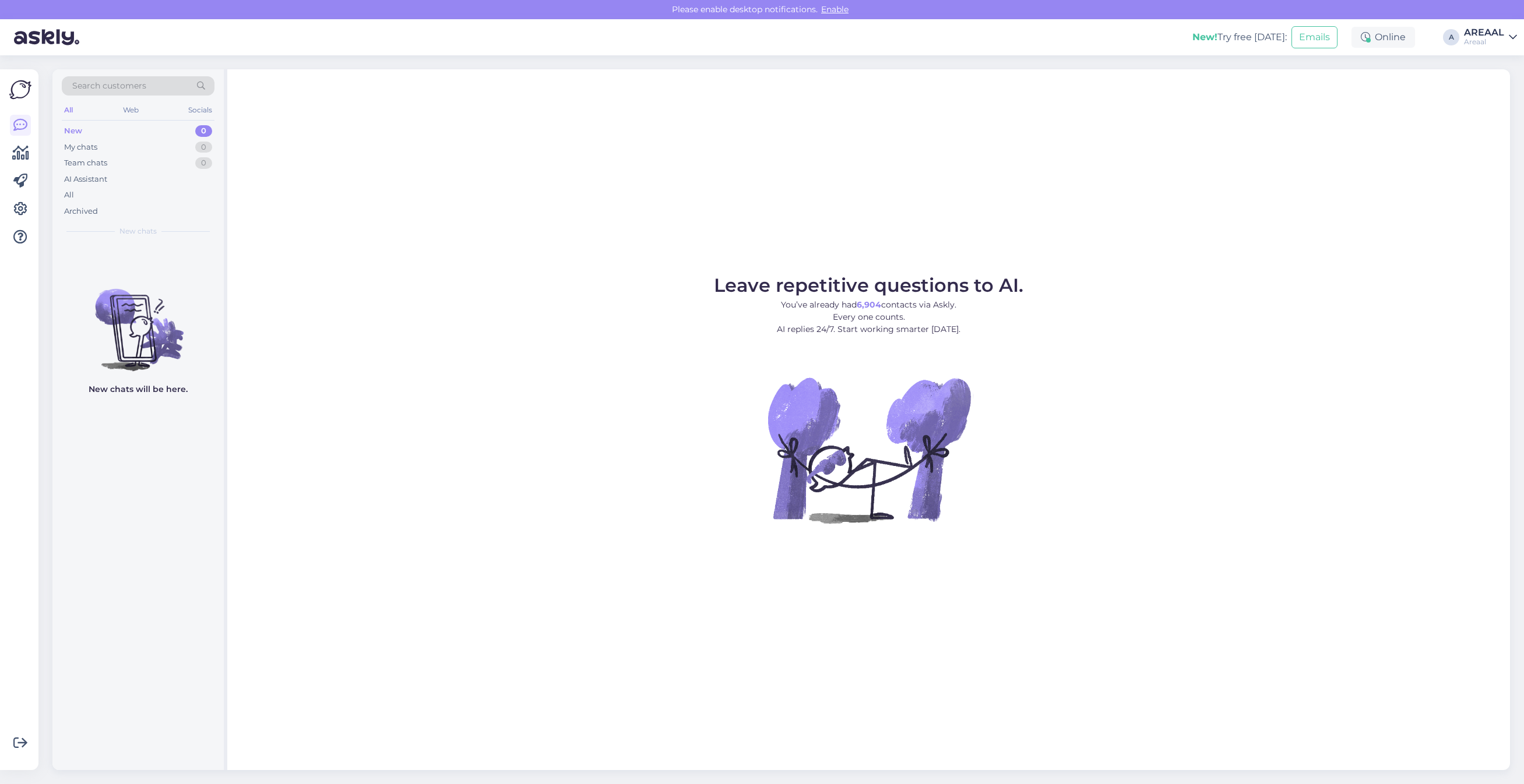
click at [1151, 208] on div "Leave repetitive questions to AI. You’ve already had 6,904 contacts via Askly. …" at bounding box center [869, 419] width 1283 height 701
click at [1227, 201] on div "Leave repetitive questions to AI. You’ve already had 6,904 contacts via Askly. …" at bounding box center [869, 419] width 1283 height 701
click at [1275, 347] on figure "Leave repetitive questions to AI. You’ve already had 6,904 contacts via Askly. …" at bounding box center [869, 415] width 1262 height 279
click at [1204, 308] on figure "Leave repetitive questions to AI. You’ve already had 6,904 contacts via Askly. …" at bounding box center [869, 415] width 1262 height 279
click at [385, 223] on div "Leave repetitive questions to AI. You’ve already had 6,904 contacts via Askly. …" at bounding box center [869, 419] width 1283 height 701
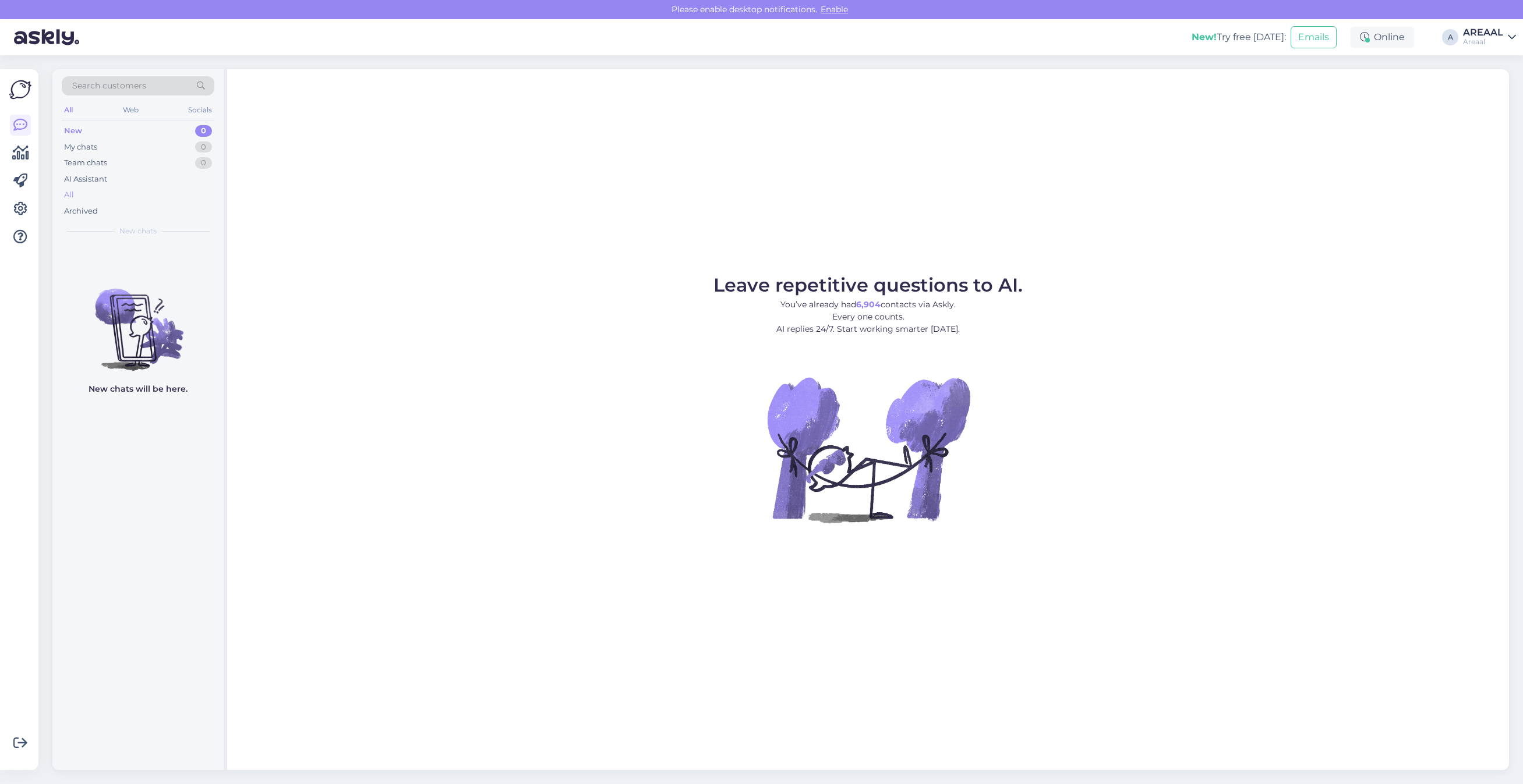
click at [146, 192] on div "All" at bounding box center [138, 194] width 153 height 16
click at [155, 199] on div "All" at bounding box center [138, 194] width 153 height 16
click at [114, 198] on div "All" at bounding box center [138, 194] width 153 height 16
click at [153, 254] on span "[EMAIL_ADDRESS][DOMAIN_NAME]" at bounding box center [144, 257] width 121 height 11
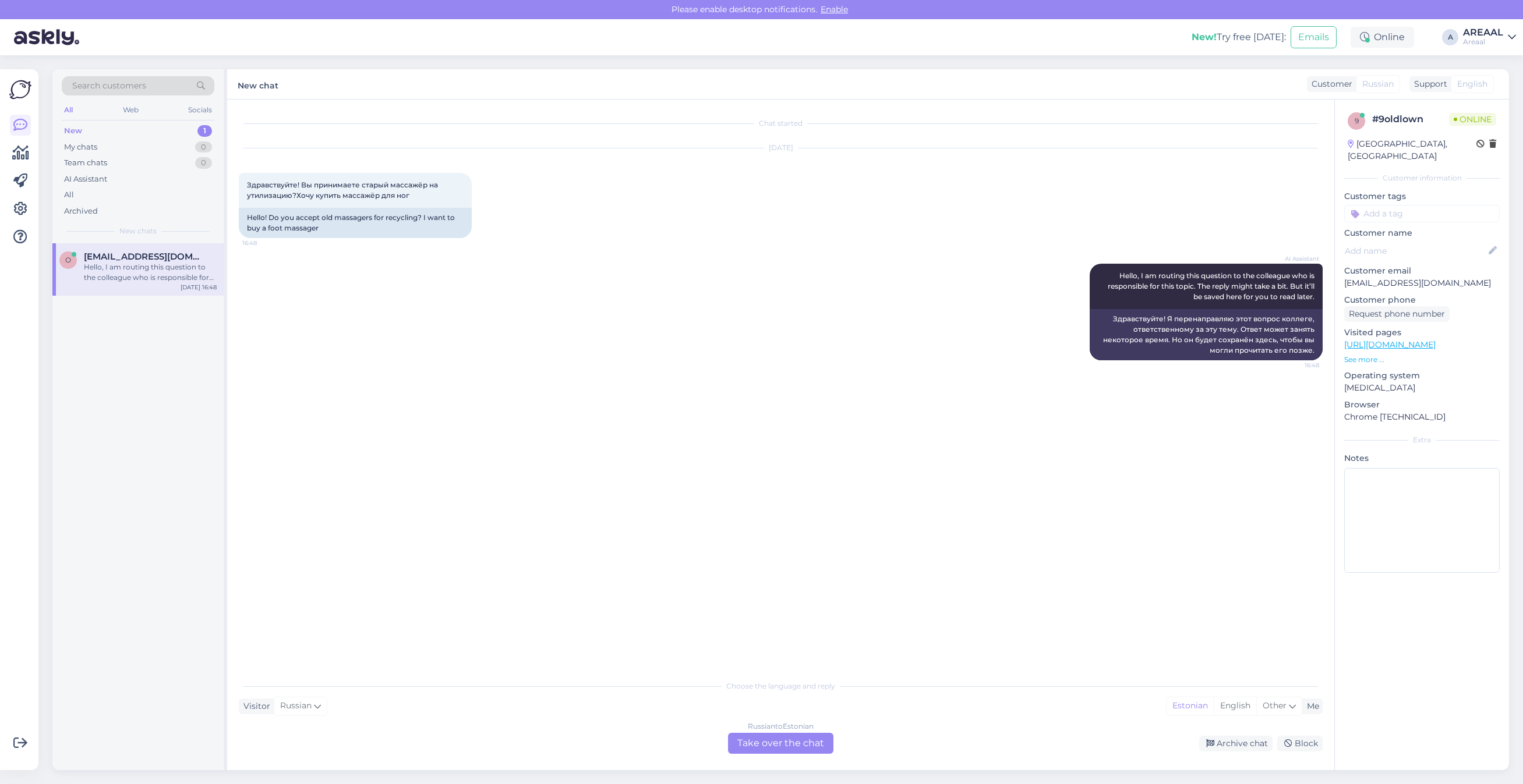
click at [776, 754] on div "Russian to Estonian Take over the chat" at bounding box center [780, 743] width 106 height 21
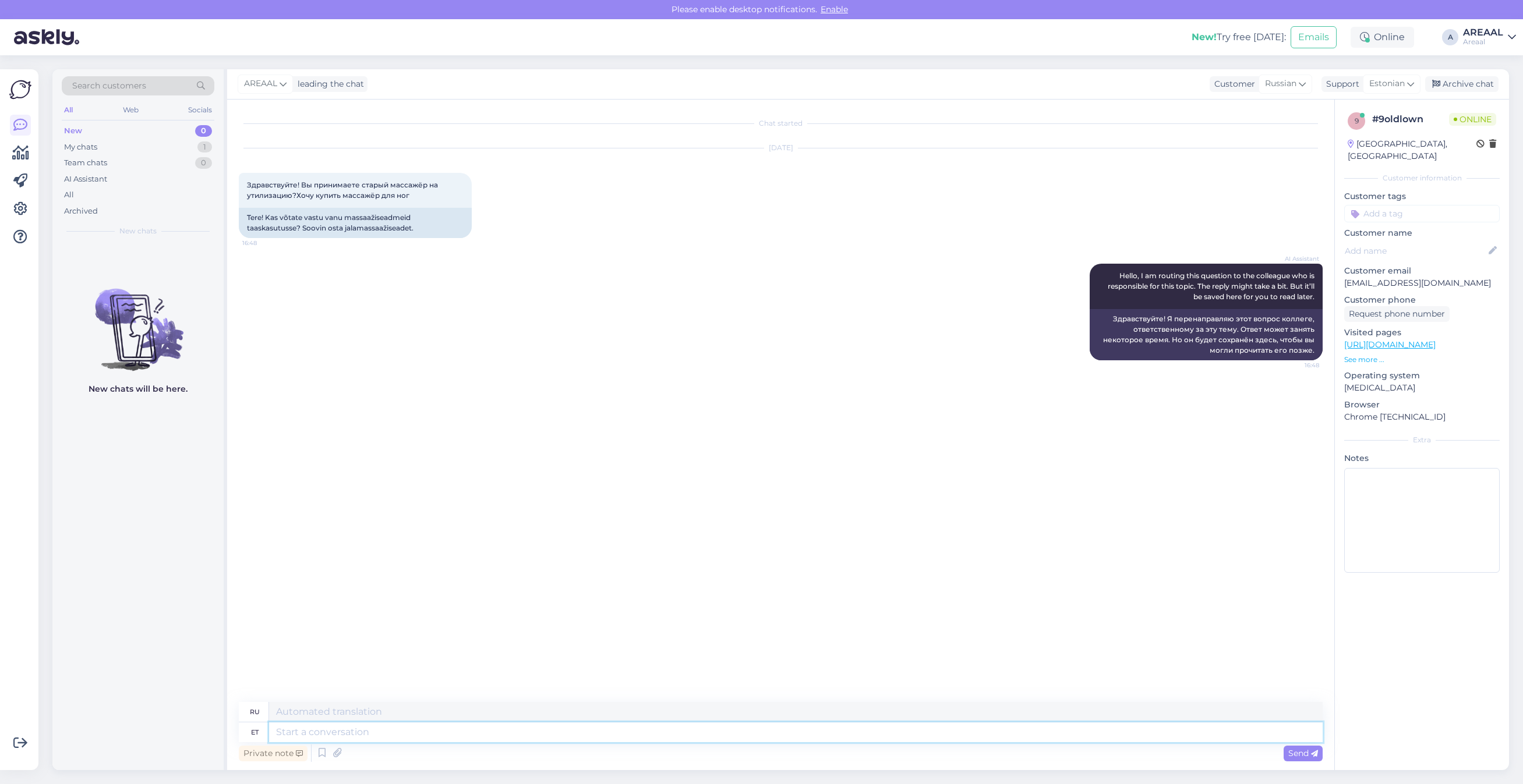
click at [776, 740] on textarea at bounding box center [796, 732] width 1054 height 20
type textarea "We"
type textarea "Мы"
type textarea "Kahjuks e"
type textarea "К сожалению"
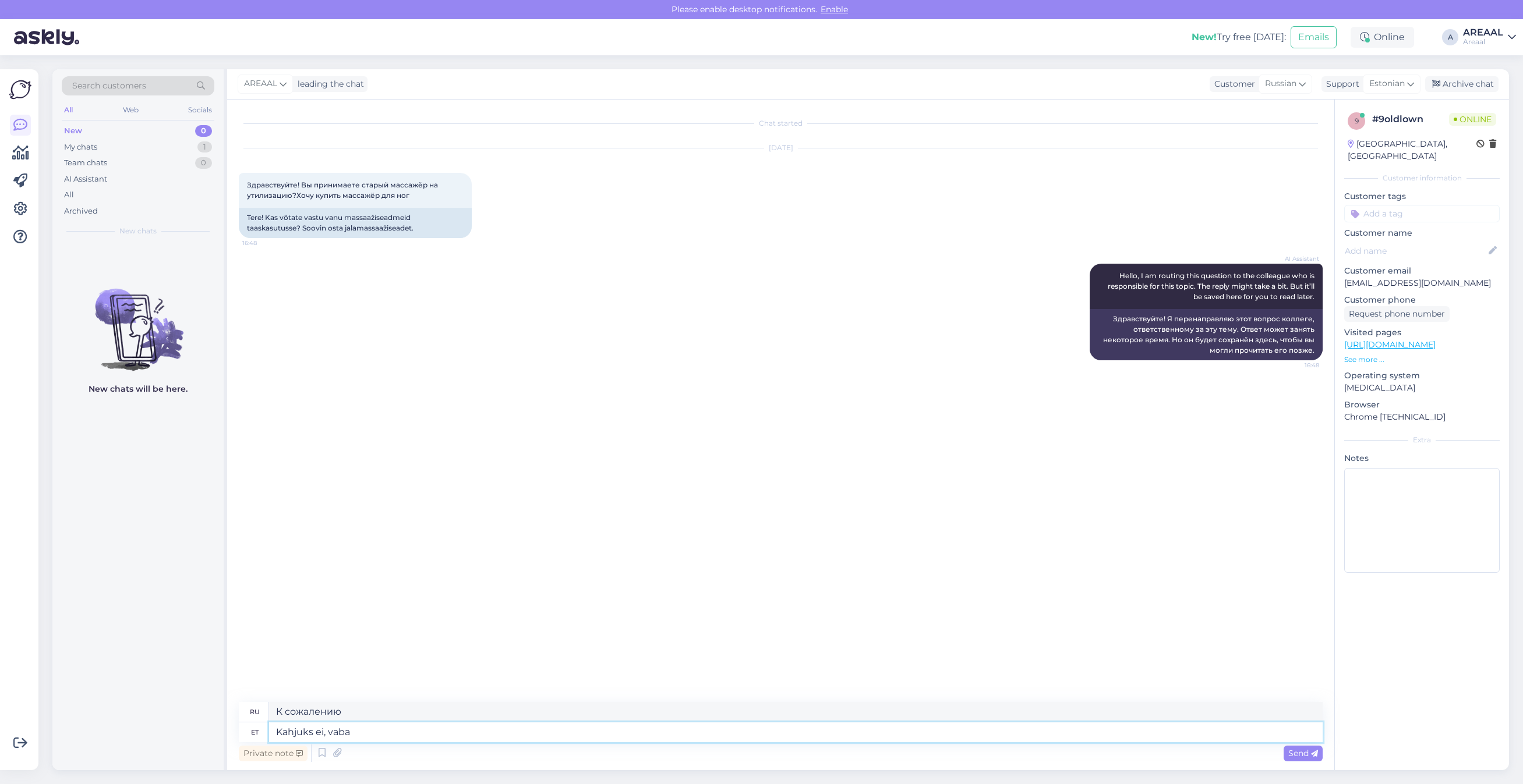
type textarea "Kahjuks ei, vabas"
type textarea "К сожалению, нет."
type textarea "Kahjuks ei, vabandame."
type textarea "К сожалению, нет, приносим извинения."
click at [472, 751] on div "Private note Send" at bounding box center [780, 753] width 1084 height 22
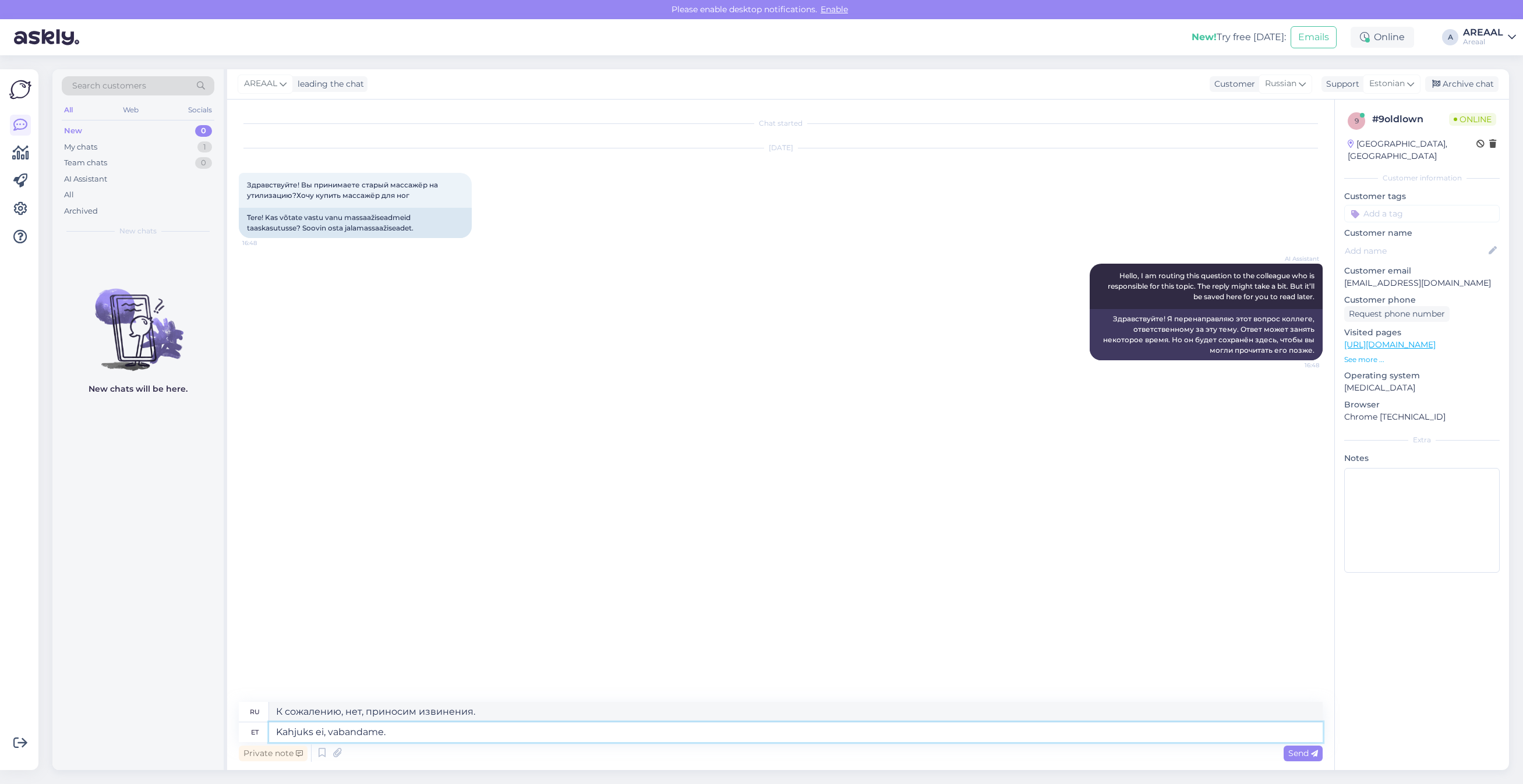
click at [407, 738] on textarea "Kahjuks ei, vabandame." at bounding box center [796, 732] width 1054 height 20
click at [95, 198] on div "All" at bounding box center [138, 194] width 153 height 16
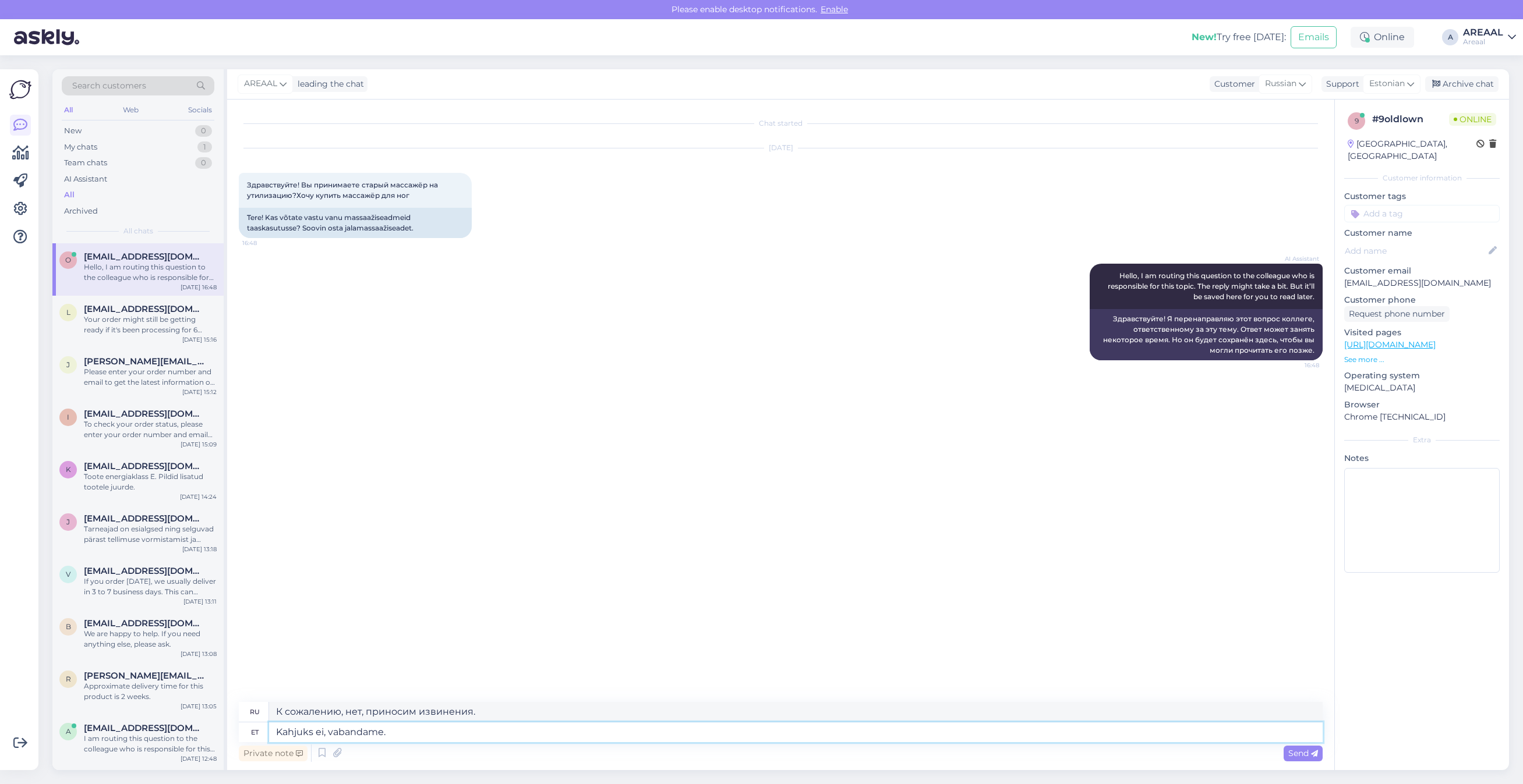
click at [475, 733] on textarea "Kahjuks ei, vabandame." at bounding box center [796, 732] width 1054 height 20
drag, startPoint x: 464, startPoint y: 732, endPoint x: 333, endPoint y: 738, distance: 131.1
click at [338, 737] on textarea "Kahjuks ei, vabandame." at bounding box center [796, 732] width 1054 height 20
click at [318, 734] on textarea "Kahjuks ei, vabandame." at bounding box center [796, 732] width 1054 height 20
drag, startPoint x: 333, startPoint y: 735, endPoint x: 572, endPoint y: 758, distance: 240.1
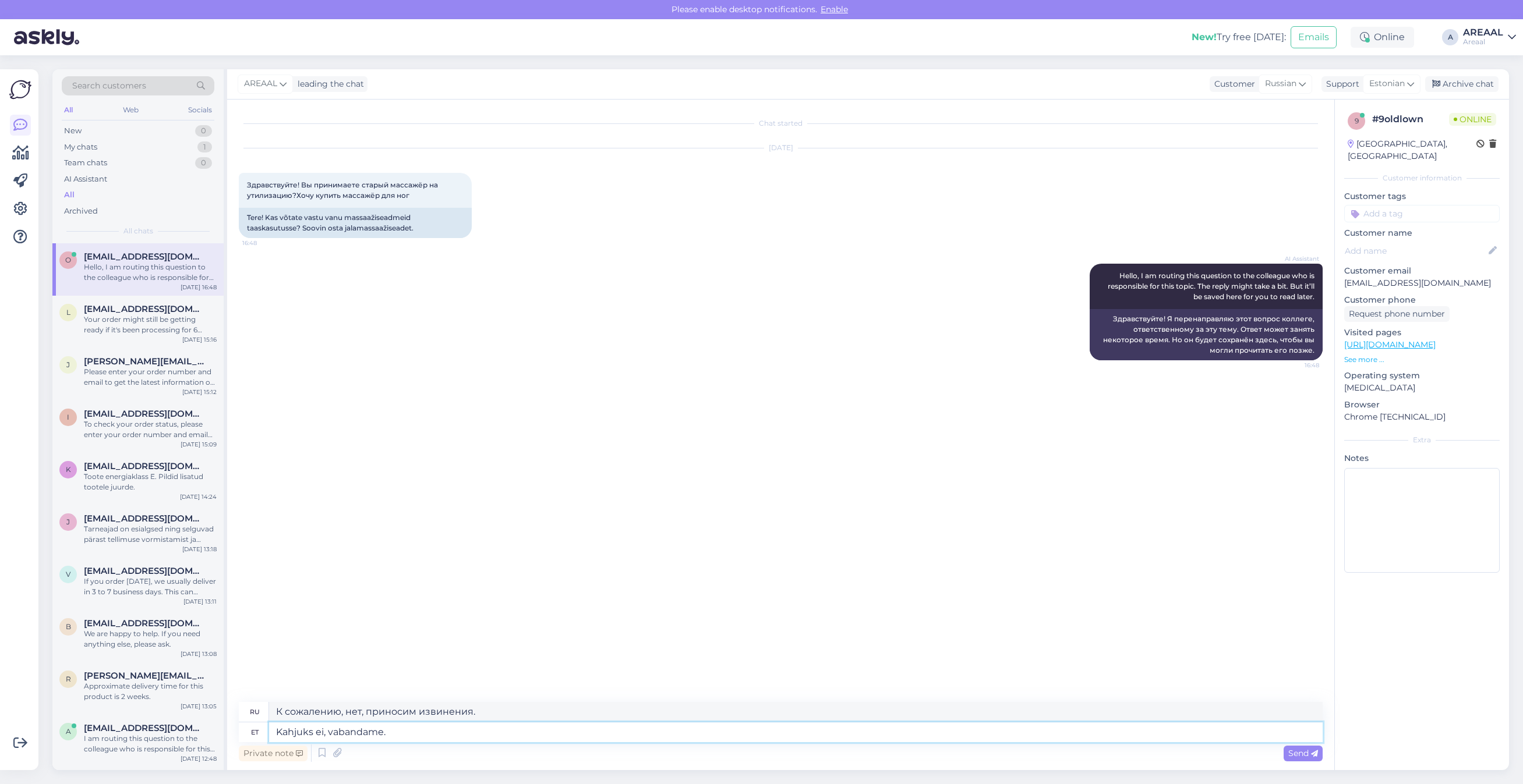
click at [569, 758] on div "ru К сожалению, нет, приносим извинения. et Kahjuks ei, vabandame. Private note…" at bounding box center [780, 733] width 1084 height 62
type textarea "Kahjuks ei v"
type textarea "К сожалению, нет."
type textarea "Kahjuks ei võta, vabbandame."
type textarea "К сожалению, мы не принимаем, извините."
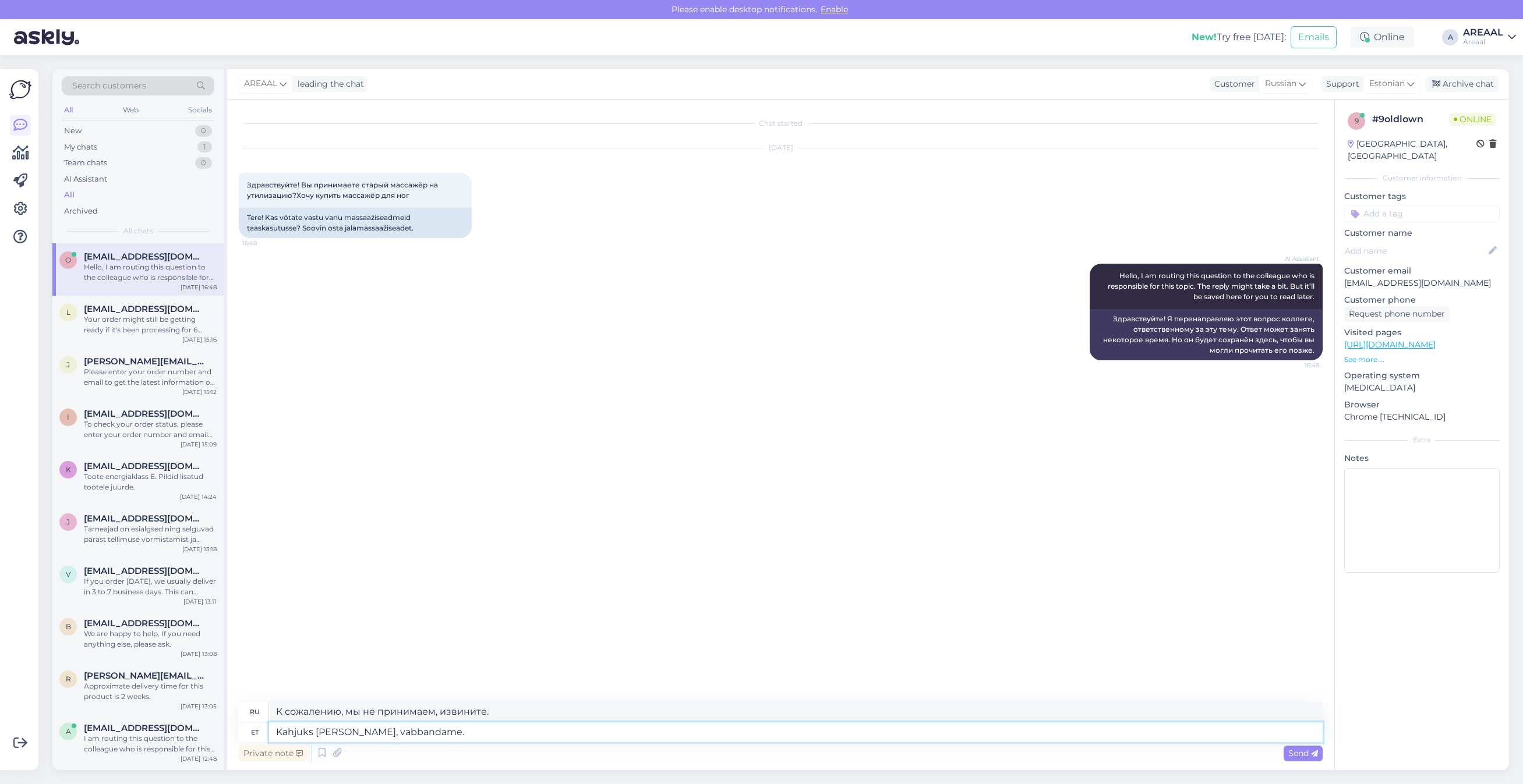
click at [370, 734] on textarea "Kahjuks ei võta, vabbandame." at bounding box center [796, 732] width 1054 height 20
type textarea "Kahjuks ei võta, vabandame."
type textarea "К сожалению, мы не принимаем это, приносим извинения."
click at [607, 738] on textarea "Kahjuks ei võta, vabandame." at bounding box center [796, 732] width 1054 height 20
click at [612, 703] on textarea "К сожалению, мы не принимаем это, приносим извинения." at bounding box center [796, 711] width 1054 height 20
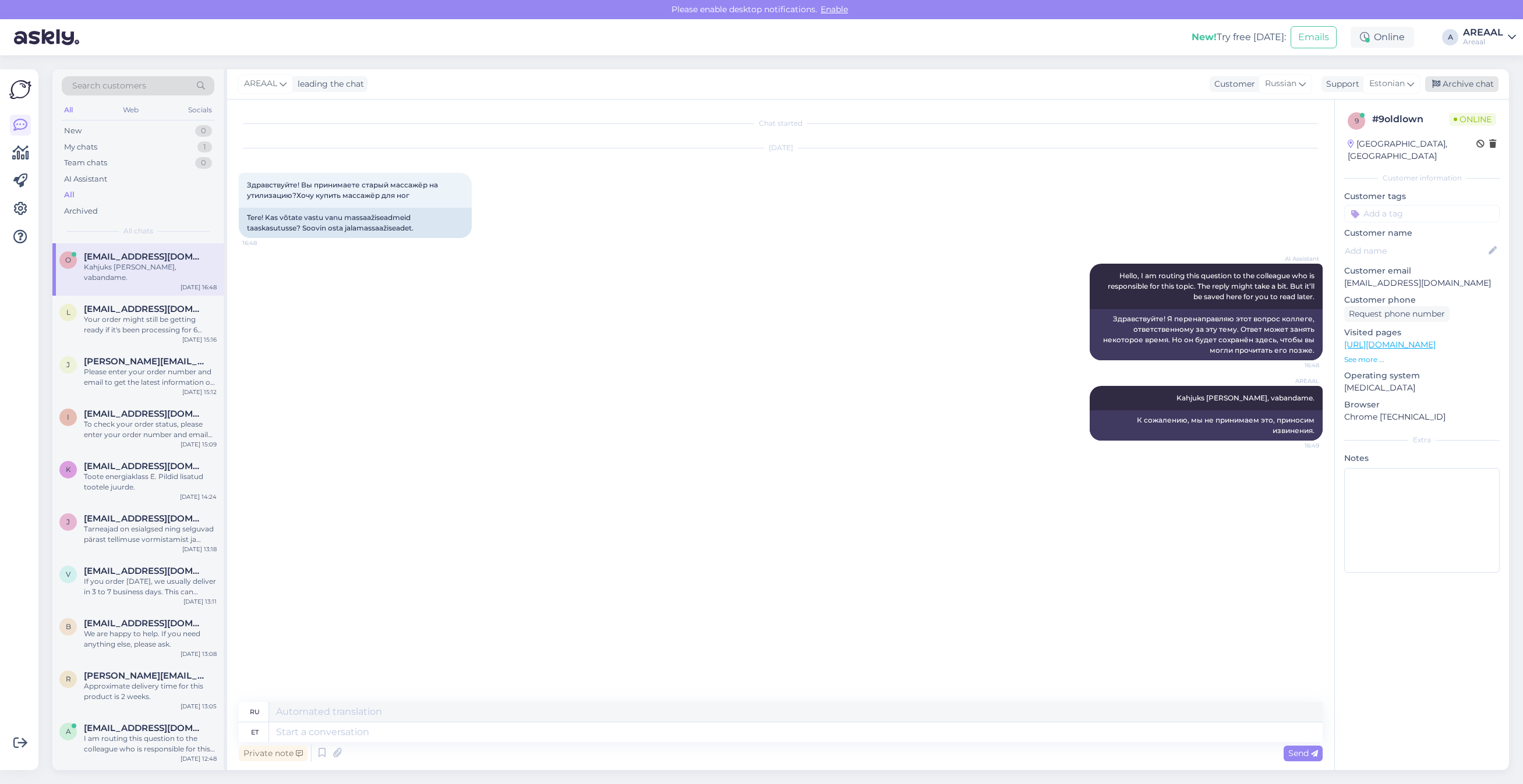
click at [1472, 91] on div "Archive chat" at bounding box center [1462, 84] width 73 height 16
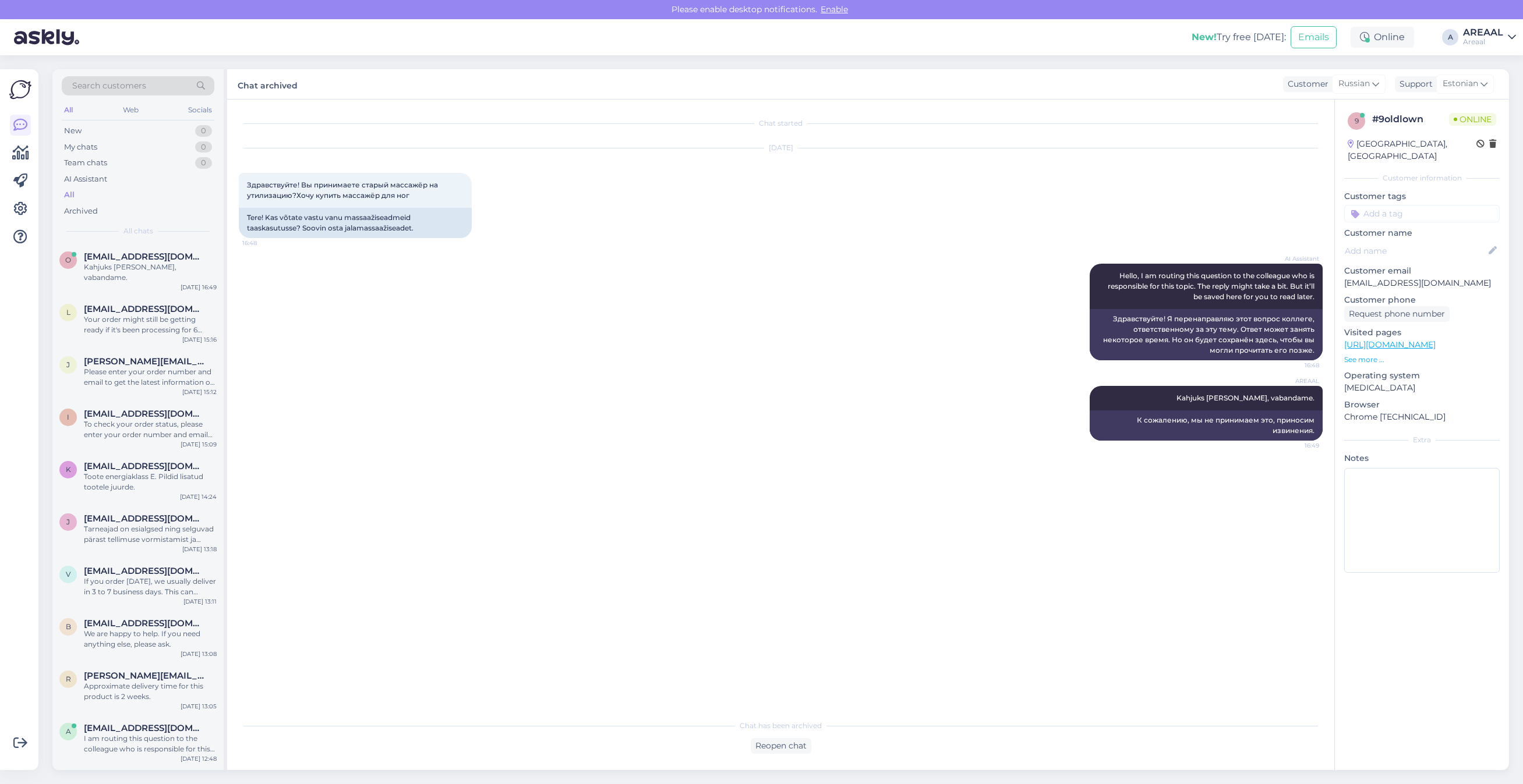
click at [782, 416] on div "AREAAL Kahjuks ei võta, vabandame. 16:49 К сожалению, мы не принимаем это, прин…" at bounding box center [780, 413] width 1084 height 80
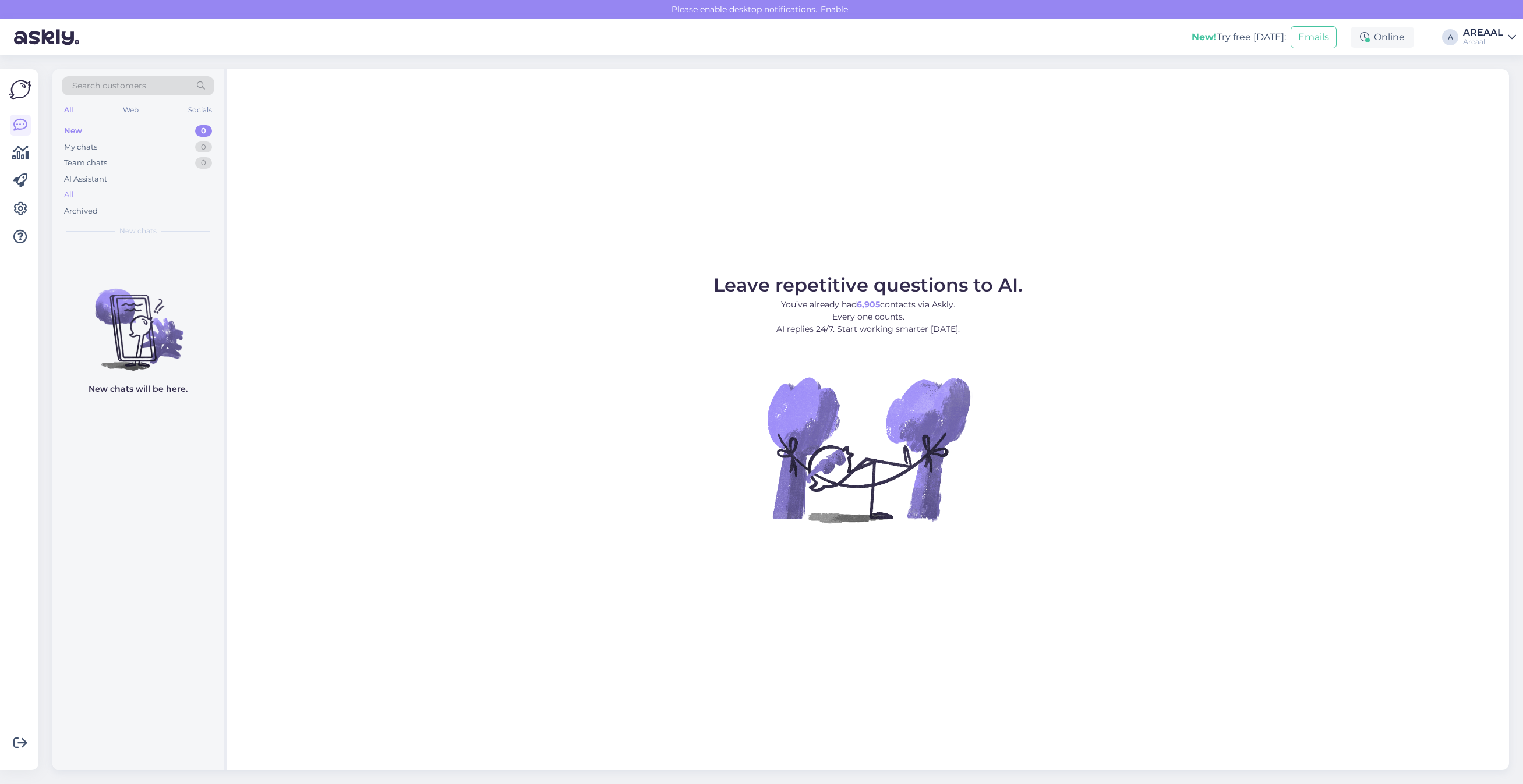
click at [195, 191] on div "All" at bounding box center [138, 194] width 153 height 16
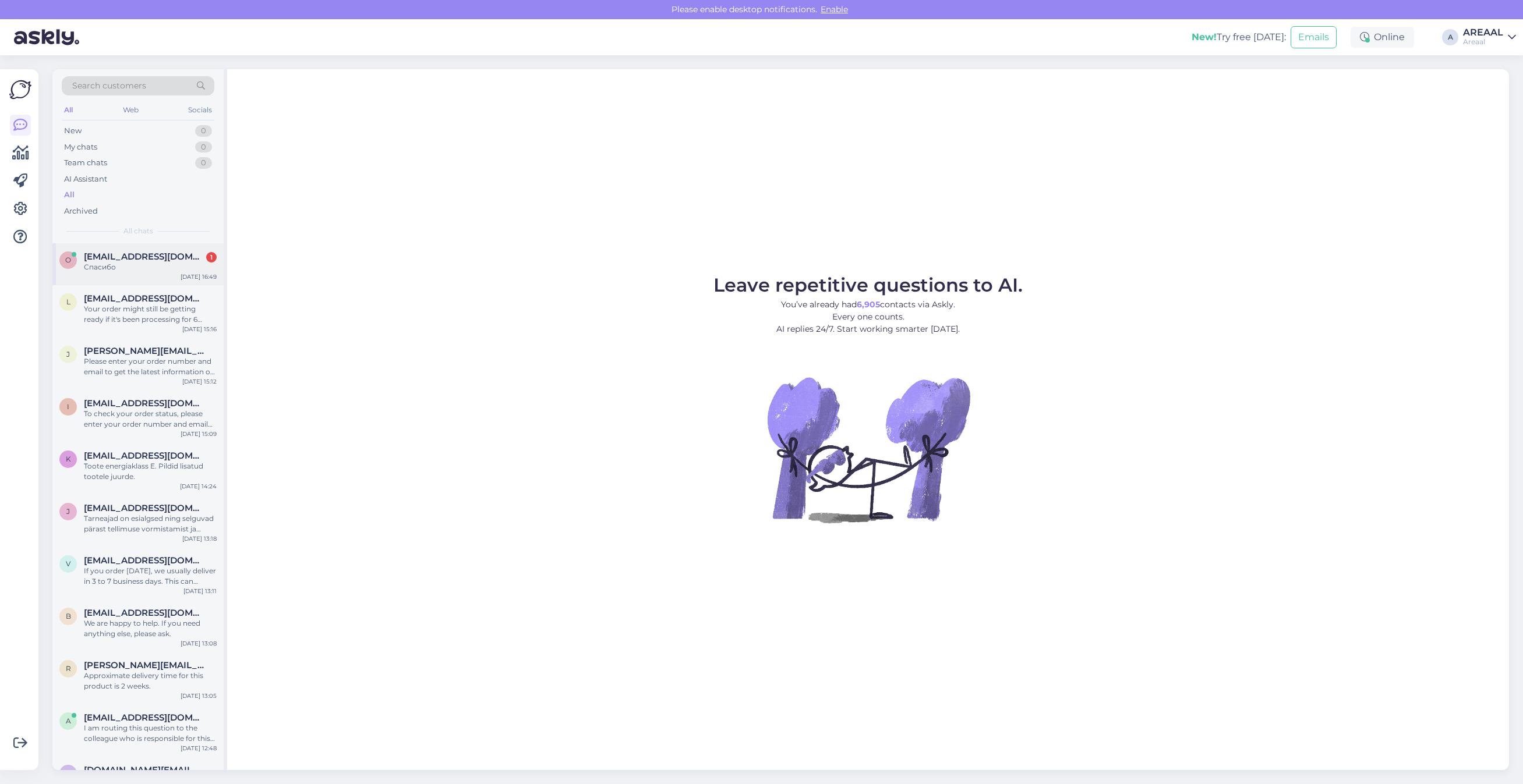
click at [166, 272] on div "Спасибо" at bounding box center [150, 267] width 133 height 11
